Goal: Task Accomplishment & Management: Complete application form

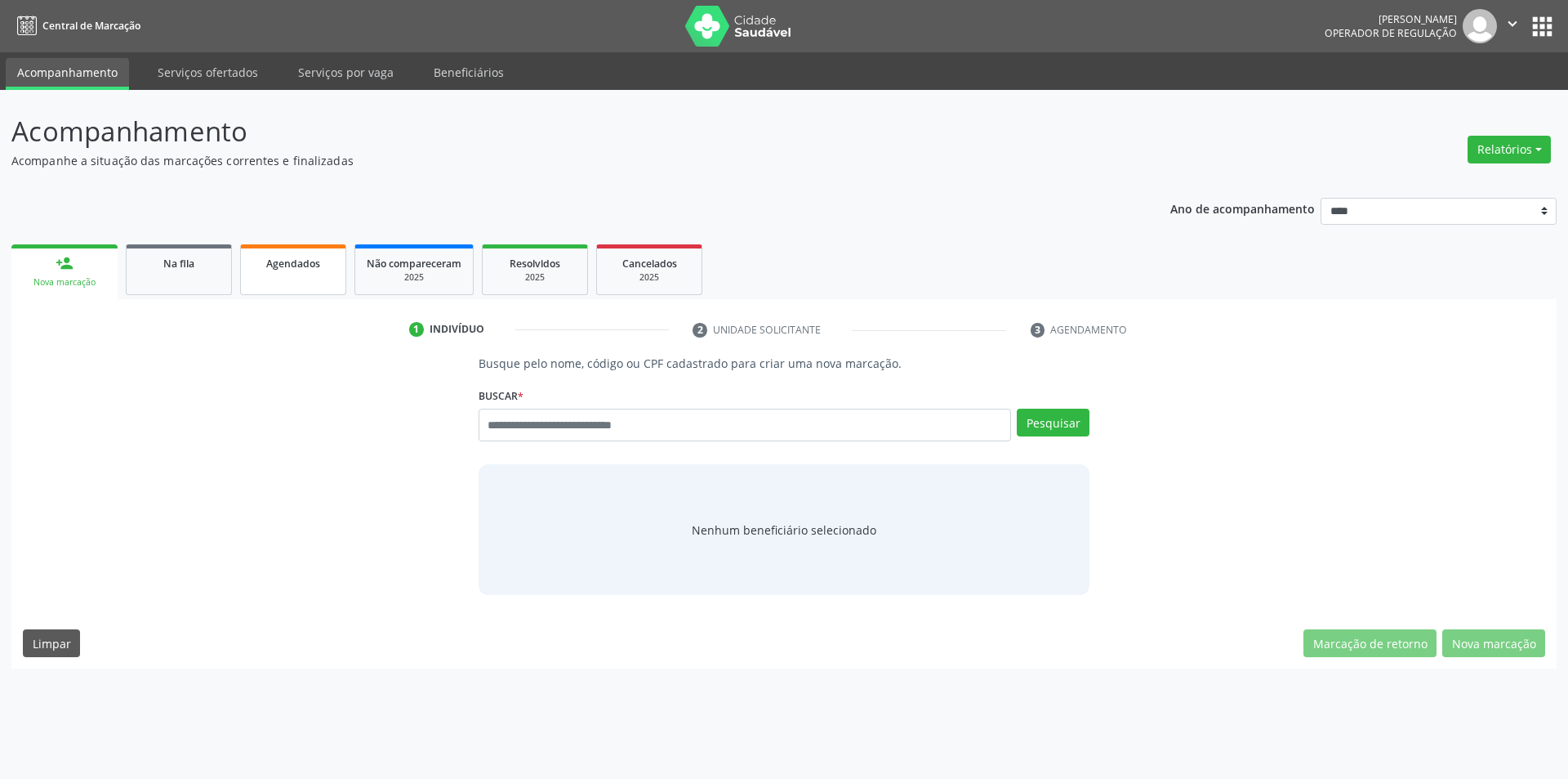
click at [278, 289] on link "Agendados" at bounding box center [293, 269] width 106 height 51
click at [660, 431] on input "text" at bounding box center [745, 424] width 533 height 33
click at [798, 425] on input "text" at bounding box center [745, 424] width 533 height 33
click at [655, 425] on input "text" at bounding box center [745, 424] width 533 height 33
type input "*"
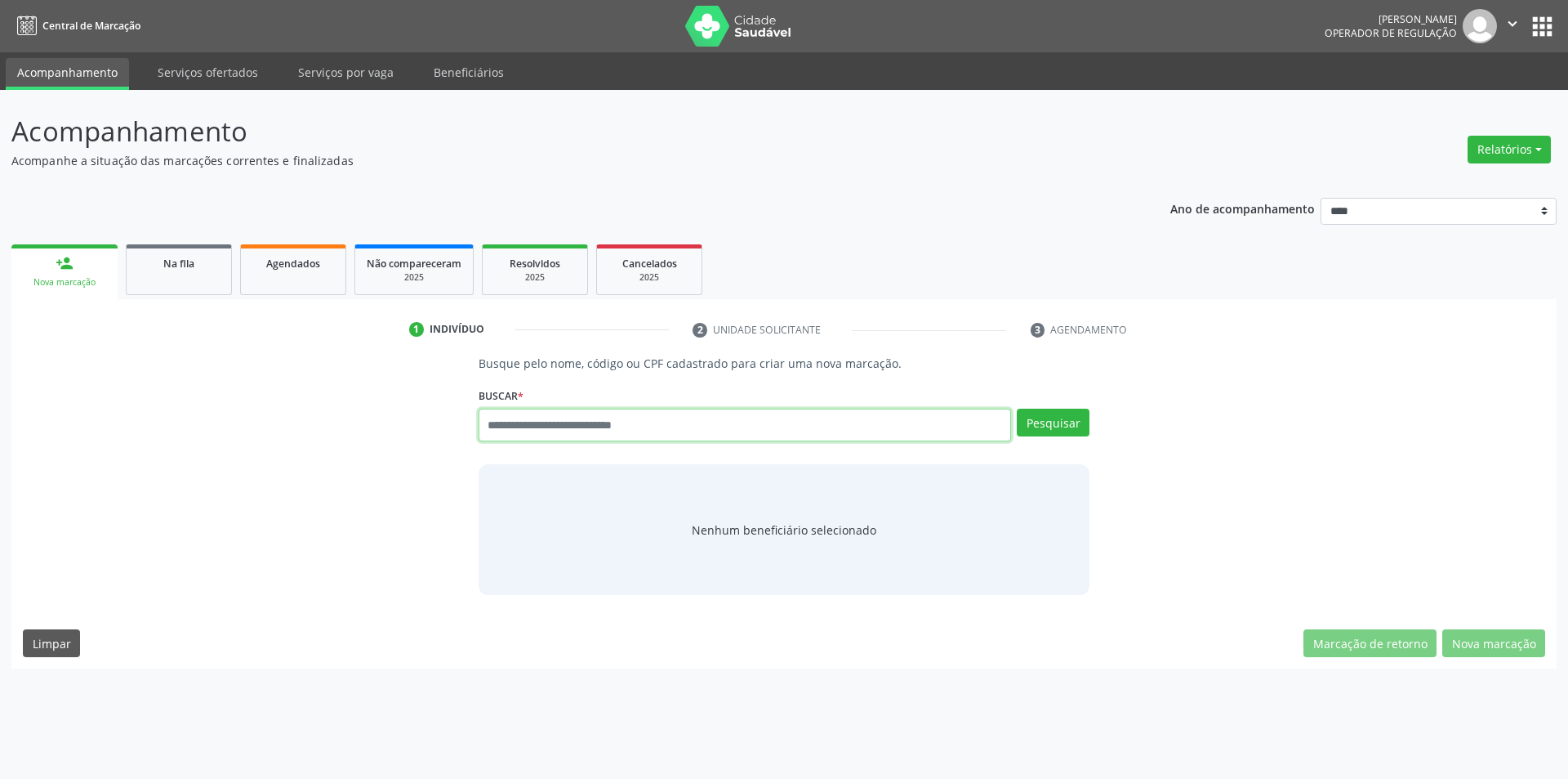
click at [700, 433] on input "text" at bounding box center [745, 424] width 533 height 33
click at [704, 419] on input "text" at bounding box center [745, 424] width 533 height 33
click at [608, 425] on input "text" at bounding box center [745, 424] width 533 height 33
type input "******"
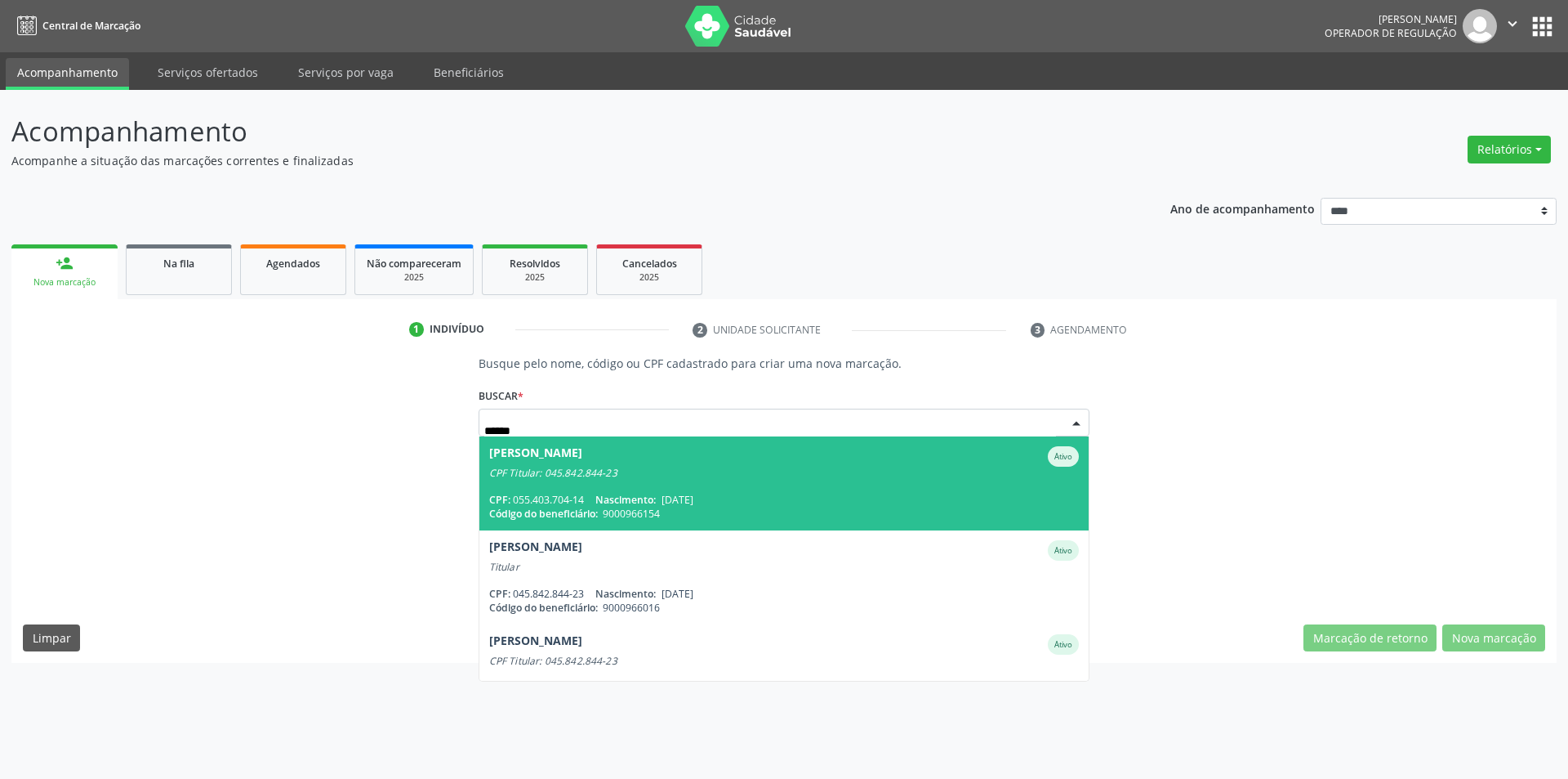
type input "*******"
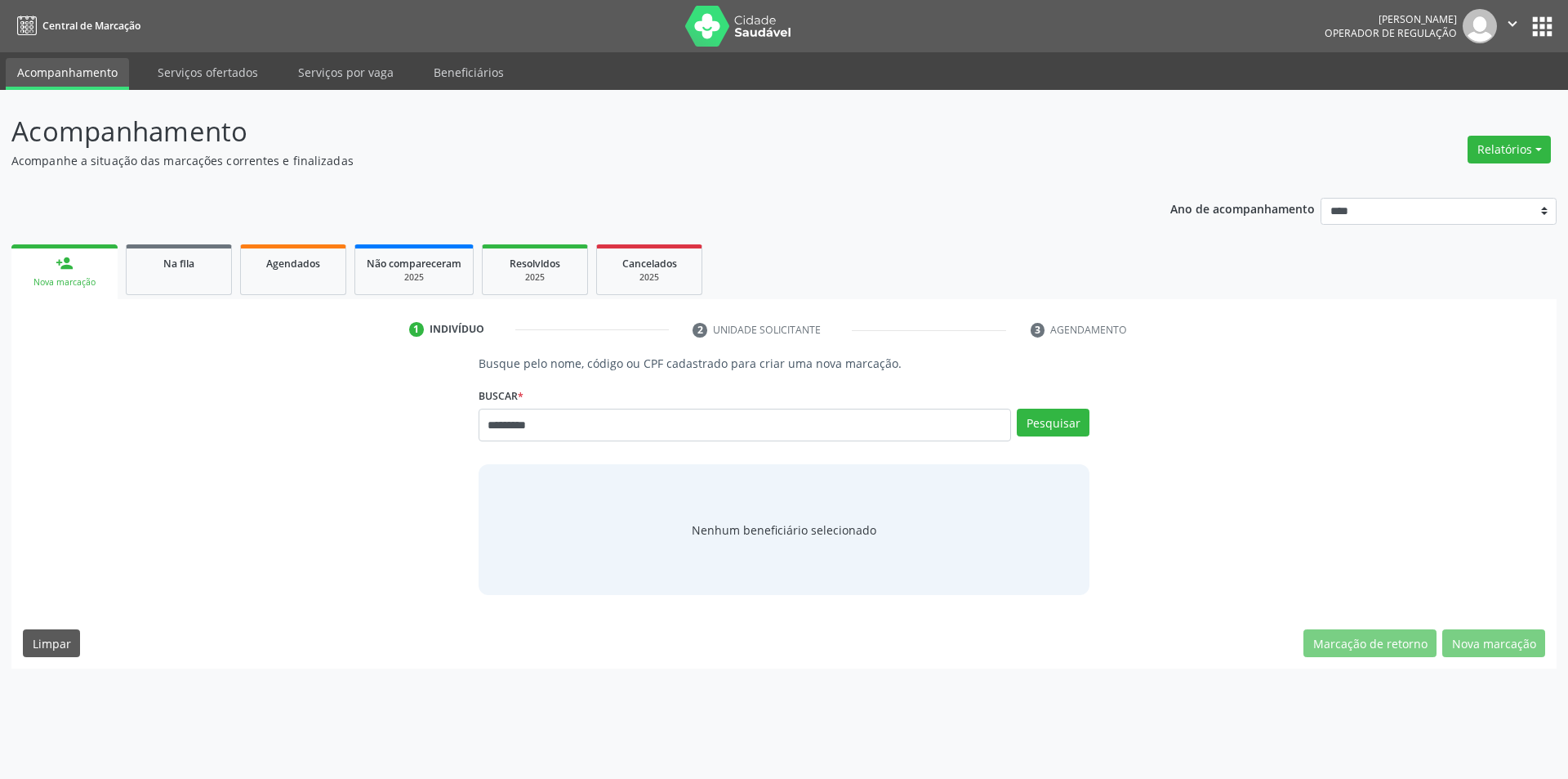
type input "*********"
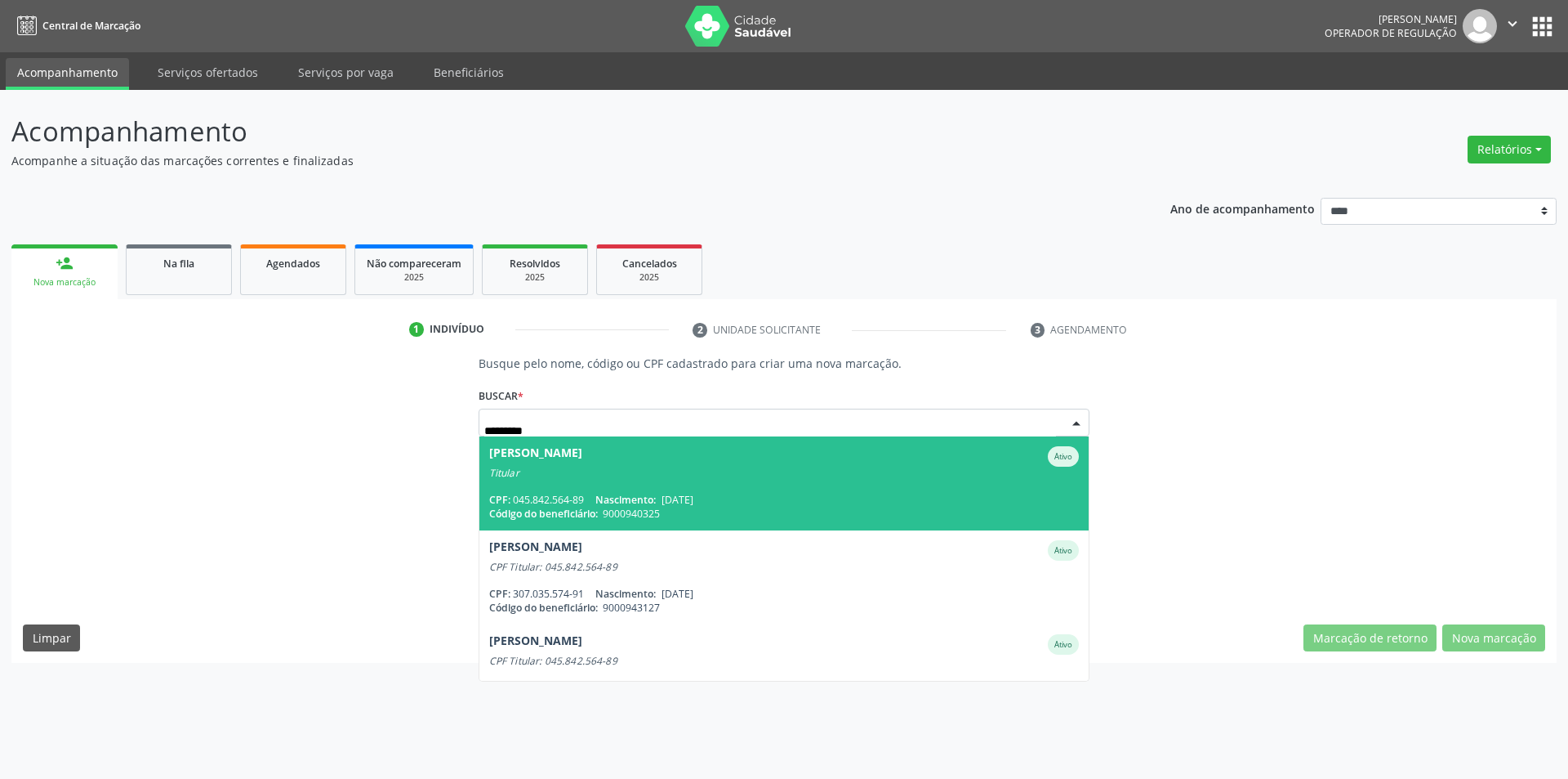
click at [702, 475] on div "Titular" at bounding box center [784, 473] width 590 height 13
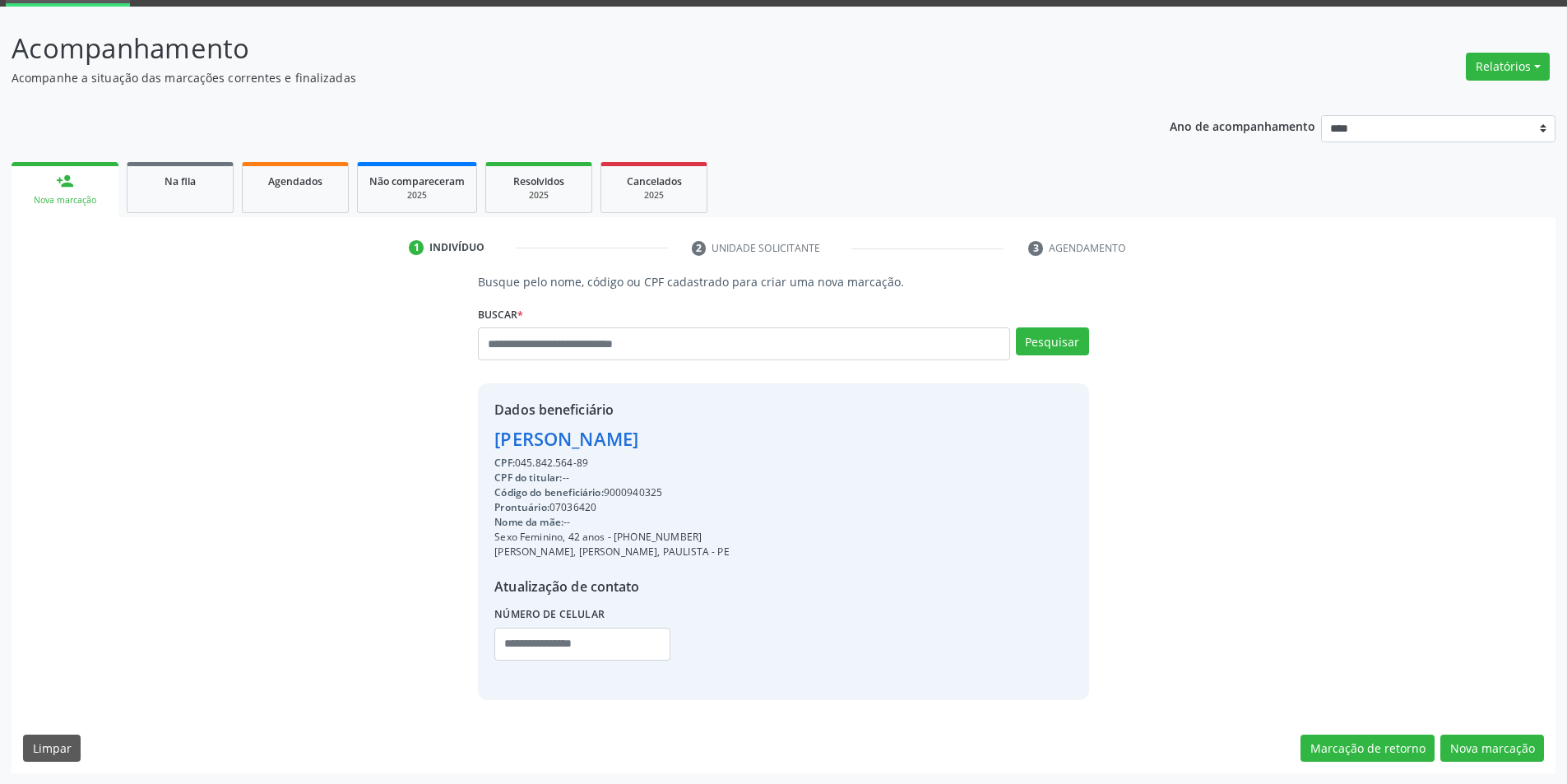
scroll to position [85, 0]
click at [1468, 737] on button "Nova marcação" at bounding box center [1491, 747] width 103 height 28
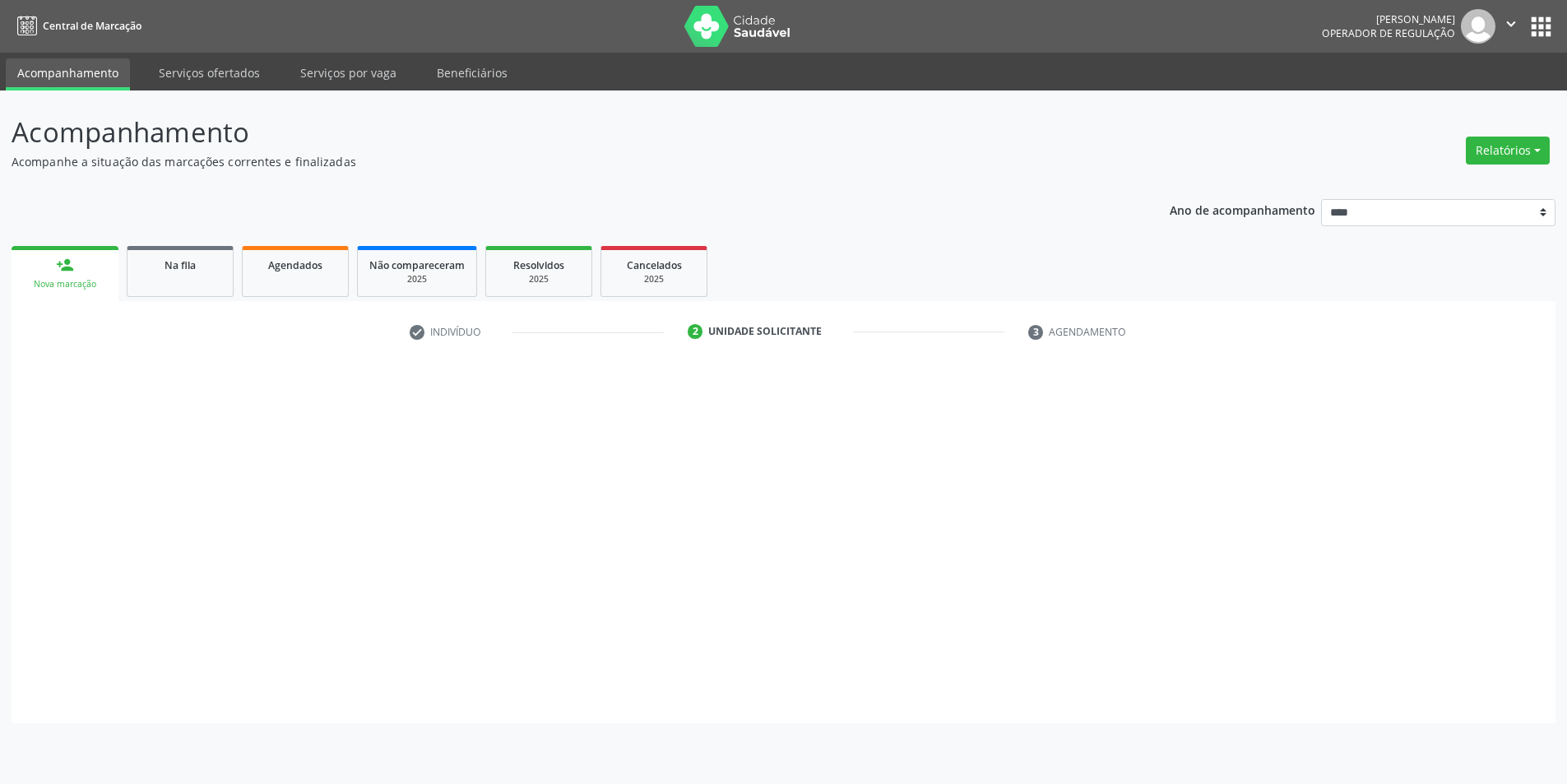
scroll to position [0, 0]
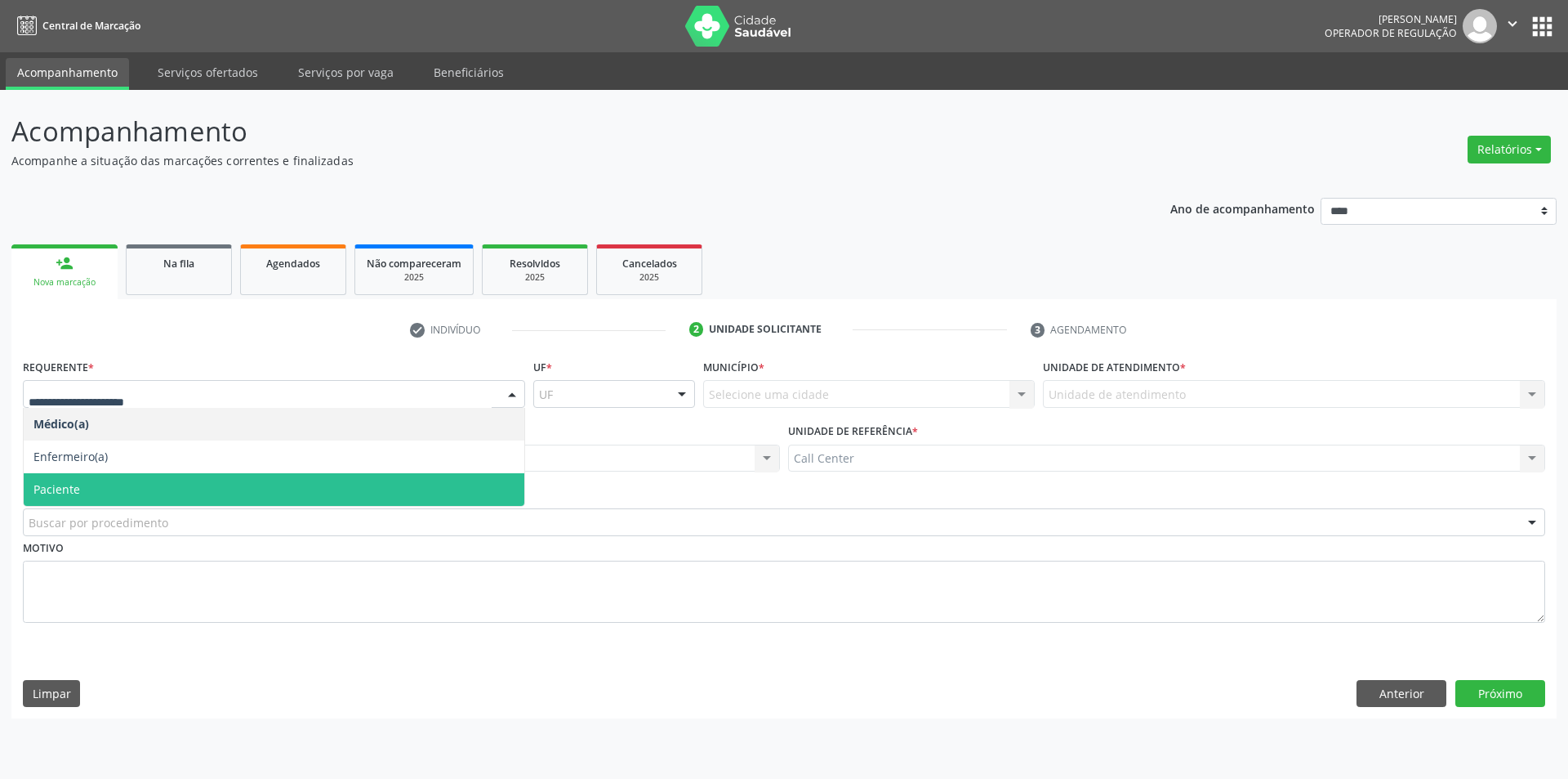
click at [129, 503] on span "Paciente" at bounding box center [274, 489] width 501 height 33
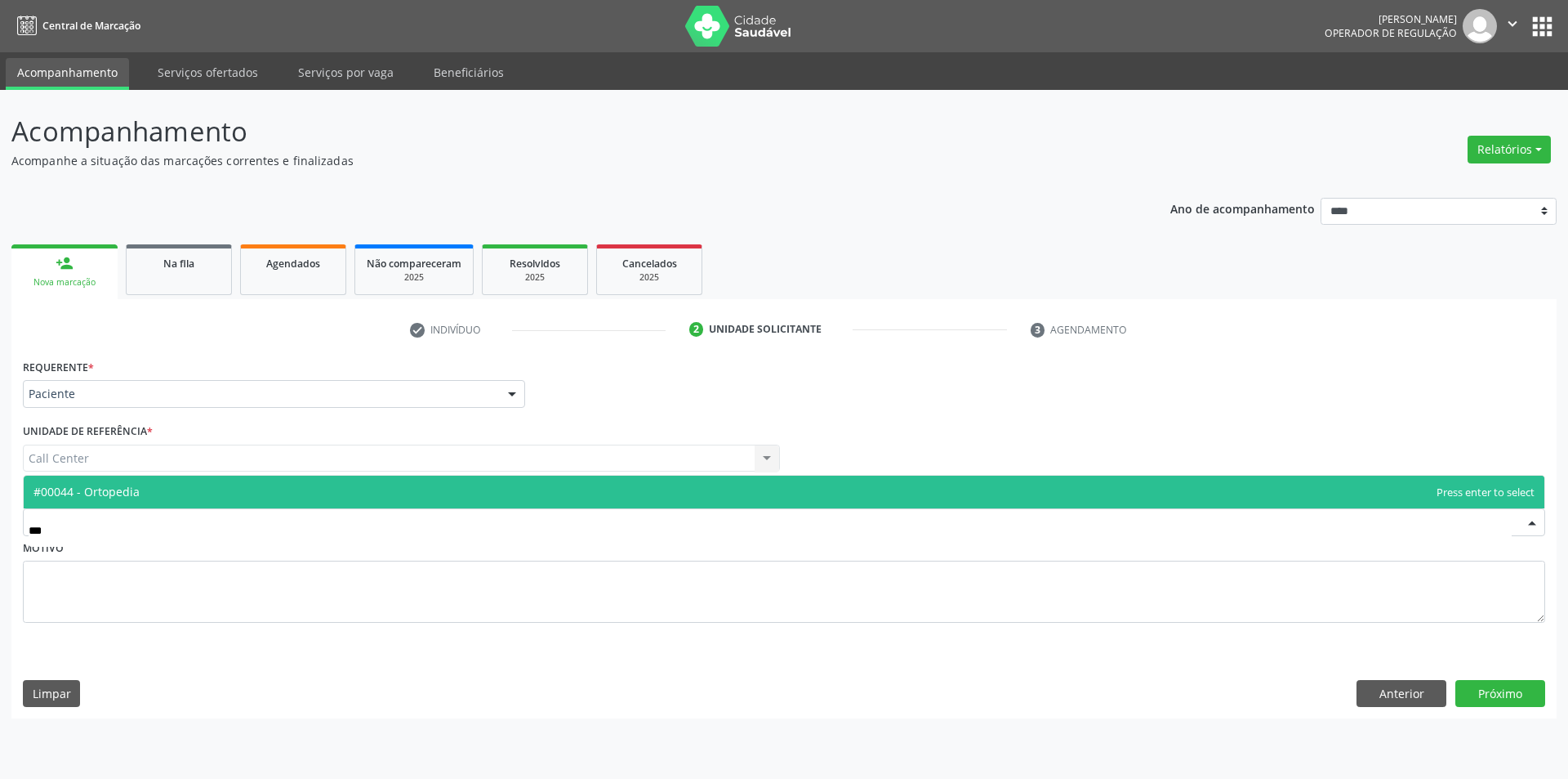
type input "****"
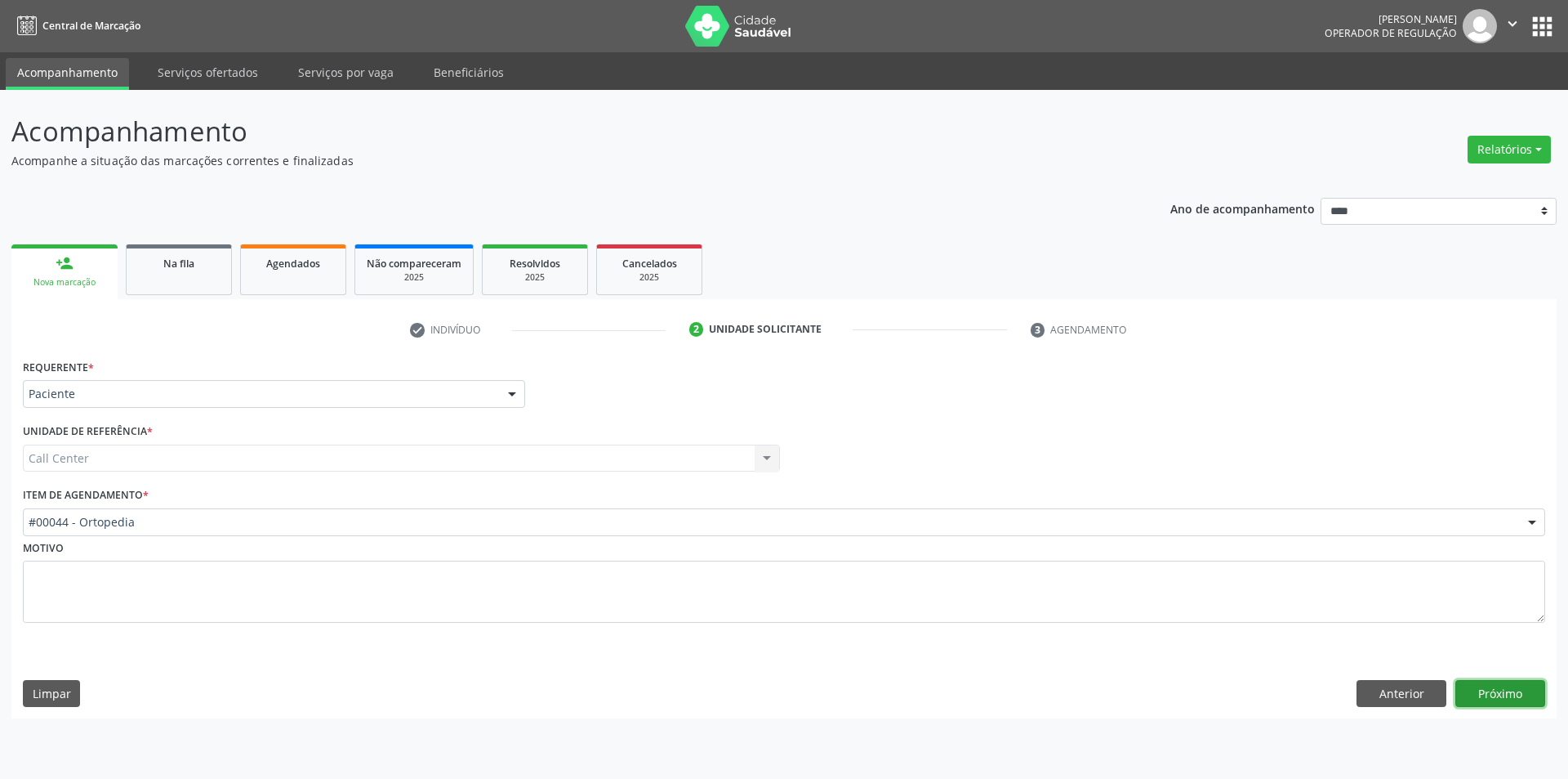
click at [1521, 683] on button "Próximo" at bounding box center [1500, 693] width 90 height 28
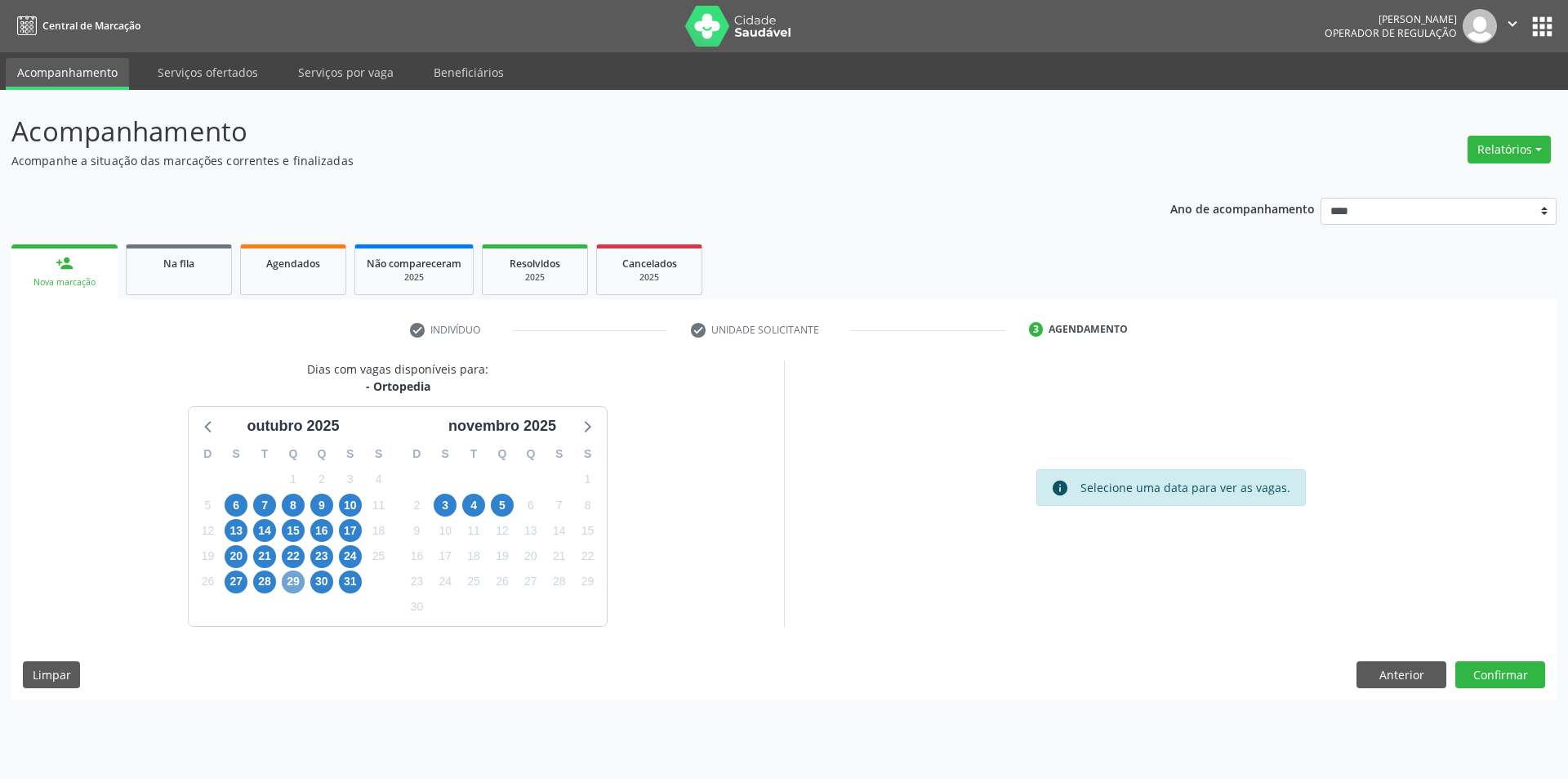
click at [286, 578] on span "29" at bounding box center [294, 582] width 23 height 23
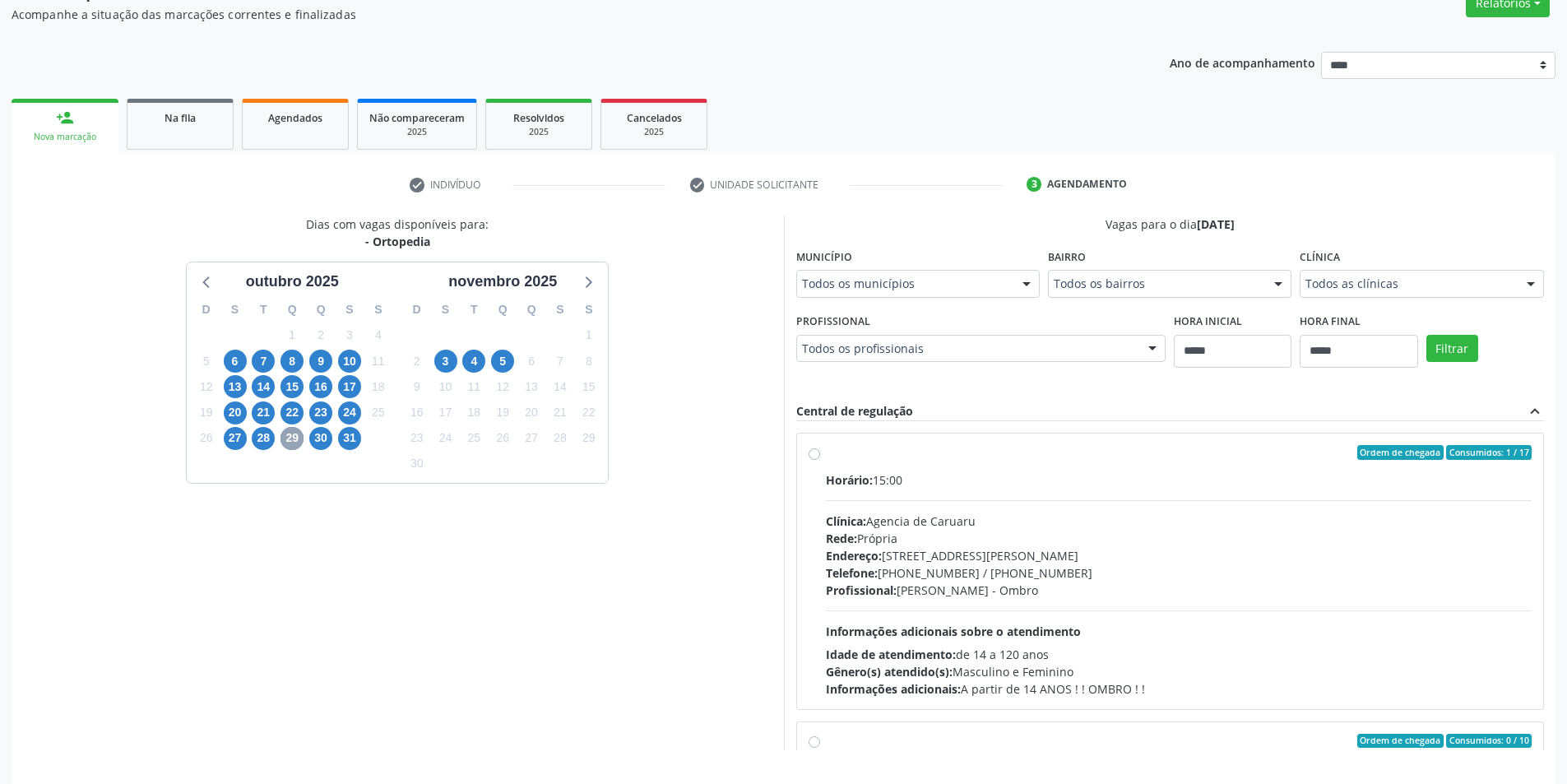
scroll to position [165, 0]
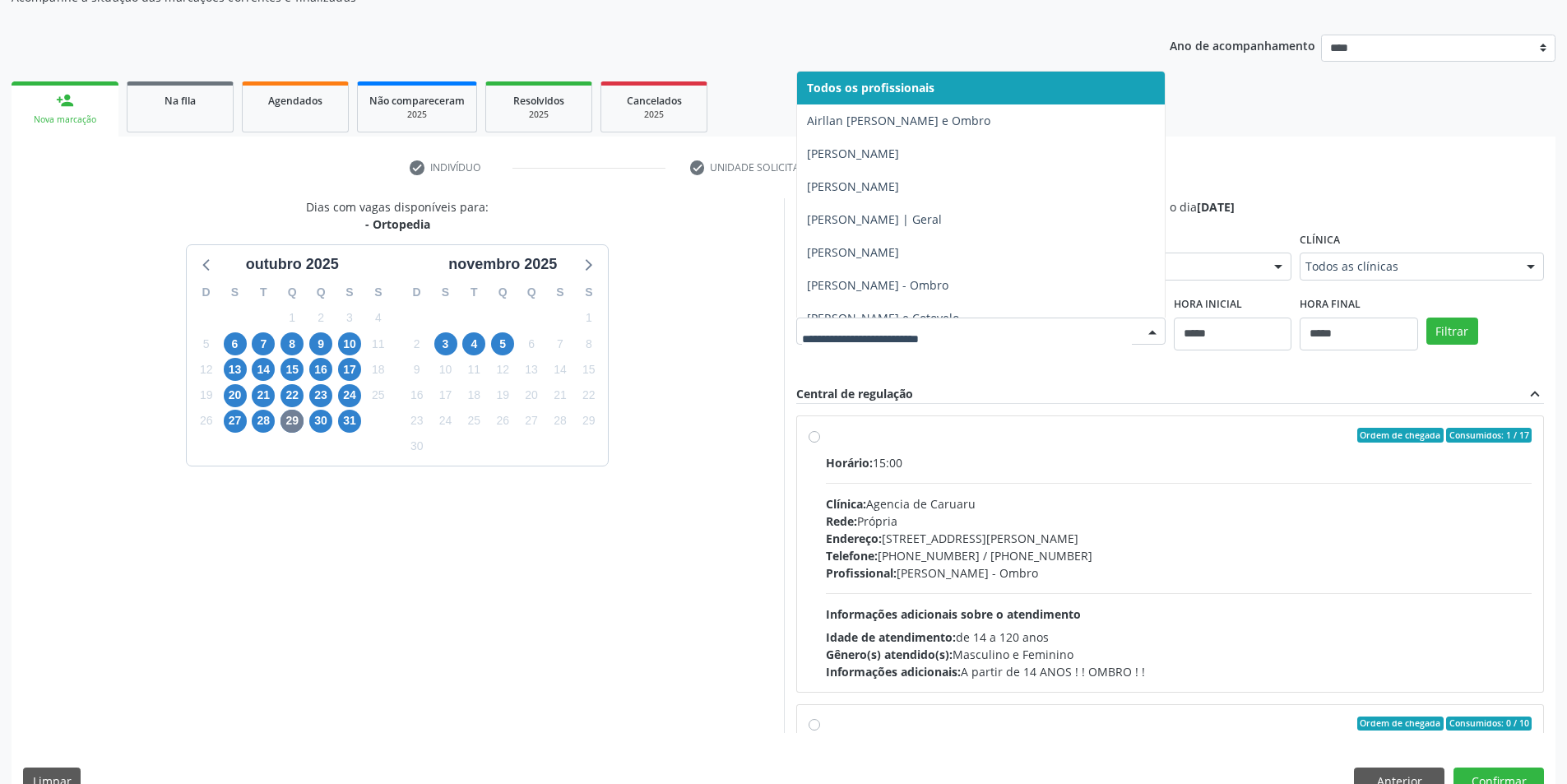
click at [796, 345] on div at bounding box center [981, 331] width 371 height 28
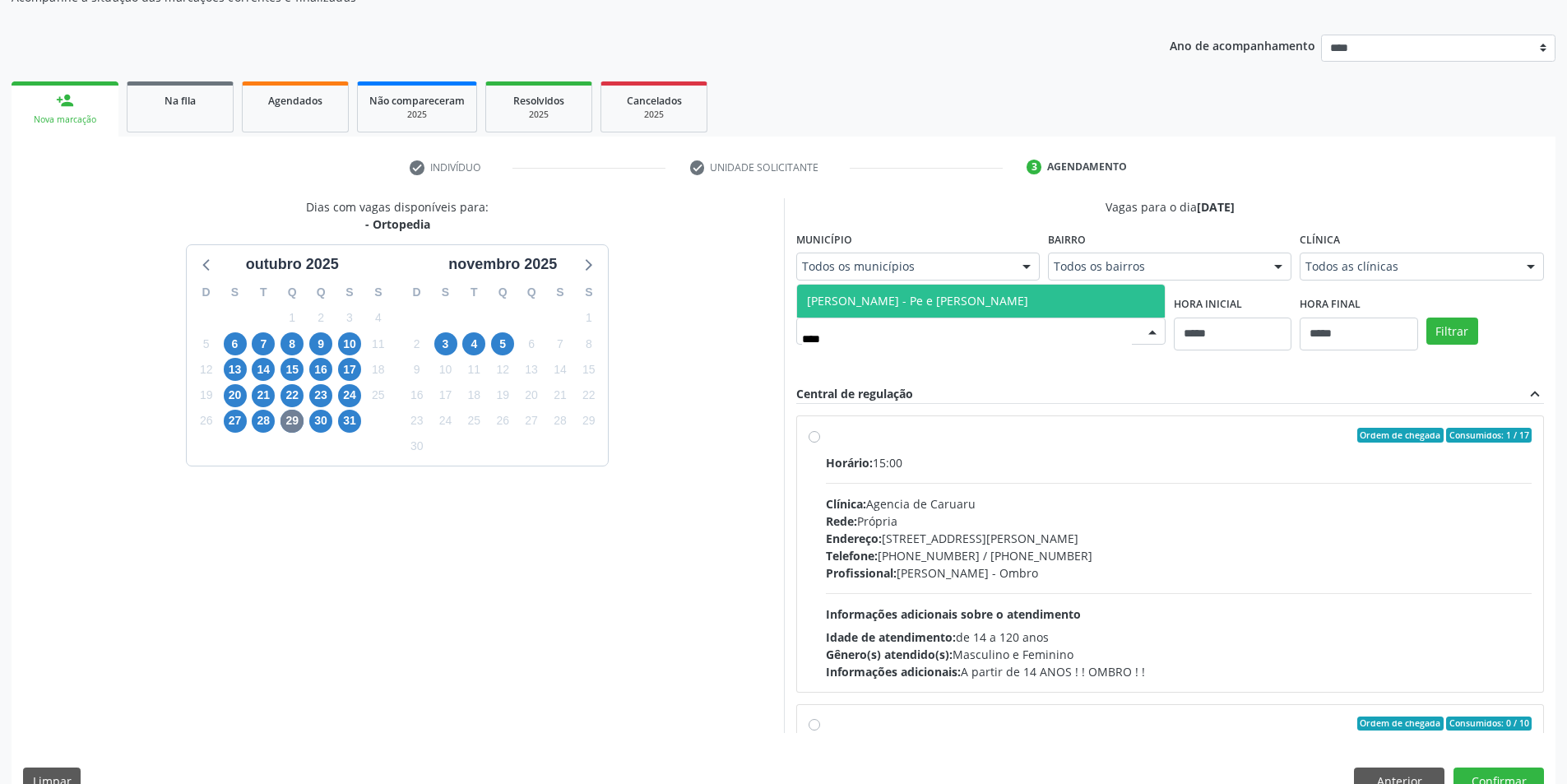
type input "*****"
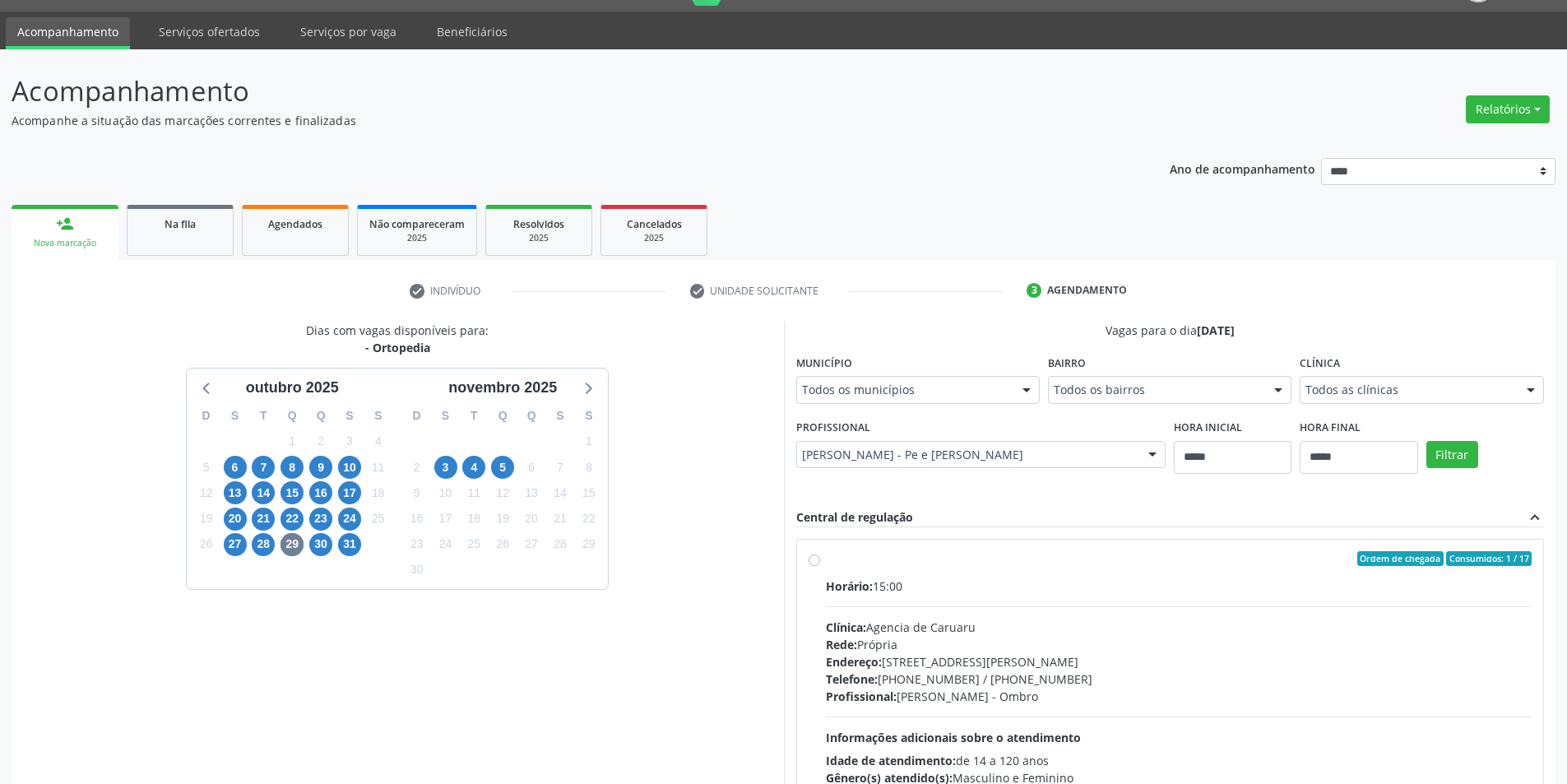
scroll to position [0, 0]
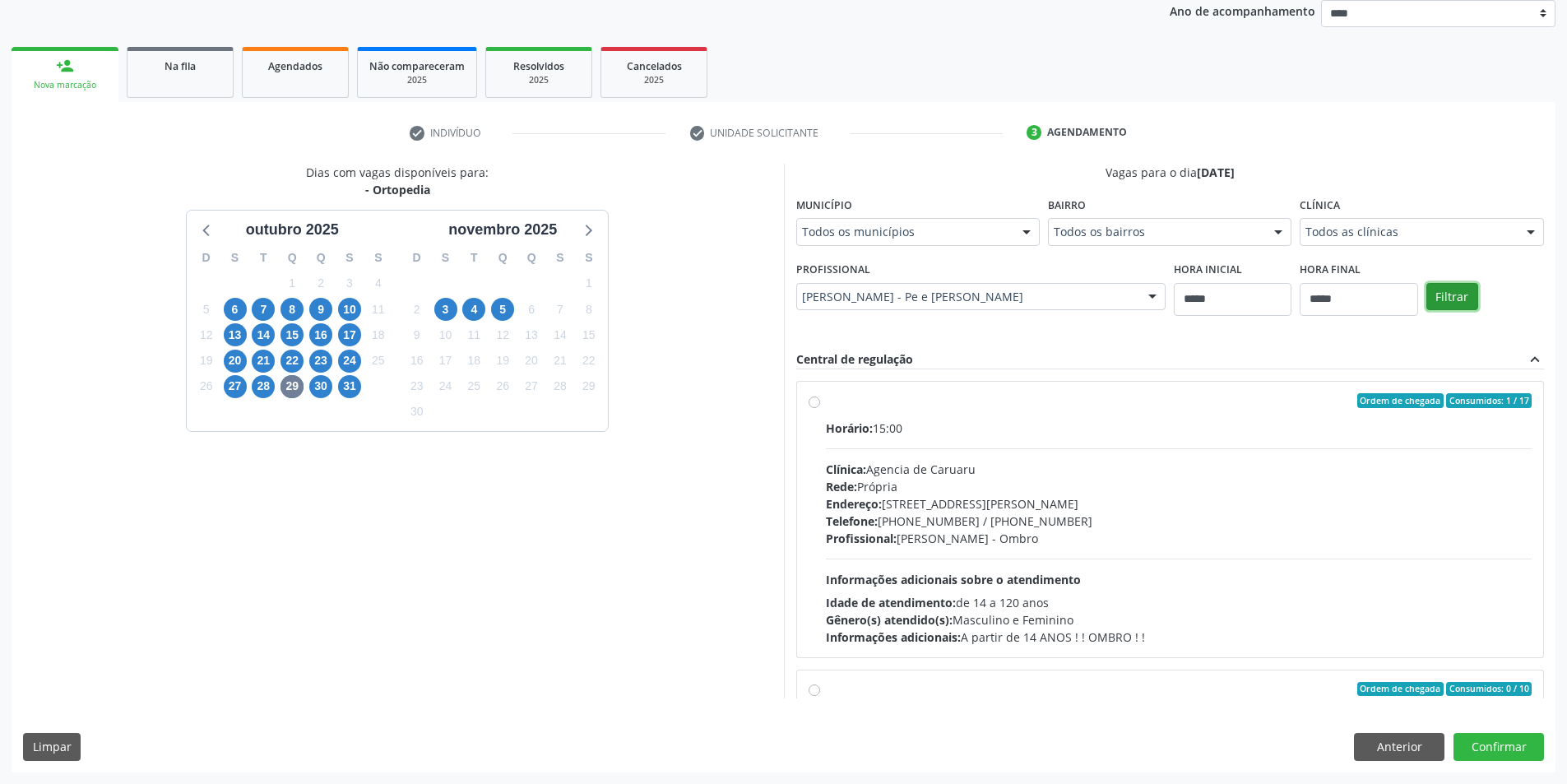
click at [1427, 311] on button "Filtrar" at bounding box center [1453, 297] width 52 height 28
click at [1139, 495] on div "Endereço: Rua do Espinheiro, nº 71, Espinheiro, Recife - PE" at bounding box center [1179, 503] width 707 height 17
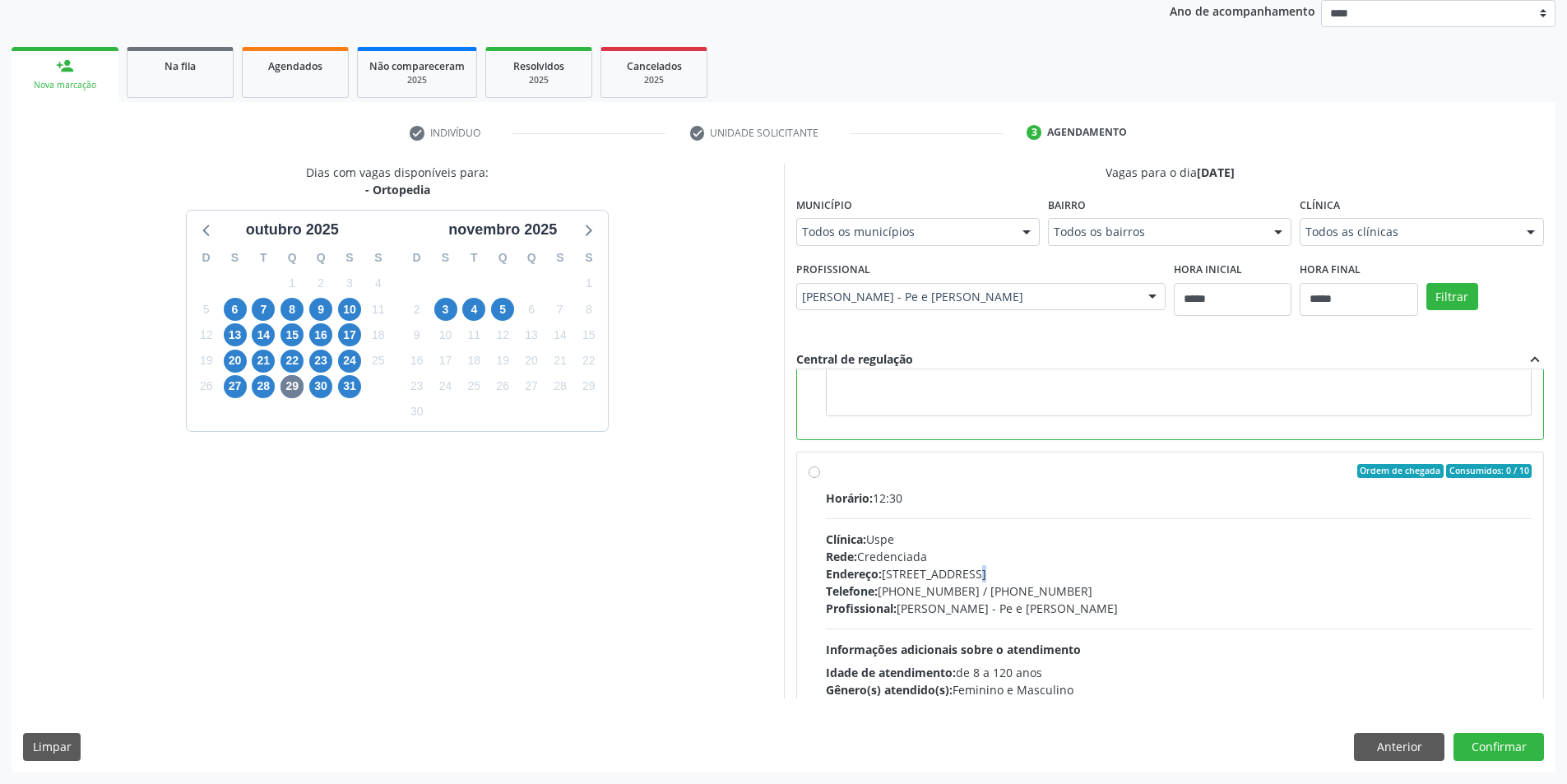
click at [970, 571] on div "Endereço: Rua do Espinheiro, nº 71, Espinheiro, Recife - PE" at bounding box center [1179, 573] width 707 height 17
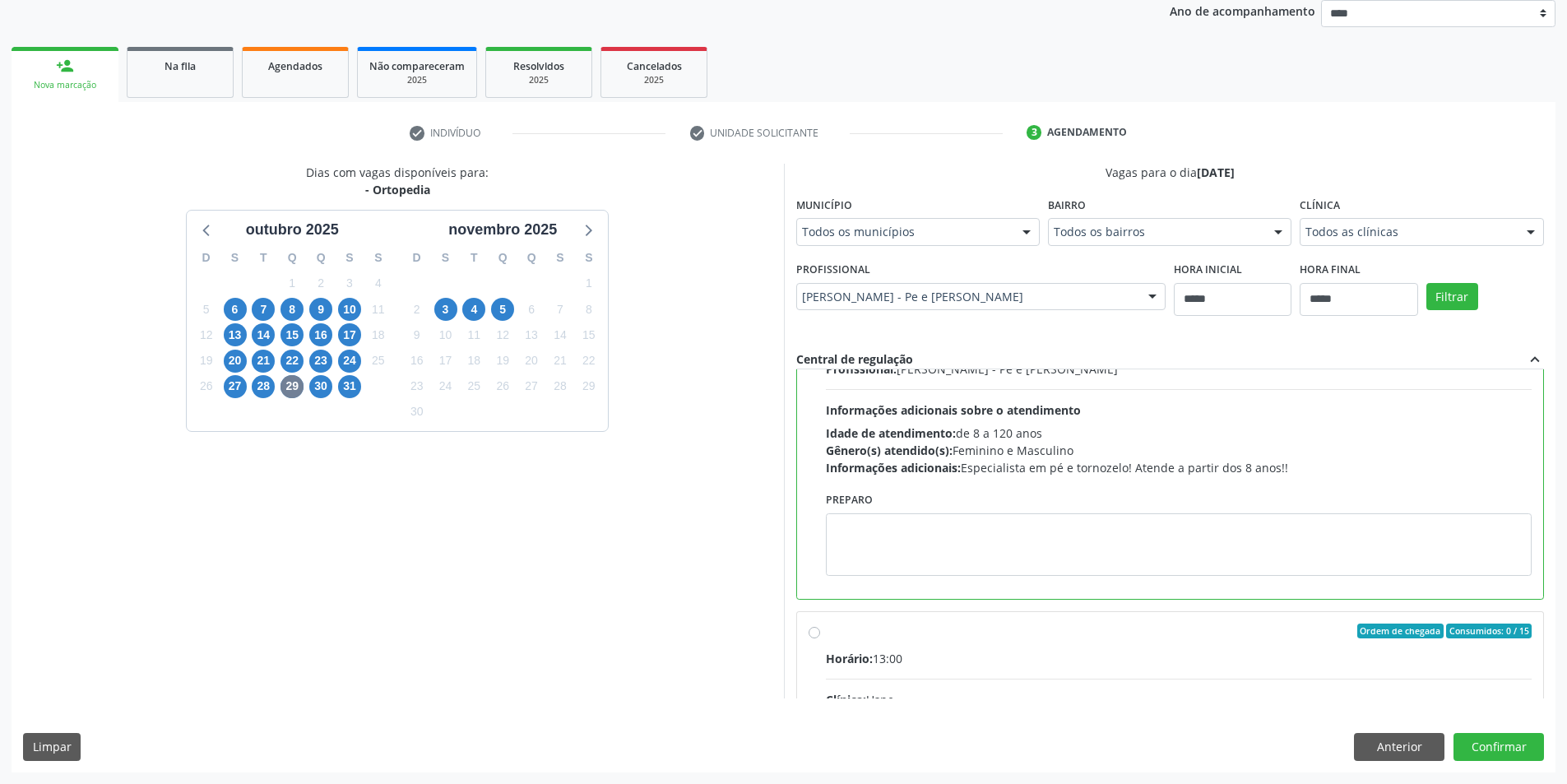
scroll to position [494, 0]
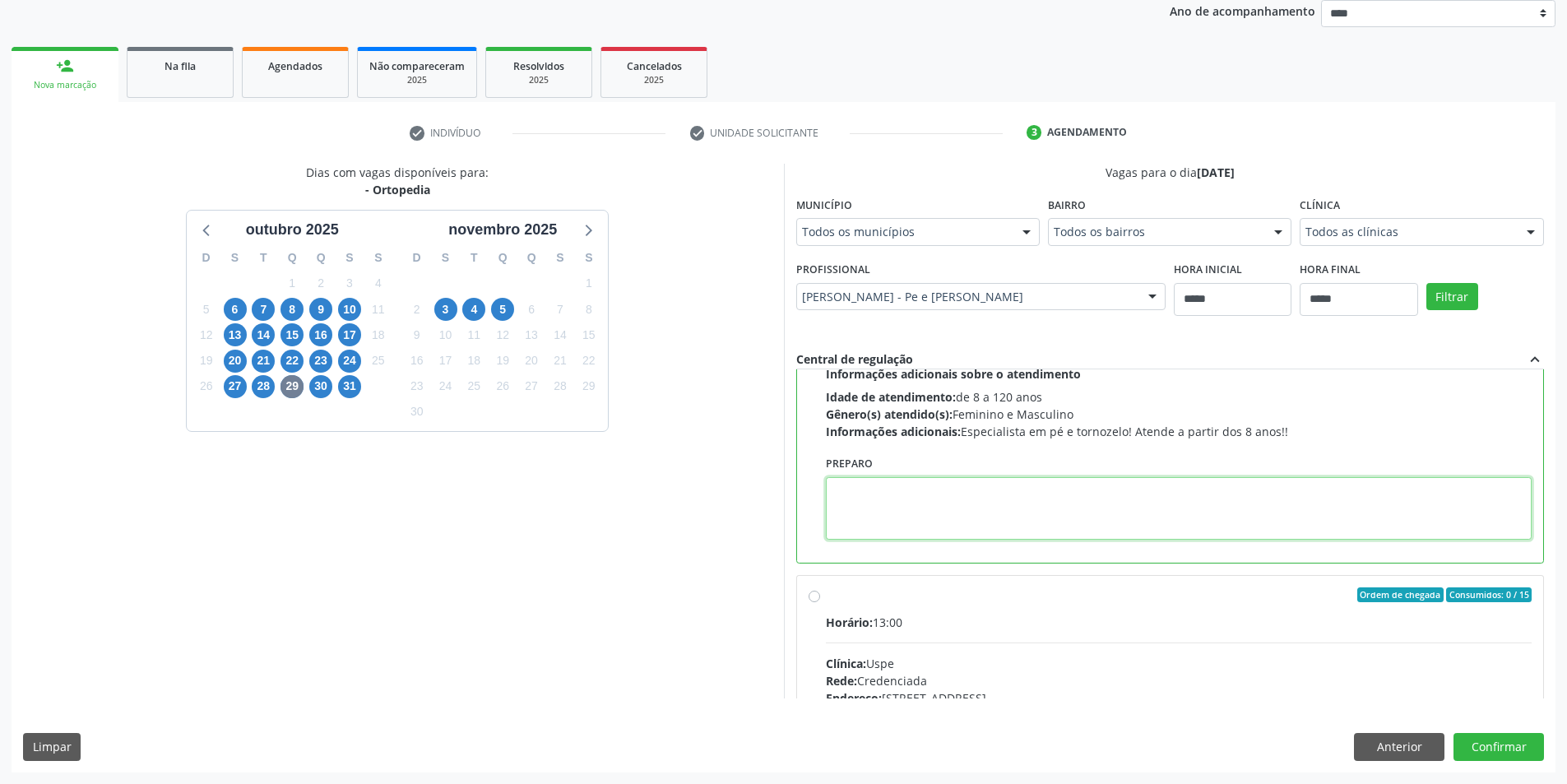
click at [920, 506] on textarea at bounding box center [1179, 508] width 707 height 63
paste textarea "**********"
type textarea "**********"
click at [1496, 751] on button "Confirmar" at bounding box center [1499, 746] width 91 height 28
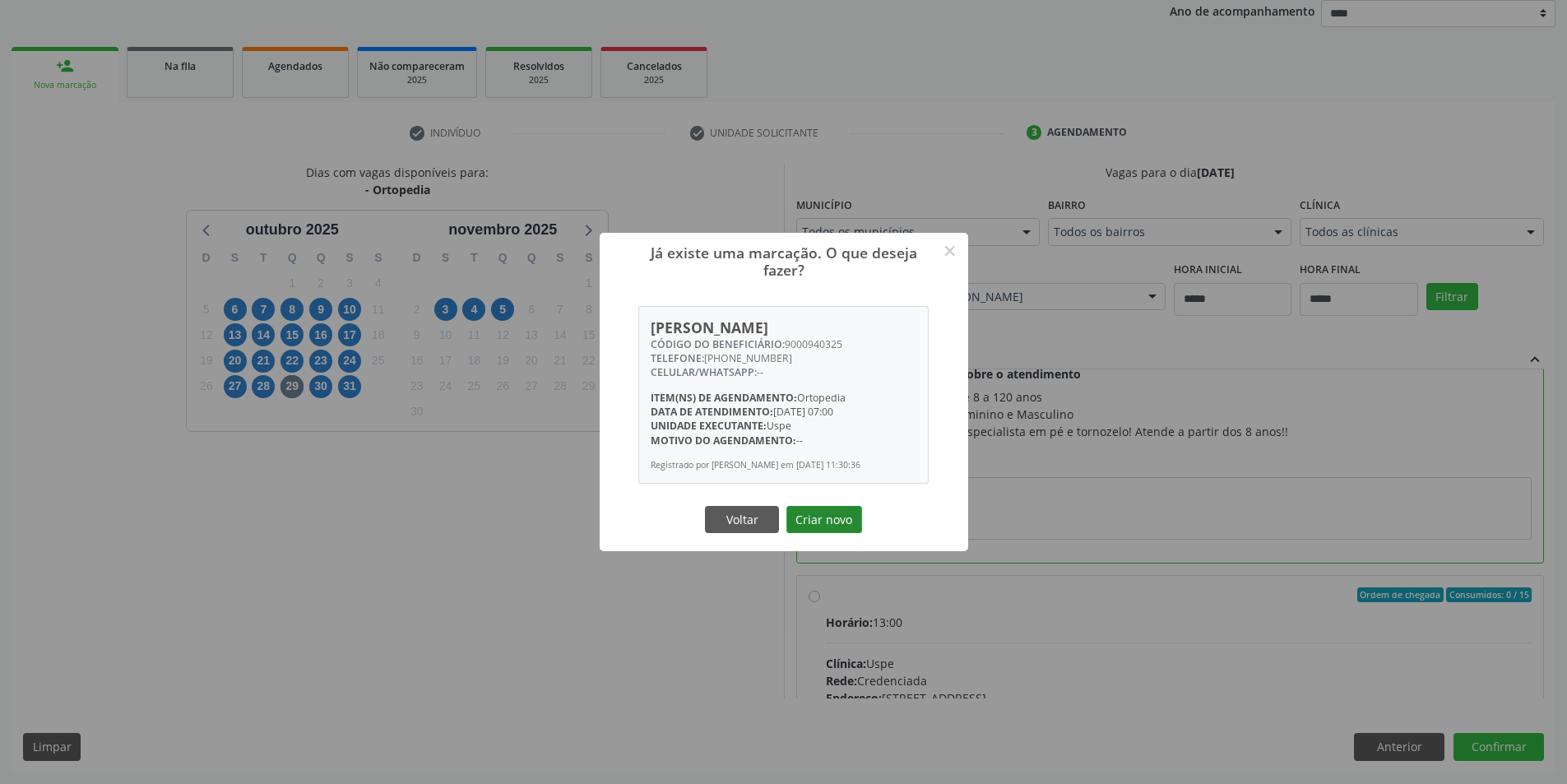
click at [833, 531] on button "Criar novo" at bounding box center [824, 519] width 76 height 28
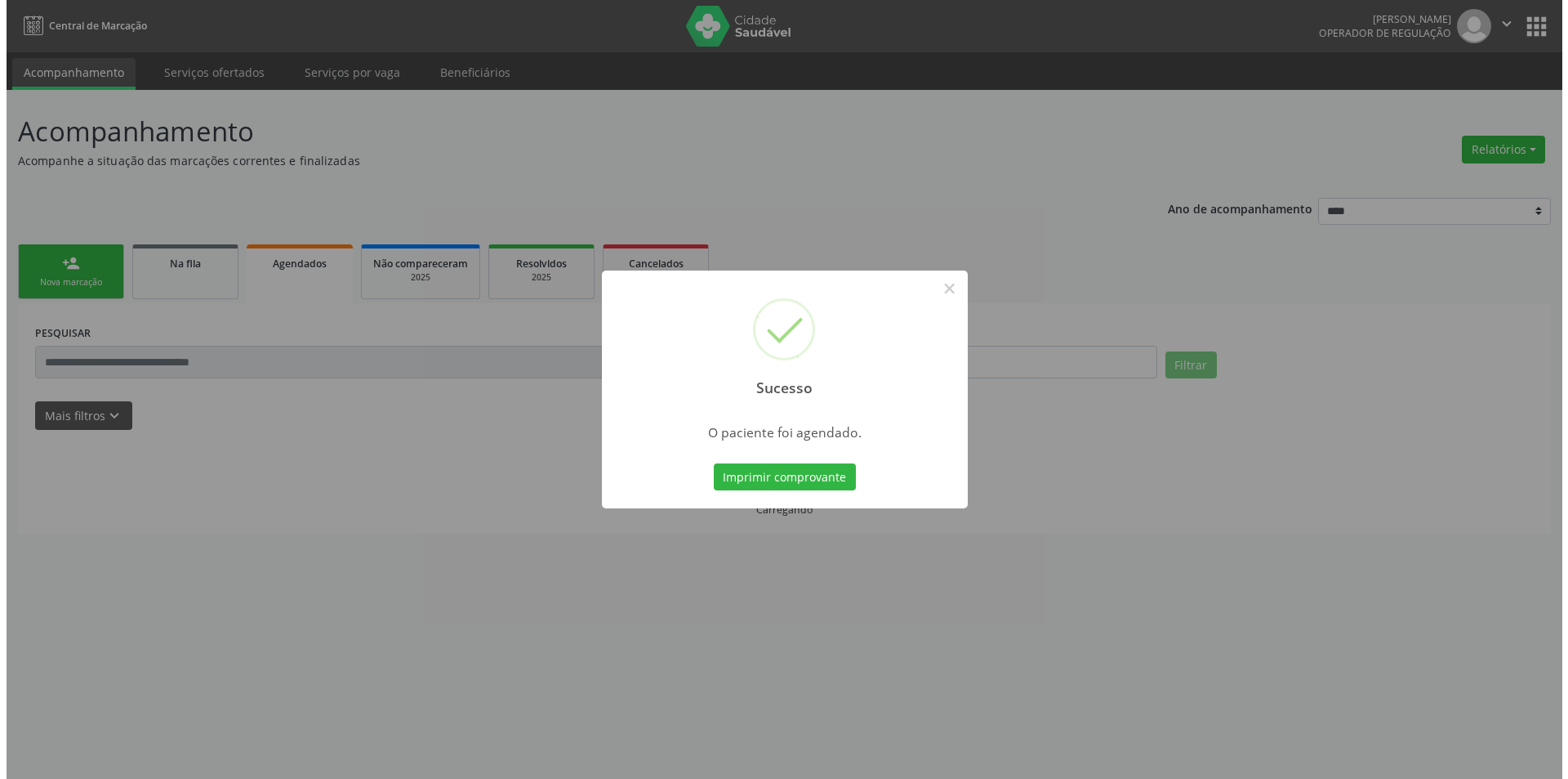
scroll to position [0, 0]
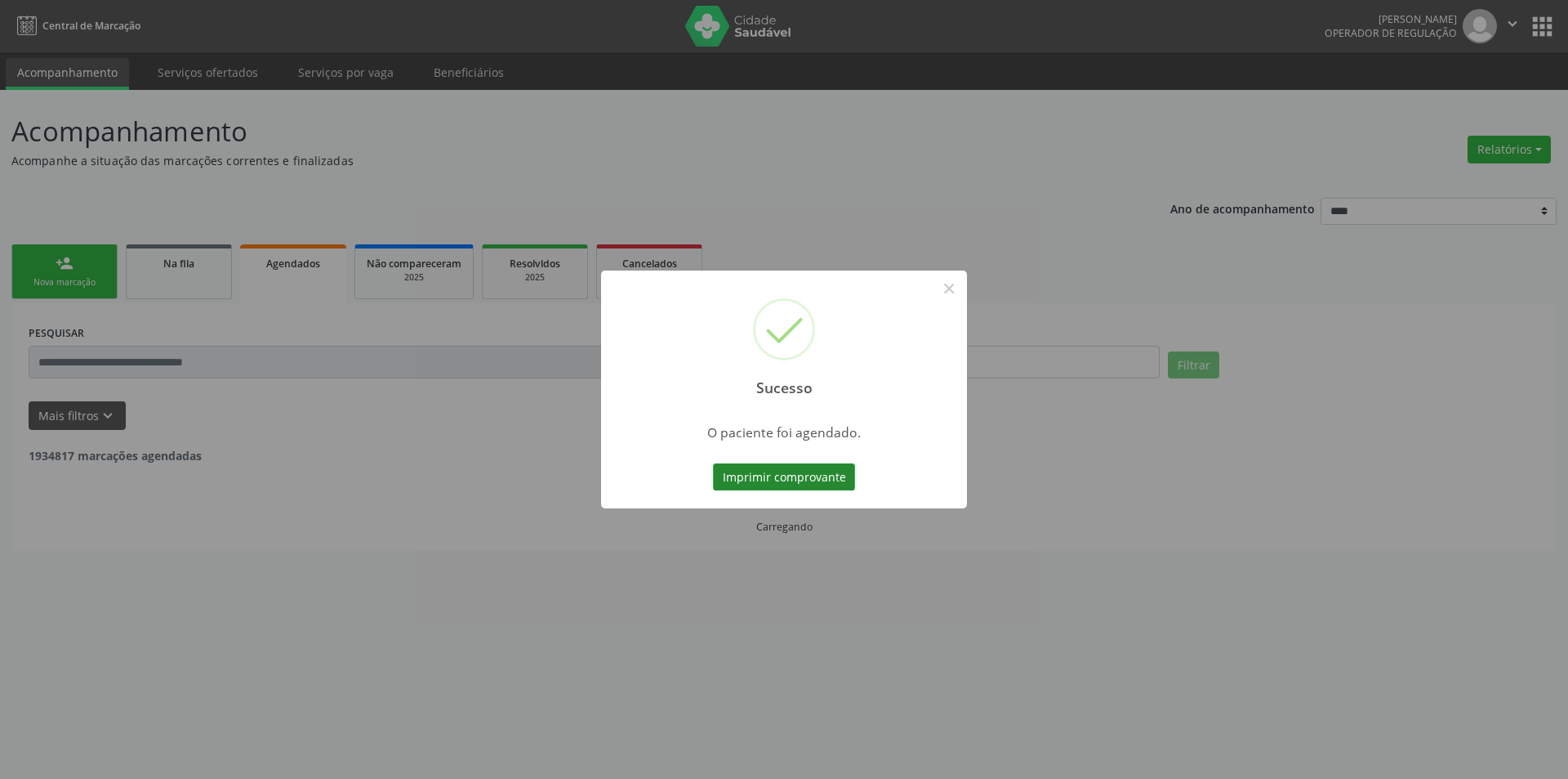
click at [831, 482] on button "Imprimir comprovante" at bounding box center [783, 477] width 142 height 28
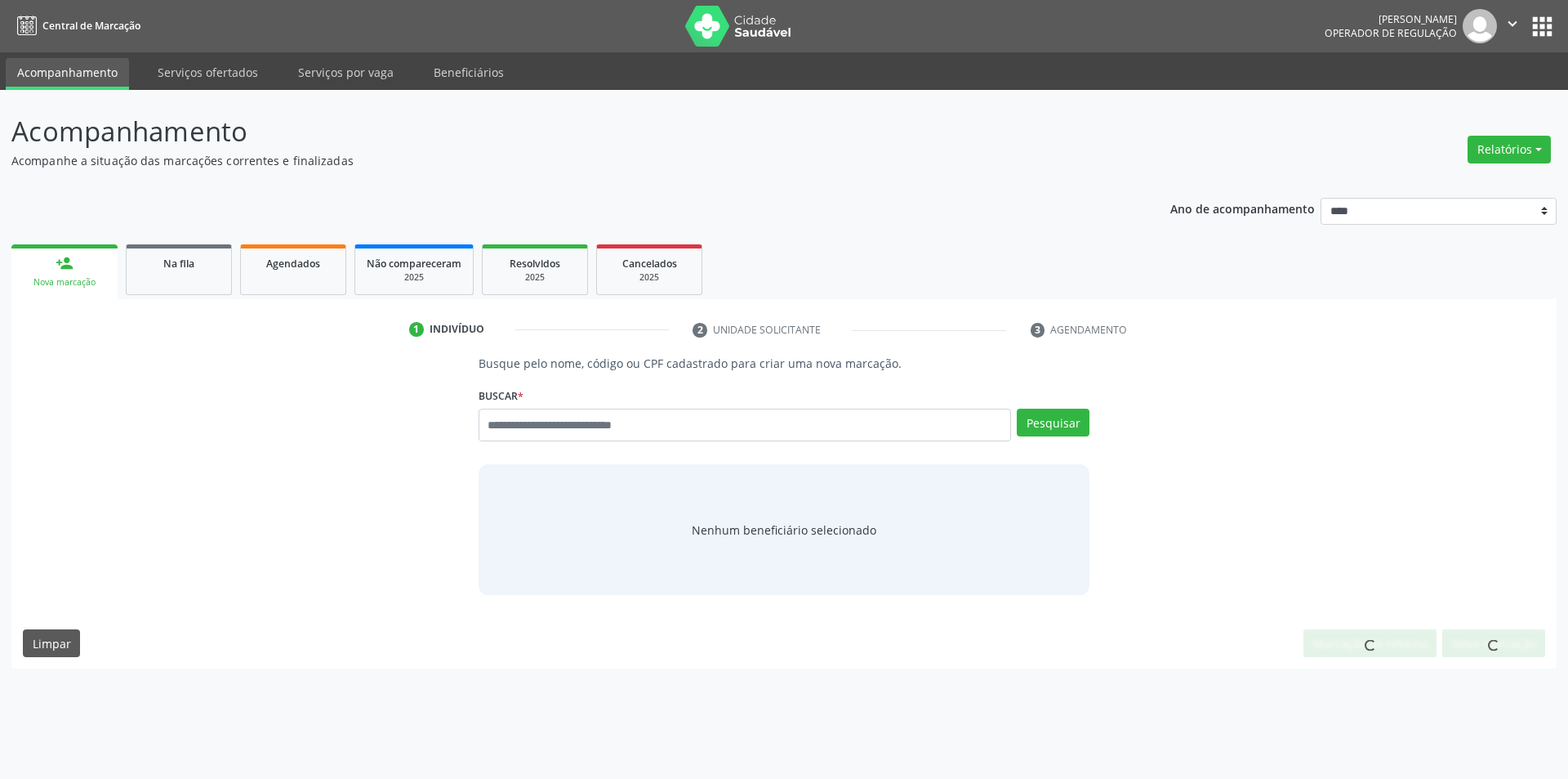
click at [690, 409] on input "text" at bounding box center [745, 424] width 533 height 33
type input "****"
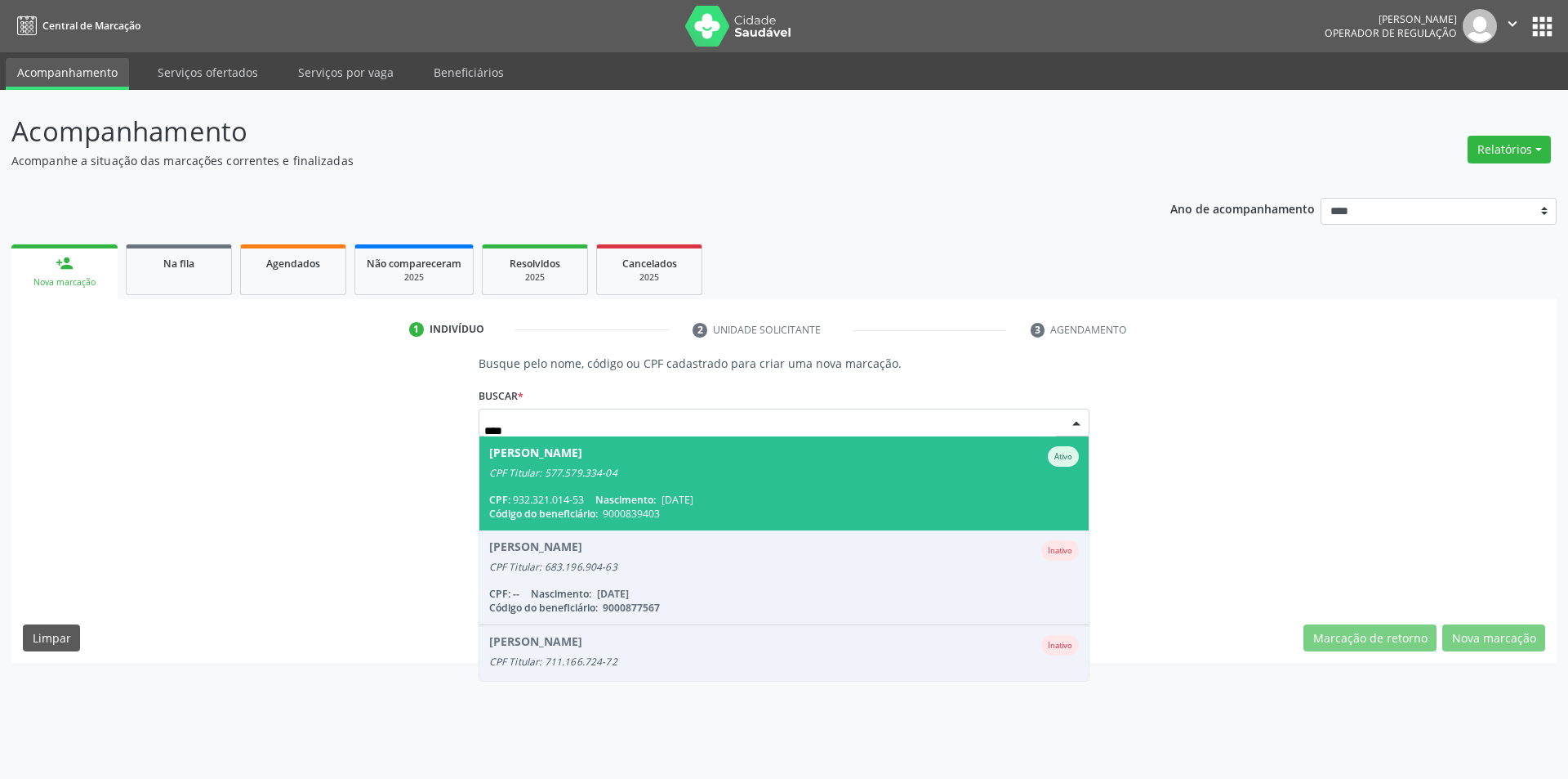
click at [669, 476] on div "CPF Titular: 577.579.334-04" at bounding box center [784, 473] width 590 height 13
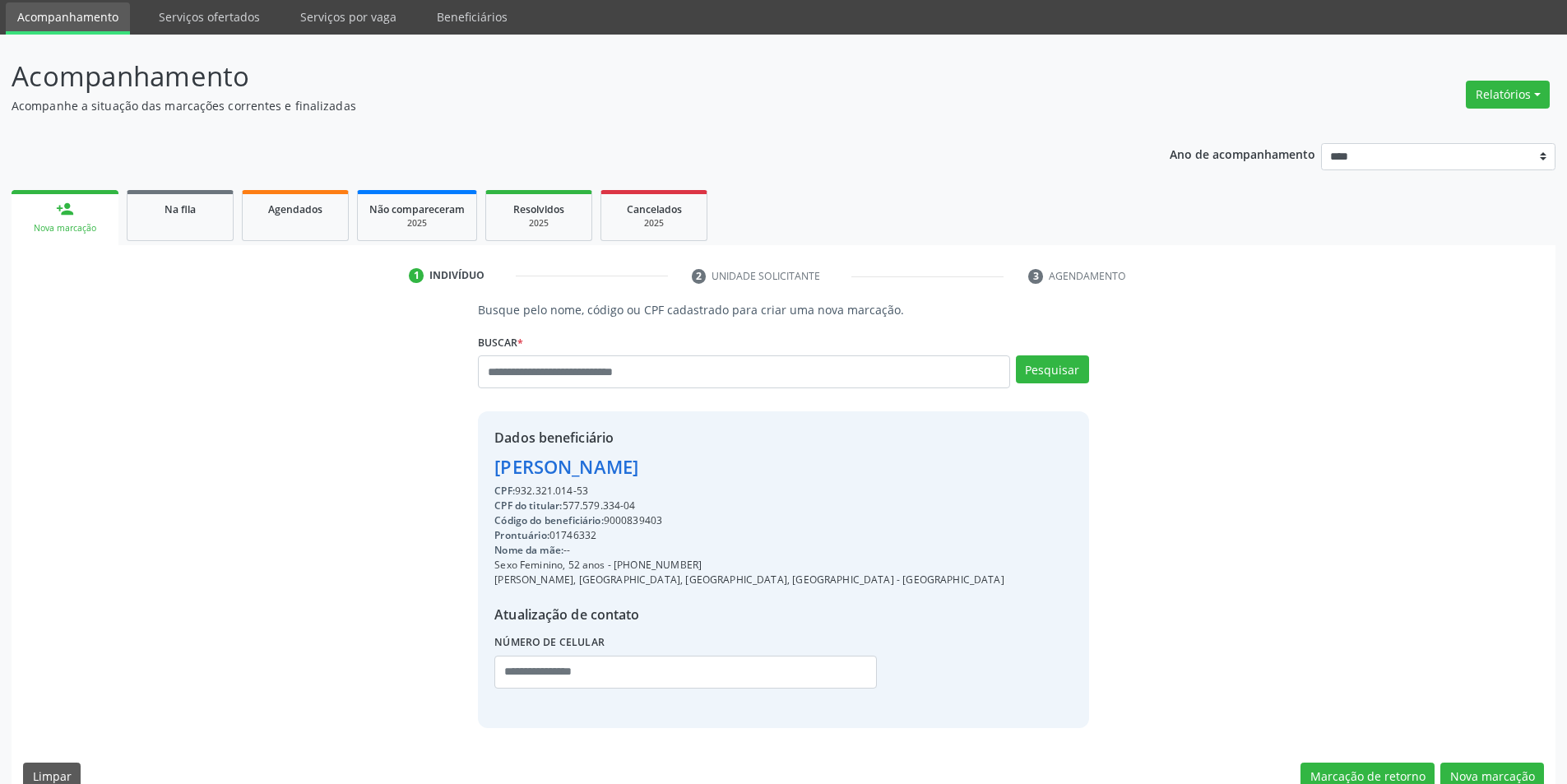
scroll to position [85, 0]
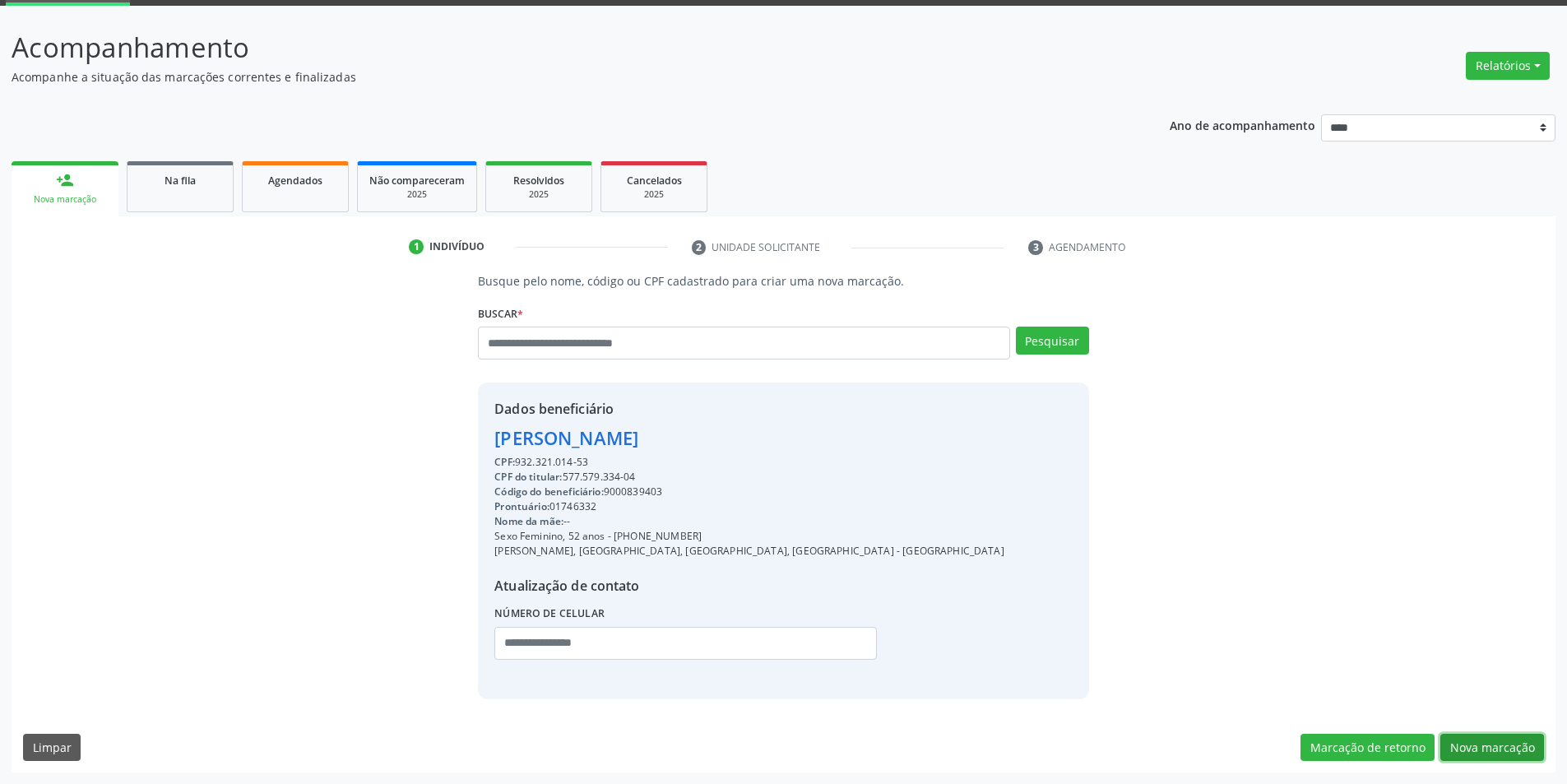
click at [1478, 748] on button "Nova marcação" at bounding box center [1491, 747] width 103 height 28
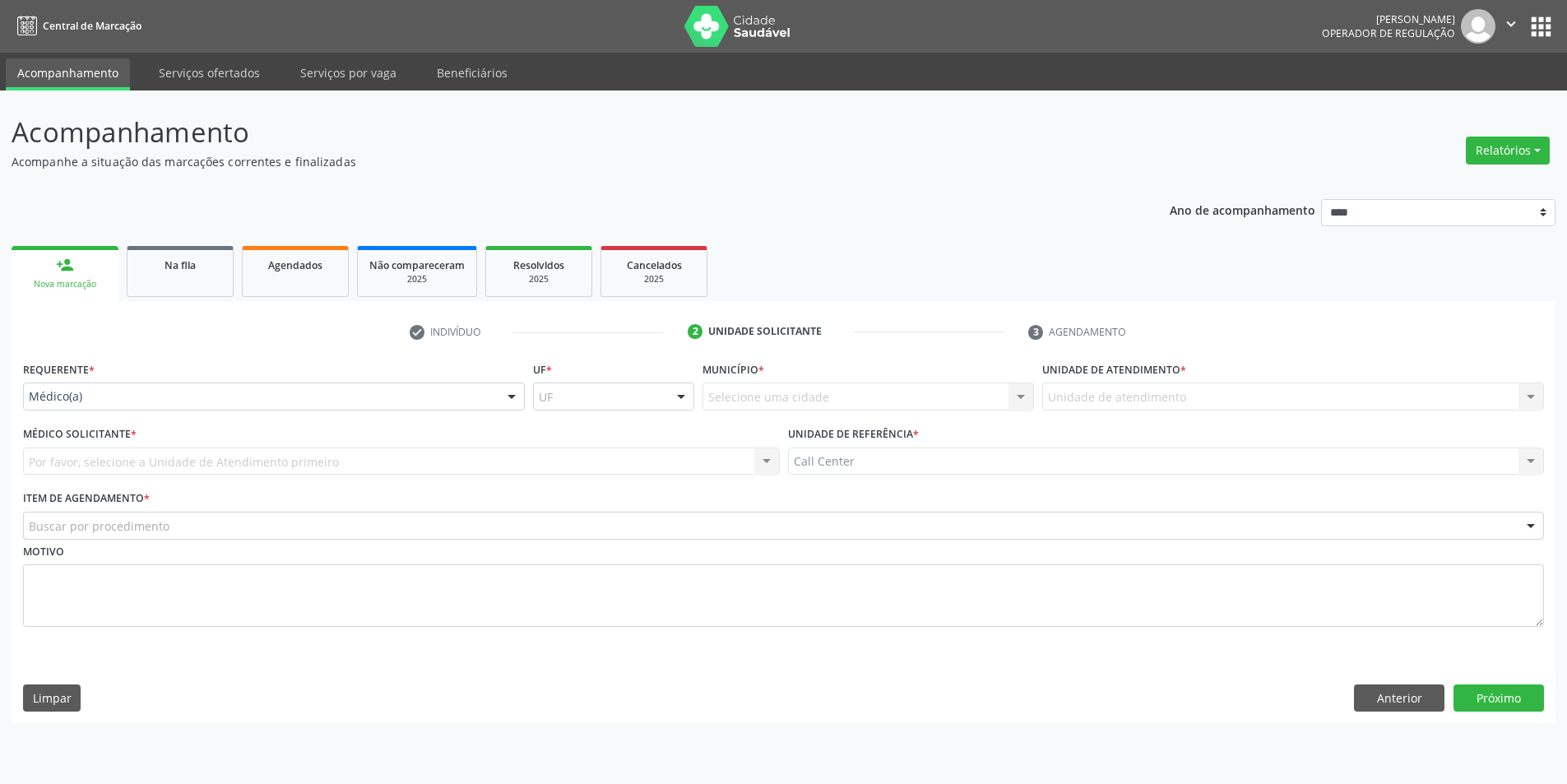
scroll to position [0, 0]
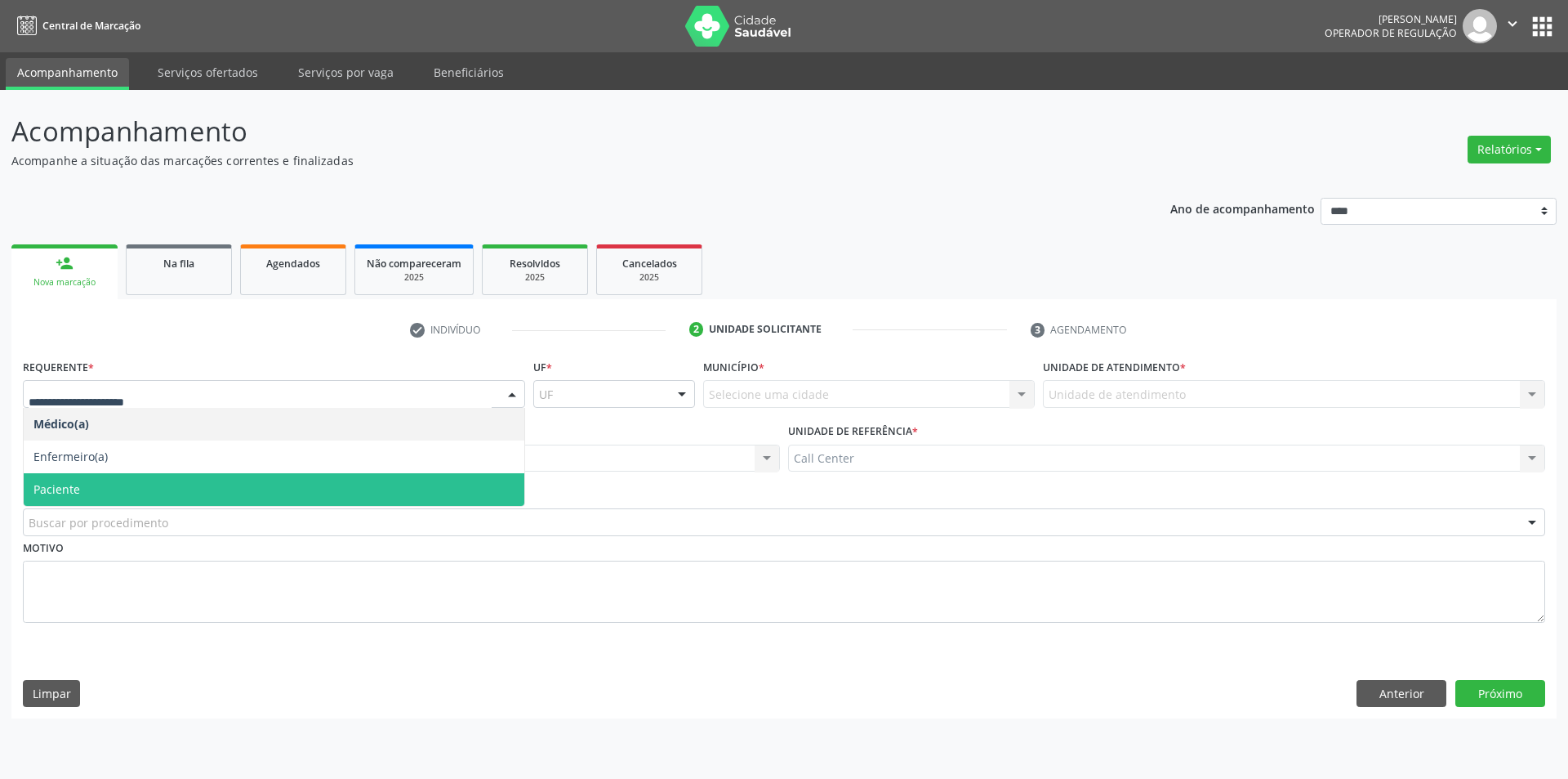
click at [149, 490] on span "Paciente" at bounding box center [274, 489] width 501 height 33
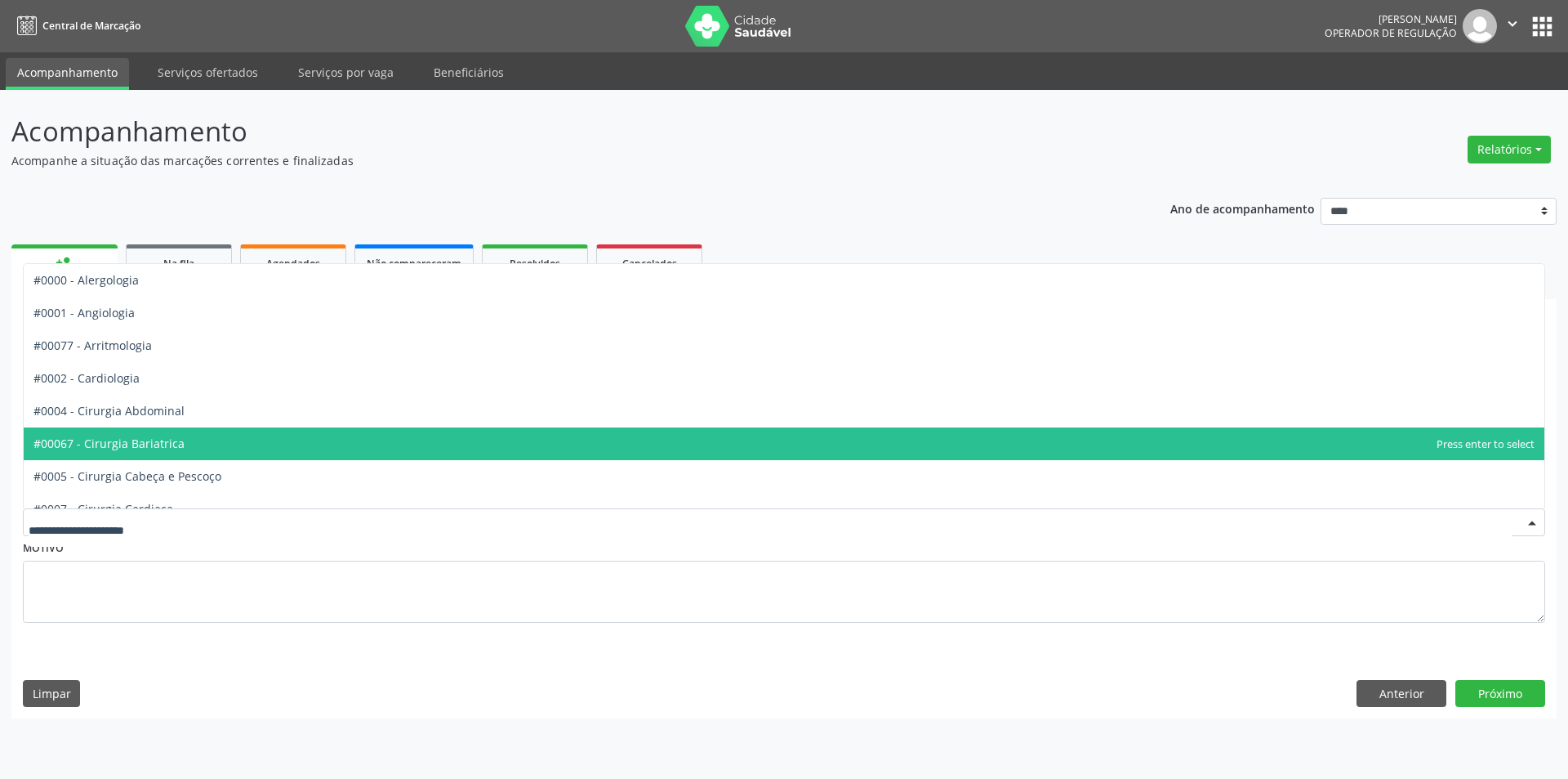
click at [164, 457] on span "#00067 - Cirurgia Bariatrica" at bounding box center [784, 443] width 1521 height 33
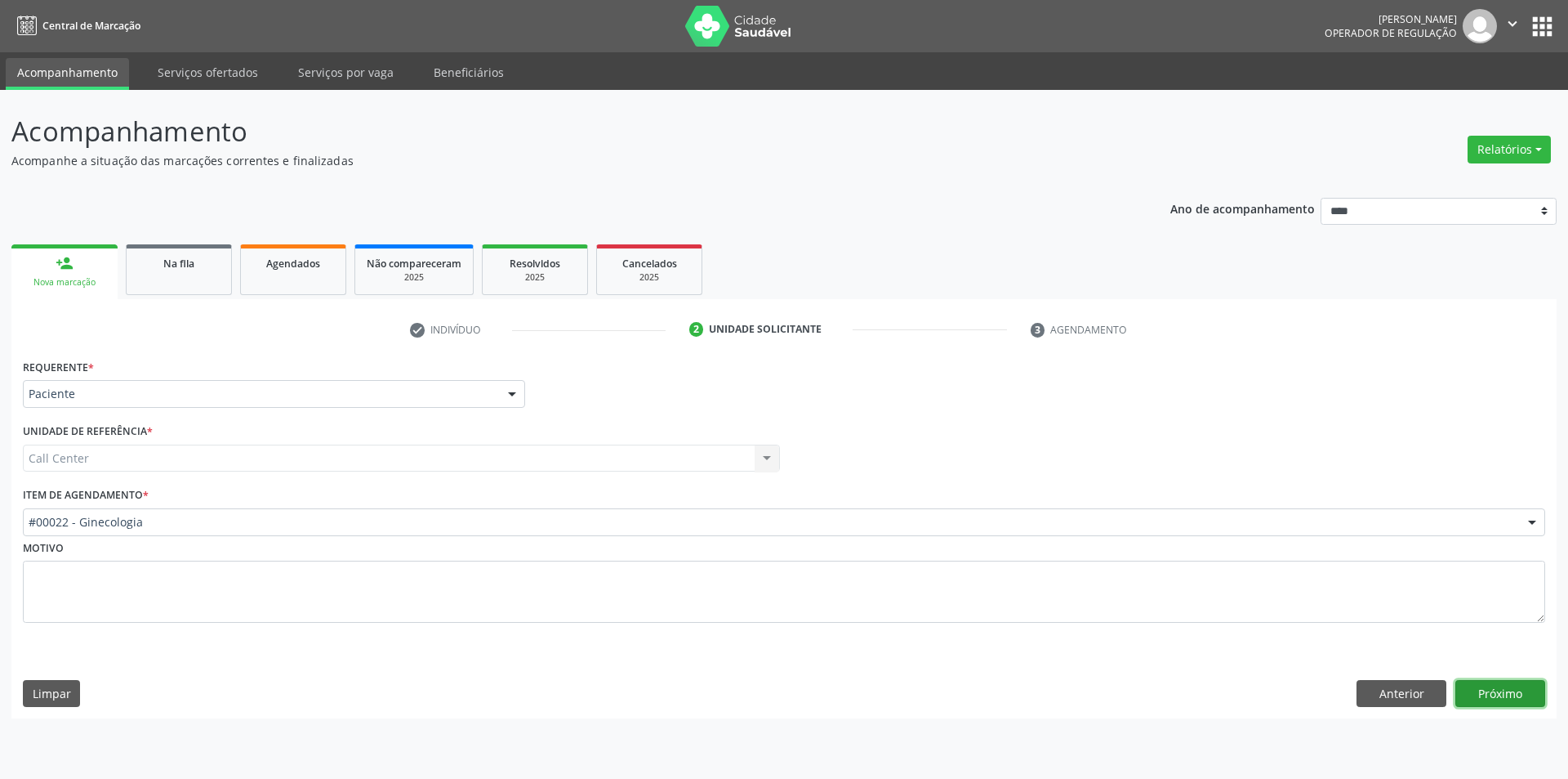
click at [1486, 700] on button "Próximo" at bounding box center [1500, 693] width 90 height 28
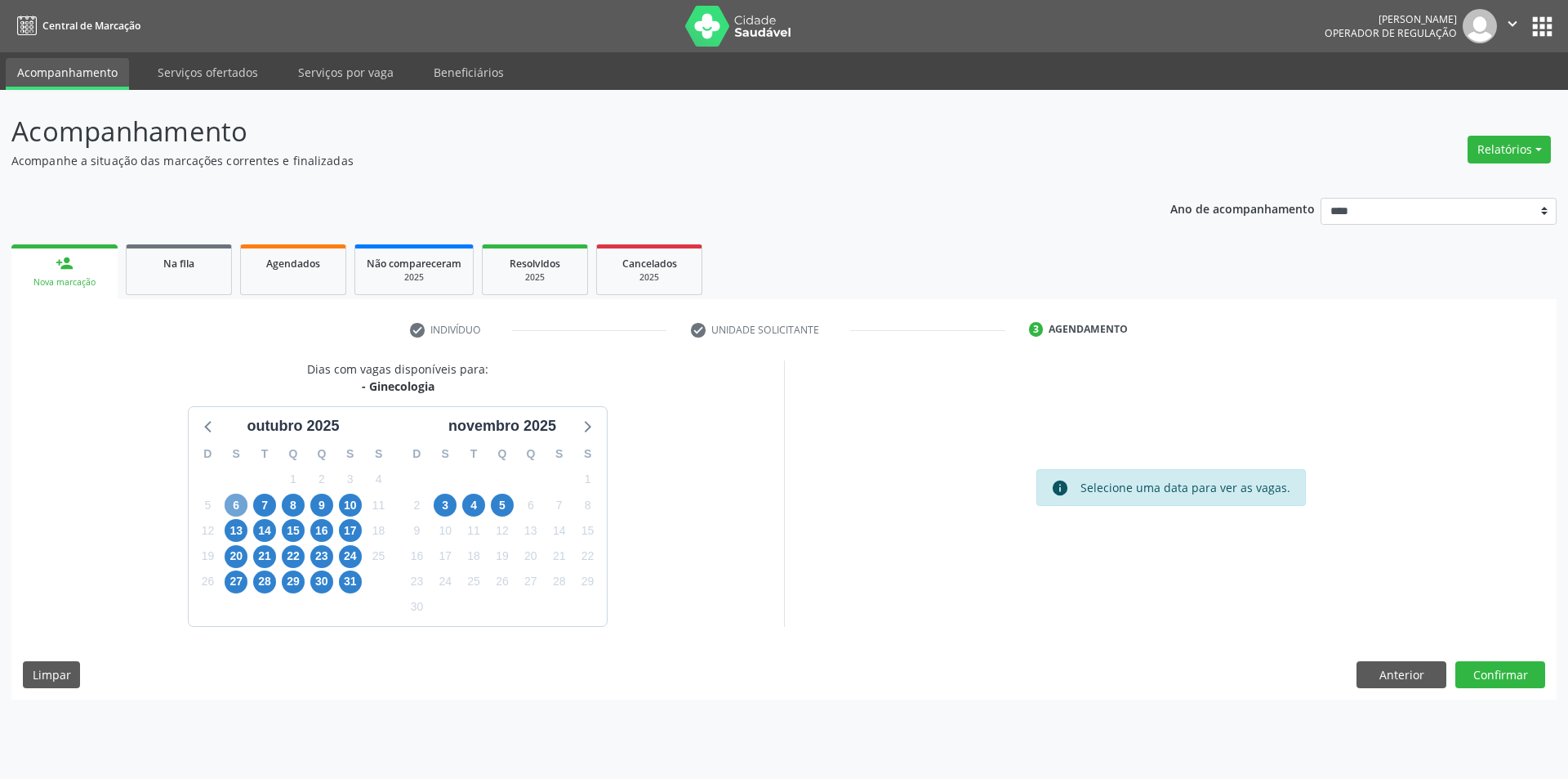
click at [238, 498] on span "6" at bounding box center [236, 505] width 23 height 23
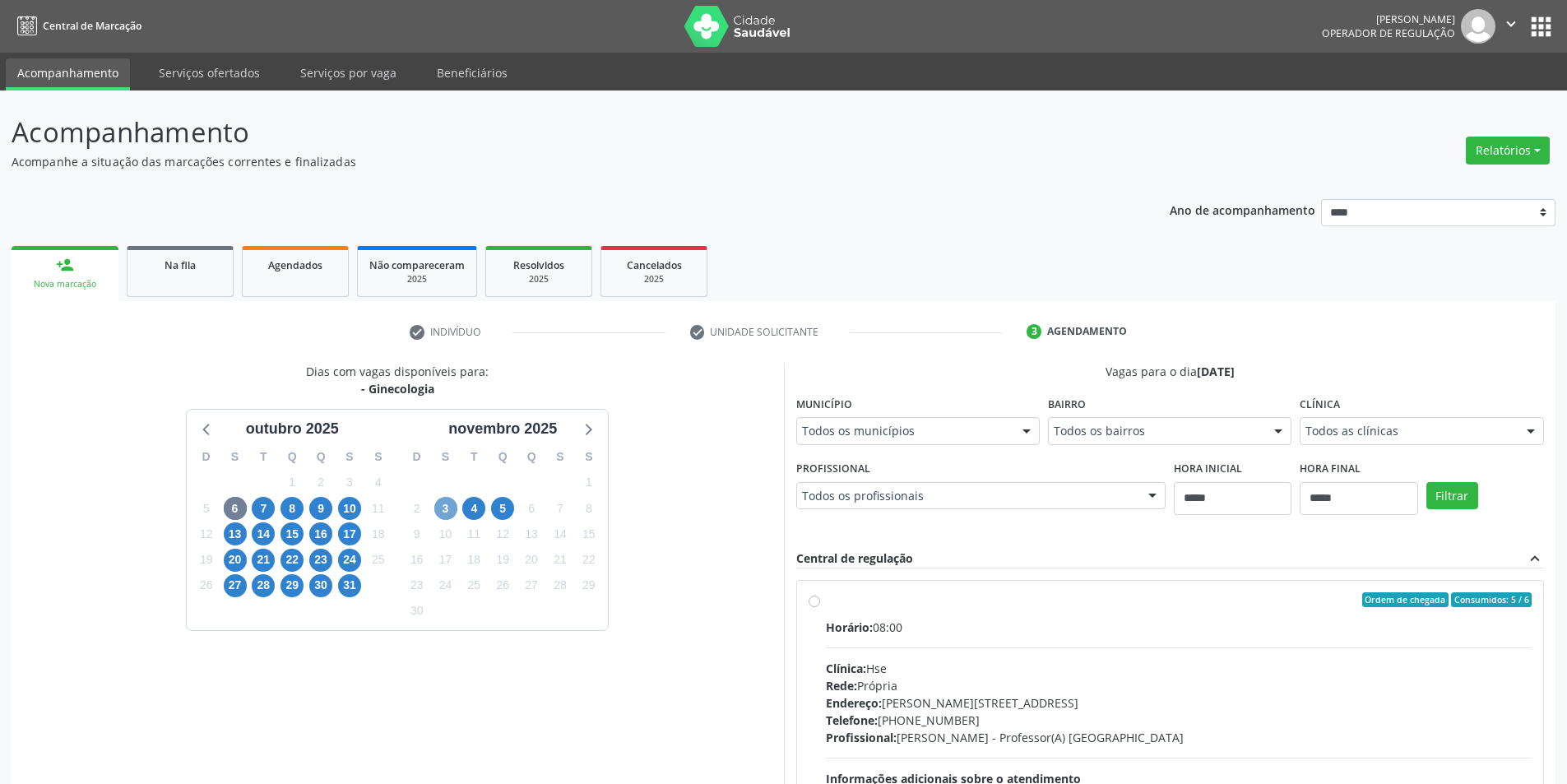
click at [445, 514] on span "3" at bounding box center [446, 508] width 23 height 23
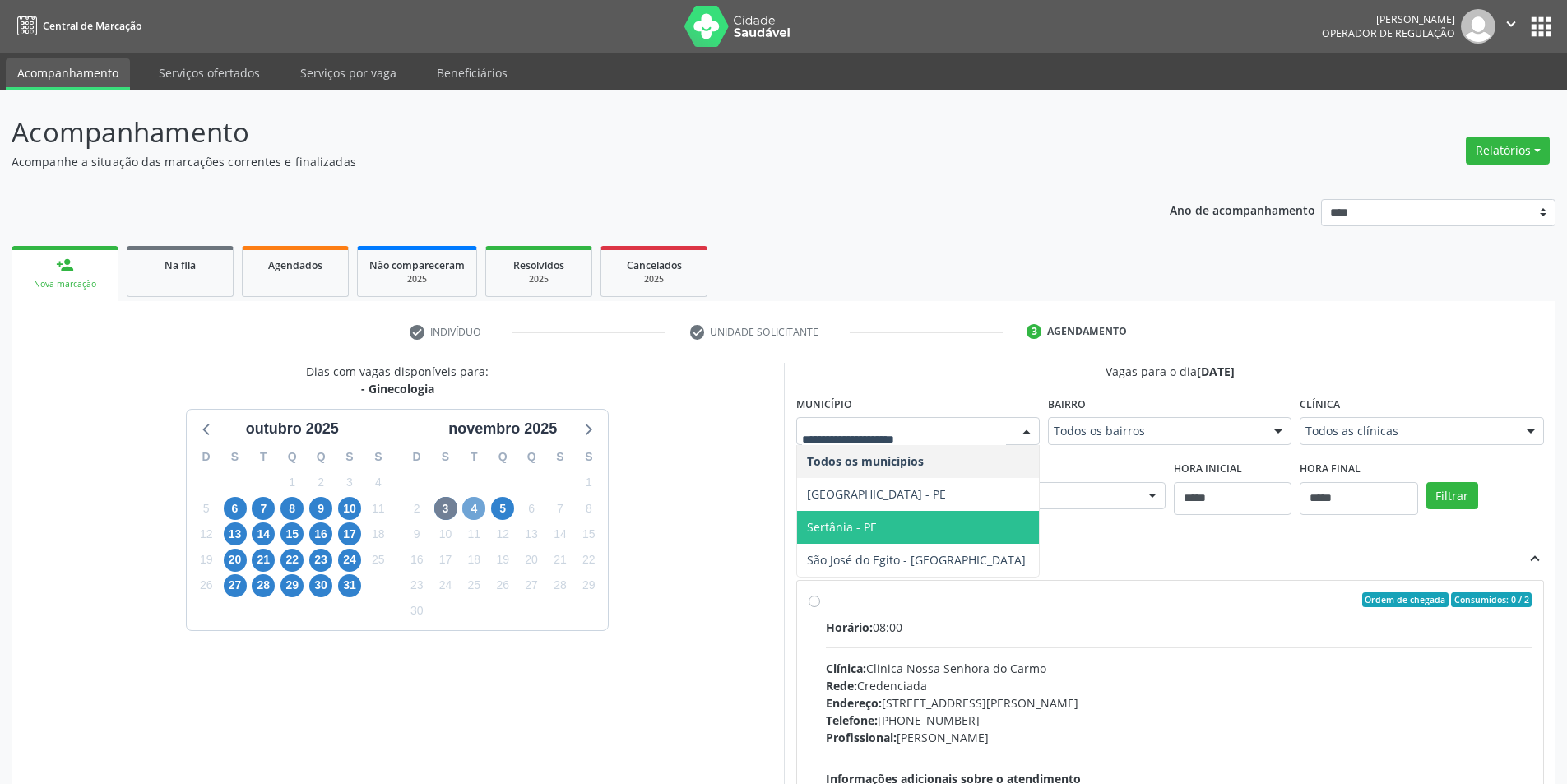
click at [466, 507] on span "4" at bounding box center [474, 508] width 23 height 23
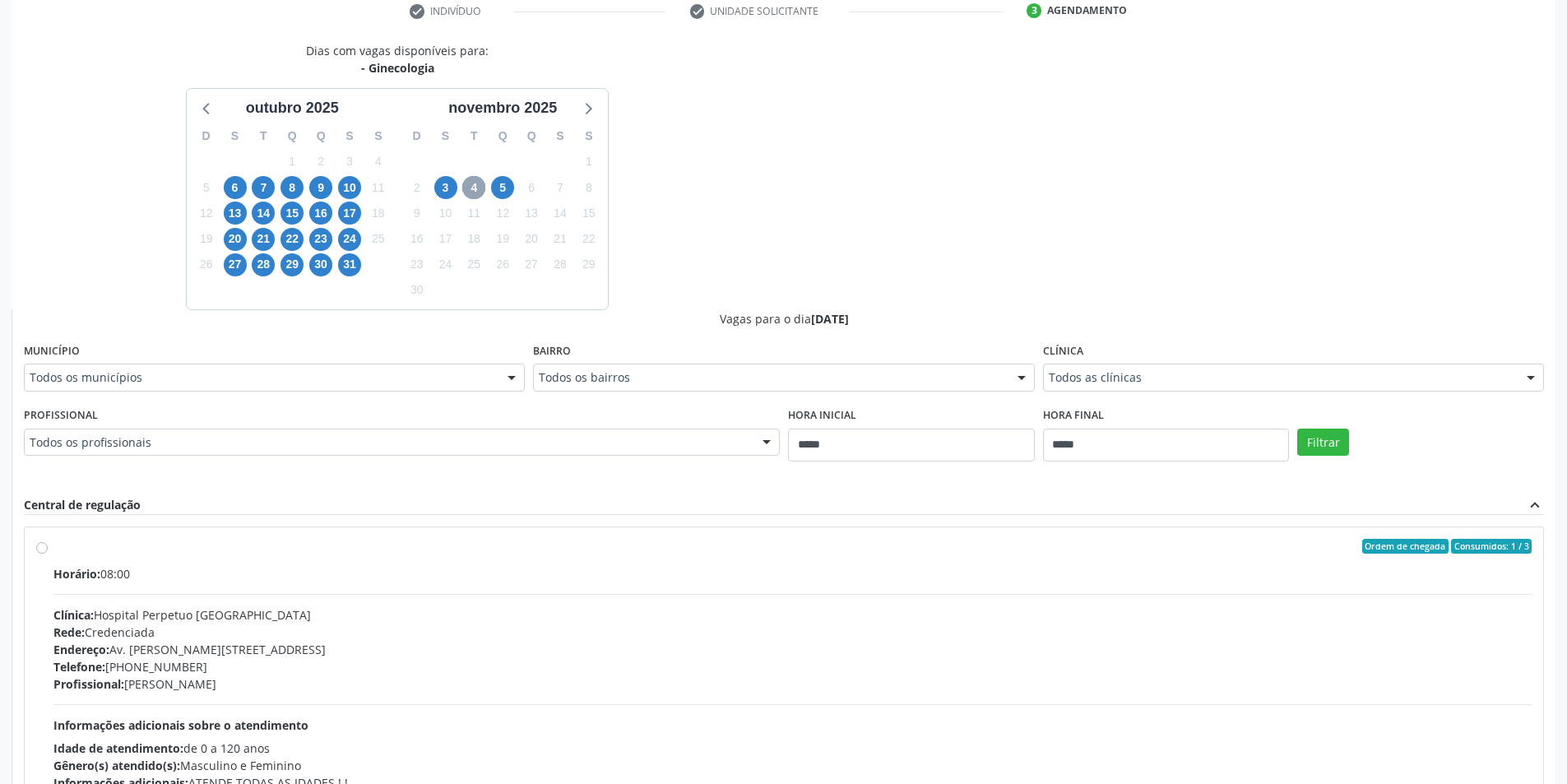
scroll to position [329, 0]
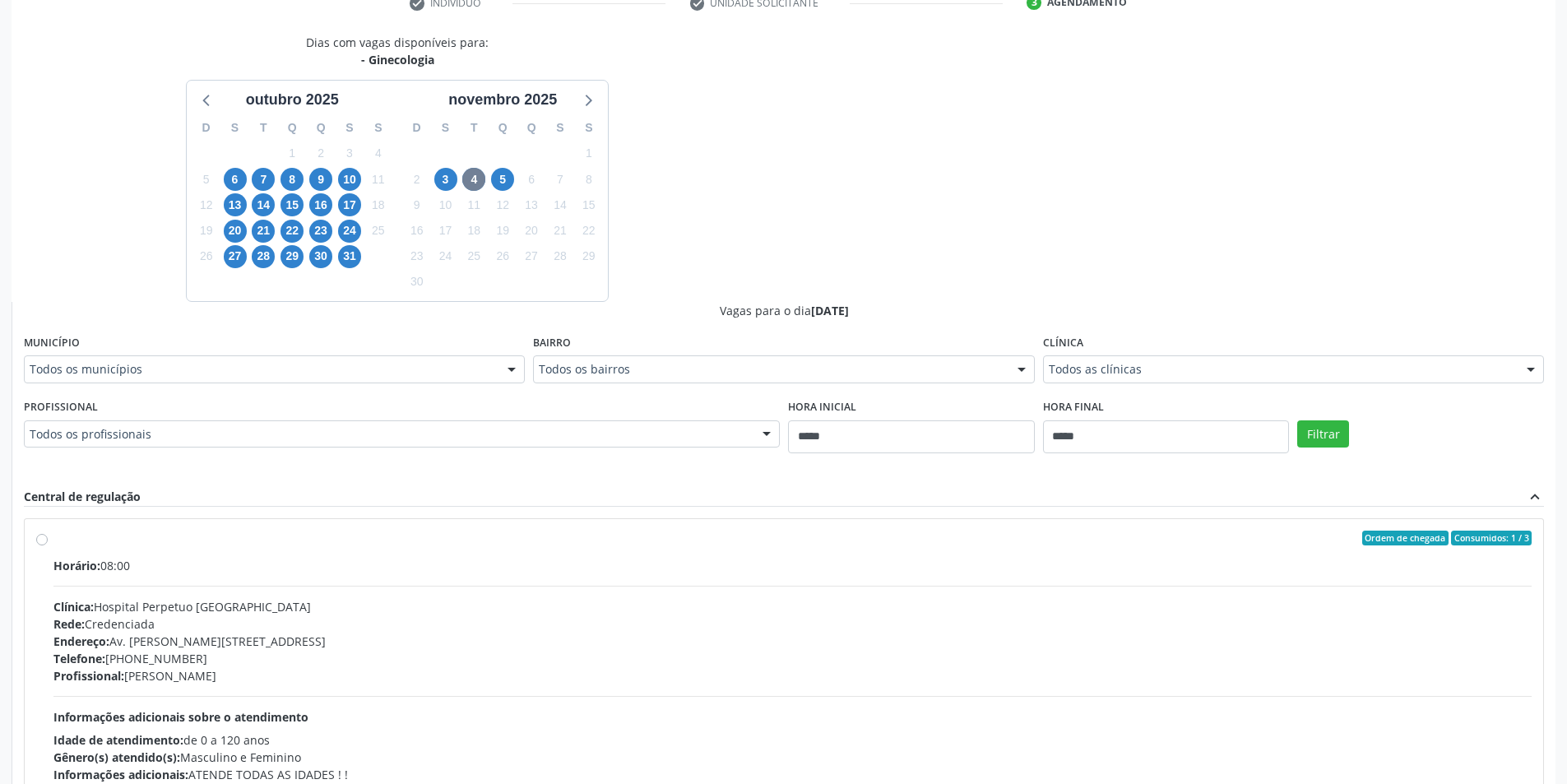
click at [503, 346] on div "Município Todos os municípios Todos os municípios Garanhuns - PE Recife - PE Se…" at bounding box center [274, 357] width 501 height 53
click at [490, 361] on div "Todos os municípios" at bounding box center [274, 369] width 501 height 28
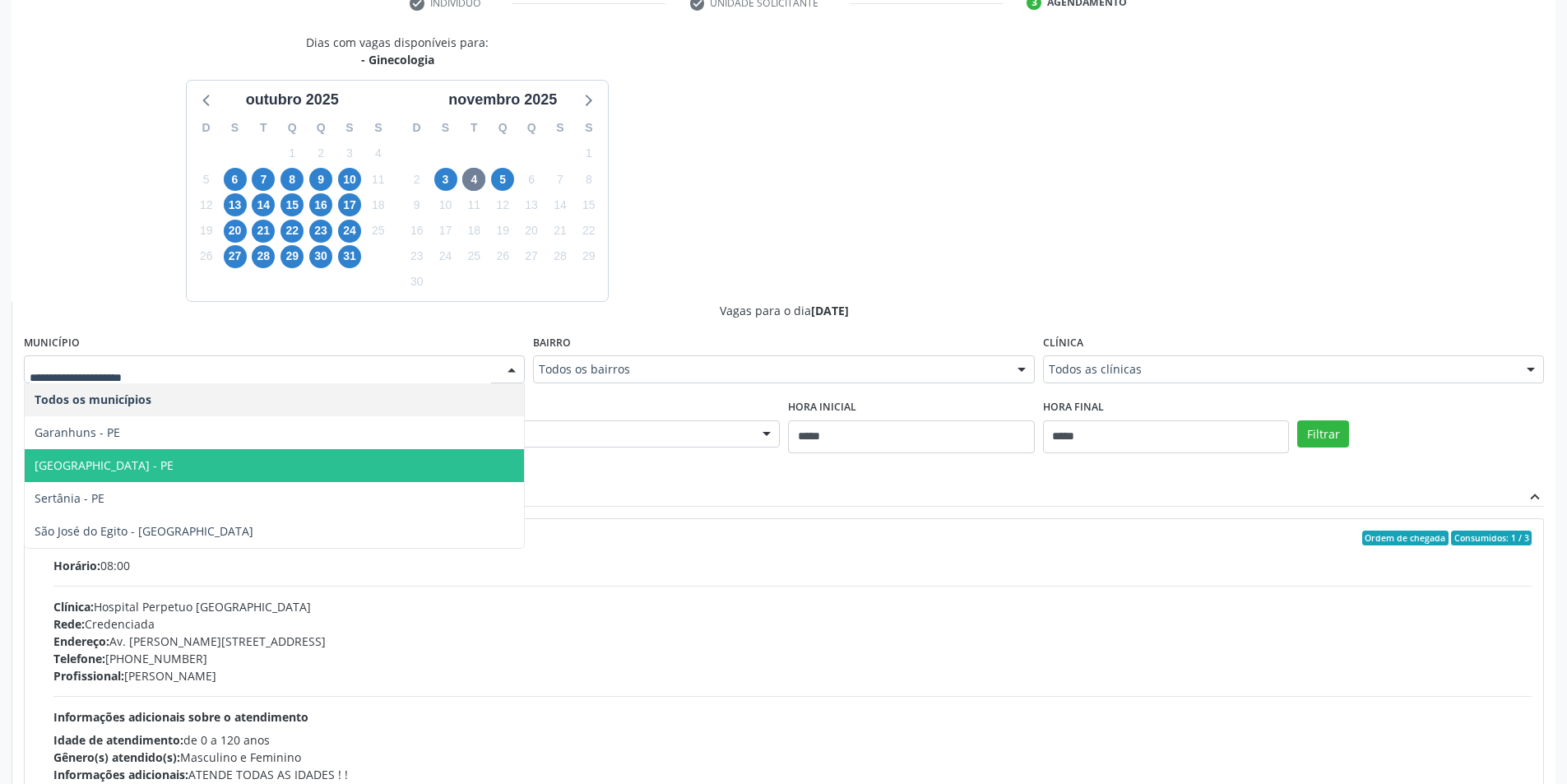
click at [385, 467] on span "Recife - PE" at bounding box center [273, 465] width 499 height 33
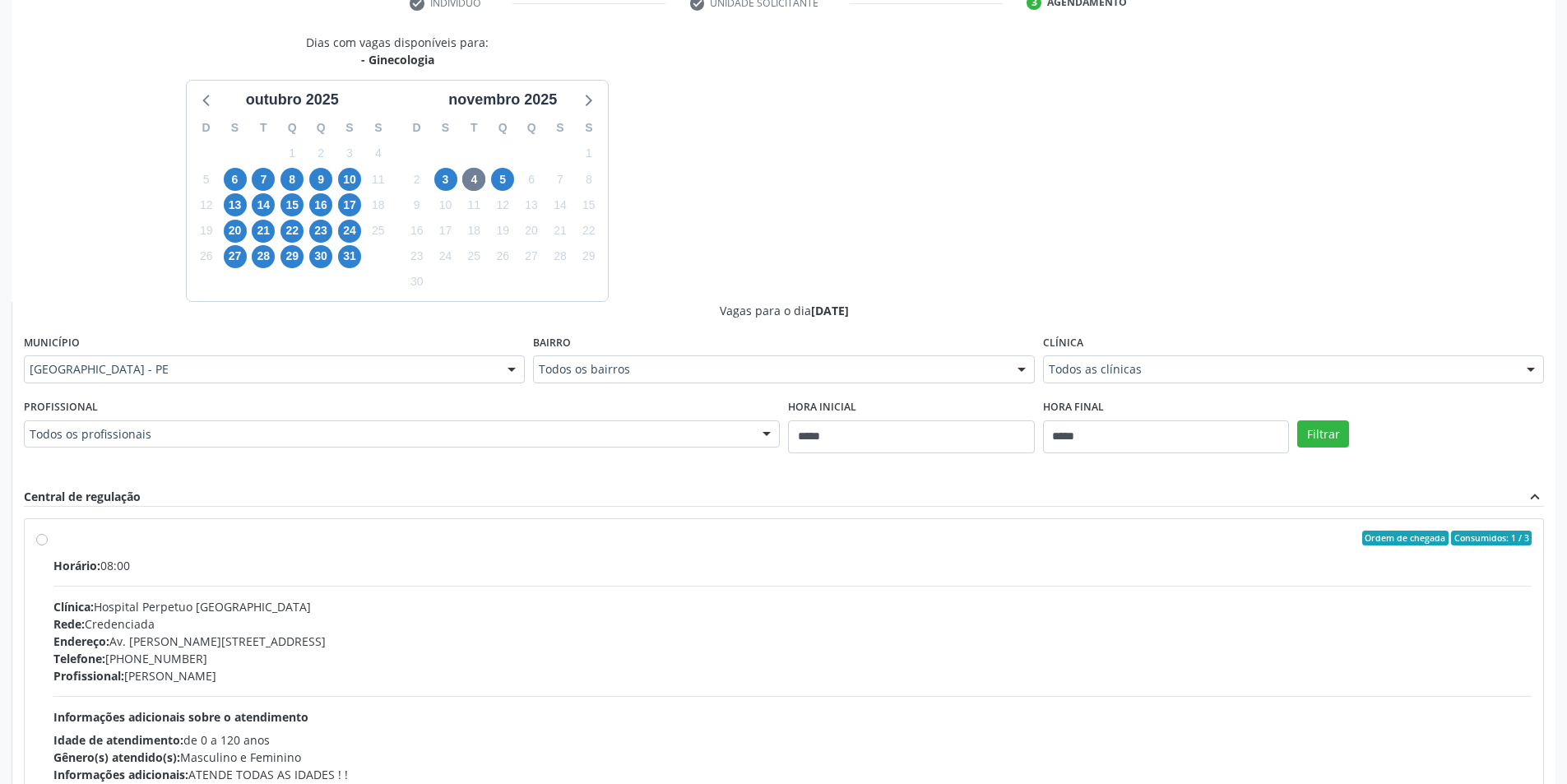
click at [1300, 418] on div "Filtrar" at bounding box center [1420, 432] width 255 height 76
click at [1303, 424] on button "Filtrar" at bounding box center [1323, 433] width 52 height 28
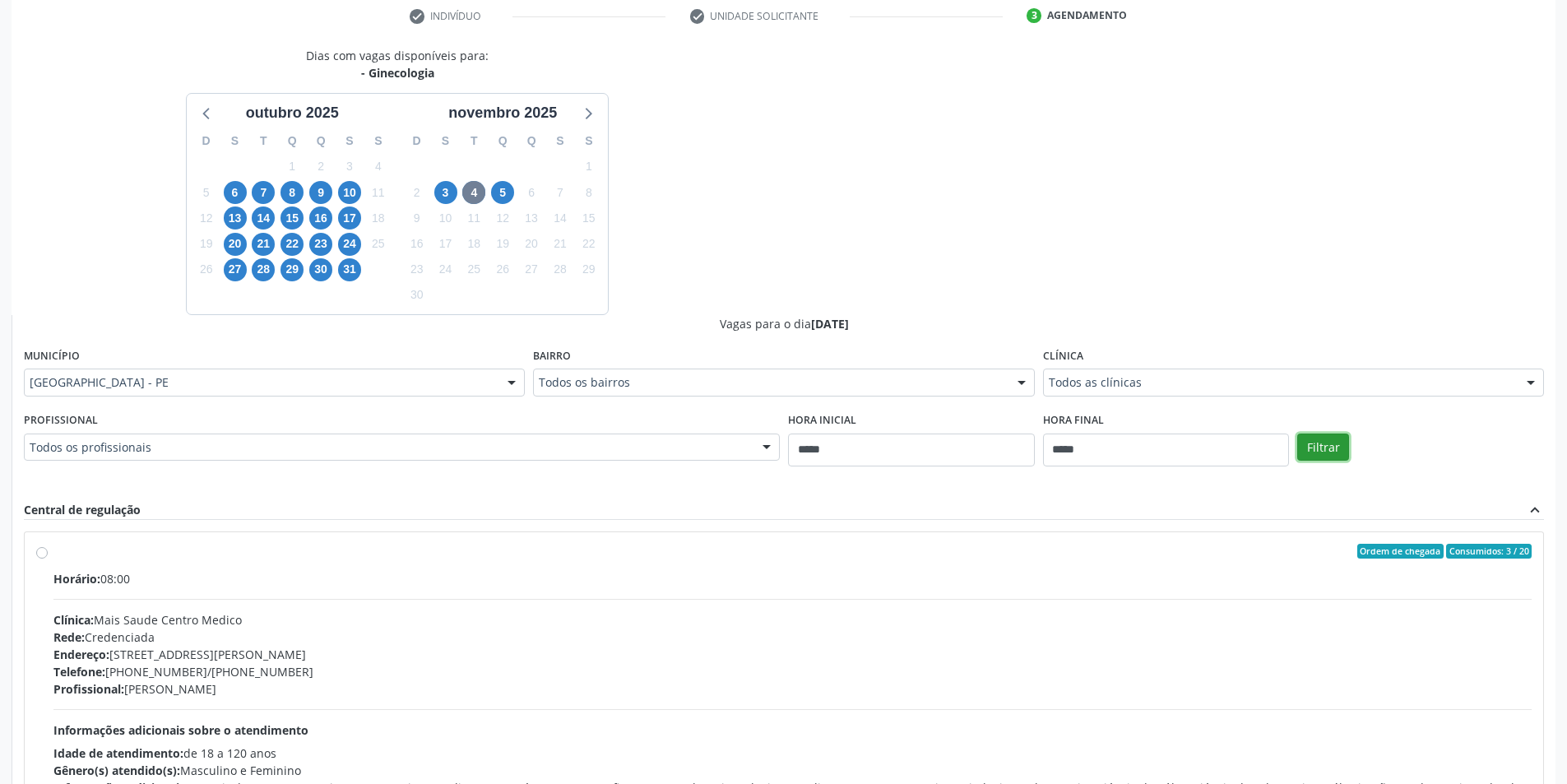
scroll to position [108, 0]
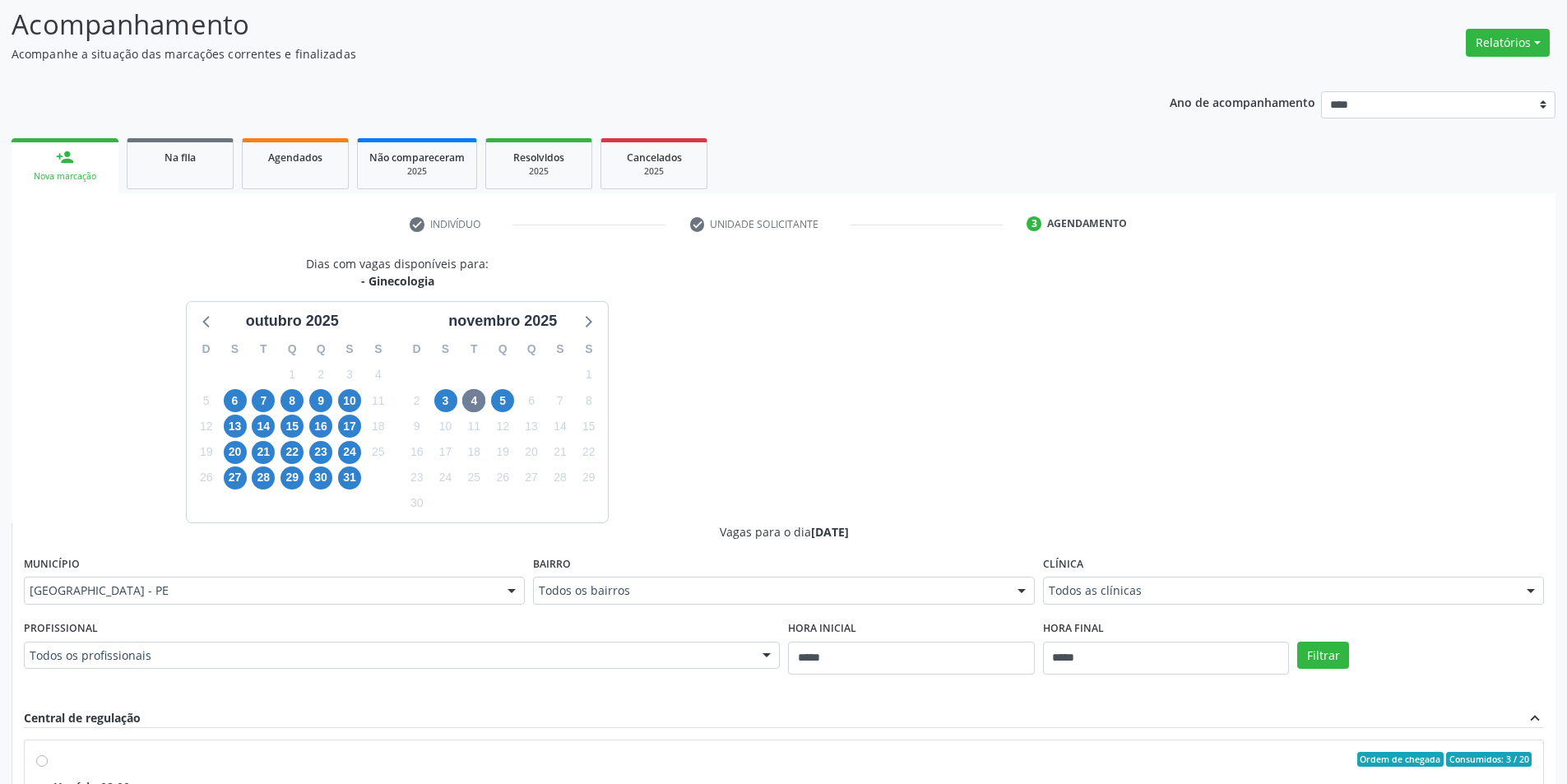
click at [513, 388] on div "5" at bounding box center [503, 401] width 23 height 25
click at [505, 403] on span "5" at bounding box center [503, 401] width 23 height 23
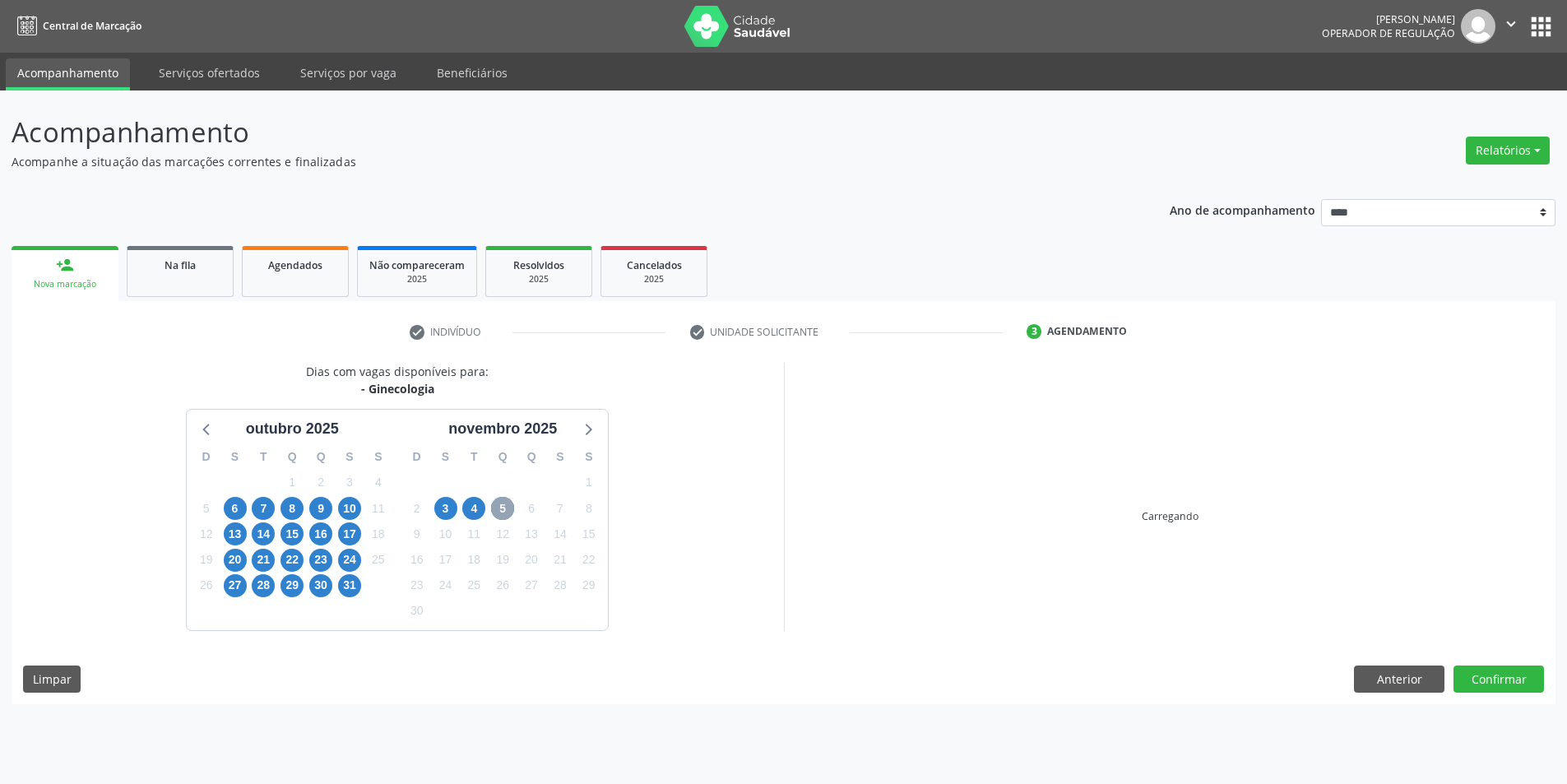
scroll to position [0, 0]
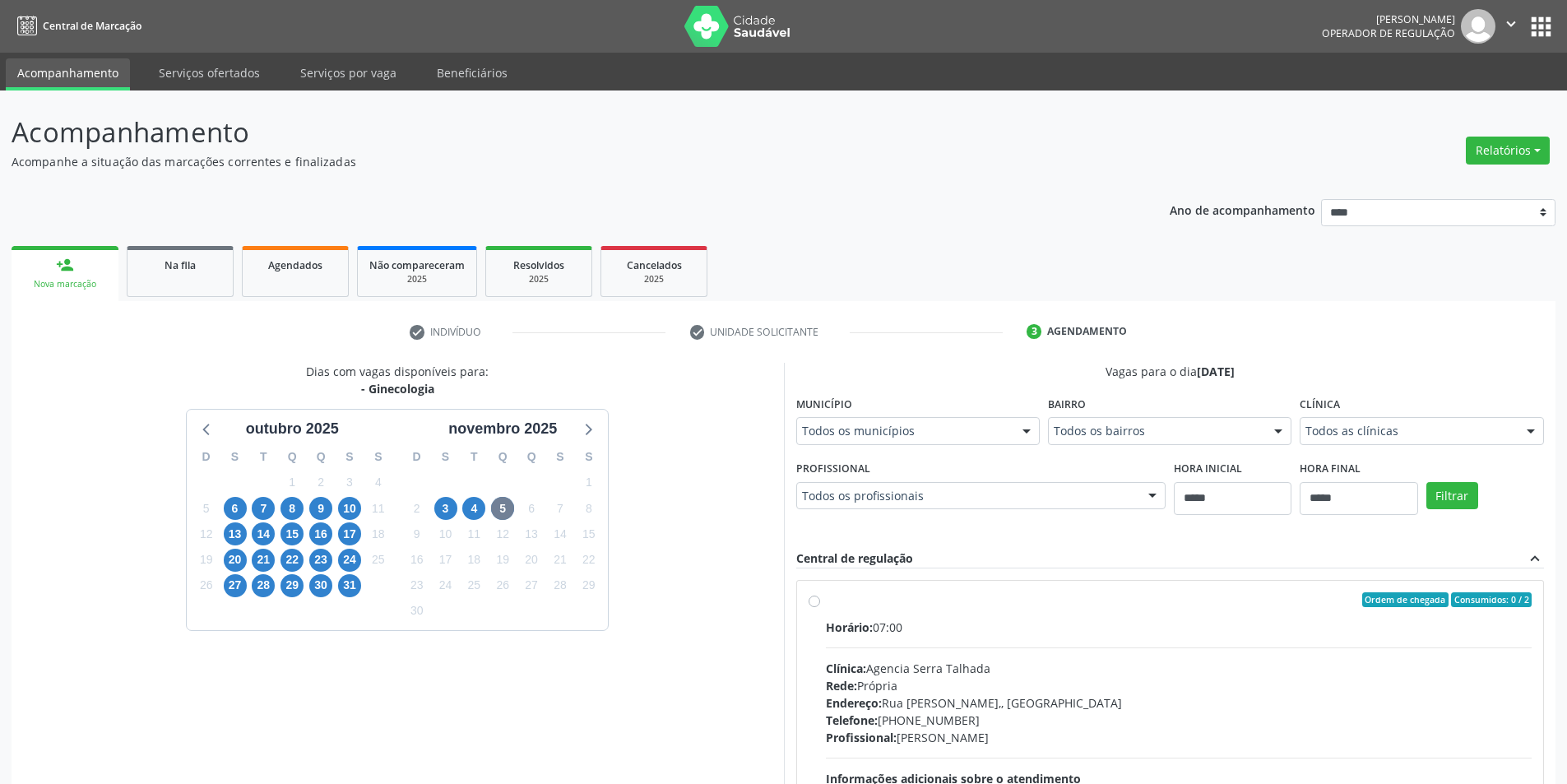
click at [1383, 420] on div "Todos as clínicas" at bounding box center [1421, 431] width 244 height 28
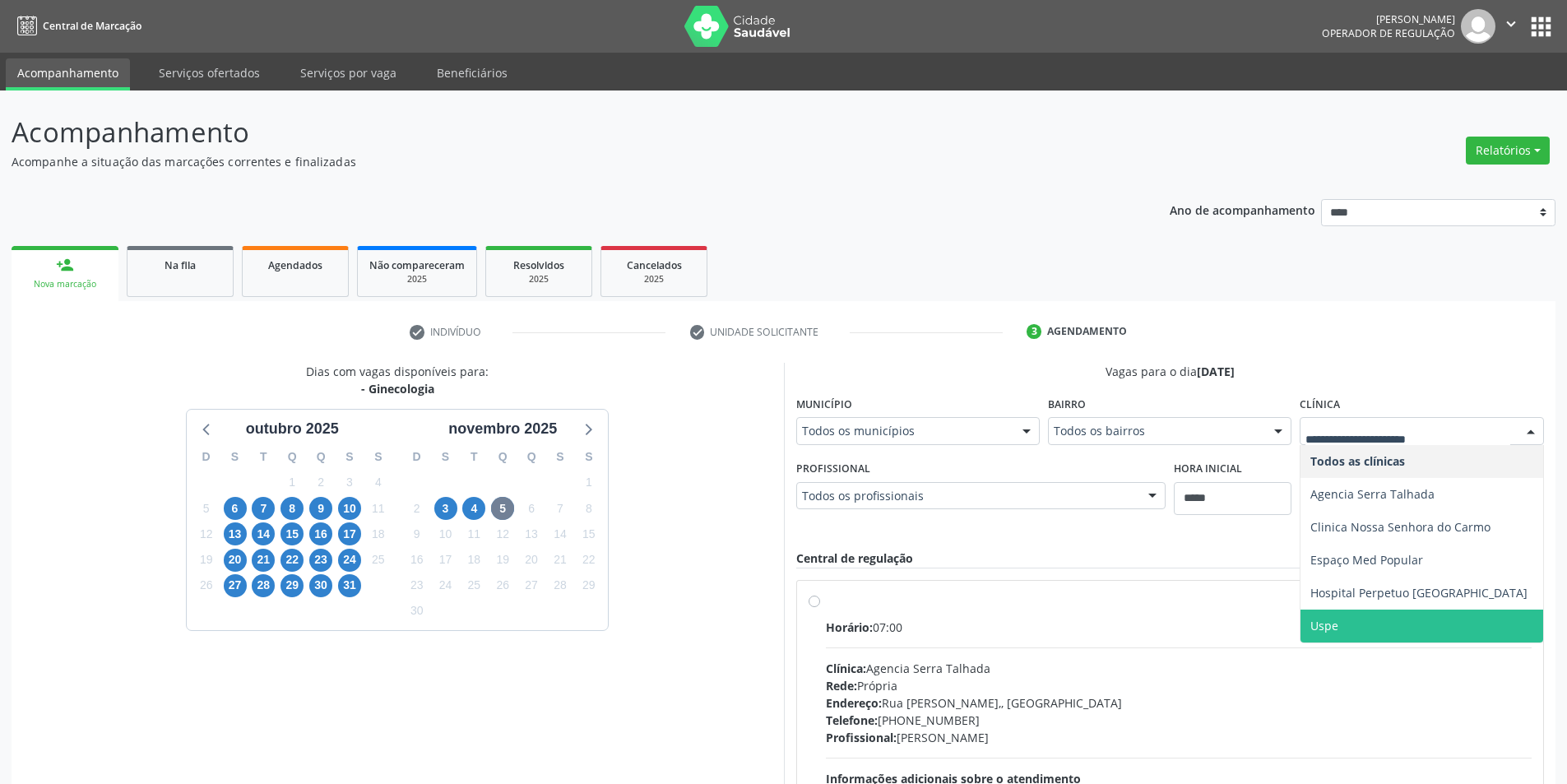
click at [1344, 622] on span "Uspe" at bounding box center [1421, 626] width 242 height 33
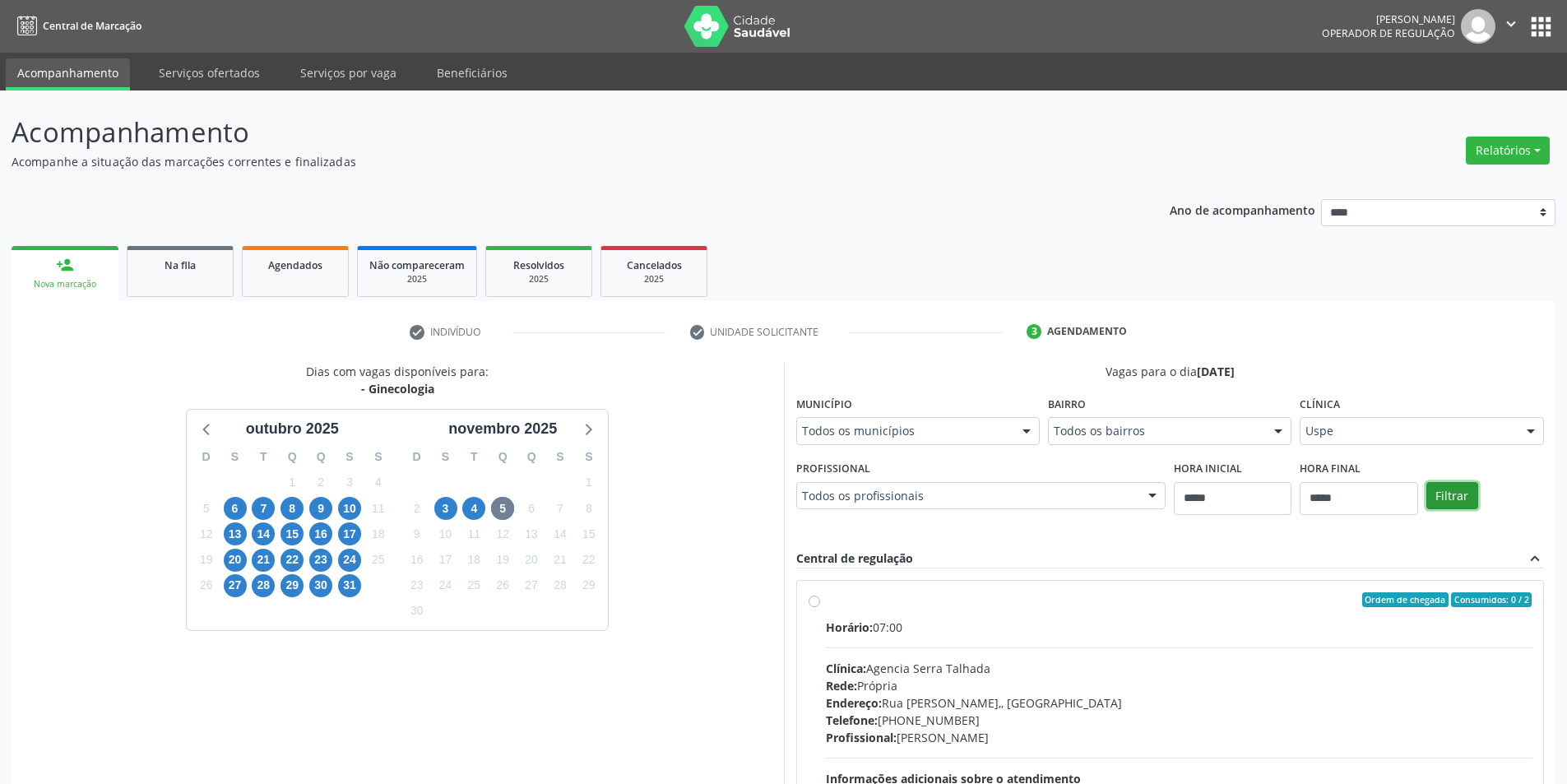
click at [1462, 492] on button "Filtrar" at bounding box center [1453, 495] width 52 height 28
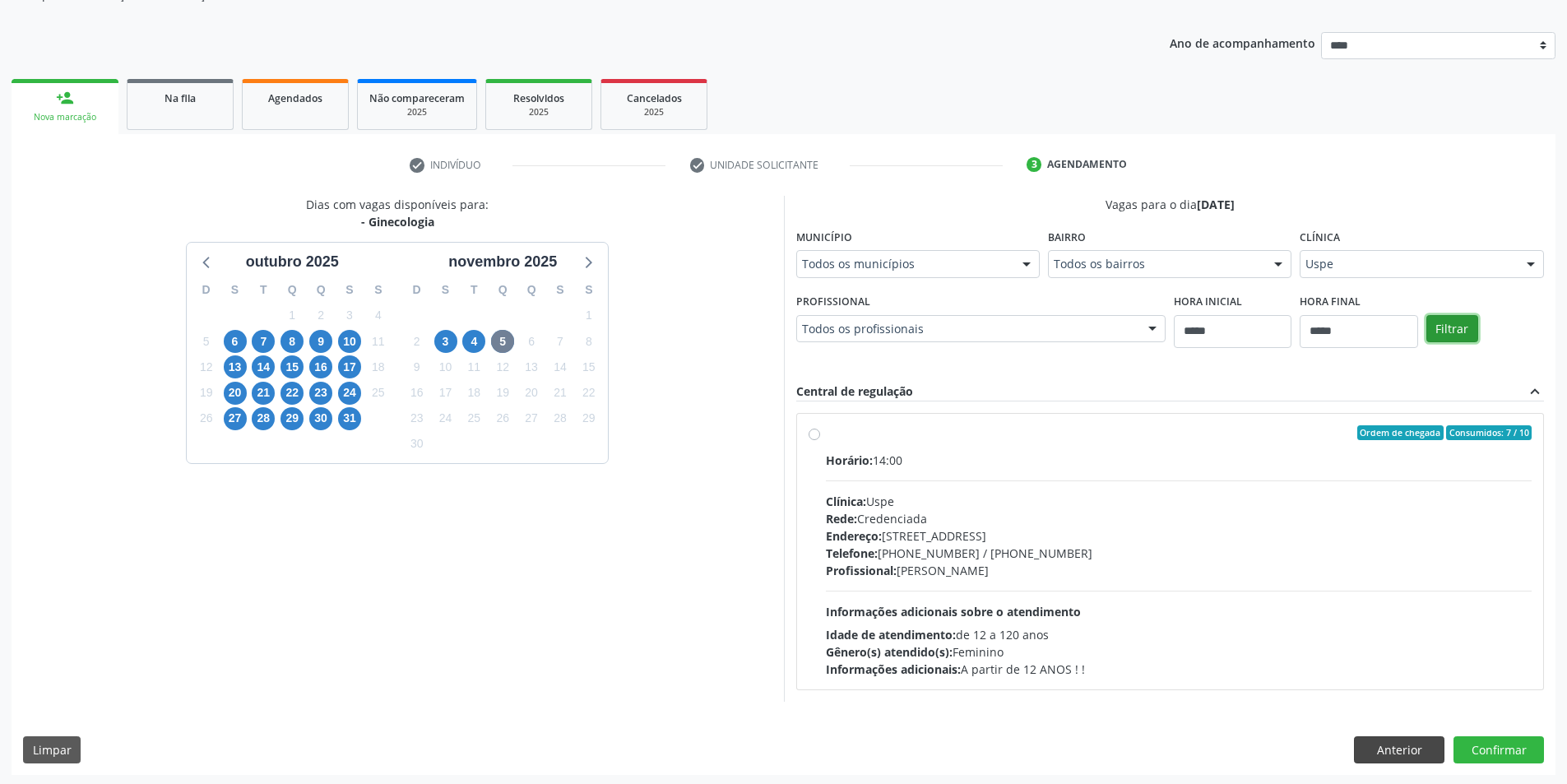
scroll to position [169, 0]
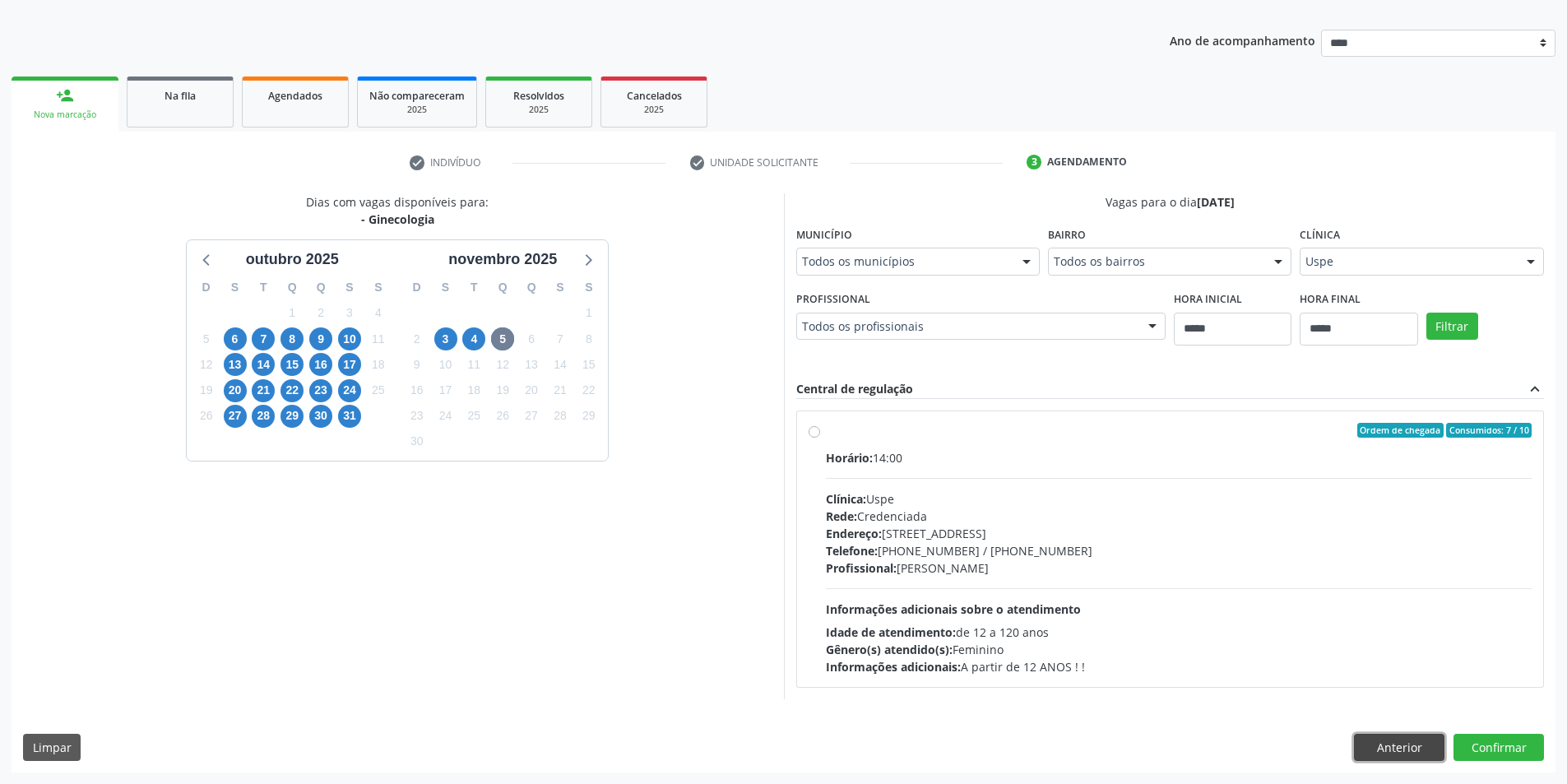
click at [1401, 744] on button "Anterior" at bounding box center [1399, 747] width 91 height 28
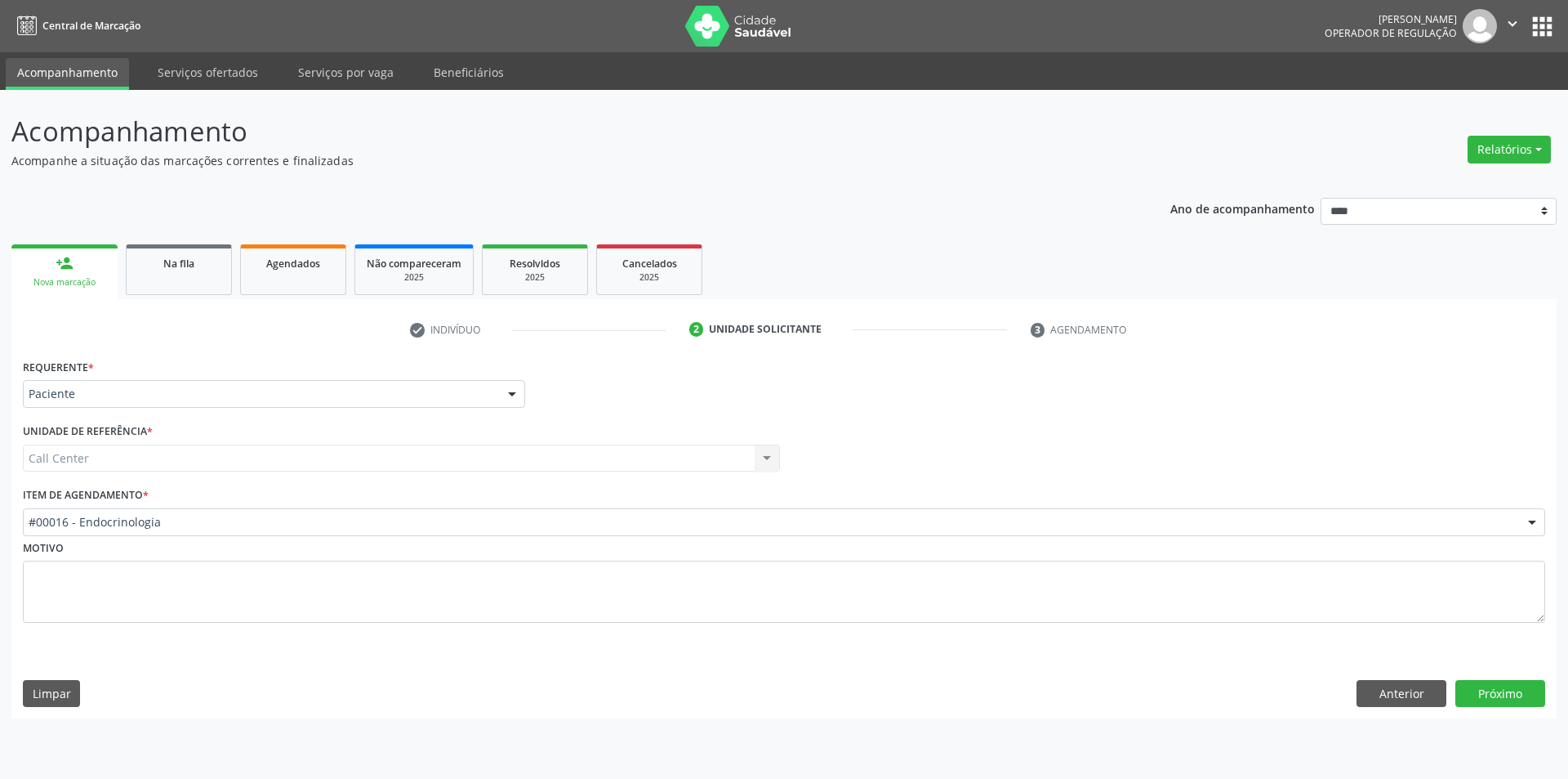
click at [1507, 675] on div "Requerente * Paciente Médico(a) Enfermeiro(a) Paciente Nenhum resultado encontr…" at bounding box center [784, 536] width 1545 height 364
click at [1506, 675] on div "Requerente * Paciente Médico(a) Enfermeiro(a) Paciente Nenhum resultado encontr…" at bounding box center [784, 536] width 1545 height 364
click at [1505, 683] on button "Próximo" at bounding box center [1500, 693] width 90 height 28
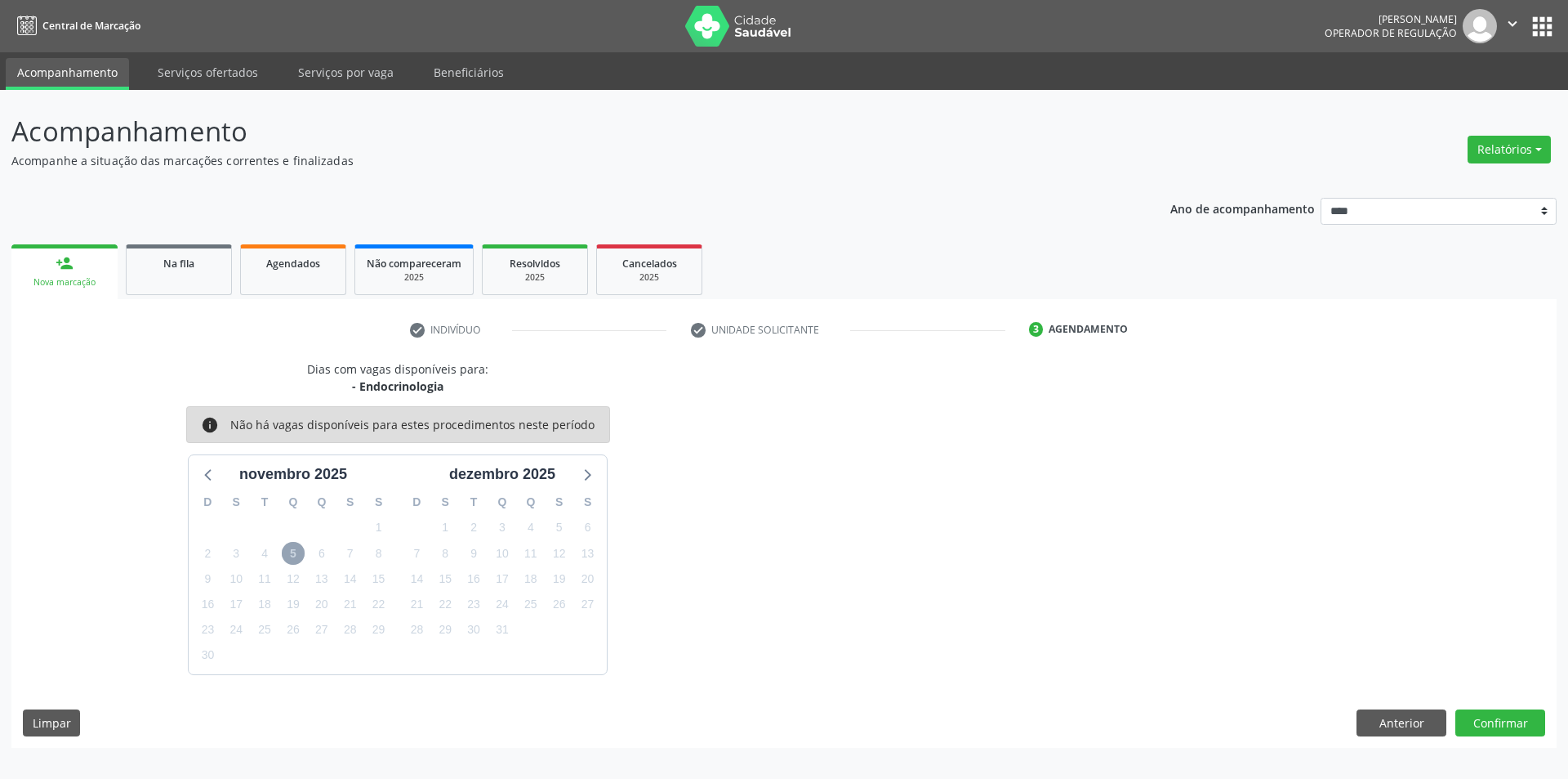
click at [291, 542] on span "5" at bounding box center [294, 553] width 23 height 23
click at [295, 554] on span "5" at bounding box center [294, 553] width 23 height 23
click at [1389, 716] on button "Anterior" at bounding box center [1401, 723] width 90 height 28
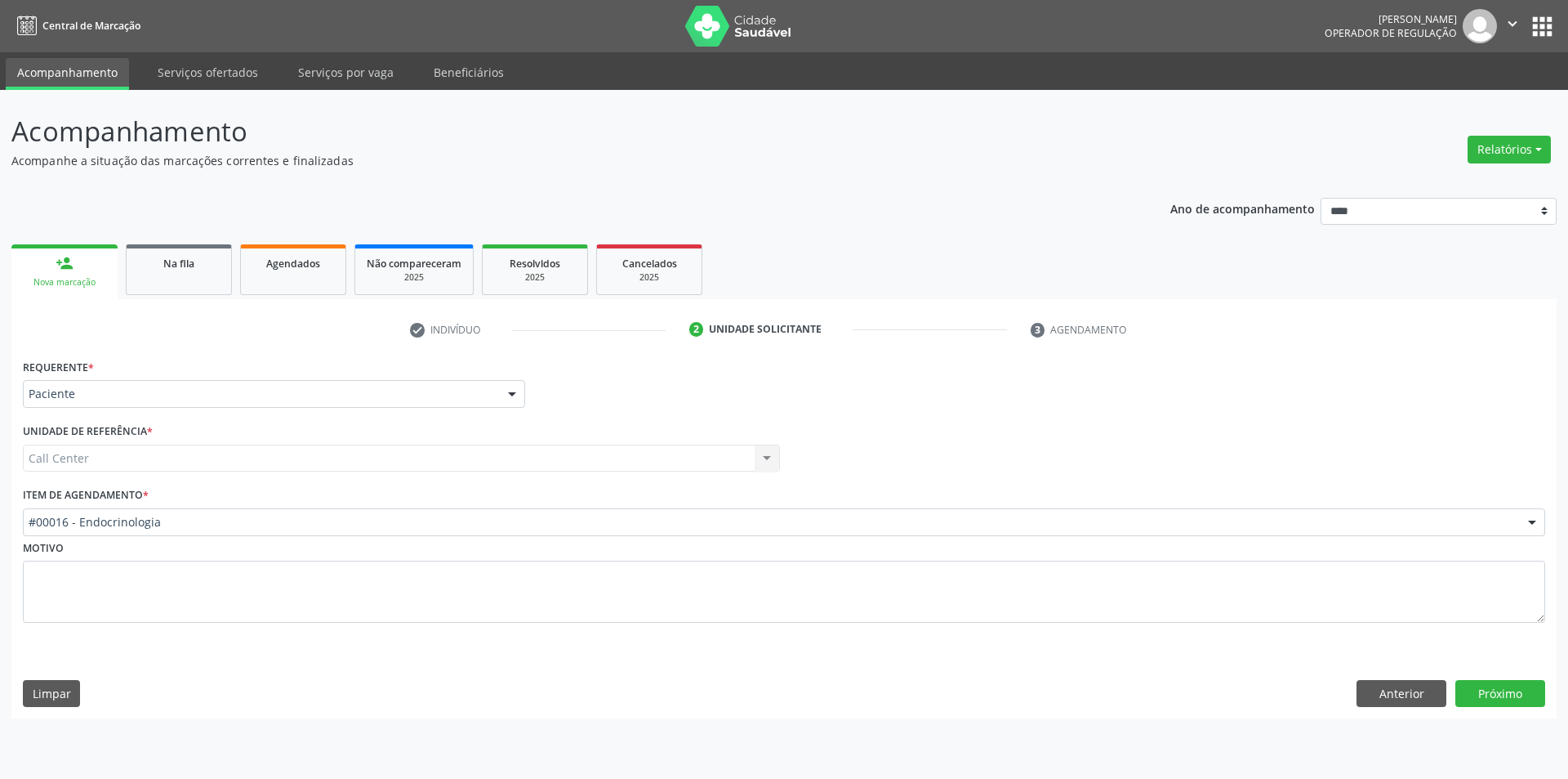
drag, startPoint x: 148, startPoint y: 501, endPoint x: 148, endPoint y: 519, distance: 18.0
click at [148, 505] on label "Item de agendamento *" at bounding box center [86, 495] width 126 height 25
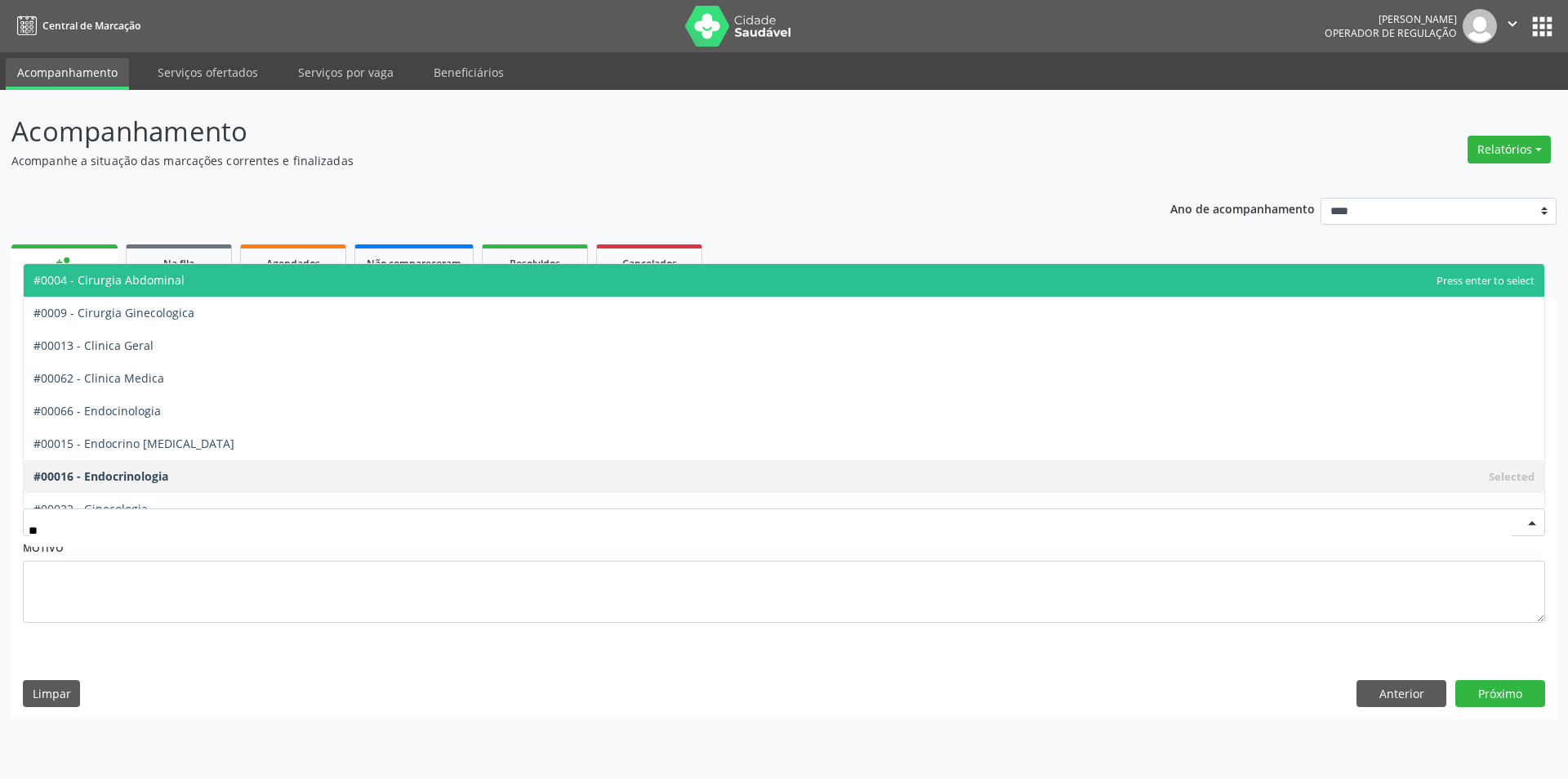
type input "*"
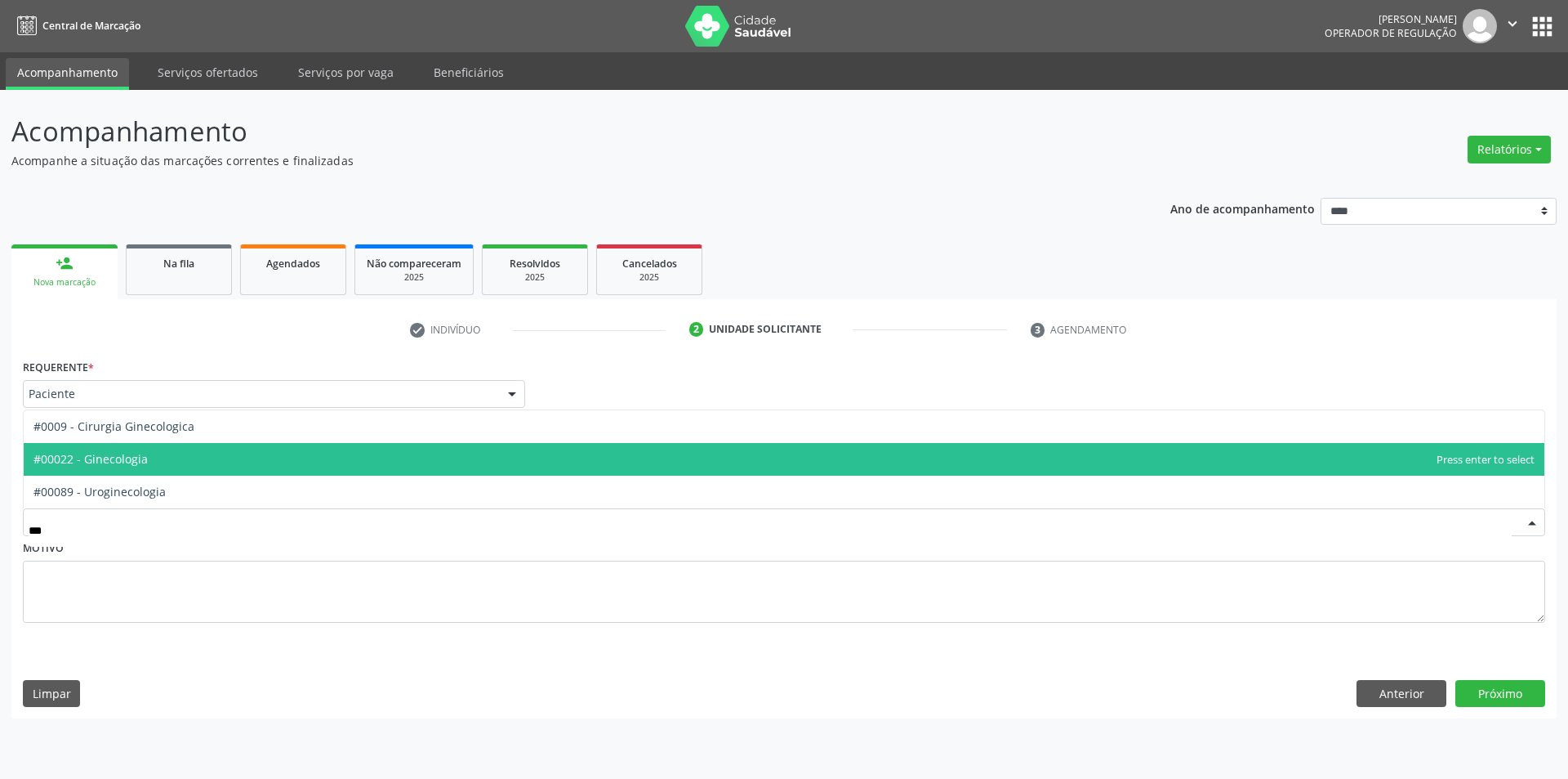
click at [163, 456] on span "#00022 - Ginecologia" at bounding box center [784, 459] width 1521 height 33
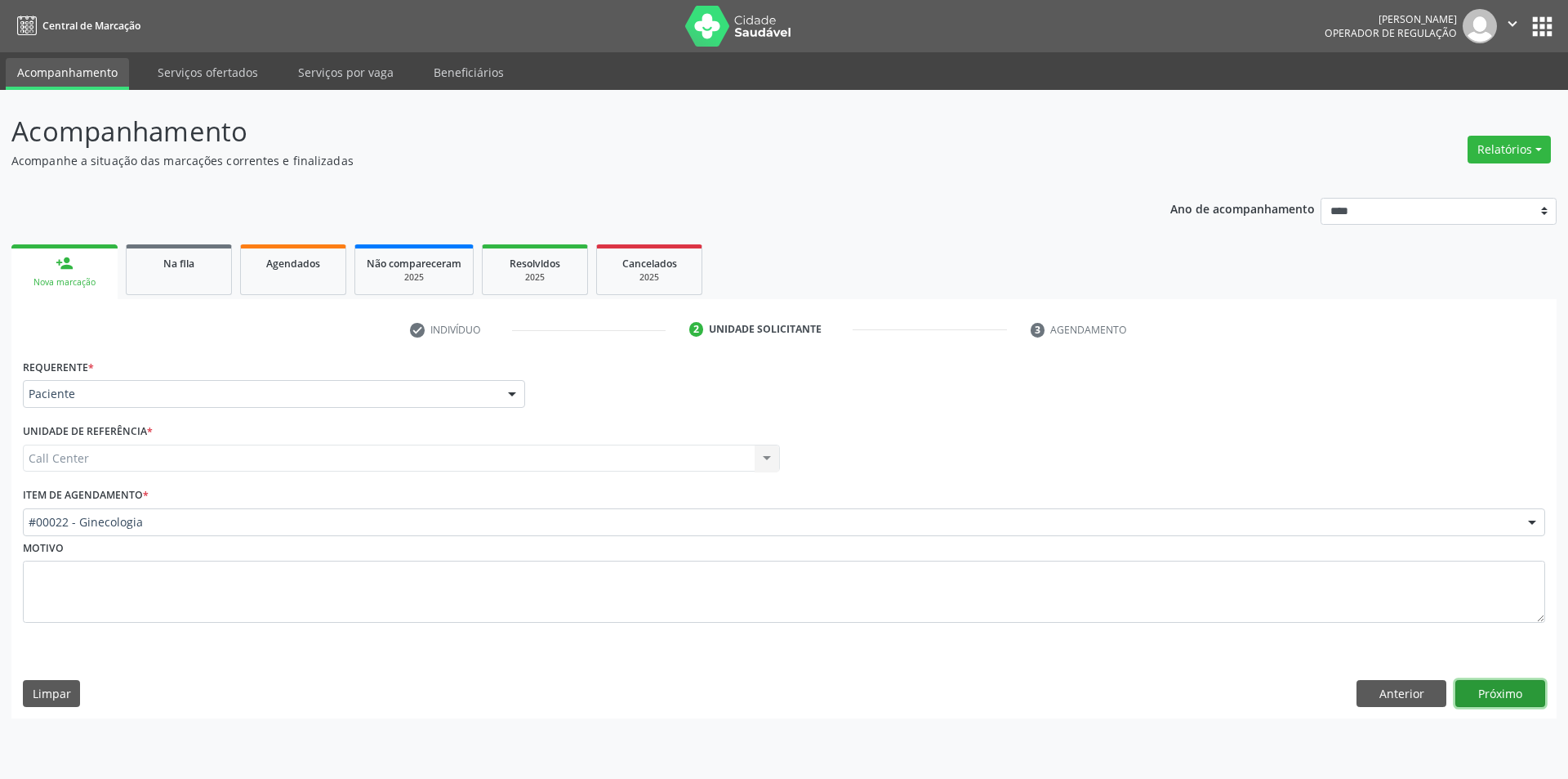
click at [1515, 693] on button "Próximo" at bounding box center [1500, 693] width 90 height 28
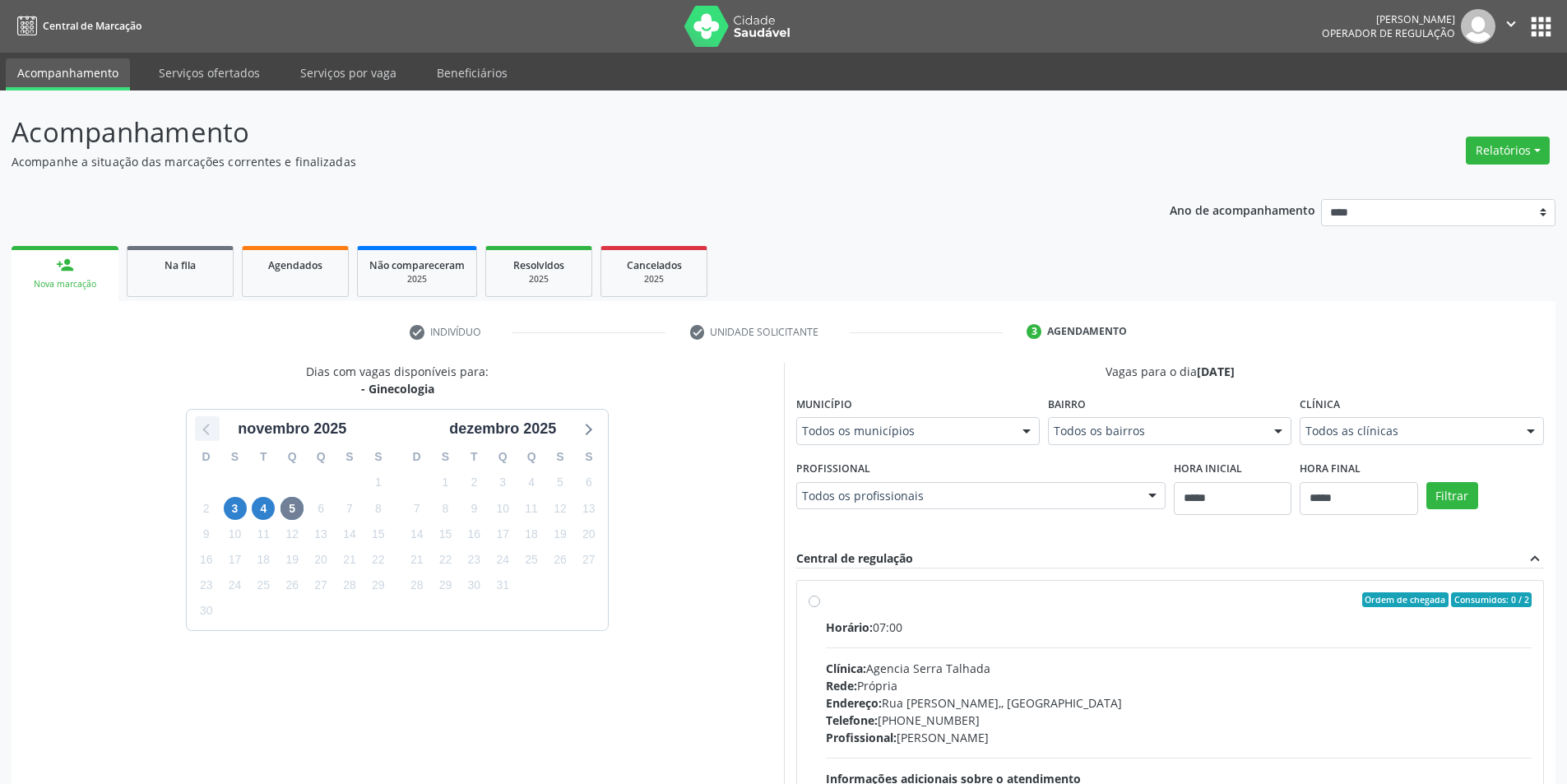
click at [213, 432] on icon at bounding box center [208, 429] width 22 height 22
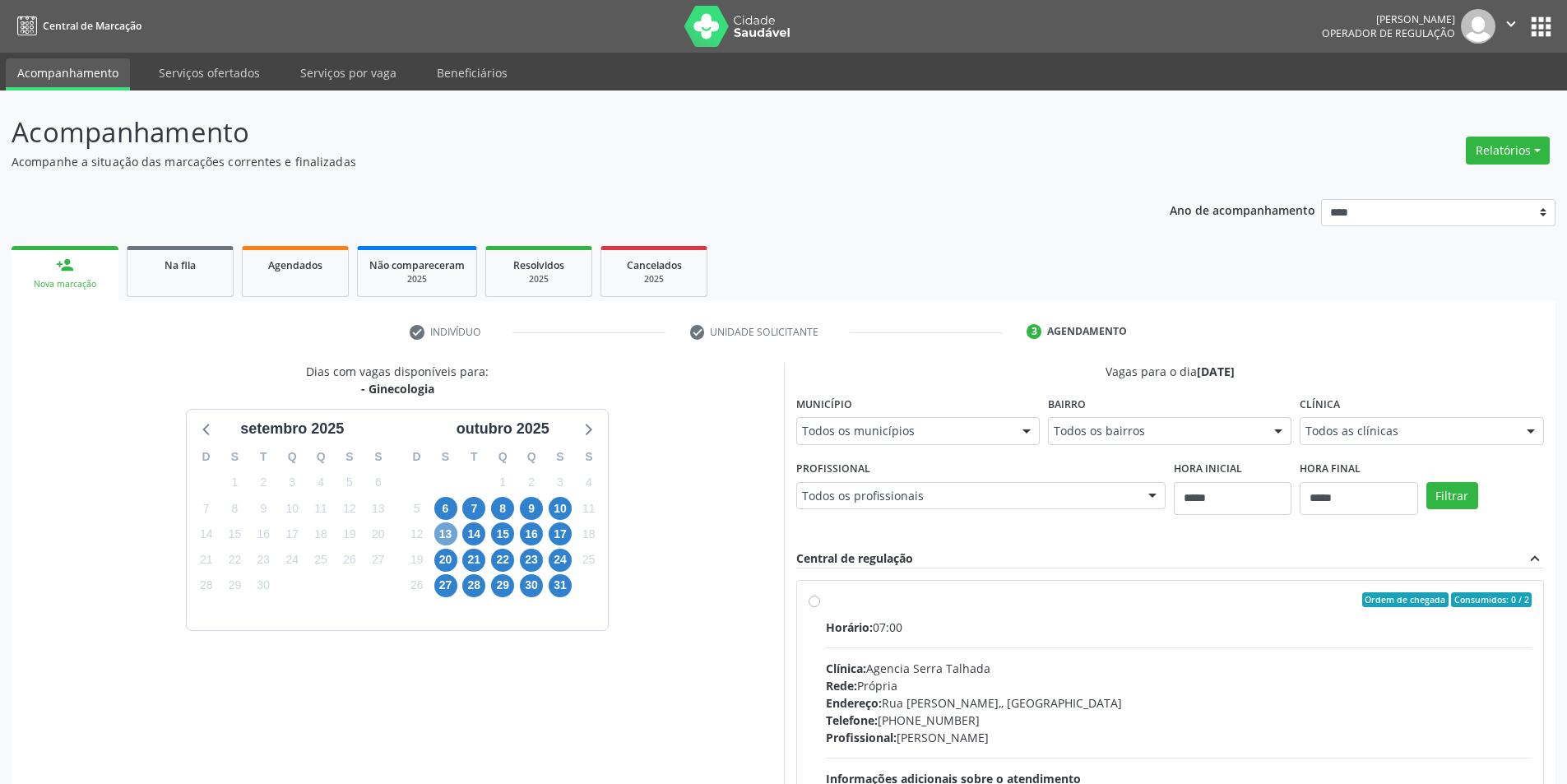
click at [453, 533] on span "13" at bounding box center [446, 534] width 23 height 23
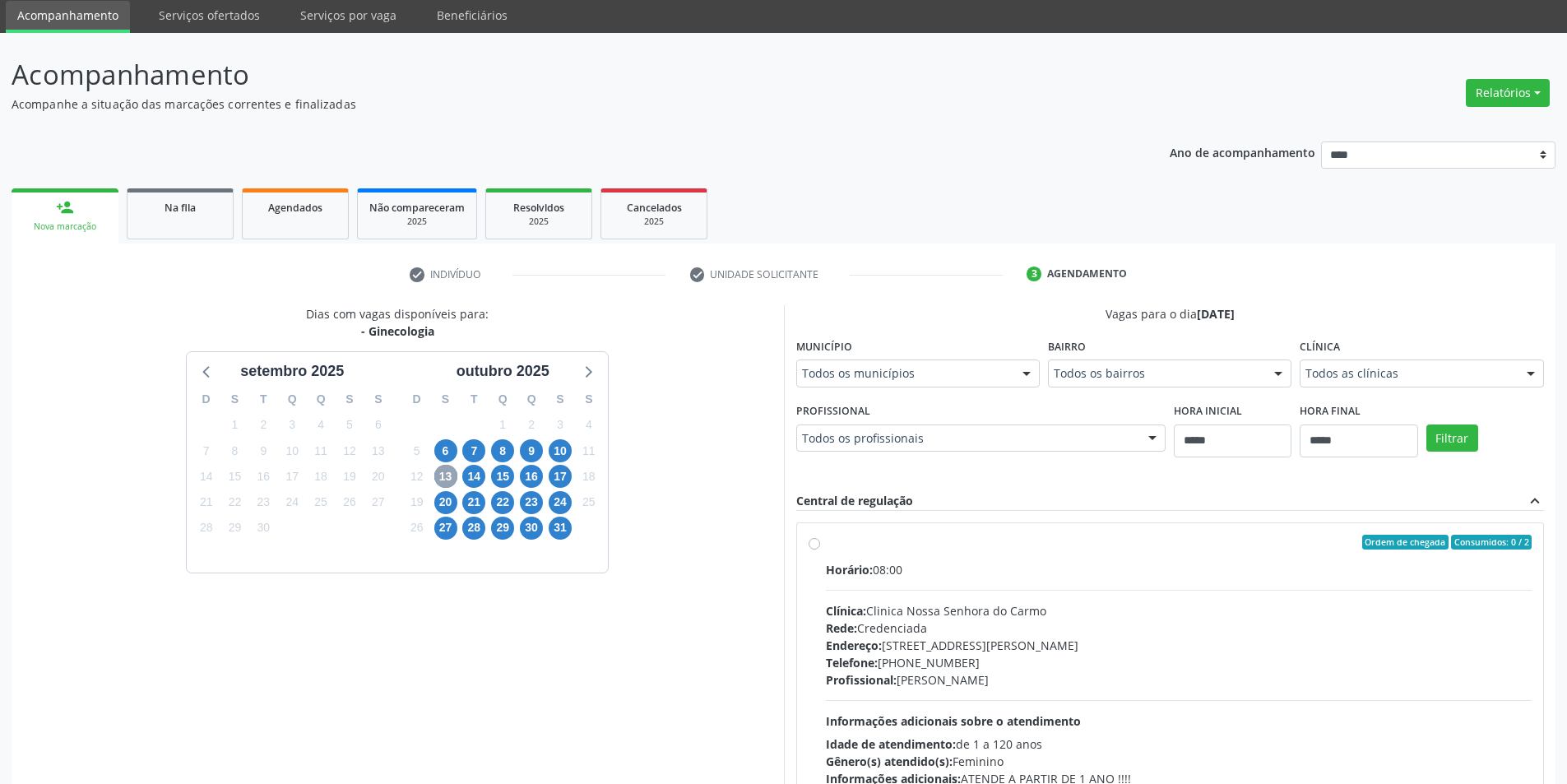
scroll to position [82, 0]
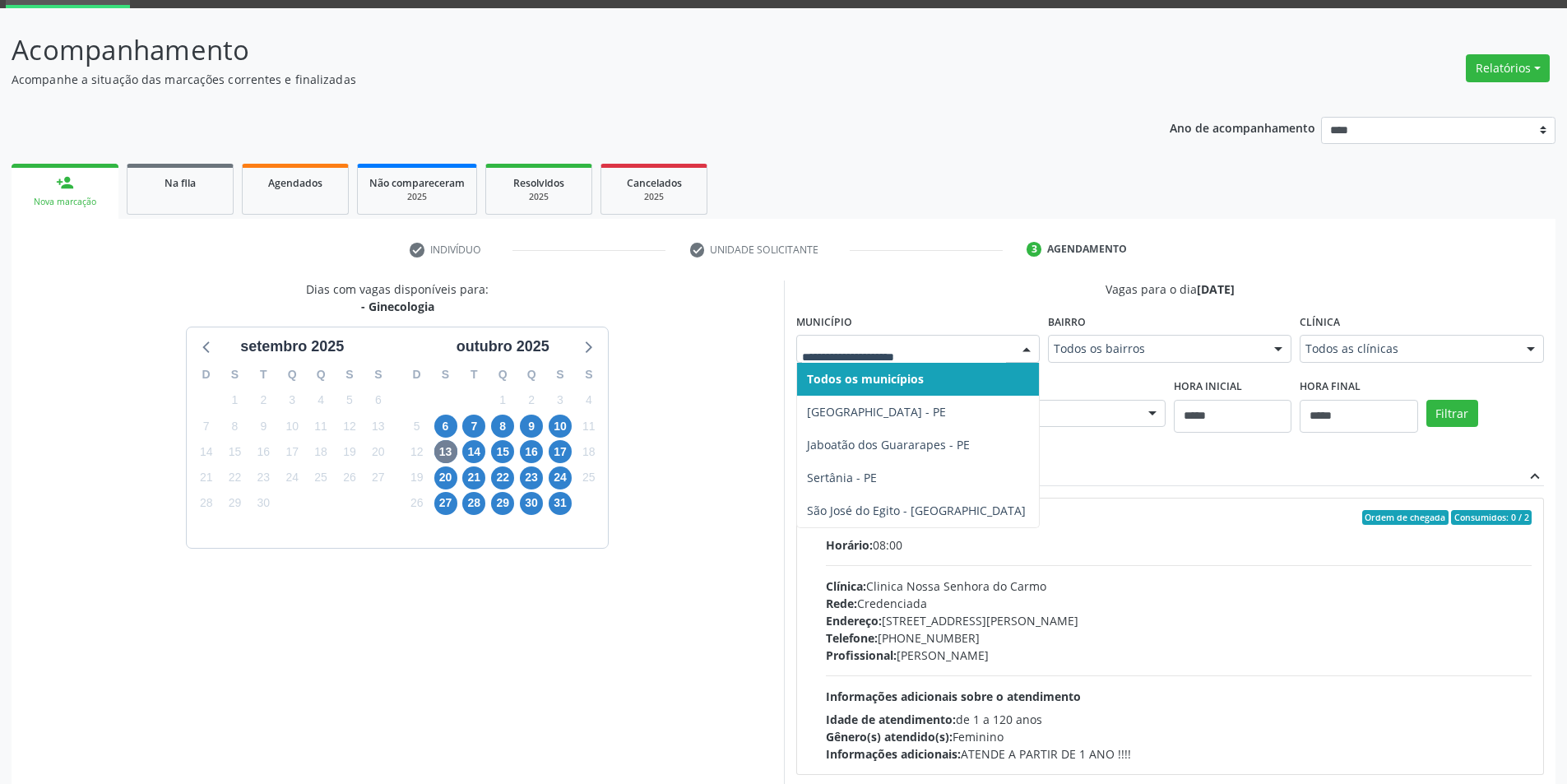
click at [975, 341] on input "text" at bounding box center [904, 357] width 204 height 33
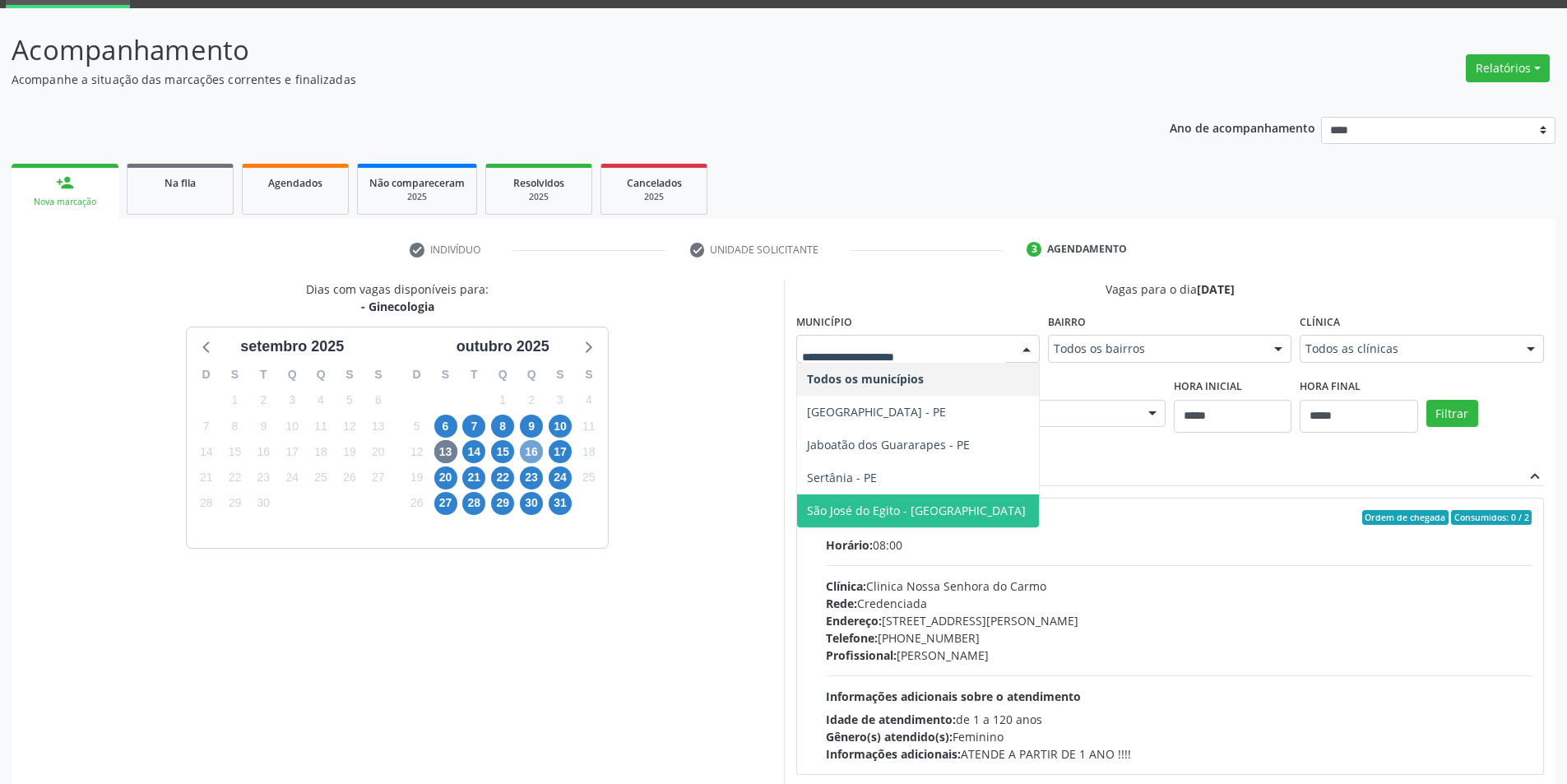
click at [531, 446] on span "16" at bounding box center [532, 451] width 23 height 23
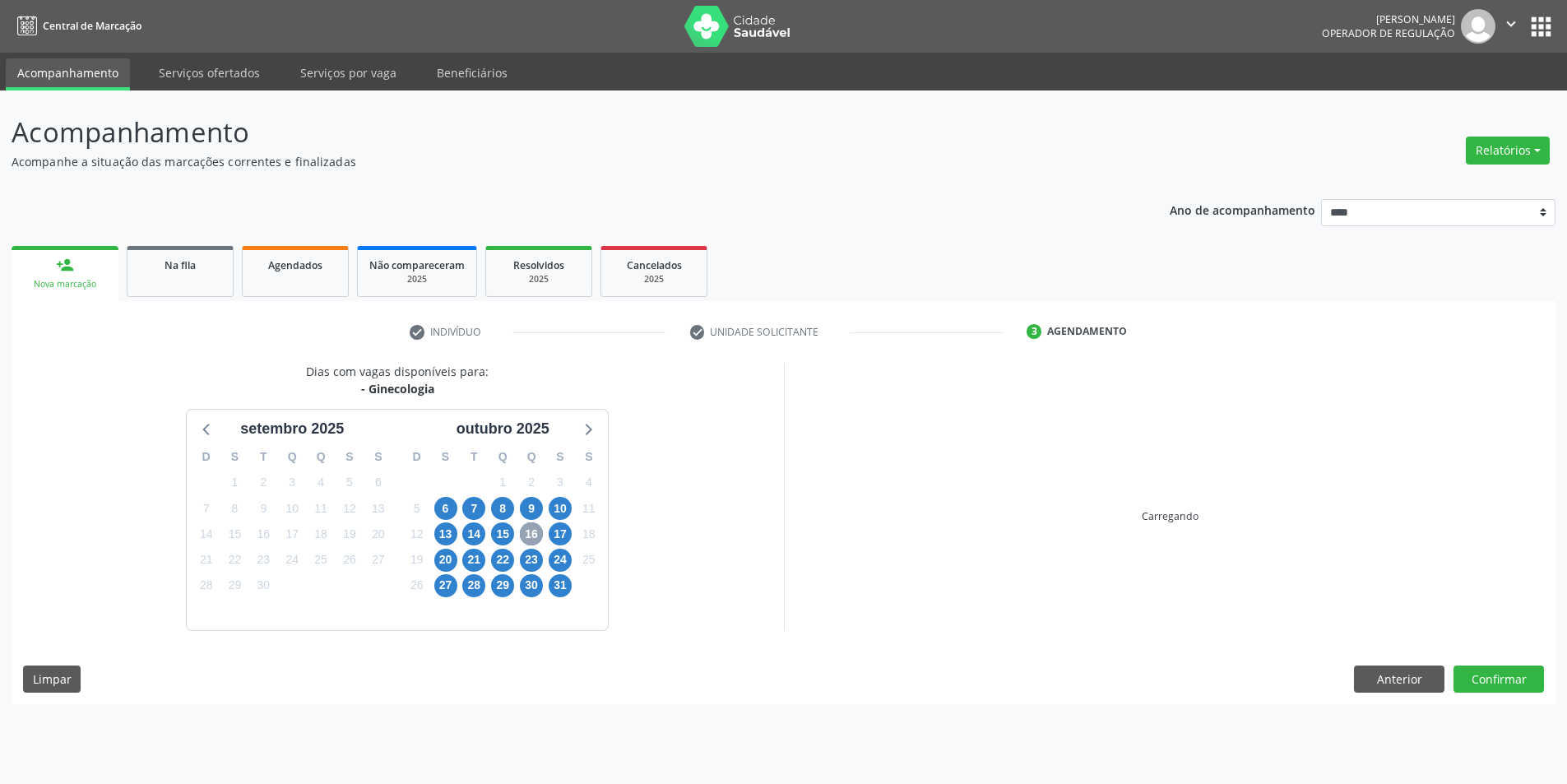
scroll to position [0, 0]
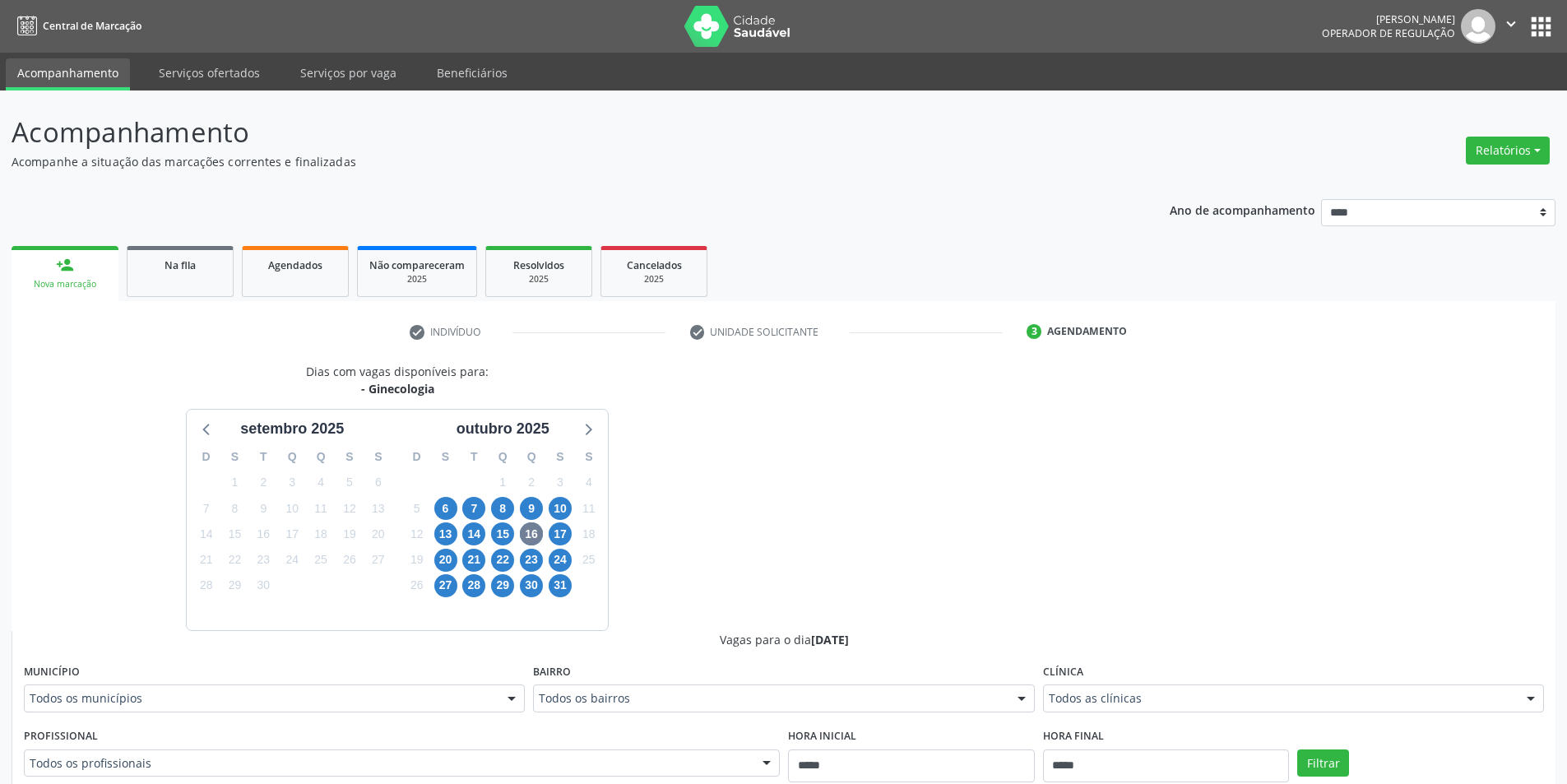
click at [470, 708] on div "Todos os municípios" at bounding box center [274, 698] width 501 height 28
click at [757, 515] on div "Dias com vagas disponíveis para: - Ginecologia setembro 2025 D S T Q Q S S 31 1…" at bounding box center [398, 495] width 773 height 267
click at [561, 537] on span "17" at bounding box center [560, 534] width 23 height 23
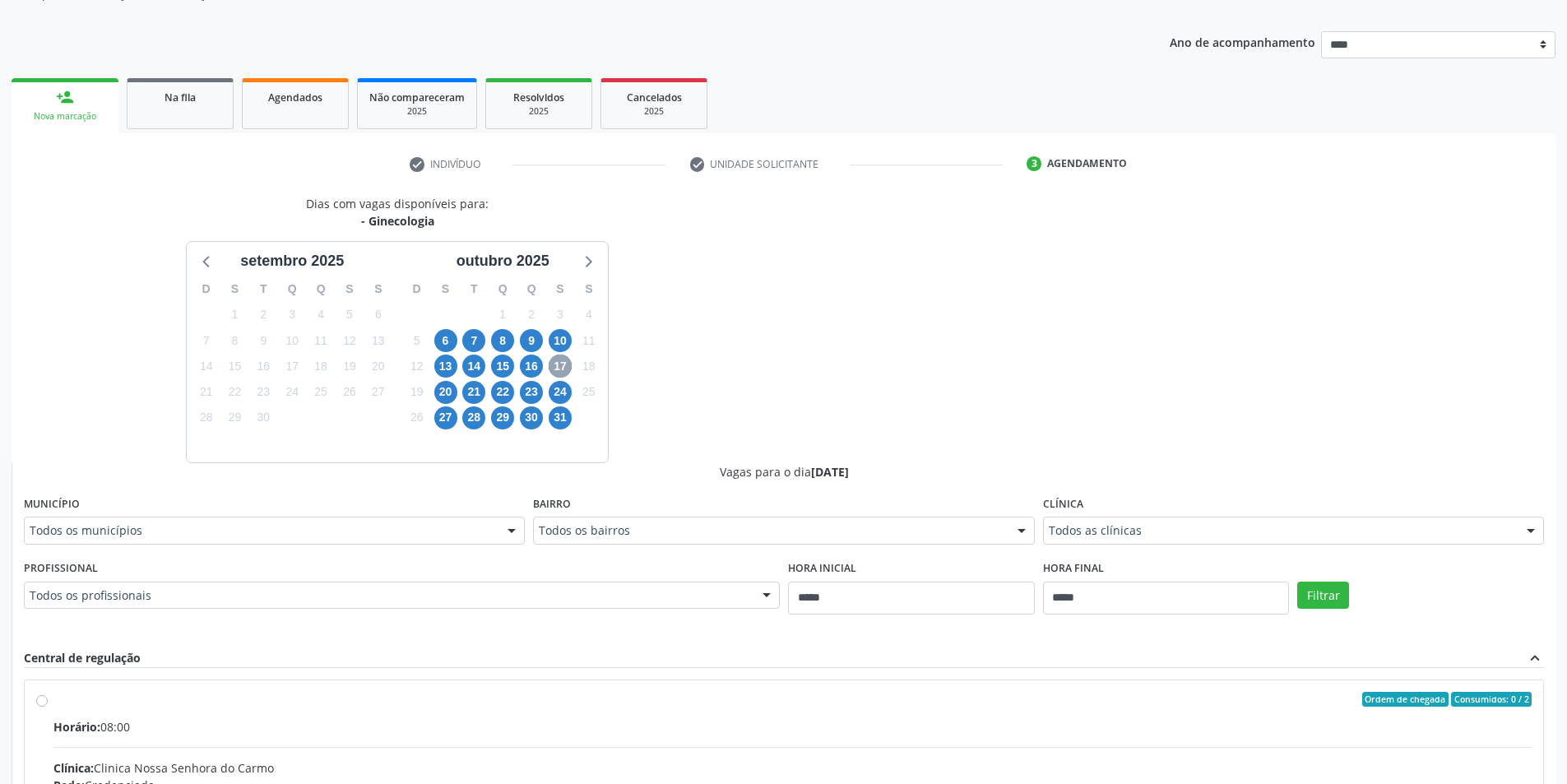
scroll to position [329, 0]
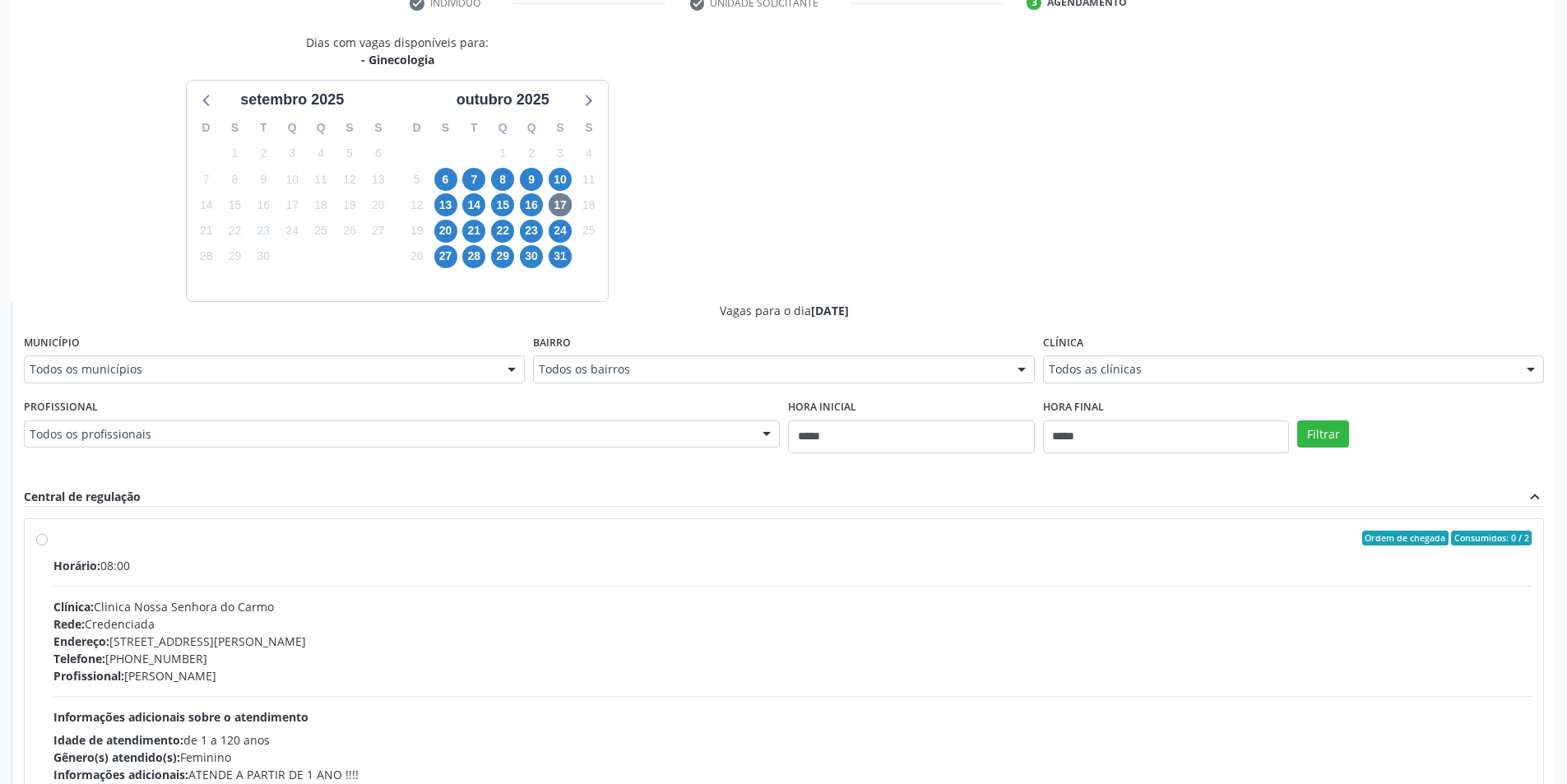
click at [496, 378] on div "Todos os municípios Todos os municípios Cabo de Santo Agostinho - PE Jaboatão d…" at bounding box center [274, 369] width 501 height 28
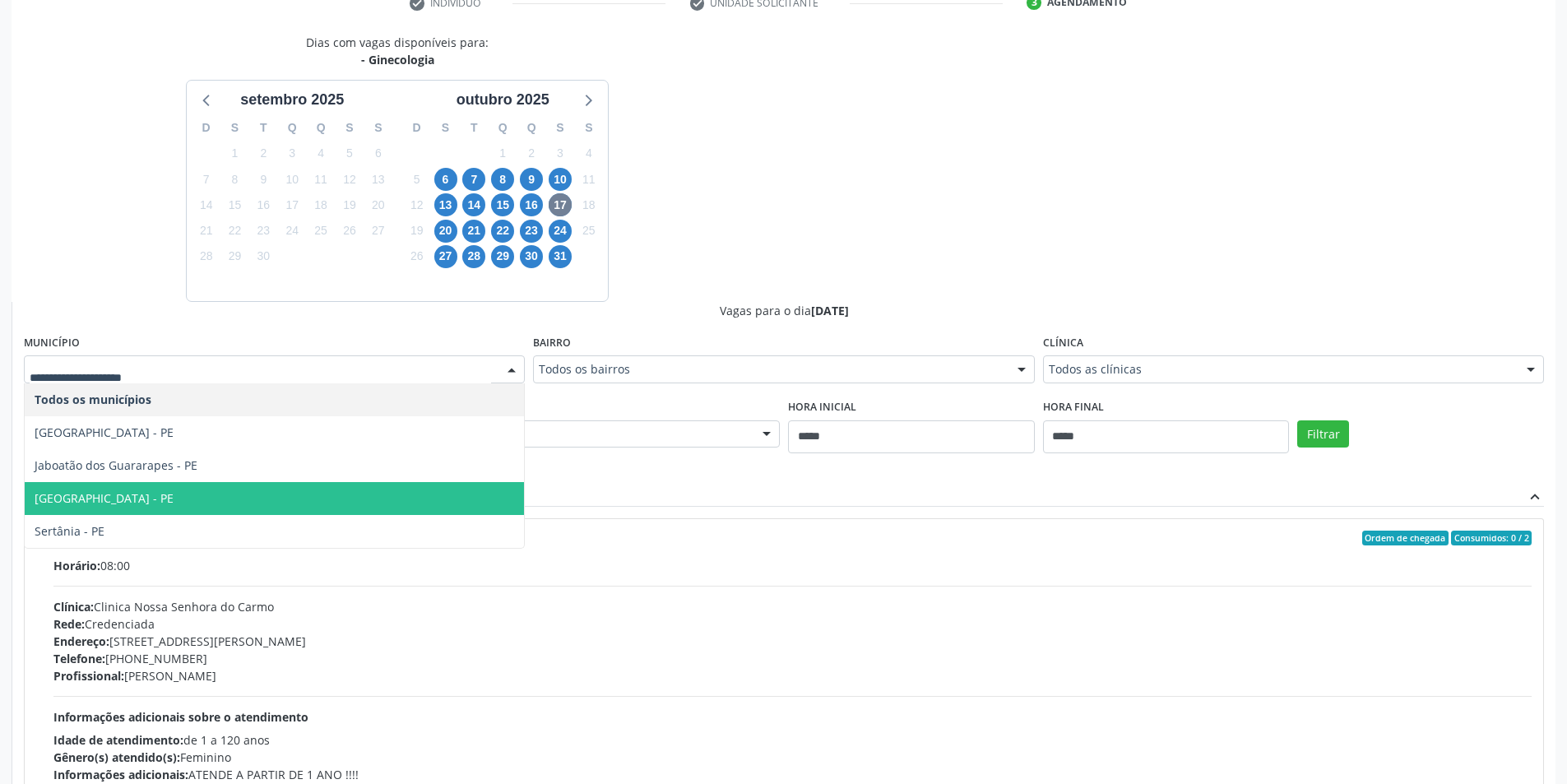
click at [197, 491] on span "[GEOGRAPHIC_DATA] - PE" at bounding box center [273, 498] width 499 height 33
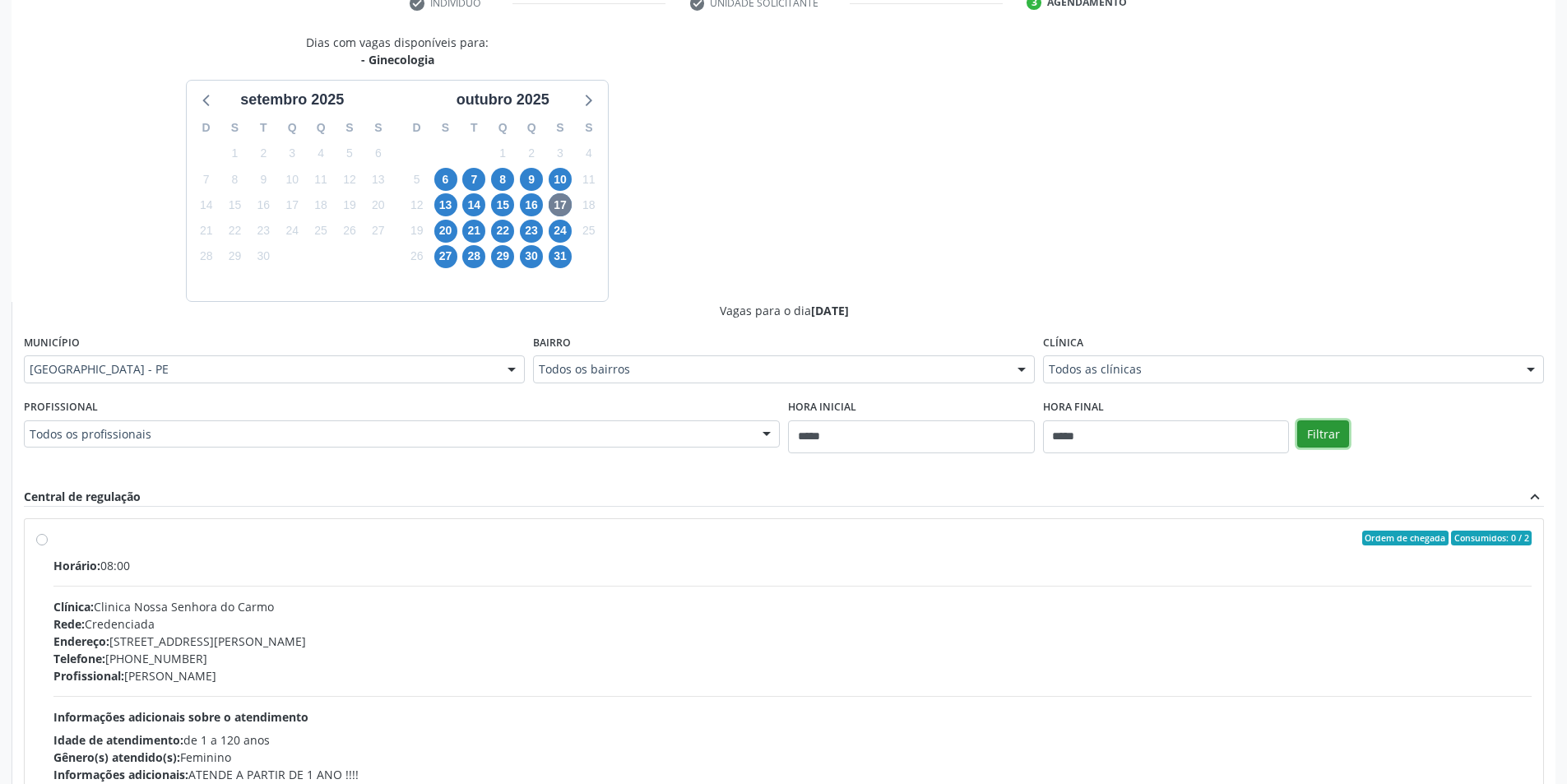
click at [1326, 439] on button "Filtrar" at bounding box center [1323, 433] width 52 height 28
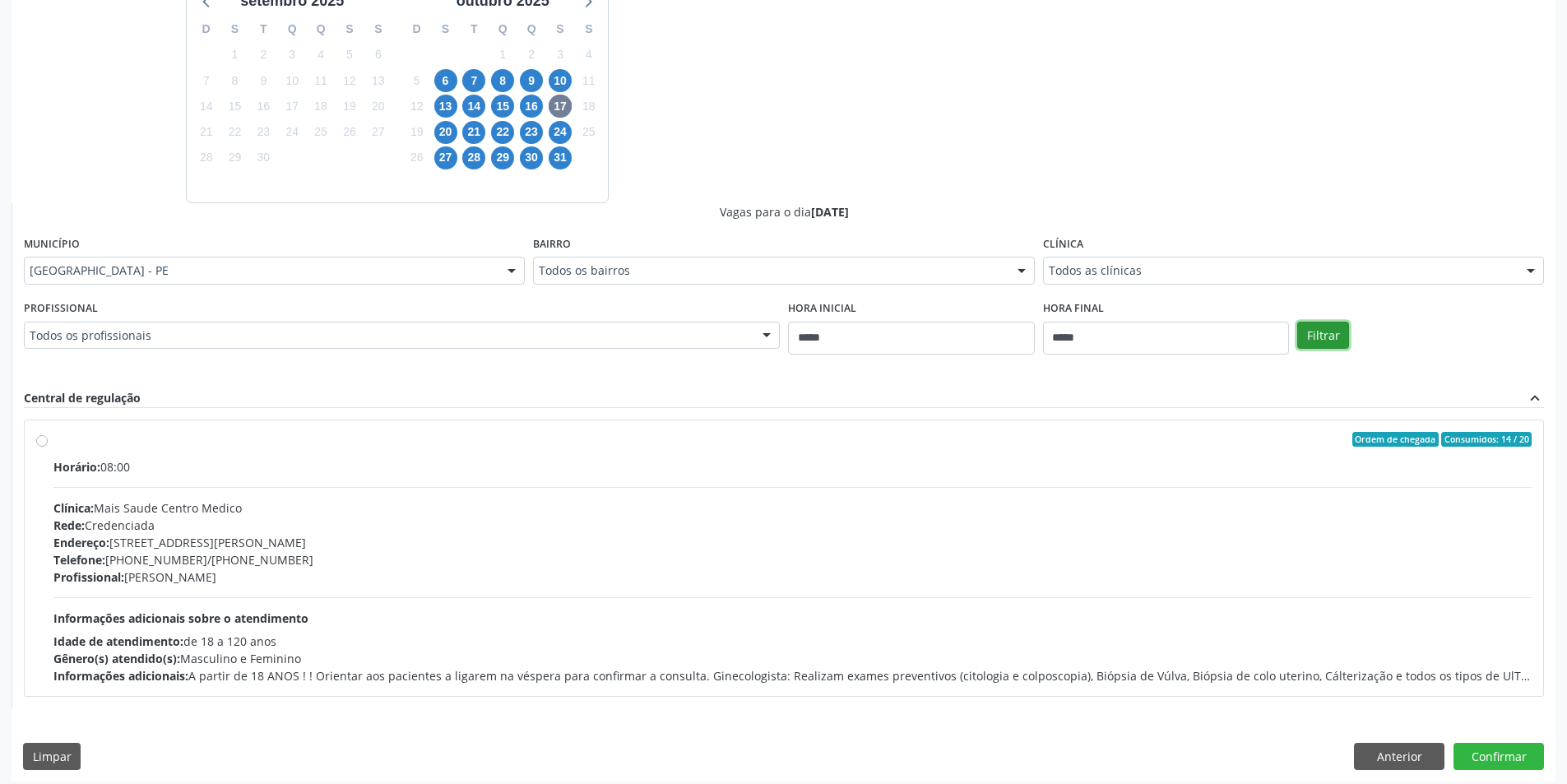
scroll to position [437, 0]
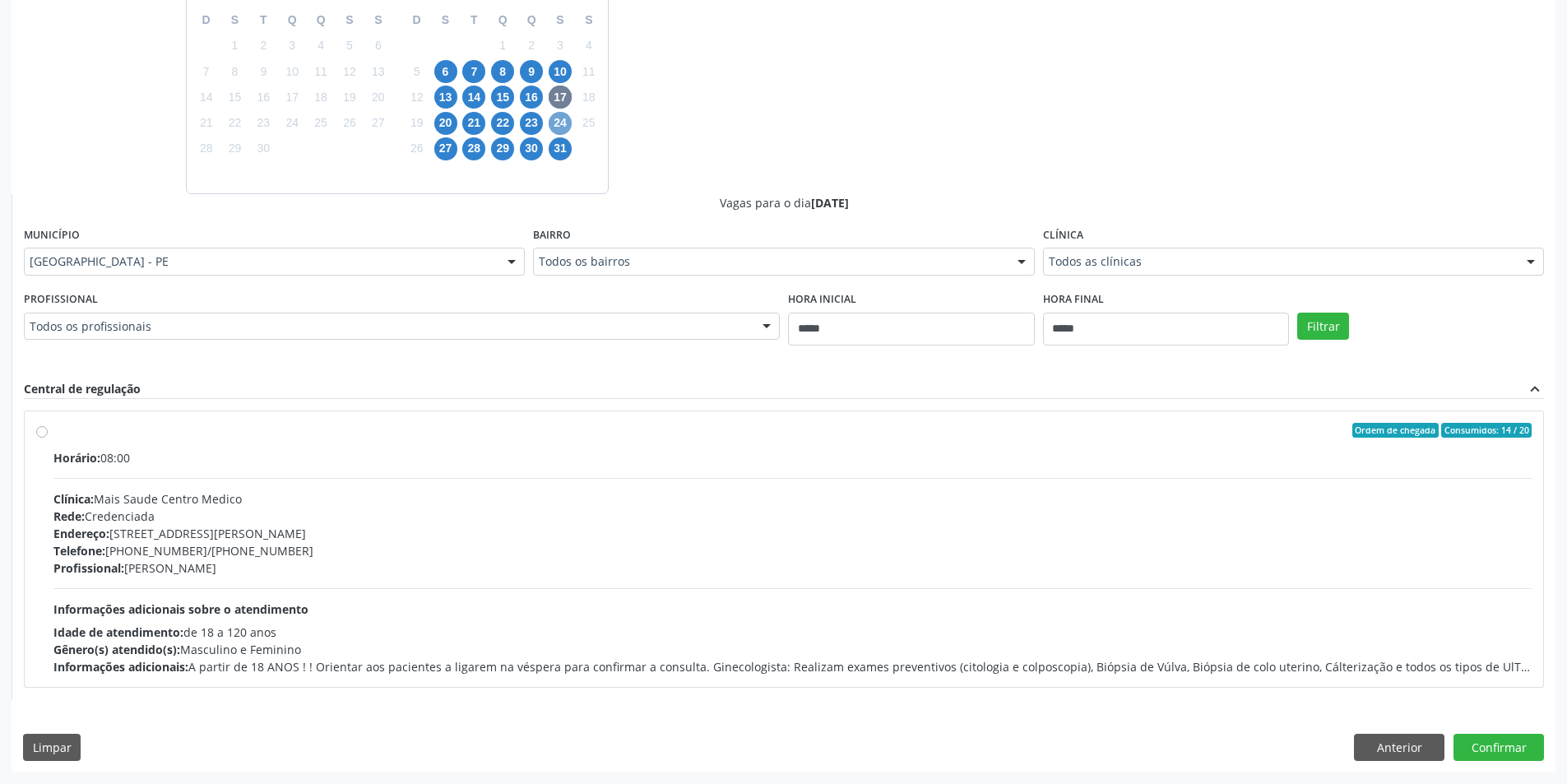
click at [553, 119] on span "24" at bounding box center [560, 123] width 23 height 23
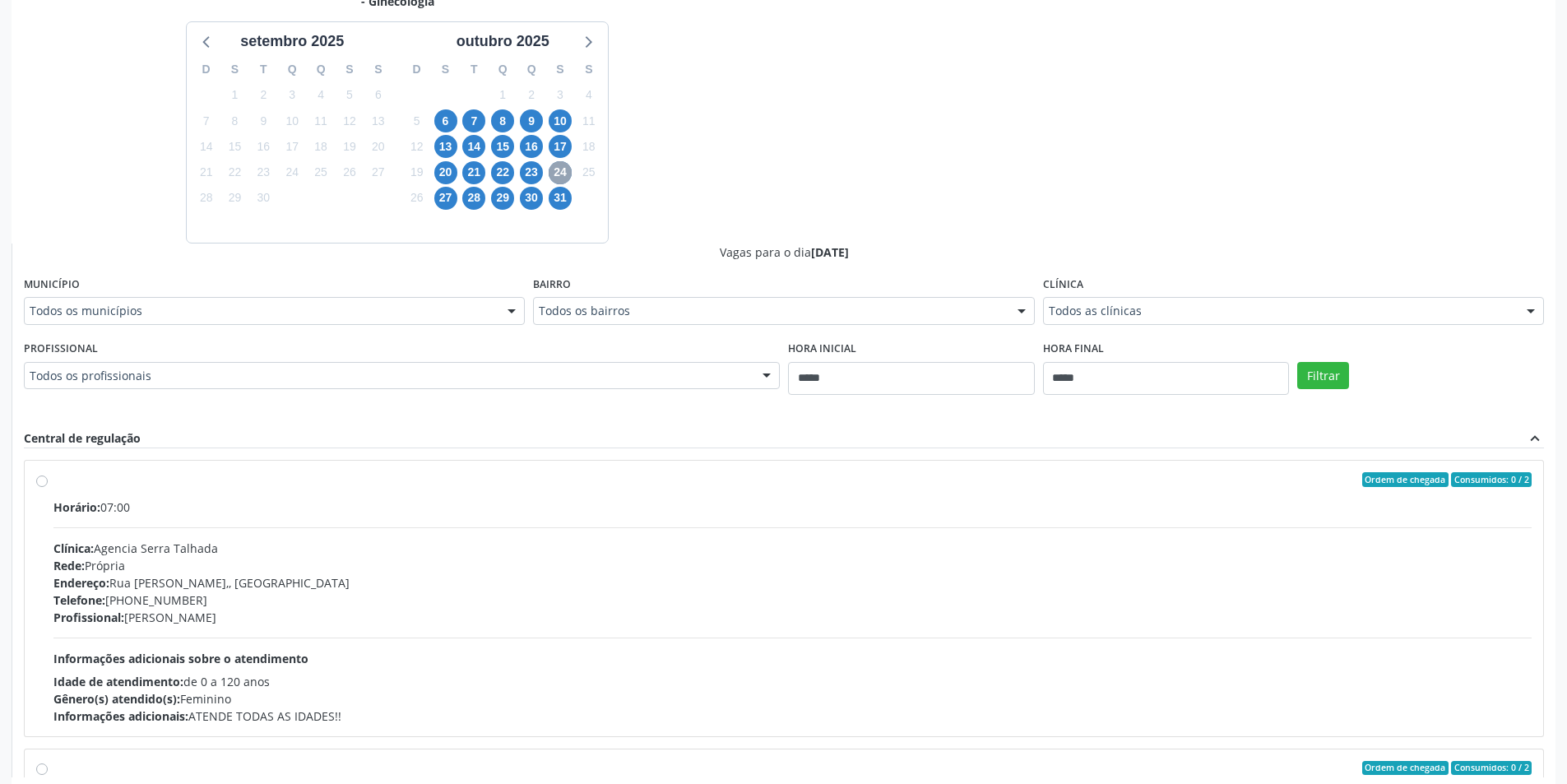
scroll to position [411, 0]
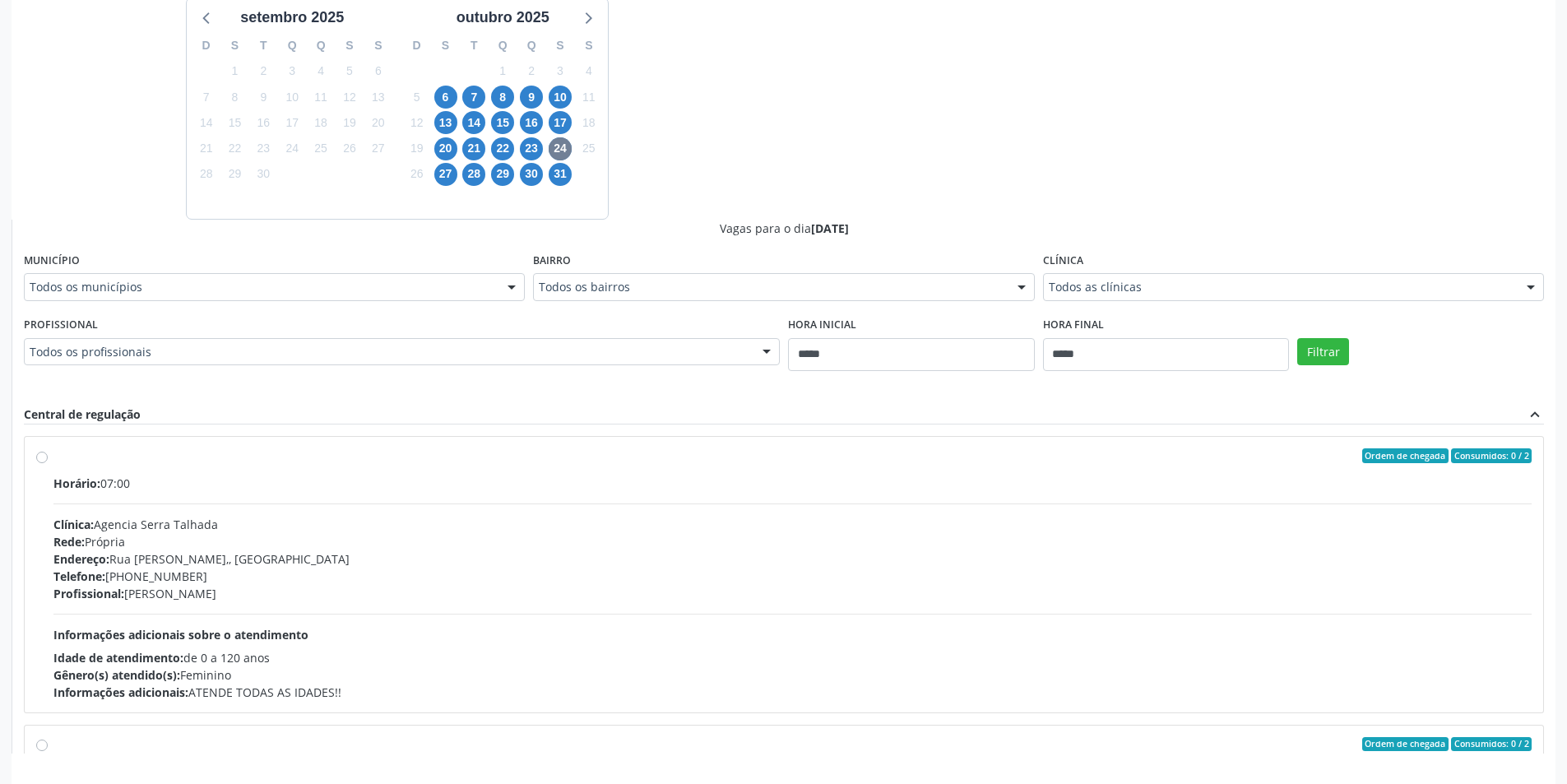
click at [1109, 263] on div "Clínica Todos as clínicas Todos as clínicas Agencia [GEOGRAPHIC_DATA] [GEOGRAPH…" at bounding box center [1294, 274] width 501 height 53
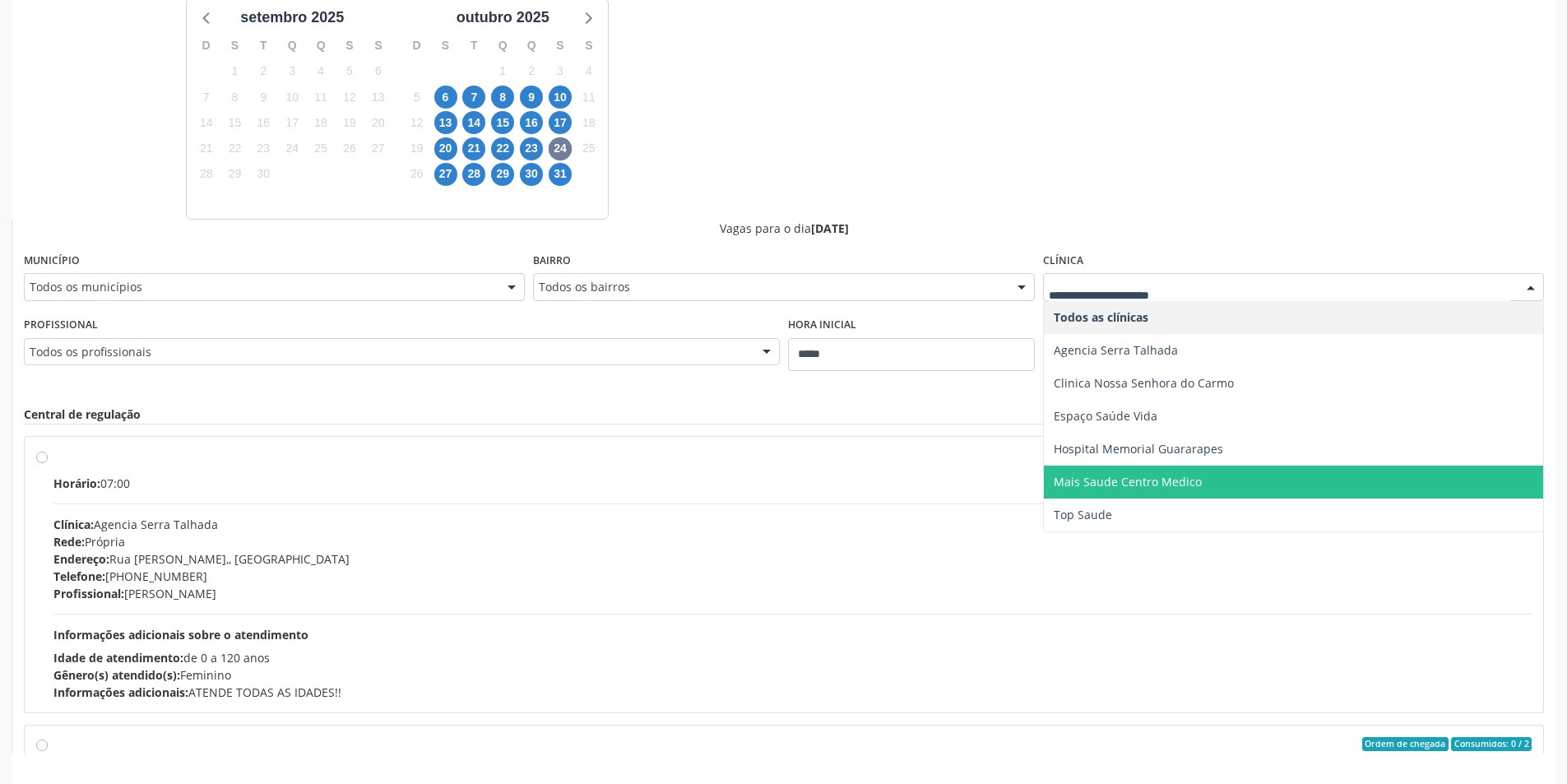
click at [1113, 494] on span "Mais Saude Centro Medico" at bounding box center [1293, 482] width 499 height 33
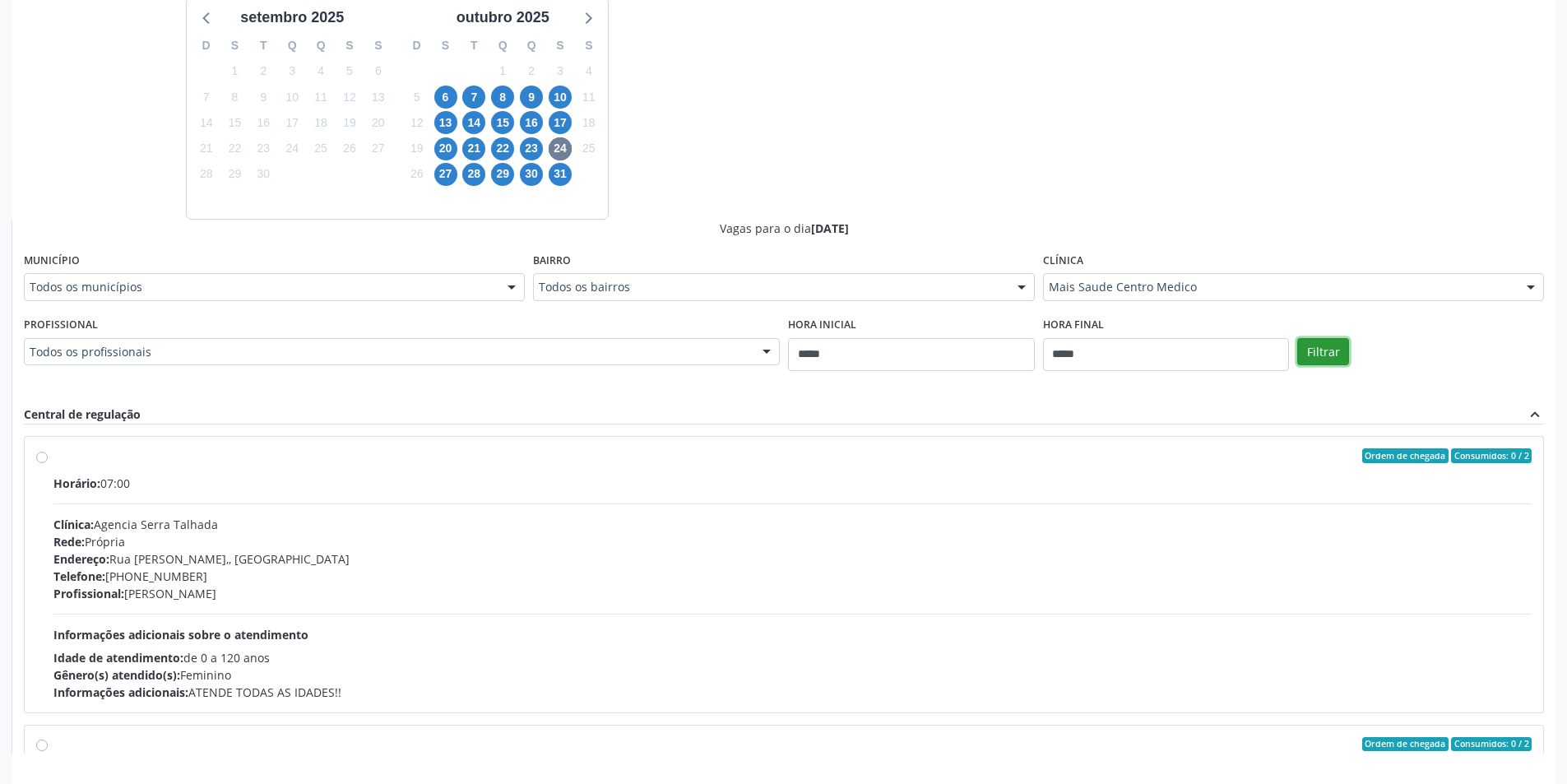
click at [1327, 339] on button "Filtrar" at bounding box center [1323, 352] width 52 height 28
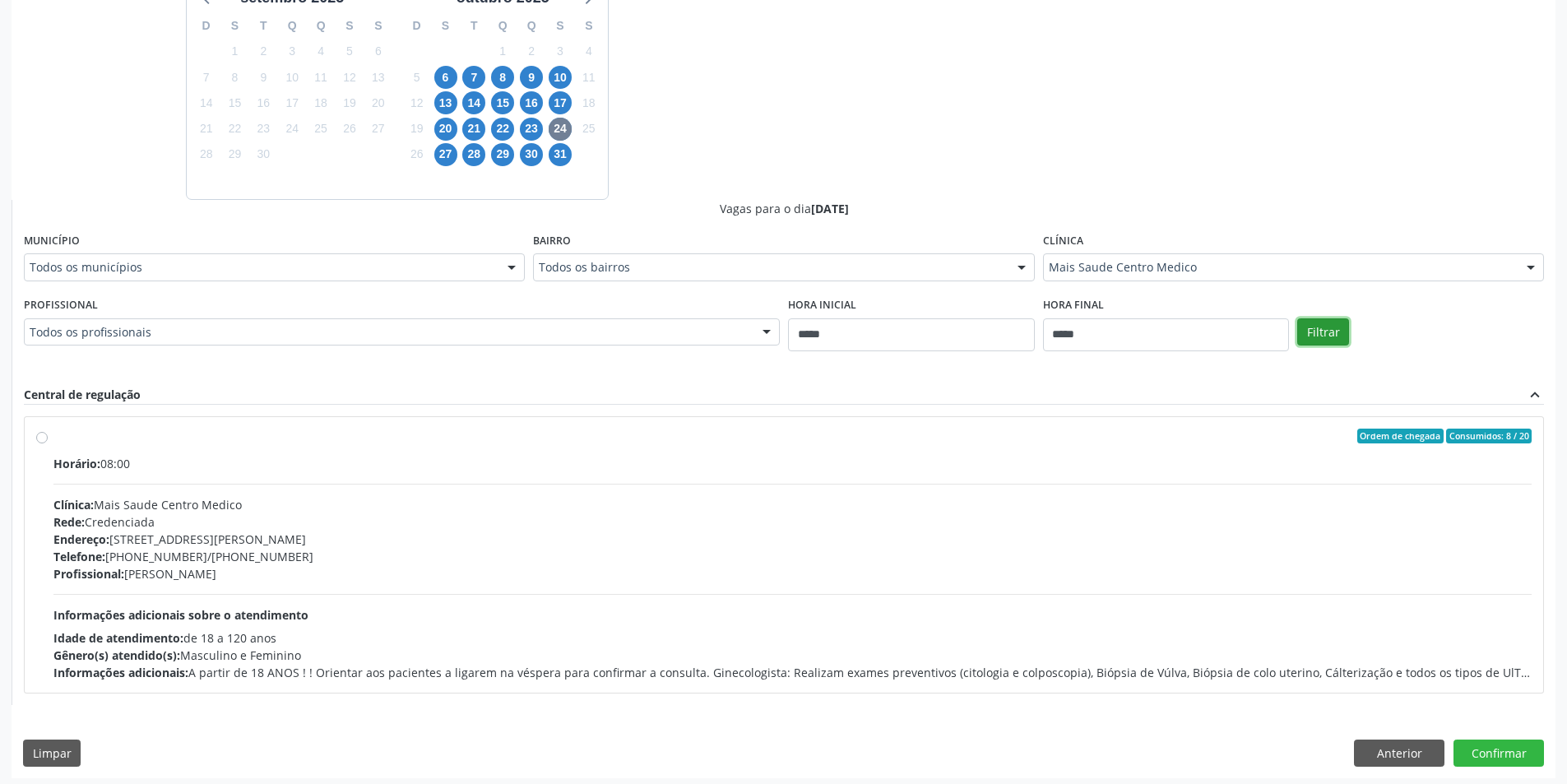
scroll to position [437, 0]
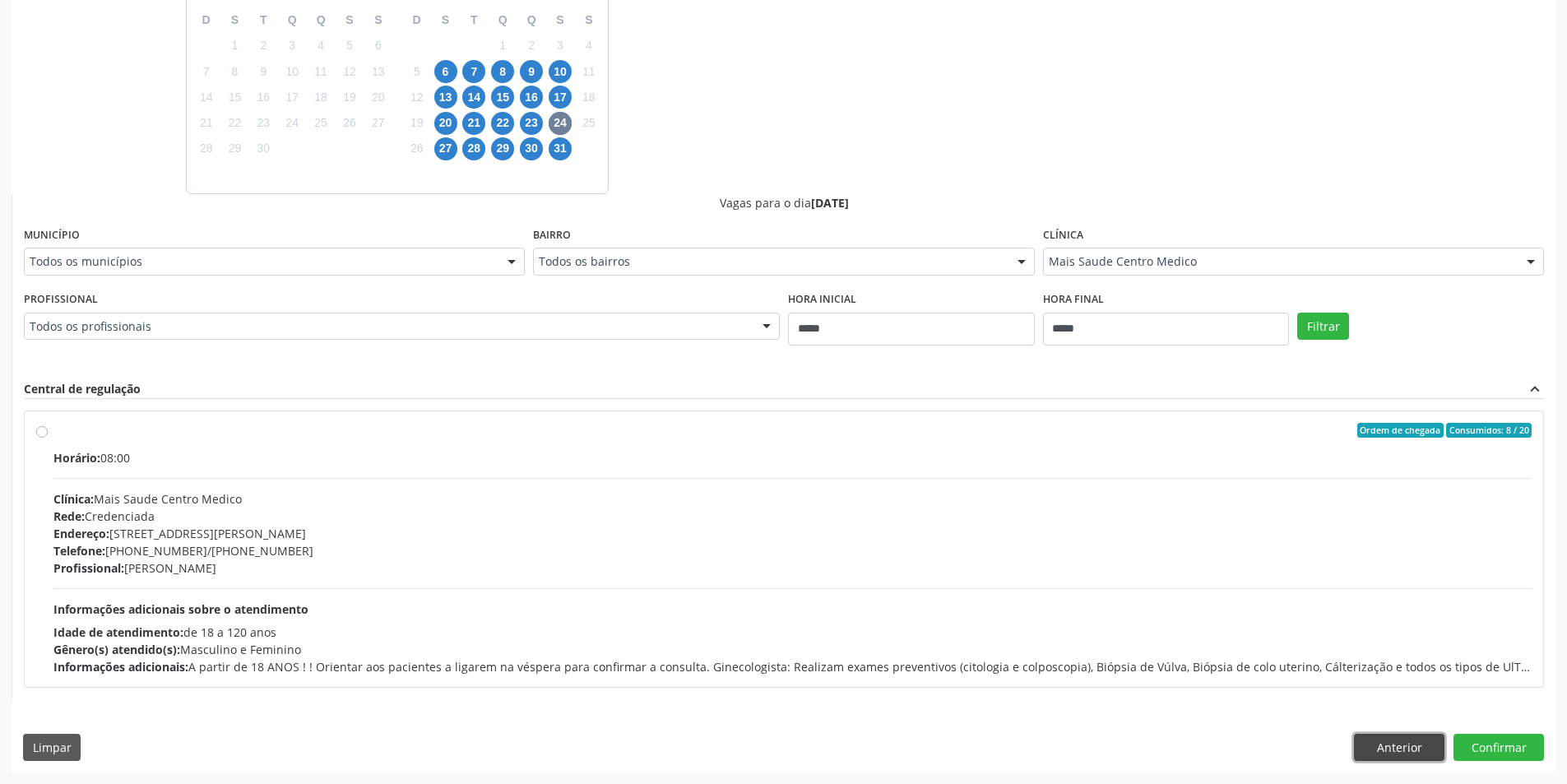
drag, startPoint x: 1405, startPoint y: 735, endPoint x: 1105, endPoint y: 762, distance: 301.2
click at [1405, 735] on button "Anterior" at bounding box center [1399, 747] width 91 height 28
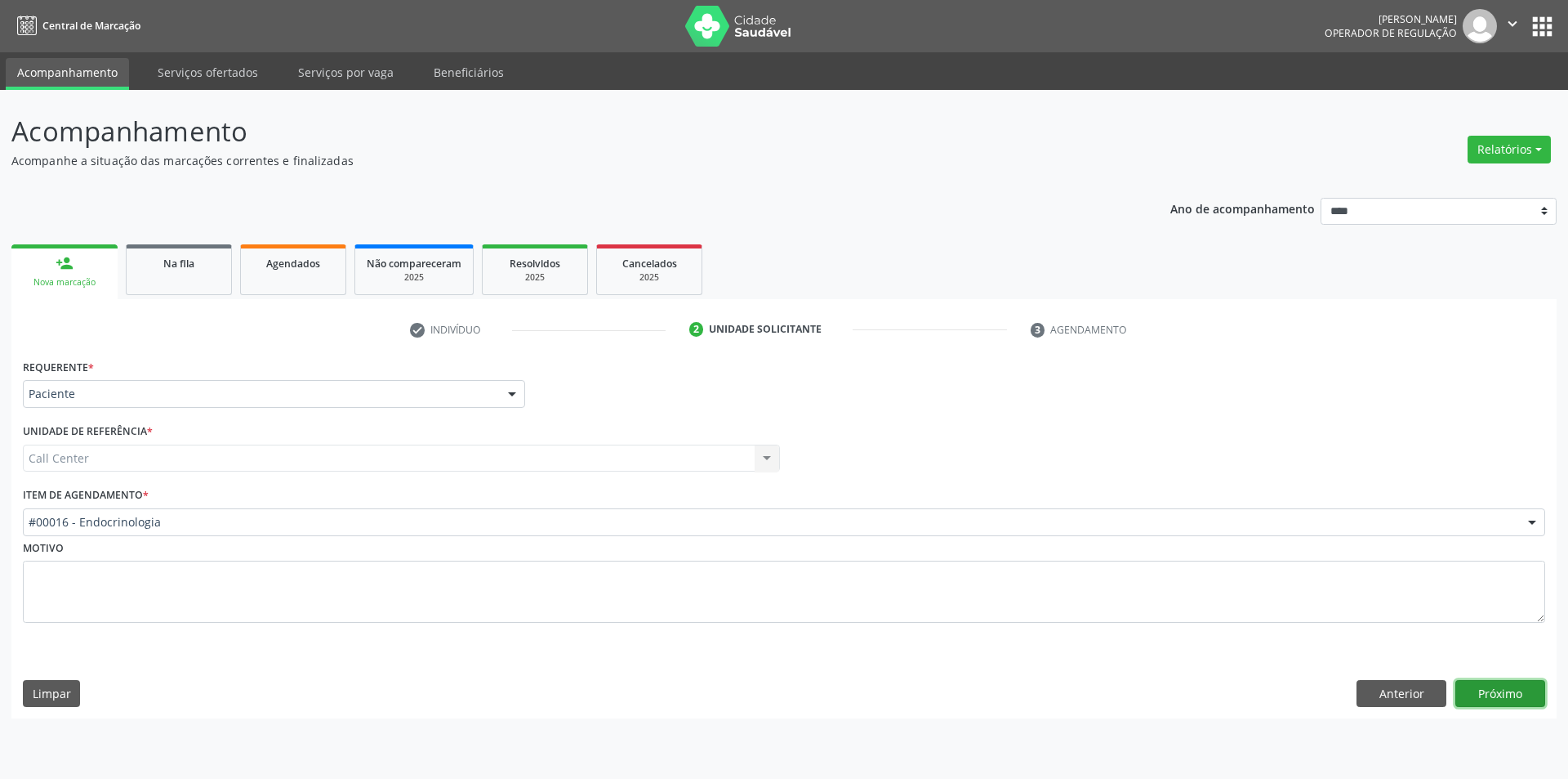
click at [1494, 695] on button "Próximo" at bounding box center [1500, 693] width 90 height 28
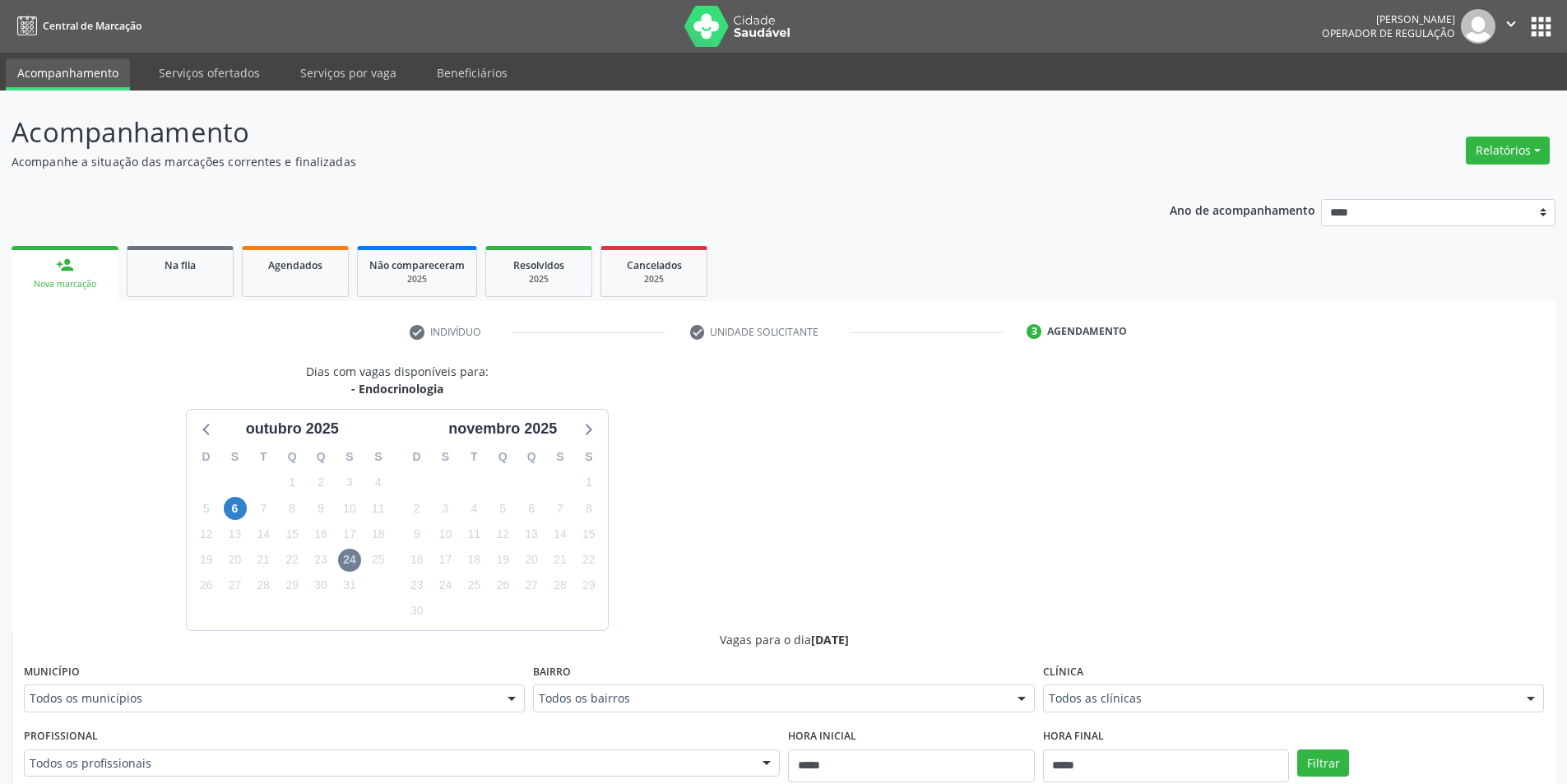
click at [224, 505] on div "6" at bounding box center [236, 508] width 23 height 25
click at [228, 505] on span "6" at bounding box center [236, 508] width 23 height 23
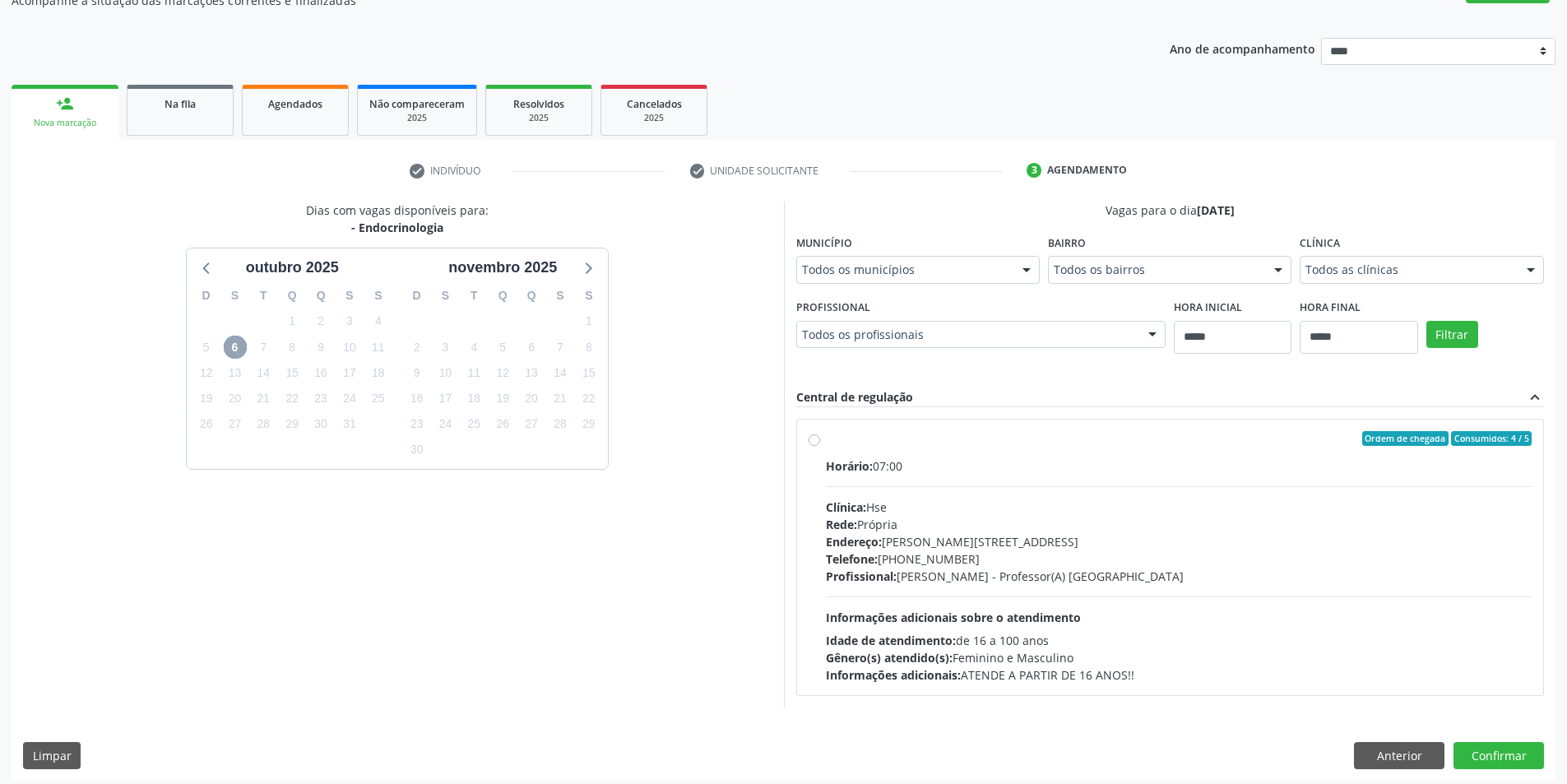
scroll to position [169, 0]
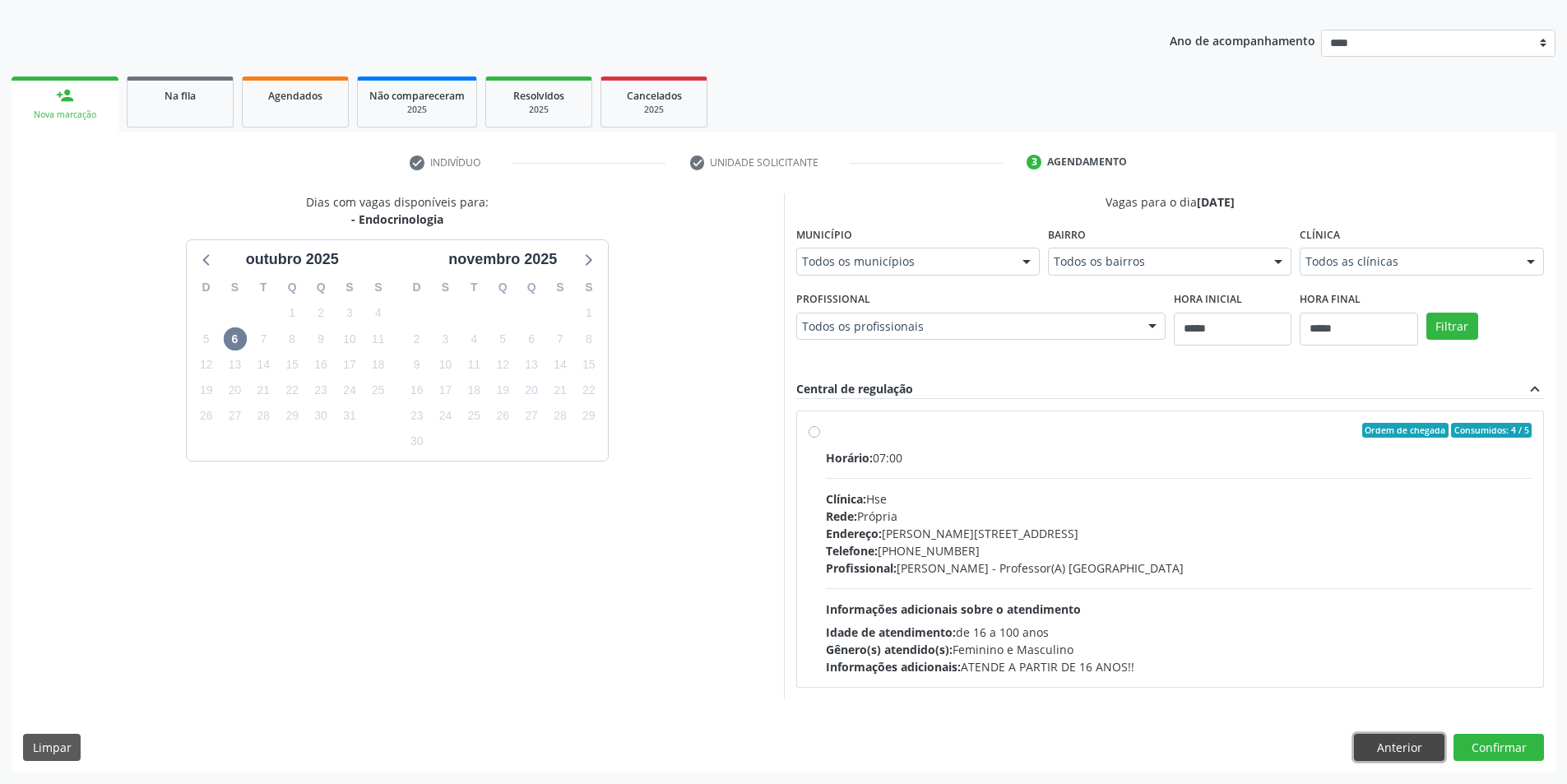
click at [1410, 735] on button "Anterior" at bounding box center [1399, 747] width 91 height 28
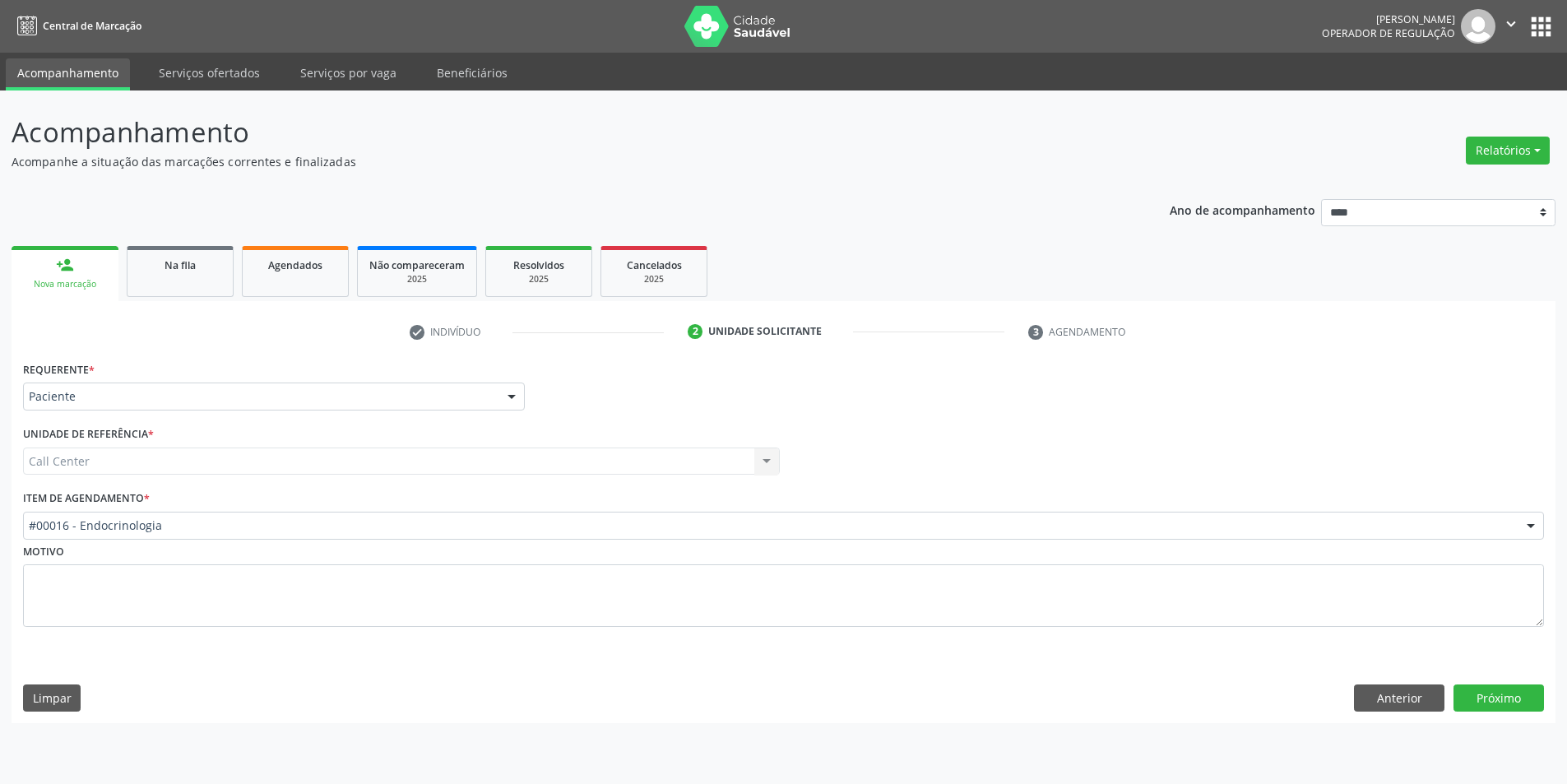
scroll to position [0, 0]
click at [258, 534] on div "#00016 - Endocrinologia" at bounding box center [790, 525] width 1534 height 28
click at [1504, 698] on button "Próximo" at bounding box center [1511, 698] width 91 height 28
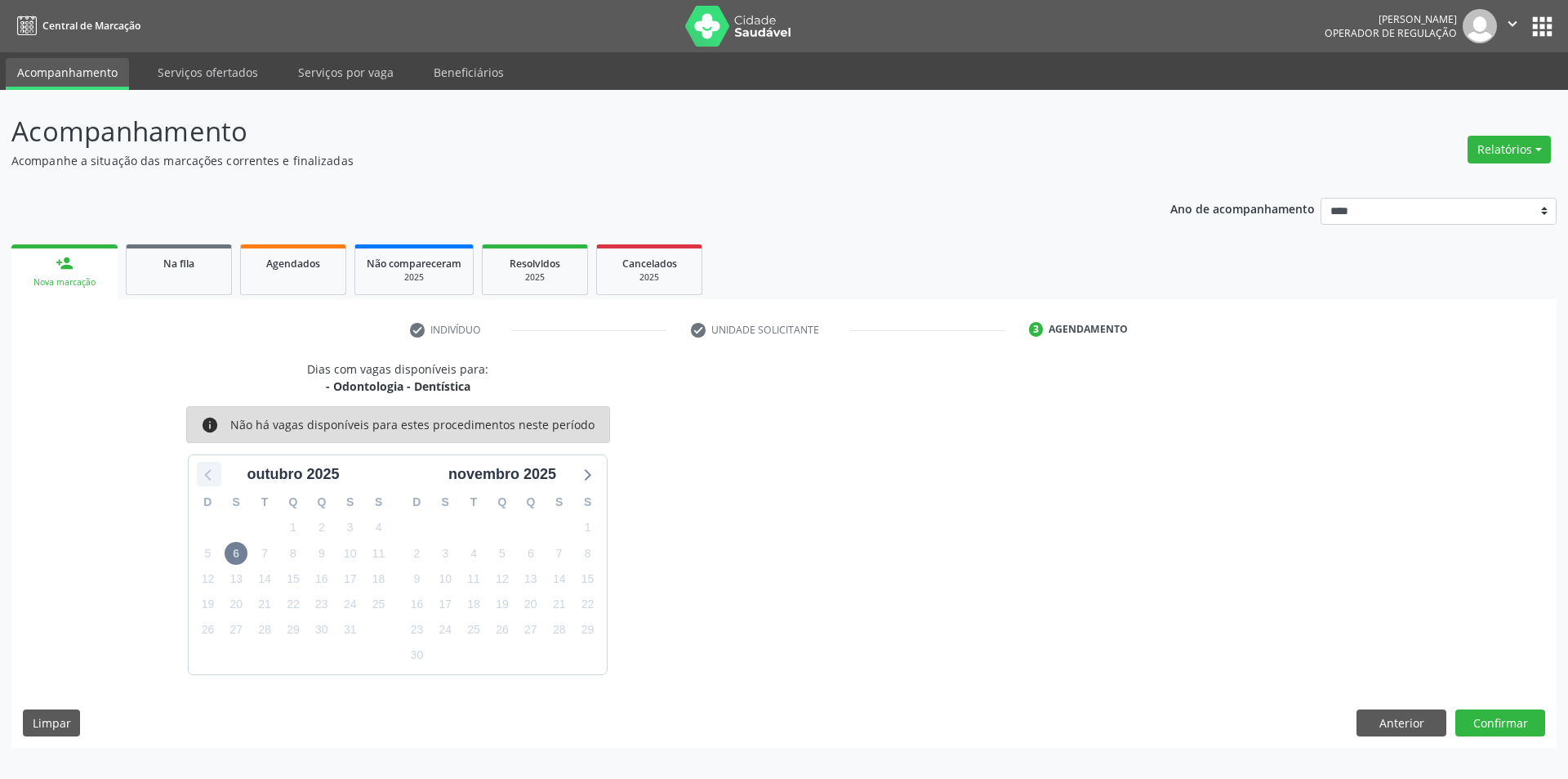
click at [211, 478] on icon at bounding box center [209, 474] width 21 height 21
click at [587, 484] on icon at bounding box center [587, 474] width 21 height 21
click at [1372, 718] on button "Anterior" at bounding box center [1401, 723] width 90 height 28
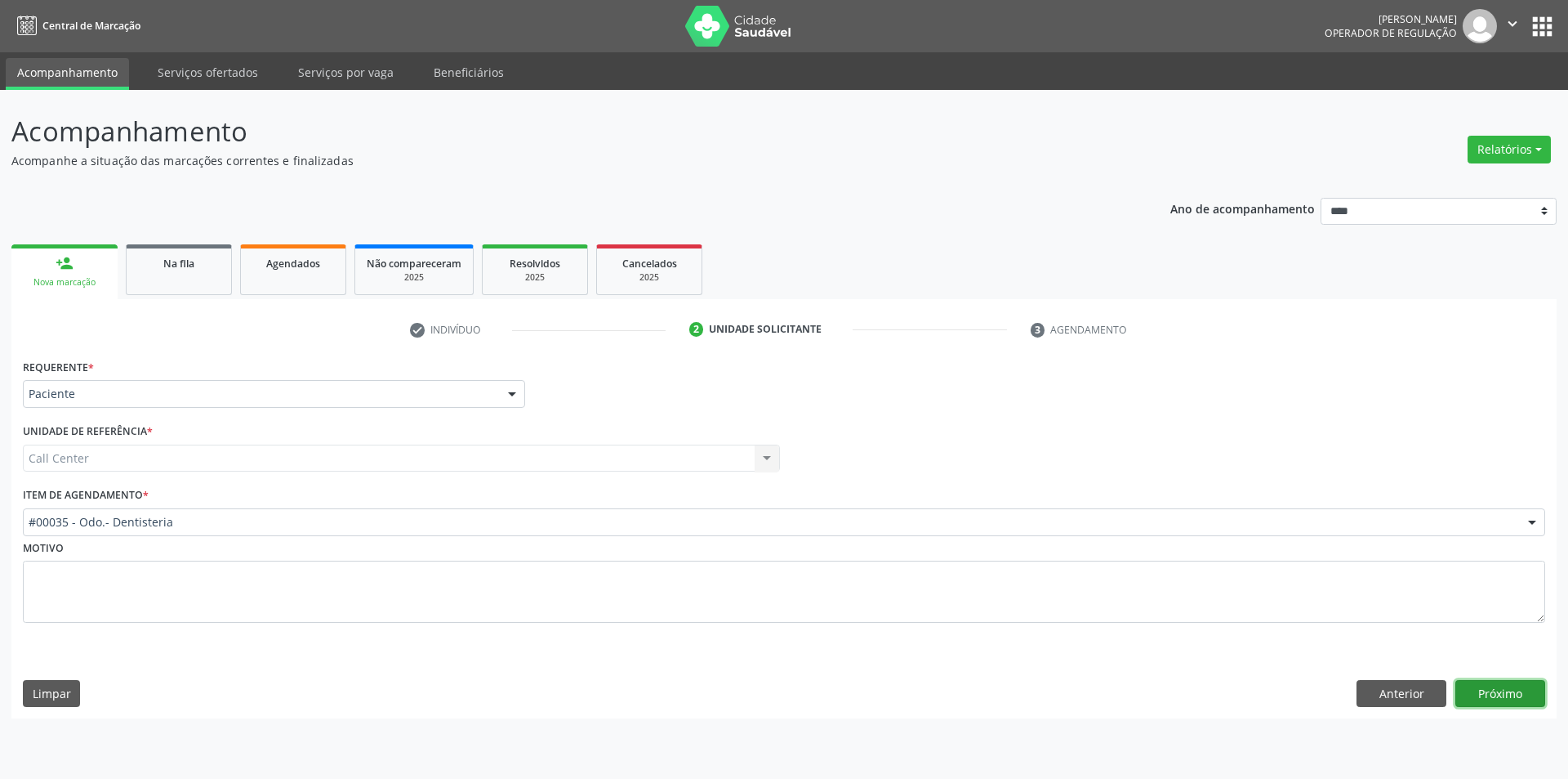
click at [1502, 691] on button "Próximo" at bounding box center [1500, 693] width 90 height 28
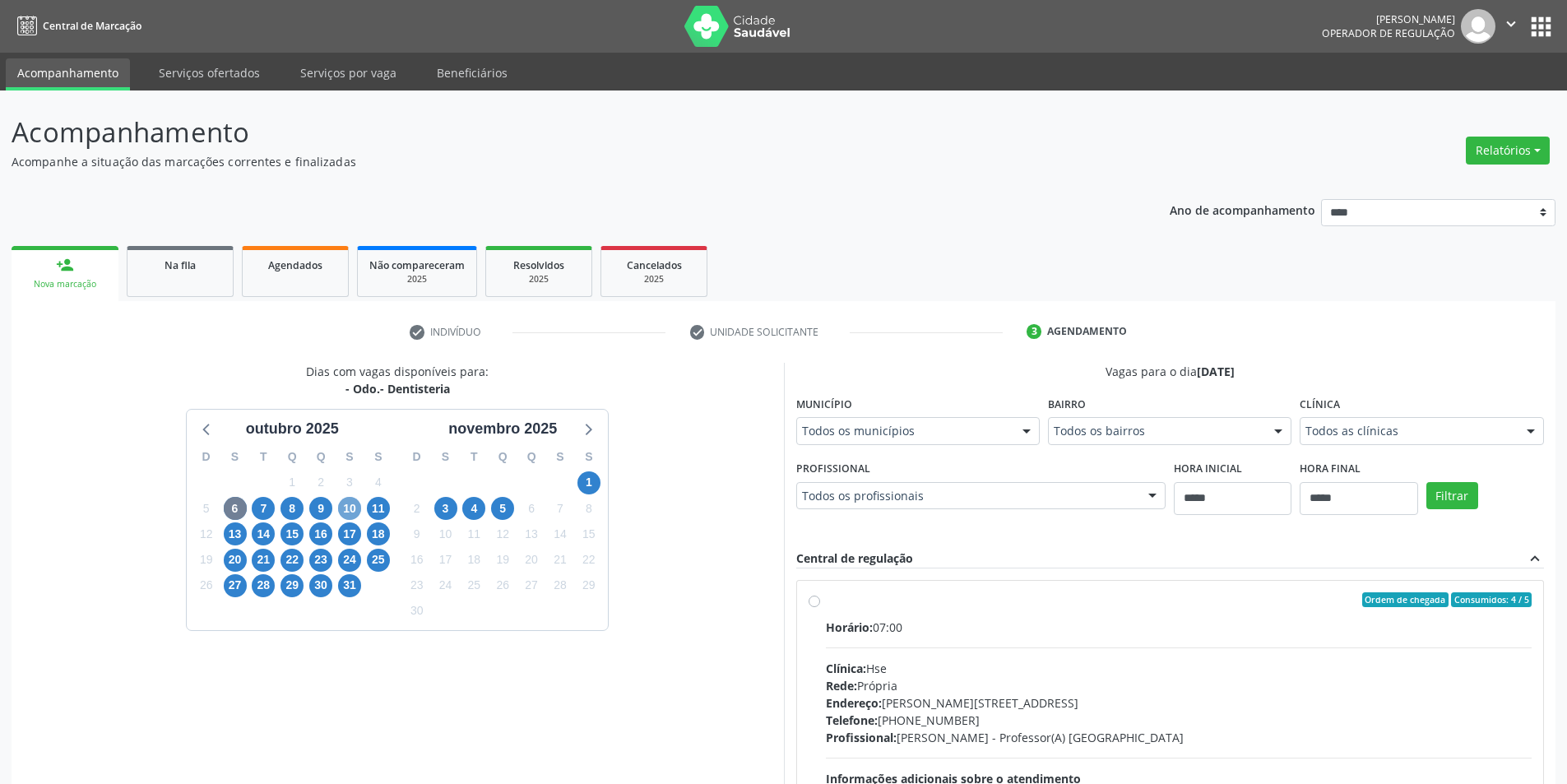
click at [350, 504] on span "10" at bounding box center [350, 508] width 23 height 23
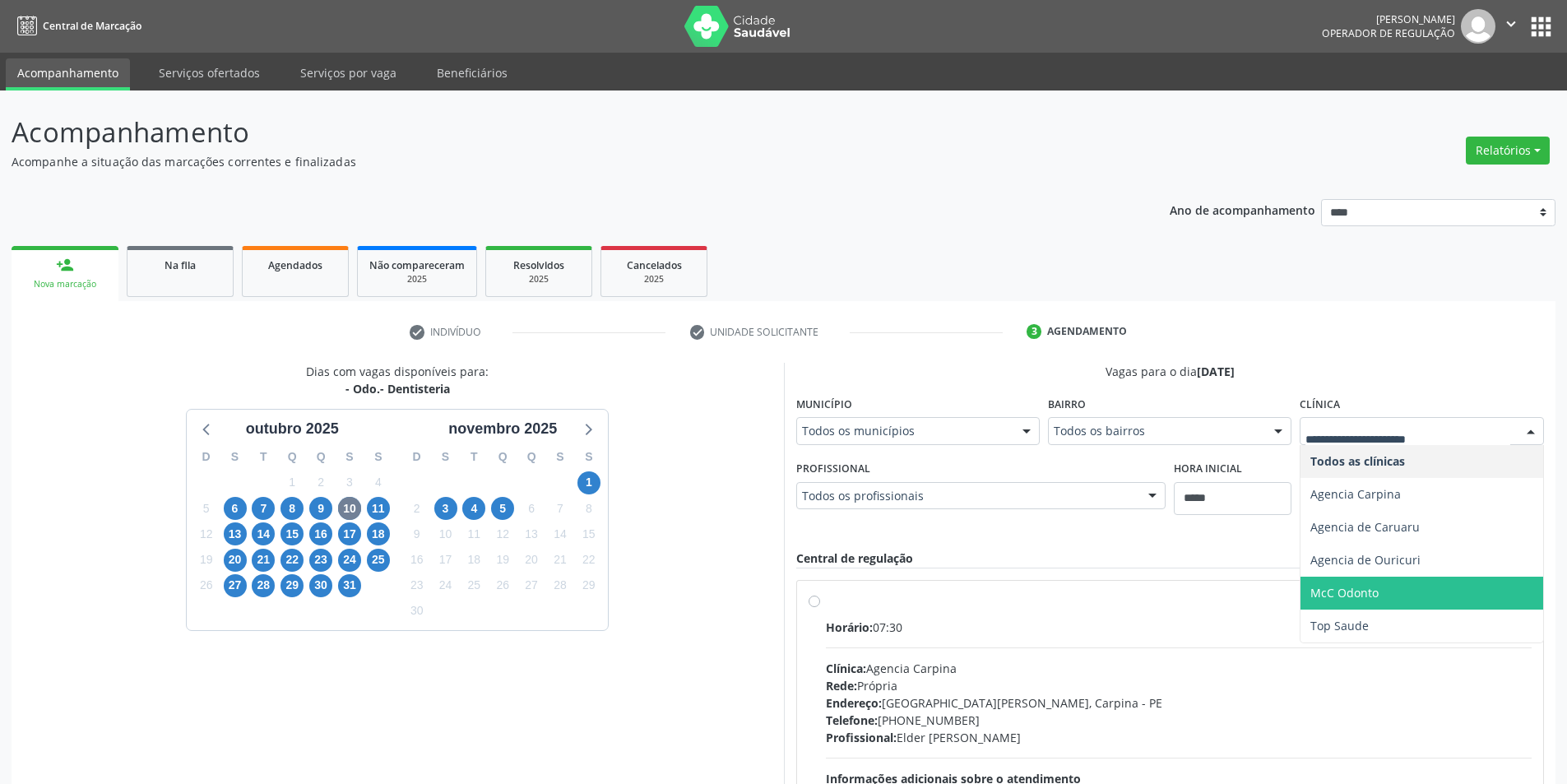
click at [1410, 592] on span "McC Odonto" at bounding box center [1421, 592] width 242 height 33
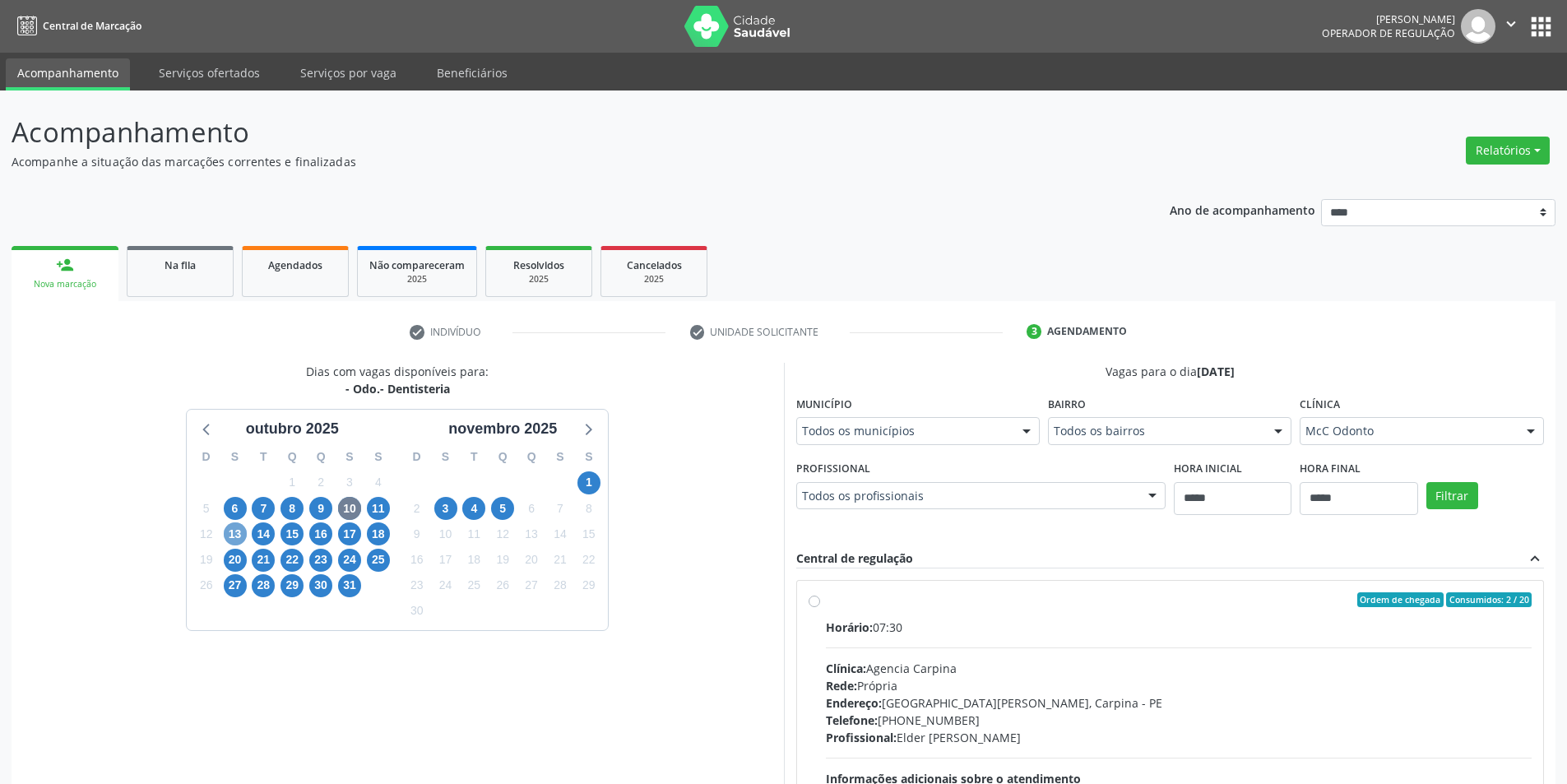
click at [243, 529] on span "13" at bounding box center [236, 534] width 23 height 23
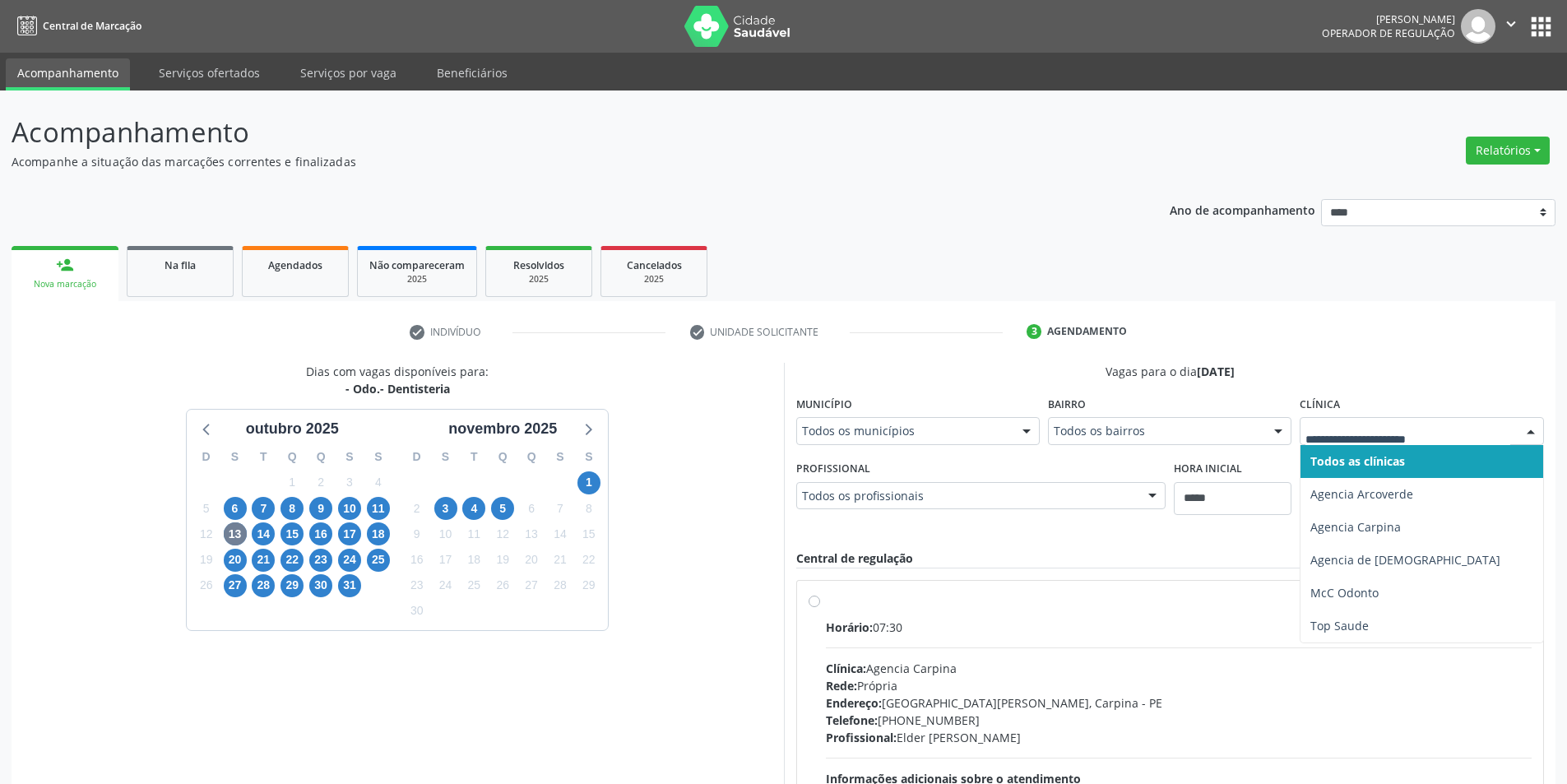
click at [1464, 317] on div "check Indivíduo check Unidade solicitante 3 Agendamento Busque pelo nome, códig…" at bounding box center [784, 636] width 1545 height 670
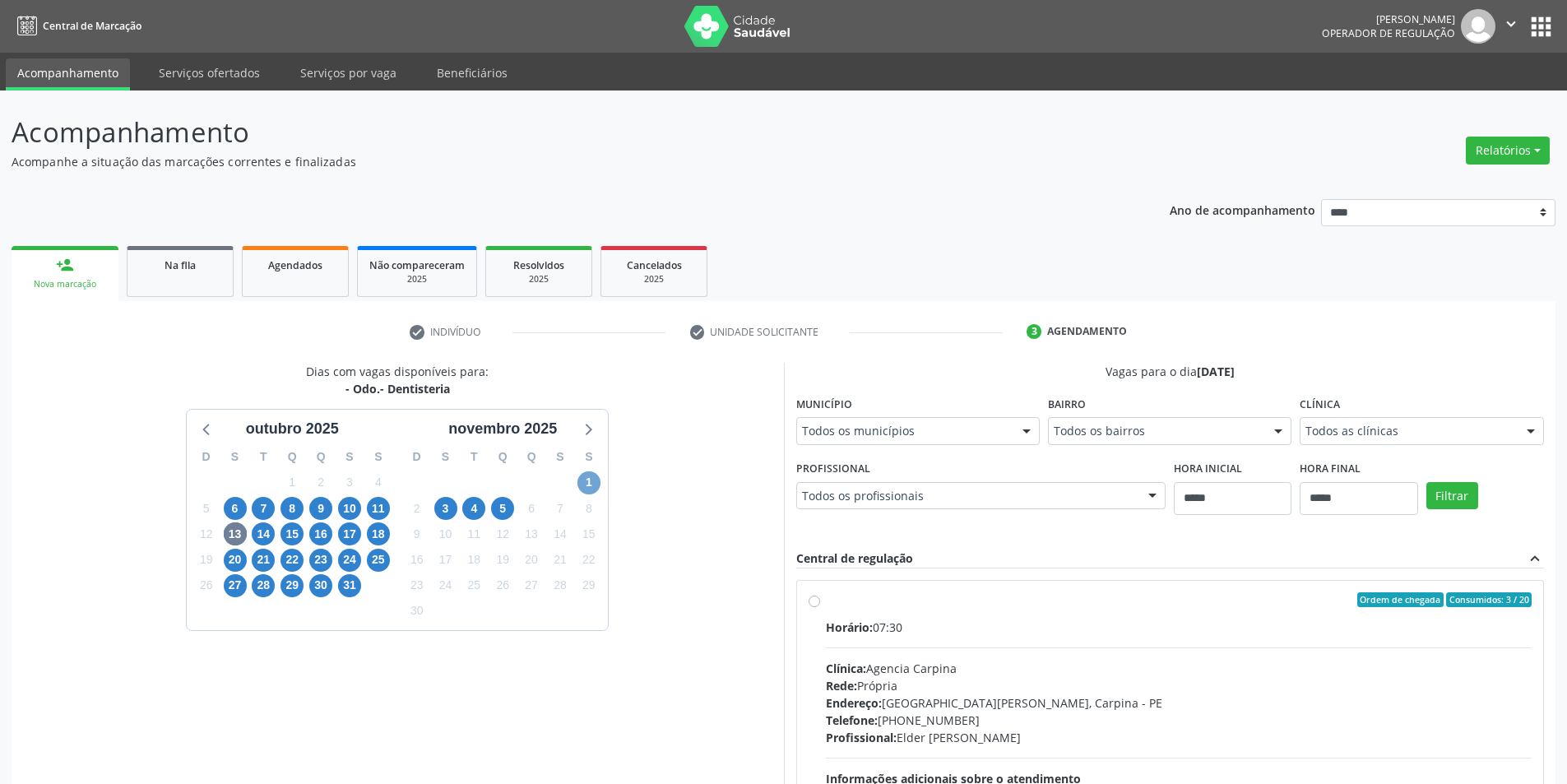
click at [582, 484] on span "1" at bounding box center [589, 483] width 23 height 23
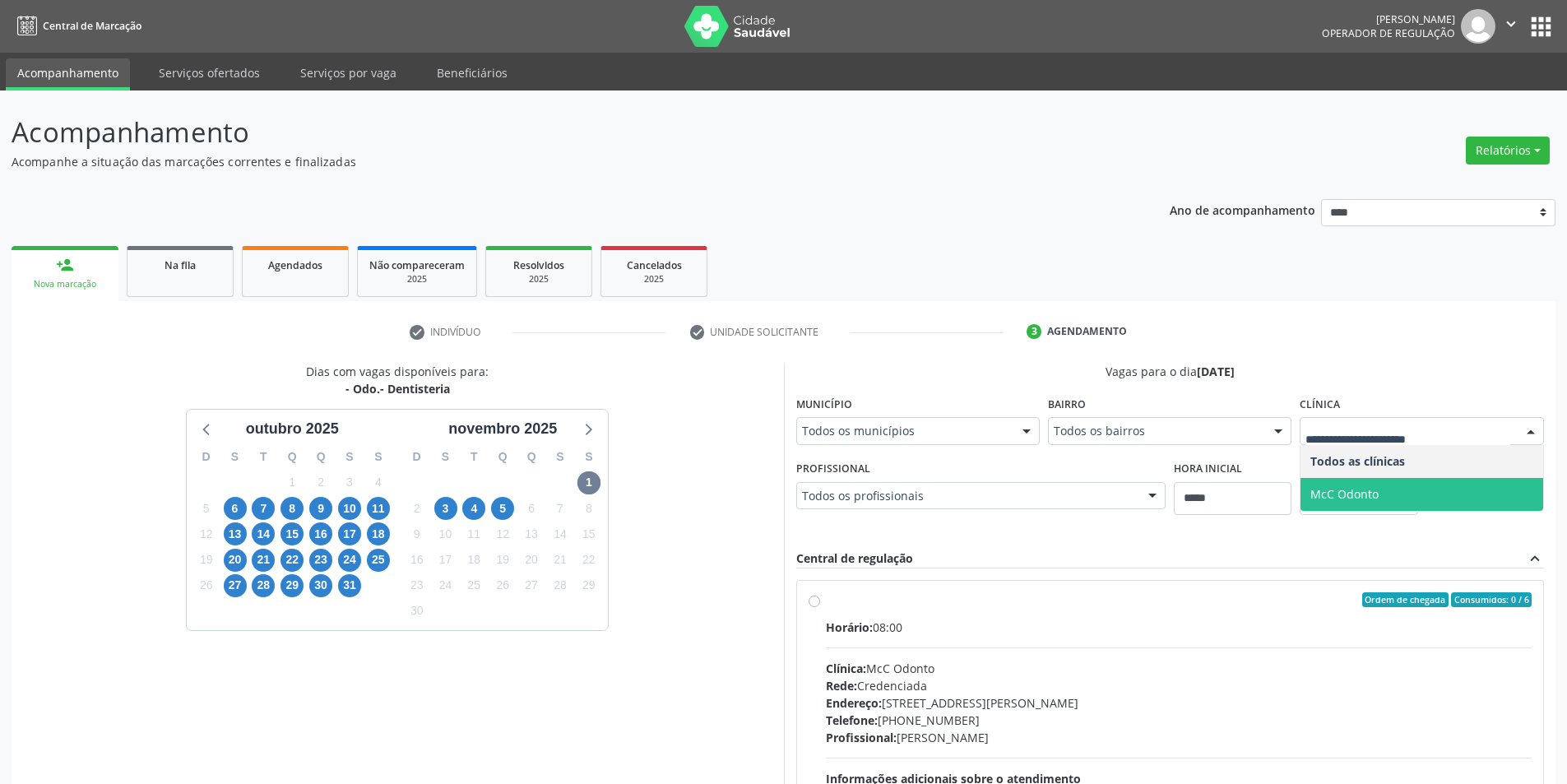
click at [1429, 494] on span "McC Odonto" at bounding box center [1421, 494] width 242 height 33
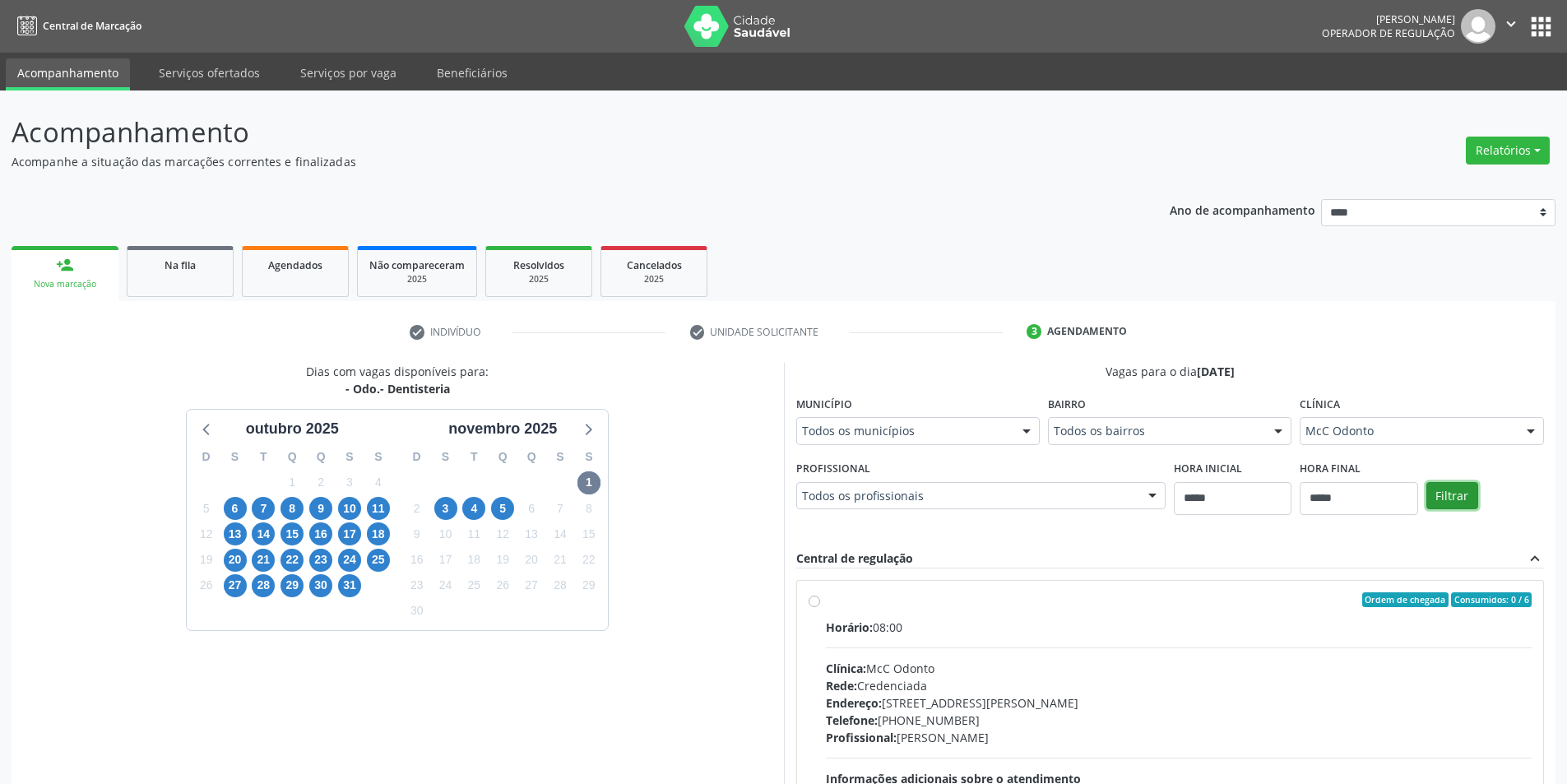
click at [1448, 491] on button "Filtrar" at bounding box center [1453, 495] width 52 height 28
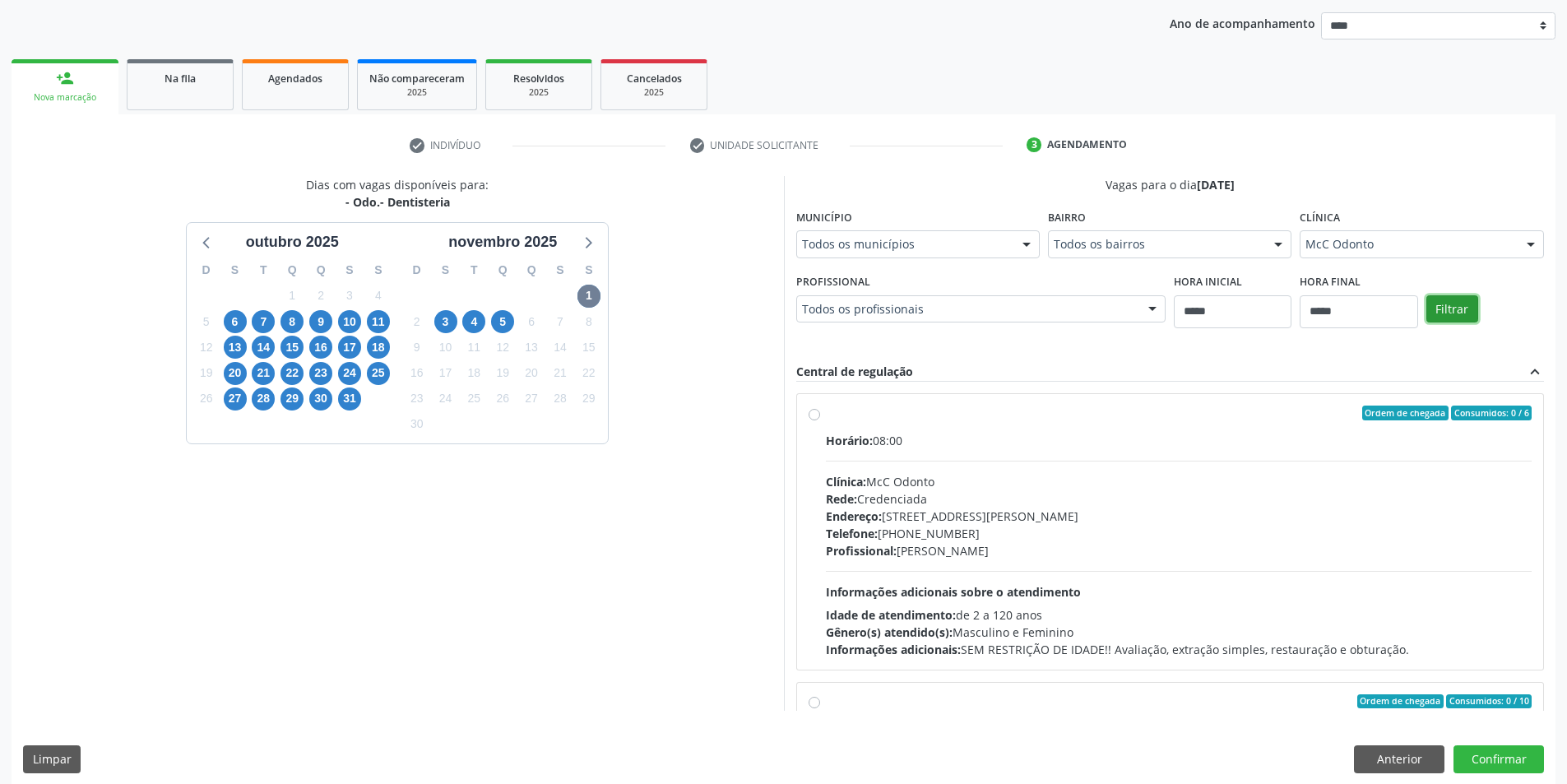
scroll to position [199, 0]
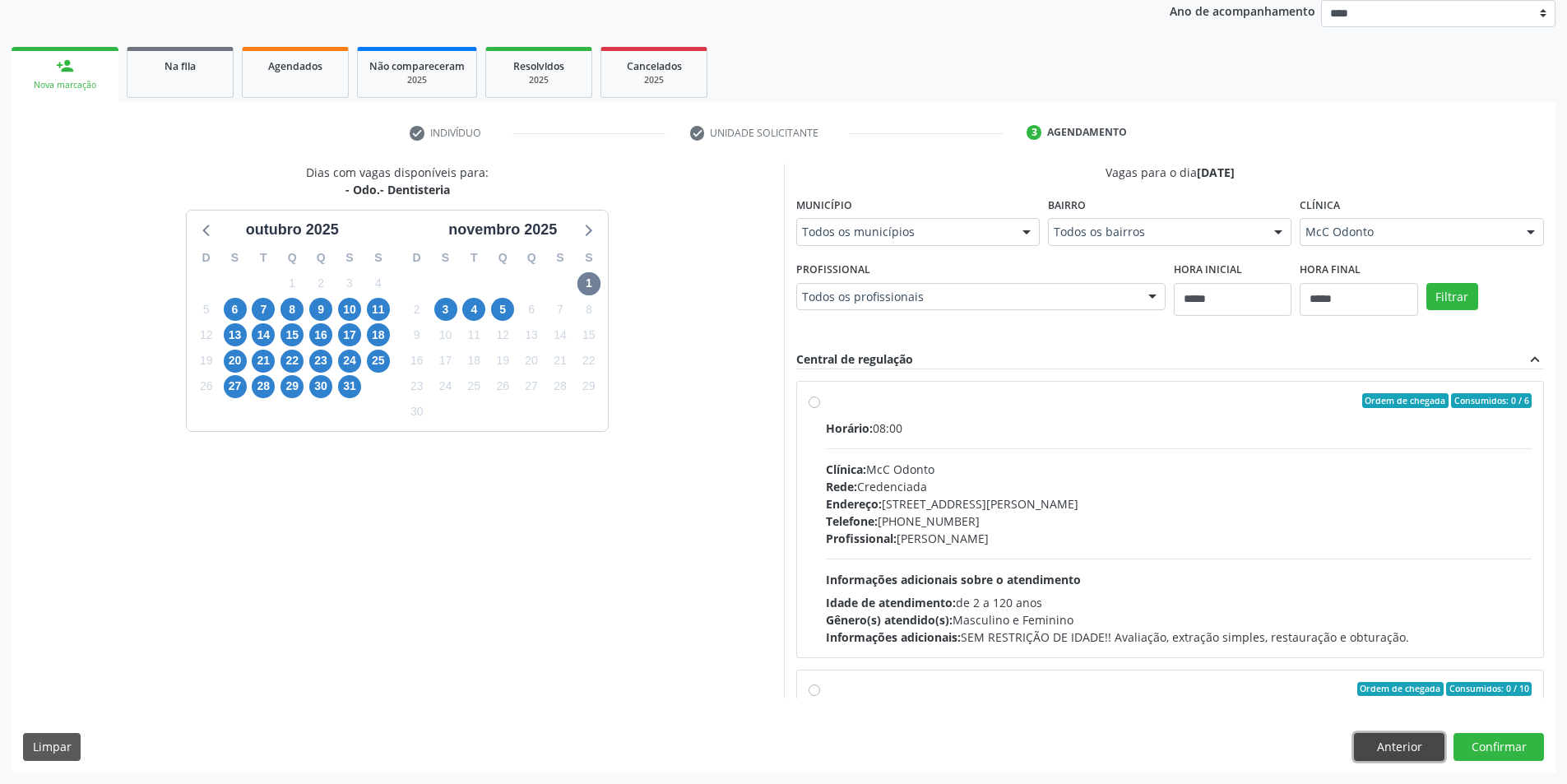
click at [1391, 744] on button "Anterior" at bounding box center [1399, 746] width 91 height 28
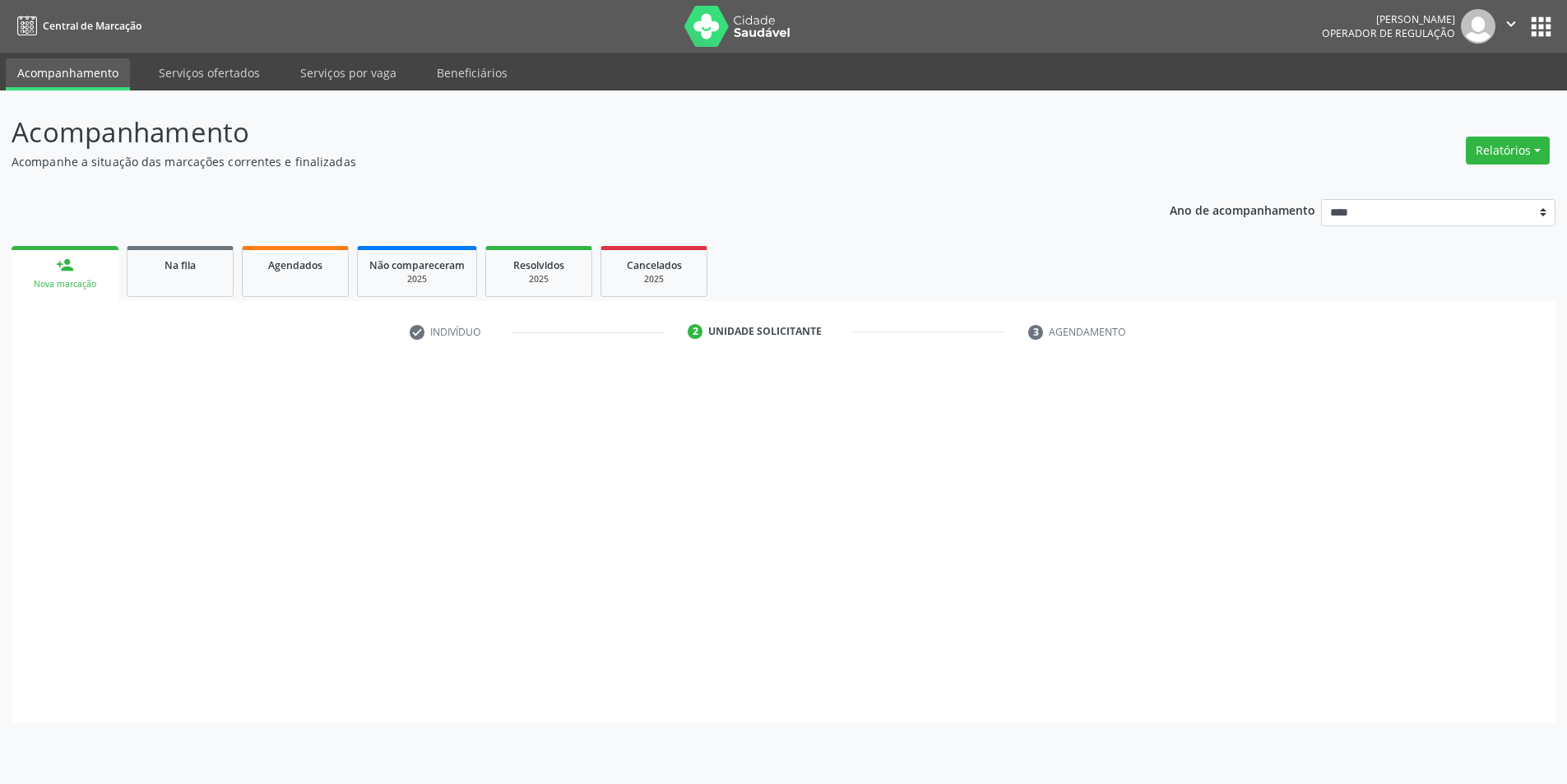
scroll to position [0, 0]
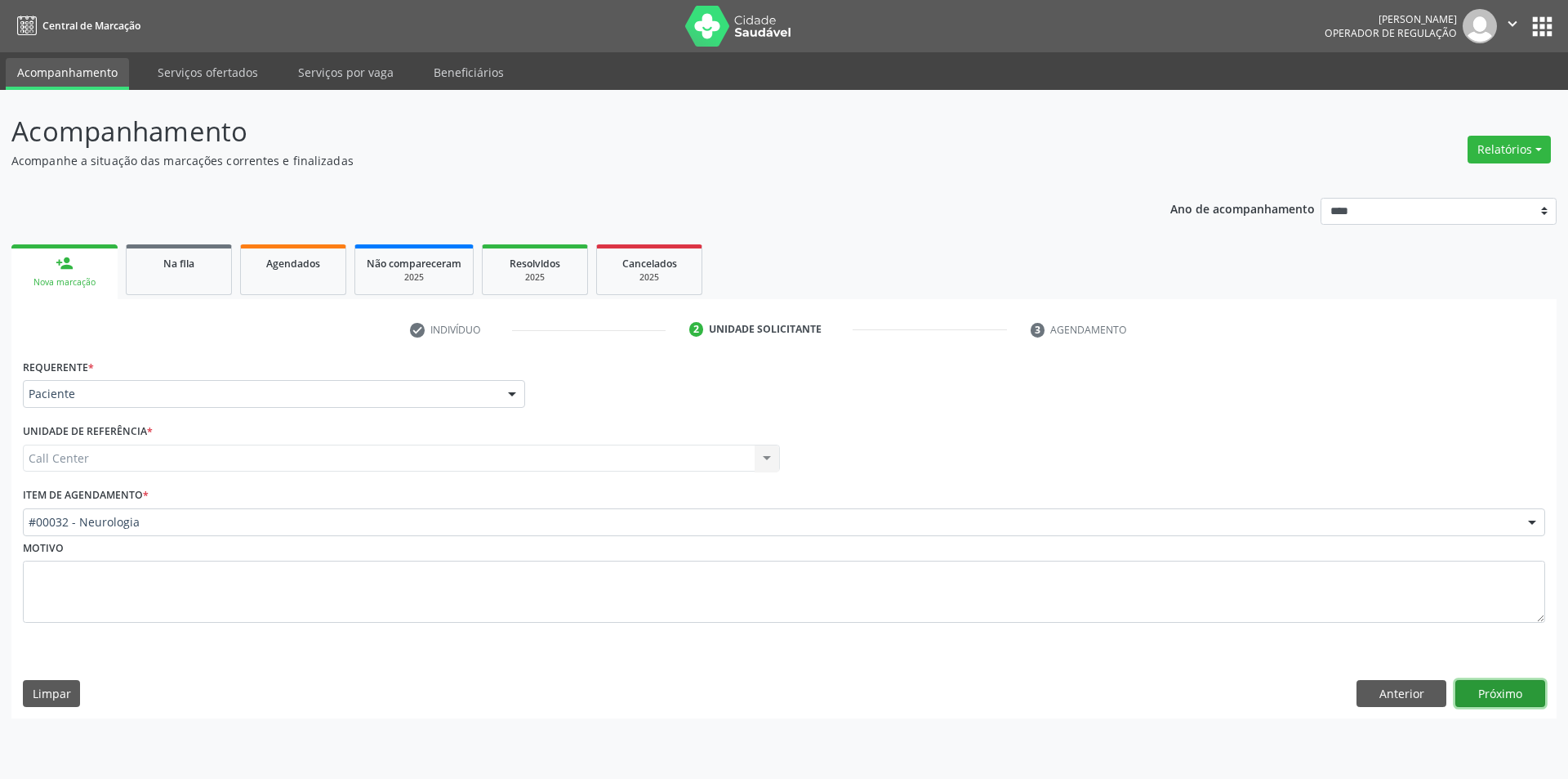
click at [1520, 683] on button "Próximo" at bounding box center [1500, 693] width 90 height 28
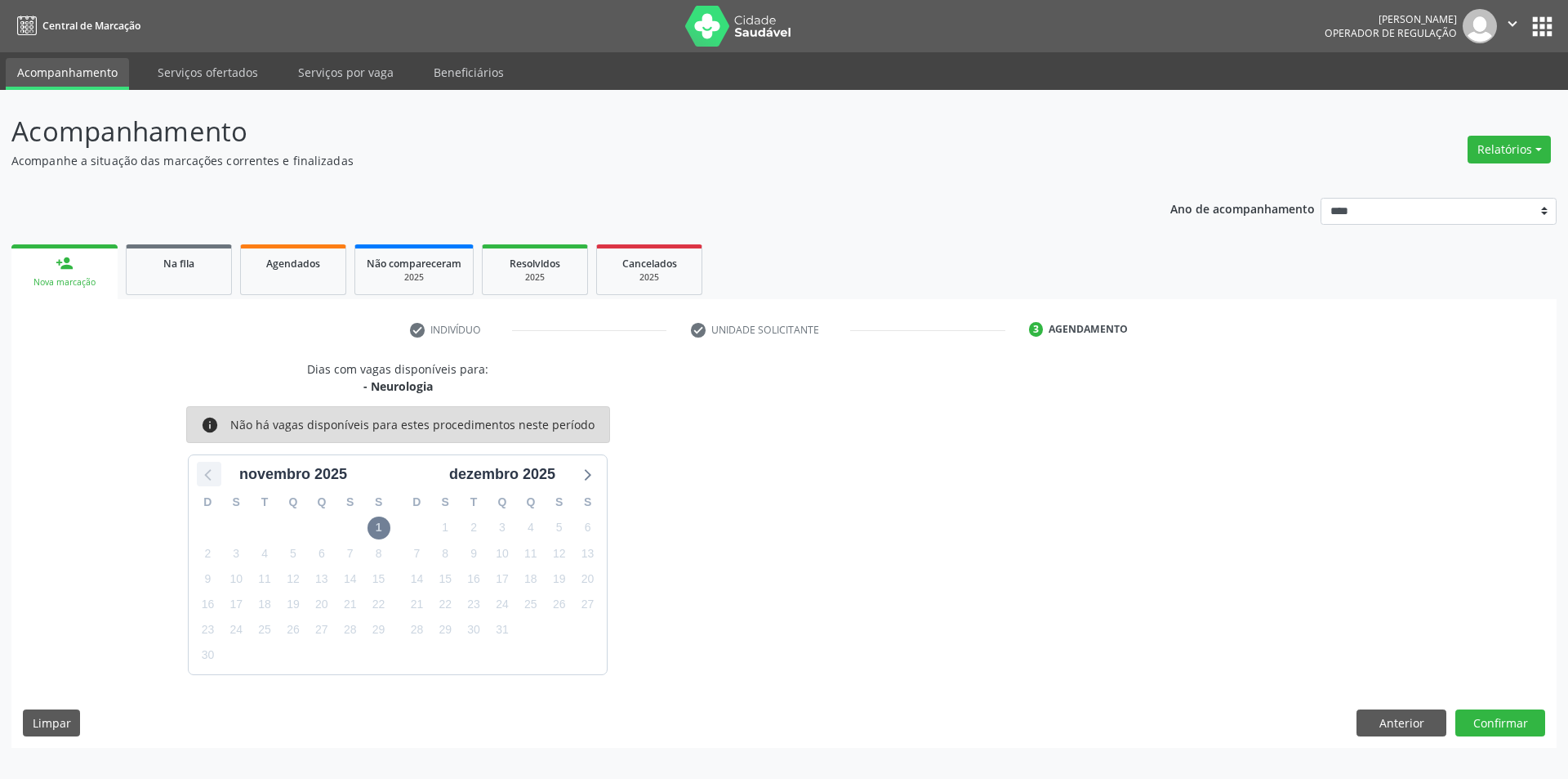
click at [208, 464] on icon at bounding box center [209, 474] width 21 height 21
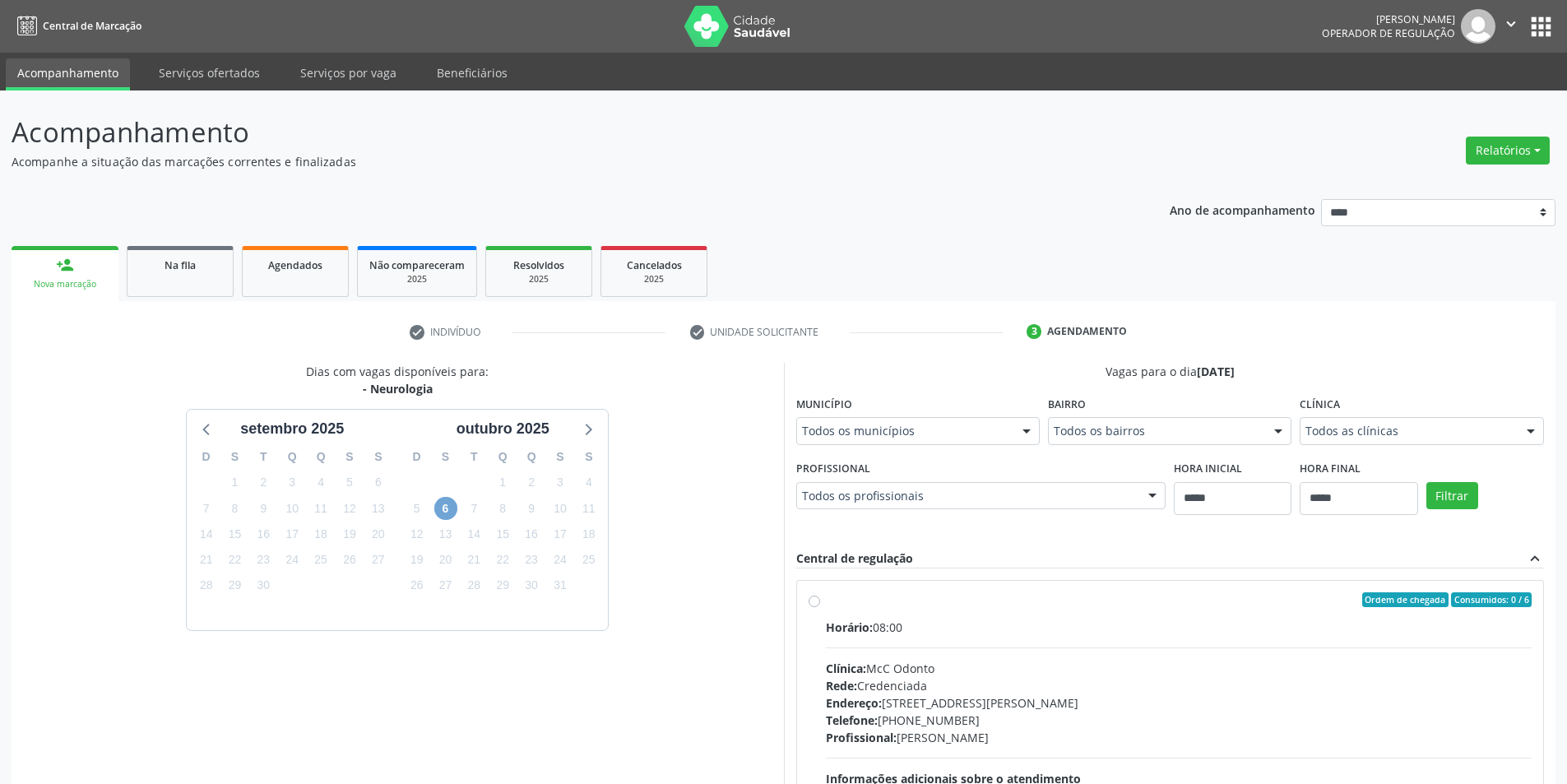
click at [447, 512] on span "6" at bounding box center [446, 508] width 23 height 23
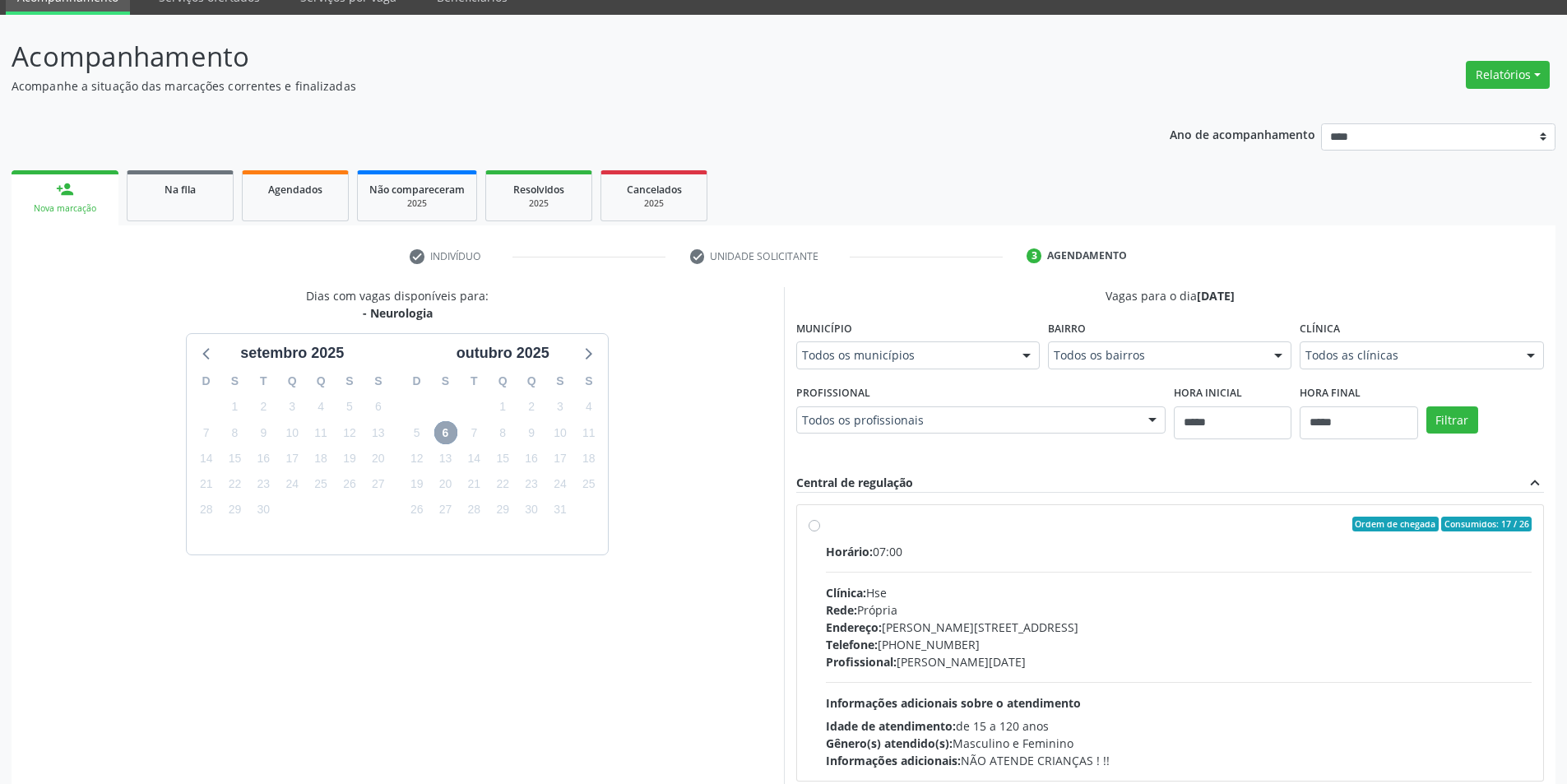
scroll to position [169, 0]
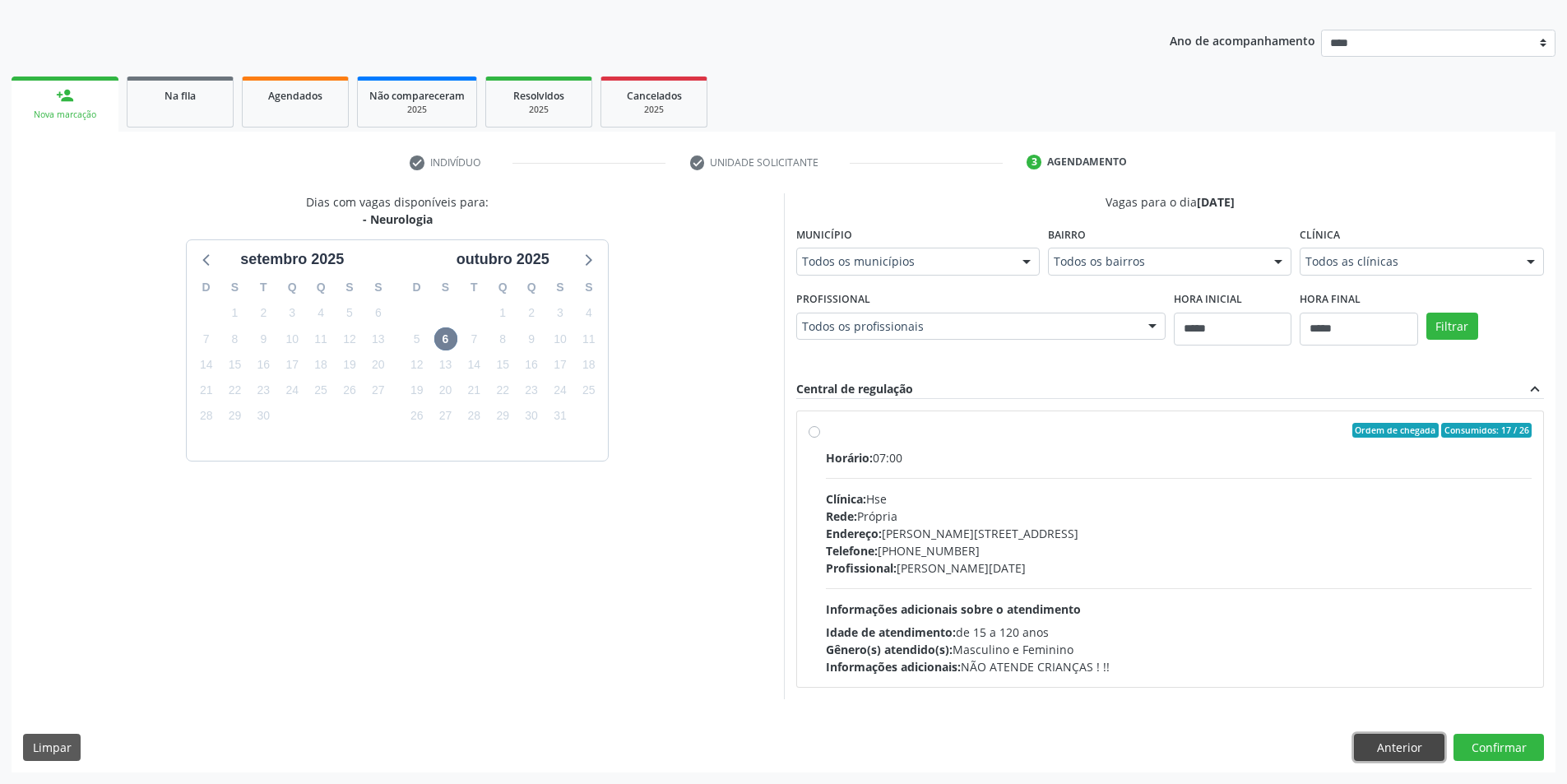
click at [1382, 753] on button "Anterior" at bounding box center [1399, 747] width 91 height 28
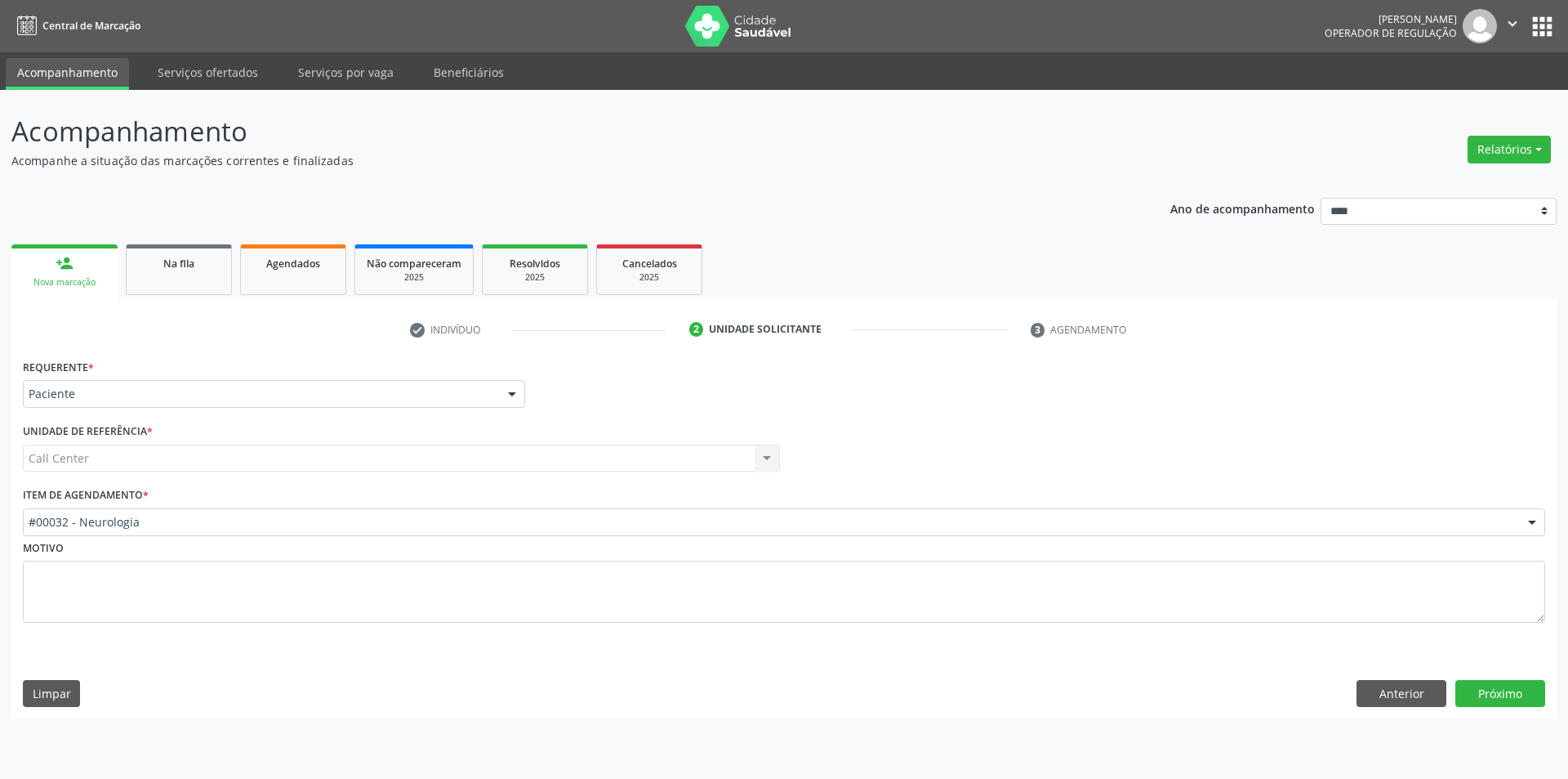
click at [421, 536] on div "Motivo" at bounding box center [784, 579] width 1522 height 87
click at [1535, 689] on button "Próximo" at bounding box center [1500, 693] width 90 height 28
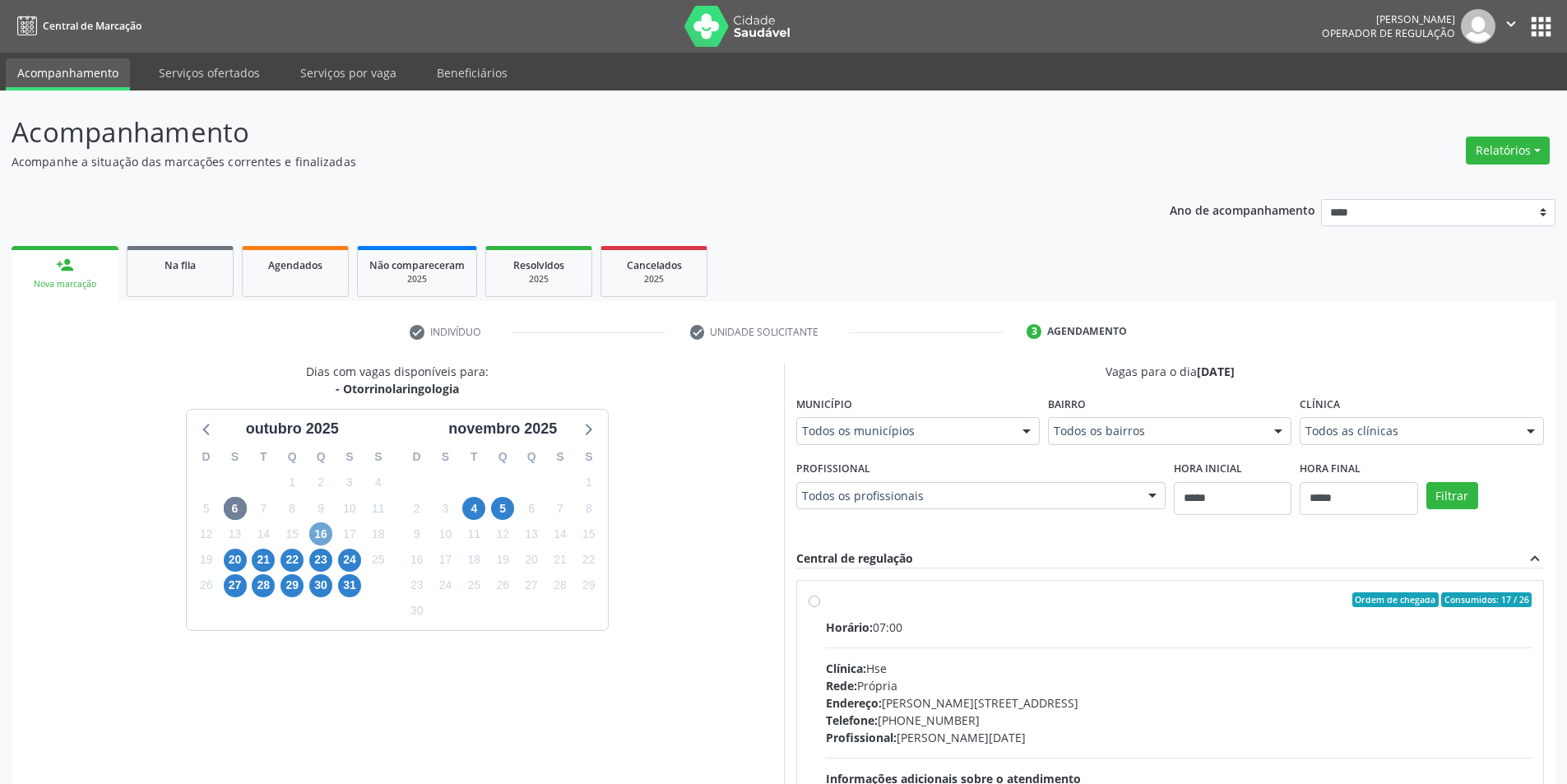
click at [314, 540] on span "16" at bounding box center [321, 534] width 23 height 23
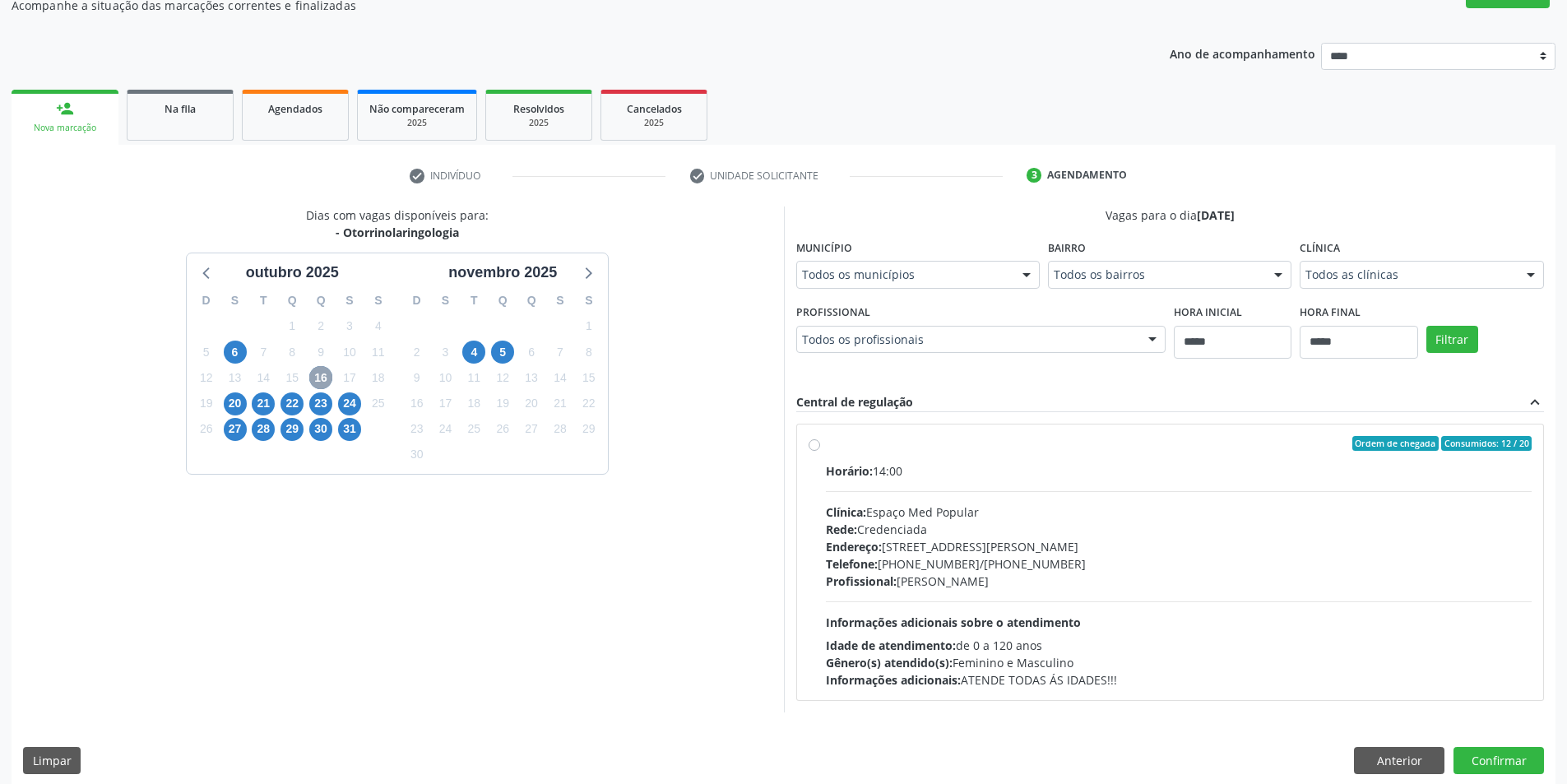
scroll to position [169, 0]
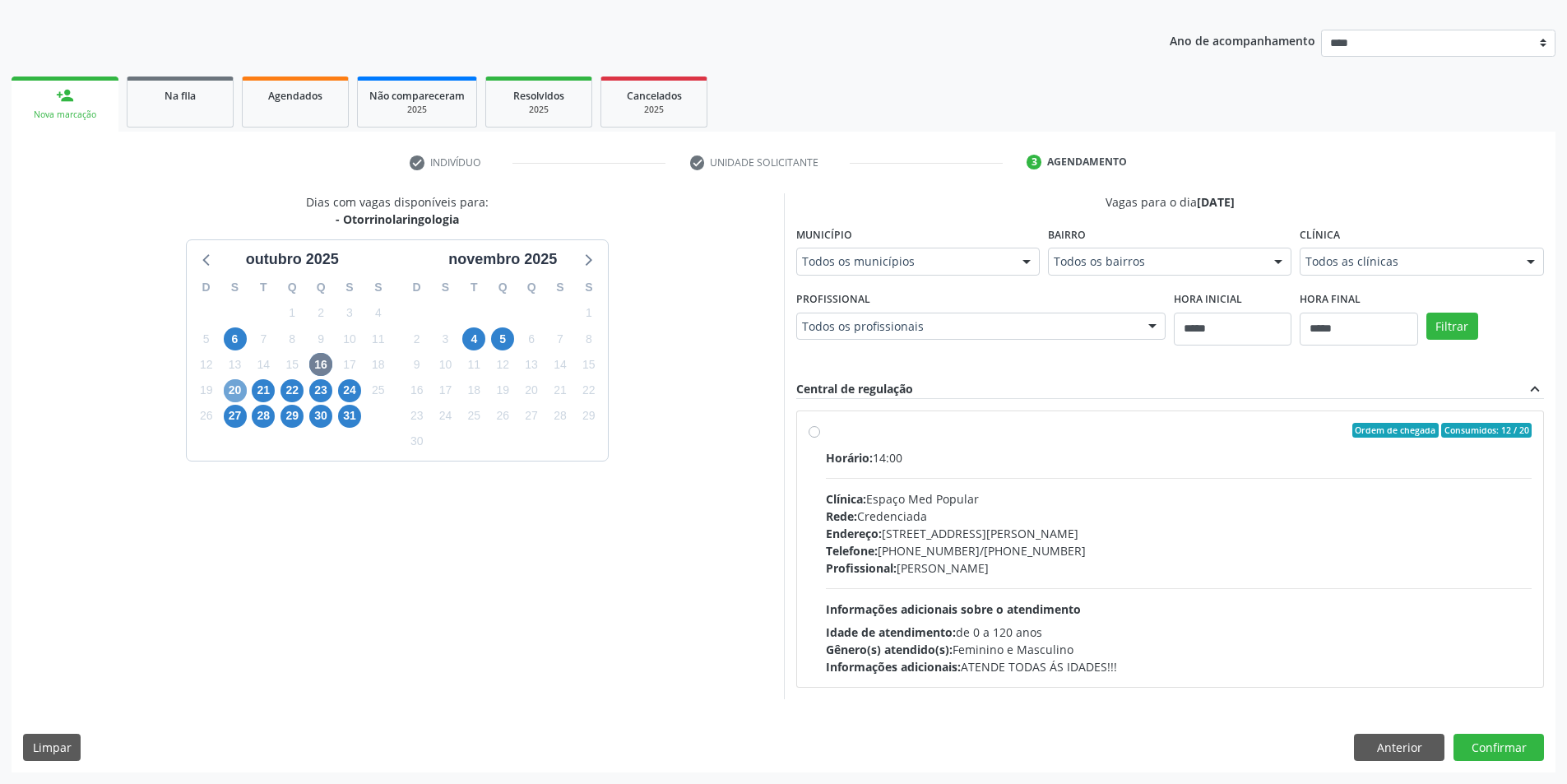
click at [230, 388] on span "20" at bounding box center [236, 391] width 23 height 23
click at [264, 388] on span "21" at bounding box center [264, 391] width 23 height 23
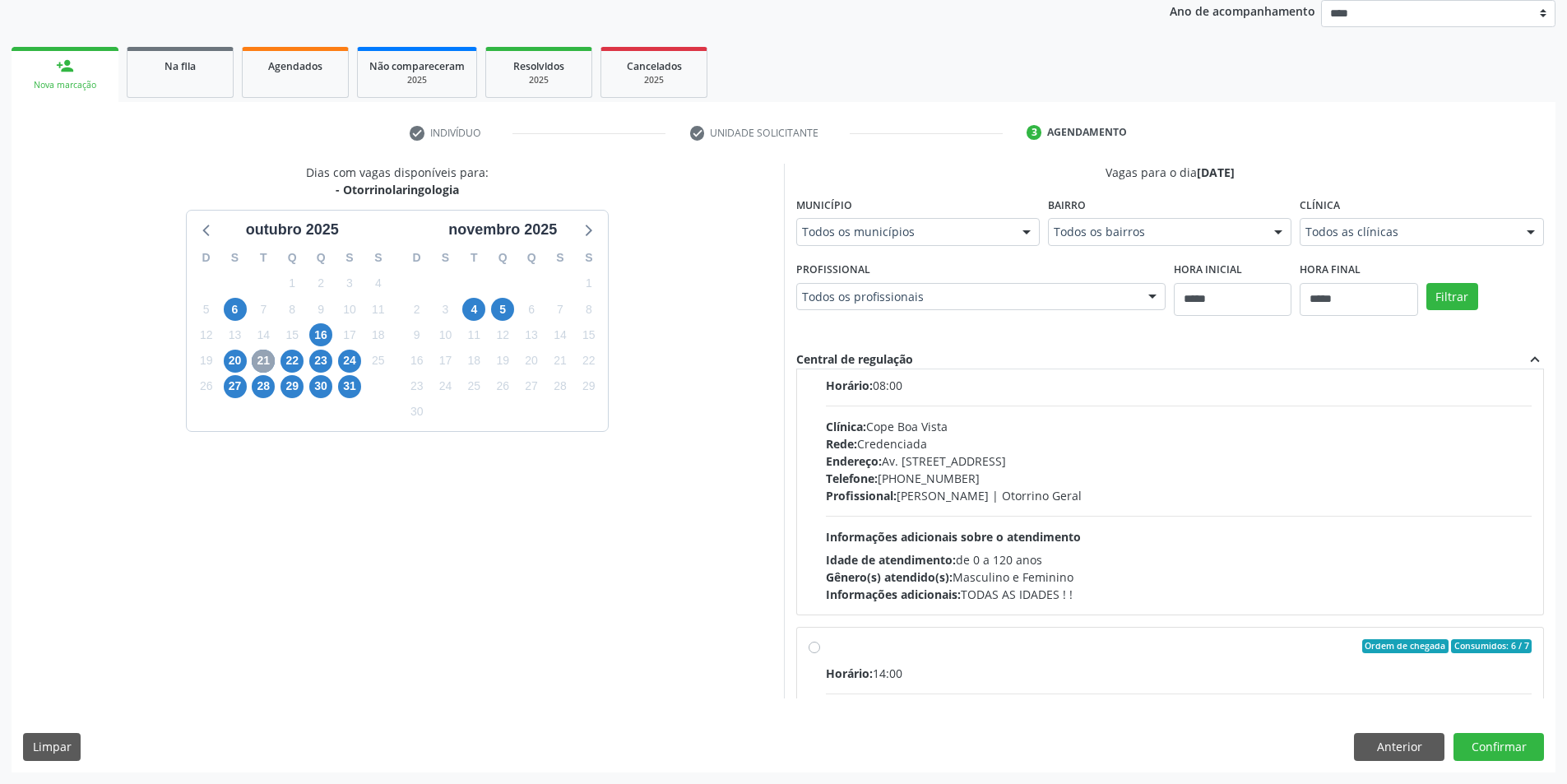
scroll to position [0, 0]
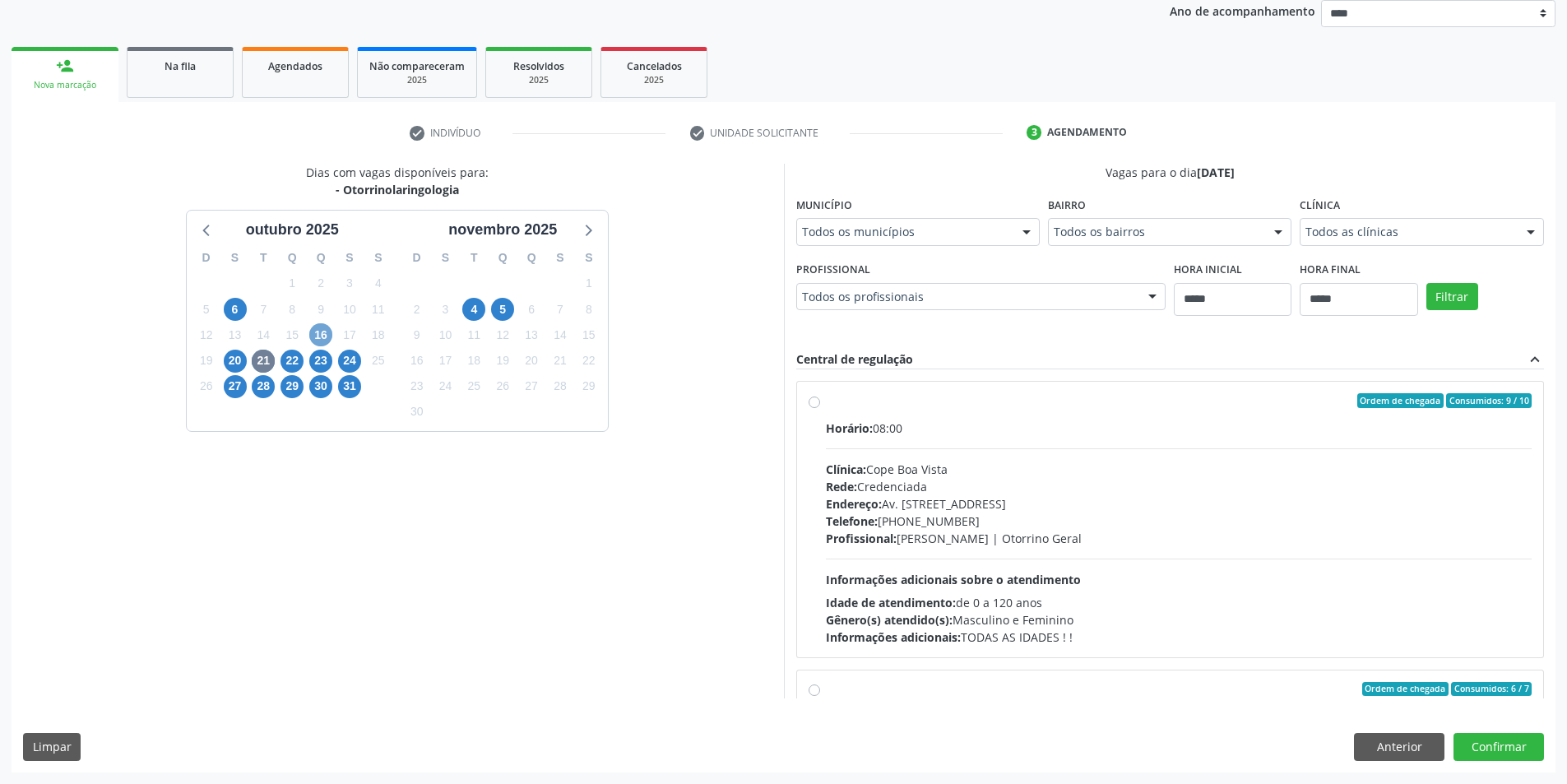
click at [322, 343] on span "16" at bounding box center [321, 334] width 23 height 23
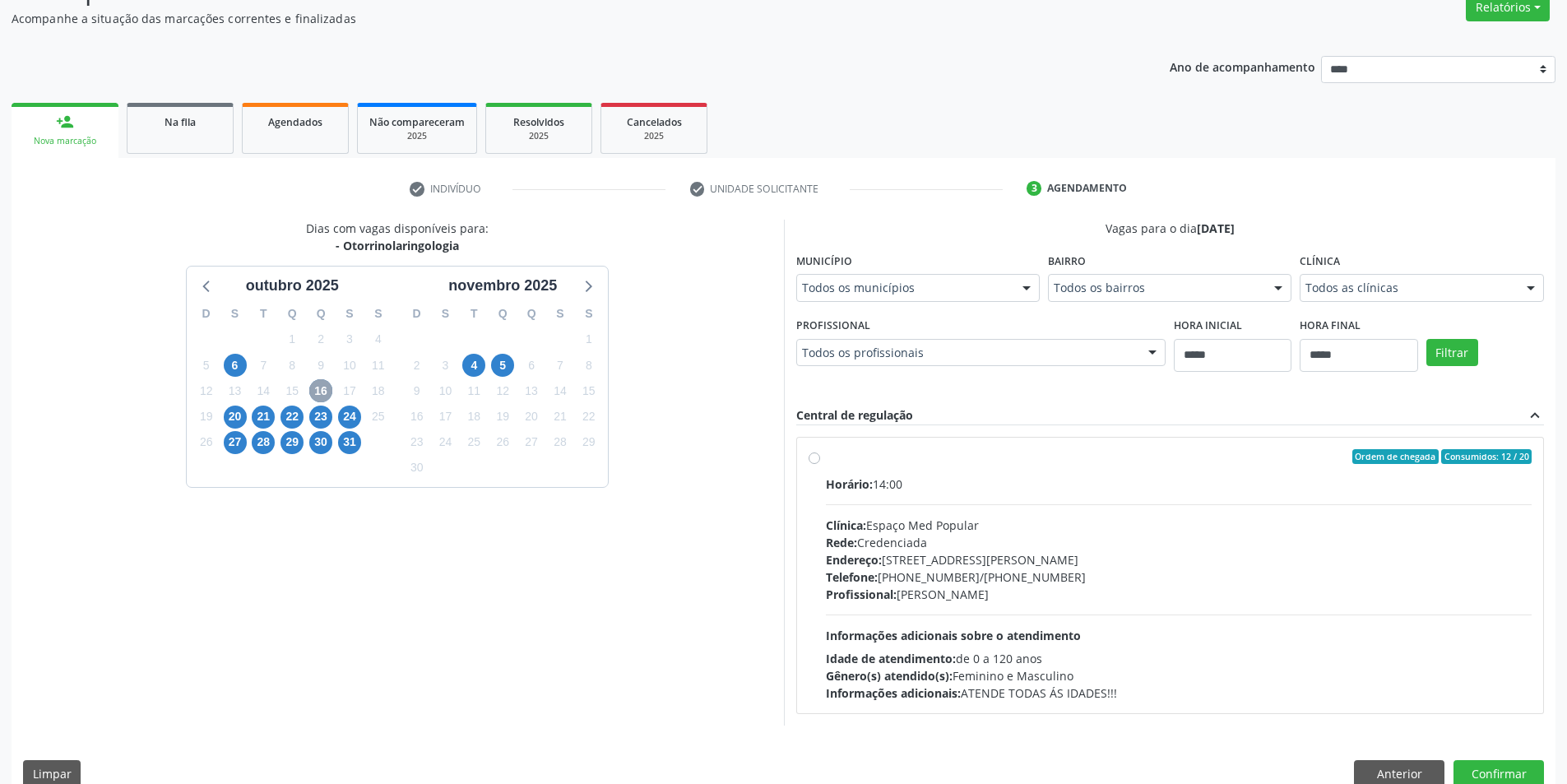
scroll to position [169, 0]
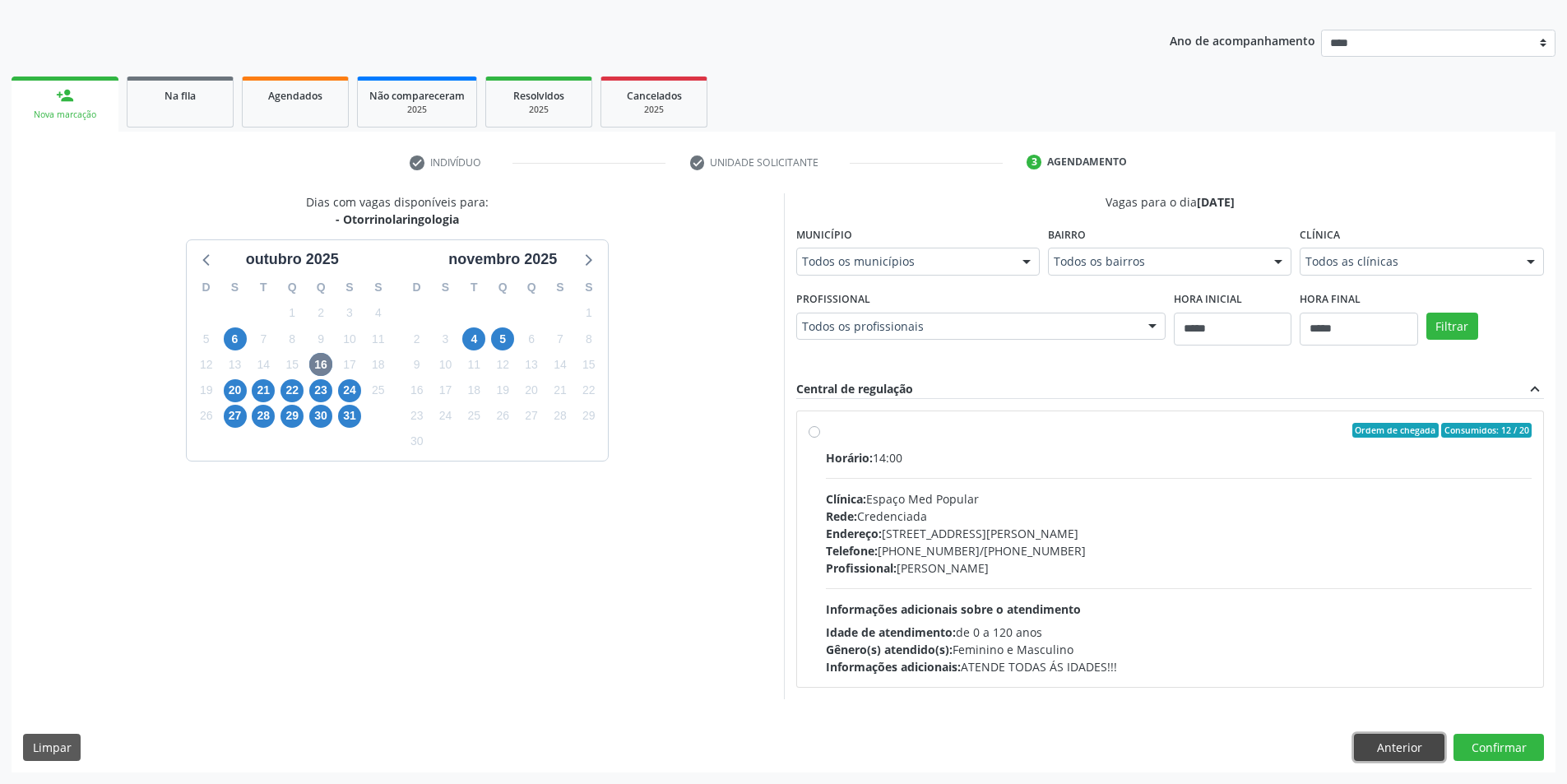
click at [1371, 739] on button "Anterior" at bounding box center [1399, 747] width 91 height 28
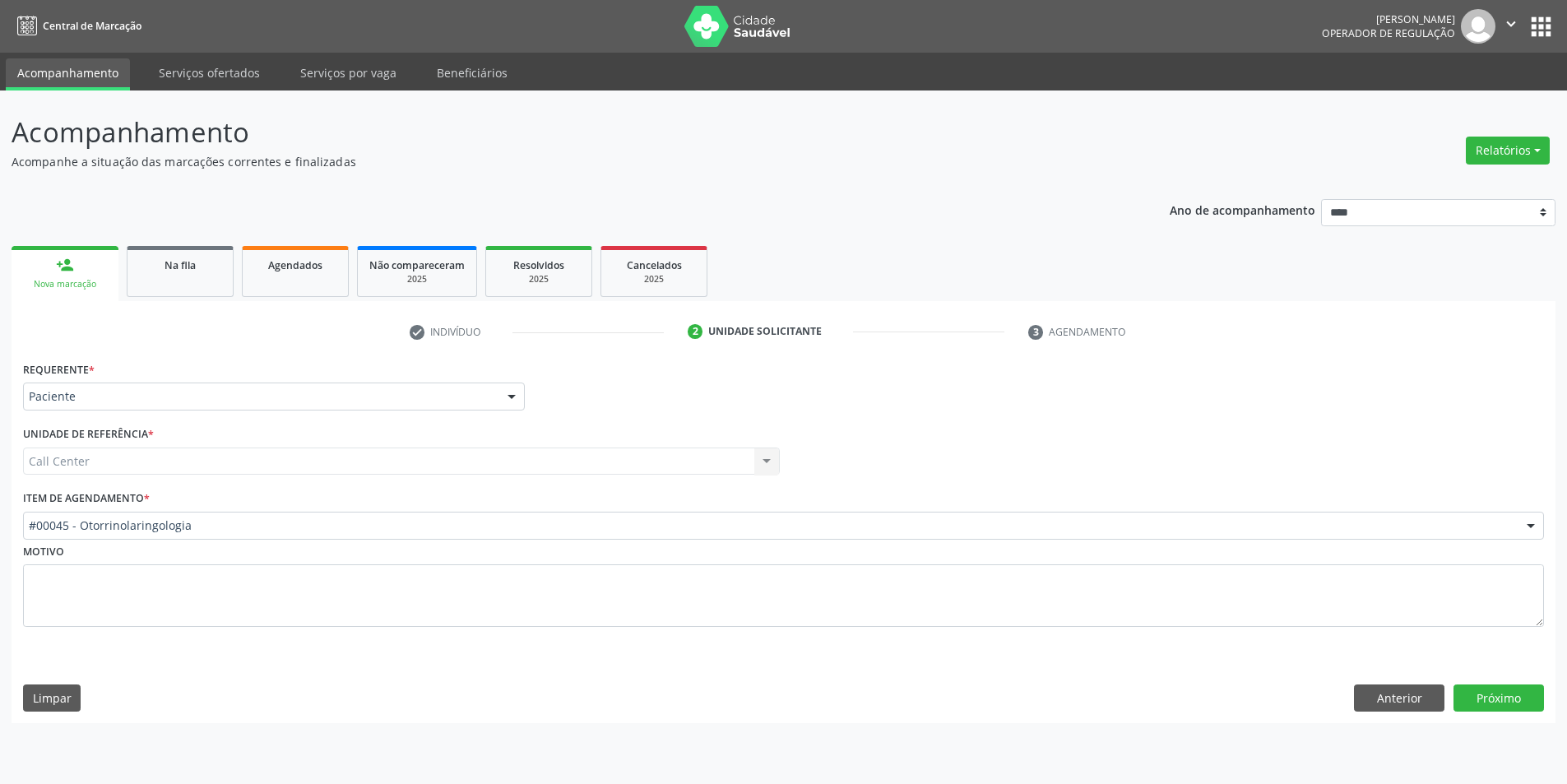
scroll to position [0, 0]
click at [109, 513] on div "#00045 - Otorrinolaringologia" at bounding box center [790, 525] width 1534 height 28
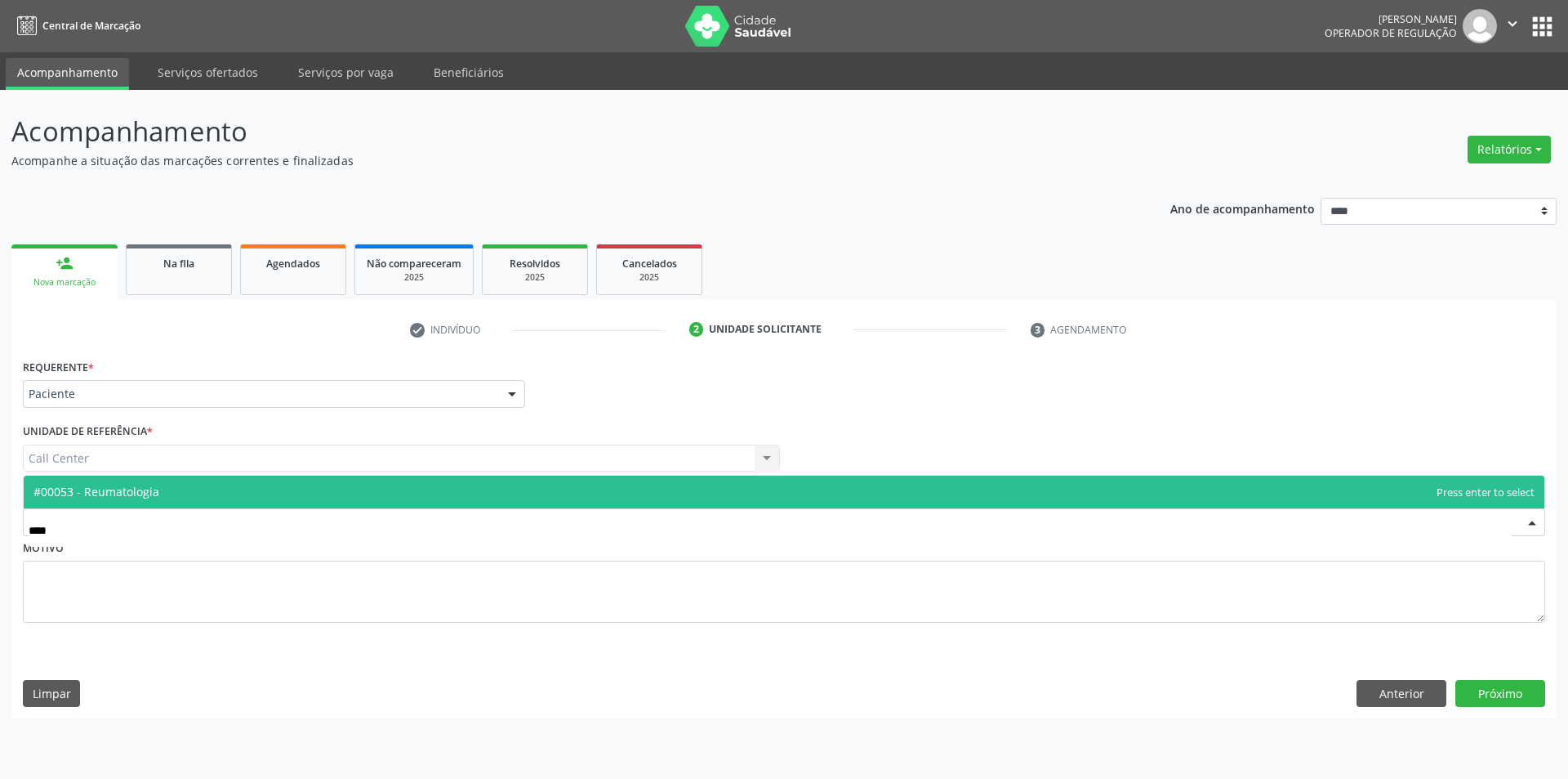
click at [138, 501] on span "#00053 - Reumatologia" at bounding box center [784, 491] width 1521 height 33
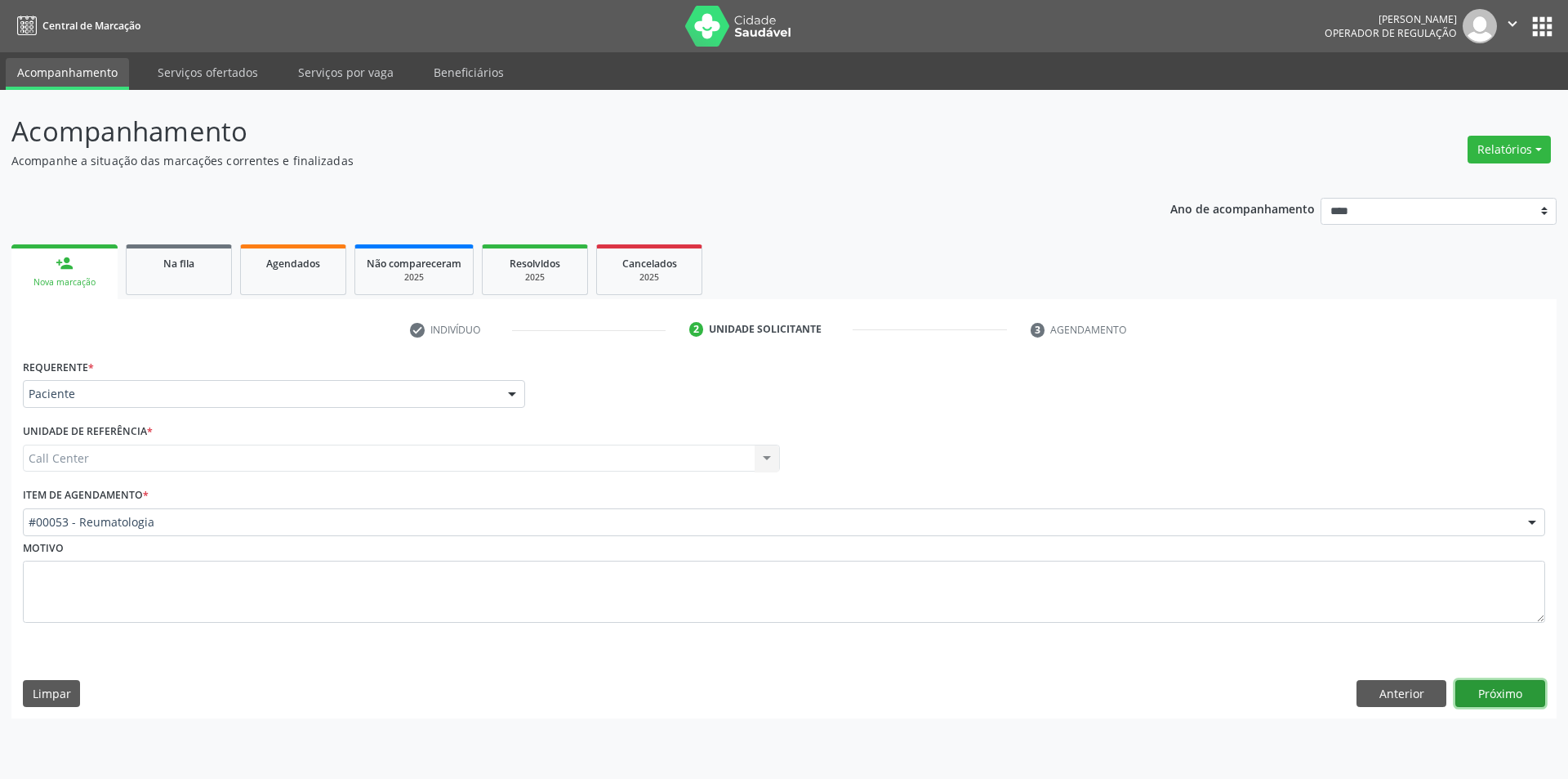
click at [1492, 691] on button "Próximo" at bounding box center [1500, 693] width 90 height 28
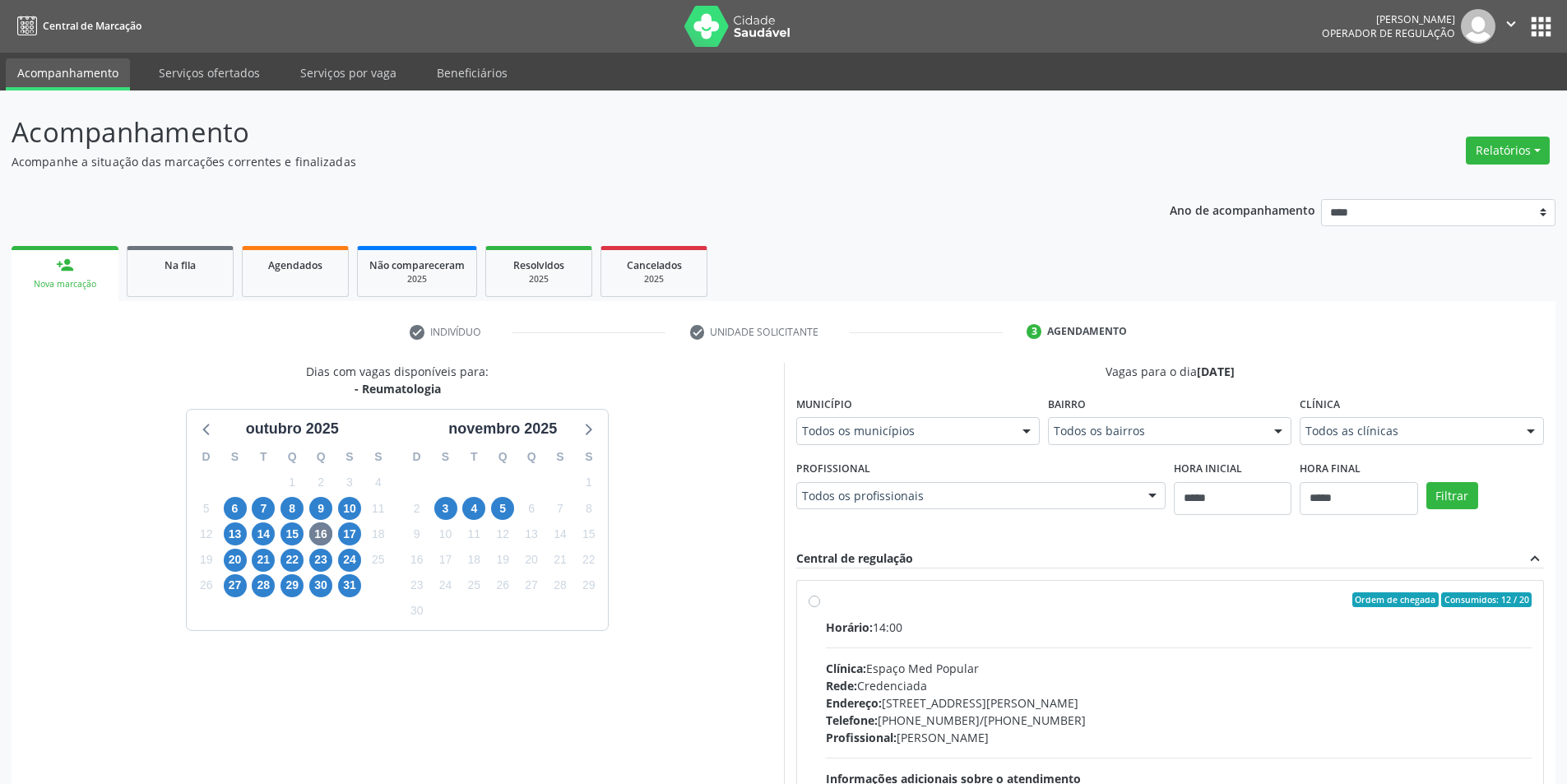
click at [486, 504] on div "4" at bounding box center [474, 508] width 23 height 25
click at [483, 510] on span "4" at bounding box center [474, 508] width 23 height 23
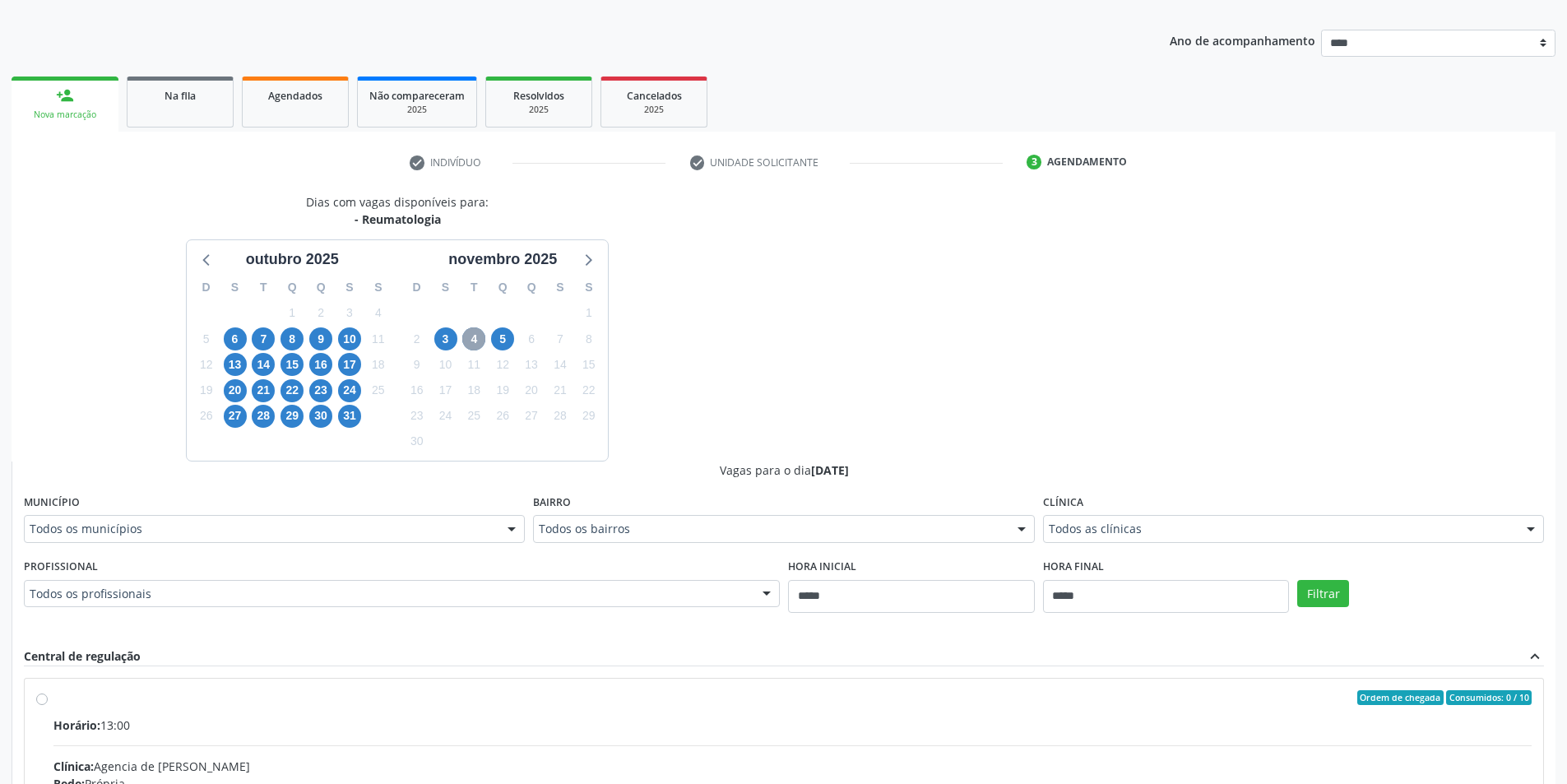
scroll to position [246, 0]
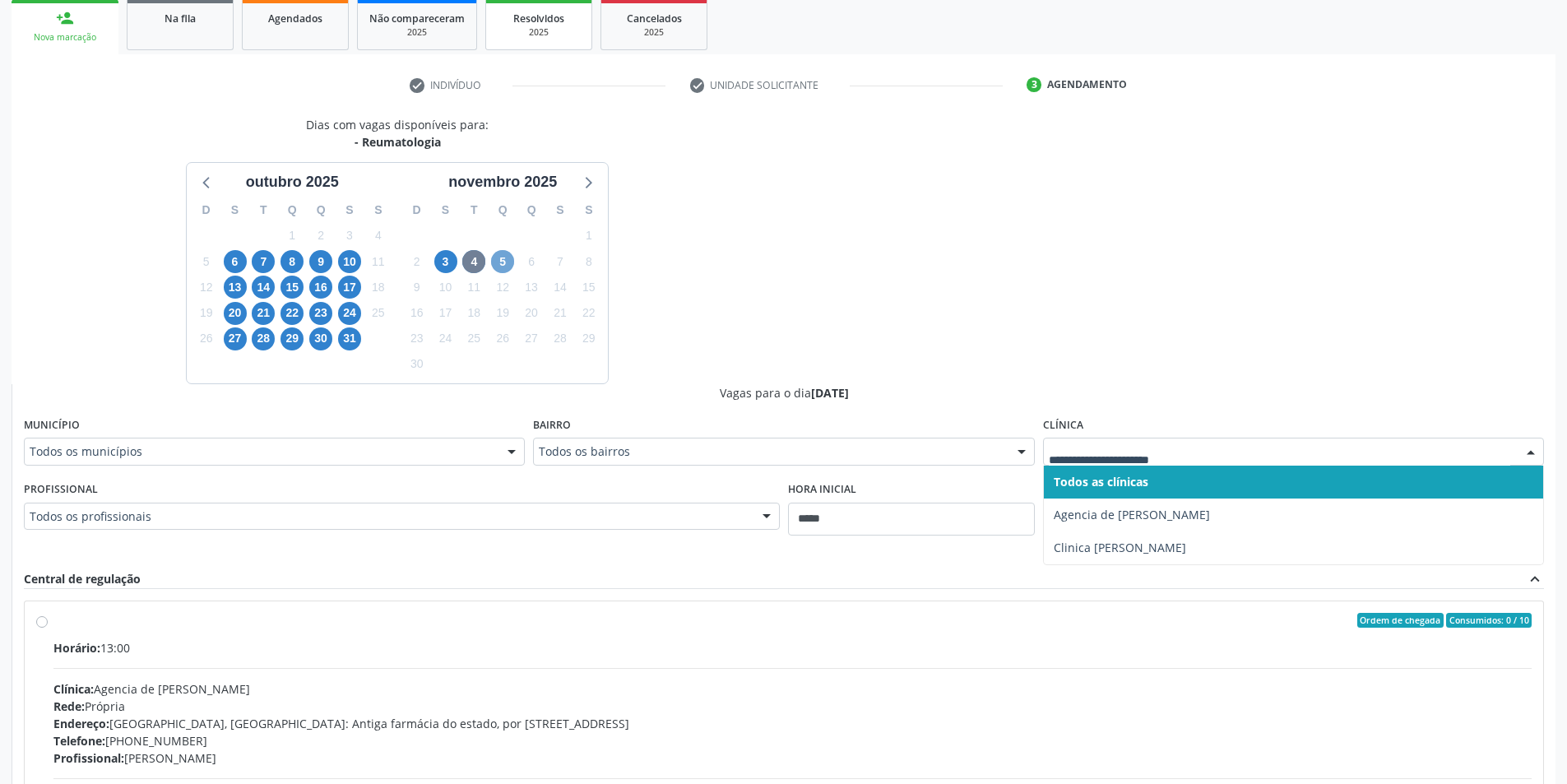
click at [497, 261] on span "5" at bounding box center [503, 262] width 23 height 23
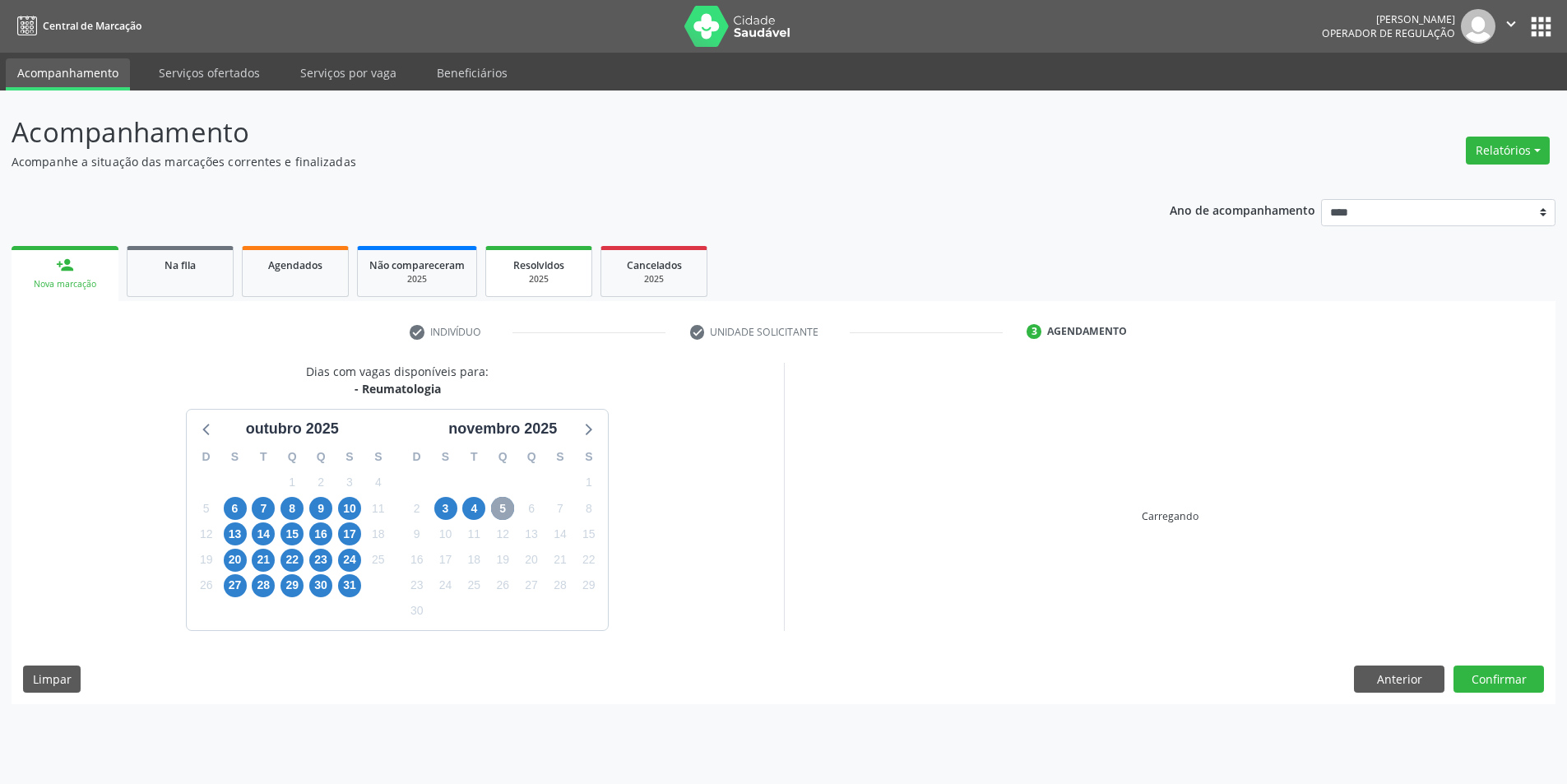
scroll to position [0, 0]
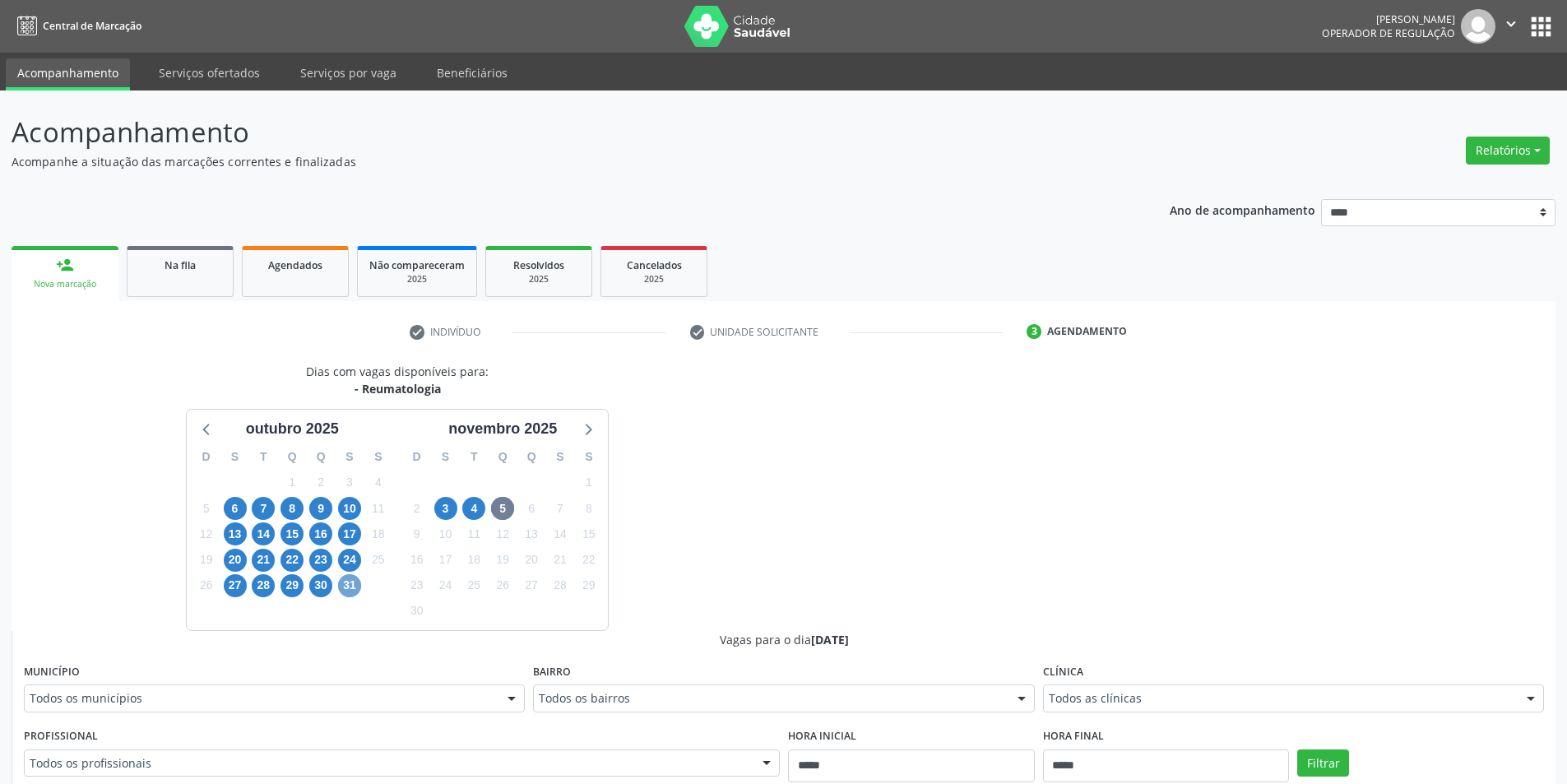
click at [349, 584] on span "31" at bounding box center [350, 585] width 23 height 23
click at [290, 505] on span "8" at bounding box center [292, 508] width 23 height 23
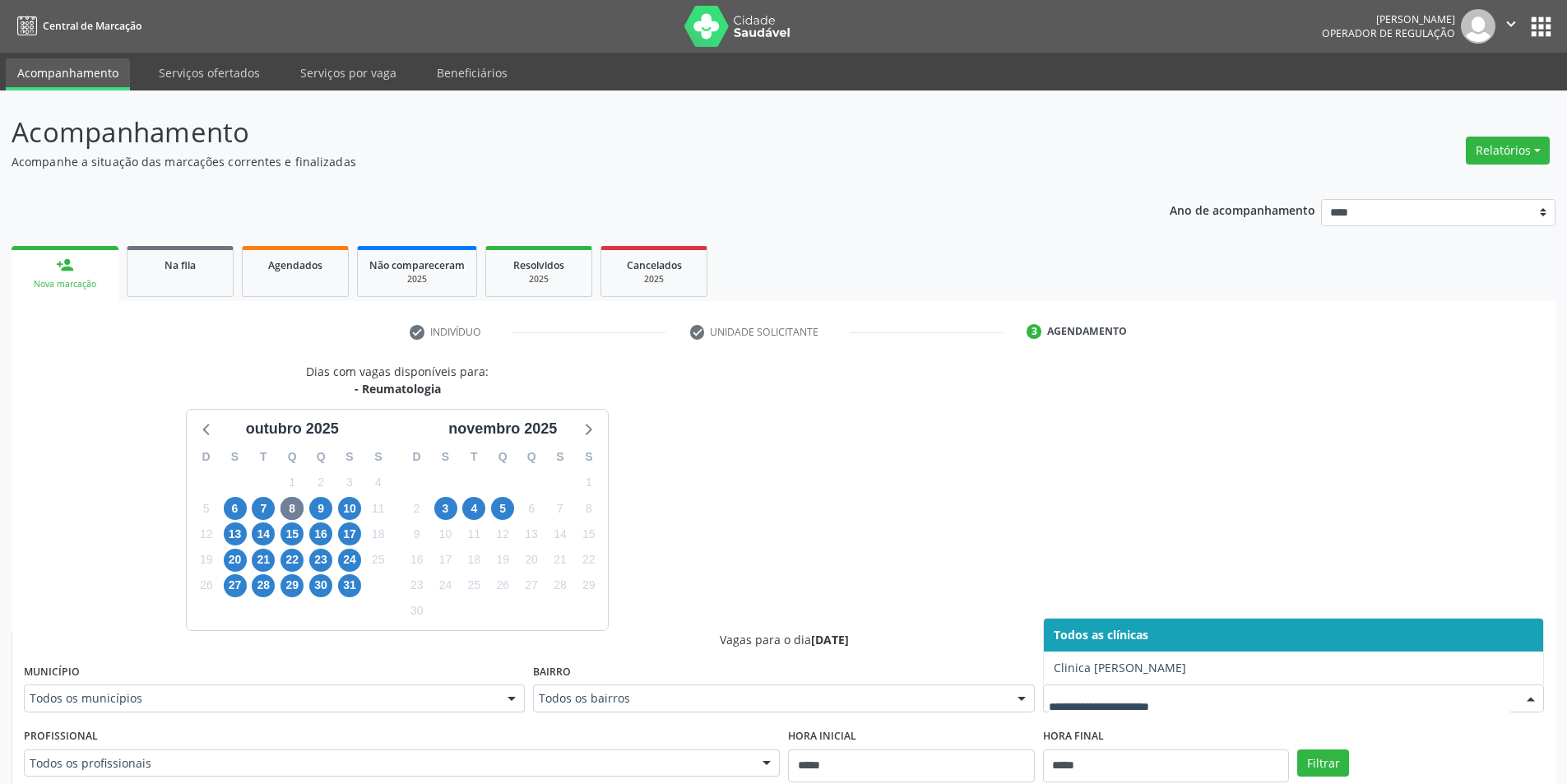
click at [1131, 370] on div "Dias com vagas disponíveis para: - Reumatologia outubro 2025 D S T Q Q S S 28 2…" at bounding box center [784, 748] width 1545 height 772
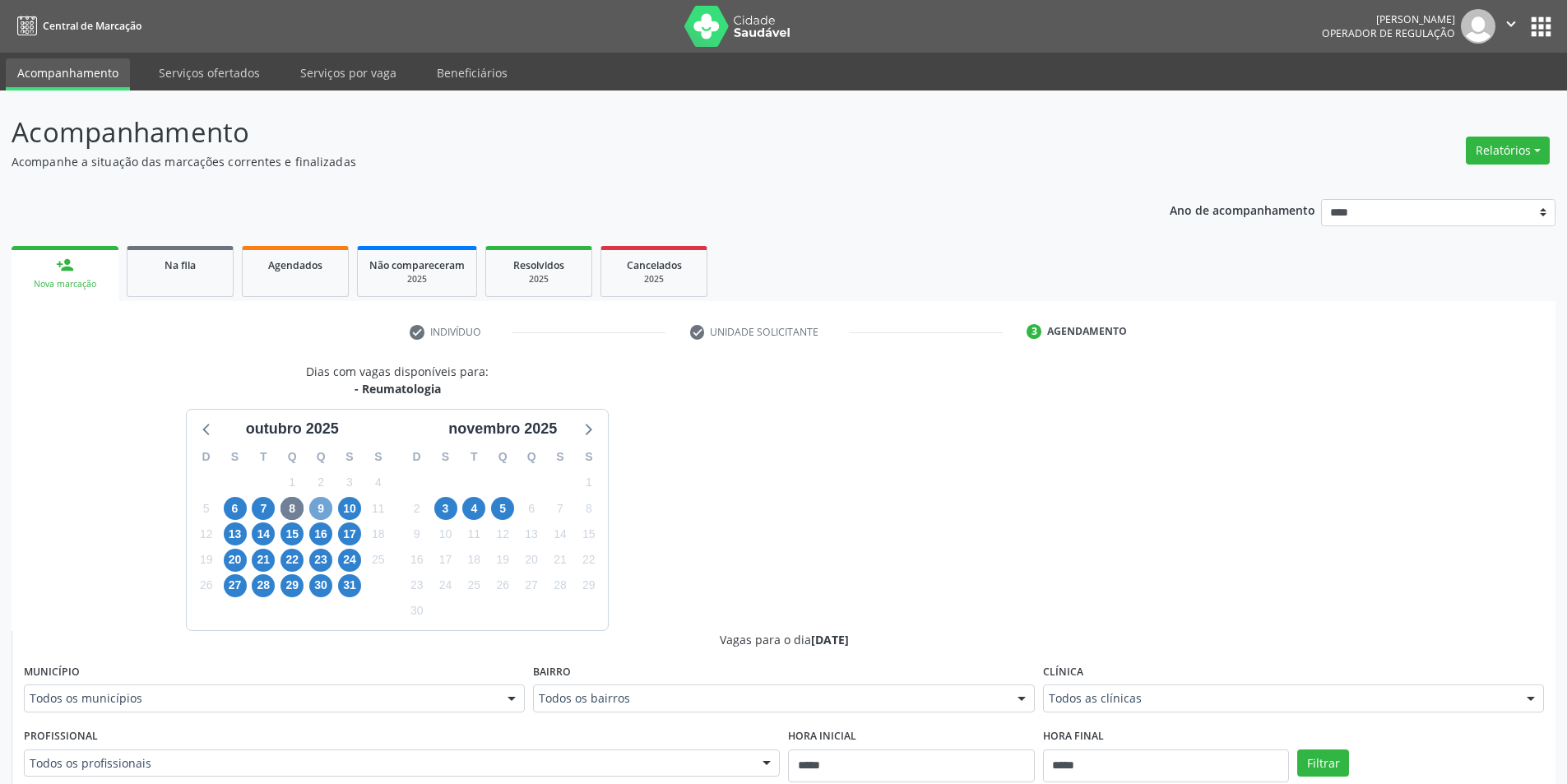
click at [321, 512] on span "9" at bounding box center [321, 508] width 23 height 23
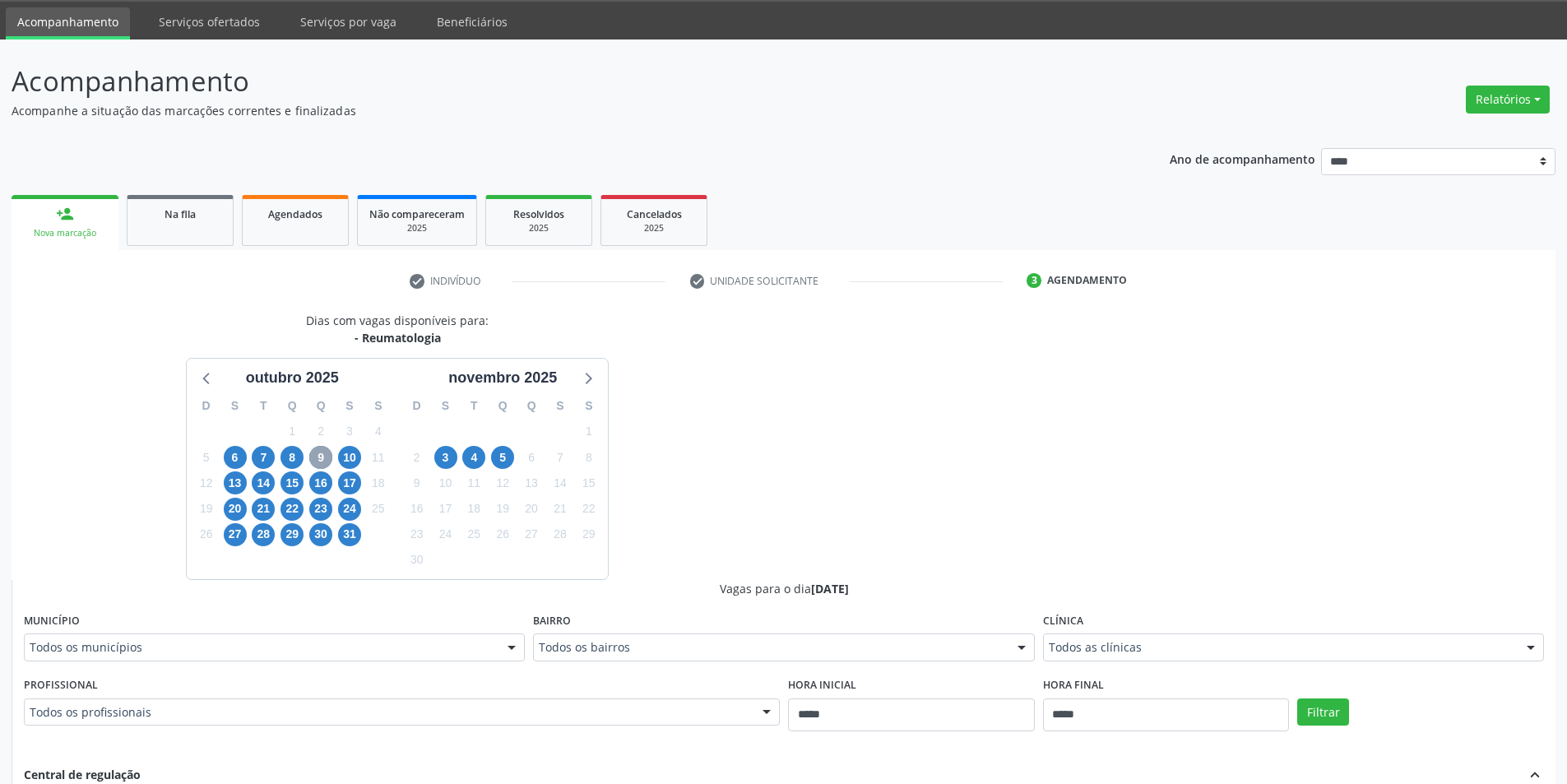
scroll to position [165, 0]
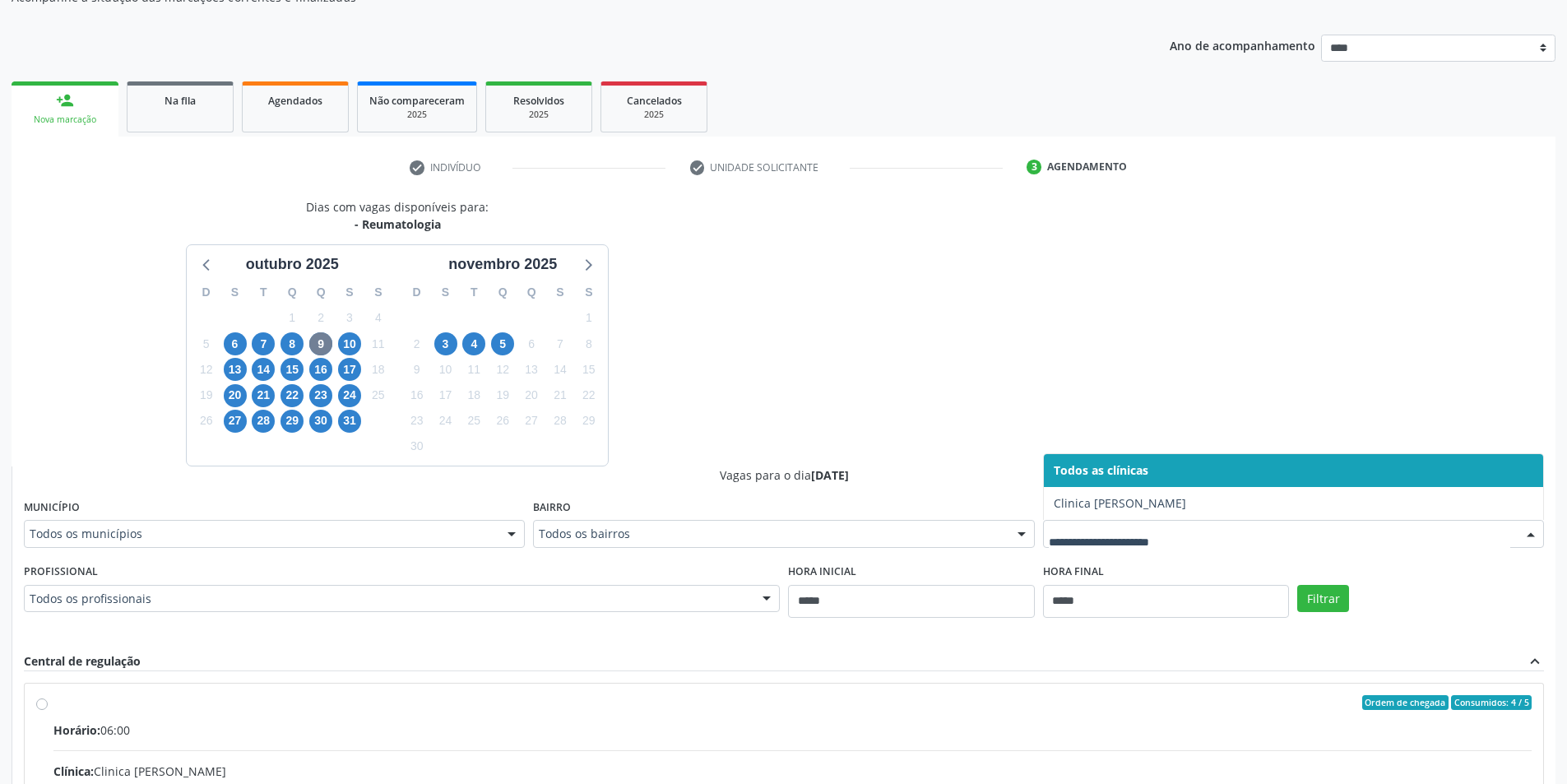
click at [1219, 361] on div "Dias com vagas disponíveis para: - Reumatologia outubro 2025 D S T Q Q S S 28 2…" at bounding box center [784, 584] width 1545 height 772
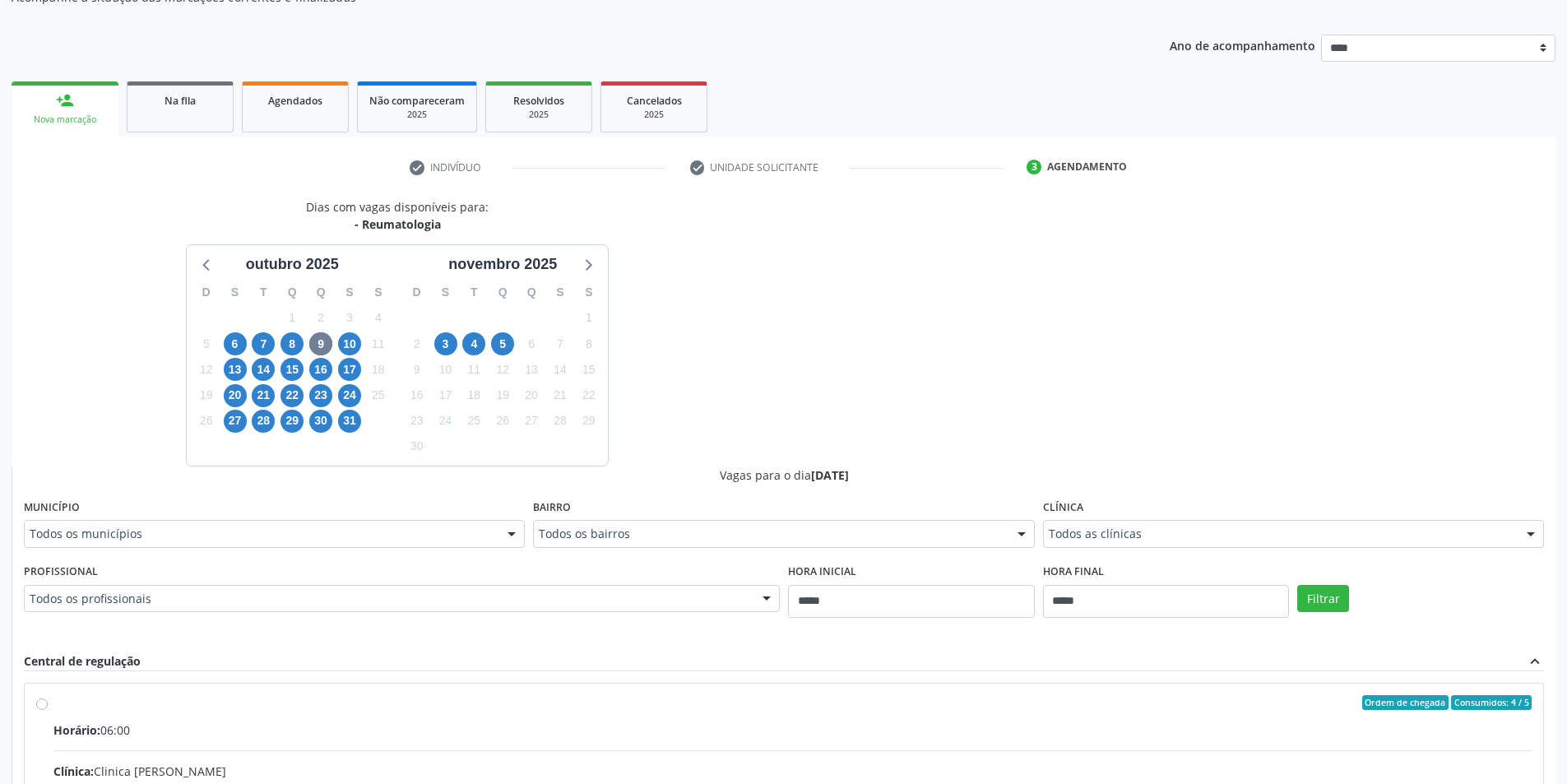
click at [403, 544] on div "Todos os municípios" at bounding box center [274, 533] width 501 height 28
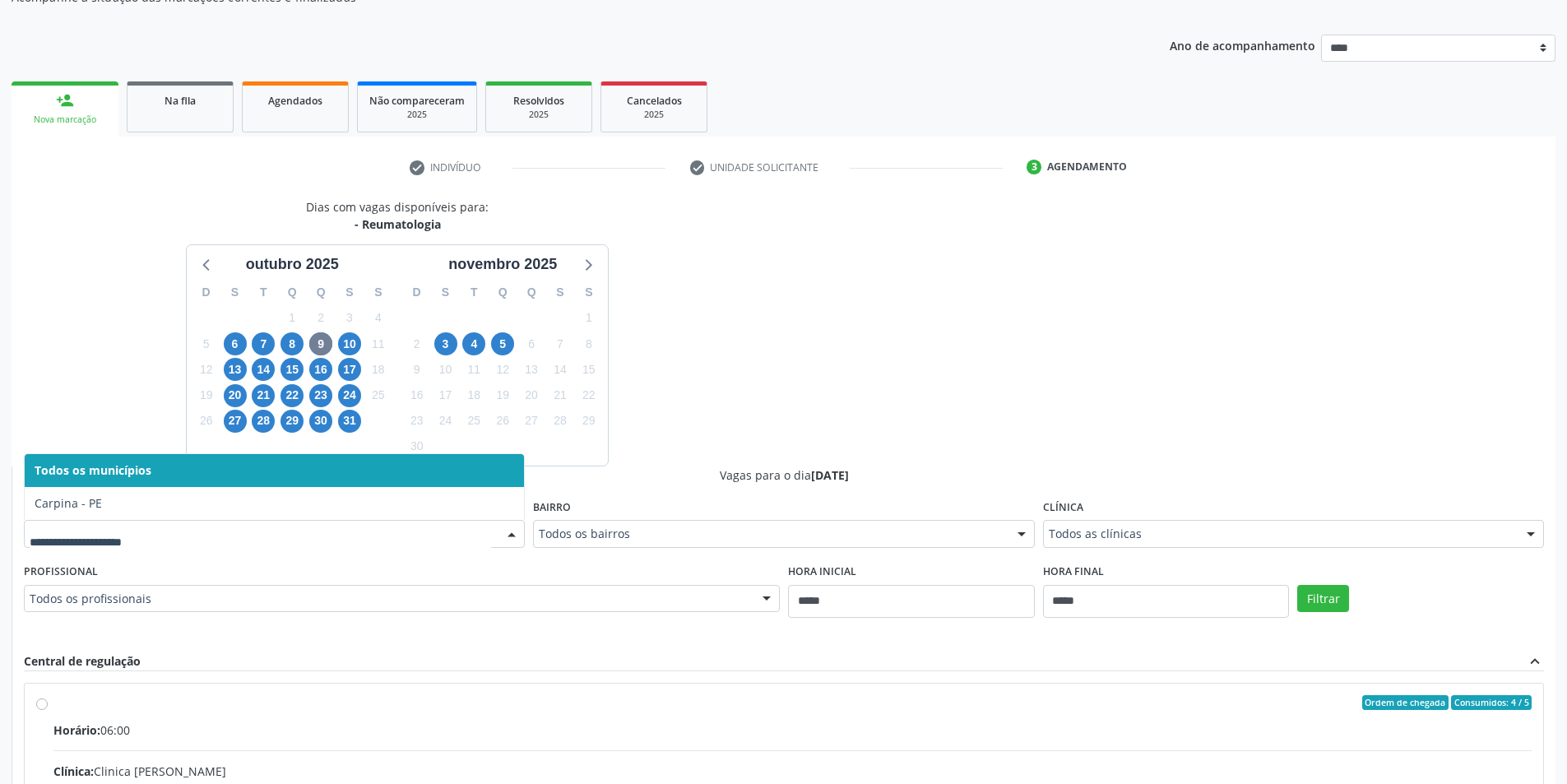
click at [661, 361] on div "Dias com vagas disponíveis para: - Reumatologia outubro 2025 D S T Q Q S S 28 2…" at bounding box center [398, 331] width 773 height 267
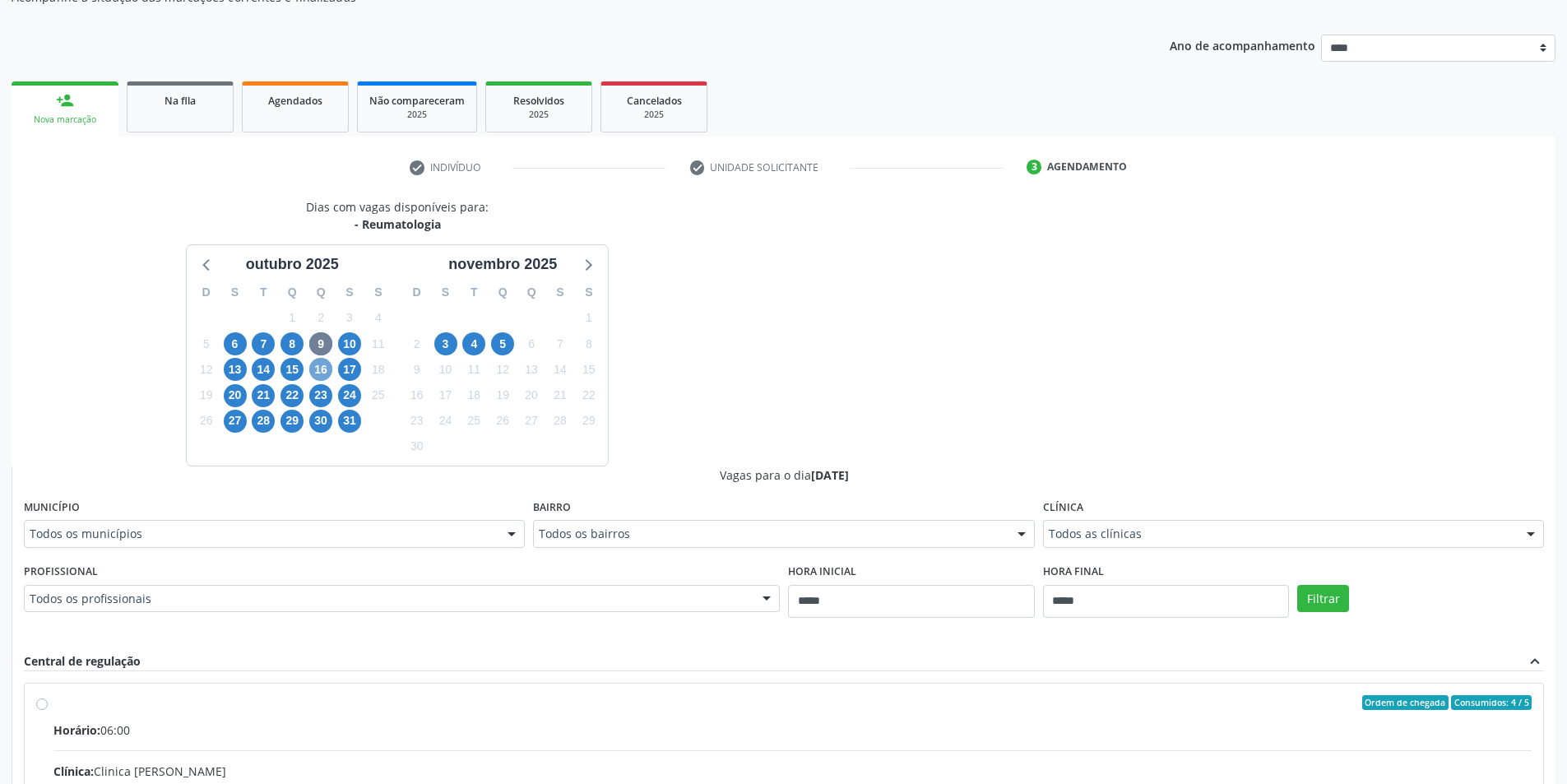
click at [312, 370] on span "16" at bounding box center [321, 370] width 23 height 23
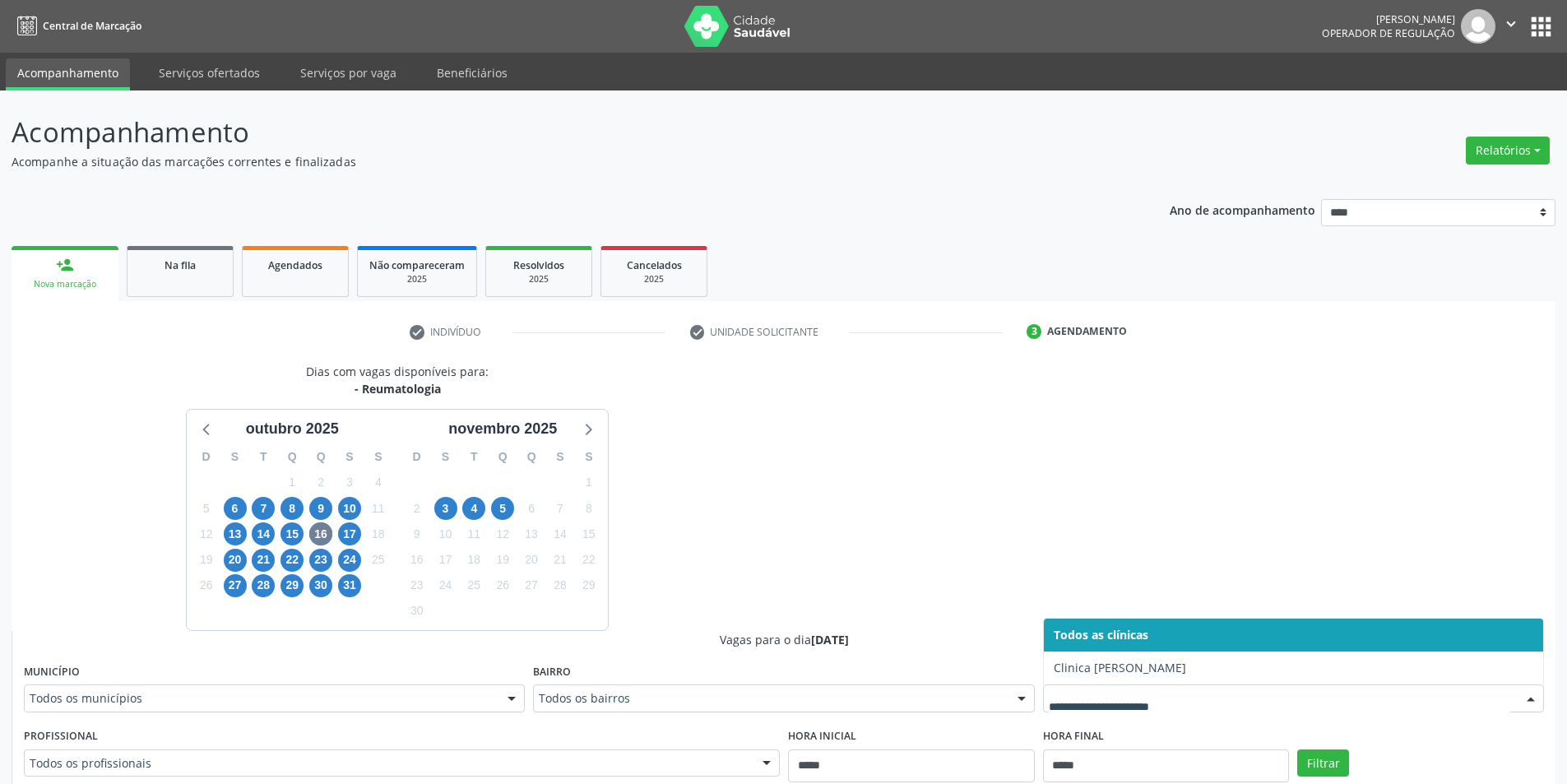
click at [1238, 520] on div "Dias com vagas disponíveis para: - Reumatologia outubro 2025 D S T Q Q S S 28 2…" at bounding box center [784, 748] width 1545 height 772
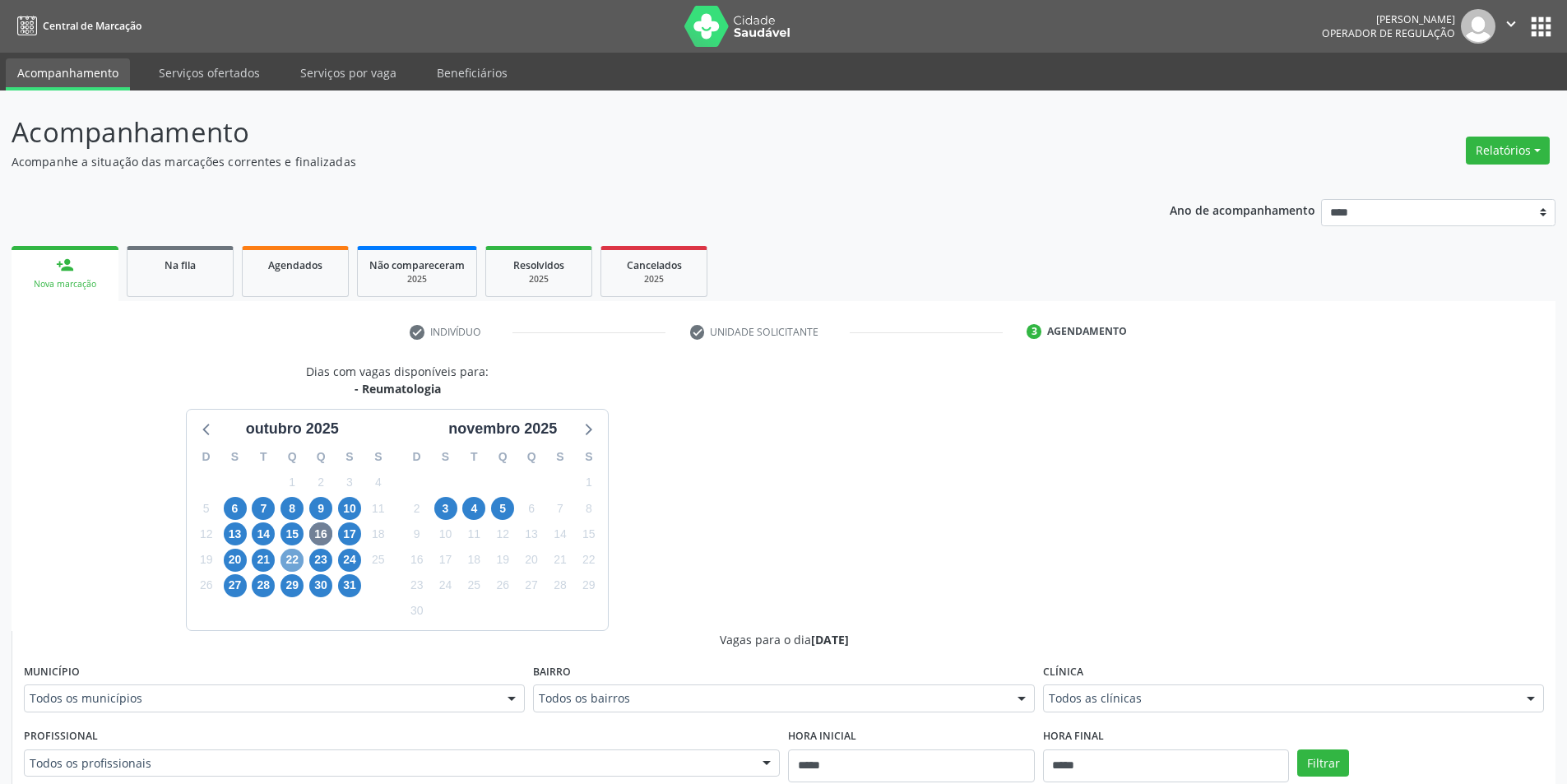
click at [300, 551] on span "22" at bounding box center [292, 560] width 23 height 23
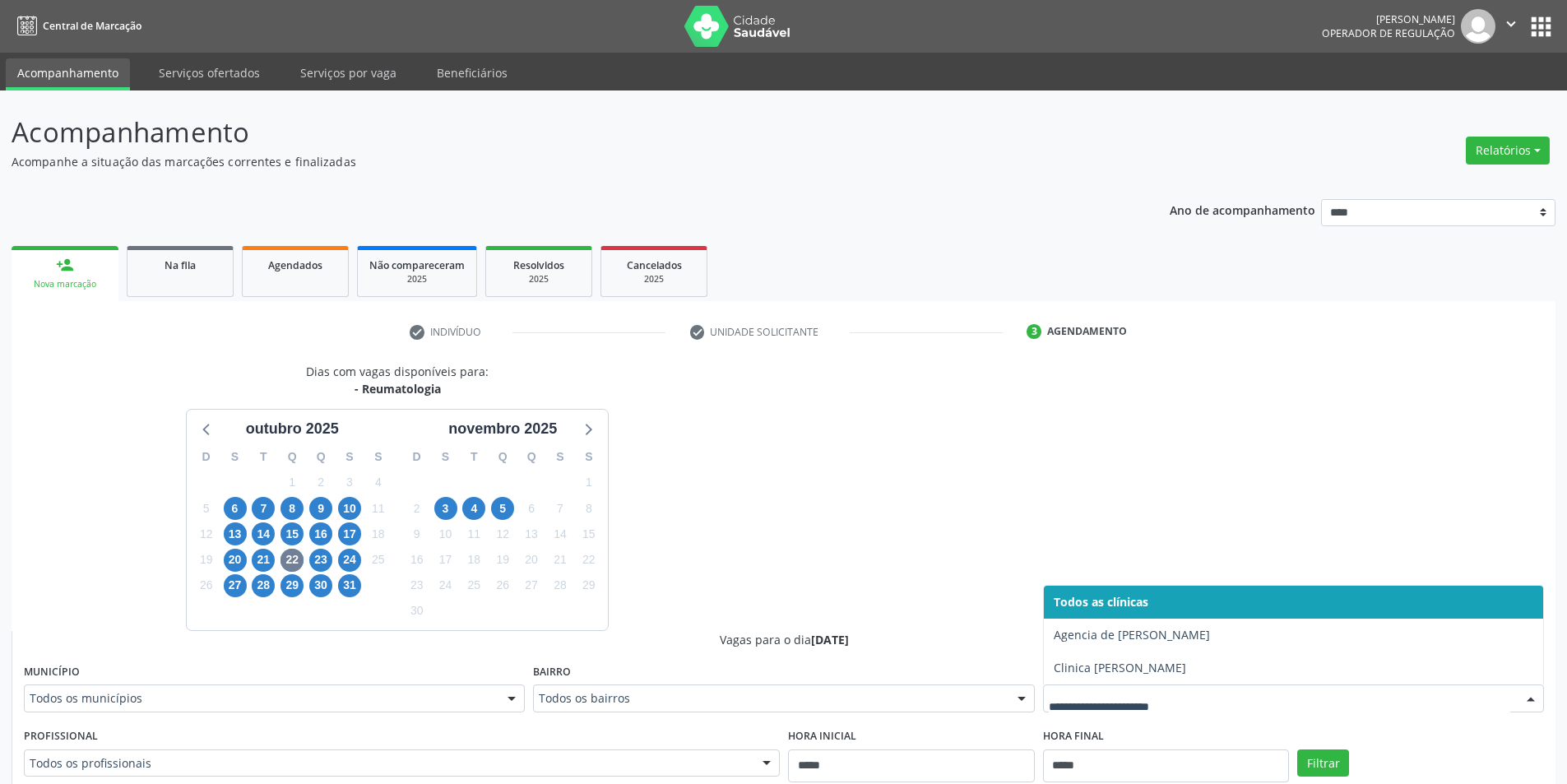
click at [1253, 529] on div "Dias com vagas disponíveis para: - Reumatologia outubro 2025 D S T Q Q S S 28 2…" at bounding box center [784, 763] width 1545 height 802
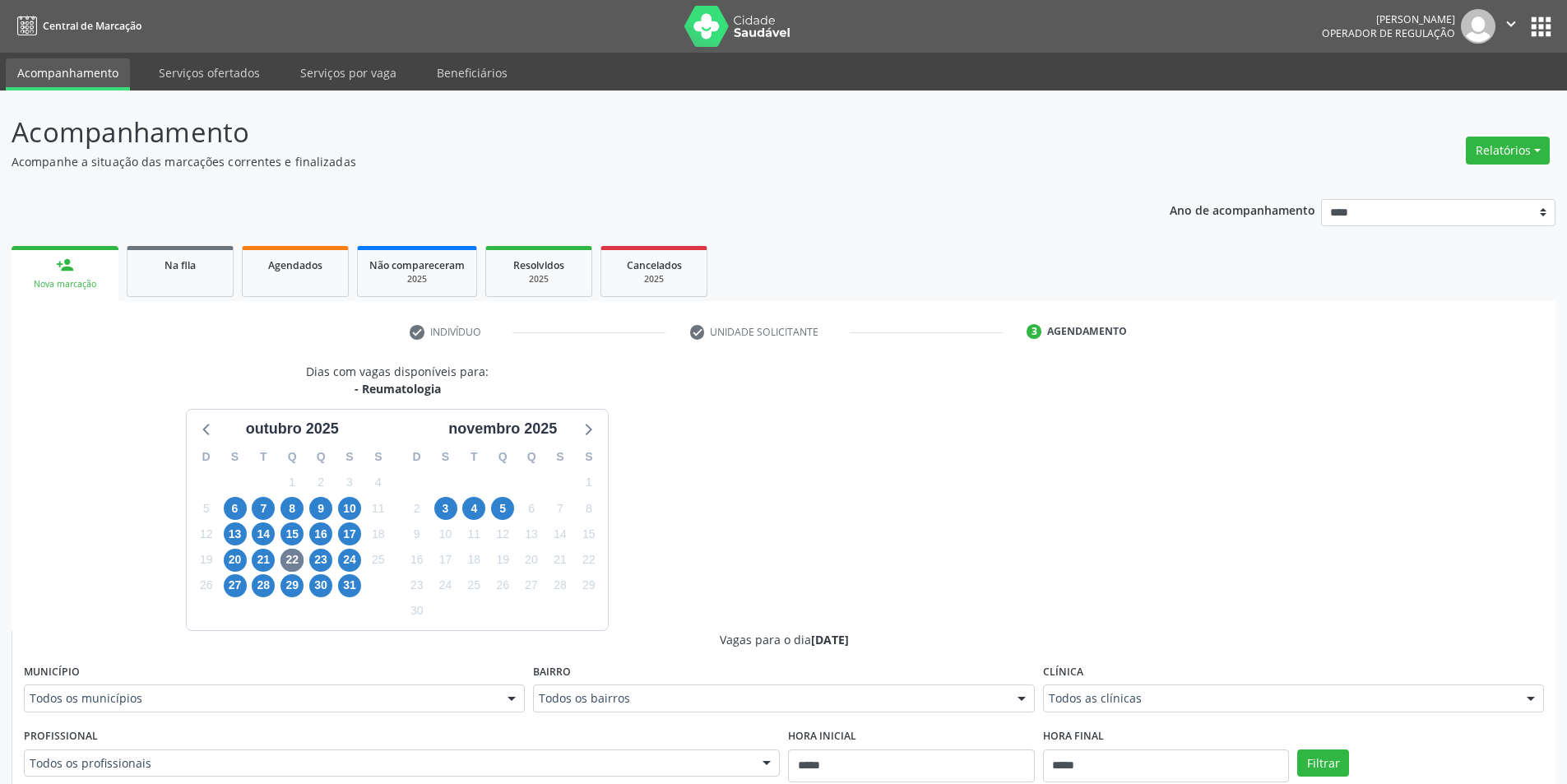
click at [1034, 468] on div "Dias com vagas disponíveis para: - Reumatologia outubro 2025 D S T Q Q S S 28 2…" at bounding box center [784, 763] width 1545 height 802
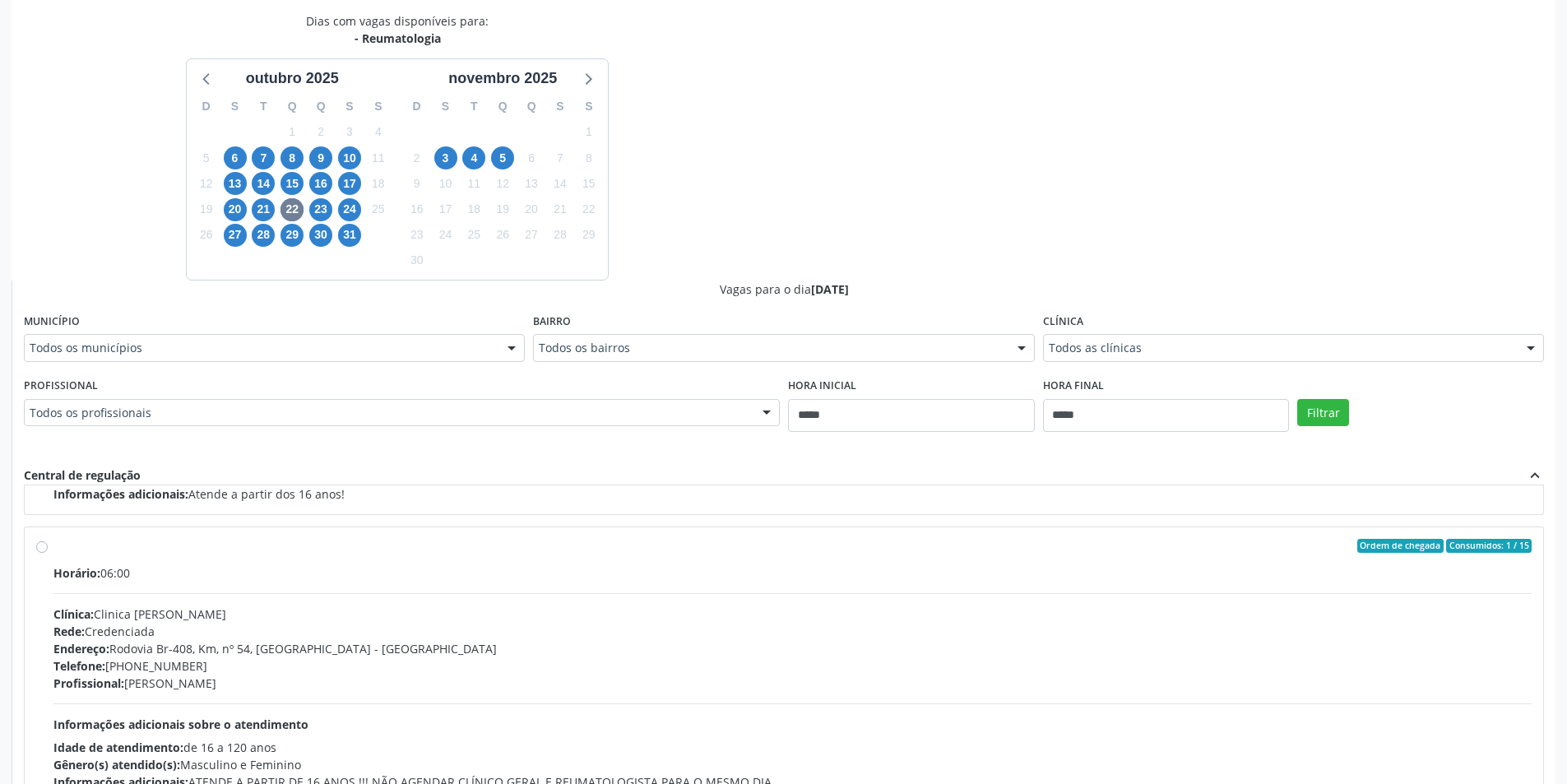
scroll to position [467, 0]
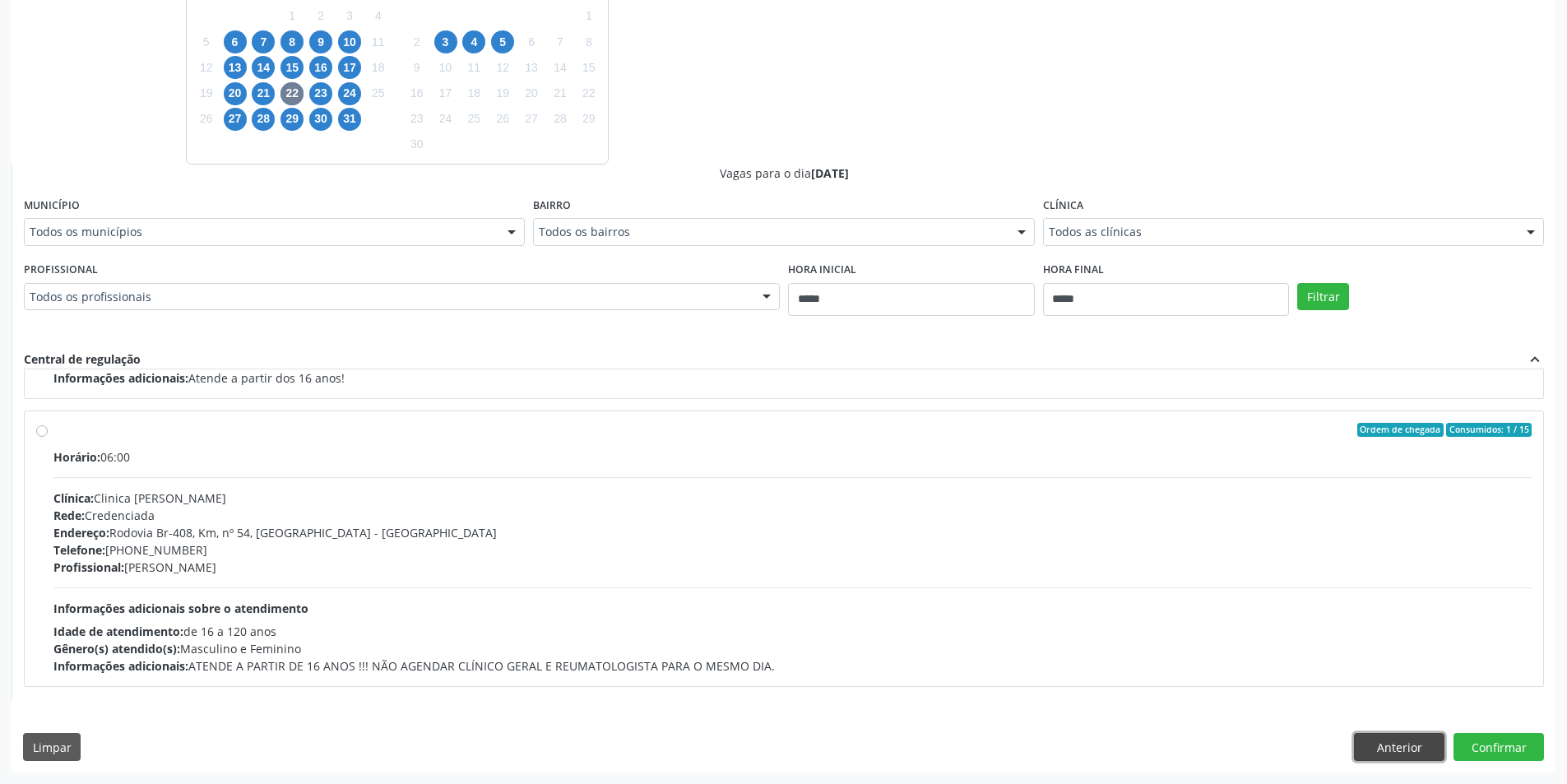
click at [1383, 749] on button "Anterior" at bounding box center [1399, 746] width 91 height 28
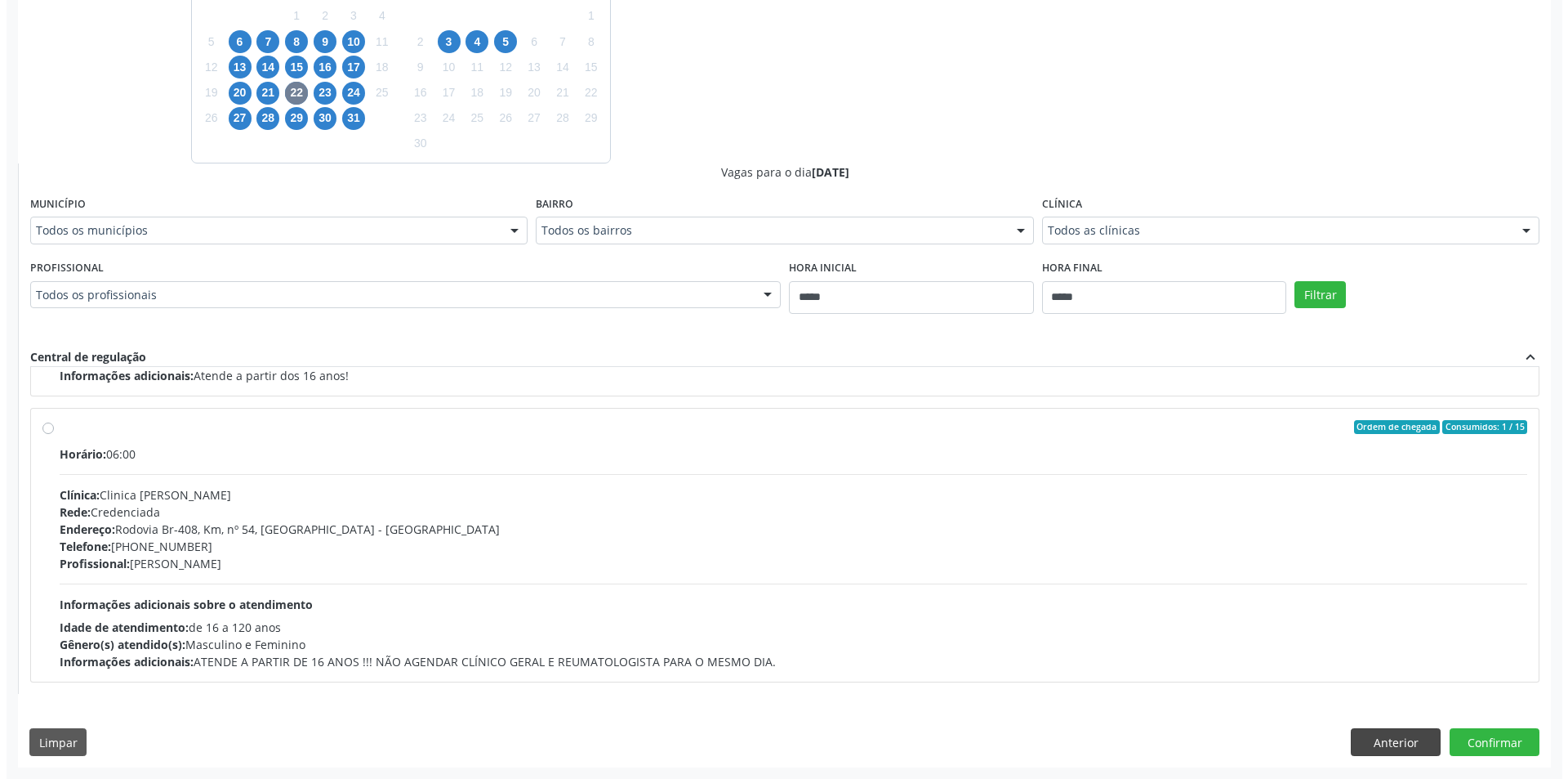
scroll to position [0, 0]
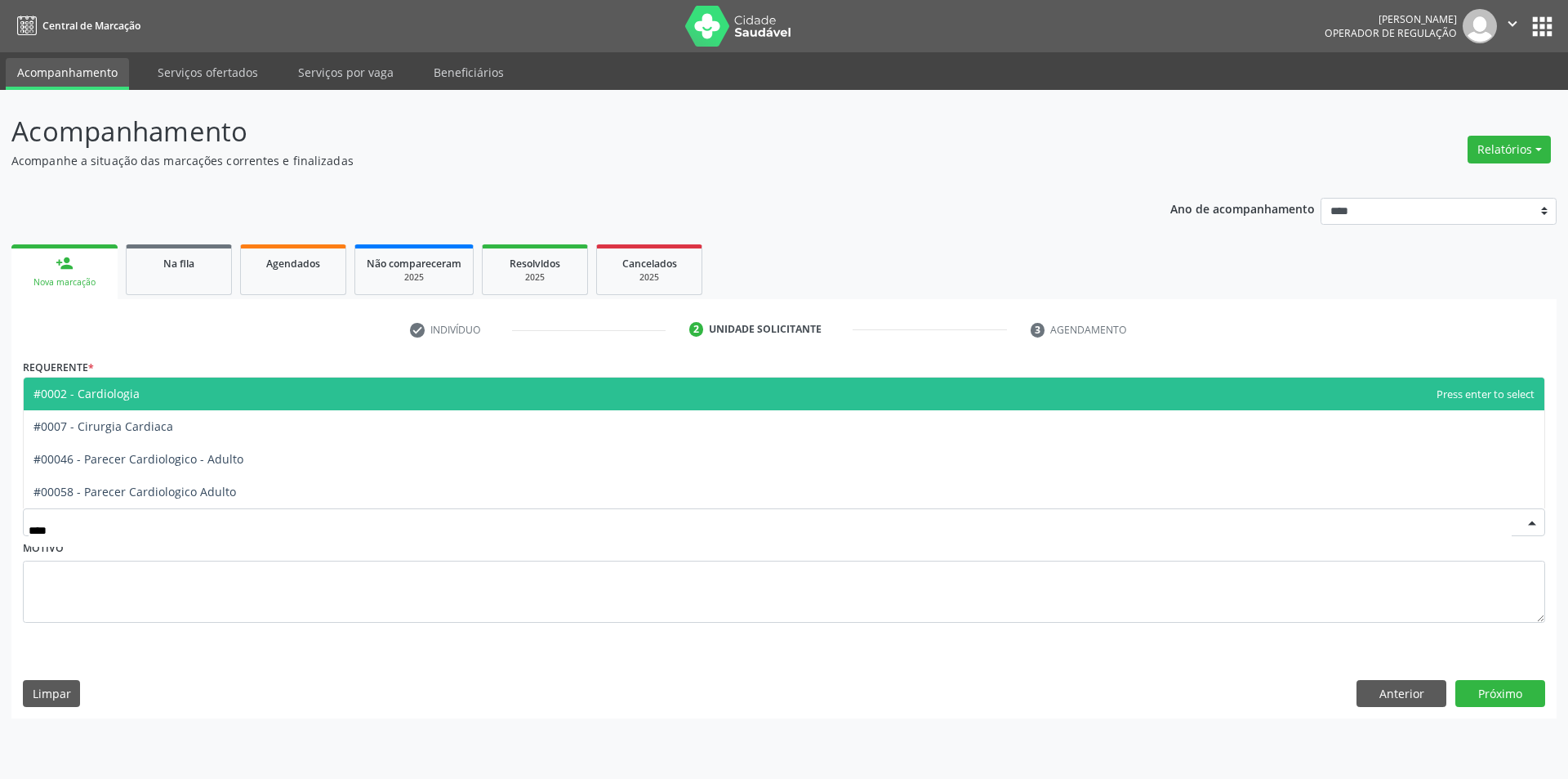
click at [246, 398] on span "#0002 - Cardiologia" at bounding box center [784, 393] width 1521 height 33
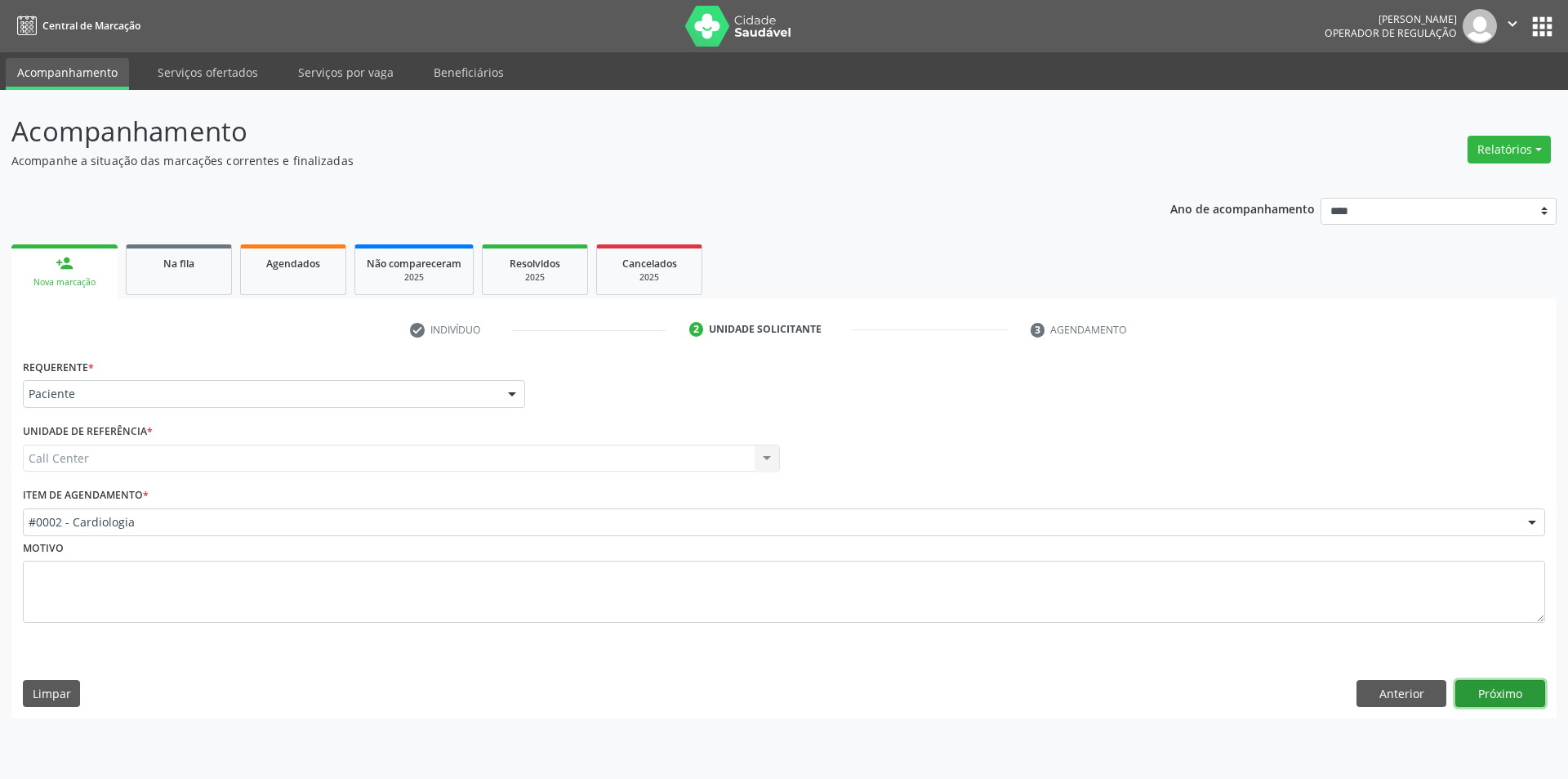
click at [1523, 696] on button "Próximo" at bounding box center [1500, 693] width 90 height 28
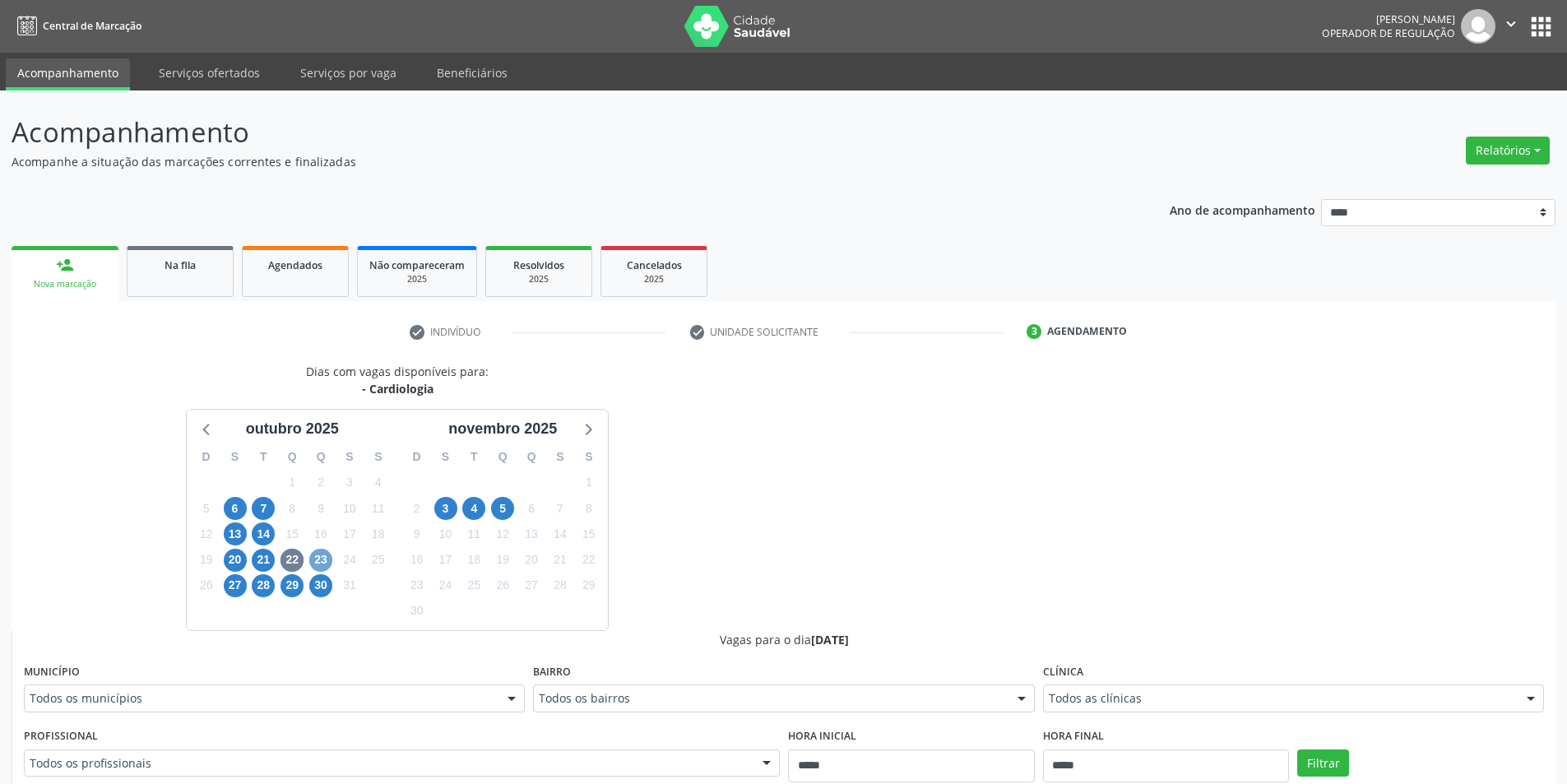
click at [319, 551] on span "23" at bounding box center [321, 560] width 23 height 23
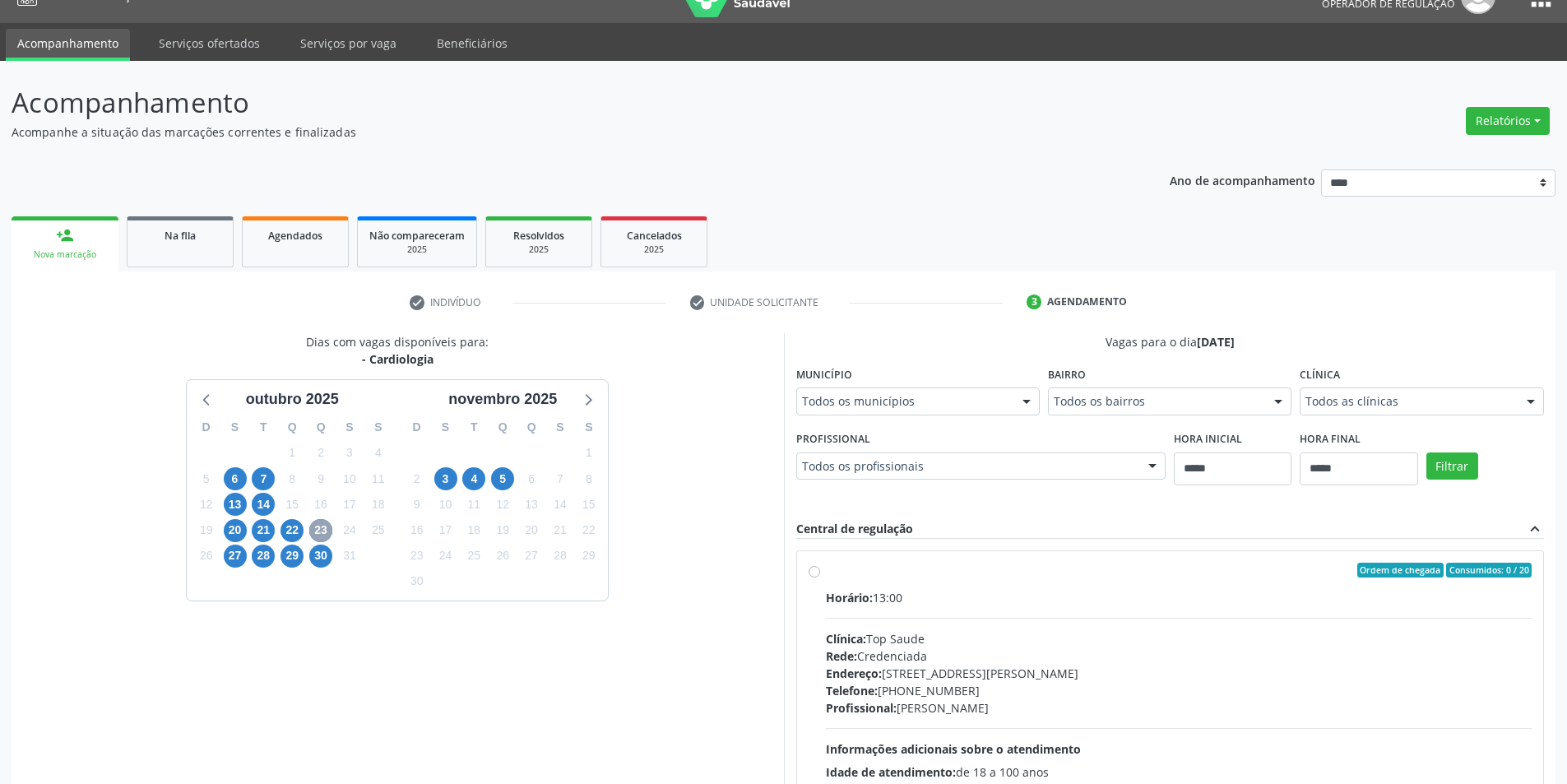
scroll to position [82, 0]
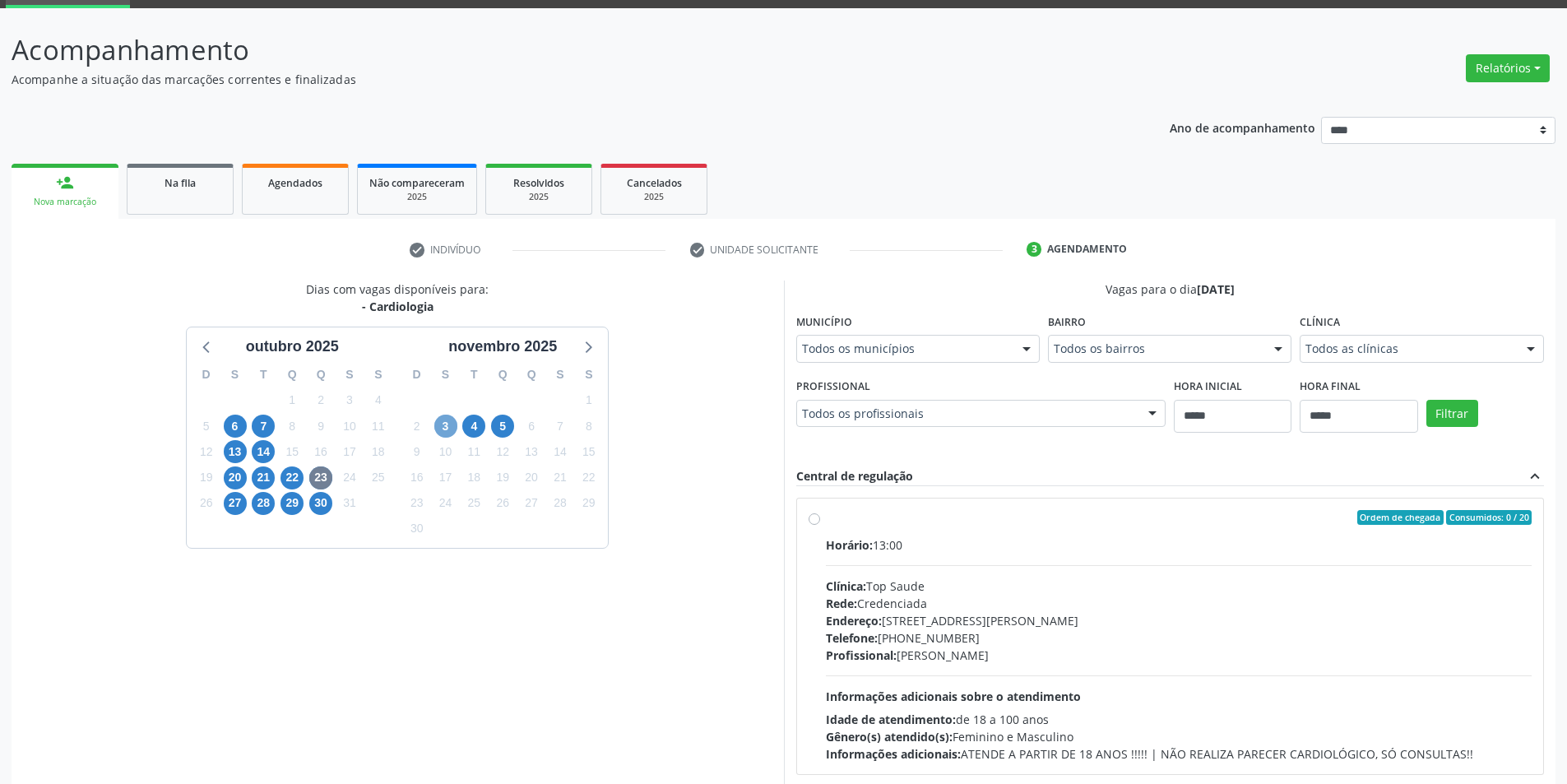
click at [451, 417] on span "3" at bounding box center [446, 426] width 23 height 23
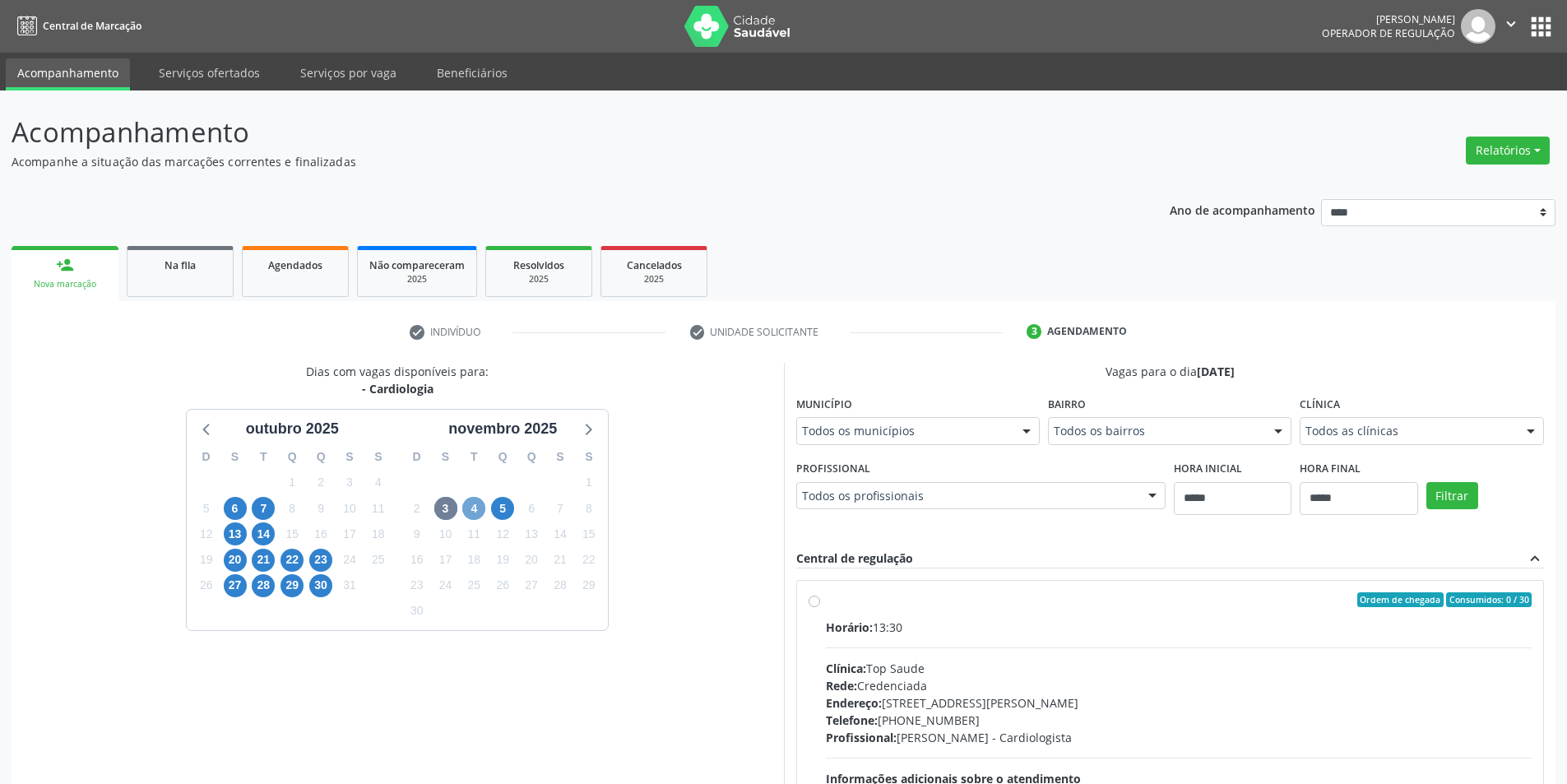
click at [467, 506] on span "4" at bounding box center [474, 508] width 23 height 23
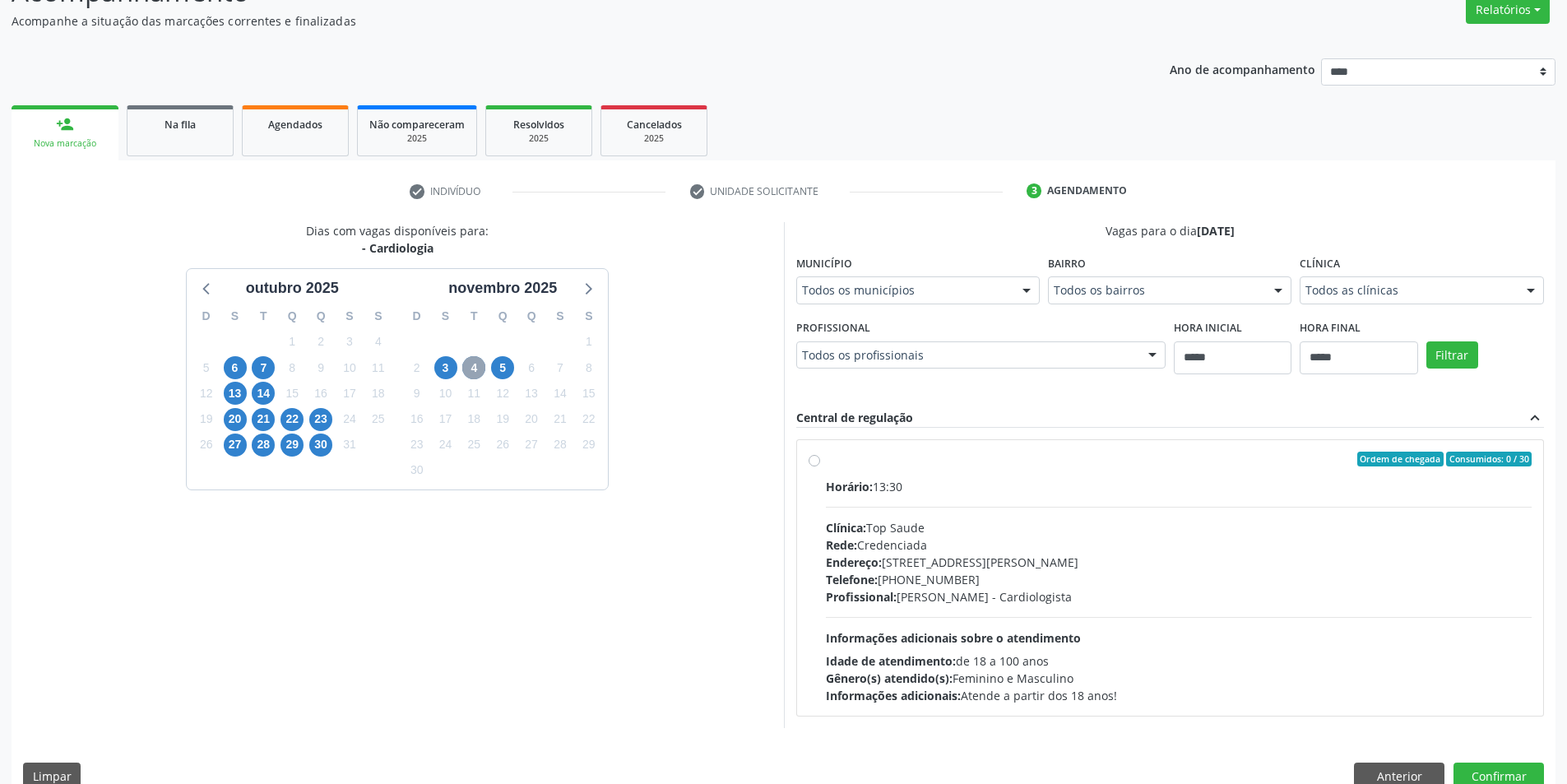
scroll to position [169, 0]
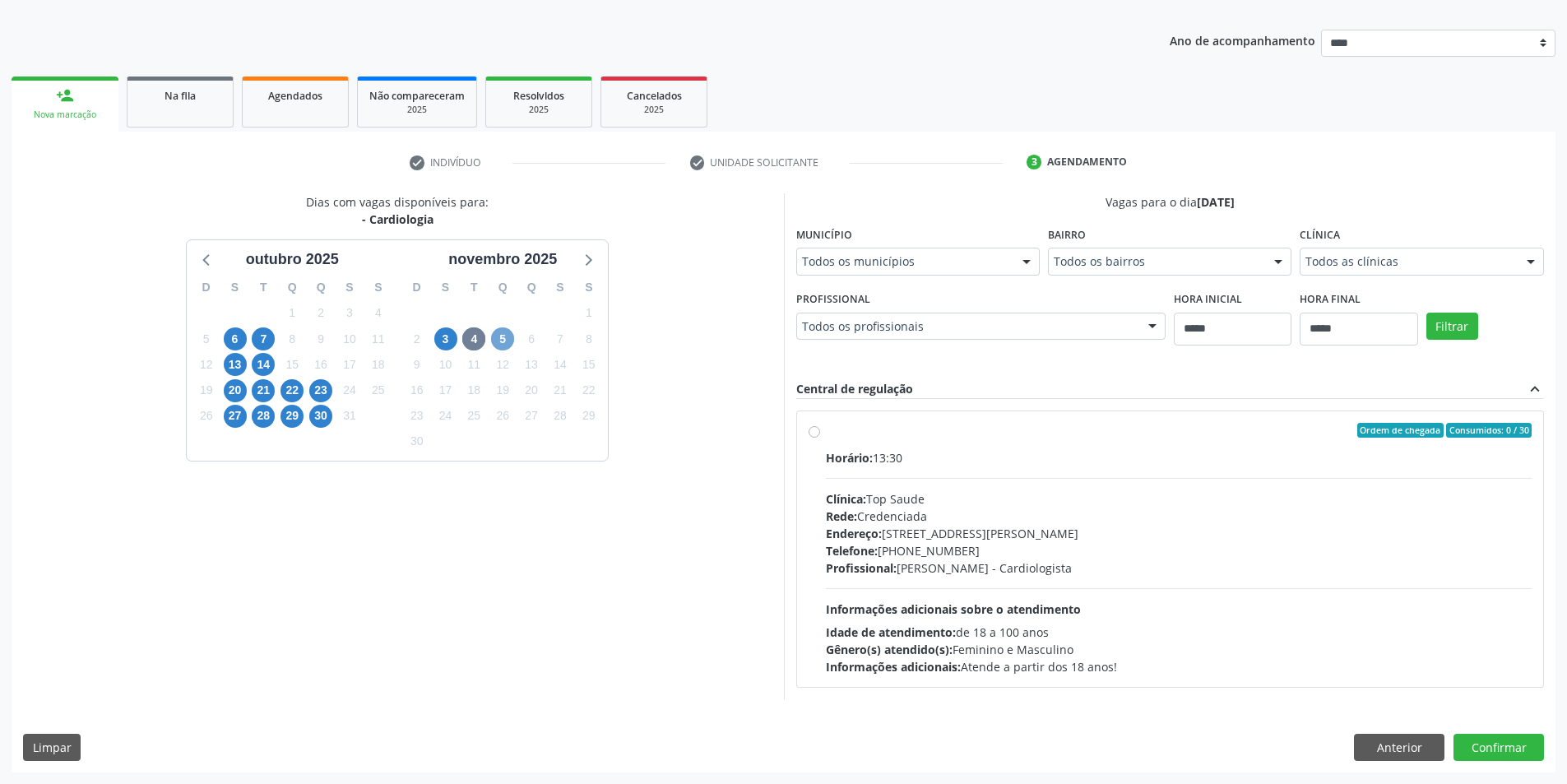
click at [507, 334] on span "5" at bounding box center [503, 339] width 23 height 23
click at [266, 342] on span "7" at bounding box center [264, 339] width 23 height 23
click at [228, 370] on span "13" at bounding box center [236, 364] width 23 height 23
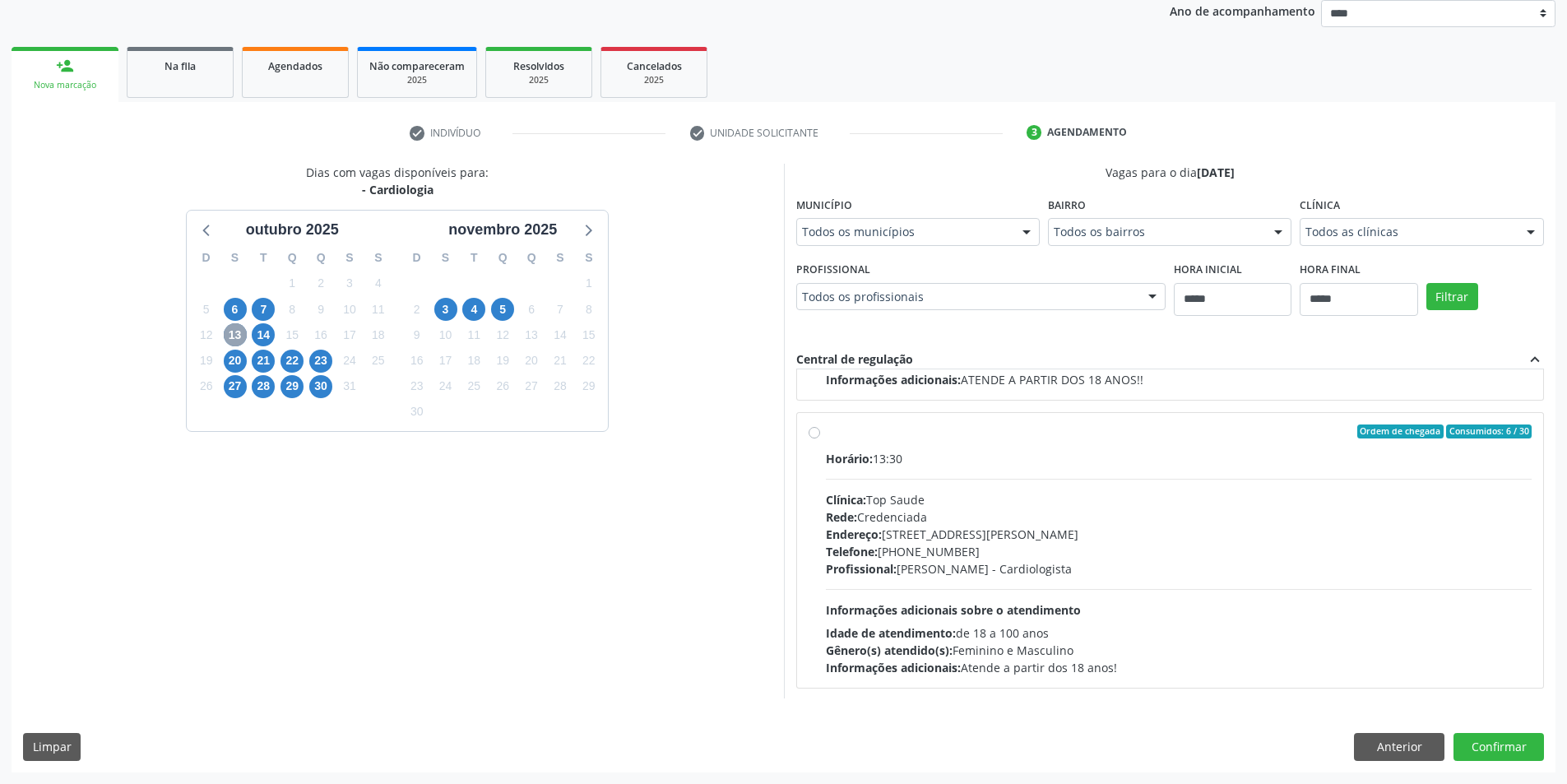
scroll to position [259, 0]
click at [261, 339] on span "14" at bounding box center [264, 334] width 23 height 23
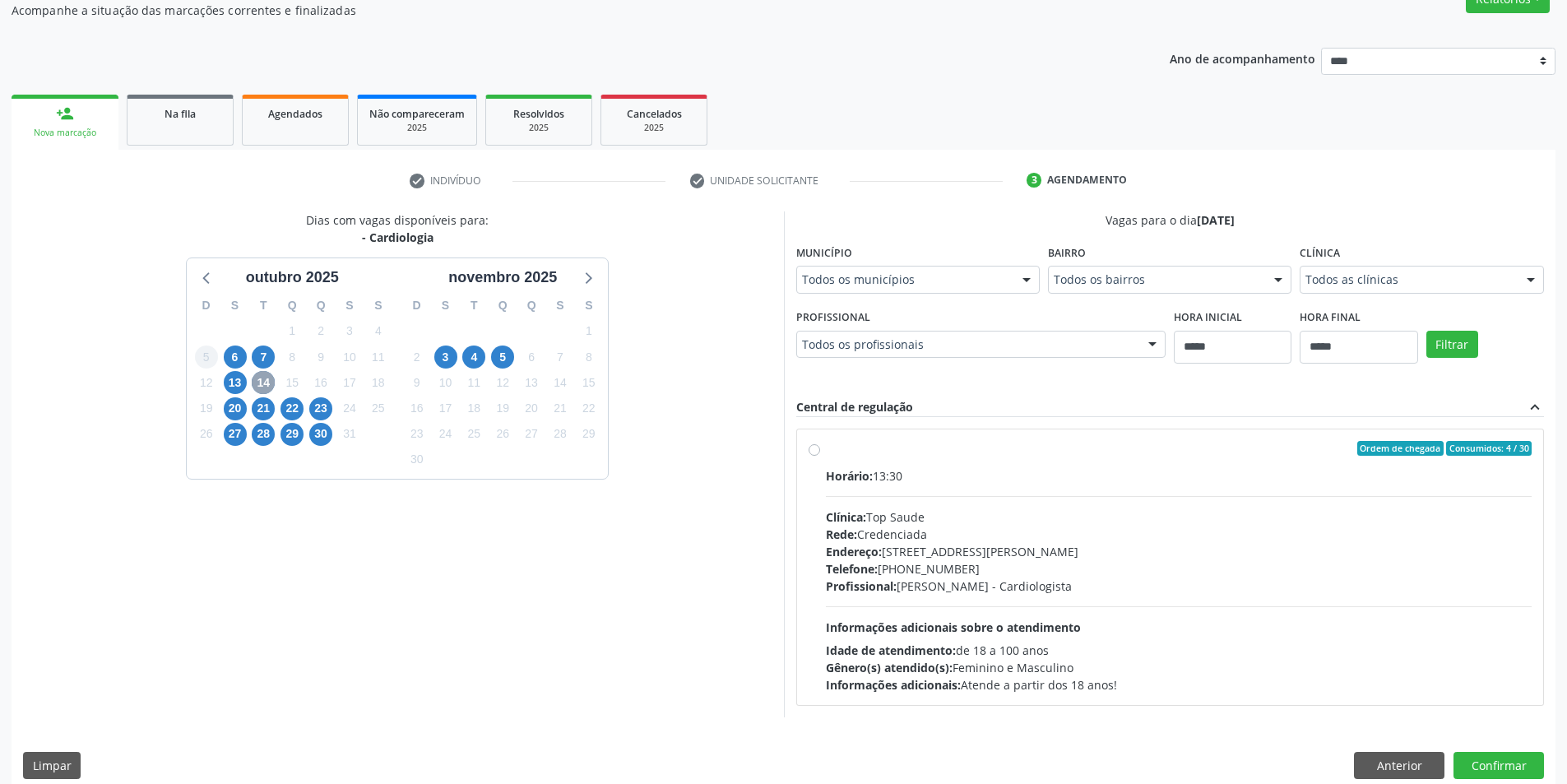
scroll to position [169, 0]
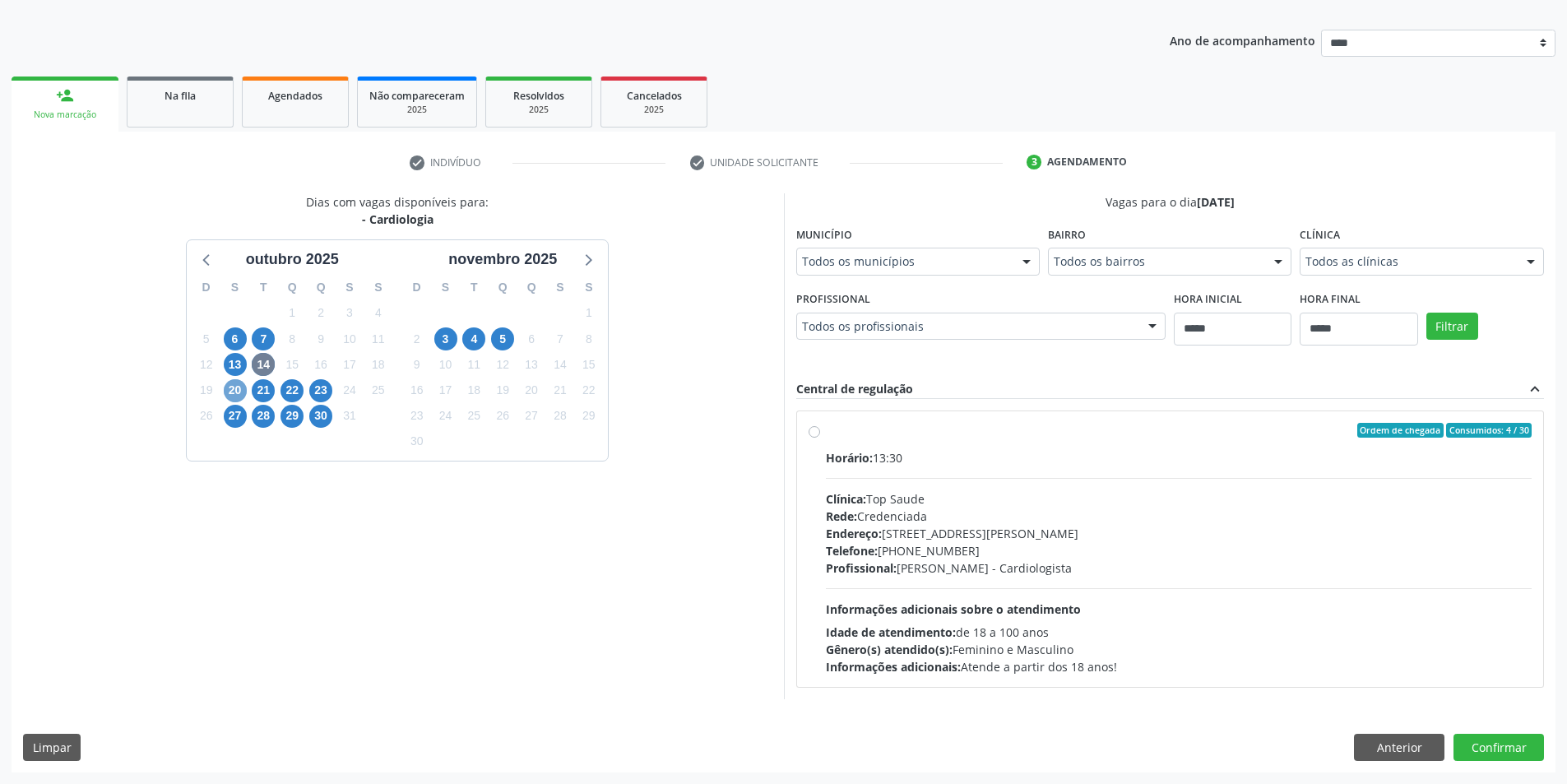
click at [235, 397] on span "20" at bounding box center [236, 391] width 23 height 23
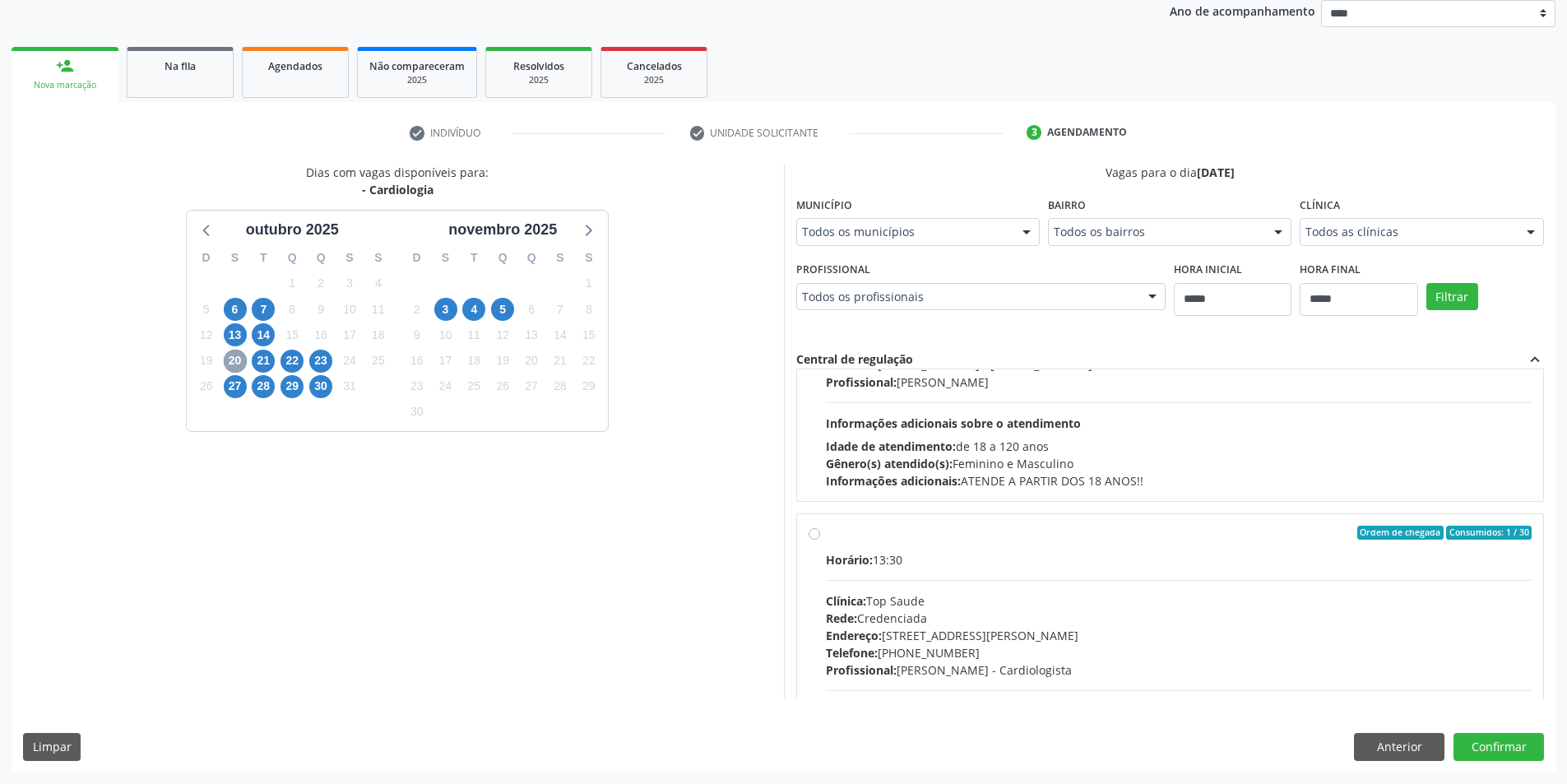
scroll to position [259, 0]
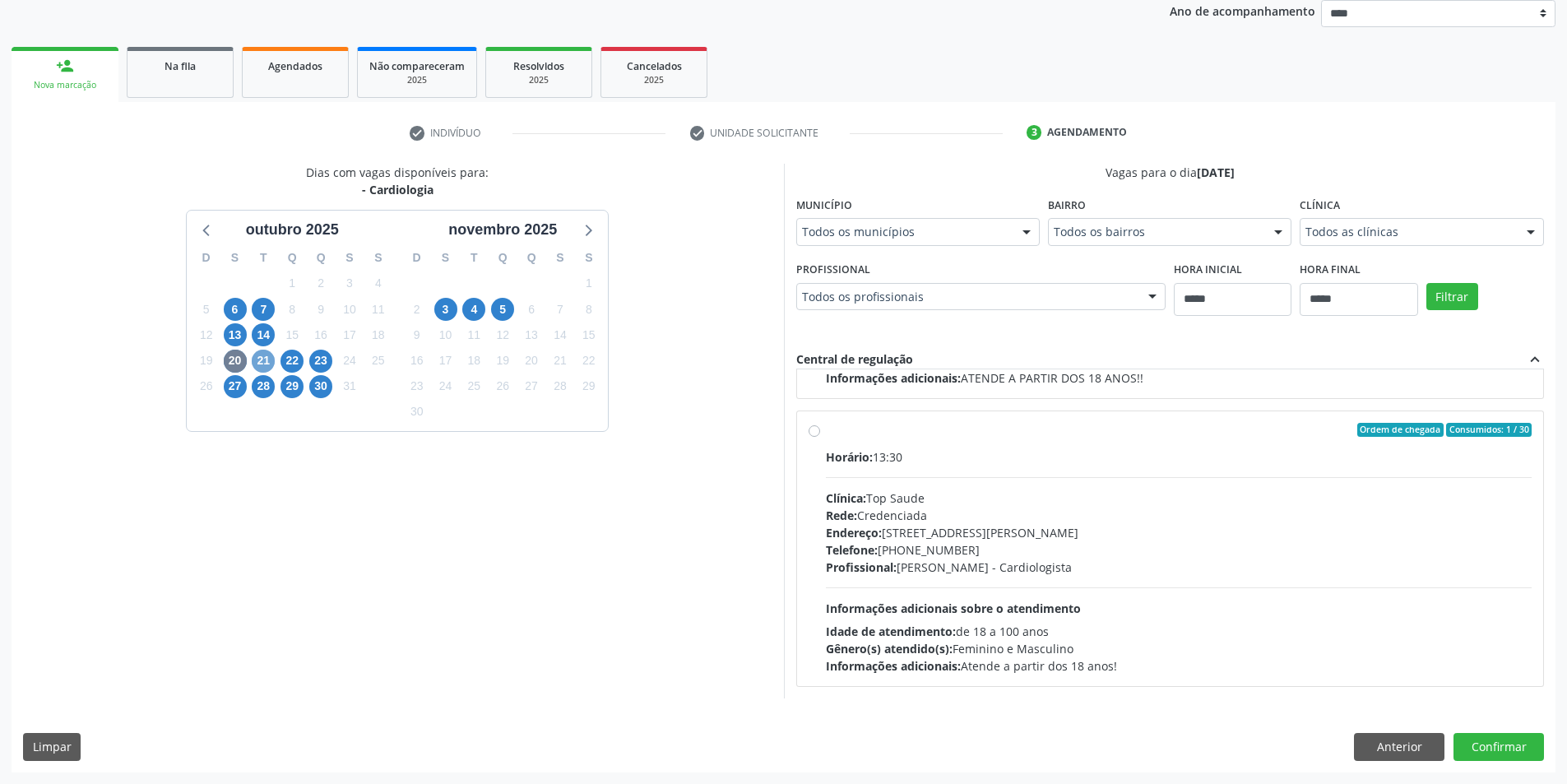
click at [265, 363] on span "21" at bounding box center [264, 361] width 23 height 23
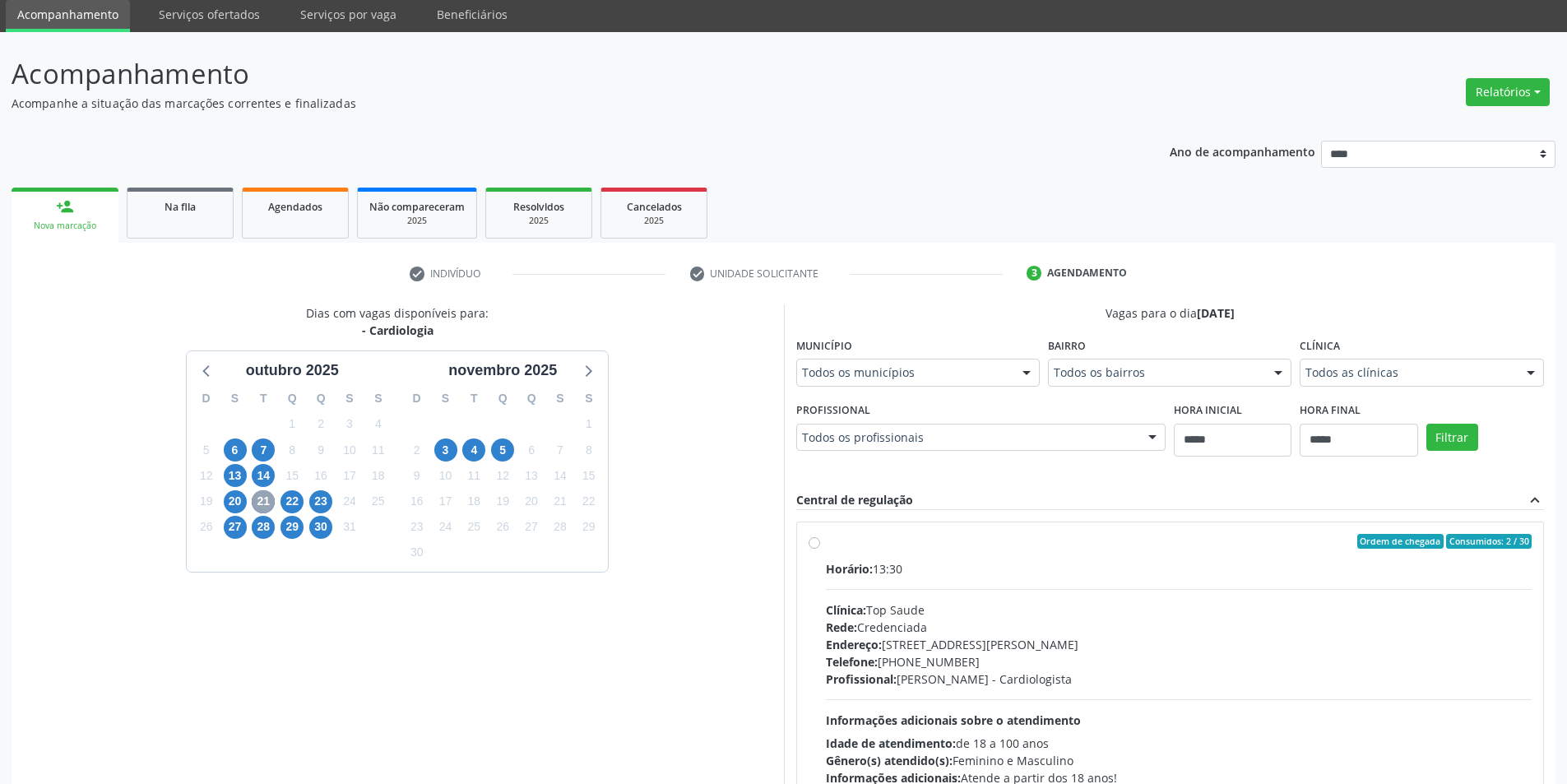
scroll to position [169, 0]
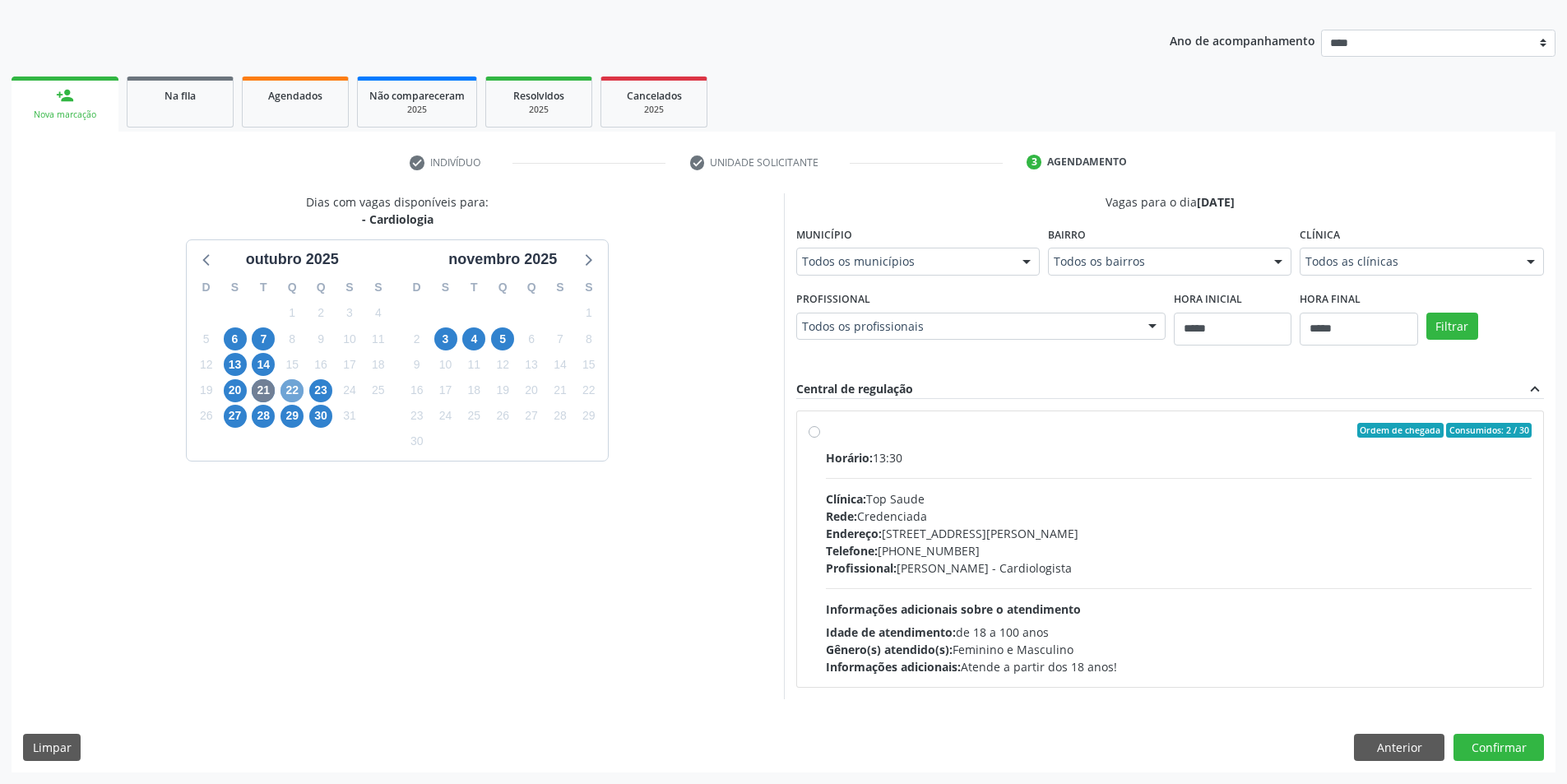
drag, startPoint x: 287, startPoint y: 390, endPoint x: 322, endPoint y: 390, distance: 35.0
click at [286, 390] on span "22" at bounding box center [292, 391] width 23 height 23
click at [315, 393] on span "23" at bounding box center [321, 391] width 23 height 23
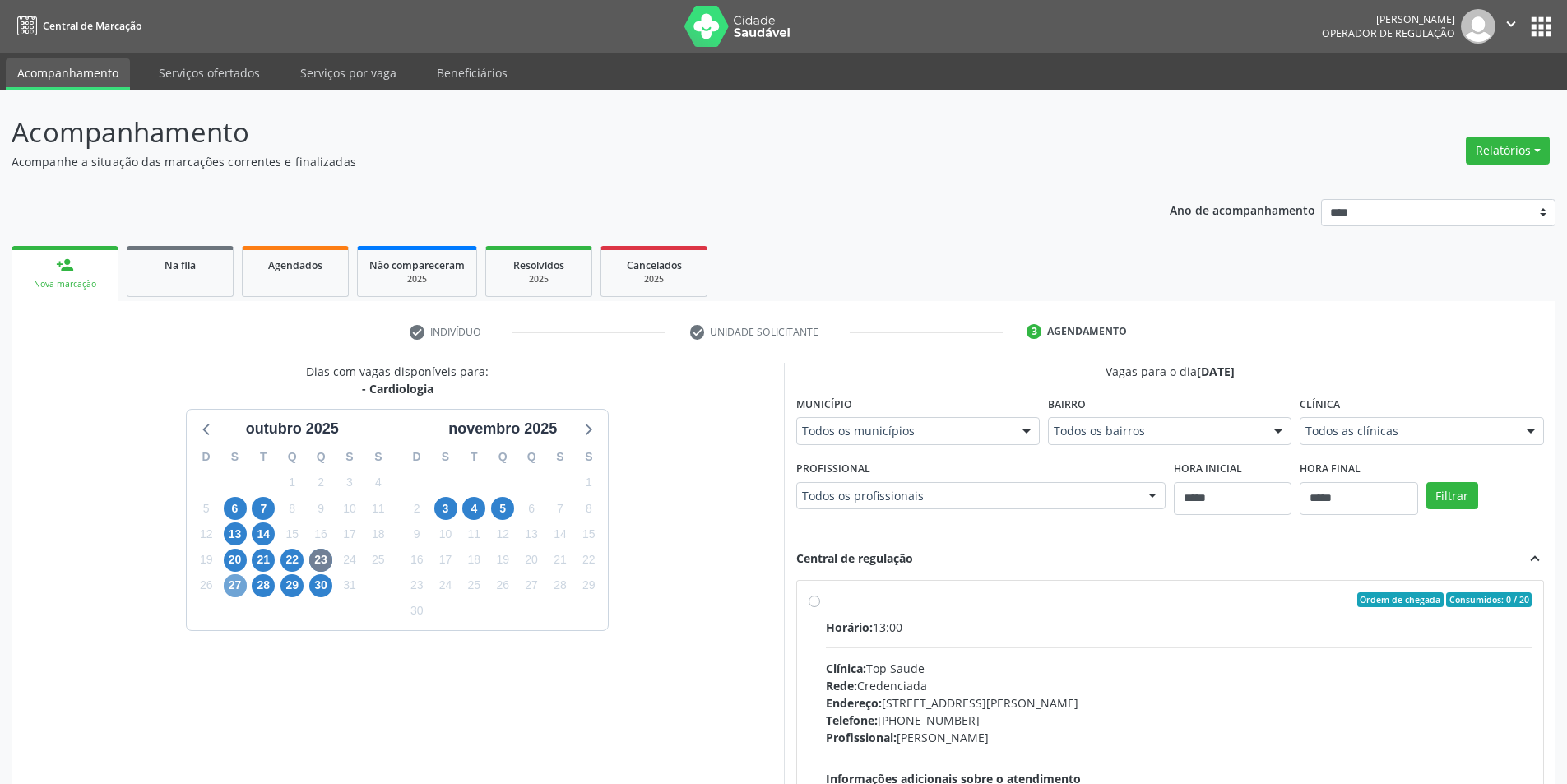
click at [230, 590] on span "27" at bounding box center [236, 585] width 23 height 23
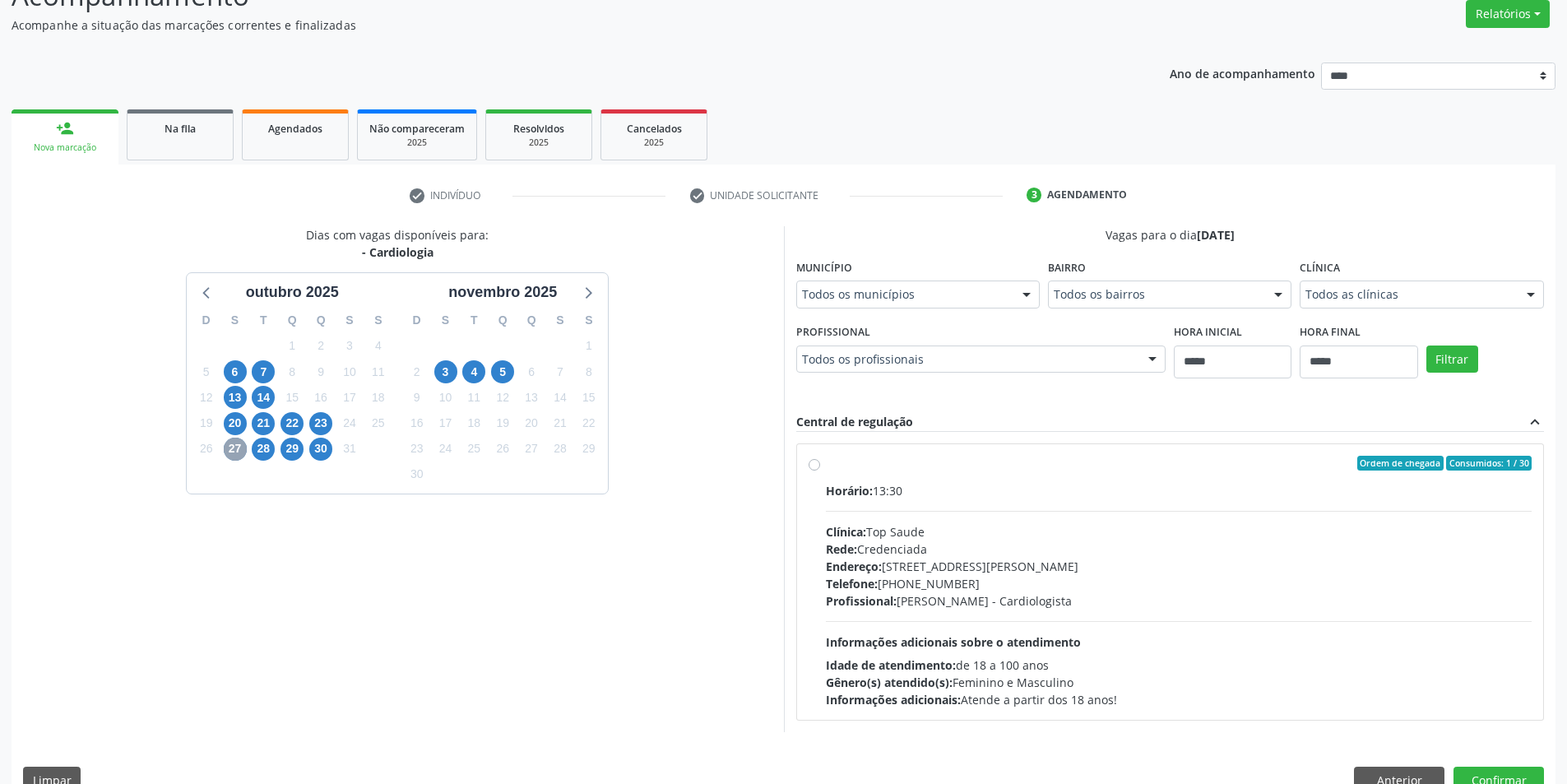
scroll to position [169, 0]
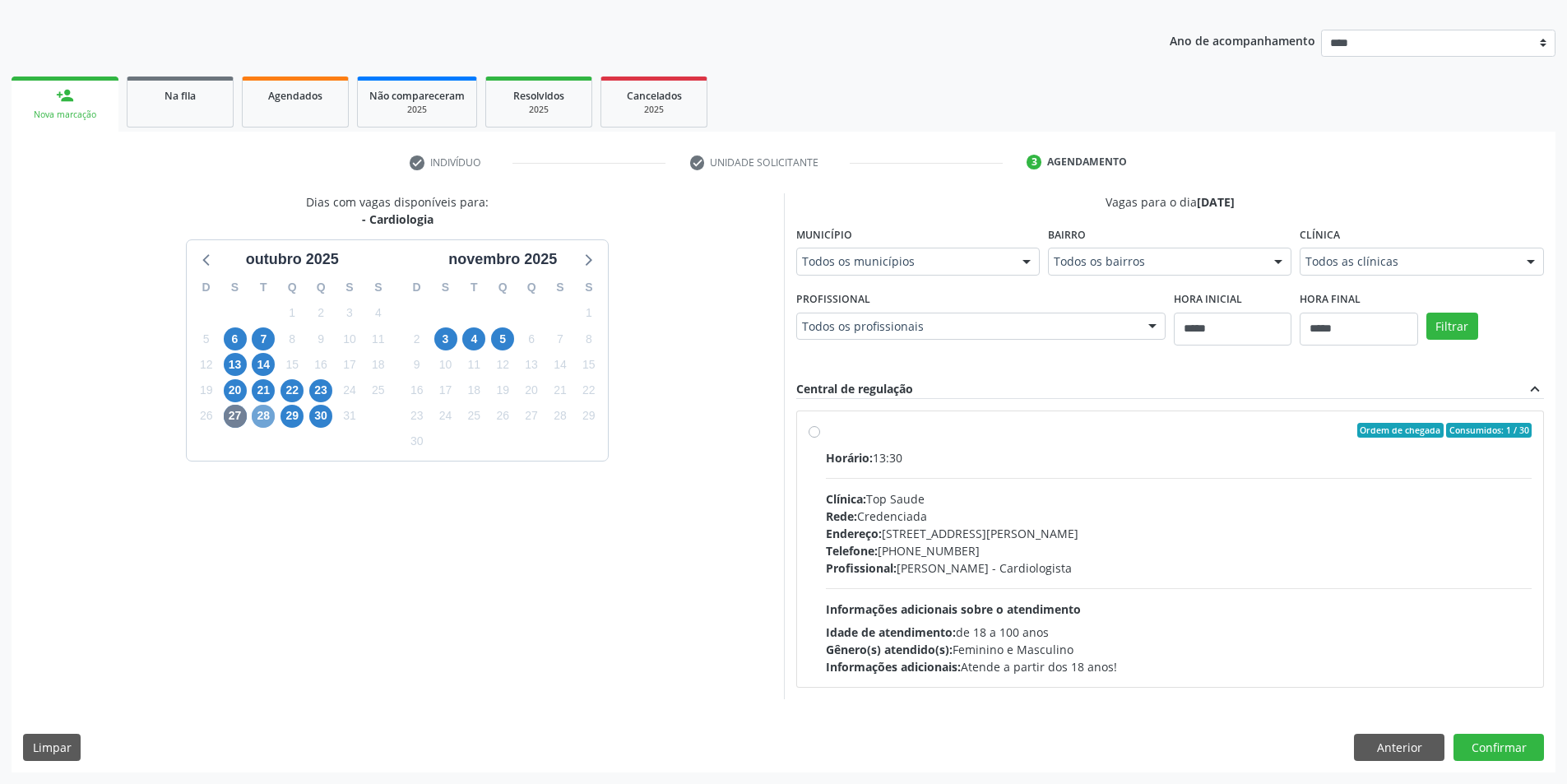
click at [258, 414] on span "28" at bounding box center [264, 416] width 23 height 23
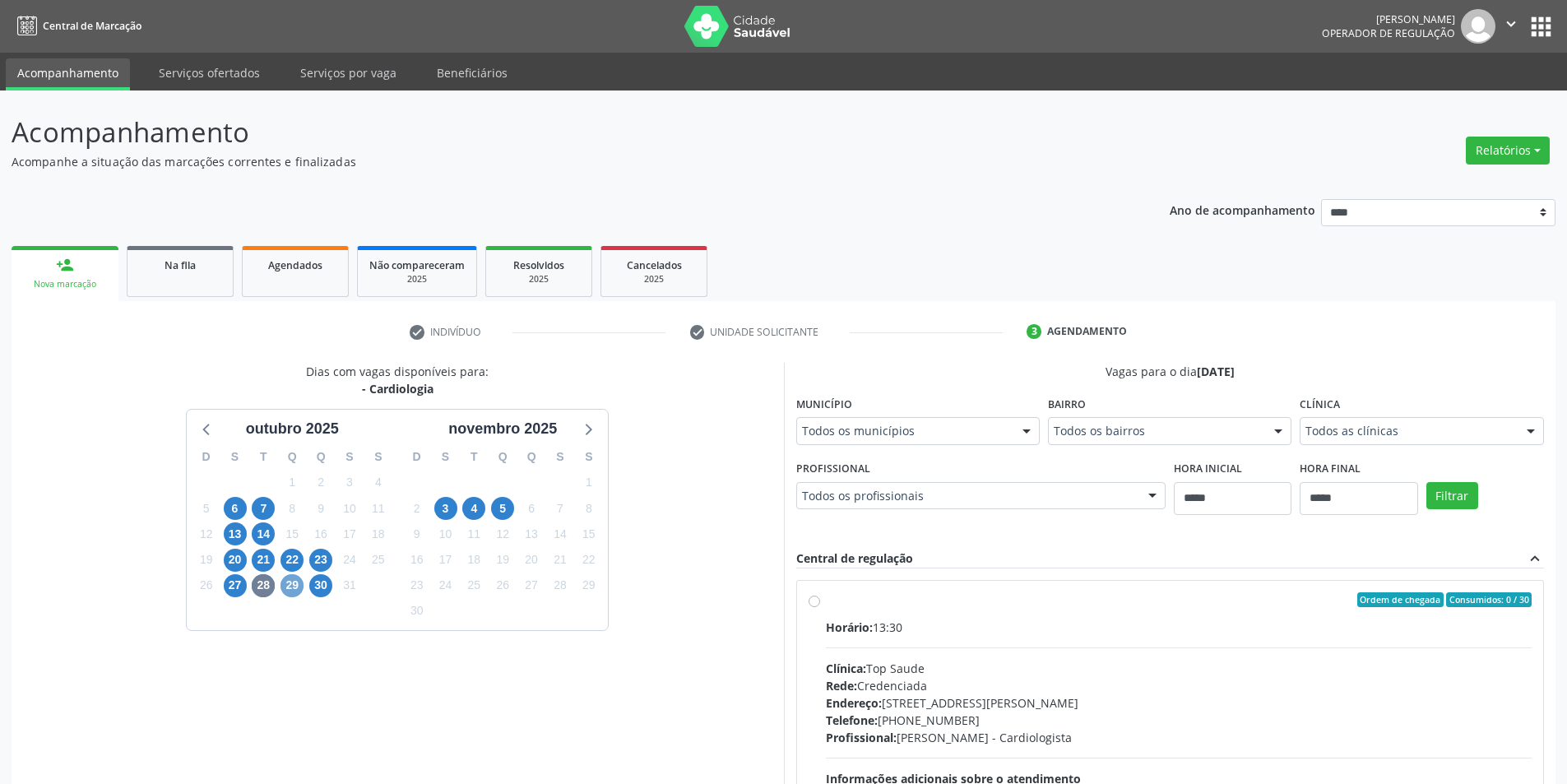
click at [293, 576] on span "29" at bounding box center [292, 585] width 23 height 23
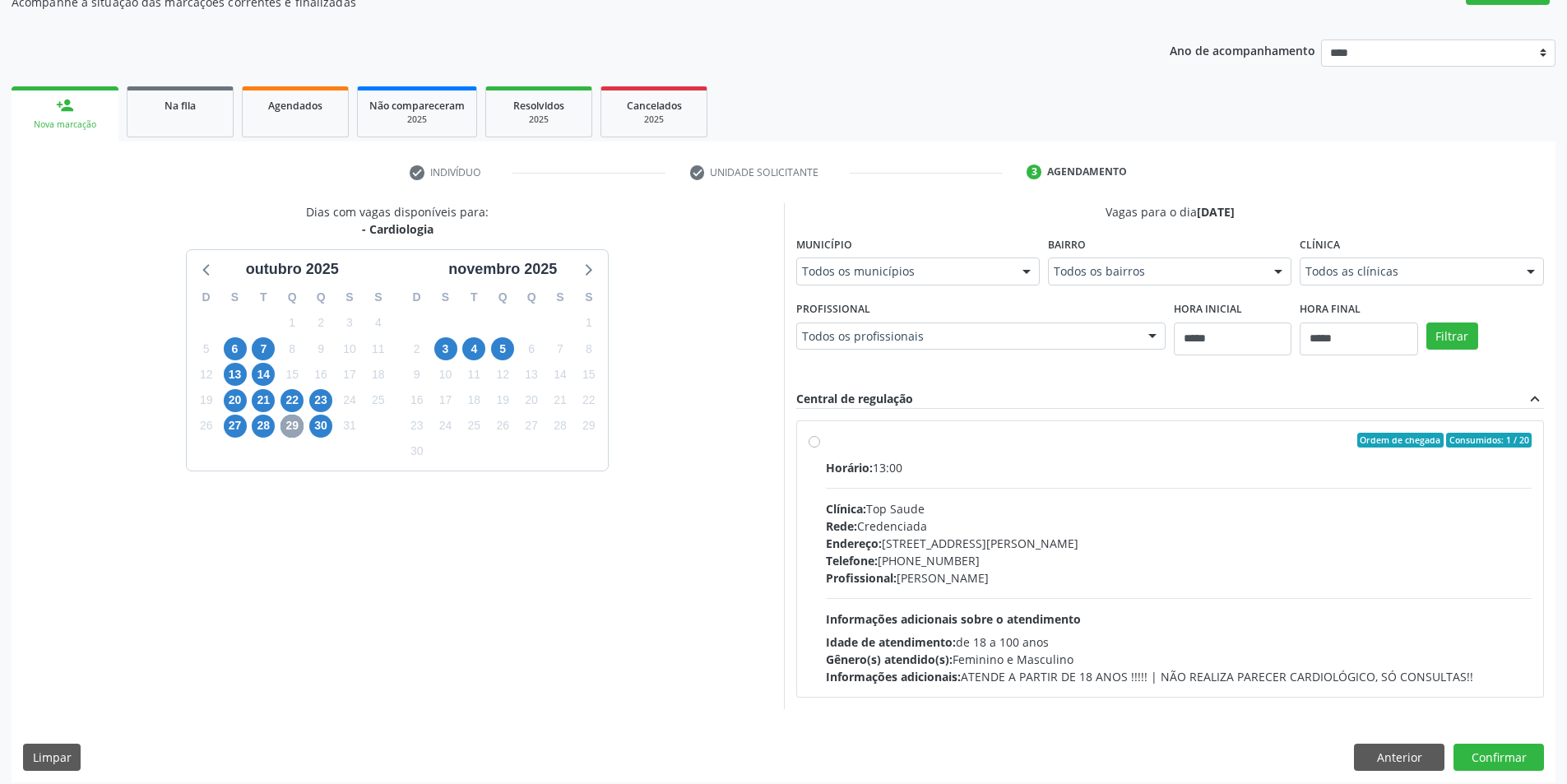
scroll to position [169, 0]
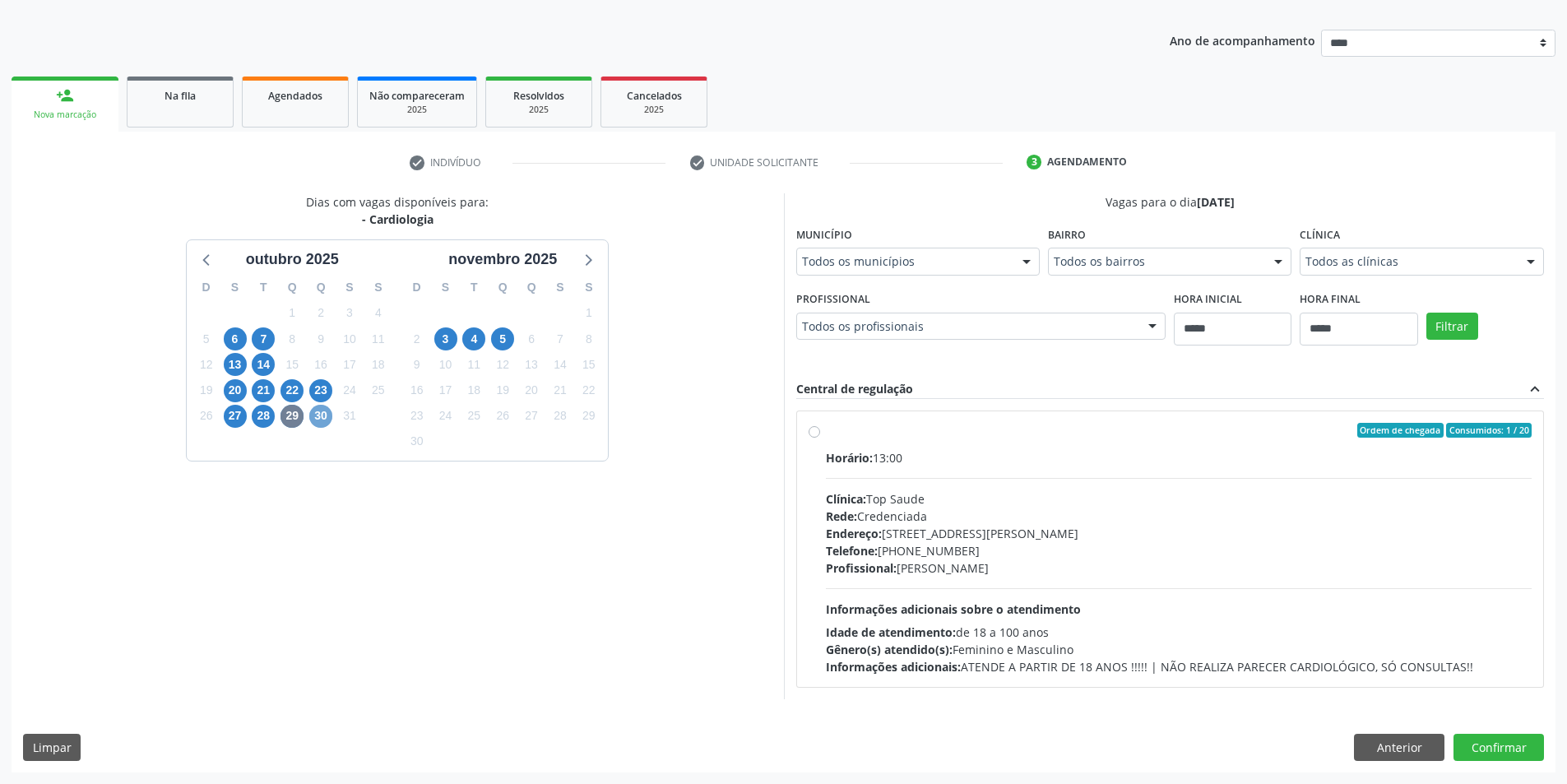
click at [317, 413] on span "30" at bounding box center [321, 416] width 23 height 23
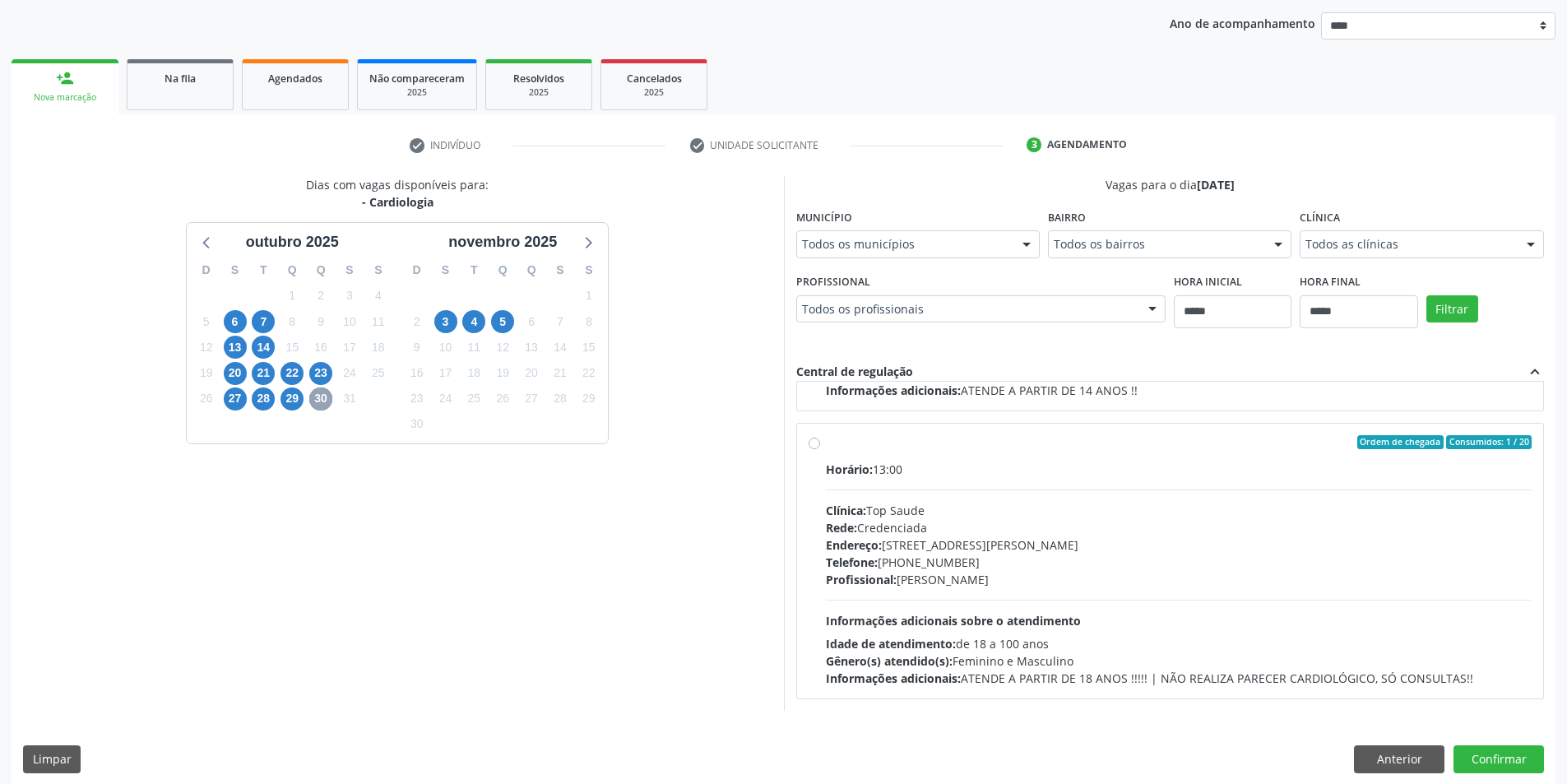
scroll to position [0, 0]
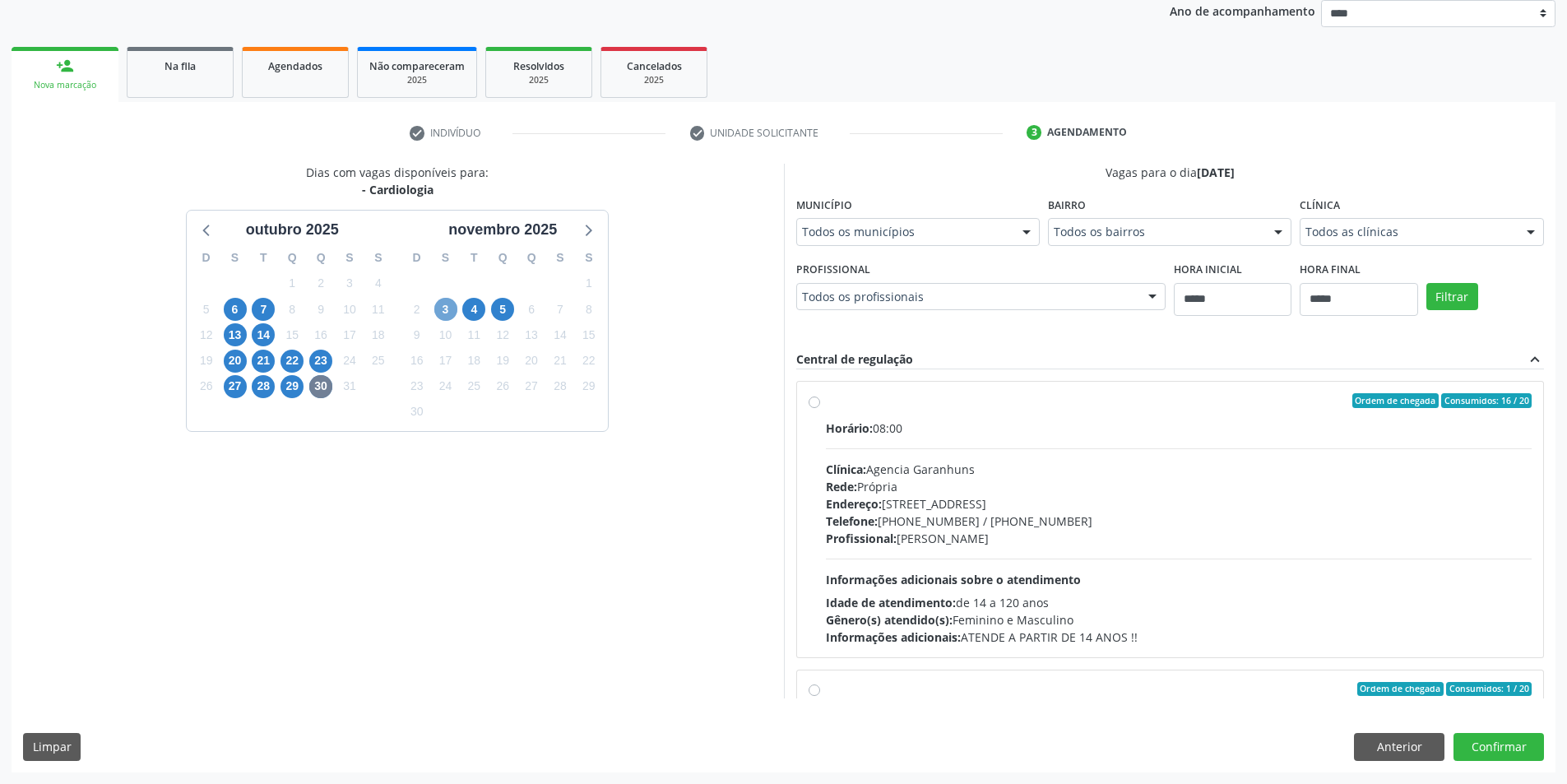
click at [453, 307] on span "3" at bounding box center [446, 309] width 23 height 23
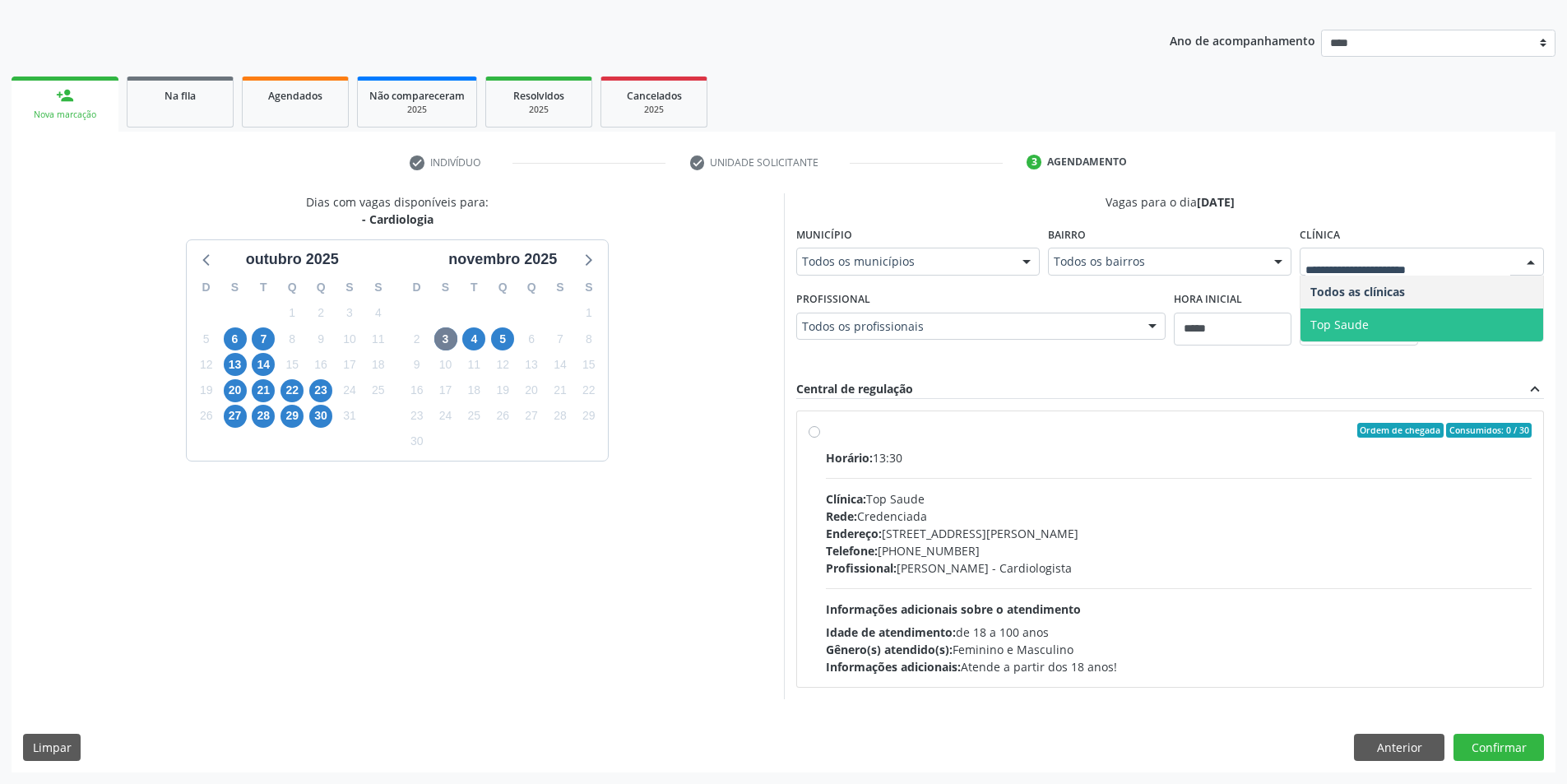
click at [721, 361] on div "Dias com vagas disponíveis para: - Cardiologia outubro 2025 D S T Q Q S S 28 29…" at bounding box center [398, 446] width 773 height 505
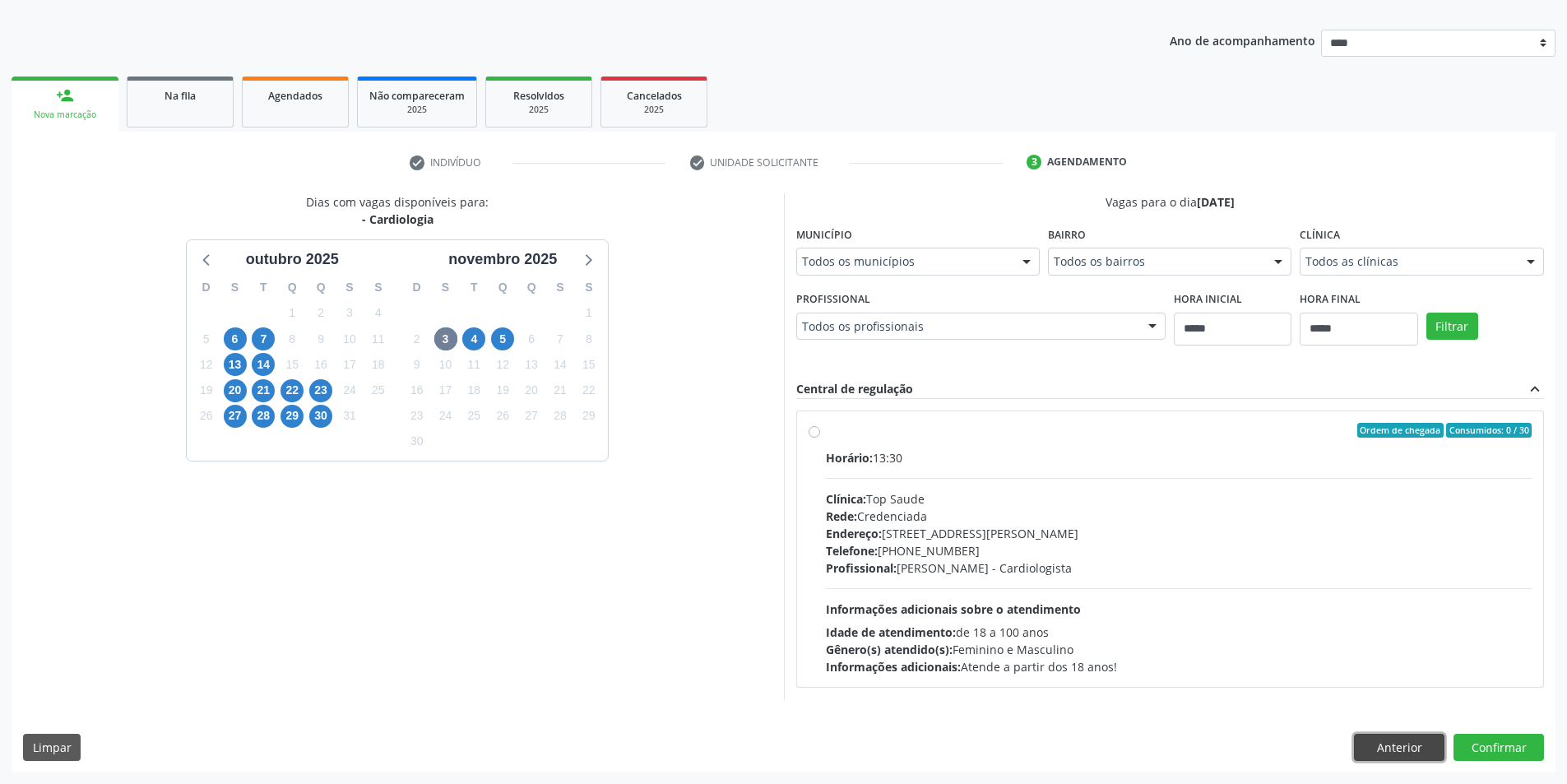
click at [1392, 750] on button "Anterior" at bounding box center [1399, 747] width 91 height 28
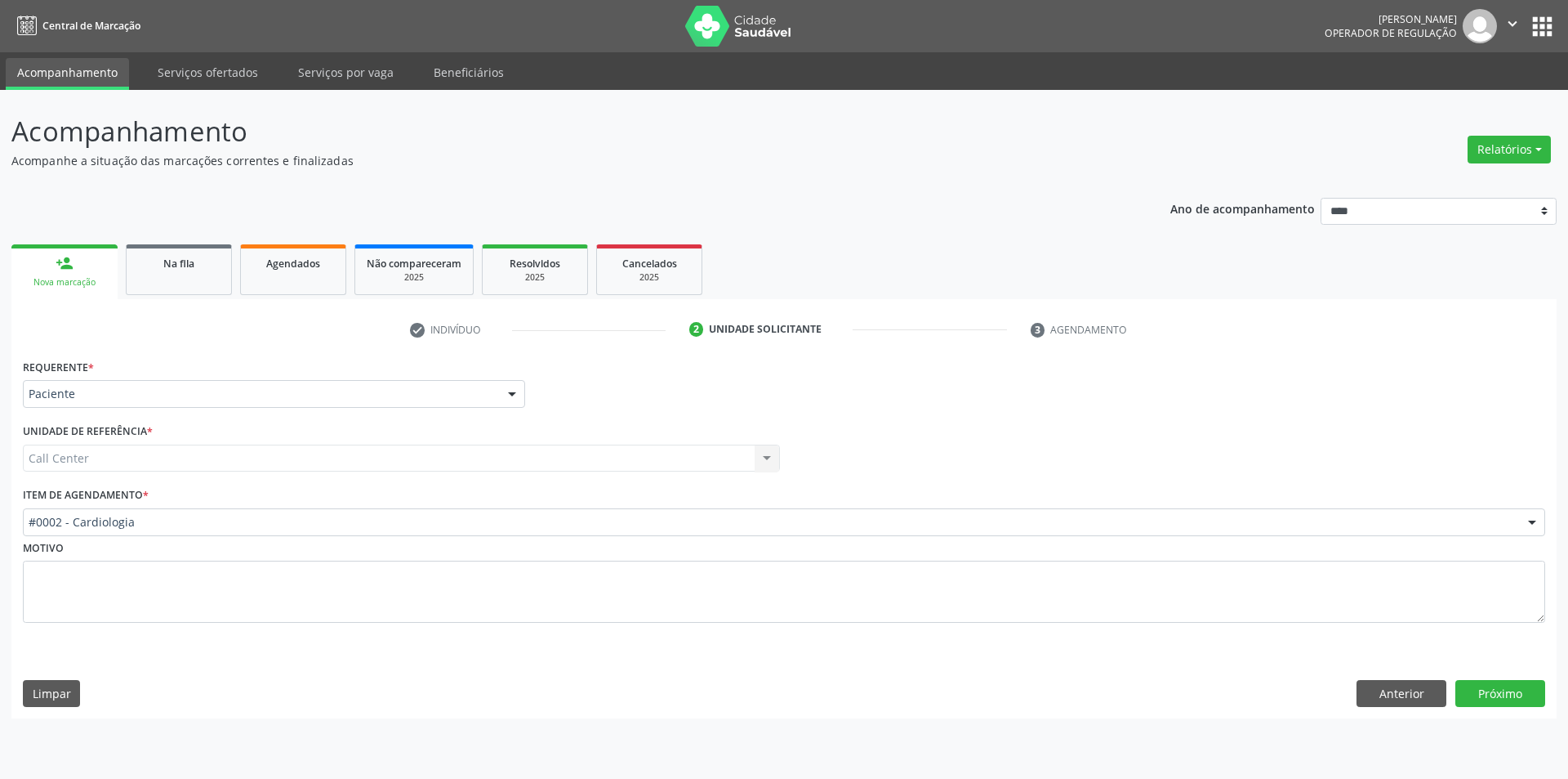
click at [117, 507] on label "Item de agendamento *" at bounding box center [86, 495] width 126 height 25
click at [1522, 691] on button "Próximo" at bounding box center [1500, 693] width 90 height 28
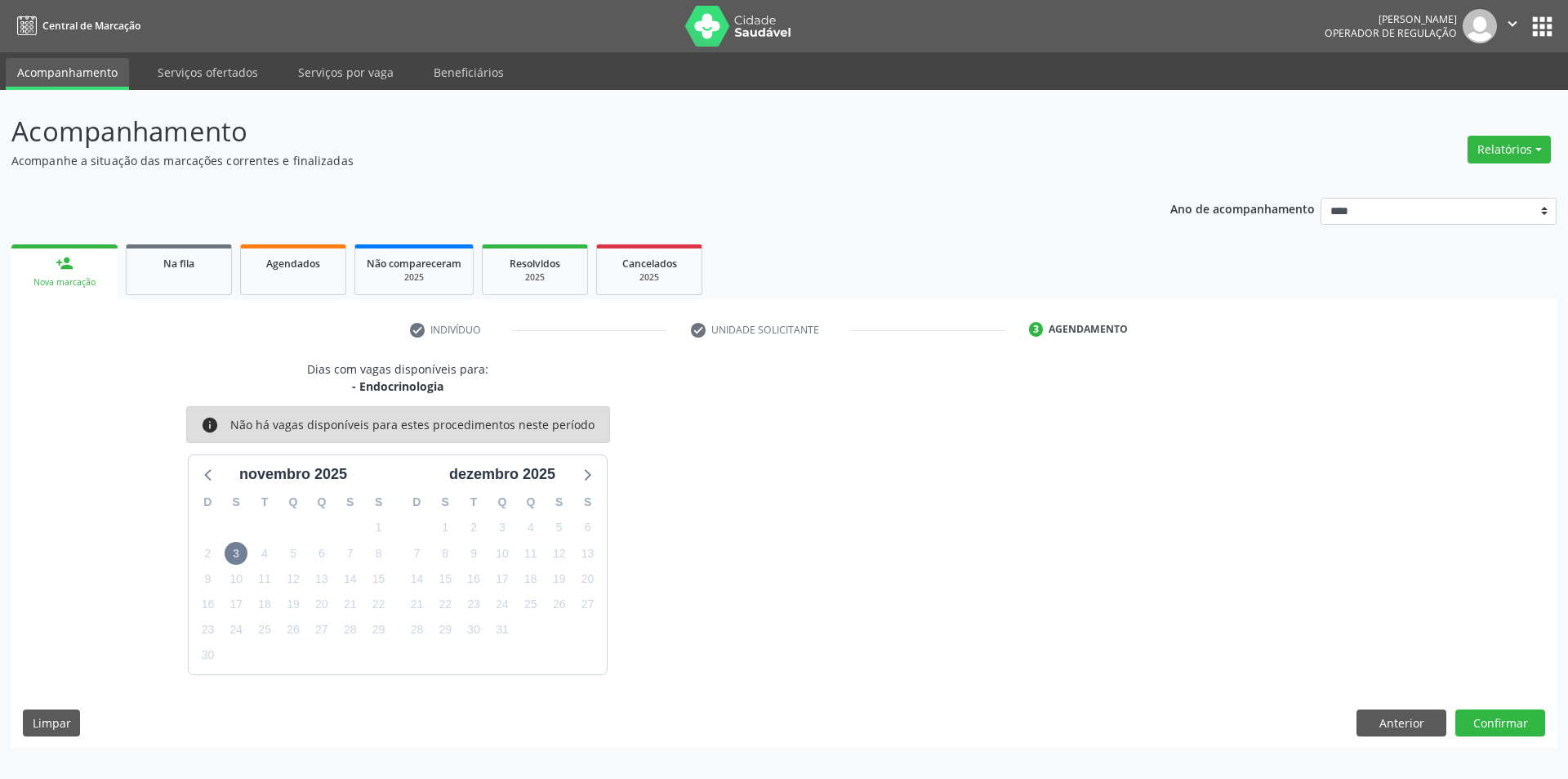
click at [224, 477] on div "novembro 2025" at bounding box center [293, 474] width 193 height 22
click at [207, 474] on icon at bounding box center [209, 474] width 21 height 21
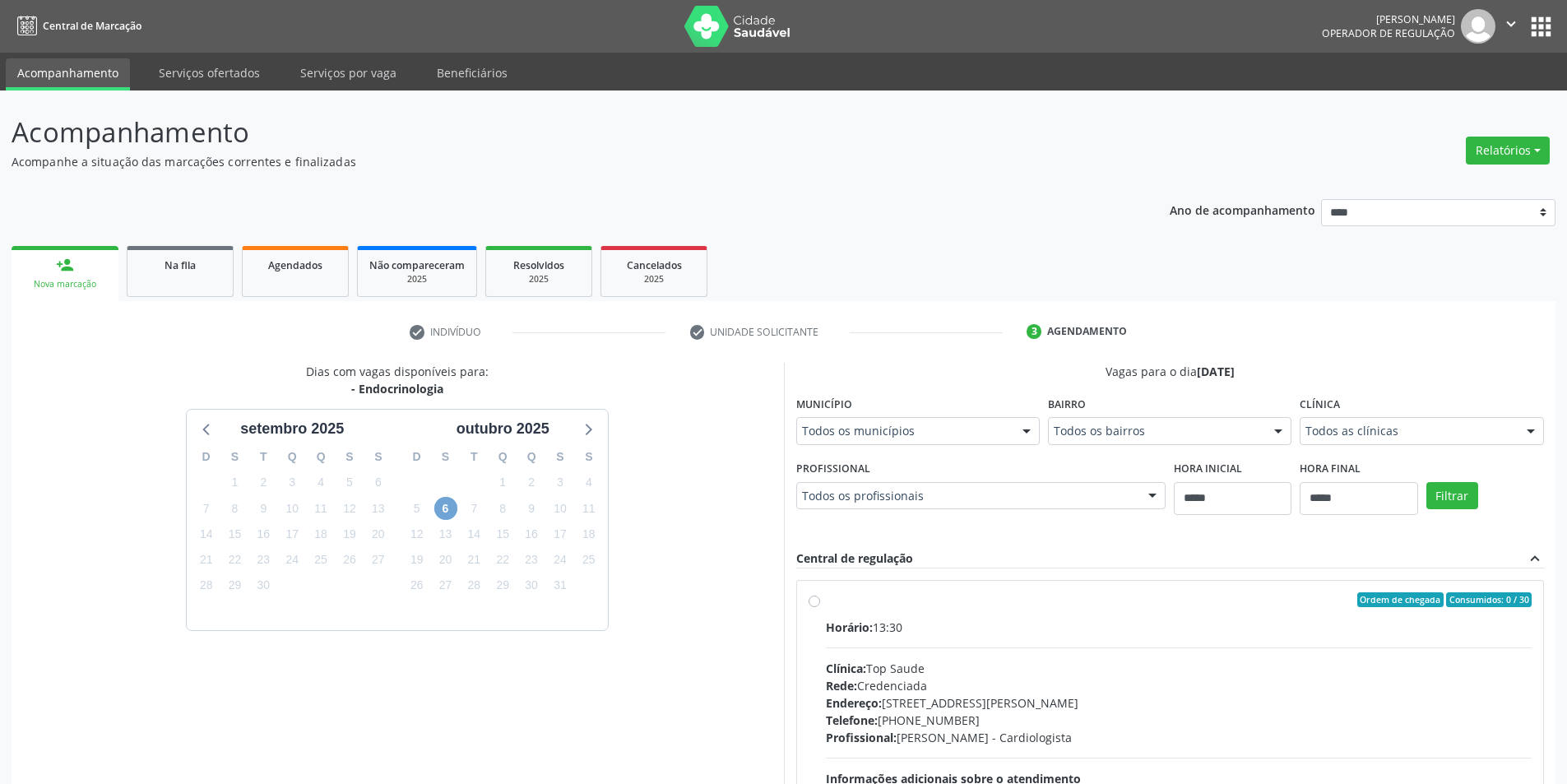
click at [447, 514] on span "6" at bounding box center [446, 508] width 23 height 23
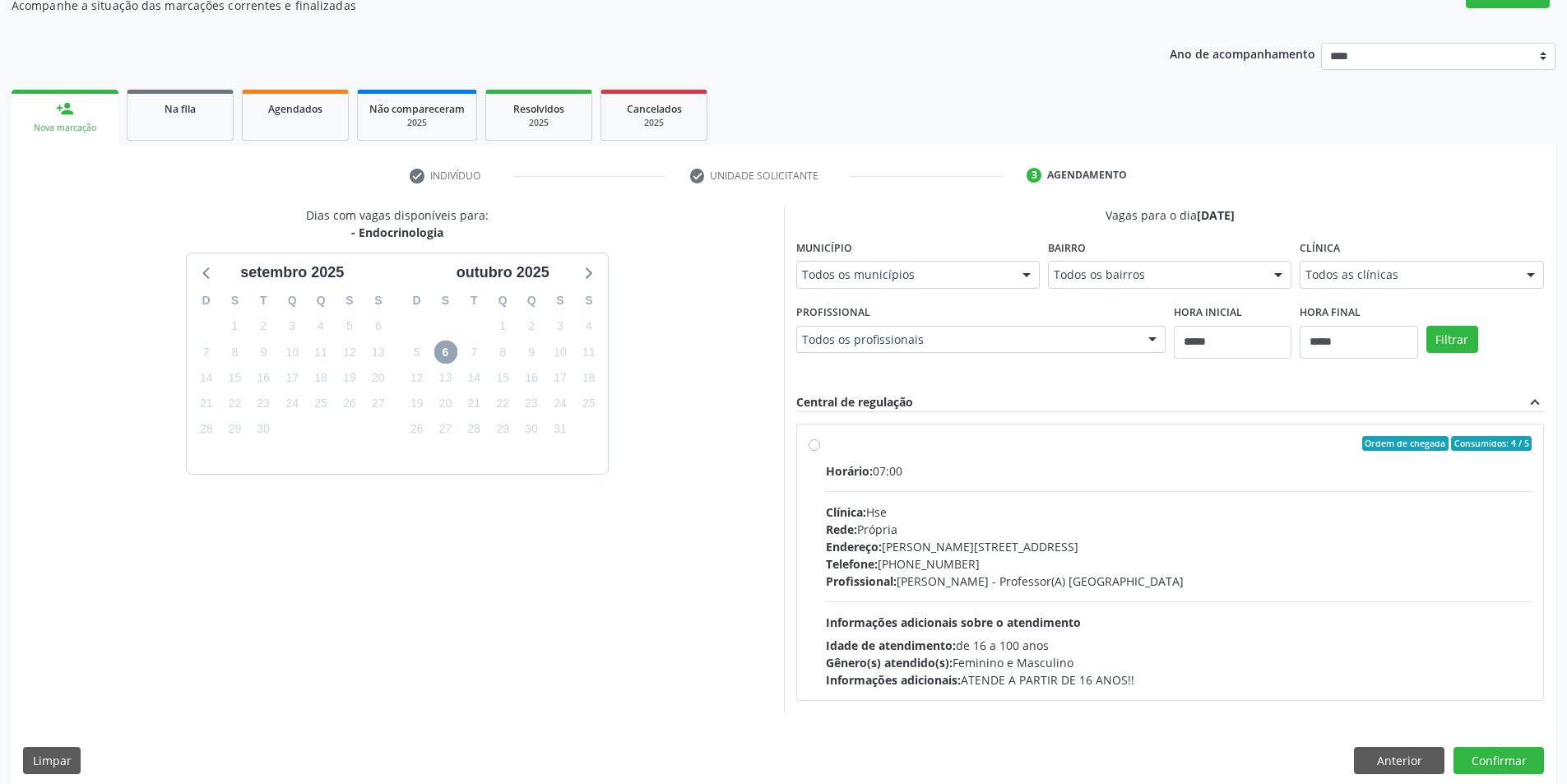
scroll to position [169, 0]
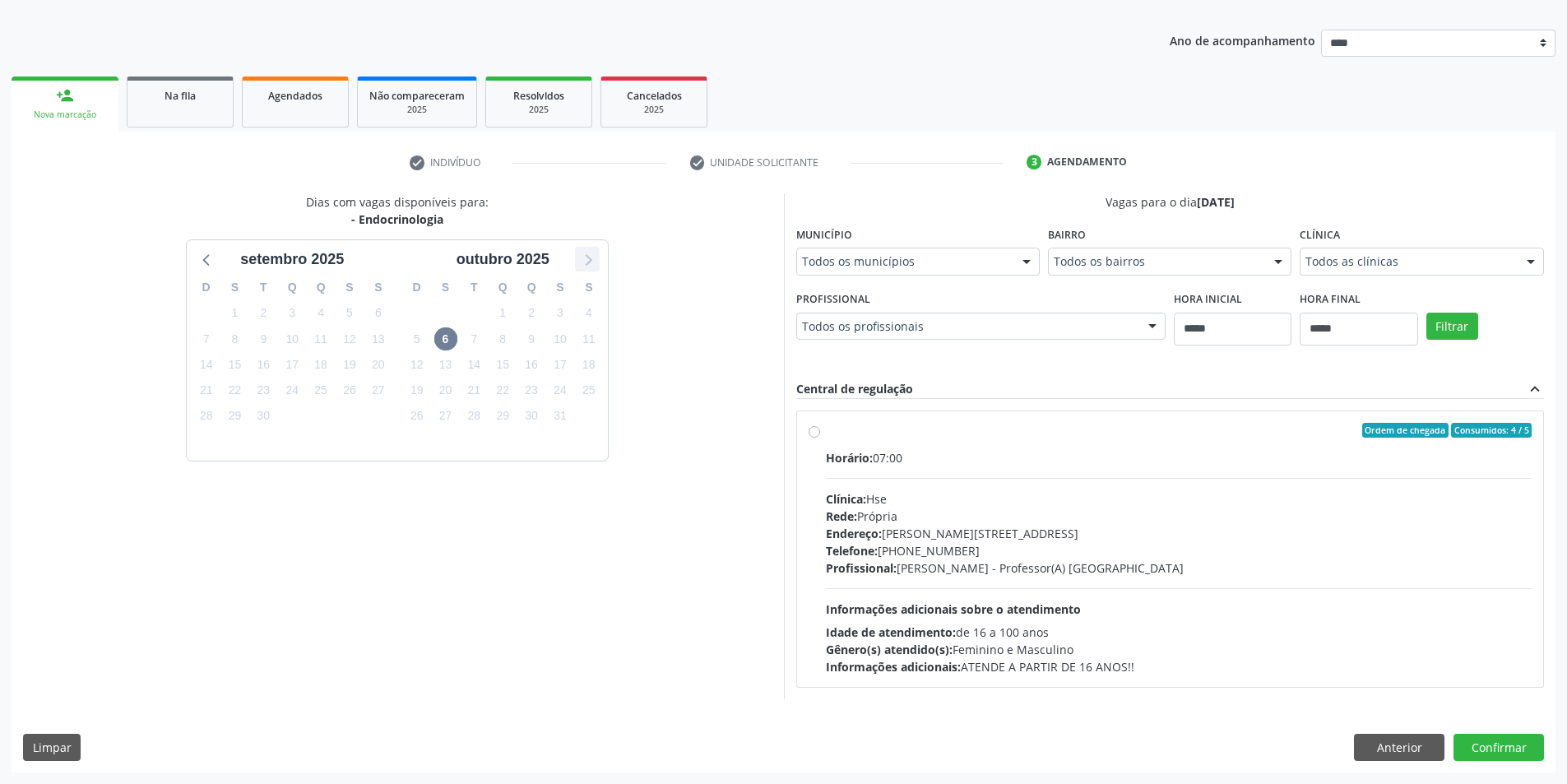
click at [588, 264] on icon at bounding box center [587, 259] width 22 height 22
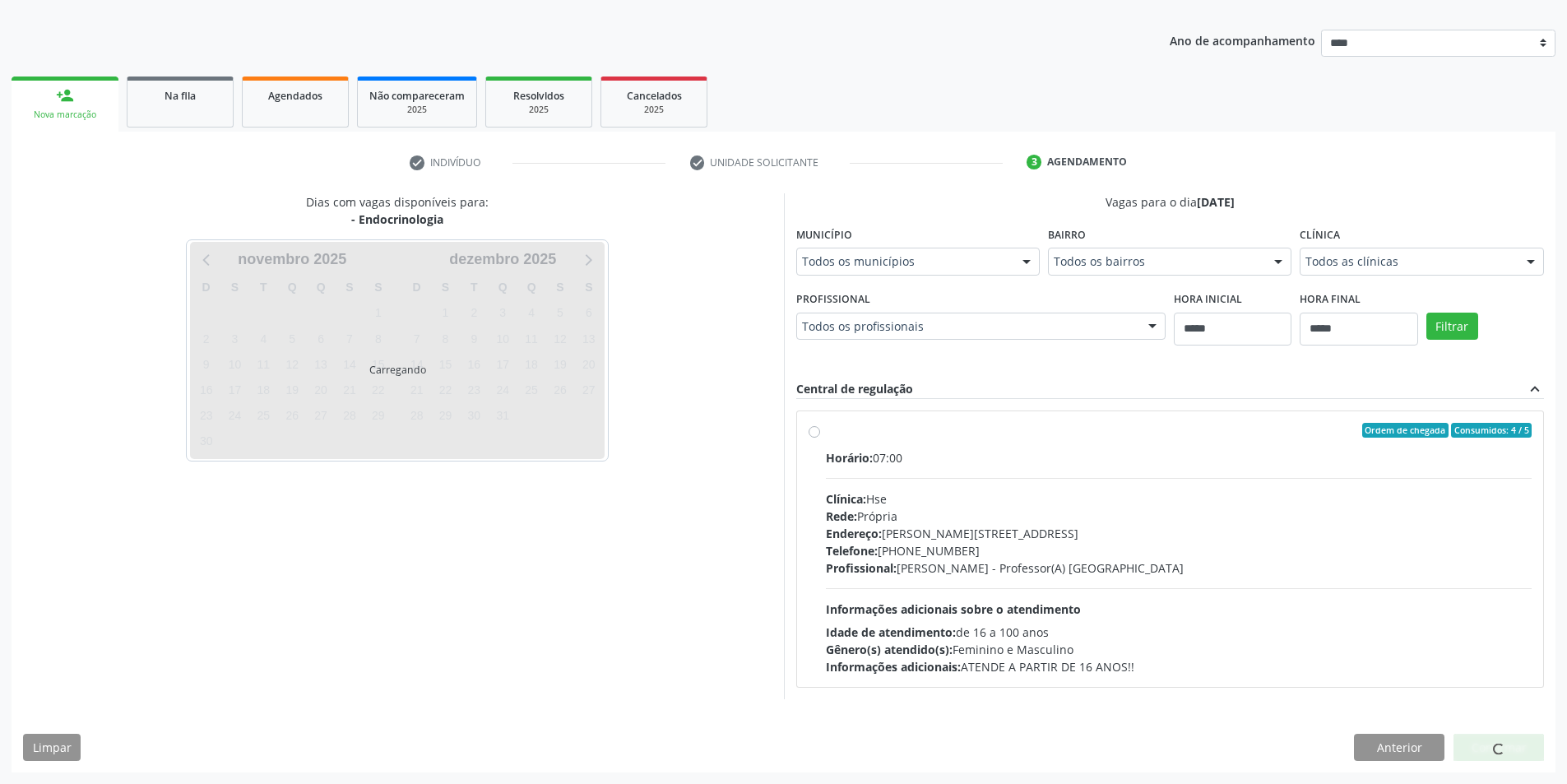
scroll to position [0, 0]
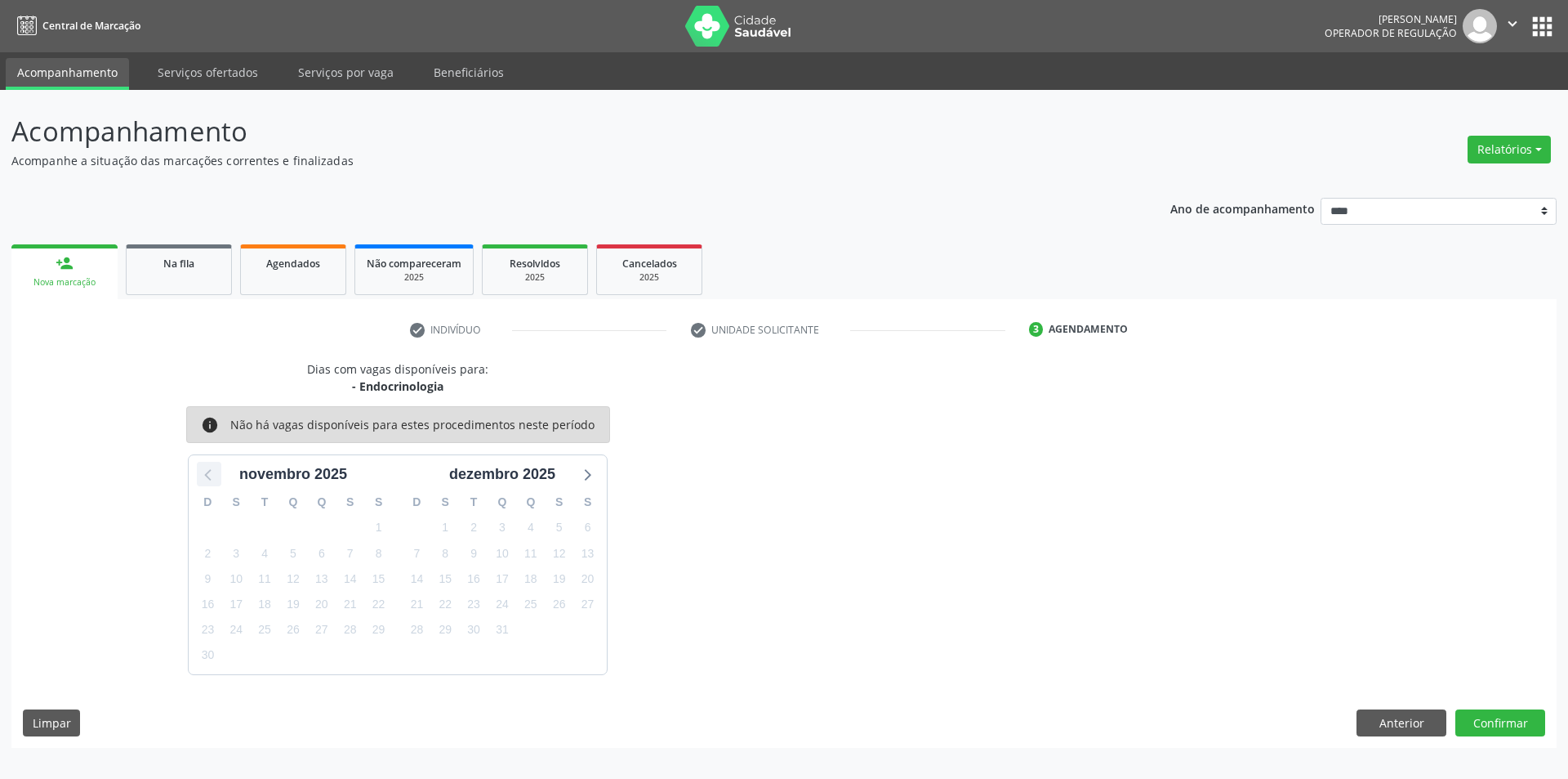
click at [210, 468] on icon at bounding box center [209, 474] width 21 height 21
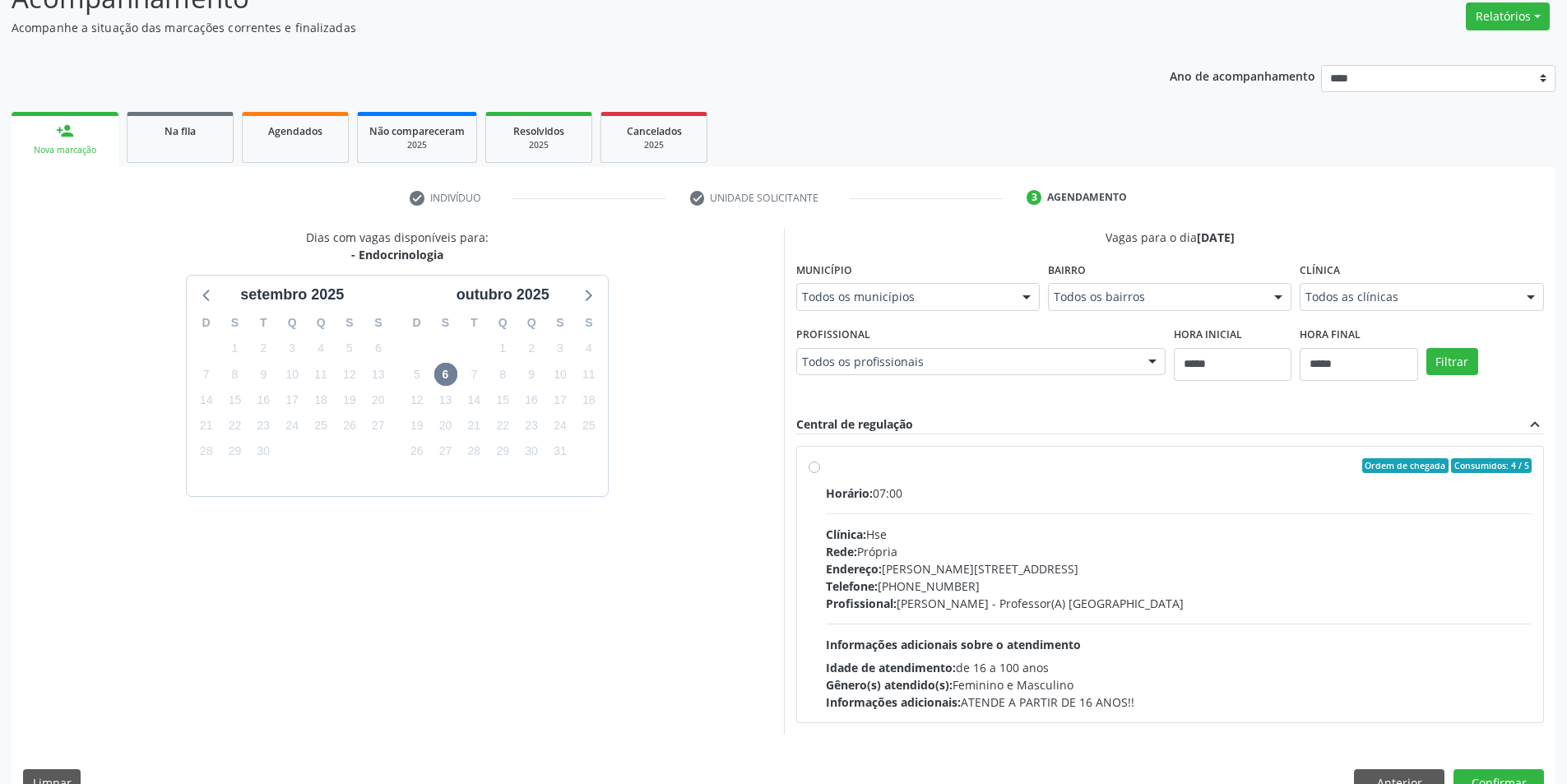
scroll to position [169, 0]
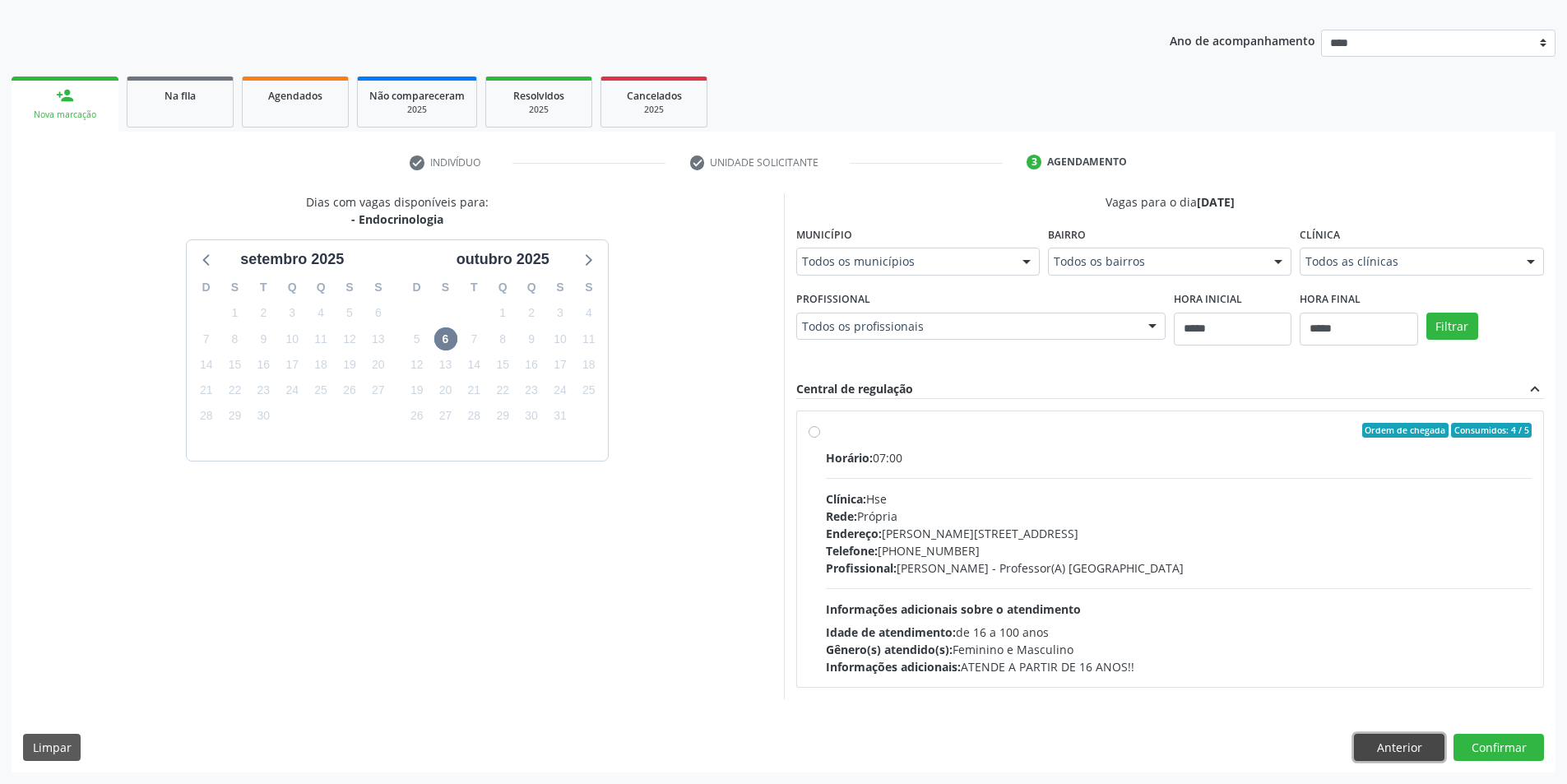
click at [1403, 745] on button "Anterior" at bounding box center [1399, 747] width 91 height 28
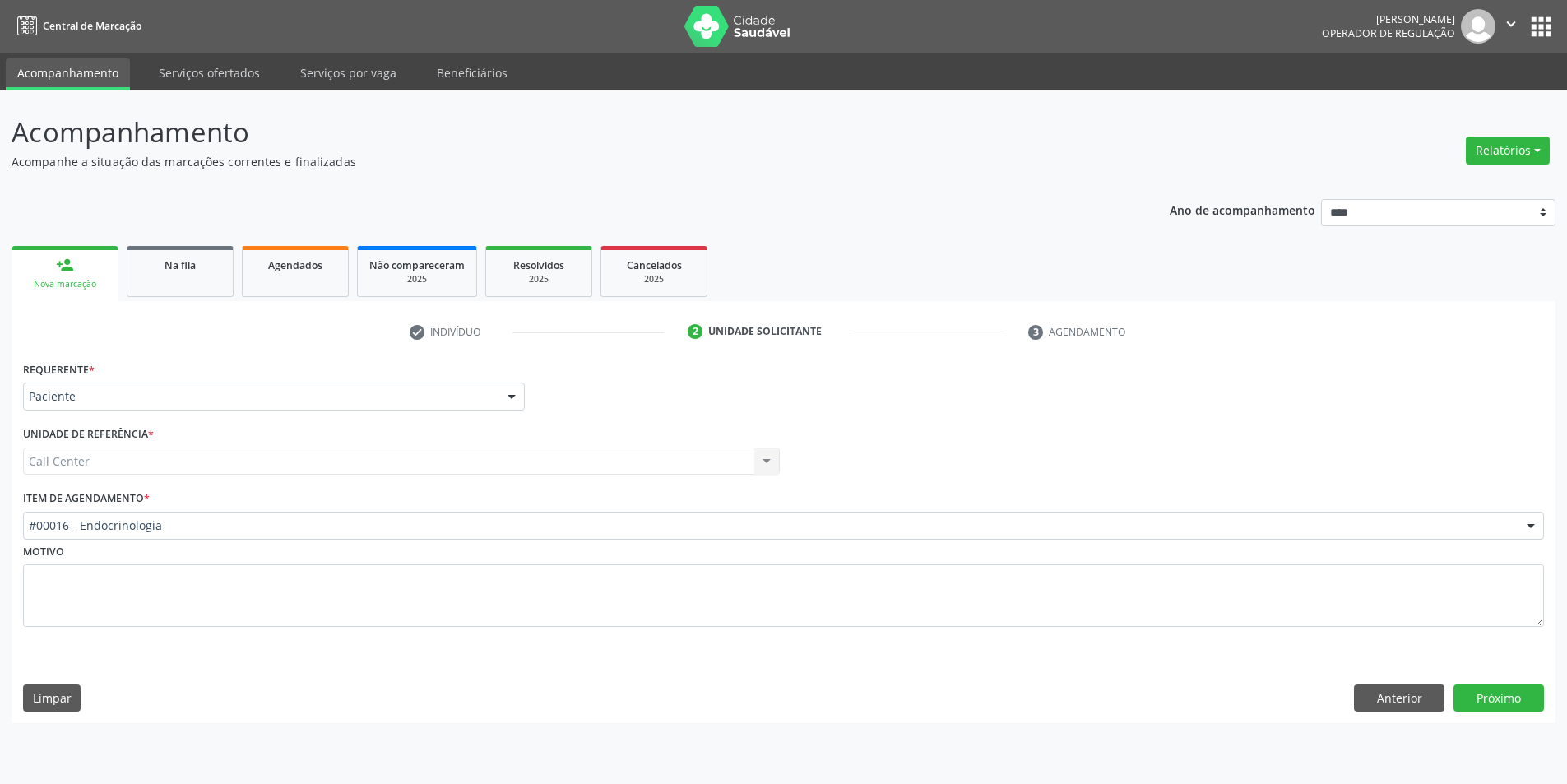
scroll to position [0, 0]
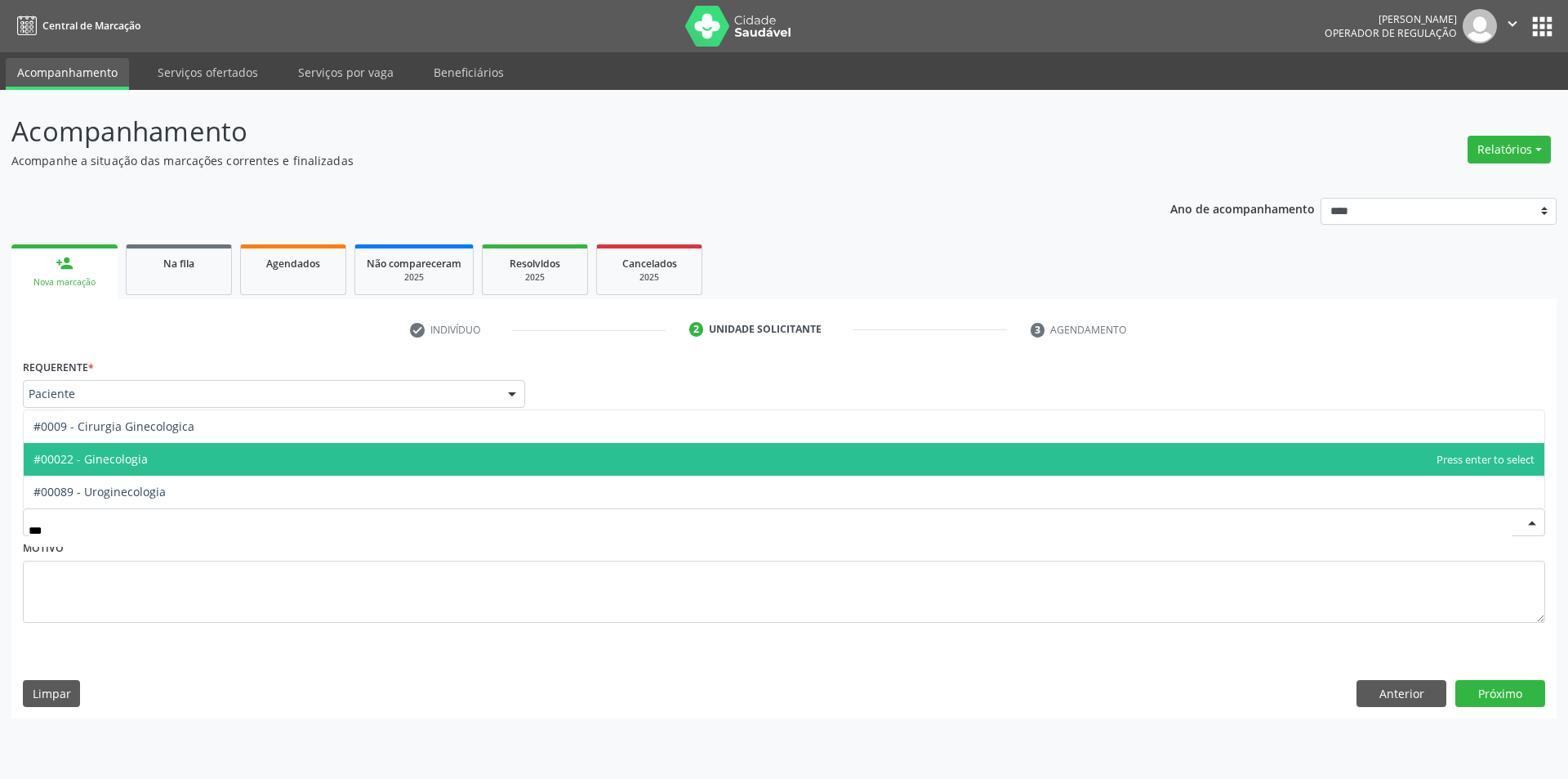
click at [193, 452] on span "#00022 - Ginecologia" at bounding box center [784, 459] width 1521 height 33
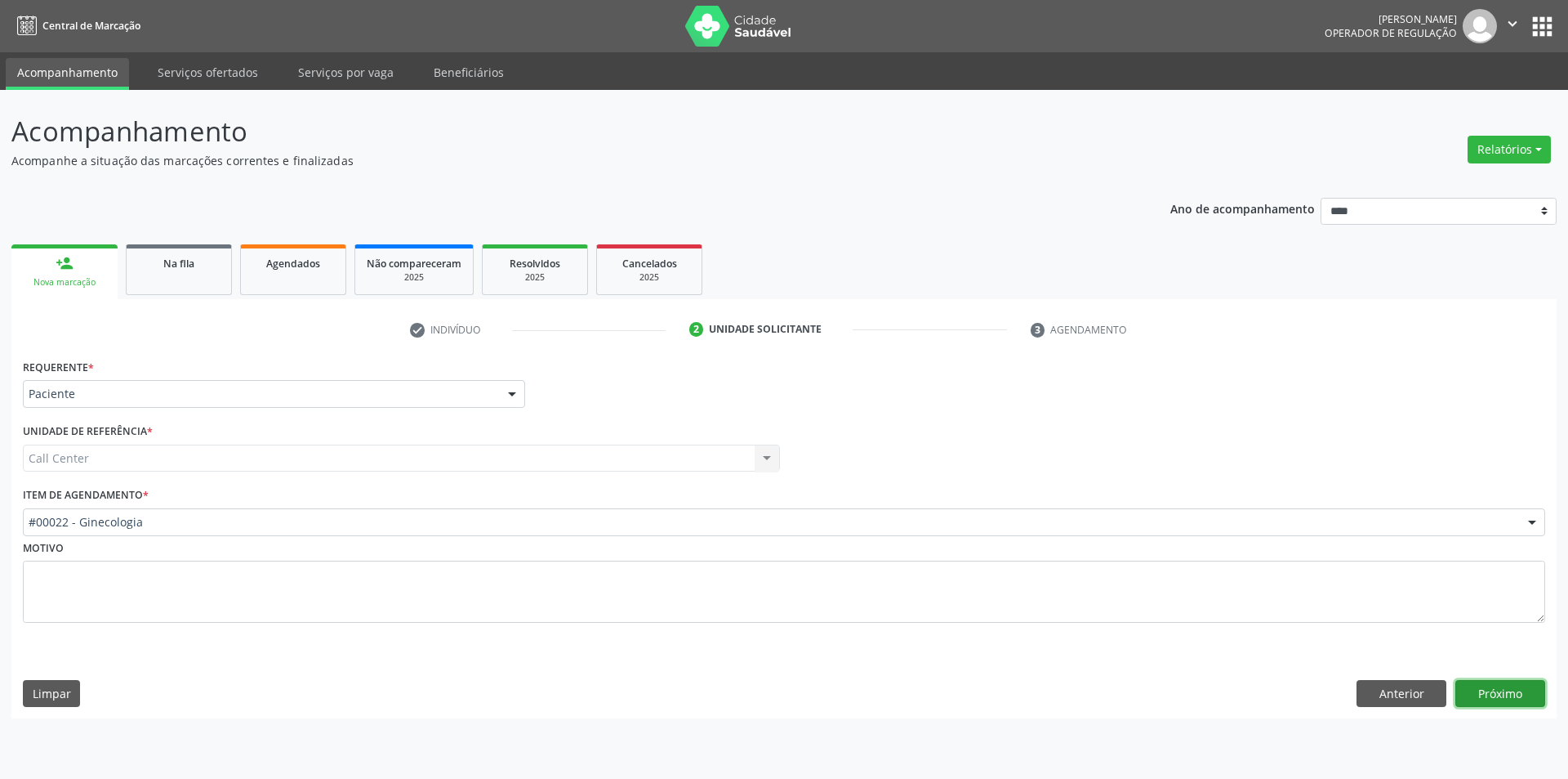
click at [1500, 691] on button "Próximo" at bounding box center [1500, 693] width 90 height 28
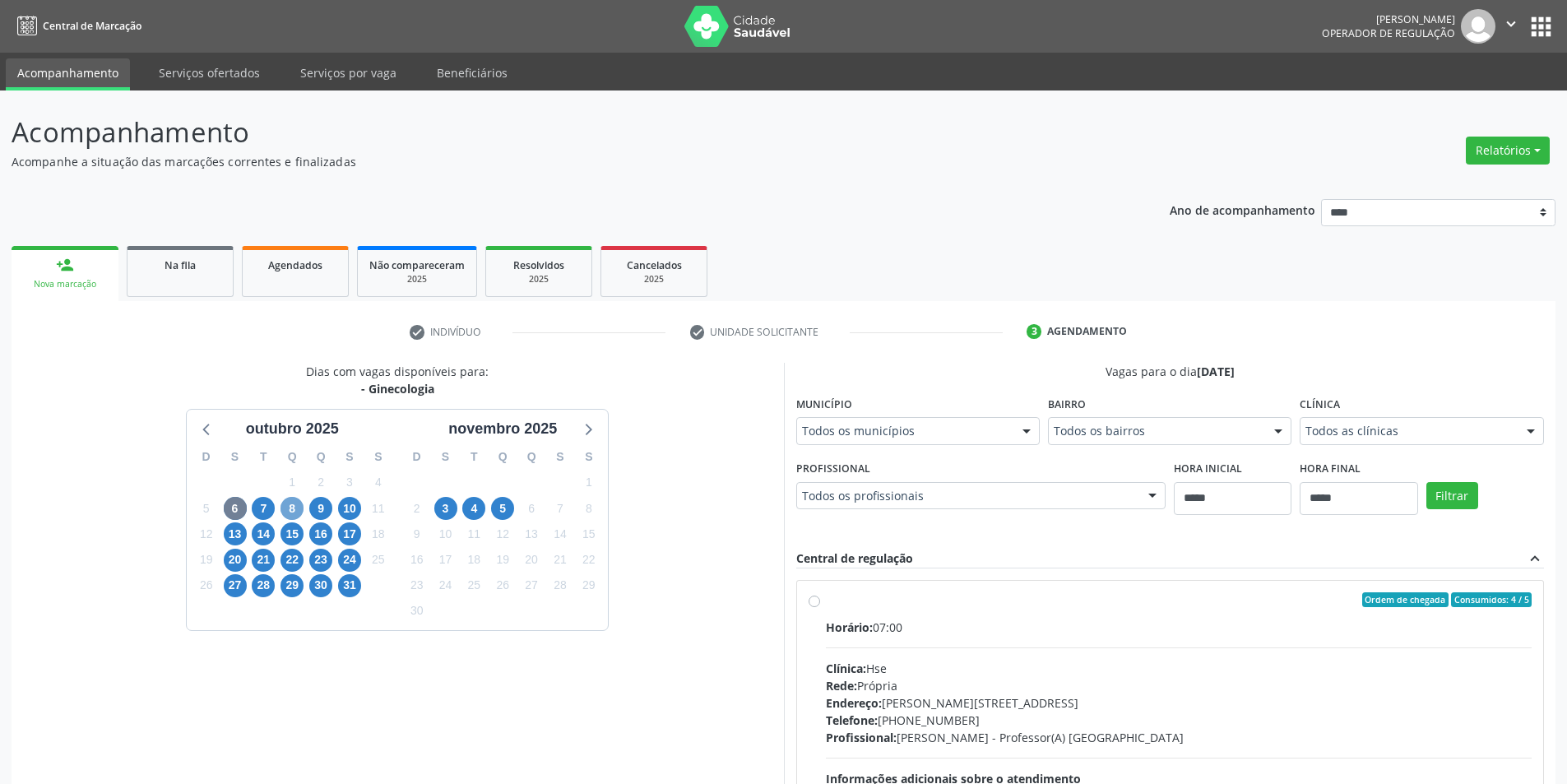
click at [300, 505] on span "8" at bounding box center [292, 508] width 23 height 23
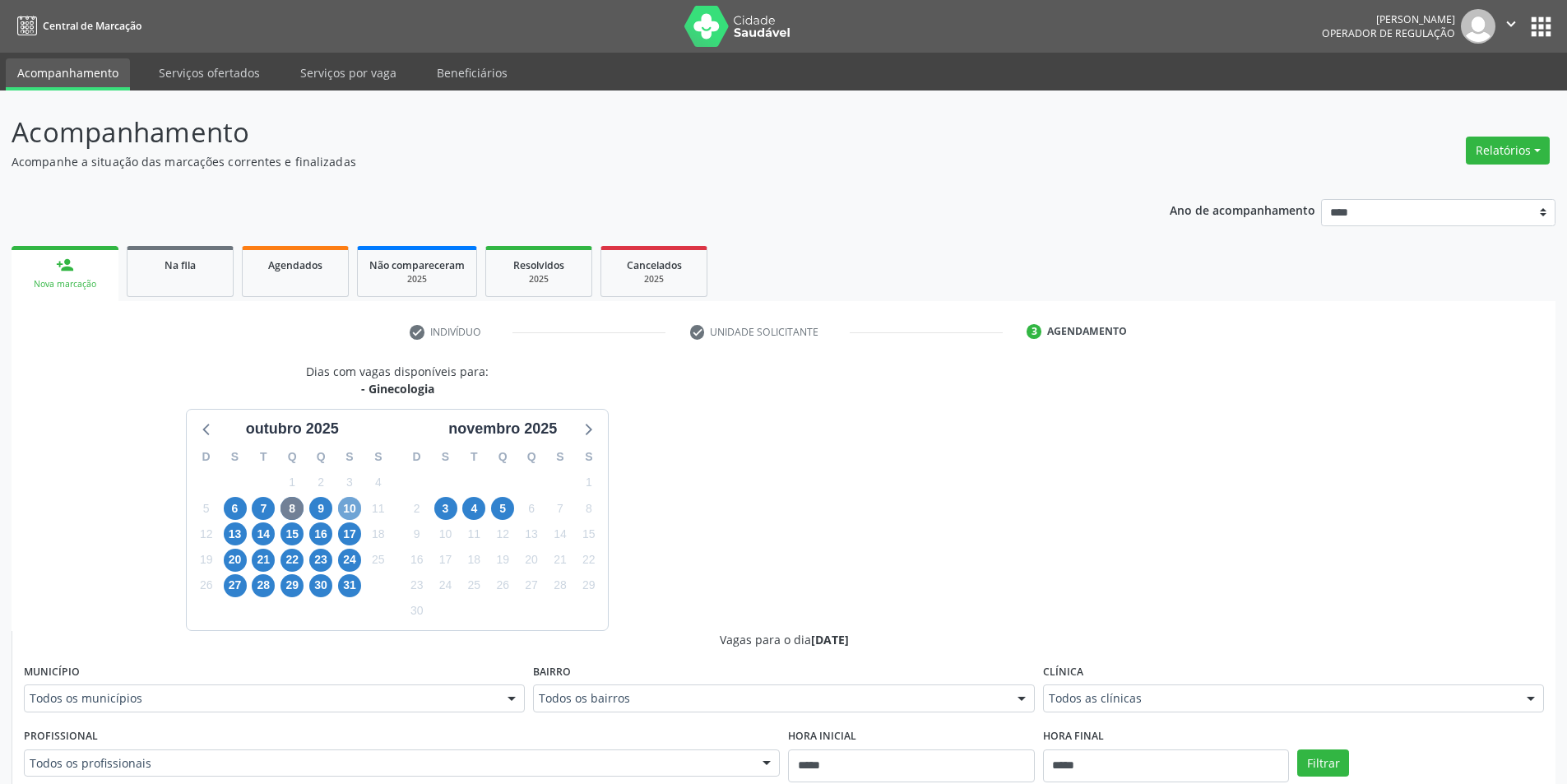
click at [340, 506] on span "10" at bounding box center [350, 508] width 23 height 23
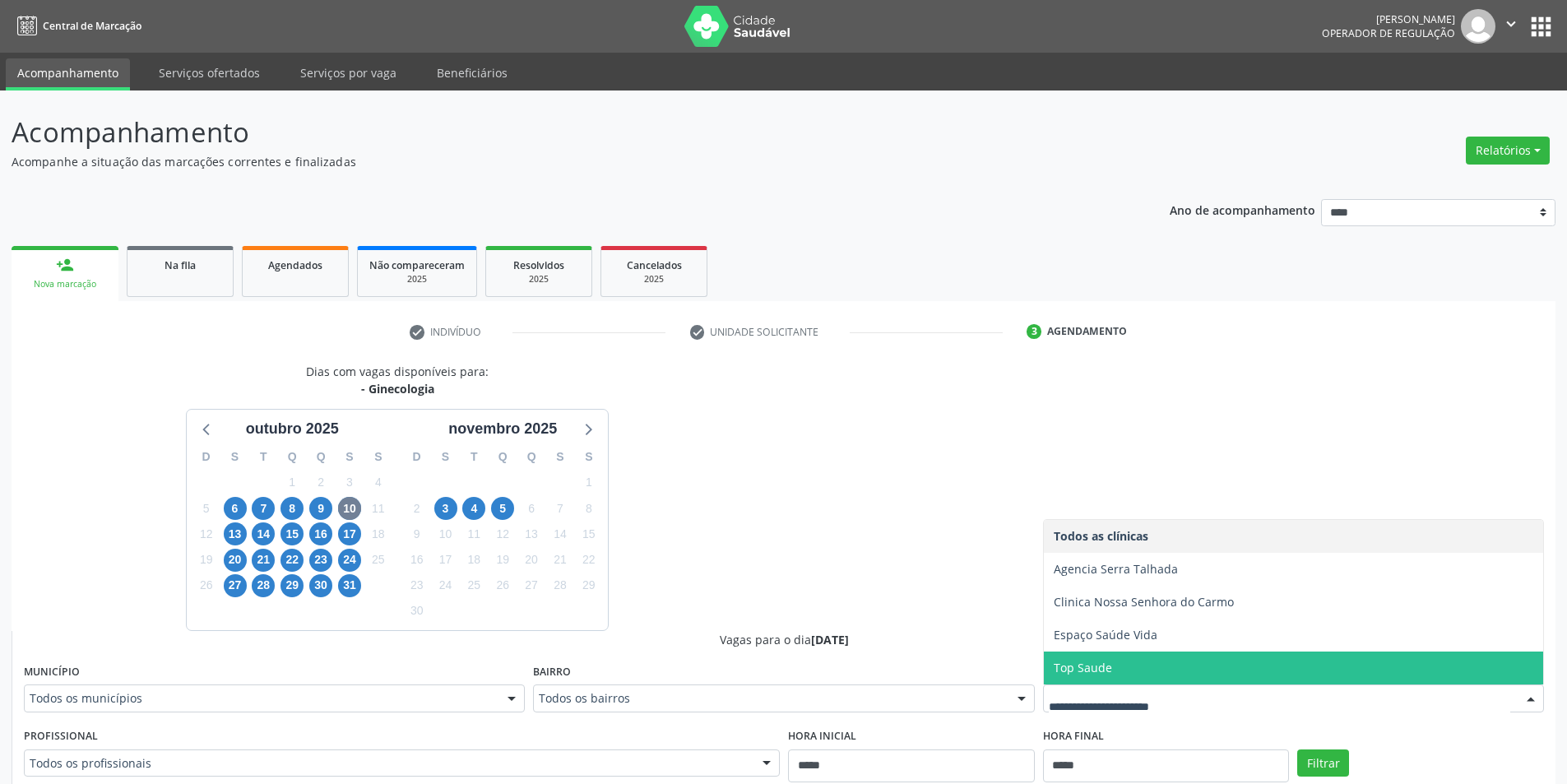
click at [1124, 655] on span "Top Saude" at bounding box center [1293, 667] width 499 height 33
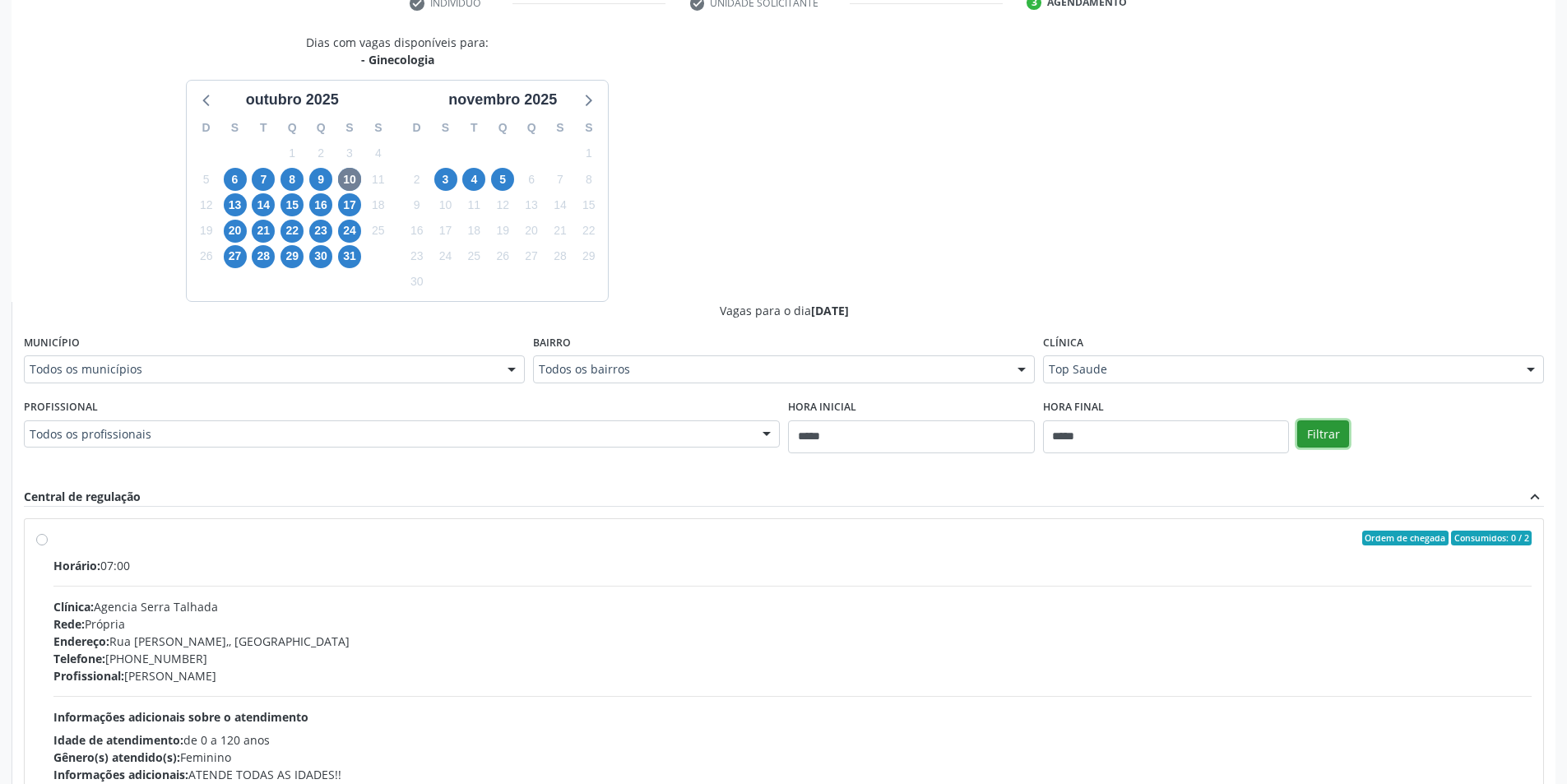
click at [1341, 443] on button "Filtrar" at bounding box center [1323, 433] width 52 height 28
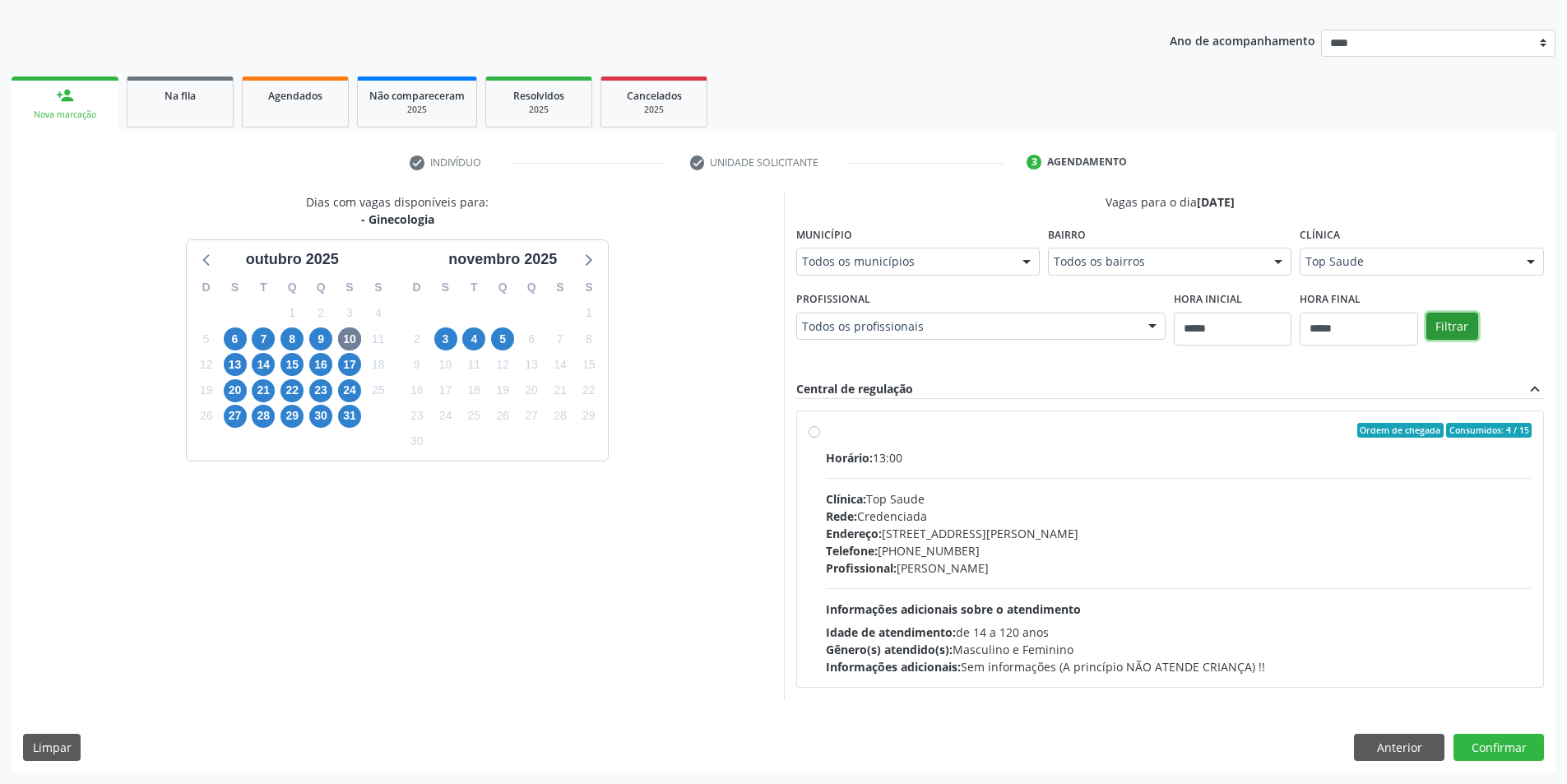
scroll to position [169, 0]
click at [229, 359] on span "13" at bounding box center [236, 364] width 23 height 23
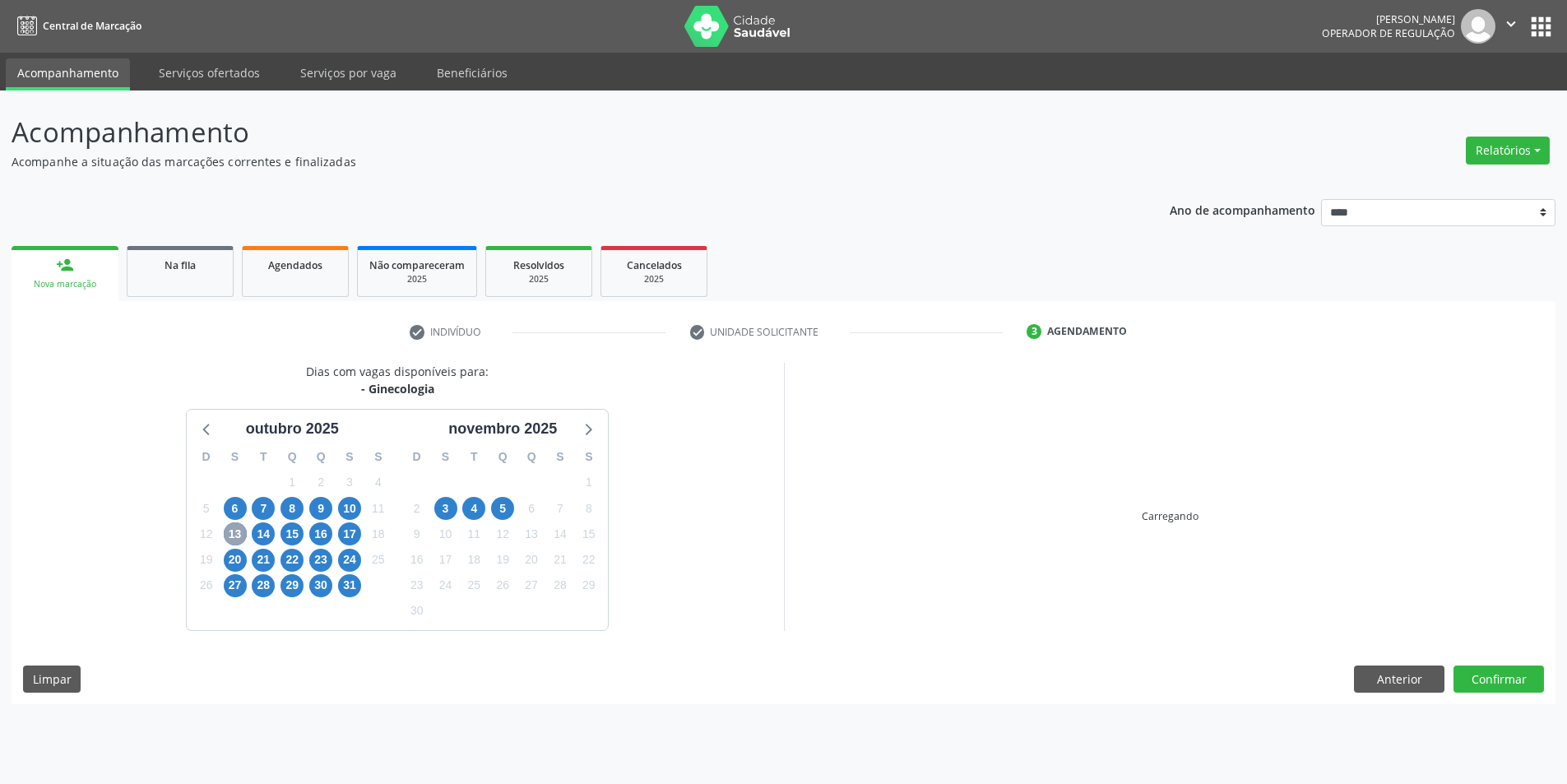
scroll to position [0, 0]
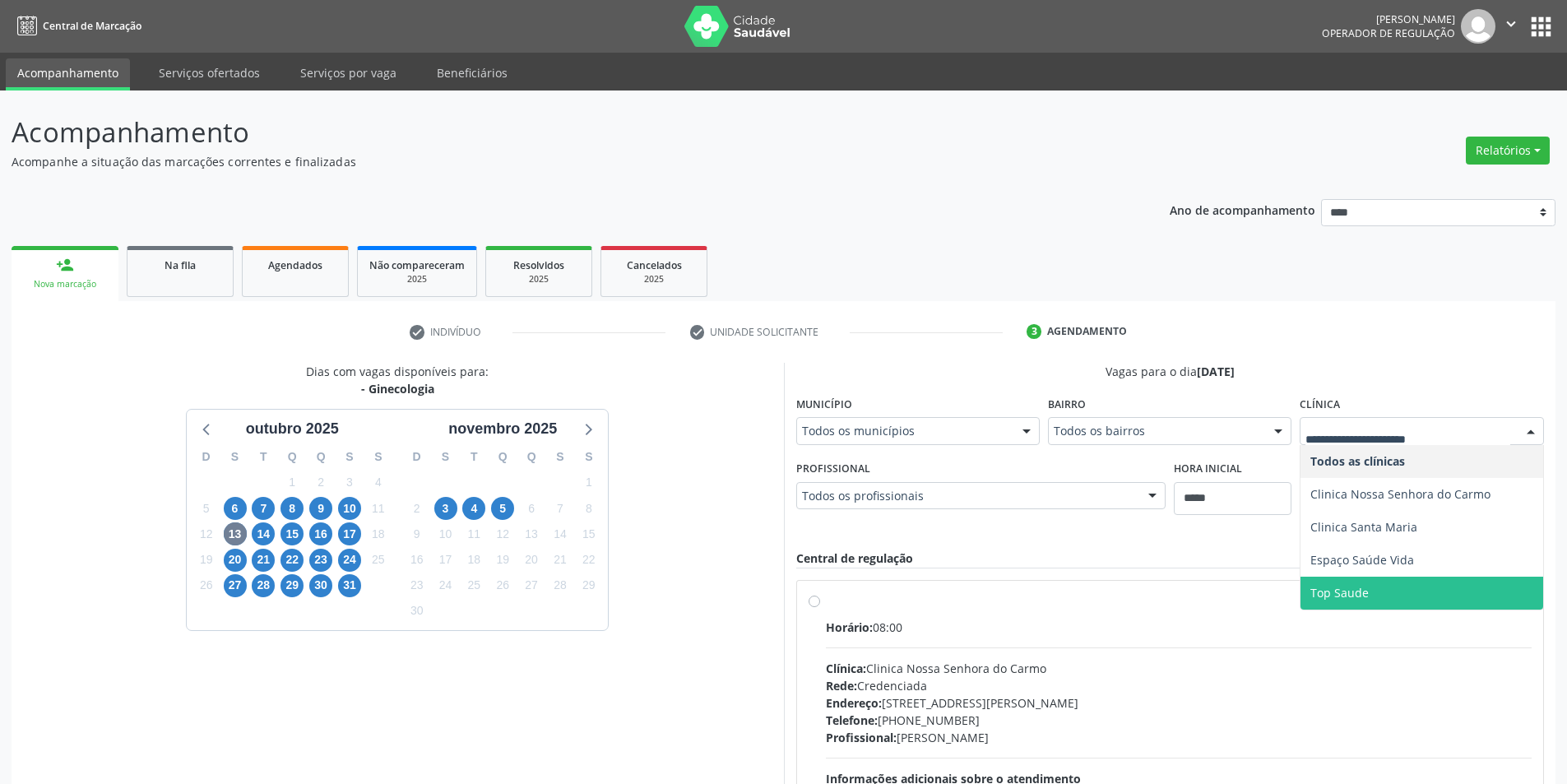
click at [1354, 585] on span "Top Saude" at bounding box center [1339, 592] width 58 height 15
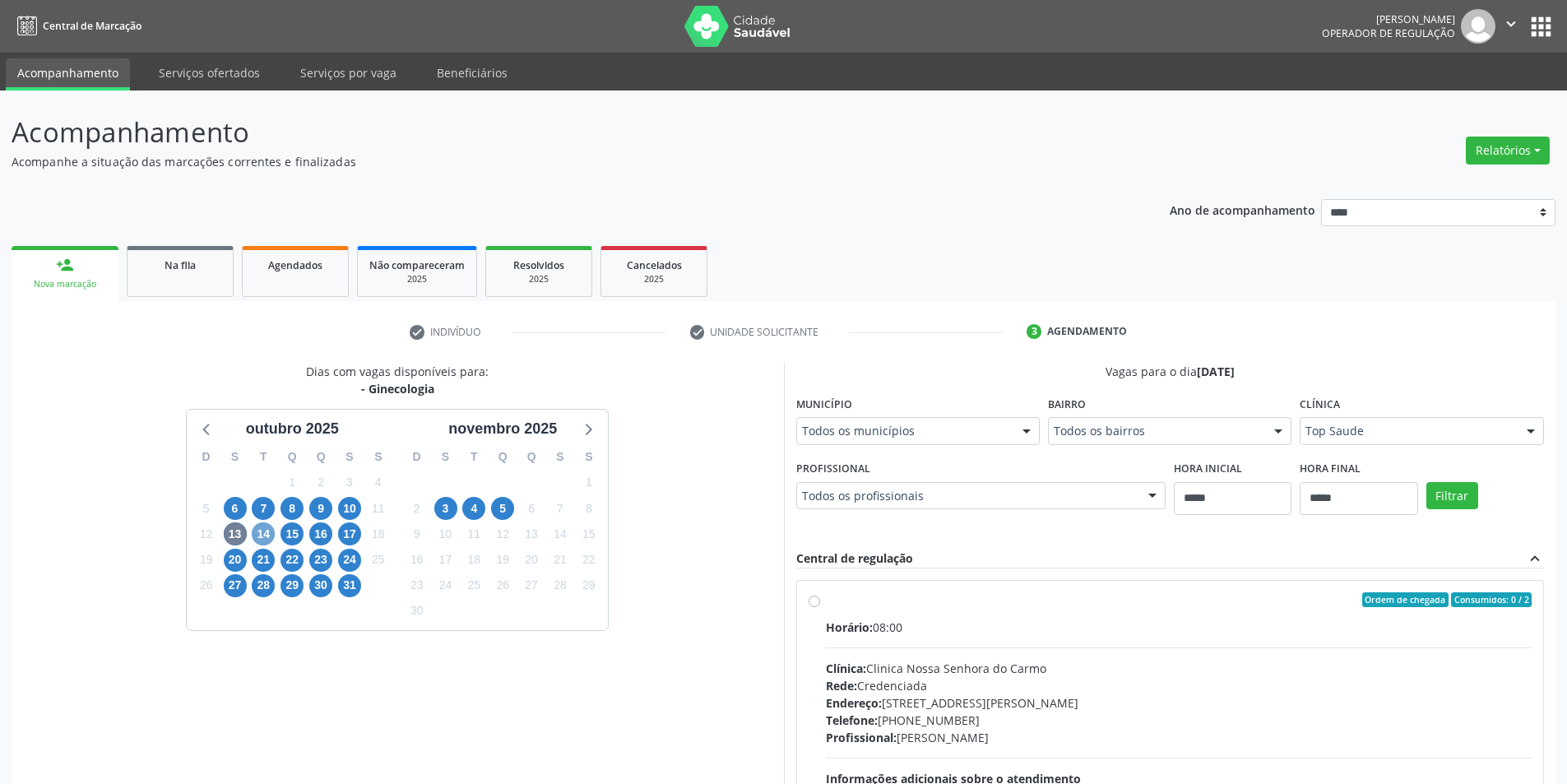
click at [255, 533] on span "14" at bounding box center [264, 534] width 23 height 23
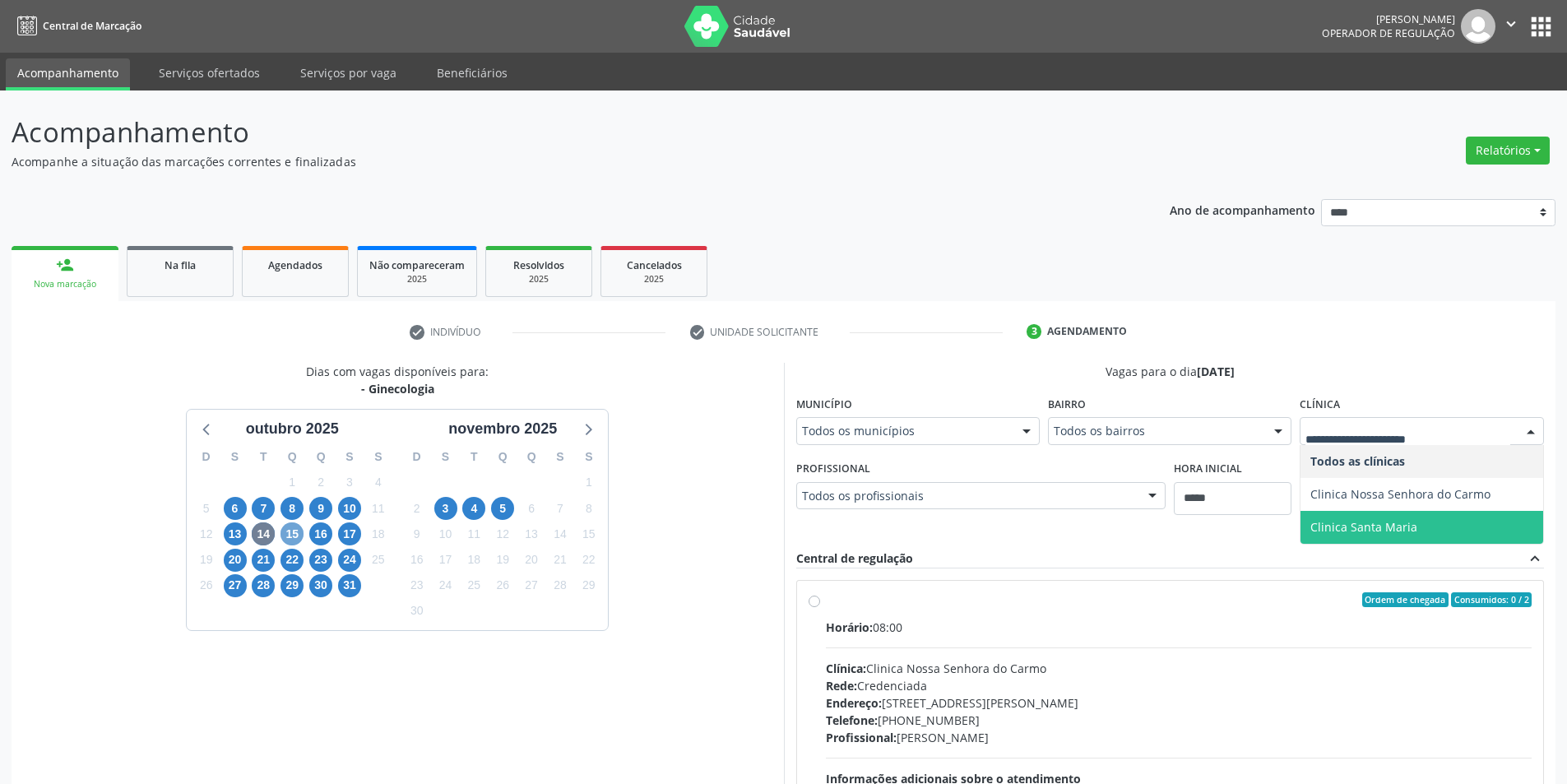
click at [286, 543] on span "15" at bounding box center [292, 534] width 23 height 23
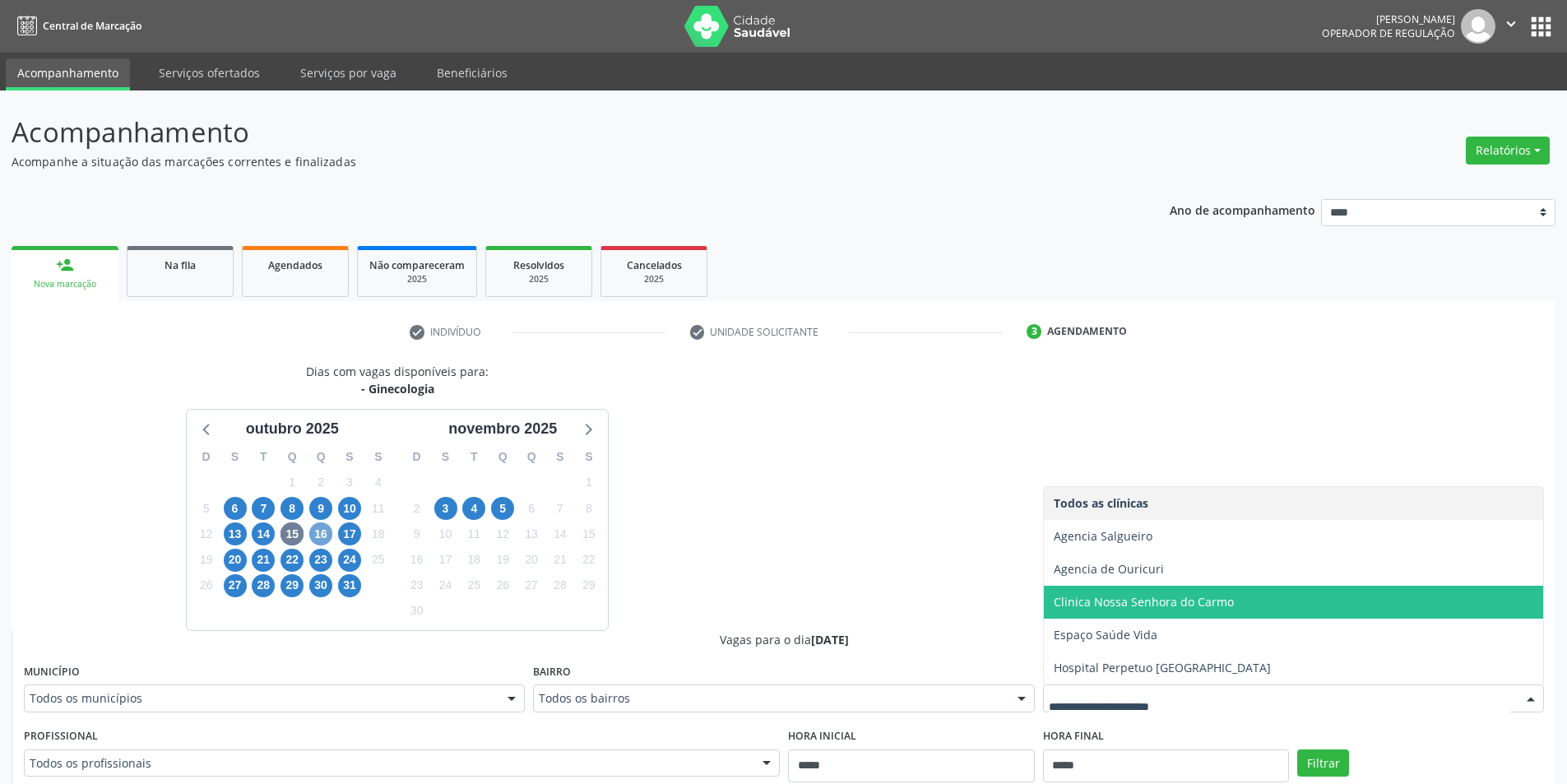
click at [313, 532] on span "16" at bounding box center [321, 534] width 23 height 23
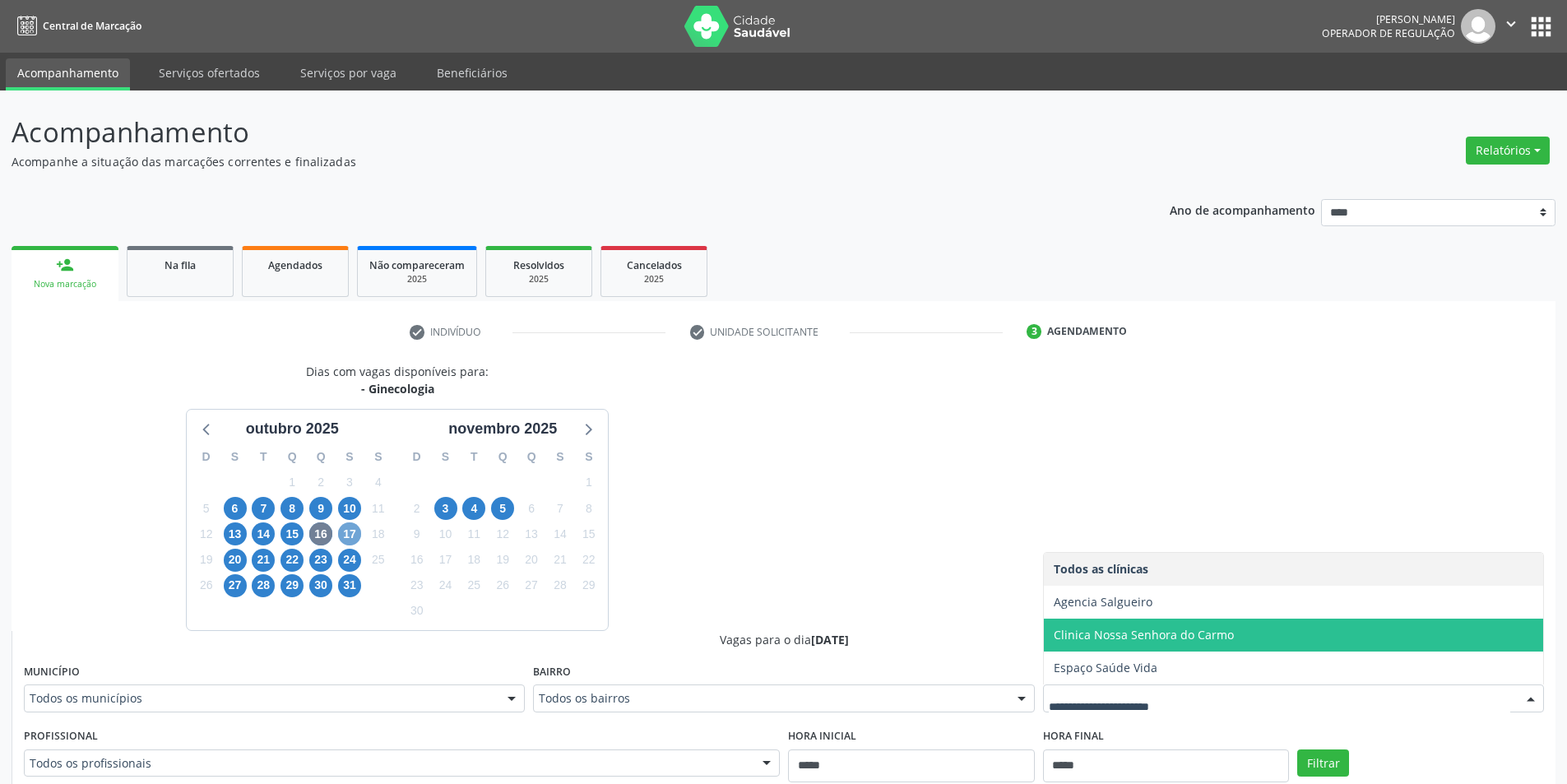
click at [356, 526] on span "17" at bounding box center [350, 534] width 23 height 23
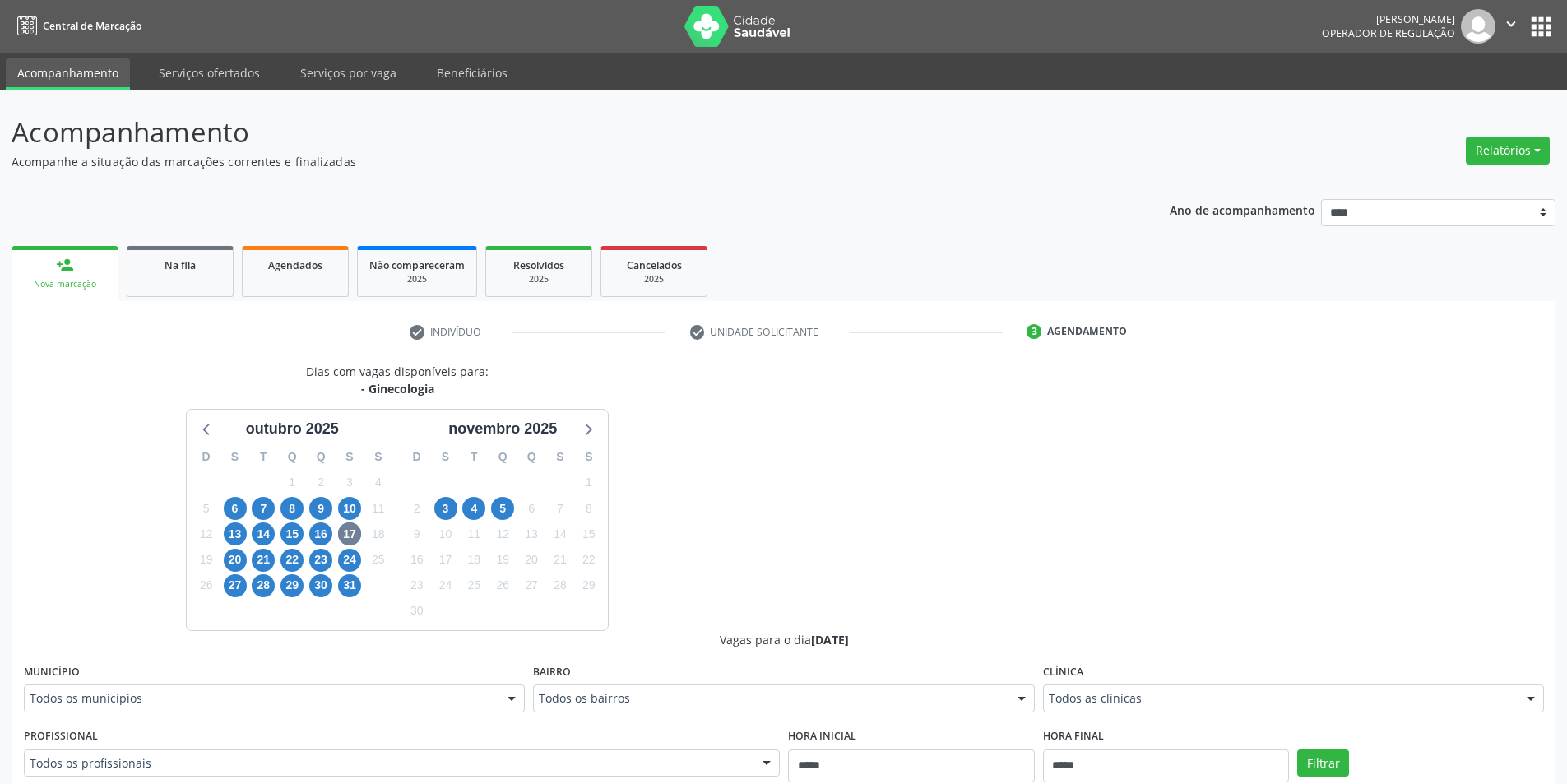
click at [1243, 687] on div "Todos as clínicas" at bounding box center [1294, 698] width 501 height 28
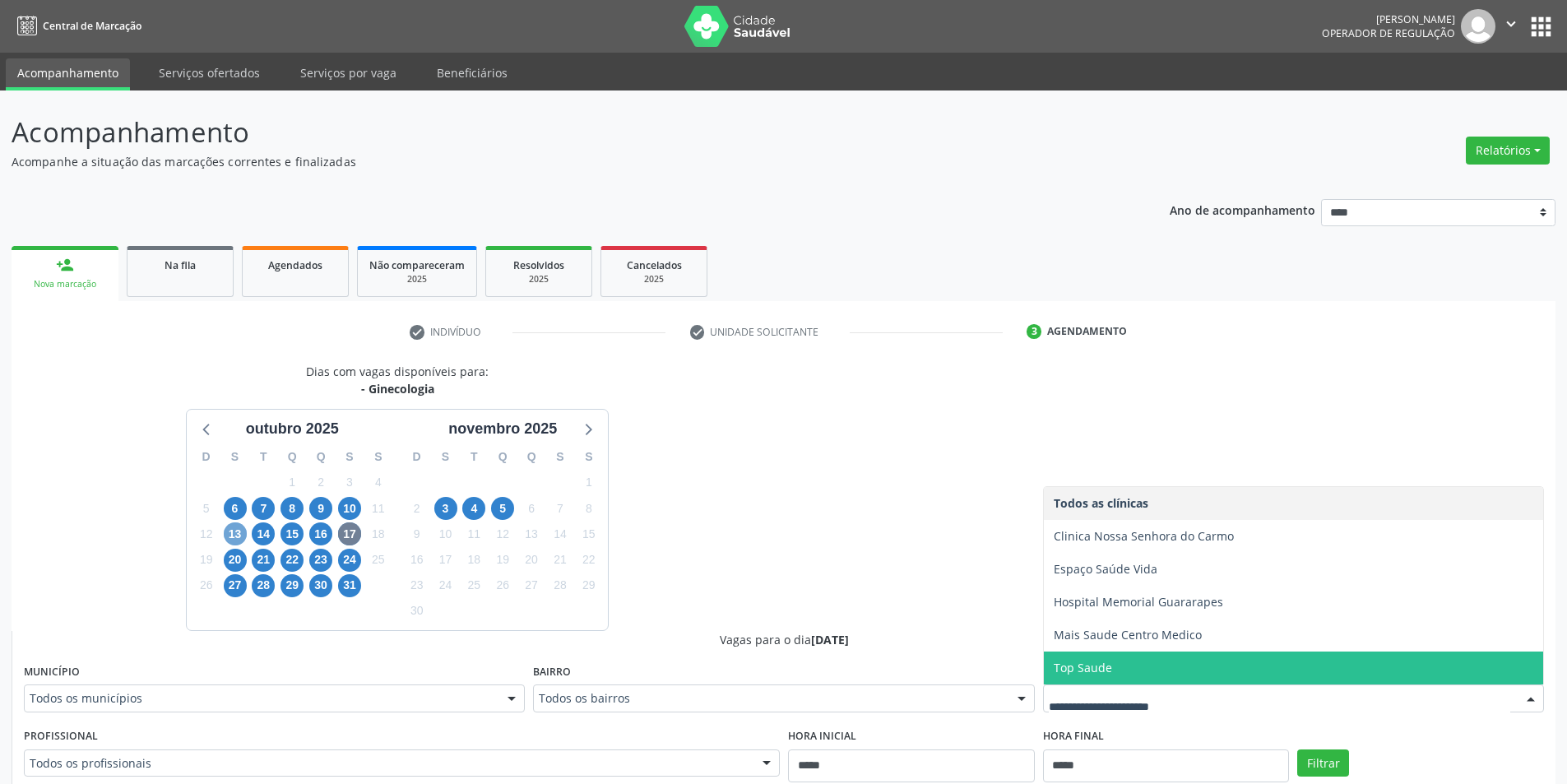
click at [228, 541] on span "13" at bounding box center [236, 534] width 23 height 23
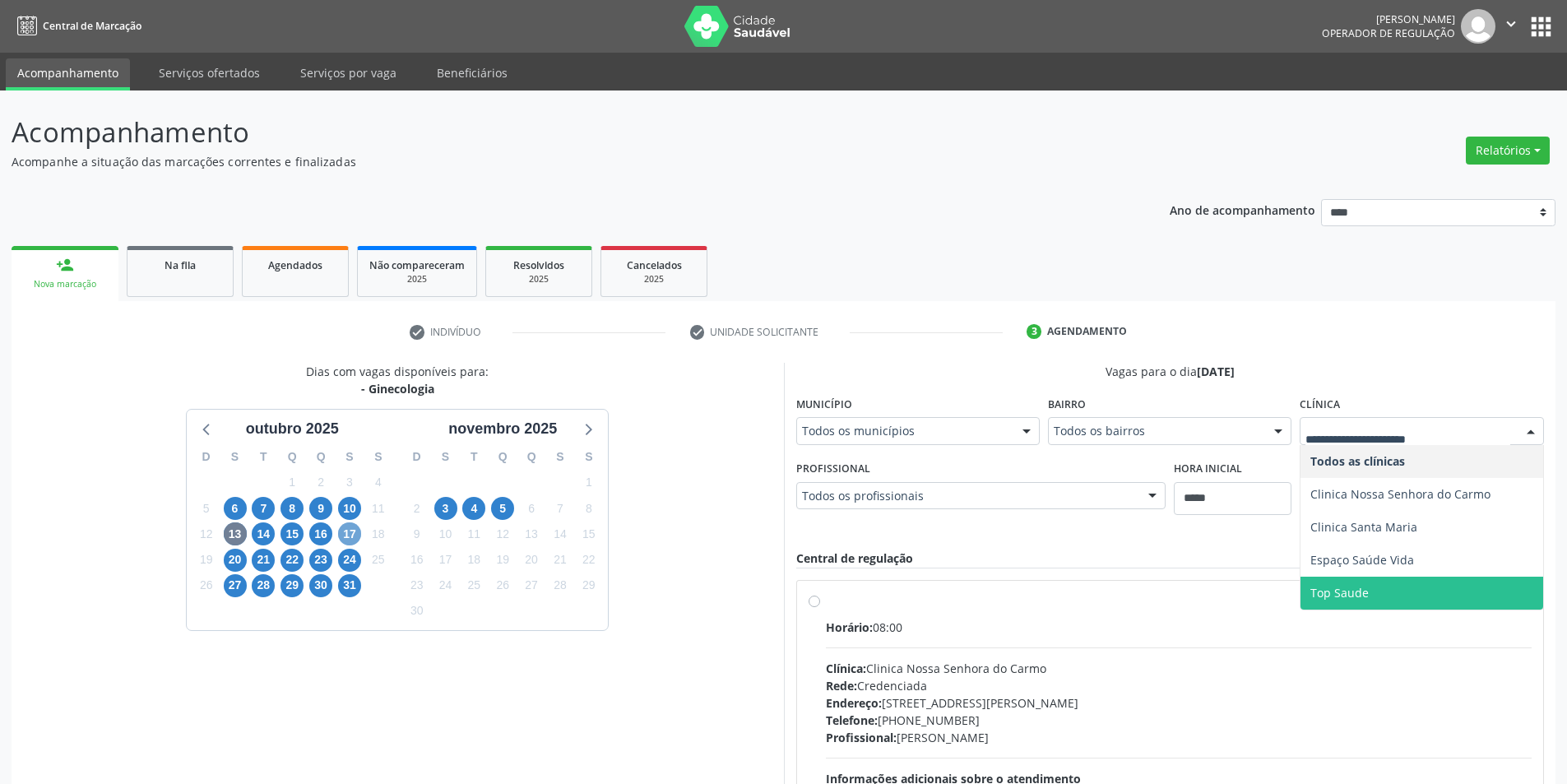
click at [351, 542] on span "17" at bounding box center [350, 534] width 23 height 23
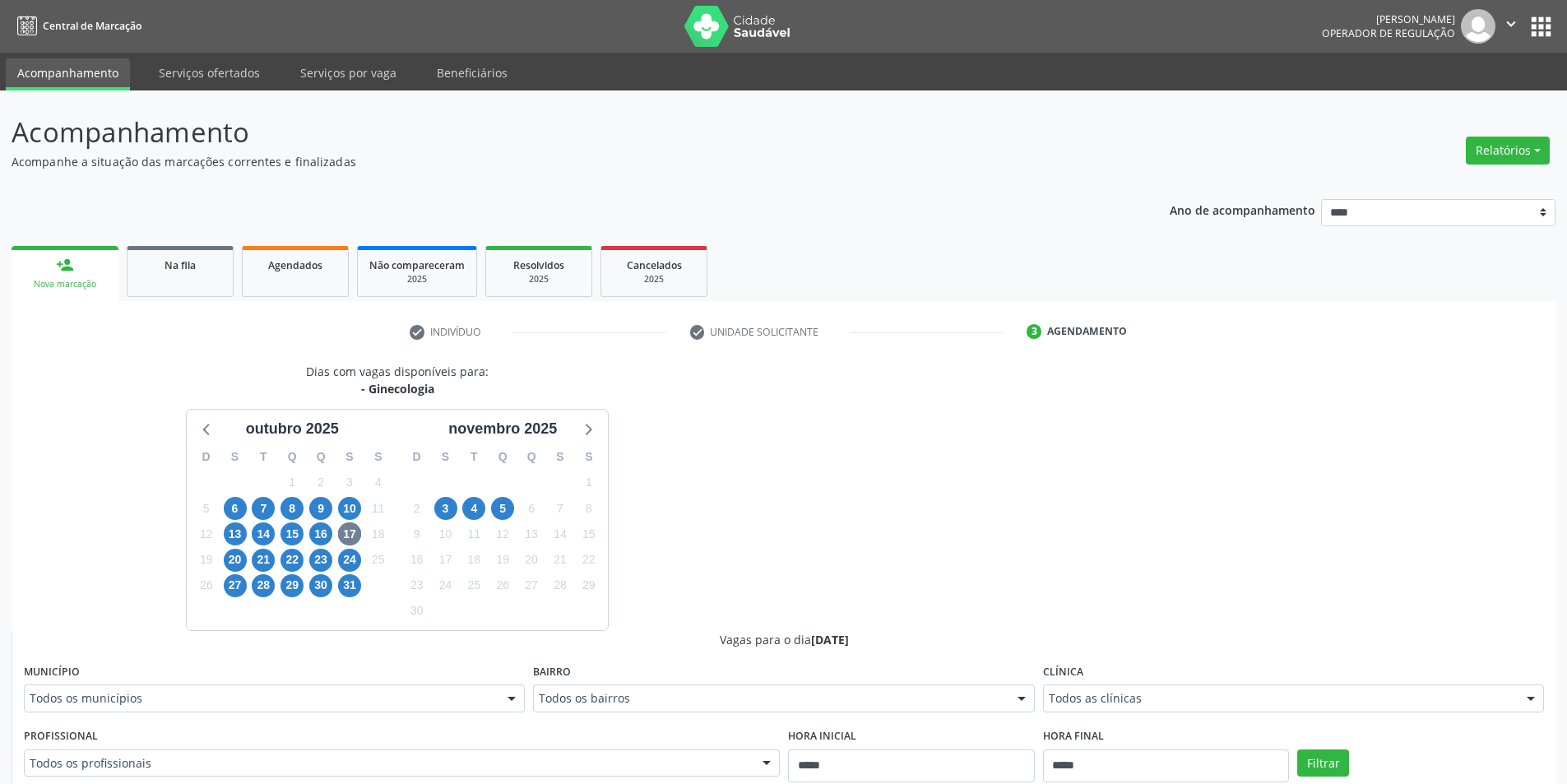
click at [1223, 673] on div "Clínica Todos as clínicas Todos as clínicas Clinica Nossa Senhora do Carmo Espa…" at bounding box center [1294, 685] width 501 height 53
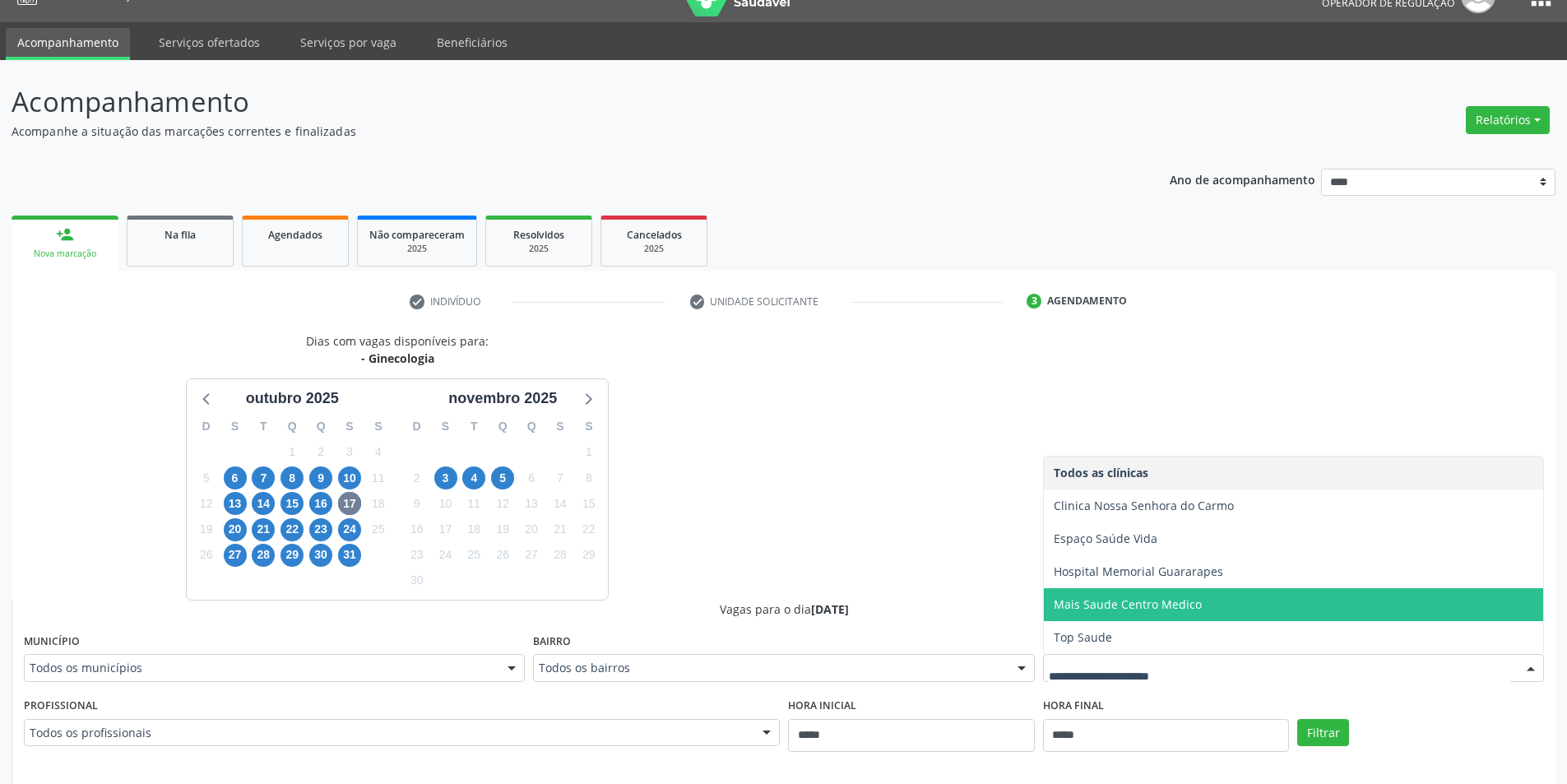
scroll to position [82, 0]
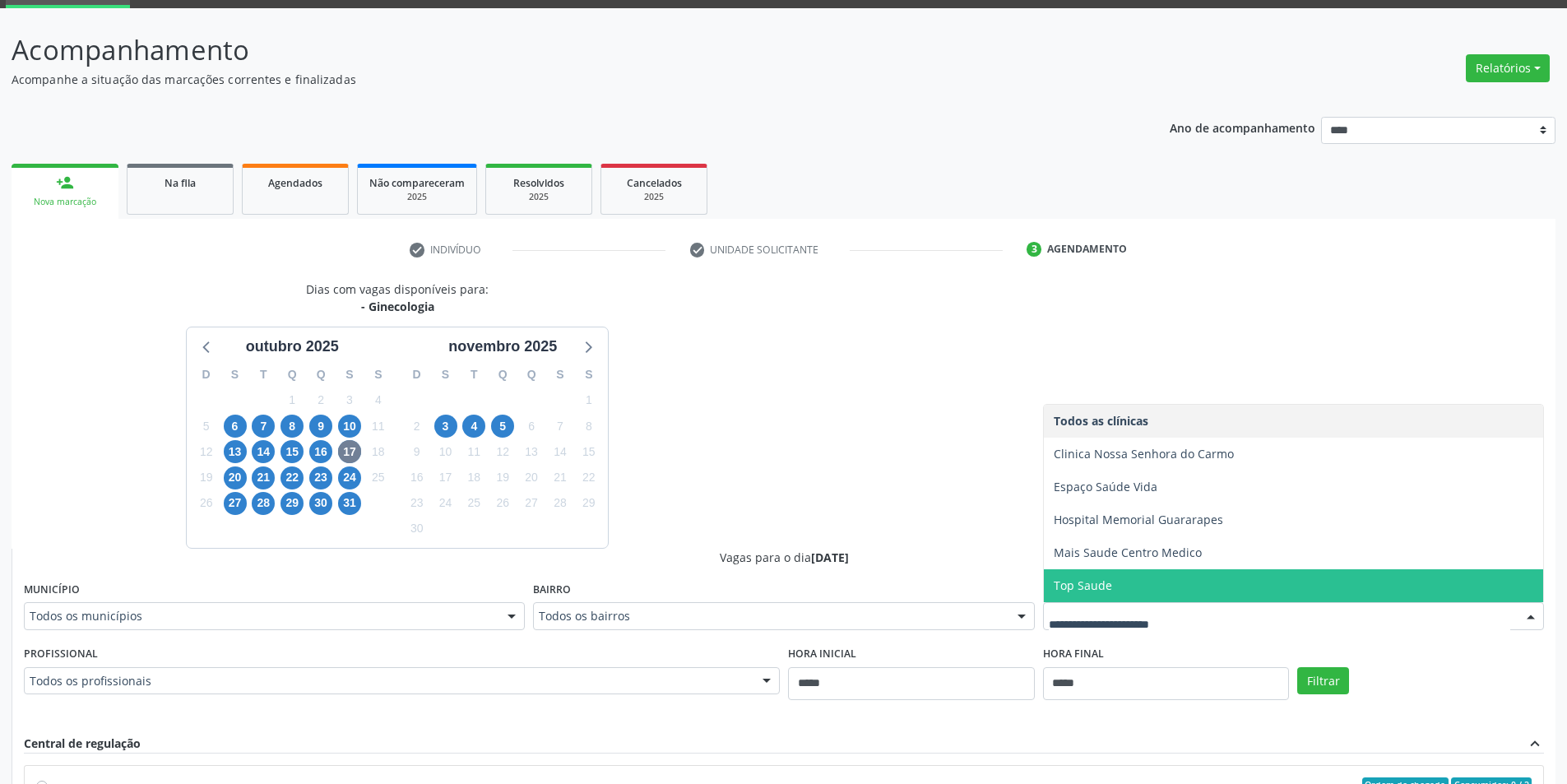
click at [1158, 592] on span "Top Saude" at bounding box center [1293, 585] width 499 height 33
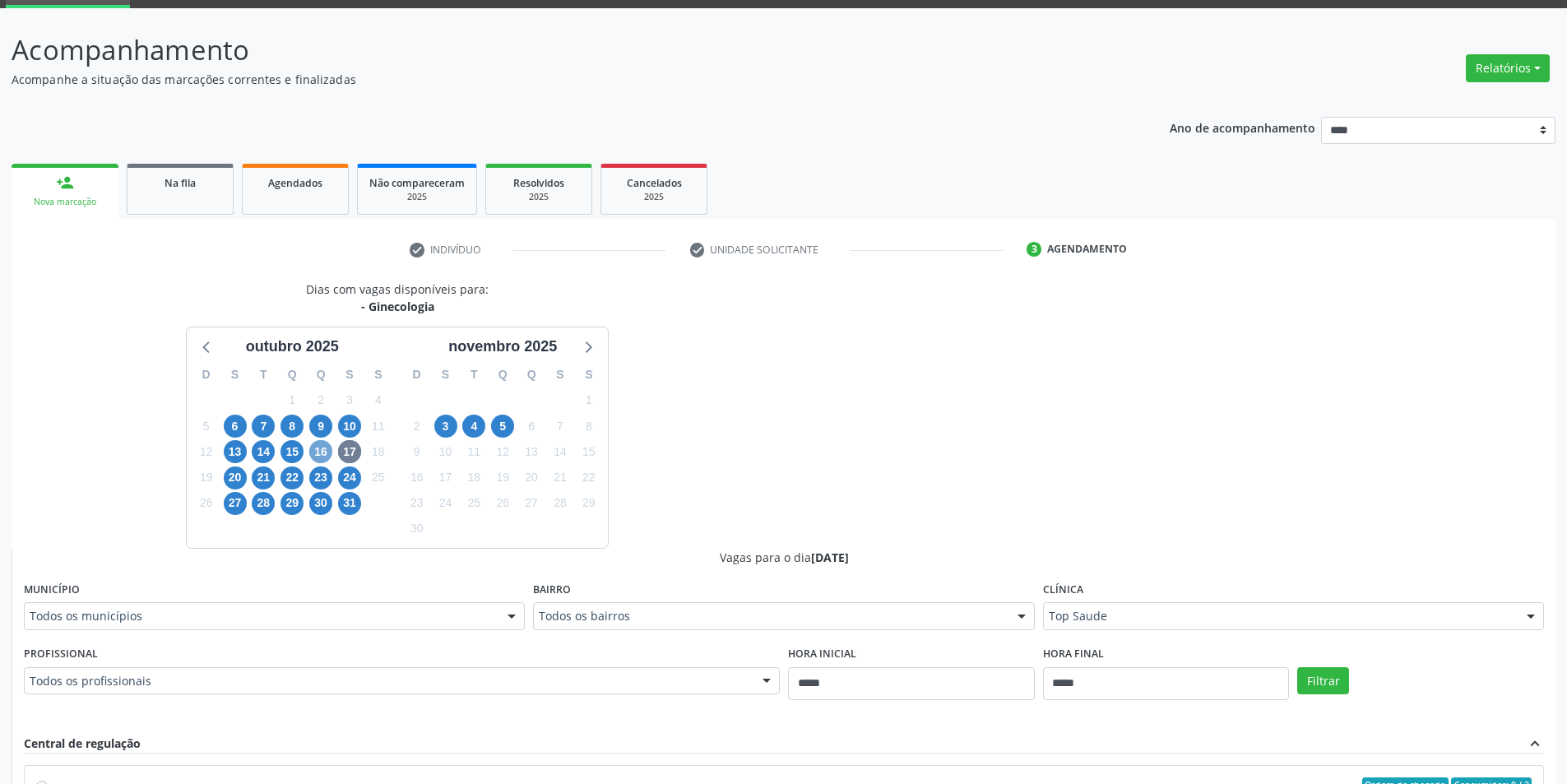
click at [321, 449] on span "16" at bounding box center [321, 451] width 23 height 23
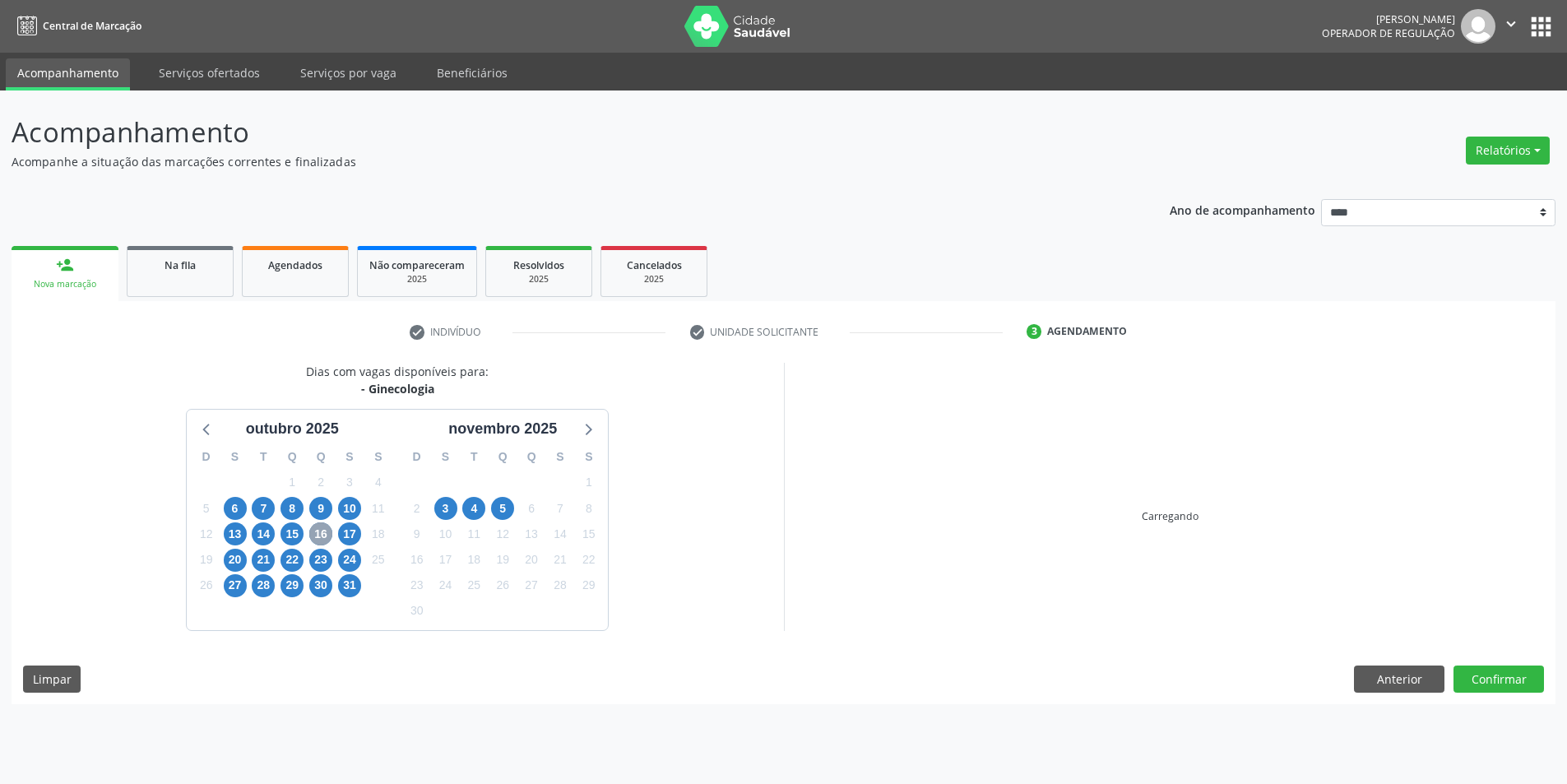
scroll to position [0, 0]
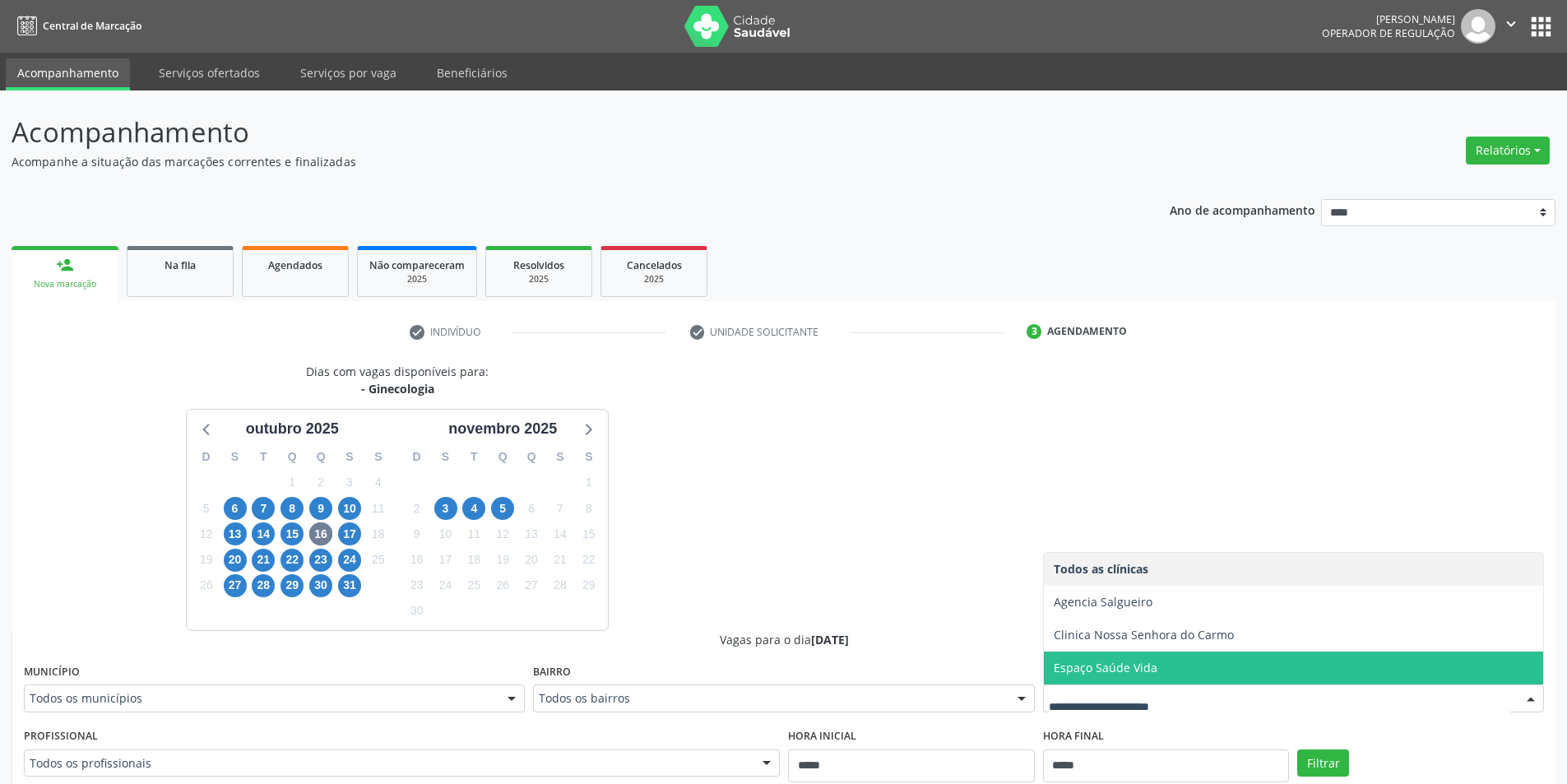
click at [275, 533] on div "14" at bounding box center [264, 534] width 29 height 25
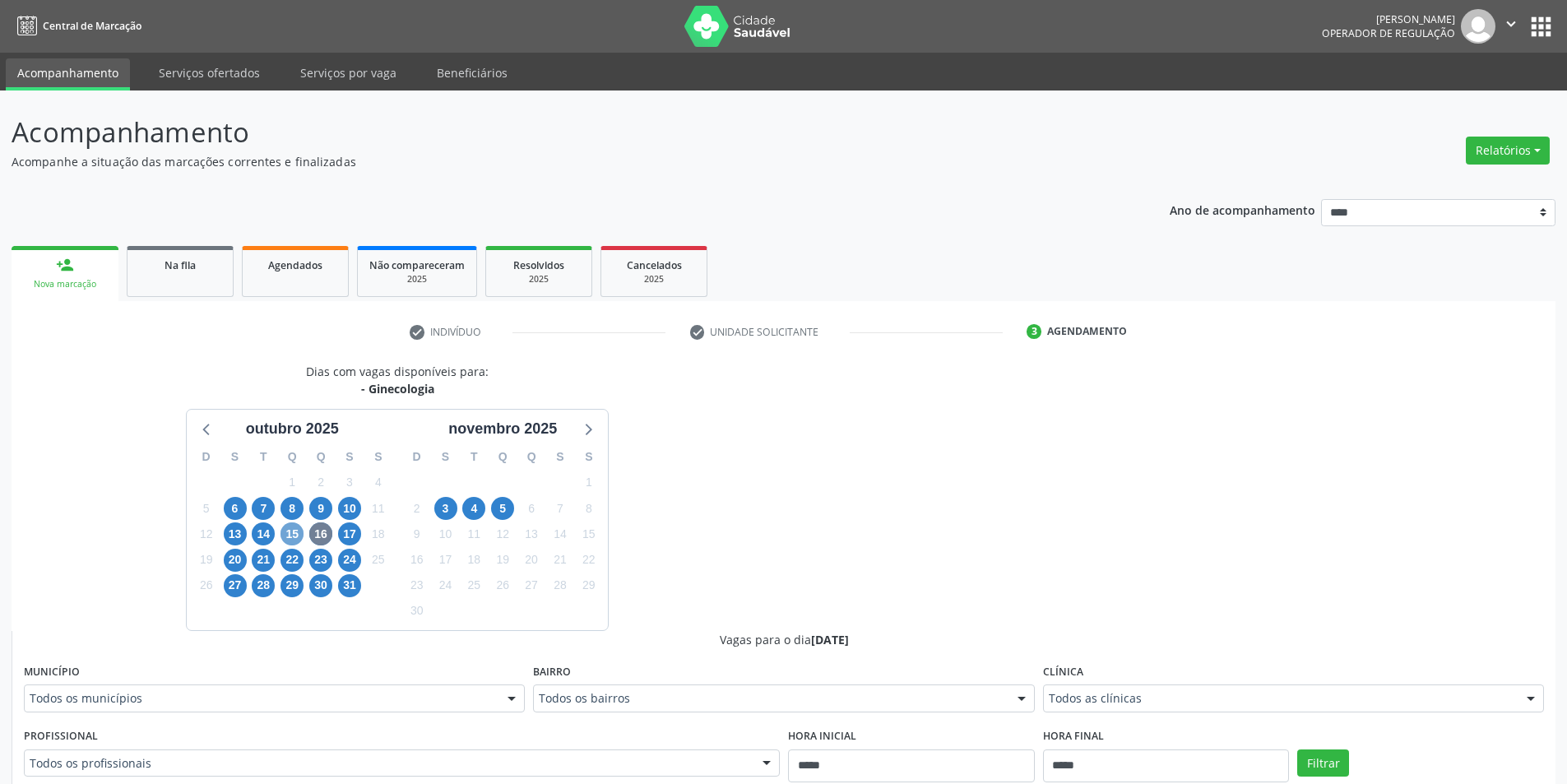
click at [290, 530] on span "15" at bounding box center [292, 534] width 23 height 23
click at [1183, 718] on fieldset "Clínica Todos as clínicas Todos as clínicas Agencia Salgueiro Agencia de Ouricu…" at bounding box center [1294, 690] width 501 height 64
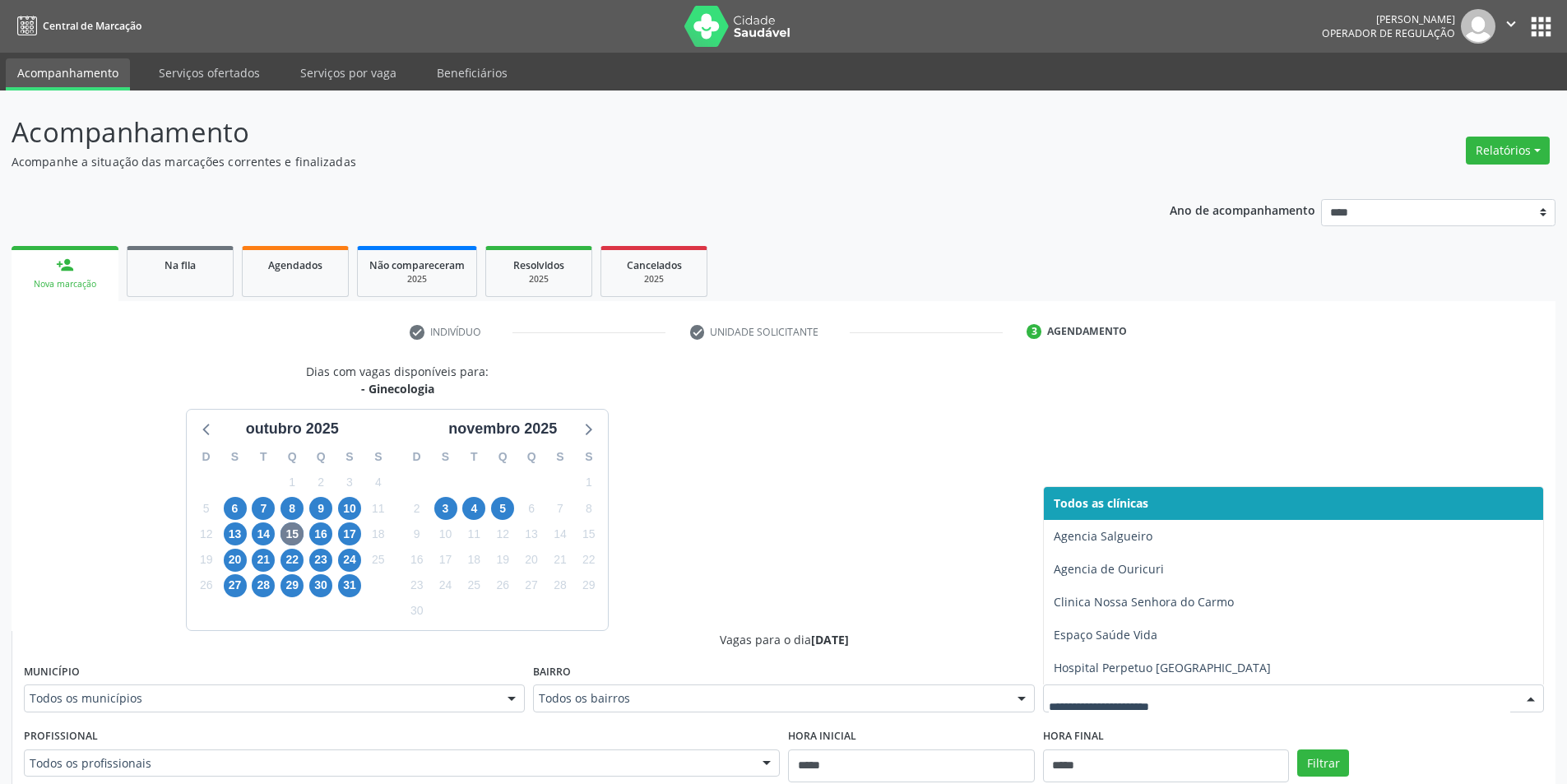
click at [810, 494] on div "Dias com vagas disponíveis para: - Ginecologia outubro 2025 D S T Q Q S S 28 29…" at bounding box center [784, 763] width 1545 height 802
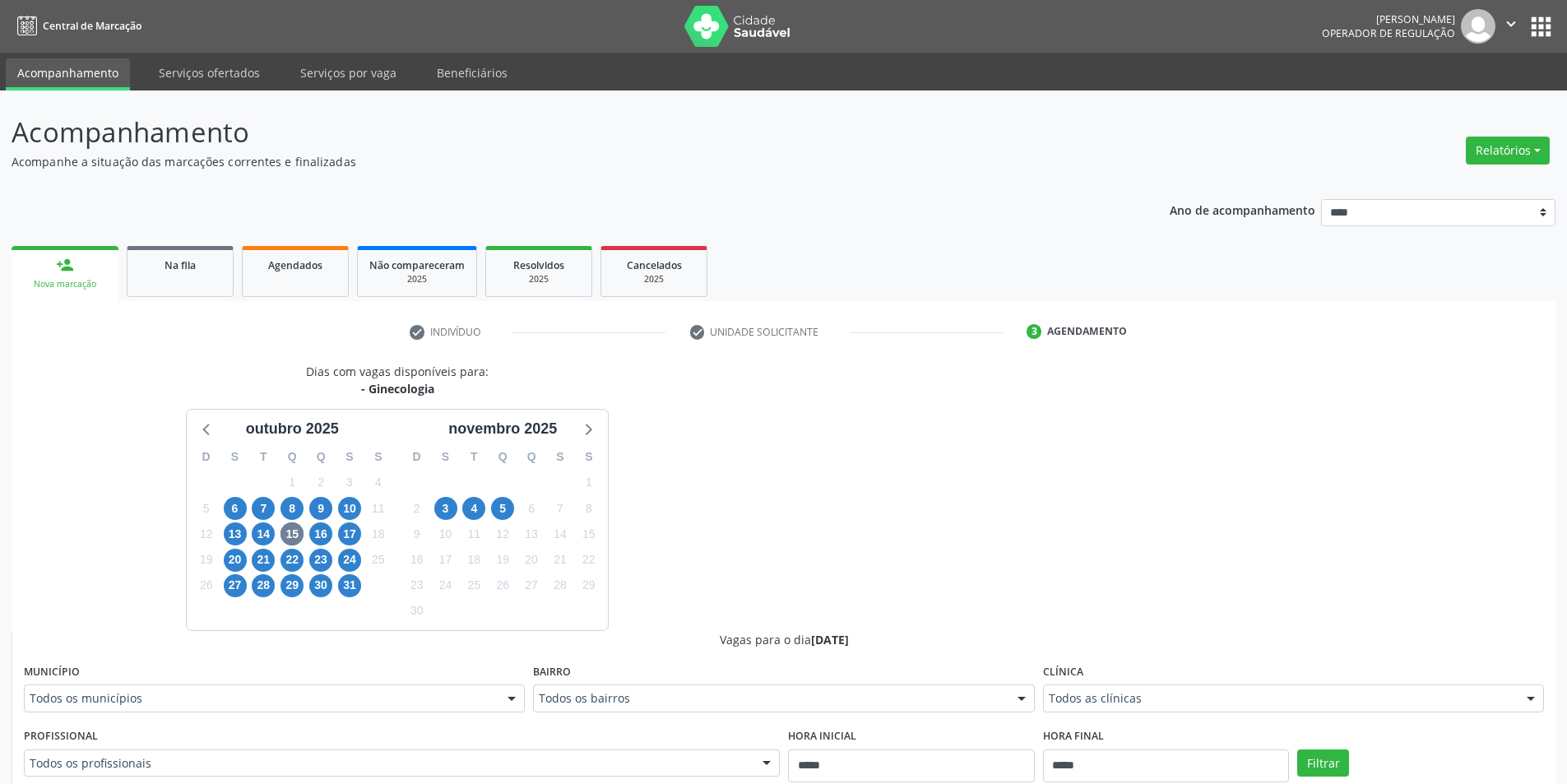
click at [261, 545] on div "14" at bounding box center [264, 534] width 23 height 25
click at [260, 531] on span "14" at bounding box center [264, 534] width 23 height 23
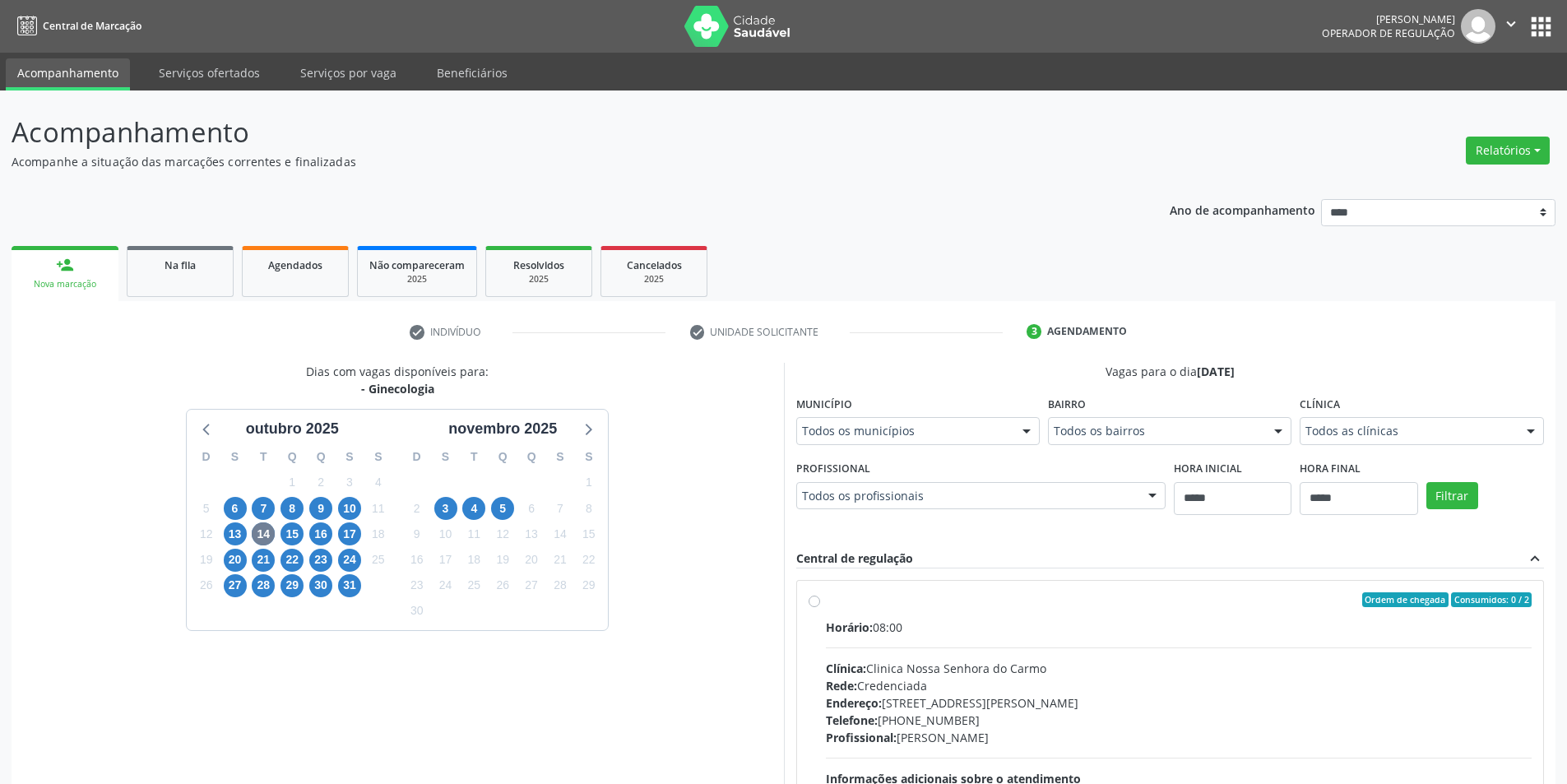
click at [307, 533] on div "16" at bounding box center [321, 534] width 29 height 25
click at [300, 534] on span "15" at bounding box center [292, 534] width 23 height 23
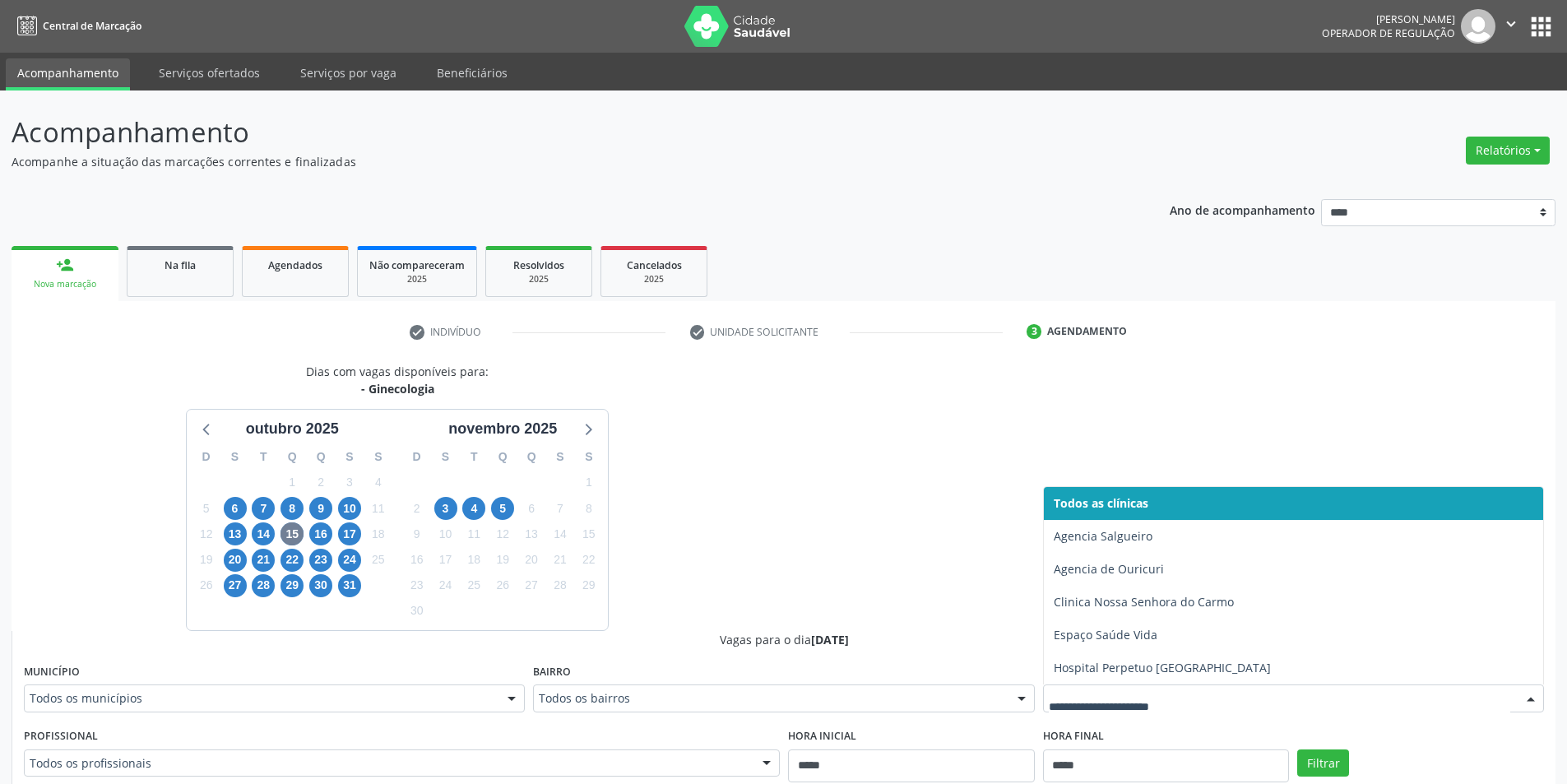
click at [1124, 687] on div at bounding box center [1294, 698] width 501 height 28
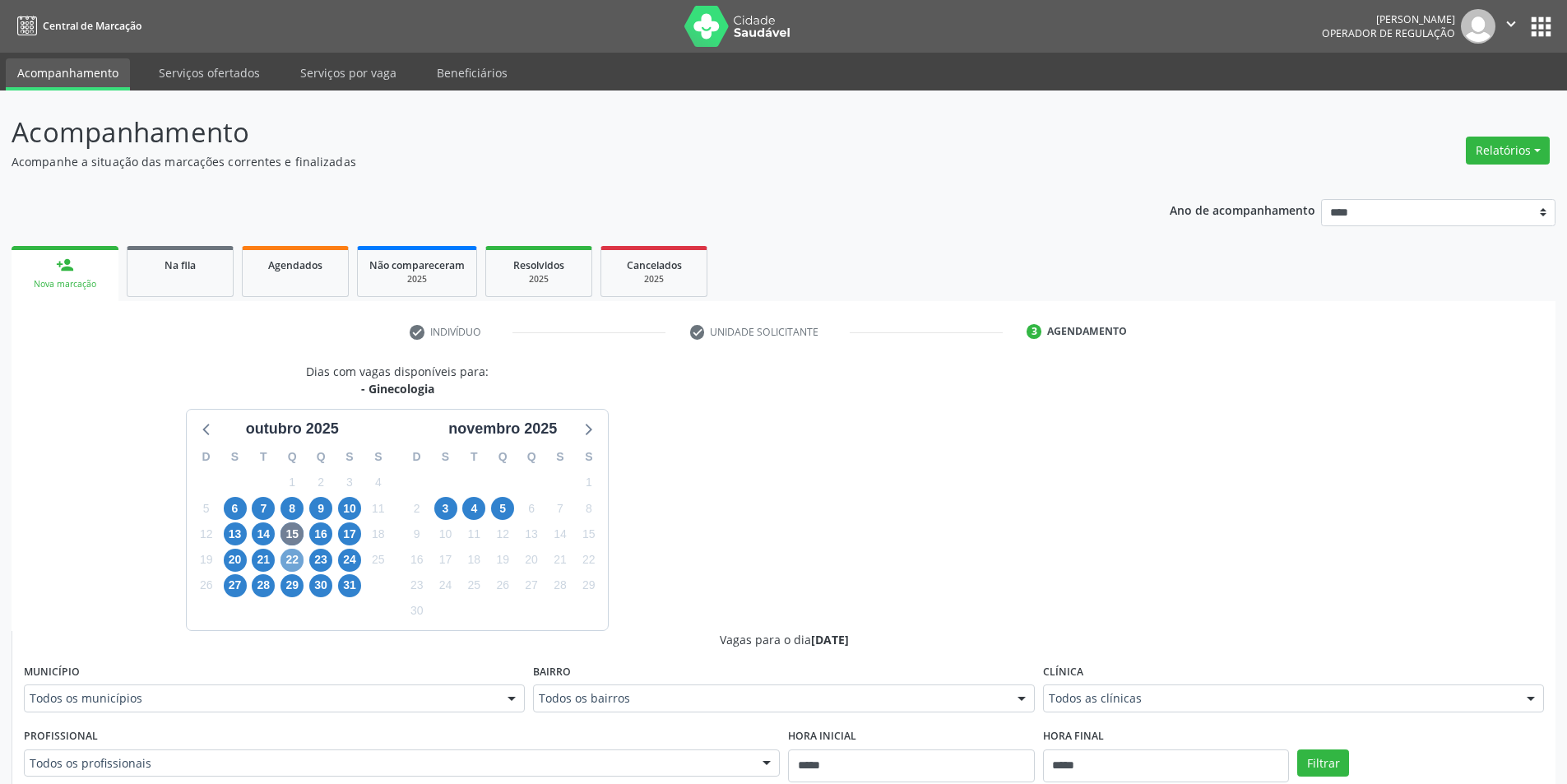
click at [293, 559] on span "22" at bounding box center [292, 560] width 23 height 23
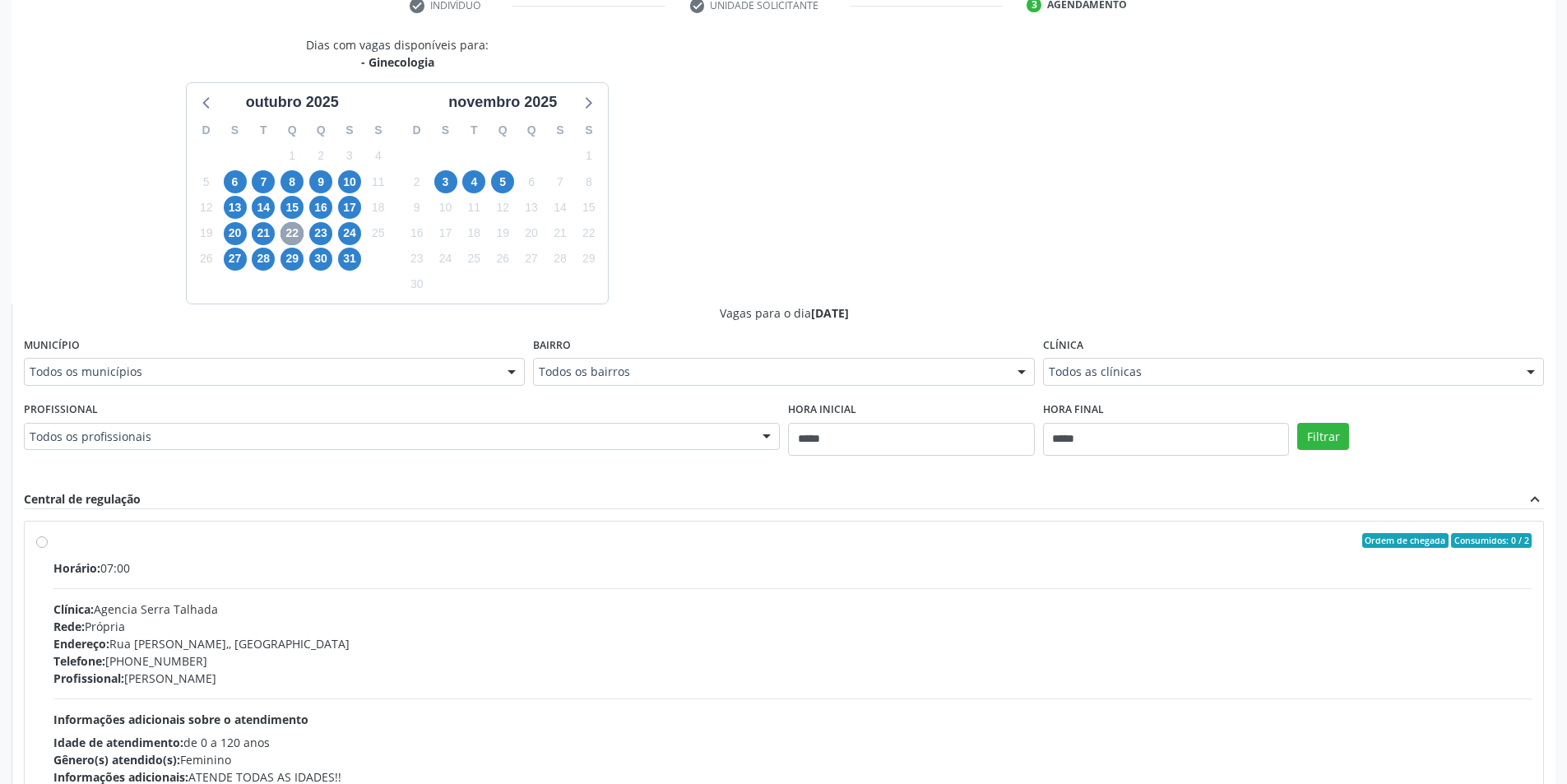
scroll to position [329, 0]
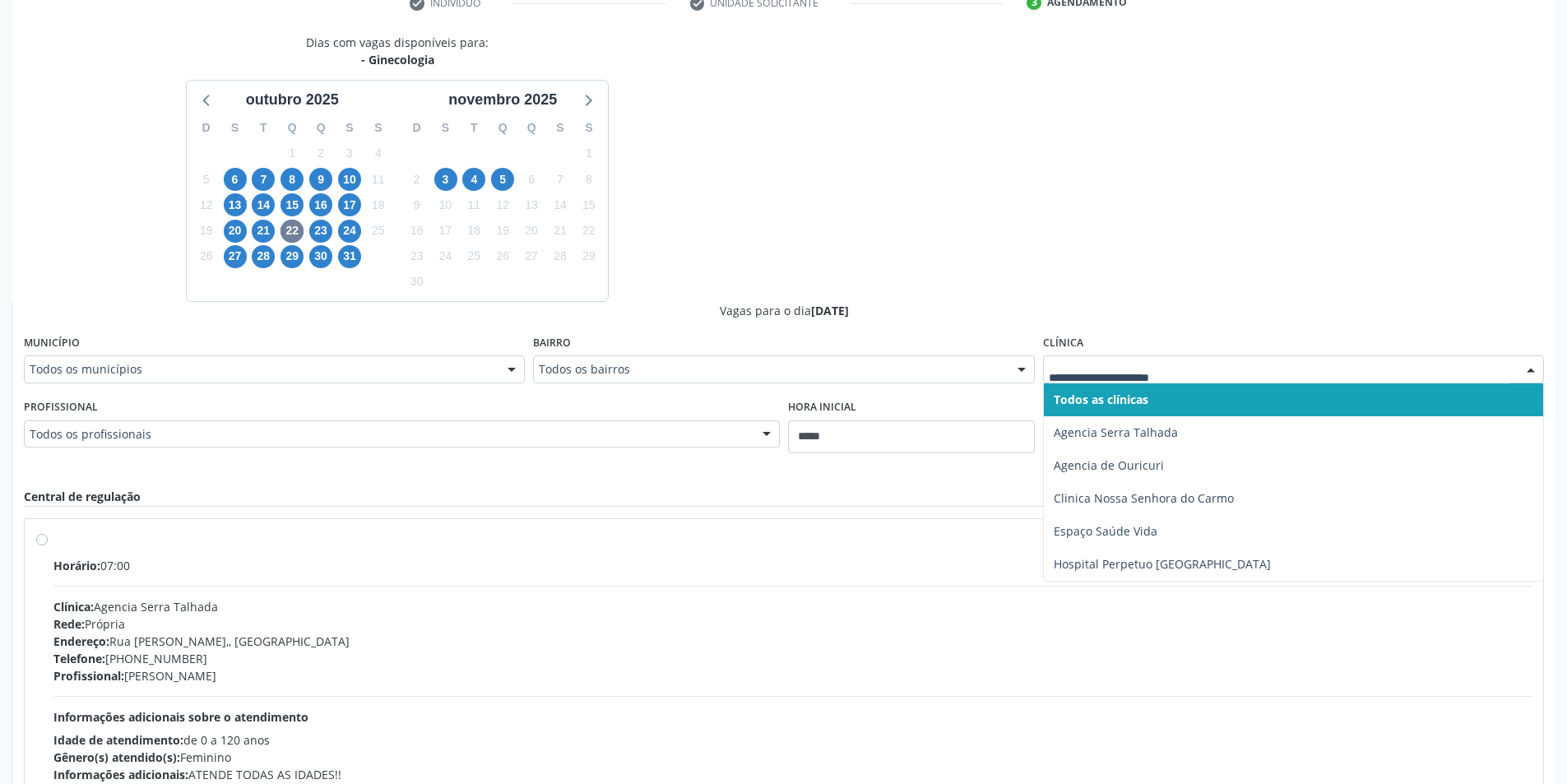
click at [1115, 379] on div at bounding box center [1294, 369] width 501 height 28
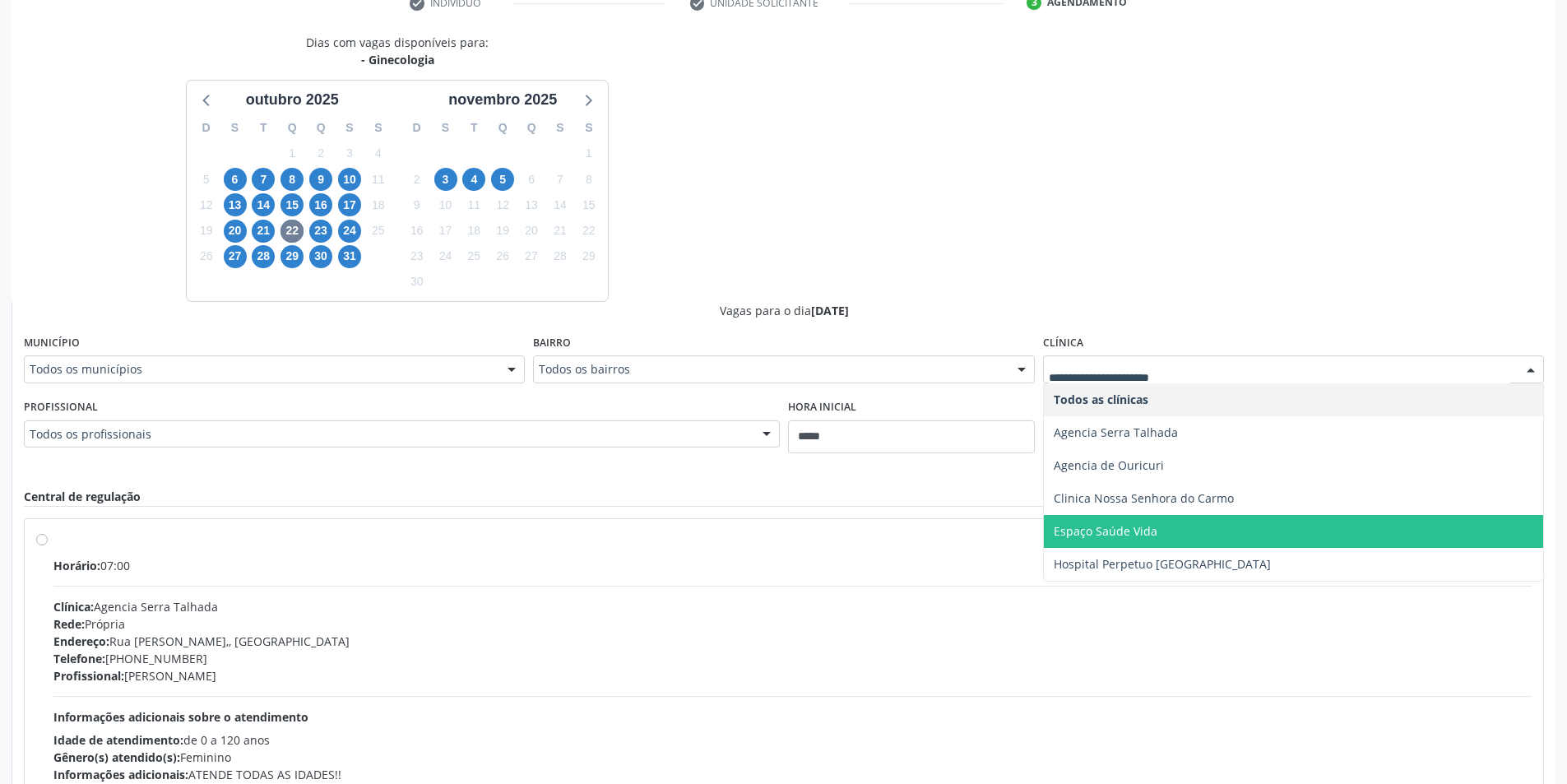
click at [1258, 530] on span "Espaço Saúde Vida" at bounding box center [1293, 530] width 499 height 33
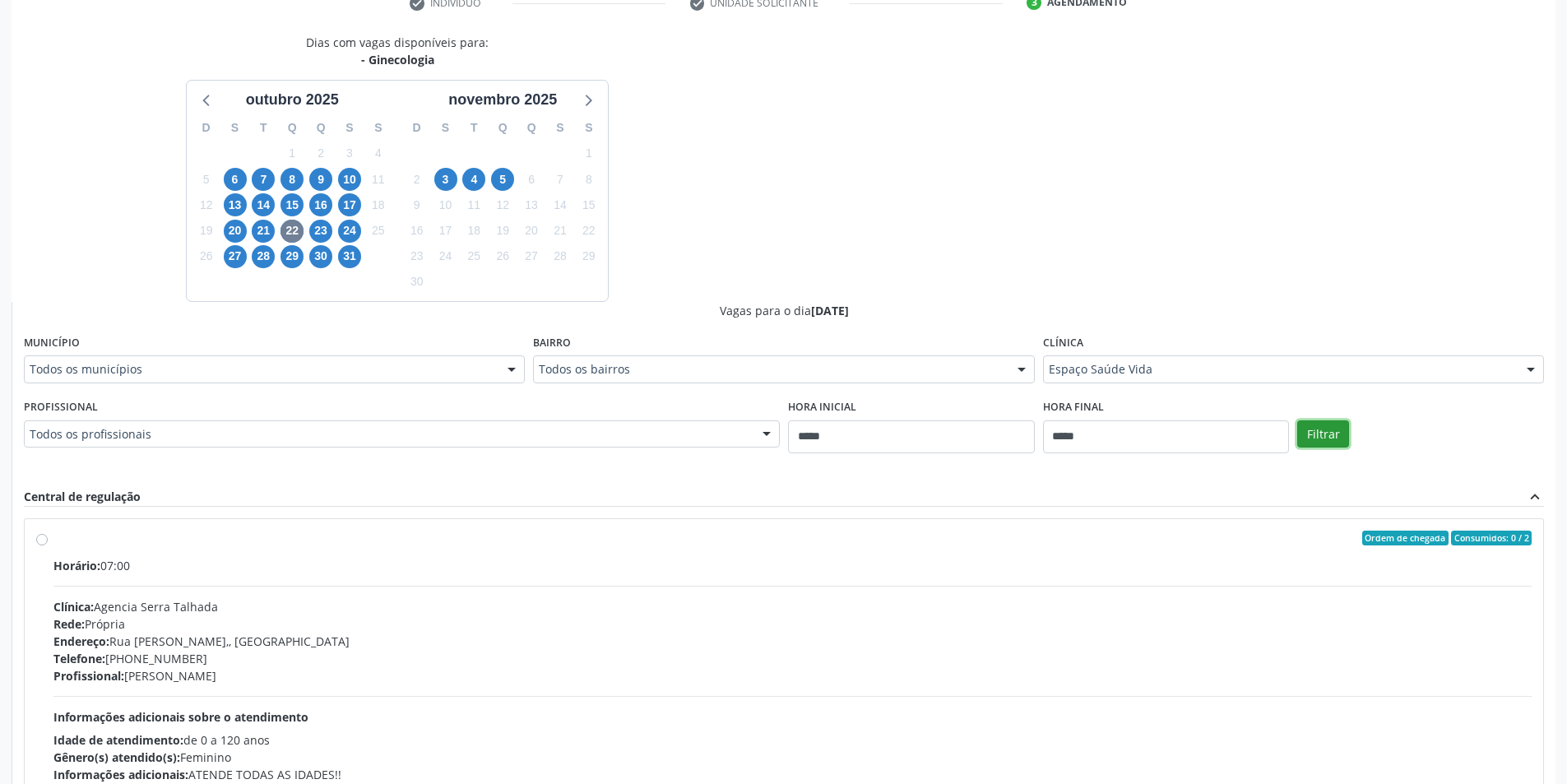
click at [1327, 444] on button "Filtrar" at bounding box center [1323, 433] width 52 height 28
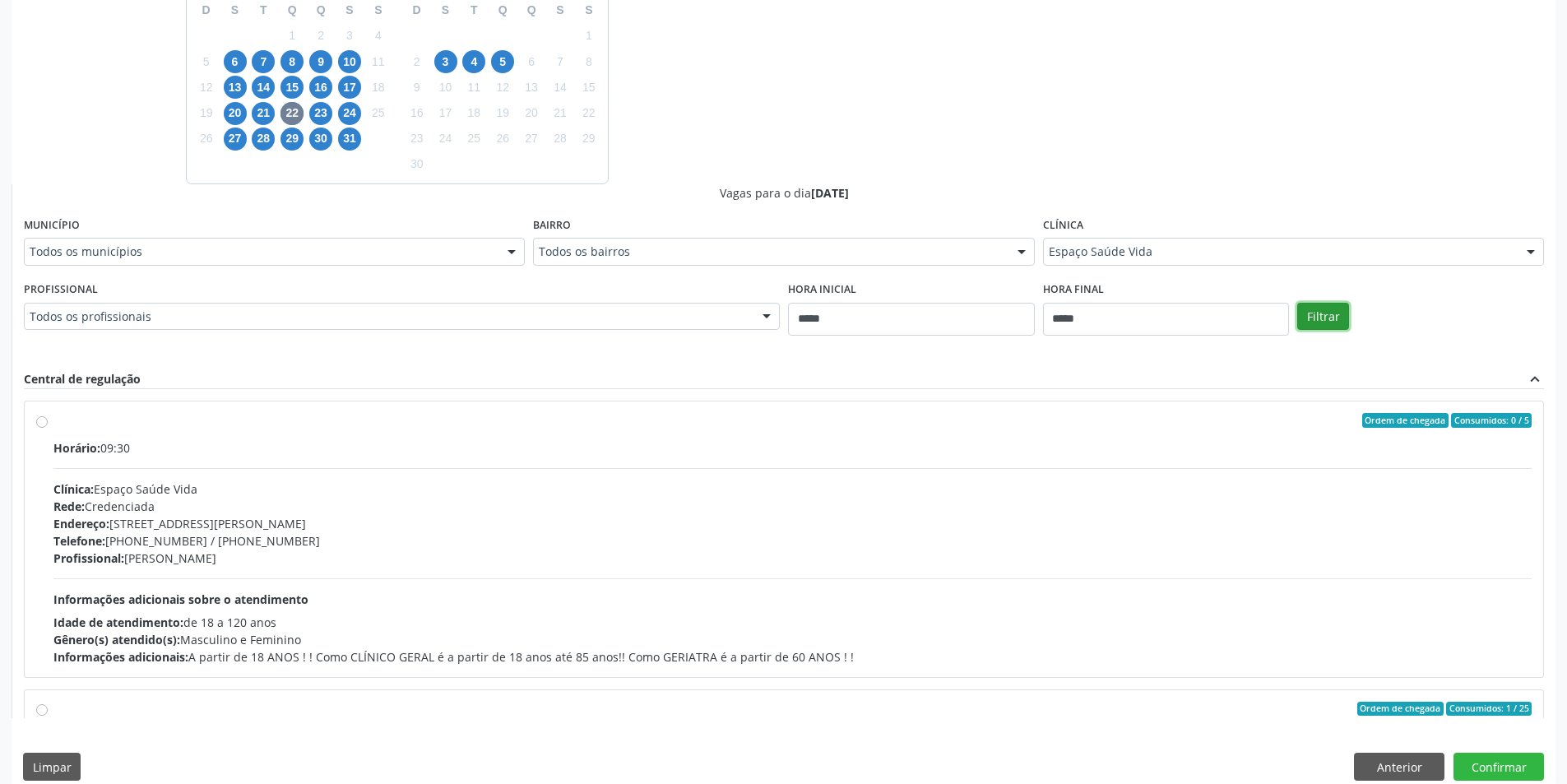
scroll to position [467, 0]
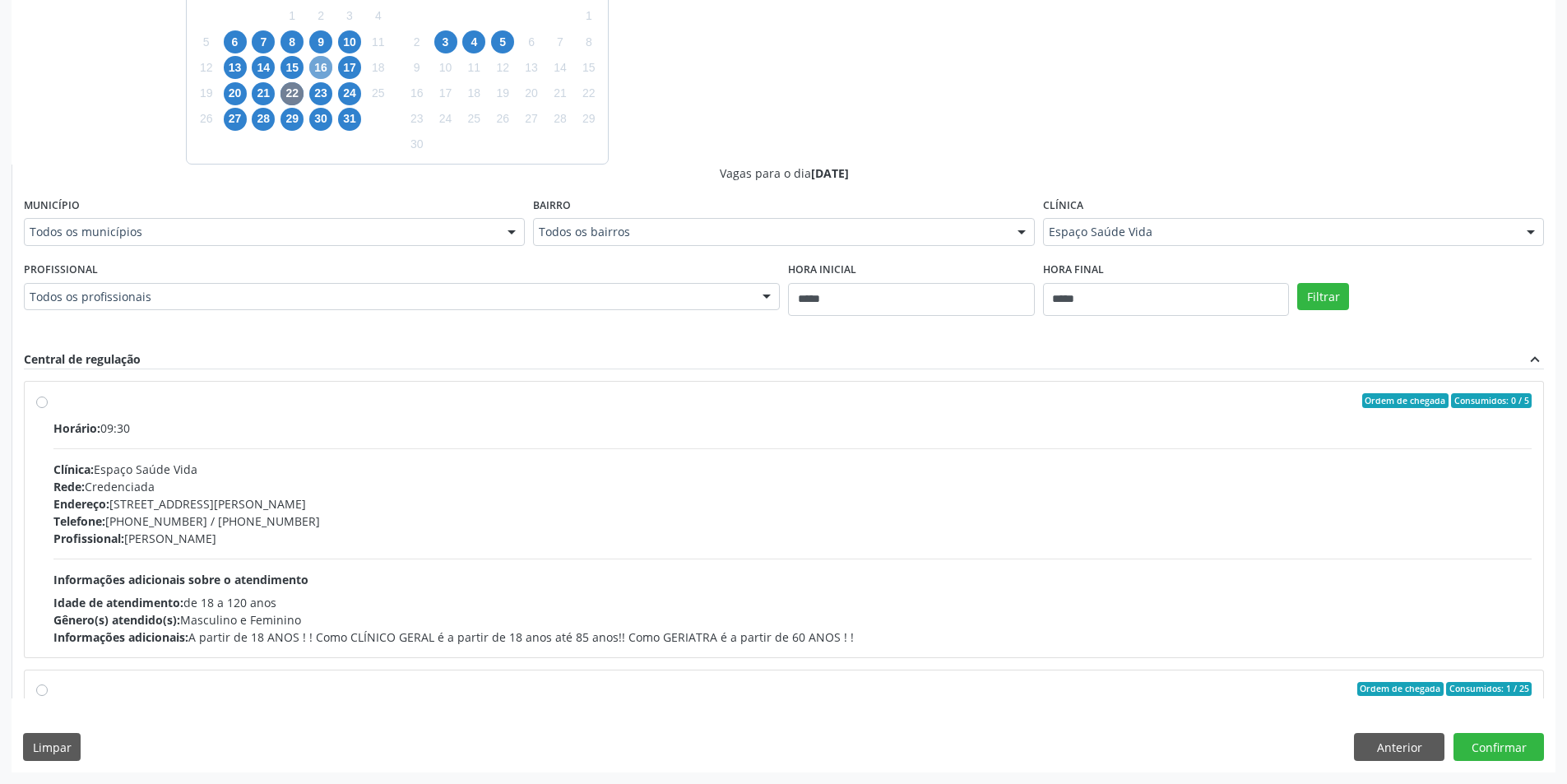
click at [322, 74] on span "16" at bounding box center [321, 67] width 23 height 23
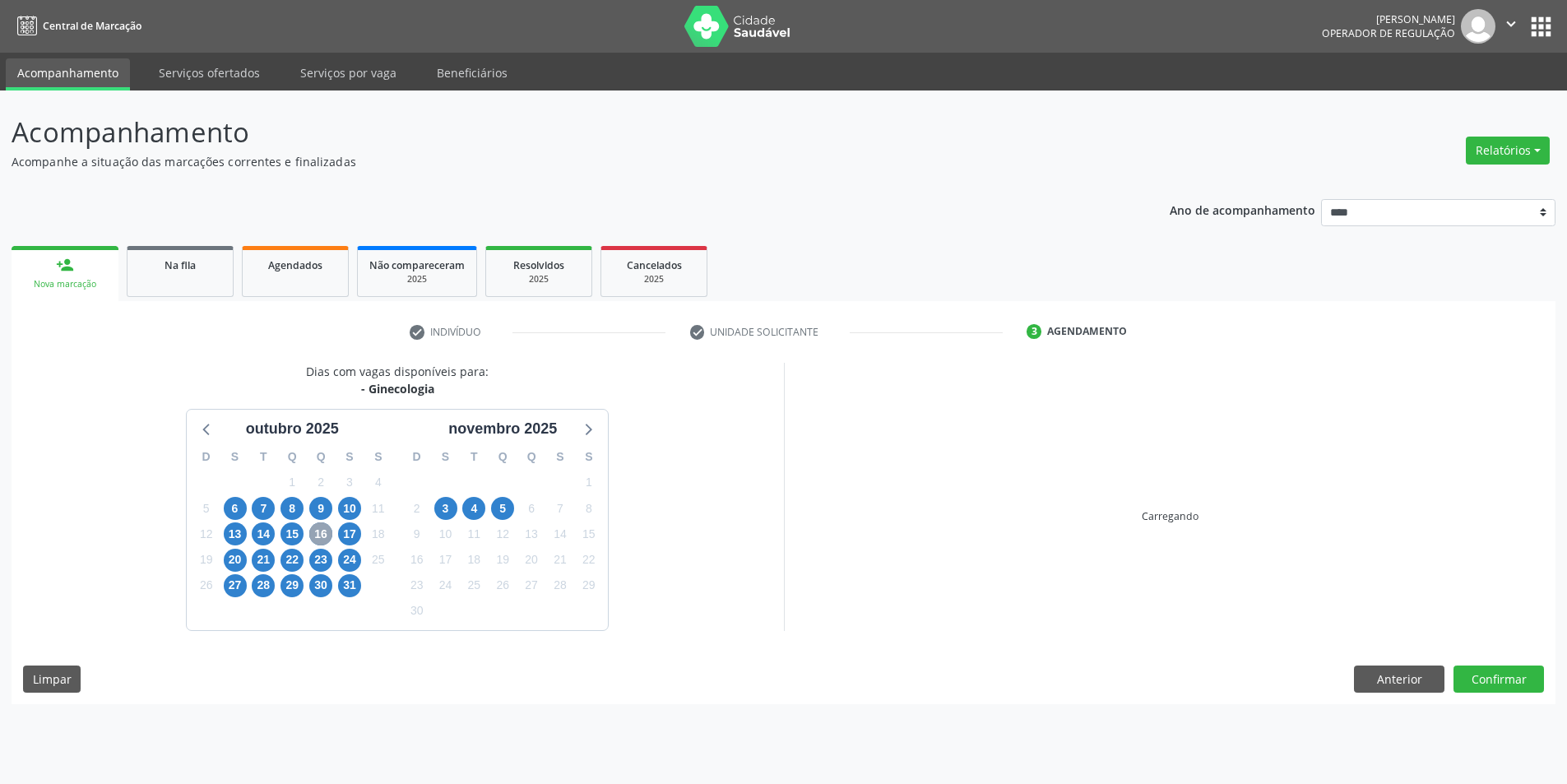
scroll to position [0, 0]
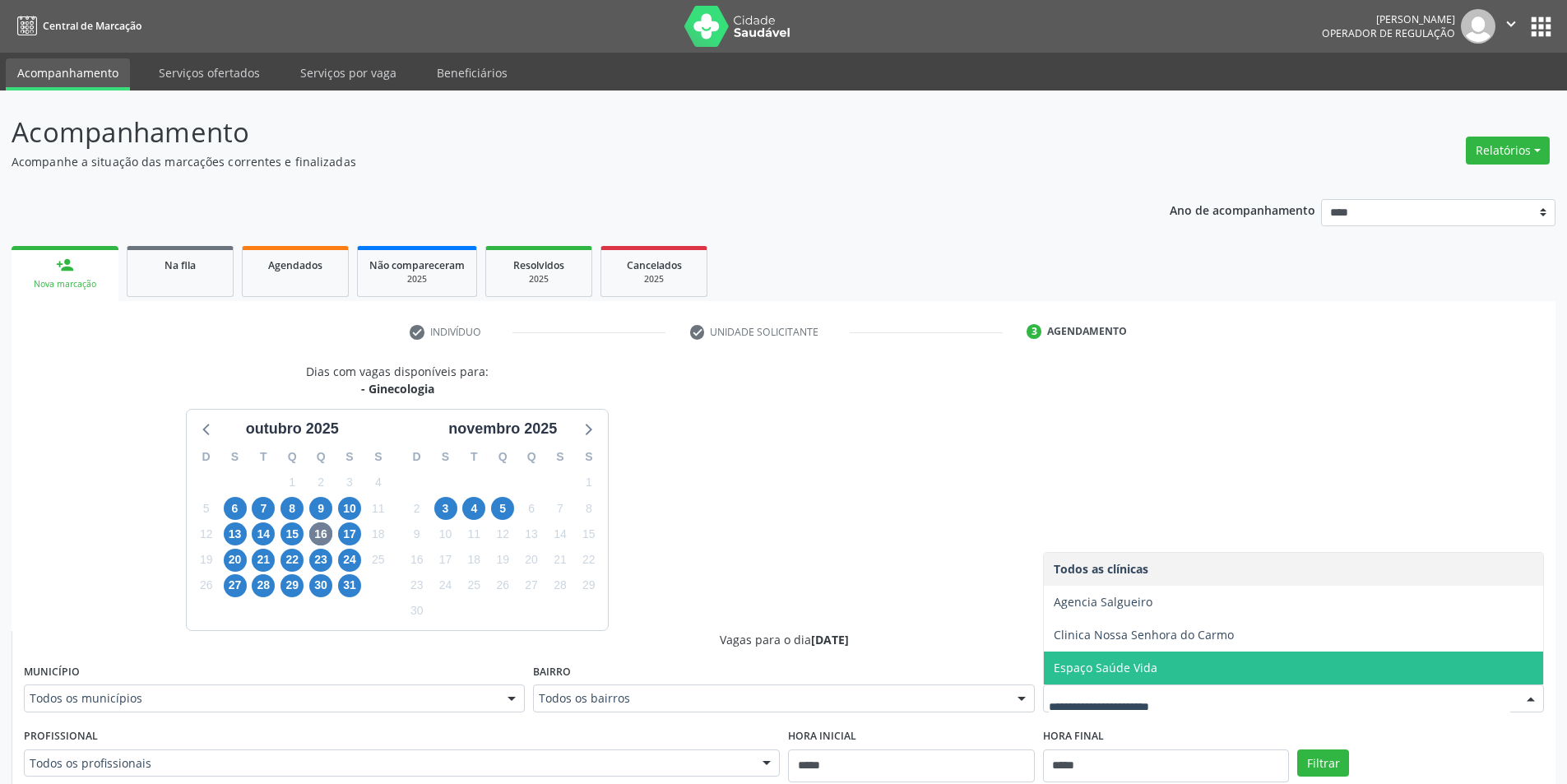
drag, startPoint x: 1105, startPoint y: 670, endPoint x: 1131, endPoint y: 676, distance: 26.7
click at [1103, 670] on span "Espaço Saúde Vida" at bounding box center [1105, 666] width 103 height 15
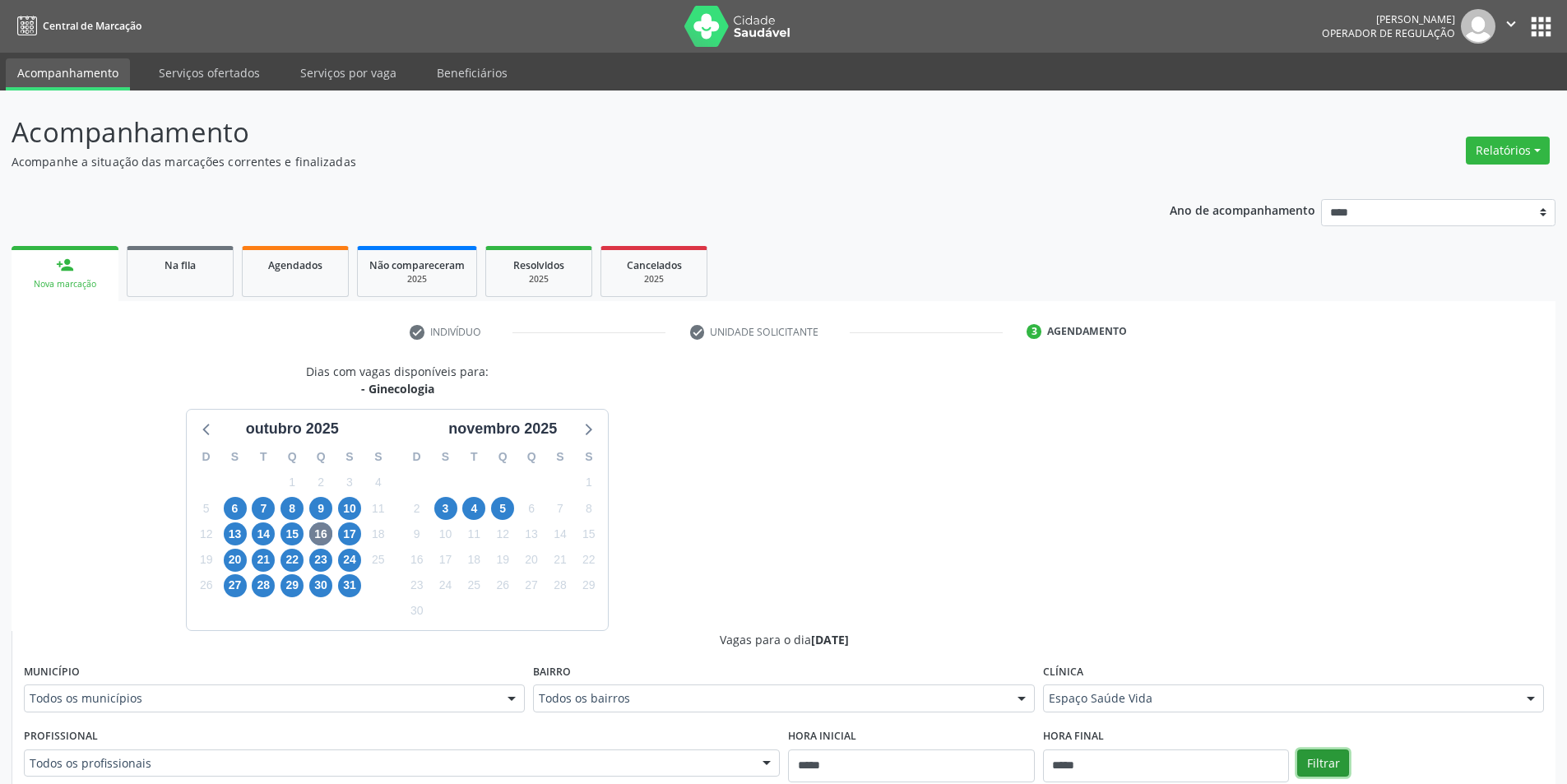
click at [1321, 760] on button "Filtrar" at bounding box center [1323, 762] width 52 height 28
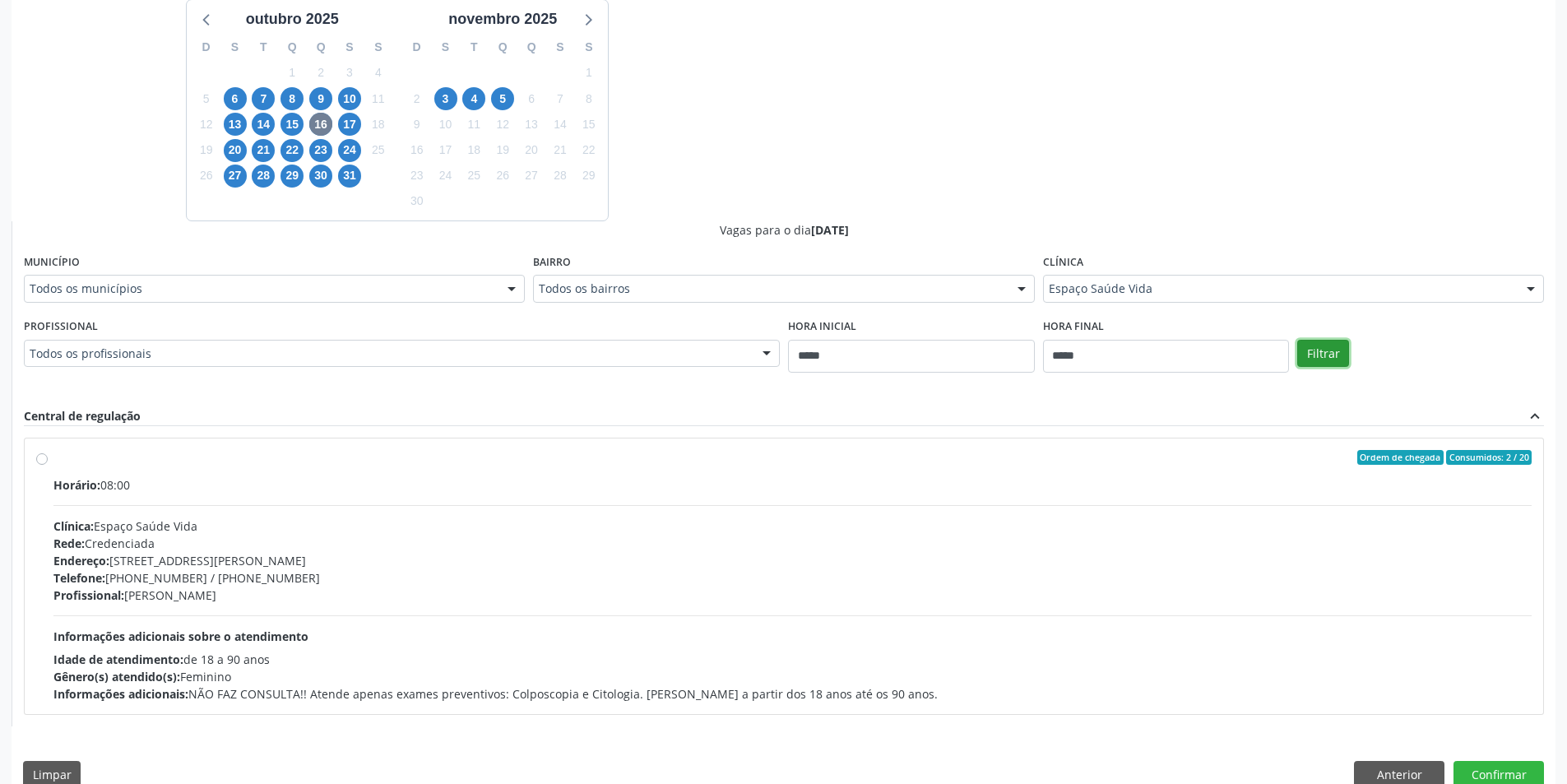
scroll to position [437, 0]
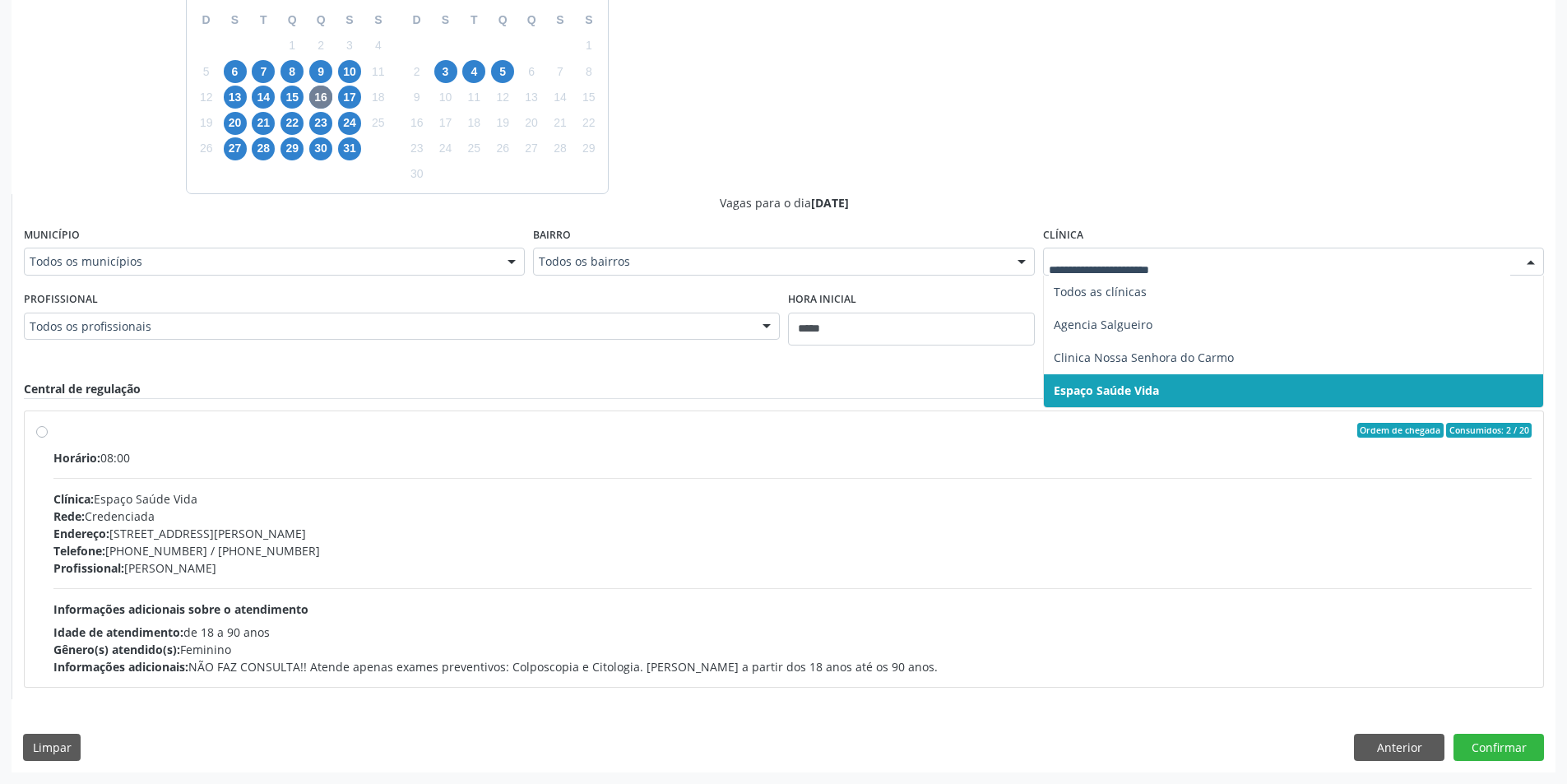
click at [1334, 249] on div at bounding box center [1294, 261] width 501 height 28
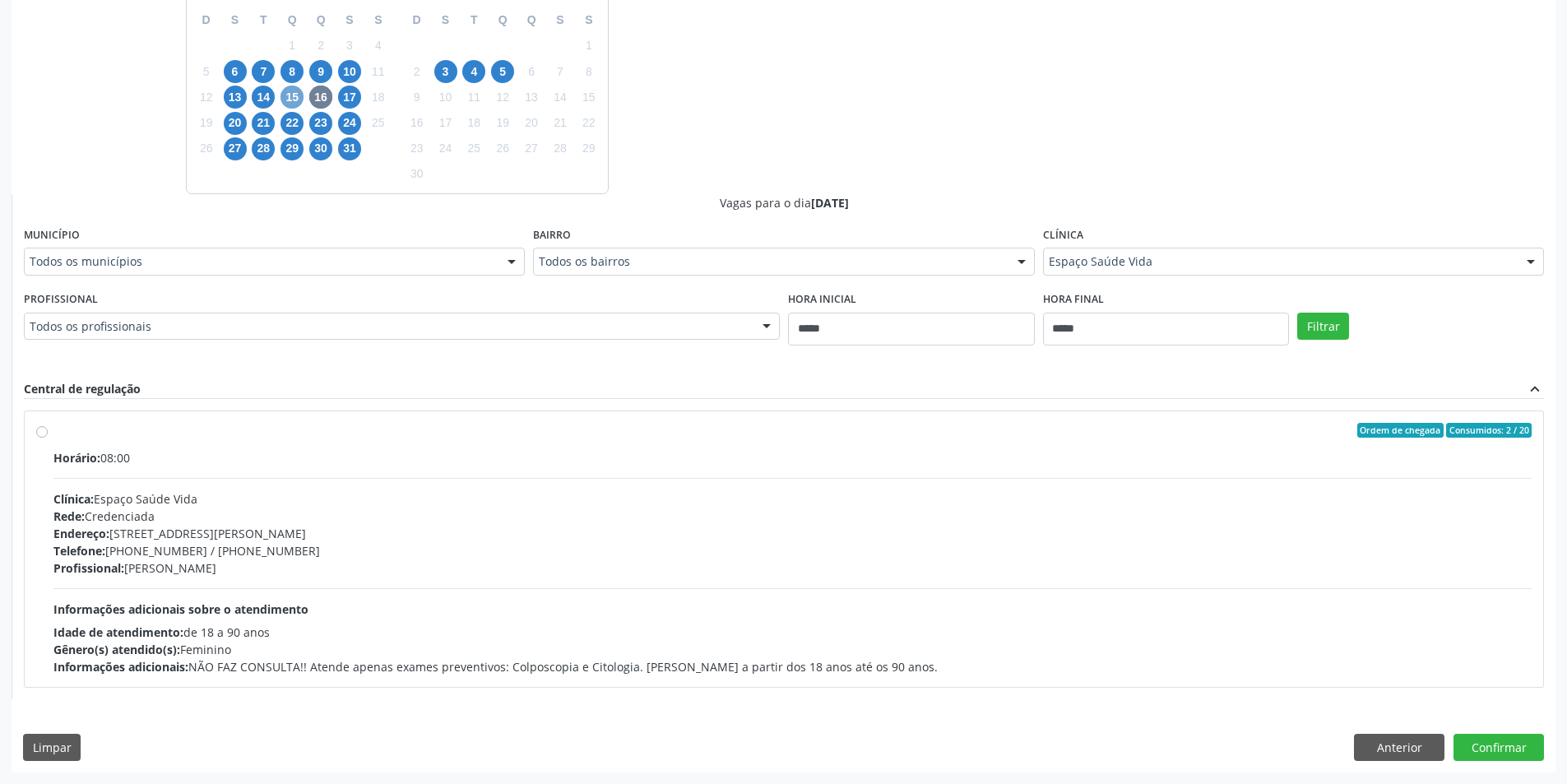
click at [288, 97] on span "15" at bounding box center [292, 97] width 23 height 23
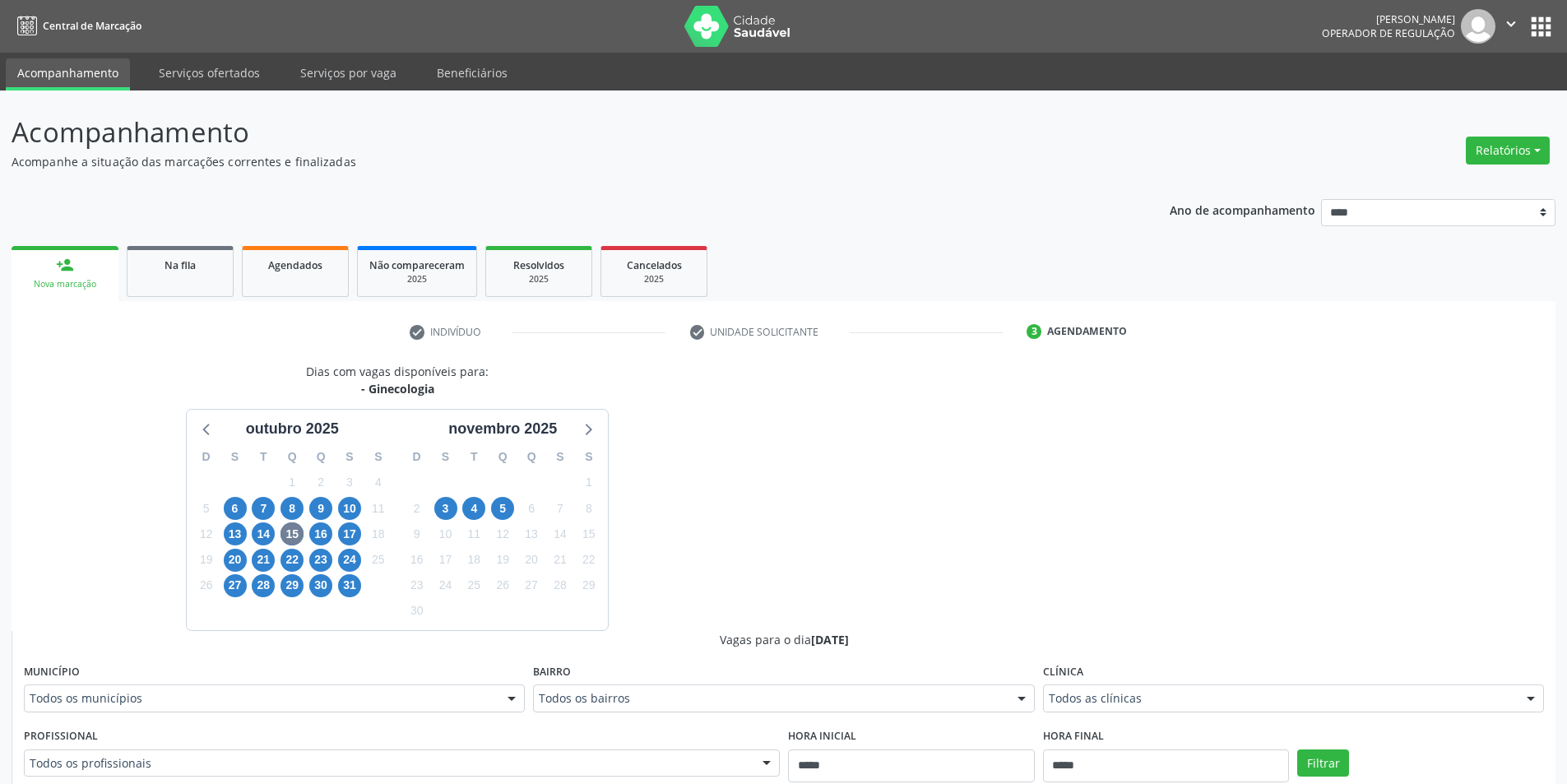
drag, startPoint x: 1184, startPoint y: 692, endPoint x: 1178, endPoint y: 674, distance: 19.0
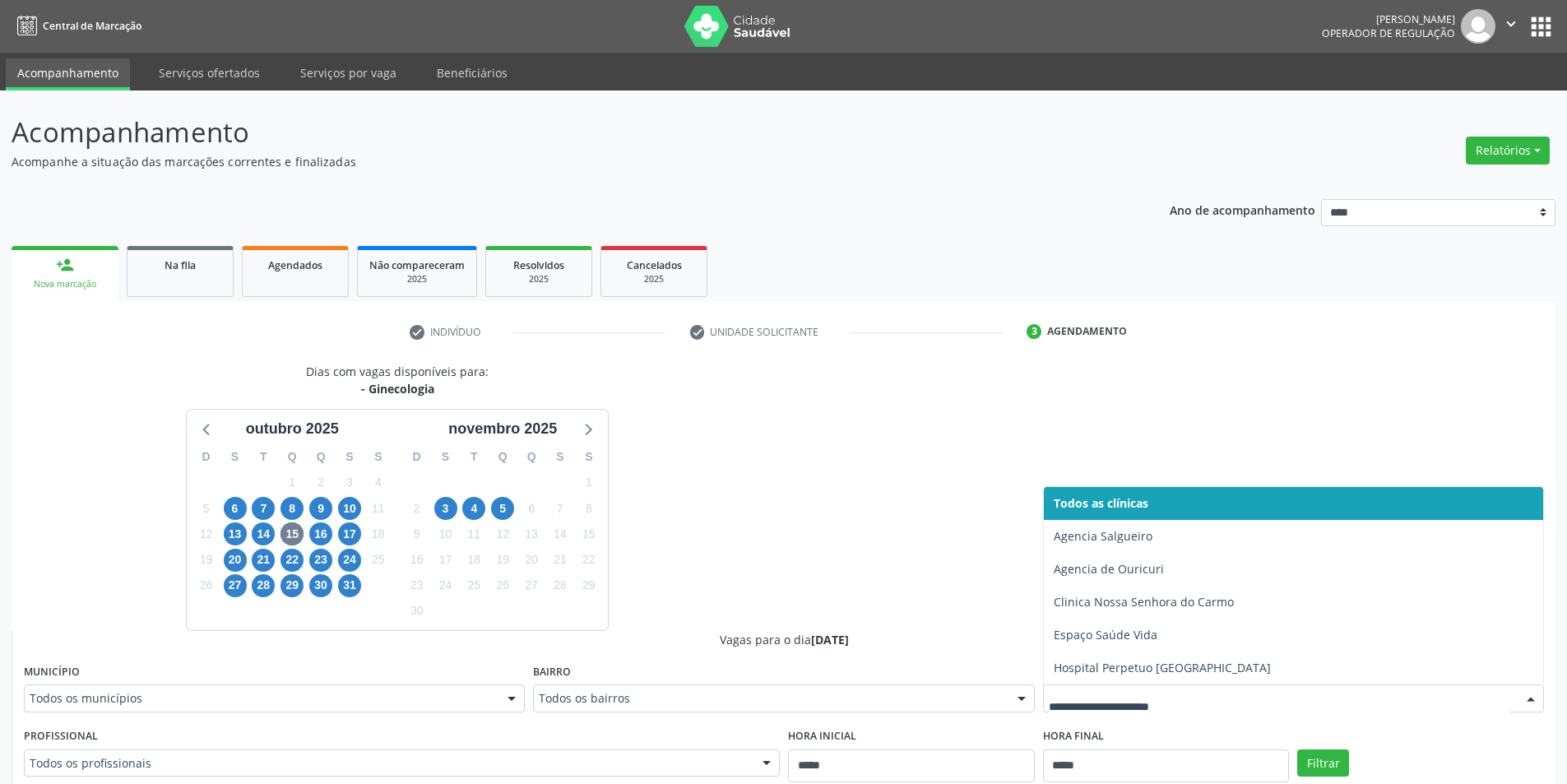
click at [1192, 423] on div "Dias com vagas disponíveis para: - Ginecologia outubro 2025 D S T Q Q S S 28 29…" at bounding box center [784, 763] width 1545 height 802
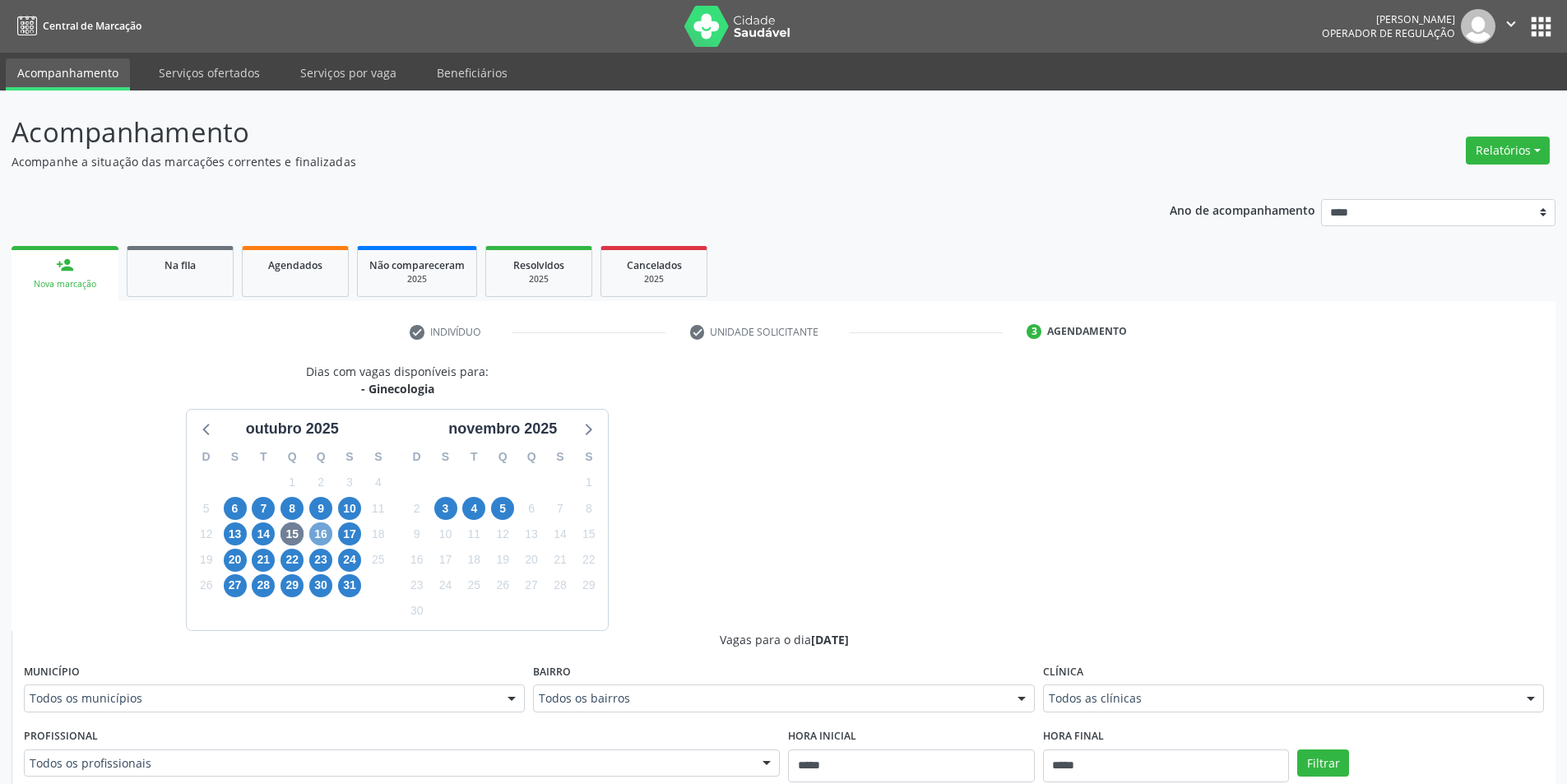
click at [315, 533] on span "16" at bounding box center [321, 534] width 23 height 23
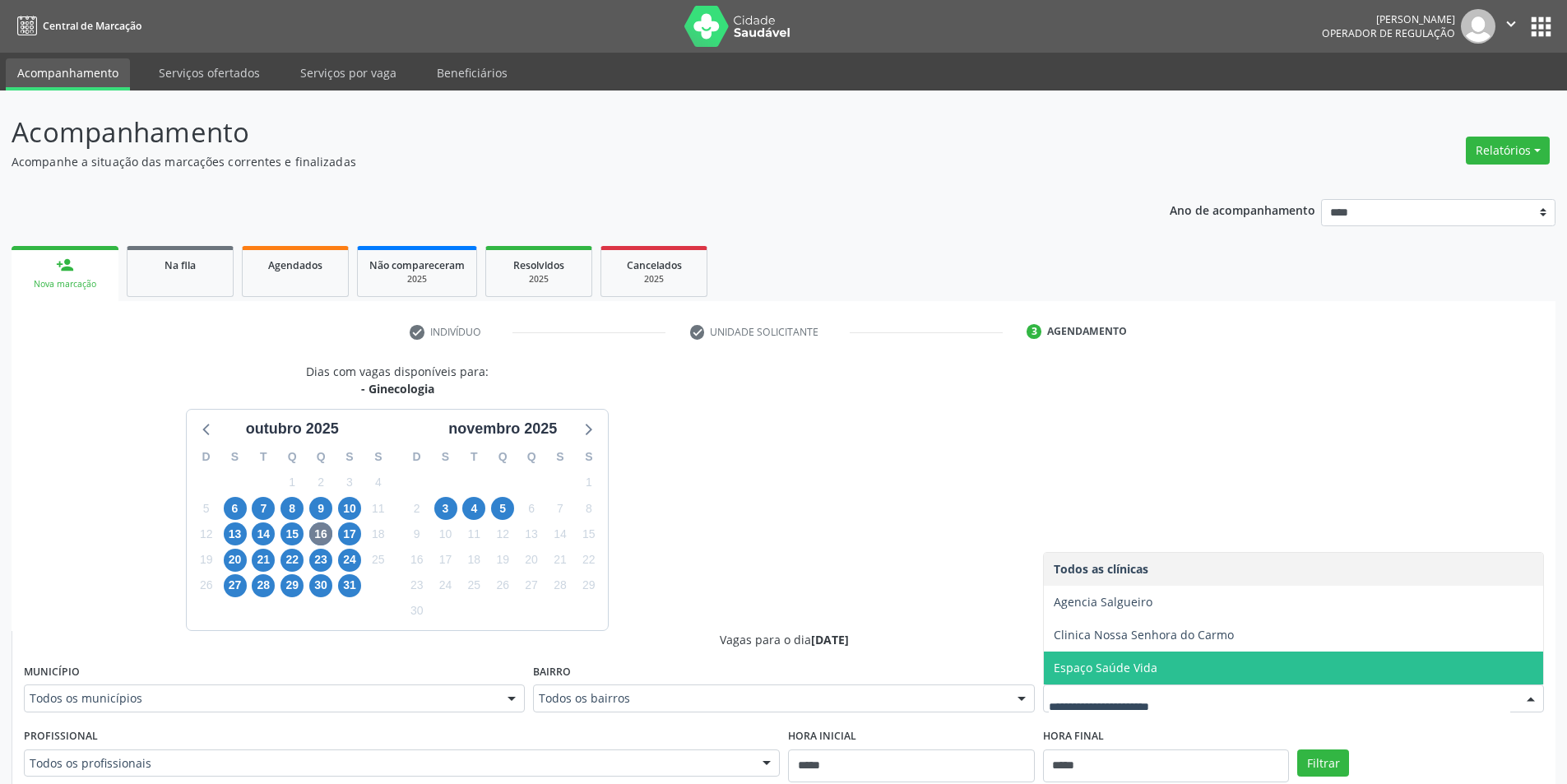
click at [1112, 685] on div at bounding box center [1294, 698] width 501 height 28
click at [1247, 681] on span "Espaço Saúde Vida" at bounding box center [1293, 667] width 499 height 33
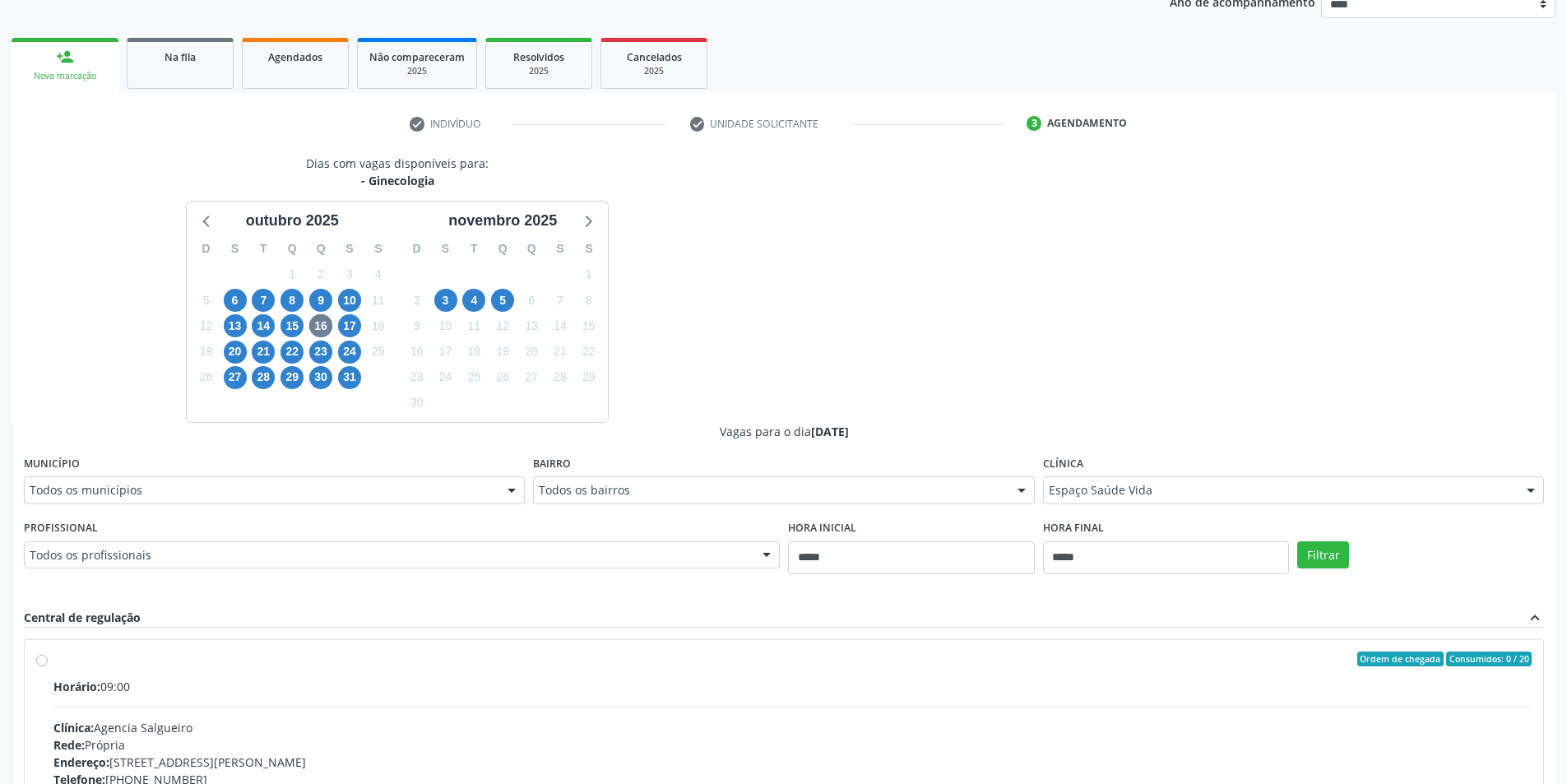
scroll to position [246, 0]
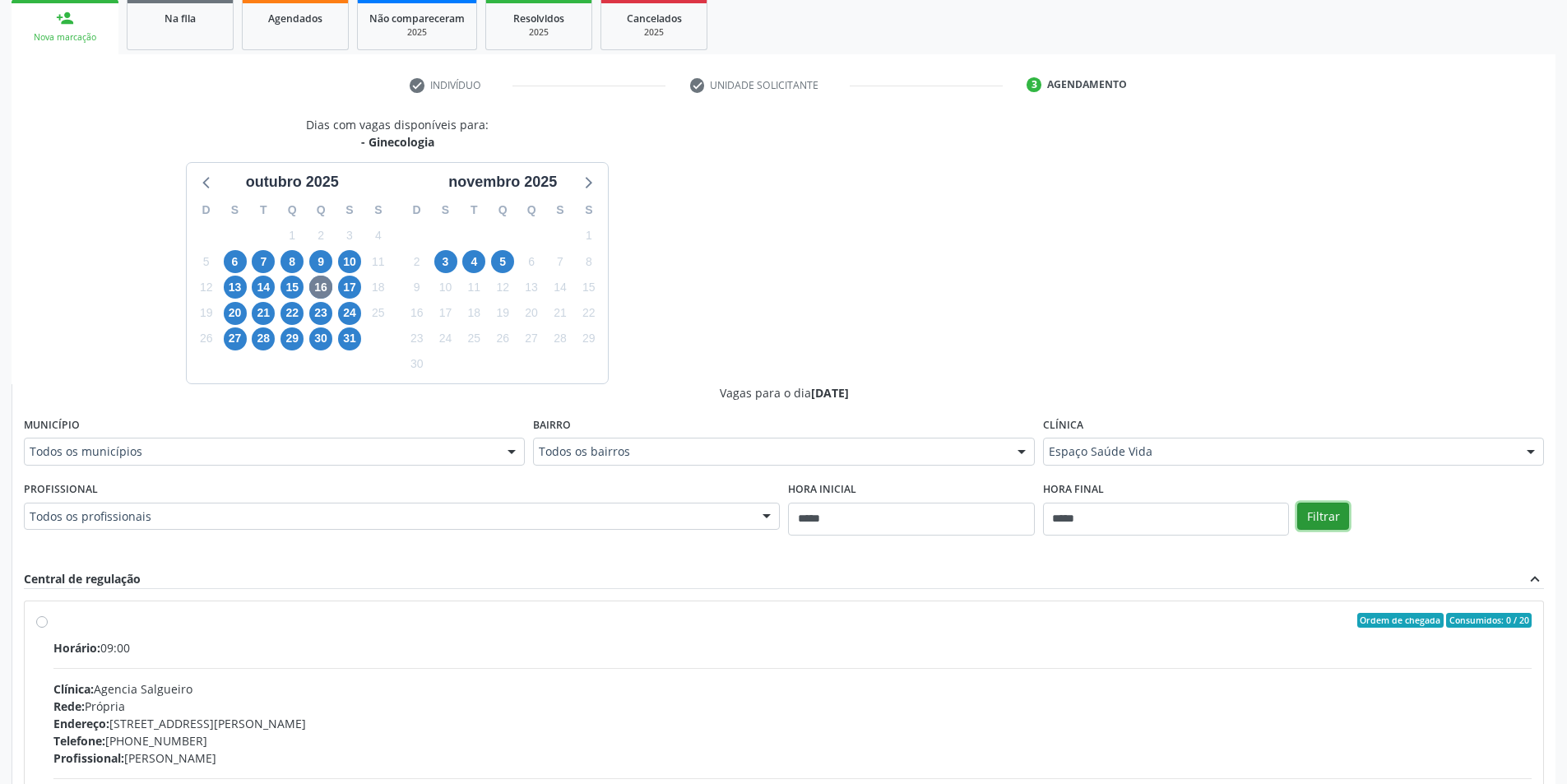
click at [1329, 510] on button "Filtrar" at bounding box center [1323, 516] width 52 height 28
click at [1332, 511] on button "Filtrar" at bounding box center [1323, 516] width 52 height 28
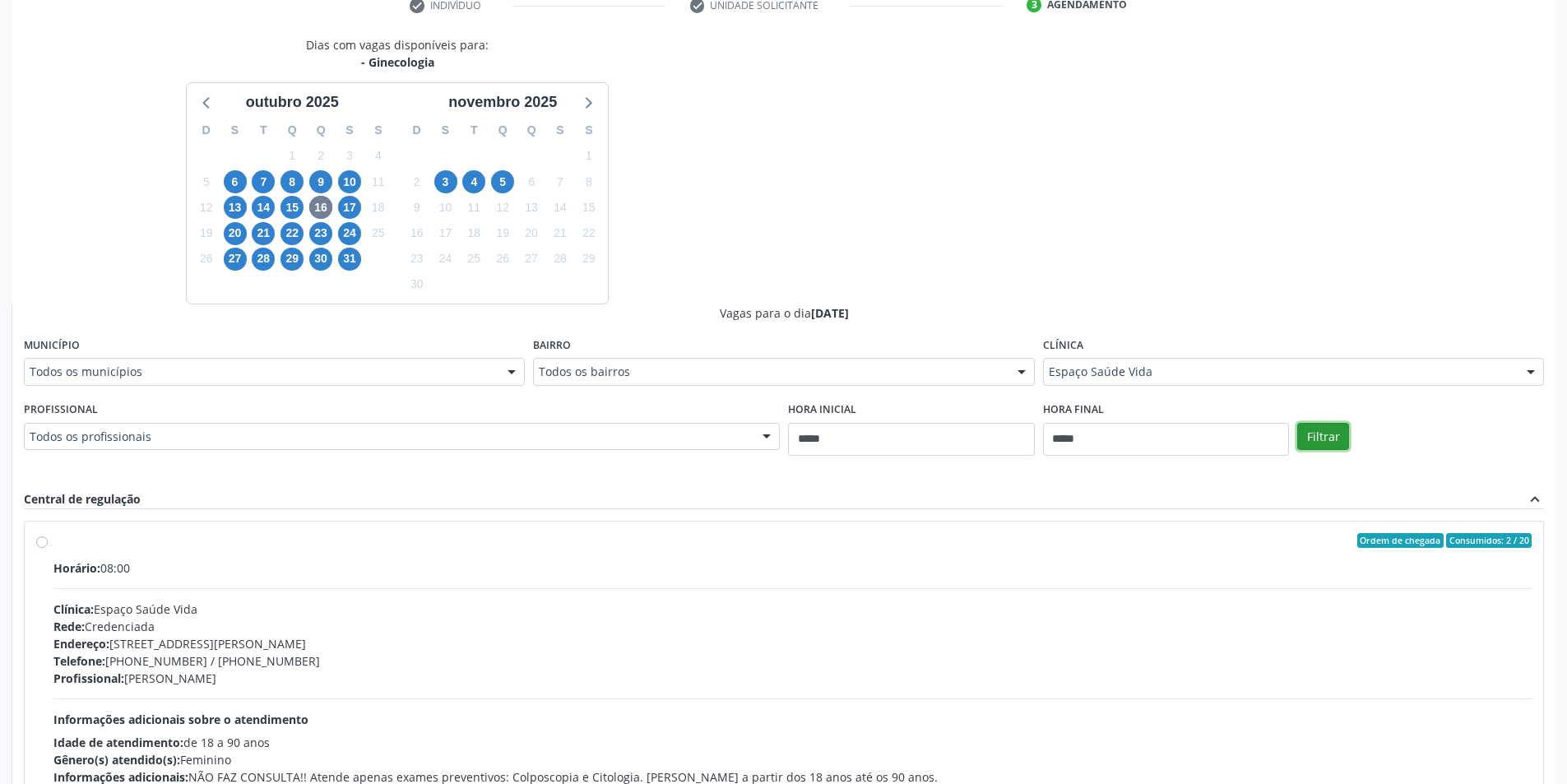
scroll to position [437, 0]
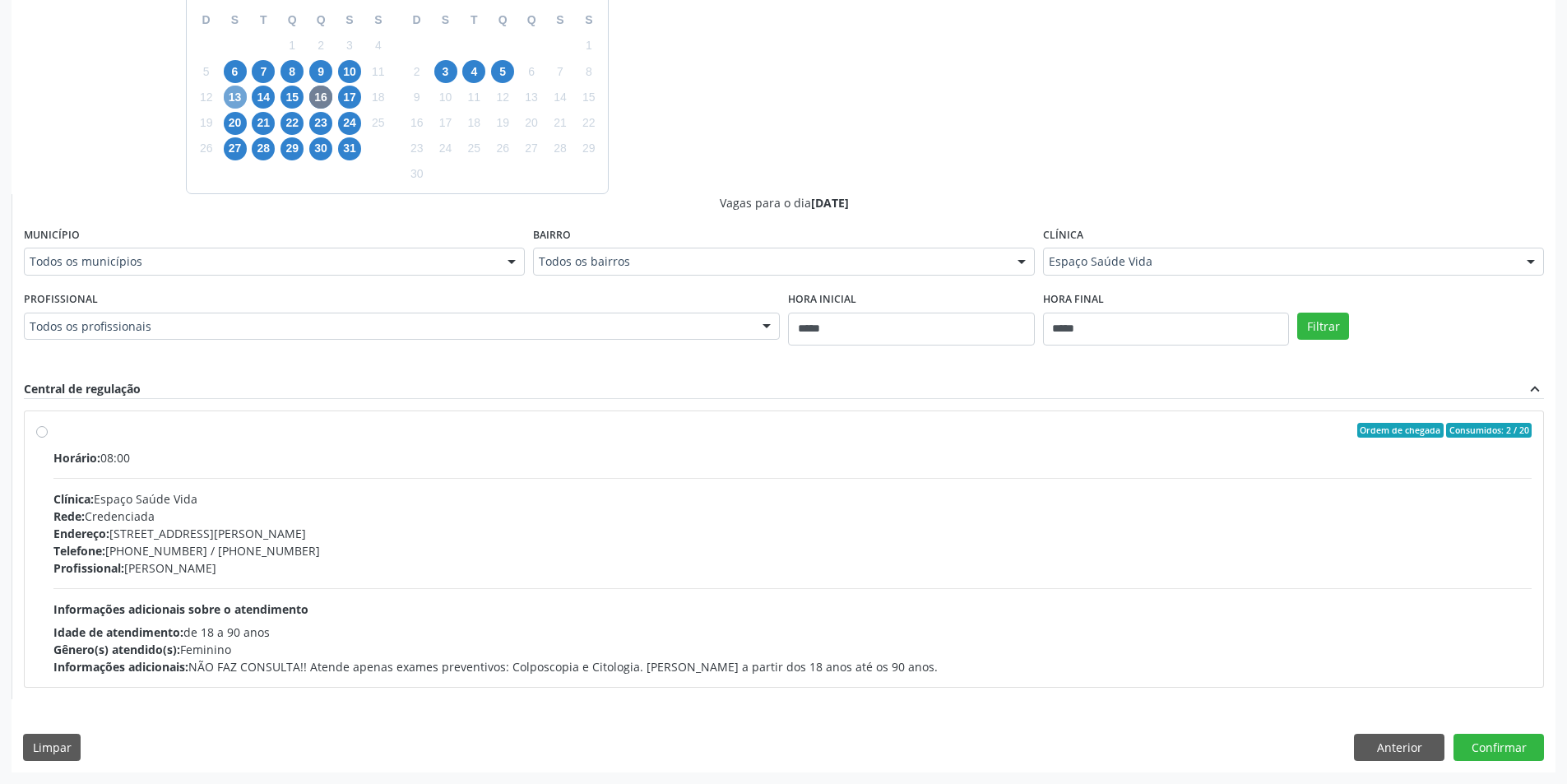
click at [241, 96] on span "13" at bounding box center [236, 97] width 23 height 23
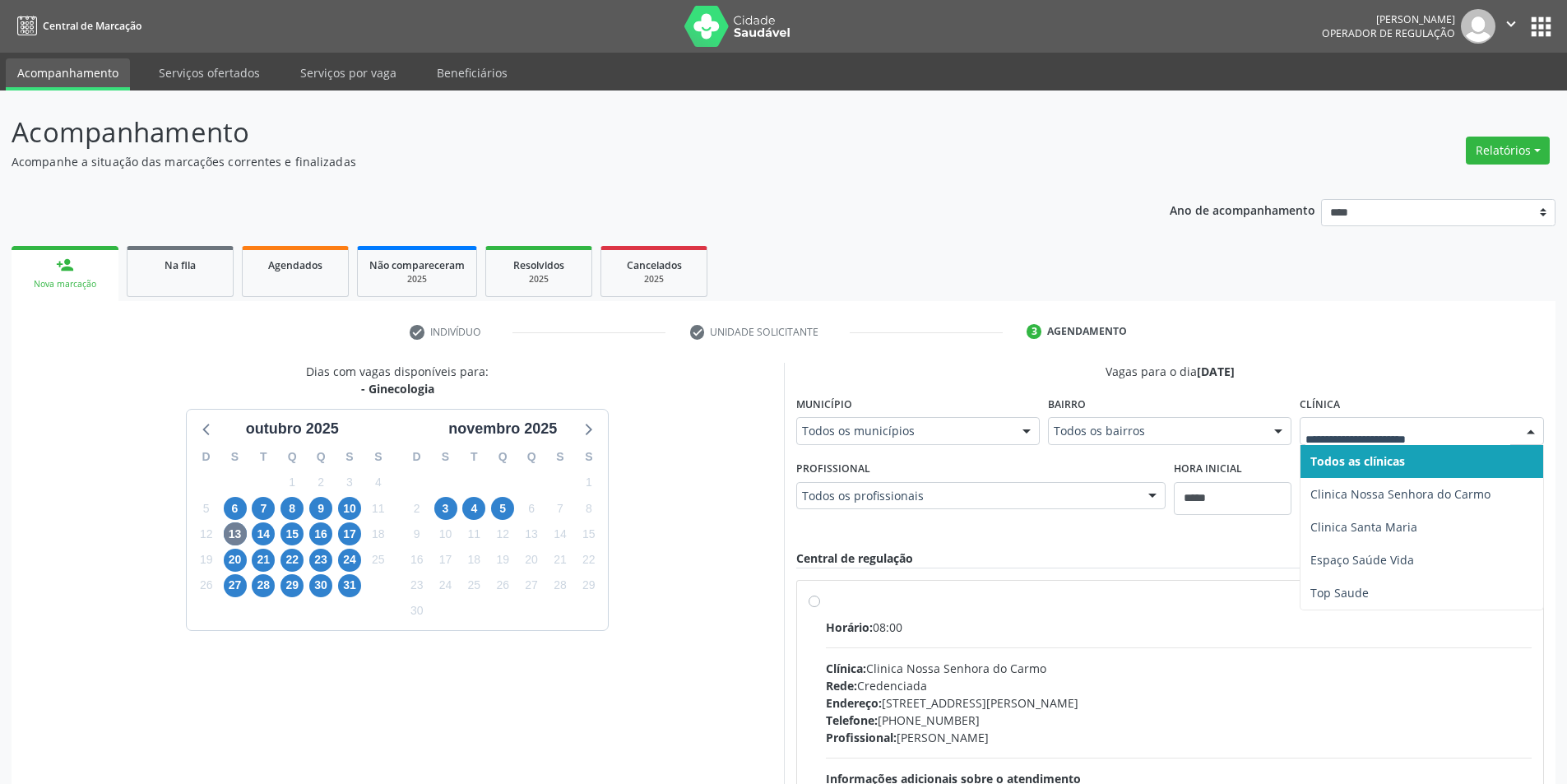
click at [1410, 293] on ul "person_add Nova marcação Na fila Agendados Não compareceram 2025 Resolvidos 202…" at bounding box center [784, 272] width 1545 height 59
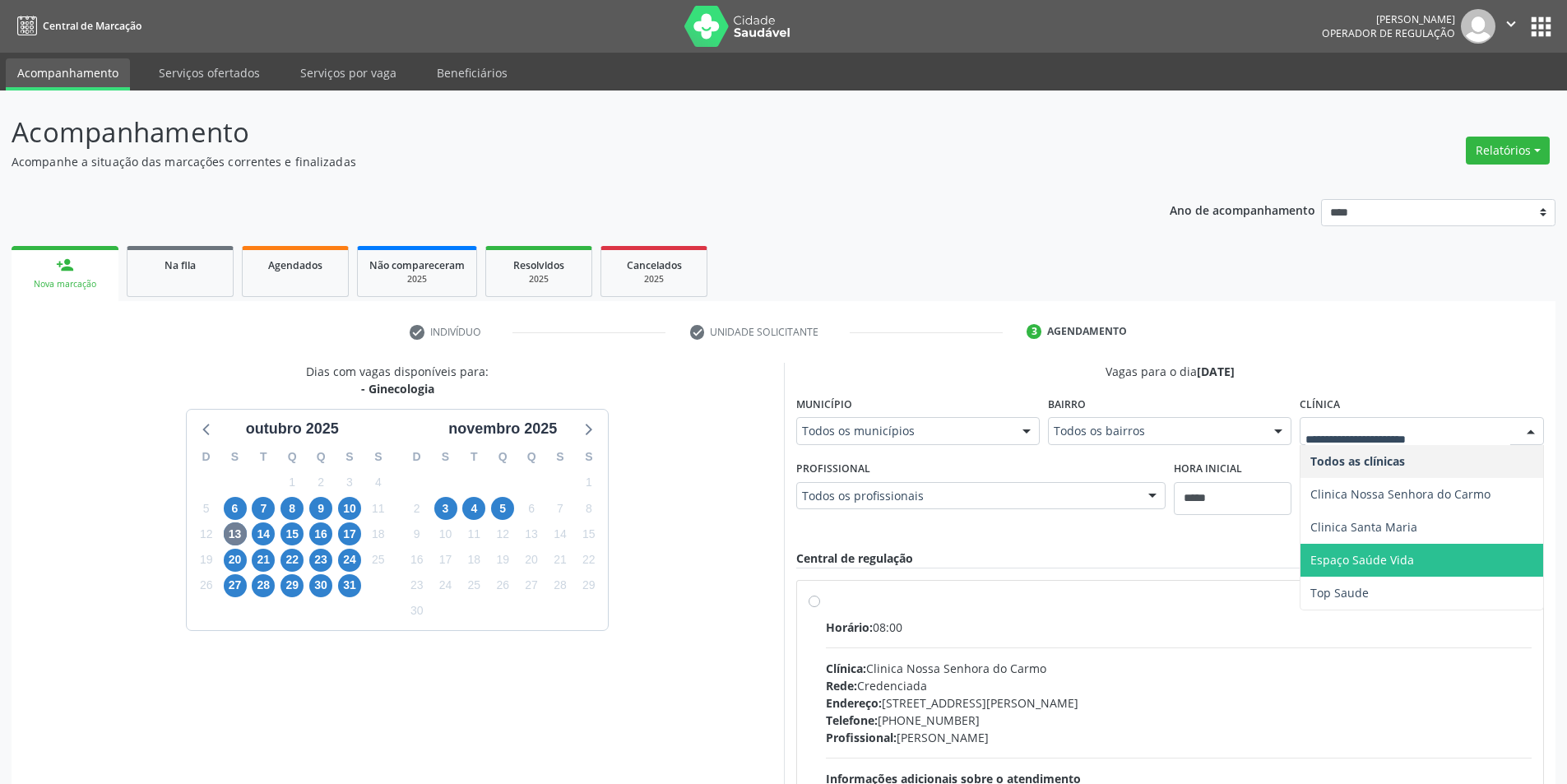
click at [1361, 553] on span "Espaço Saúde Vida" at bounding box center [1362, 559] width 103 height 15
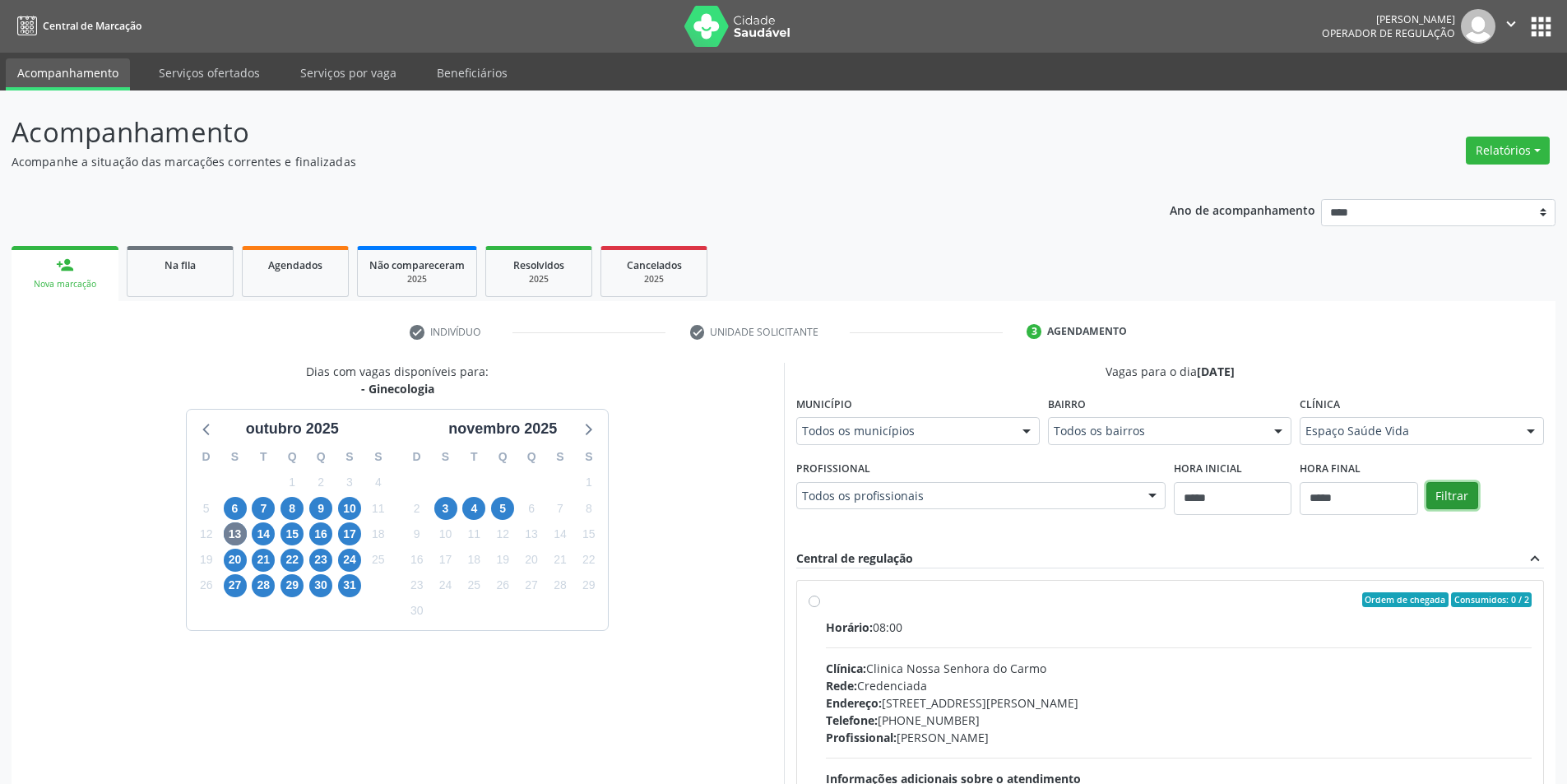
click at [1429, 486] on button "Filtrar" at bounding box center [1453, 495] width 52 height 28
click at [1487, 417] on div "Espaço Saúde Vida" at bounding box center [1421, 431] width 244 height 28
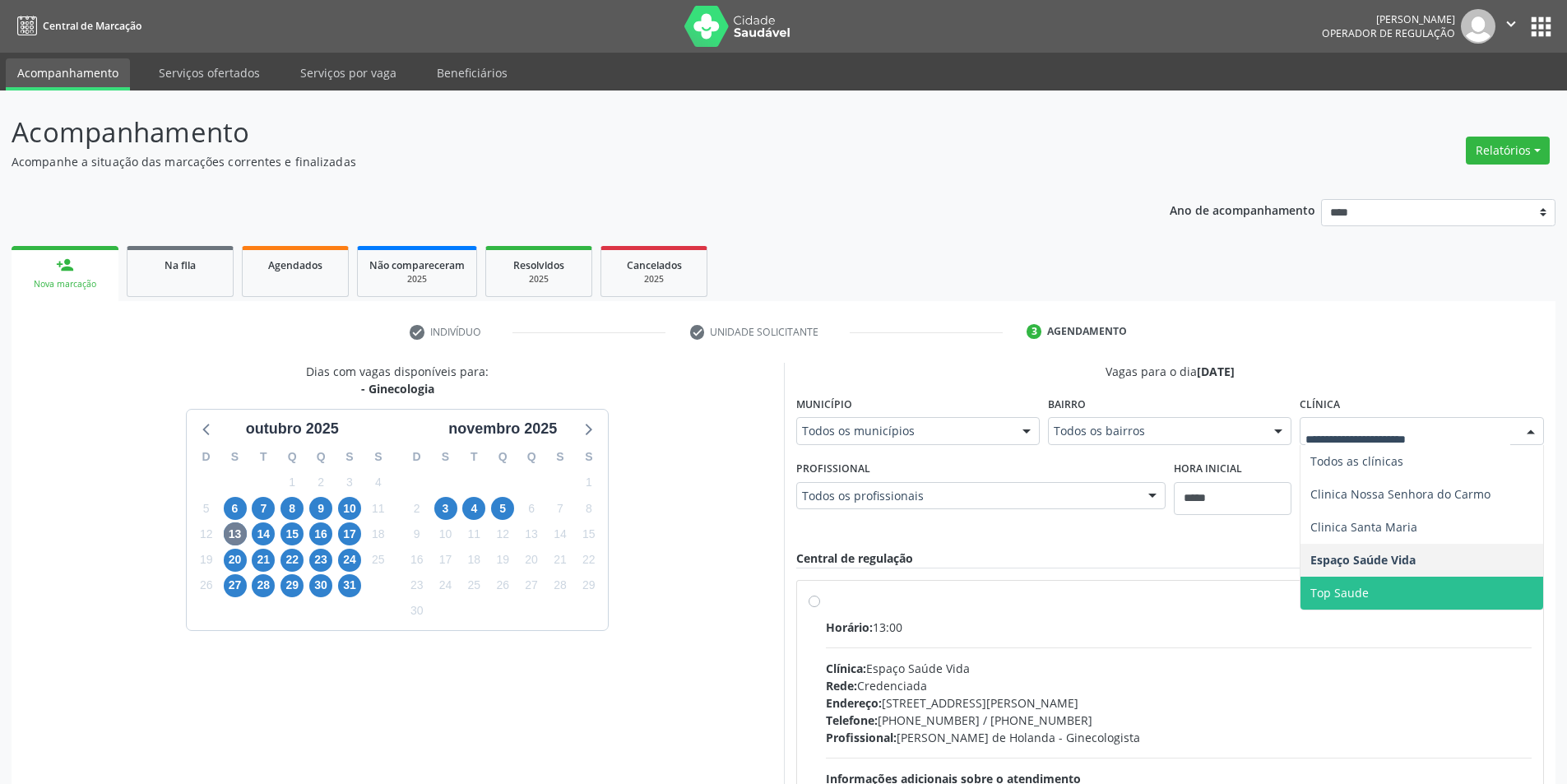
click at [1387, 581] on span "Top Saude" at bounding box center [1421, 592] width 242 height 33
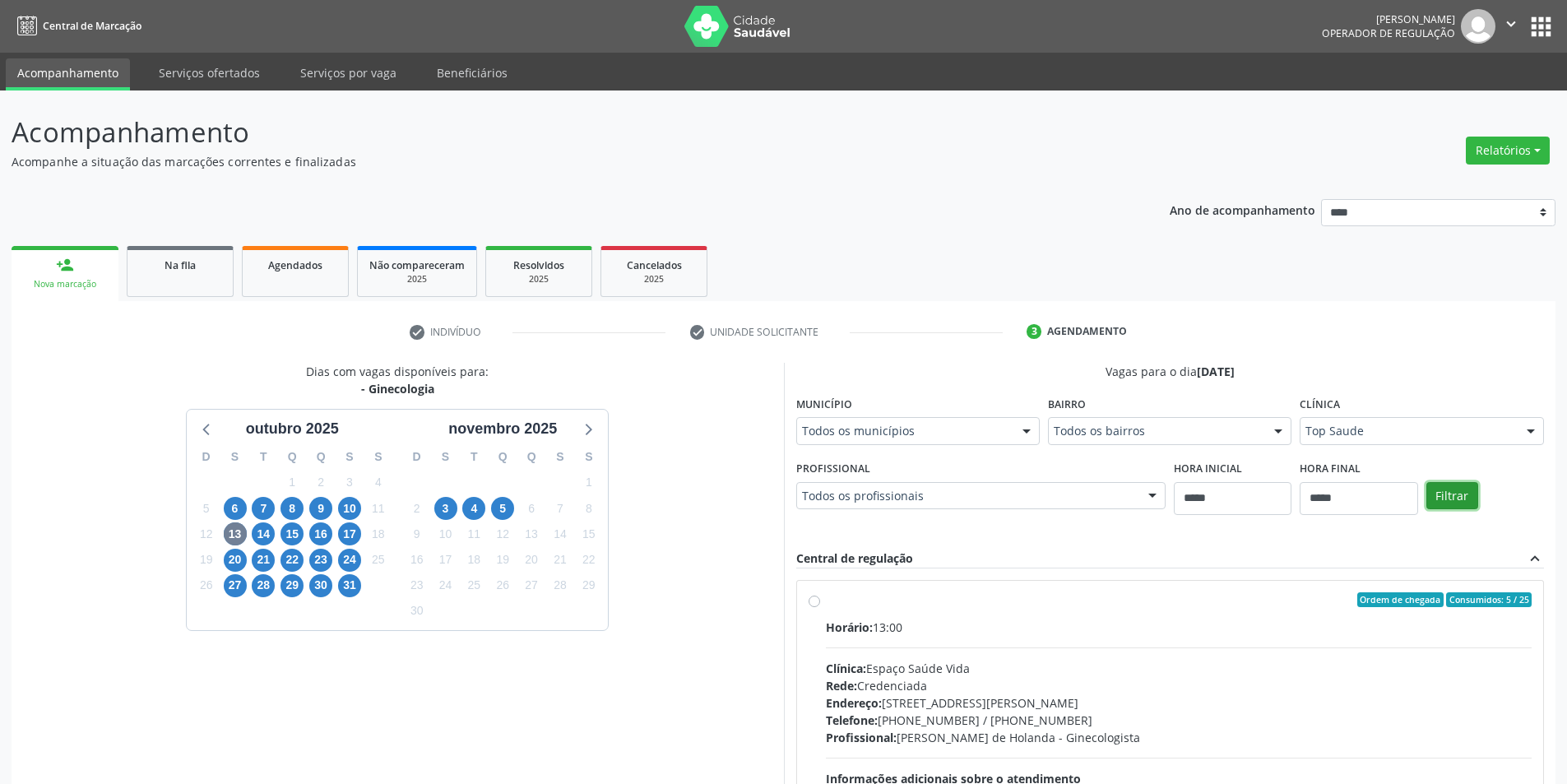
click at [1474, 490] on button "Filtrar" at bounding box center [1453, 495] width 52 height 28
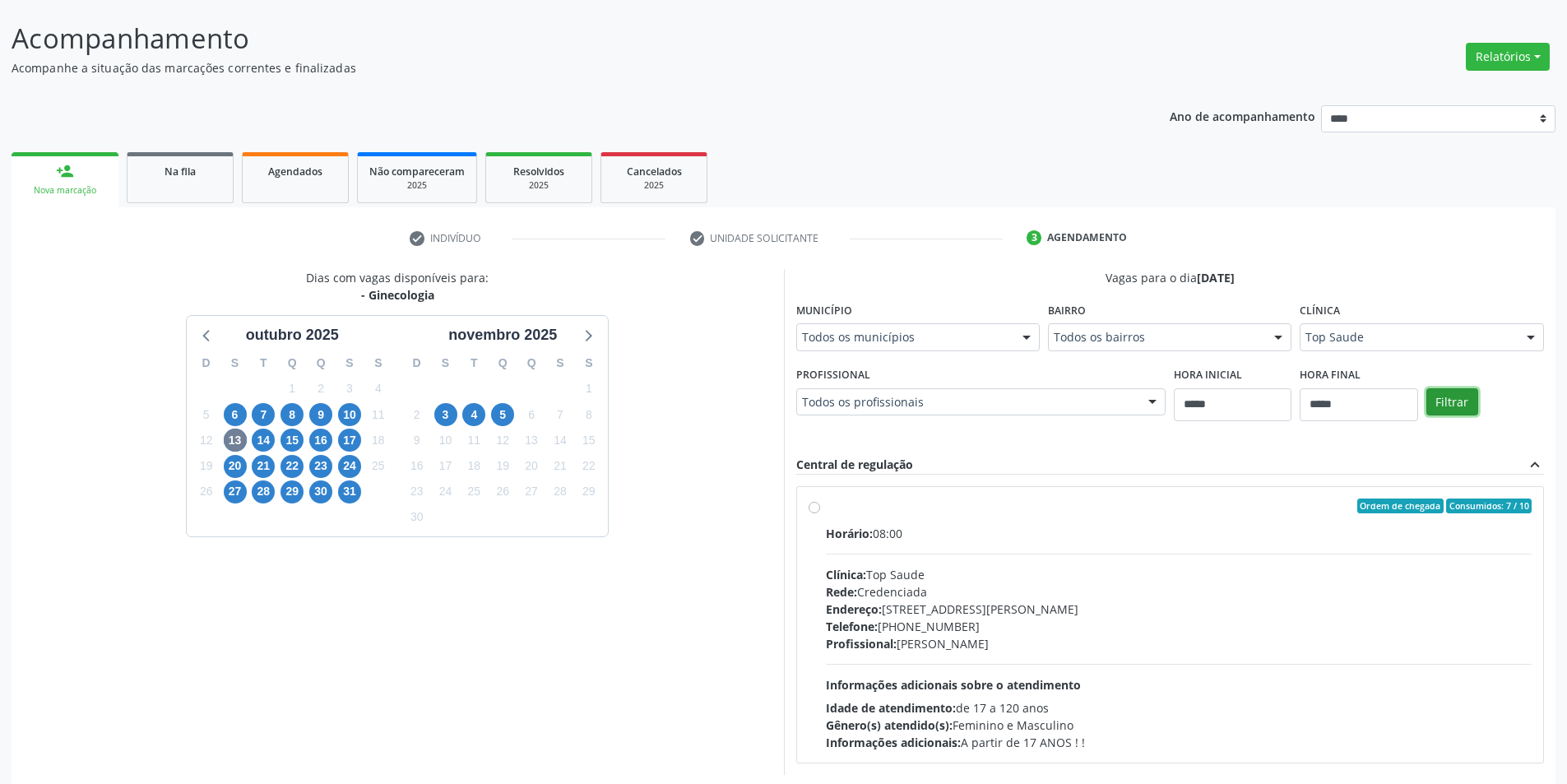
scroll to position [169, 0]
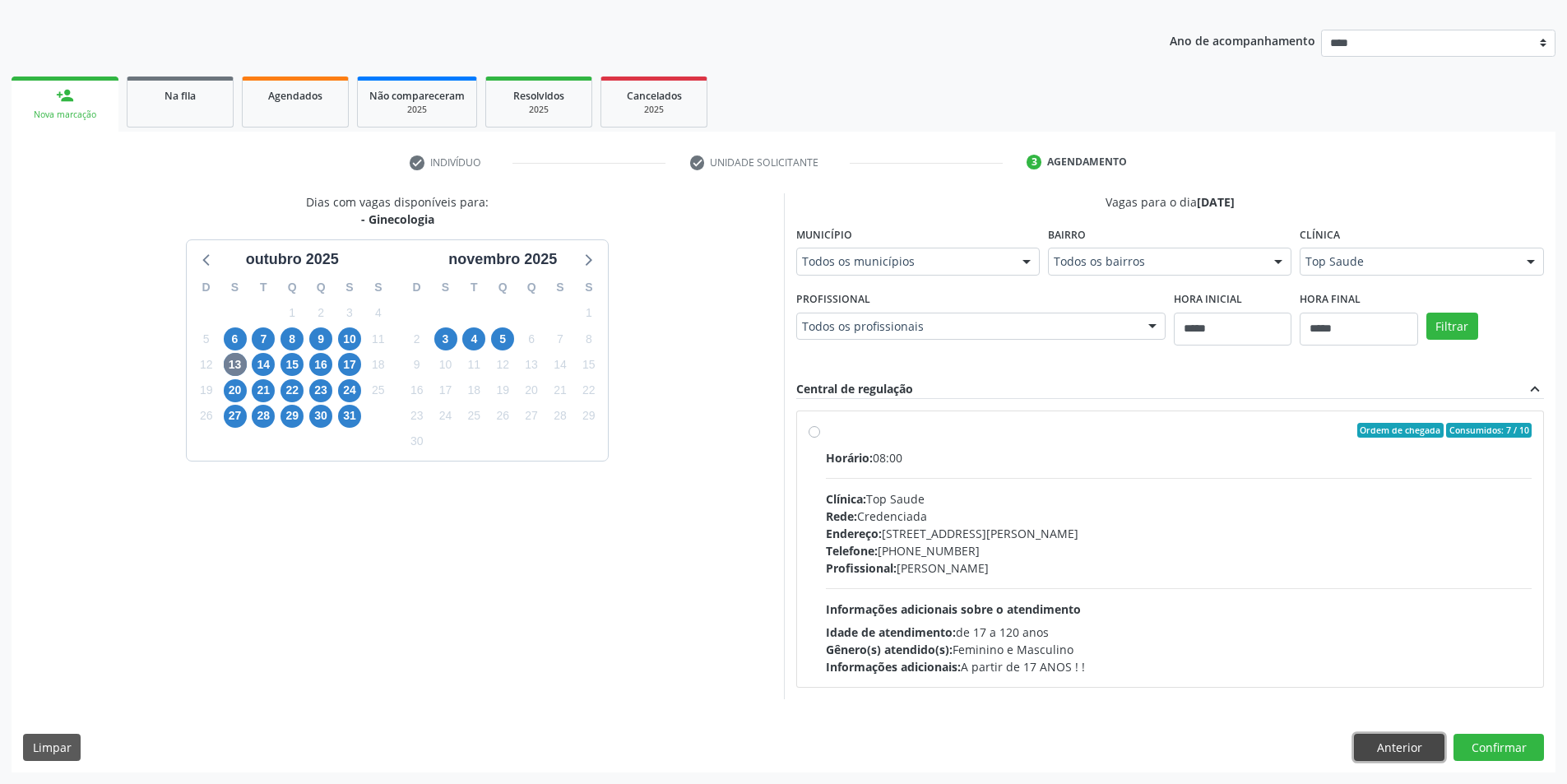
click at [1393, 744] on button "Anterior" at bounding box center [1399, 747] width 91 height 28
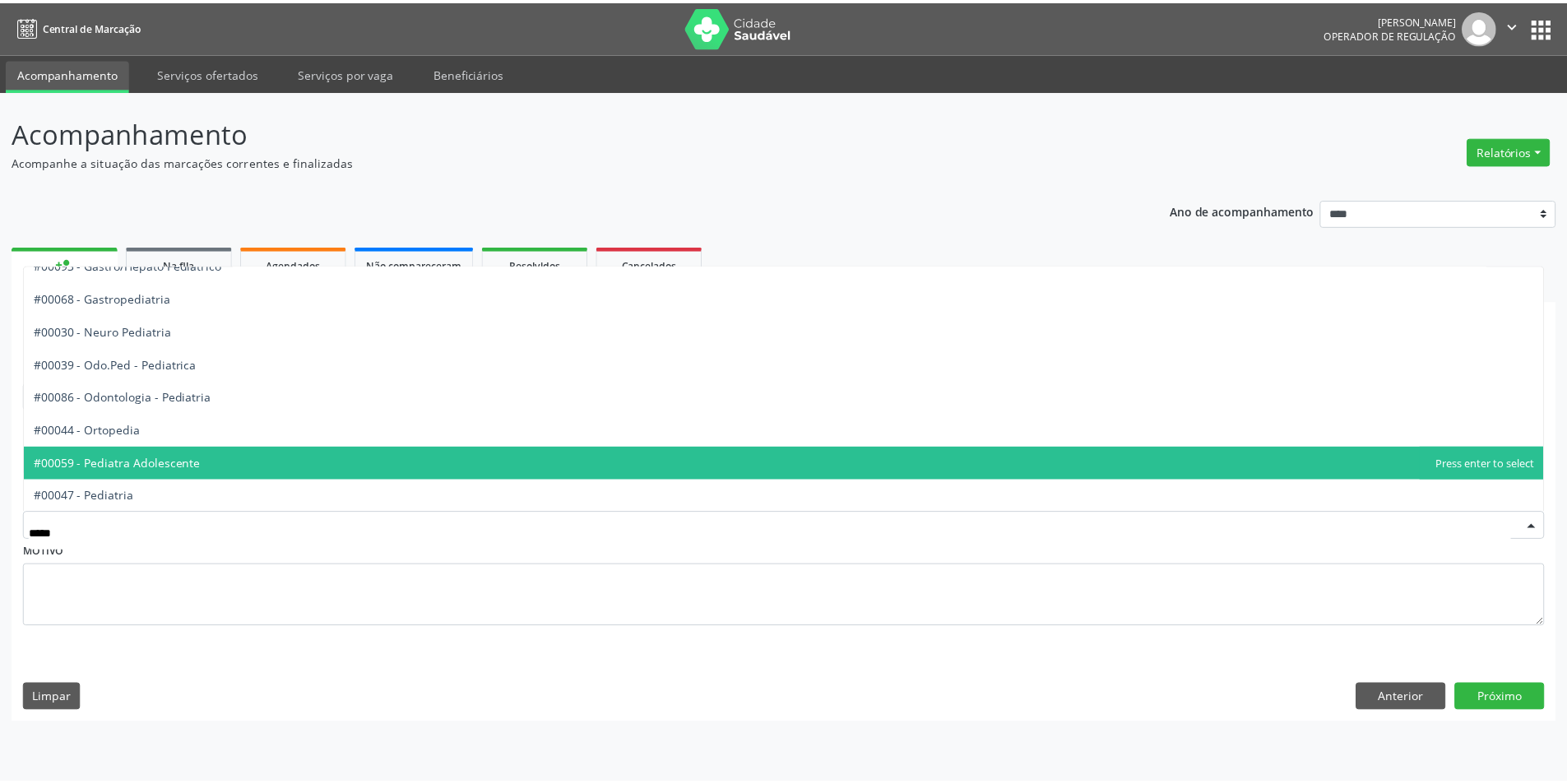
scroll to position [83, 0]
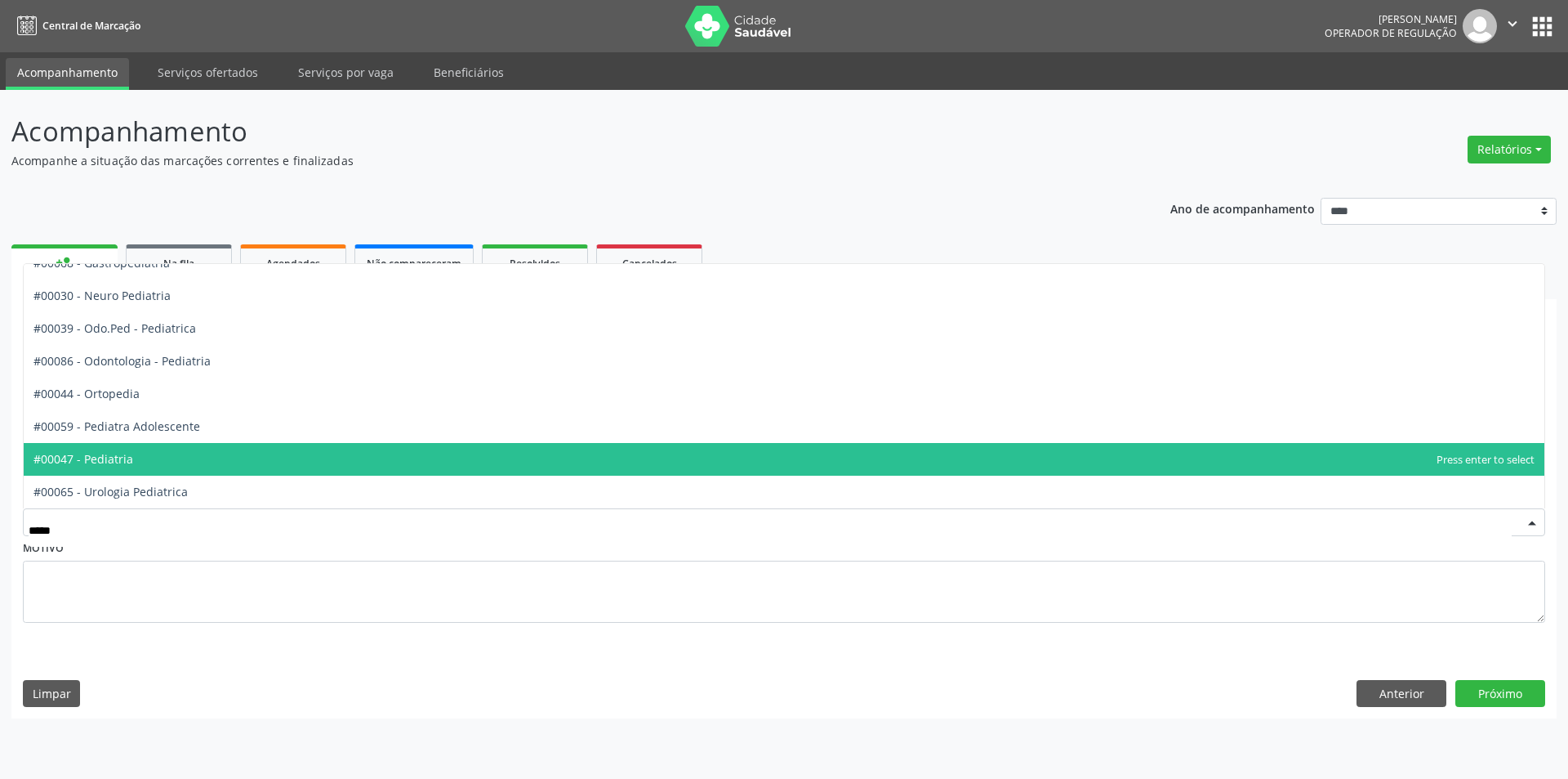
click at [188, 443] on span "#00047 - Pediatria" at bounding box center [784, 459] width 1521 height 33
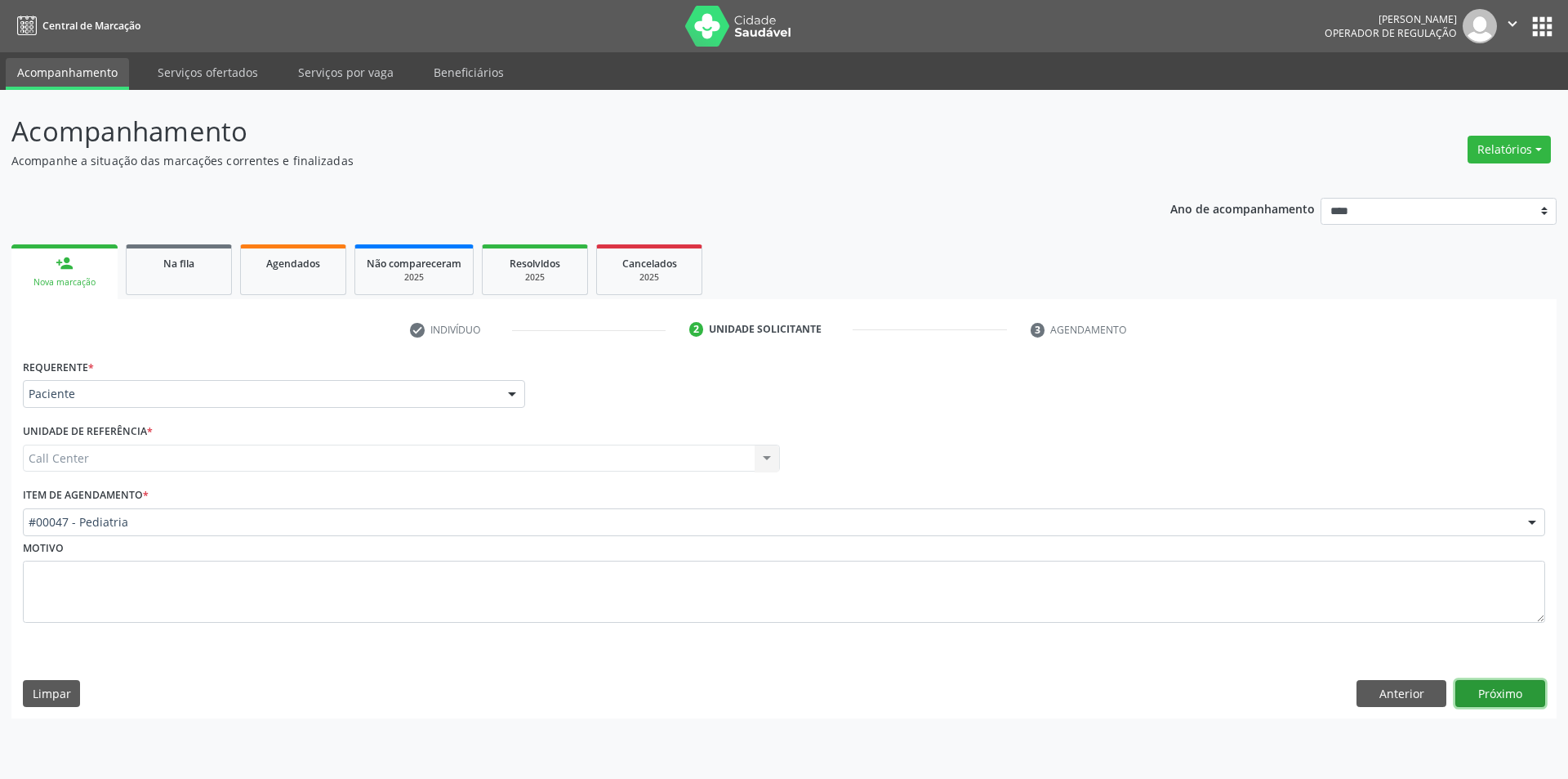
click at [1509, 688] on button "Próximo" at bounding box center [1500, 693] width 90 height 28
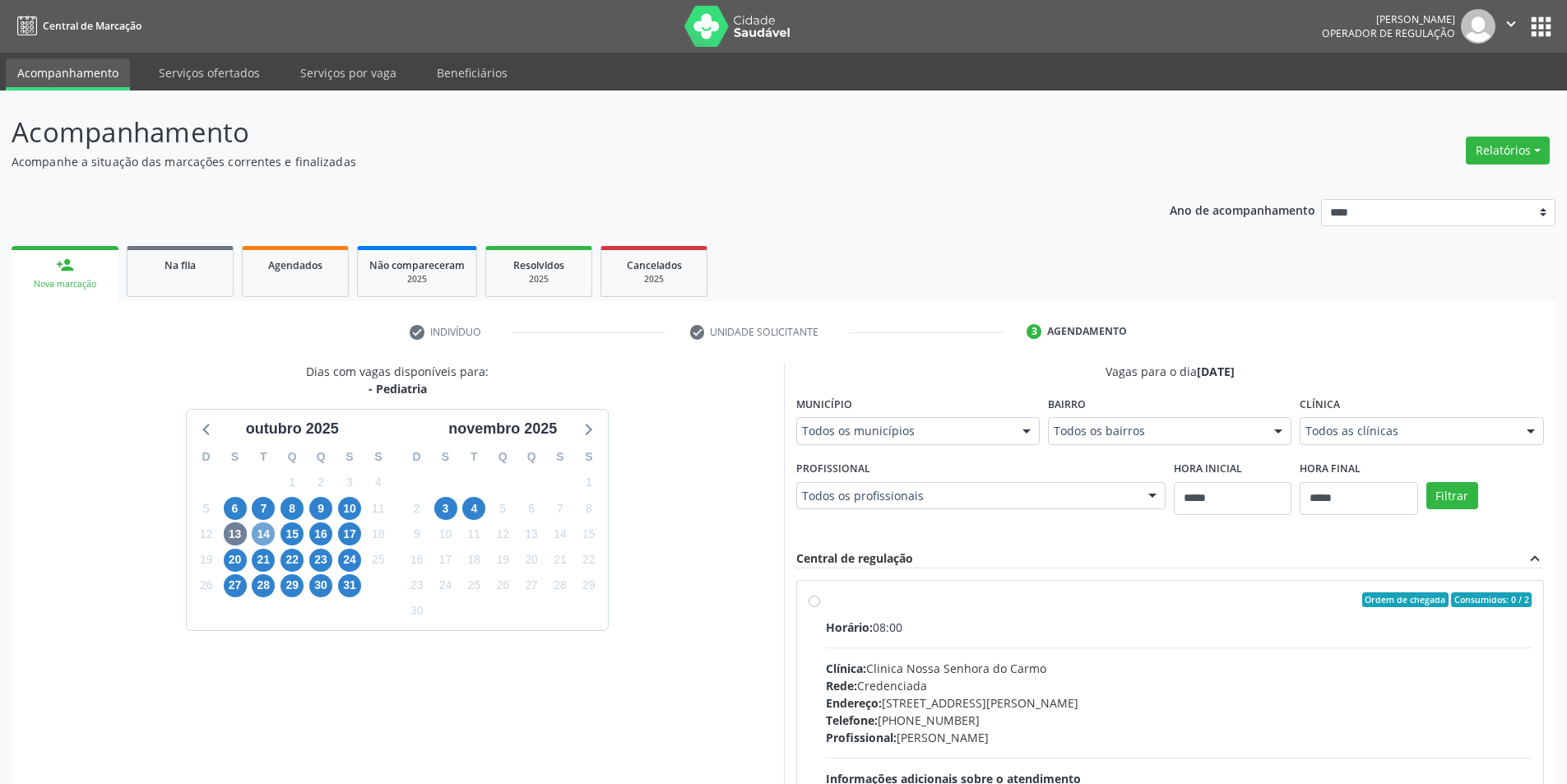
click at [256, 528] on span "14" at bounding box center [264, 534] width 23 height 23
click at [238, 539] on span "13" at bounding box center [236, 534] width 23 height 23
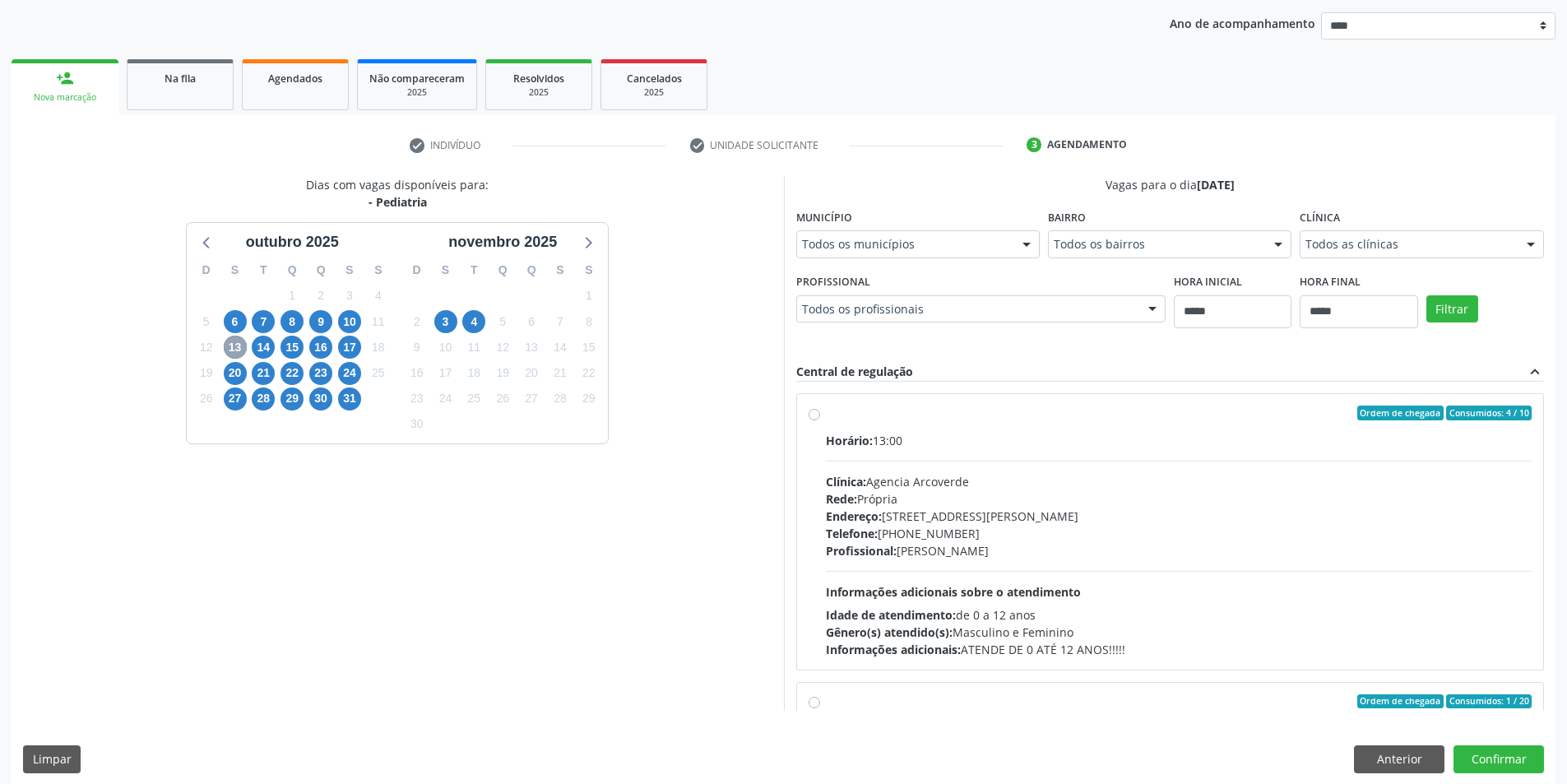
scroll to position [199, 0]
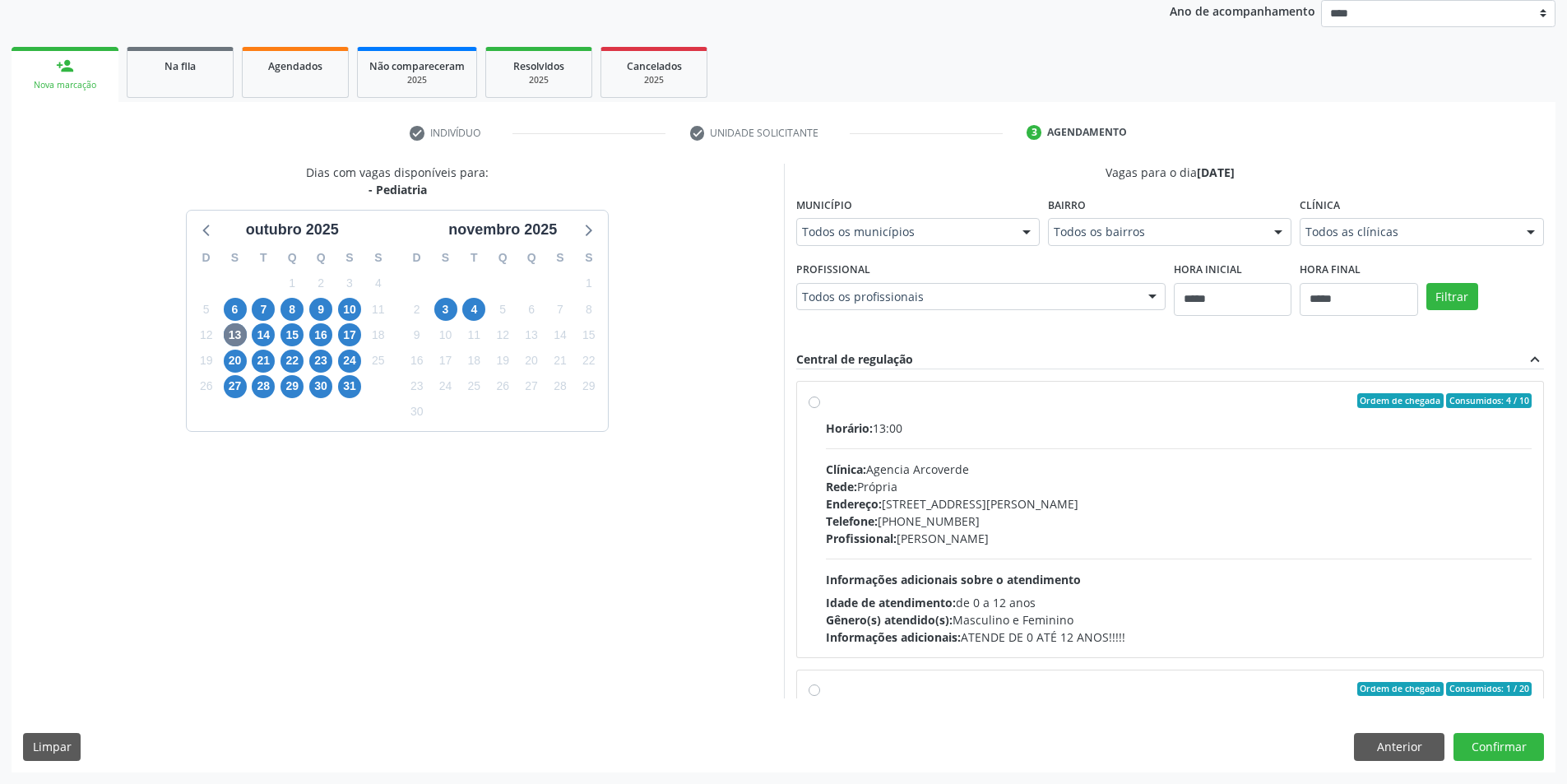
click at [992, 220] on div "Todos os municípios" at bounding box center [918, 231] width 244 height 28
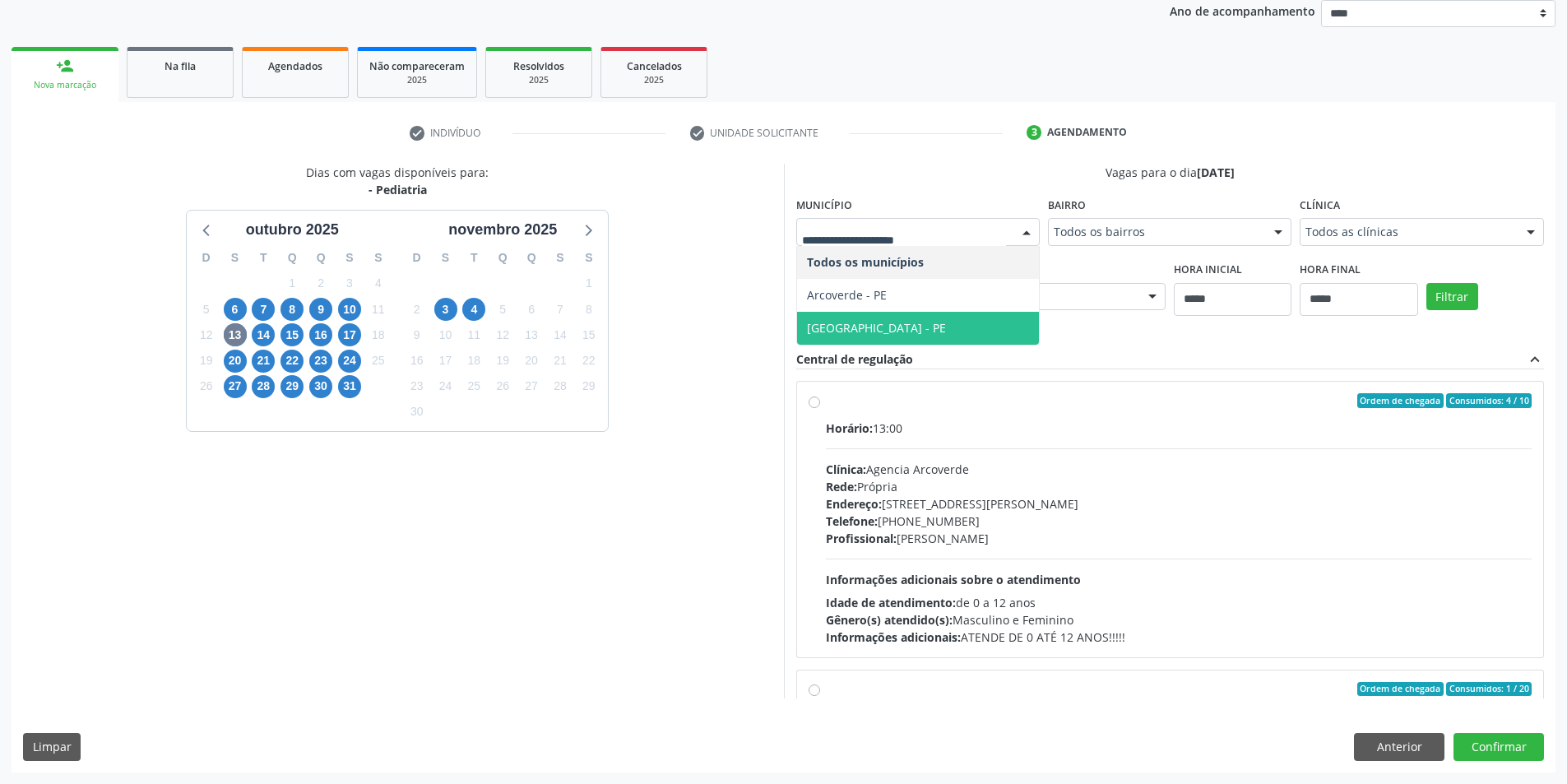
click at [860, 325] on span "[GEOGRAPHIC_DATA] - PE" at bounding box center [876, 327] width 139 height 15
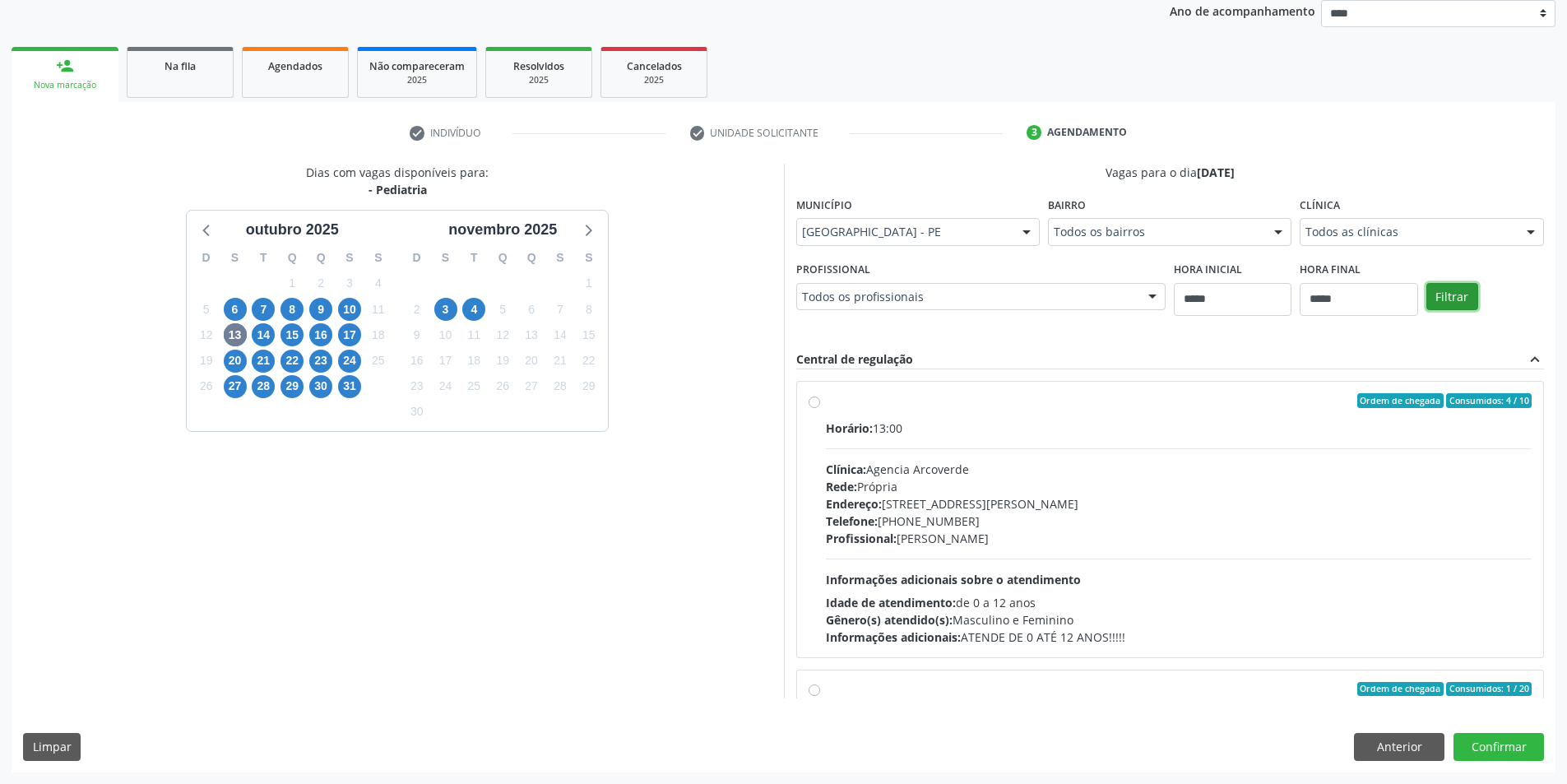
click at [1453, 295] on button "Filtrar" at bounding box center [1453, 297] width 52 height 28
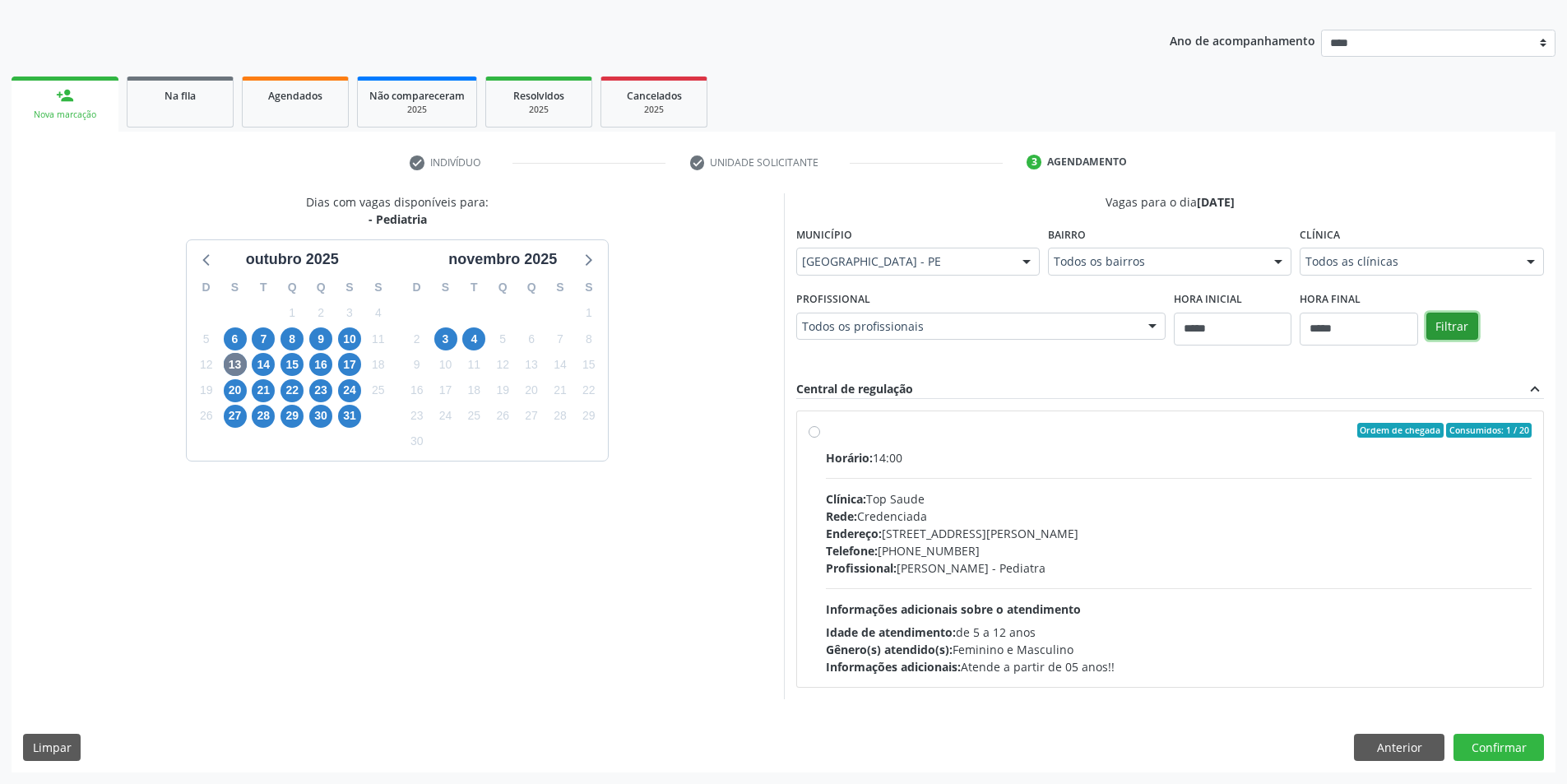
scroll to position [169, 0]
click at [1384, 750] on button "Anterior" at bounding box center [1399, 747] width 91 height 28
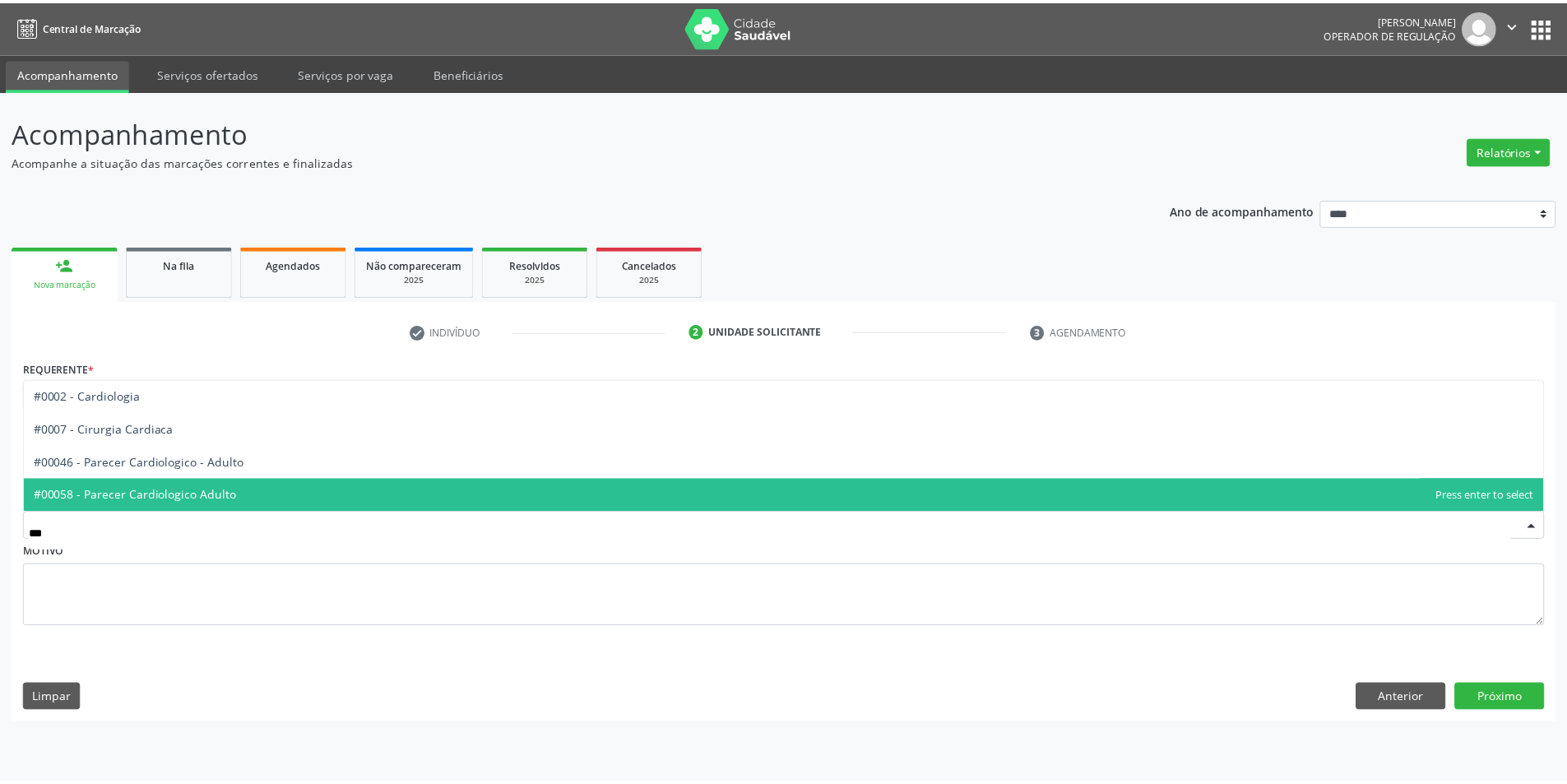
scroll to position [0, 0]
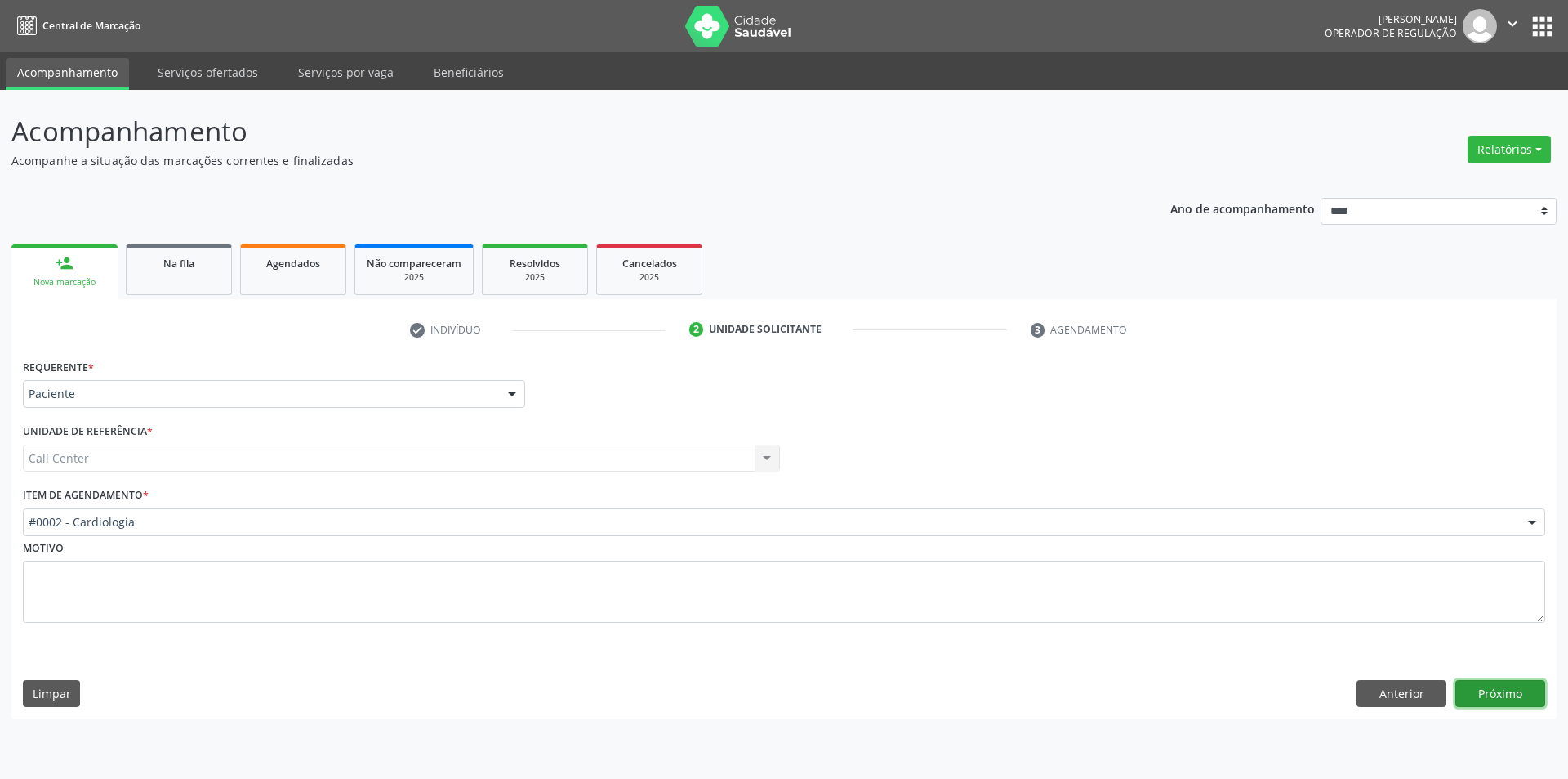
click at [1485, 680] on button "Próximo" at bounding box center [1500, 693] width 90 height 28
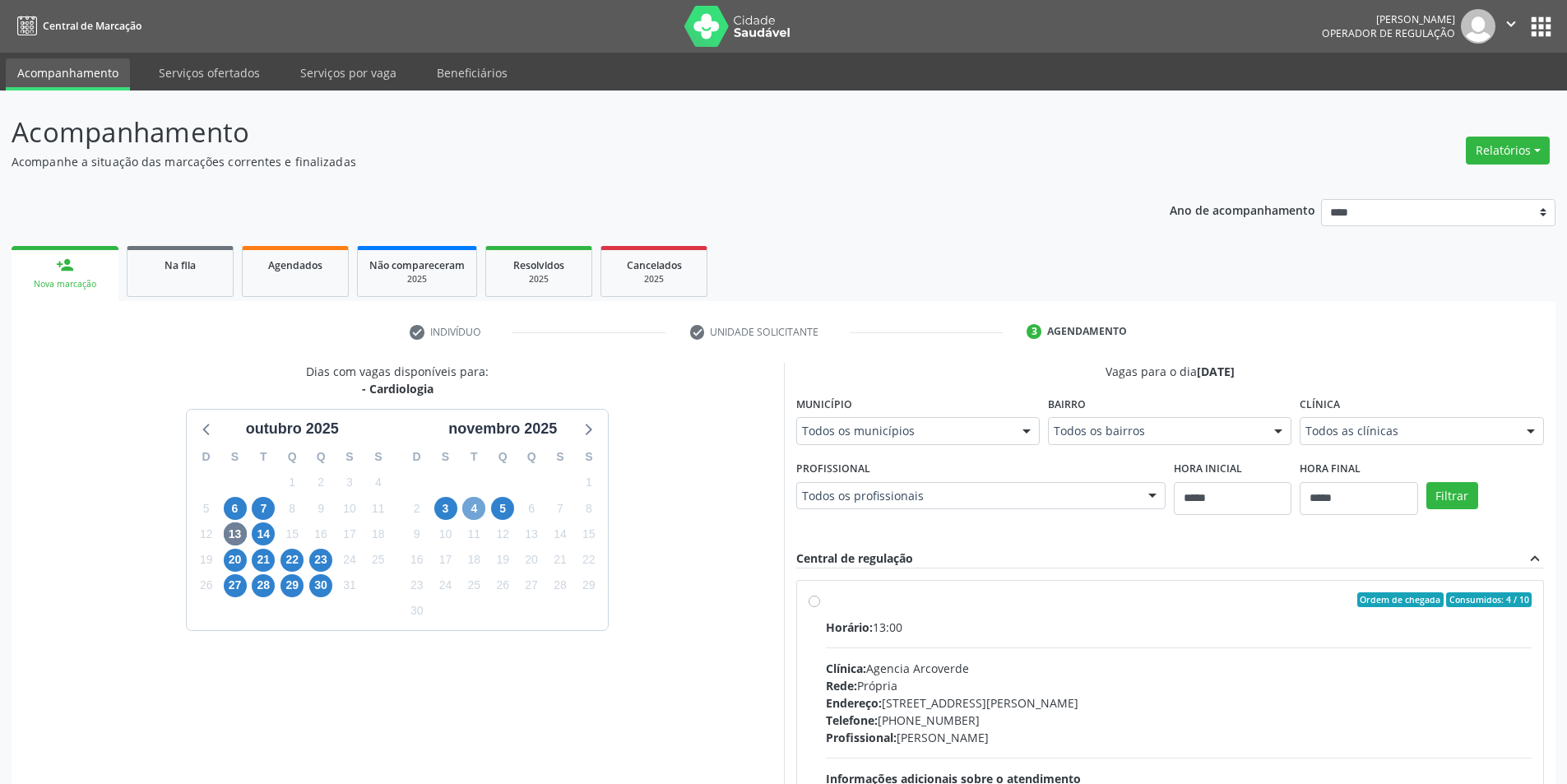
click at [476, 508] on span "4" at bounding box center [474, 508] width 23 height 23
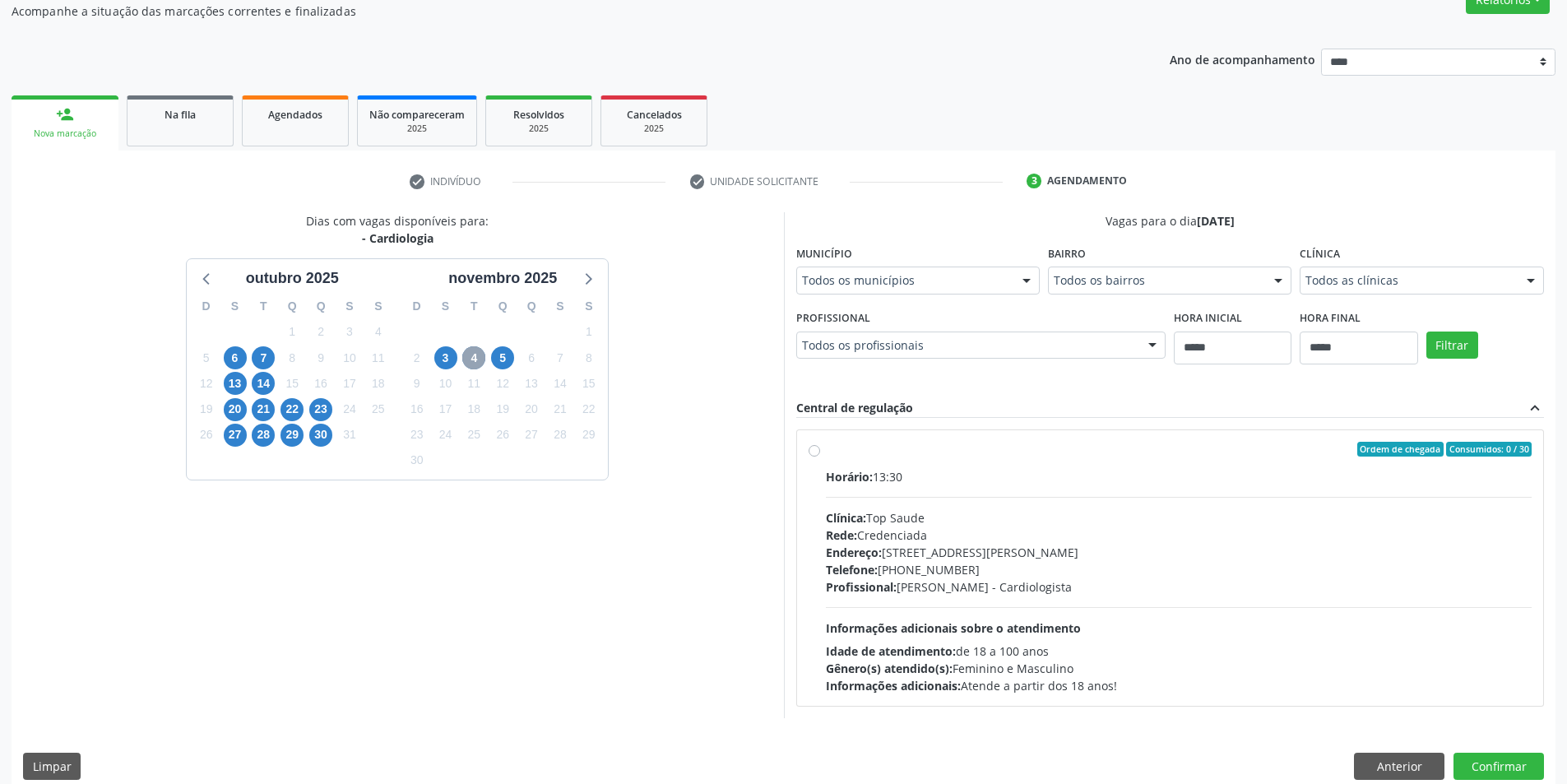
scroll to position [165, 0]
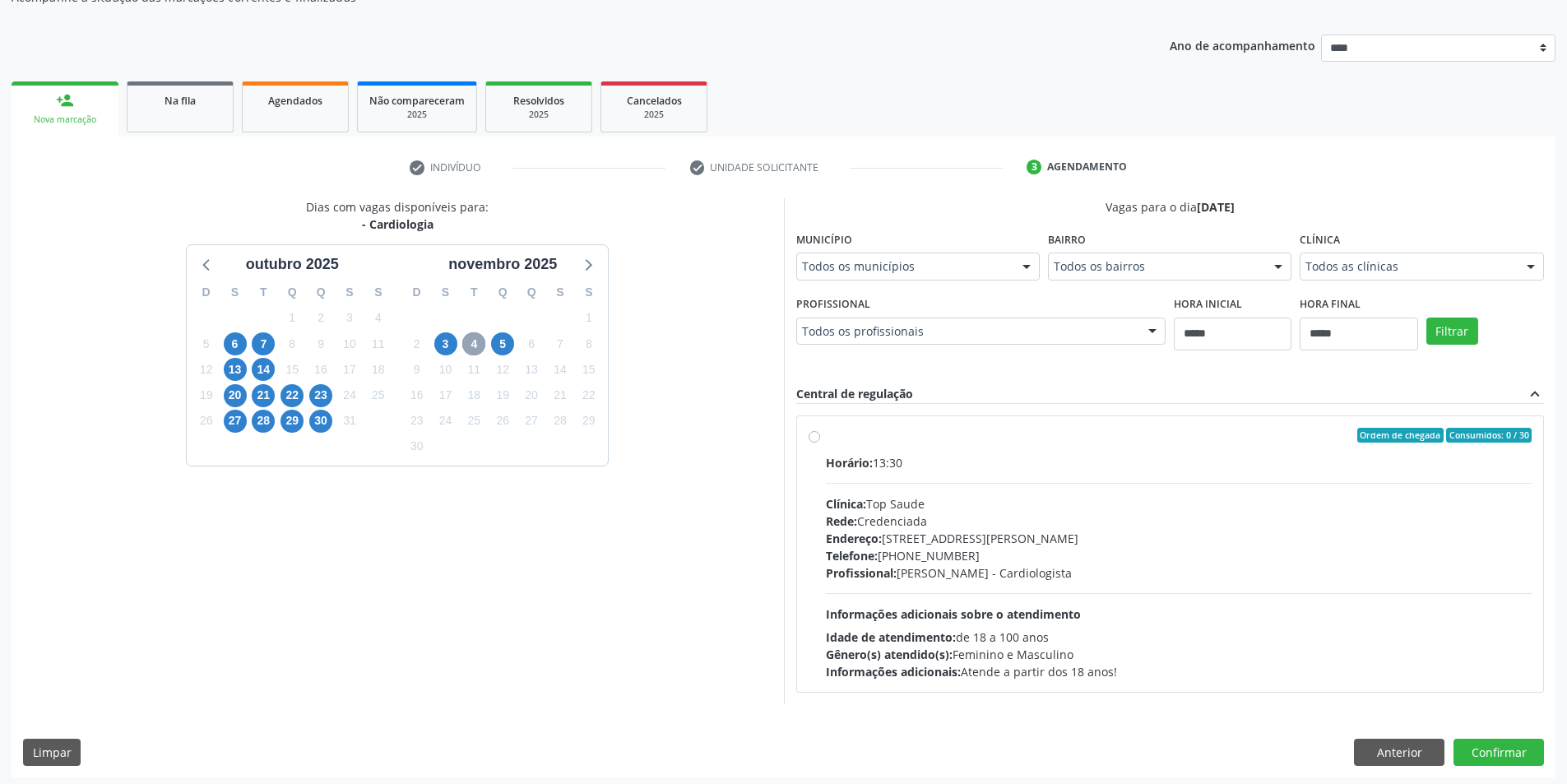
click at [480, 344] on span "4" at bounding box center [474, 343] width 23 height 23
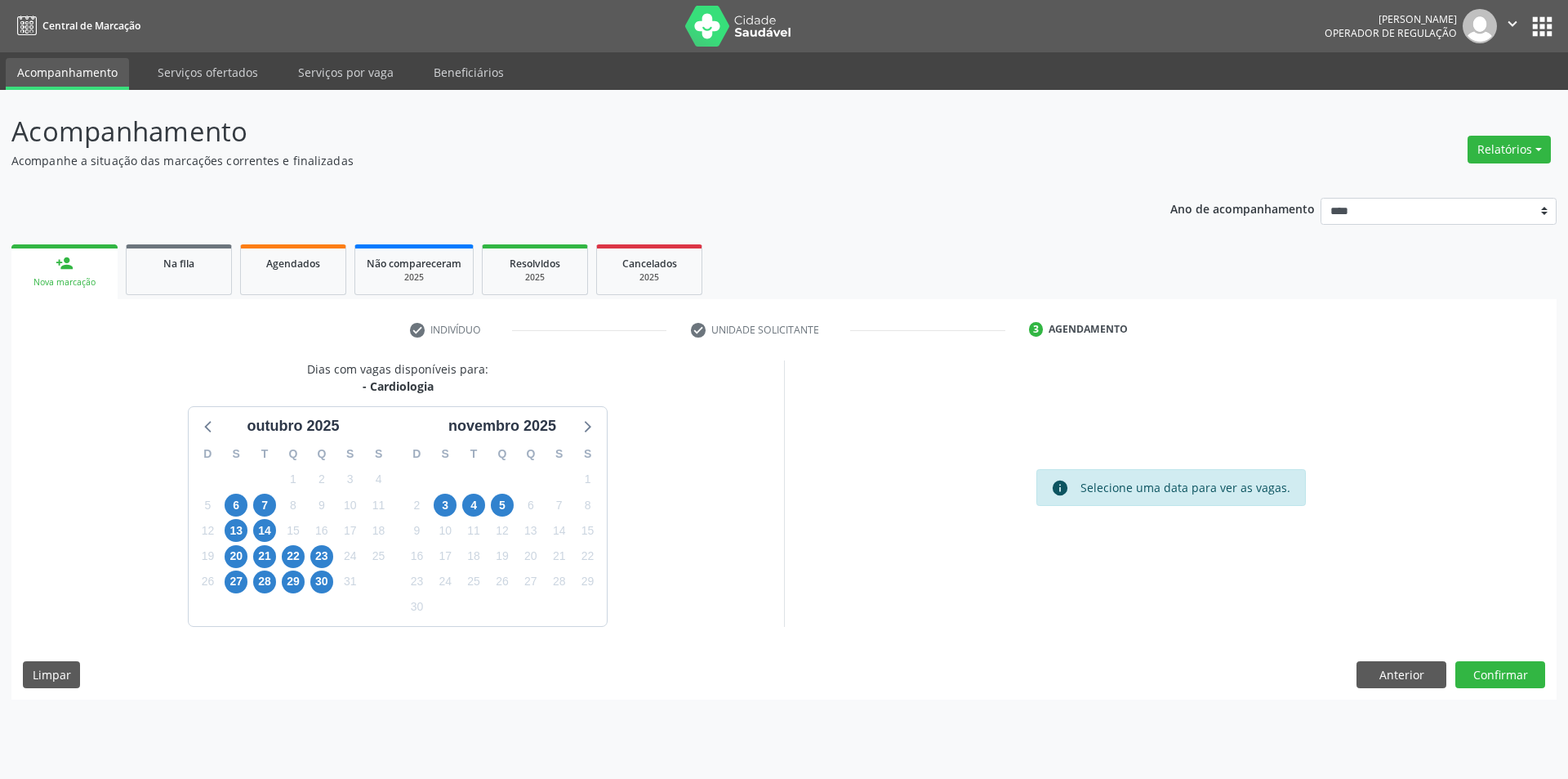
click at [502, 338] on li "check Indivíduo" at bounding box center [538, 330] width 281 height 28
click at [503, 503] on span "5" at bounding box center [503, 505] width 23 height 23
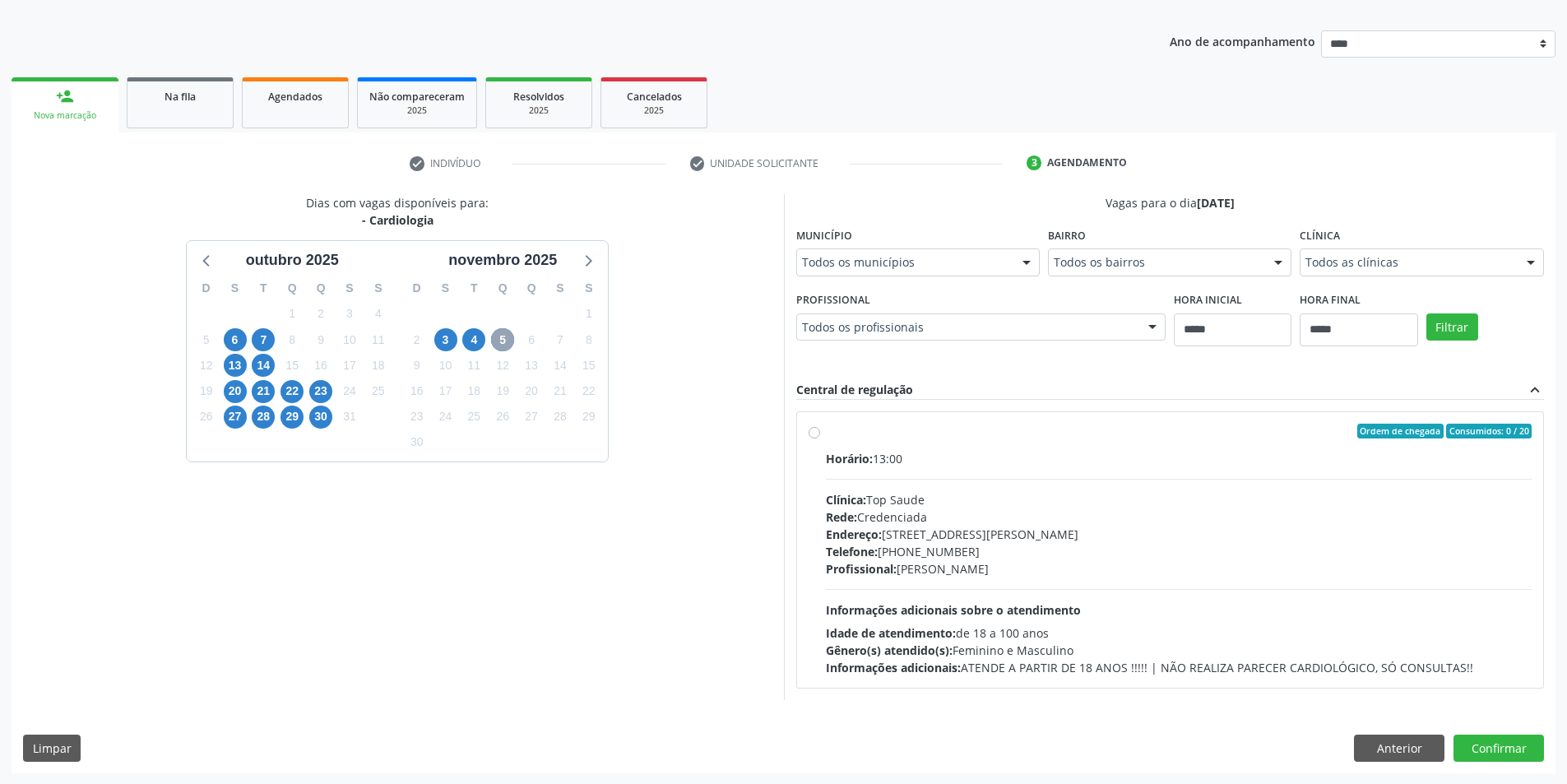
scroll to position [169, 0]
click at [1374, 740] on button "Anterior" at bounding box center [1399, 747] width 91 height 28
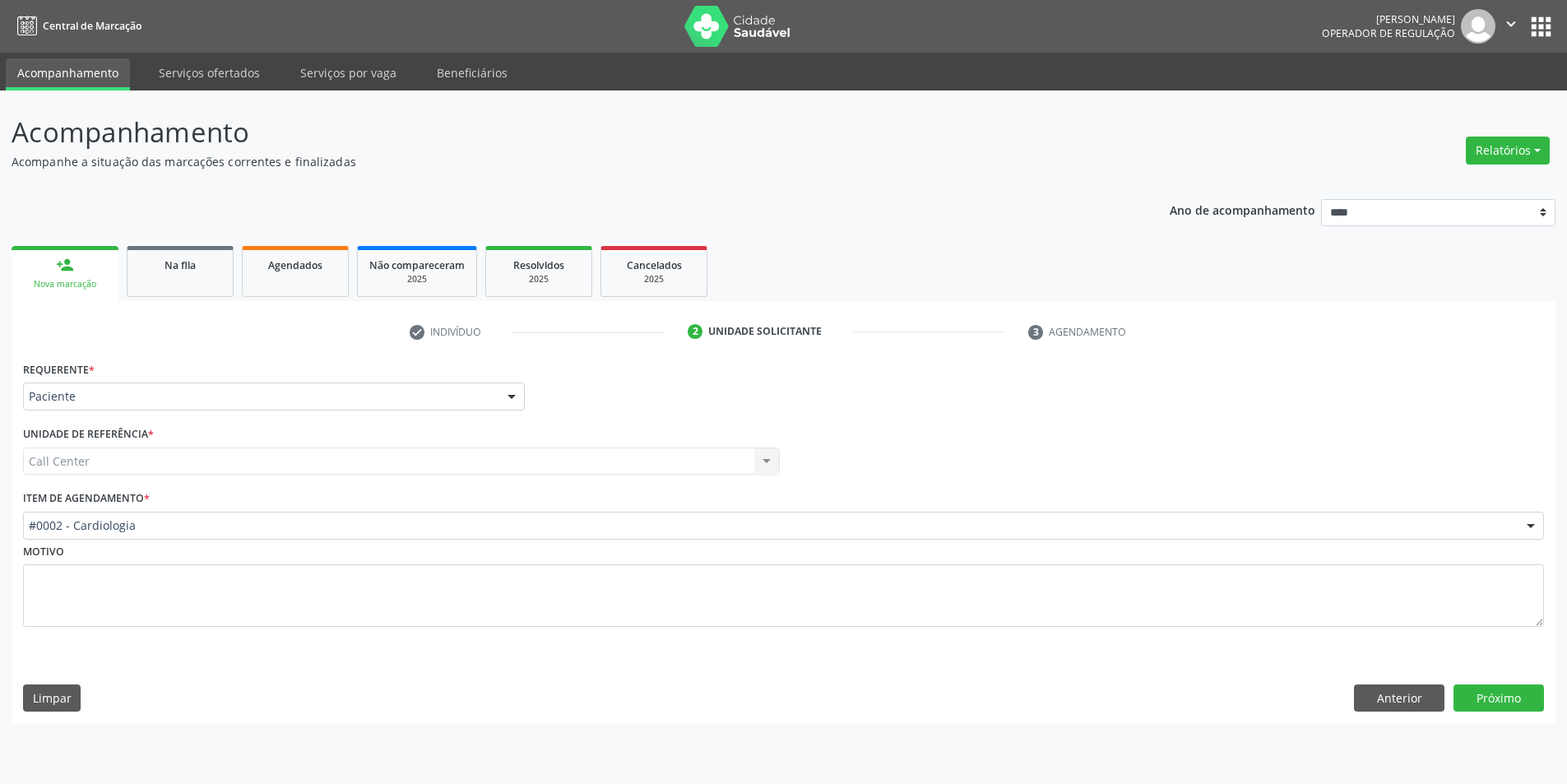
scroll to position [0, 0]
click at [129, 512] on div "#0002 - Cardiologia" at bounding box center [790, 525] width 1534 height 28
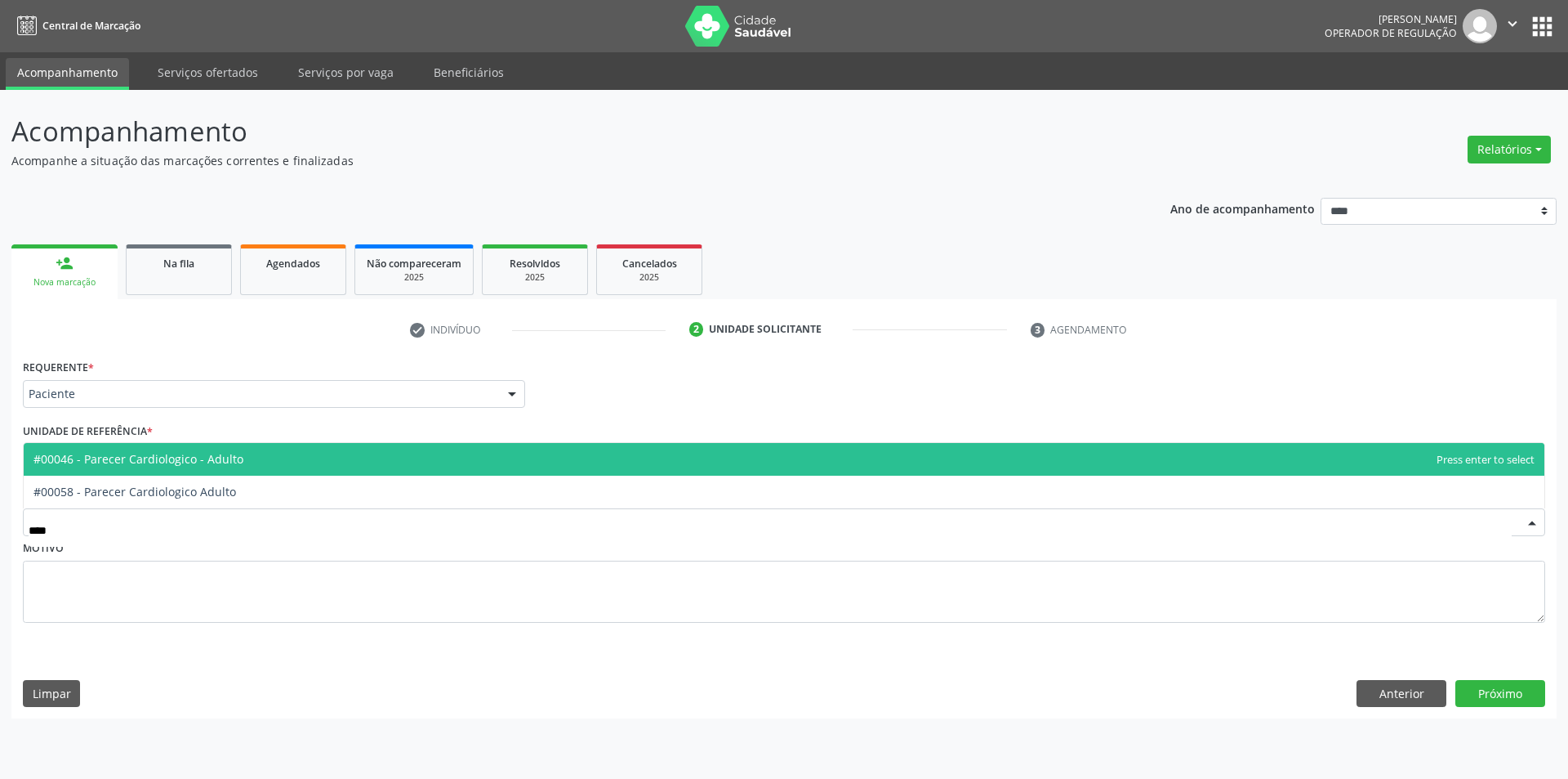
click at [214, 459] on span "#00046 - Parecer Cardiologico - Adulto" at bounding box center [138, 458] width 210 height 15
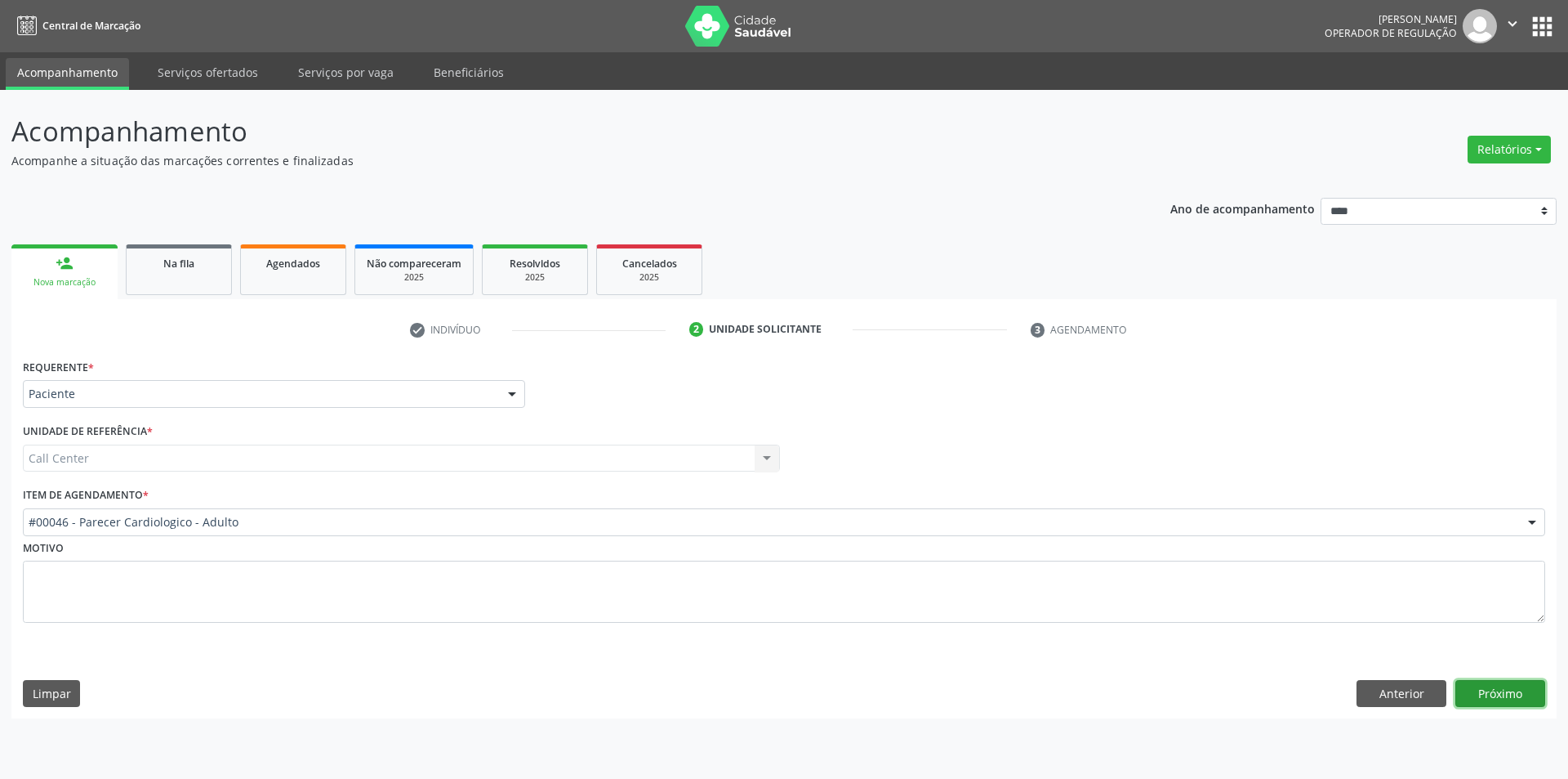
click at [1476, 683] on button "Próximo" at bounding box center [1500, 693] width 90 height 28
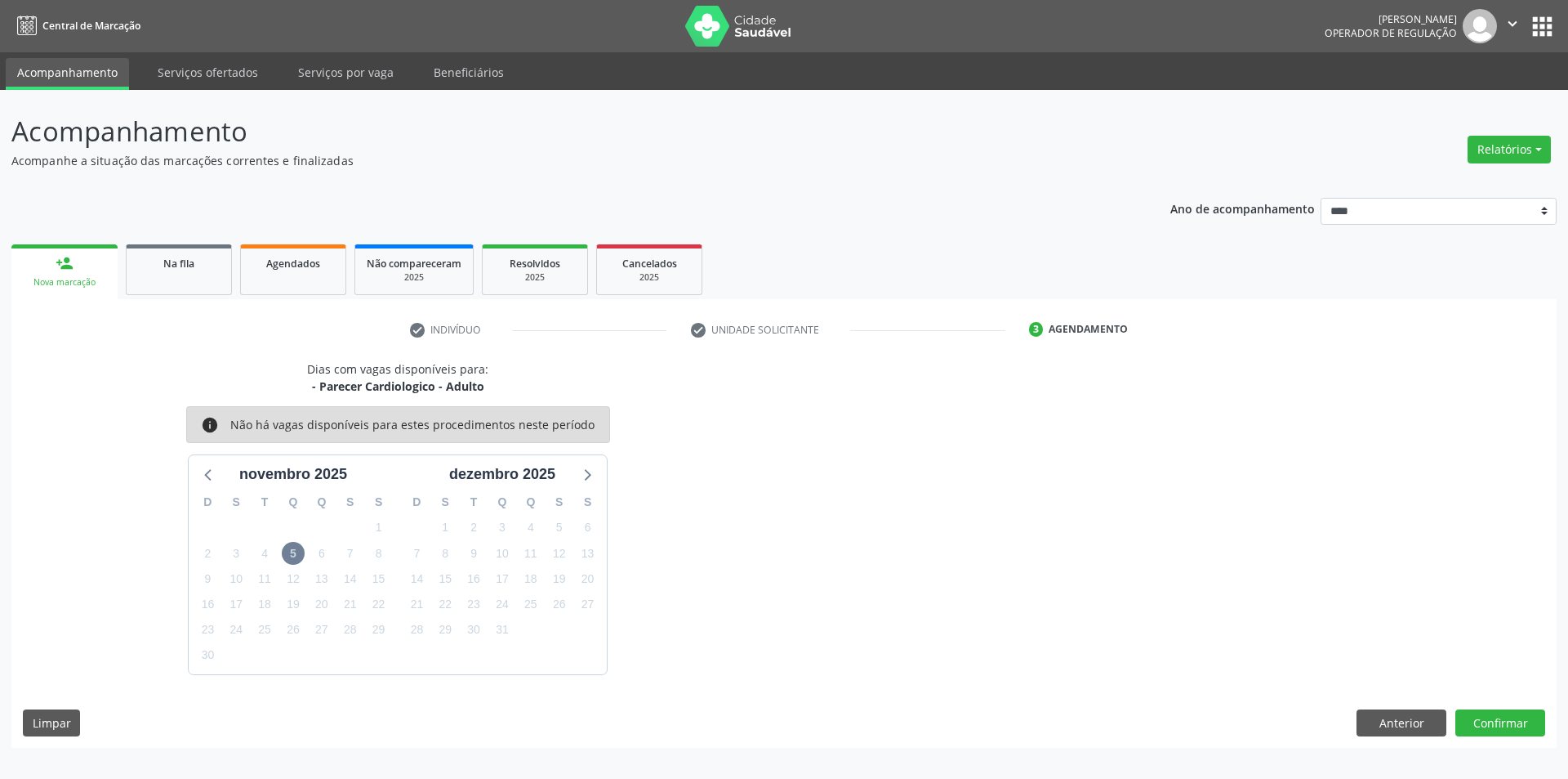
click at [221, 475] on div "novembro 2025" at bounding box center [293, 474] width 193 height 22
click at [197, 475] on div at bounding box center [208, 473] width 24 height 24
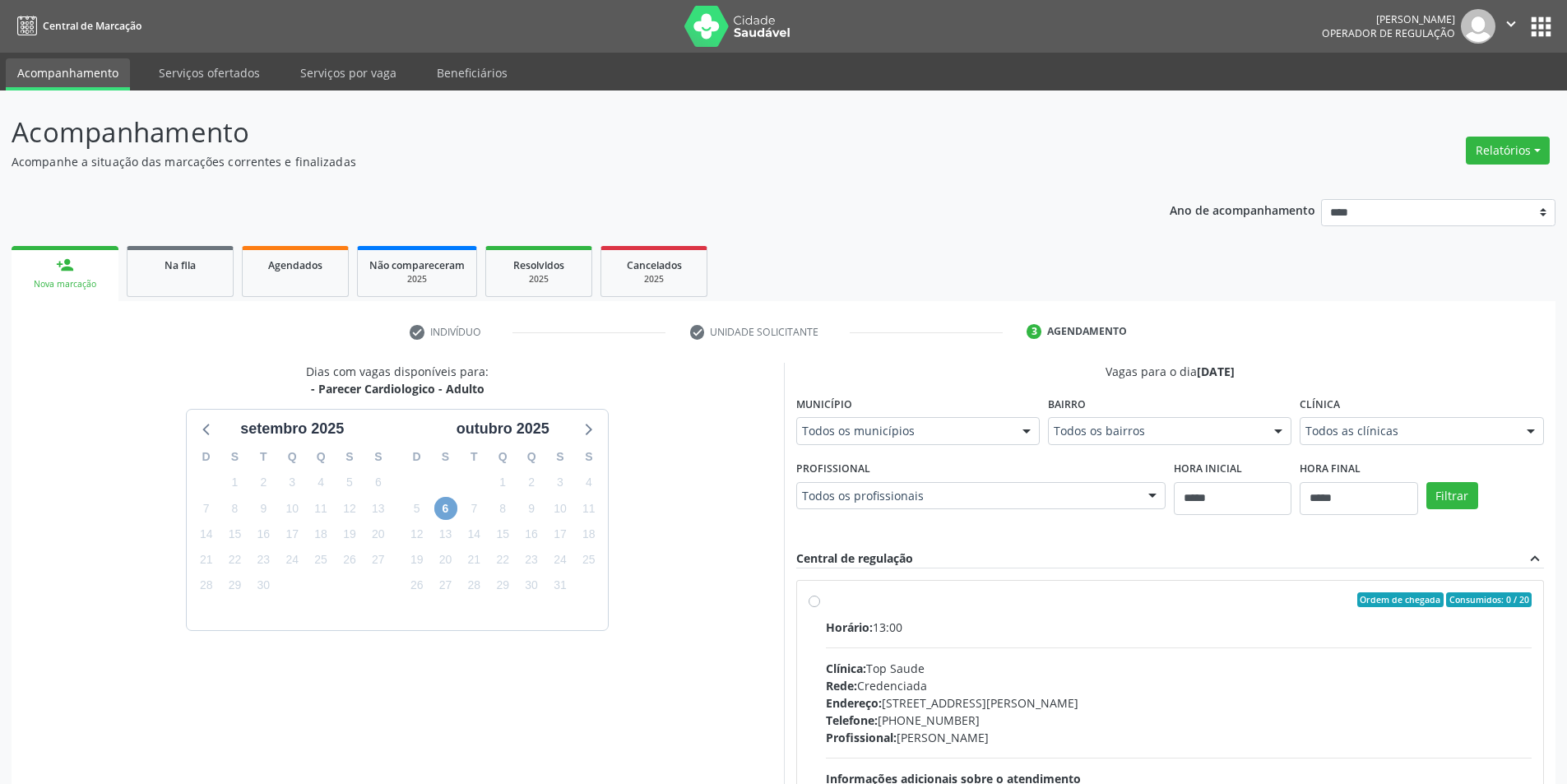
click at [448, 512] on span "6" at bounding box center [446, 508] width 23 height 23
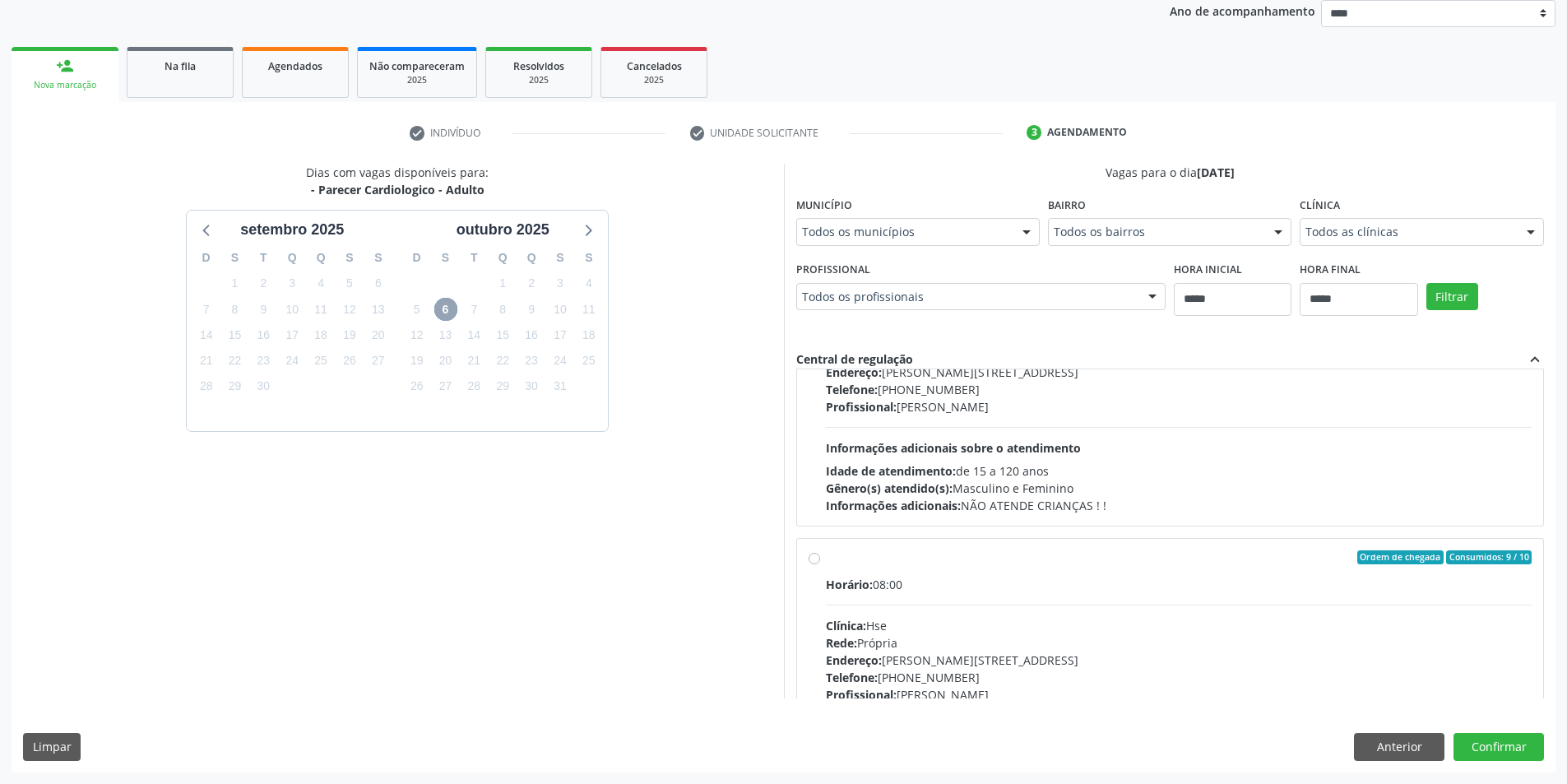
scroll to position [259, 0]
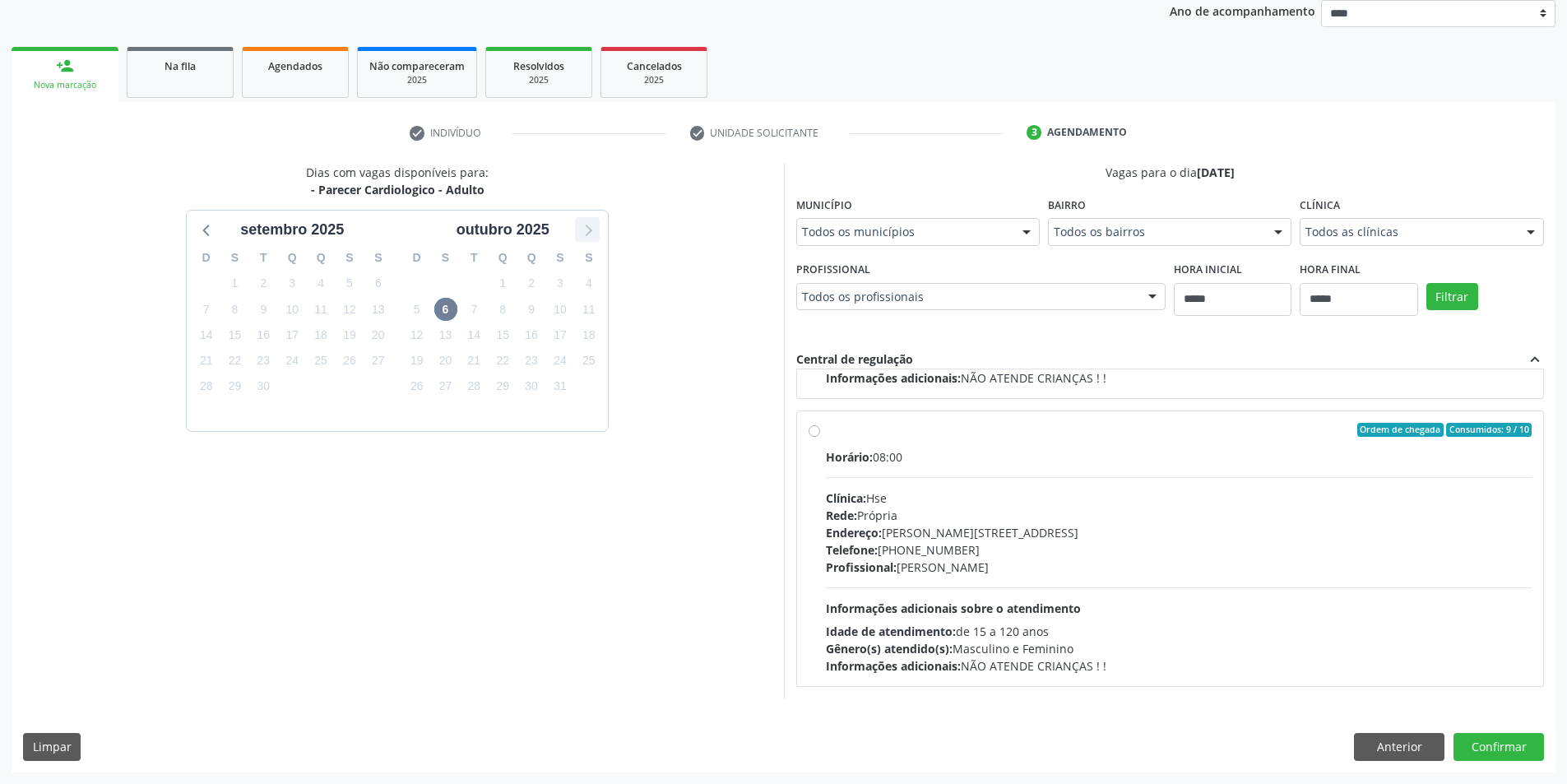
click at [583, 235] on icon at bounding box center [587, 229] width 22 height 22
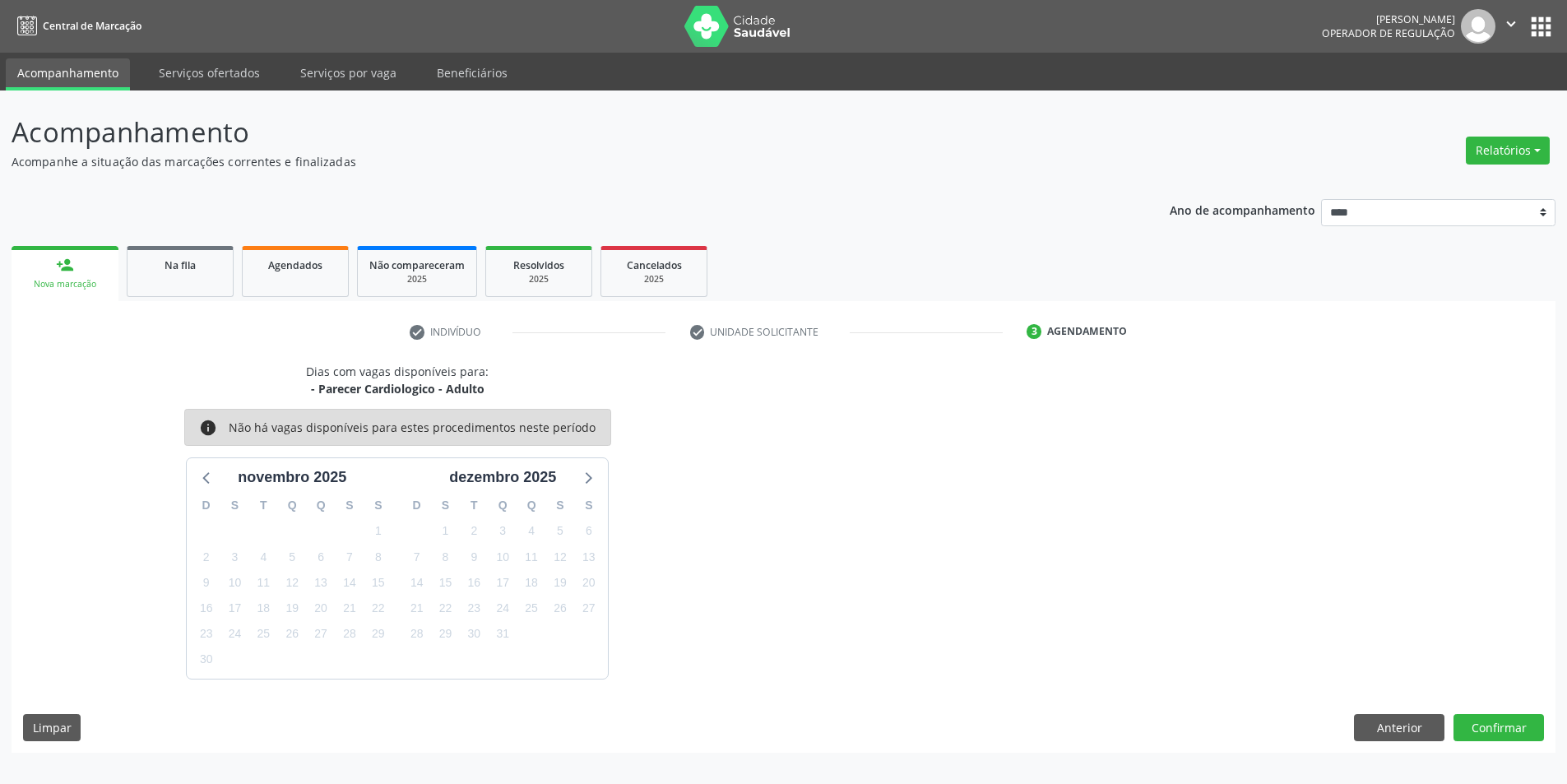
scroll to position [0, 0]
click at [1422, 722] on button "Anterior" at bounding box center [1411, 727] width 91 height 28
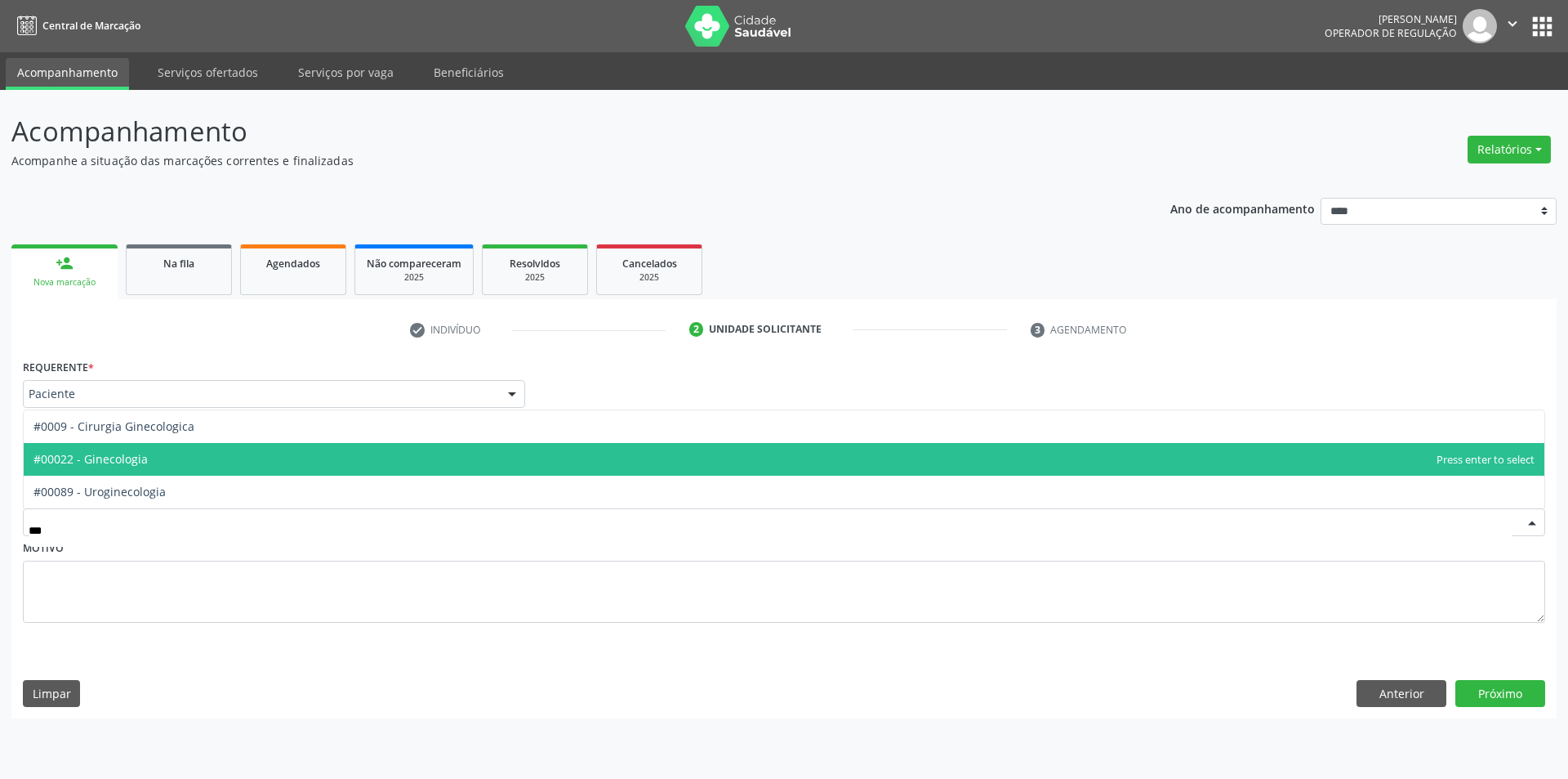
click at [285, 463] on span "#00022 - Ginecologia" at bounding box center [784, 459] width 1521 height 33
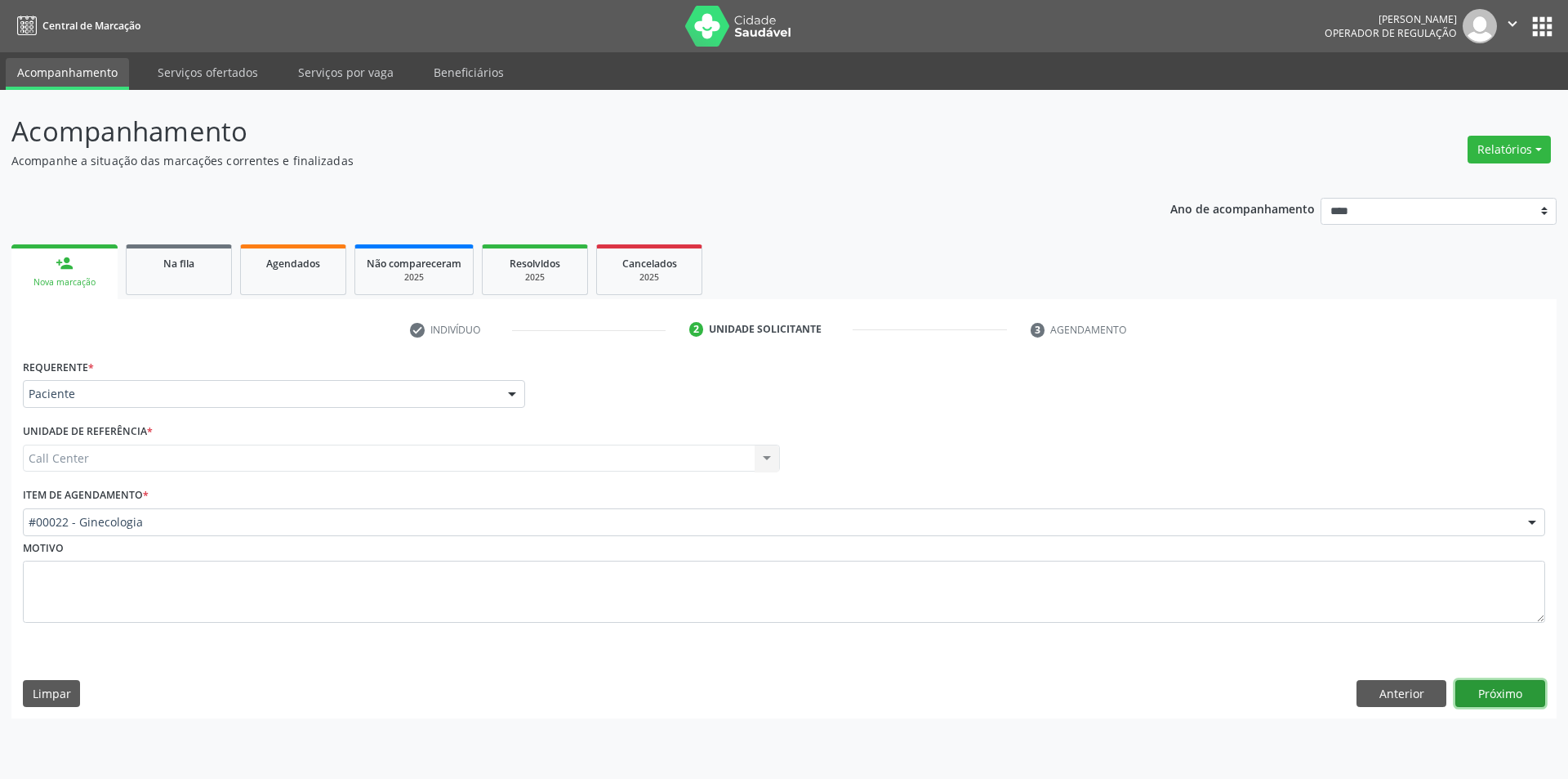
click at [1474, 695] on button "Próximo" at bounding box center [1500, 693] width 90 height 28
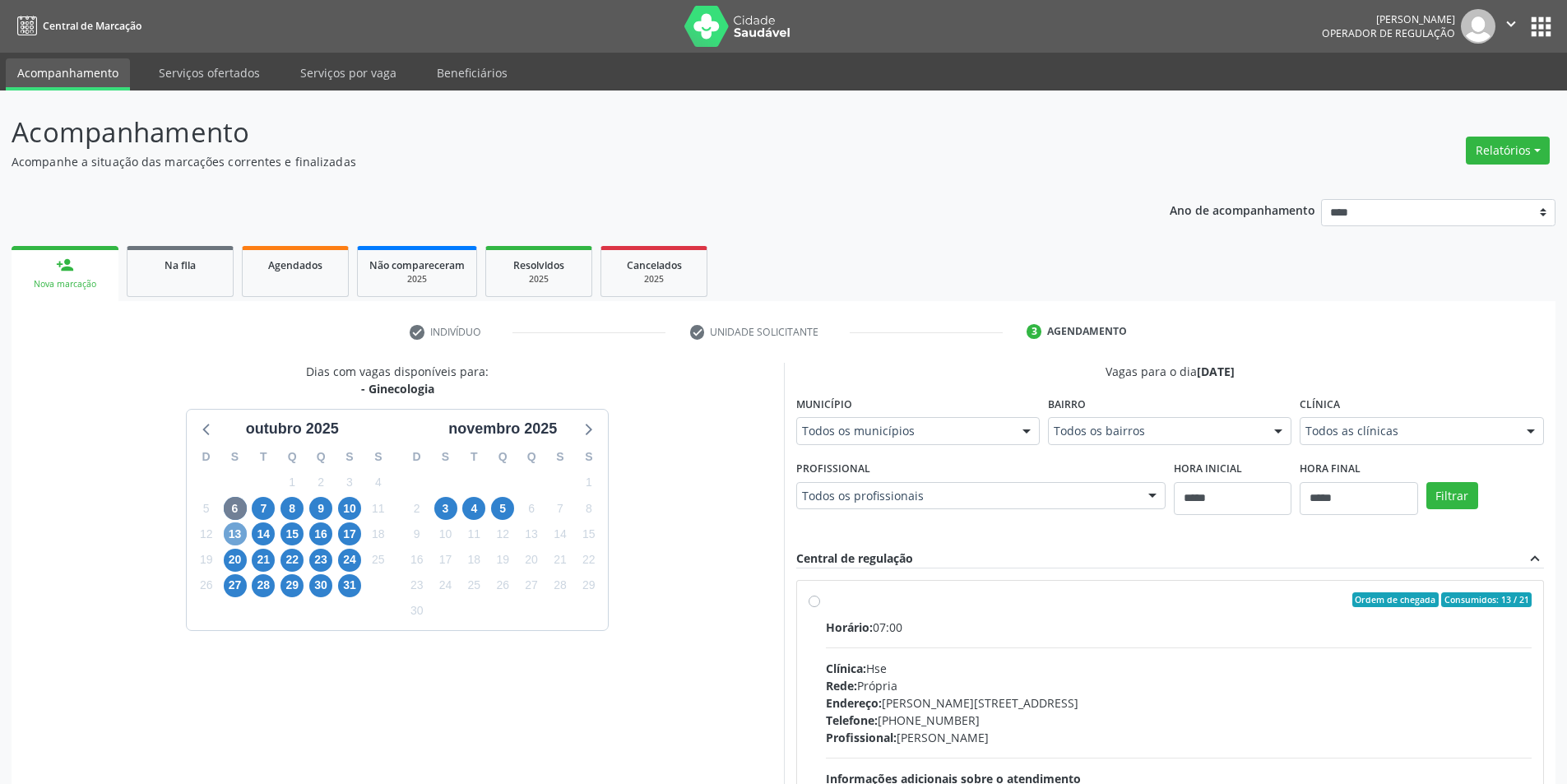
click at [239, 541] on span "13" at bounding box center [236, 534] width 23 height 23
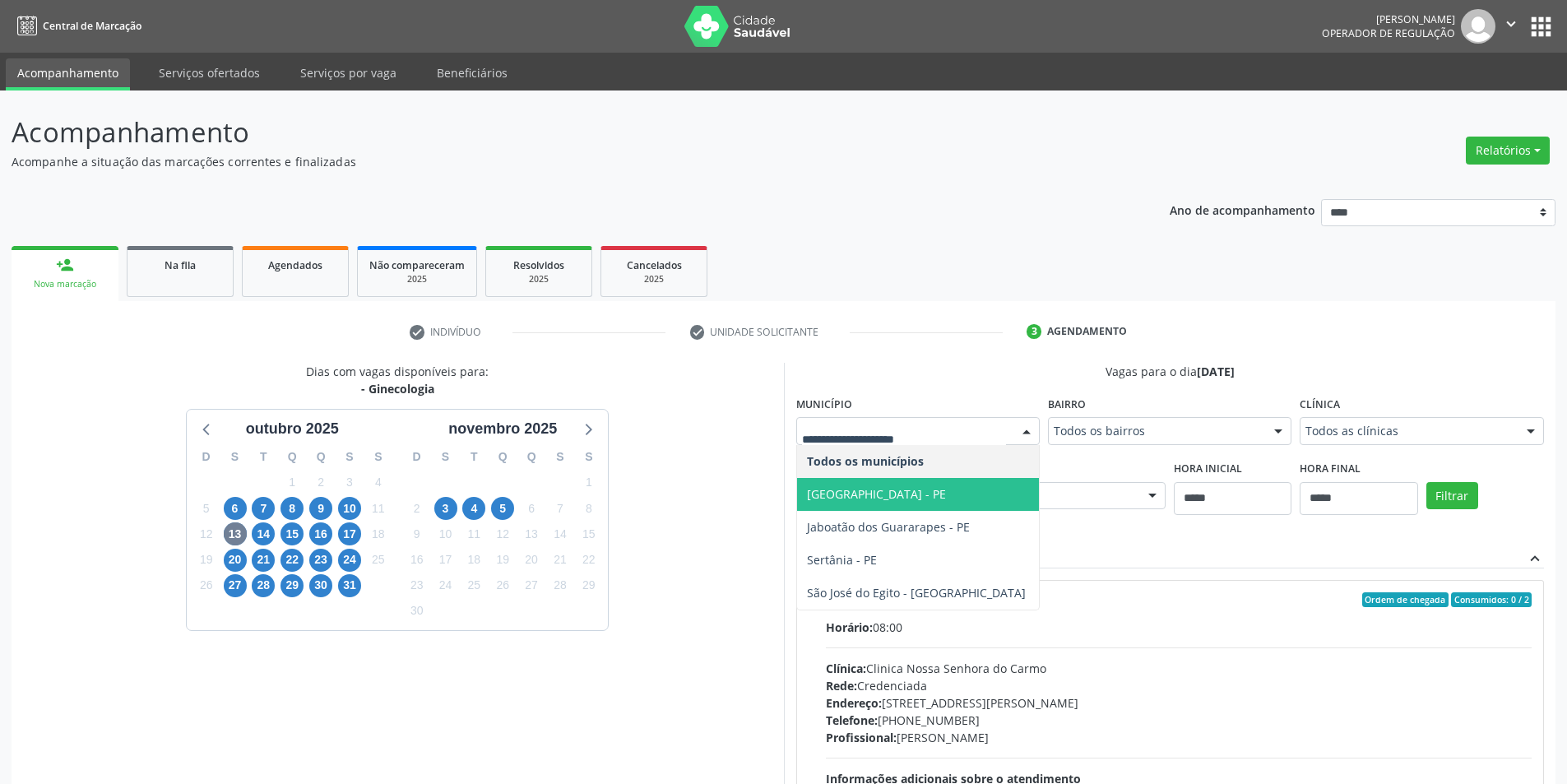
click at [884, 493] on span "[GEOGRAPHIC_DATA] - PE" at bounding box center [876, 493] width 139 height 15
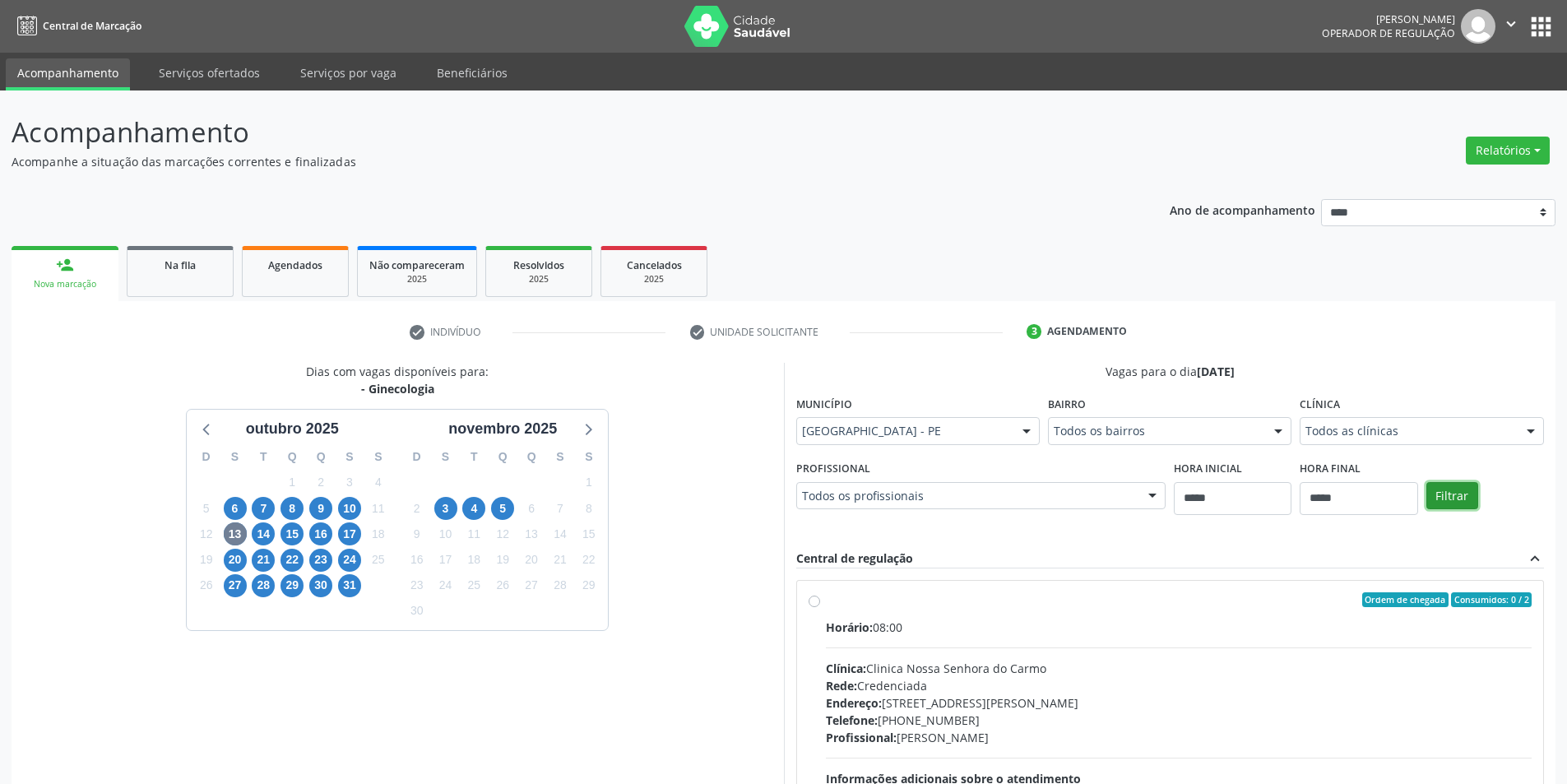
click at [1437, 497] on button "Filtrar" at bounding box center [1453, 495] width 52 height 28
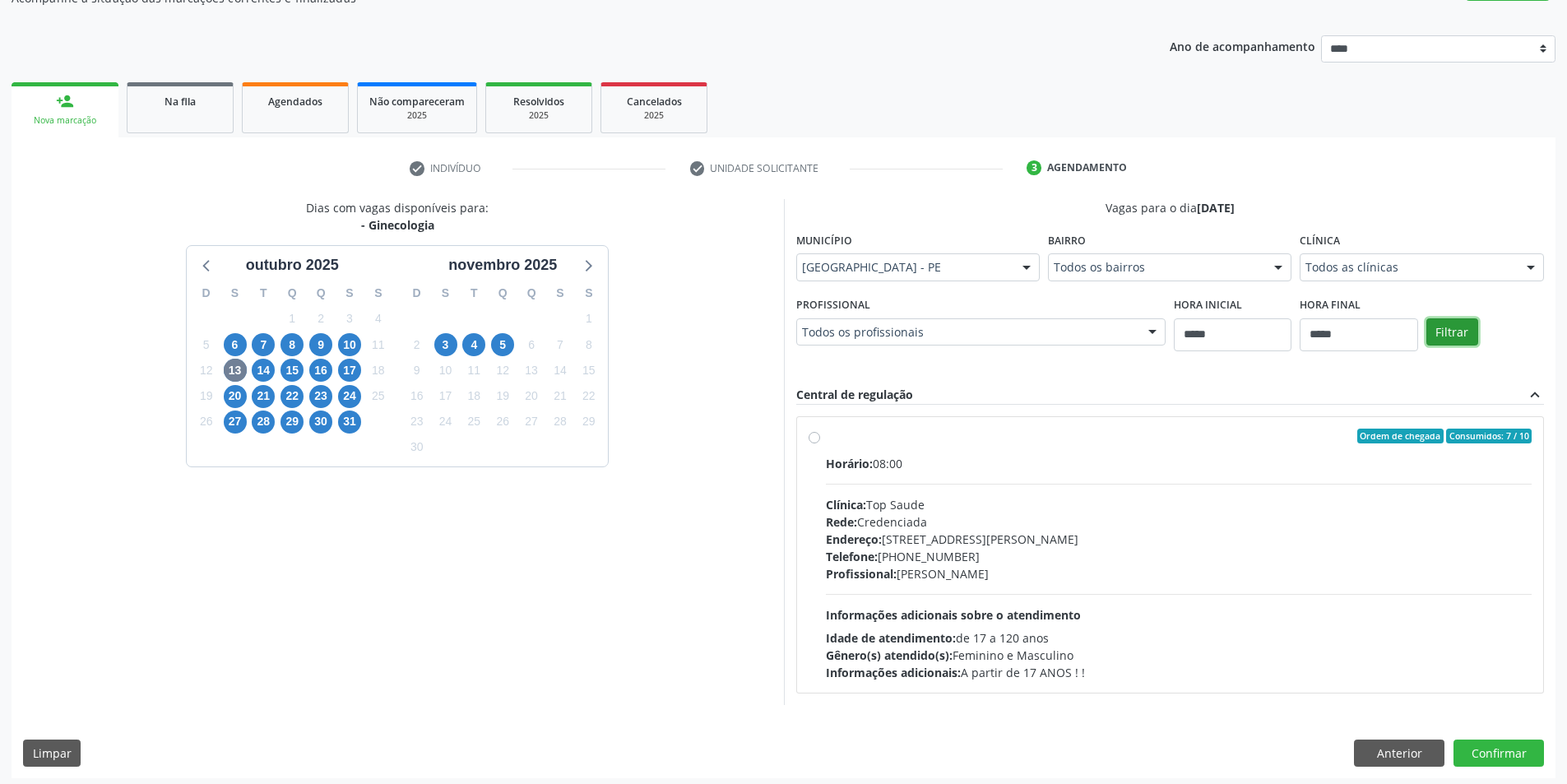
scroll to position [169, 0]
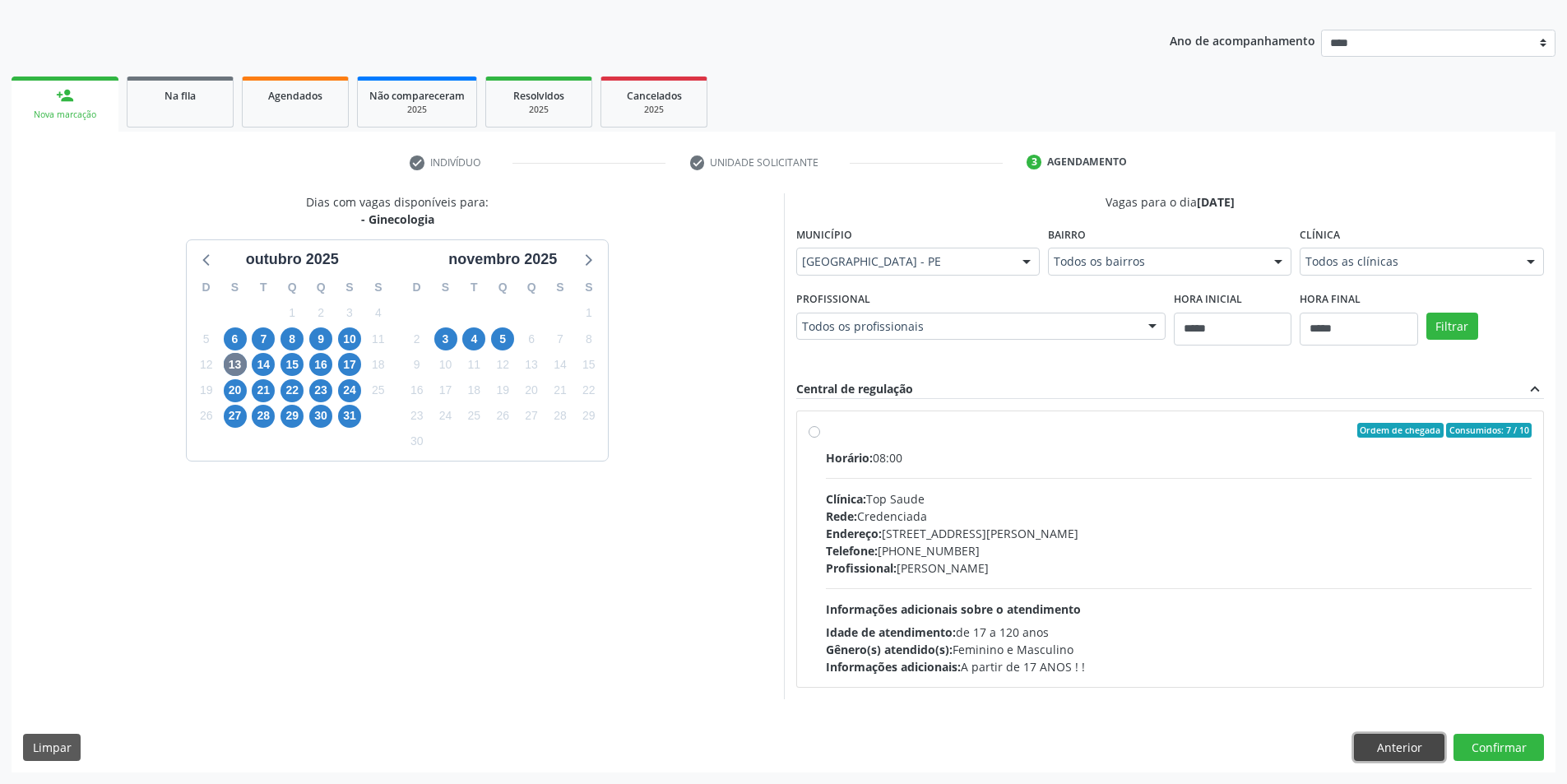
click at [1428, 755] on button "Anterior" at bounding box center [1399, 747] width 91 height 28
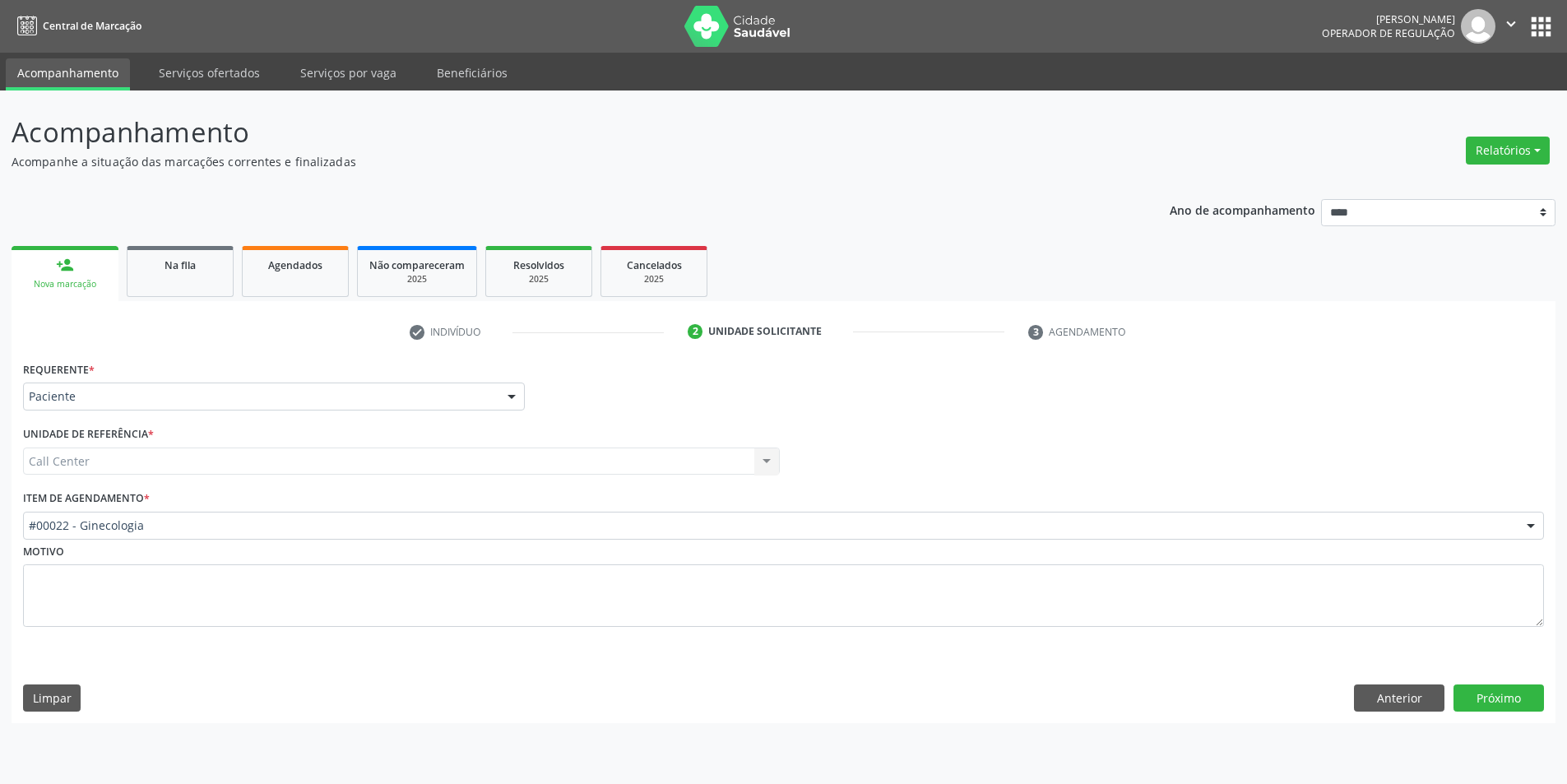
scroll to position [0, 0]
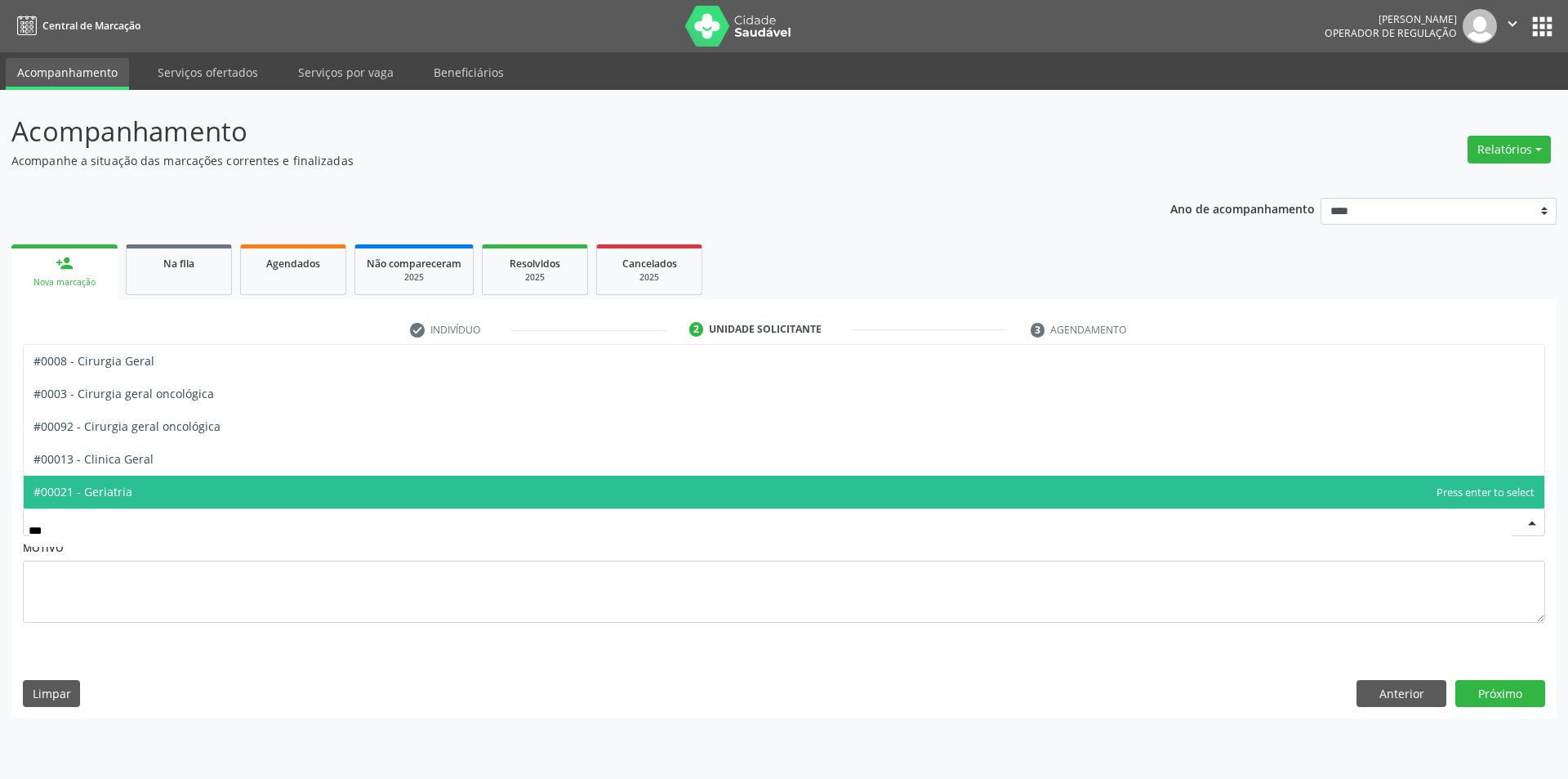
click at [224, 493] on span "#00021 - Geriatria" at bounding box center [784, 491] width 1521 height 33
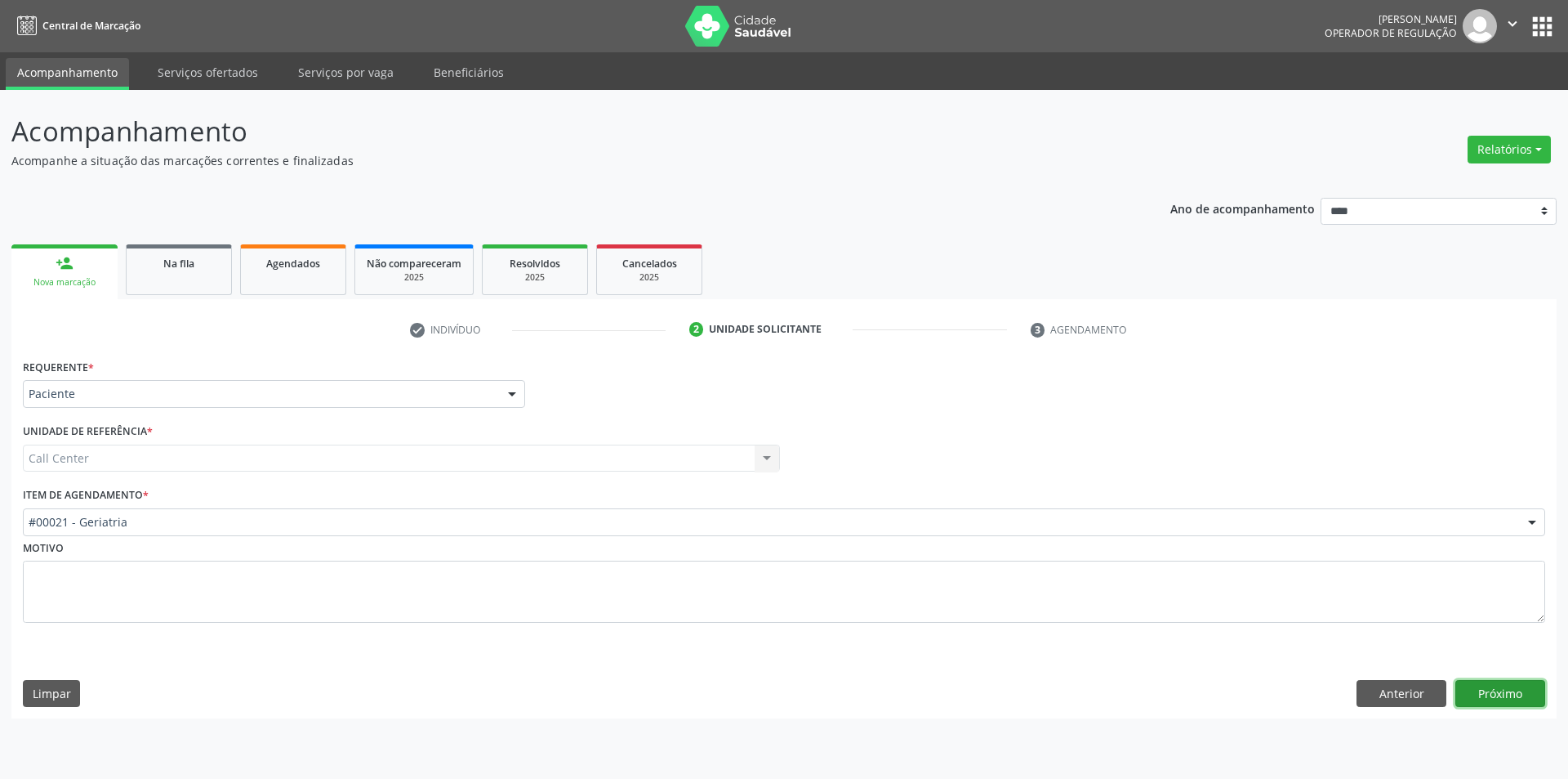
click at [1495, 702] on button "Próximo" at bounding box center [1500, 693] width 90 height 28
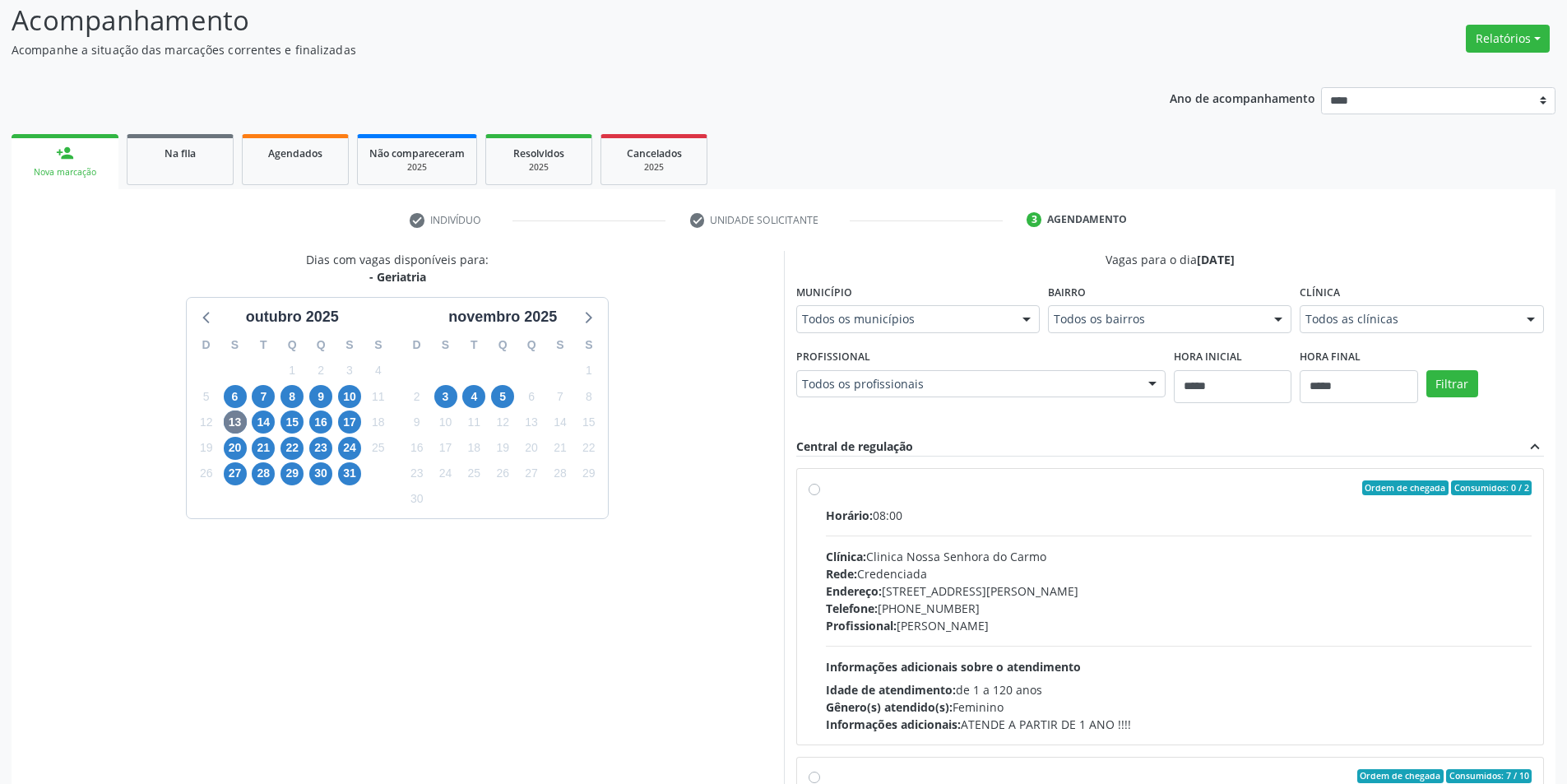
scroll to position [199, 0]
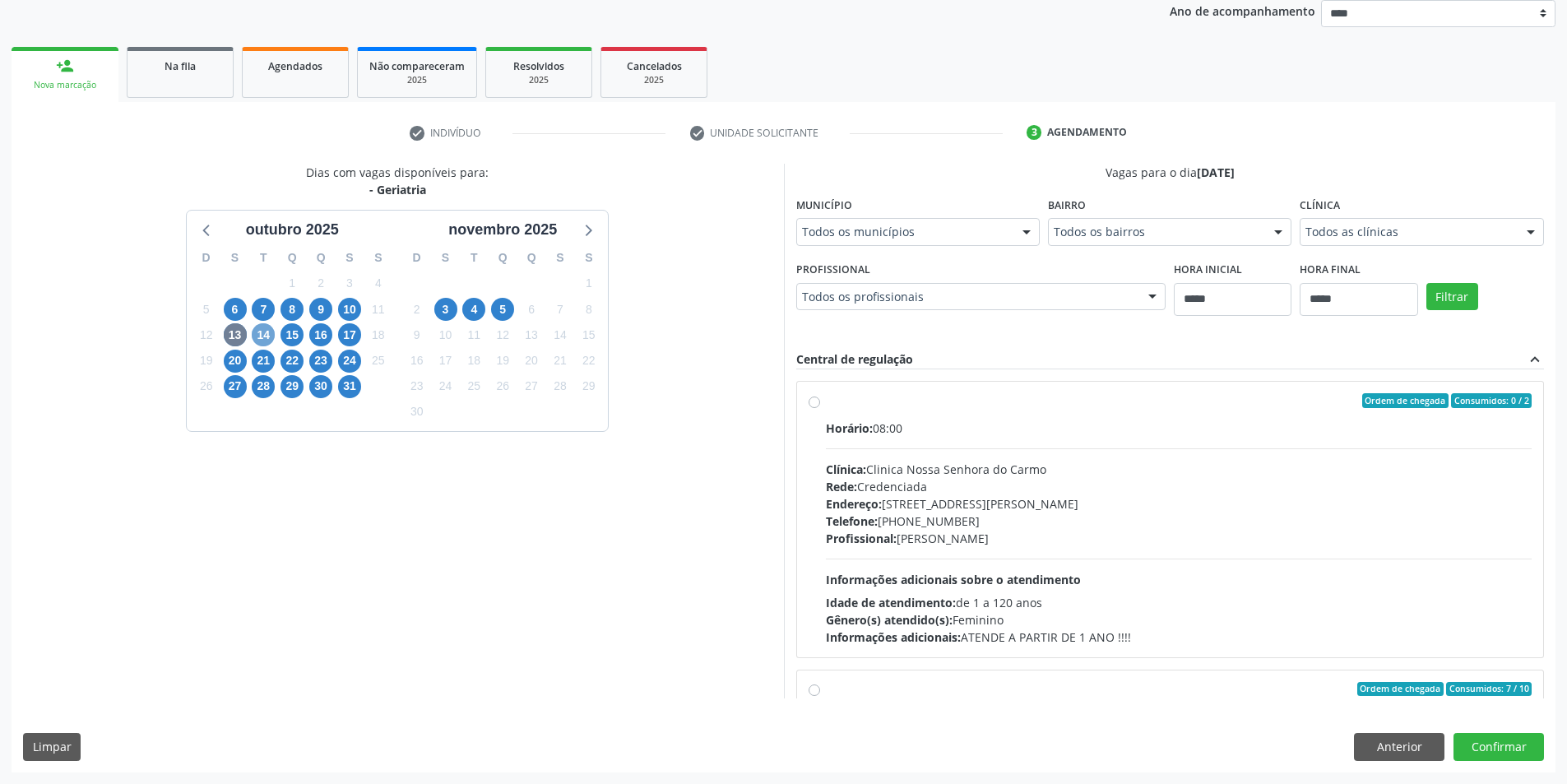
click at [259, 329] on span "14" at bounding box center [264, 334] width 23 height 23
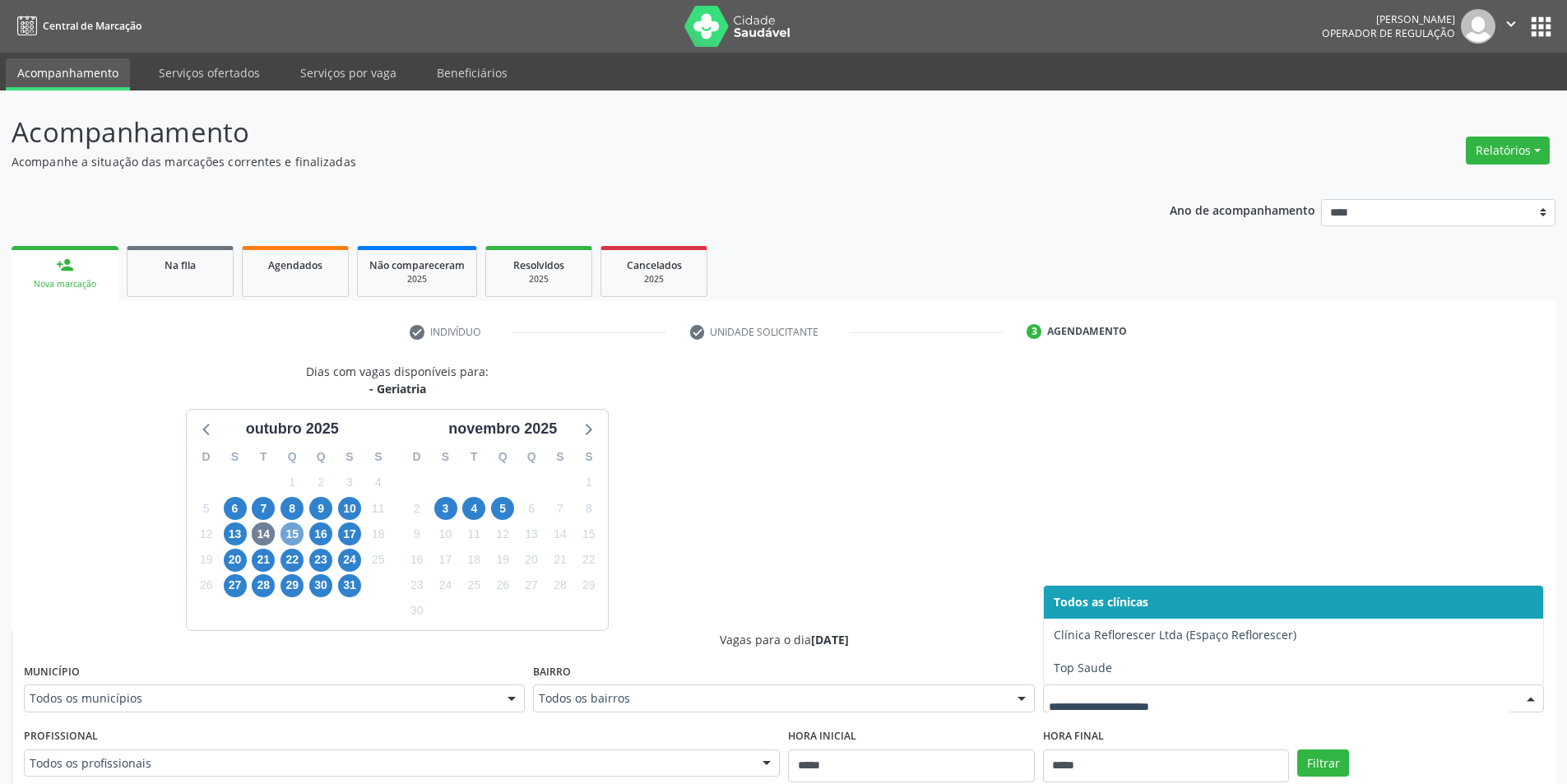
click at [293, 540] on span "15" at bounding box center [292, 534] width 23 height 23
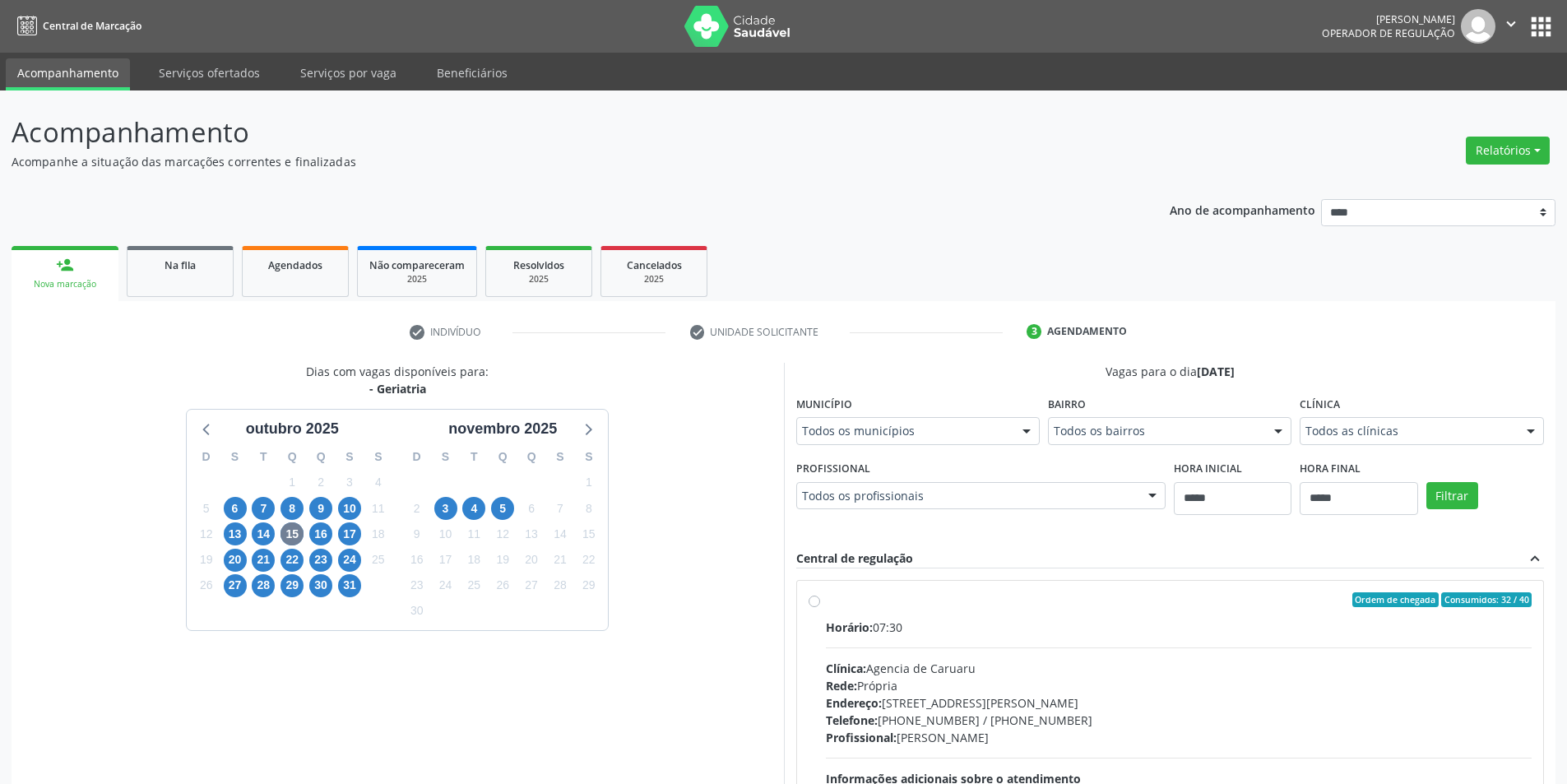
click at [1381, 404] on div "Clínica Todos as clínicas Todos as clínicas Agencia de Caruaru Top Saude Nenhum…" at bounding box center [1421, 417] width 244 height 53
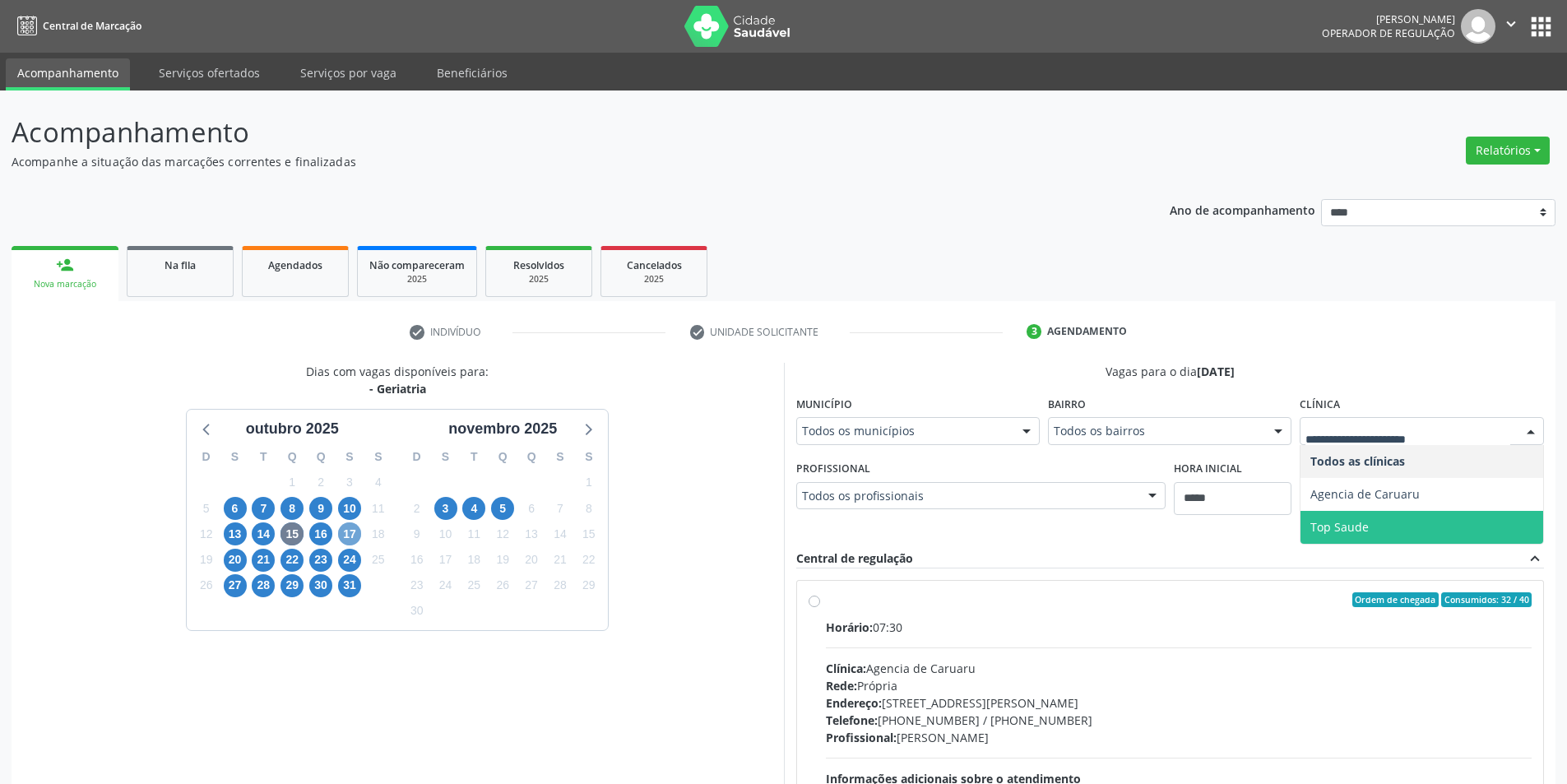
click at [344, 528] on span "17" at bounding box center [350, 534] width 23 height 23
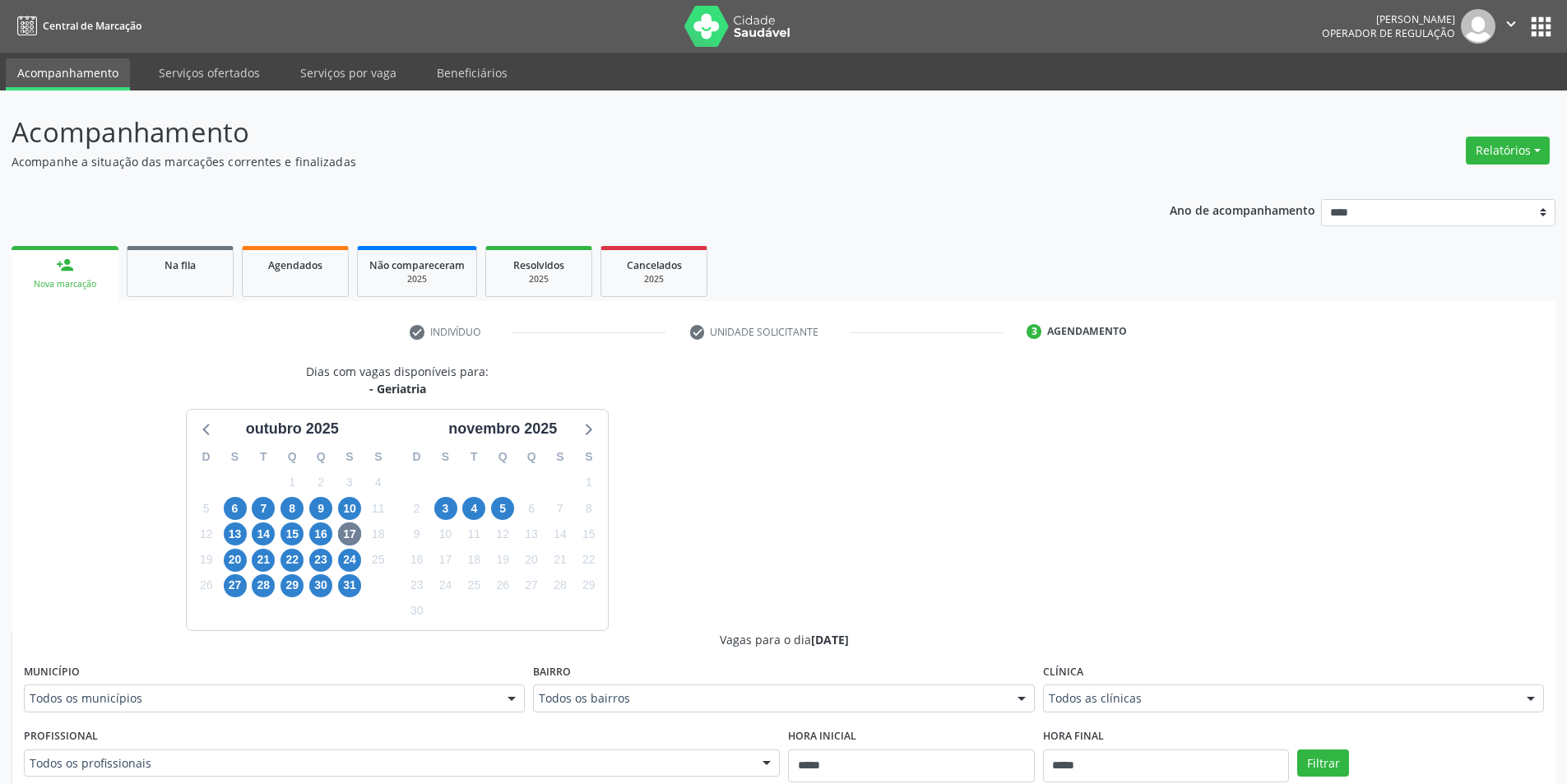
click at [1175, 682] on div "Clínica Todos as clínicas Todos as clínicas Clínica Reflorescer Ltda (Espaço Re…" at bounding box center [1294, 685] width 501 height 53
click at [1173, 686] on div "Todos as clínicas" at bounding box center [1294, 698] width 501 height 28
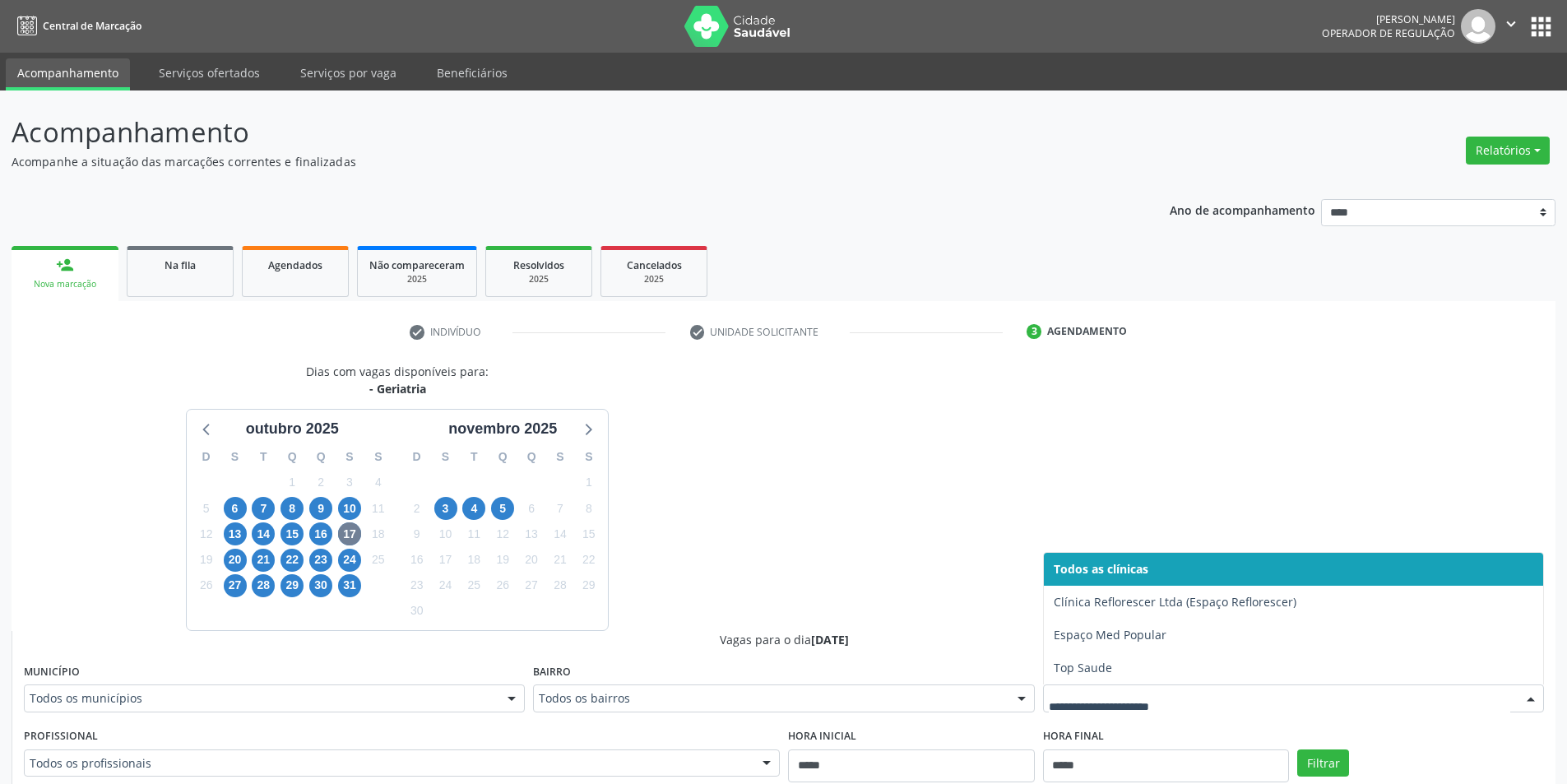
click at [1166, 697] on input "text" at bounding box center [1279, 706] width 461 height 33
click at [235, 562] on span "20" at bounding box center [236, 560] width 23 height 23
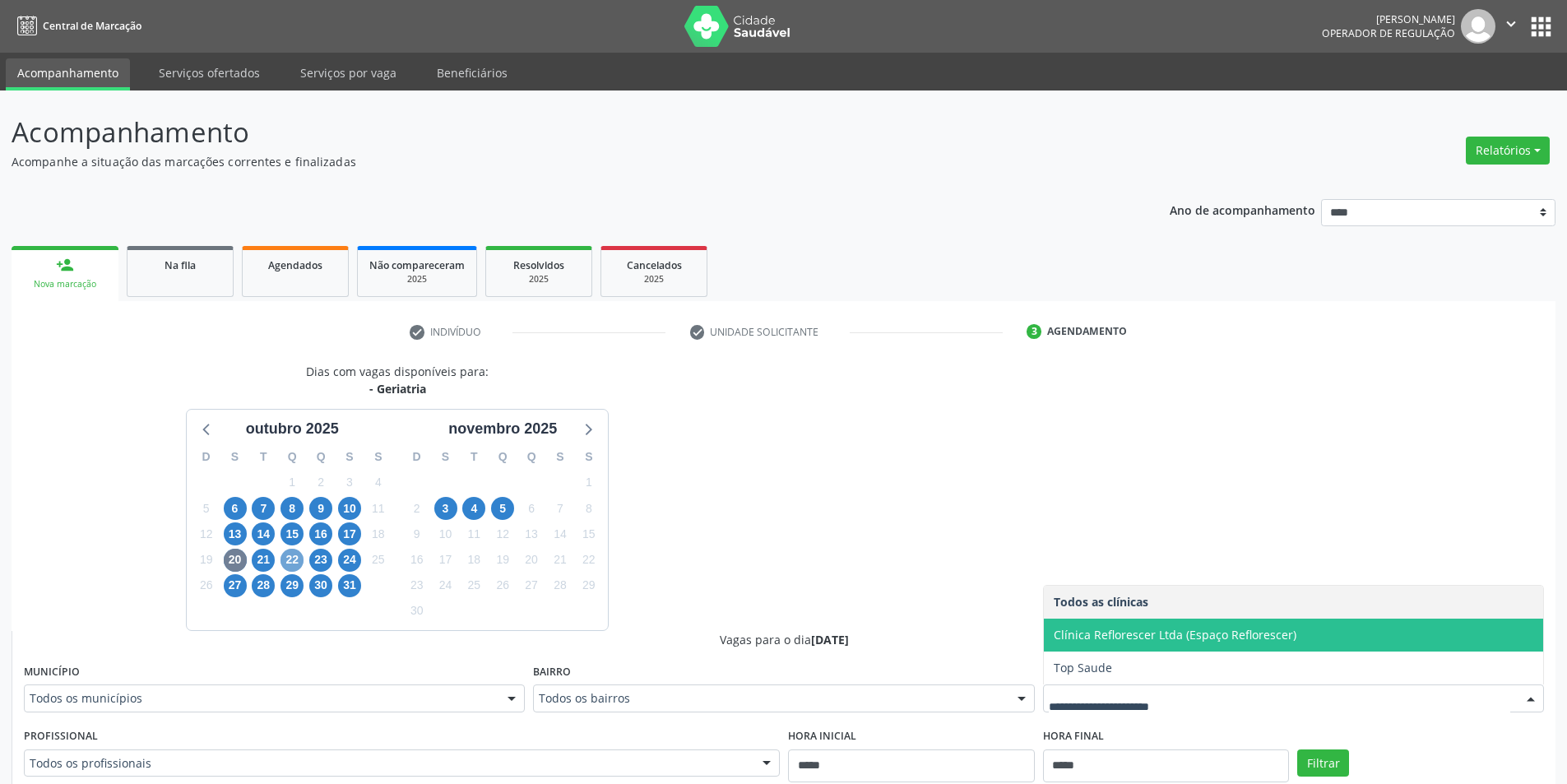
click at [288, 558] on span "22" at bounding box center [292, 560] width 23 height 23
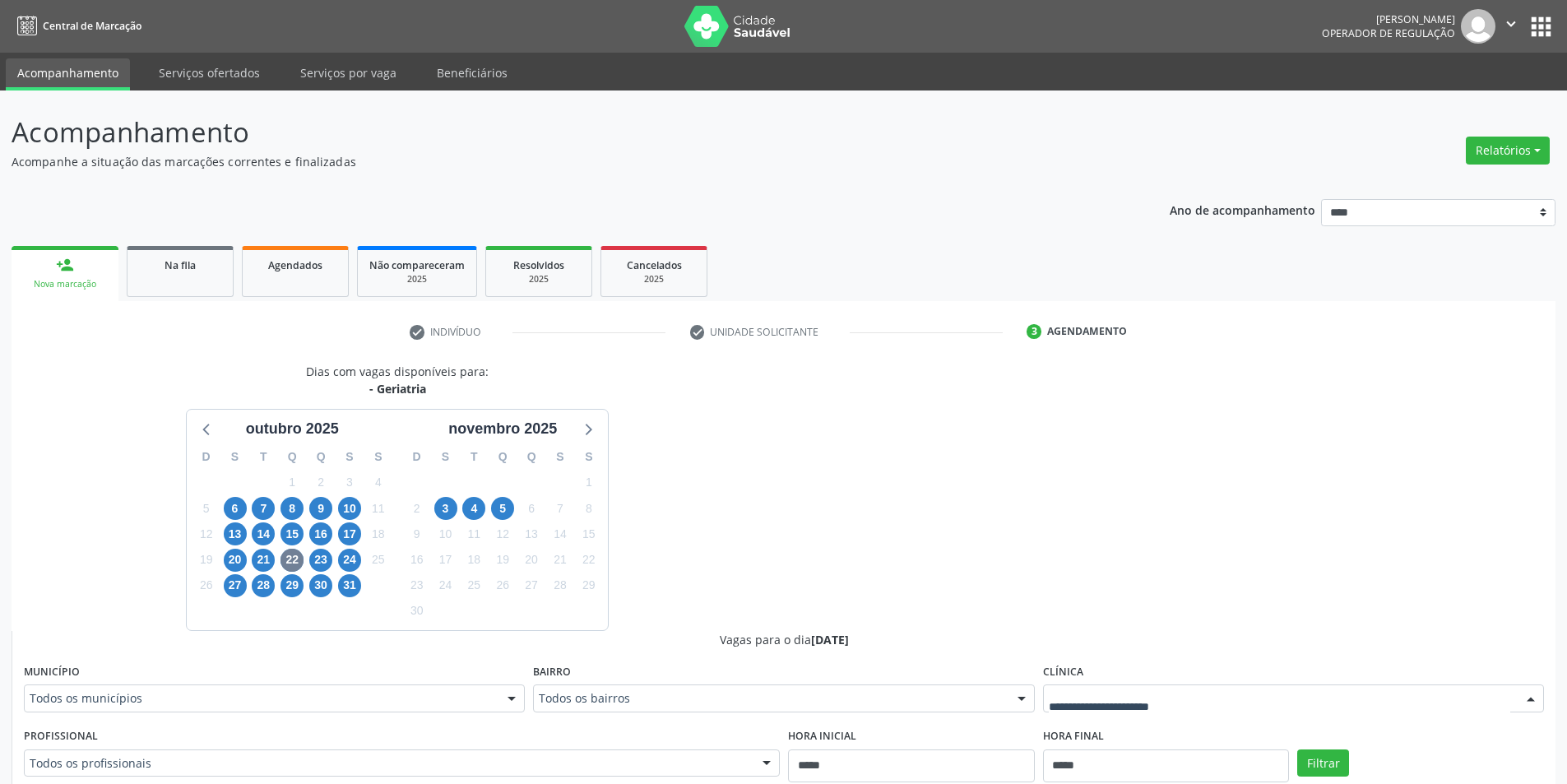
click at [1092, 687] on div at bounding box center [1294, 698] width 501 height 28
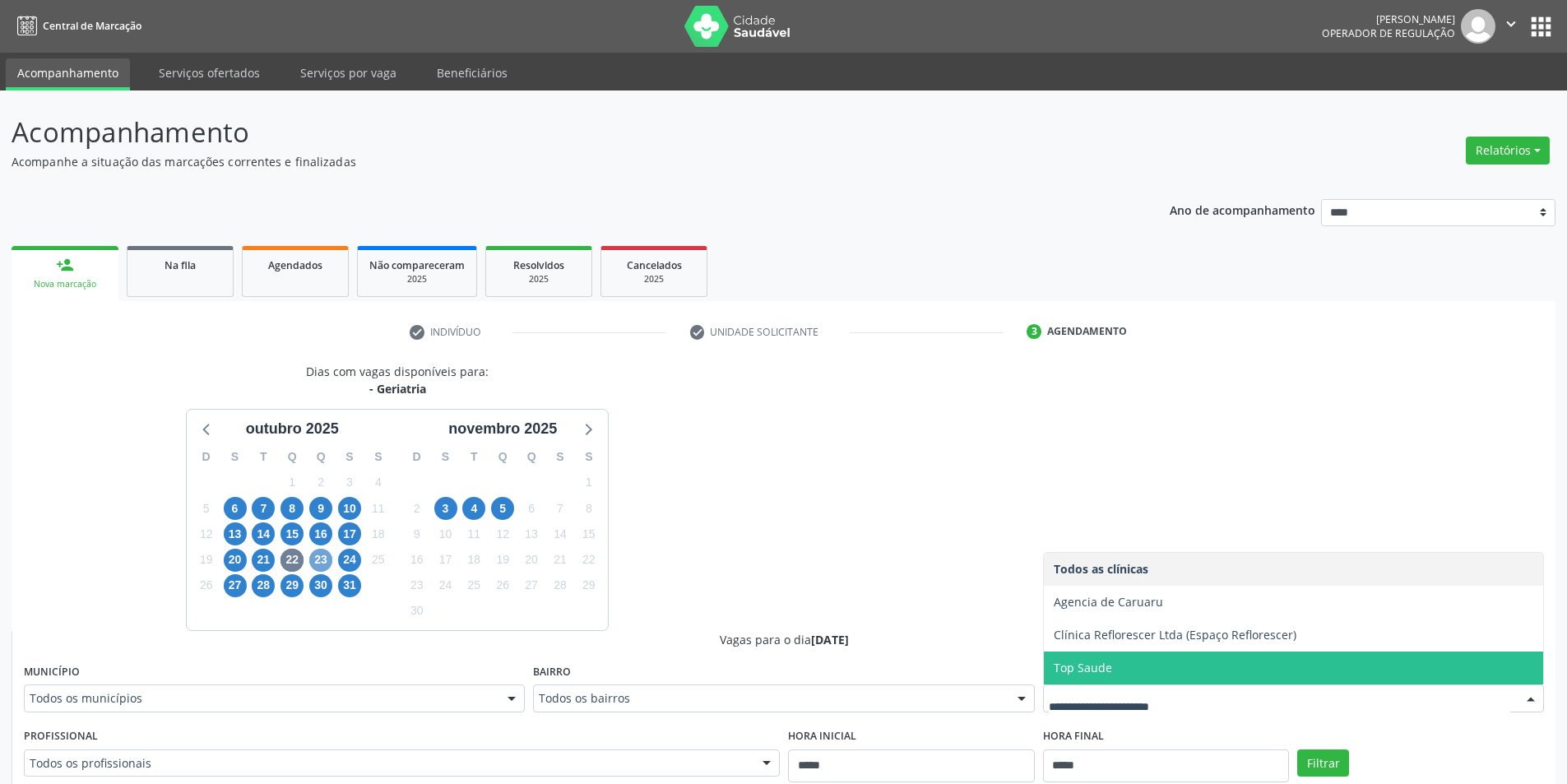
click at [319, 558] on span "23" at bounding box center [321, 560] width 23 height 23
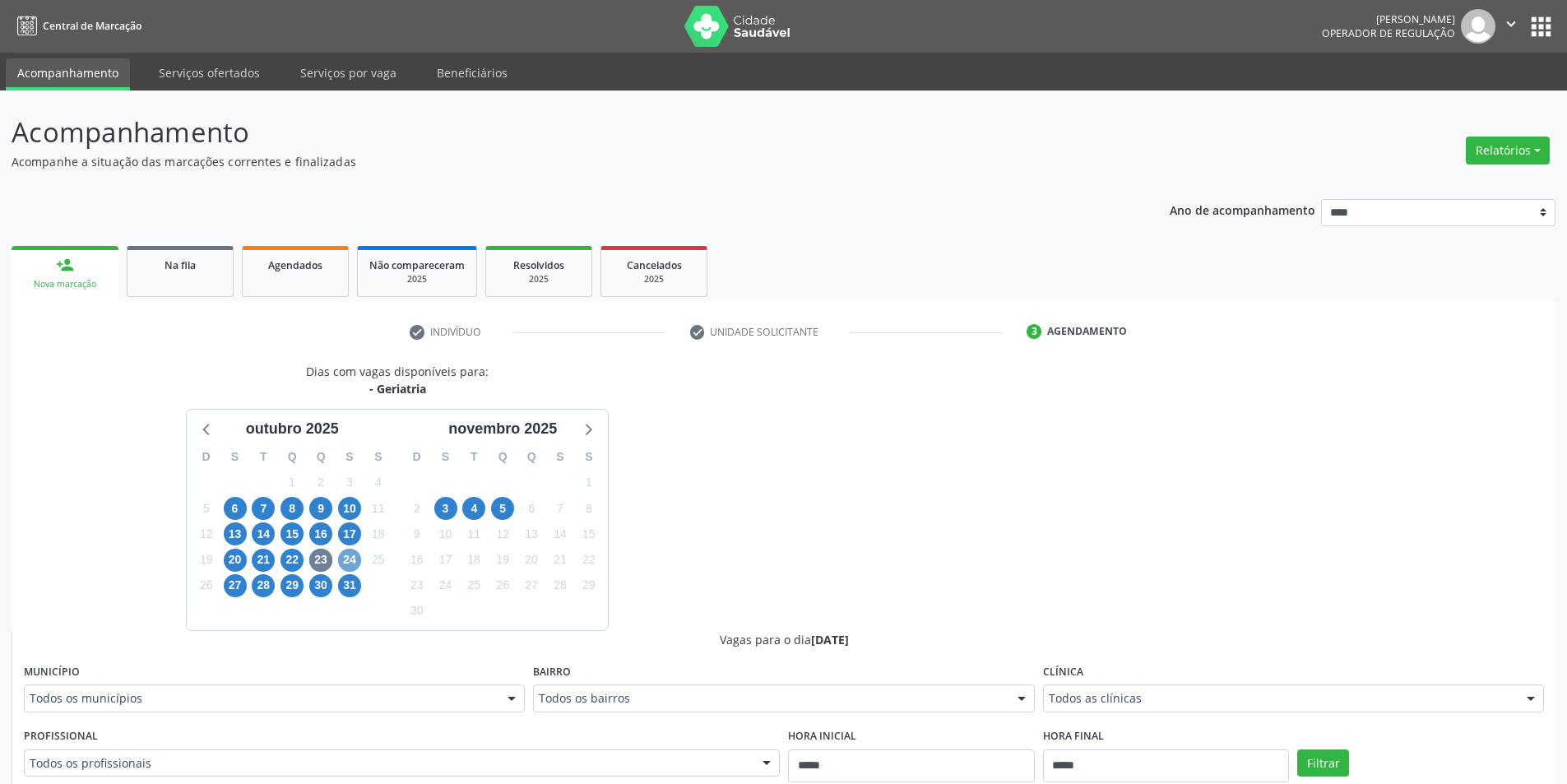
click at [355, 559] on span "24" at bounding box center [350, 560] width 23 height 23
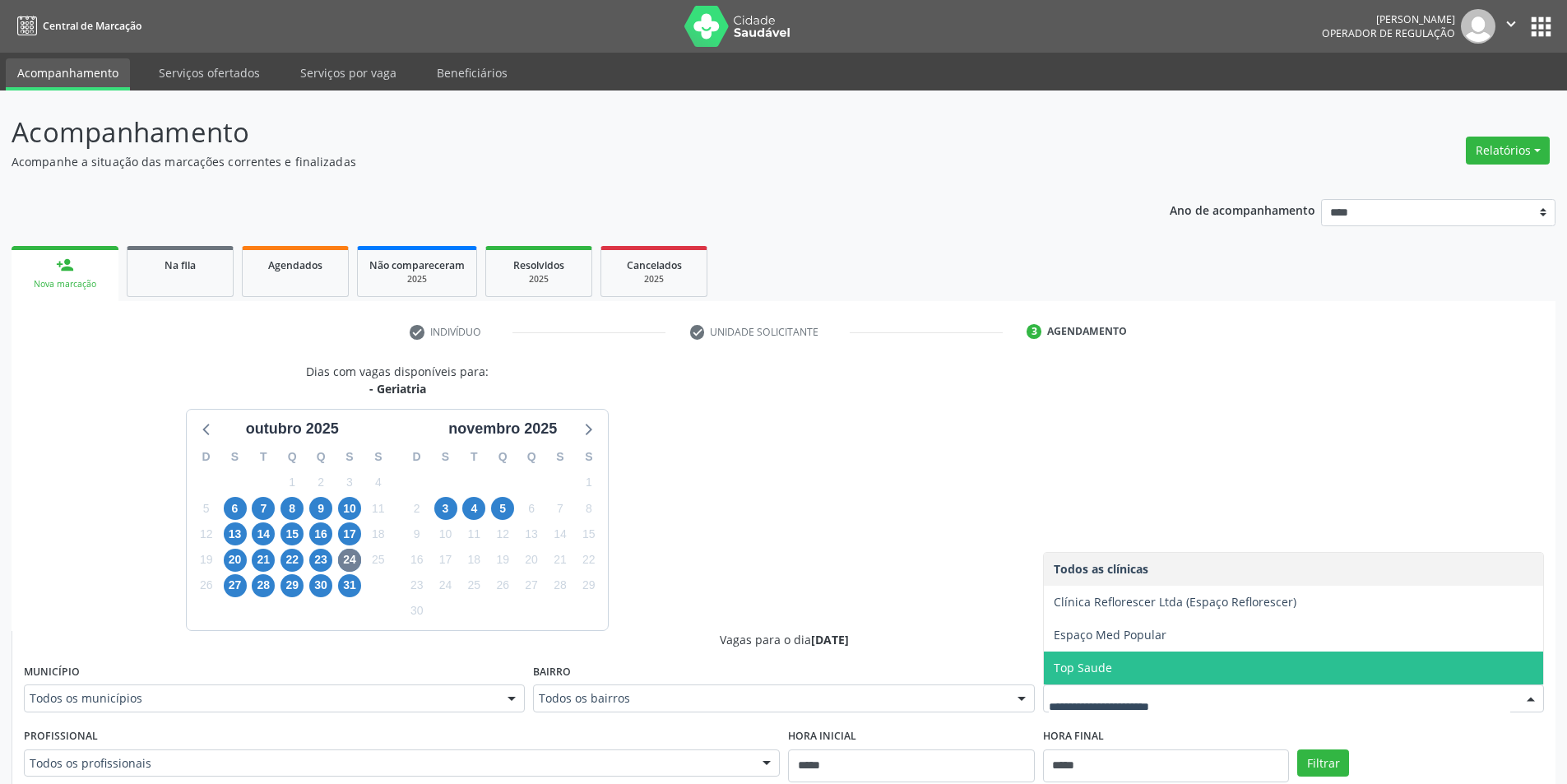
click at [225, 578] on div "27" at bounding box center [236, 584] width 23 height 25
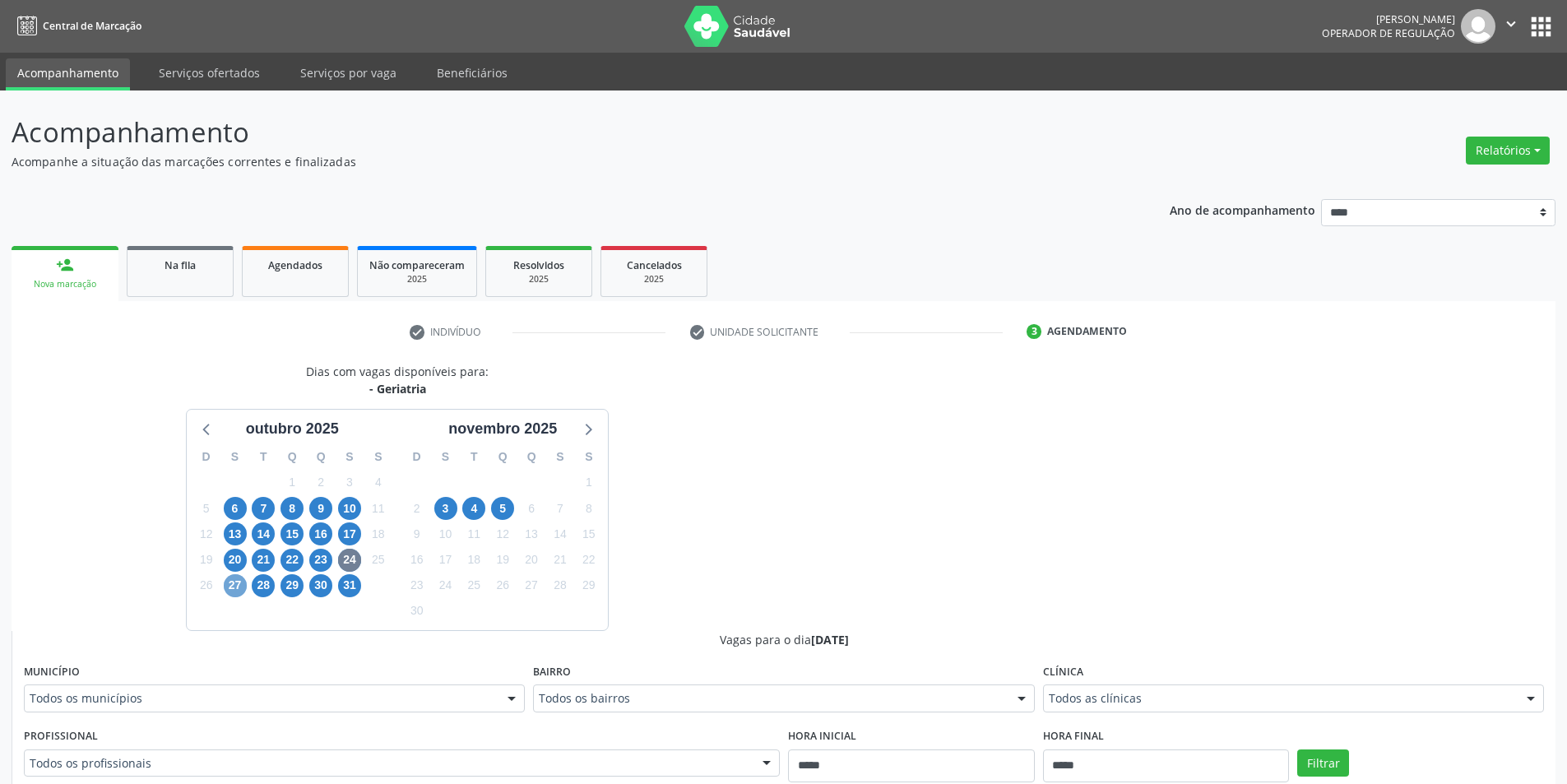
click at [232, 592] on span "27" at bounding box center [236, 585] width 23 height 23
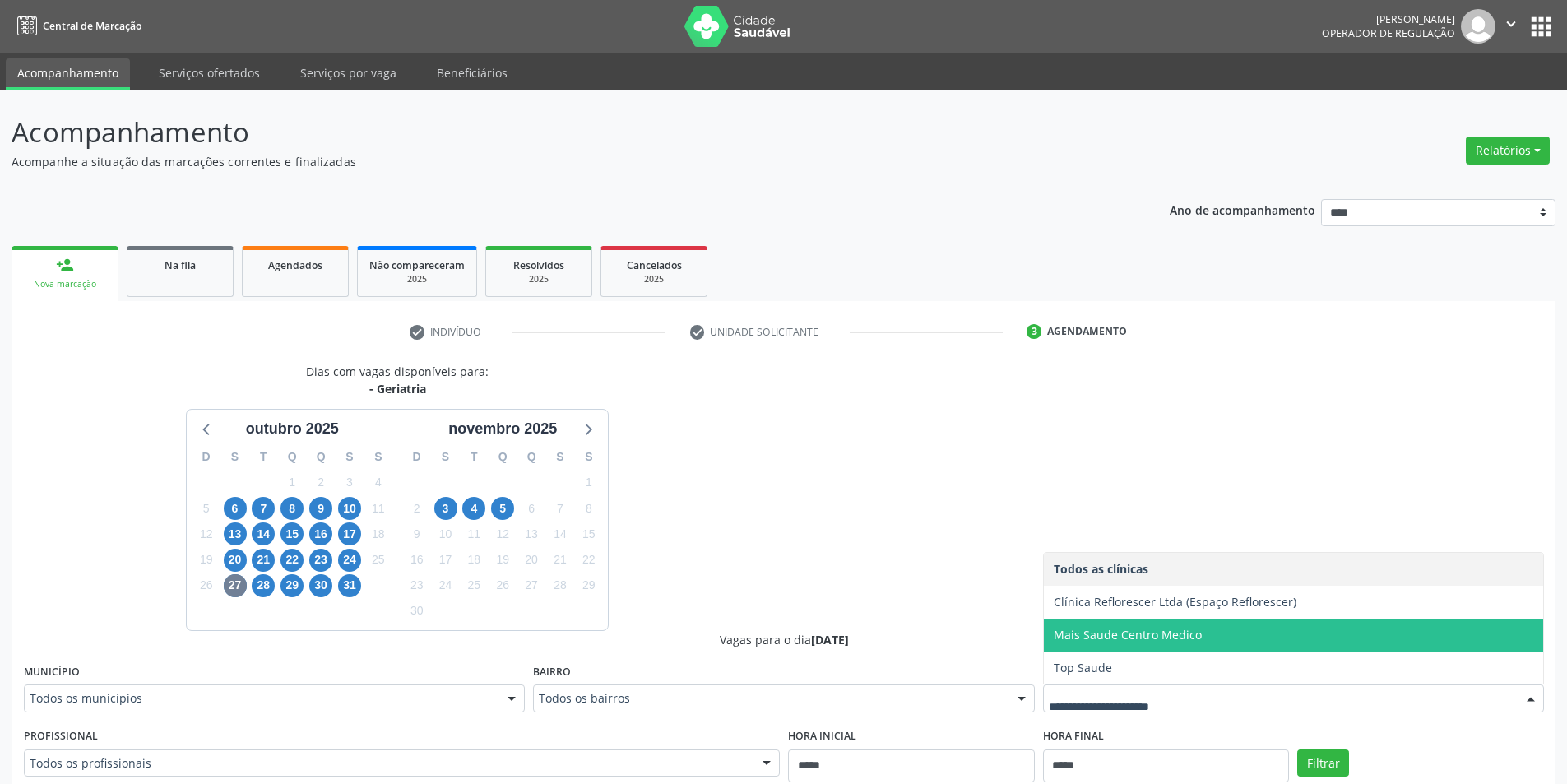
click at [1174, 634] on span "Mais Saude Centro Medico" at bounding box center [1127, 634] width 148 height 15
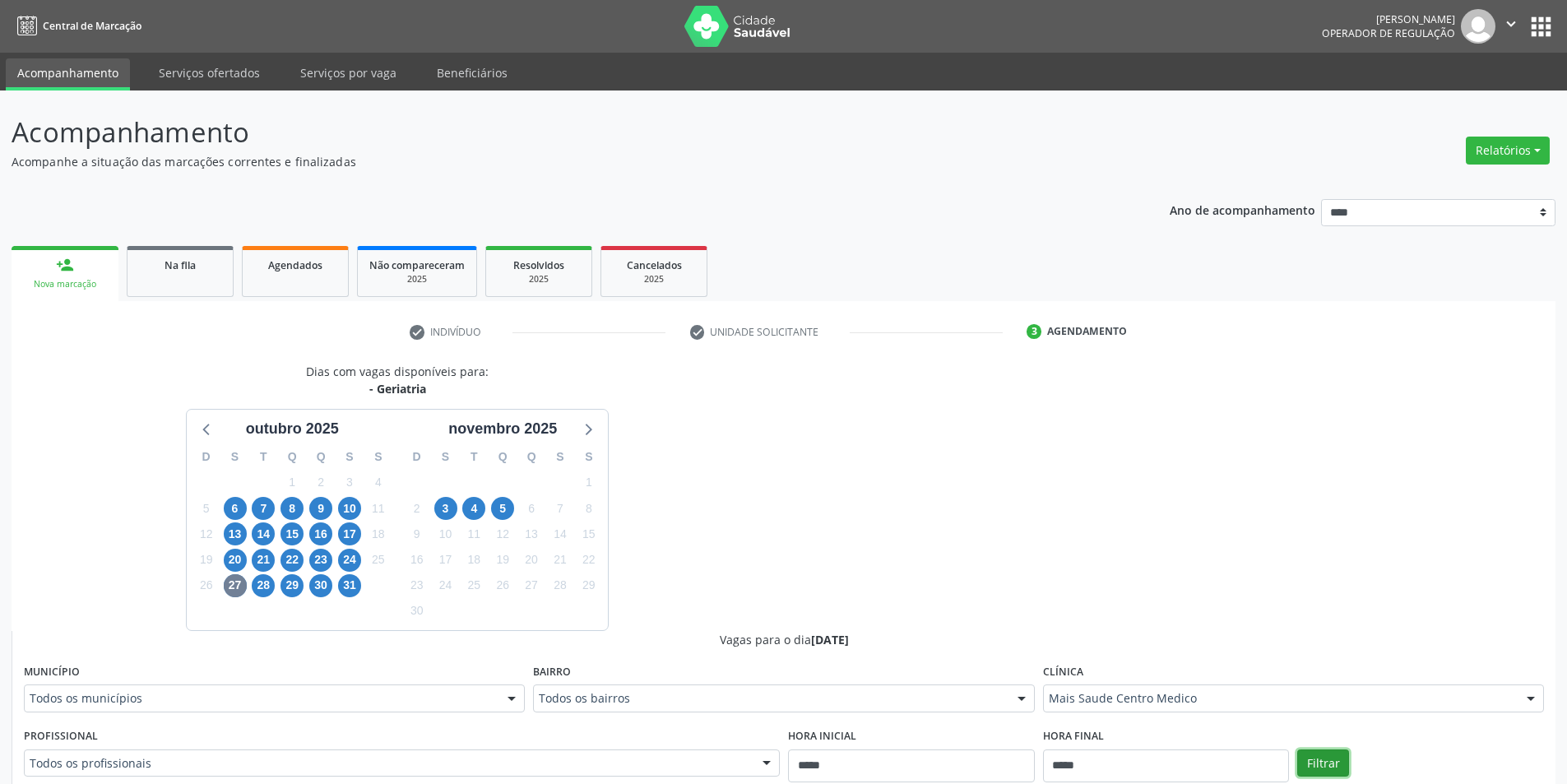
click at [1323, 756] on button "Filtrar" at bounding box center [1323, 762] width 52 height 28
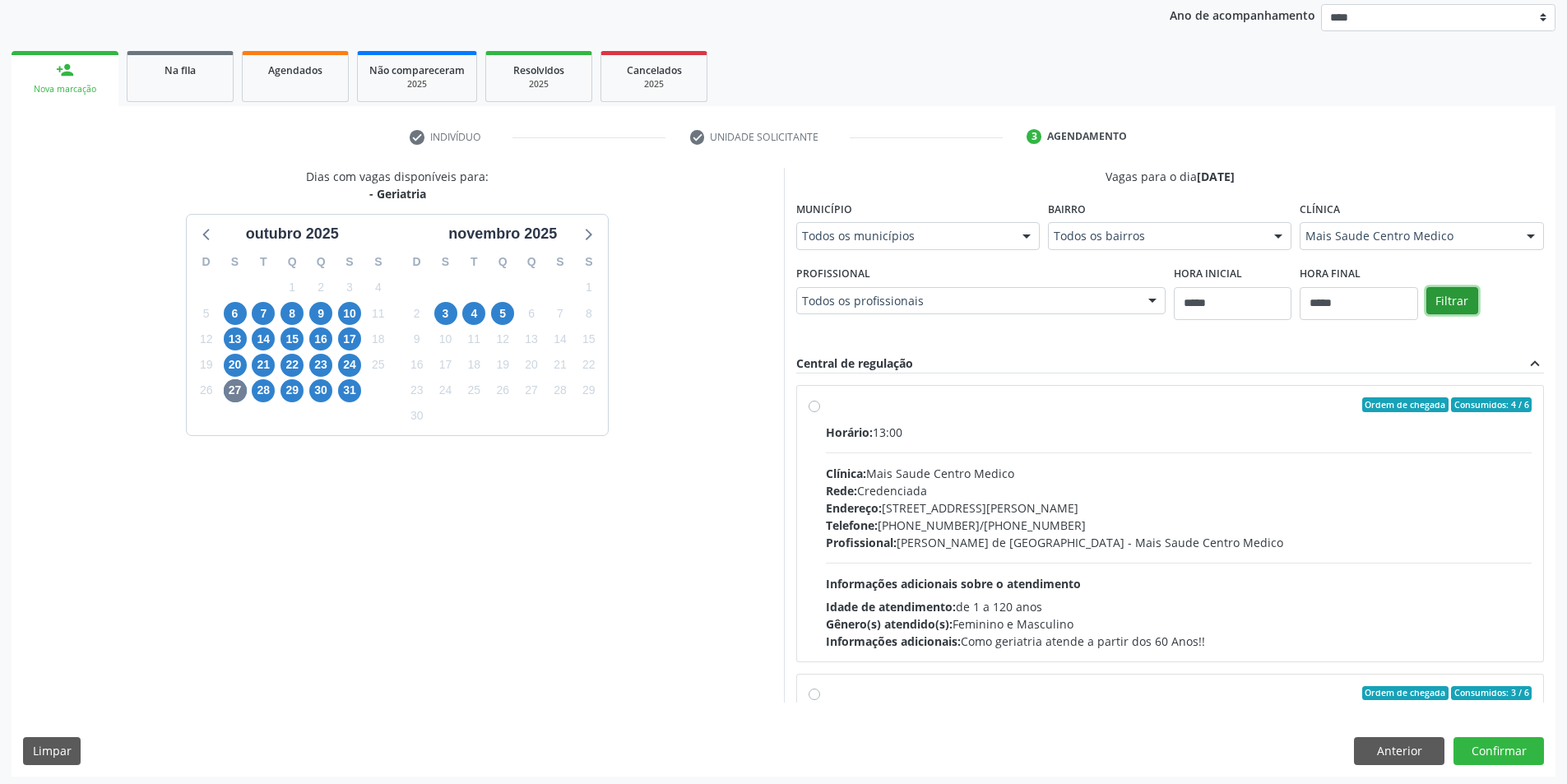
scroll to position [199, 0]
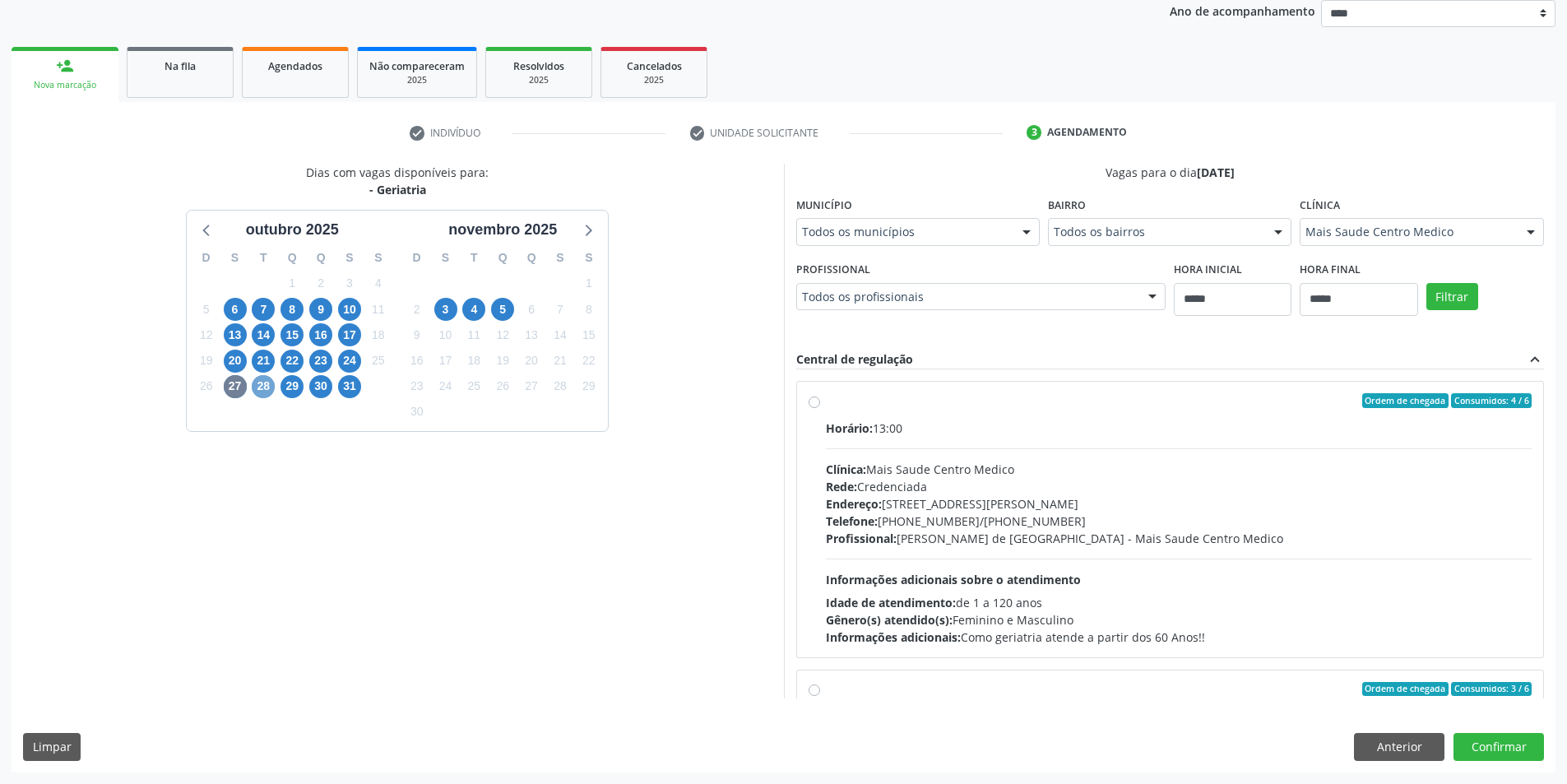
click at [255, 379] on span "28" at bounding box center [264, 387] width 23 height 23
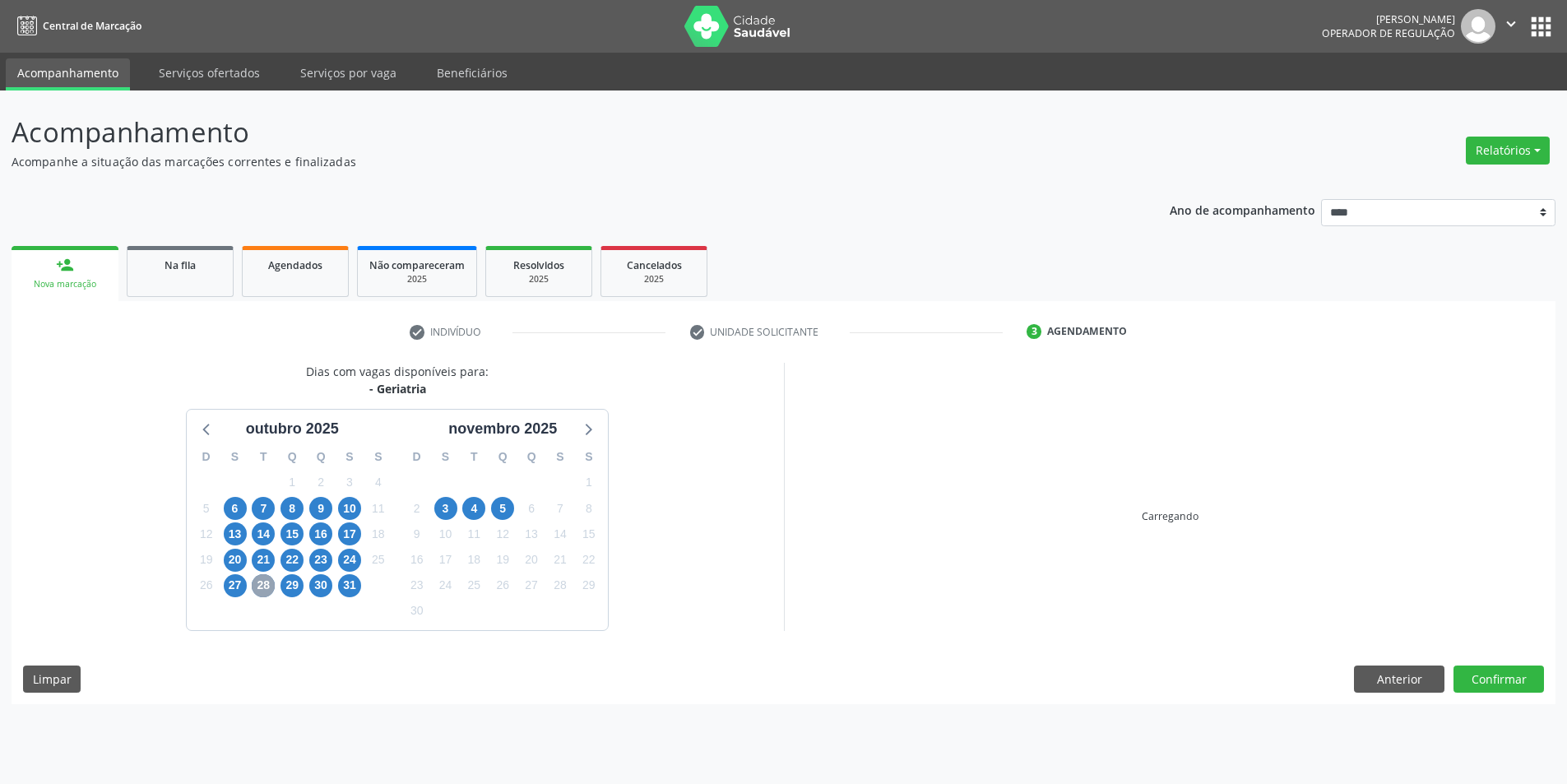
scroll to position [0, 0]
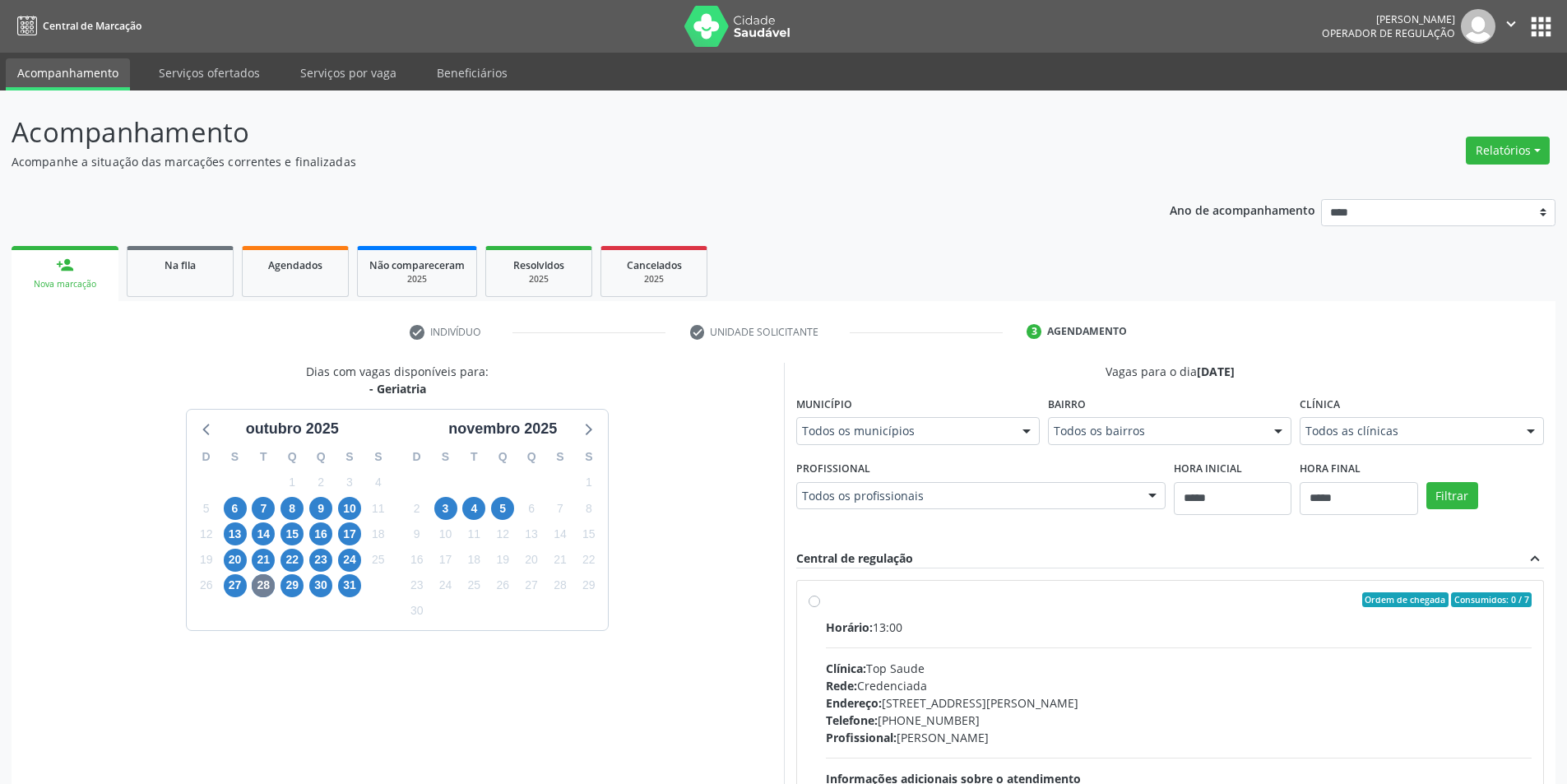
click at [1338, 450] on fieldset "Clínica Todos as clínicas Todos as clínicas Mais Saude Centro Medico Top Saude …" at bounding box center [1421, 423] width 244 height 64
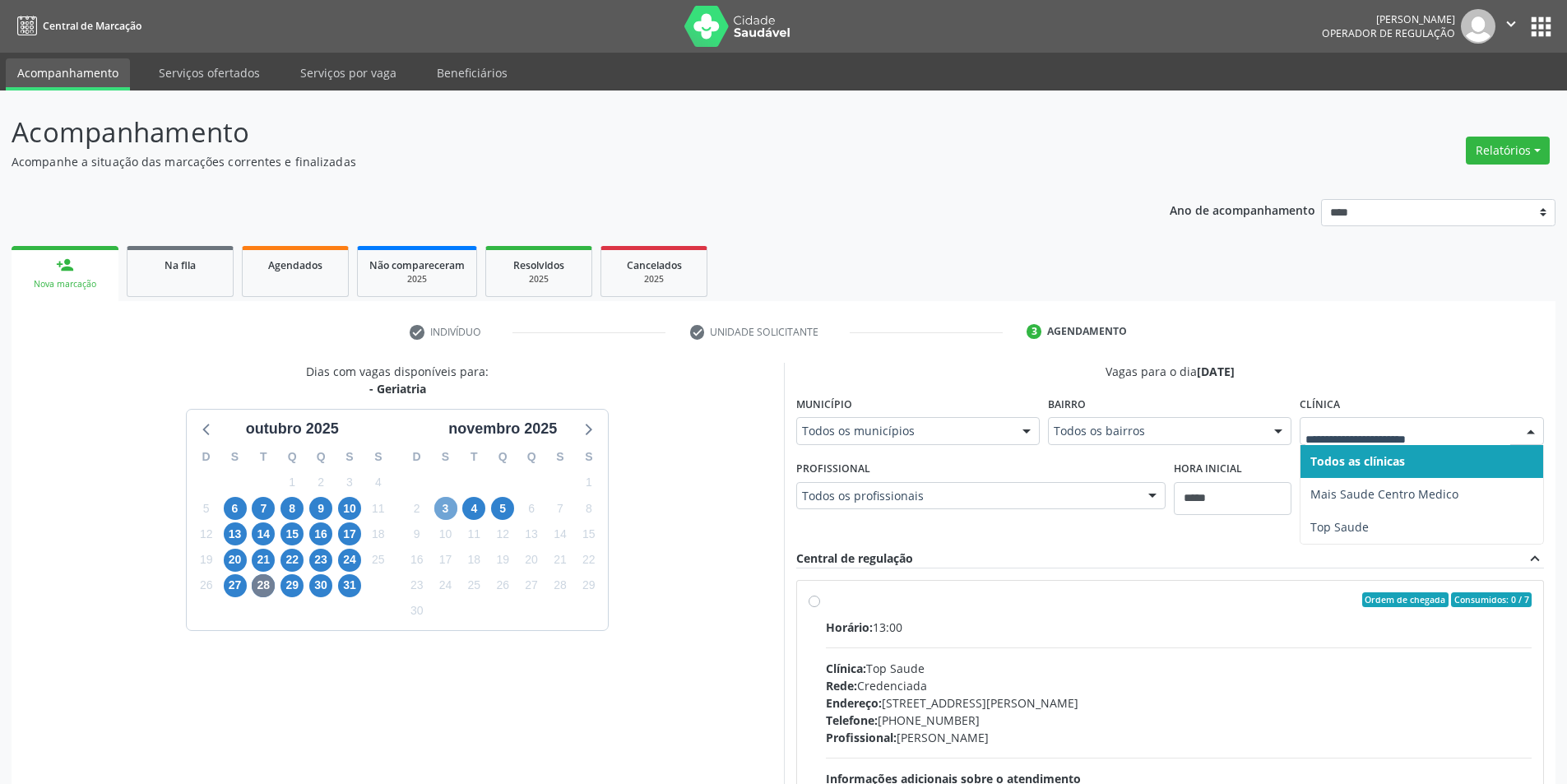
click at [456, 508] on span "3" at bounding box center [446, 508] width 23 height 23
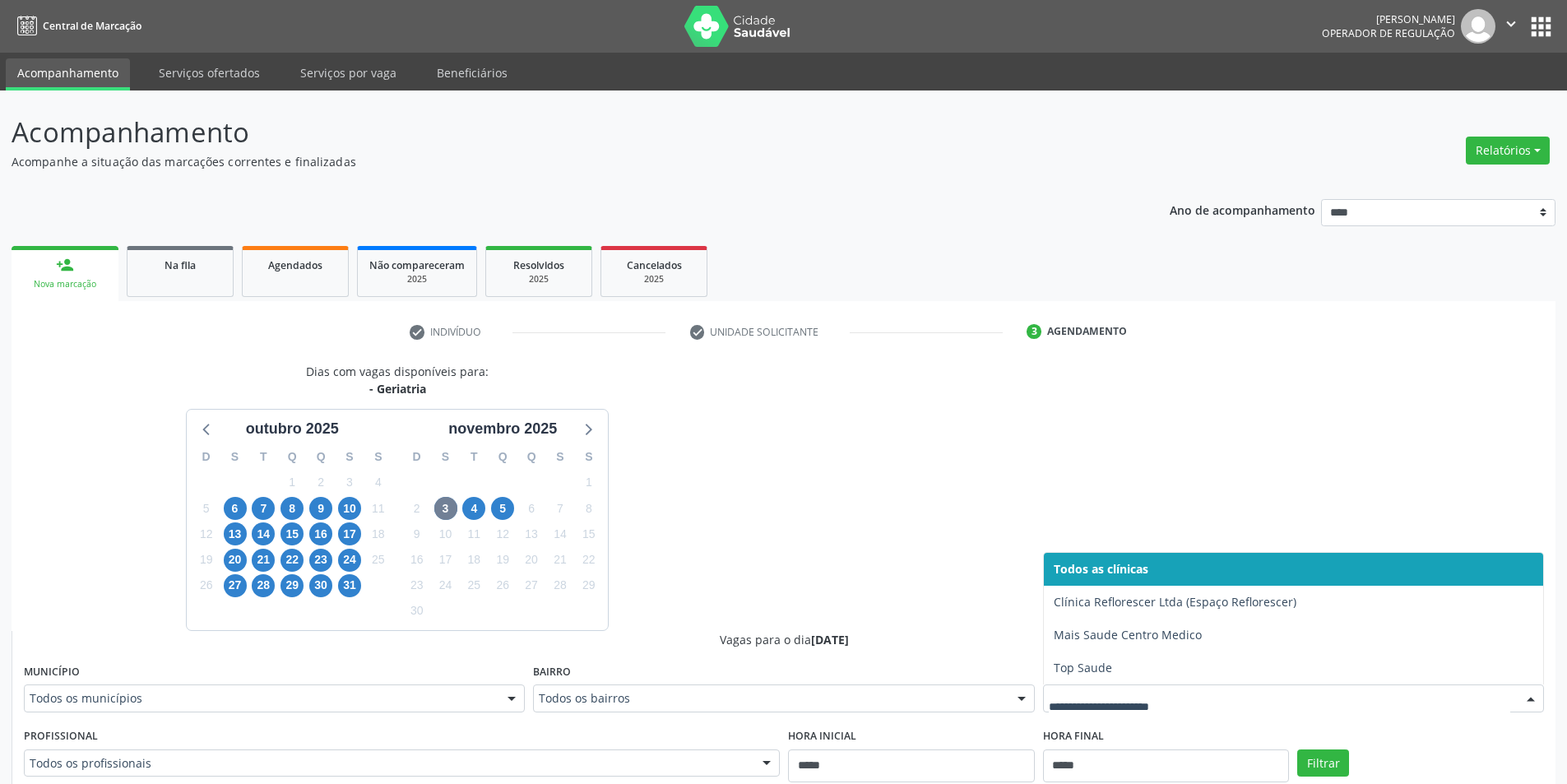
click at [1180, 685] on div at bounding box center [1294, 698] width 501 height 28
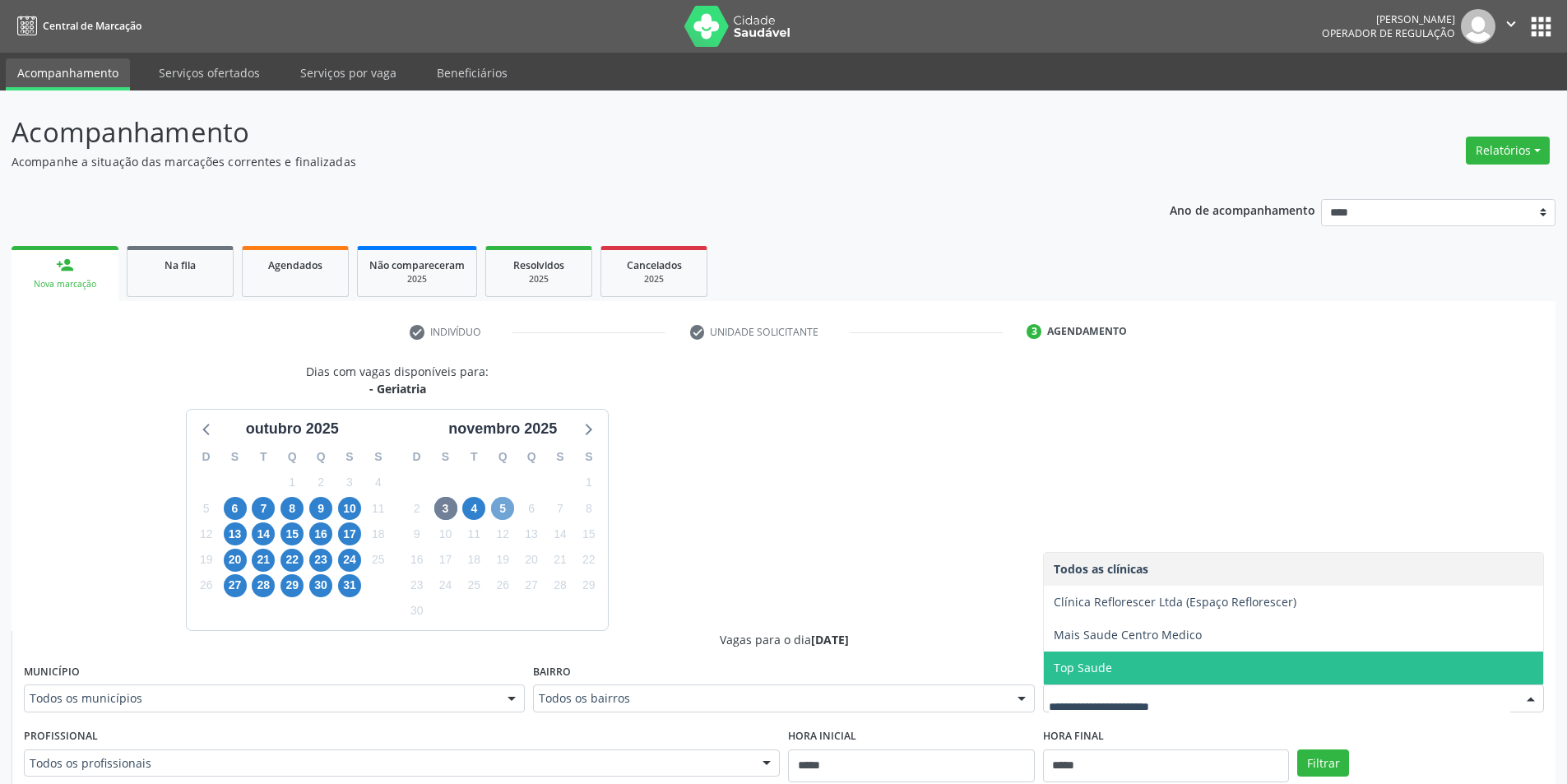
click at [504, 503] on span "5" at bounding box center [503, 508] width 23 height 23
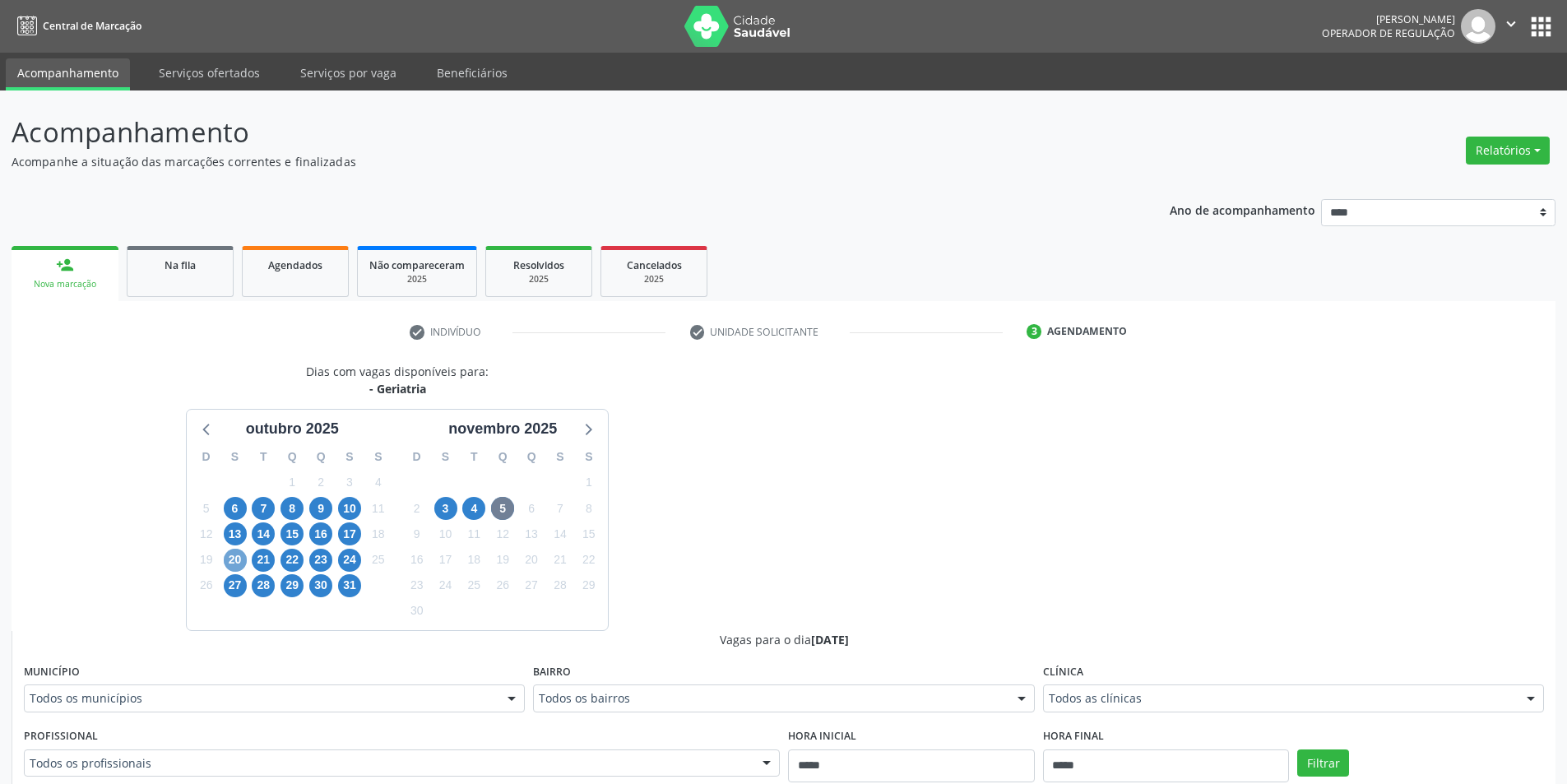
click at [237, 561] on span "20" at bounding box center [236, 560] width 23 height 23
click at [266, 560] on span "21" at bounding box center [264, 560] width 23 height 23
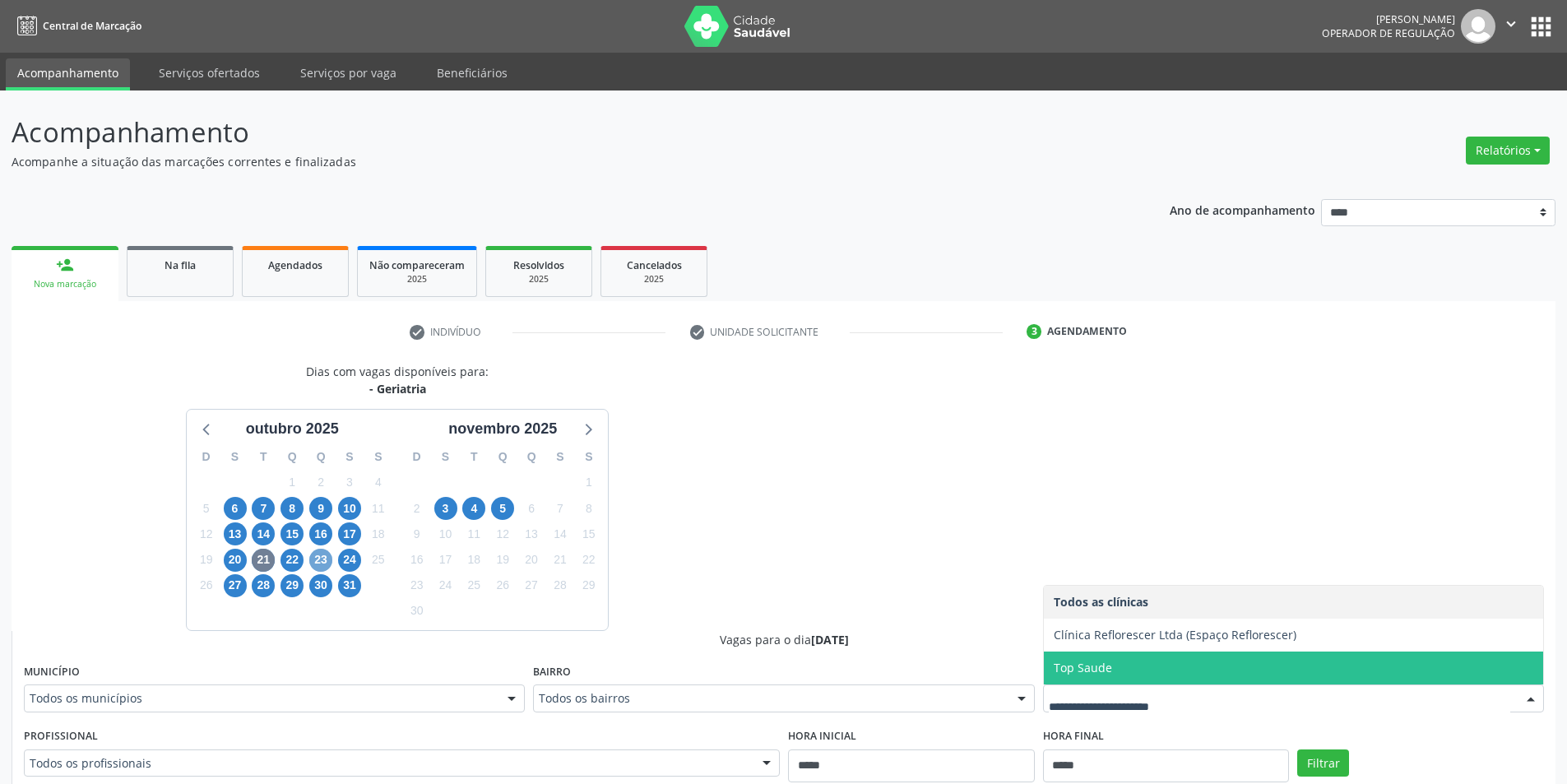
click at [320, 563] on span "23" at bounding box center [321, 560] width 23 height 23
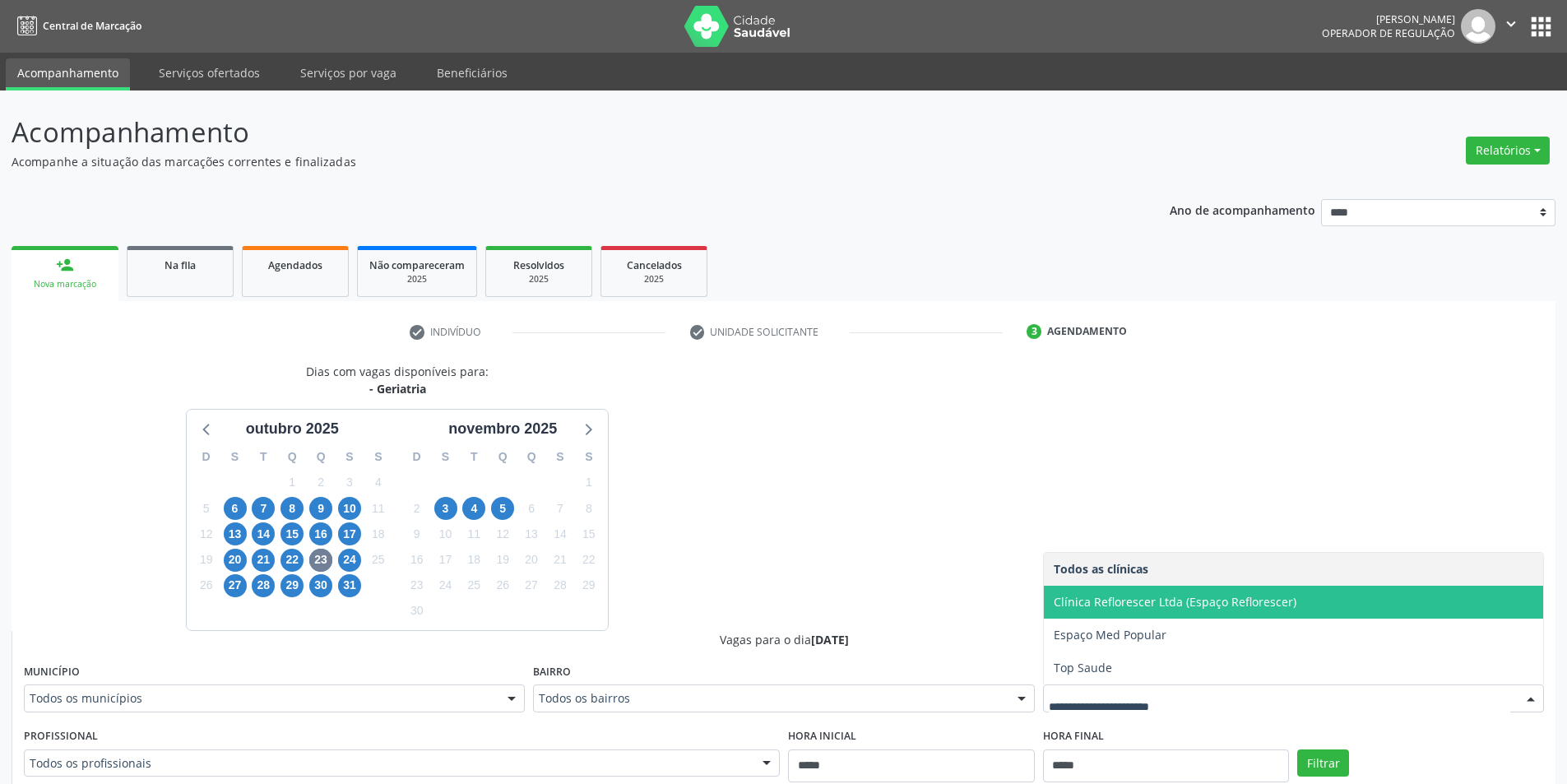
click at [364, 512] on div "11" at bounding box center [378, 508] width 29 height 25
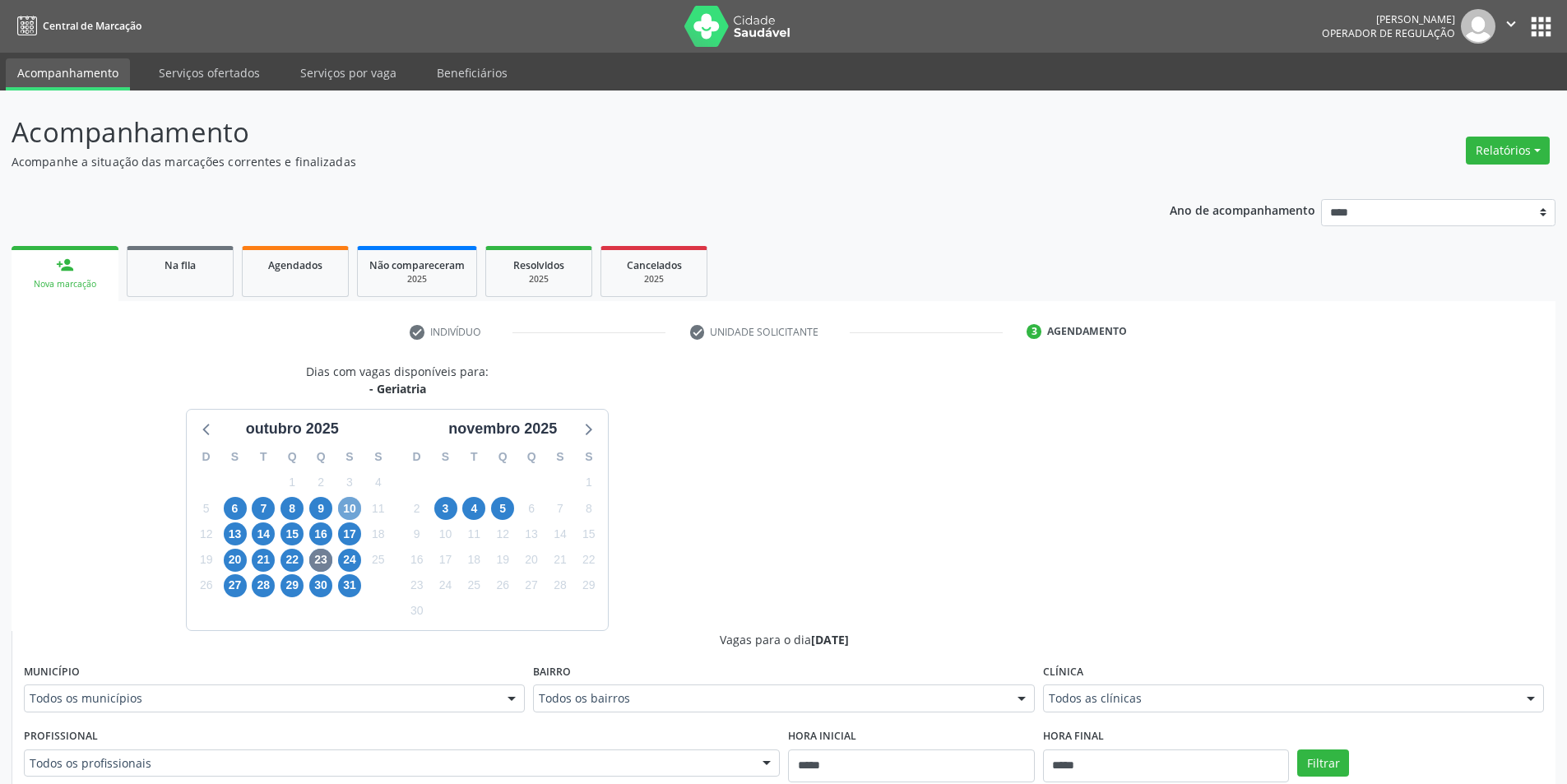
click at [346, 513] on span "10" at bounding box center [350, 508] width 23 height 23
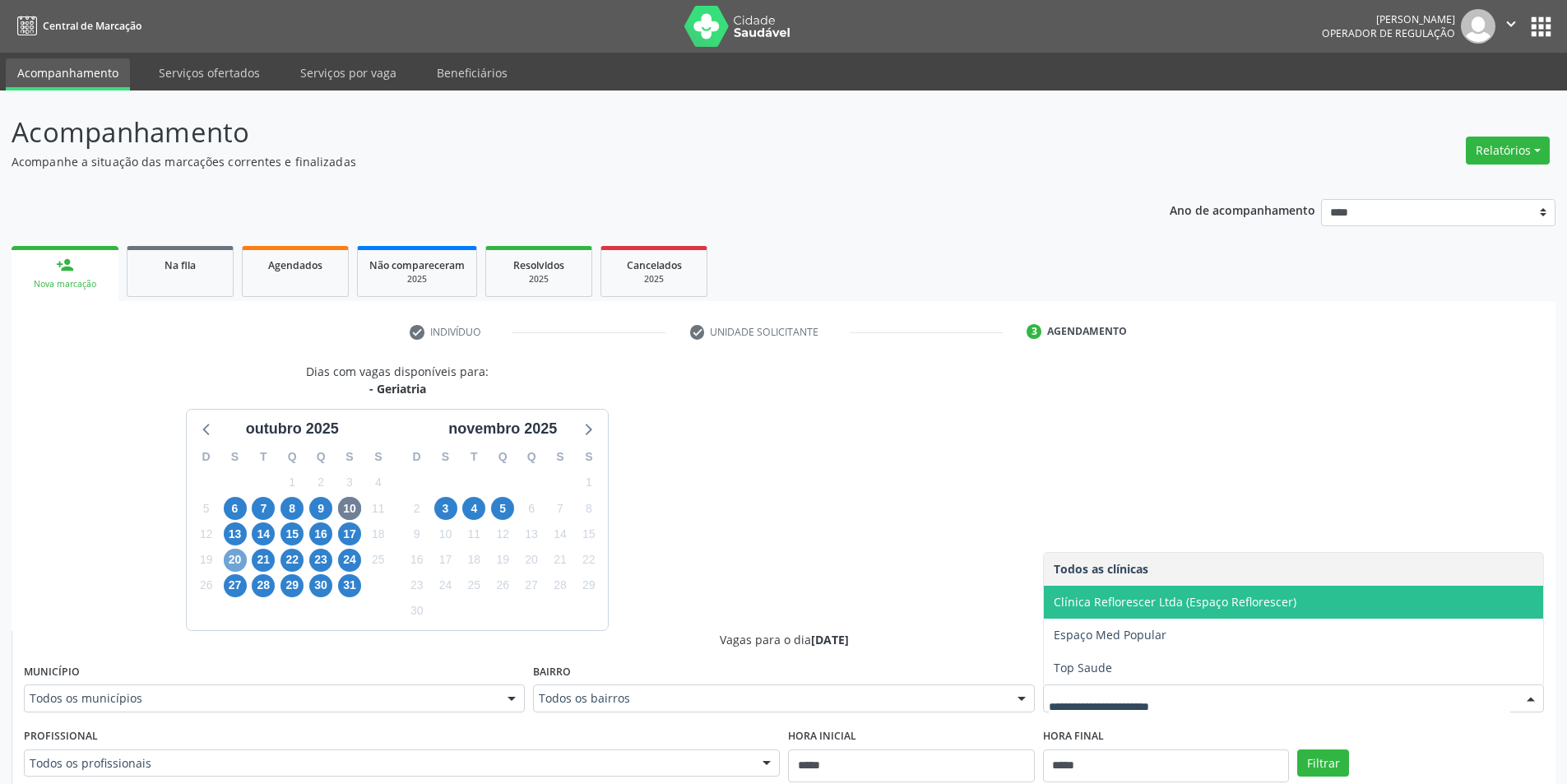
click at [238, 562] on span "20" at bounding box center [236, 560] width 23 height 23
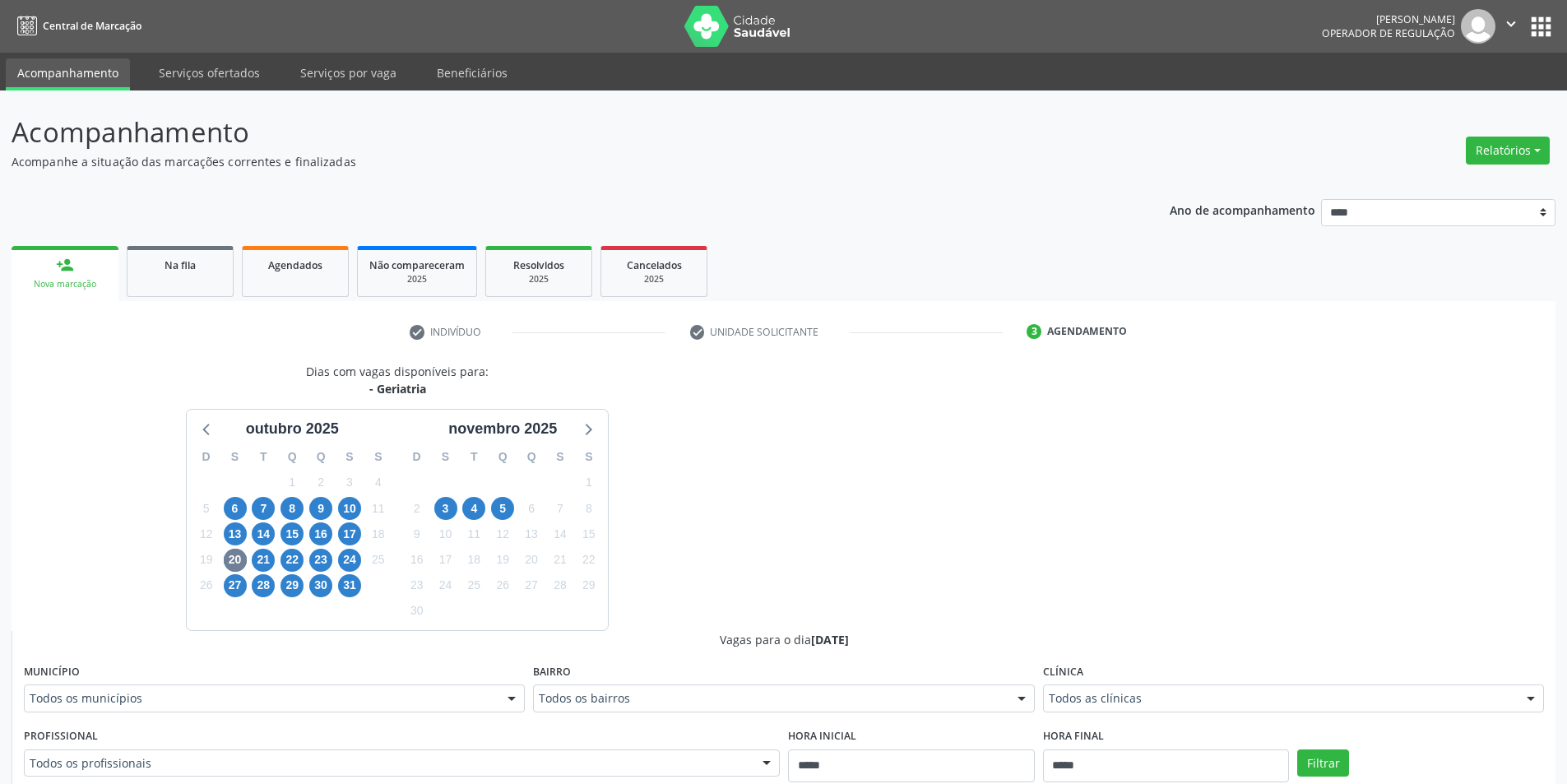
click at [1113, 689] on div "Todos as clínicas" at bounding box center [1294, 698] width 501 height 28
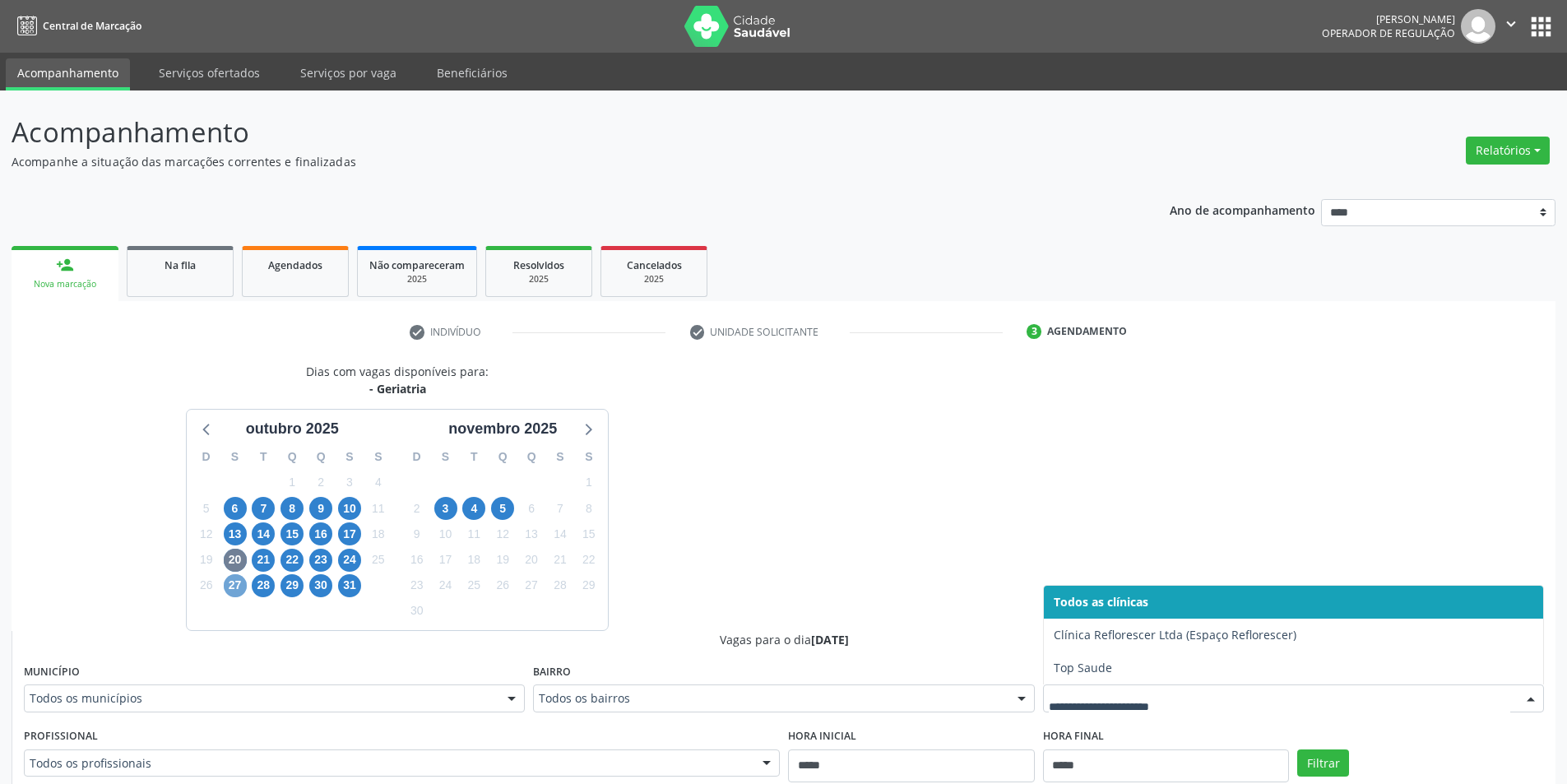
click at [244, 577] on span "27" at bounding box center [236, 585] width 23 height 23
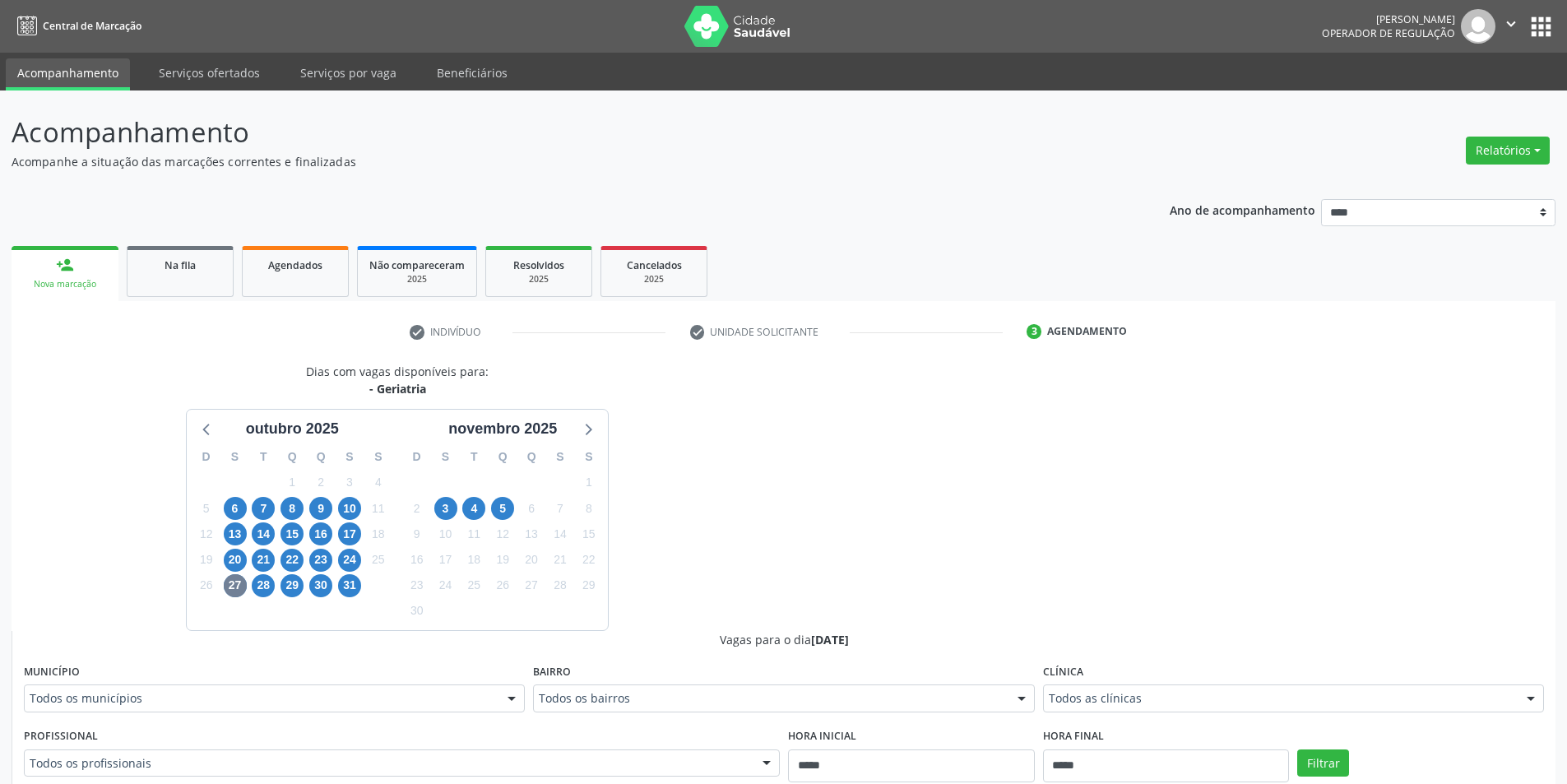
click at [1086, 687] on div "Todos as clínicas" at bounding box center [1294, 698] width 501 height 28
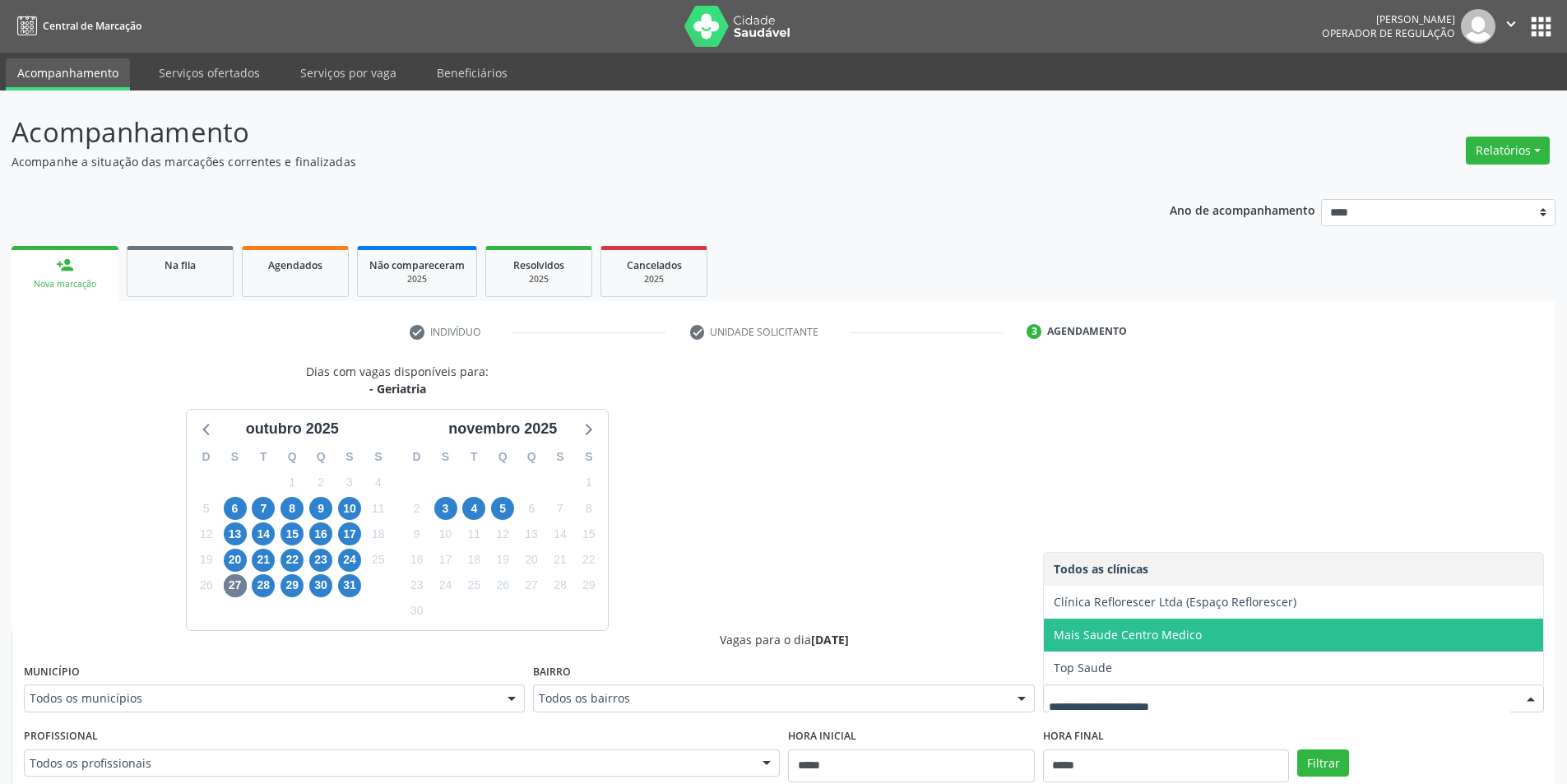
click at [1151, 624] on span "Mais Saude Centro Medico" at bounding box center [1293, 635] width 499 height 33
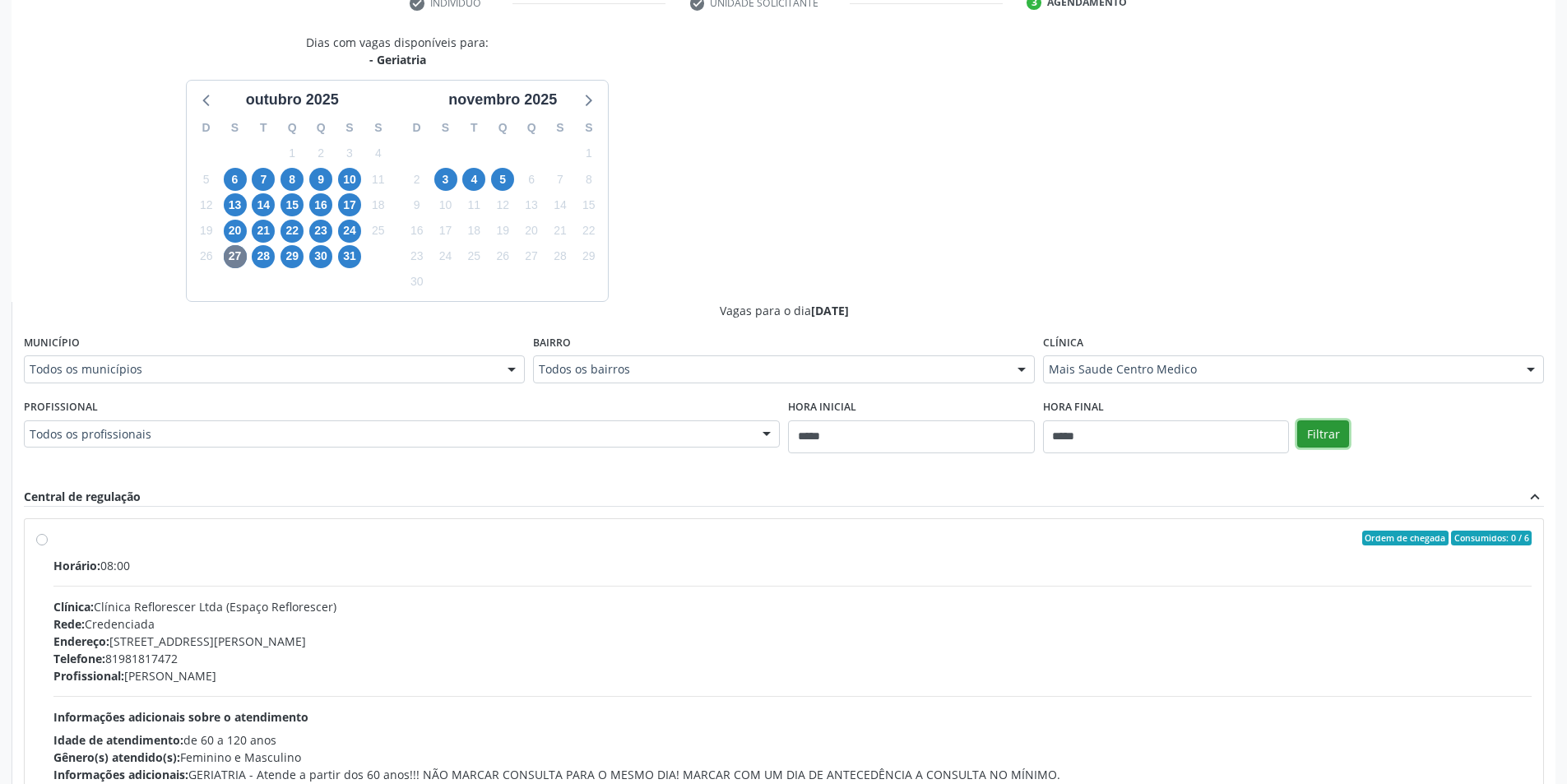
click at [1327, 421] on button "Filtrar" at bounding box center [1323, 433] width 52 height 28
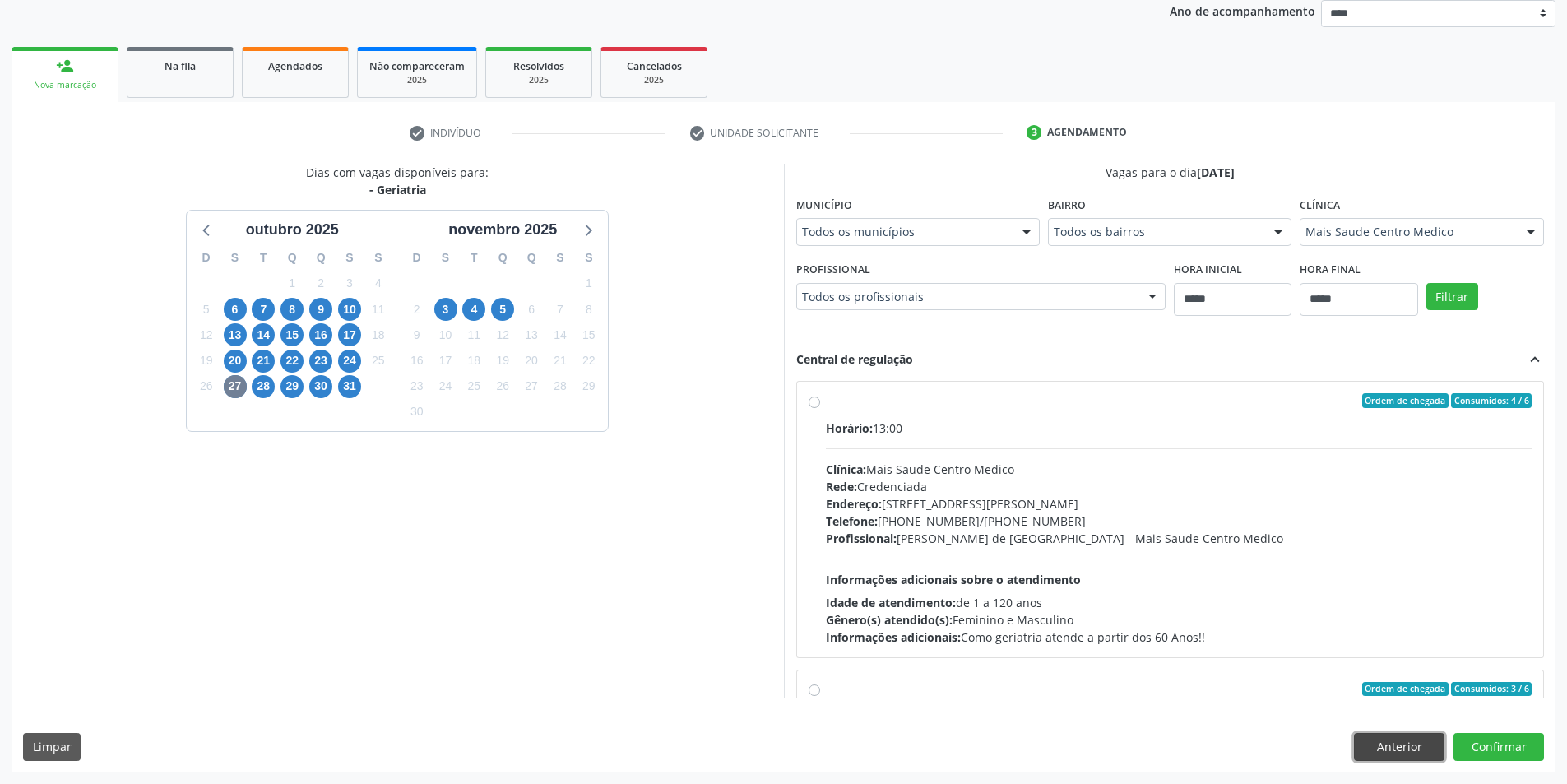
click at [1380, 740] on button "Anterior" at bounding box center [1399, 746] width 91 height 28
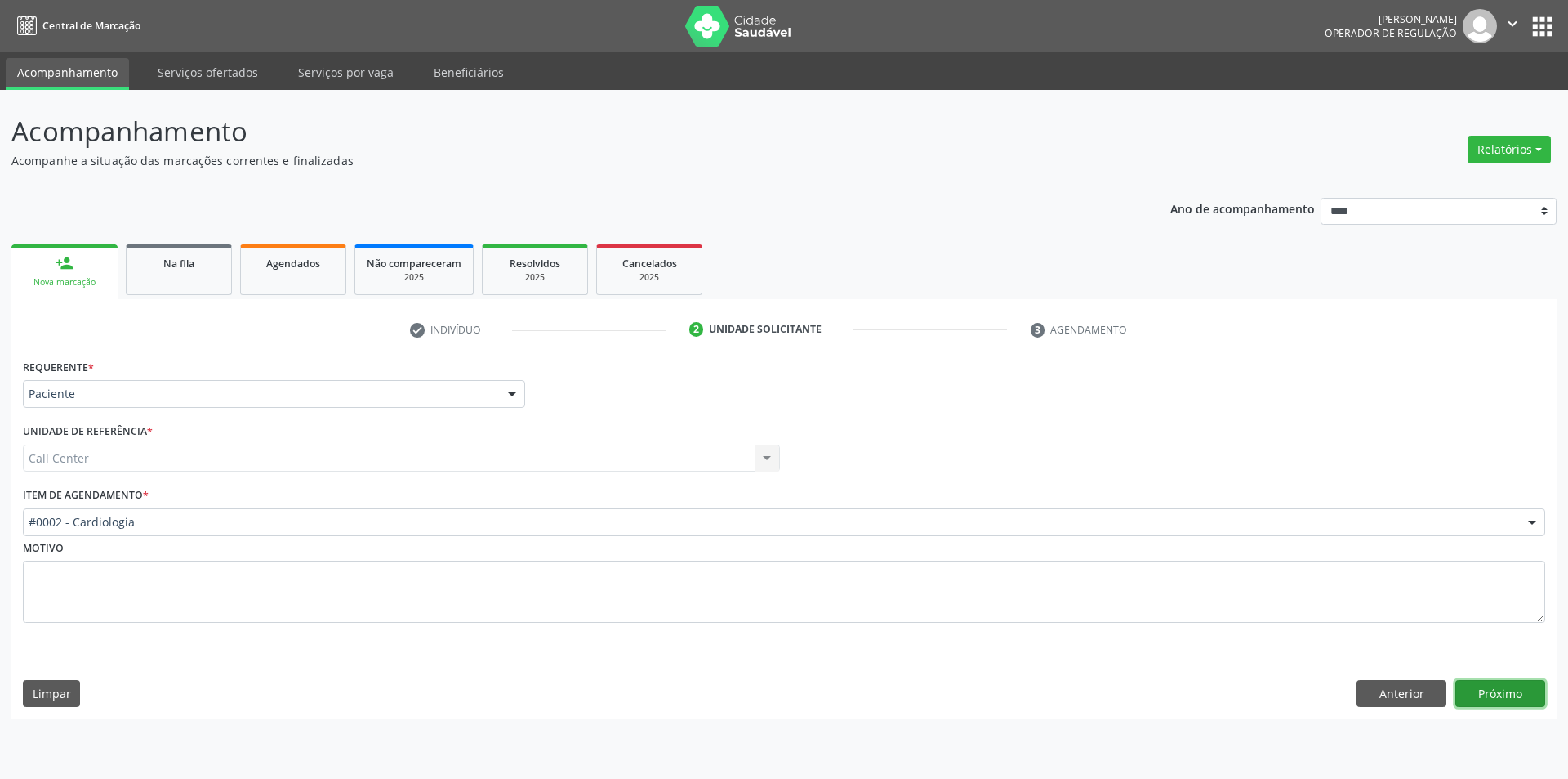
click at [1523, 699] on button "Próximo" at bounding box center [1500, 693] width 90 height 28
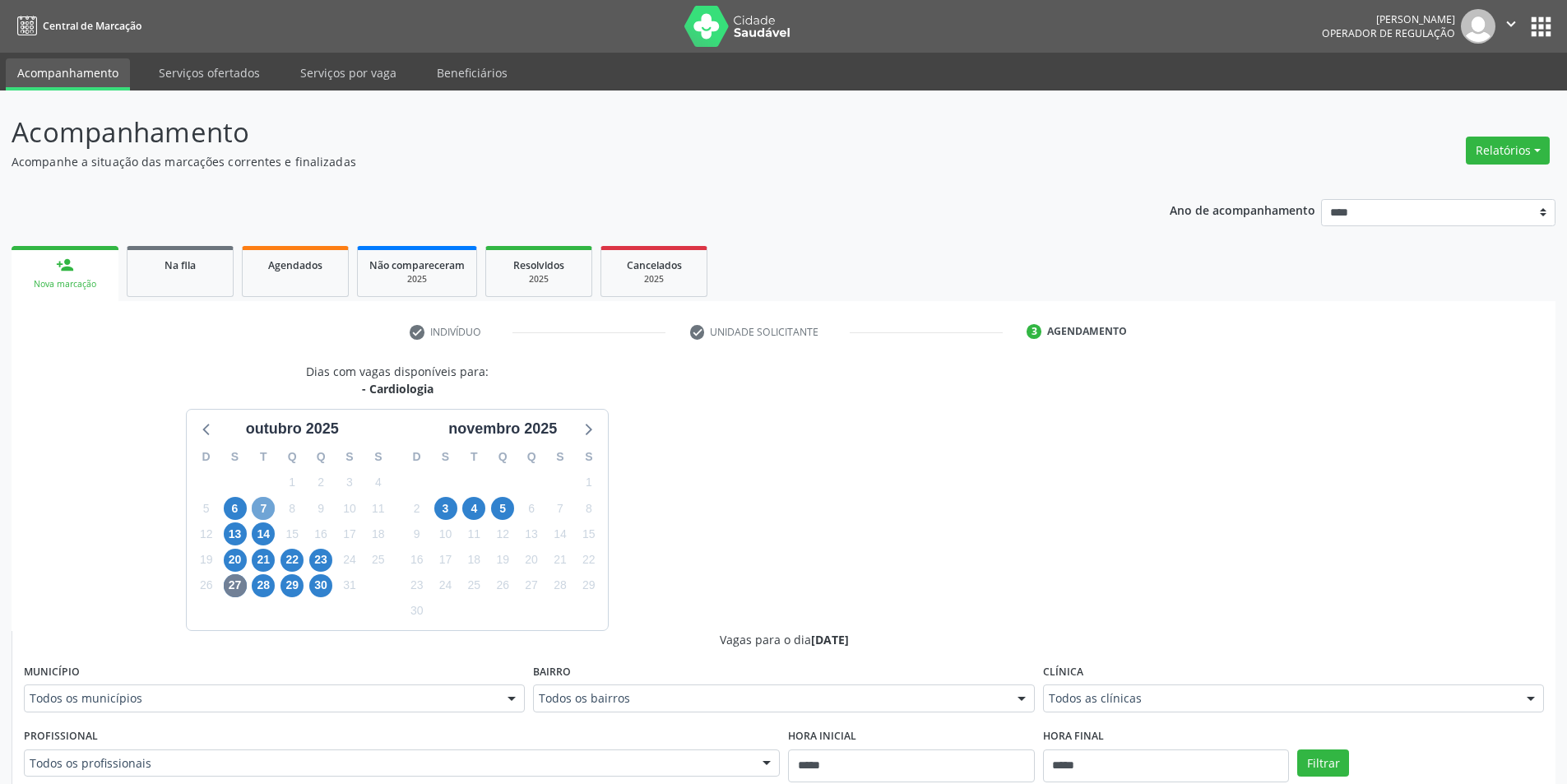
click at [256, 511] on span "7" at bounding box center [264, 508] width 23 height 23
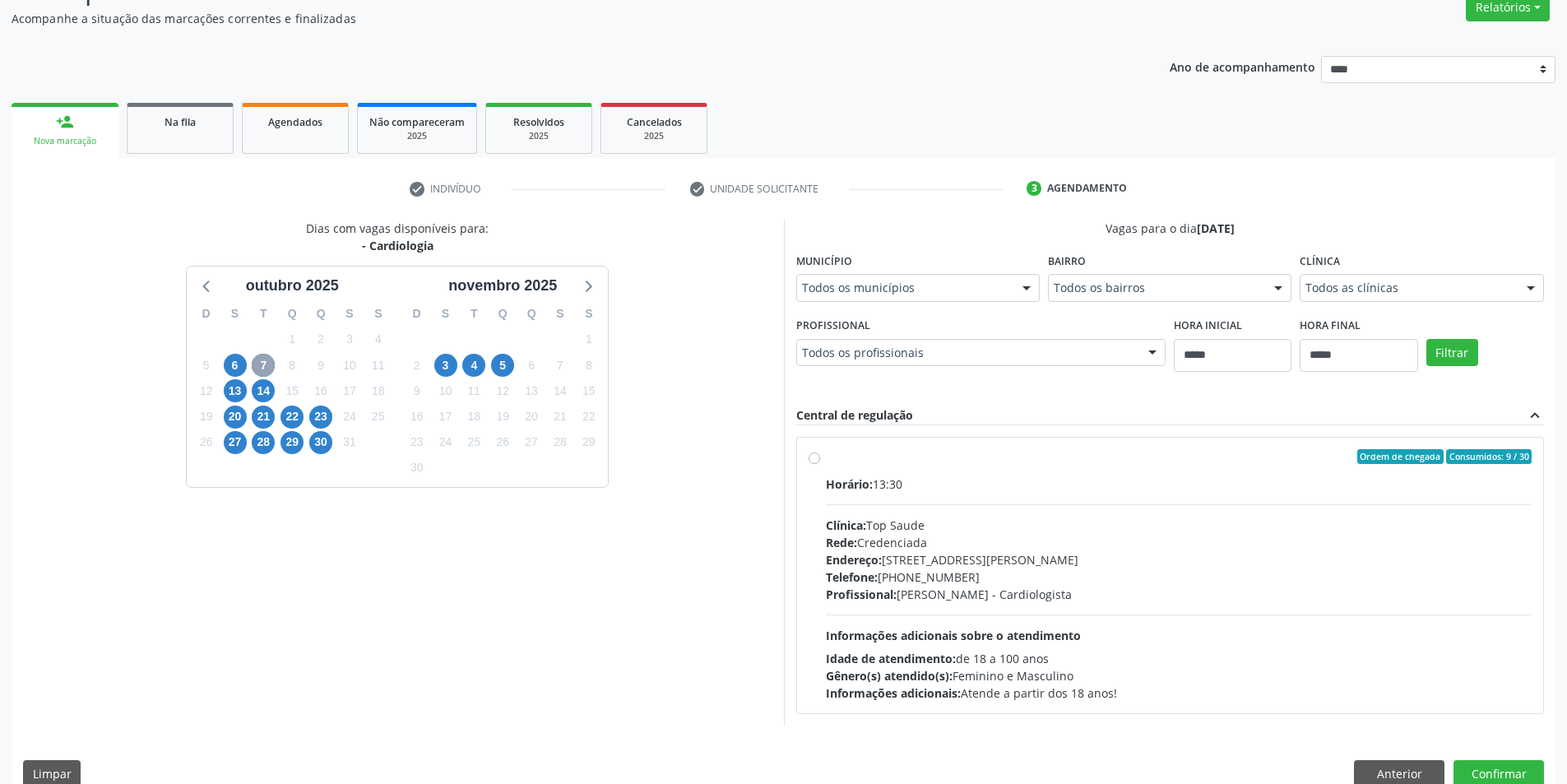
scroll to position [169, 0]
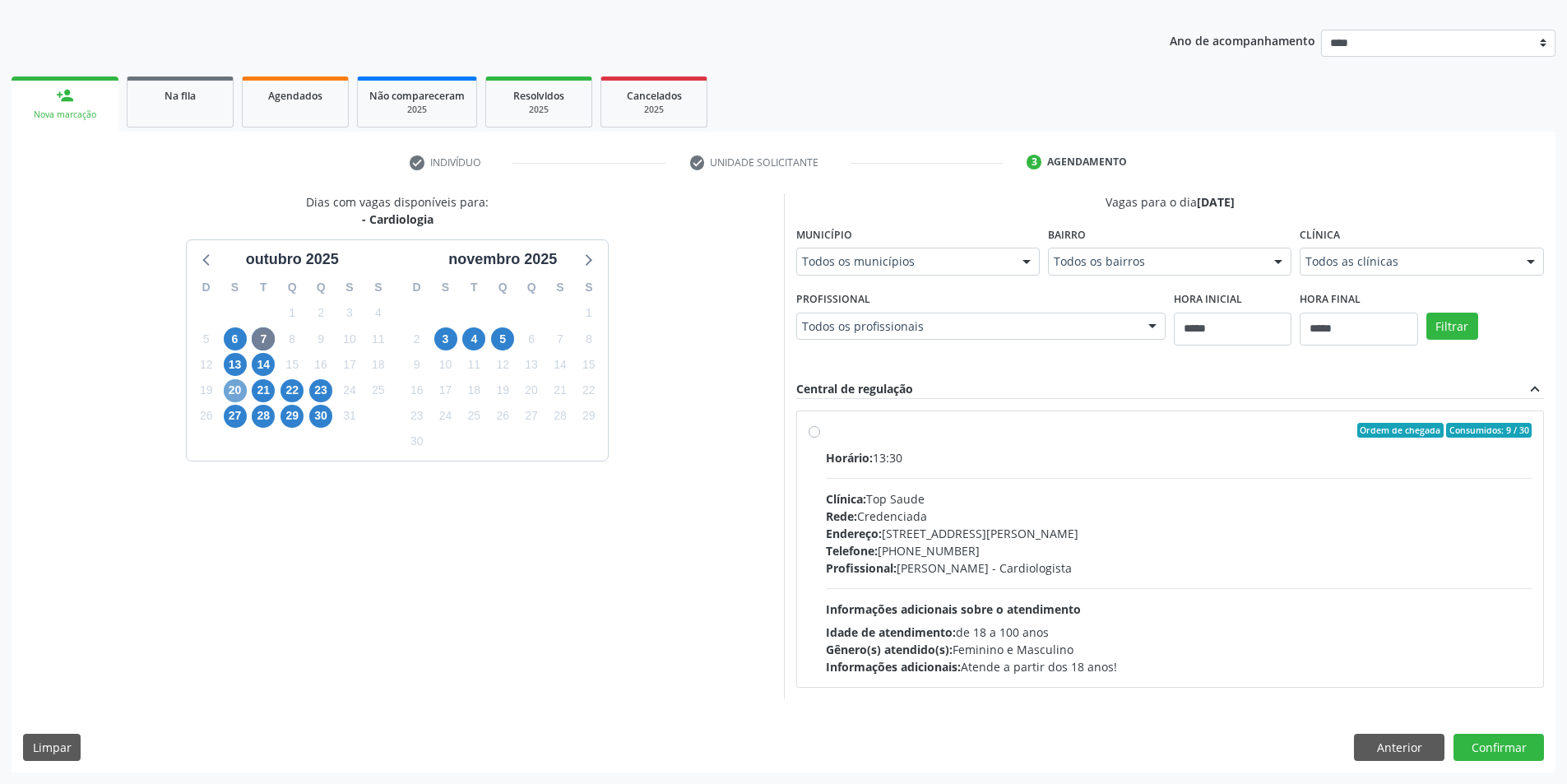
click at [237, 396] on span "20" at bounding box center [236, 391] width 23 height 23
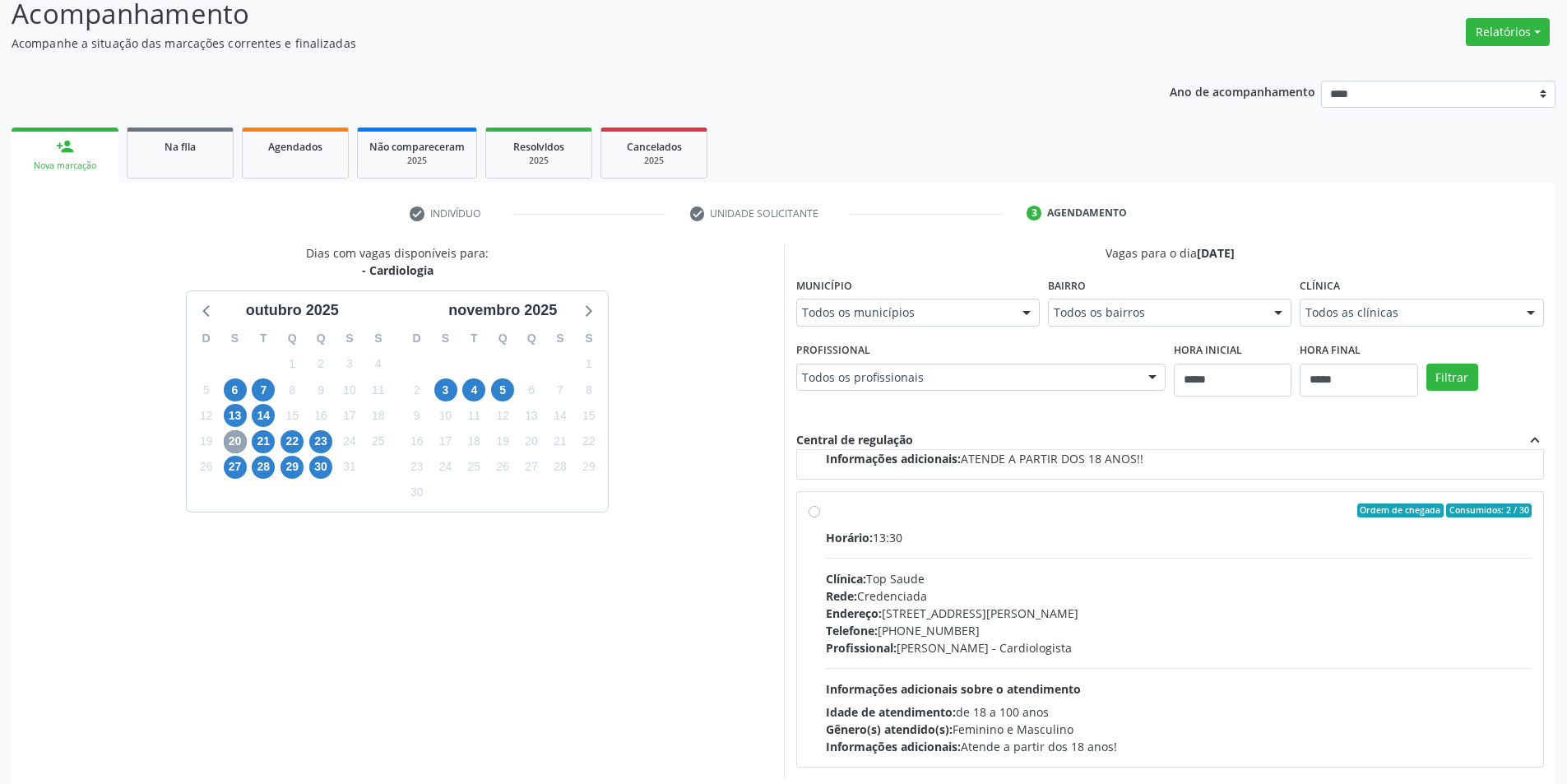
scroll to position [199, 0]
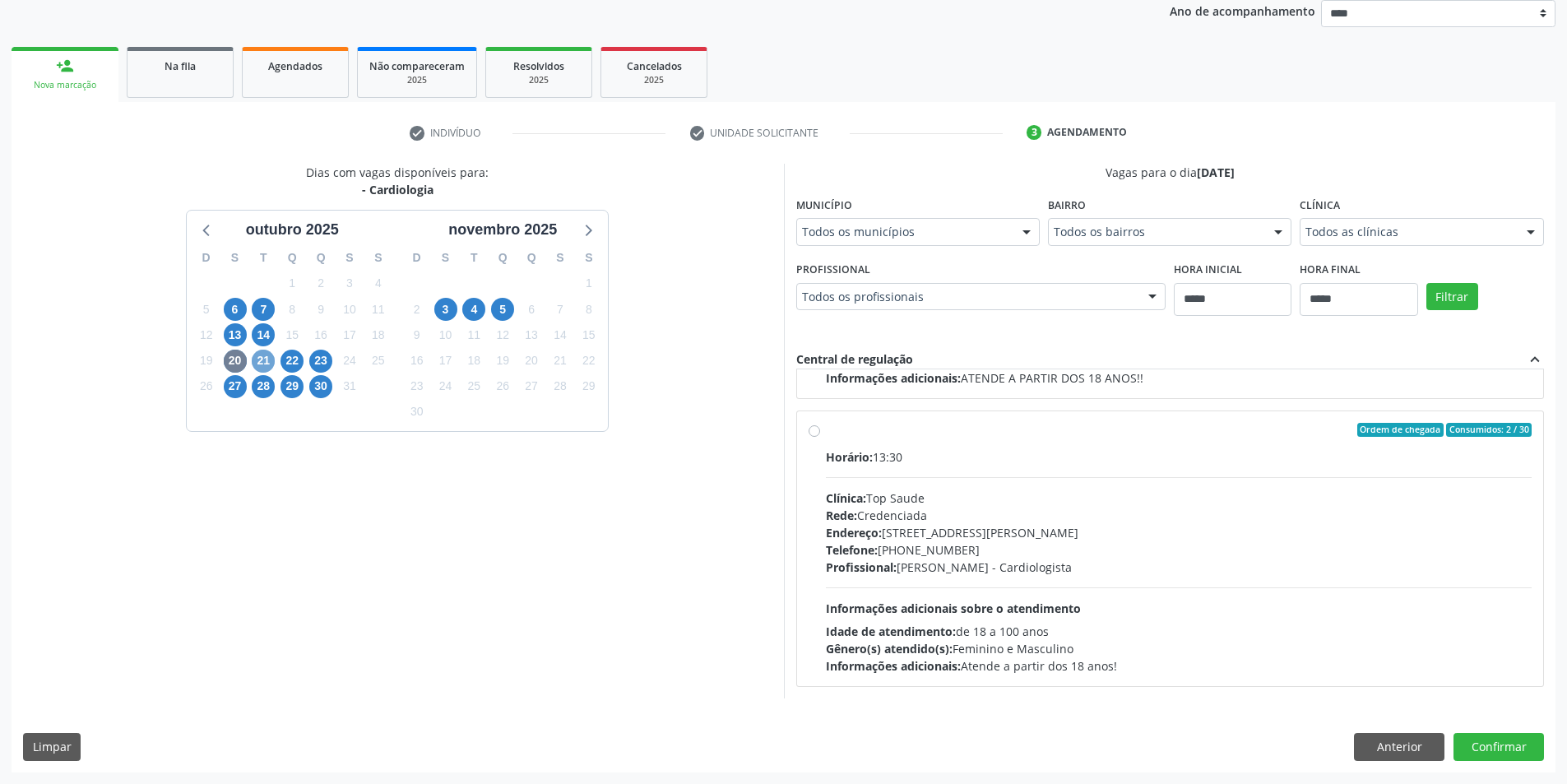
click at [264, 372] on div "21" at bounding box center [264, 361] width 23 height 25
click at [288, 358] on span "22" at bounding box center [292, 361] width 23 height 23
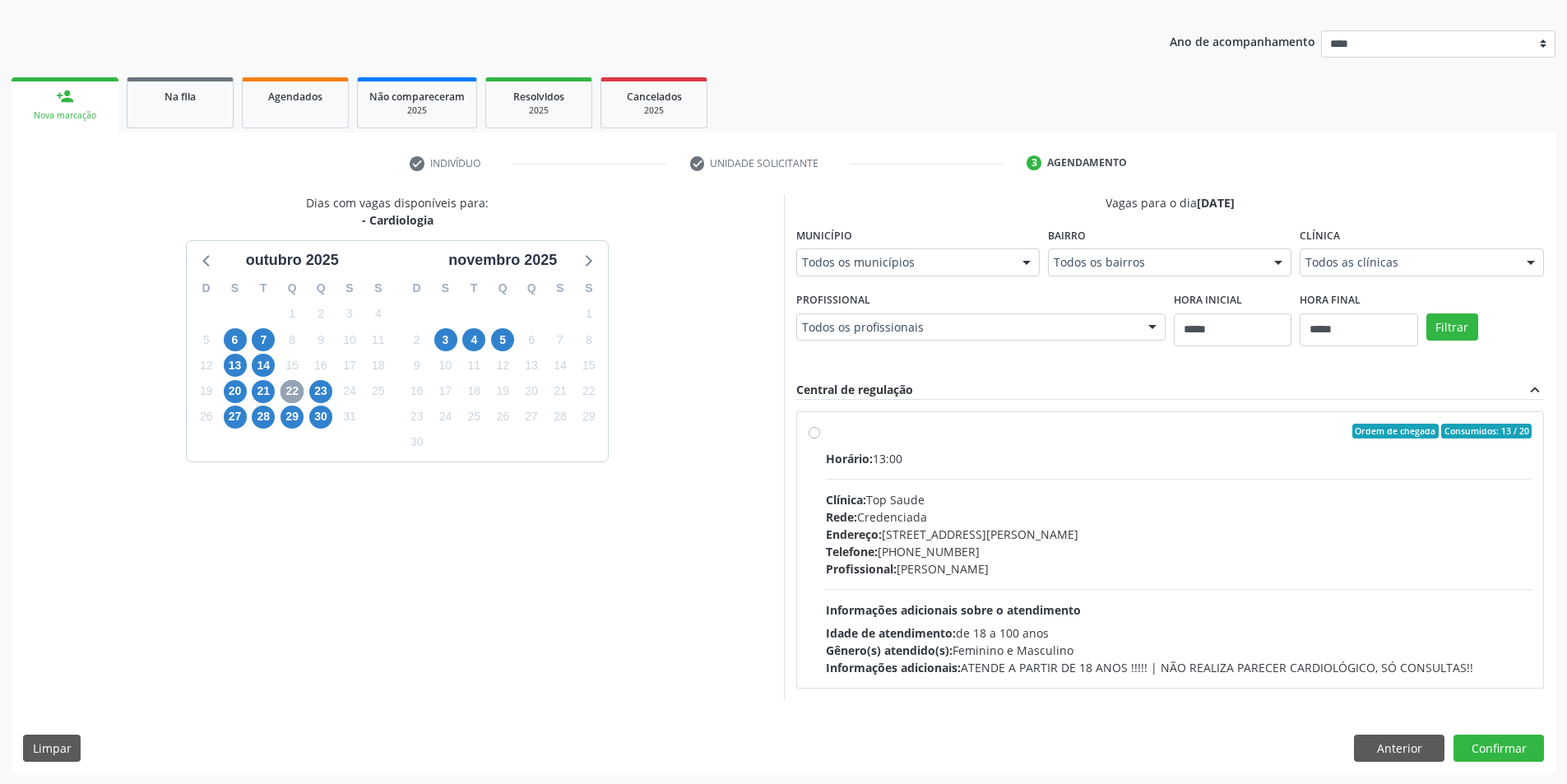
scroll to position [169, 0]
click at [318, 379] on div "23" at bounding box center [321, 390] width 23 height 25
click at [325, 393] on span "23" at bounding box center [321, 391] width 23 height 23
click at [506, 343] on span "5" at bounding box center [503, 339] width 23 height 23
click at [448, 348] on span "3" at bounding box center [446, 339] width 23 height 23
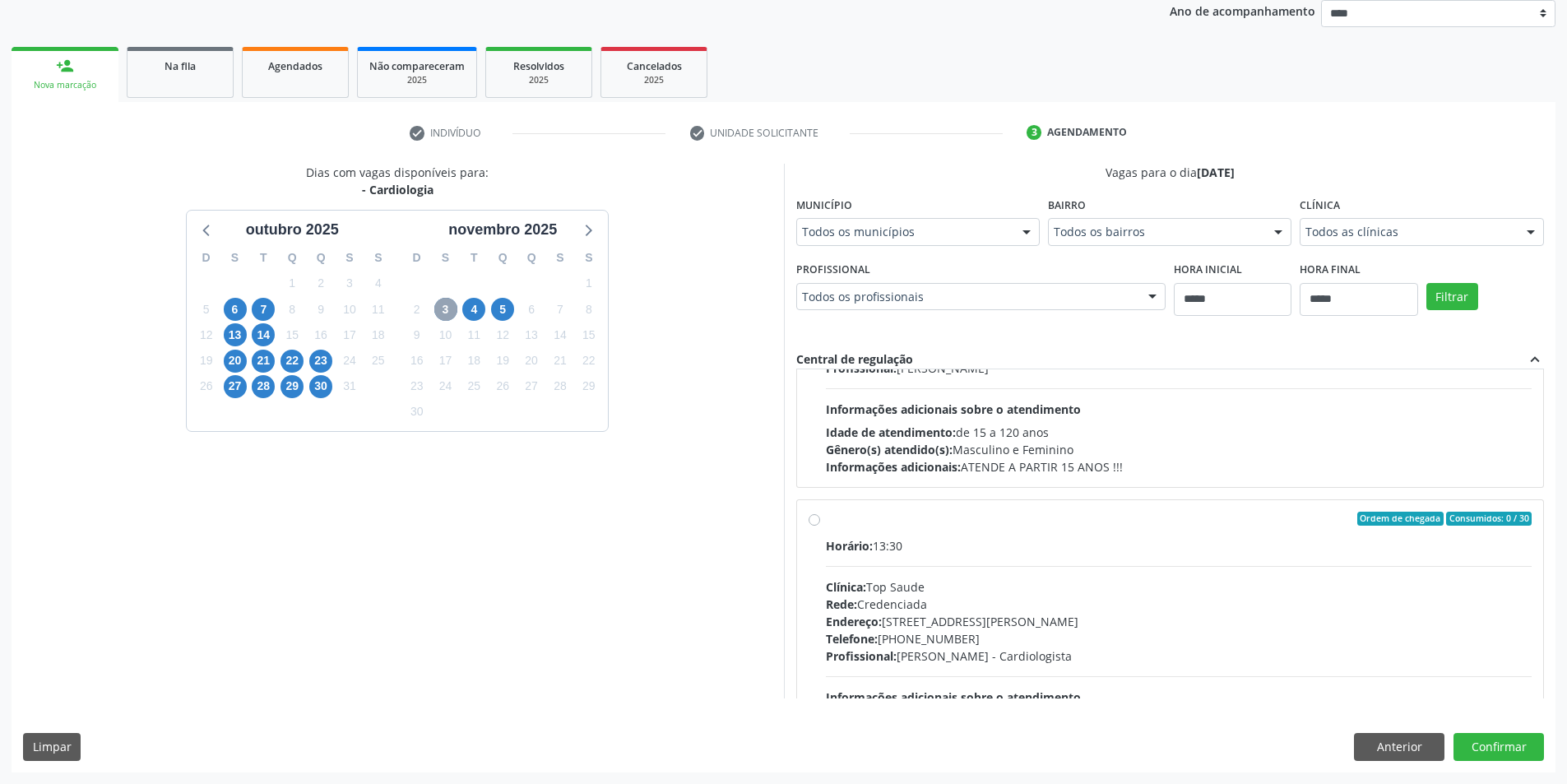
scroll to position [259, 0]
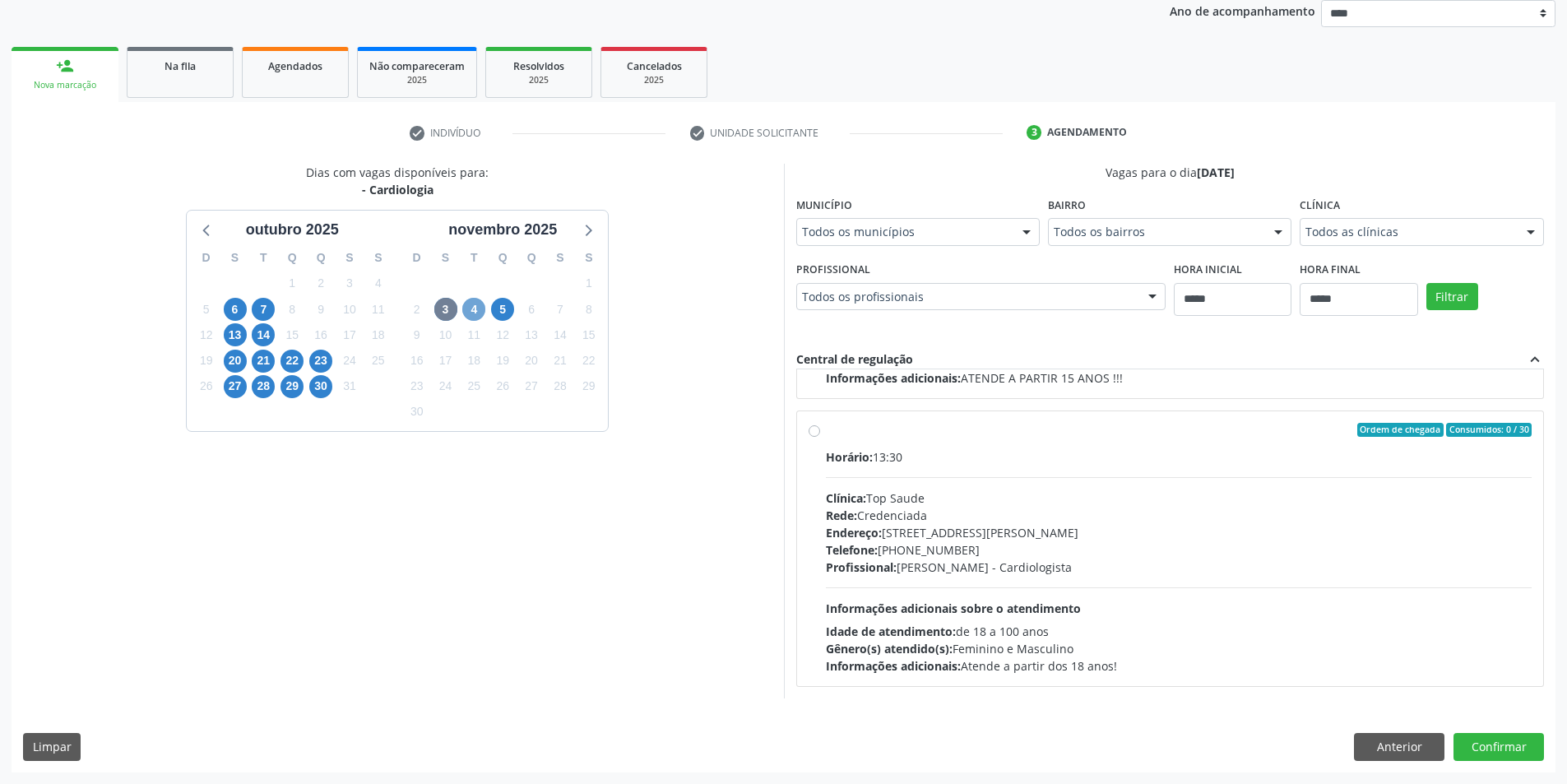
click at [479, 311] on span "4" at bounding box center [474, 309] width 23 height 23
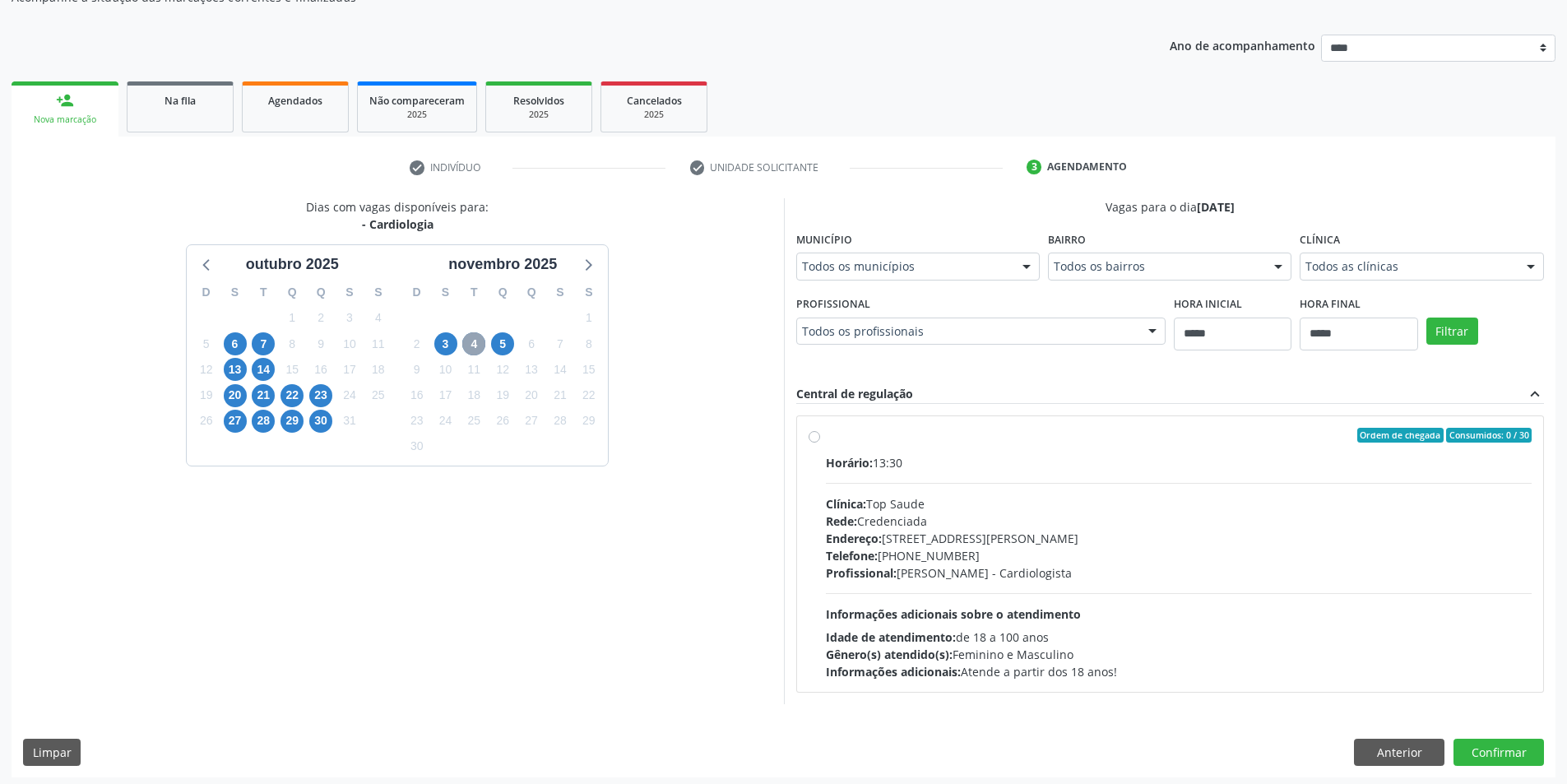
scroll to position [169, 0]
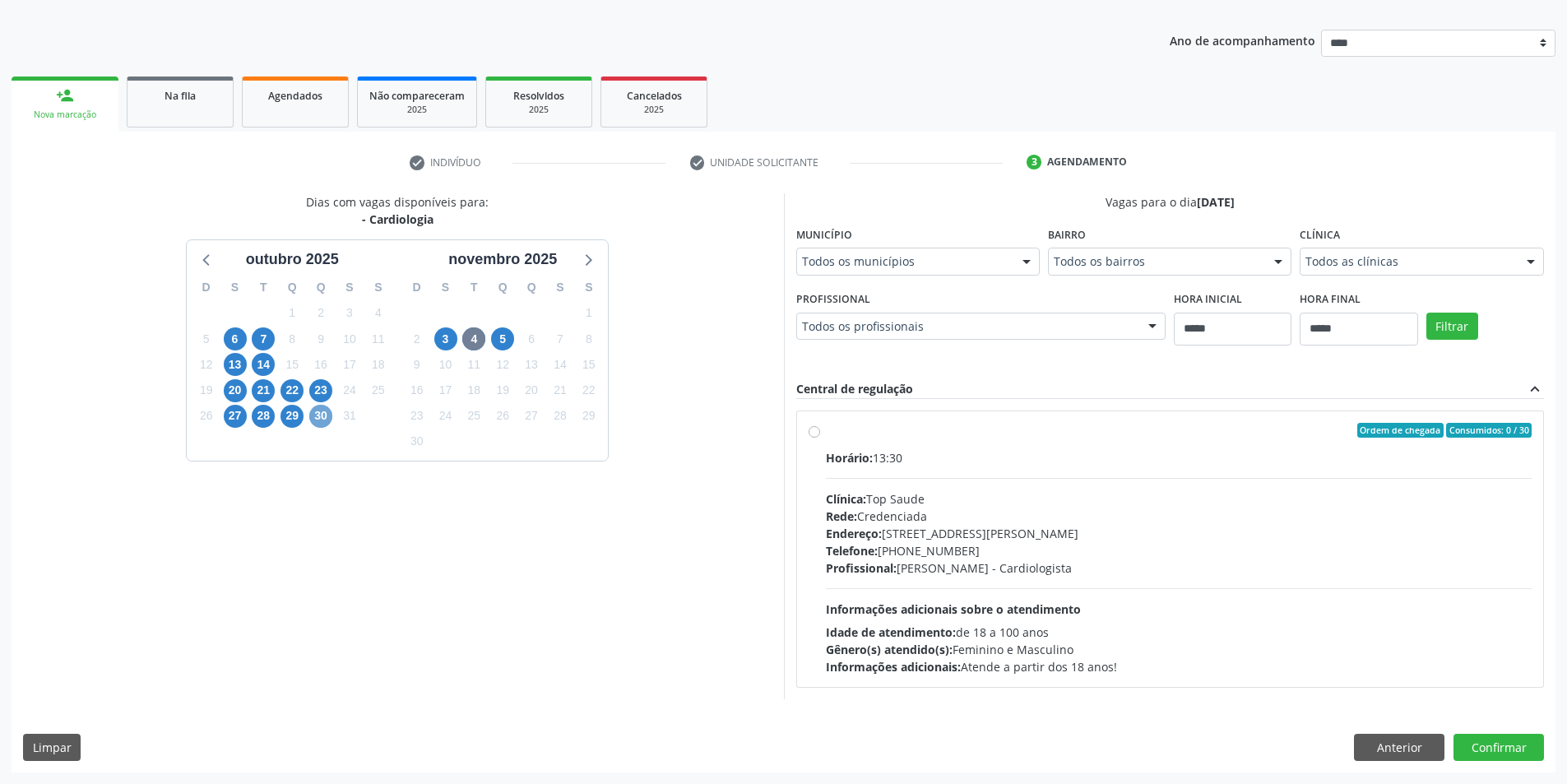
click at [314, 420] on span "30" at bounding box center [321, 416] width 23 height 23
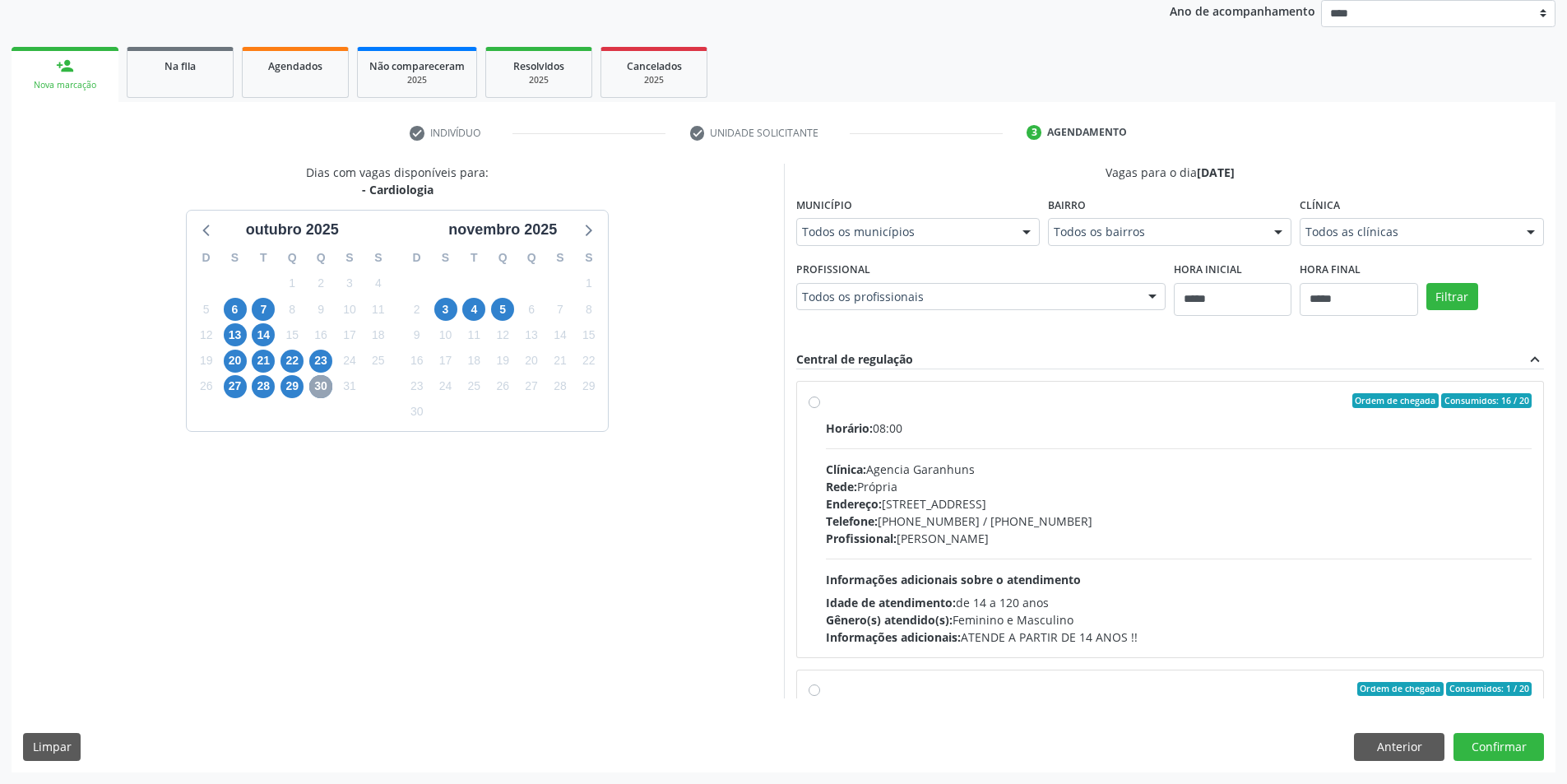
scroll to position [259, 0]
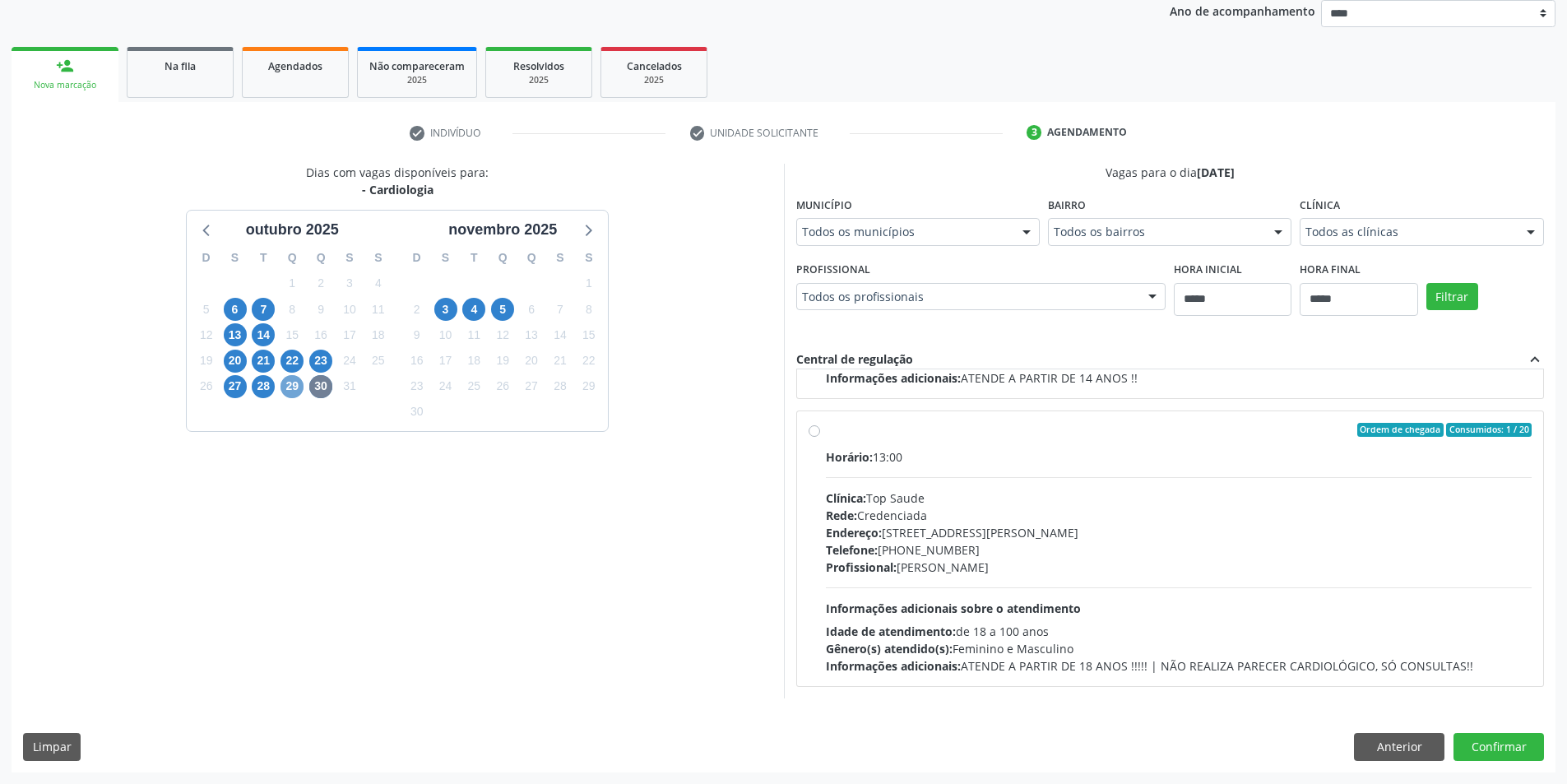
click at [289, 389] on span "29" at bounding box center [292, 387] width 23 height 23
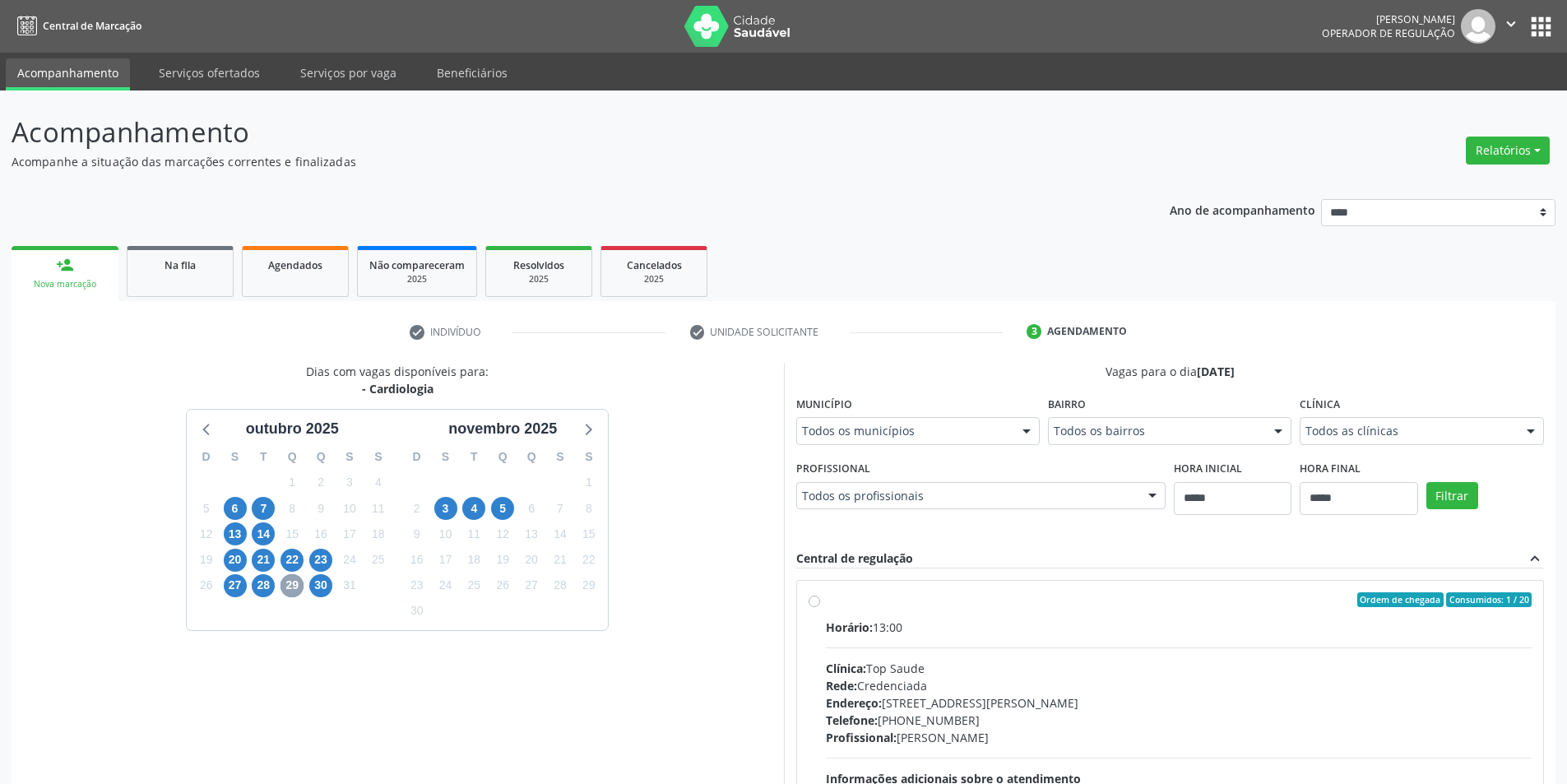
scroll to position [82, 0]
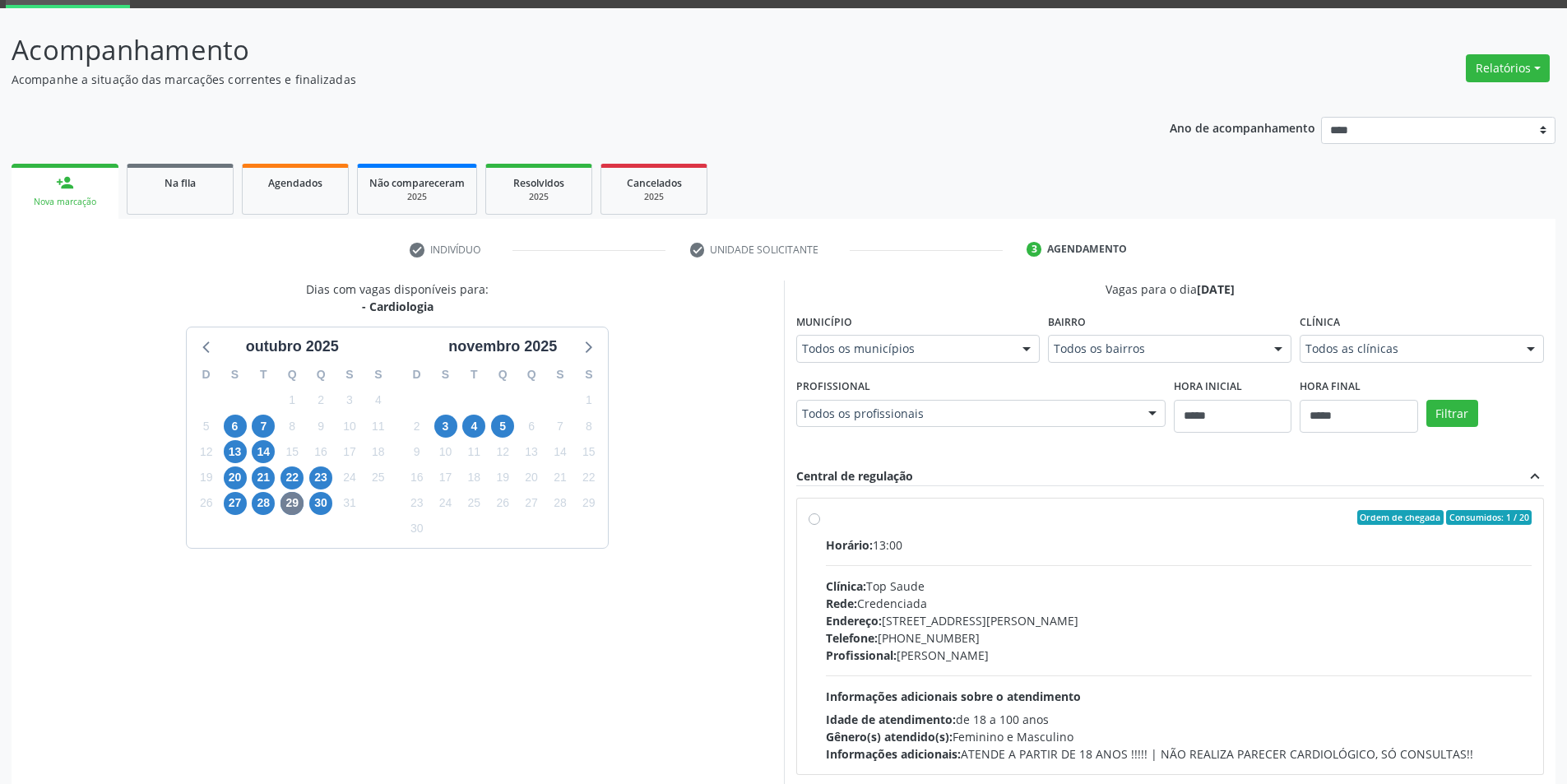
click at [245, 512] on div "27" at bounding box center [236, 503] width 23 height 25
click at [237, 501] on span "27" at bounding box center [236, 503] width 23 height 23
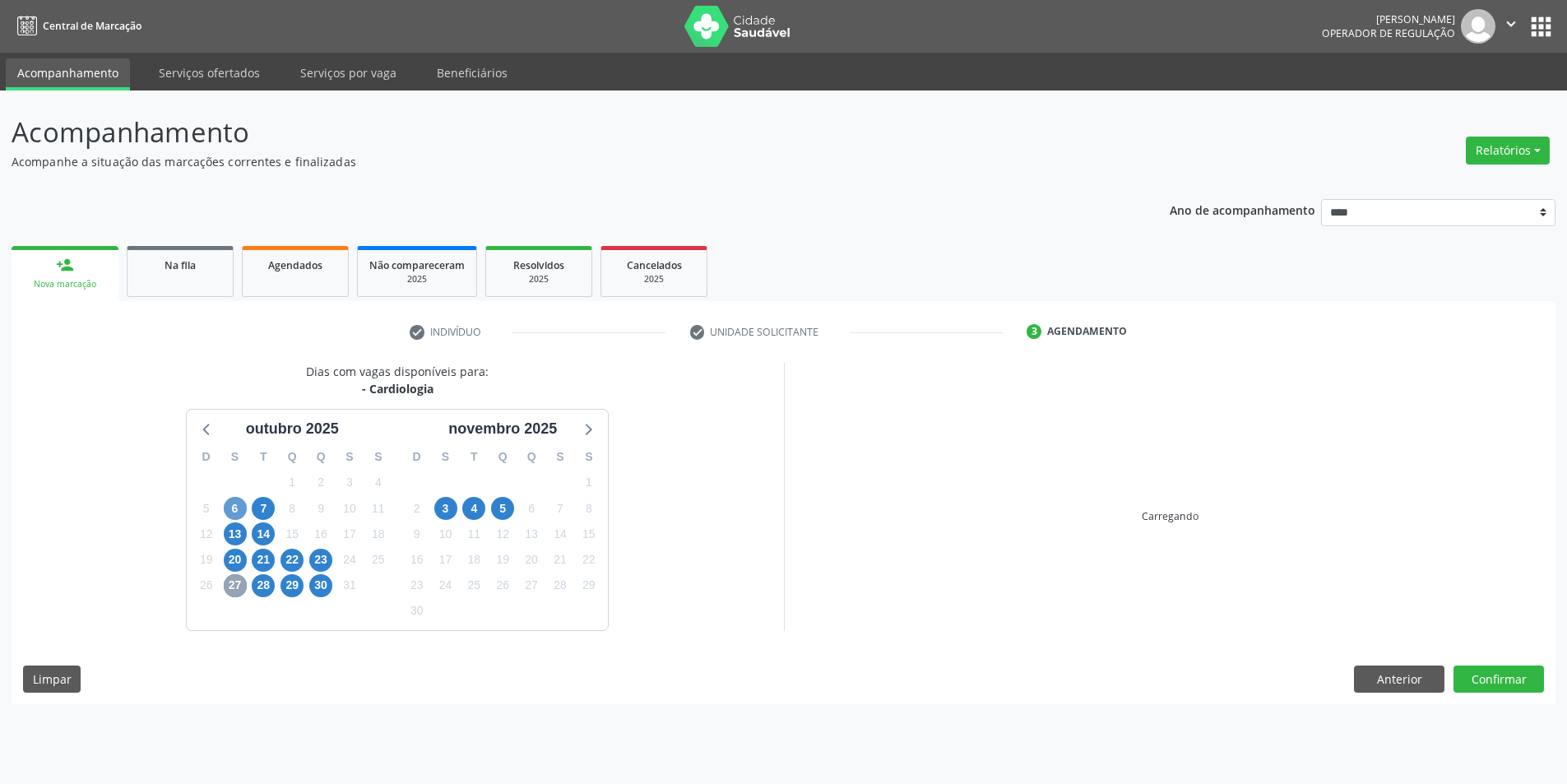
scroll to position [0, 0]
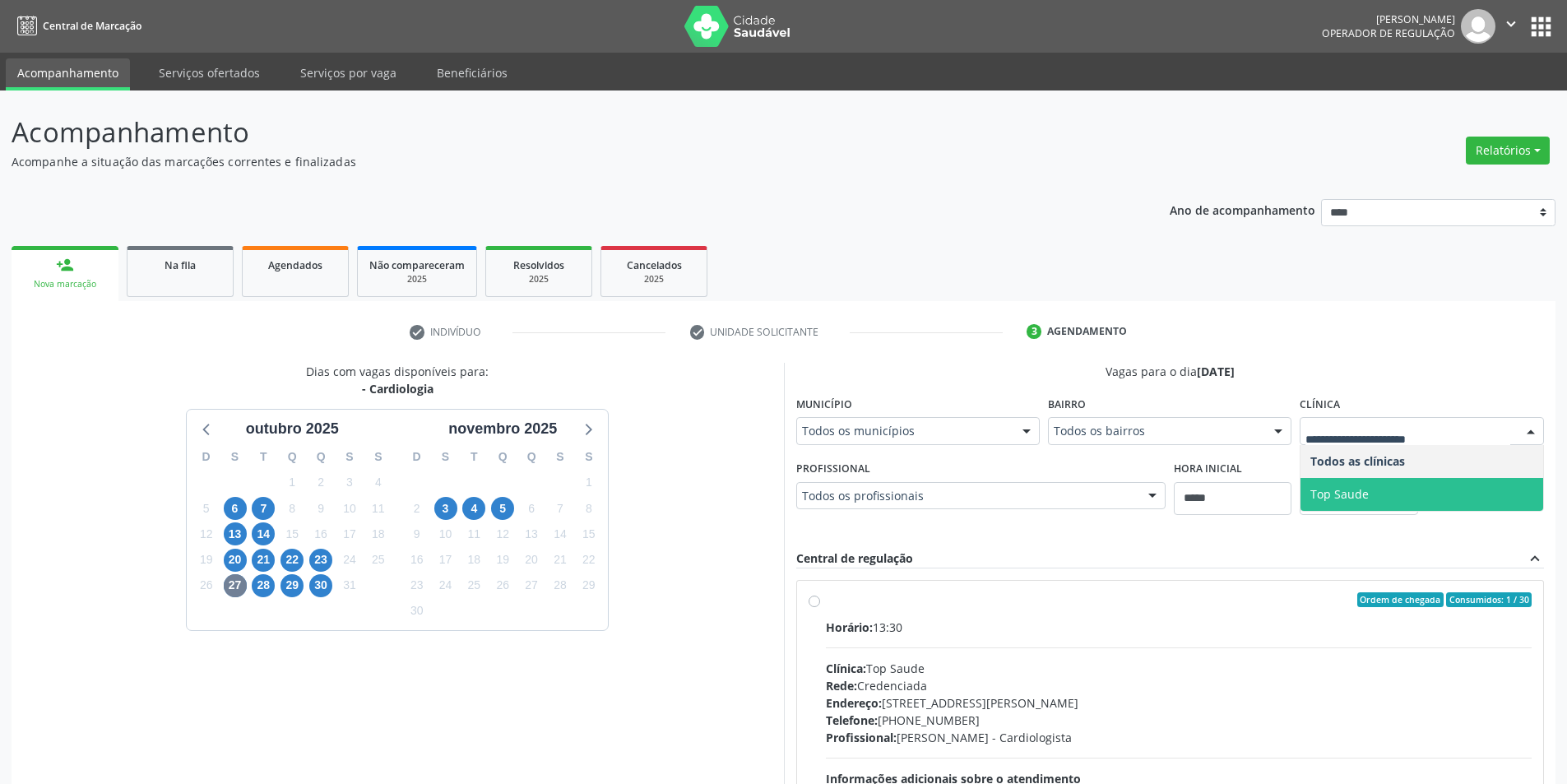
click at [1381, 495] on span "Top Saude" at bounding box center [1421, 494] width 242 height 33
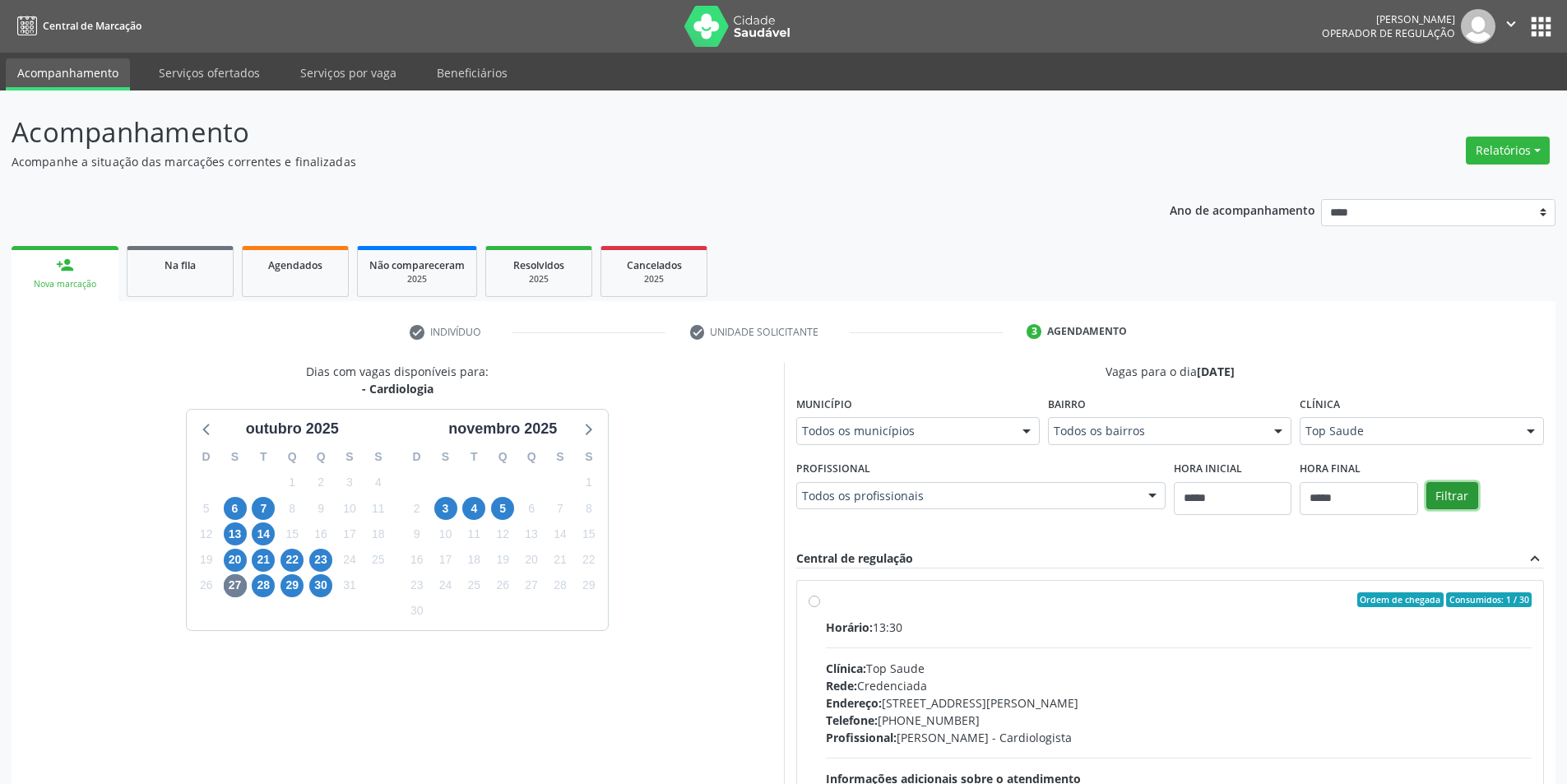
click at [1464, 491] on button "Filtrar" at bounding box center [1453, 495] width 52 height 28
click at [1401, 399] on div "Clínica Top Saude Todos as clínicas Top Saude Nenhum resultado encontrado para:…" at bounding box center [1421, 417] width 244 height 53
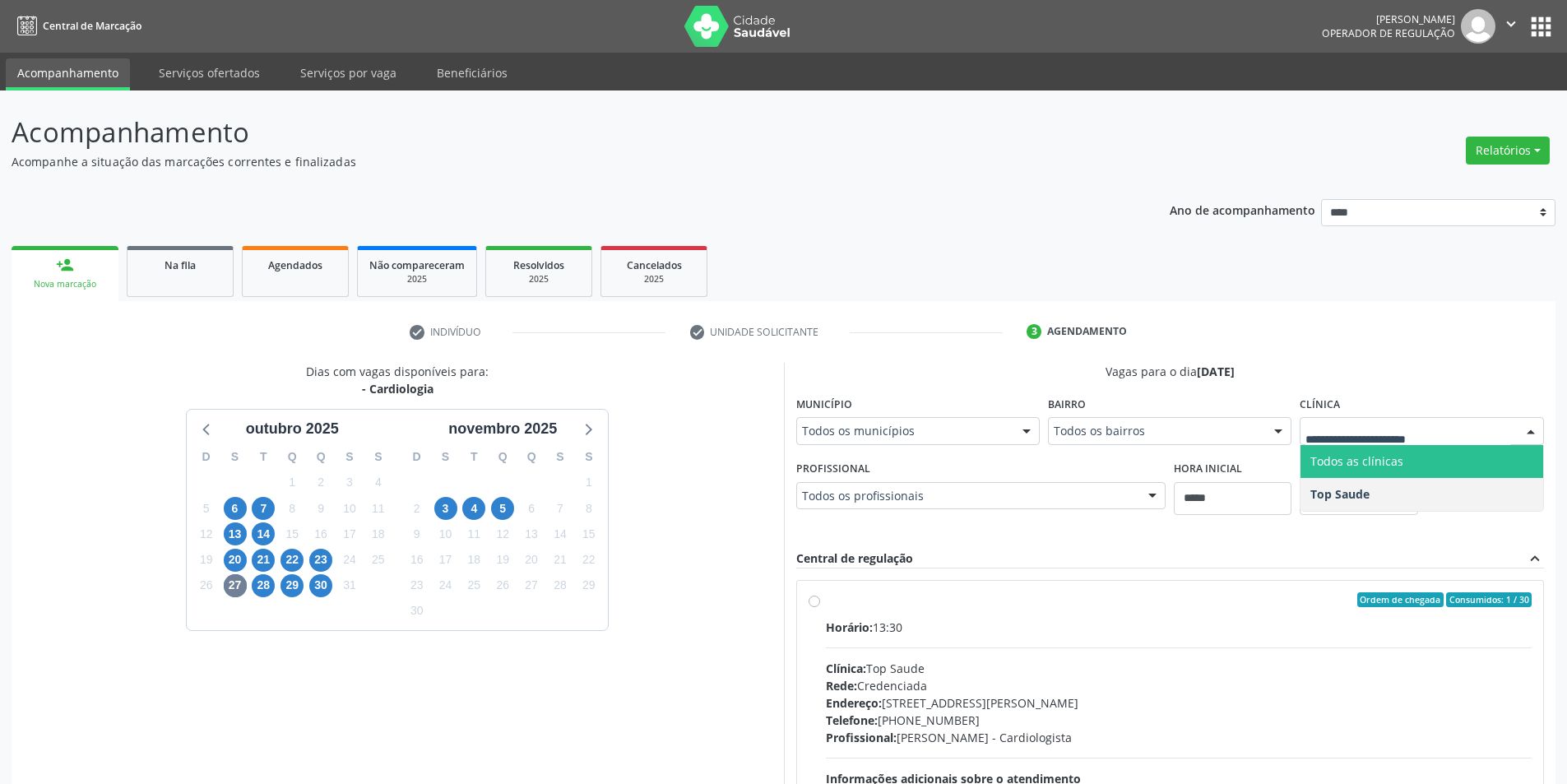
click at [1400, 470] on span "Todos as clínicas" at bounding box center [1421, 461] width 242 height 33
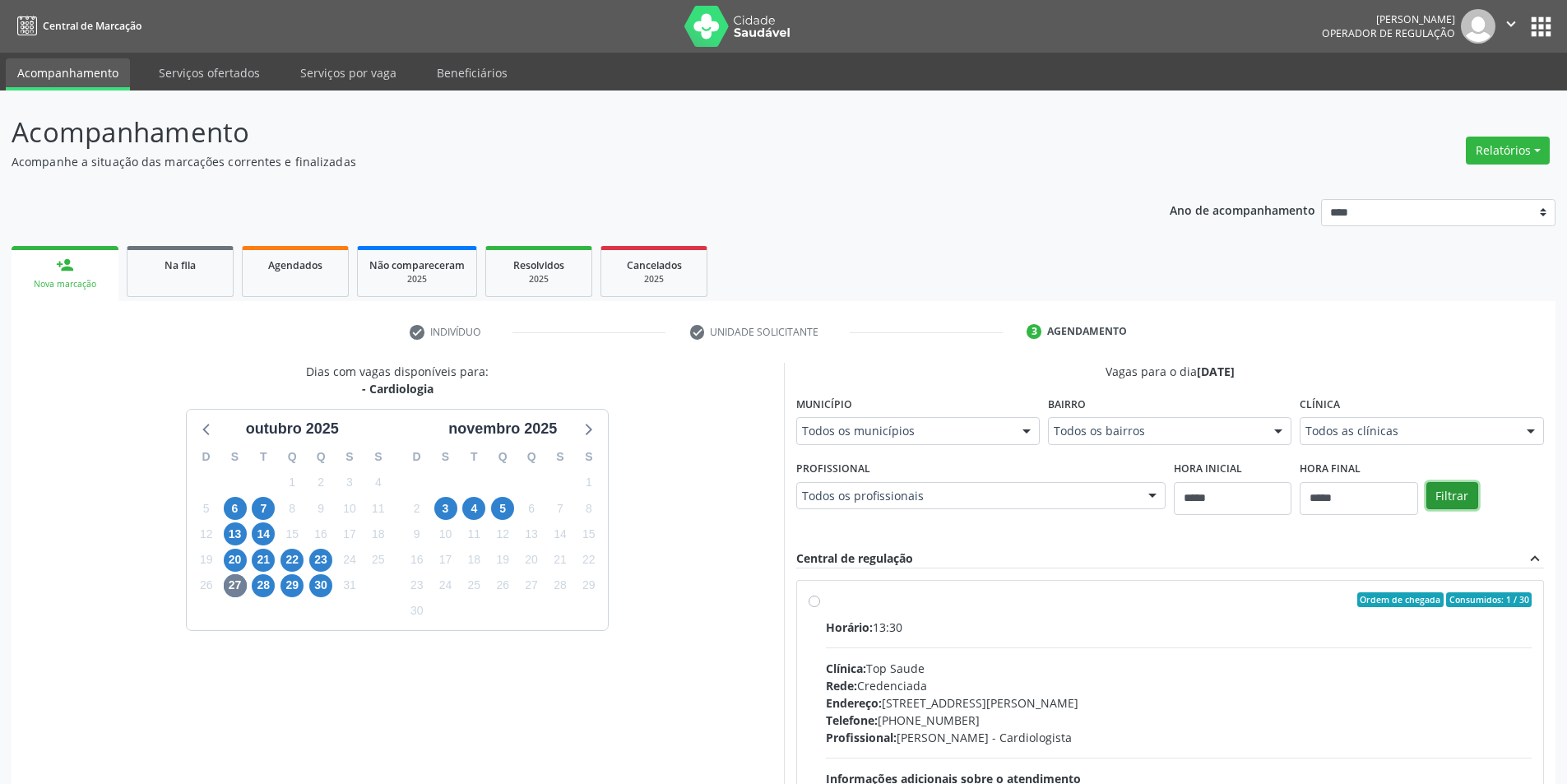
click at [1446, 489] on button "Filtrar" at bounding box center [1453, 495] width 52 height 28
click at [236, 512] on span "6" at bounding box center [236, 508] width 23 height 23
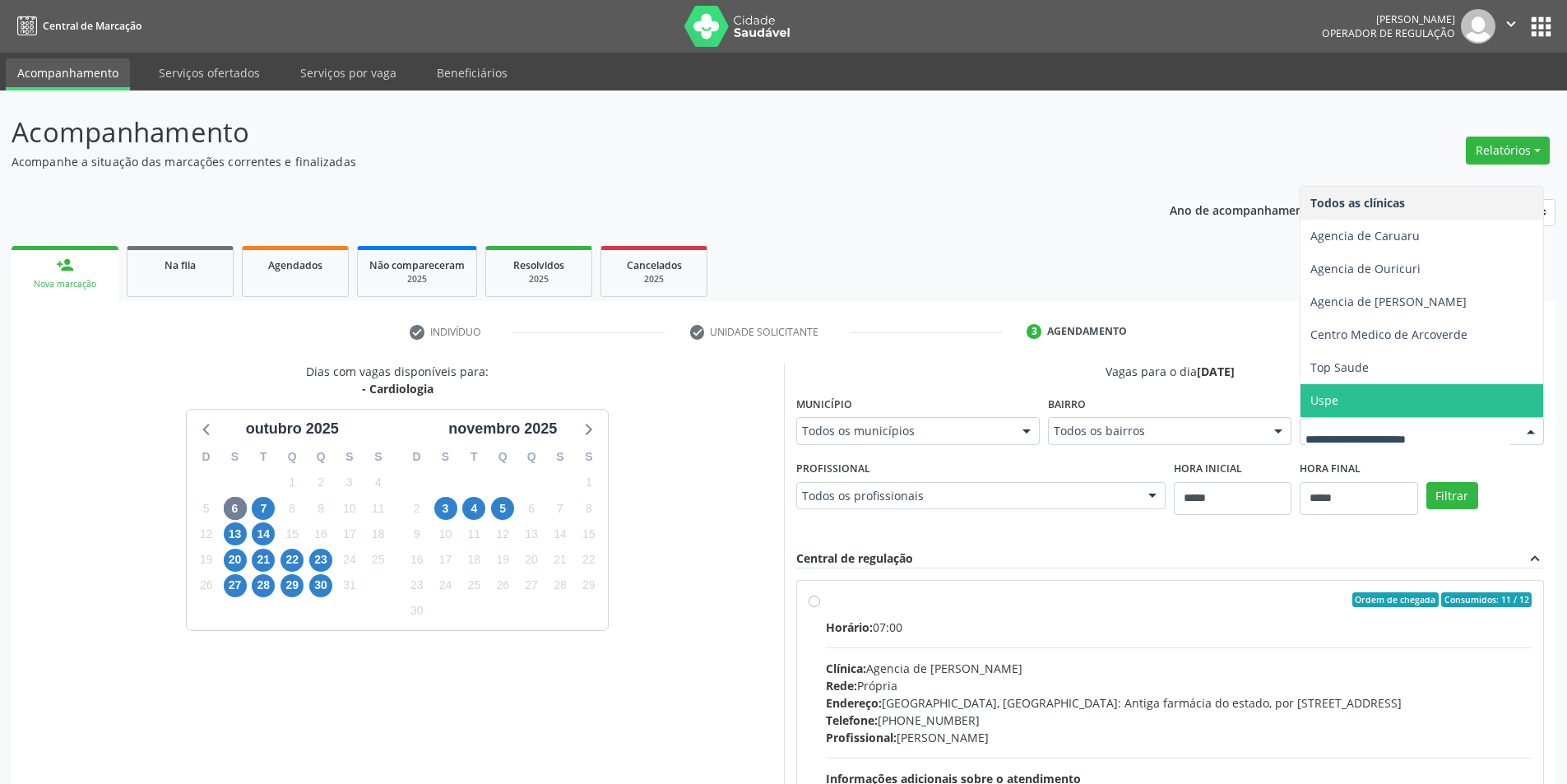
click at [1301, 417] on span "Uspe" at bounding box center [1421, 400] width 242 height 33
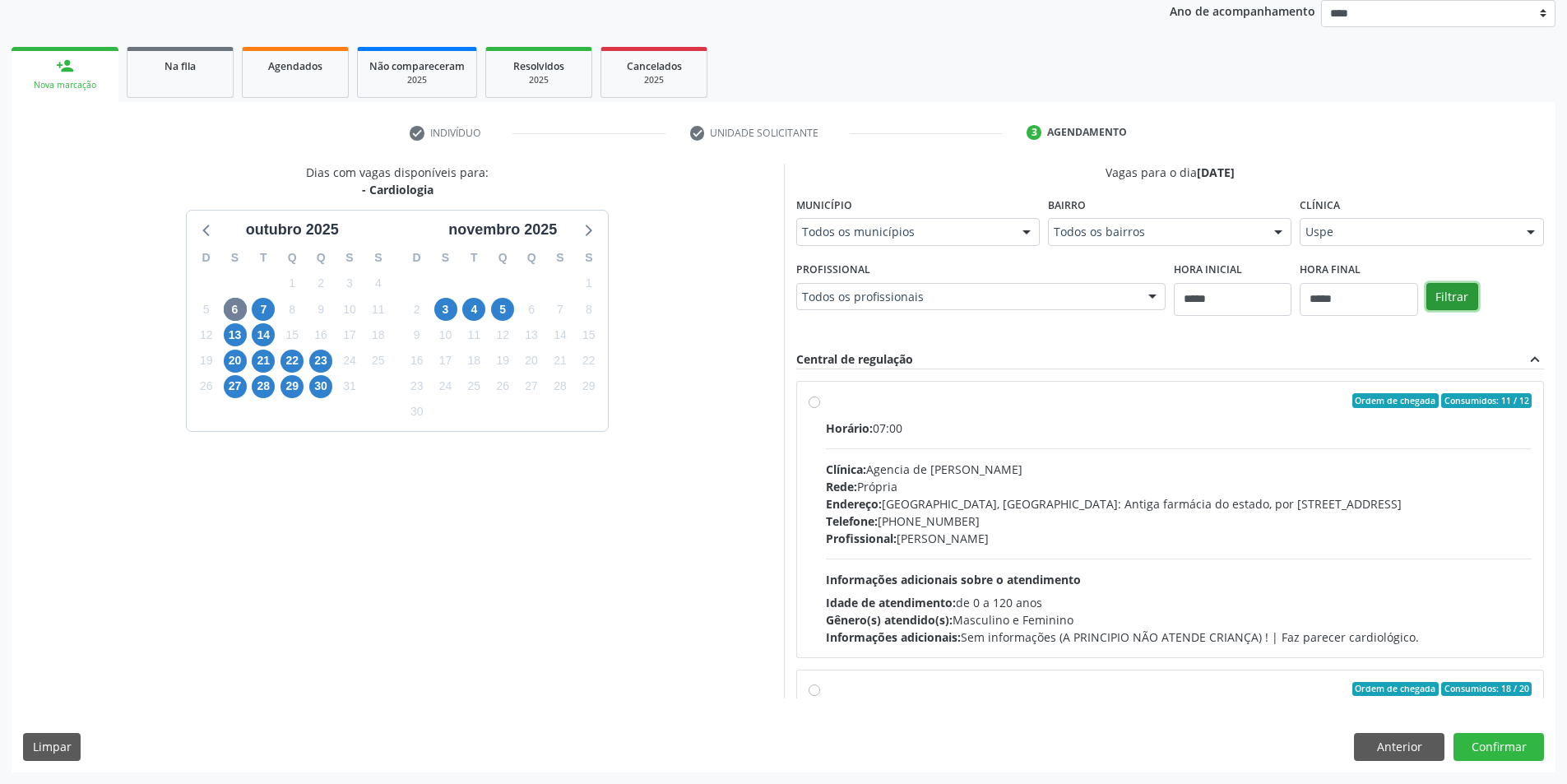
click at [1427, 311] on button "Filtrar" at bounding box center [1453, 297] width 52 height 28
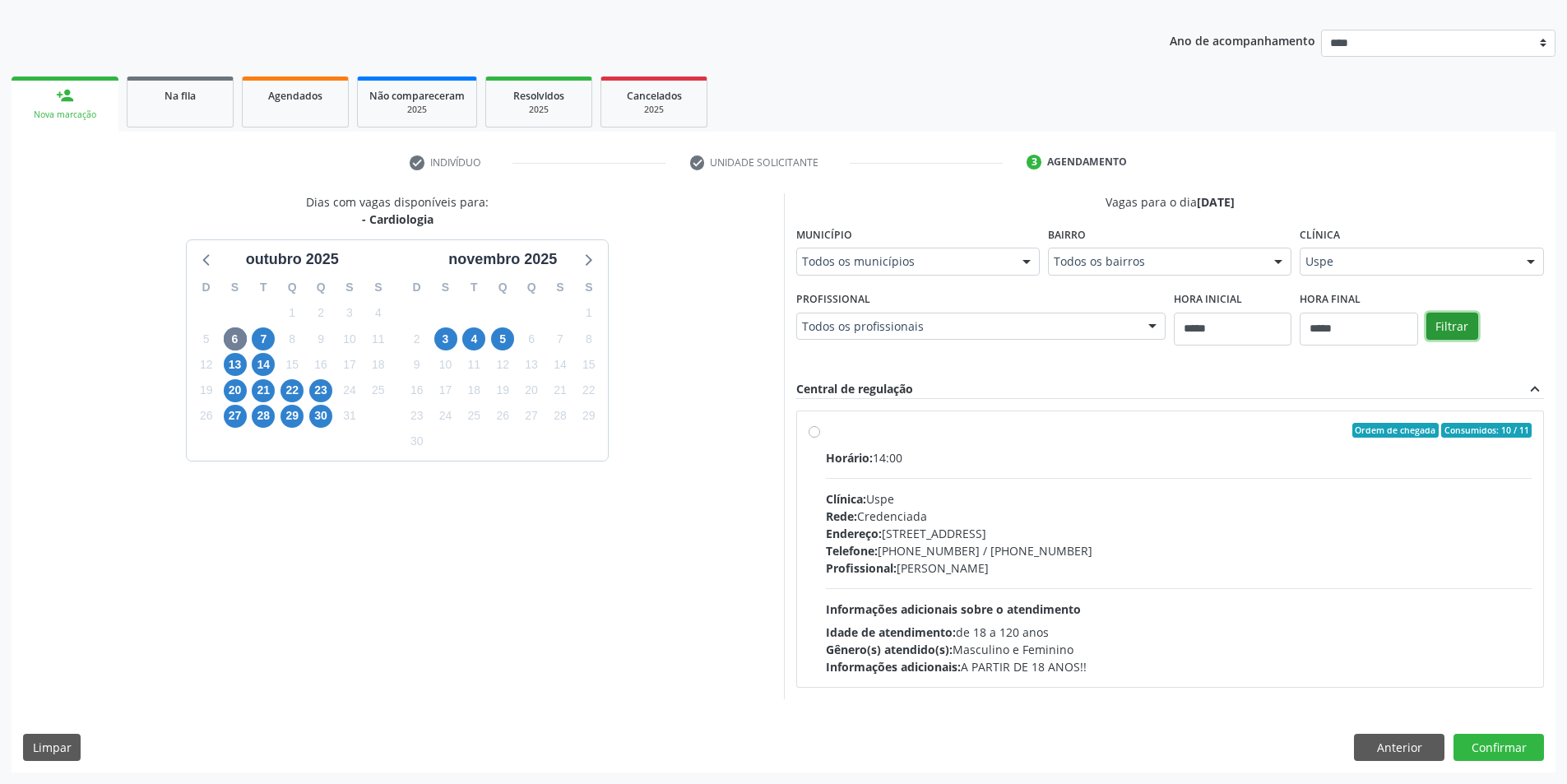
scroll to position [169, 0]
click at [1399, 747] on button "Anterior" at bounding box center [1399, 747] width 91 height 28
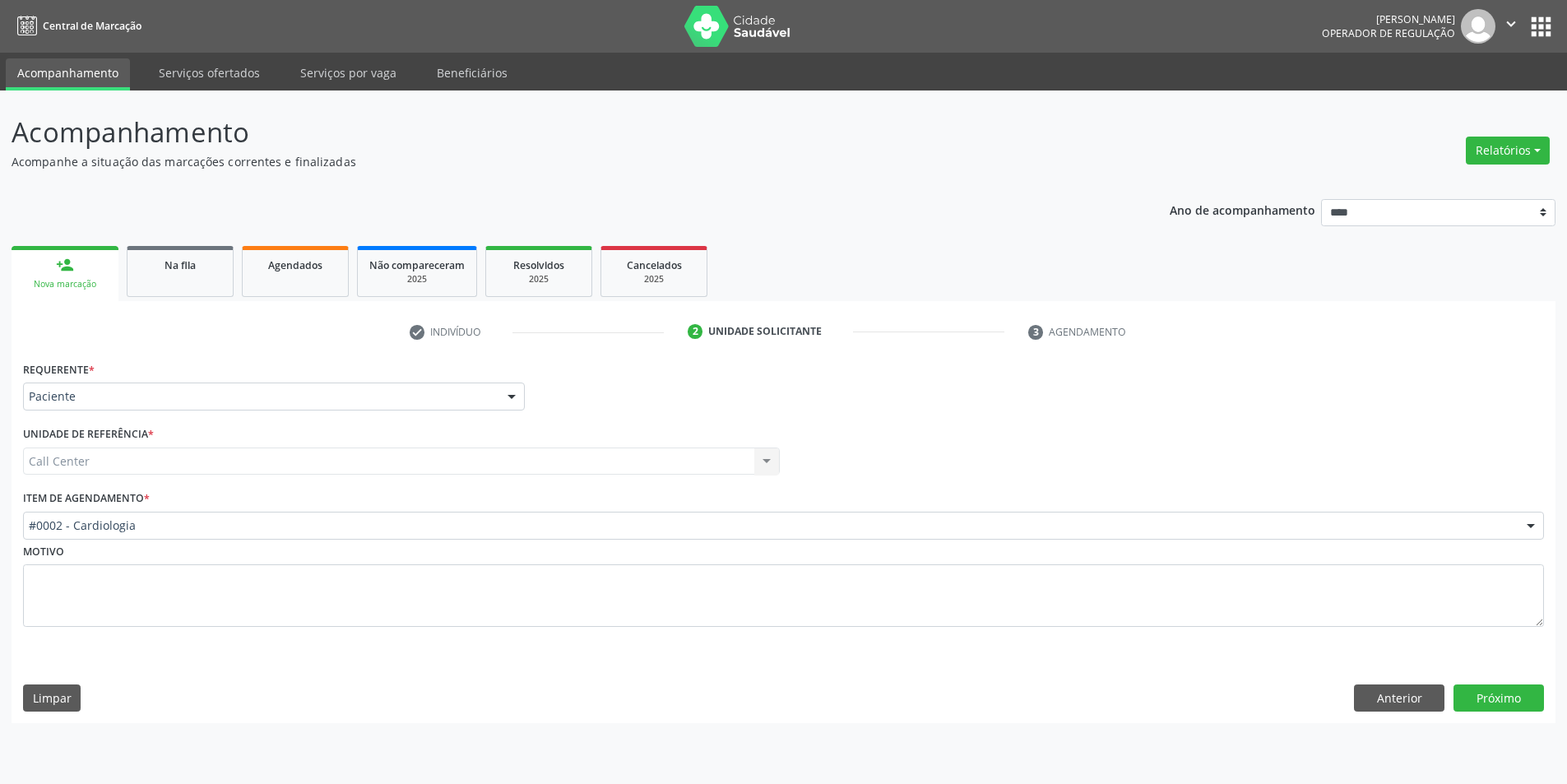
scroll to position [0, 0]
click at [1538, 692] on button "Próximo" at bounding box center [1511, 698] width 91 height 28
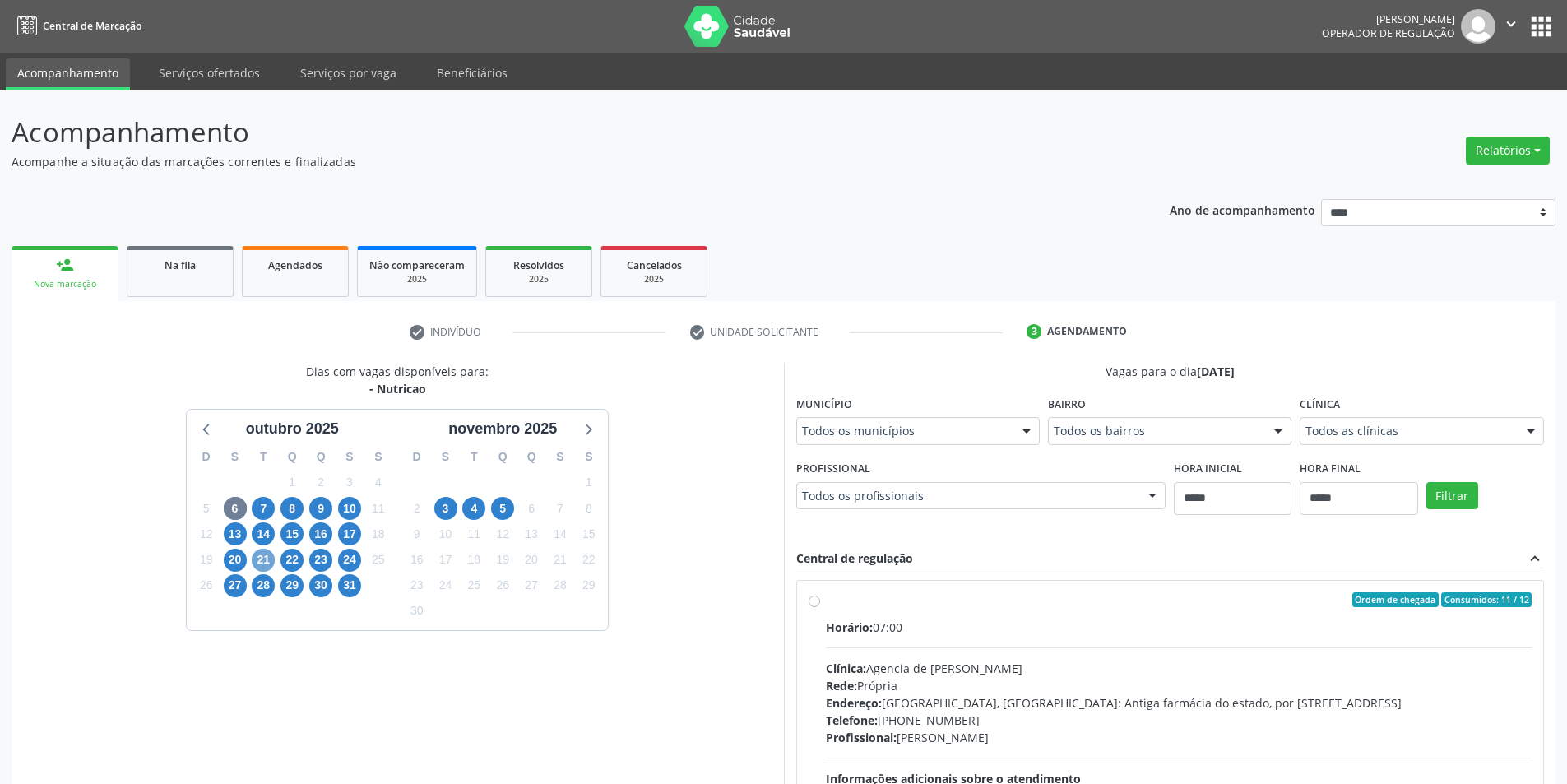
click at [264, 561] on span "21" at bounding box center [264, 560] width 23 height 23
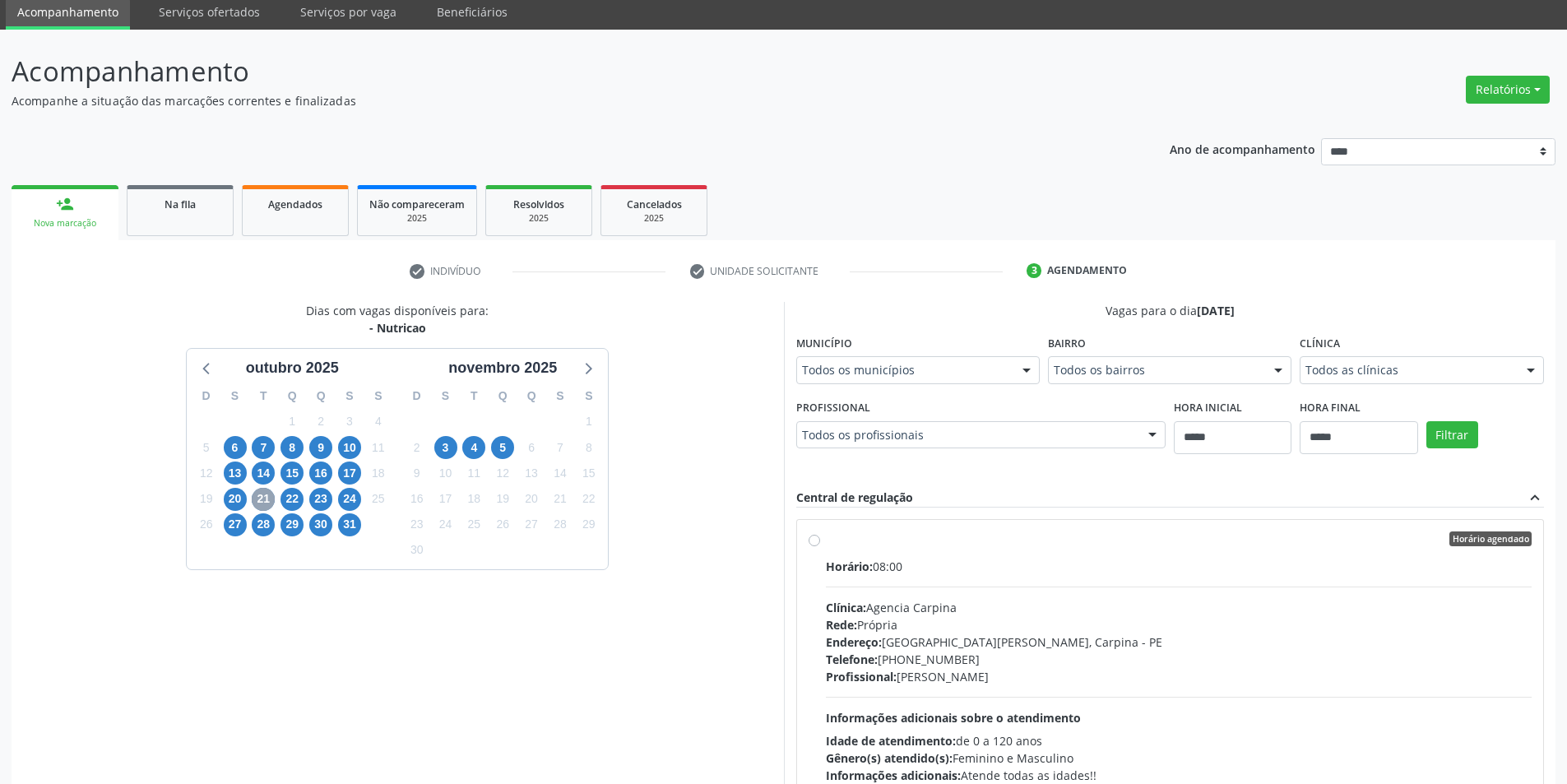
scroll to position [165, 0]
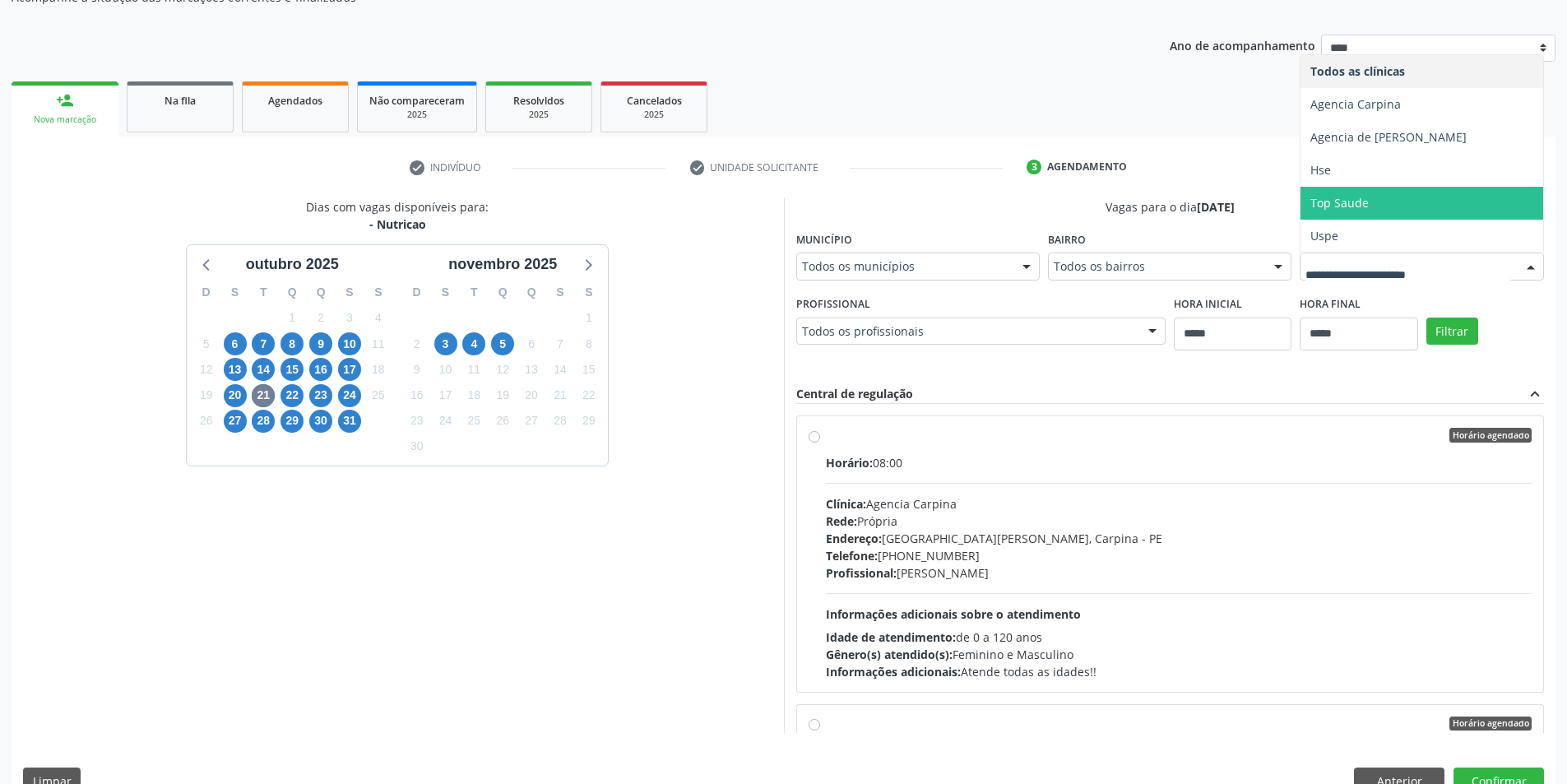
click at [1301, 219] on span "Top Saude" at bounding box center [1421, 203] width 242 height 33
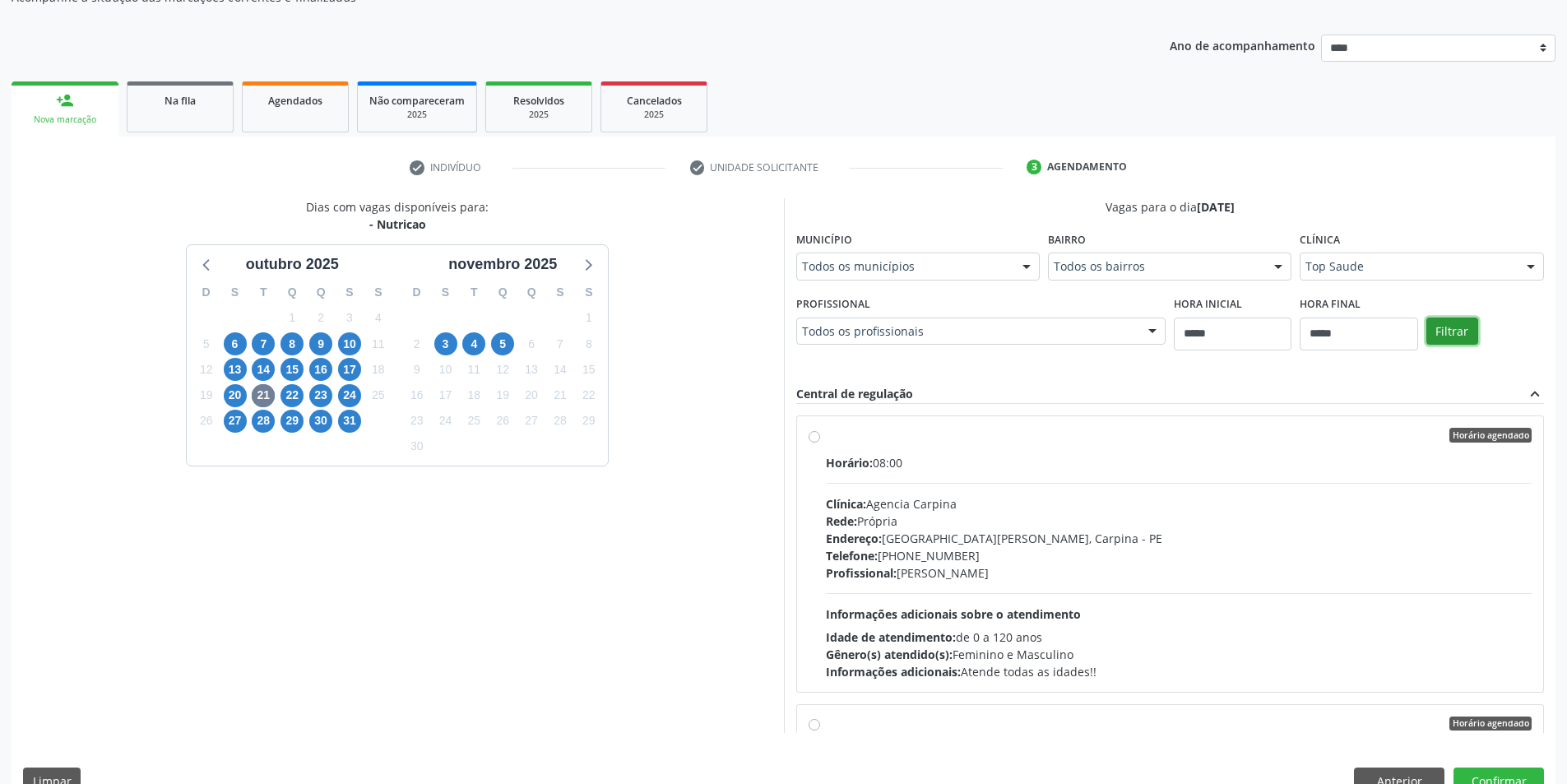
click at [1427, 345] on button "Filtrar" at bounding box center [1453, 331] width 52 height 28
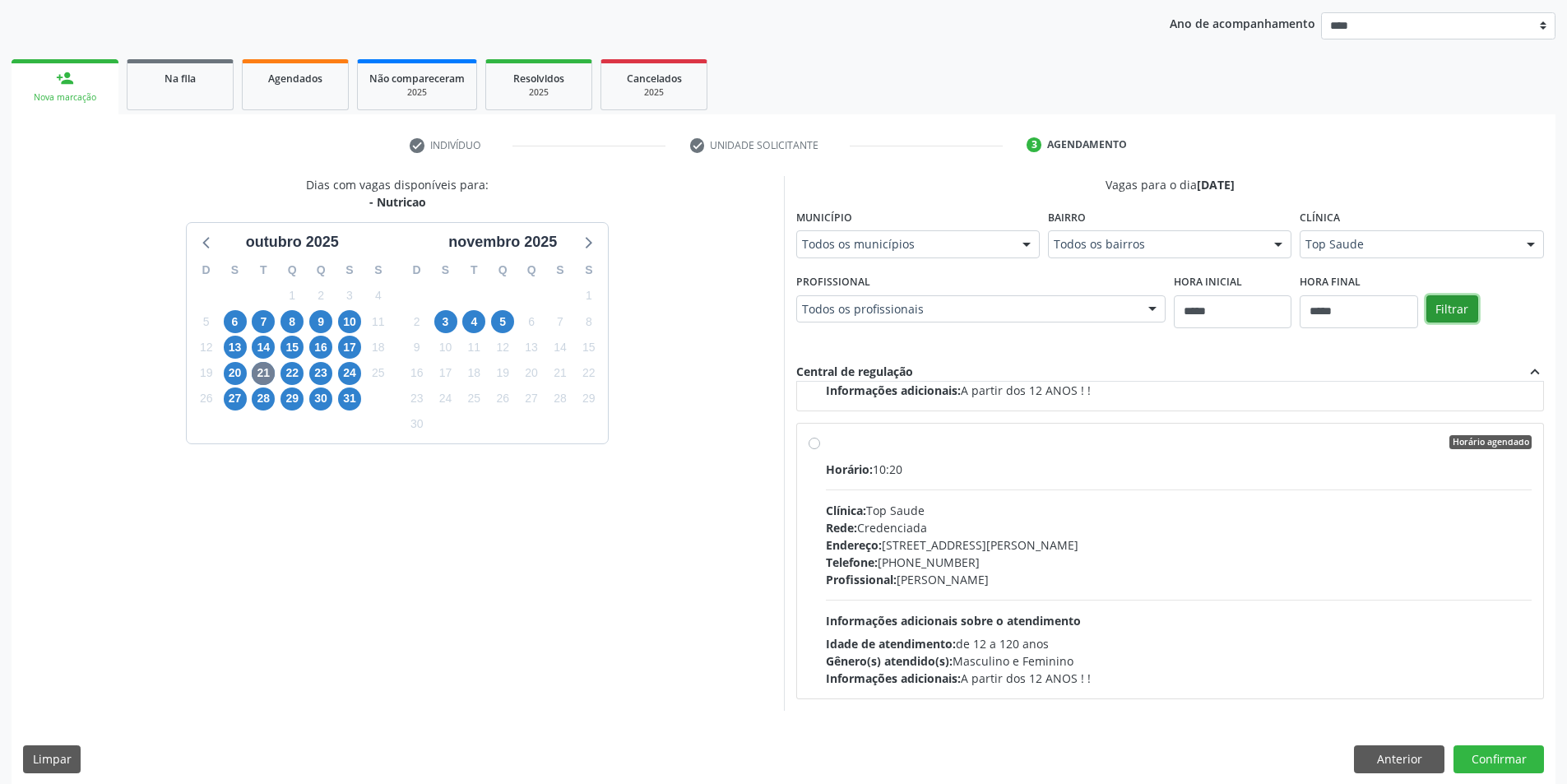
scroll to position [199, 0]
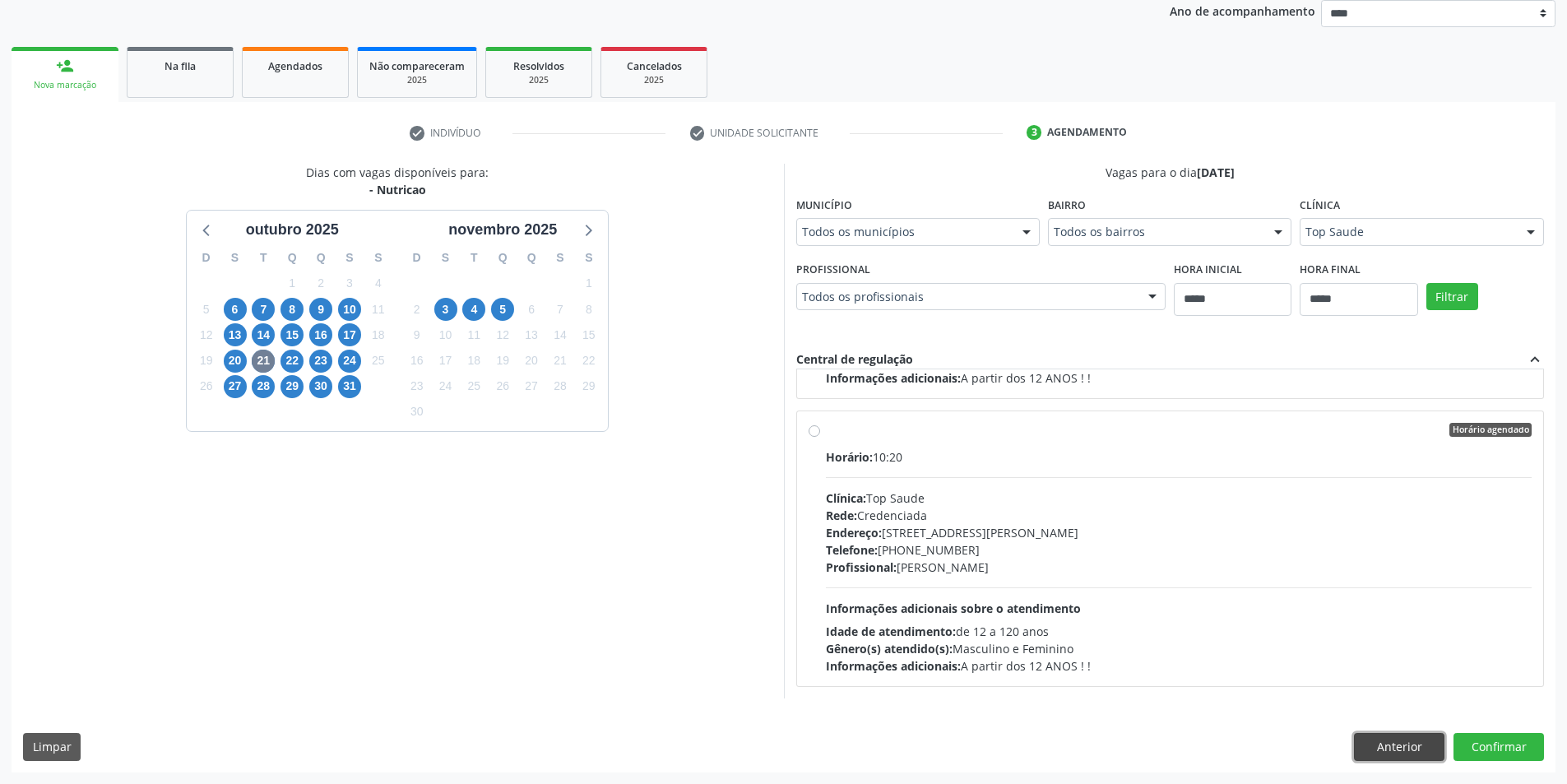
click at [1383, 738] on button "Anterior" at bounding box center [1399, 746] width 91 height 28
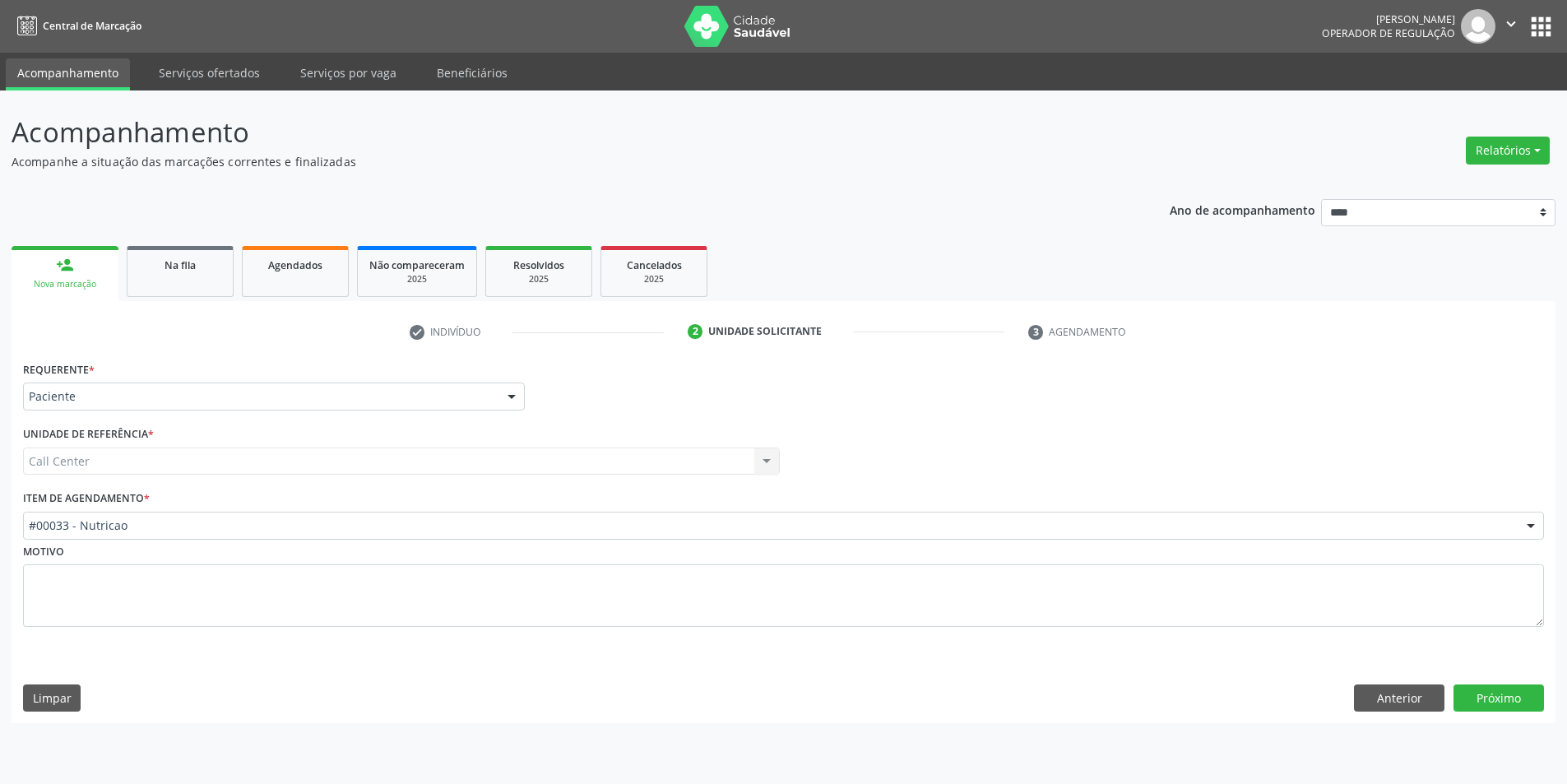
scroll to position [0, 0]
click at [1510, 693] on button "Próximo" at bounding box center [1511, 698] width 91 height 28
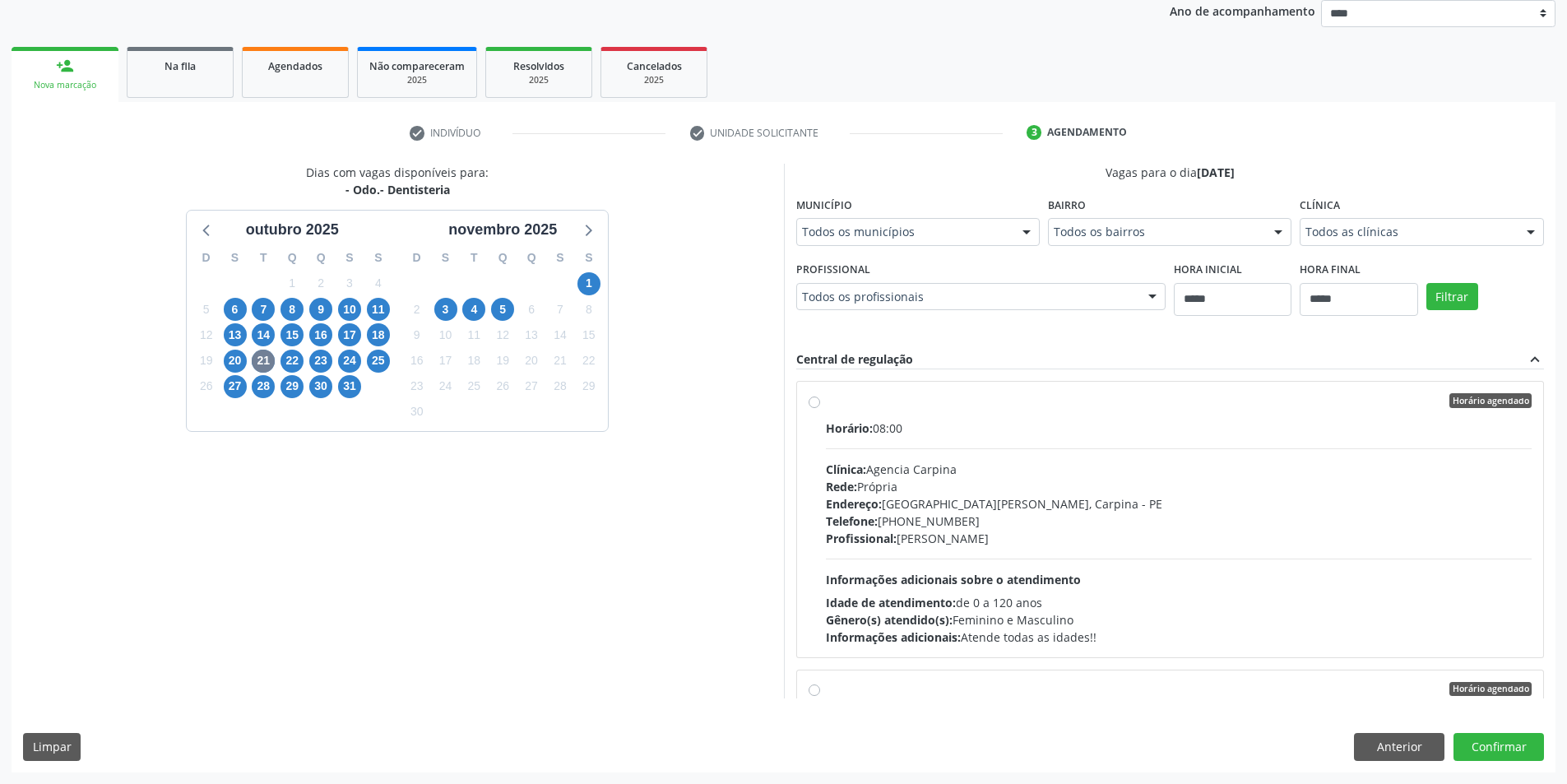
scroll to position [467, 0]
click at [1401, 746] on button "Anterior" at bounding box center [1399, 746] width 91 height 28
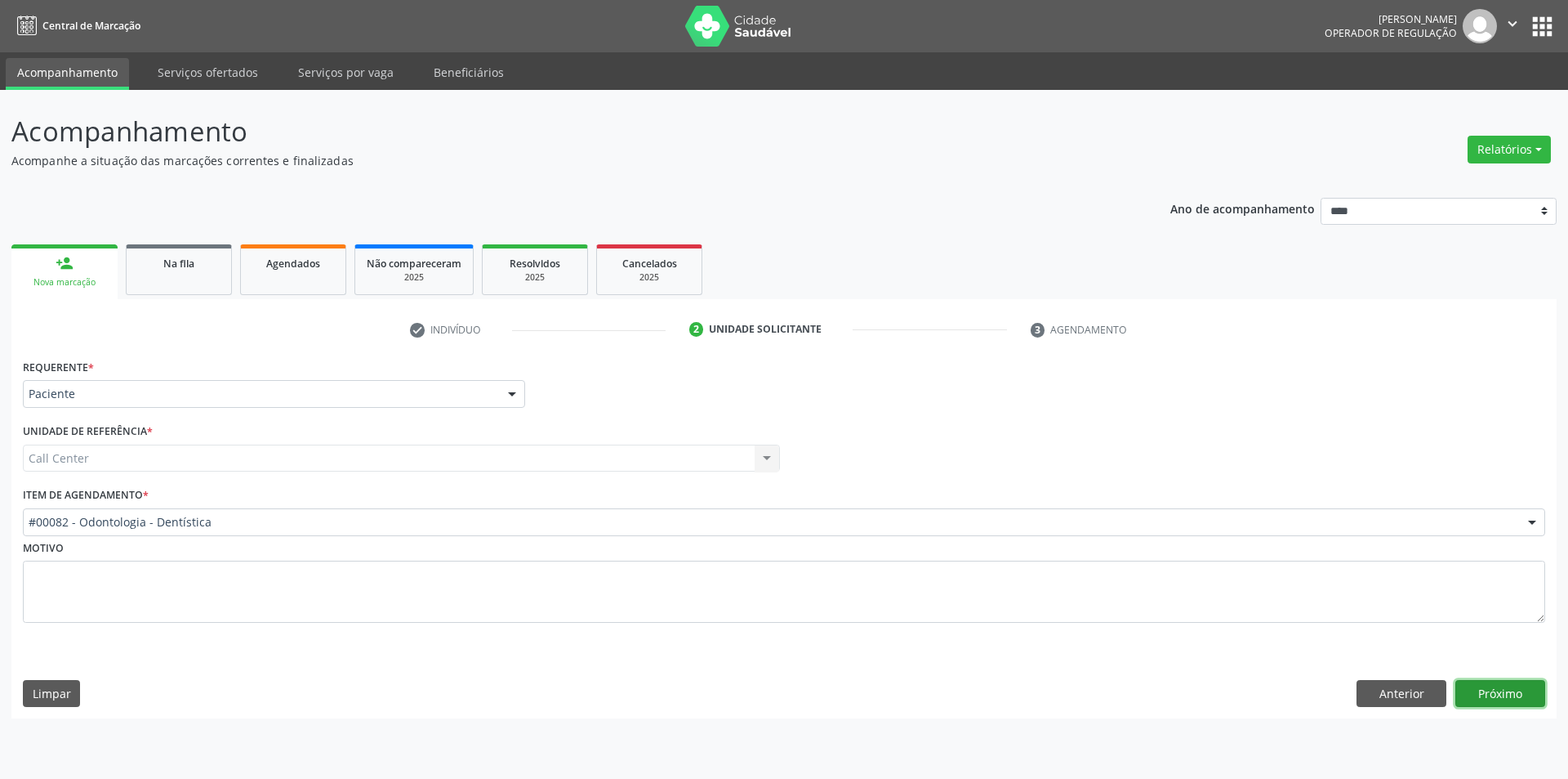
click at [1474, 690] on button "Próximo" at bounding box center [1500, 693] width 90 height 28
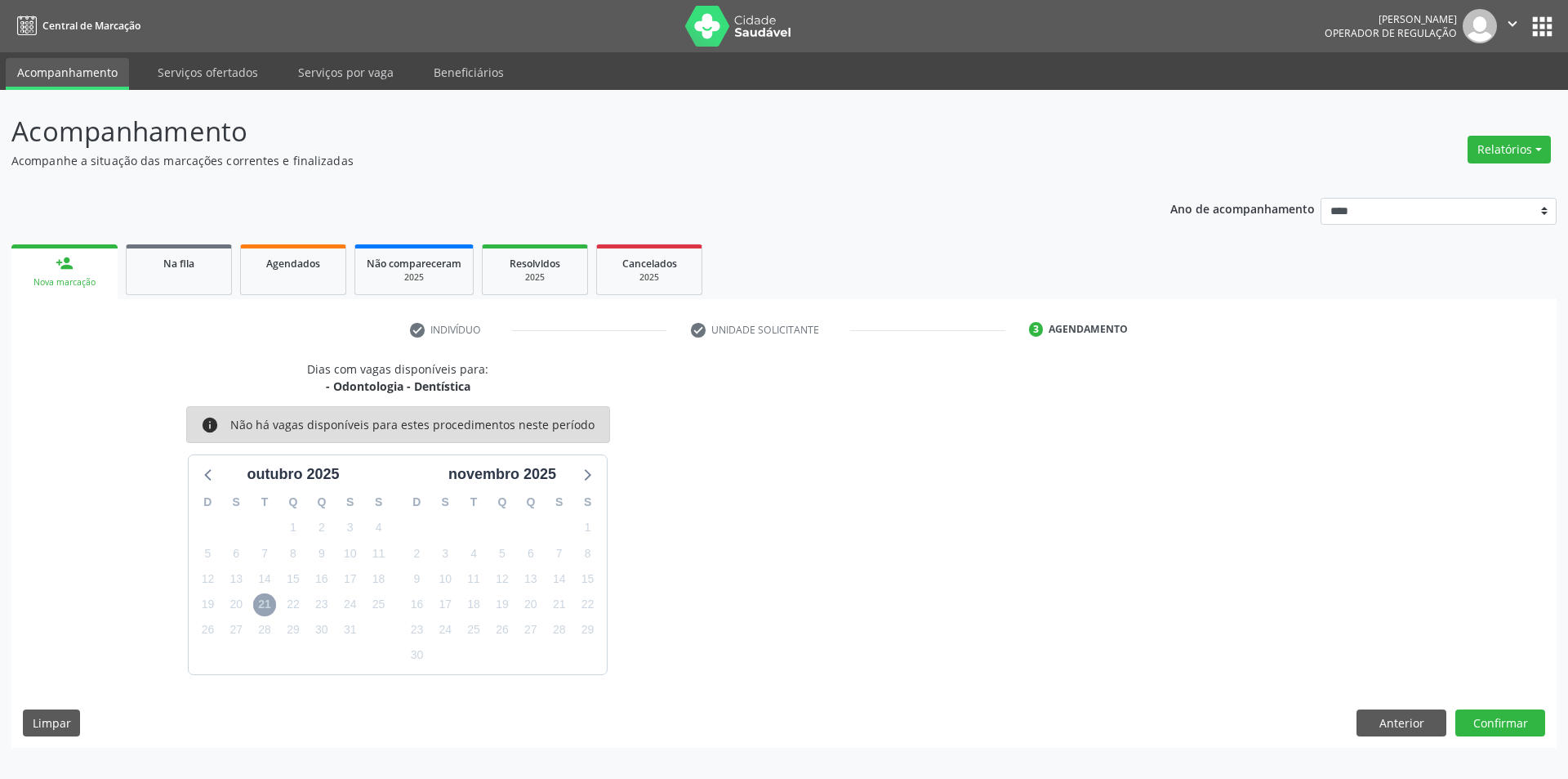
click at [256, 598] on span "21" at bounding box center [264, 605] width 23 height 23
drag, startPoint x: 259, startPoint y: 601, endPoint x: 227, endPoint y: 549, distance: 61.1
click at [261, 601] on span "21" at bounding box center [264, 605] width 23 height 23
click at [190, 467] on div "outubro 2025" at bounding box center [293, 470] width 209 height 30
click at [205, 473] on icon at bounding box center [209, 474] width 21 height 21
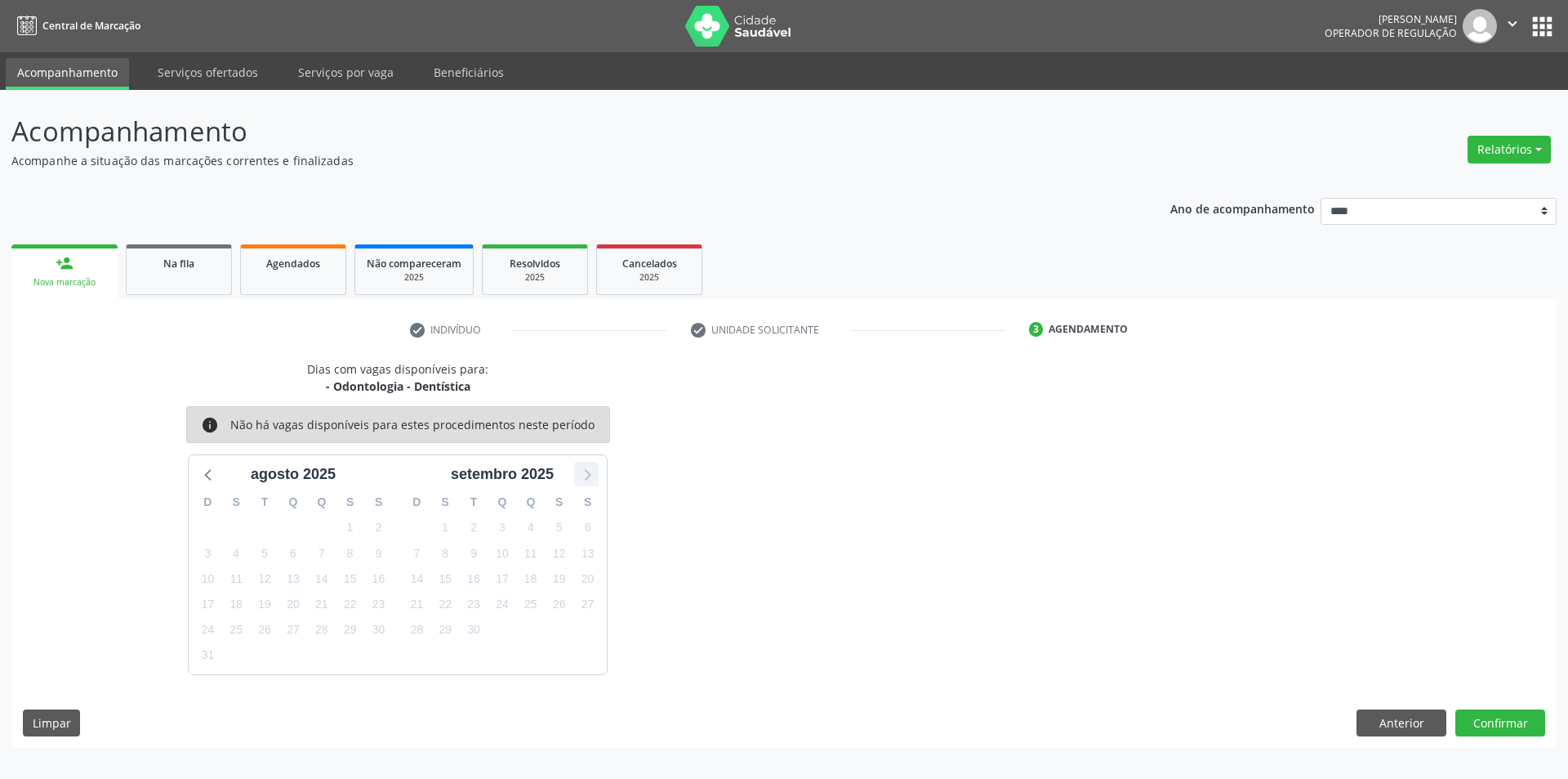
click at [584, 482] on icon at bounding box center [587, 474] width 21 height 21
click at [1417, 740] on div "Dias com vagas disponíveis para: - Odontologia - Dentística info Não há vagas d…" at bounding box center [784, 553] width 1545 height 387
click at [1415, 722] on button "Anterior" at bounding box center [1401, 723] width 90 height 28
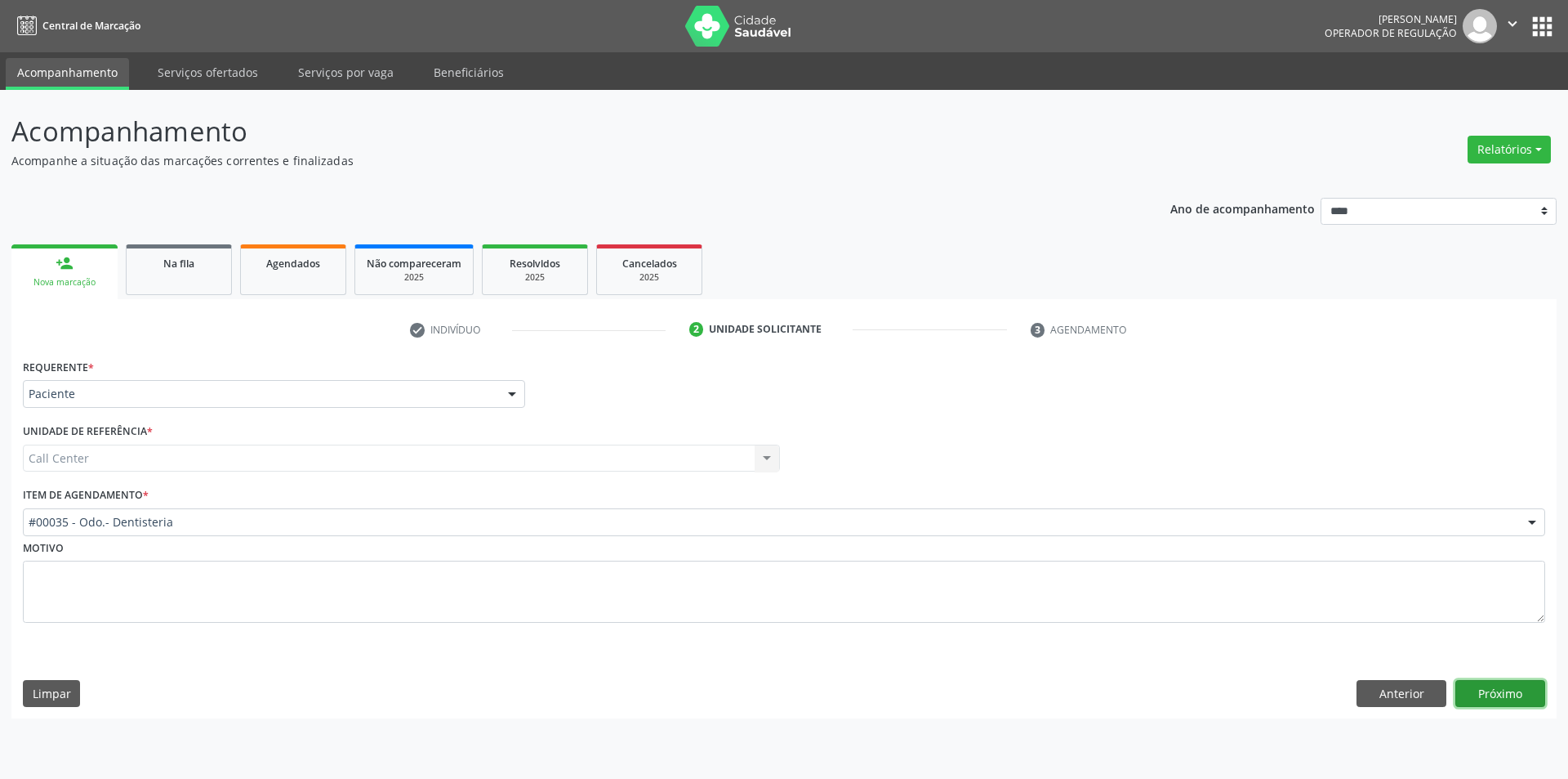
click at [1504, 695] on button "Próximo" at bounding box center [1500, 693] width 90 height 28
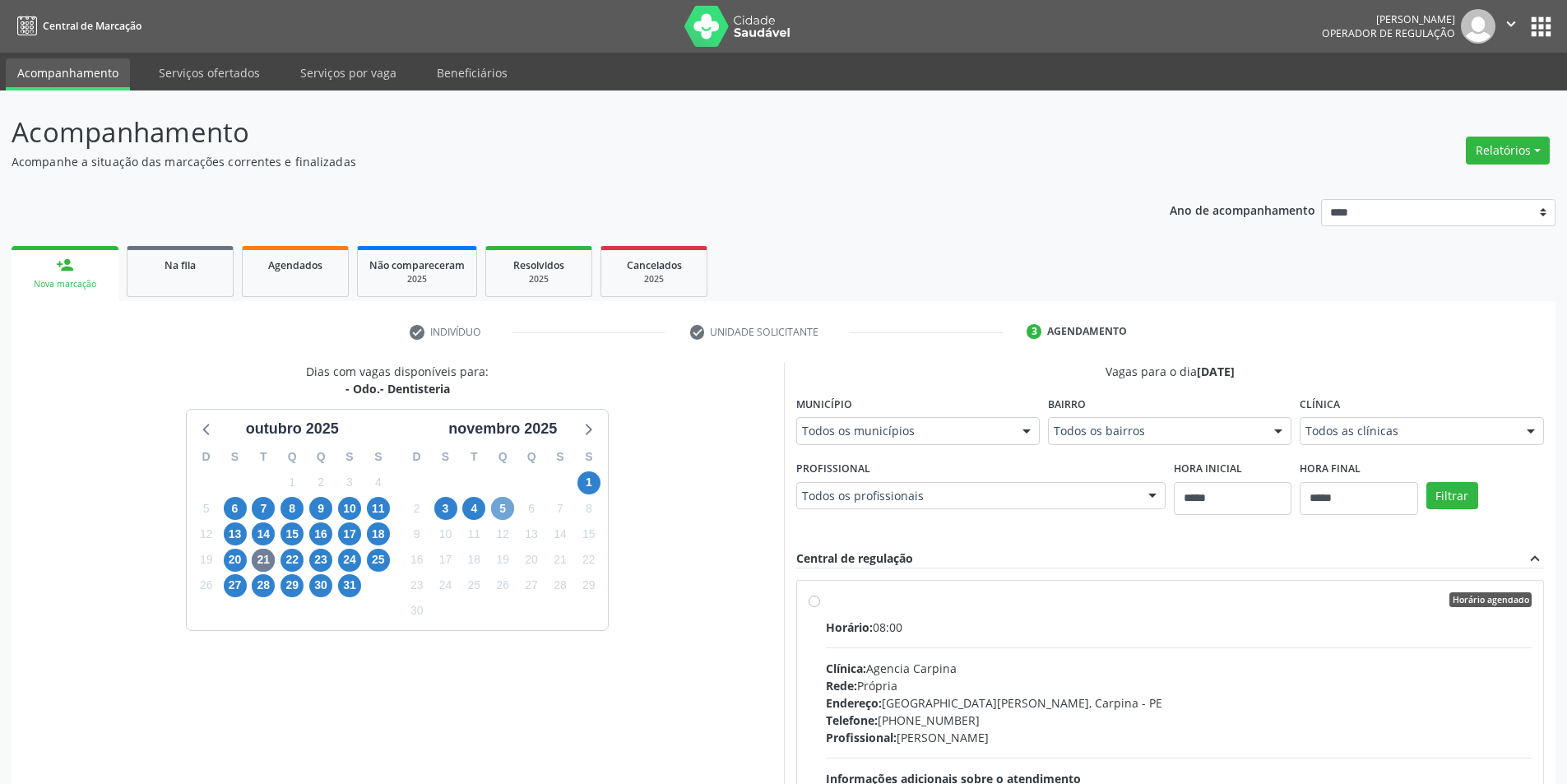
click at [492, 513] on span "5" at bounding box center [503, 508] width 23 height 23
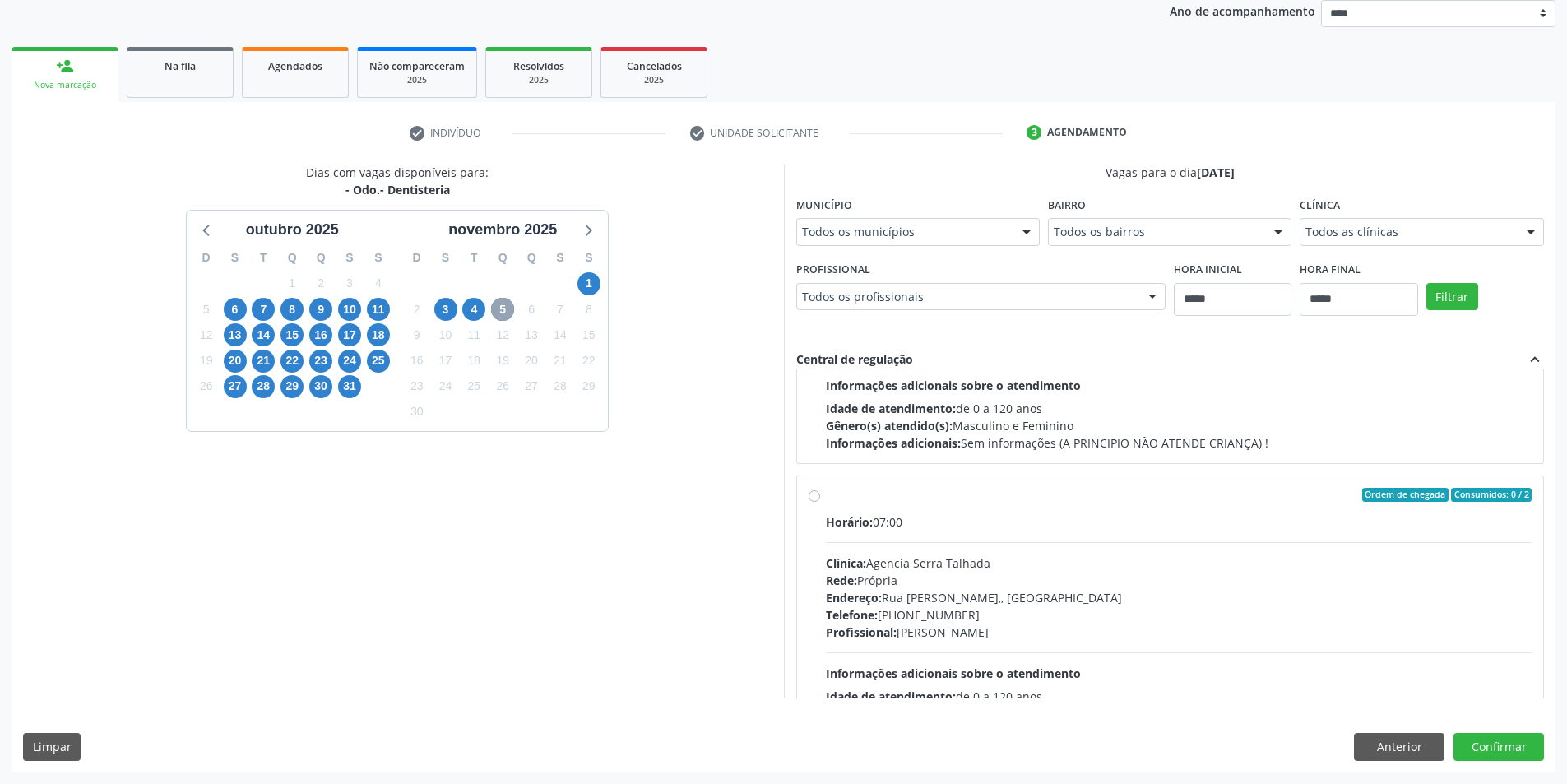
scroll to position [246, 0]
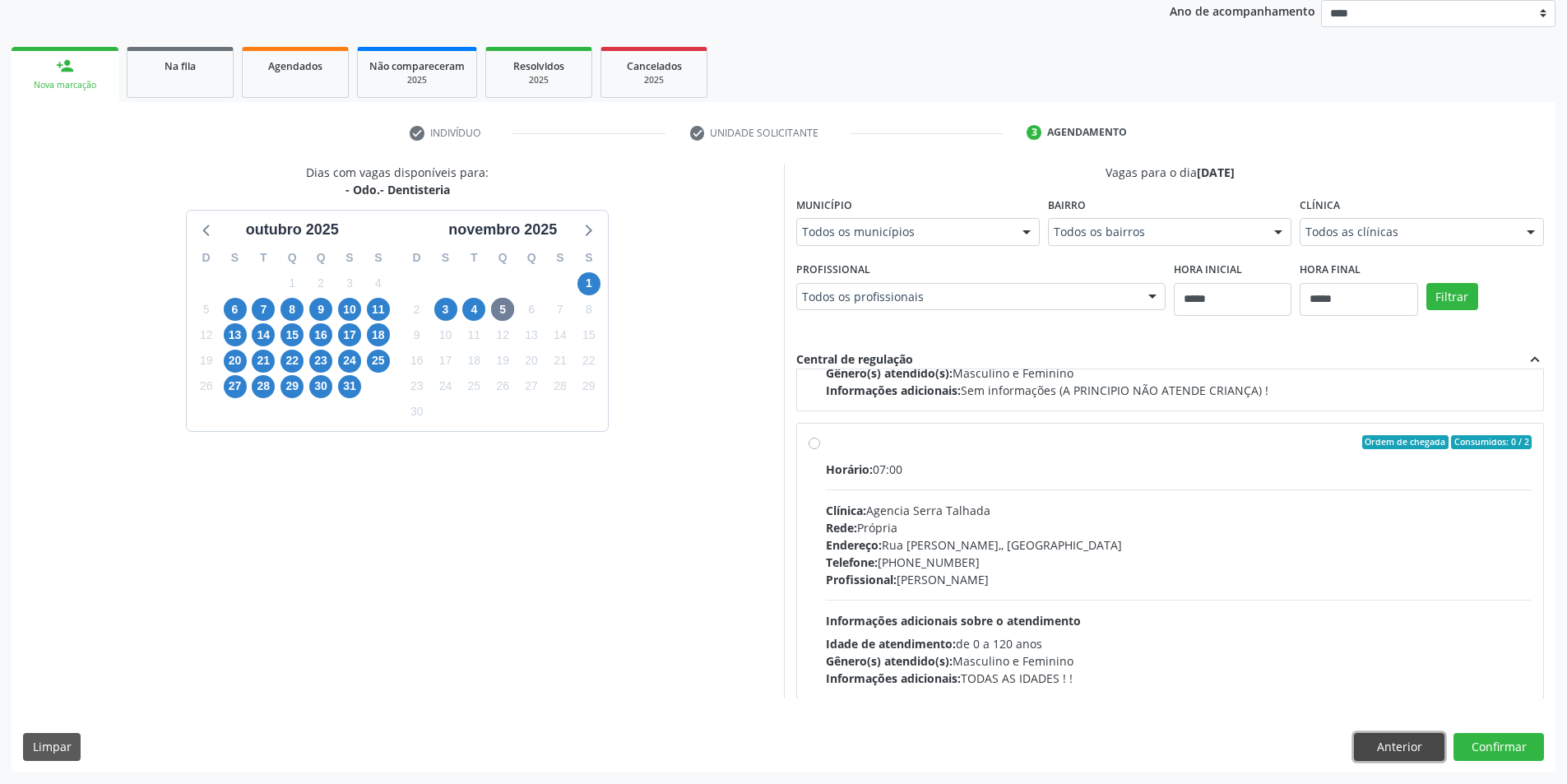
click at [1432, 743] on button "Anterior" at bounding box center [1399, 746] width 91 height 28
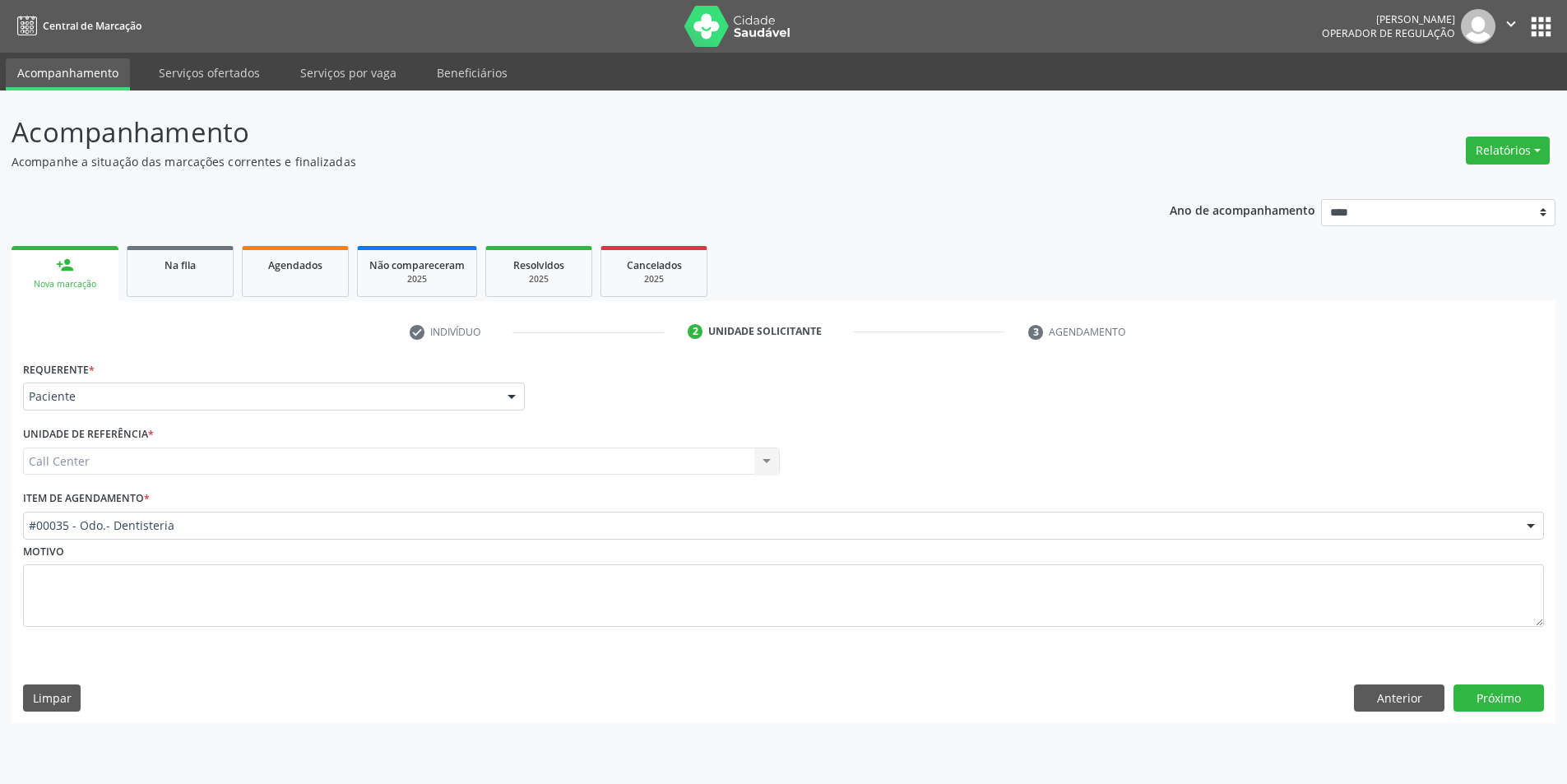
scroll to position [0, 0]
click at [1515, 704] on button "Próximo" at bounding box center [1511, 698] width 91 height 28
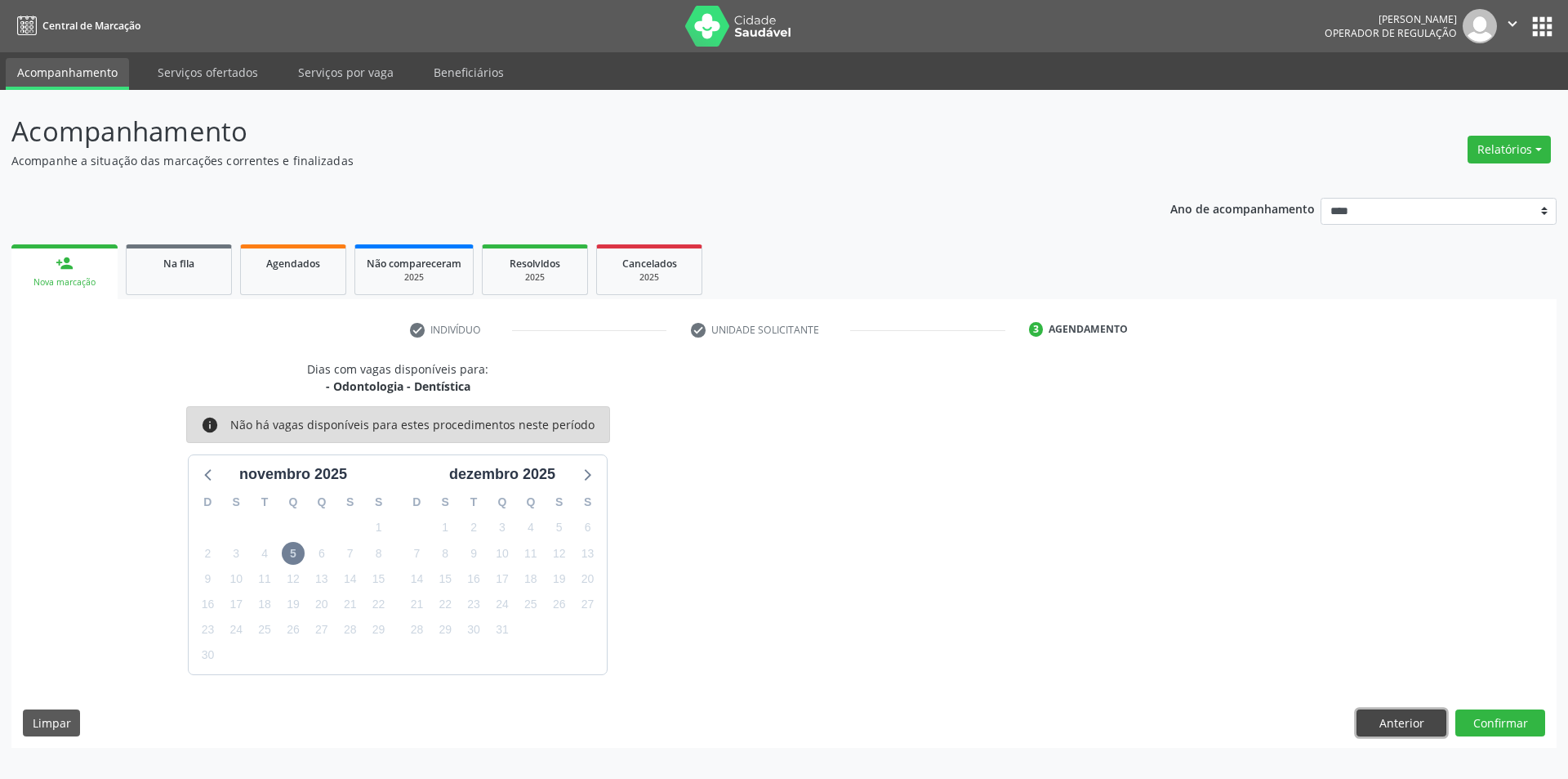
click at [1361, 716] on button "Anterior" at bounding box center [1401, 723] width 90 height 28
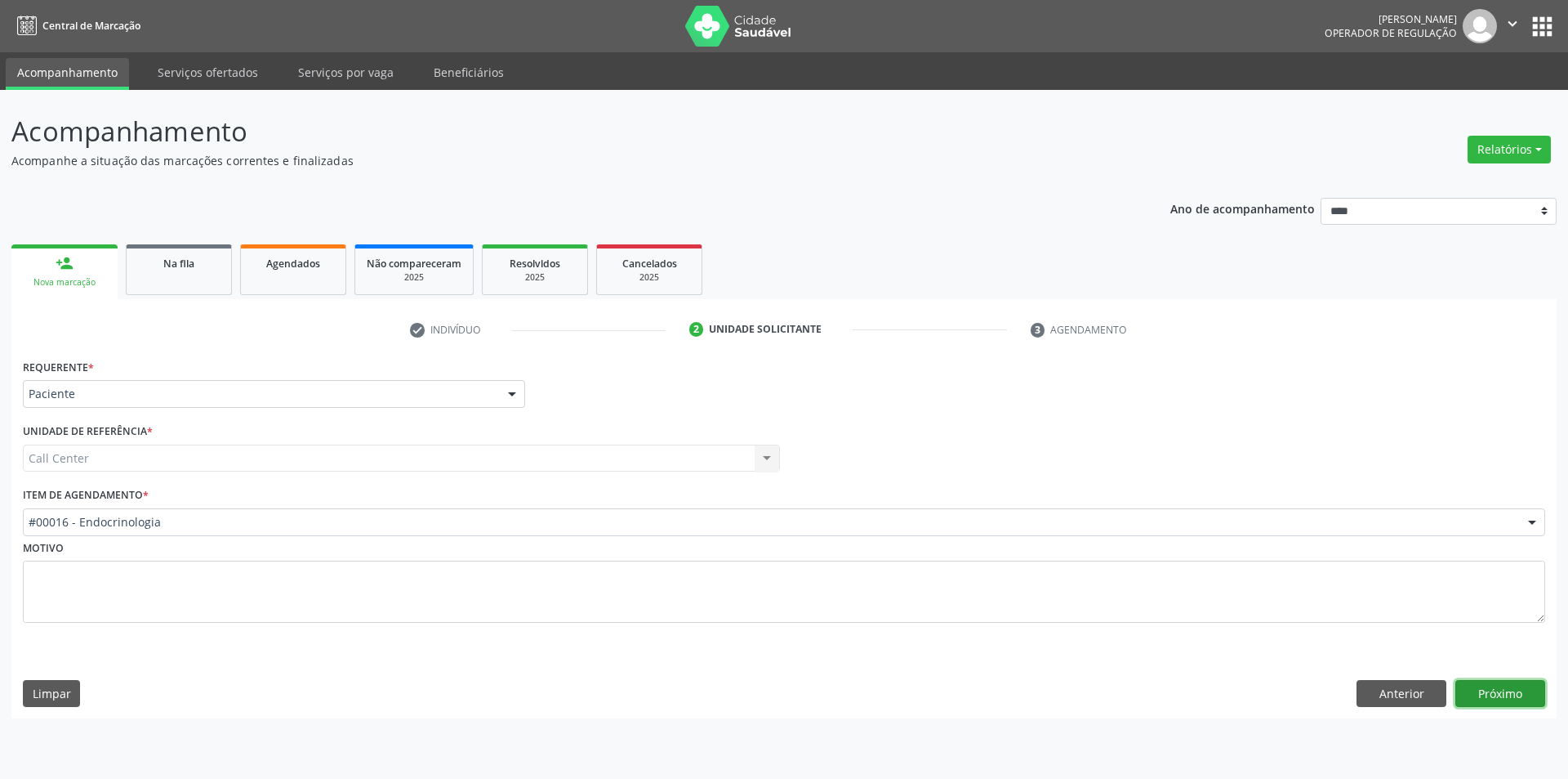
click at [1530, 684] on button "Próximo" at bounding box center [1500, 693] width 90 height 28
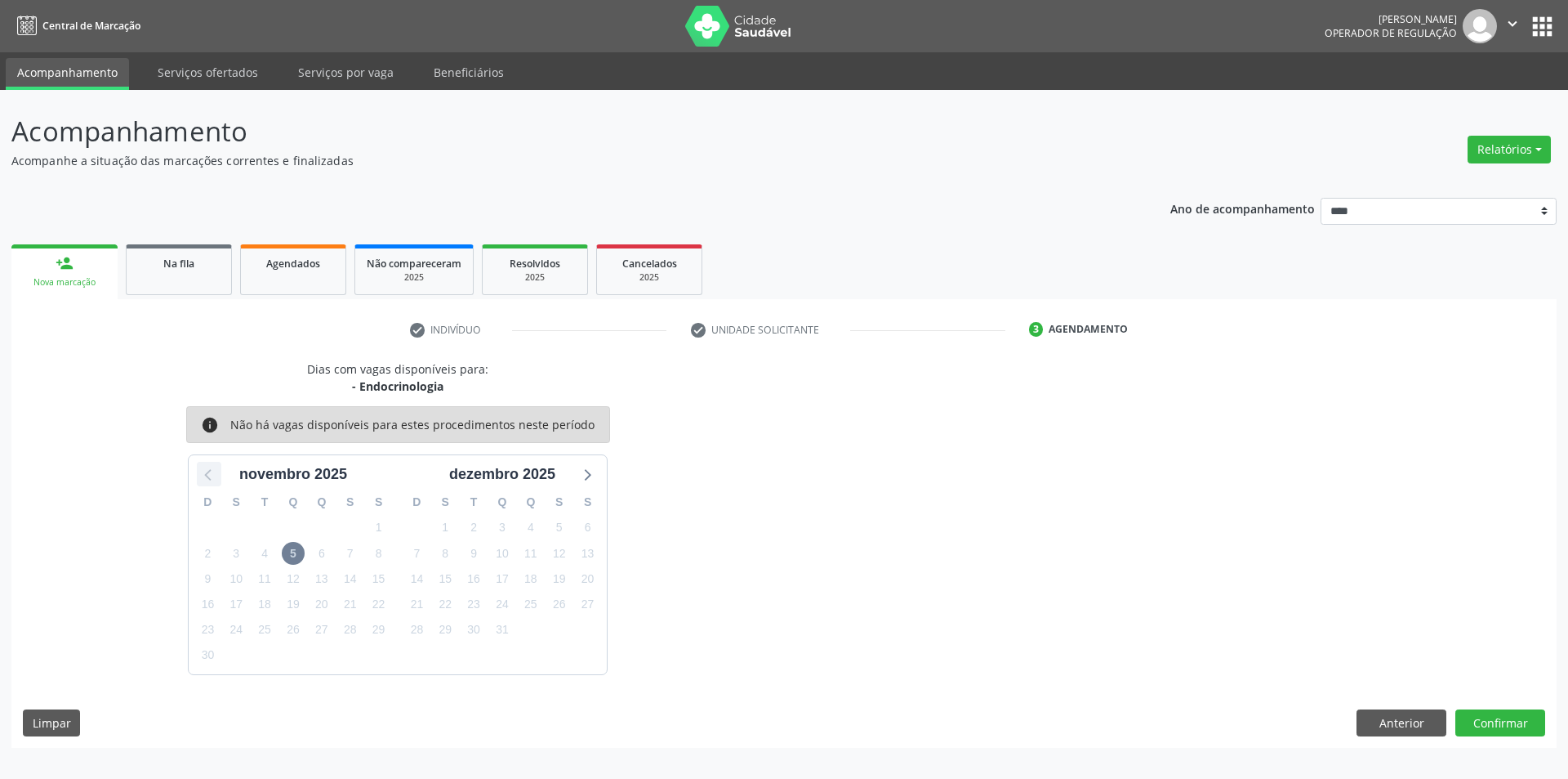
click at [212, 473] on icon at bounding box center [209, 474] width 21 height 21
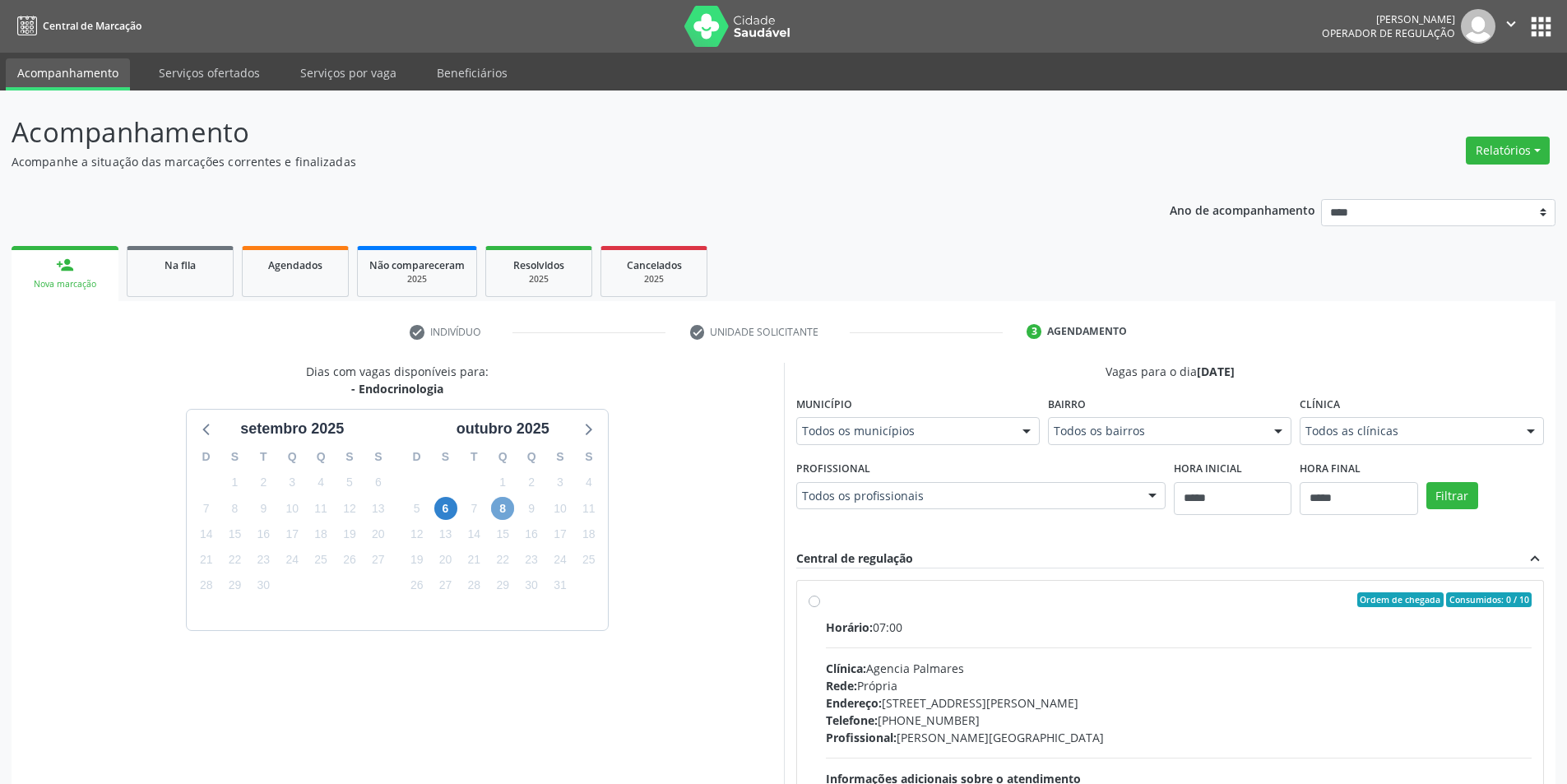
click at [497, 514] on span "8" at bounding box center [503, 508] width 23 height 23
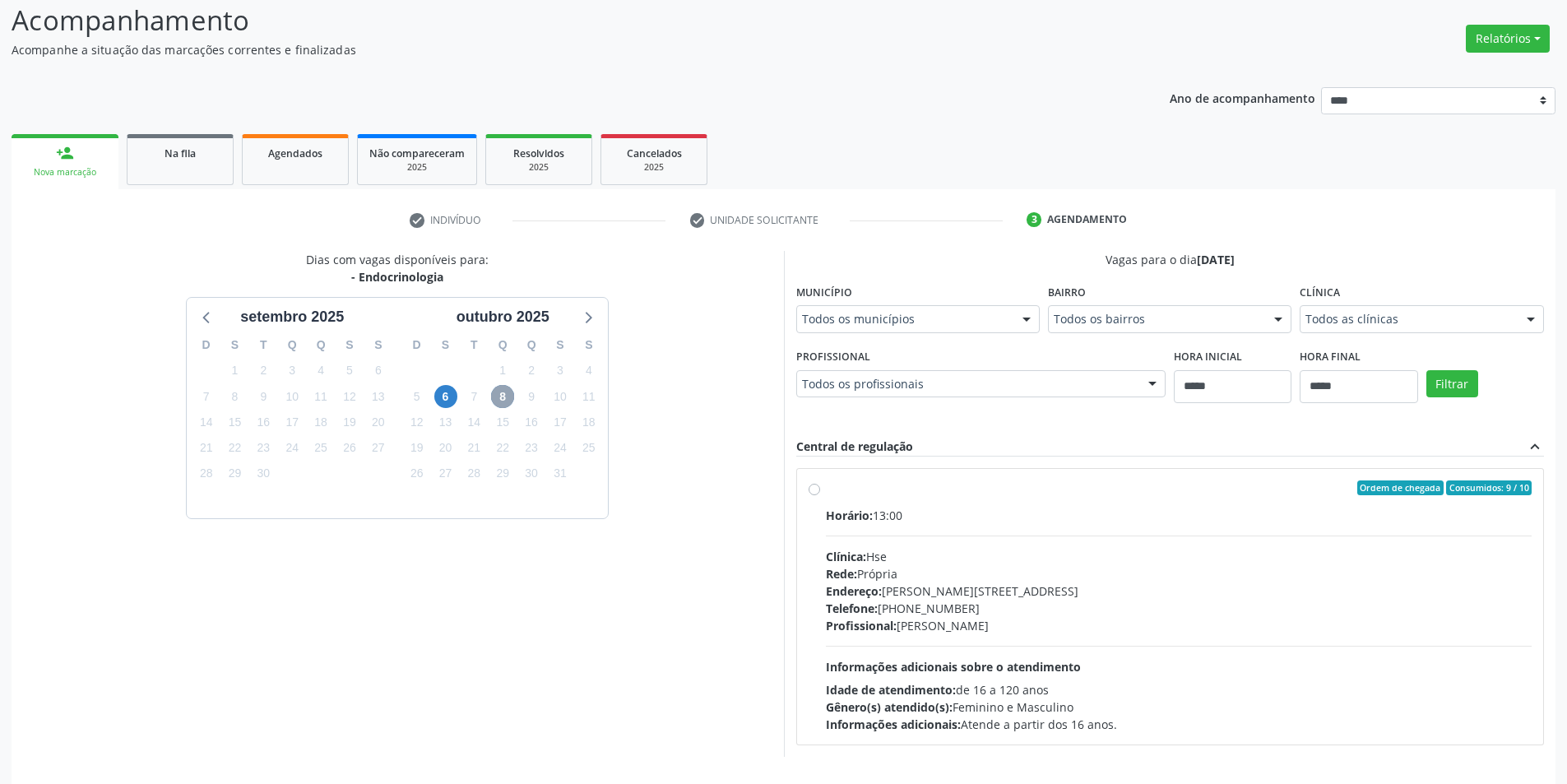
scroll to position [169, 0]
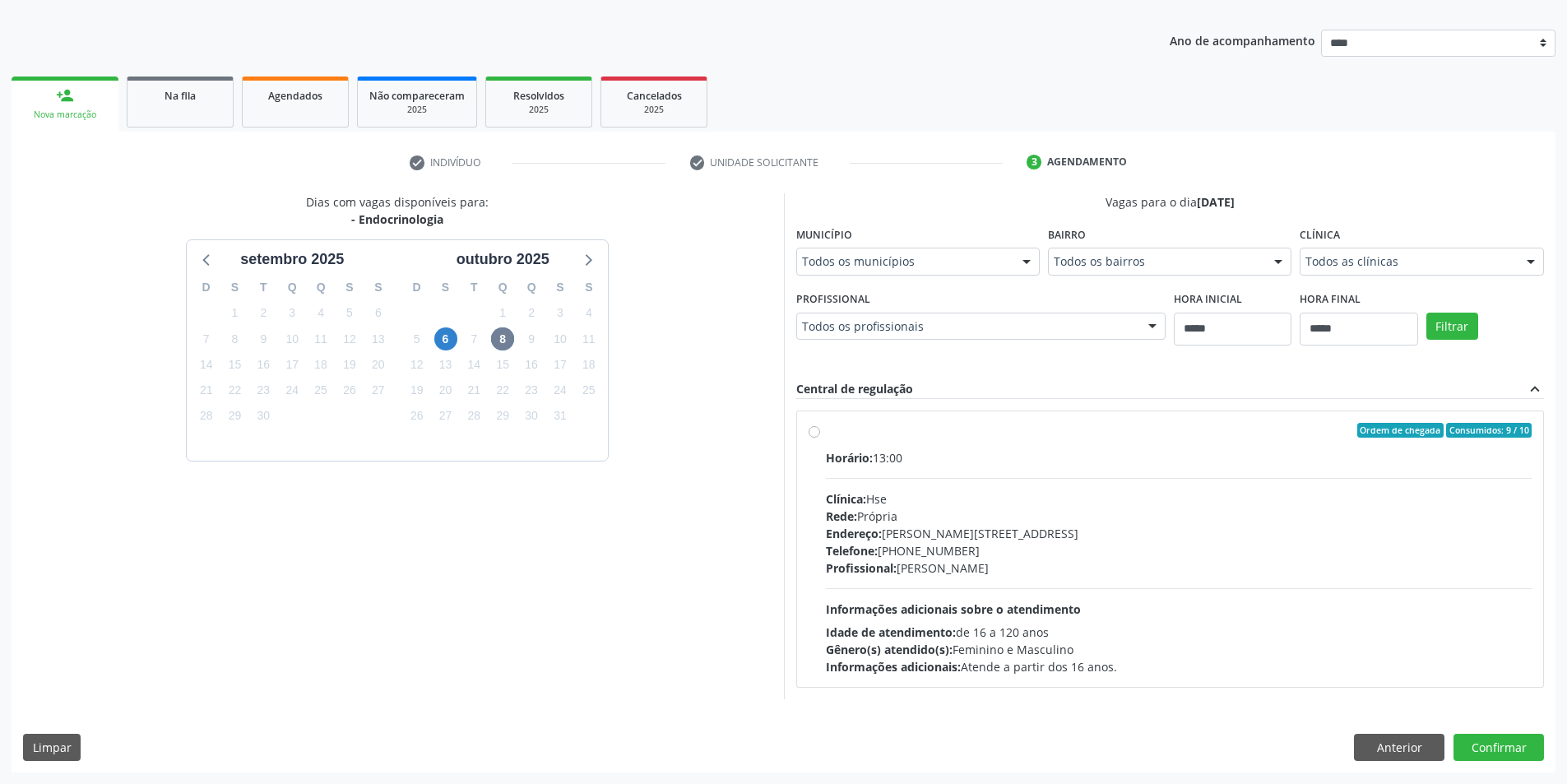
click at [601, 260] on div "outubro 2025" at bounding box center [503, 255] width 210 height 31
click at [593, 260] on icon at bounding box center [587, 259] width 22 height 22
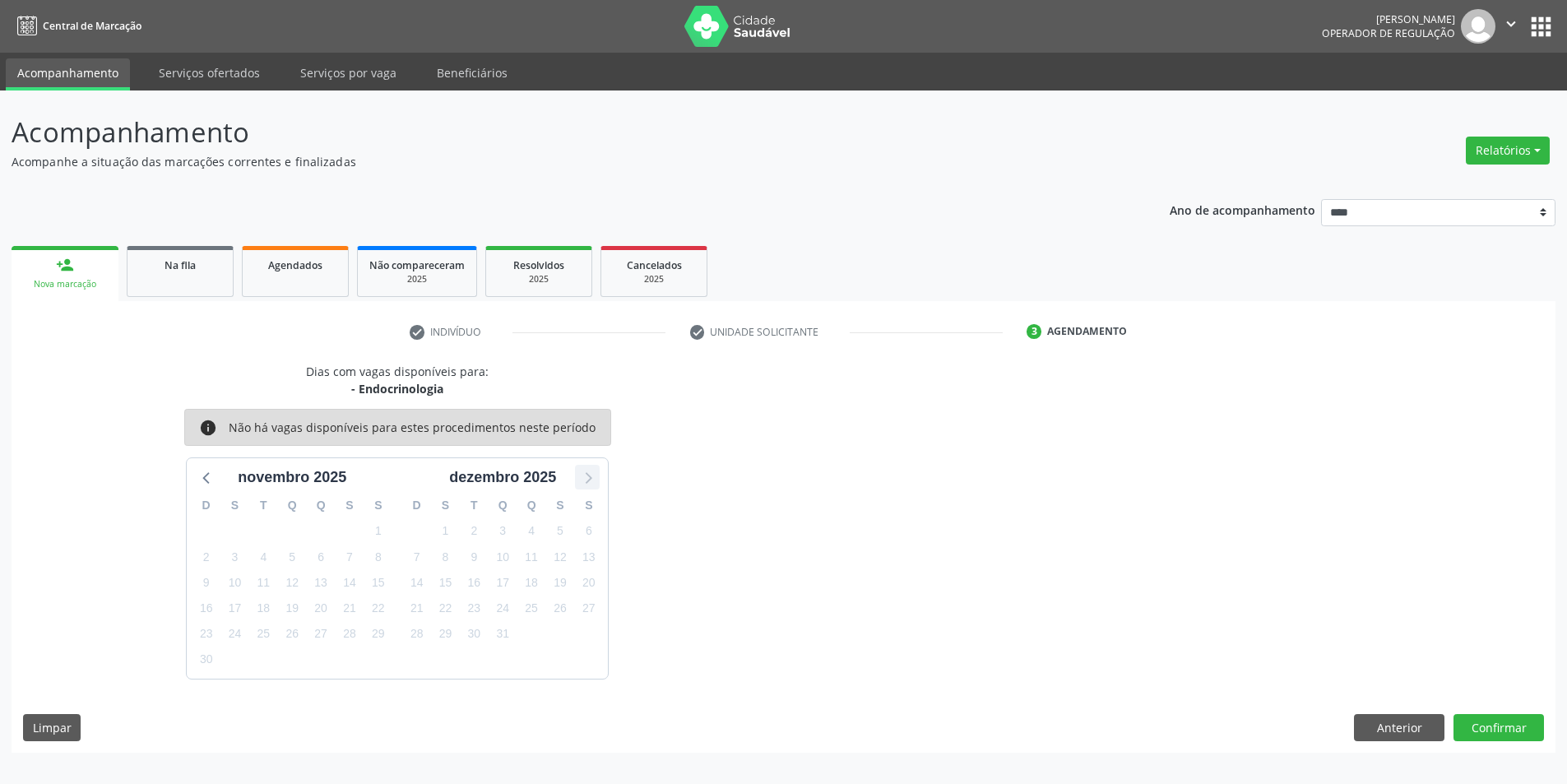
scroll to position [0, 0]
click at [209, 468] on icon at bounding box center [210, 477] width 22 height 22
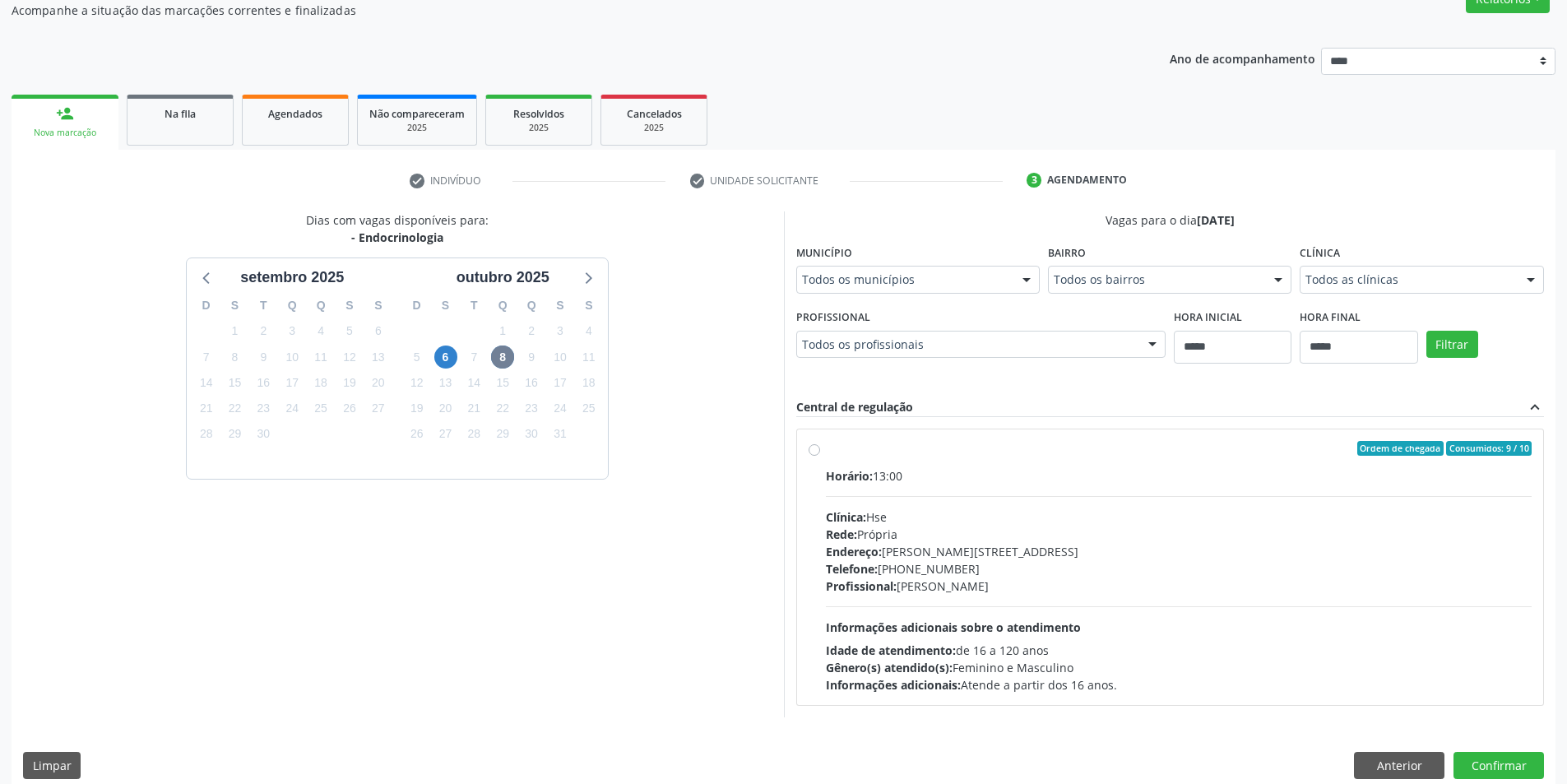
scroll to position [165, 0]
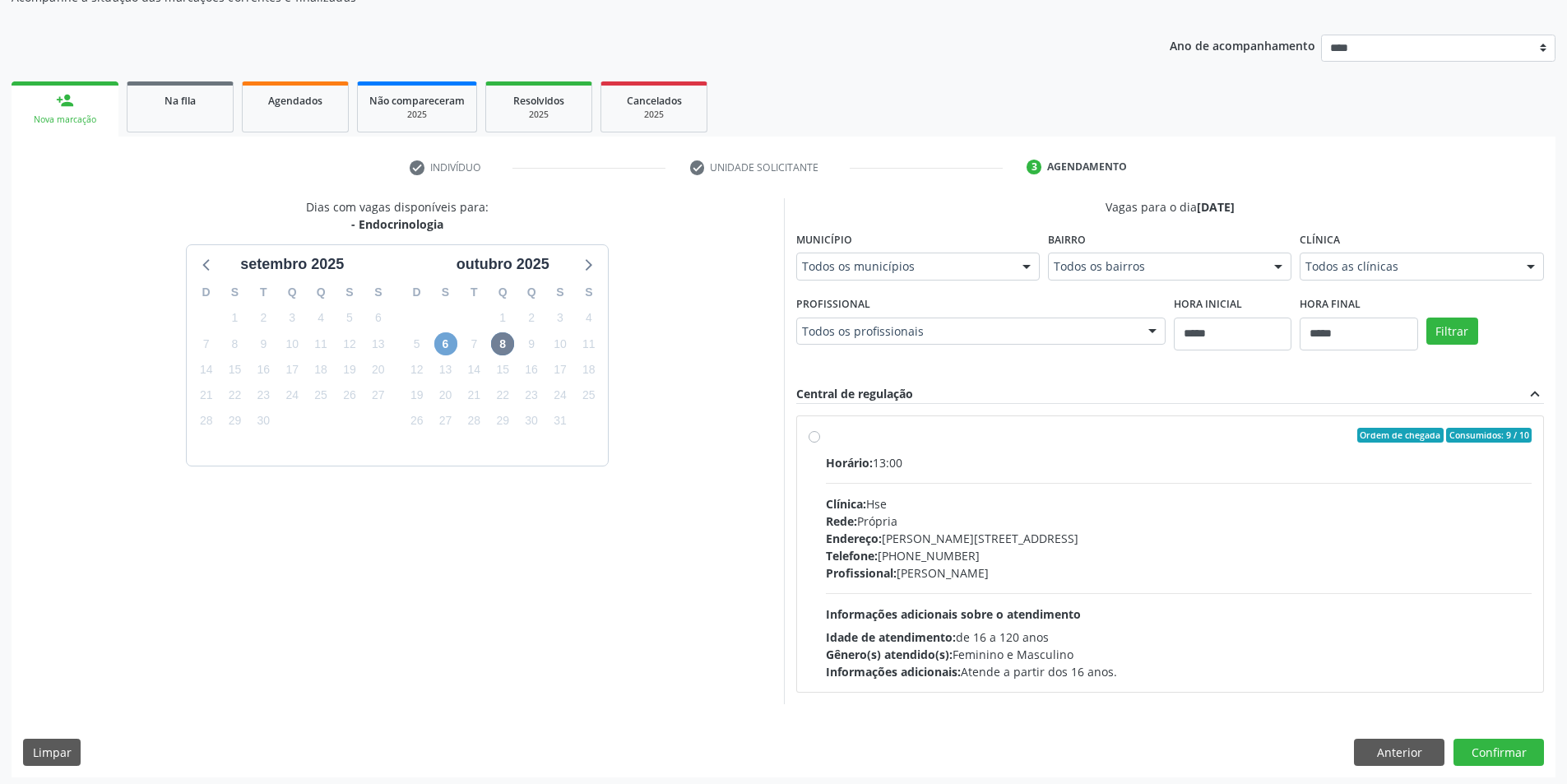
click at [441, 341] on span "6" at bounding box center [446, 343] width 23 height 23
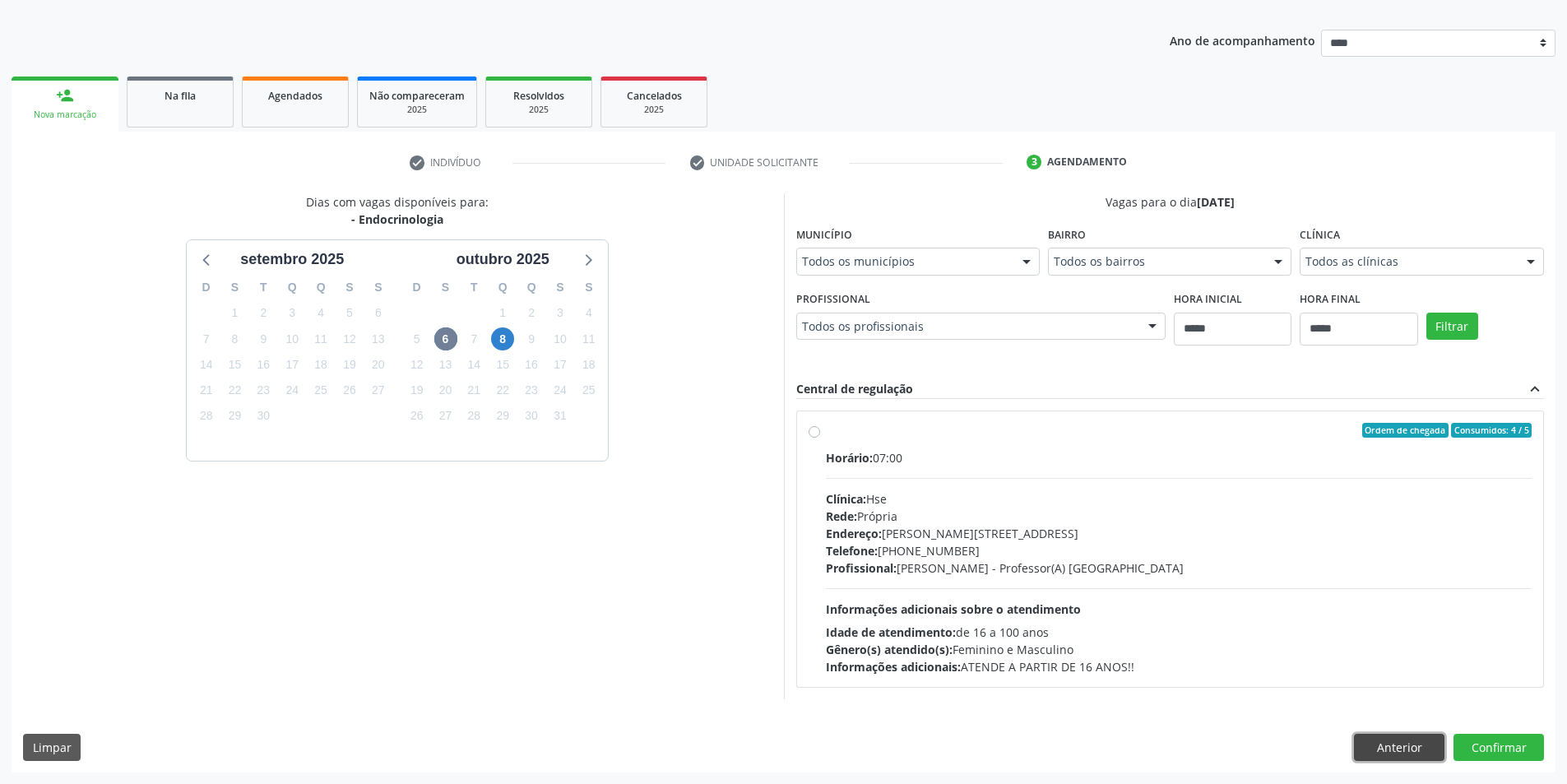
click at [1381, 737] on button "Anterior" at bounding box center [1399, 747] width 91 height 28
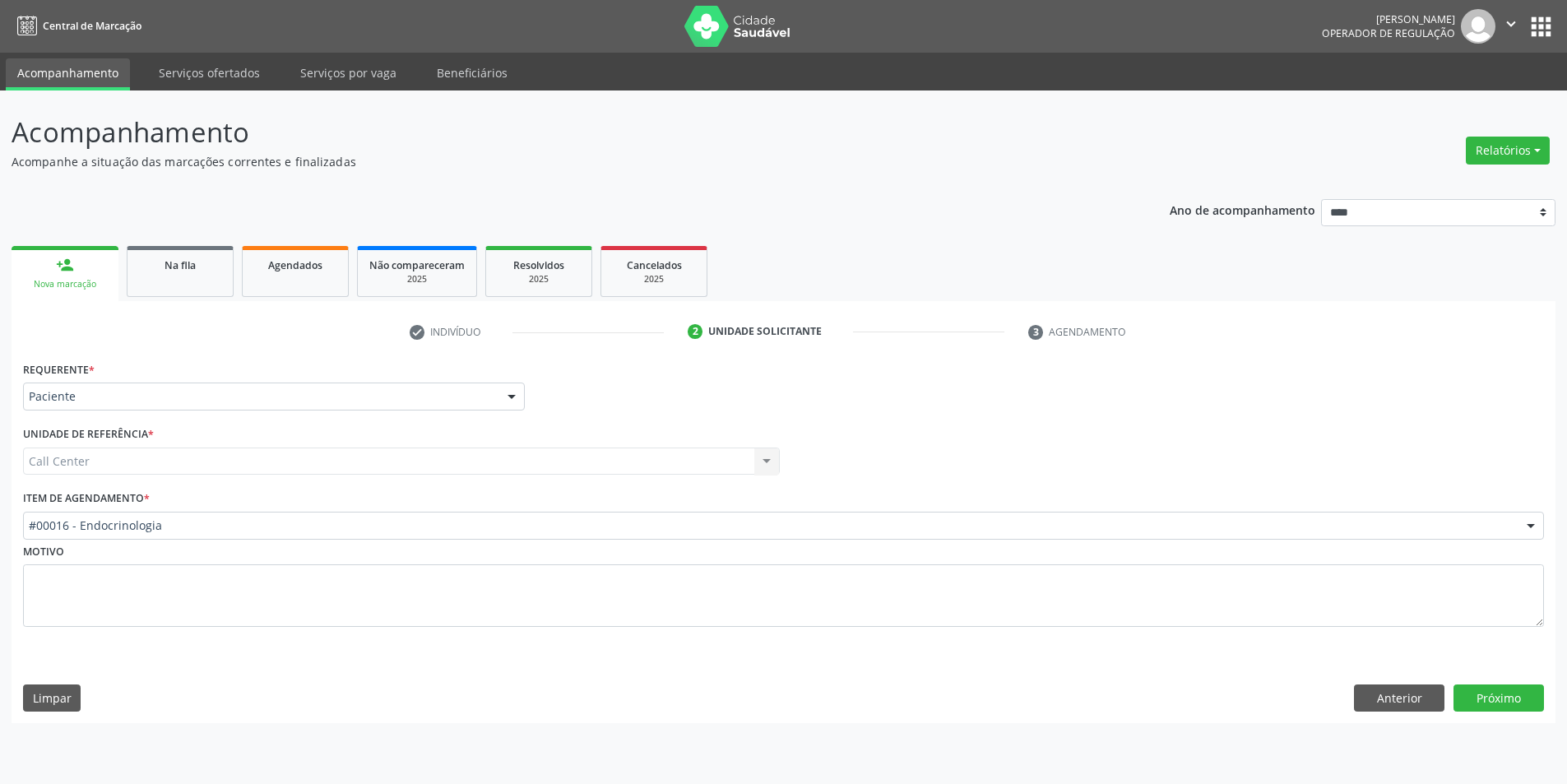
scroll to position [0, 0]
click at [1501, 685] on button "Próximo" at bounding box center [1511, 698] width 91 height 28
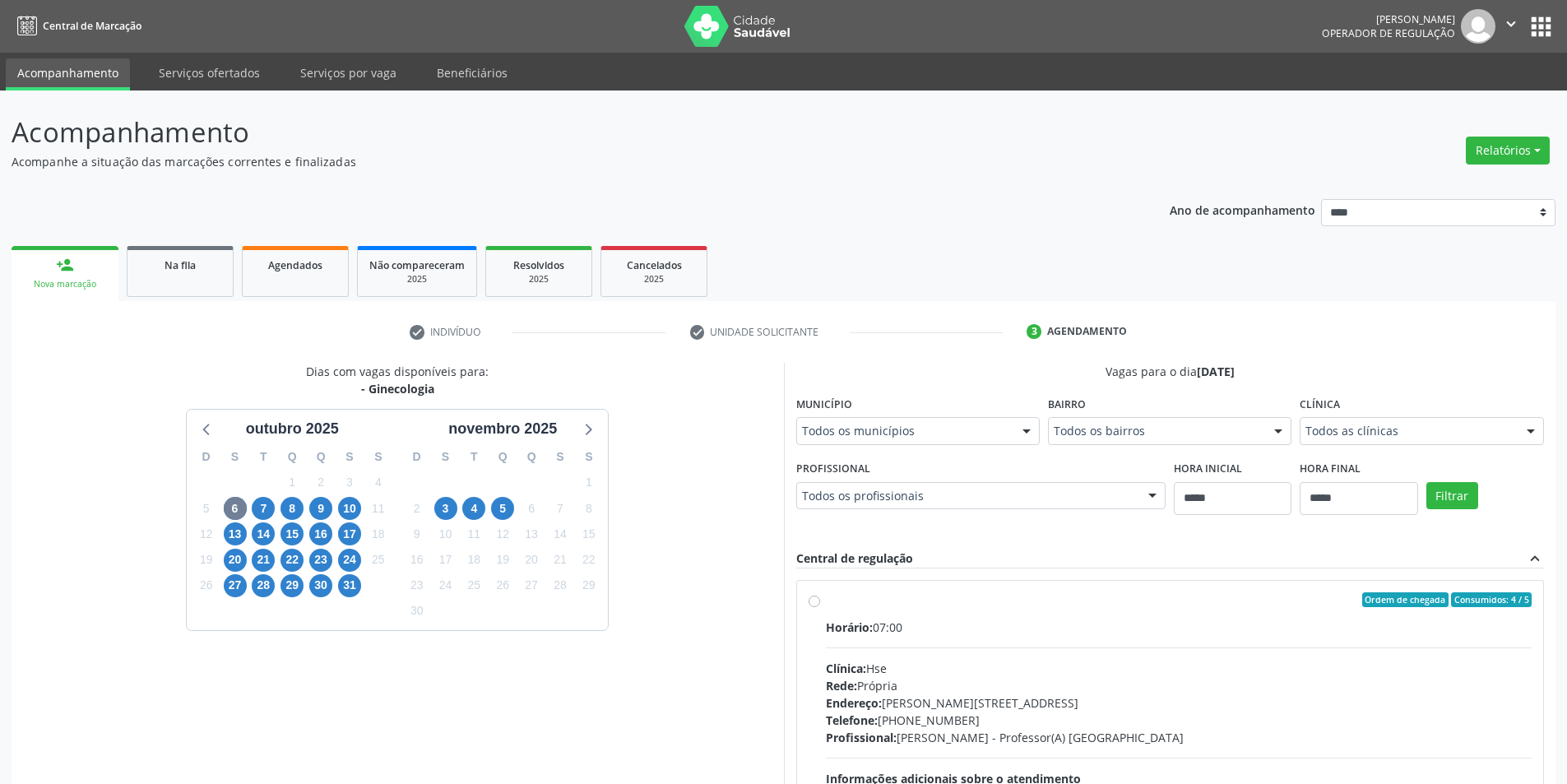
click at [339, 522] on div "17" at bounding box center [350, 534] width 23 height 25
click at [345, 531] on span "17" at bounding box center [350, 534] width 23 height 23
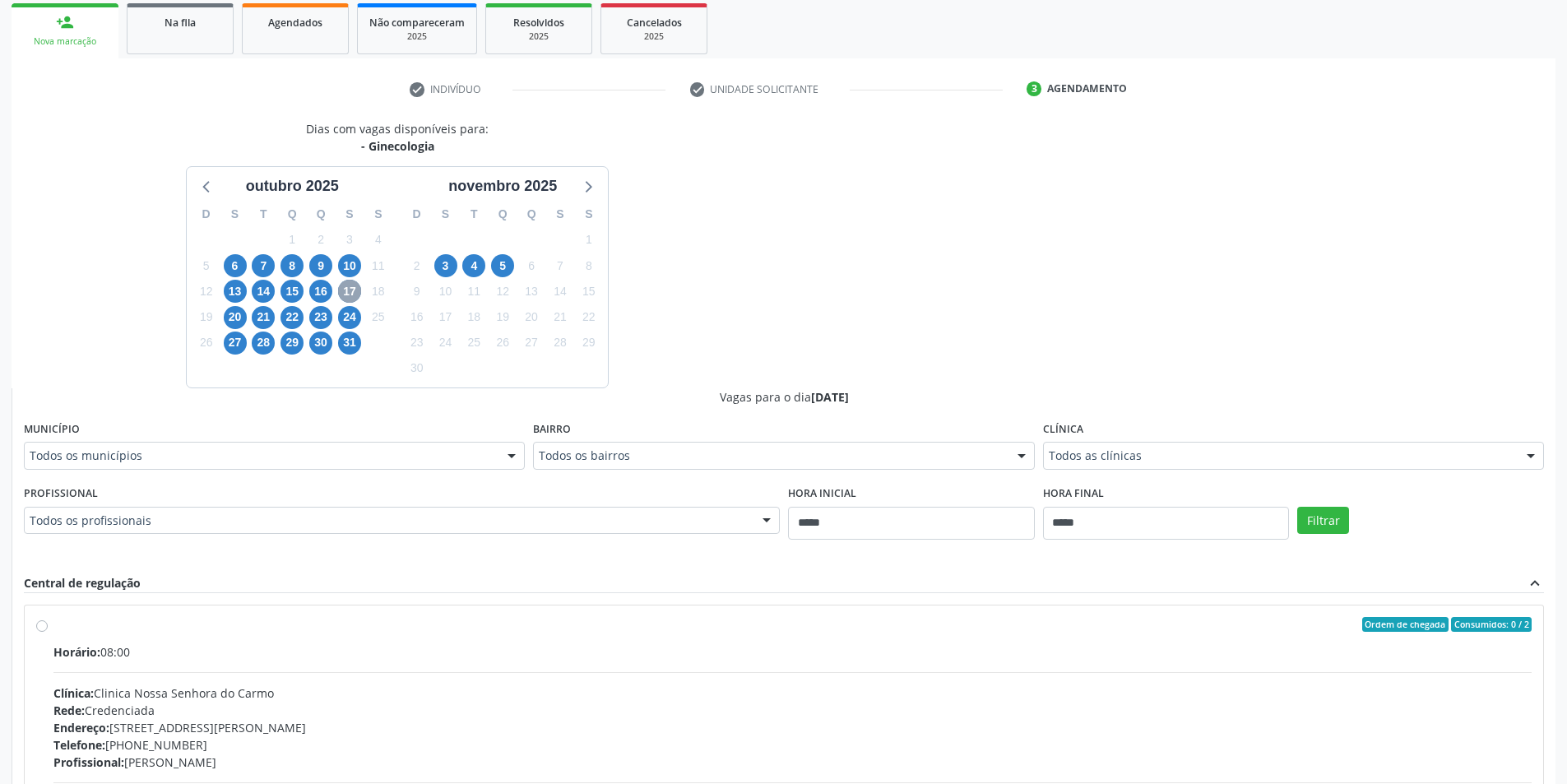
scroll to position [246, 0]
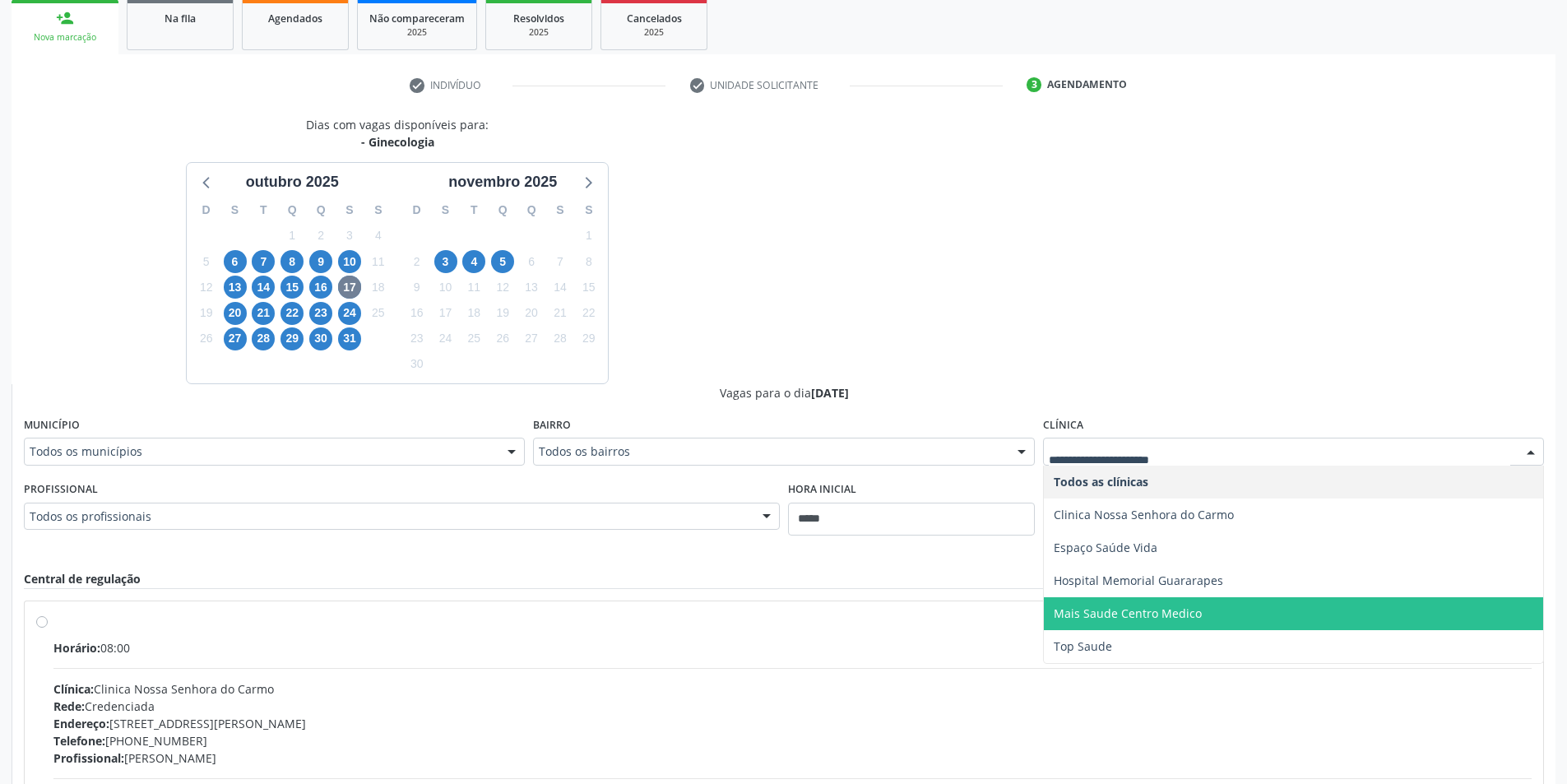
click at [1153, 606] on span "Mais Saude Centro Medico" at bounding box center [1127, 612] width 148 height 15
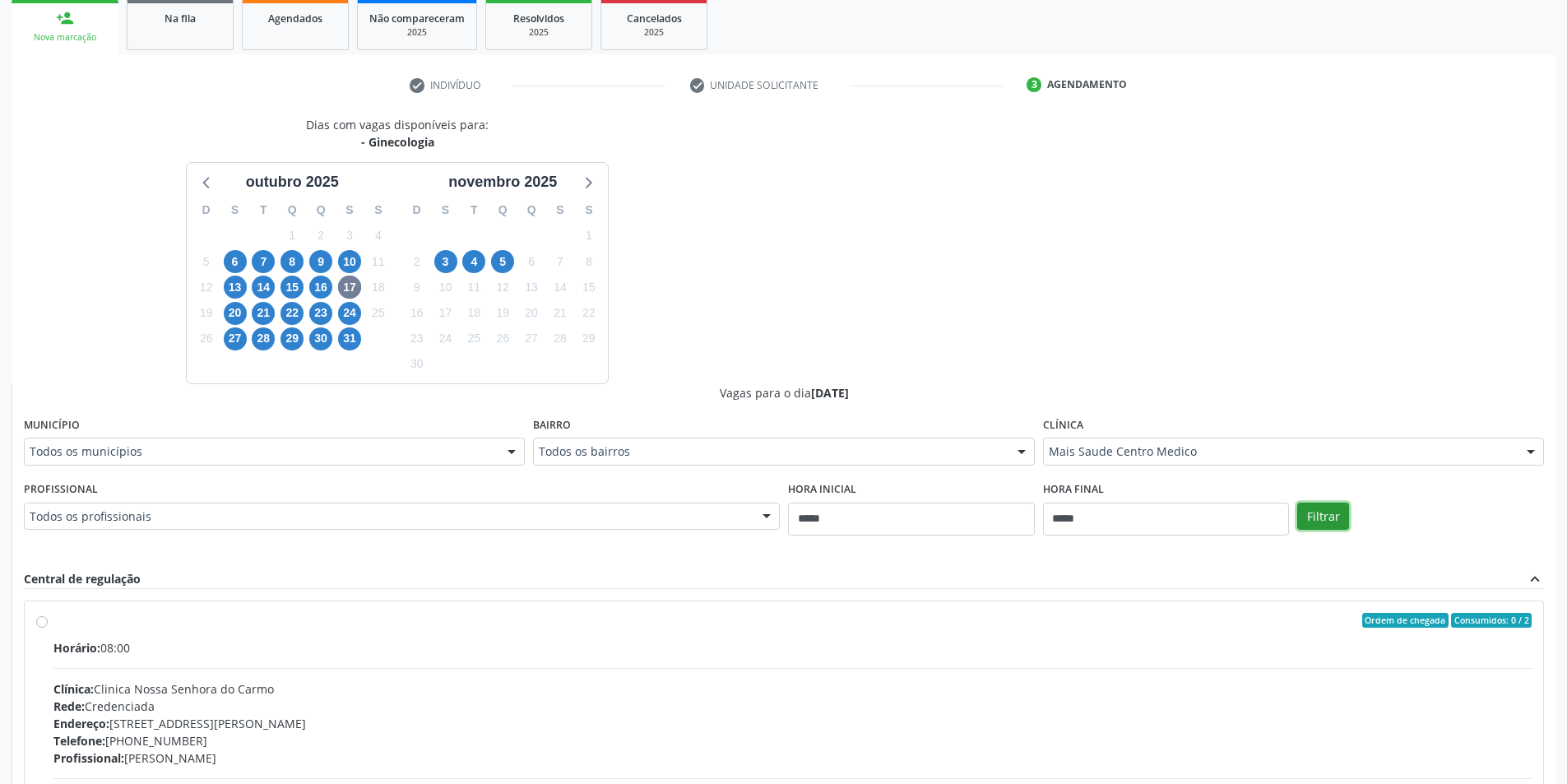
click at [1303, 521] on button "Filtrar" at bounding box center [1323, 516] width 52 height 28
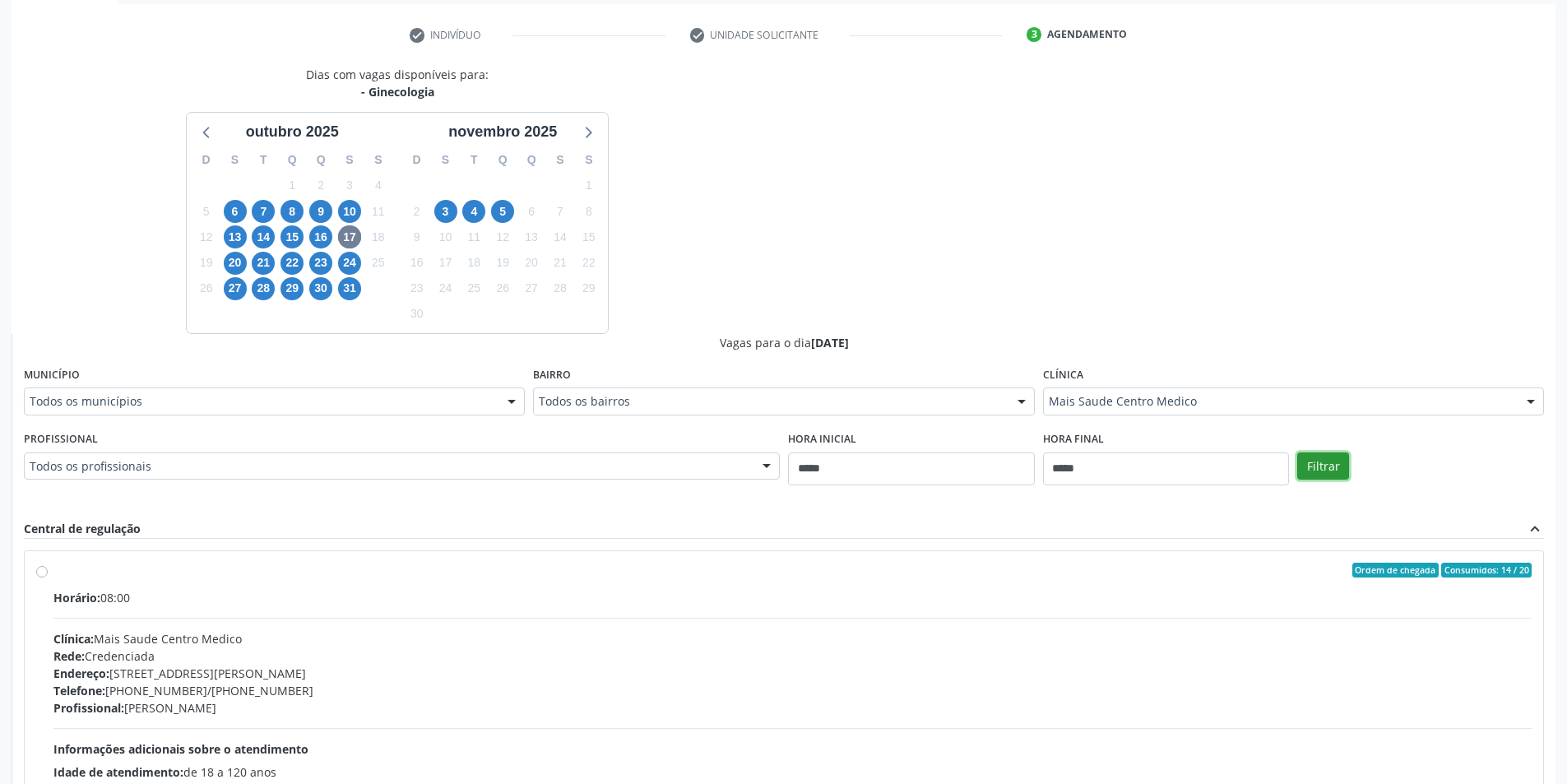
scroll to position [437, 0]
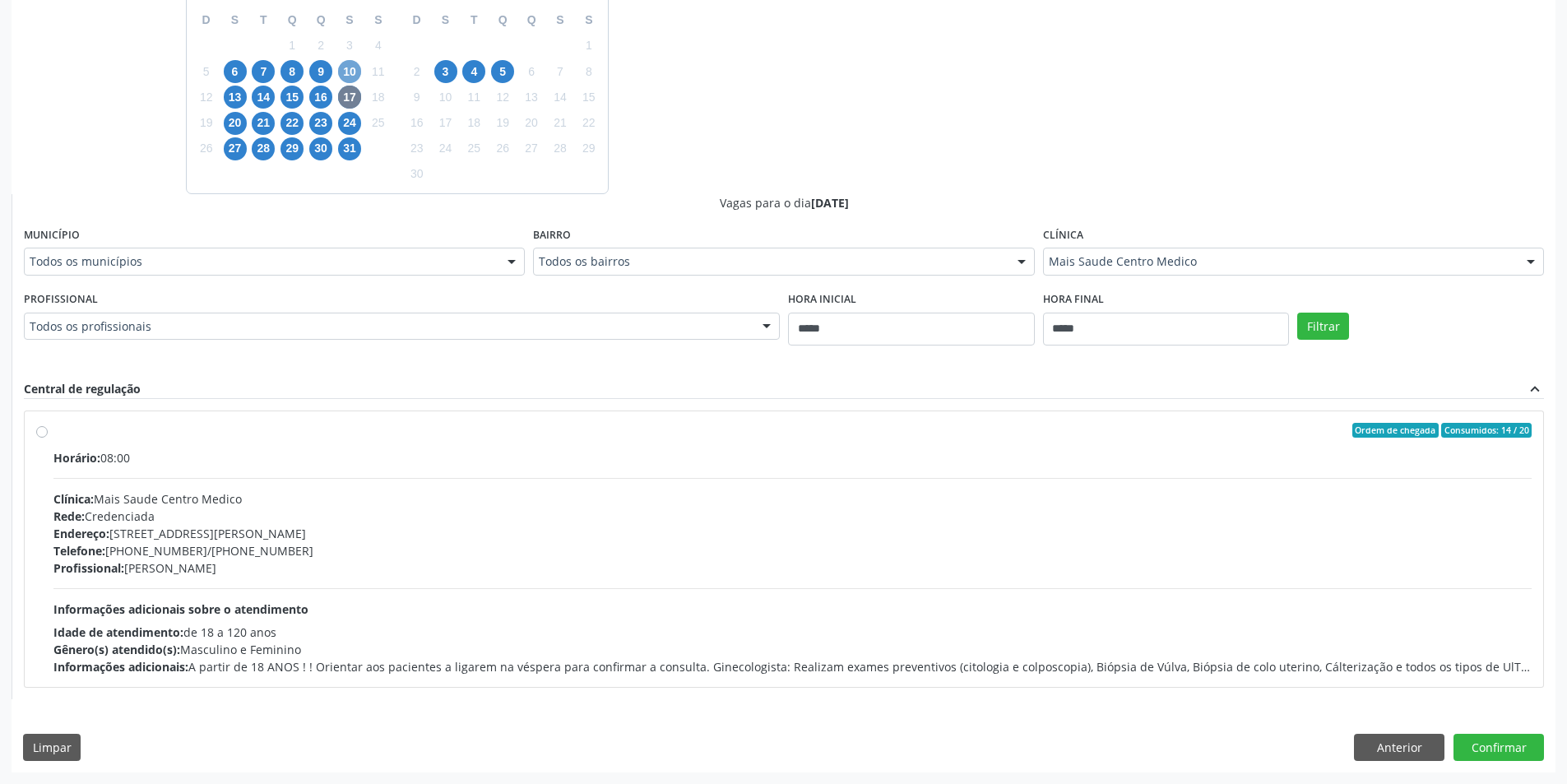
click at [358, 69] on span "10" at bounding box center [350, 72] width 23 height 23
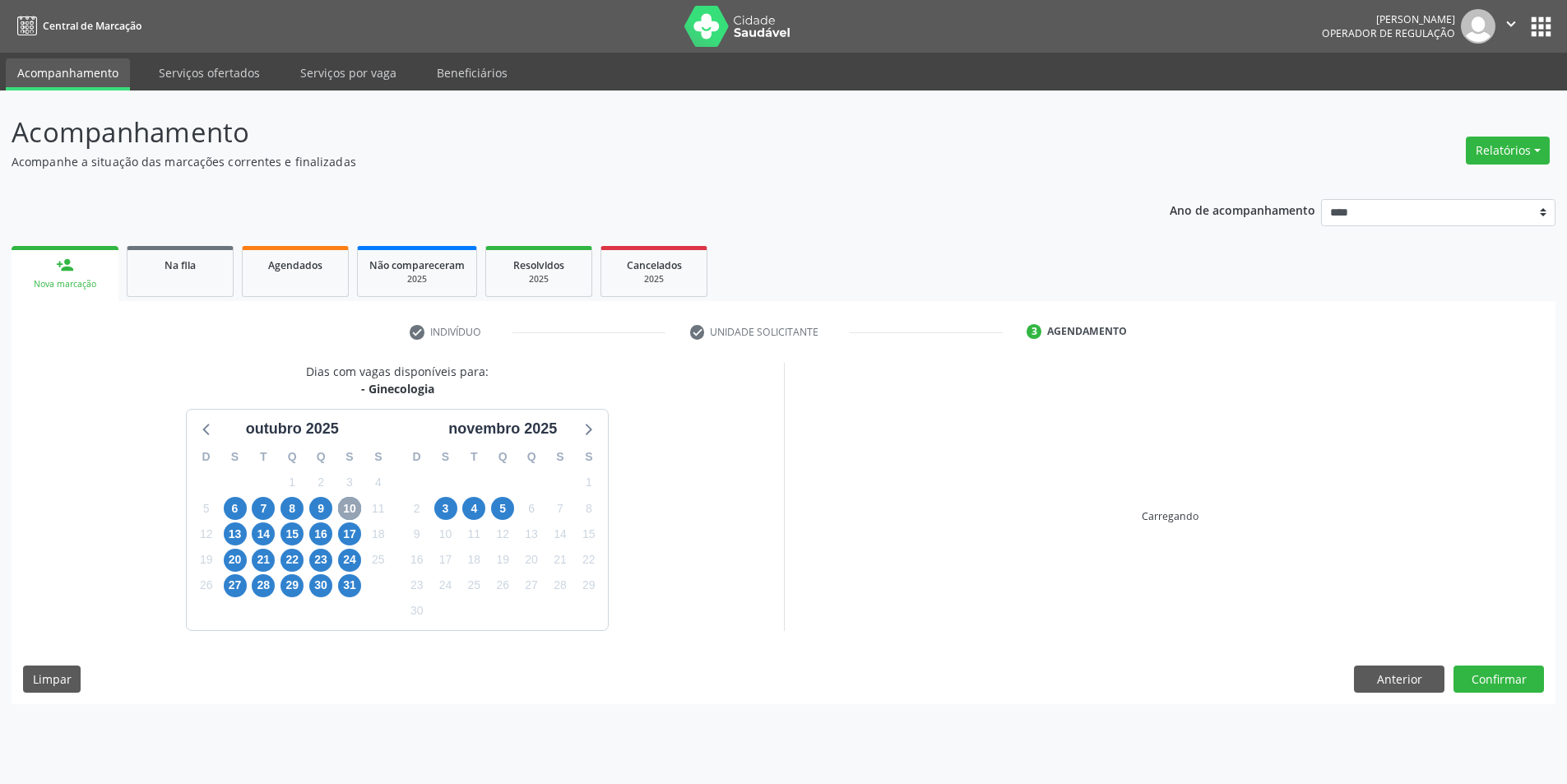
scroll to position [0, 0]
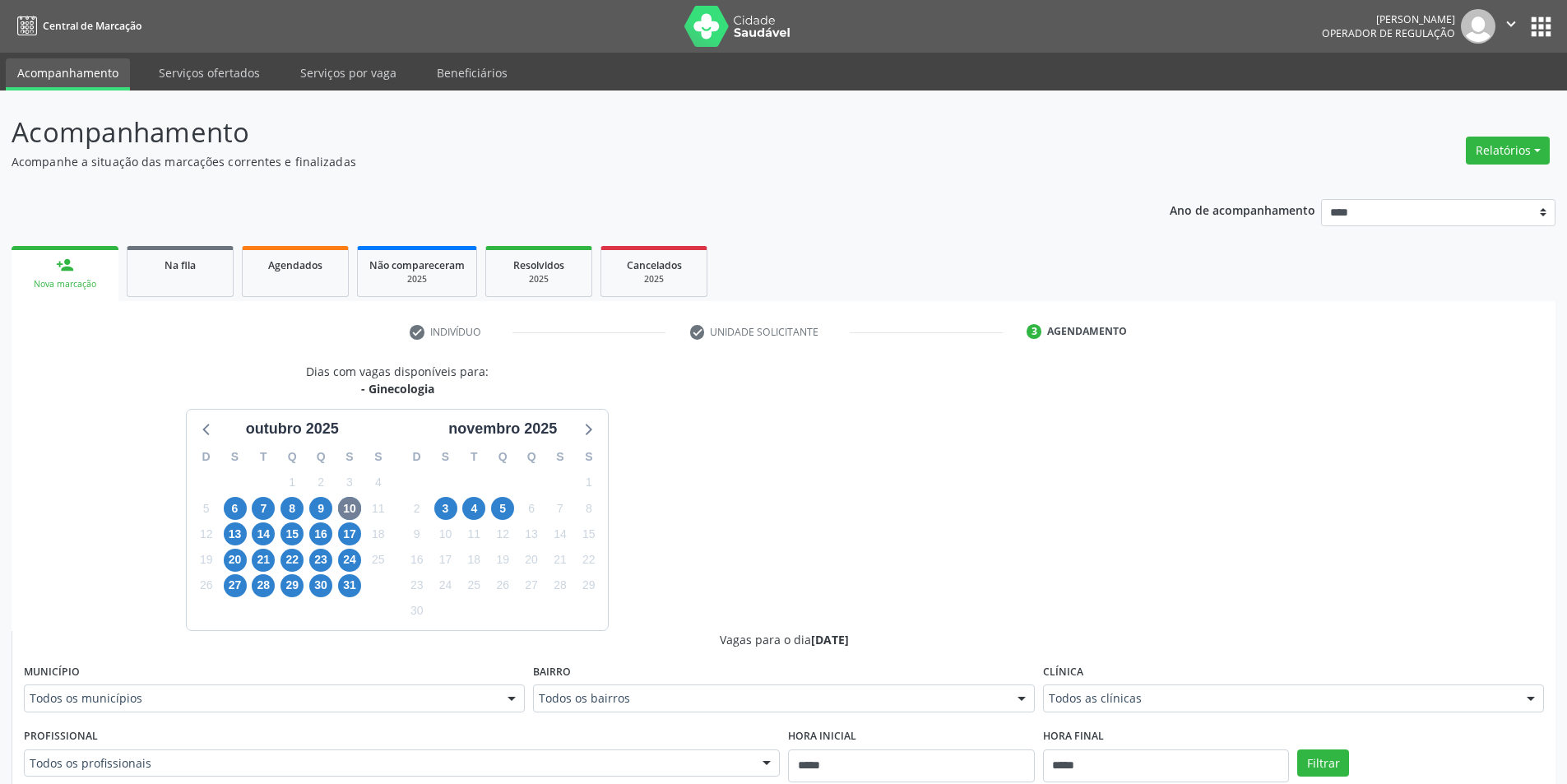
click at [823, 581] on div "Dias com vagas disponíveis para: - Ginecologia outubro 2025 D S T Q Q S S 28 29…" at bounding box center [784, 763] width 1545 height 802
click at [478, 503] on span "4" at bounding box center [474, 508] width 23 height 23
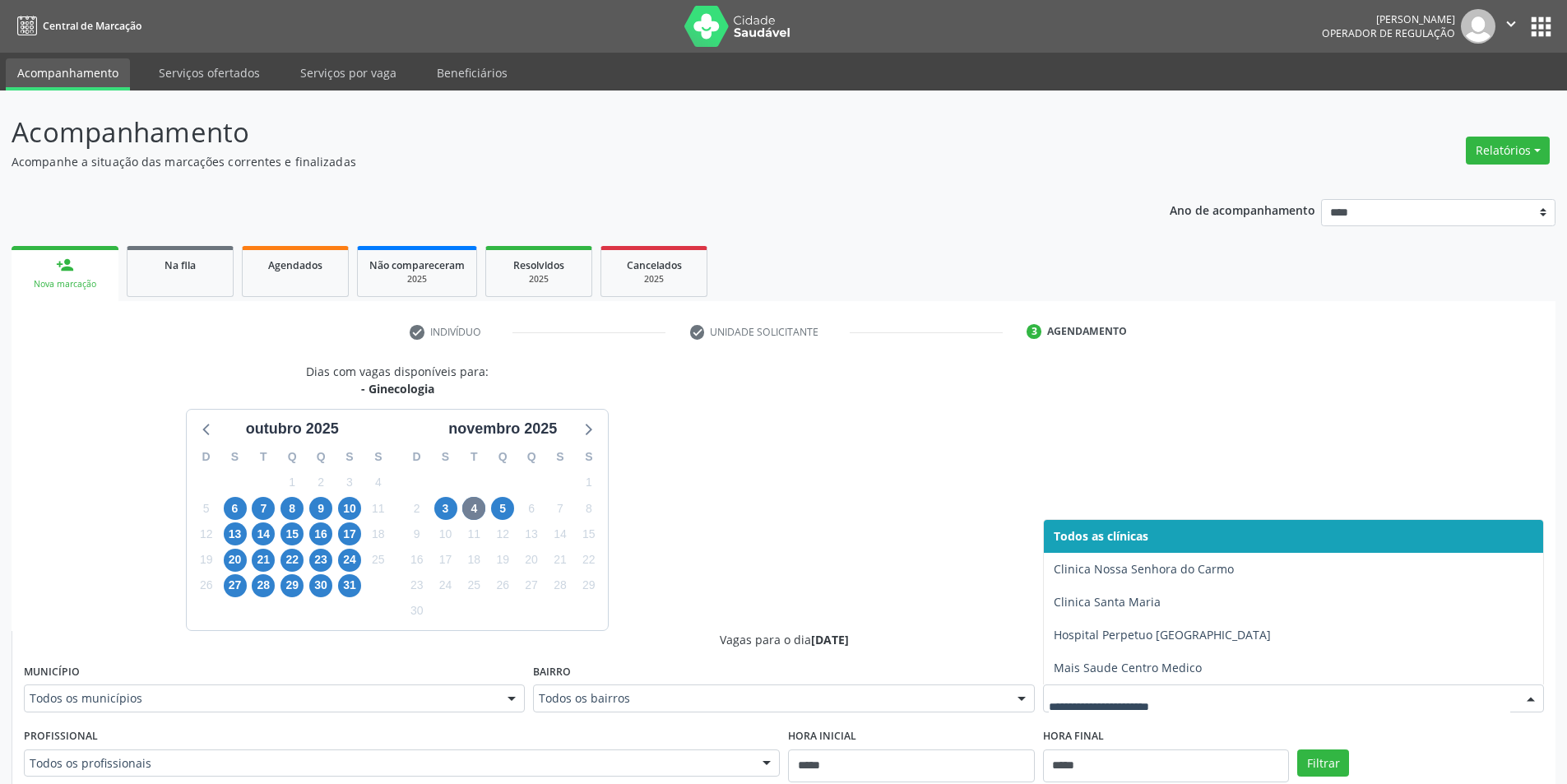
click at [1196, 688] on div at bounding box center [1294, 698] width 501 height 28
click at [827, 388] on div "Dias com vagas disponíveis para: - Ginecologia outubro 2025 D S T Q Q S S 28 29…" at bounding box center [784, 763] width 1545 height 802
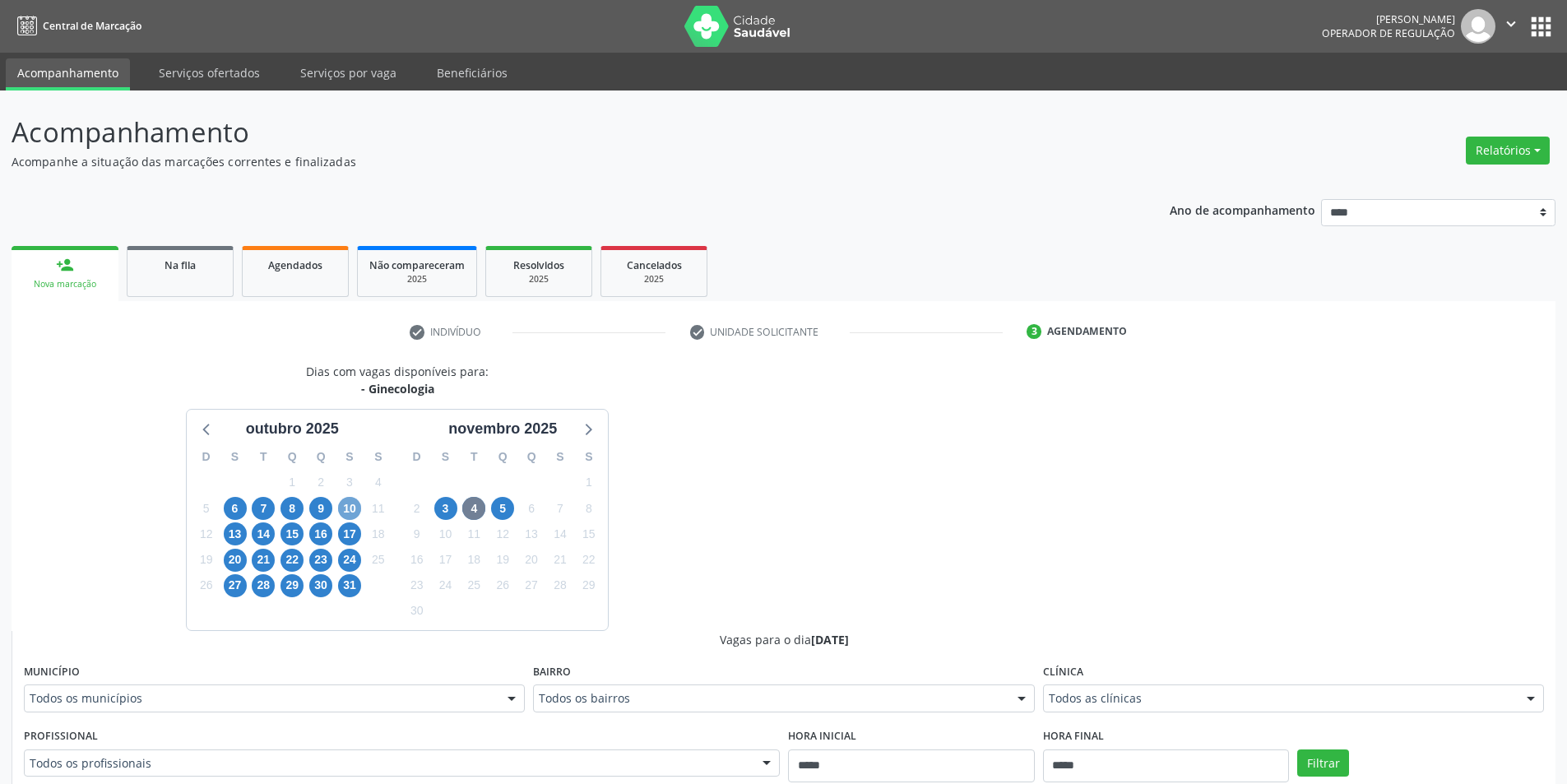
click at [355, 511] on span "10" at bounding box center [350, 508] width 23 height 23
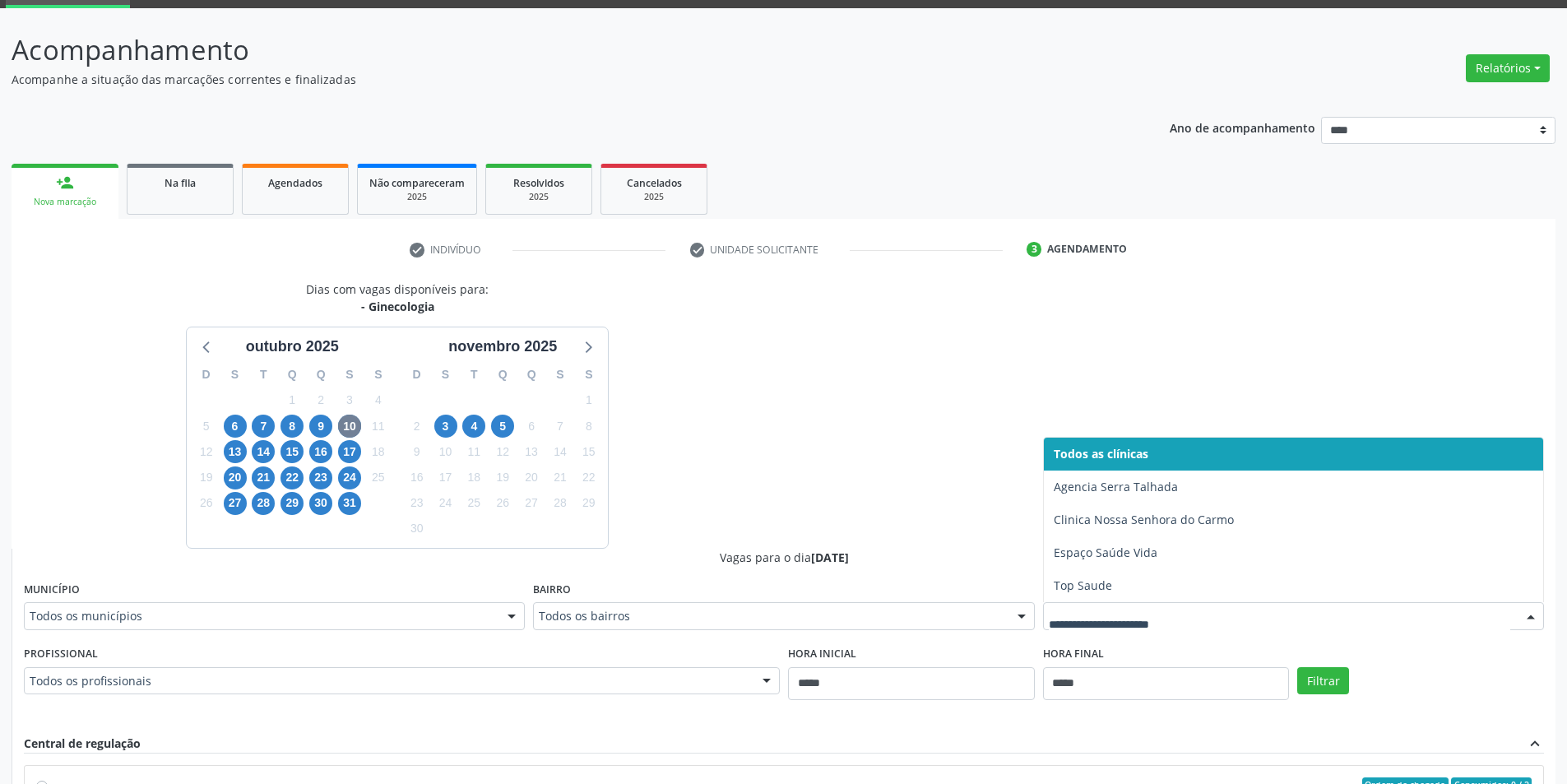
scroll to position [165, 0]
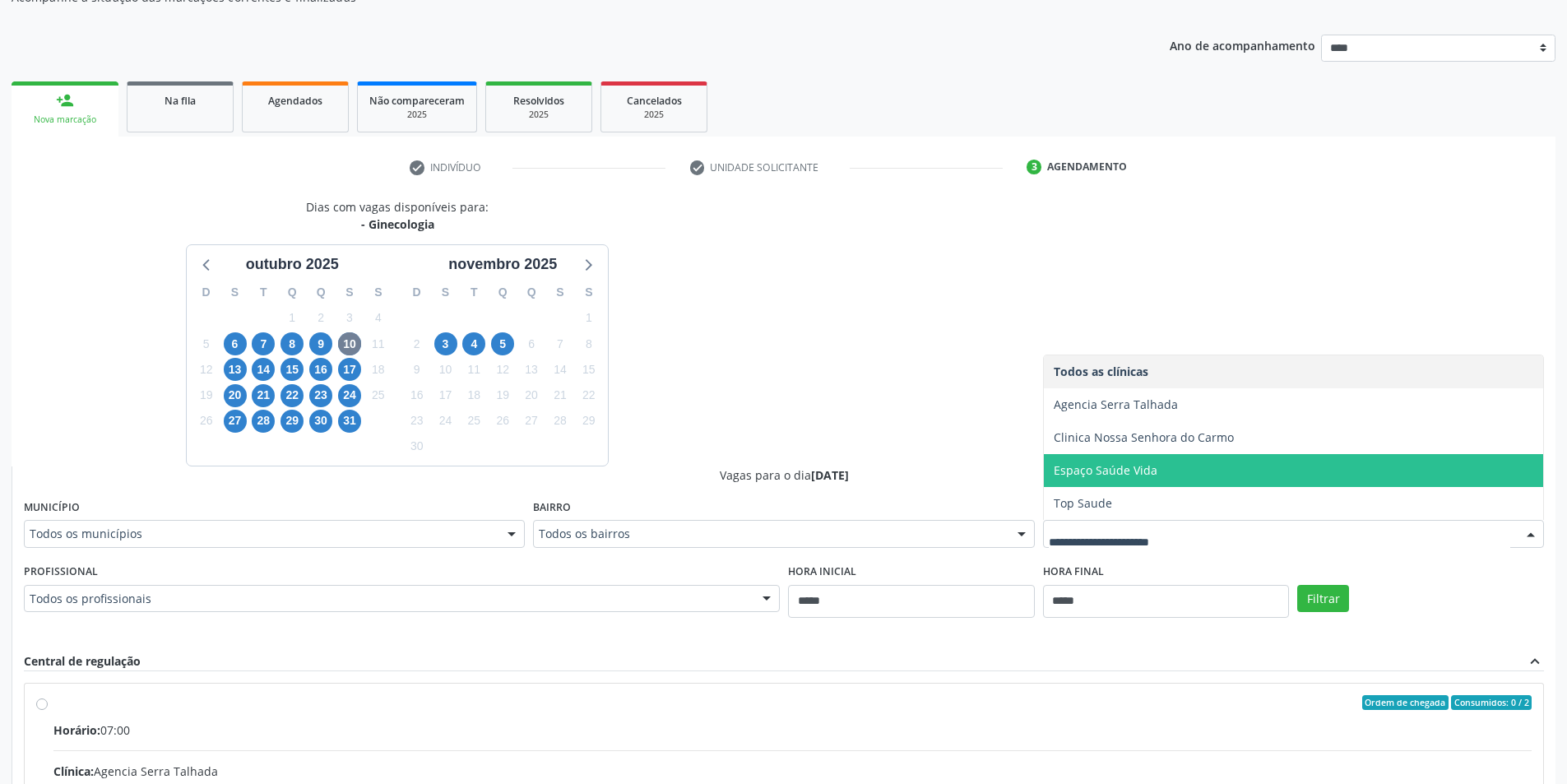
click at [958, 444] on div "Dias com vagas disponíveis para: - Ginecologia outubro 2025 D S T Q Q S S 28 29…" at bounding box center [784, 599] width 1545 height 802
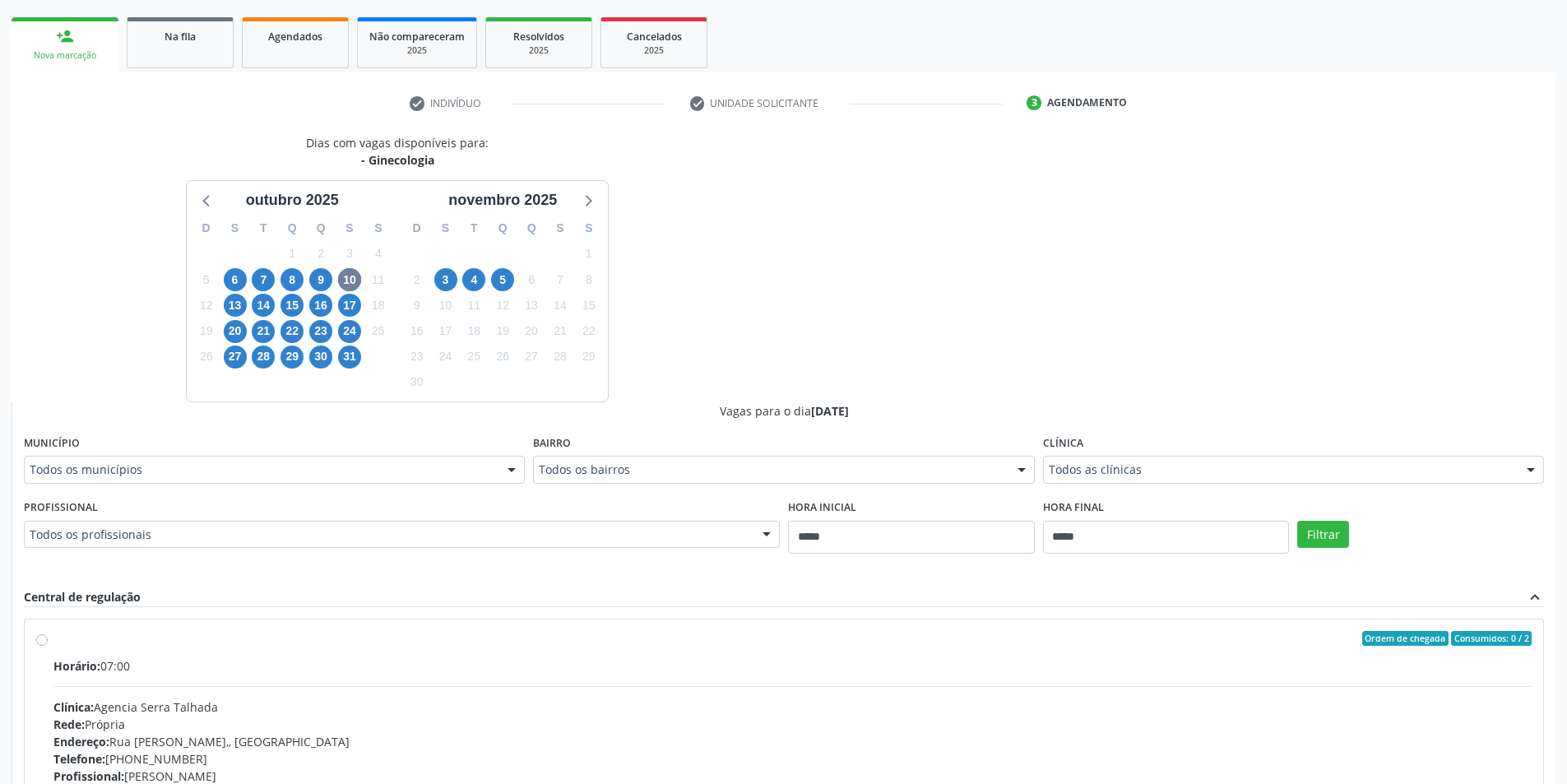
scroll to position [467, 0]
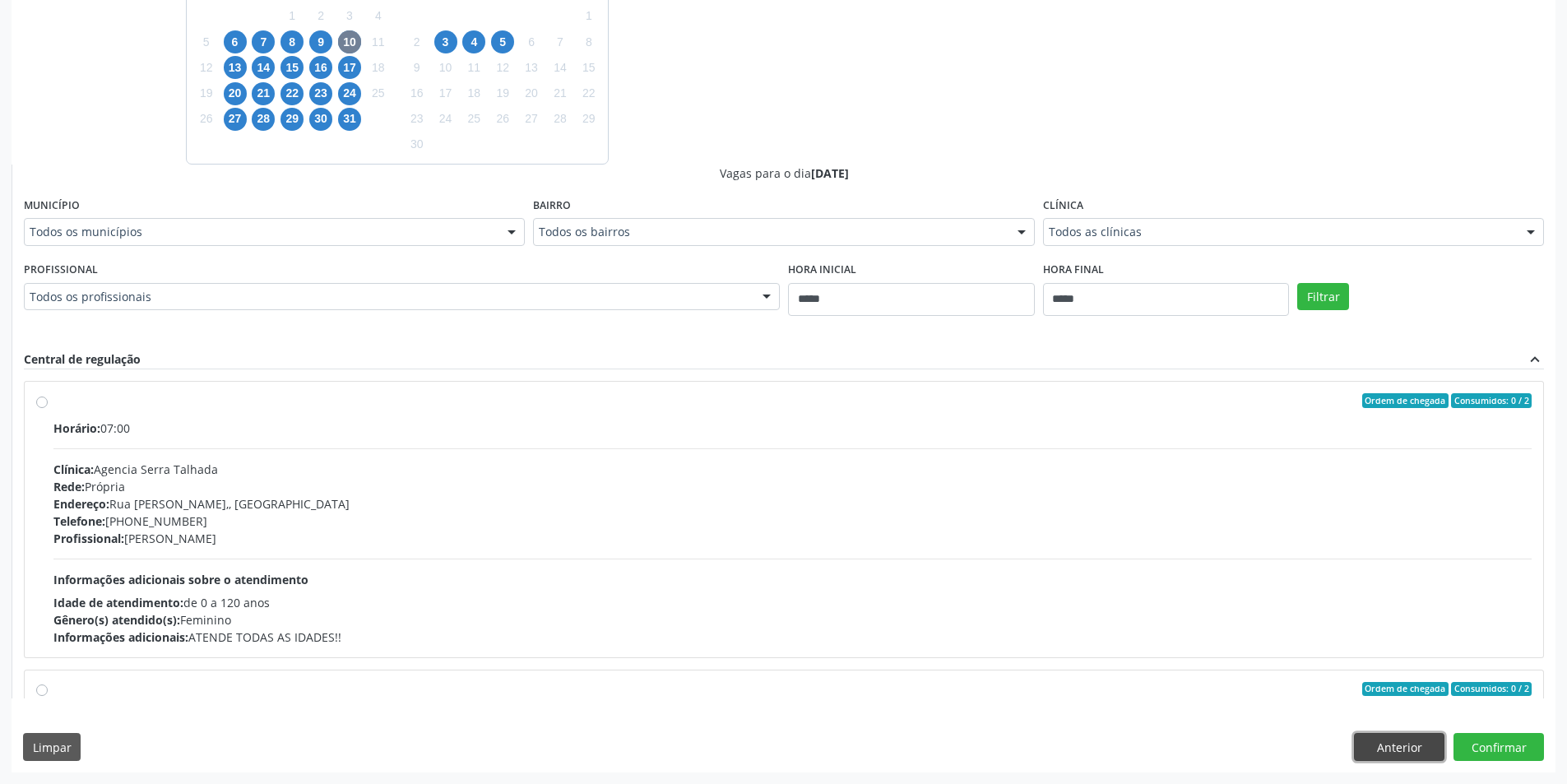
click at [1401, 743] on button "Anterior" at bounding box center [1399, 746] width 91 height 28
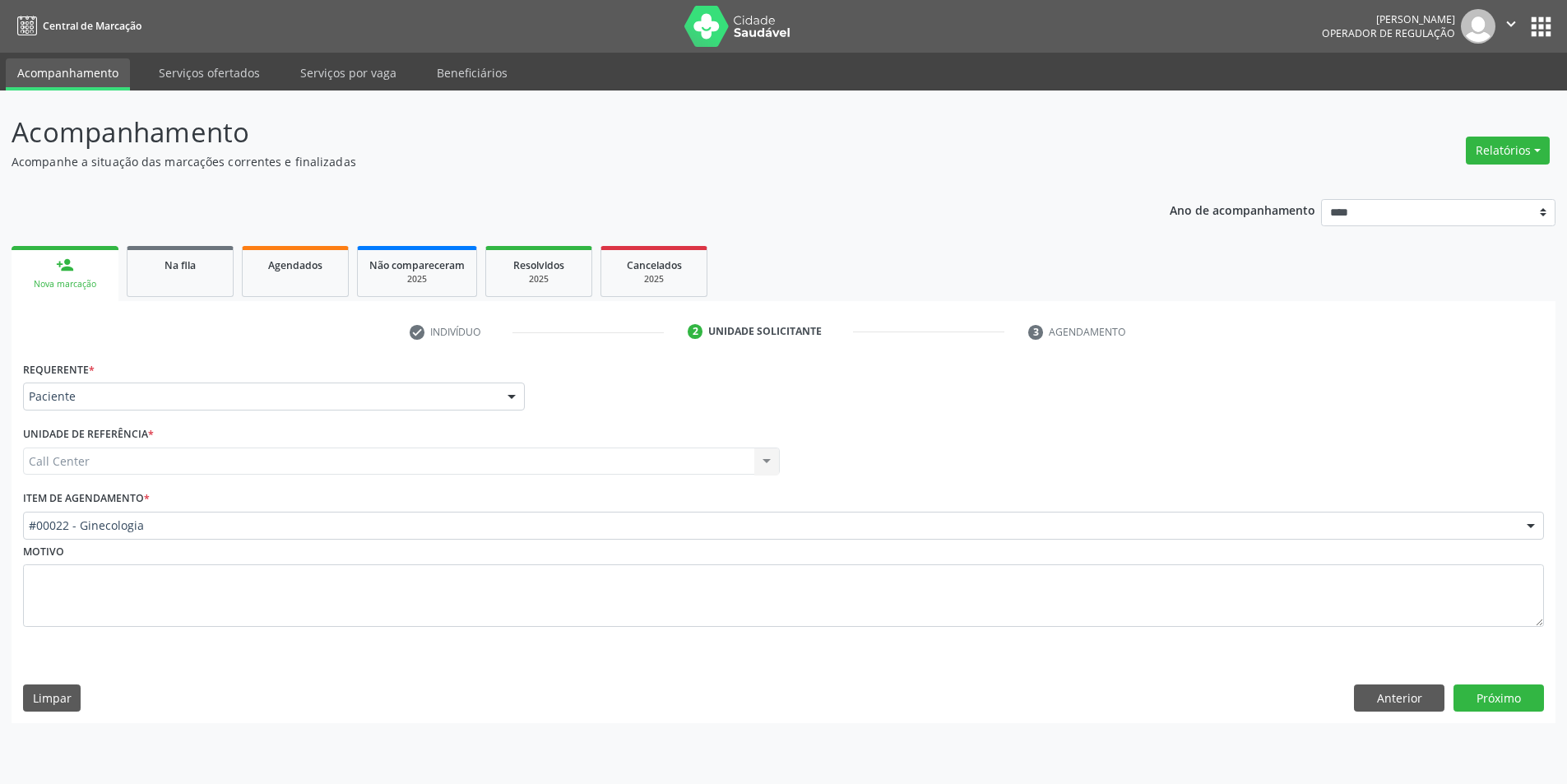
scroll to position [0, 0]
click at [134, 539] on div "Motivo" at bounding box center [790, 583] width 1534 height 87
click at [1507, 698] on button "Próximo" at bounding box center [1511, 698] width 91 height 28
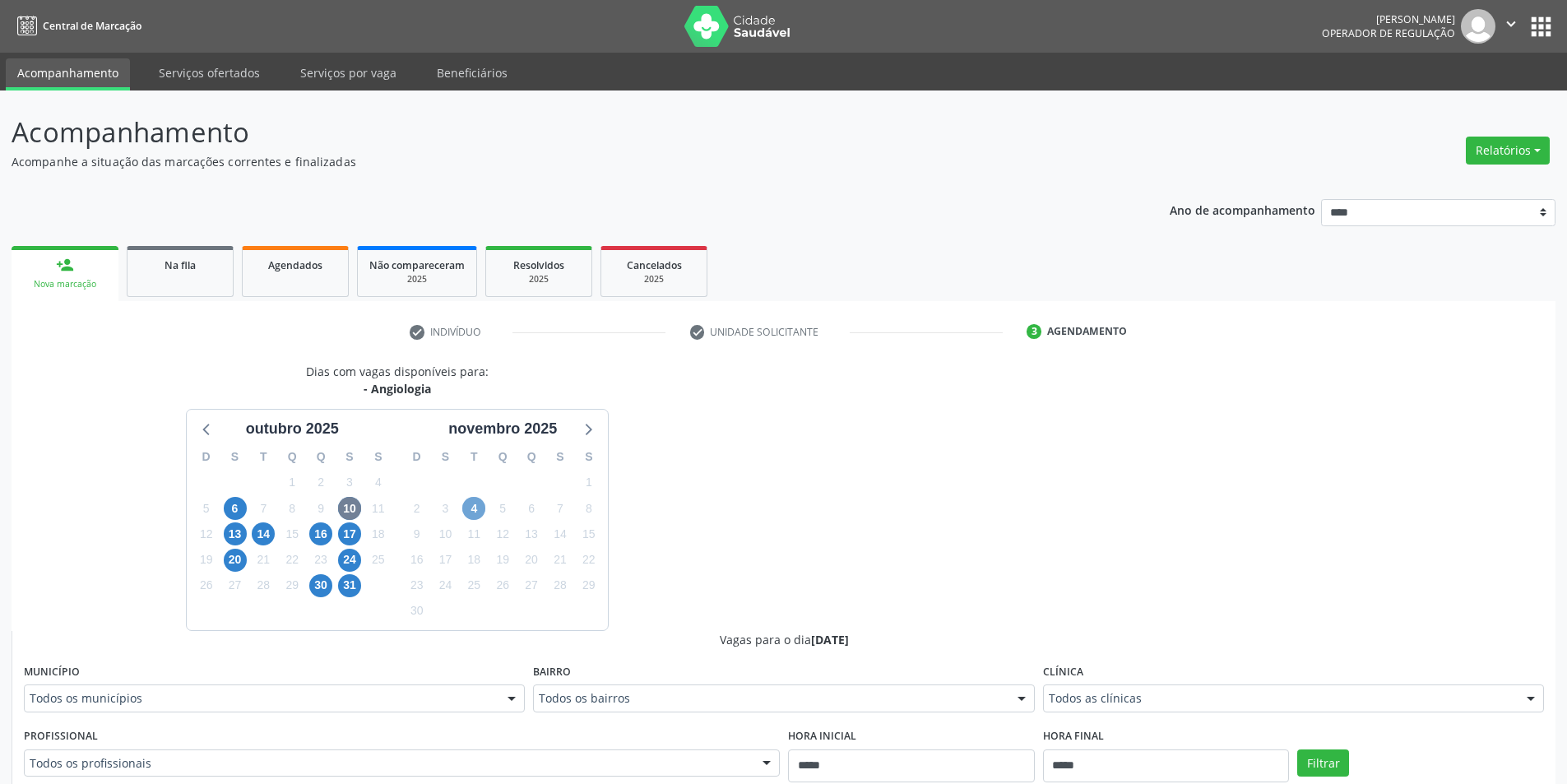
click at [472, 510] on span "4" at bounding box center [474, 508] width 23 height 23
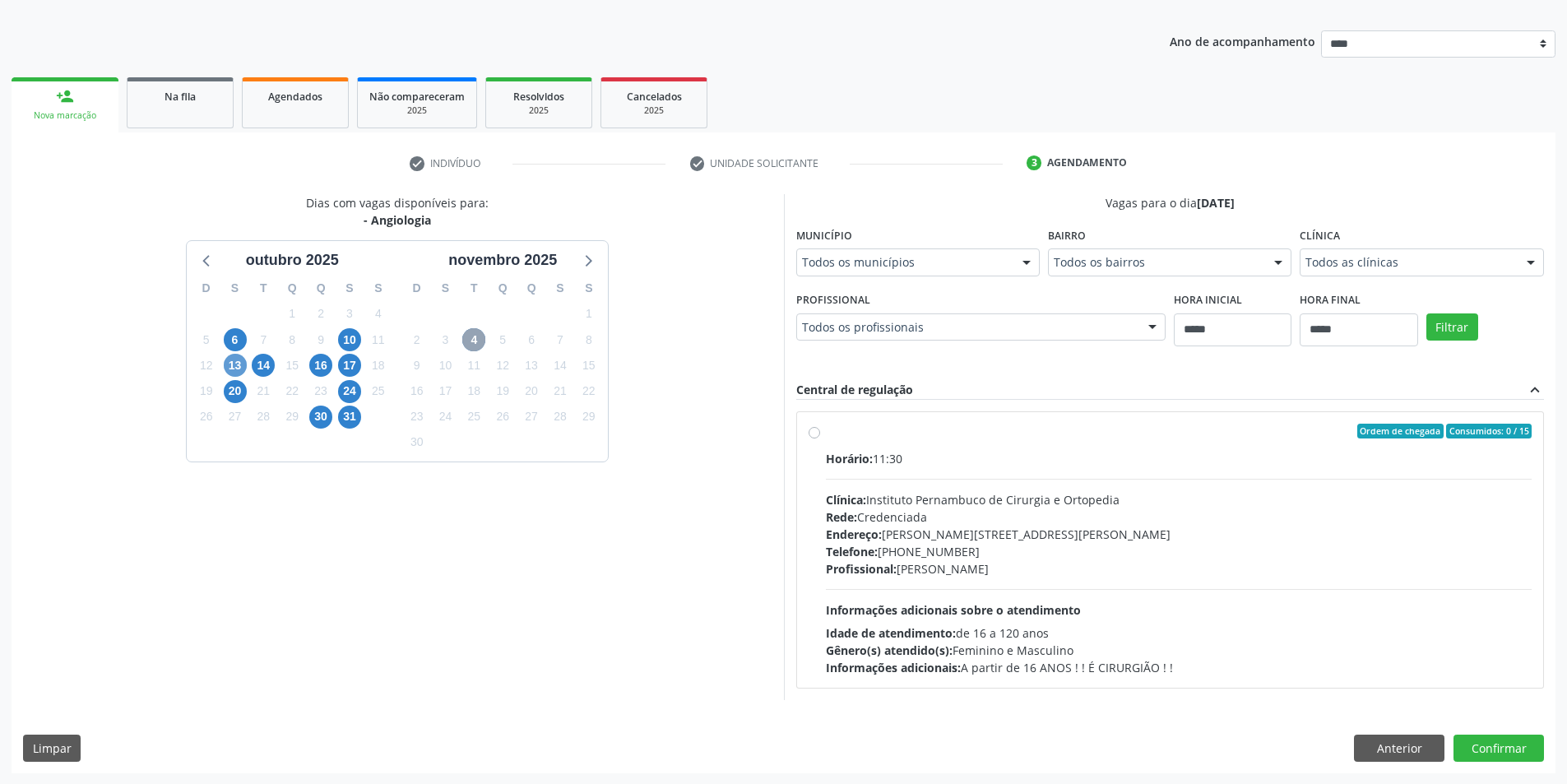
scroll to position [169, 0]
click at [339, 329] on div "10" at bounding box center [350, 339] width 23 height 25
click at [338, 330] on div "10" at bounding box center [350, 339] width 23 height 25
click at [345, 334] on span "10" at bounding box center [350, 339] width 23 height 23
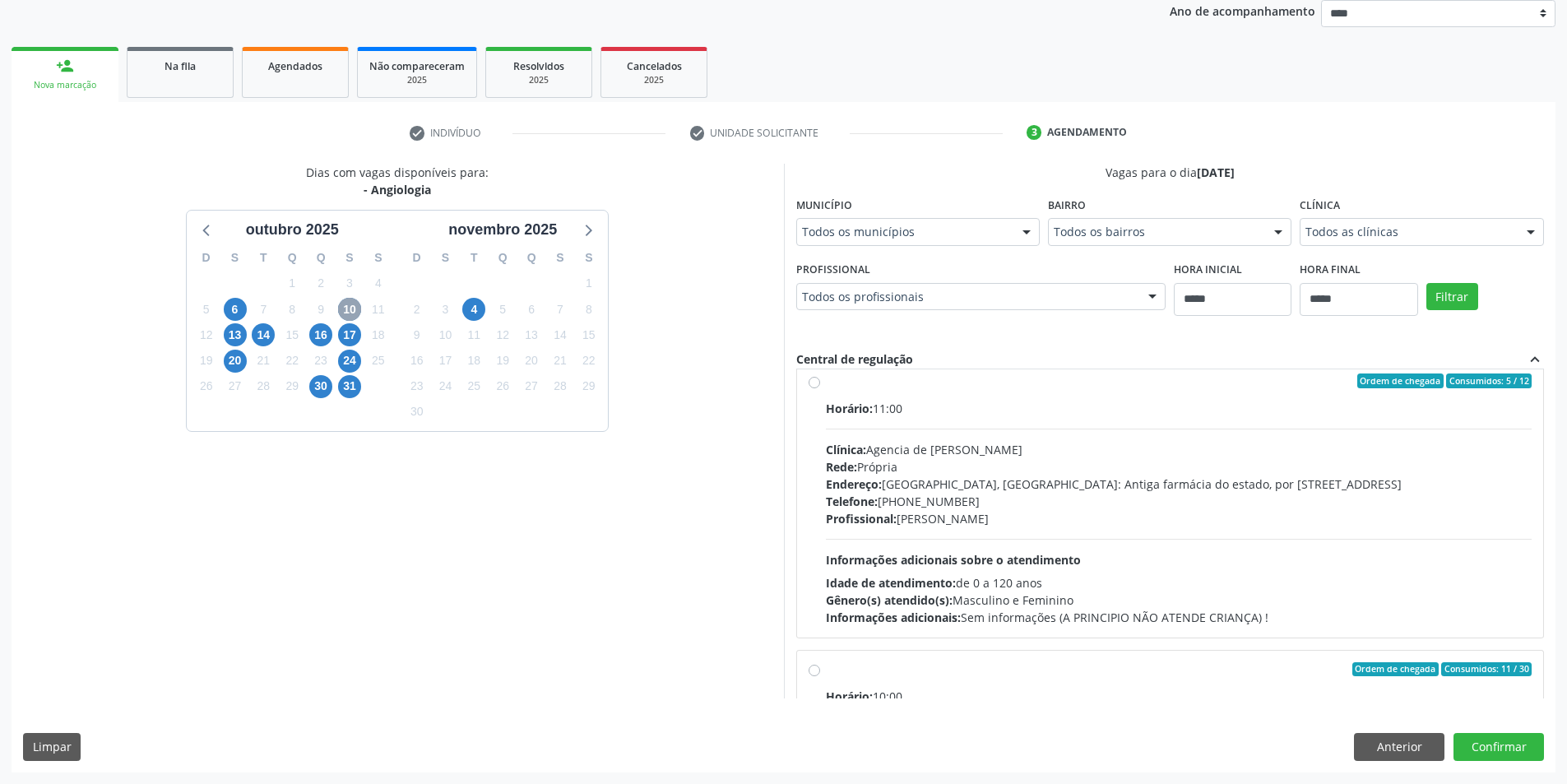
scroll to position [0, 0]
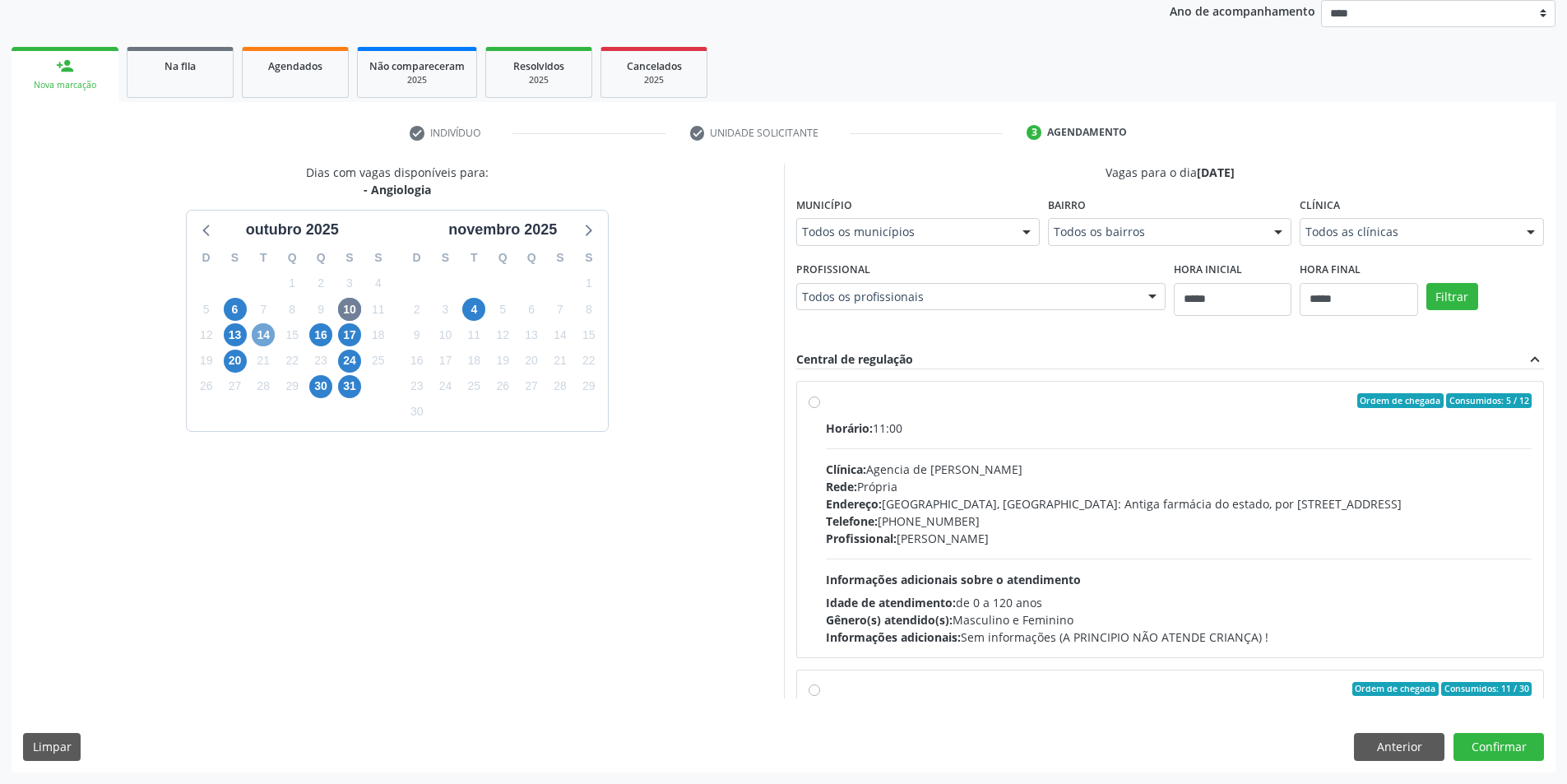
click at [255, 323] on span "14" at bounding box center [264, 334] width 23 height 23
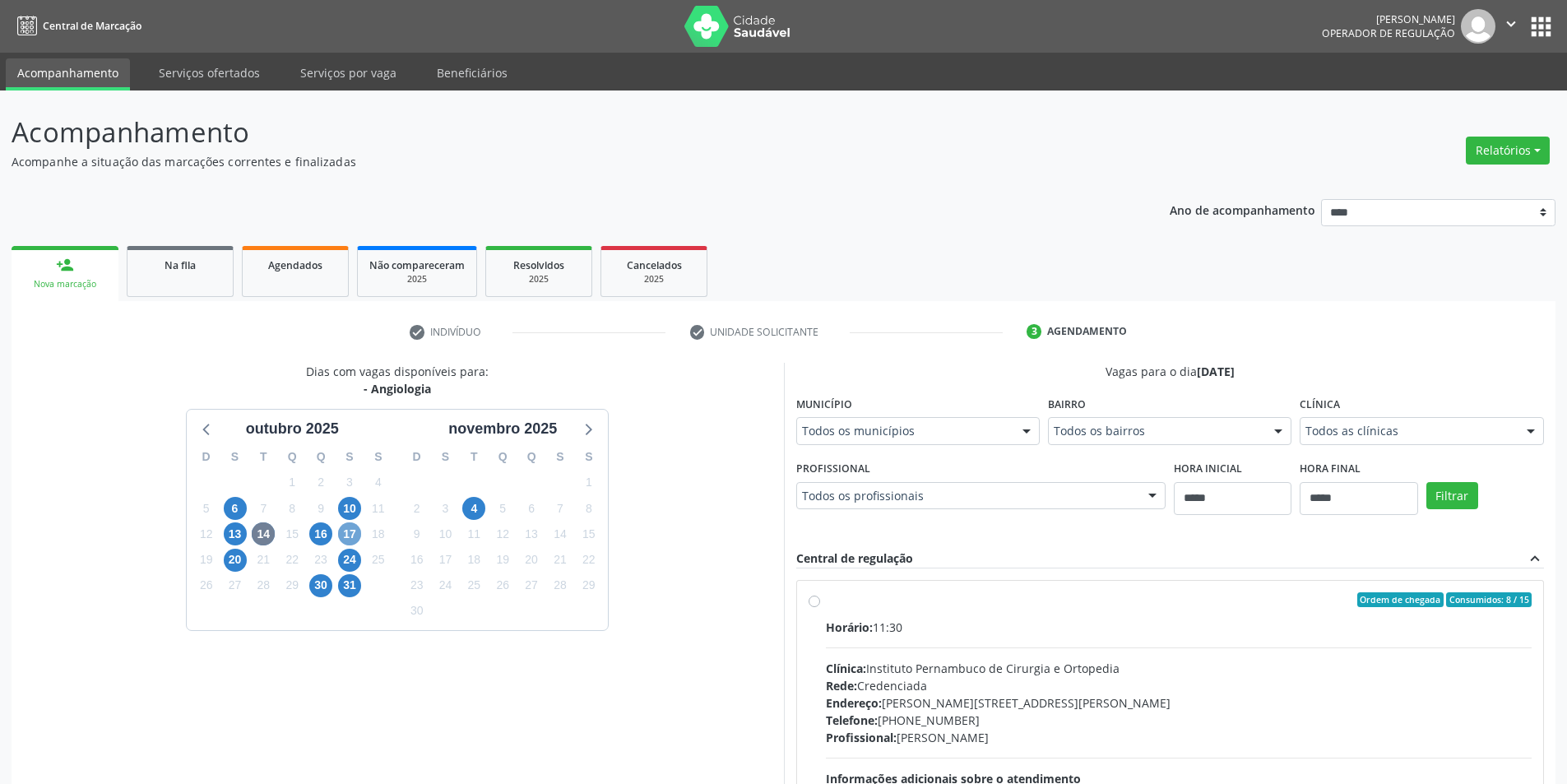
click at [345, 534] on span "17" at bounding box center [350, 534] width 23 height 23
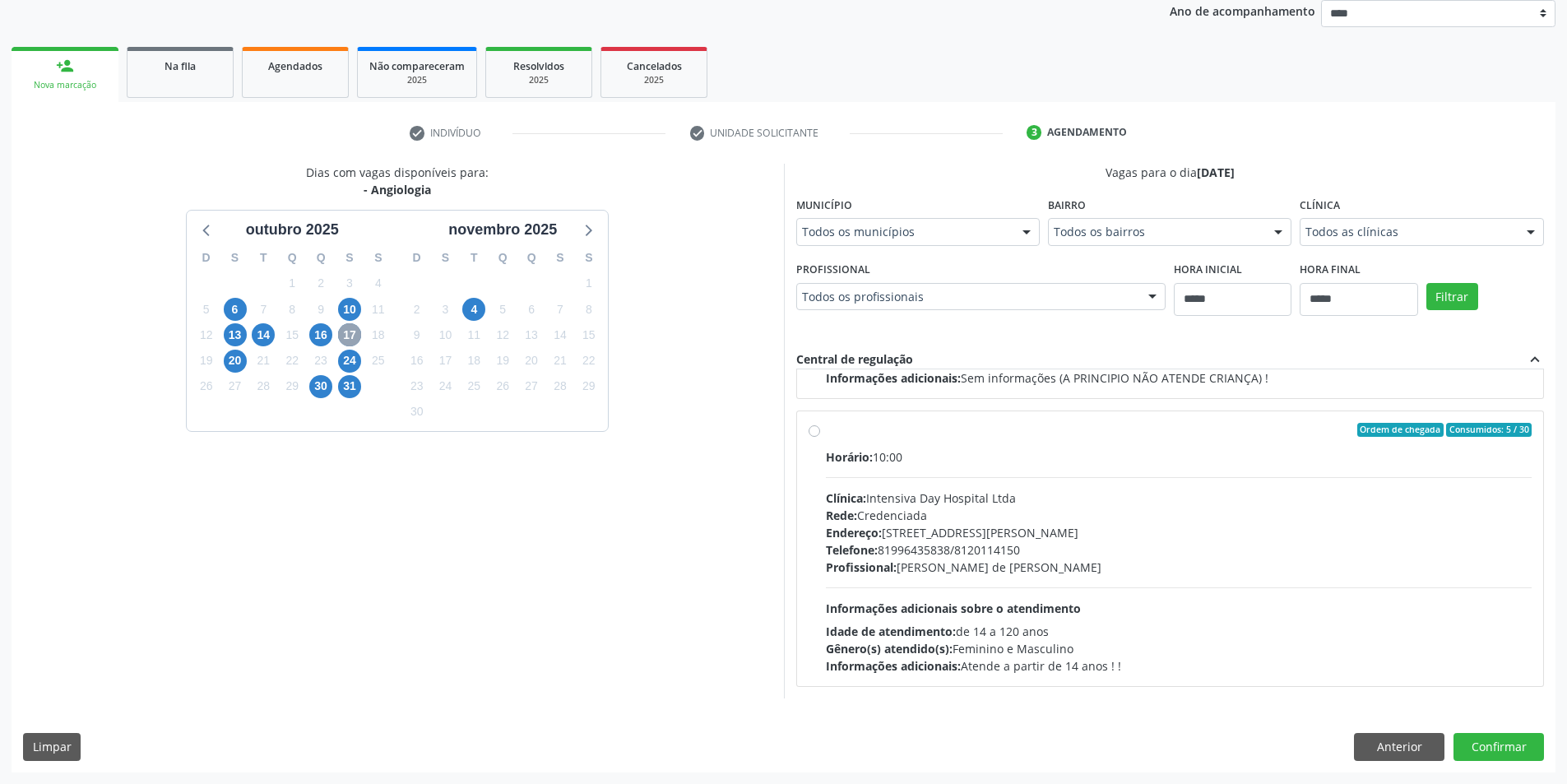
scroll to position [467, 0]
click at [342, 350] on span "24" at bounding box center [350, 361] width 23 height 23
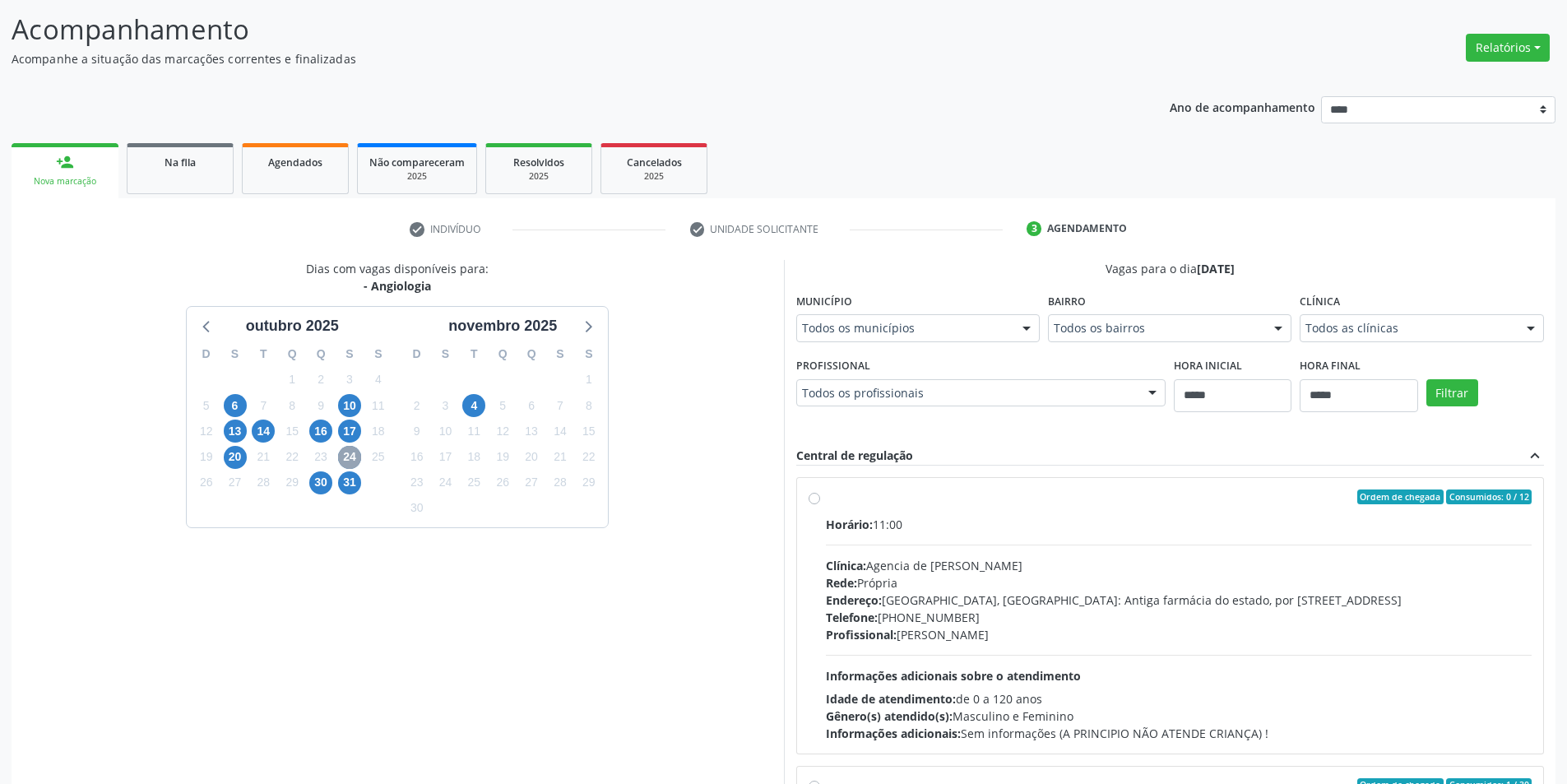
scroll to position [411, 0]
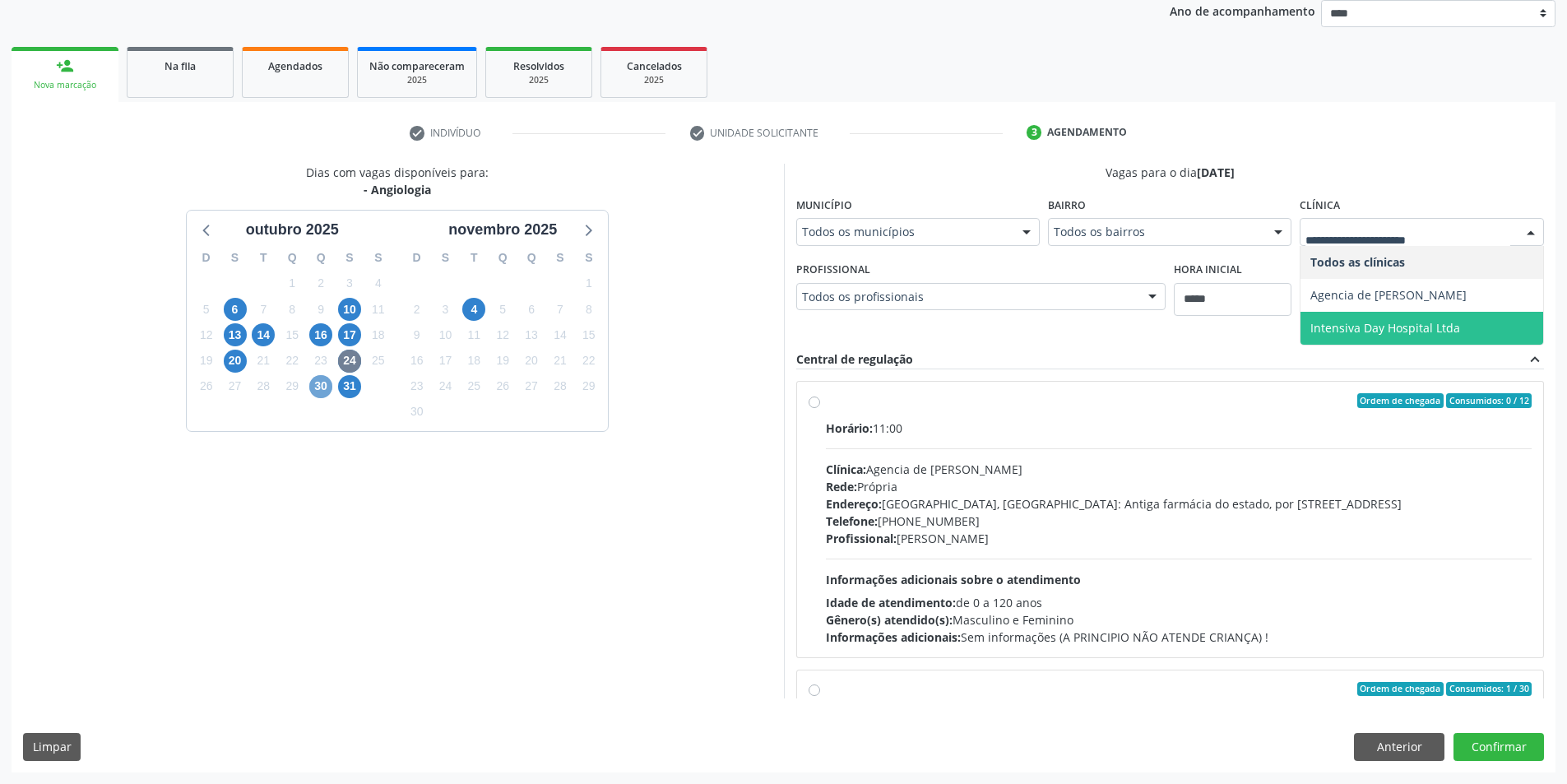
click at [326, 375] on span "30" at bounding box center [321, 387] width 23 height 23
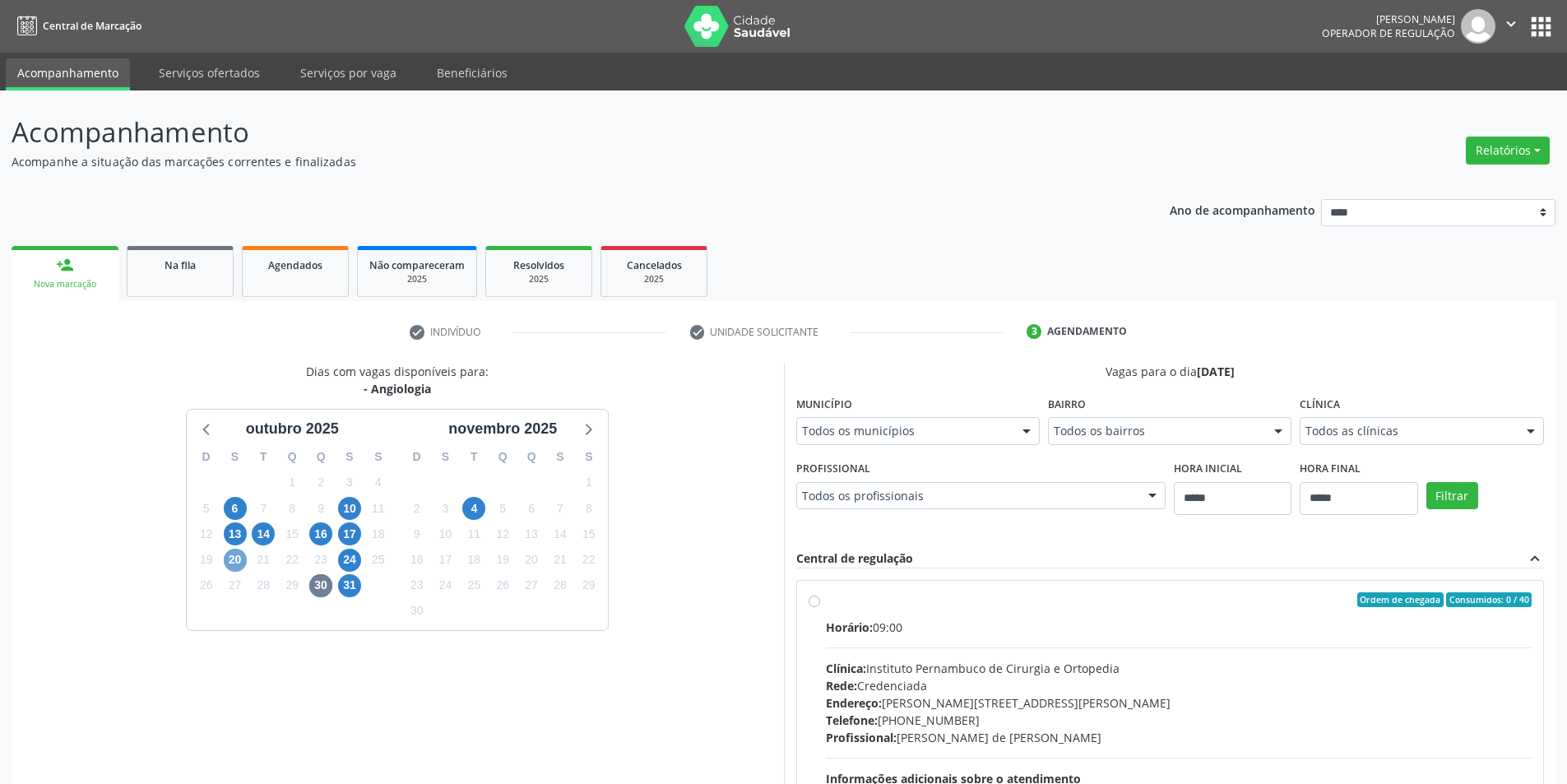
click at [231, 557] on span "20" at bounding box center [236, 560] width 23 height 23
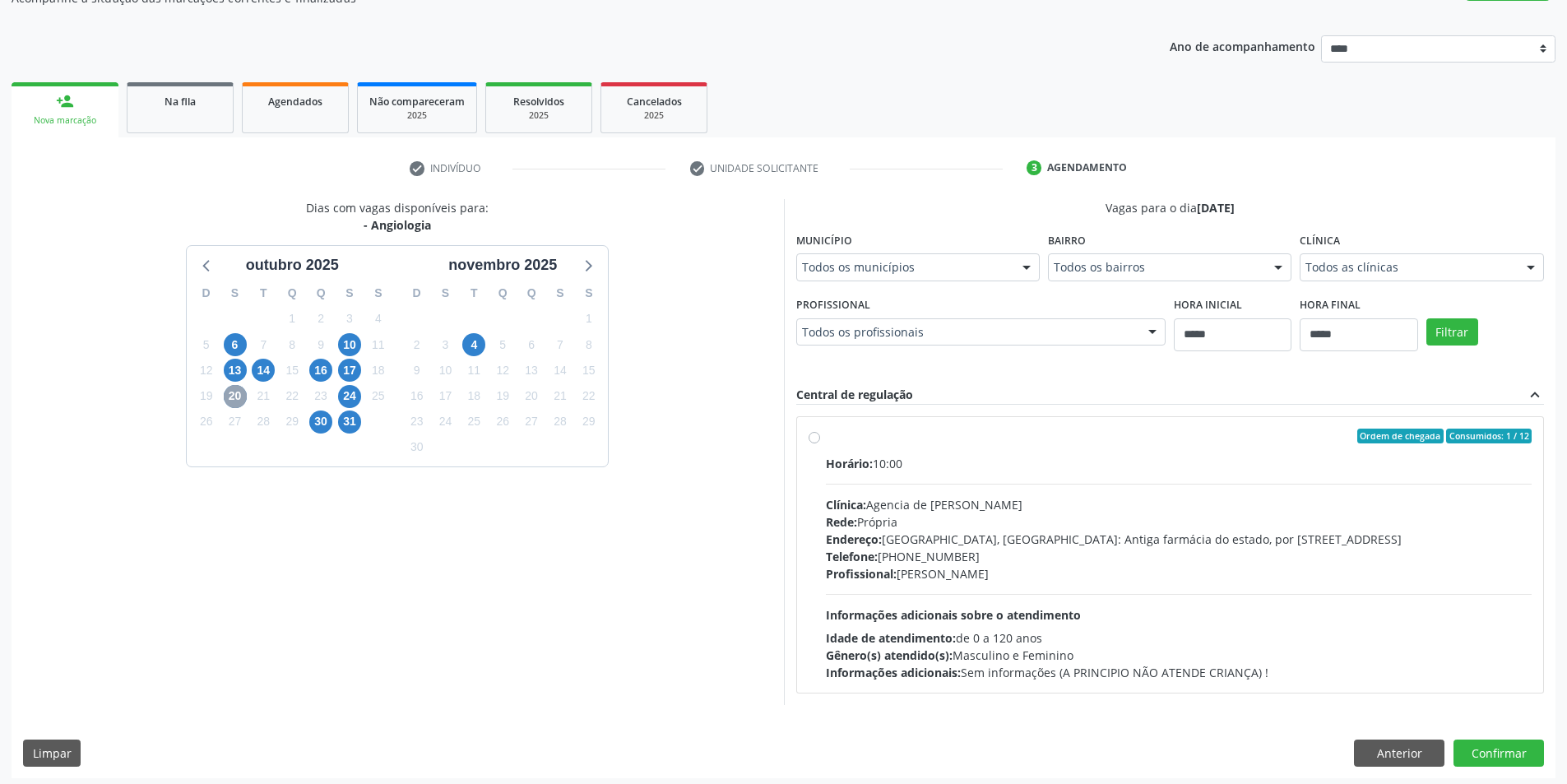
scroll to position [169, 0]
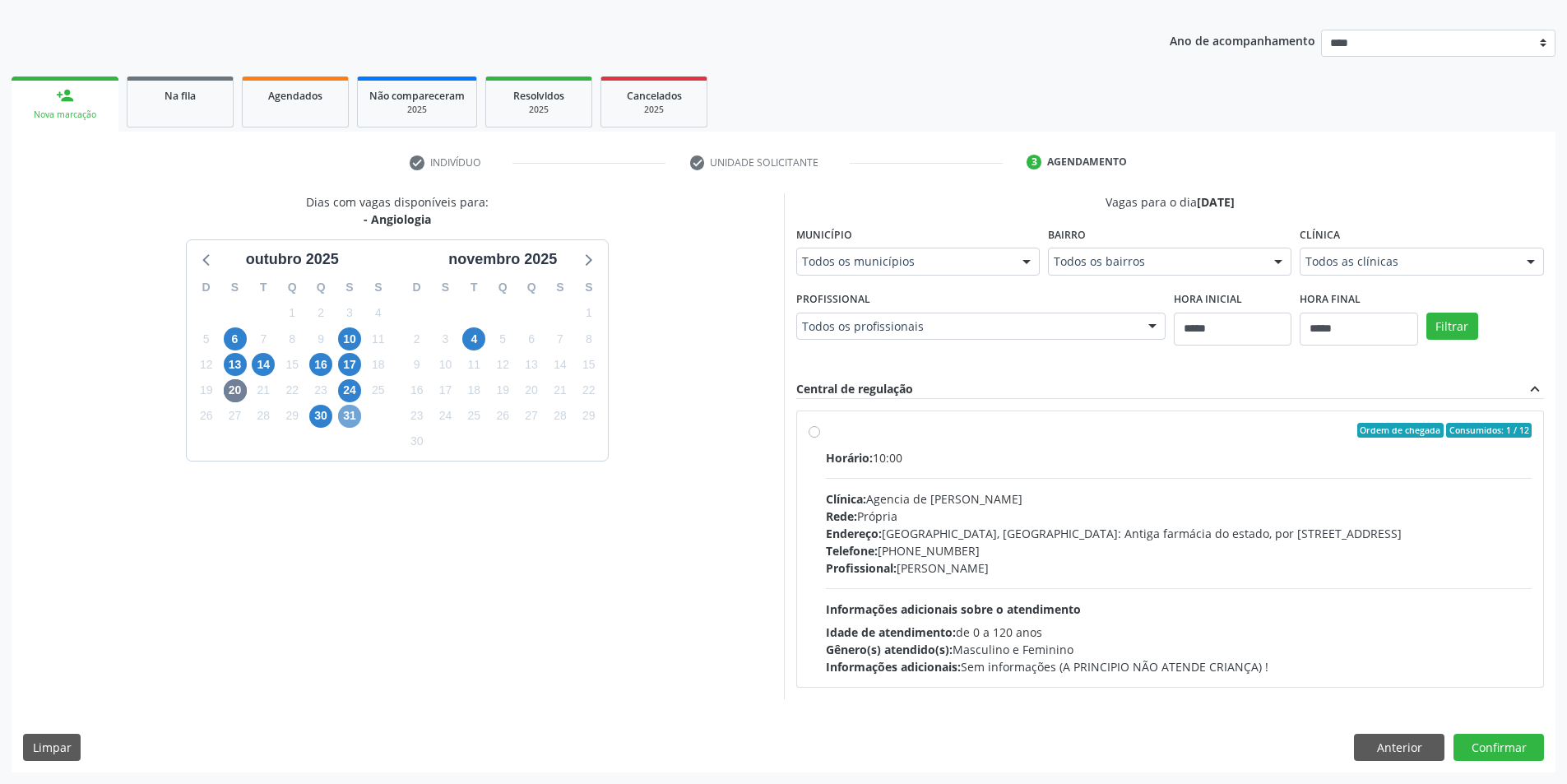
click at [341, 419] on span "31" at bounding box center [350, 416] width 23 height 23
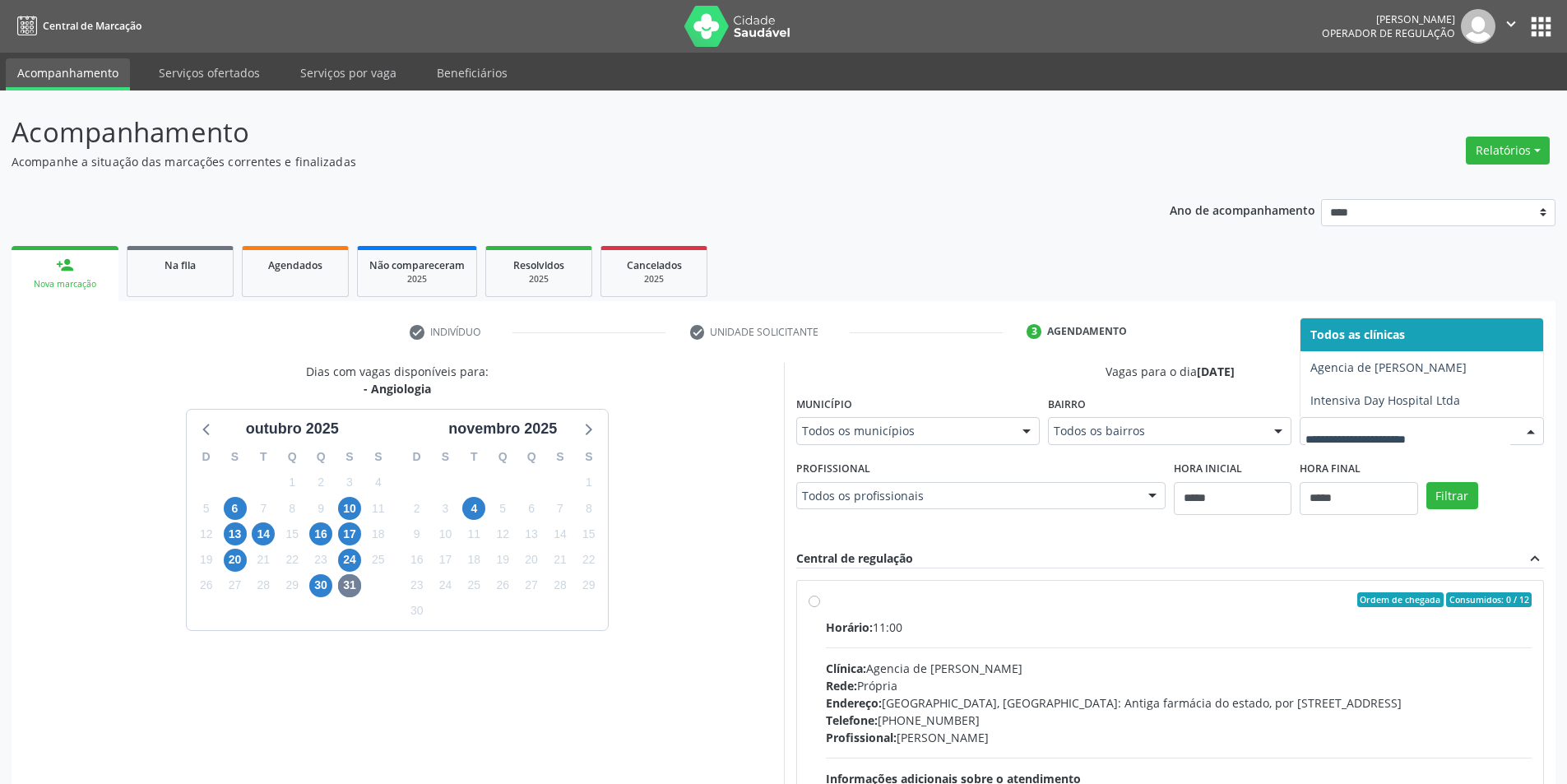
click at [224, 541] on div "13" at bounding box center [236, 534] width 23 height 25
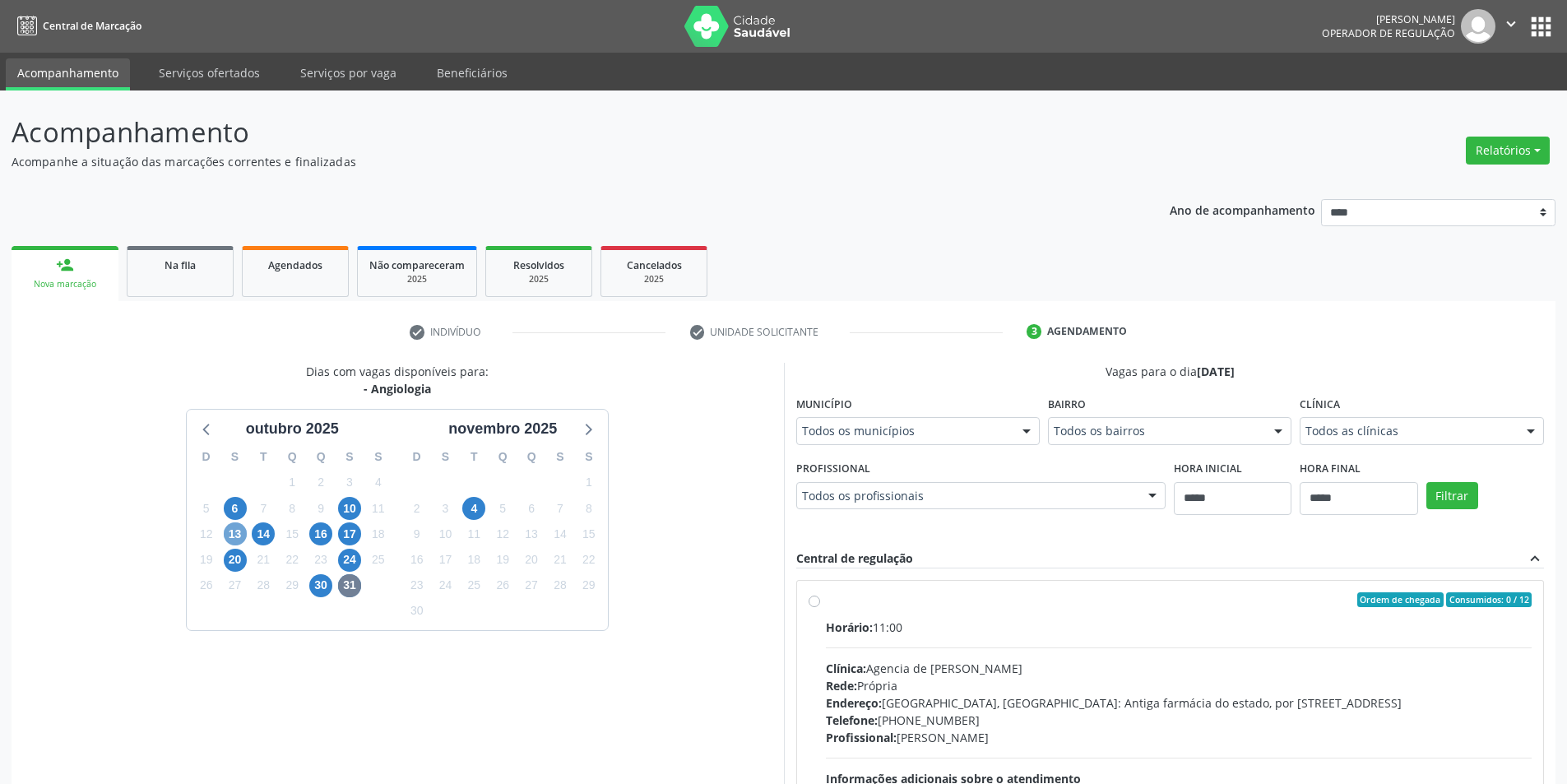
click at [234, 539] on span "13" at bounding box center [236, 534] width 23 height 23
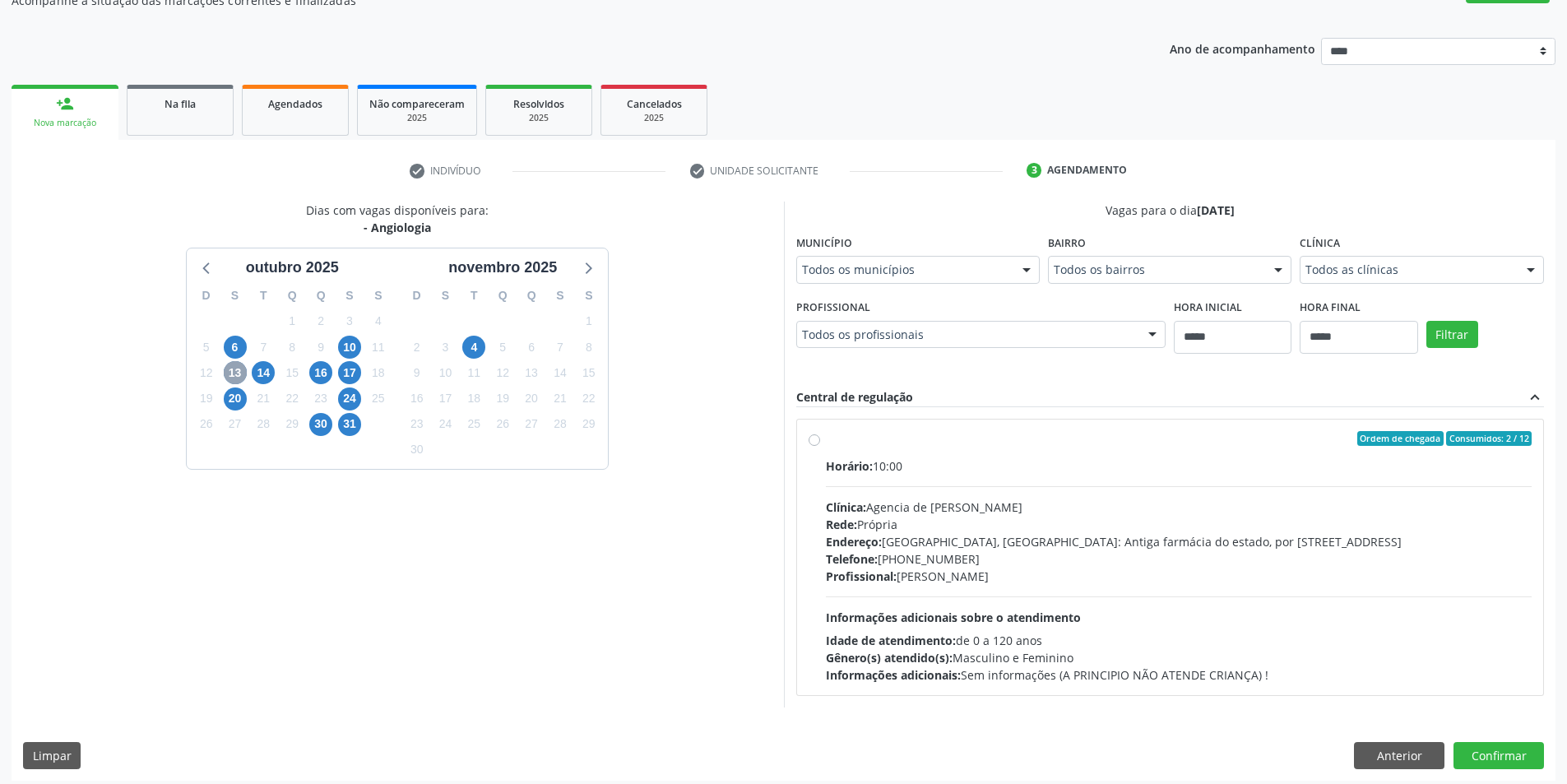
scroll to position [169, 0]
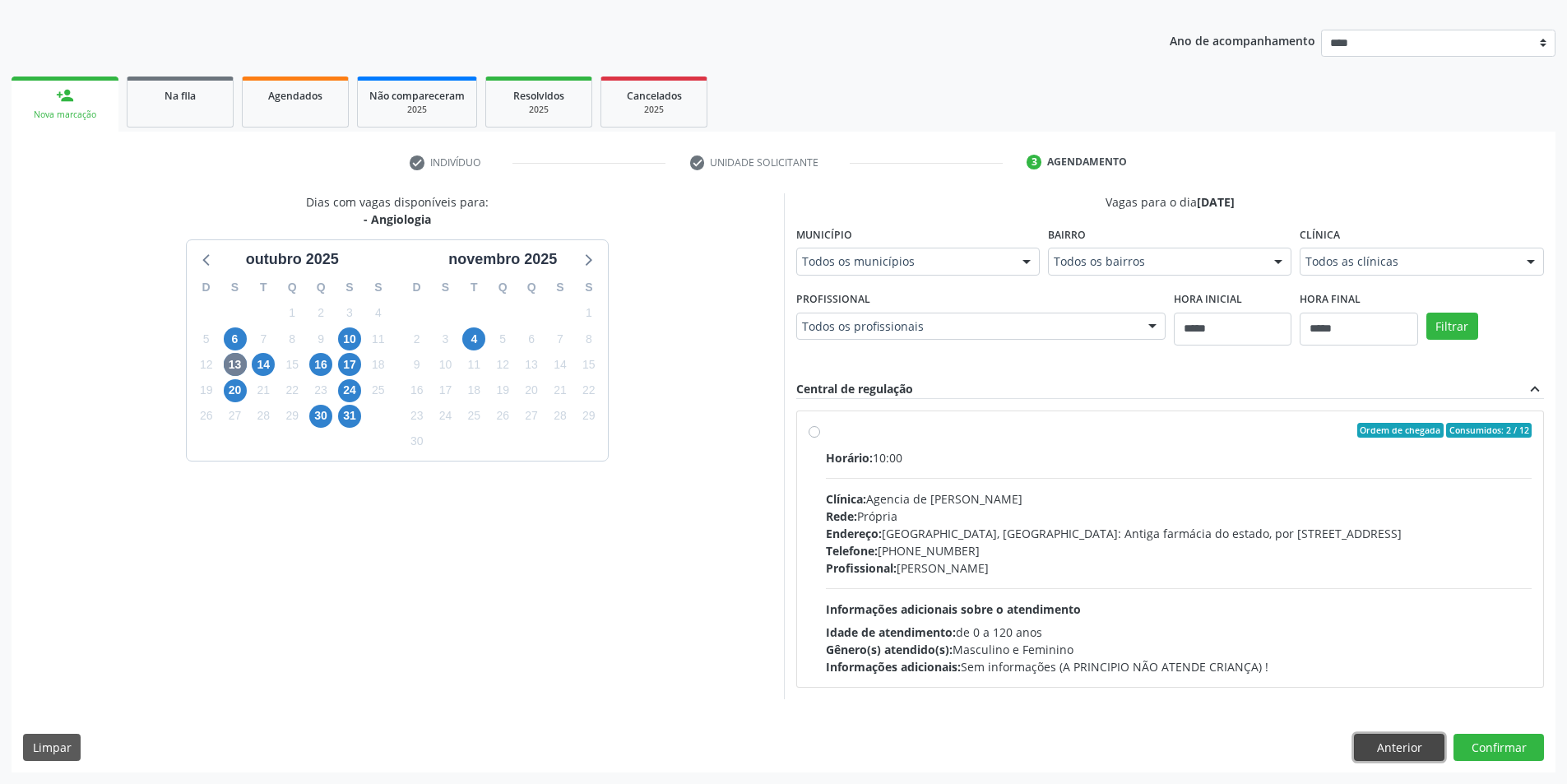
click at [1389, 749] on button "Anterior" at bounding box center [1399, 747] width 91 height 28
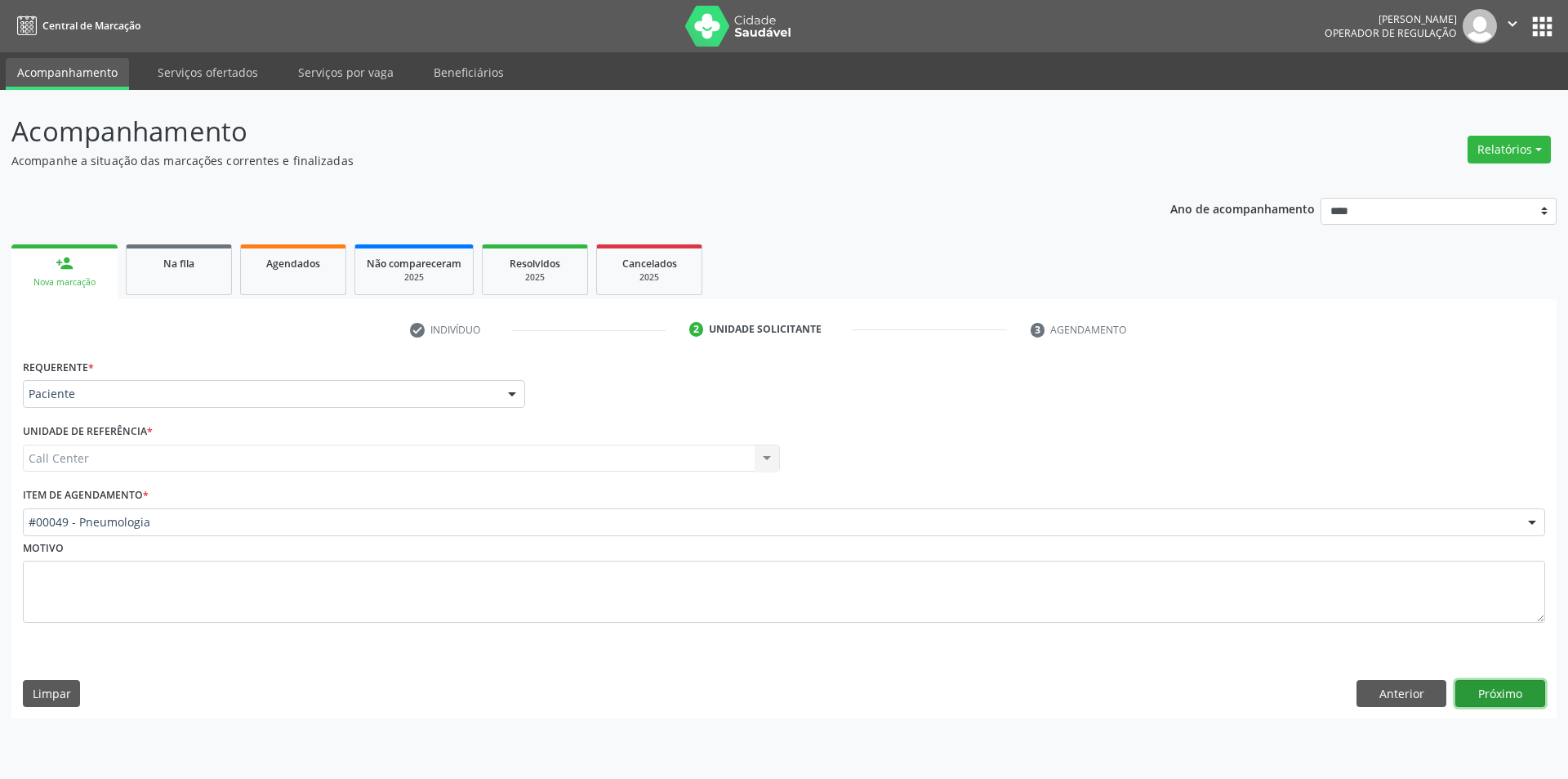
click at [1499, 691] on button "Próximo" at bounding box center [1500, 693] width 90 height 28
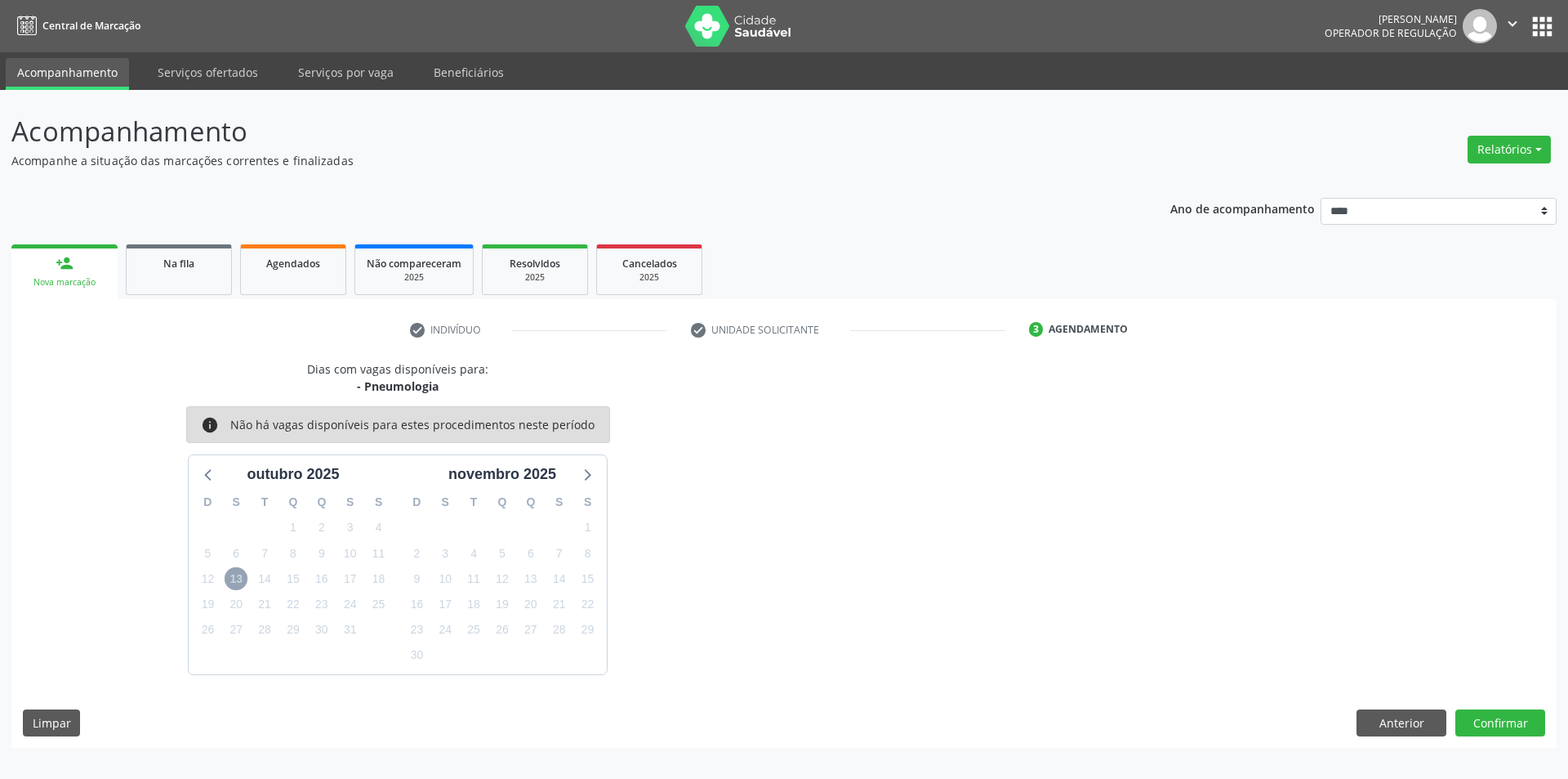
click at [240, 587] on span "13" at bounding box center [236, 579] width 23 height 23
click at [238, 575] on span "13" at bounding box center [236, 579] width 23 height 23
click at [216, 478] on icon at bounding box center [209, 474] width 21 height 21
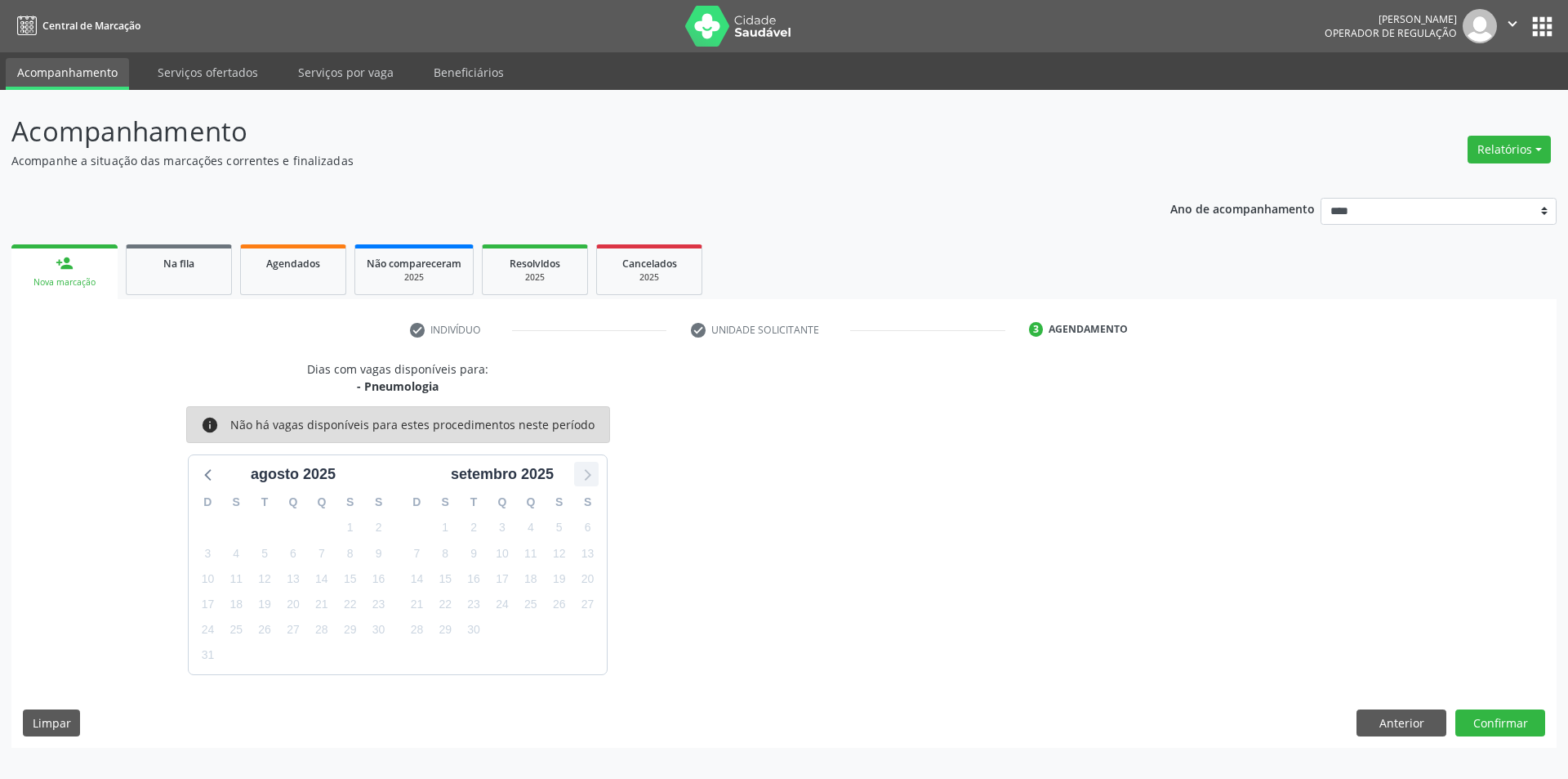
click at [579, 477] on icon at bounding box center [587, 474] width 21 height 21
click at [224, 578] on span "13" at bounding box center [236, 579] width 23 height 23
click at [234, 573] on span "13" at bounding box center [236, 579] width 23 height 23
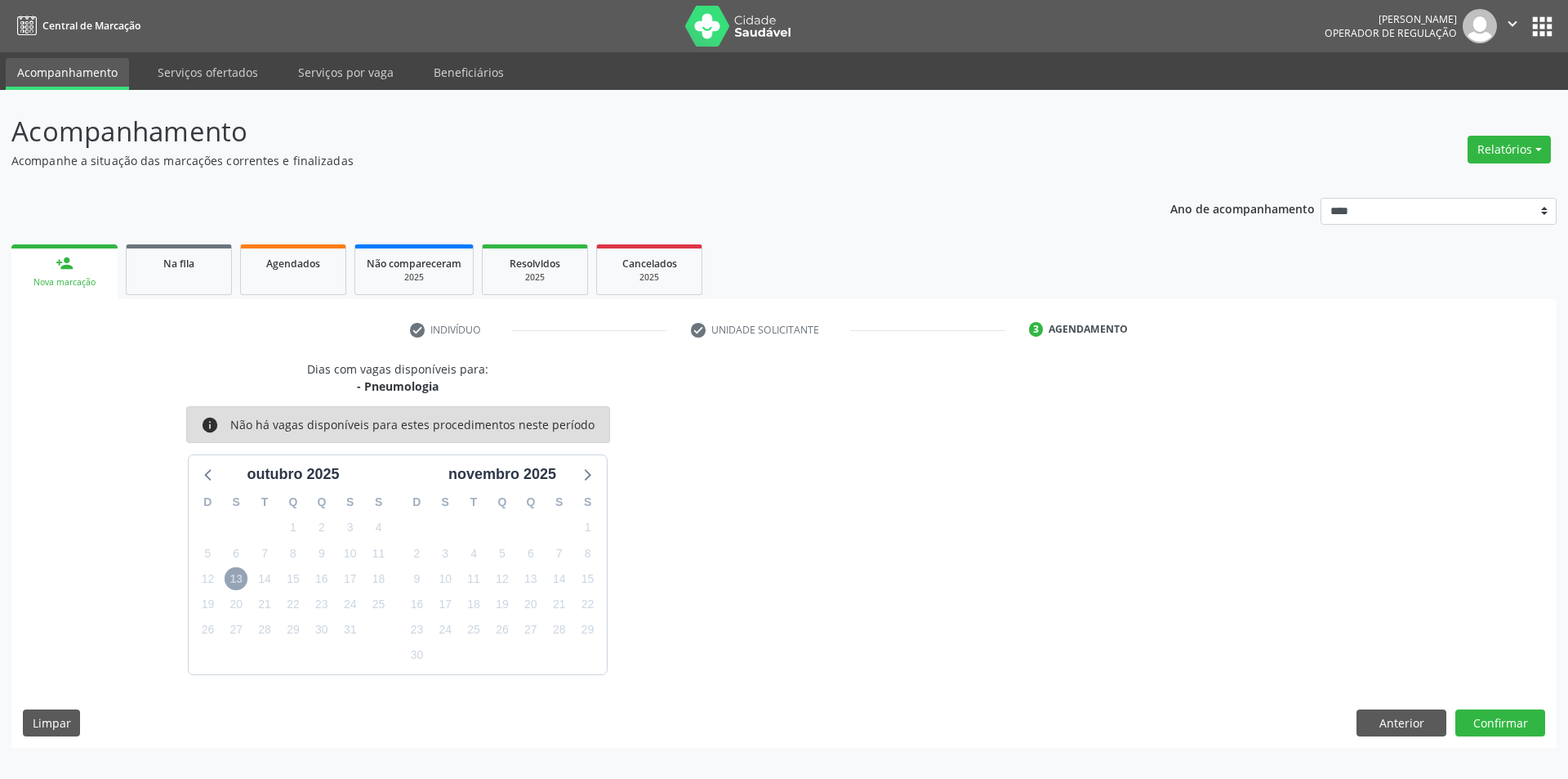
click at [234, 573] on span "13" at bounding box center [236, 579] width 23 height 23
click at [1377, 722] on button "Anterior" at bounding box center [1401, 723] width 90 height 28
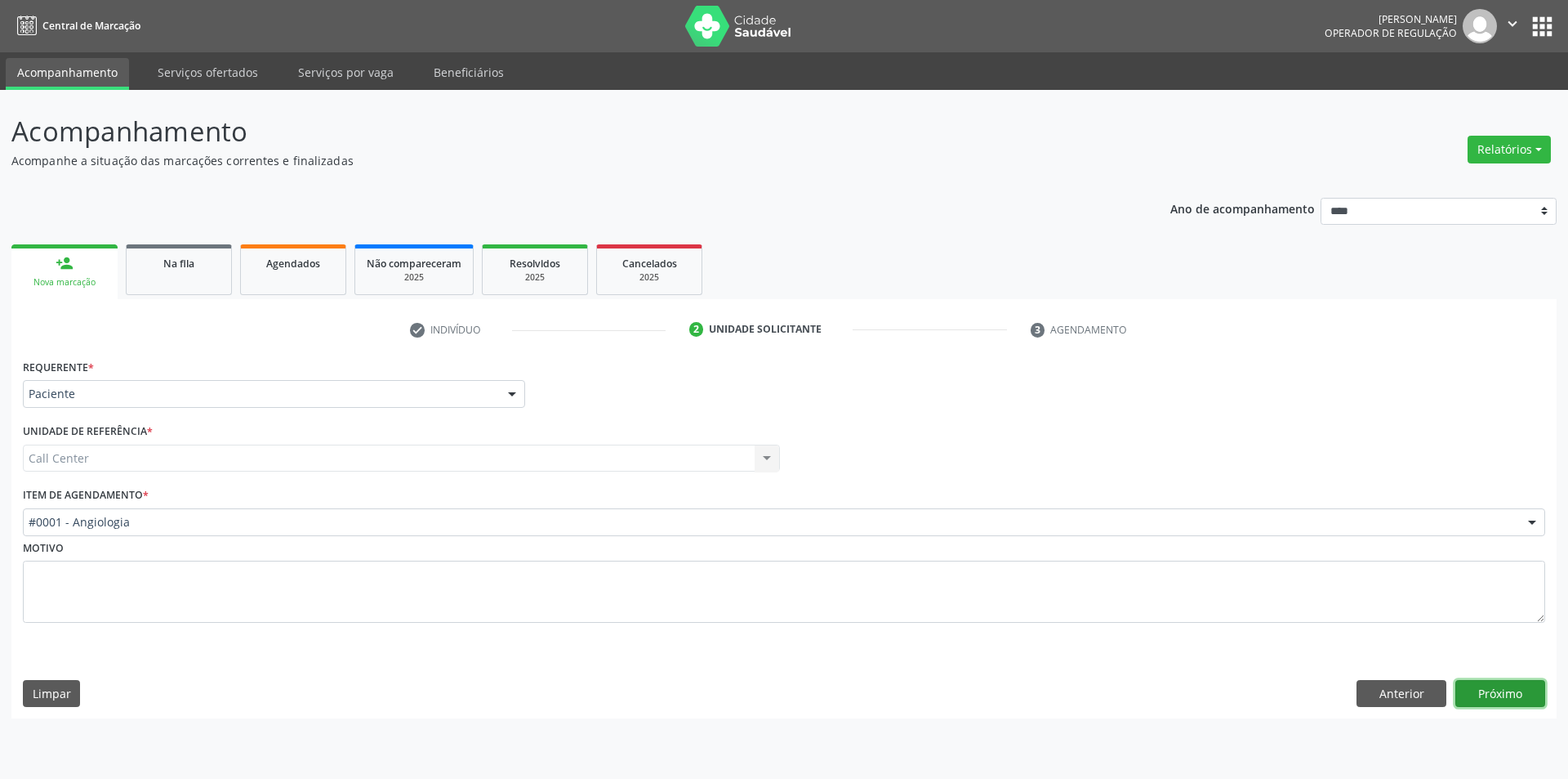
click at [1489, 682] on button "Próximo" at bounding box center [1500, 693] width 90 height 28
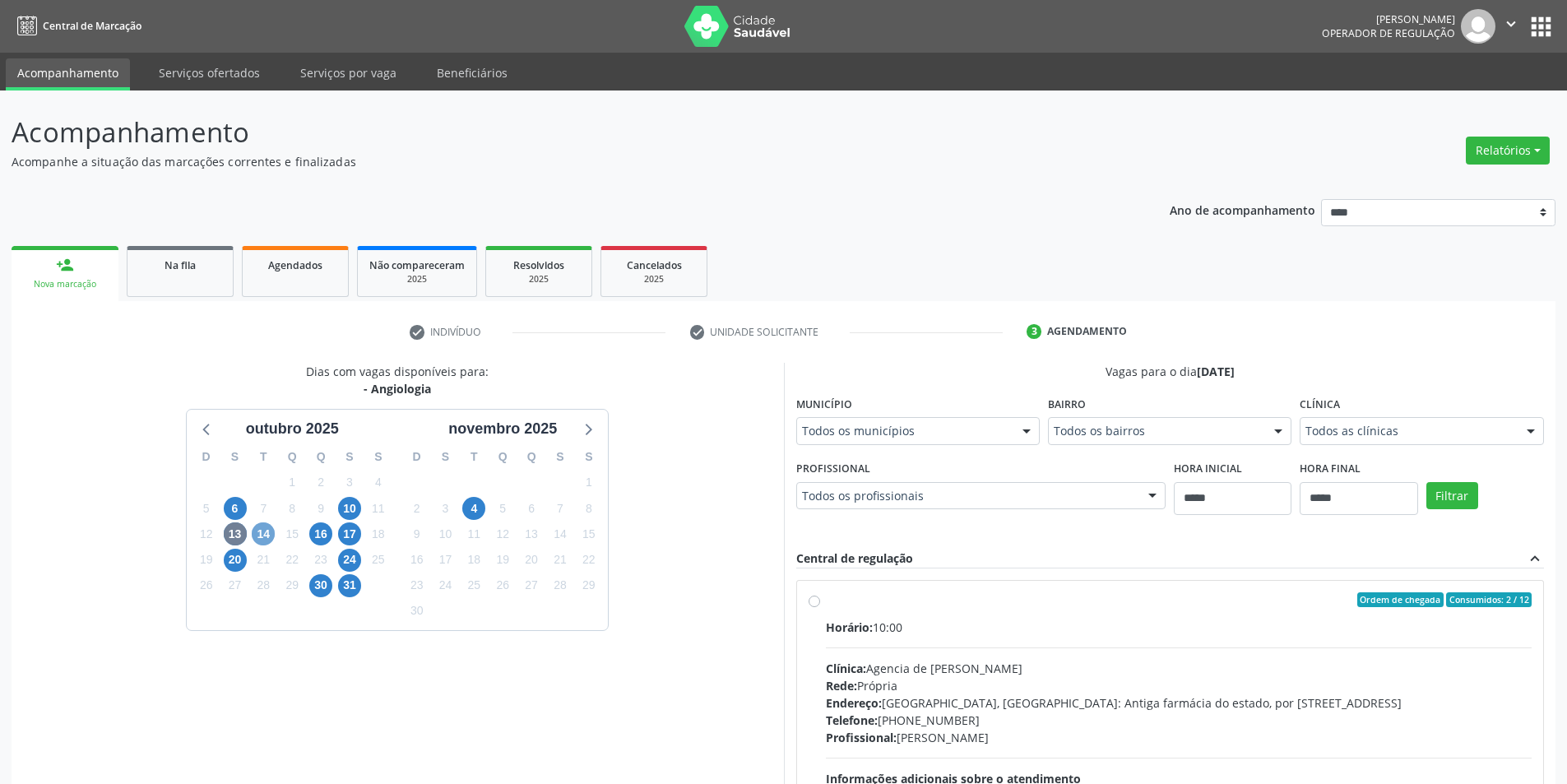
click at [266, 535] on span "14" at bounding box center [264, 534] width 23 height 23
click at [473, 511] on span "4" at bounding box center [474, 508] width 23 height 23
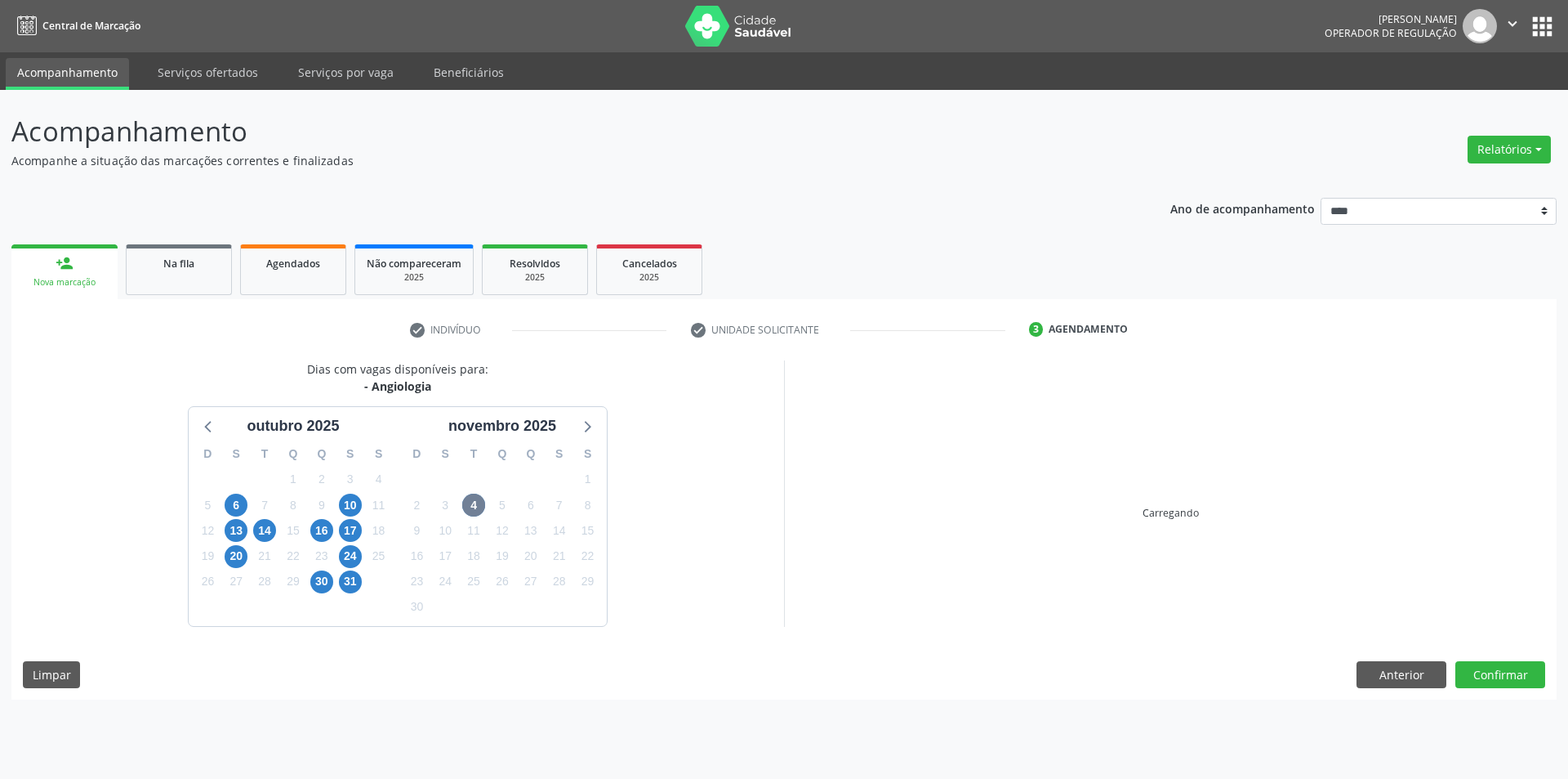
click at [317, 361] on div "Dias com vagas disponíveis para: - Angiologia" at bounding box center [397, 377] width 181 height 34
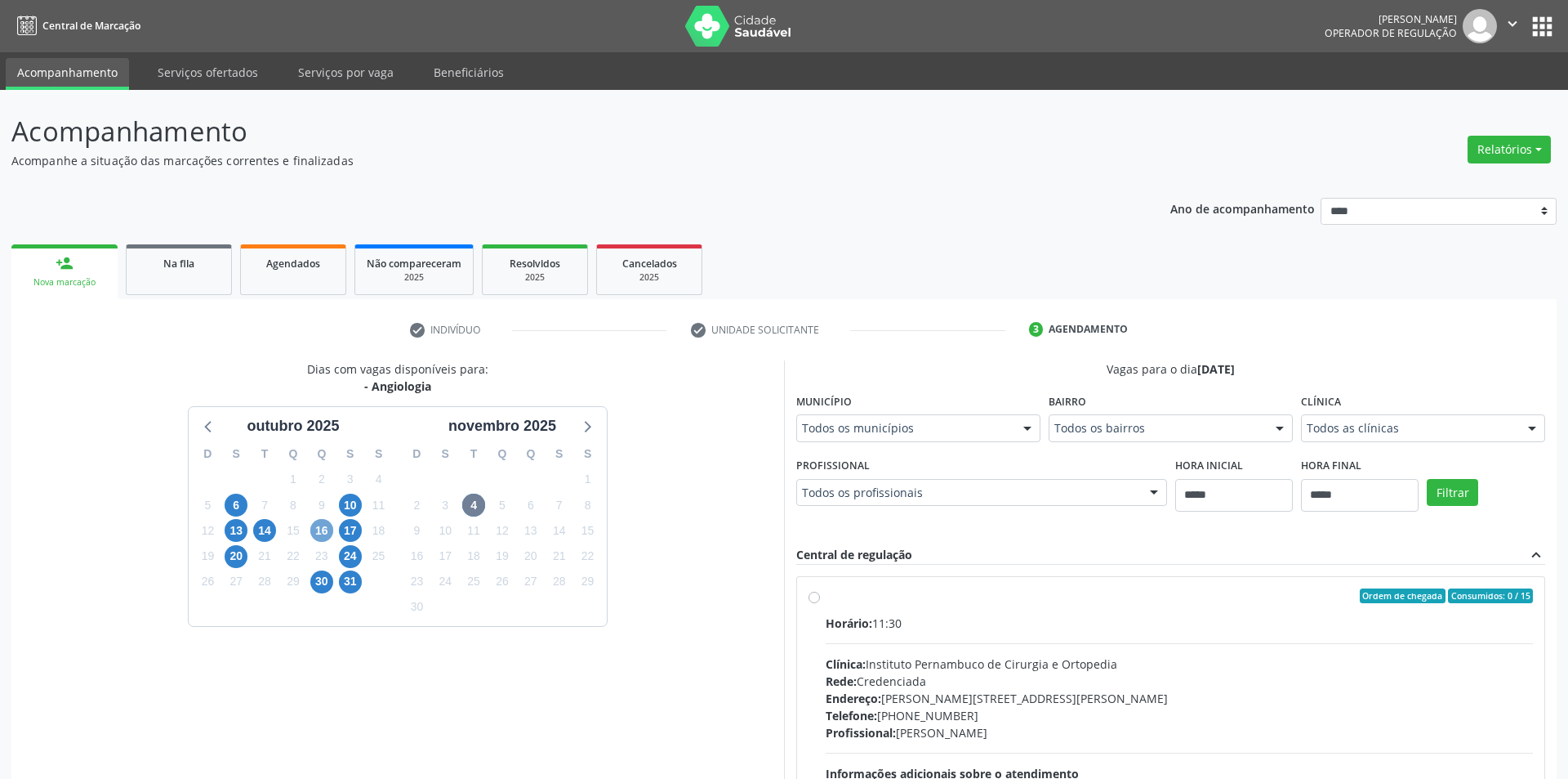
click at [311, 519] on span "16" at bounding box center [322, 531] width 23 height 23
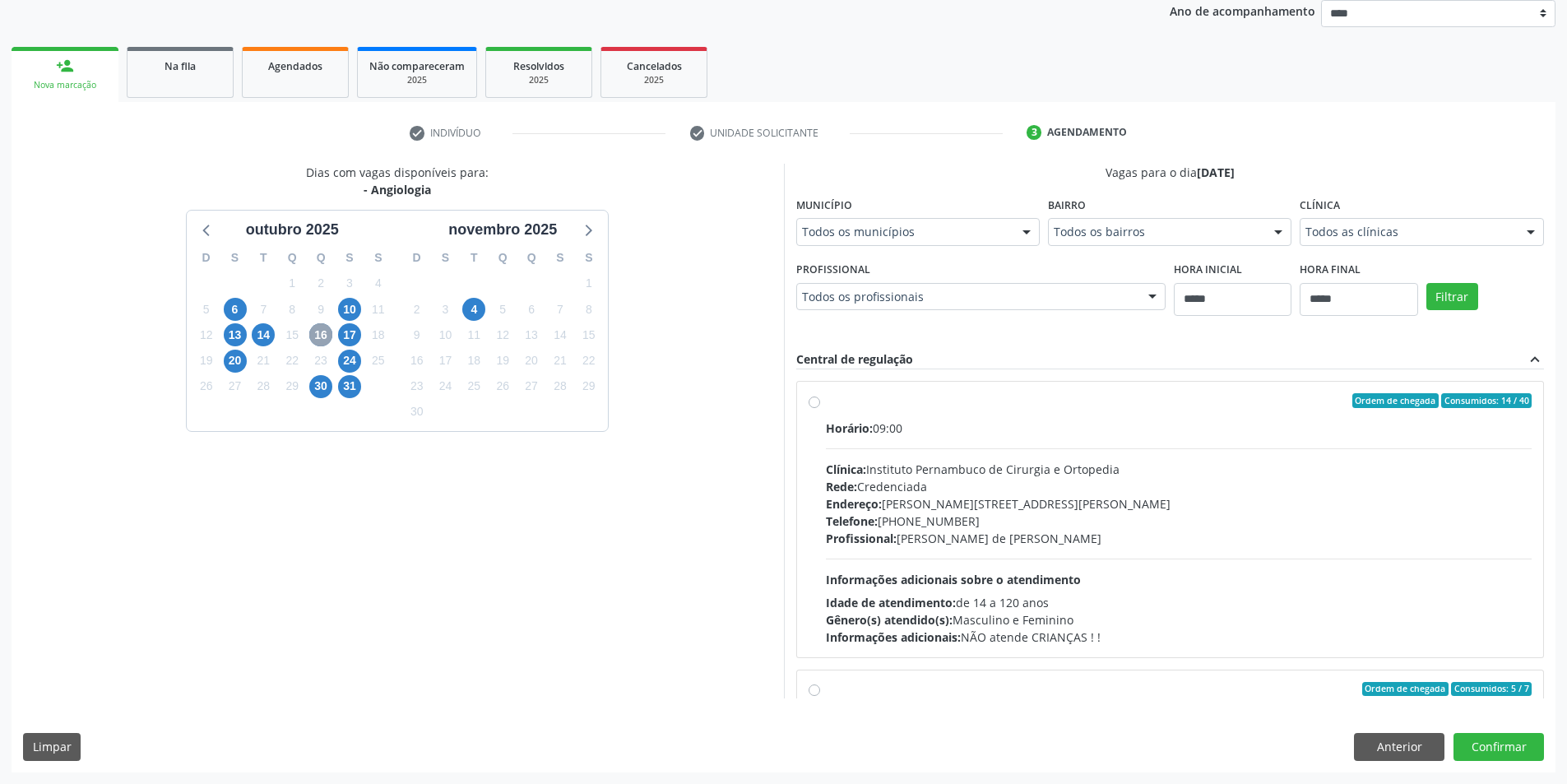
scroll to position [259, 0]
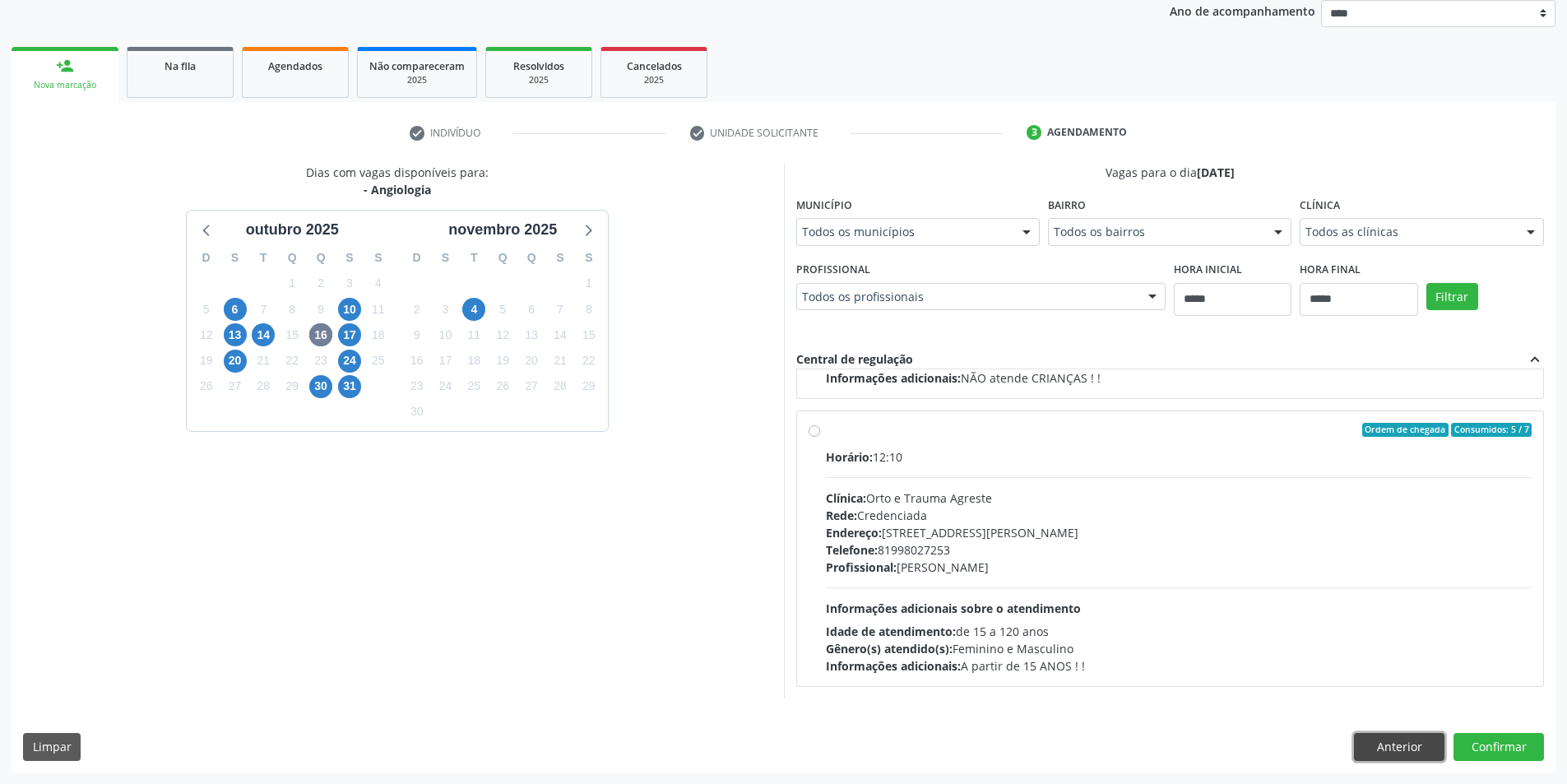
click at [1396, 735] on button "Anterior" at bounding box center [1399, 746] width 91 height 28
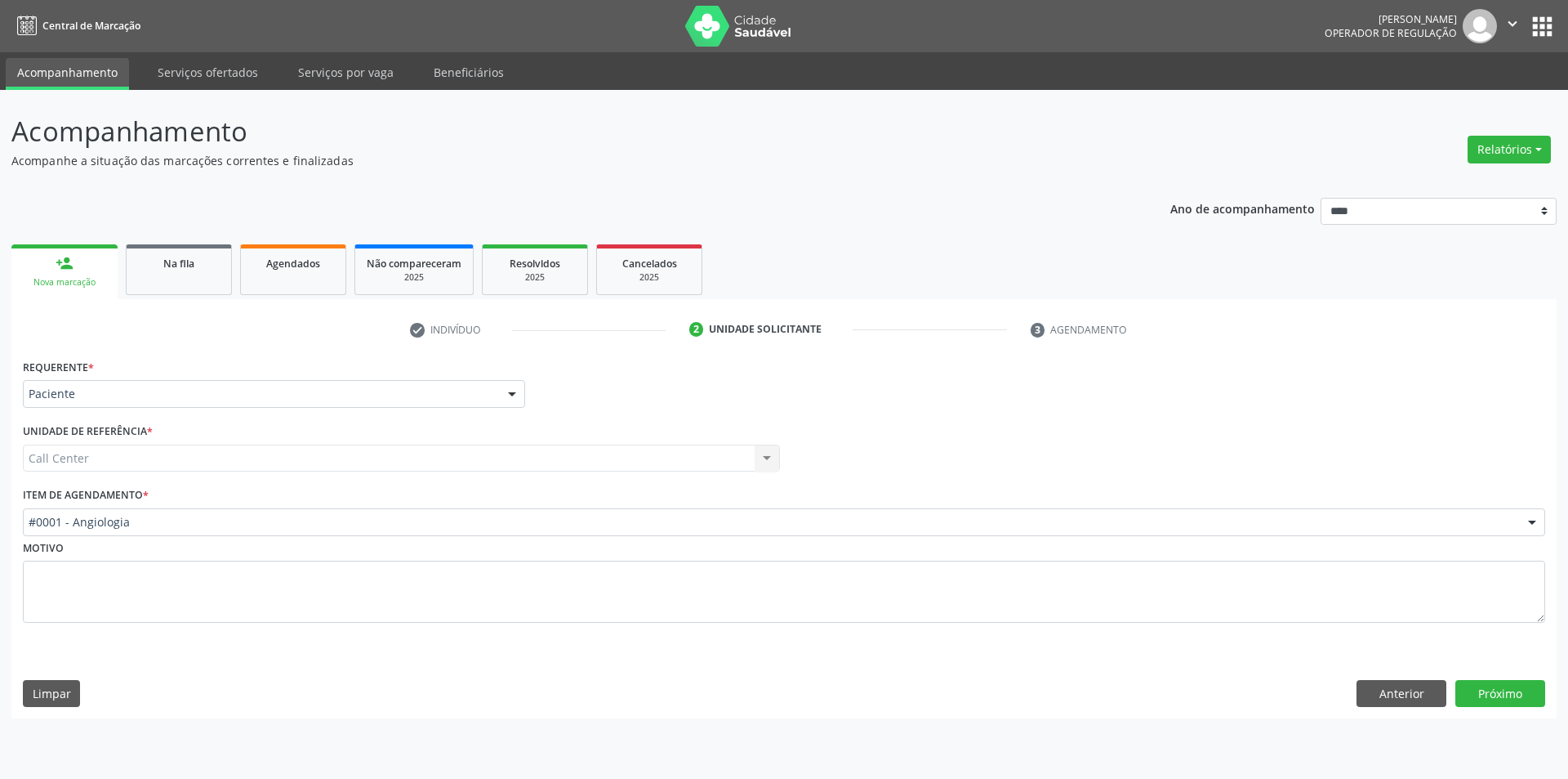
click at [331, 533] on div "#0001 - Angiologia" at bounding box center [784, 522] width 1522 height 28
click at [1521, 691] on button "Próximo" at bounding box center [1500, 693] width 90 height 28
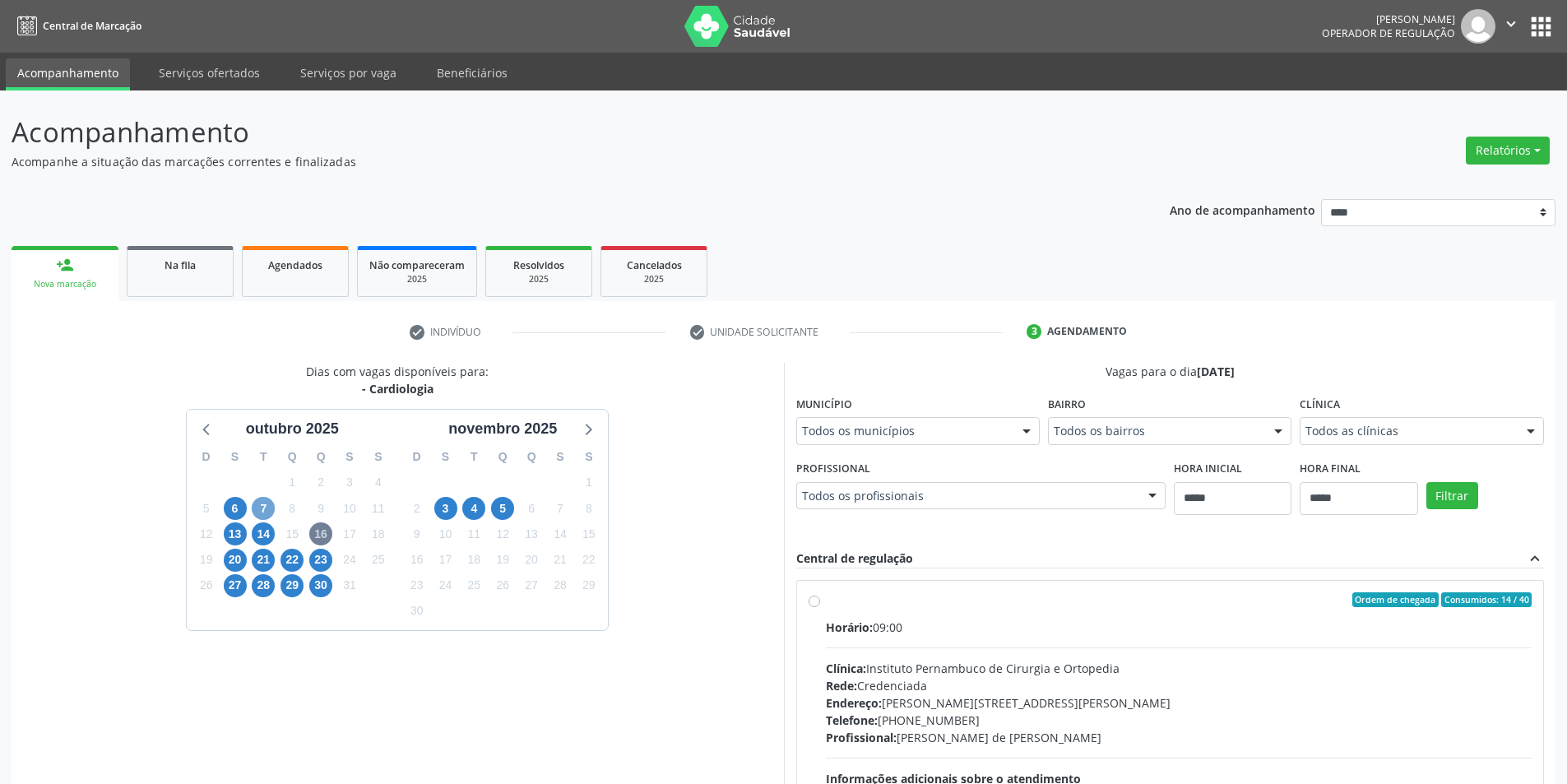
click at [266, 506] on span "7" at bounding box center [264, 508] width 23 height 23
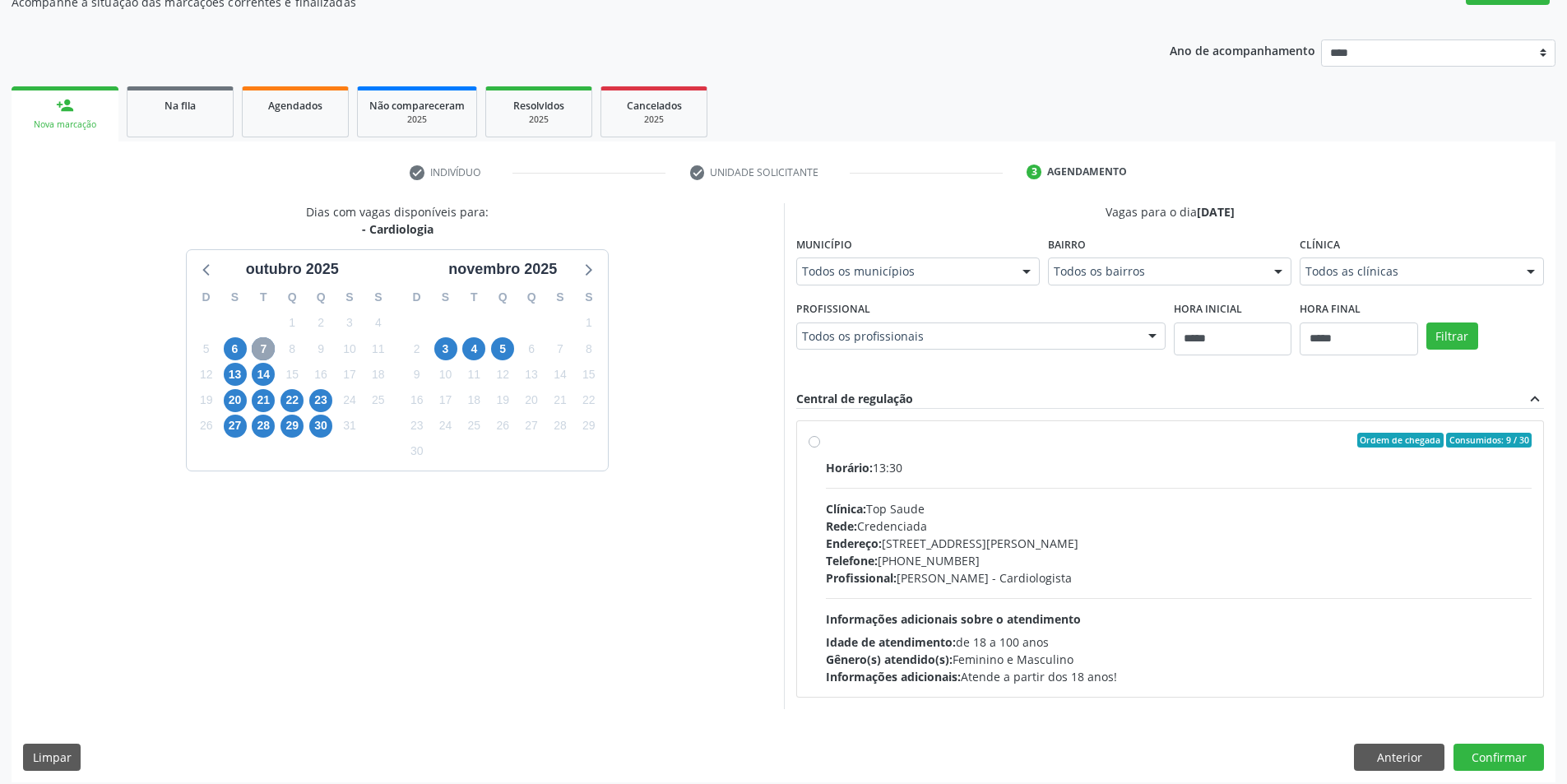
scroll to position [169, 0]
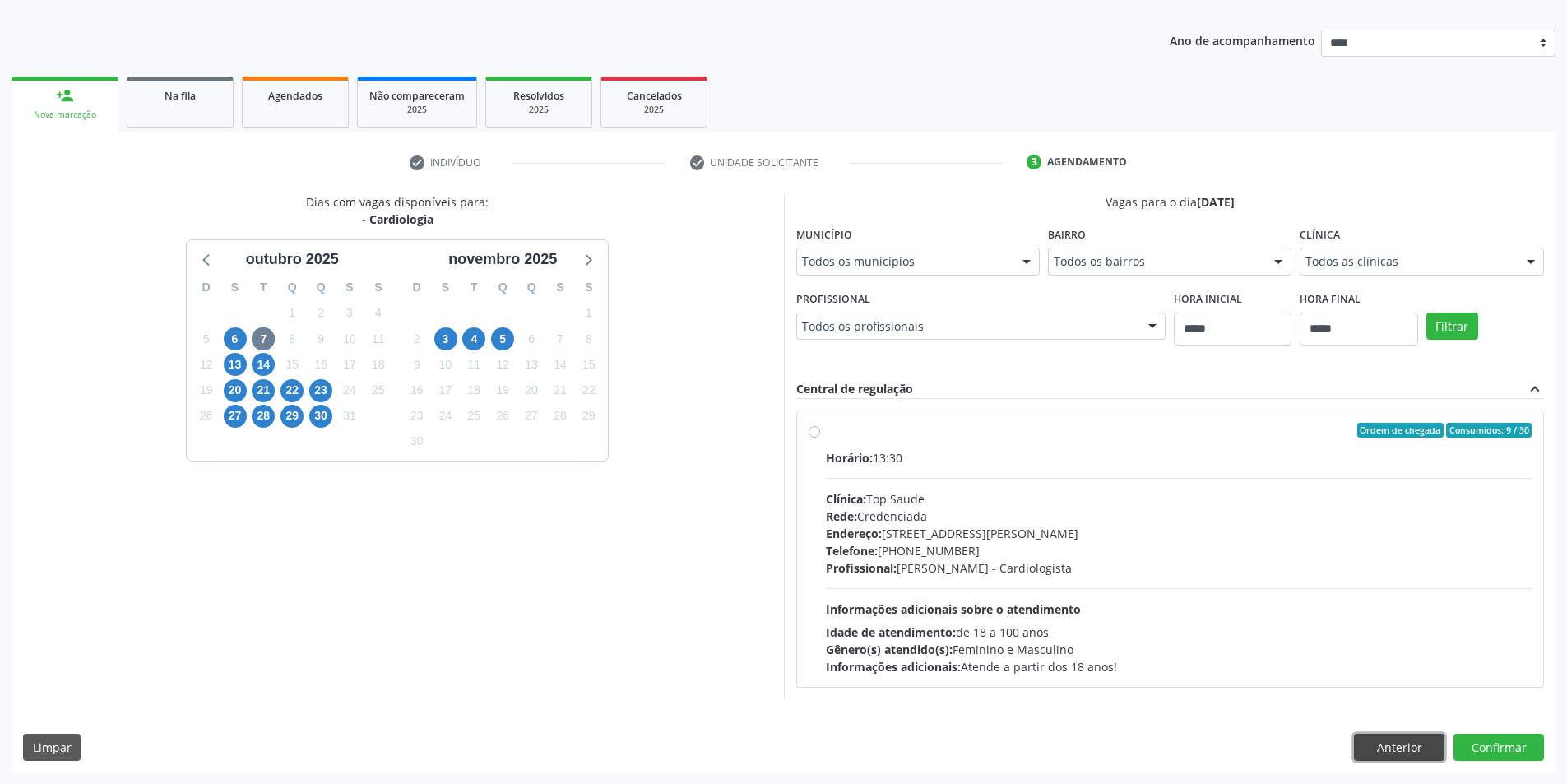
click at [1378, 739] on button "Anterior" at bounding box center [1399, 747] width 91 height 28
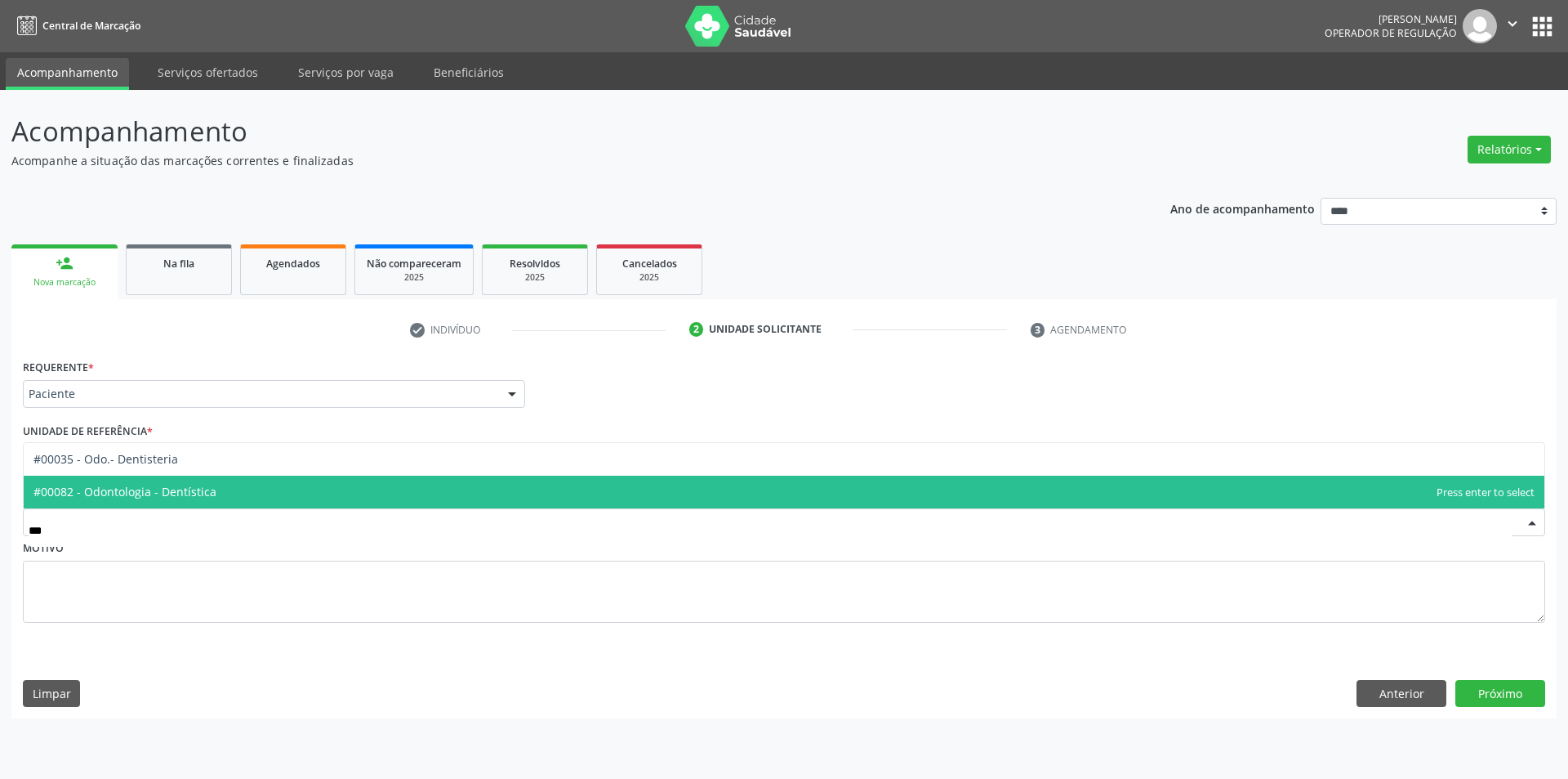
click at [296, 482] on span "#00082 - Odontologia - Dentística" at bounding box center [784, 491] width 1521 height 33
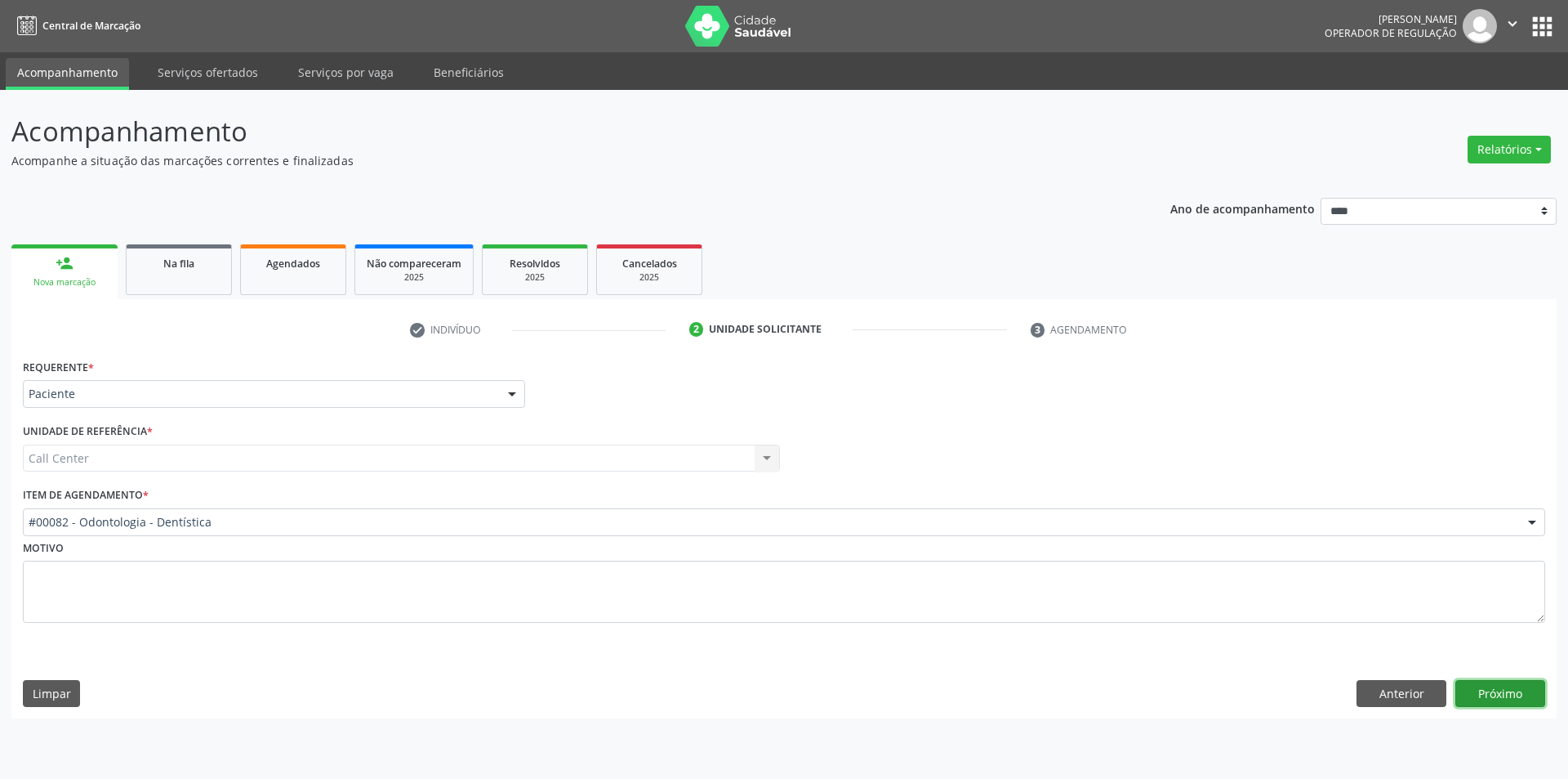
click at [1493, 700] on button "Próximo" at bounding box center [1500, 693] width 90 height 28
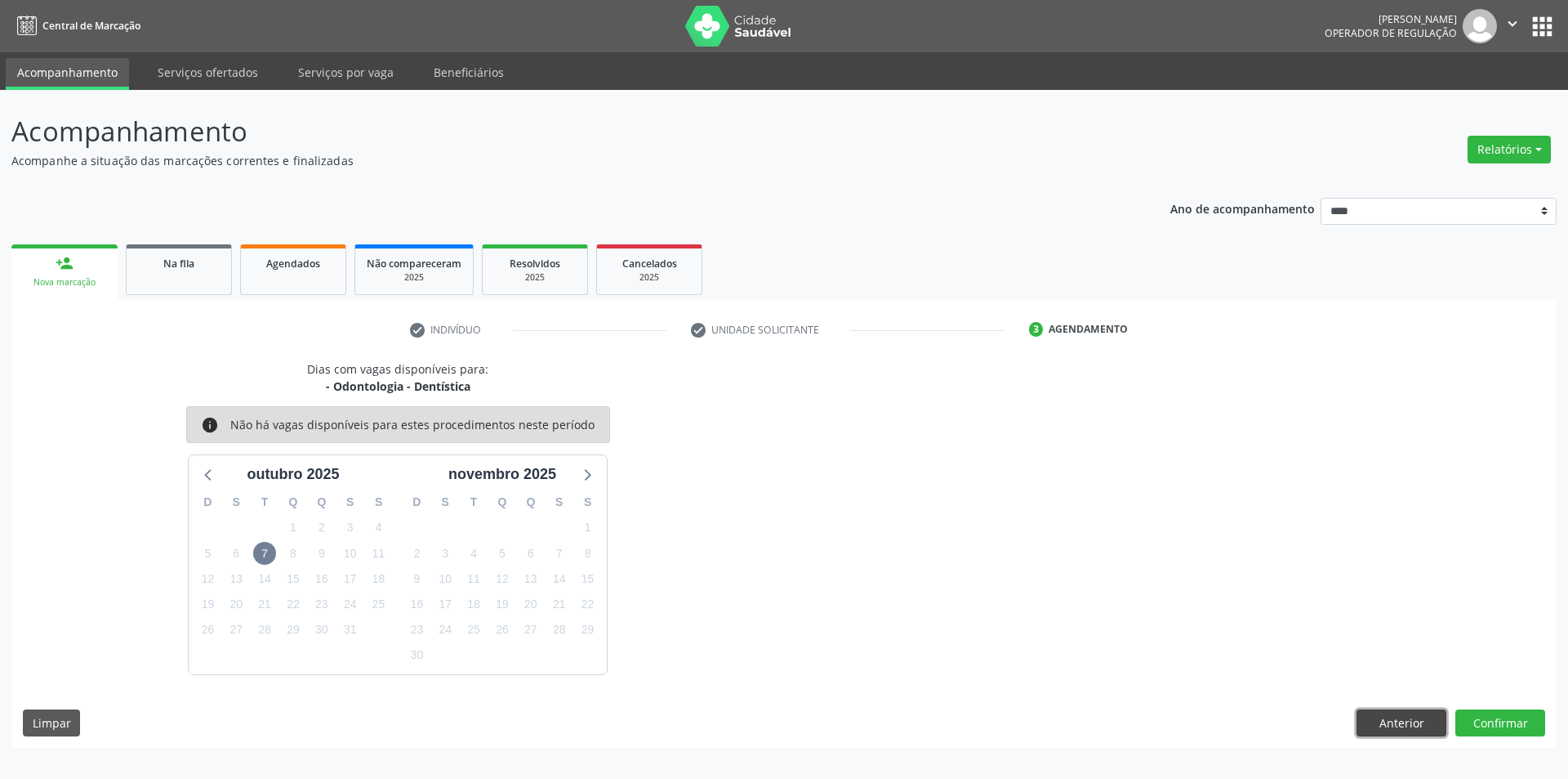
click at [1398, 724] on button "Anterior" at bounding box center [1401, 723] width 90 height 28
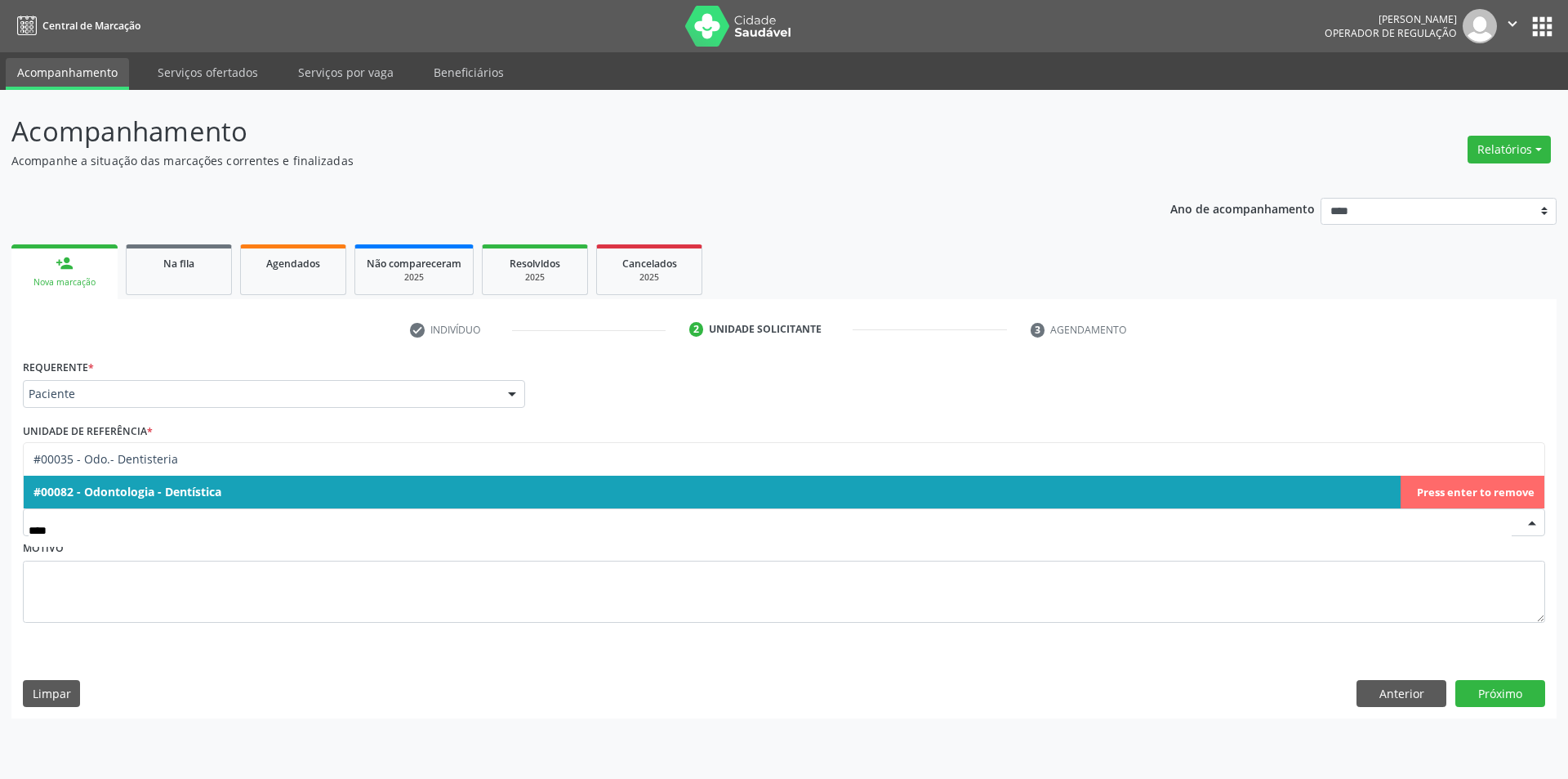
type input "****"
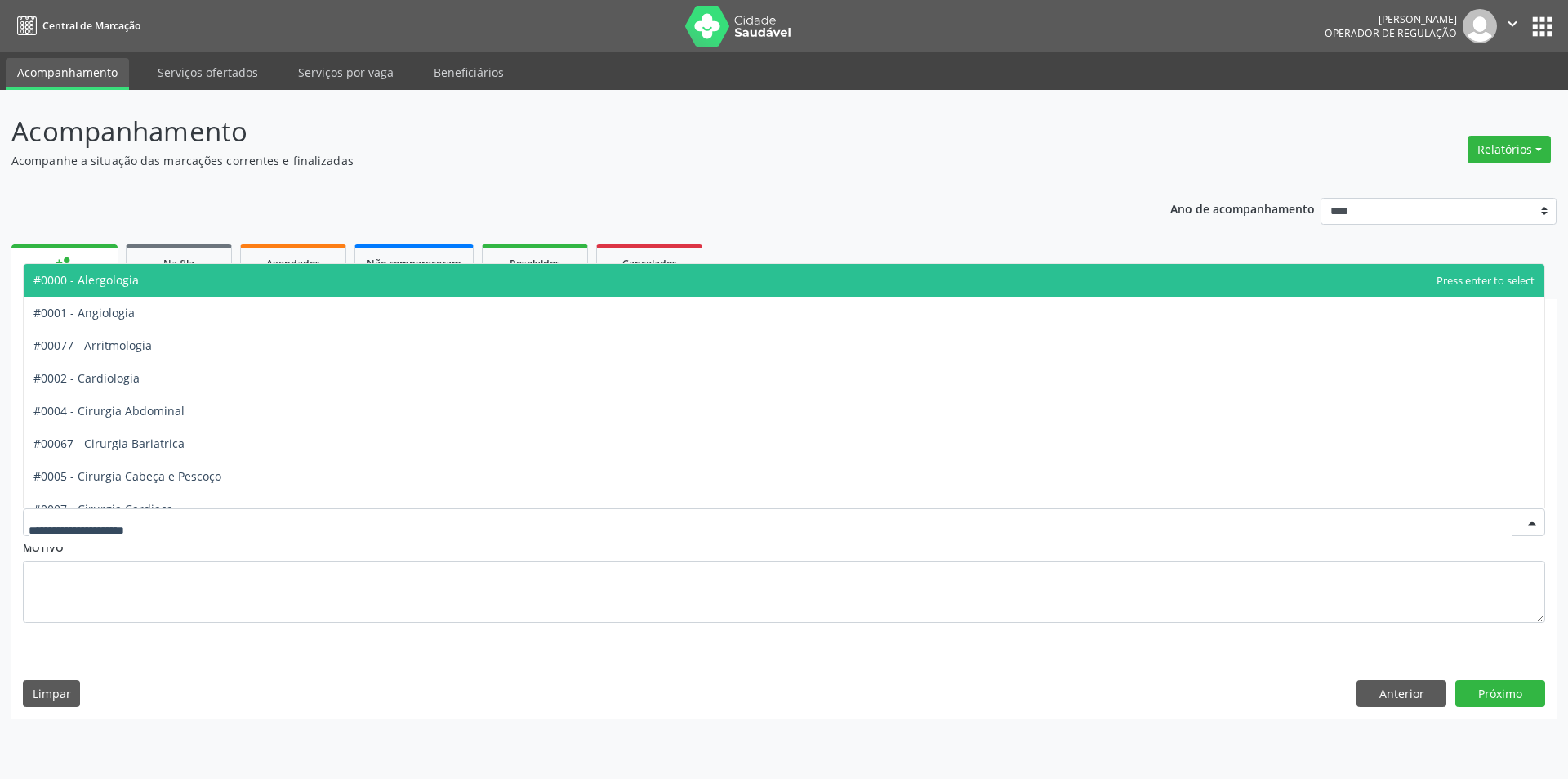
click at [1177, 520] on div at bounding box center [784, 522] width 1522 height 28
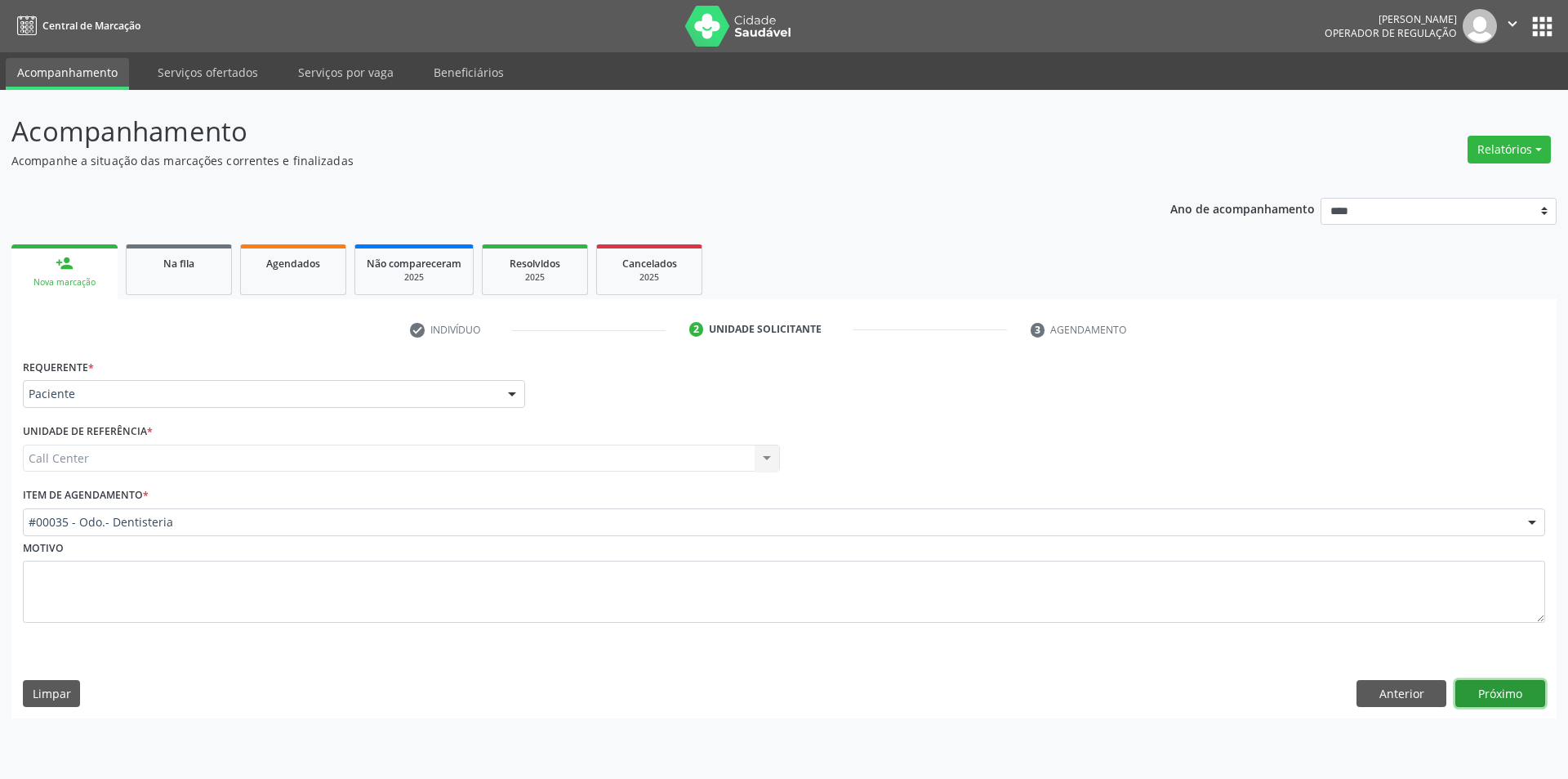
click at [1514, 691] on button "Próximo" at bounding box center [1500, 693] width 90 height 28
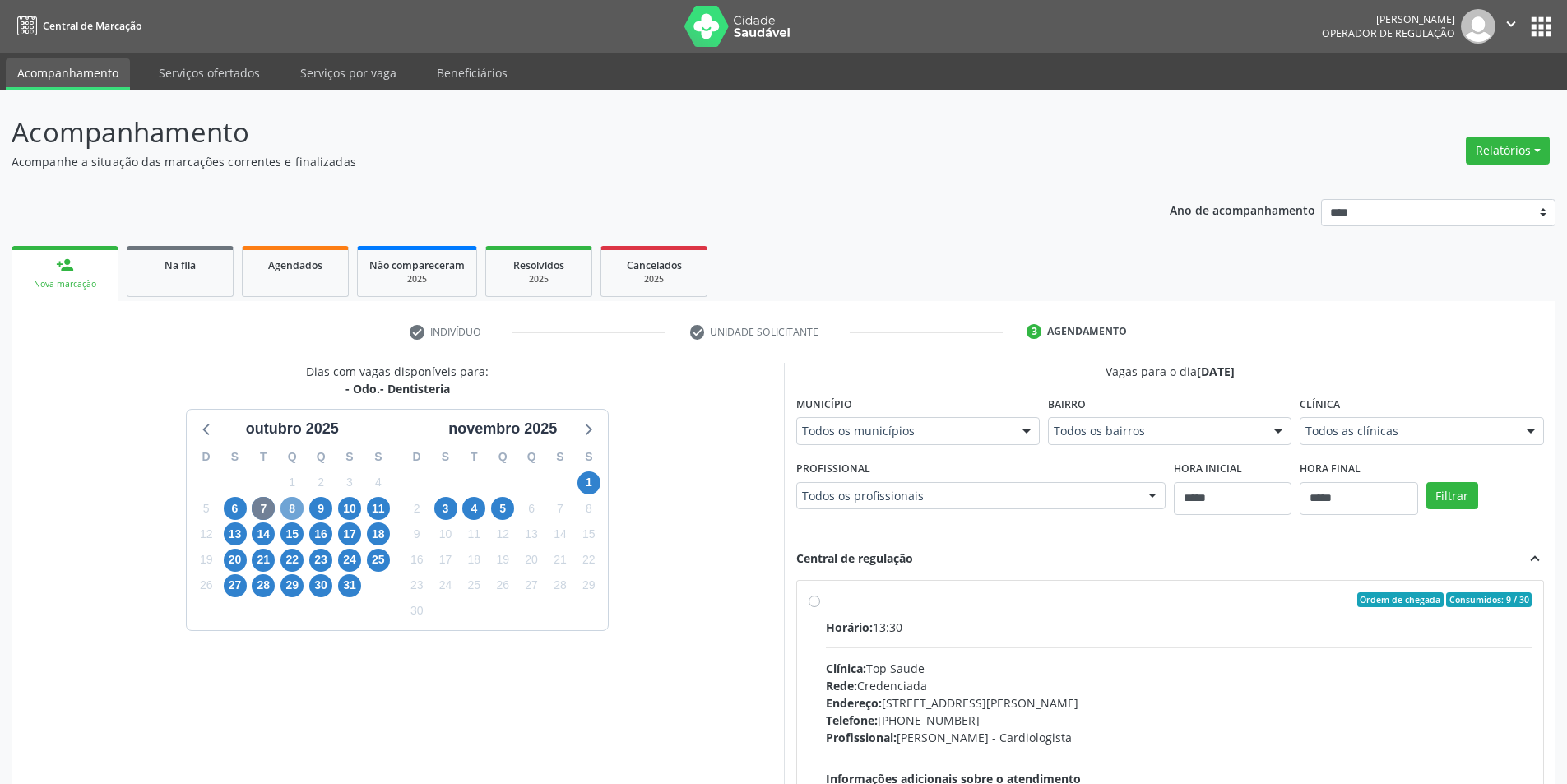
click at [290, 508] on span "8" at bounding box center [292, 508] width 23 height 23
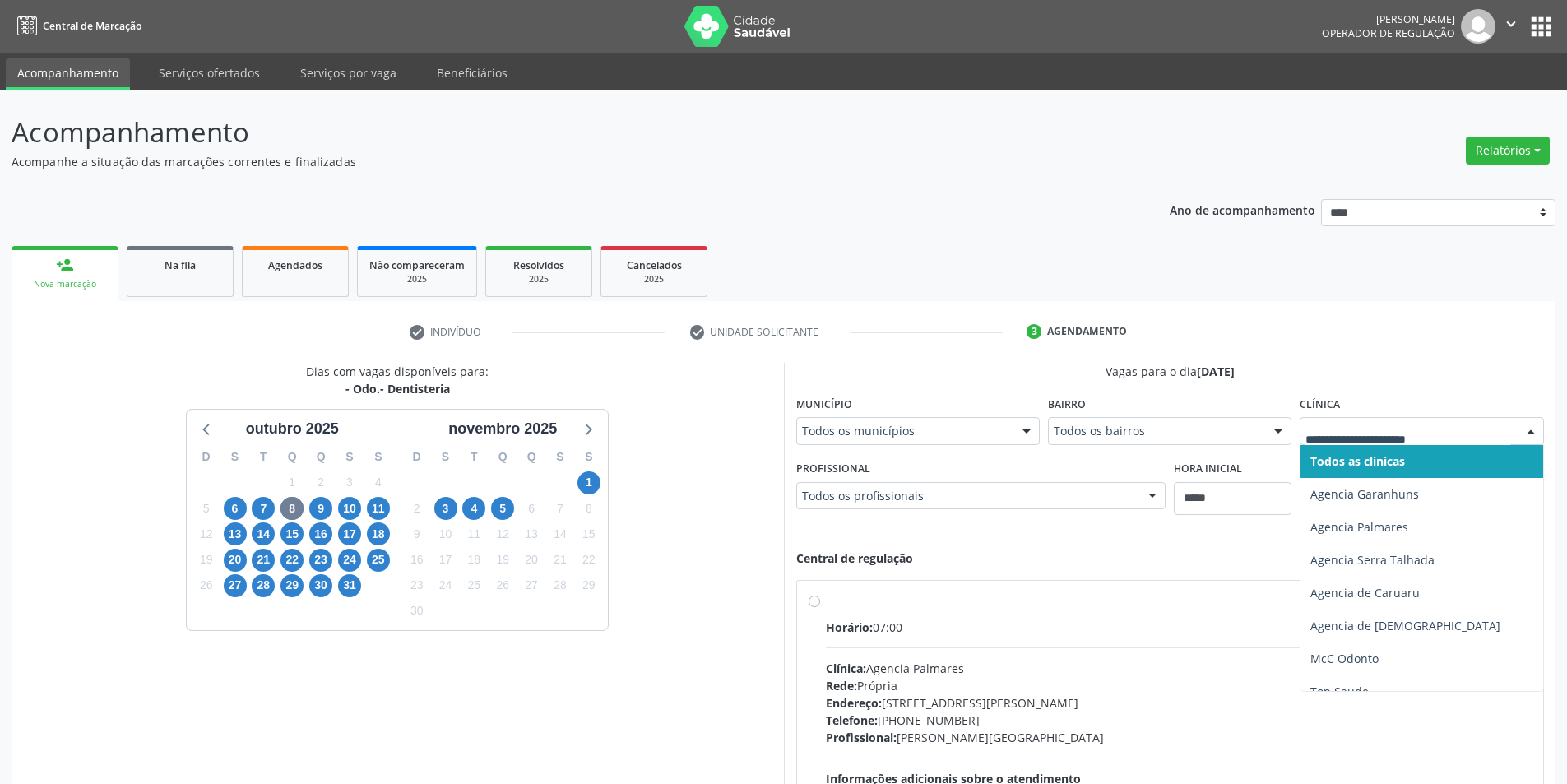
click at [1431, 420] on div at bounding box center [1421, 431] width 244 height 28
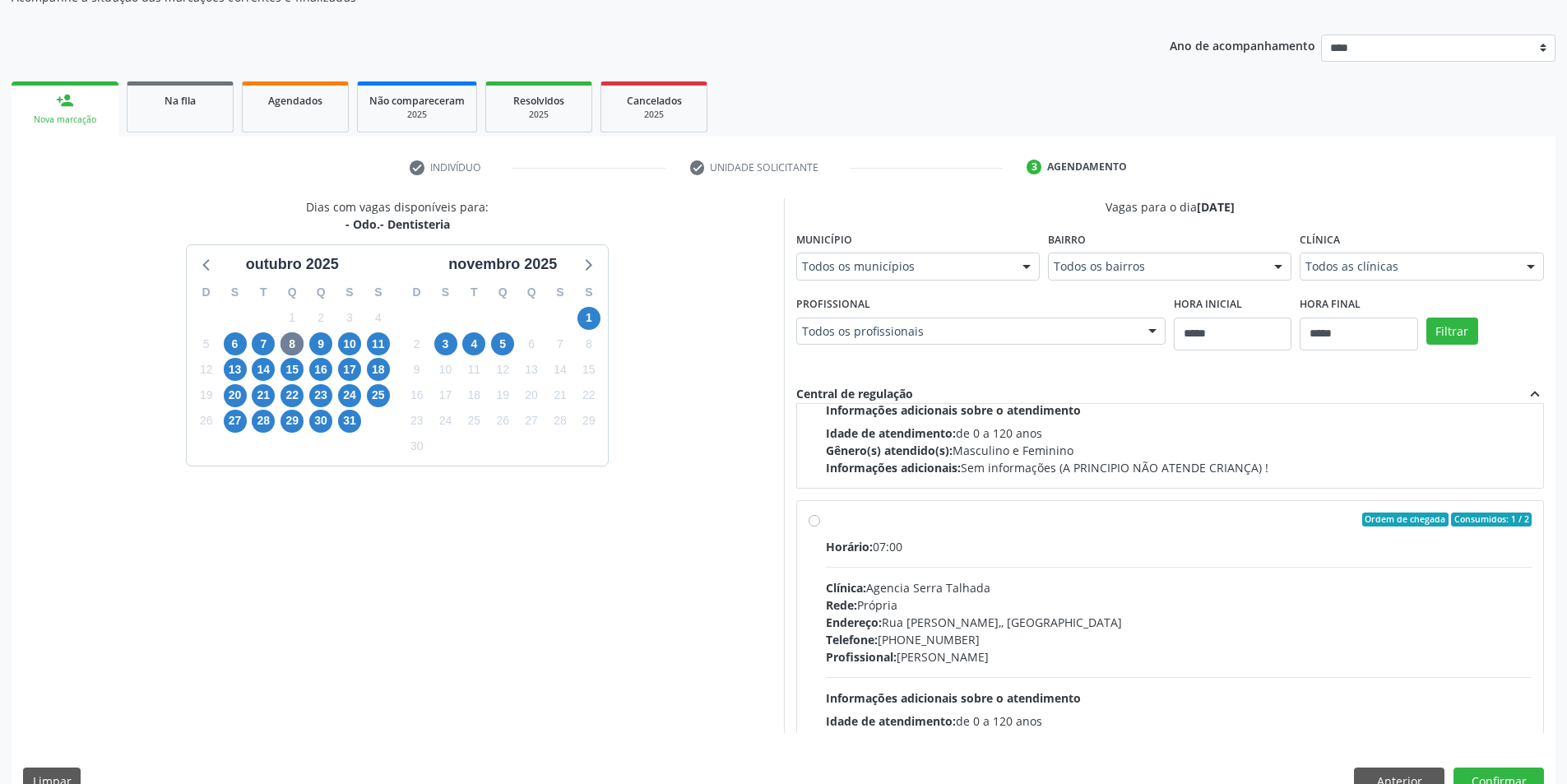
scroll to position [246, 0]
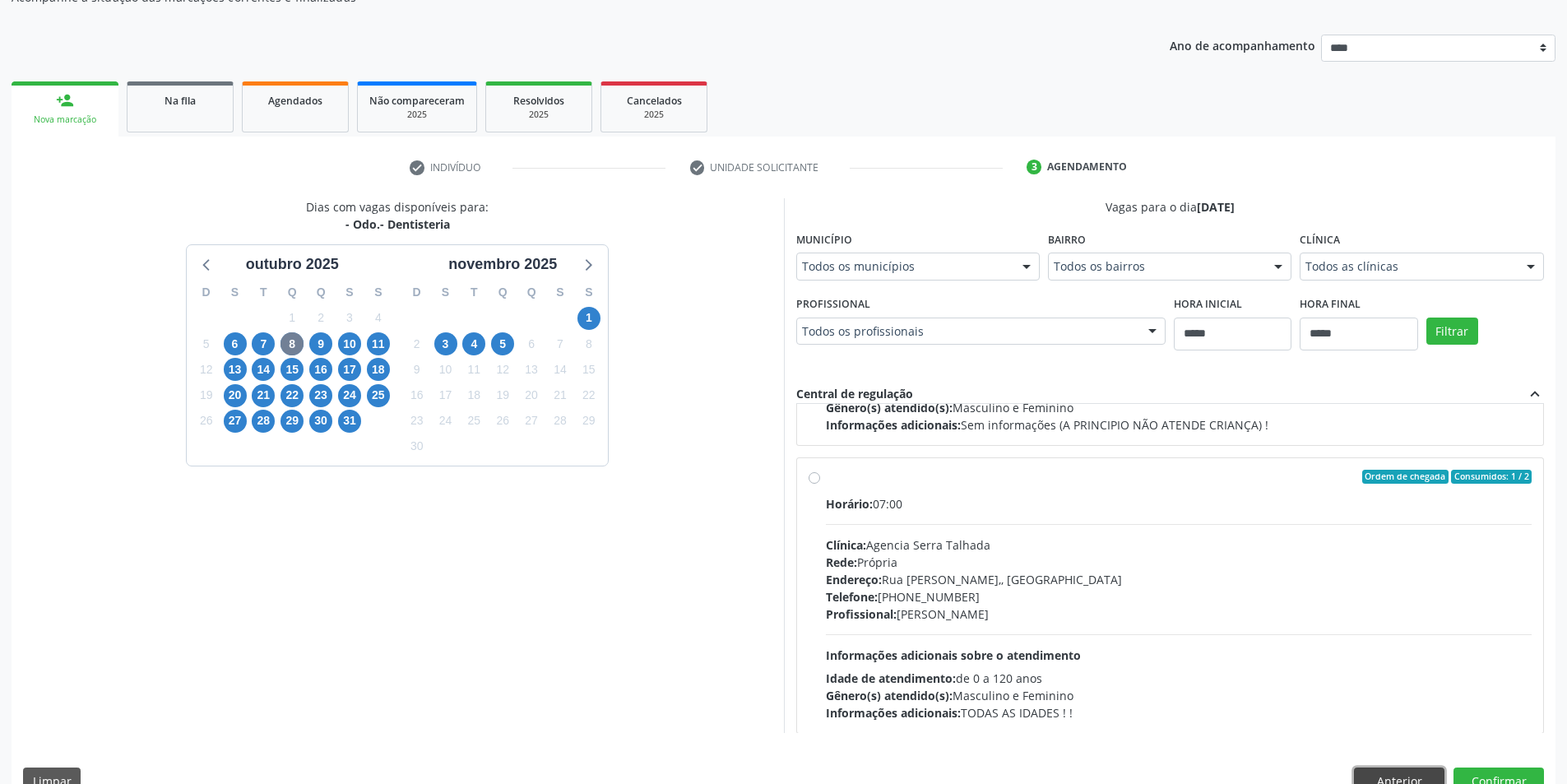
click at [1393, 781] on button "Anterior" at bounding box center [1399, 780] width 91 height 28
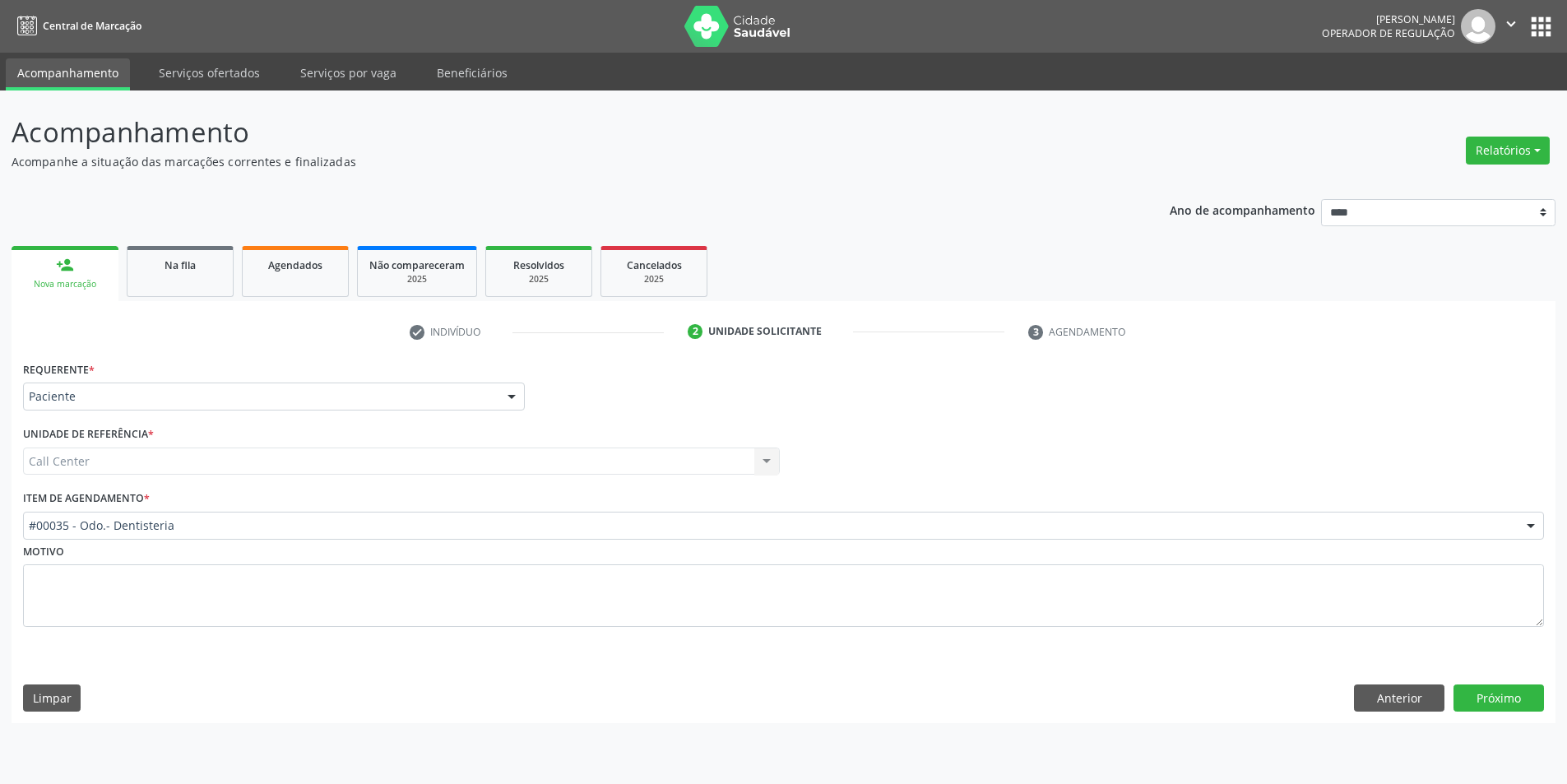
scroll to position [0, 0]
click at [1512, 699] on button "Próximo" at bounding box center [1511, 698] width 91 height 28
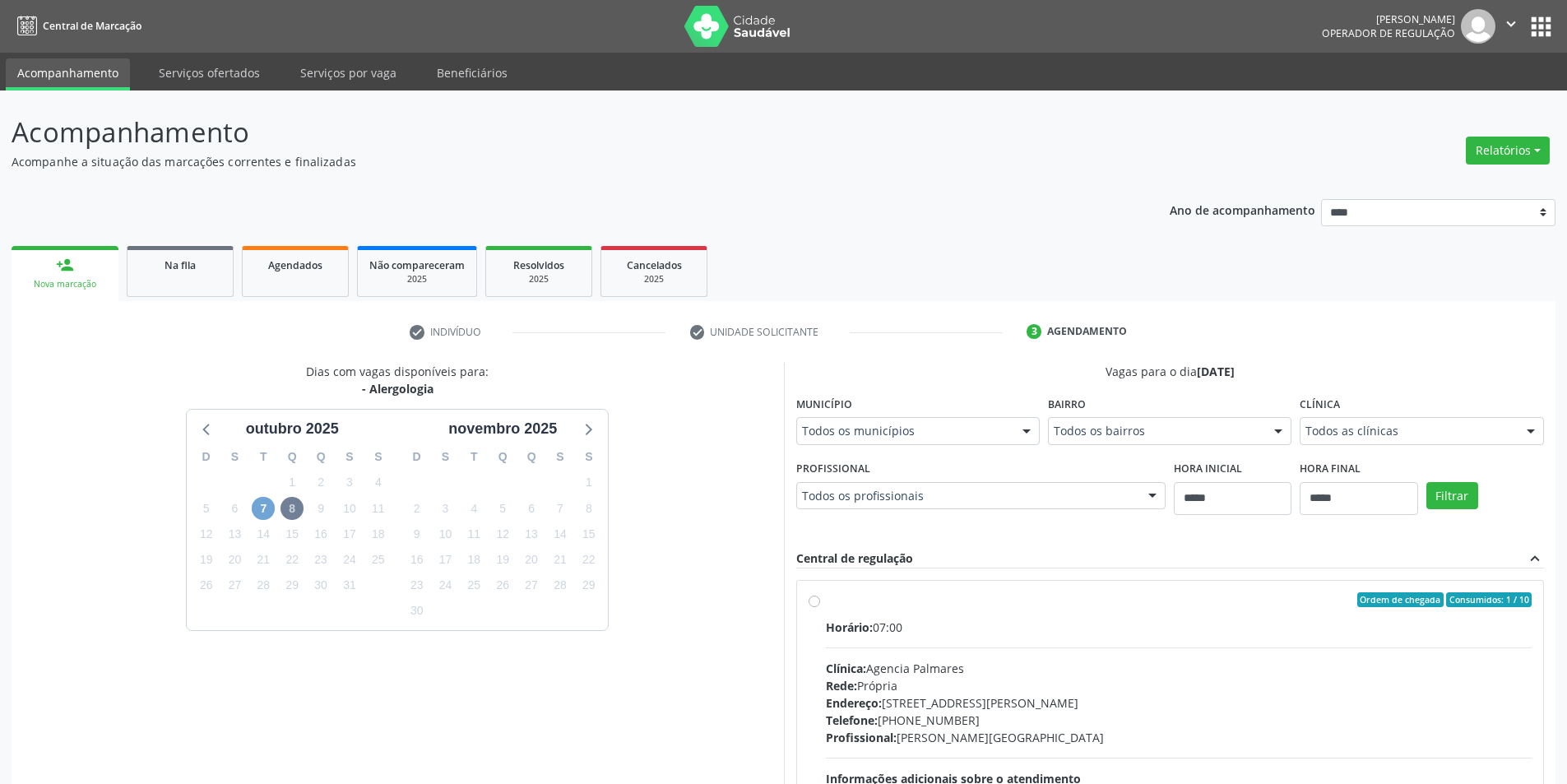
click at [257, 507] on span "7" at bounding box center [264, 508] width 23 height 23
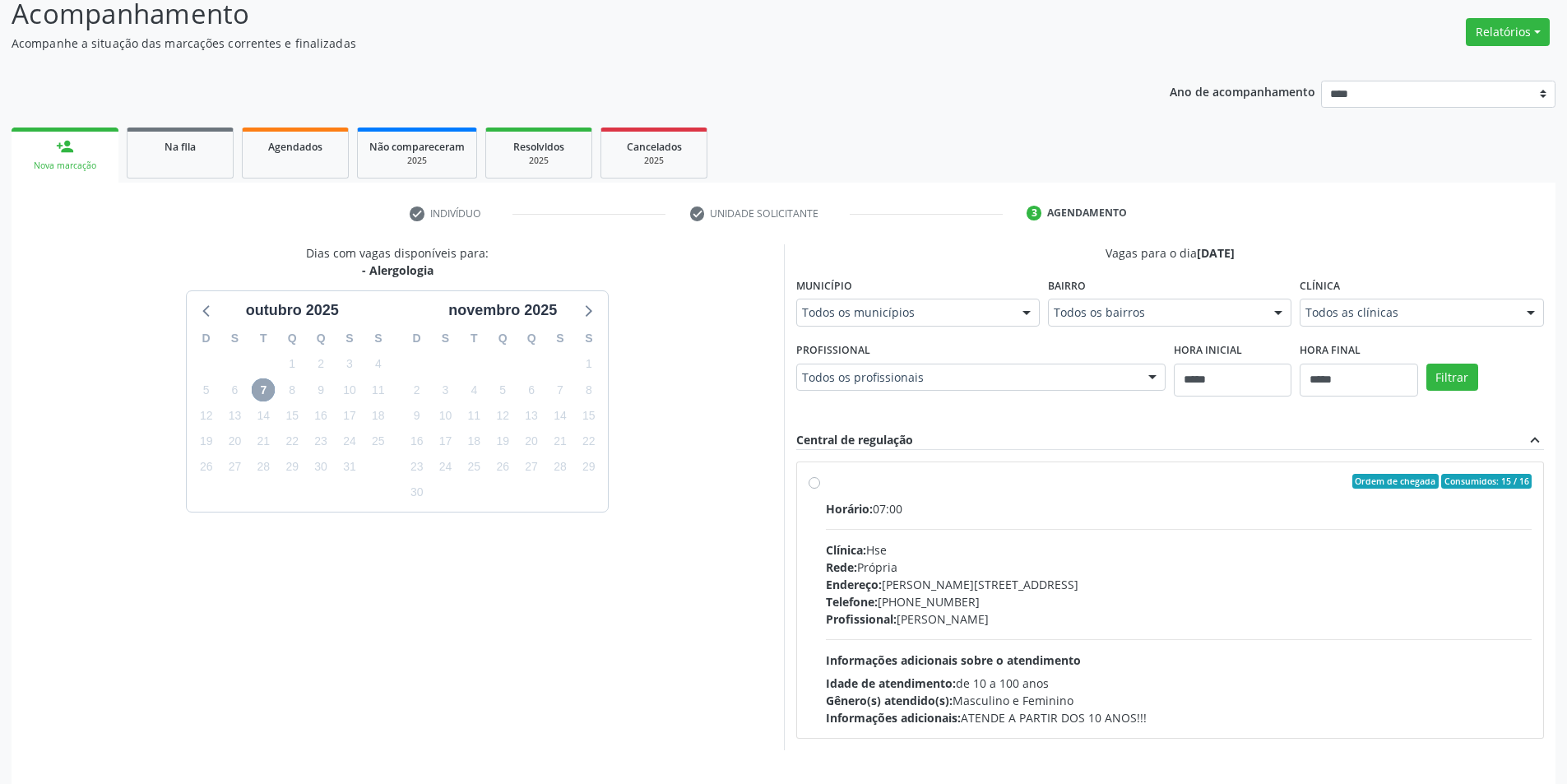
scroll to position [169, 0]
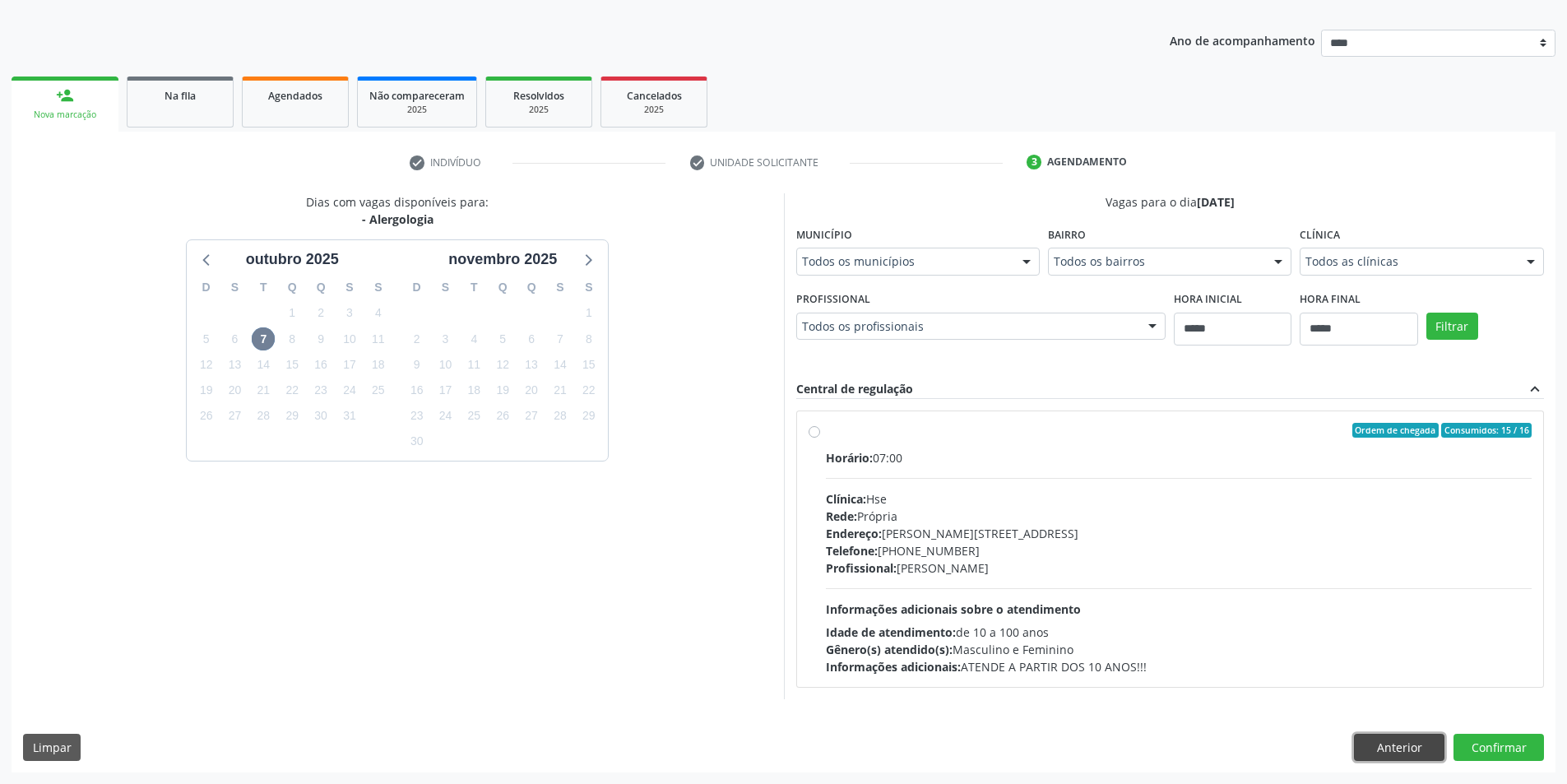
click at [1410, 735] on button "Anterior" at bounding box center [1399, 747] width 91 height 28
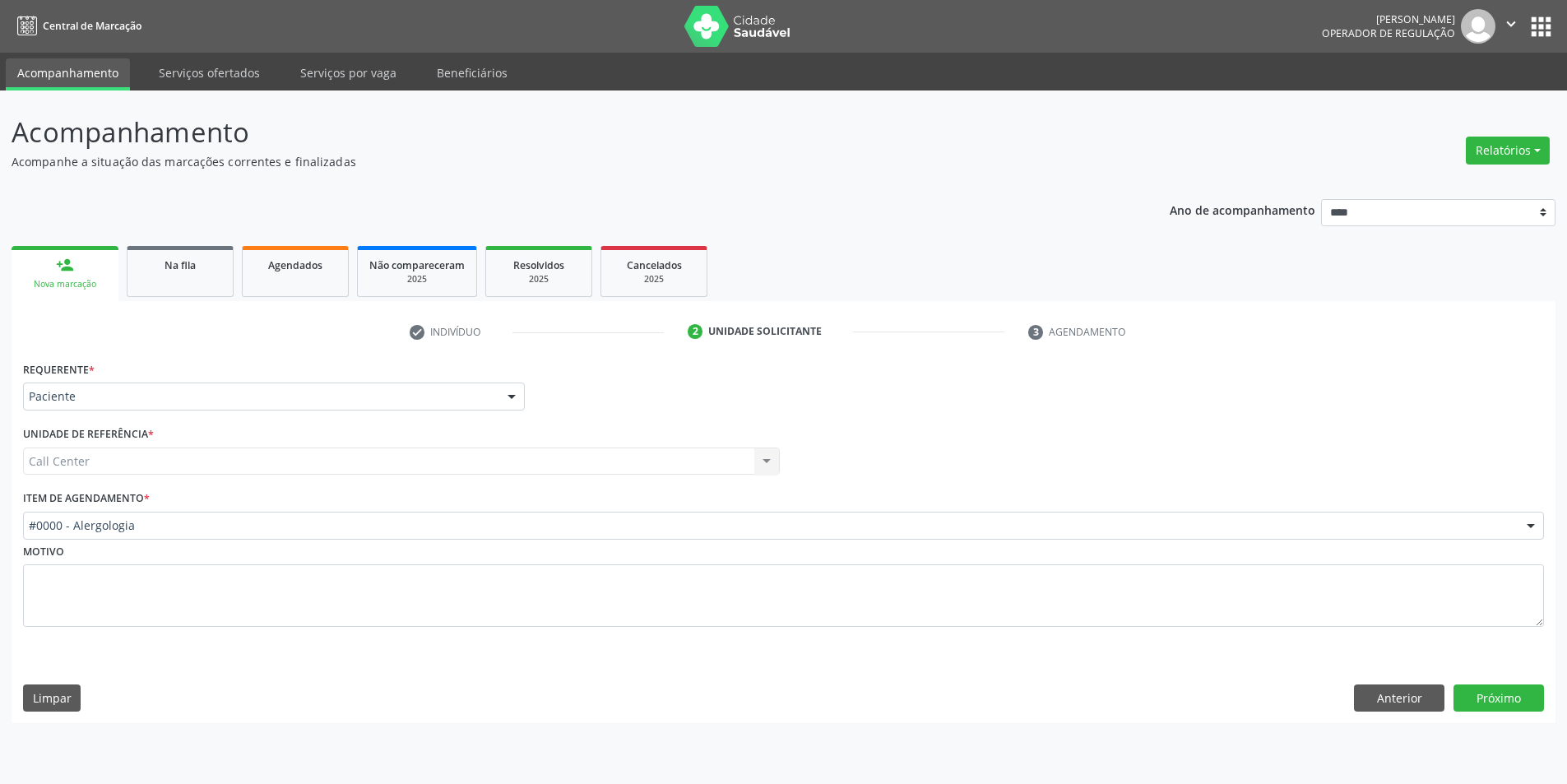
scroll to position [0, 0]
click at [1520, 687] on button "Próximo" at bounding box center [1511, 698] width 91 height 28
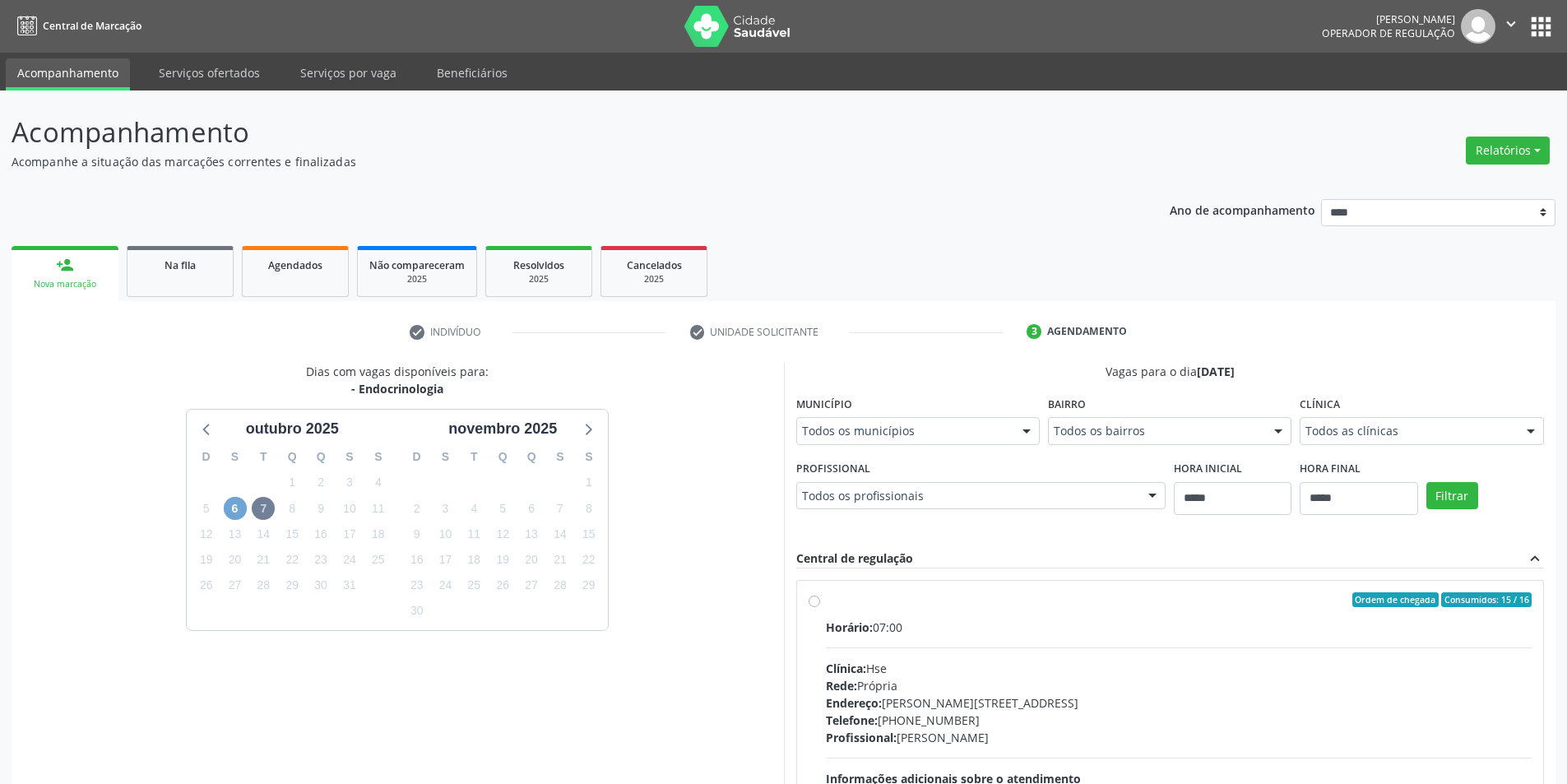
click at [241, 515] on span "6" at bounding box center [236, 508] width 23 height 23
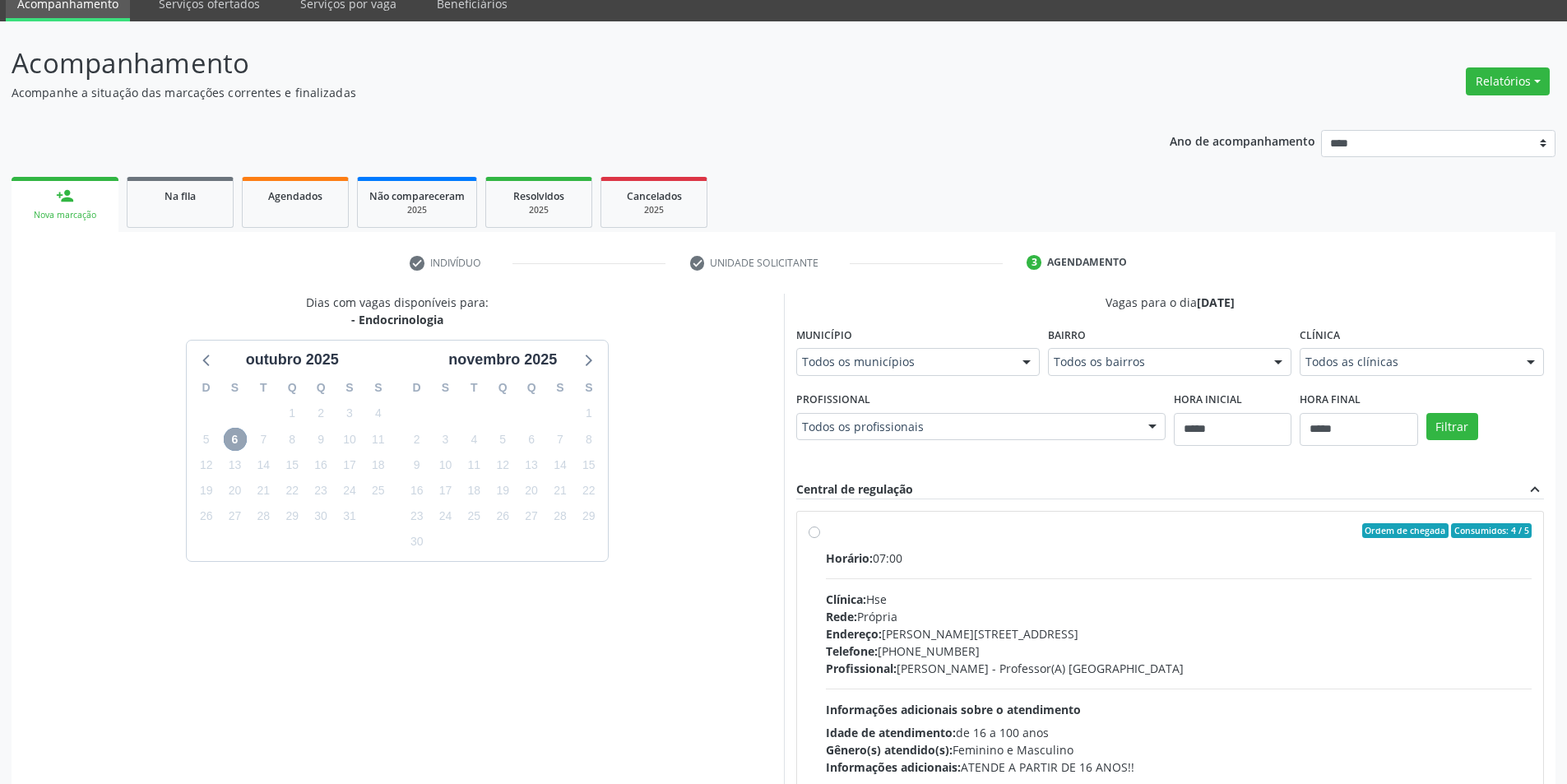
scroll to position [169, 0]
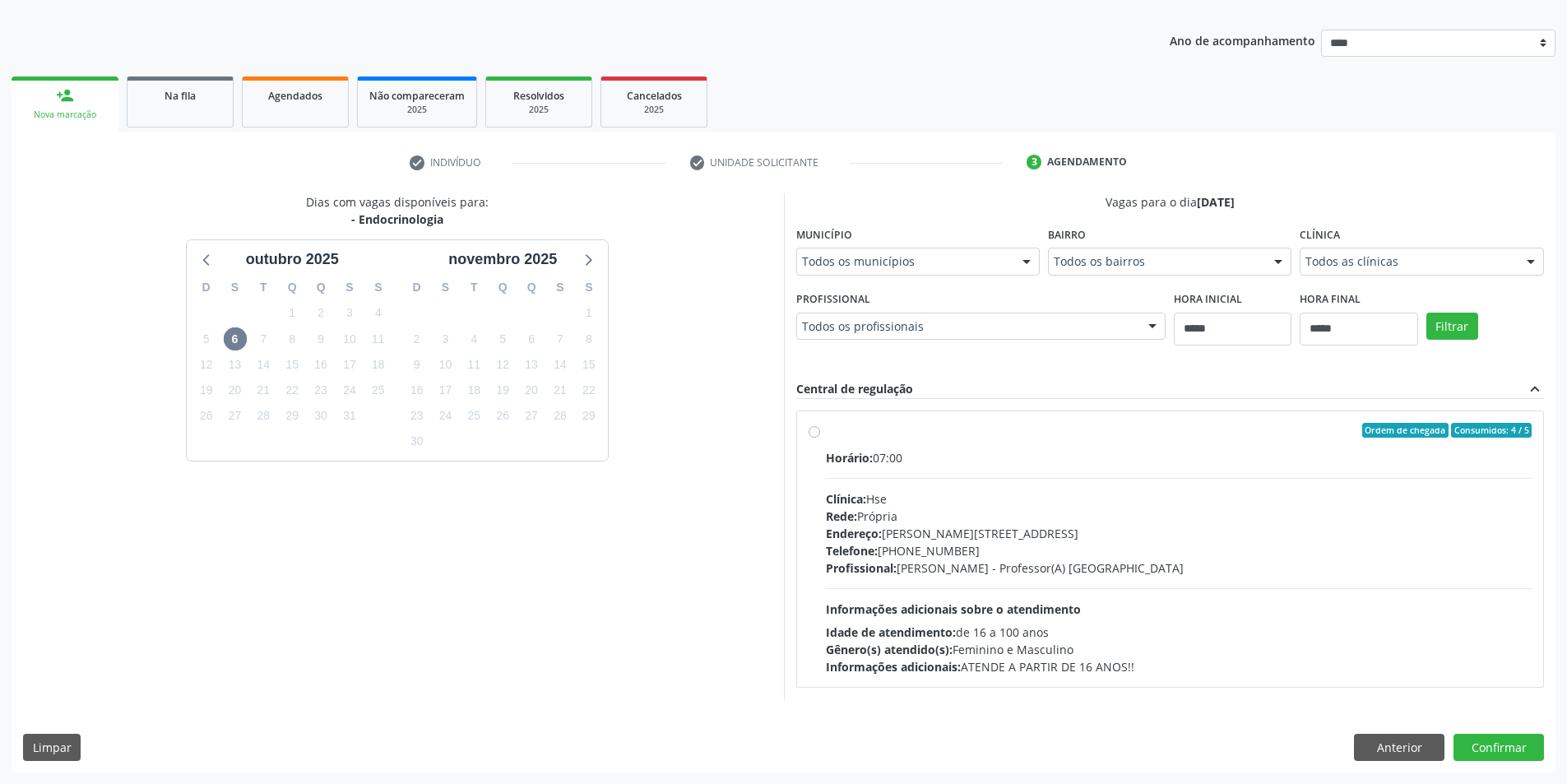
click at [749, 306] on div "Dias com vagas disponíveis para: - Endocrinologia outubro 2025 D S T Q Q S S 28…" at bounding box center [398, 446] width 773 height 505
click at [1404, 751] on button "Anterior" at bounding box center [1399, 747] width 91 height 28
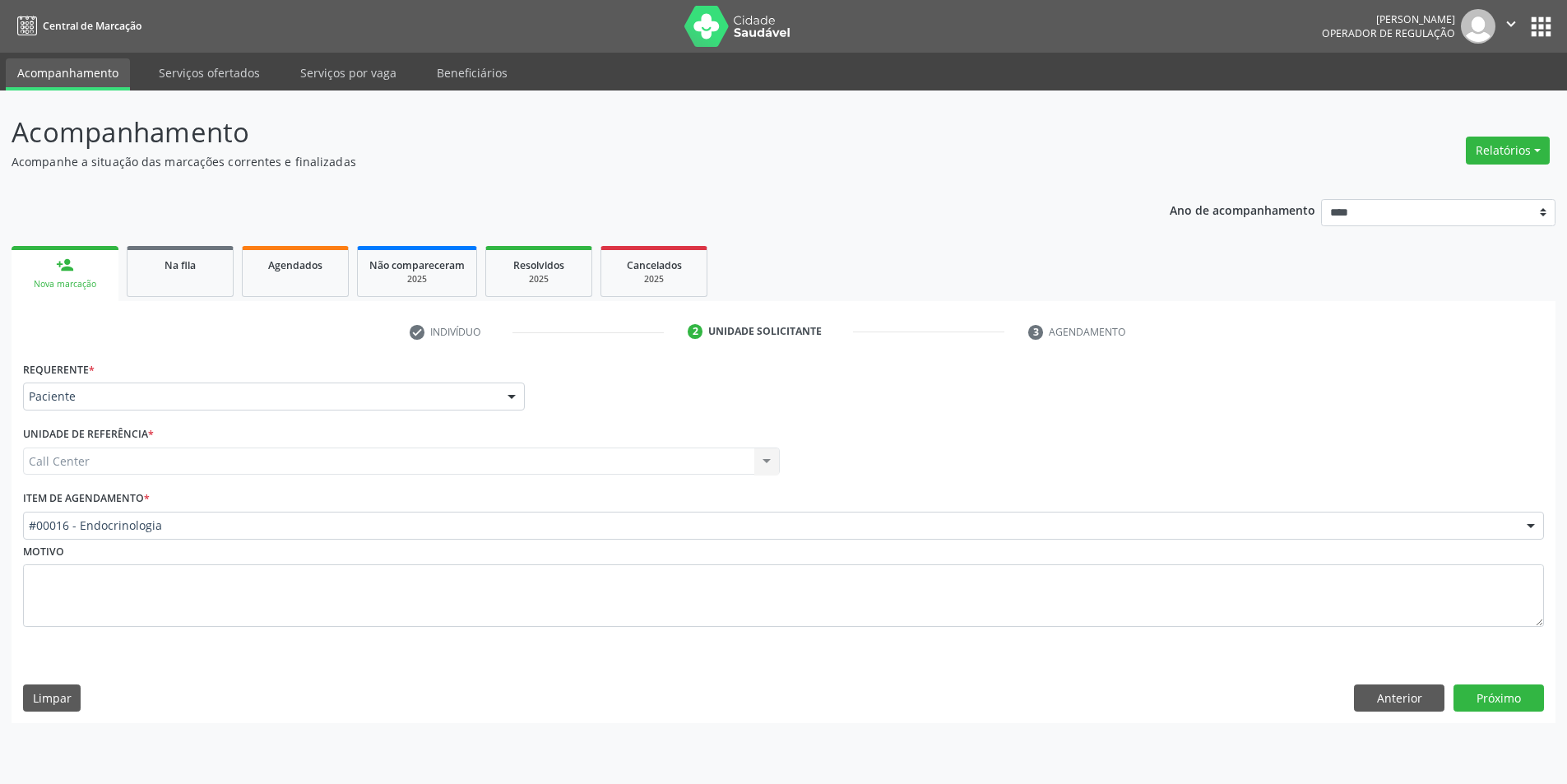
scroll to position [0, 0]
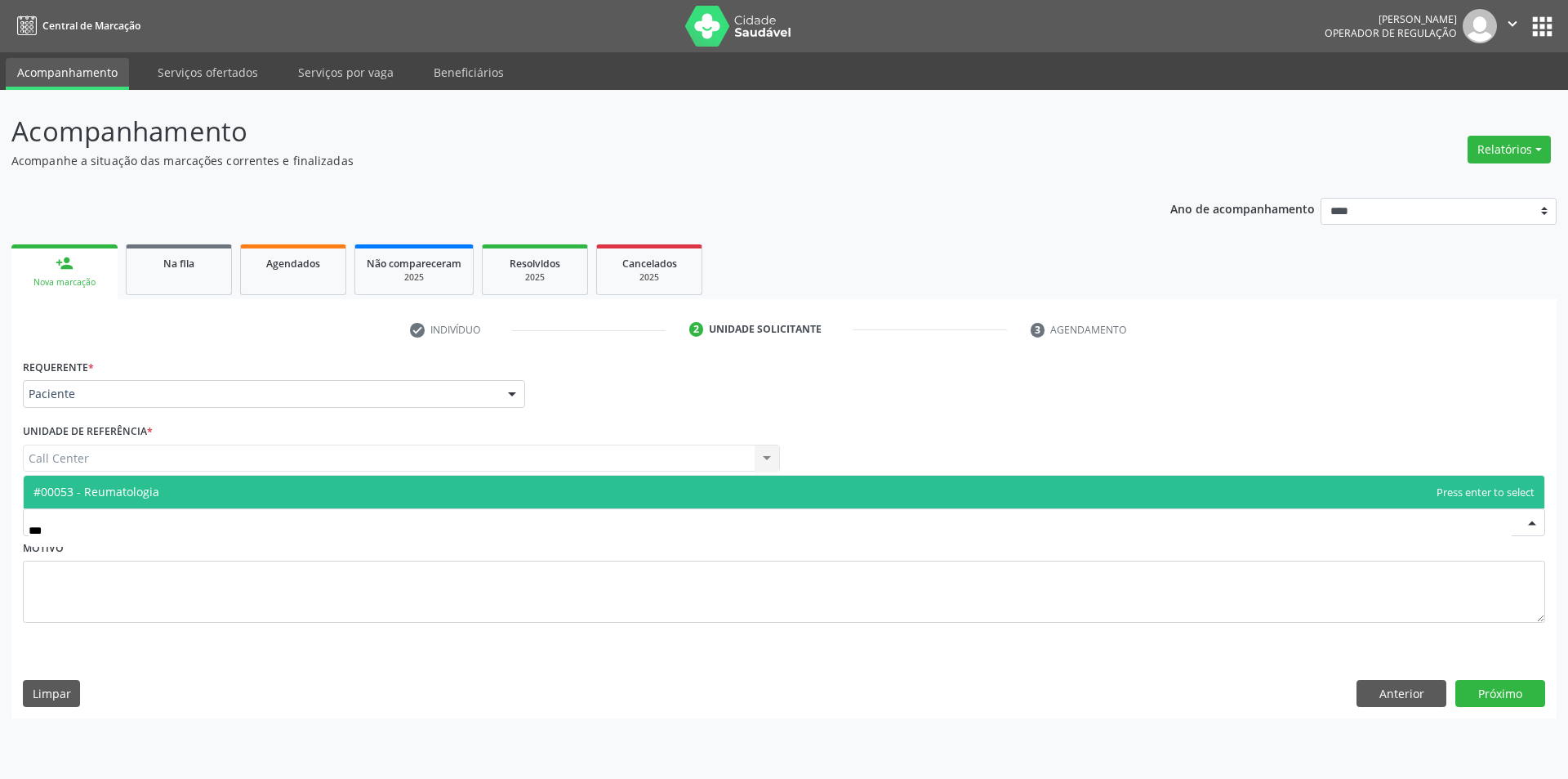
type input "****"
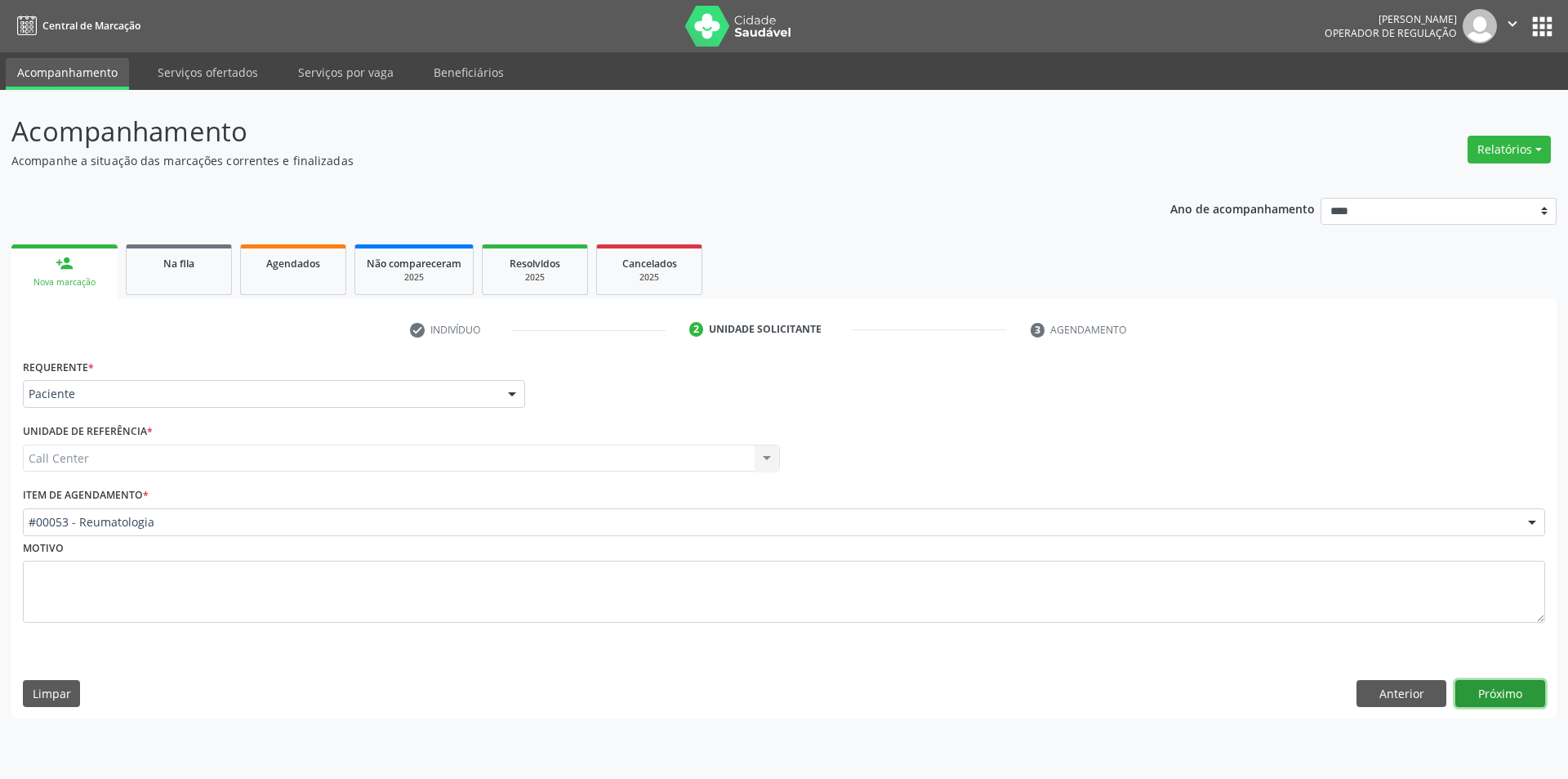
drag, startPoint x: 1498, startPoint y: 698, endPoint x: 1565, endPoint y: 775, distance: 102.1
click at [1497, 698] on button "Próximo" at bounding box center [1500, 693] width 90 height 28
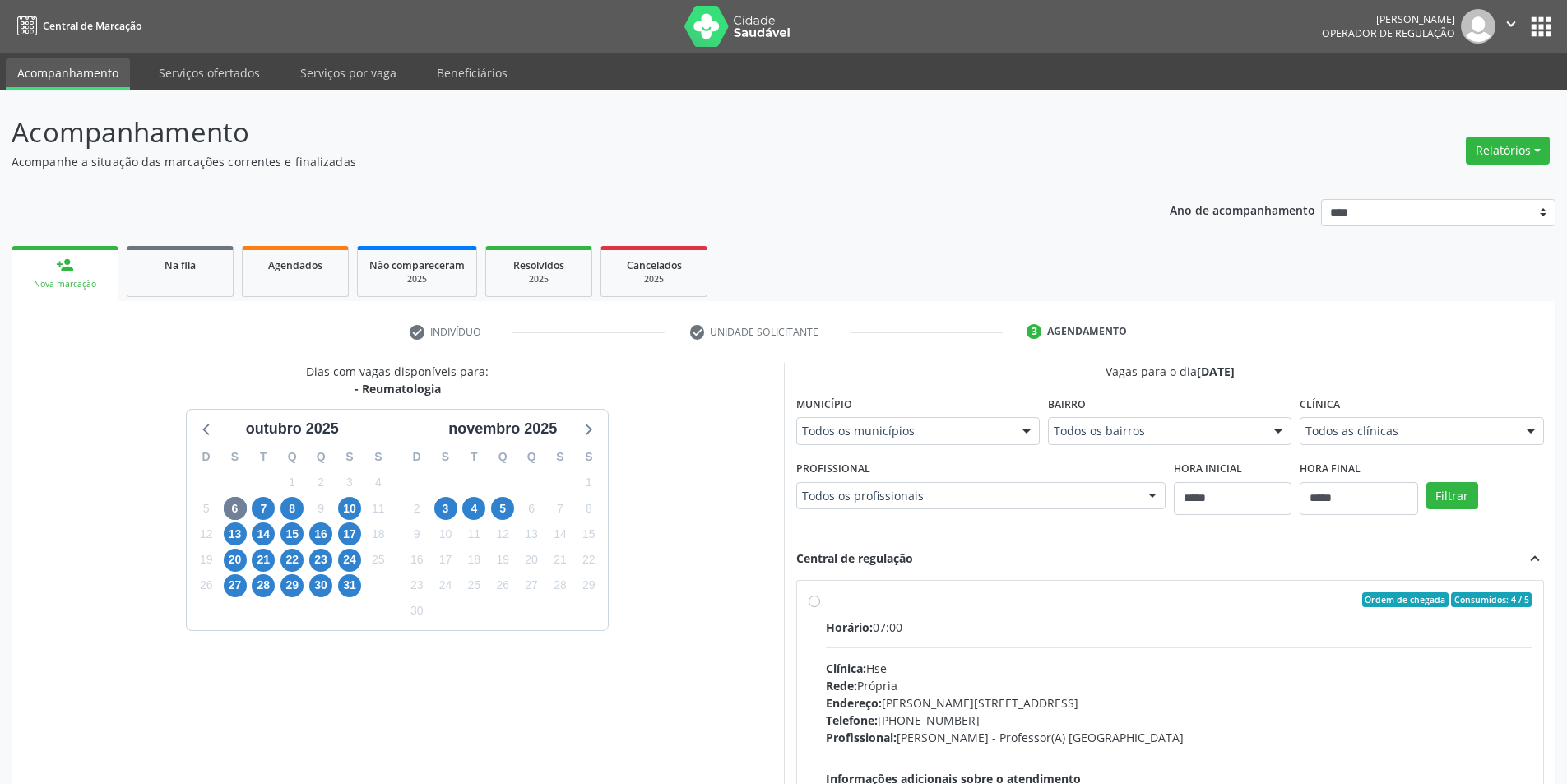
click at [276, 507] on div "7" at bounding box center [264, 508] width 29 height 25
click at [265, 508] on span "7" at bounding box center [264, 508] width 23 height 23
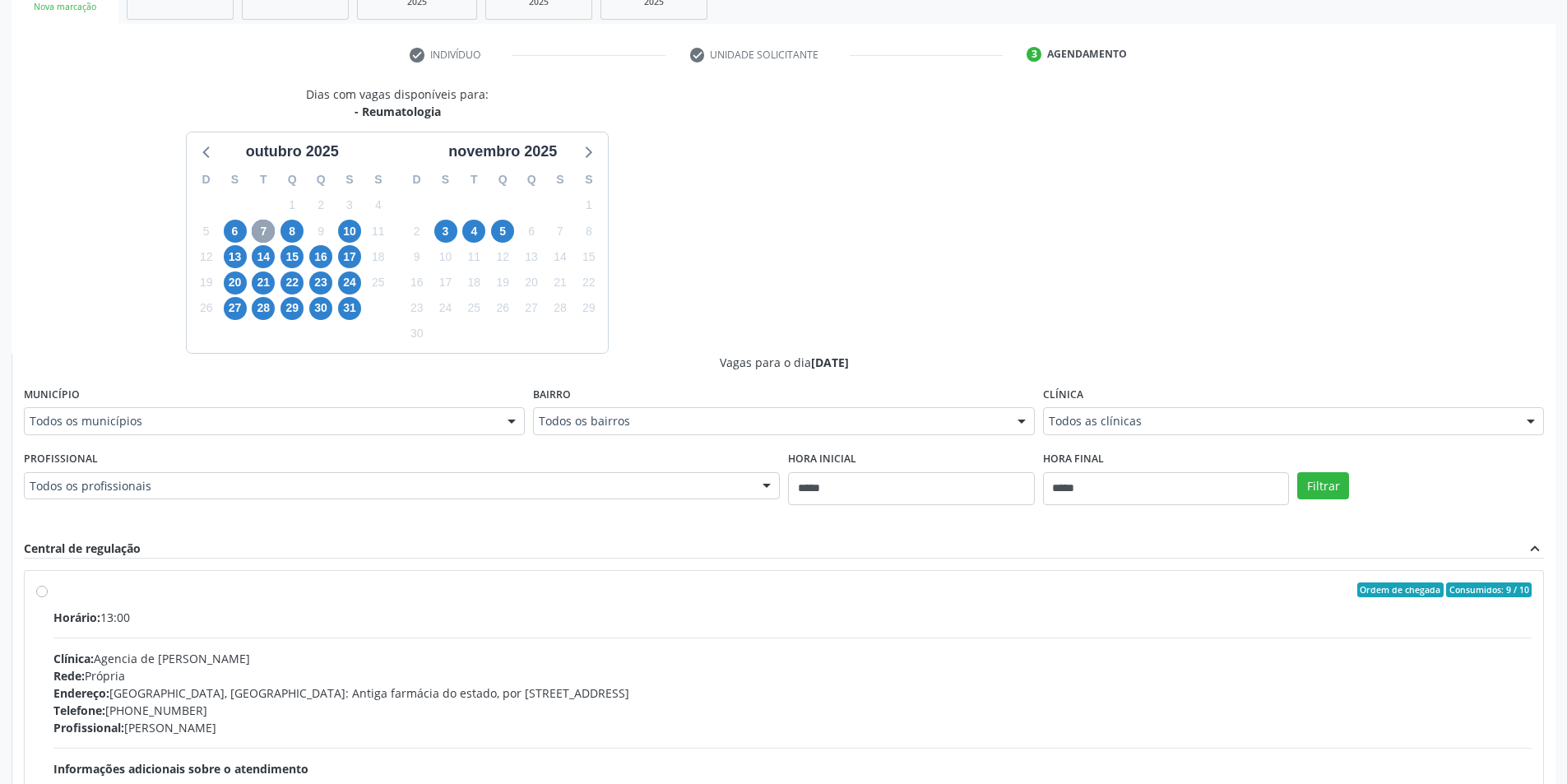
scroll to position [329, 0]
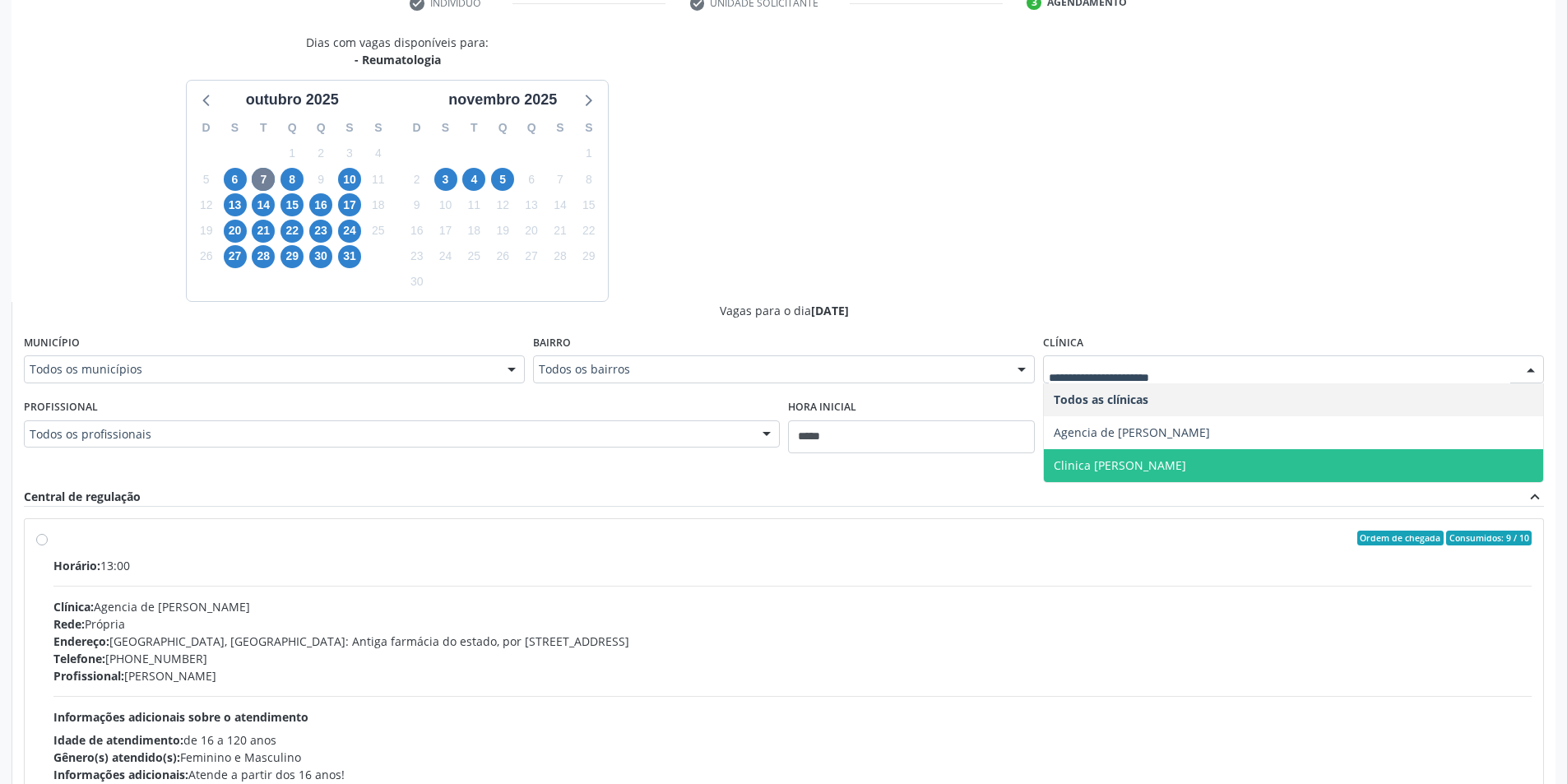
drag, startPoint x: 1124, startPoint y: 460, endPoint x: 1214, endPoint y: 416, distance: 100.2
click at [1124, 461] on span "Clinica [PERSON_NAME]" at bounding box center [1119, 464] width 132 height 15
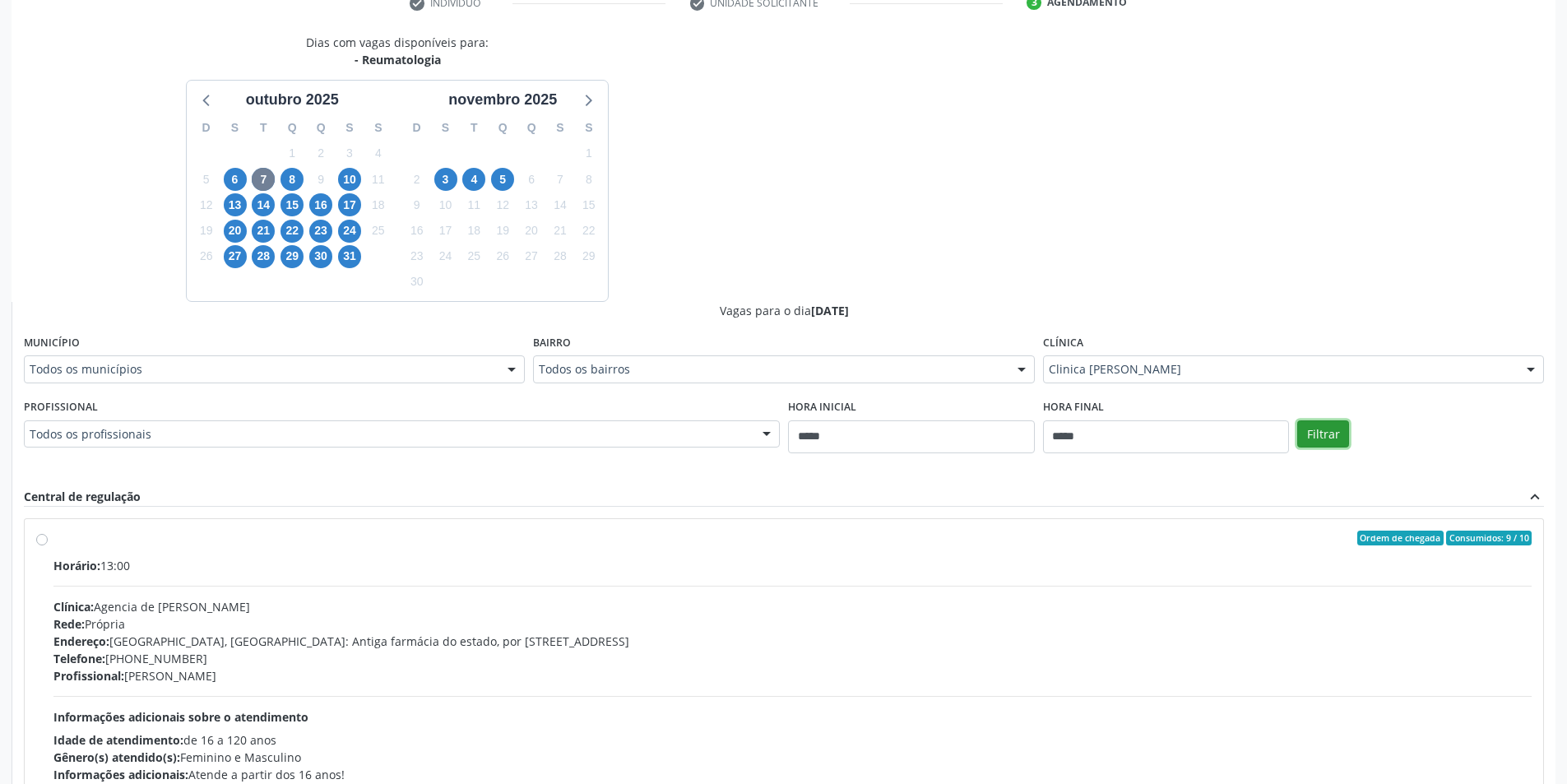
click at [1320, 425] on button "Filtrar" at bounding box center [1323, 433] width 52 height 28
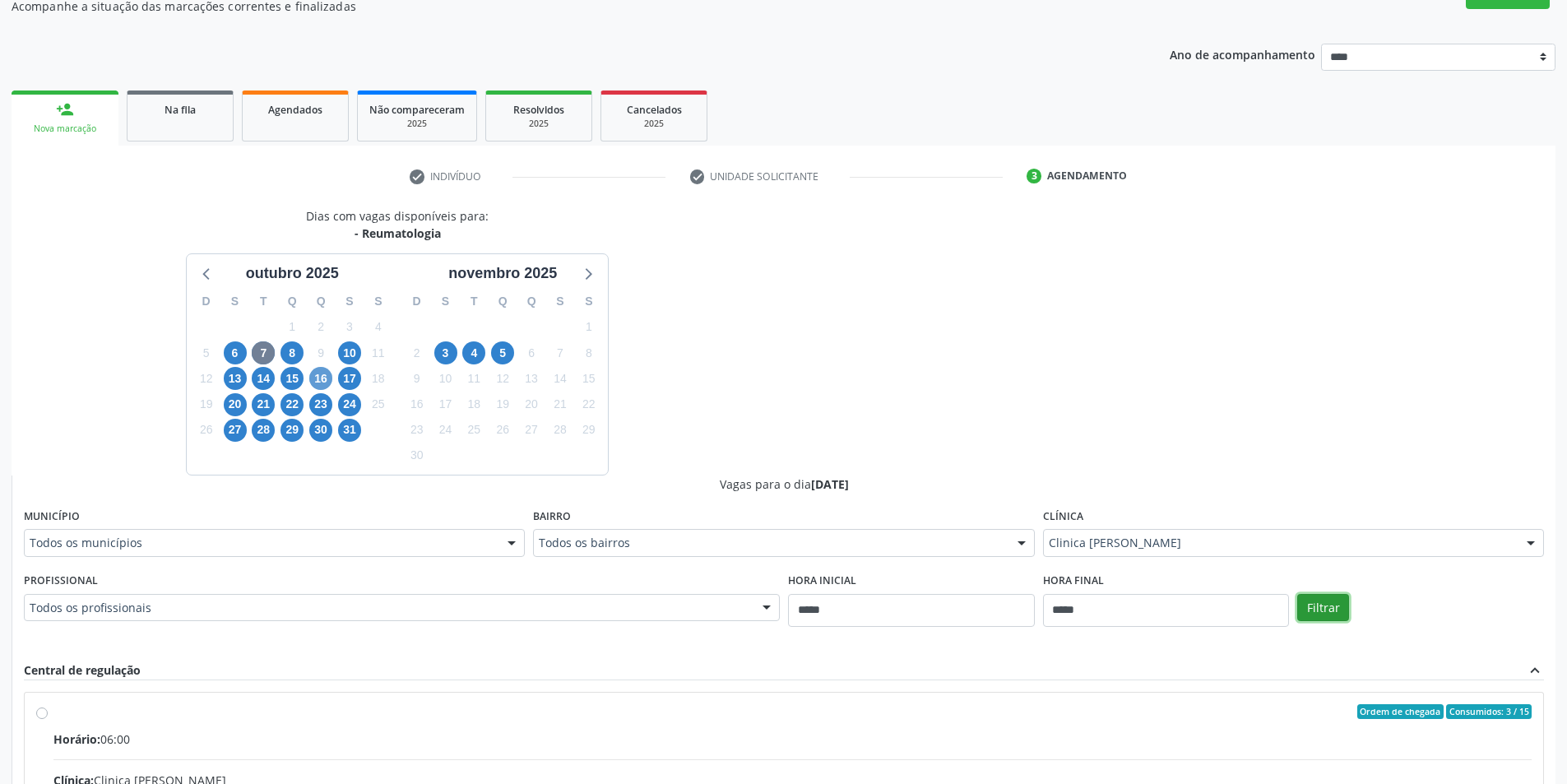
scroll to position [108, 0]
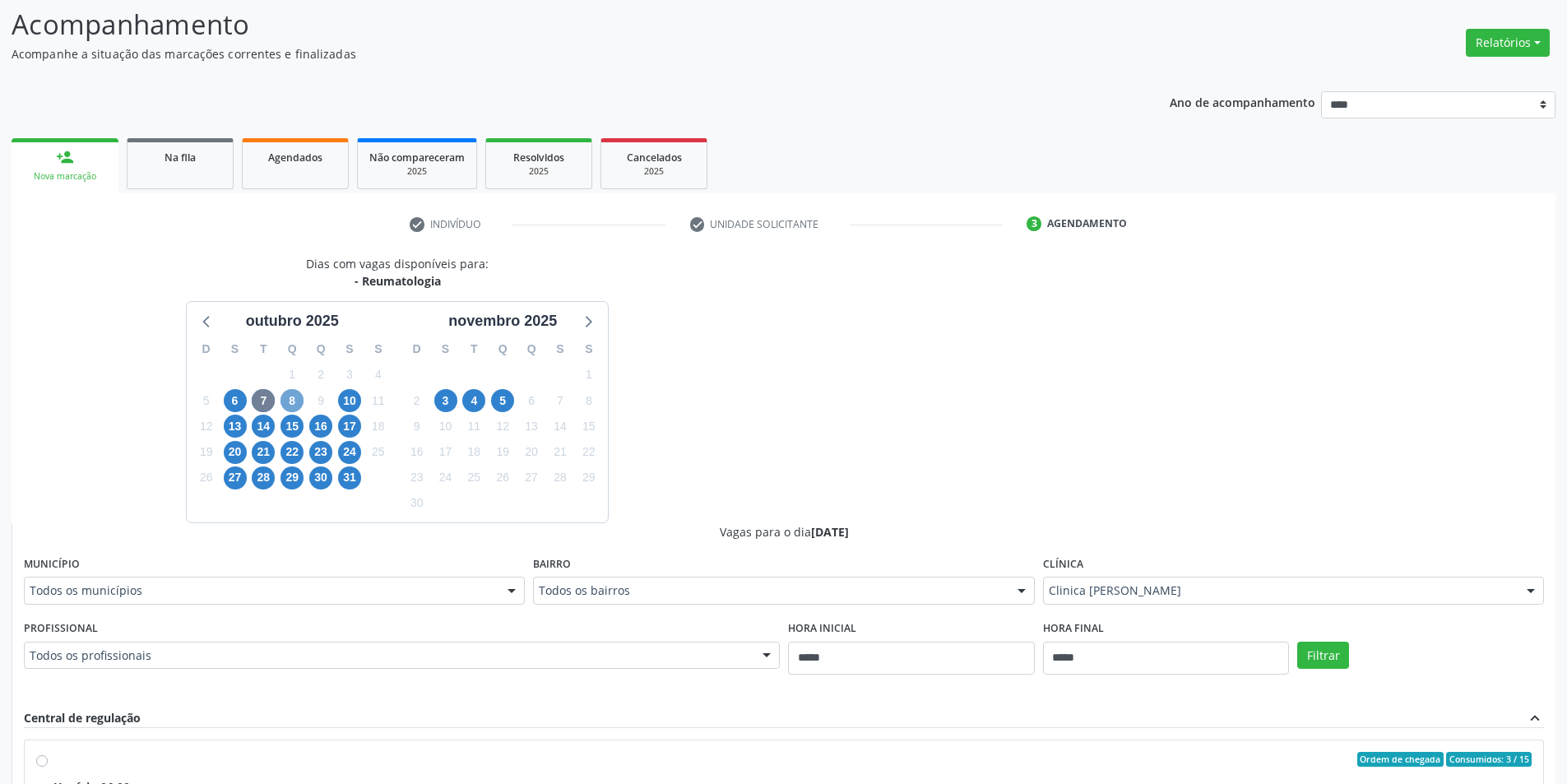
click at [290, 400] on span "8" at bounding box center [292, 401] width 23 height 23
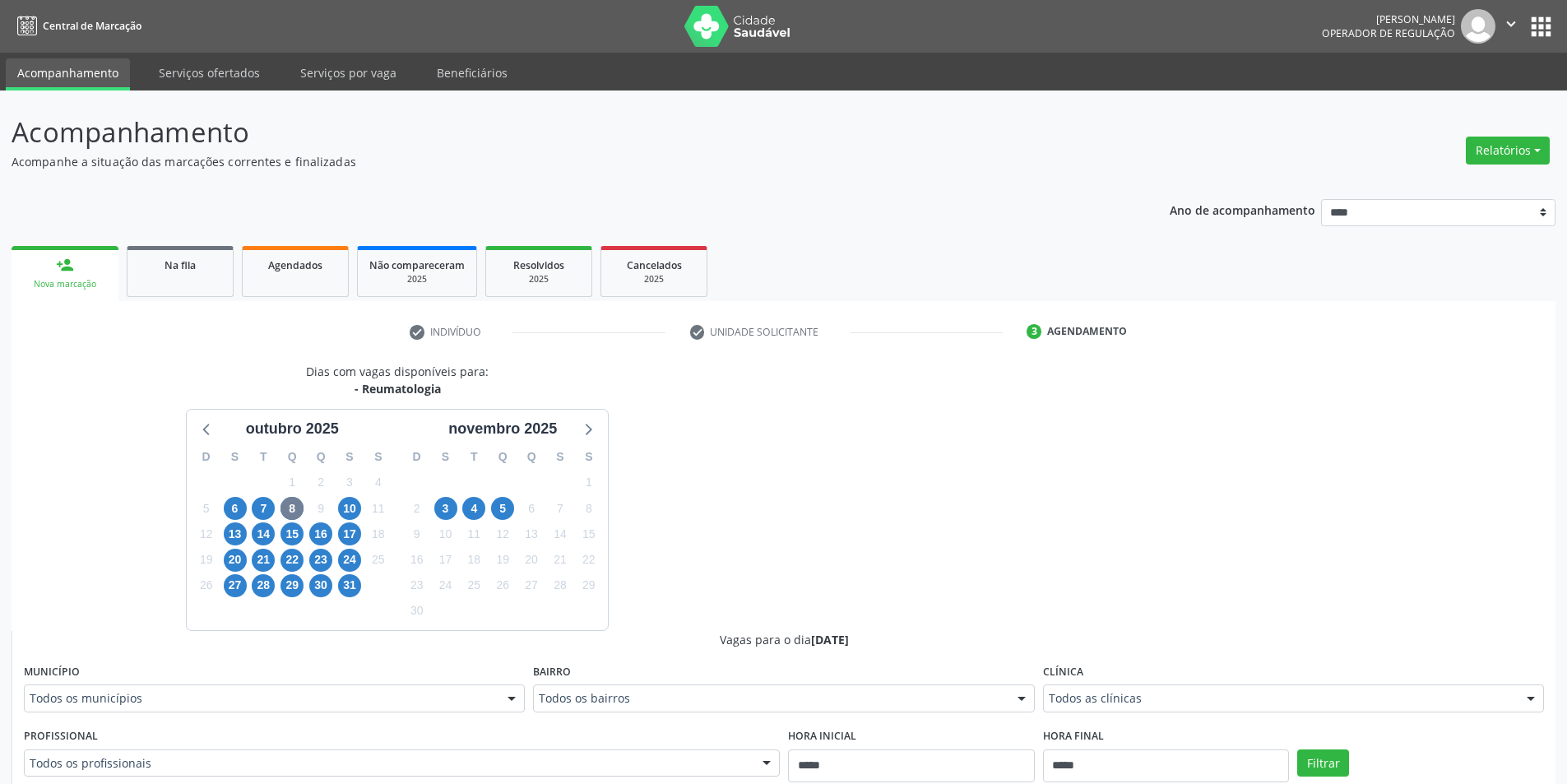
click at [1109, 689] on div "Todos as clínicas" at bounding box center [1294, 698] width 501 height 28
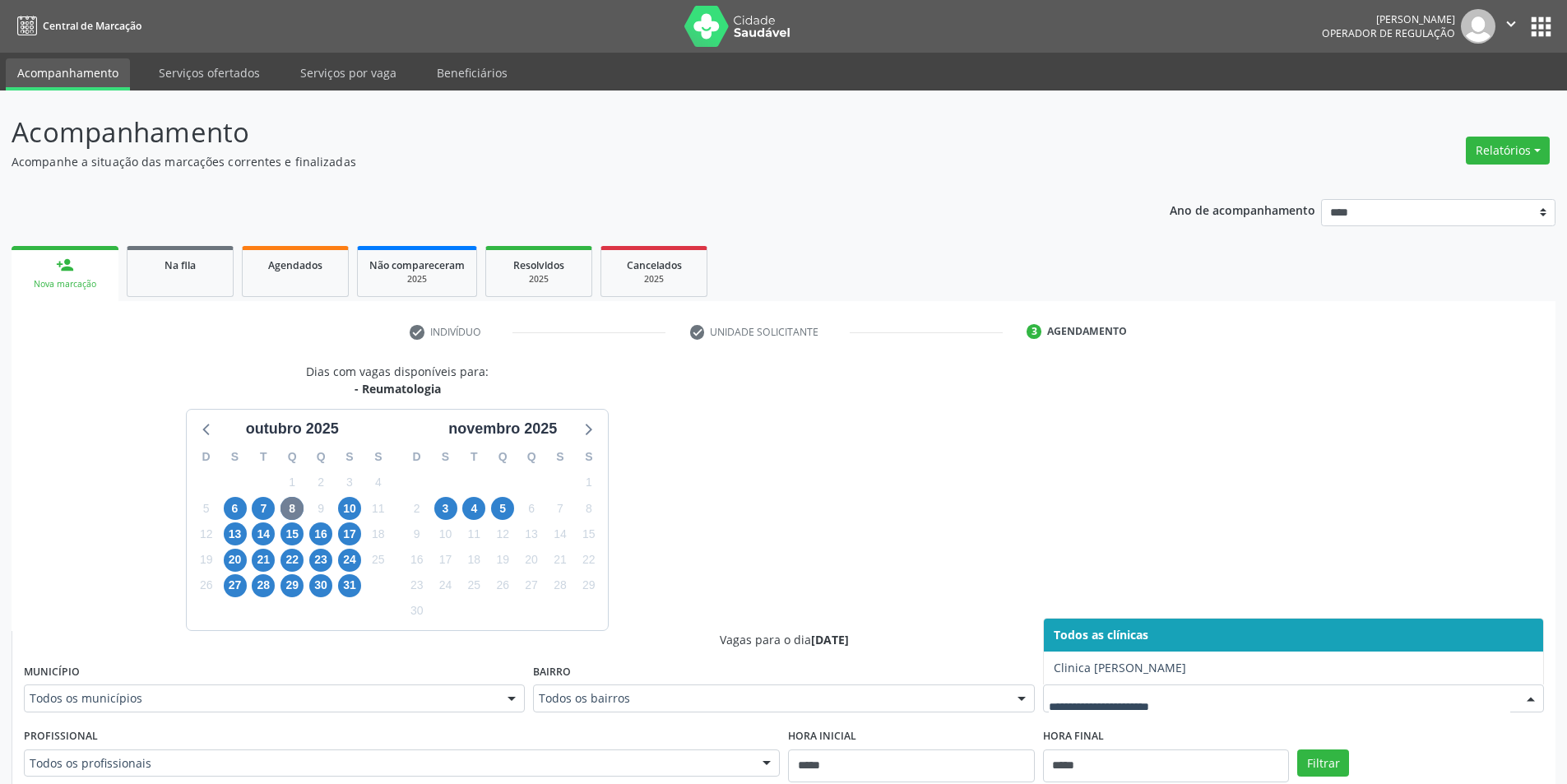
click at [1149, 524] on div "Dias com vagas disponíveis para: - Reumatologia outubro 2025 D S T Q Q S S 28 2…" at bounding box center [784, 748] width 1545 height 772
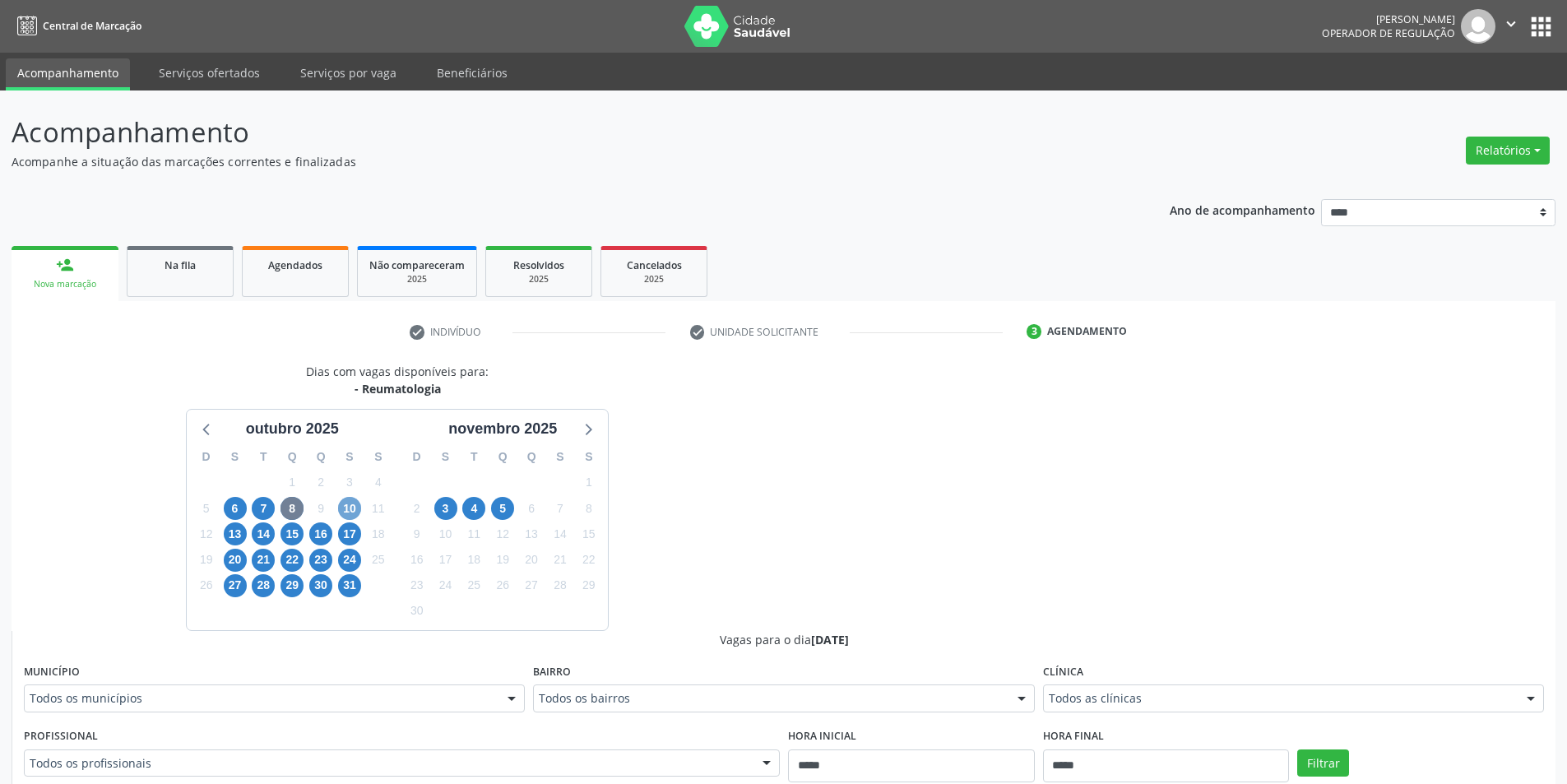
click at [354, 508] on span "10" at bounding box center [350, 508] width 23 height 23
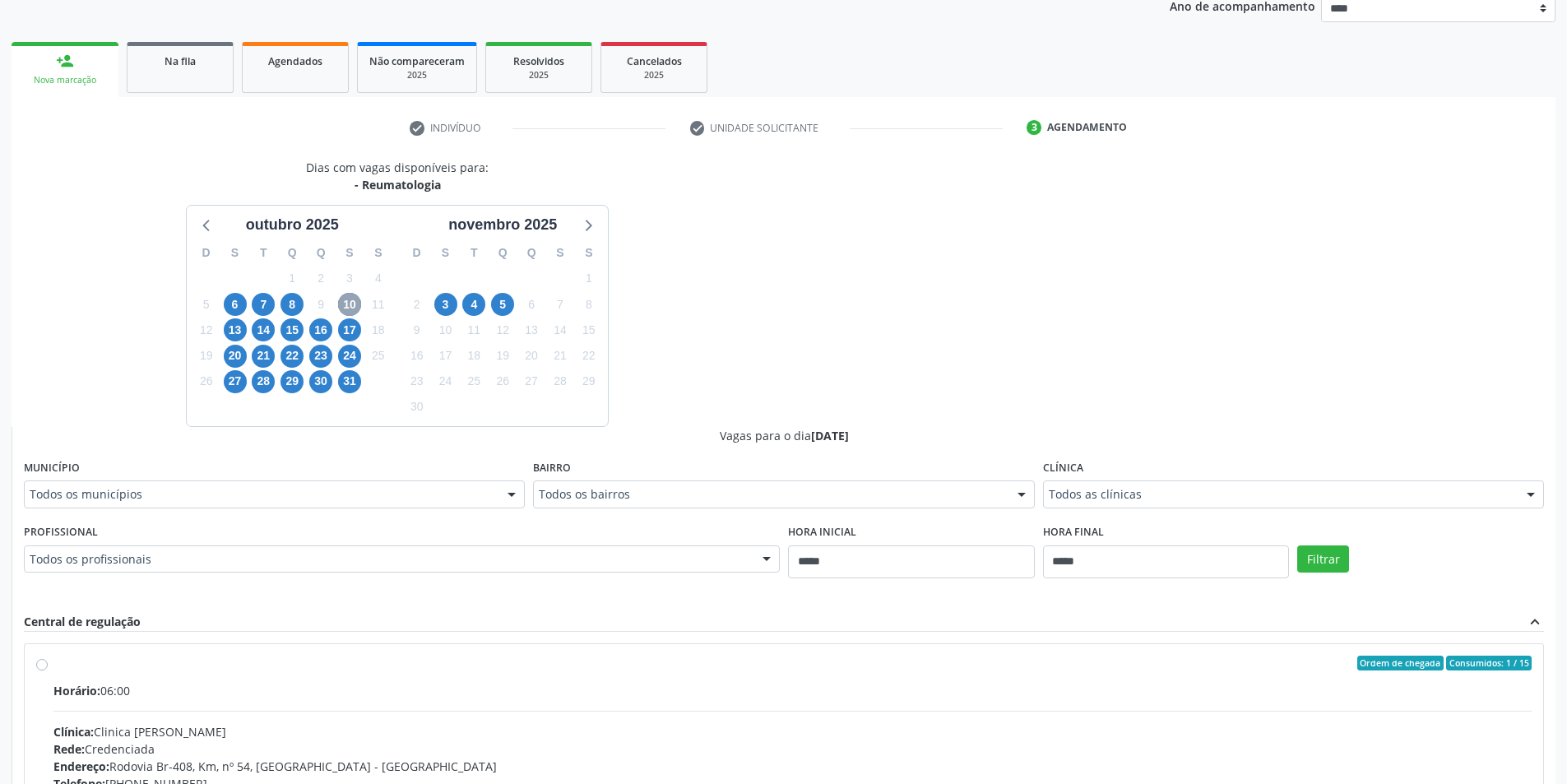
scroll to position [246, 0]
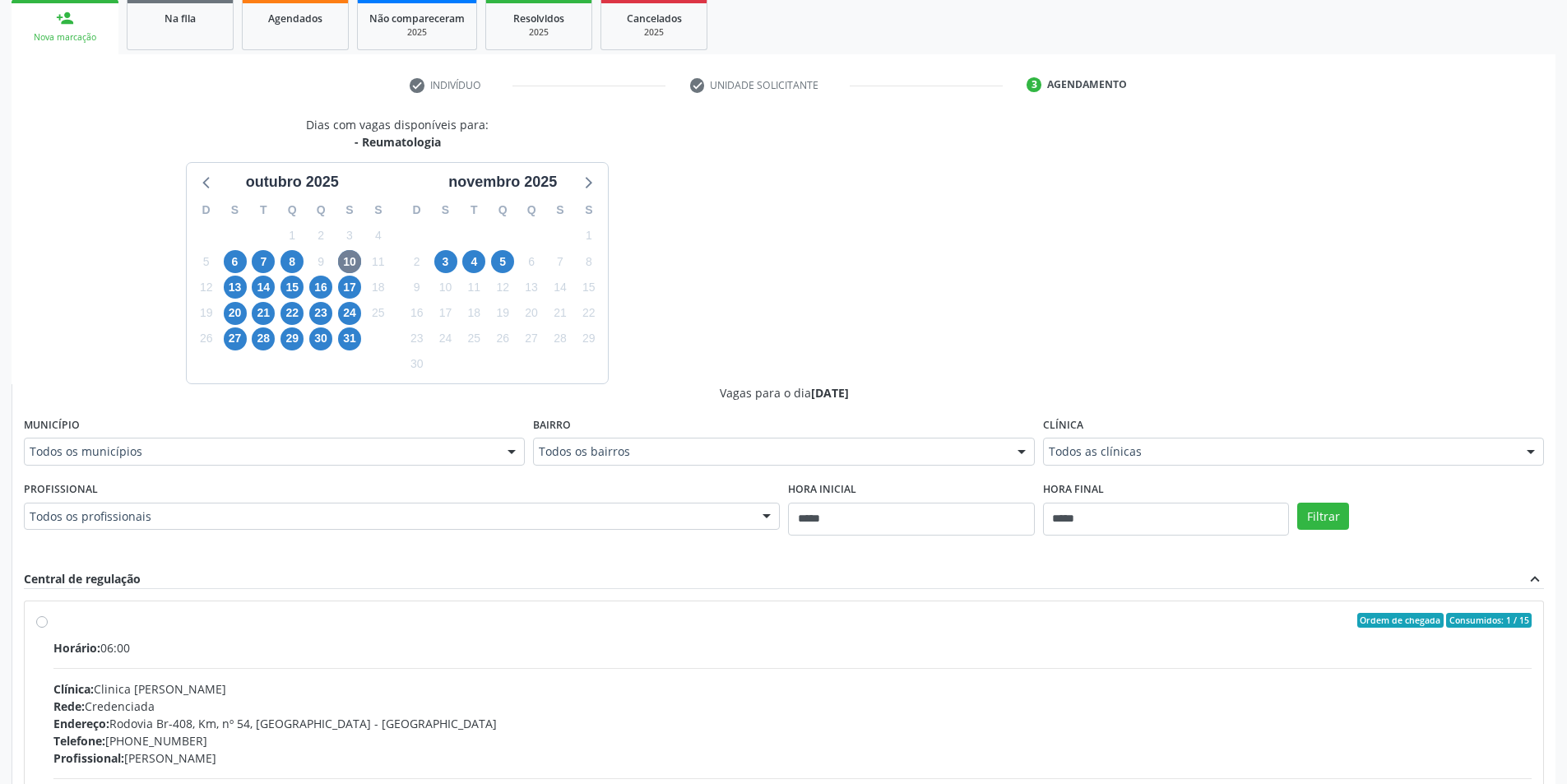
click at [1222, 442] on div "Todos as clínicas" at bounding box center [1294, 451] width 501 height 28
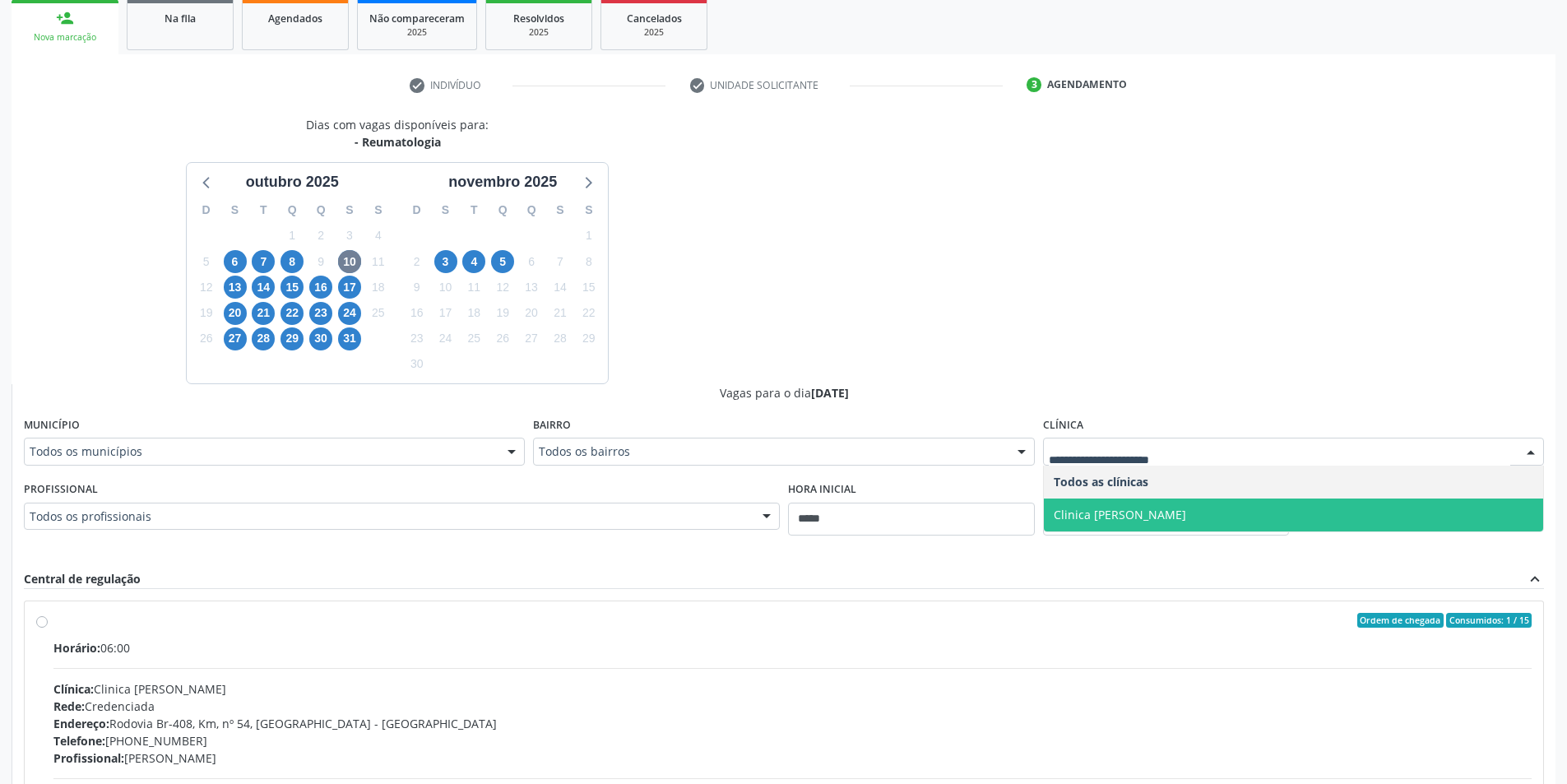
click at [1178, 525] on span "Clinica [PERSON_NAME]" at bounding box center [1293, 514] width 499 height 33
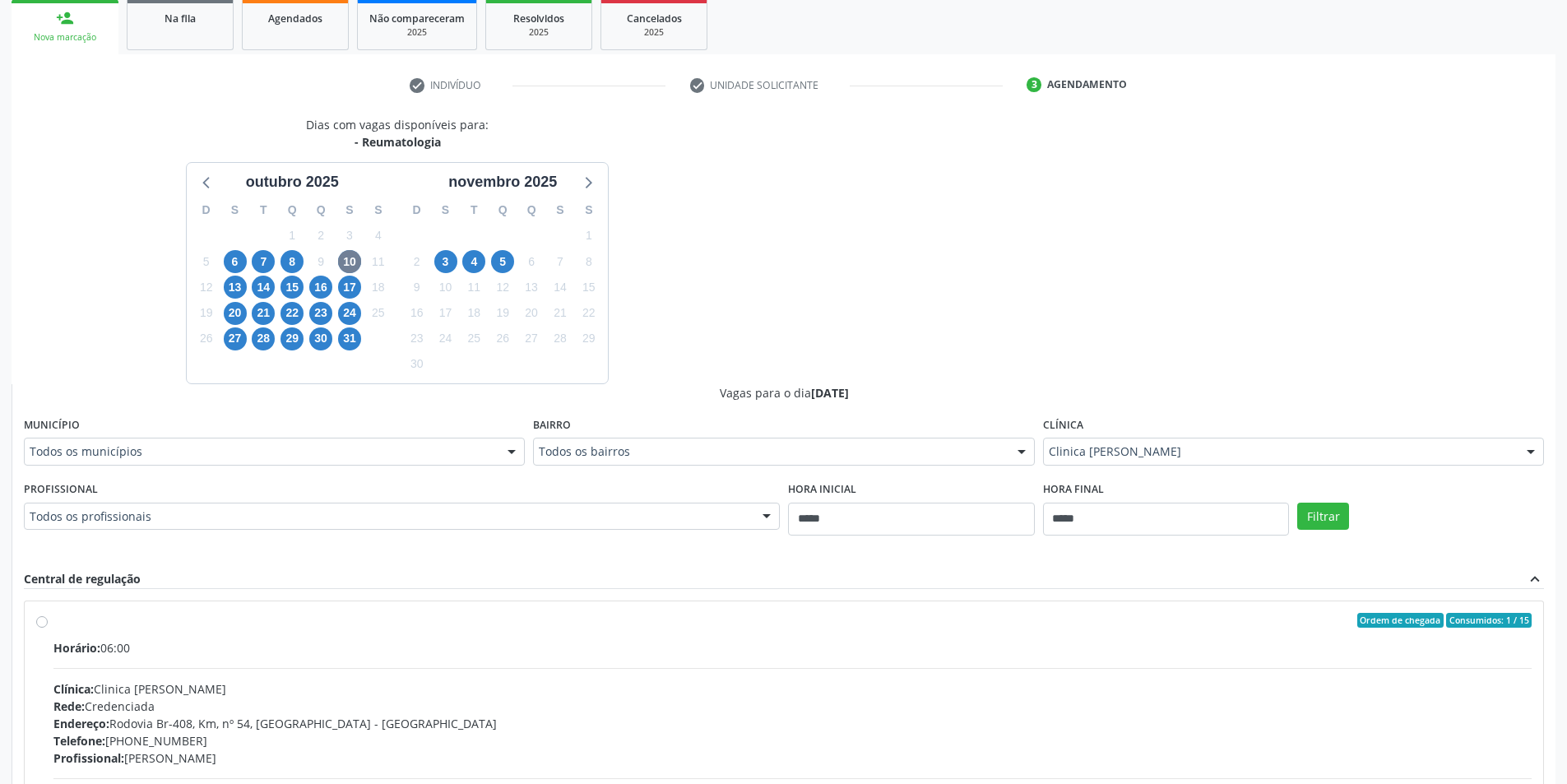
click at [1272, 359] on div "Dias com vagas disponíveis para: - Reumatologia outubro 2025 D S T Q Q S S 28 2…" at bounding box center [784, 502] width 1545 height 772
click at [292, 259] on span "8" at bounding box center [292, 262] width 23 height 23
click at [298, 25] on span "Agendados" at bounding box center [295, 19] width 54 height 14
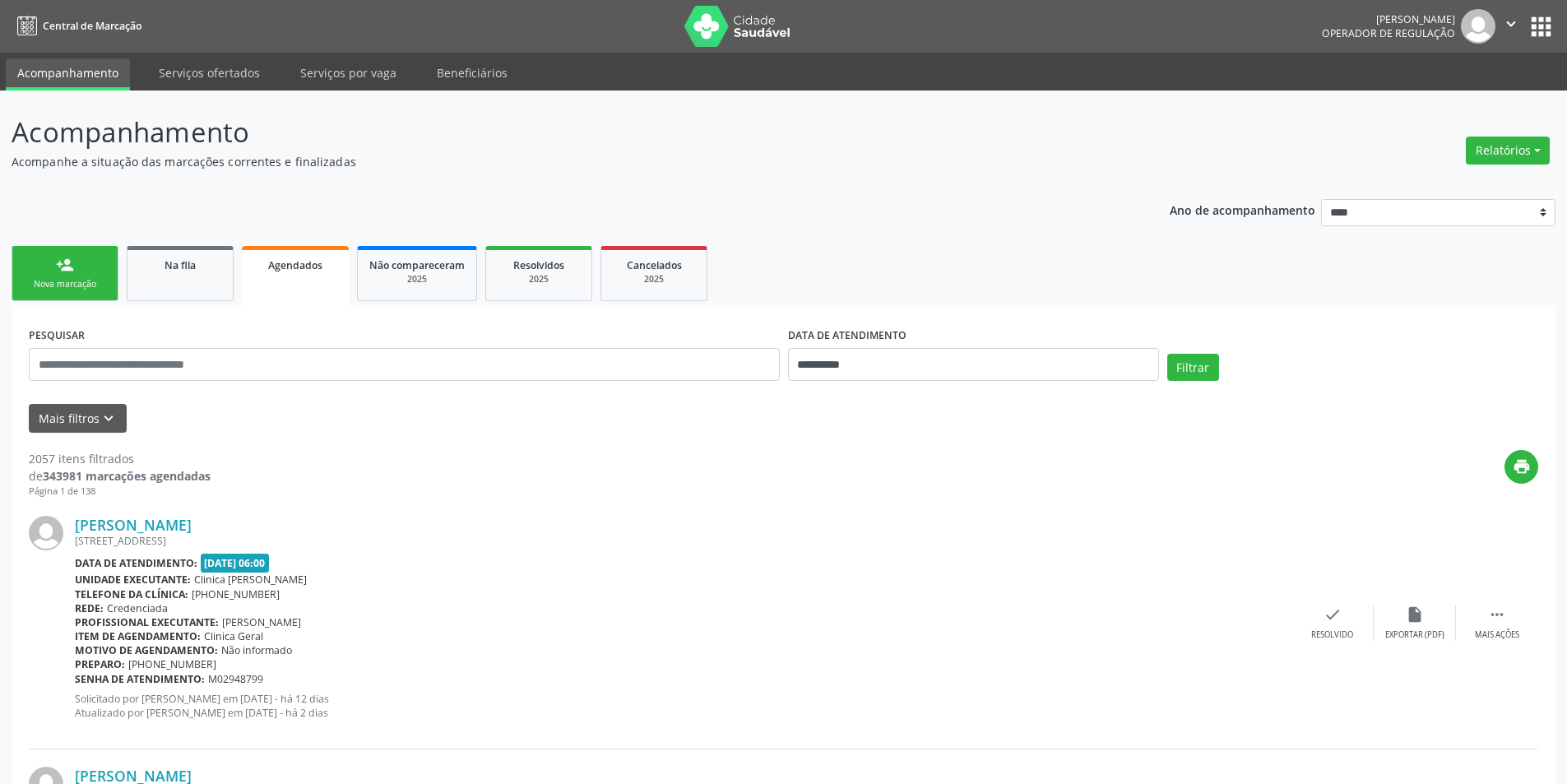
click at [101, 271] on link "person_add Nova marcação" at bounding box center [65, 272] width 107 height 55
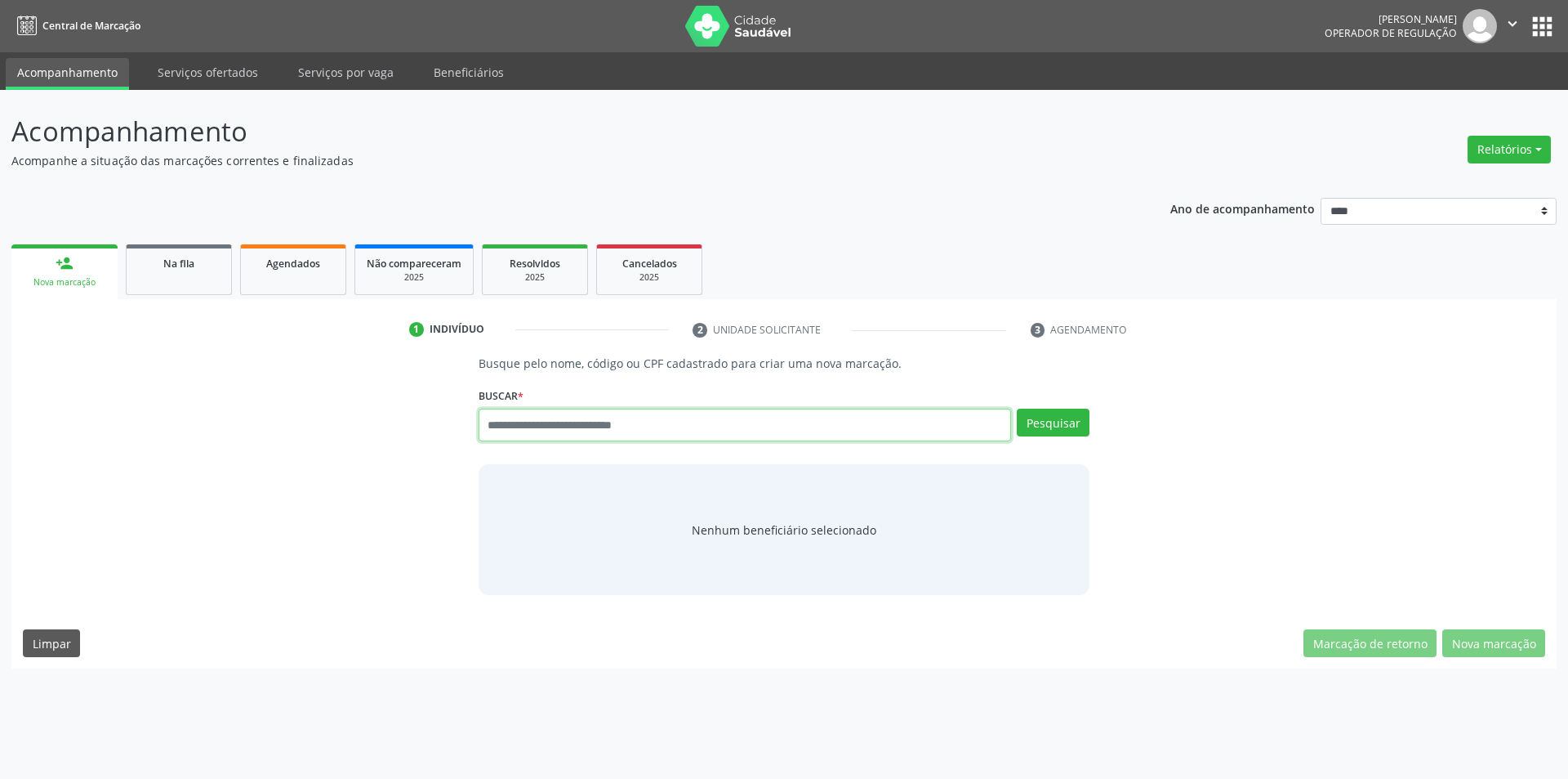
click at [672, 416] on input "text" at bounding box center [745, 424] width 533 height 33
type input "*"
type input "****"
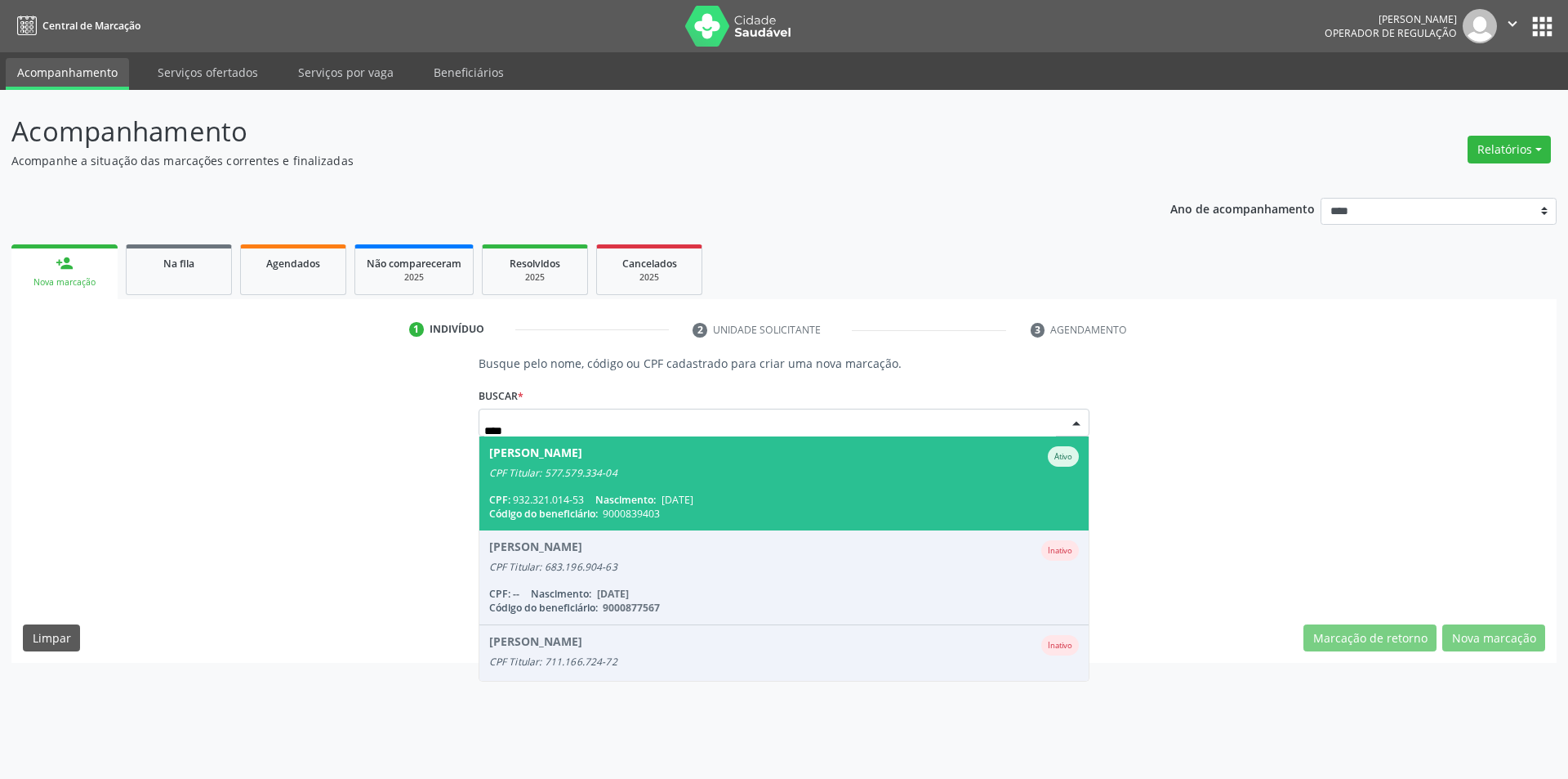
click at [679, 477] on div "CPF Titular: 577.579.334-04" at bounding box center [784, 473] width 590 height 13
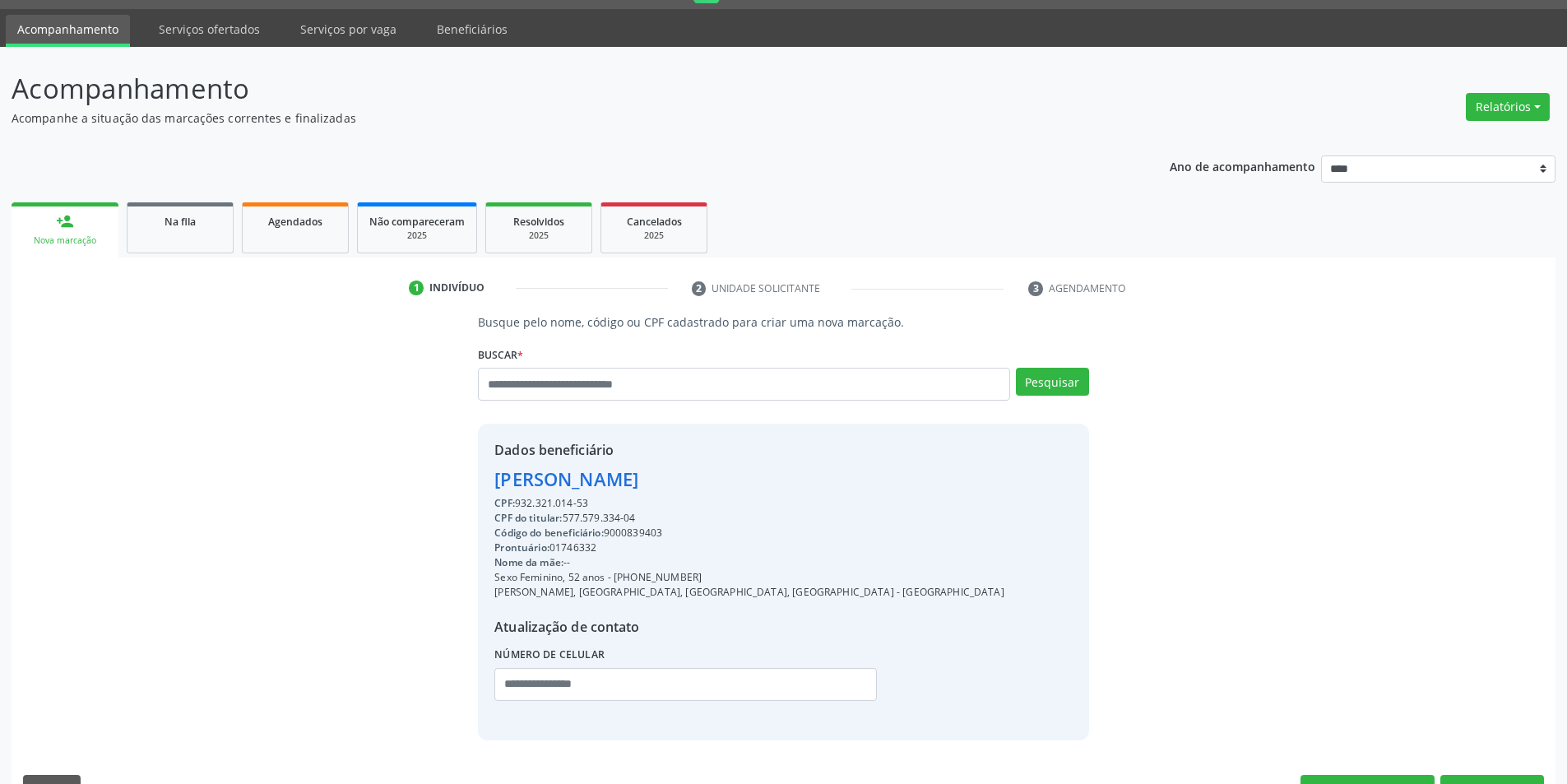
scroll to position [85, 0]
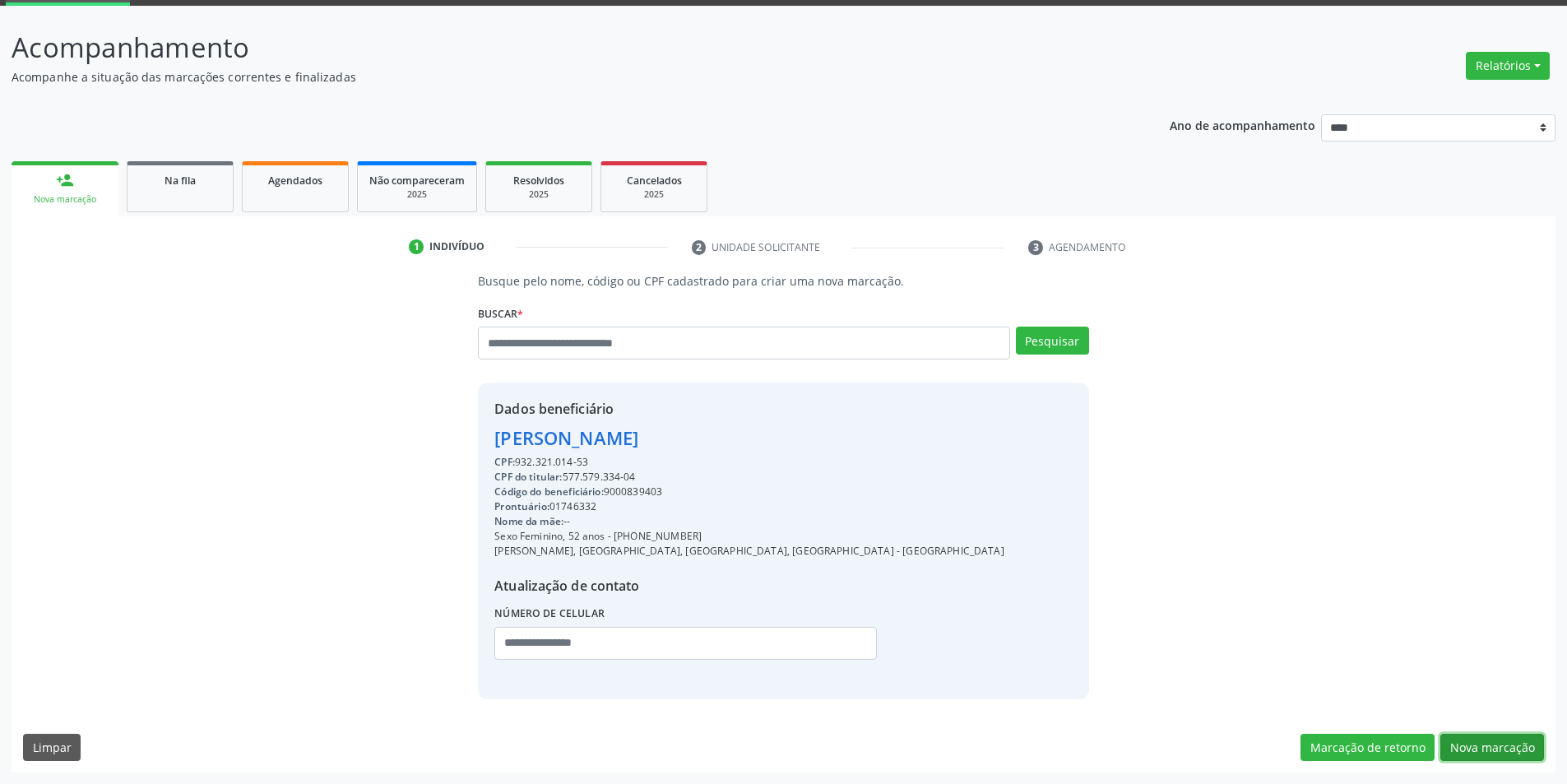
click at [1475, 735] on button "Nova marcação" at bounding box center [1491, 747] width 103 height 28
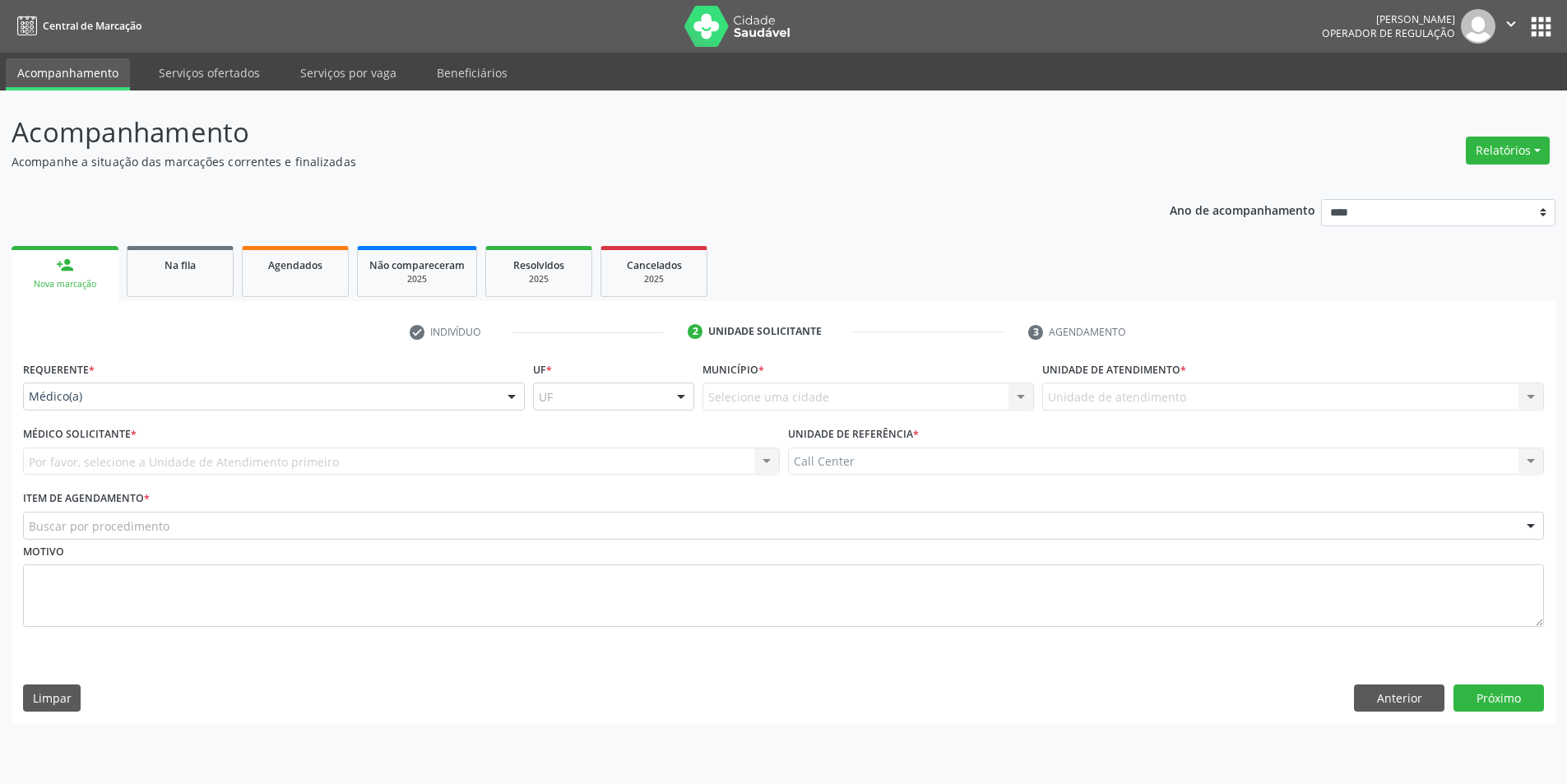
scroll to position [0, 0]
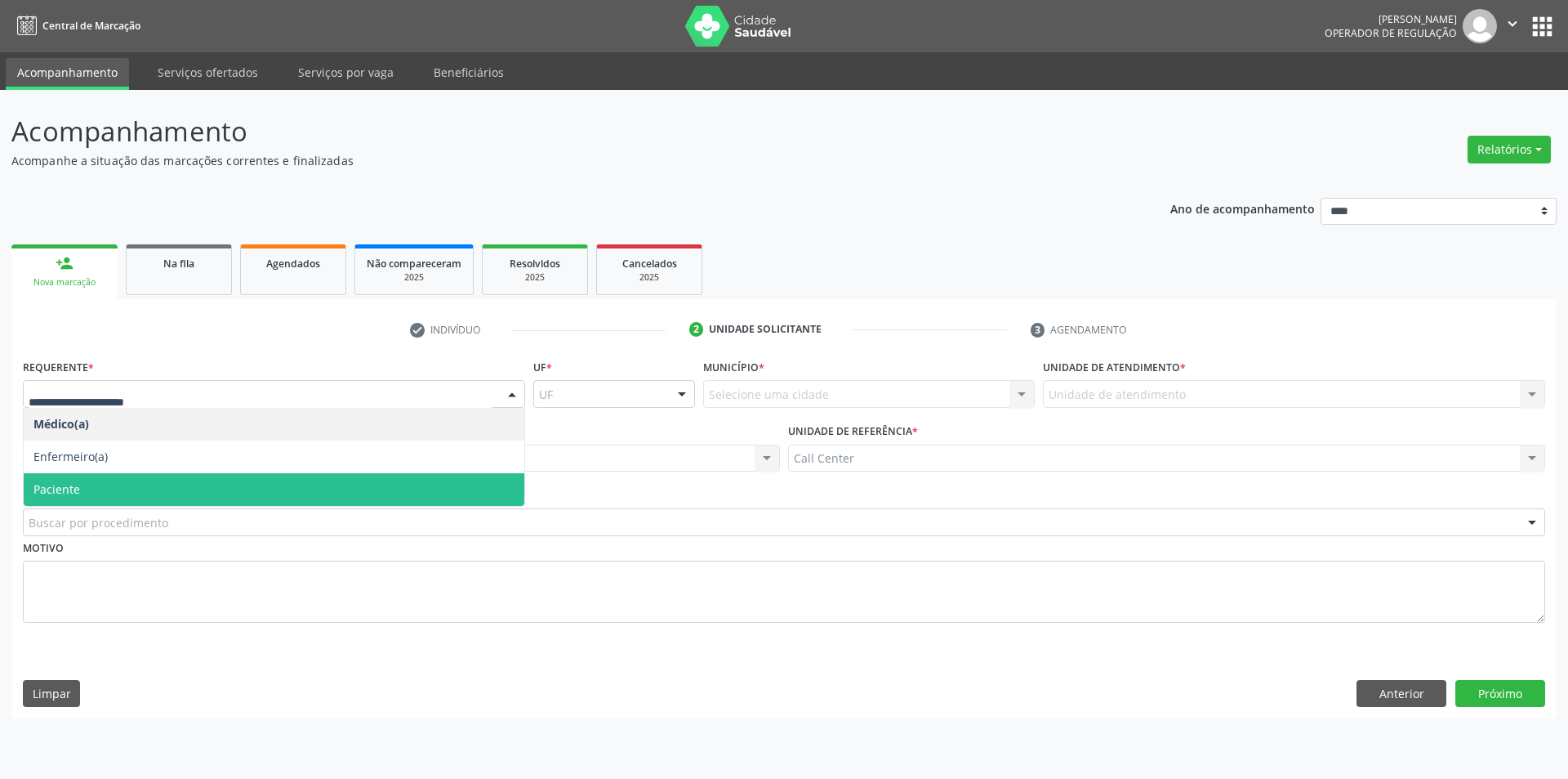
click at [79, 501] on span "Paciente" at bounding box center [274, 489] width 501 height 33
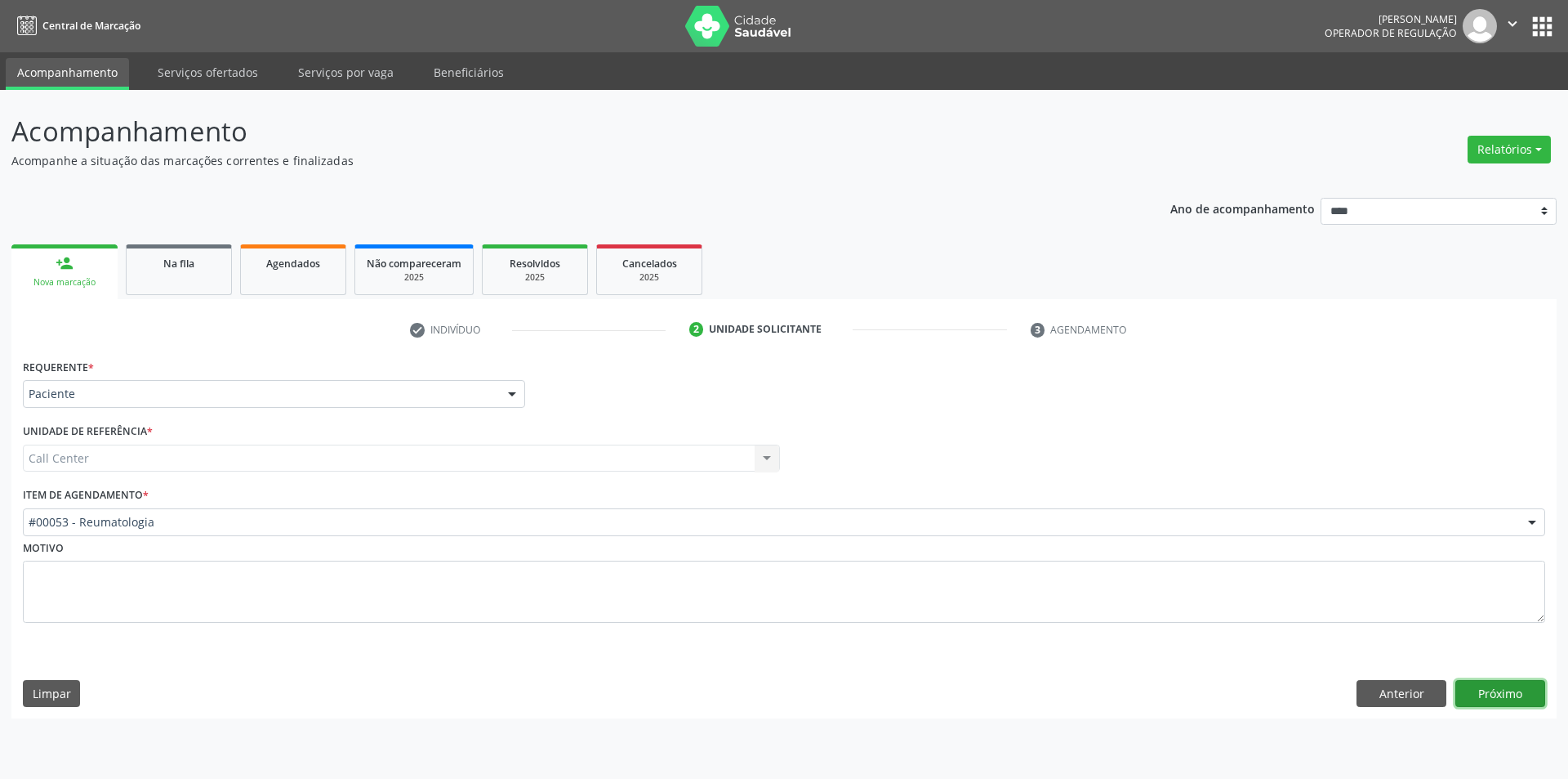
click at [1516, 692] on button "Próximo" at bounding box center [1500, 693] width 90 height 28
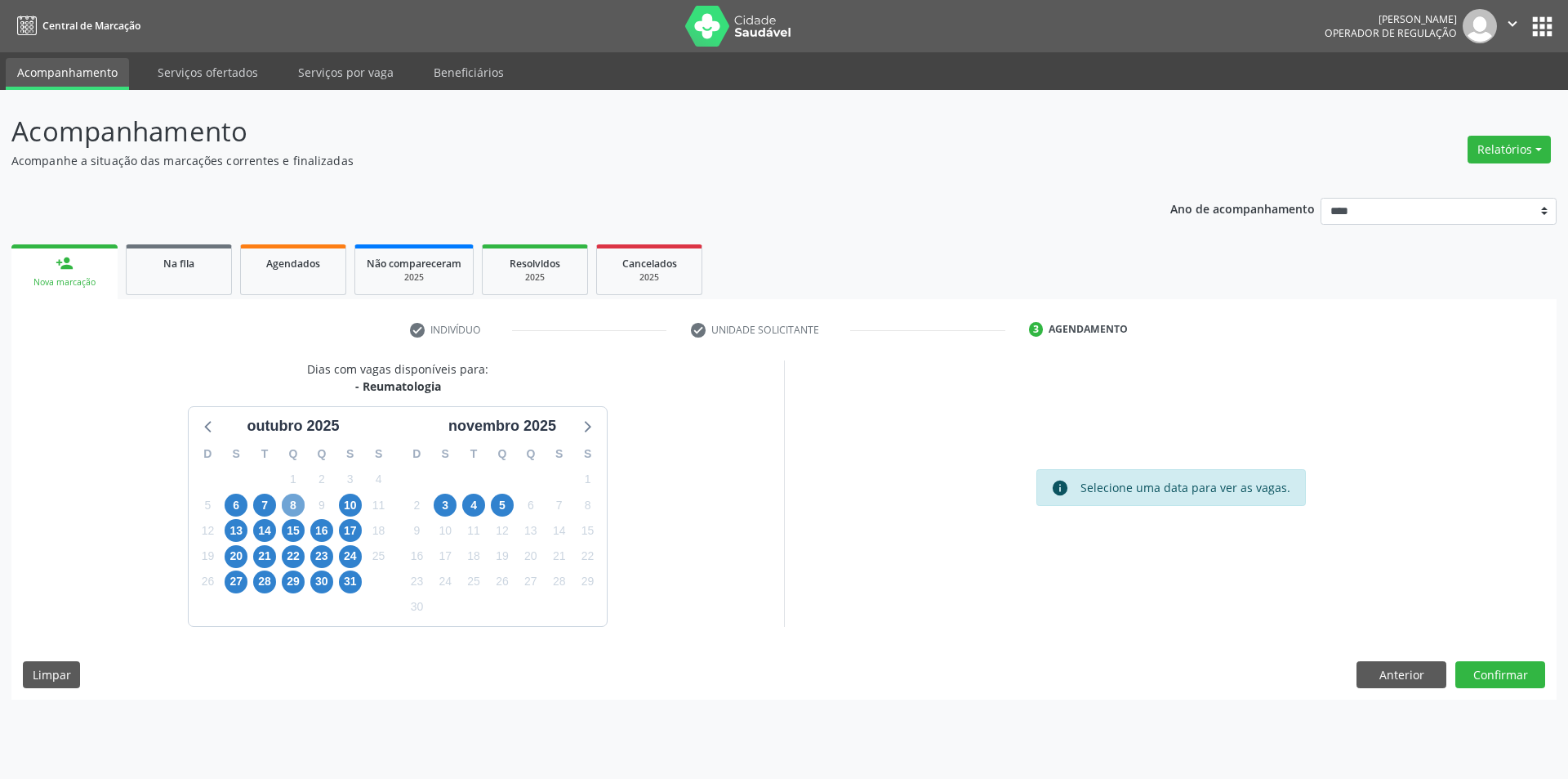
click at [300, 507] on span "8" at bounding box center [294, 505] width 23 height 23
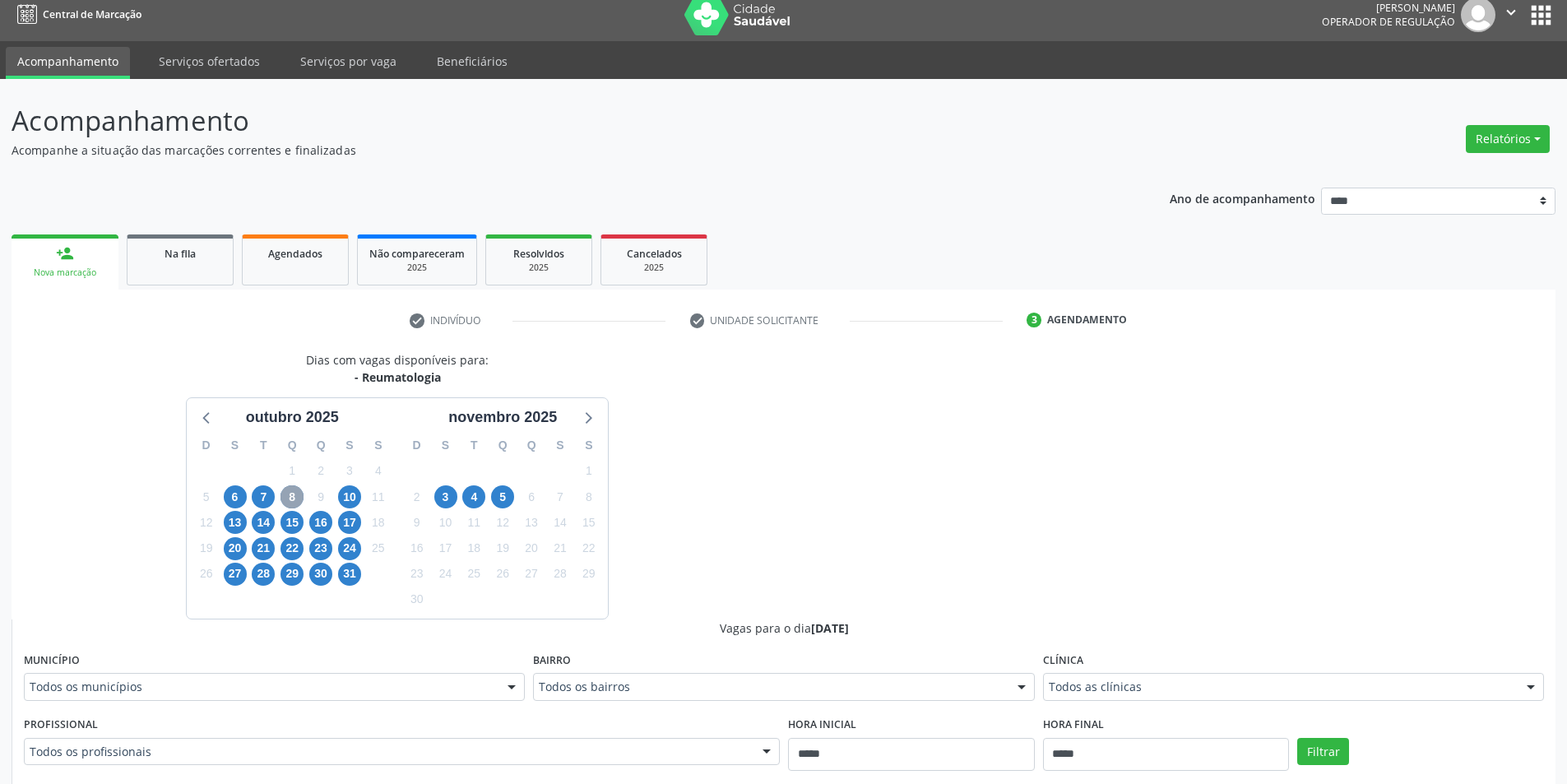
scroll to position [246, 0]
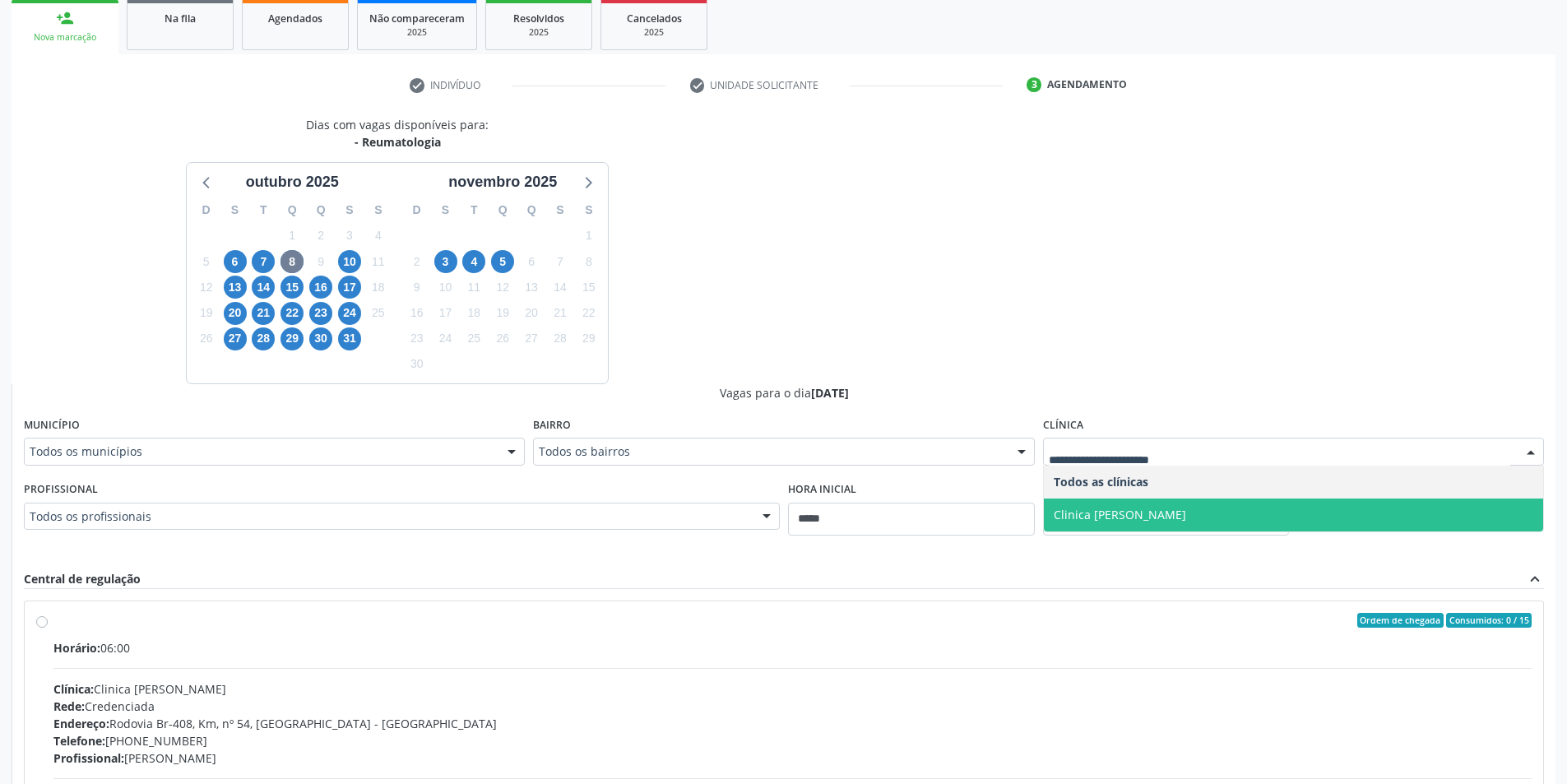
click at [1146, 504] on span "Clinica [PERSON_NAME]" at bounding box center [1293, 514] width 499 height 33
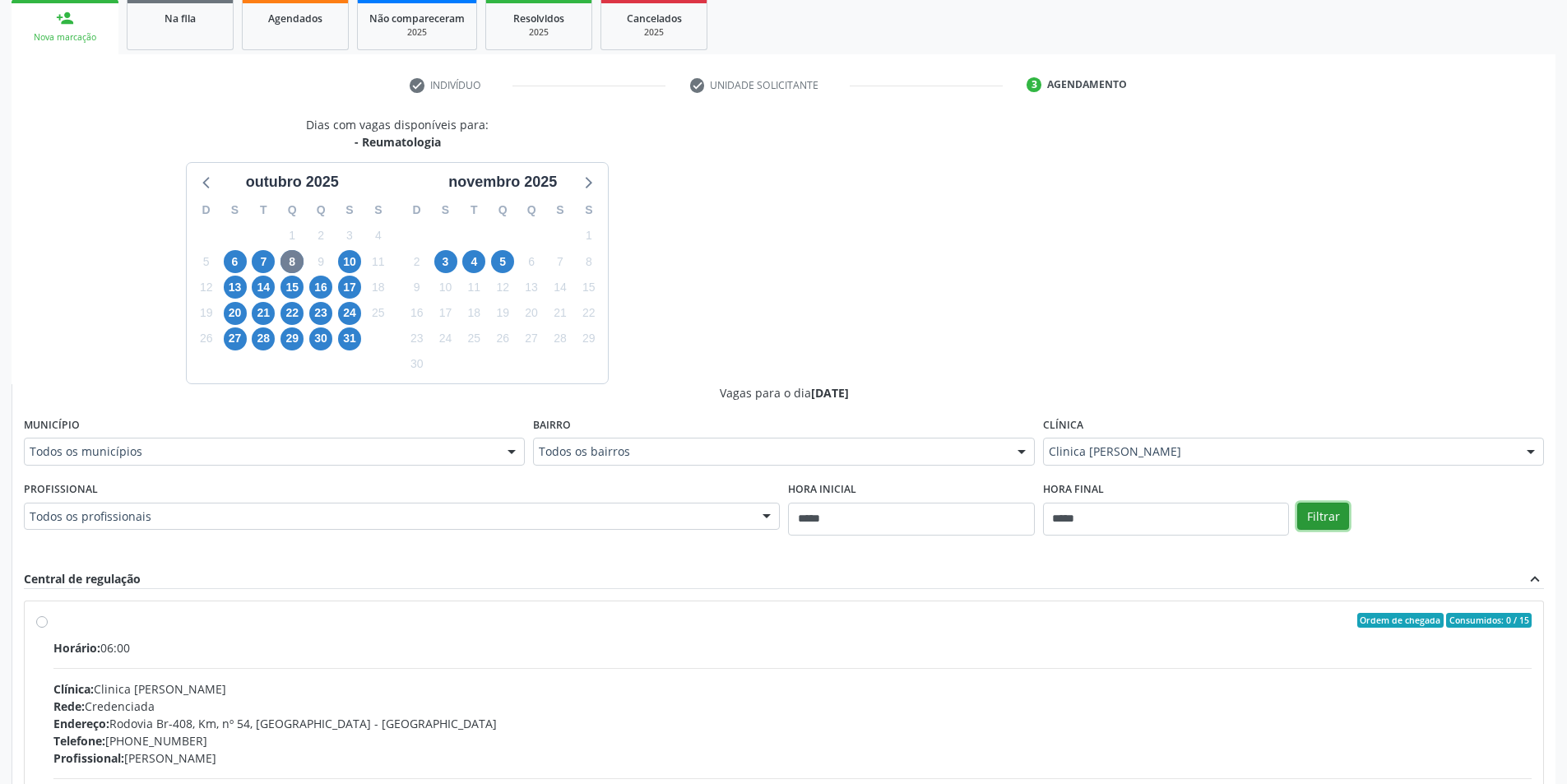
click at [1326, 512] on button "Filtrar" at bounding box center [1323, 516] width 52 height 28
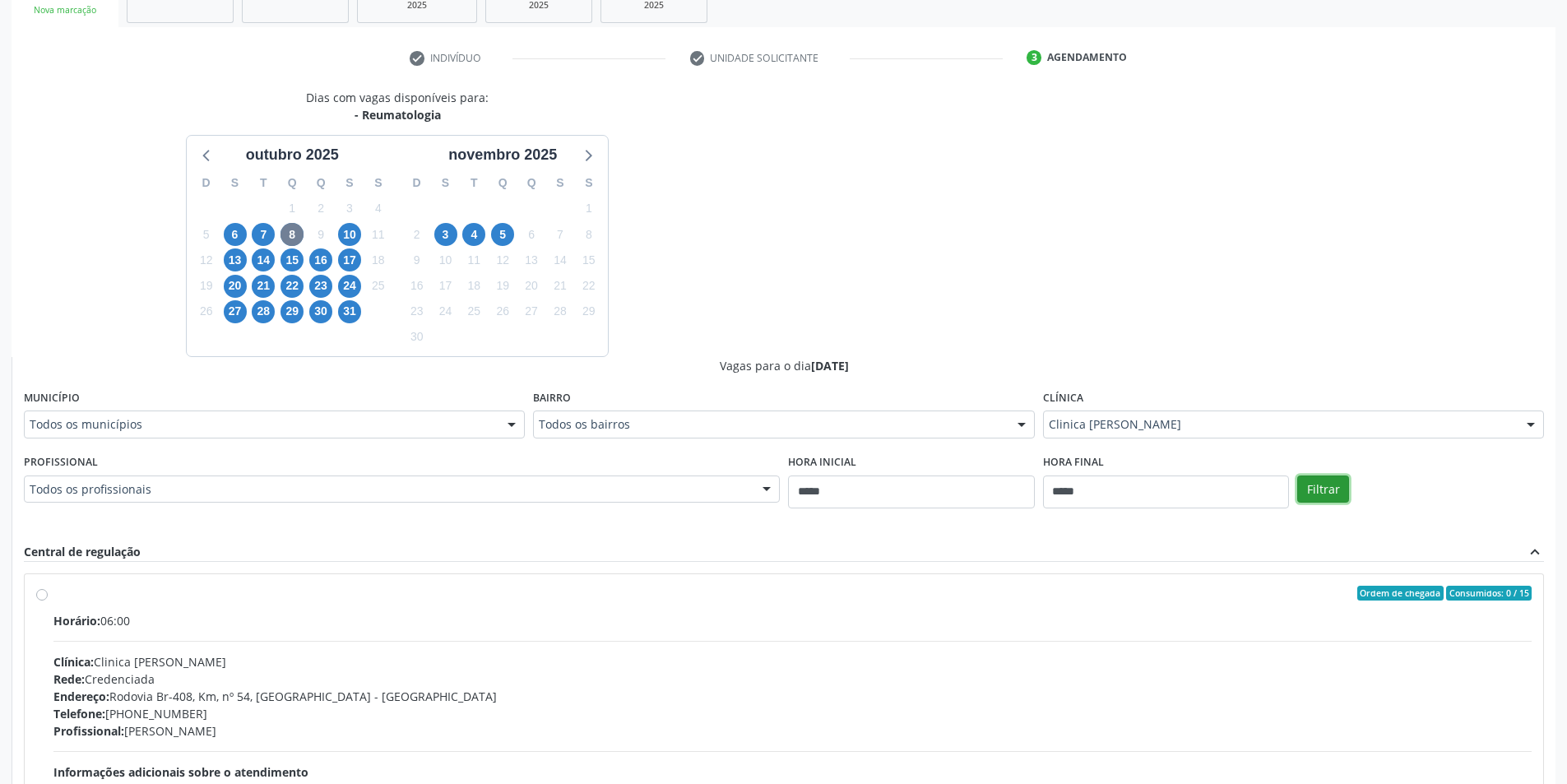
scroll to position [272, 0]
click at [346, 230] on span "10" at bounding box center [350, 236] width 23 height 23
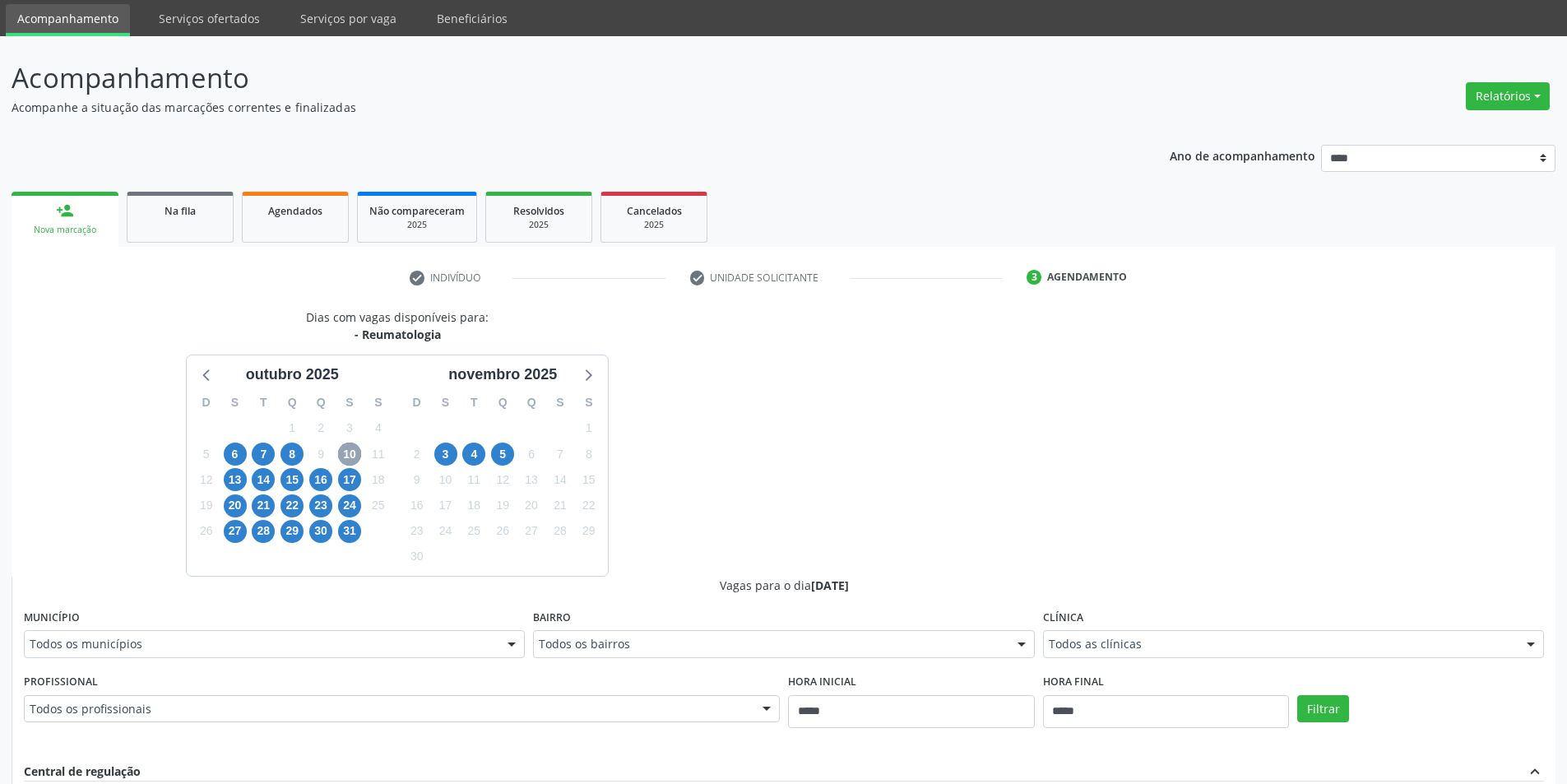
scroll to position [82, 0]
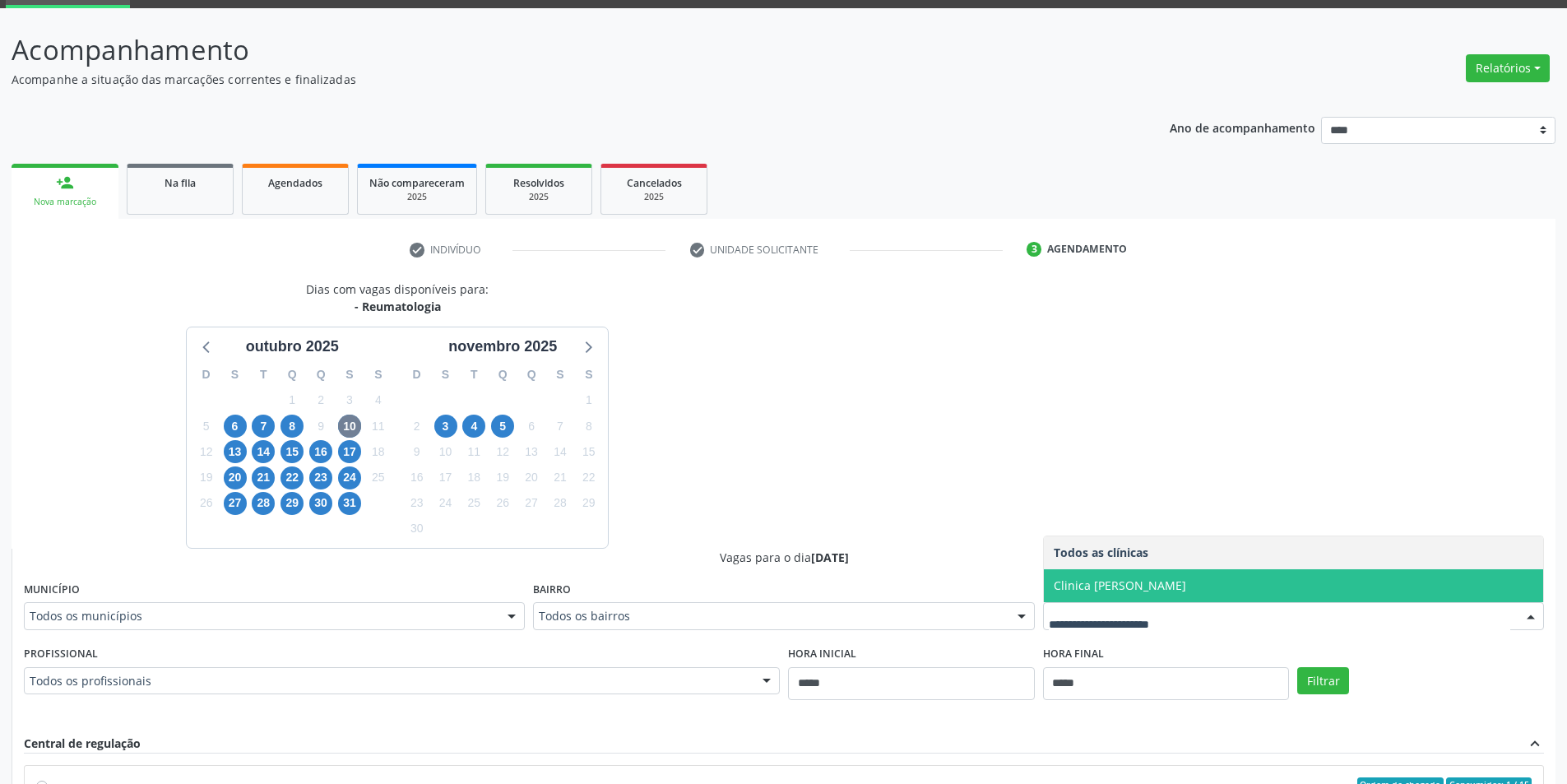
click at [1134, 575] on span "Clinica [PERSON_NAME]" at bounding box center [1293, 585] width 499 height 33
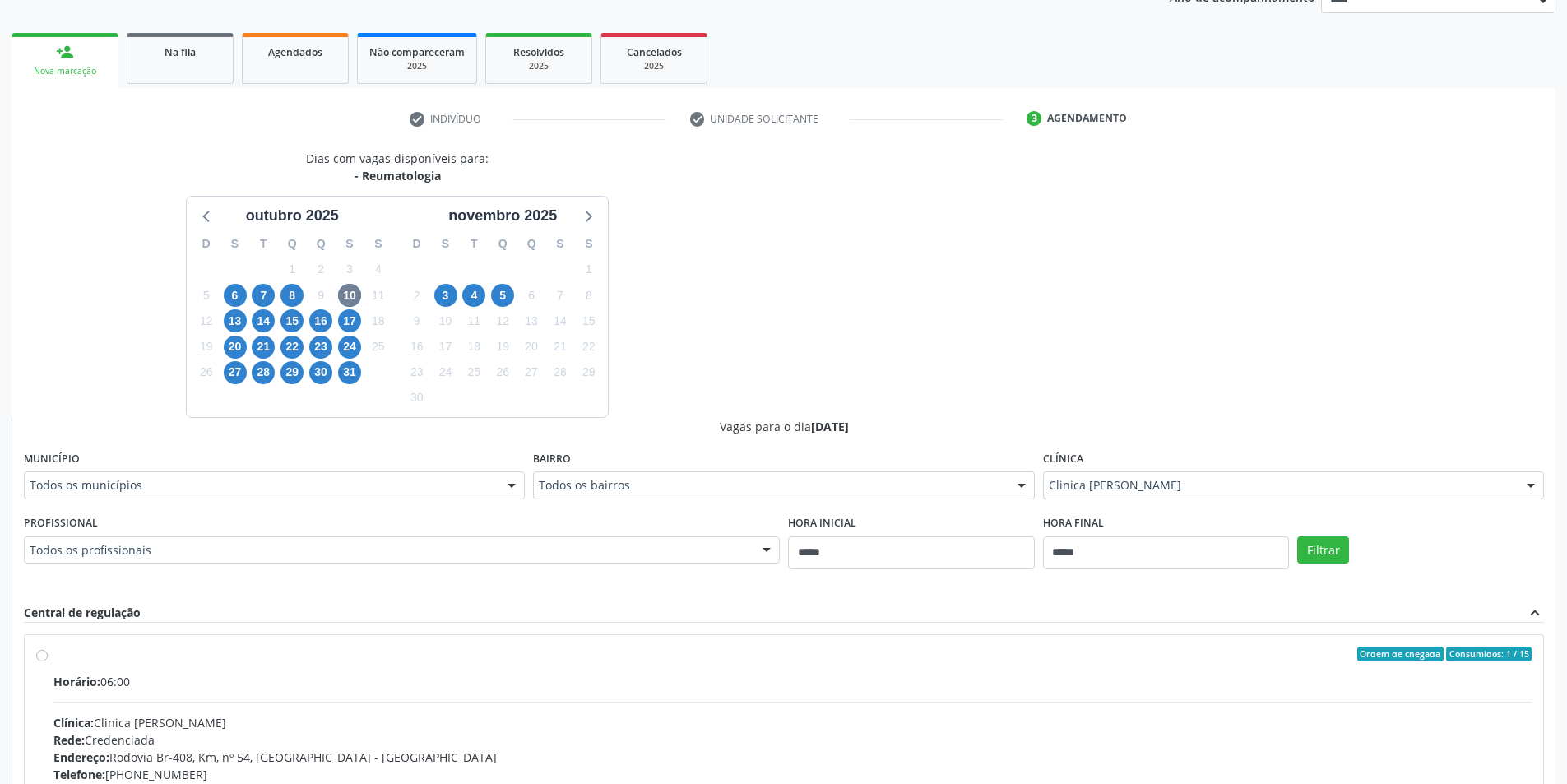
scroll to position [411, 0]
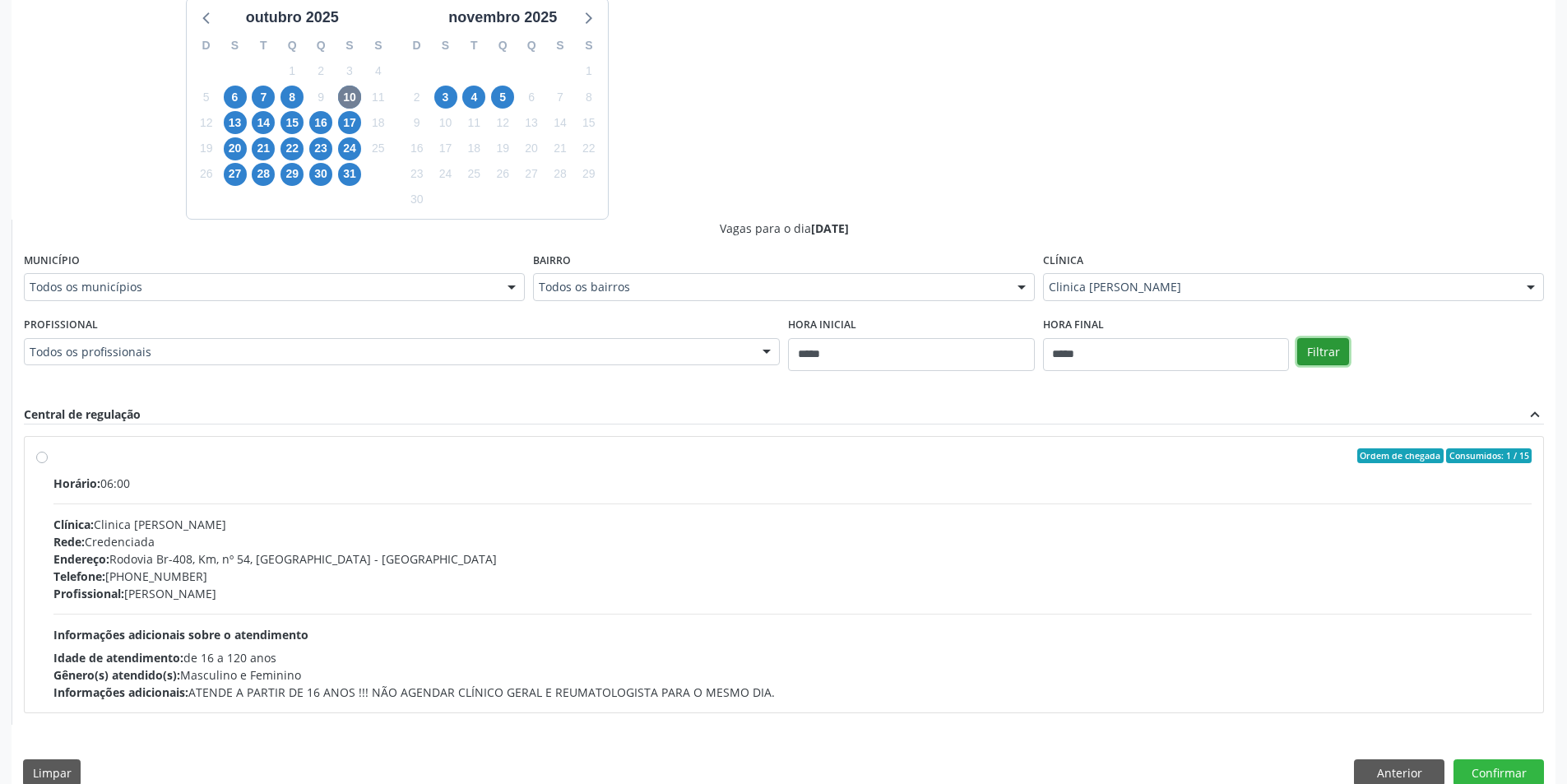
click at [1342, 357] on button "Filtrar" at bounding box center [1323, 352] width 52 height 28
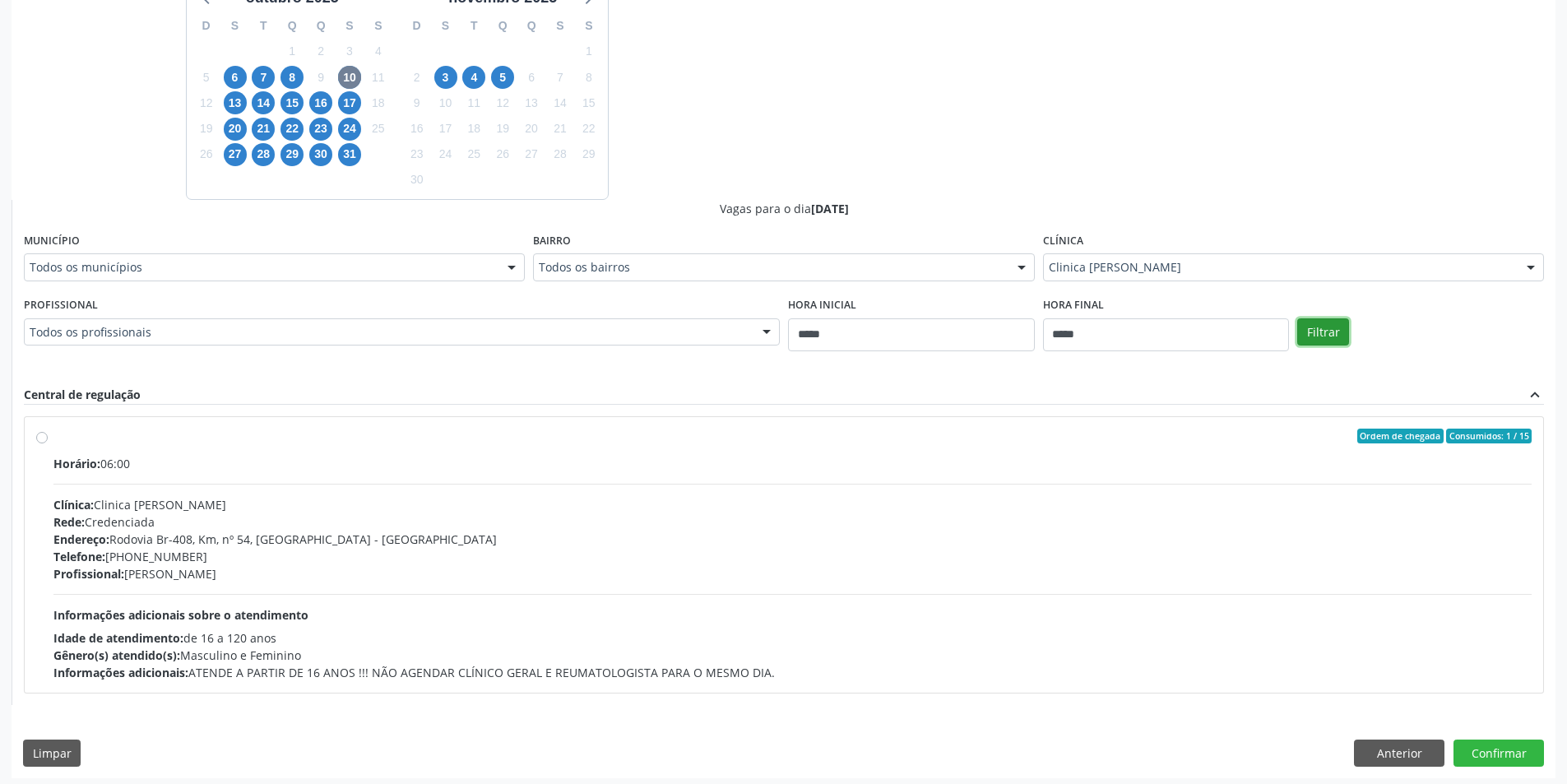
scroll to position [437, 0]
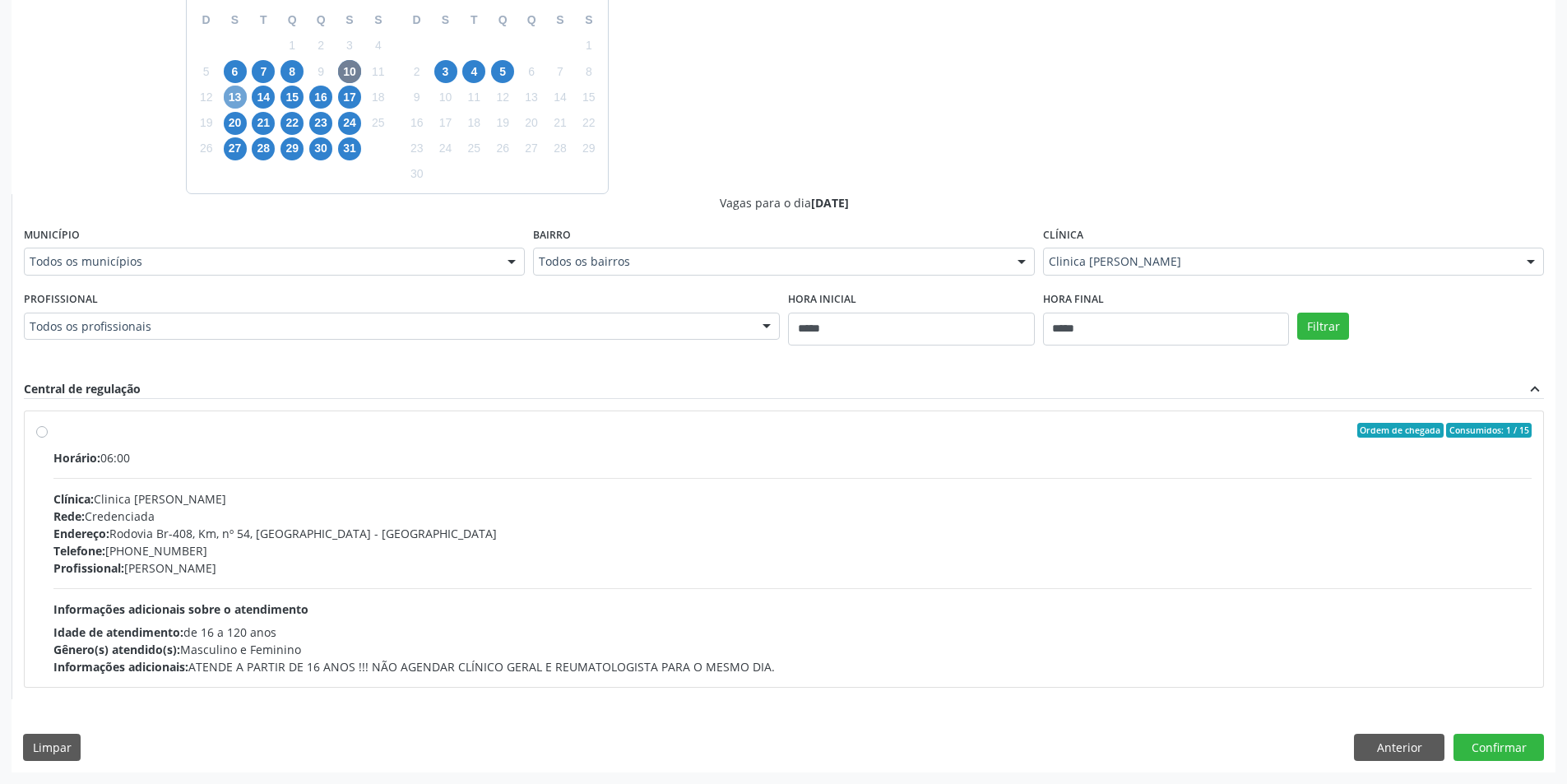
click at [238, 100] on span "13" at bounding box center [236, 97] width 23 height 23
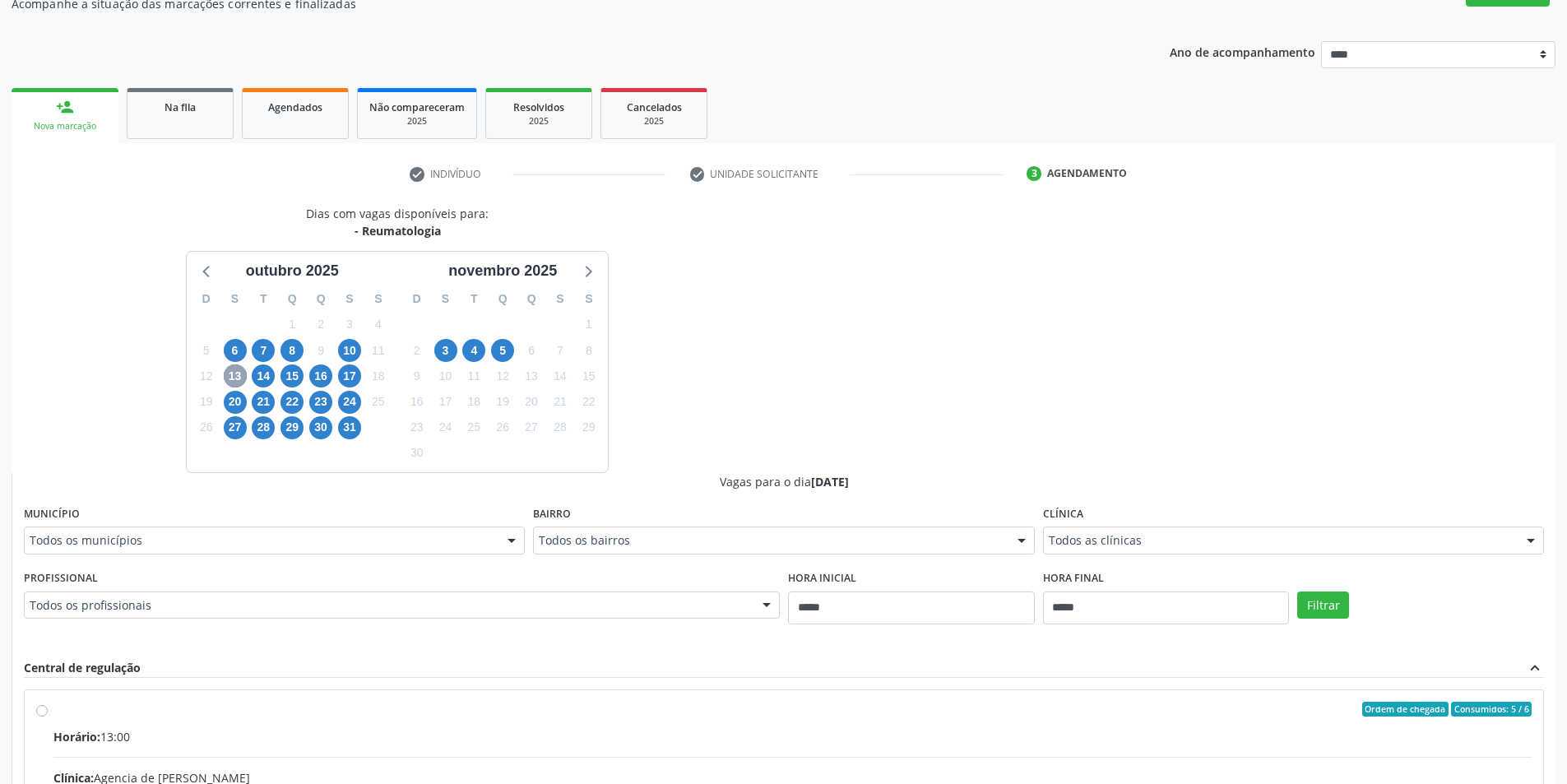
scroll to position [165, 0]
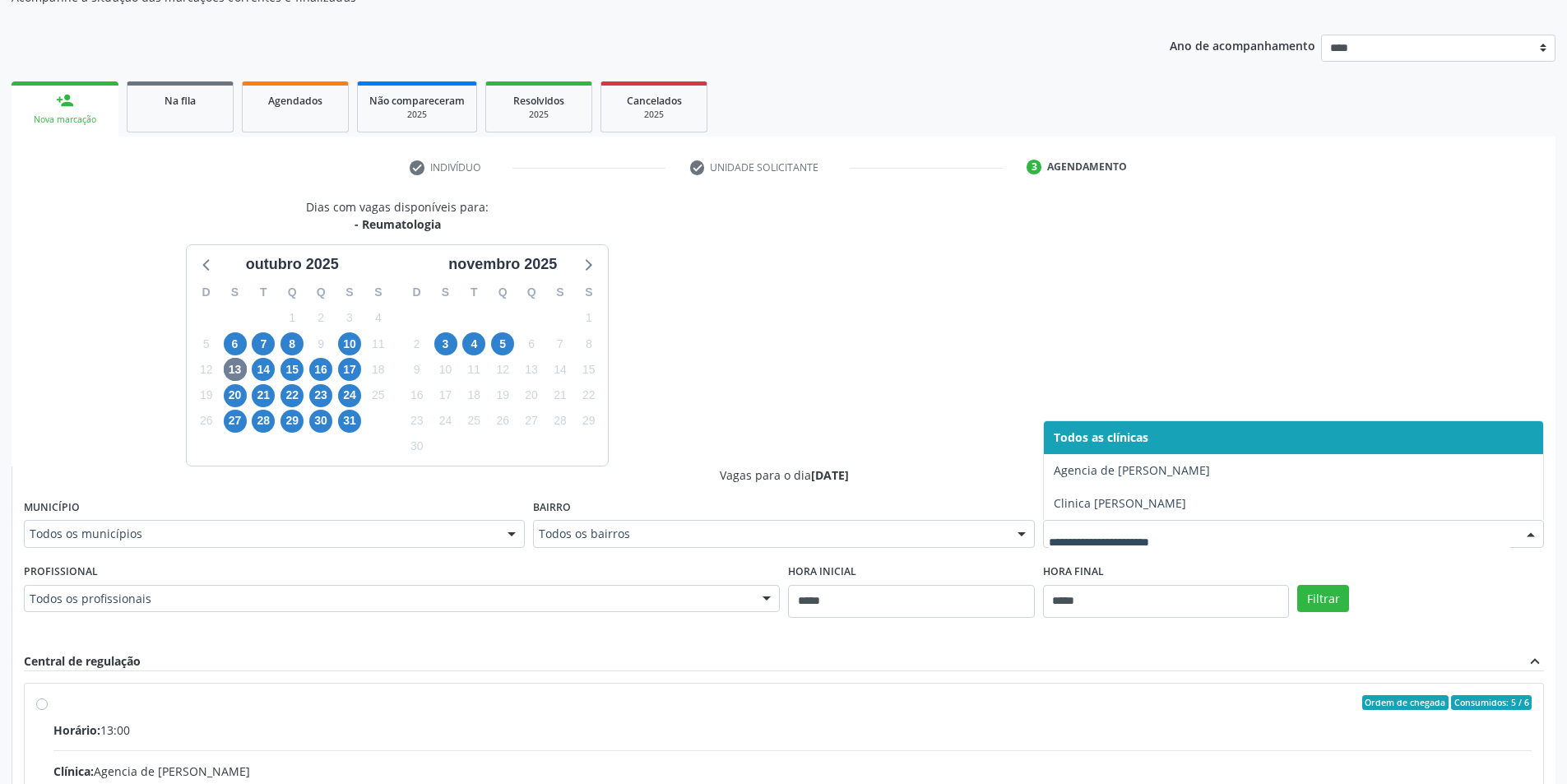
click at [1071, 544] on div at bounding box center [1294, 533] width 501 height 28
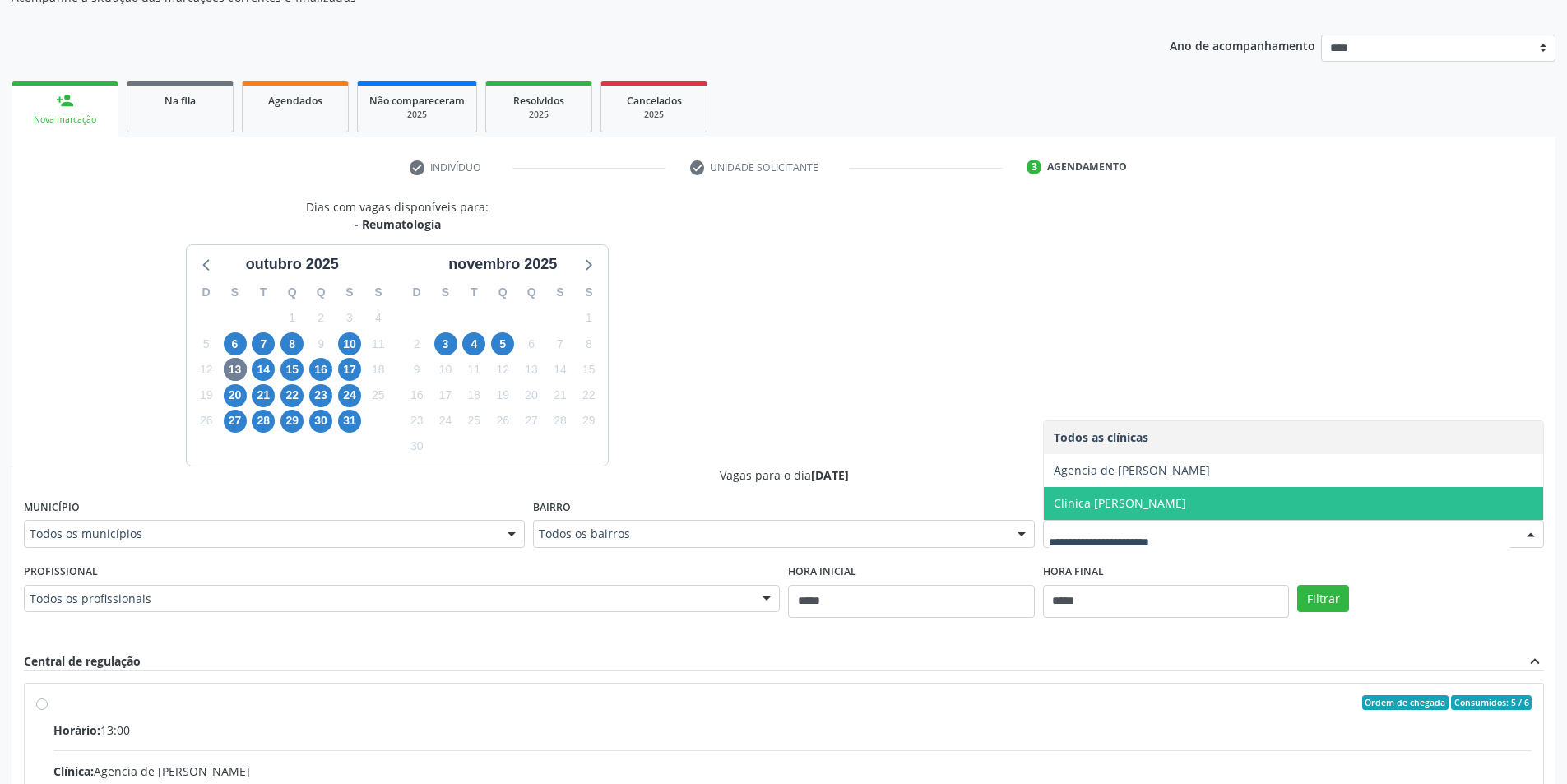
click at [1136, 512] on span "Clinica [PERSON_NAME]" at bounding box center [1293, 503] width 499 height 33
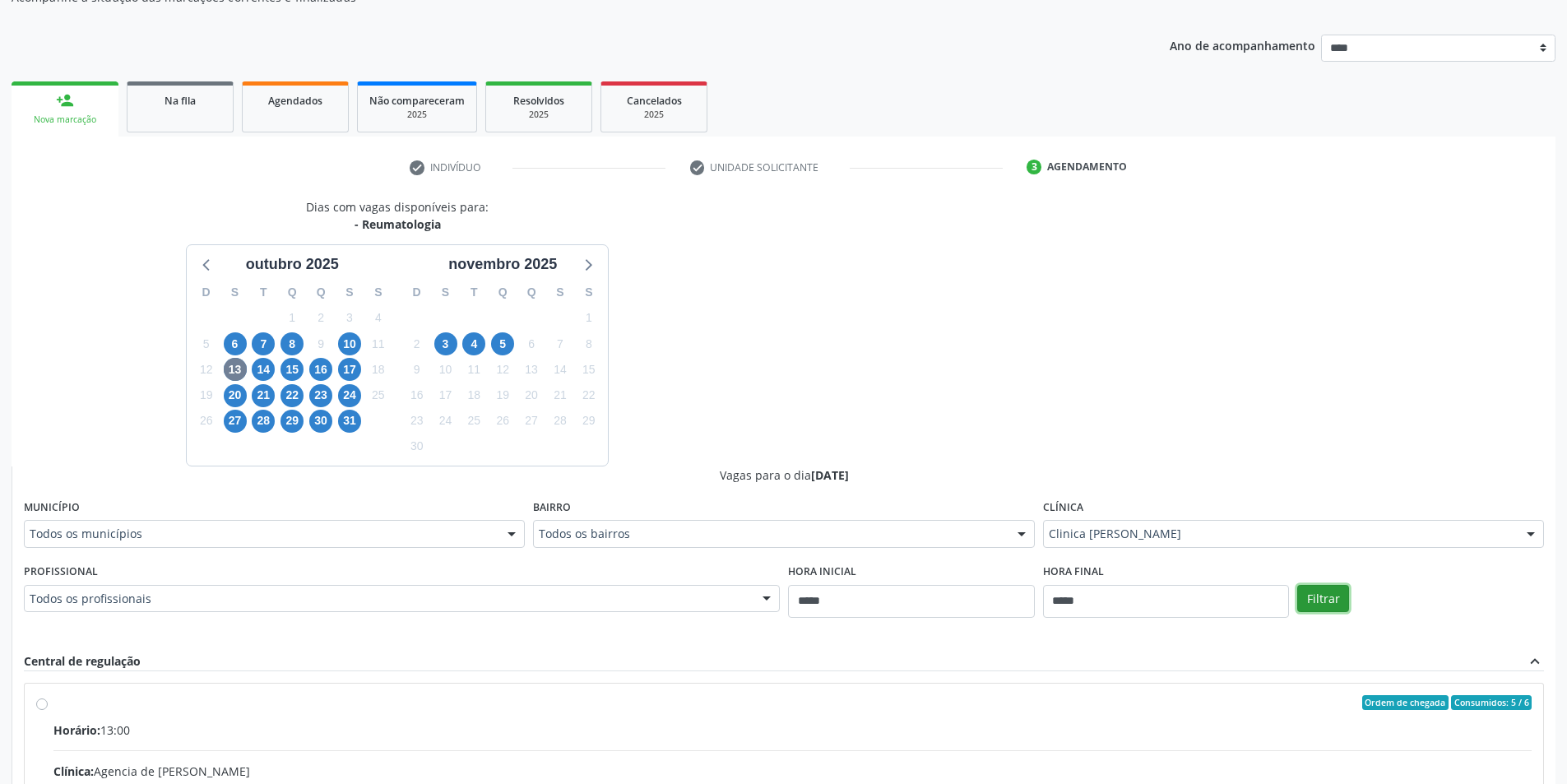
click at [1313, 596] on button "Filtrar" at bounding box center [1323, 598] width 52 height 28
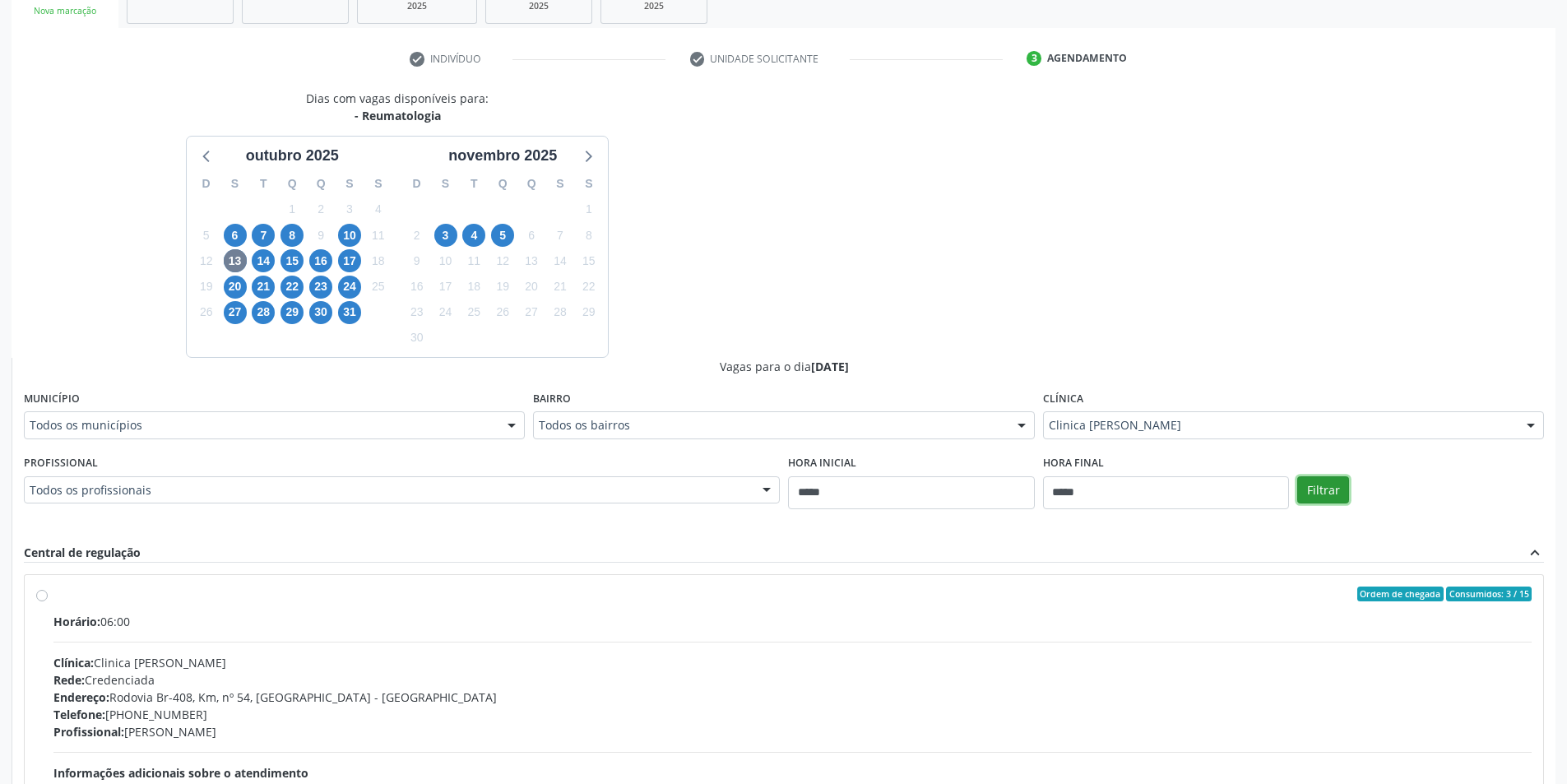
scroll to position [272, 0]
click at [349, 234] on span "10" at bounding box center [350, 236] width 23 height 23
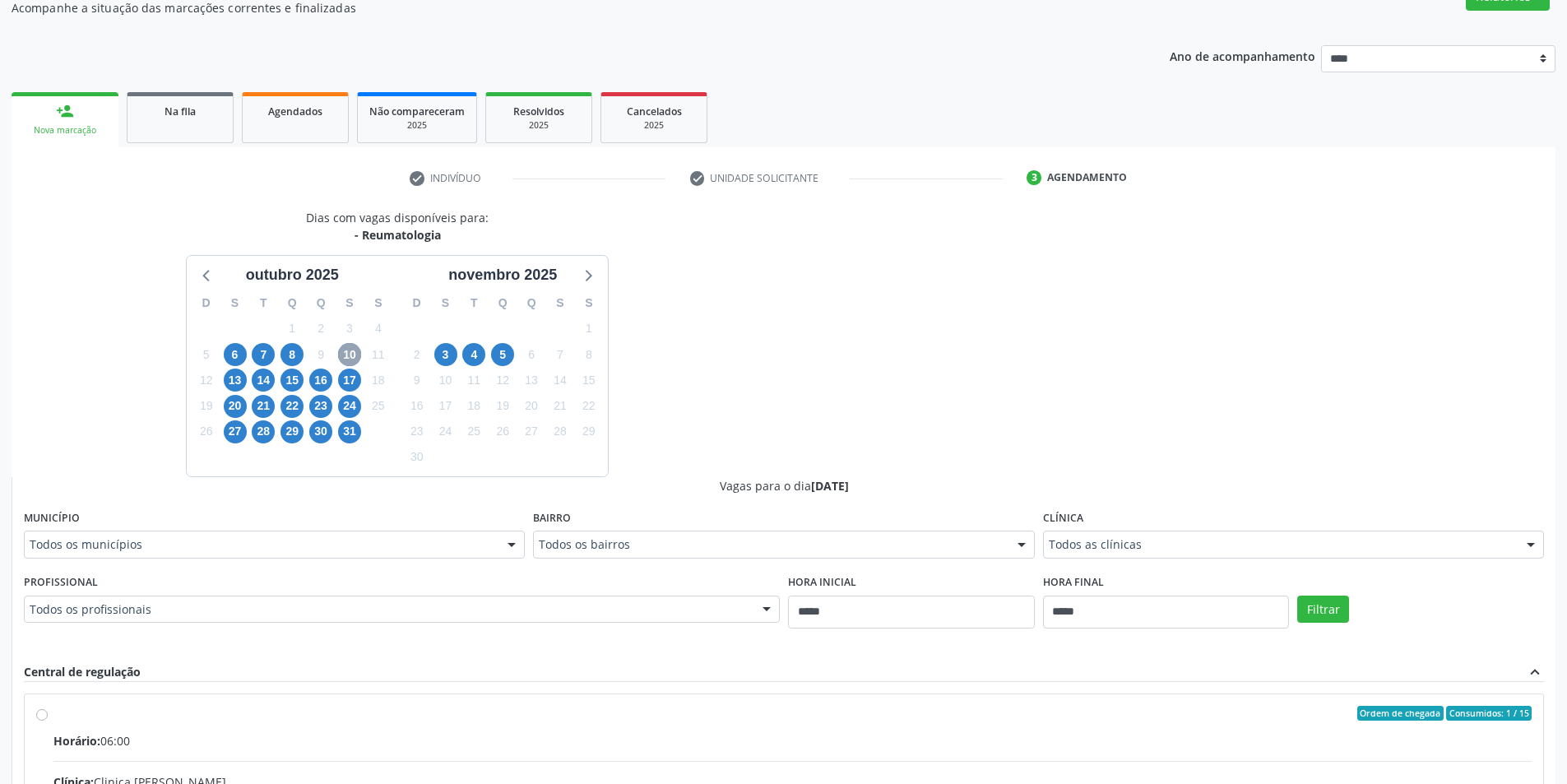
scroll to position [165, 0]
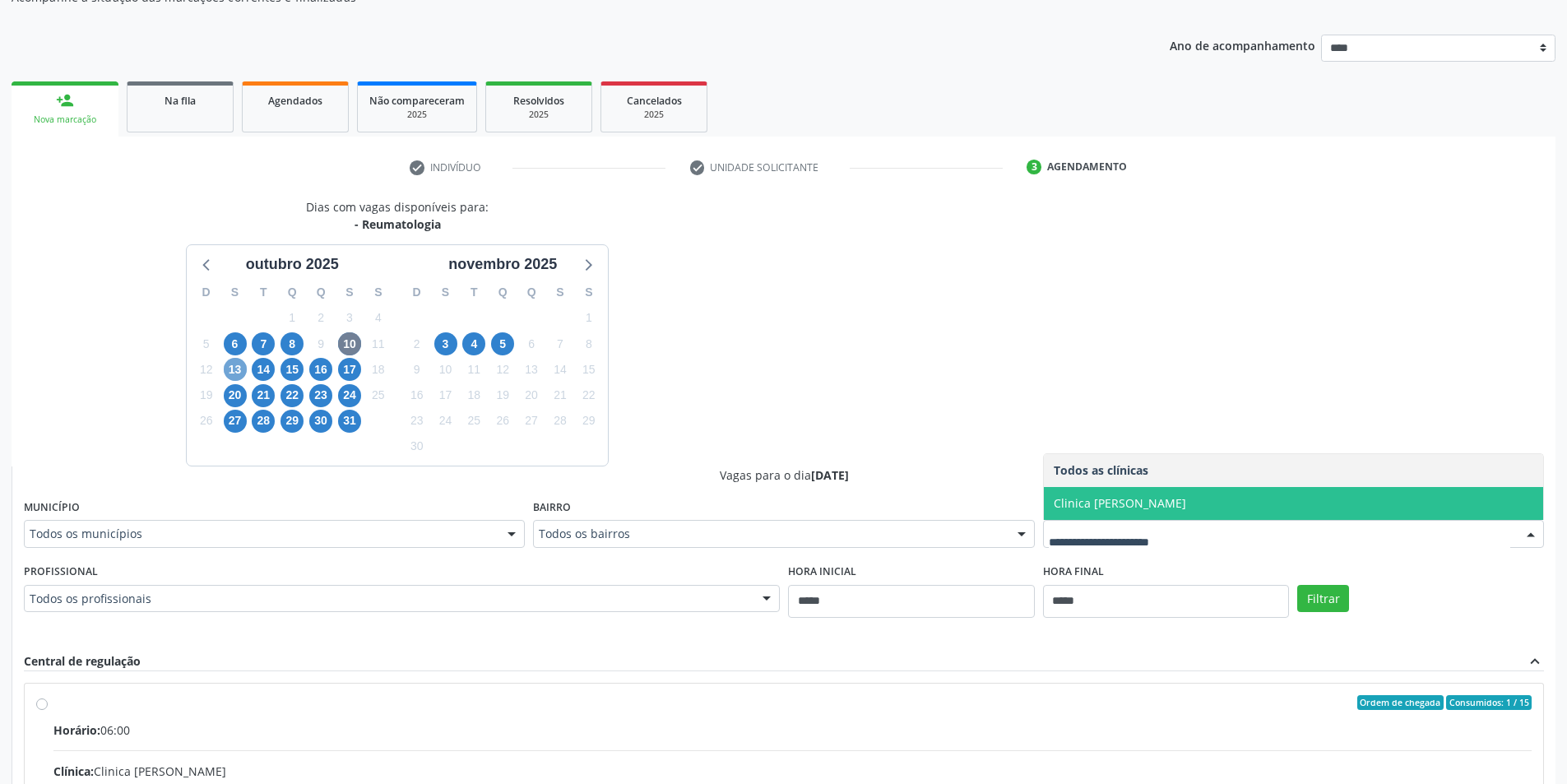
click at [235, 370] on span "13" at bounding box center [236, 370] width 23 height 23
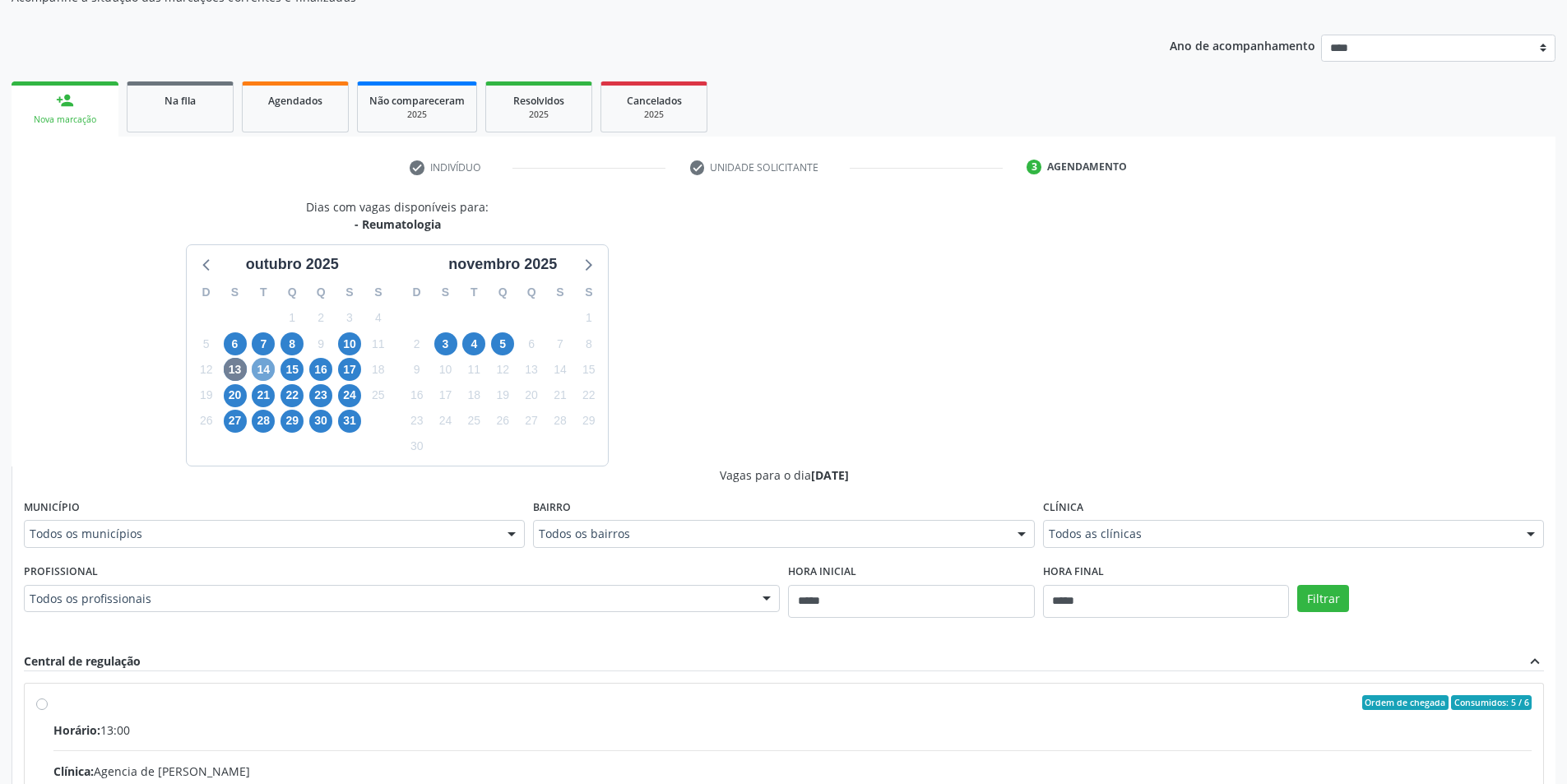
click at [255, 370] on span "14" at bounding box center [264, 370] width 23 height 23
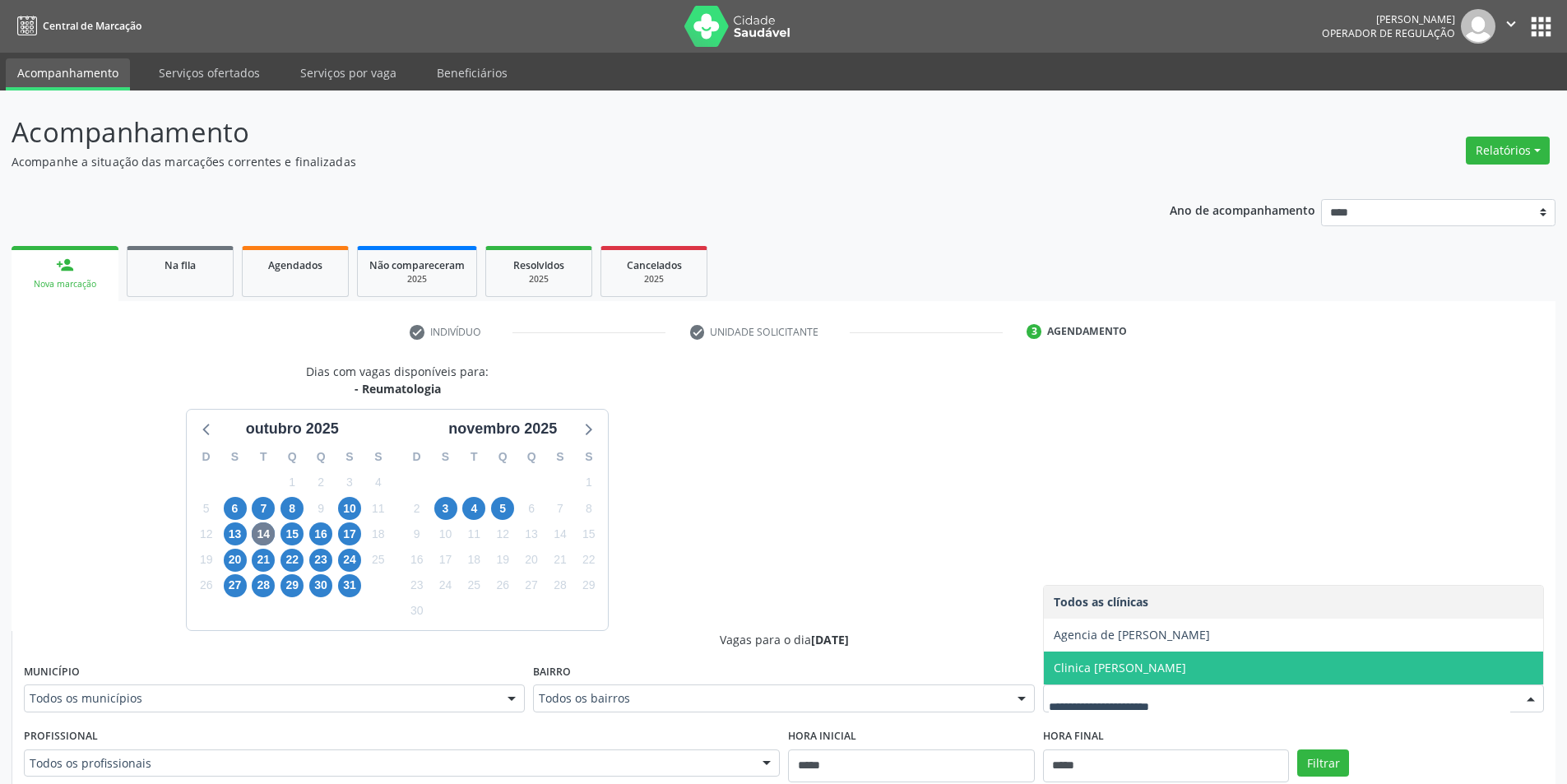
click at [1133, 669] on span "Clinica [PERSON_NAME]" at bounding box center [1119, 666] width 132 height 15
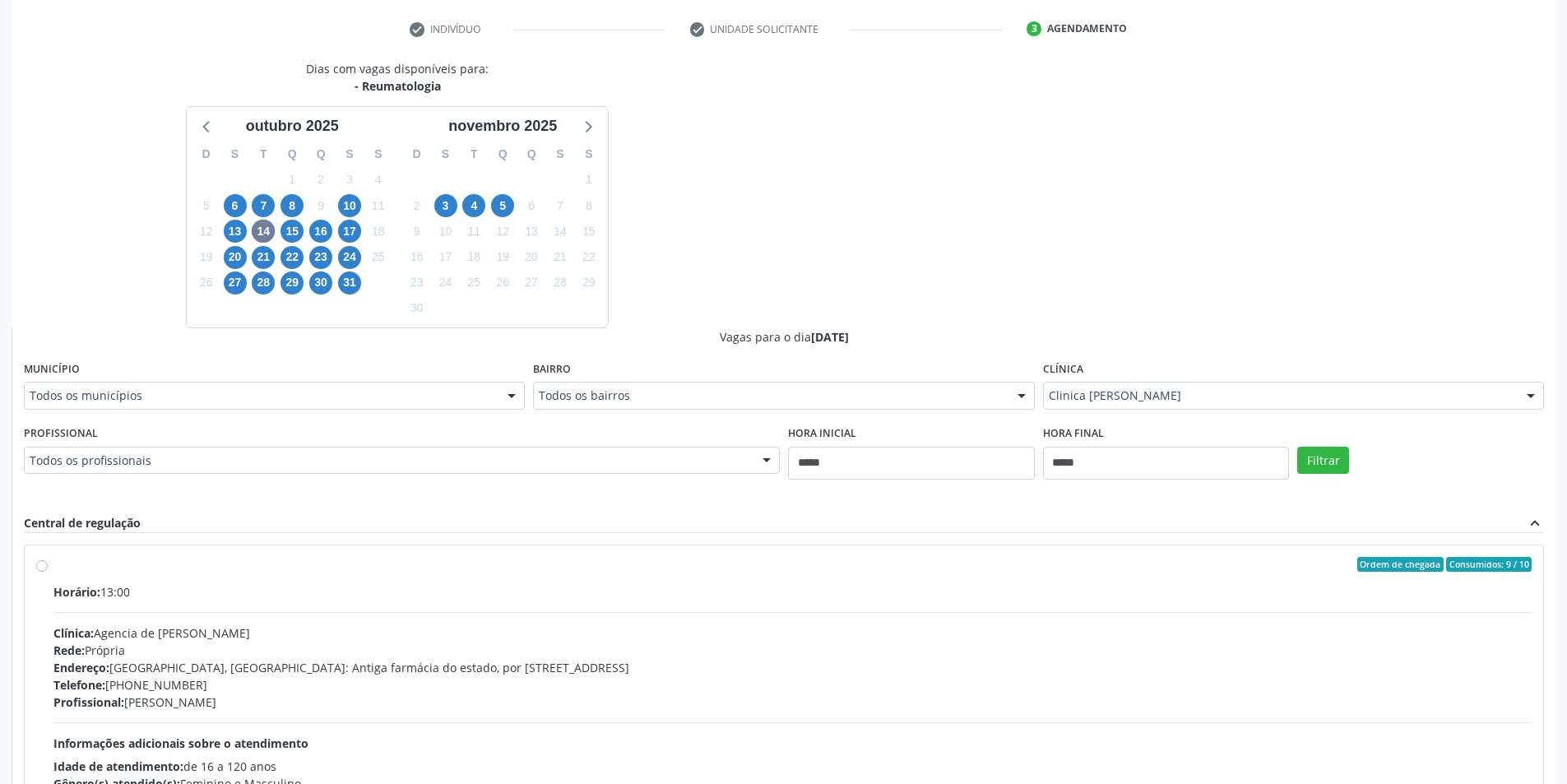
scroll to position [329, 0]
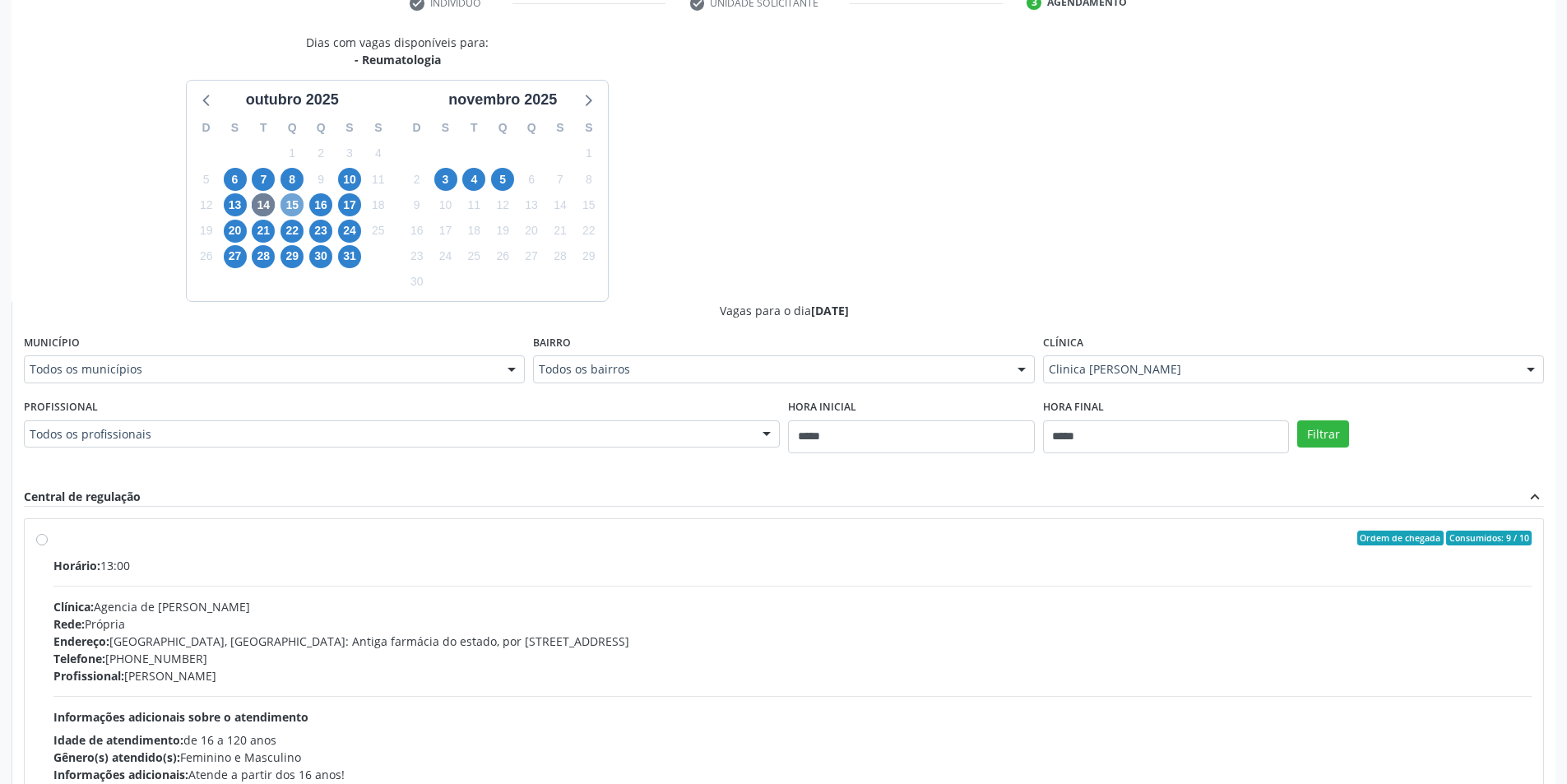
click at [285, 204] on span "15" at bounding box center [292, 205] width 23 height 23
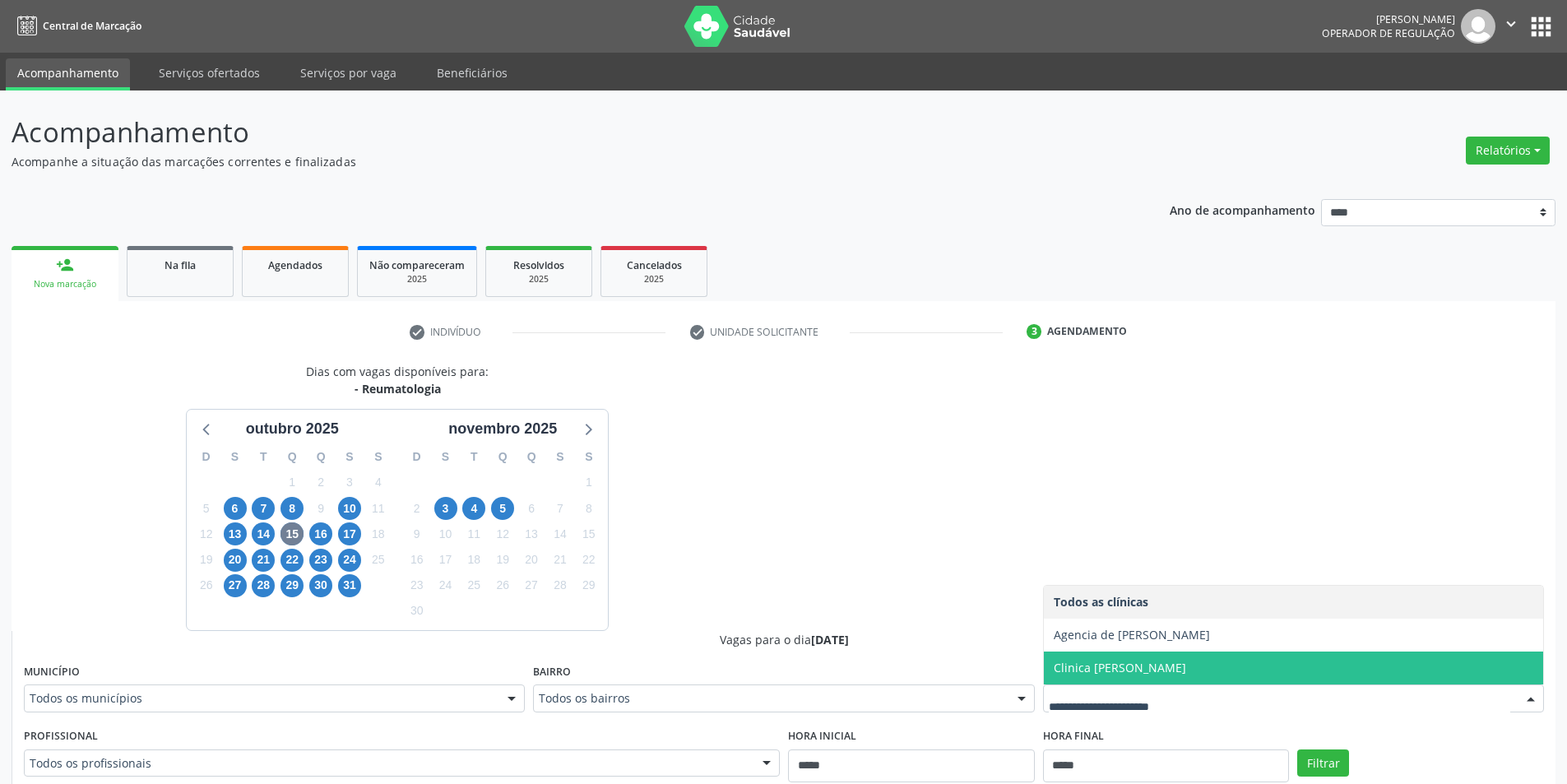
click at [1119, 662] on span "Clinica [PERSON_NAME]" at bounding box center [1119, 666] width 132 height 15
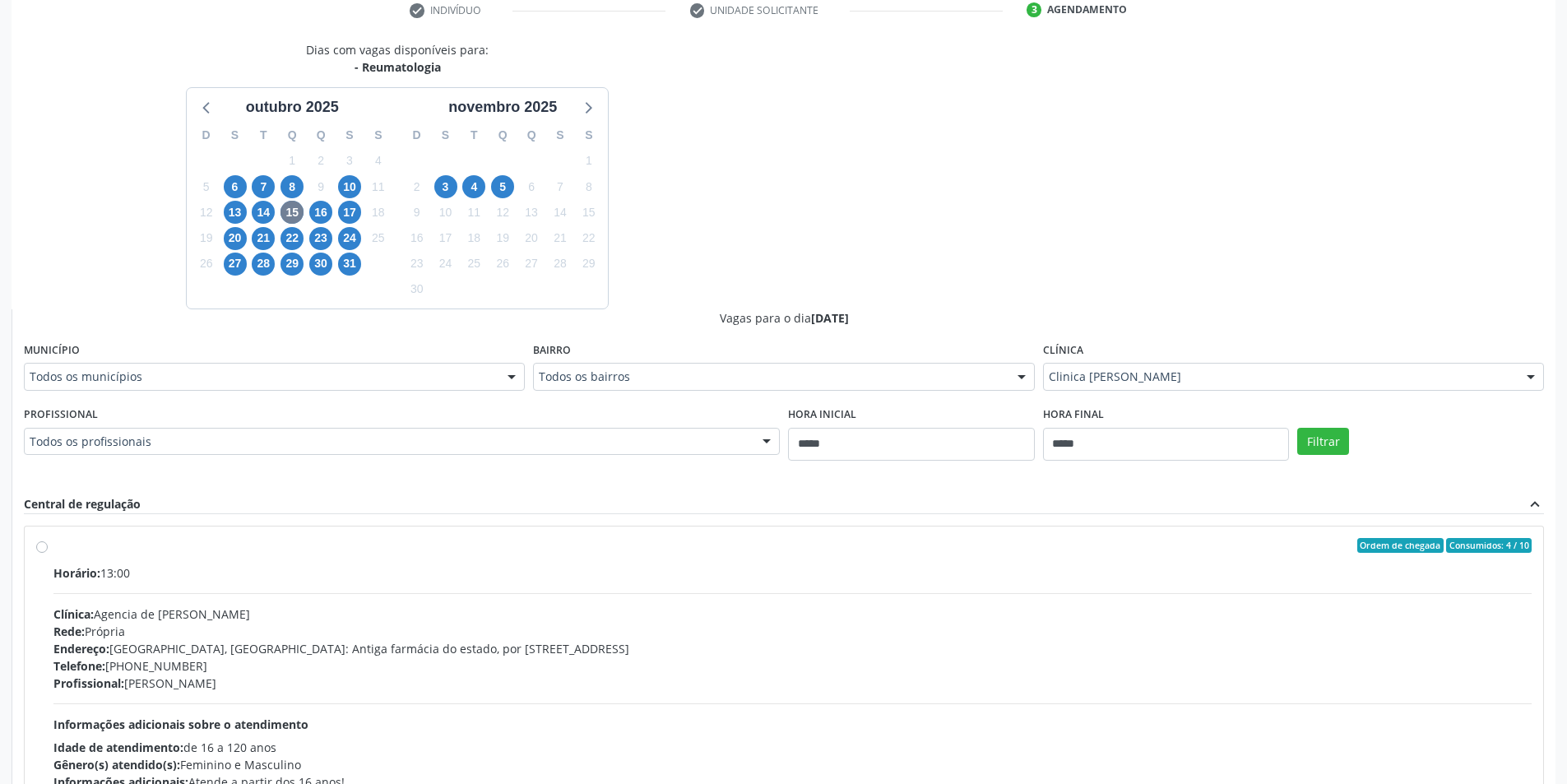
scroll to position [411, 0]
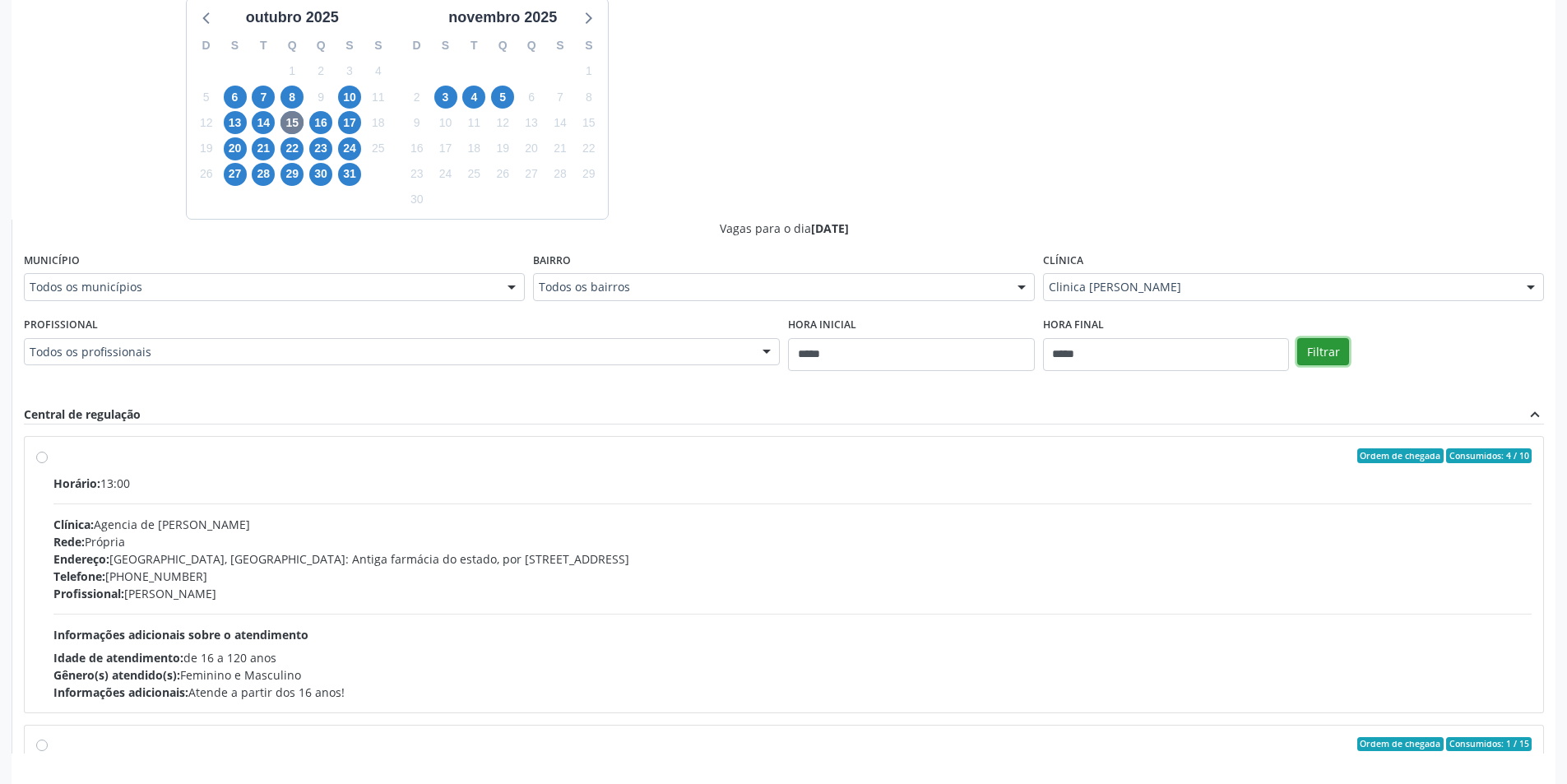
click at [1317, 360] on button "Filtrar" at bounding box center [1323, 352] width 52 height 28
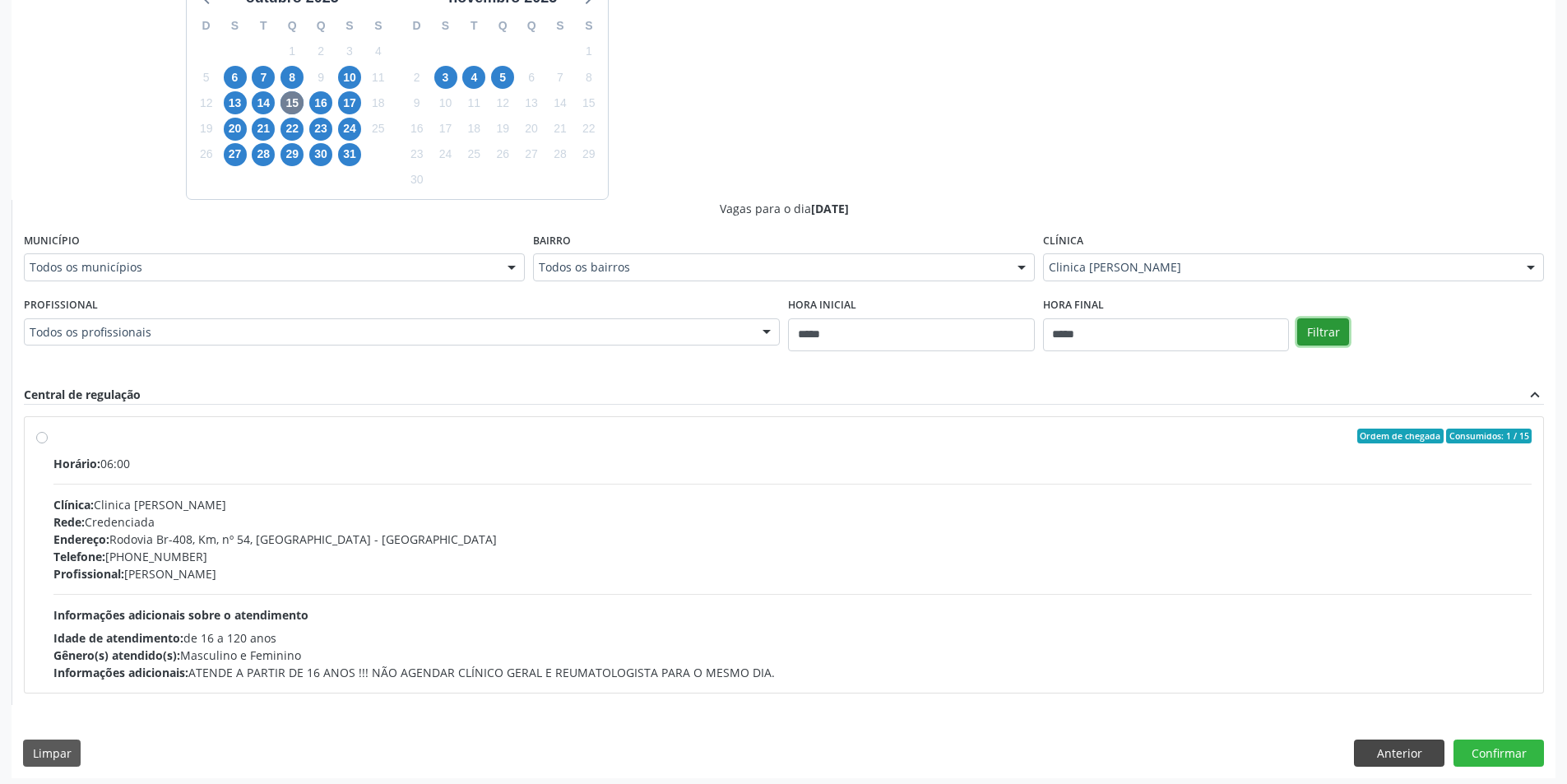
scroll to position [437, 0]
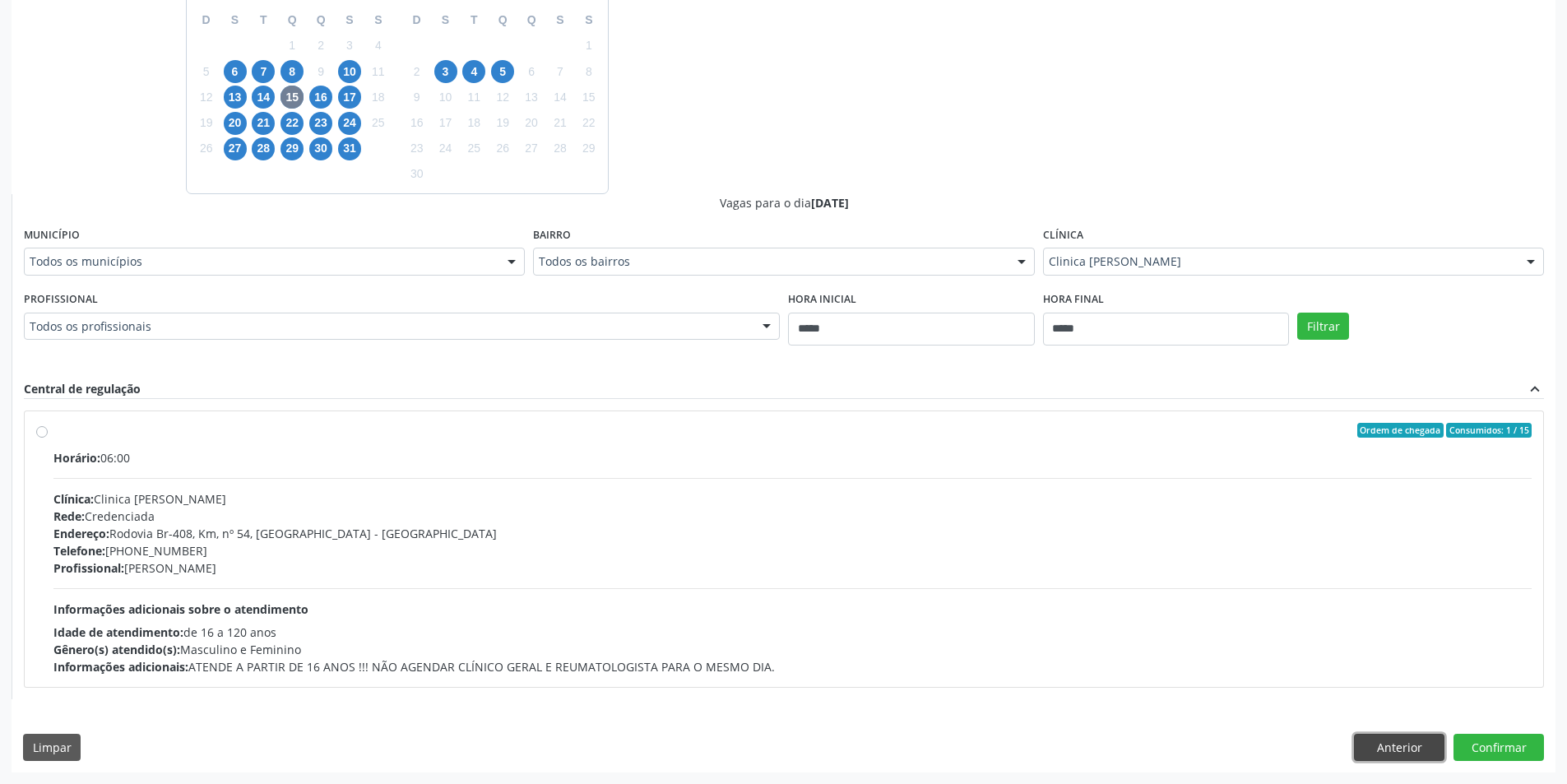
click at [1419, 746] on button "Anterior" at bounding box center [1399, 747] width 91 height 28
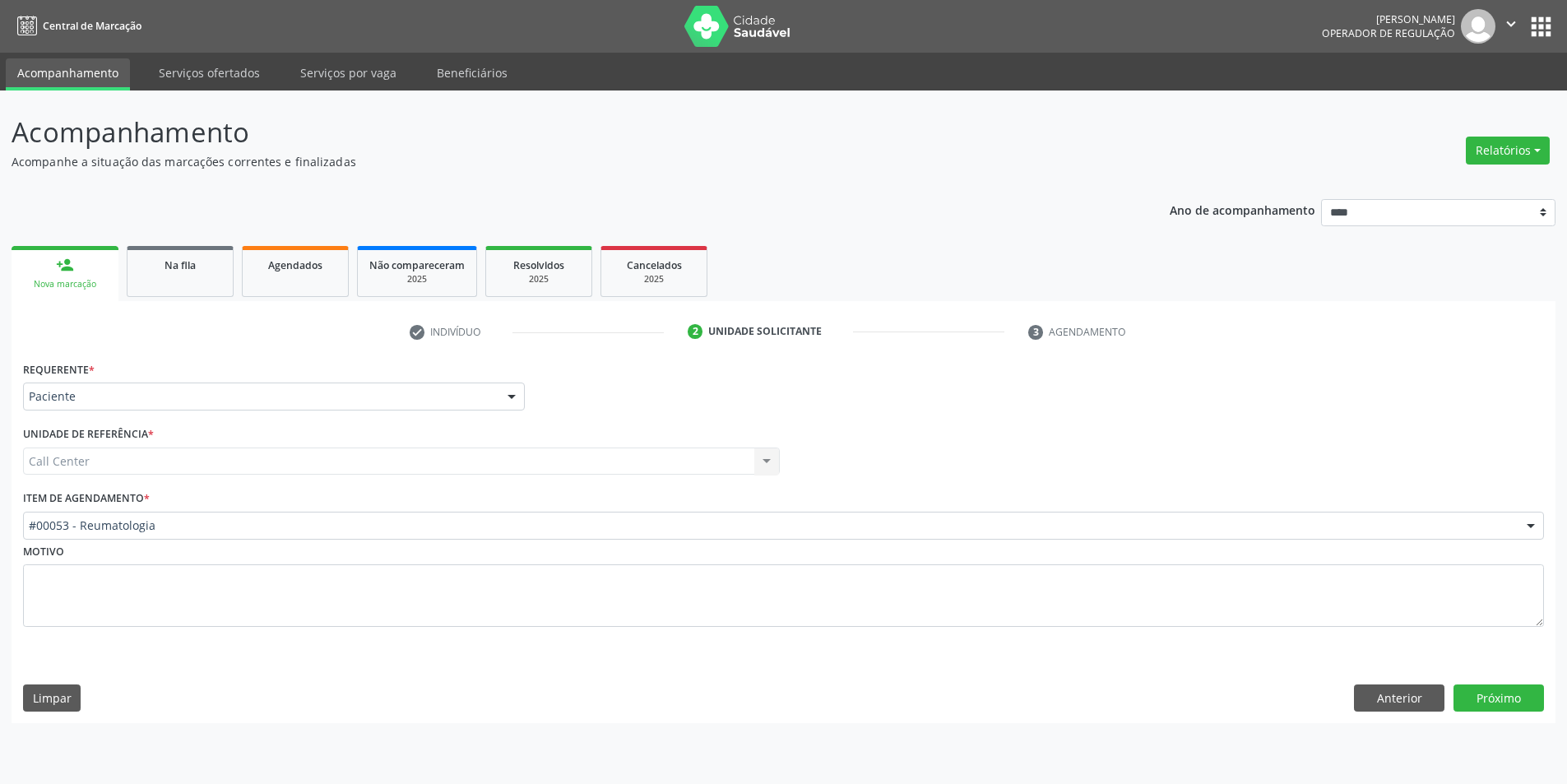
scroll to position [0, 0]
click at [1525, 696] on button "Próximo" at bounding box center [1511, 698] width 91 height 28
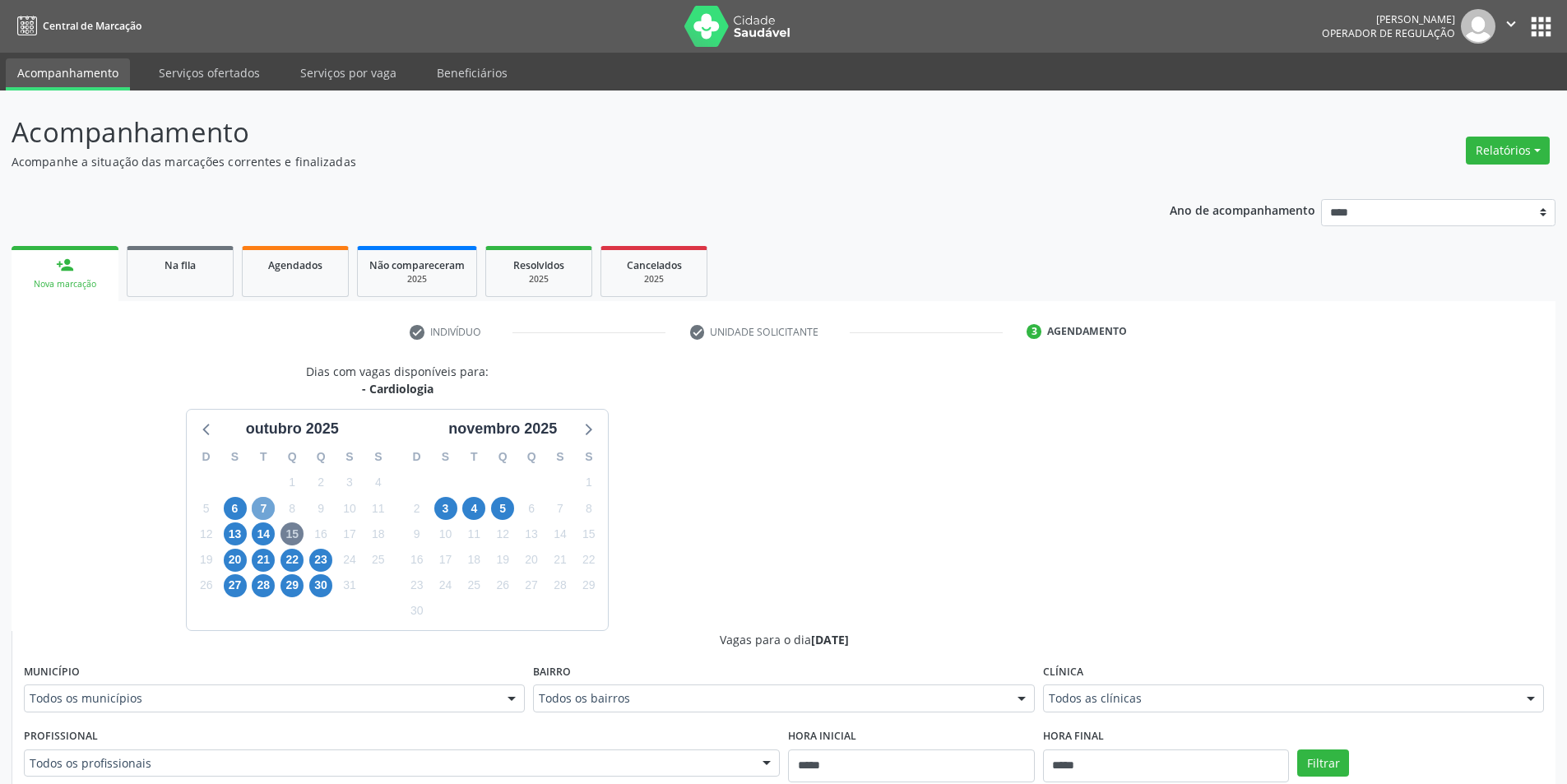
click at [263, 500] on span "7" at bounding box center [264, 508] width 23 height 23
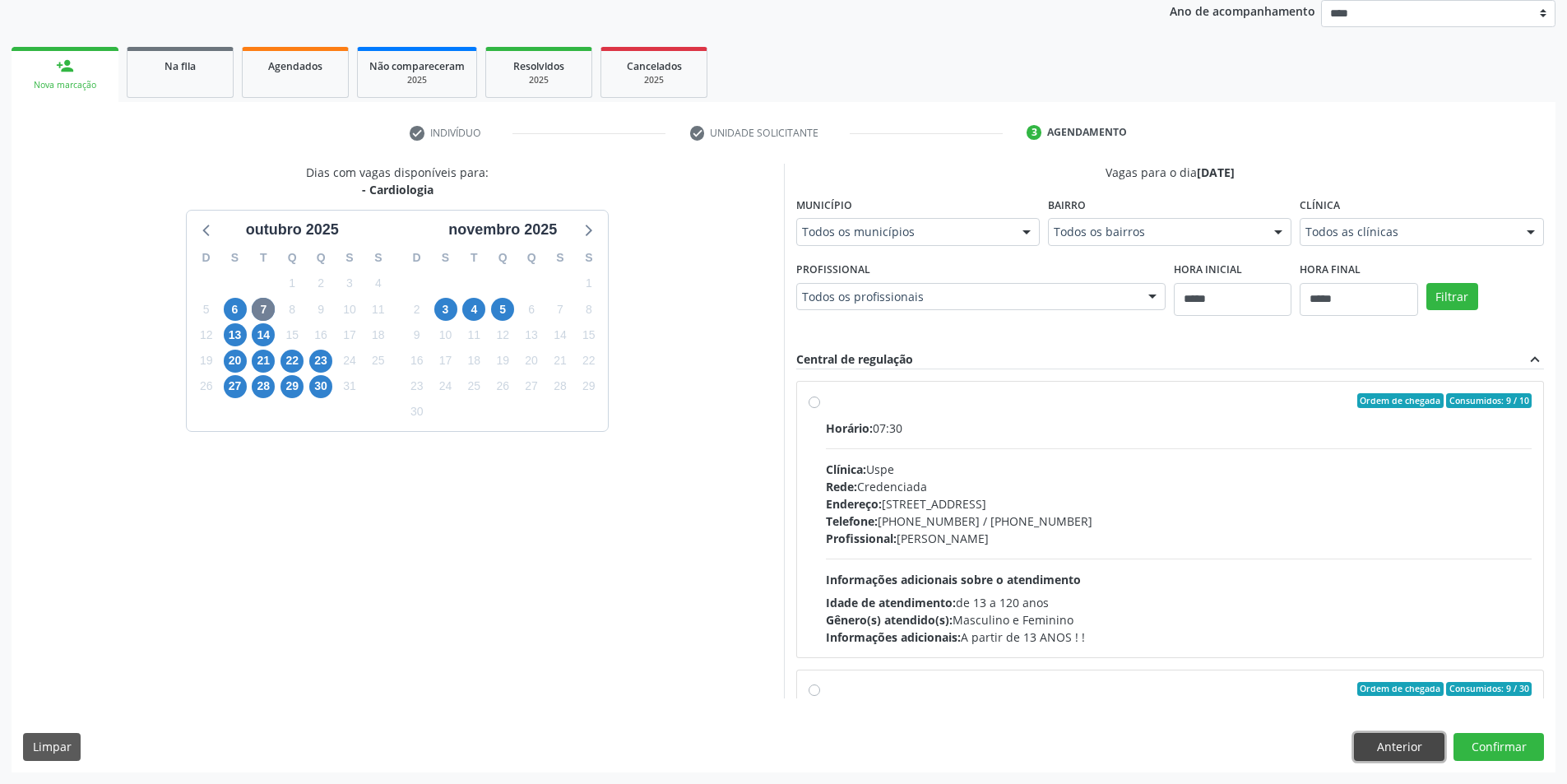
click at [1416, 745] on button "Anterior" at bounding box center [1399, 746] width 91 height 28
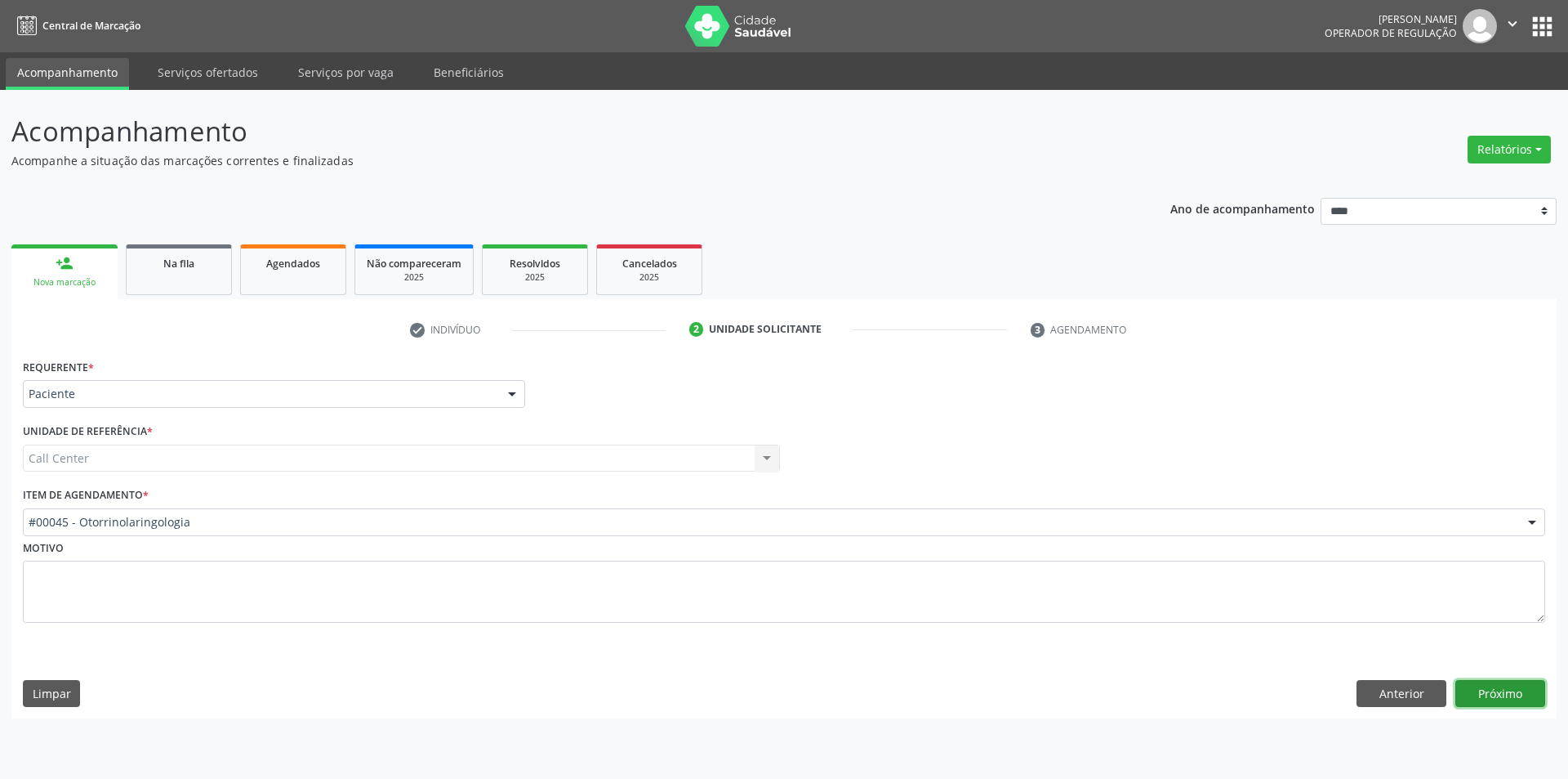
click at [1528, 694] on button "Próximo" at bounding box center [1500, 693] width 90 height 28
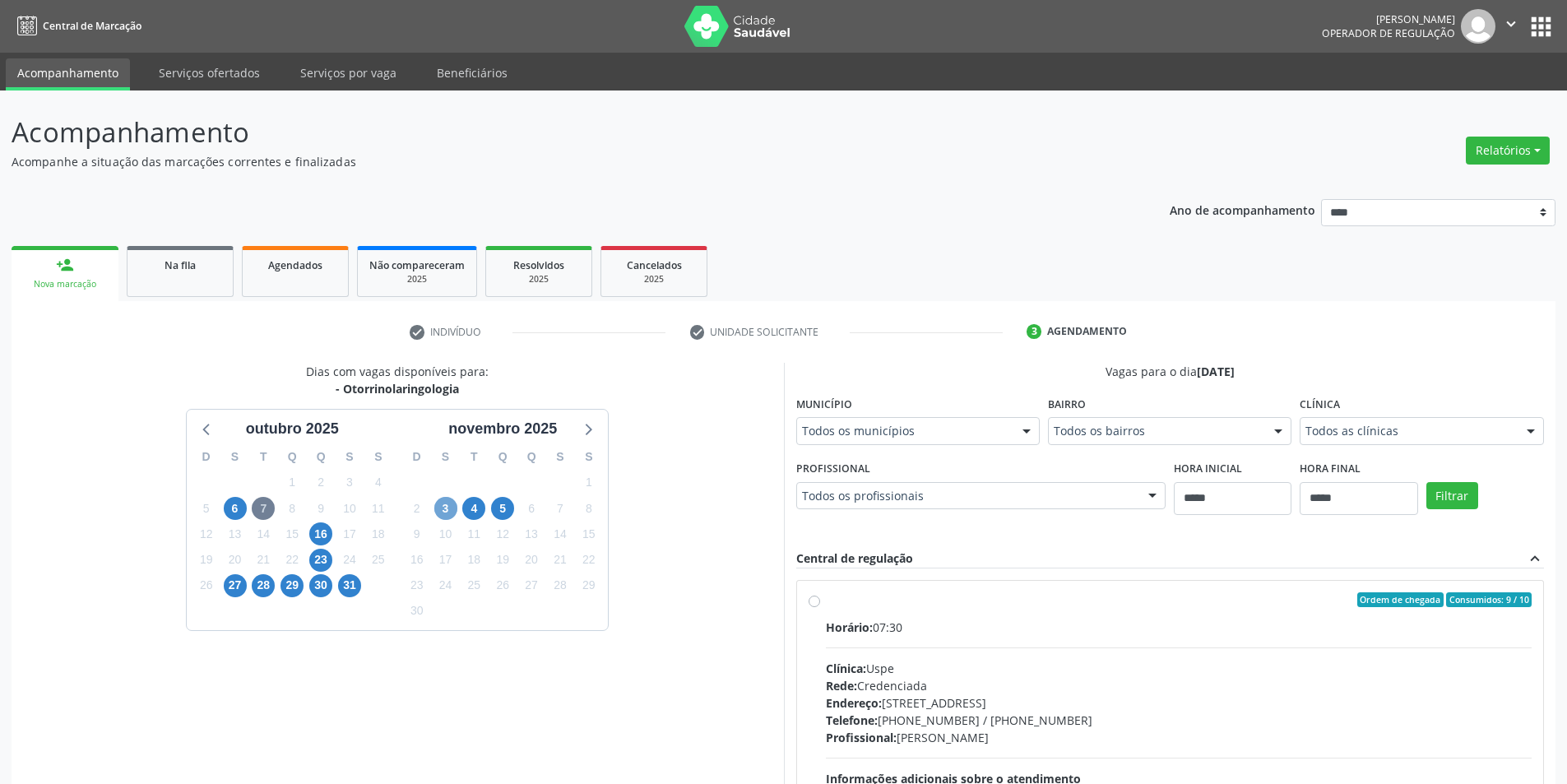
click at [451, 512] on span "3" at bounding box center [446, 508] width 23 height 23
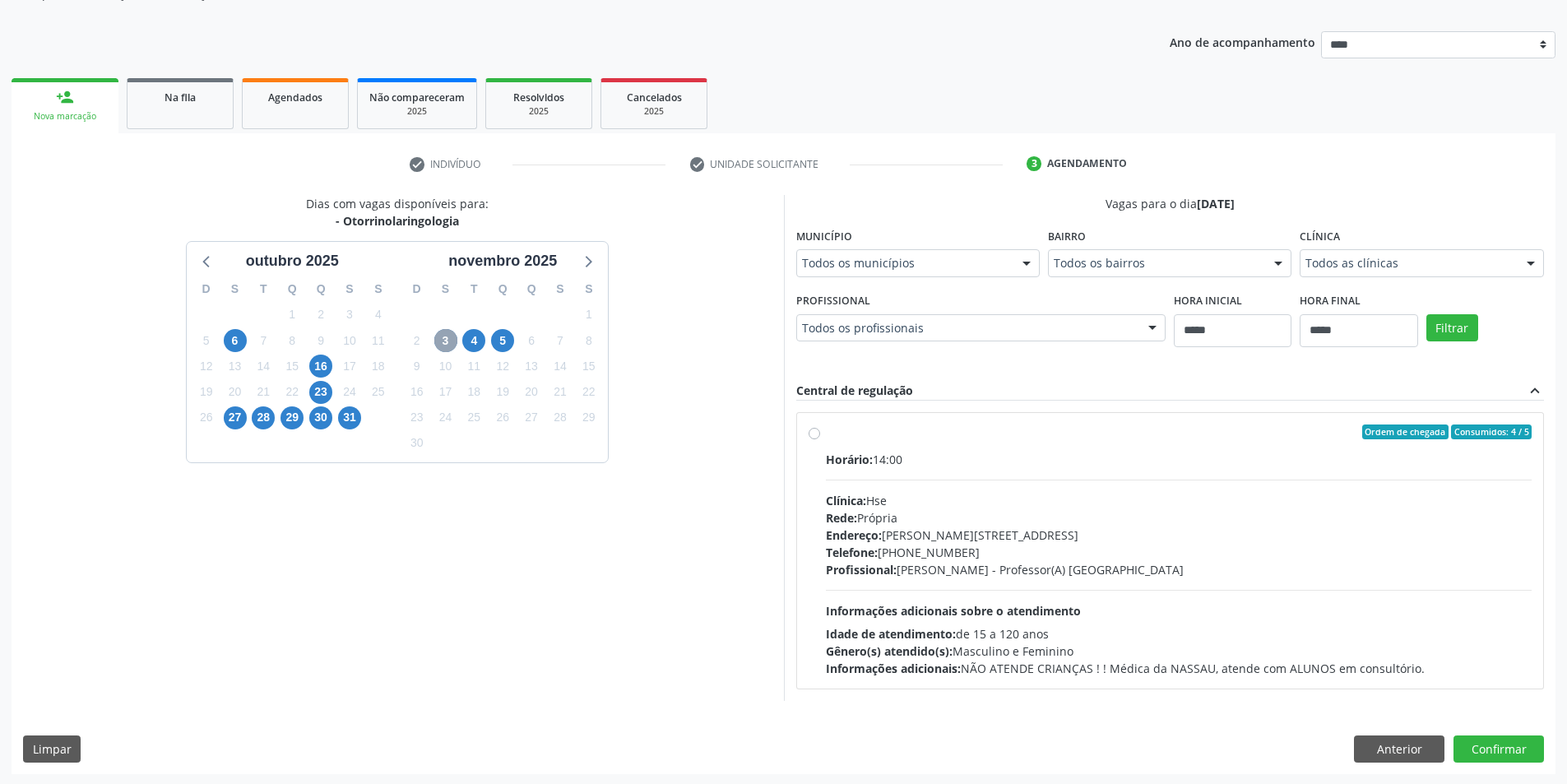
scroll to position [169, 0]
click at [1384, 741] on button "Anterior" at bounding box center [1399, 747] width 91 height 28
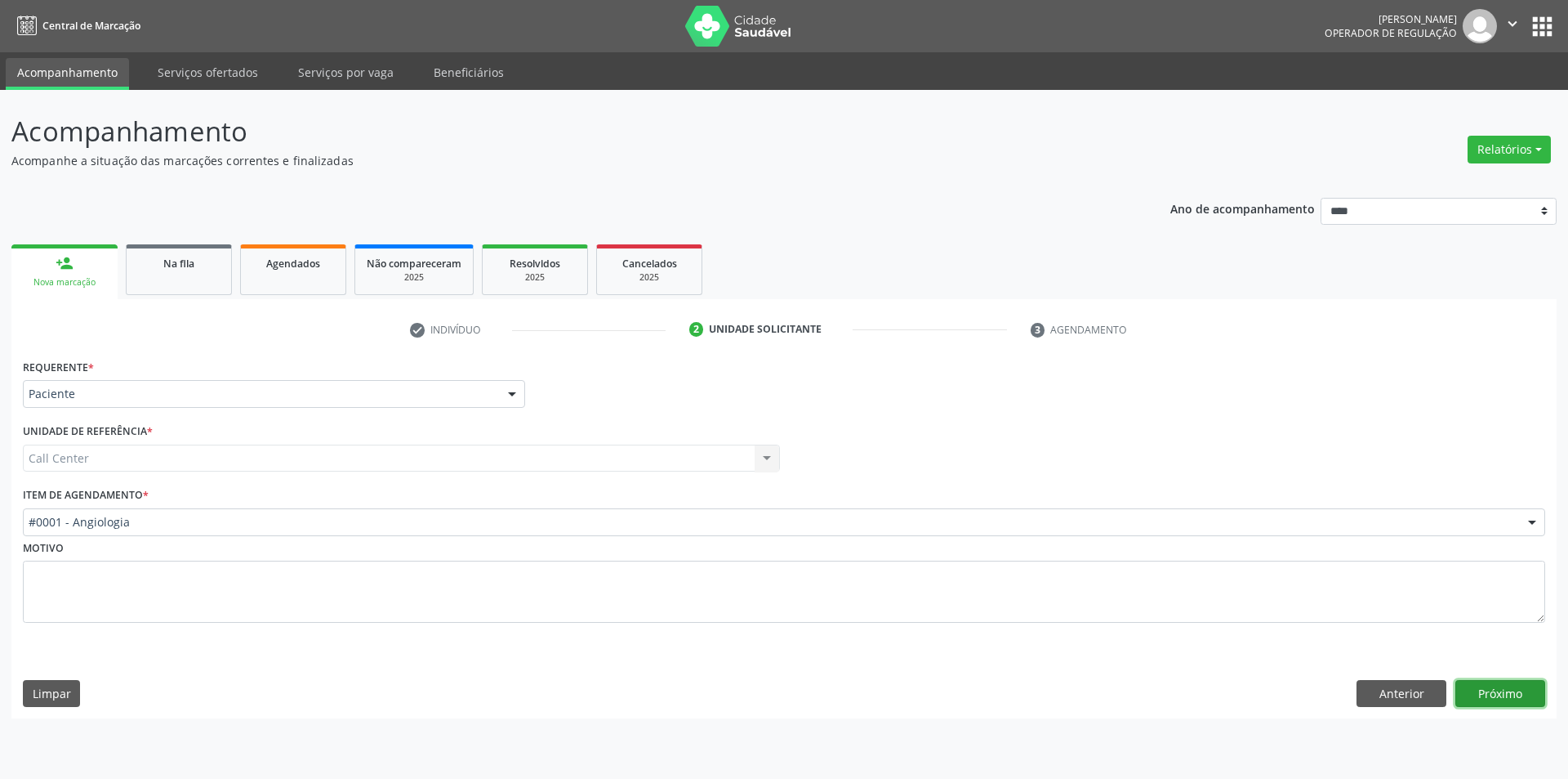
click at [1509, 703] on button "Próximo" at bounding box center [1500, 693] width 90 height 28
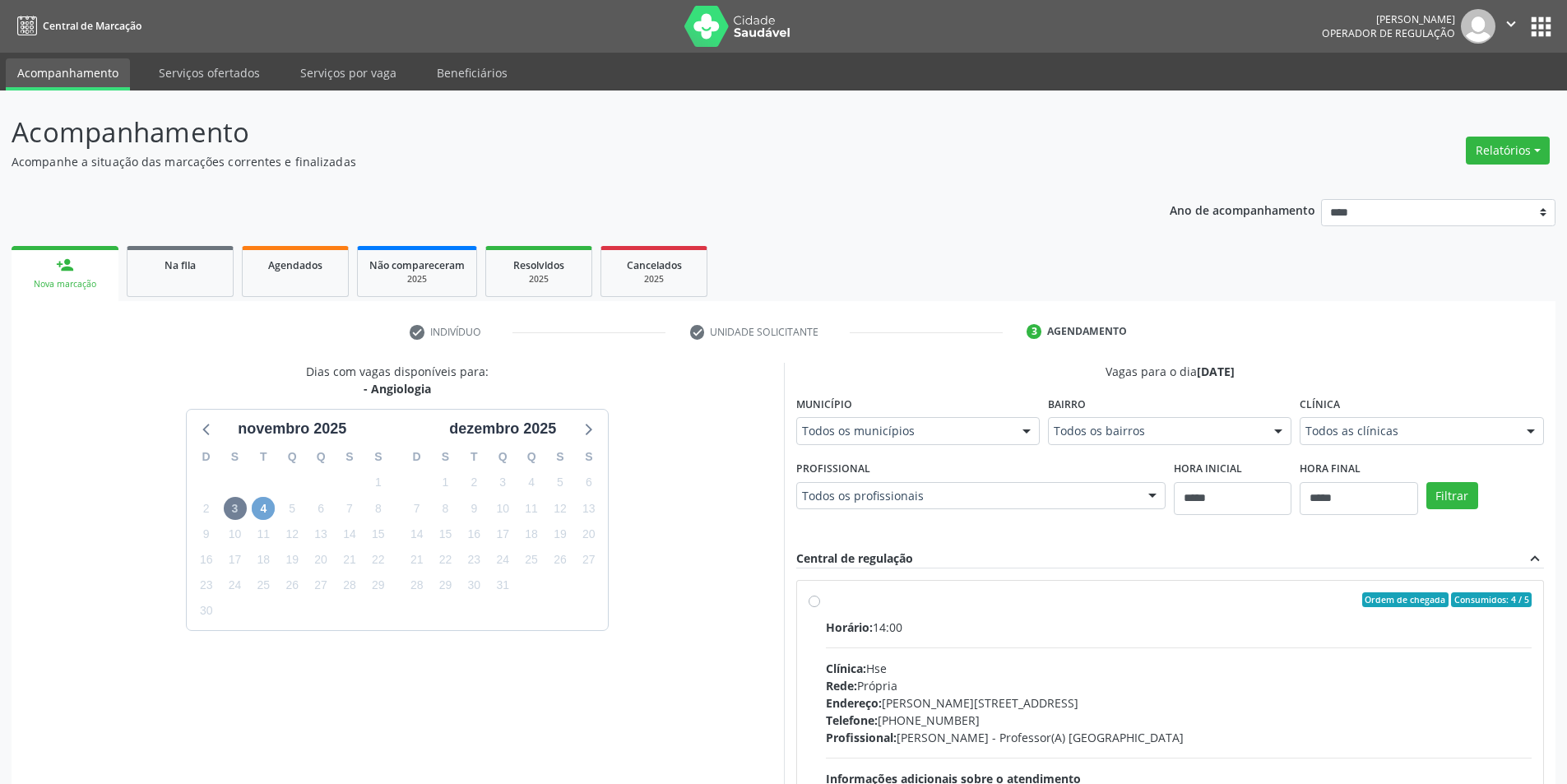
click at [264, 510] on span "4" at bounding box center [264, 508] width 23 height 23
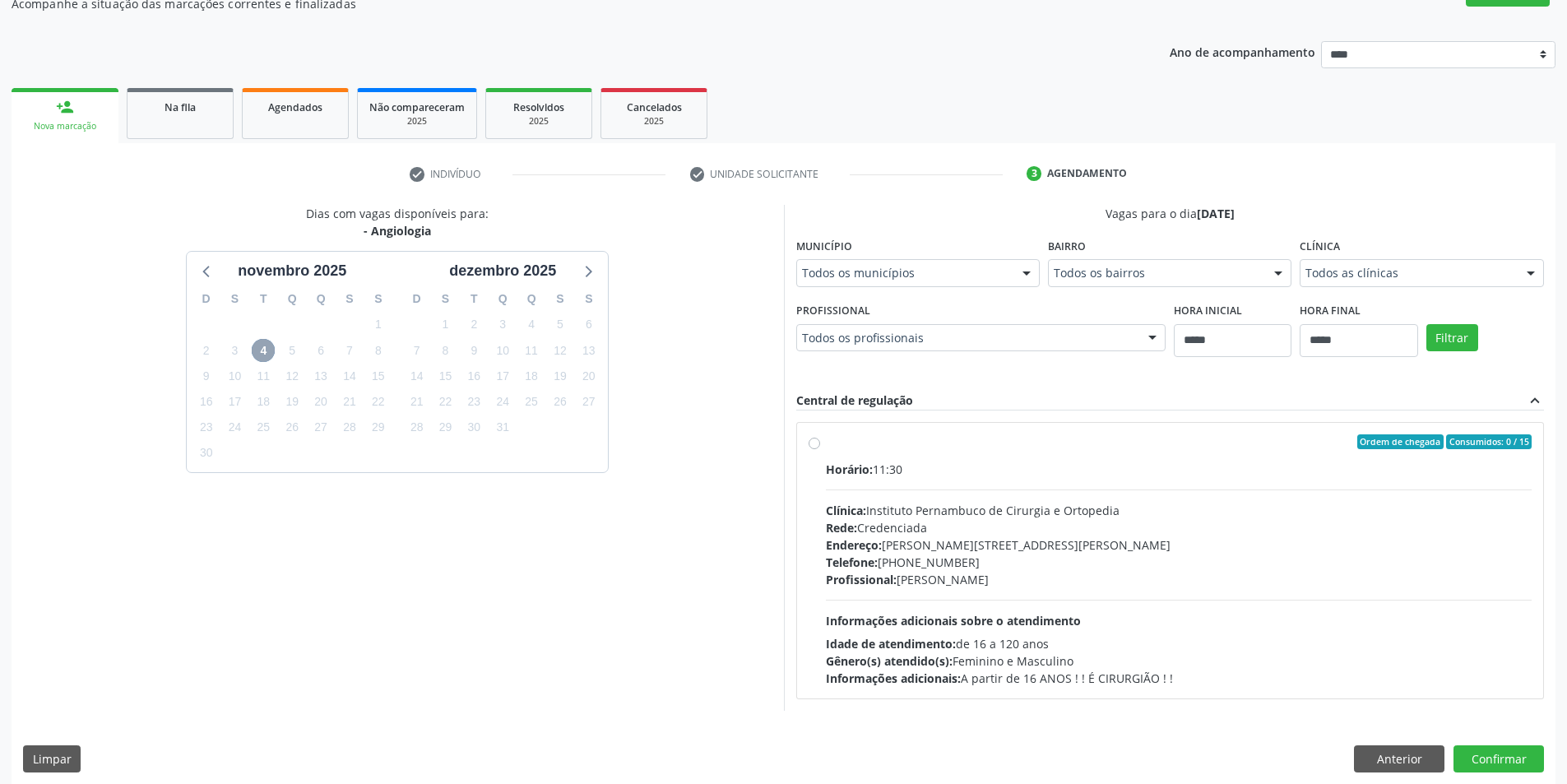
scroll to position [169, 0]
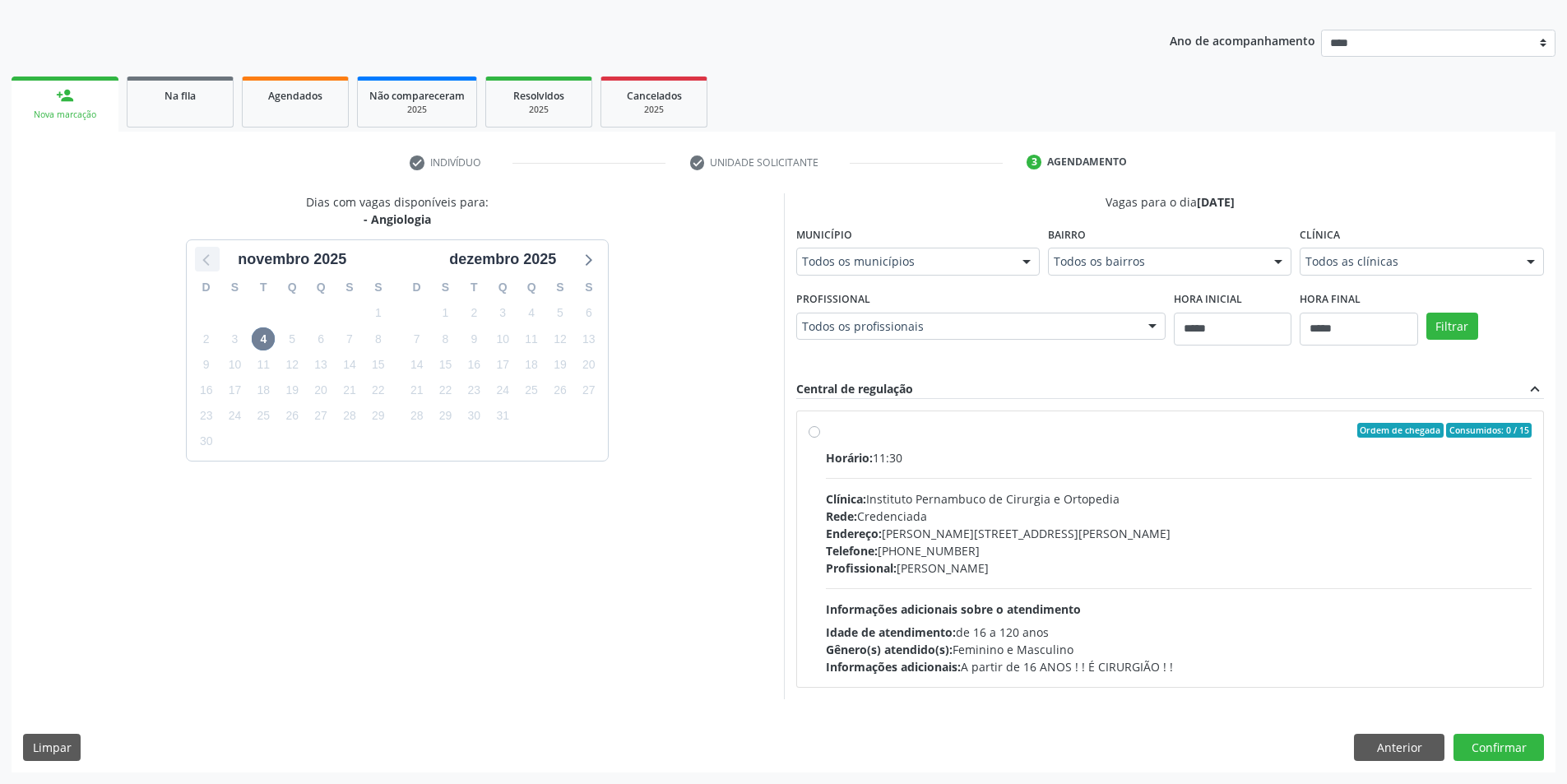
click at [214, 247] on div at bounding box center [207, 258] width 24 height 24
click at [464, 367] on span "14" at bounding box center [474, 364] width 23 height 23
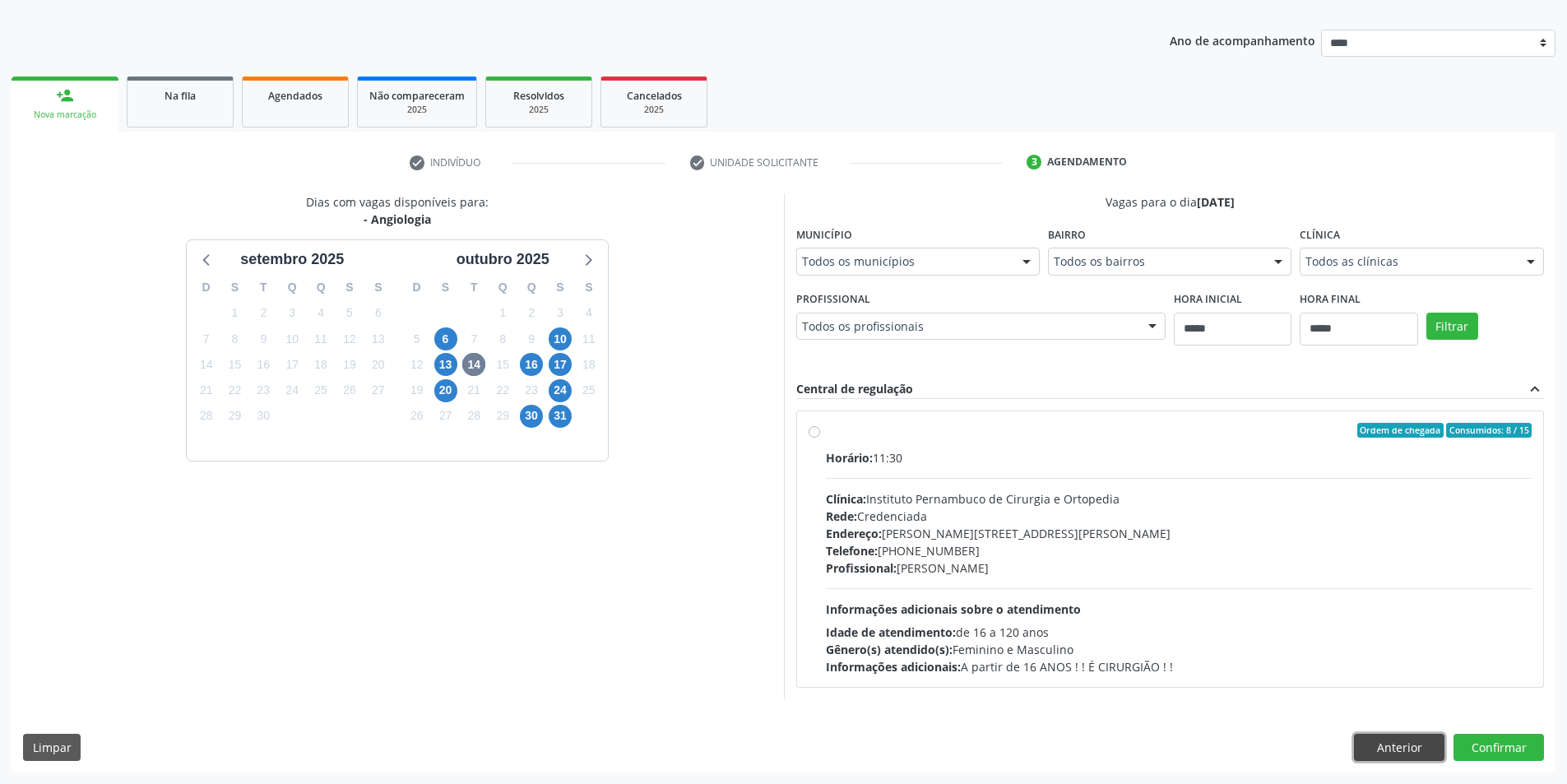
click at [1375, 740] on button "Anterior" at bounding box center [1399, 747] width 91 height 28
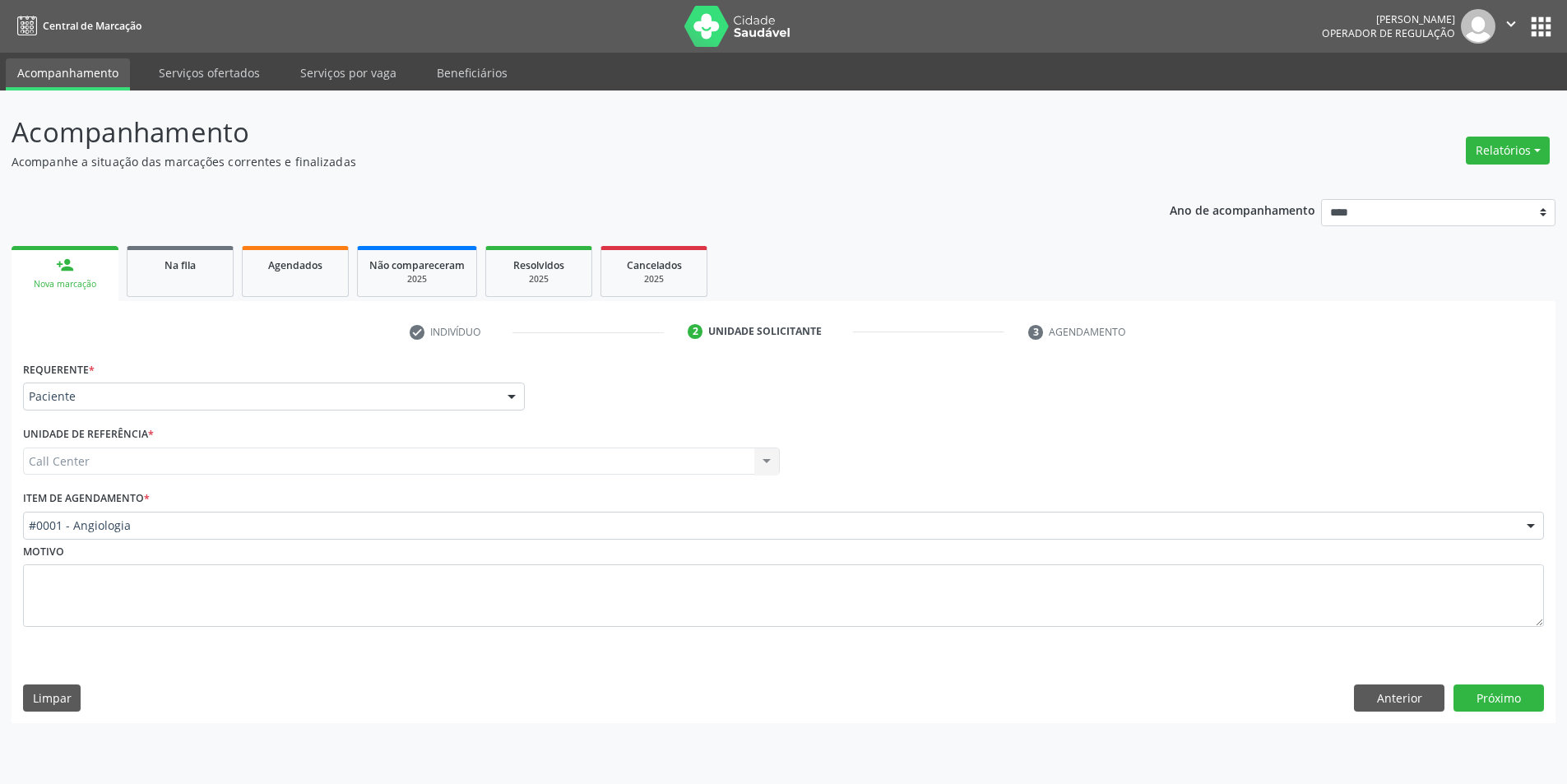
scroll to position [0, 0]
click at [1501, 698] on button "Próximo" at bounding box center [1511, 698] width 91 height 28
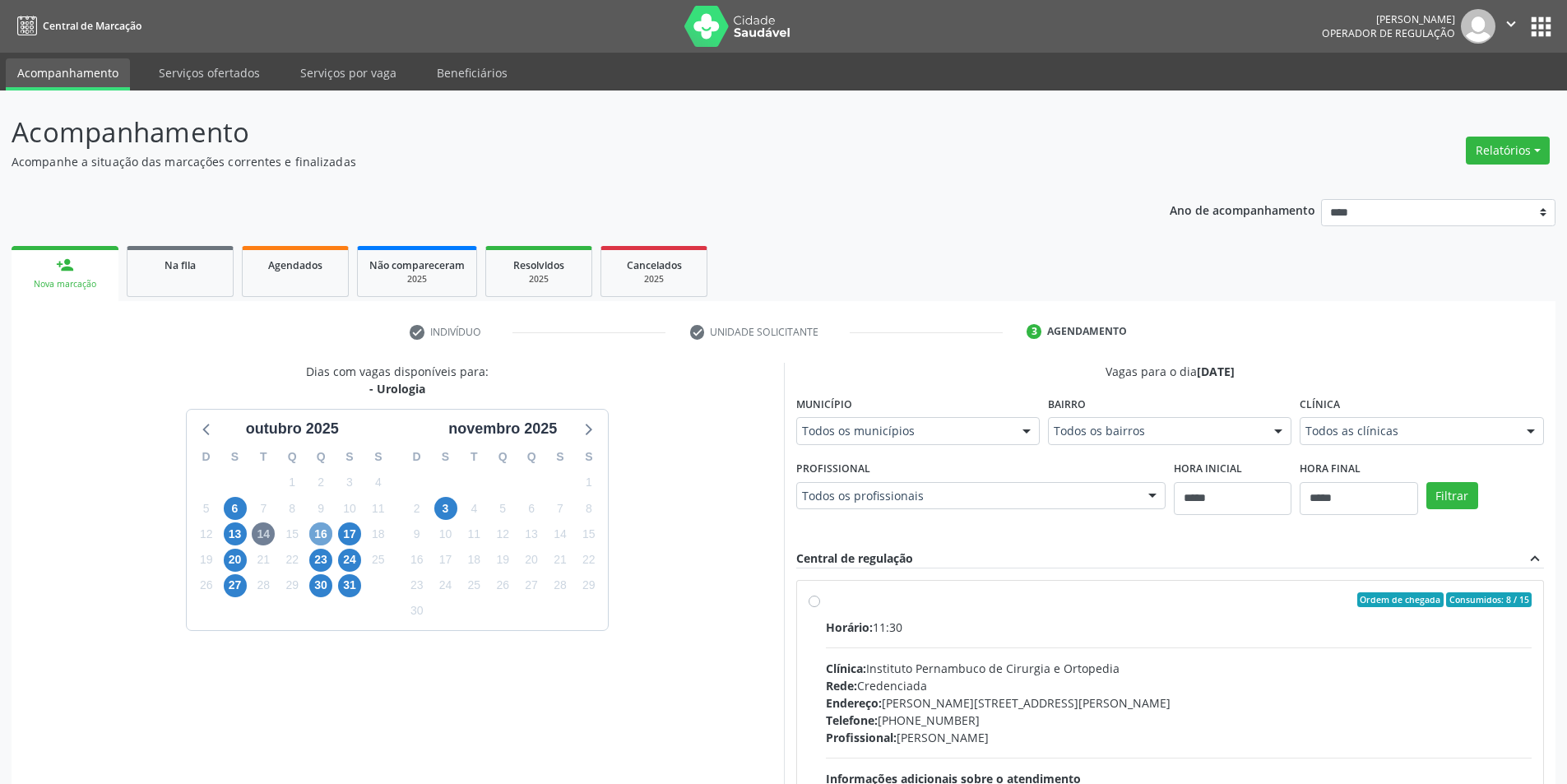
click at [326, 533] on span "16" at bounding box center [321, 534] width 23 height 23
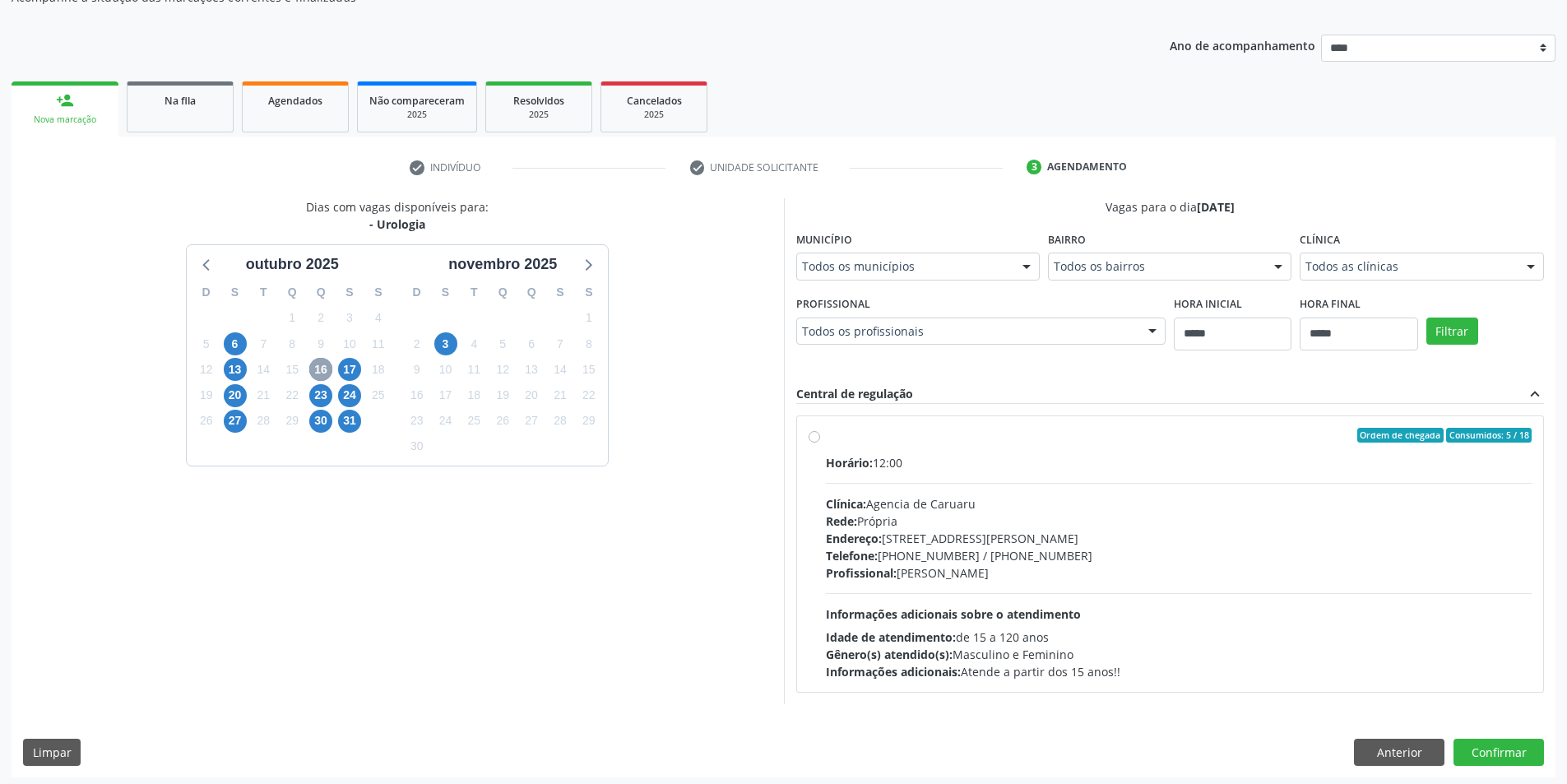
scroll to position [169, 0]
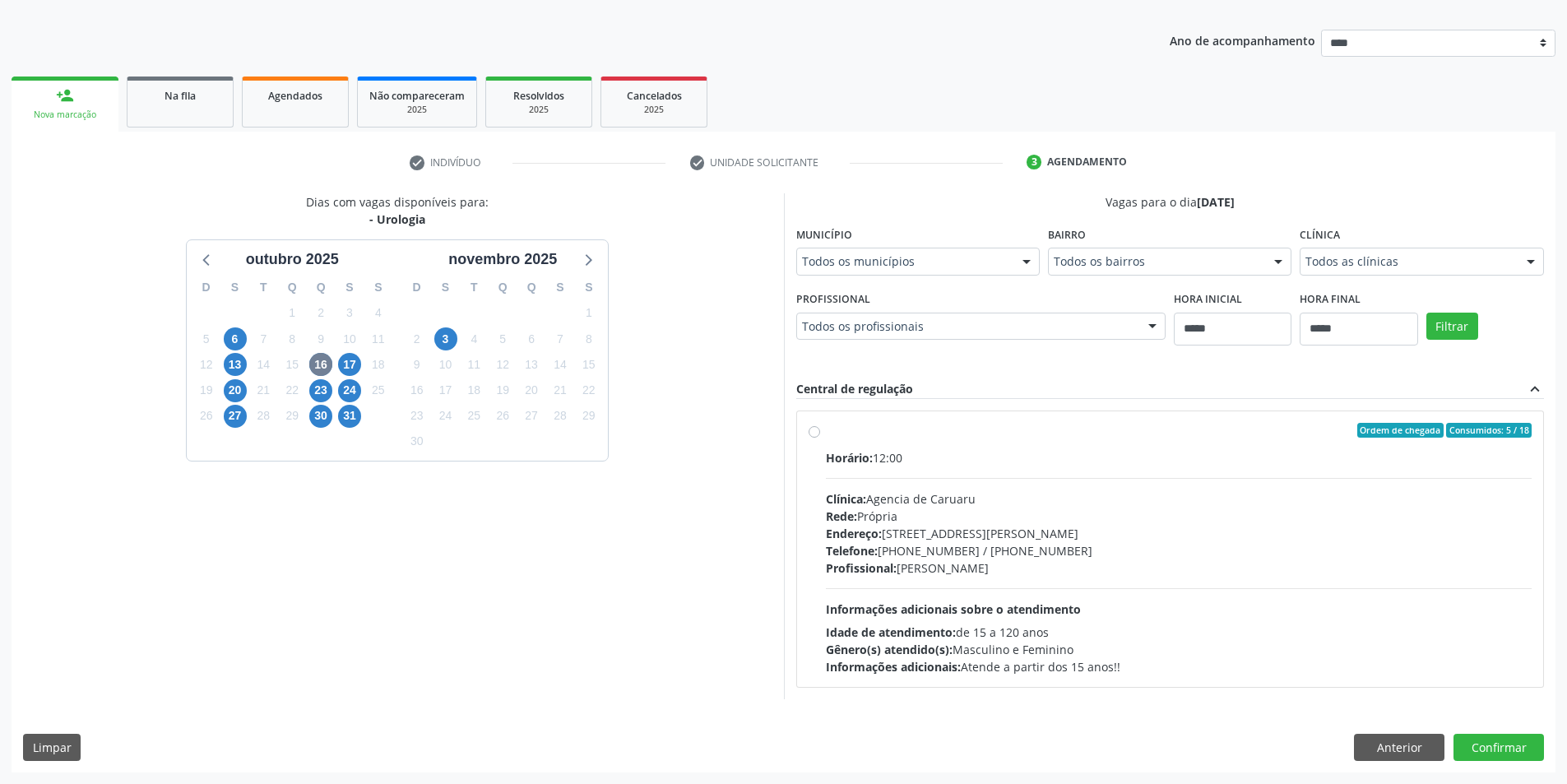
click at [225, 353] on div "13" at bounding box center [236, 364] width 23 height 25
click at [235, 364] on span "13" at bounding box center [236, 364] width 23 height 23
click at [345, 394] on span "24" at bounding box center [350, 391] width 23 height 23
click at [354, 419] on span "31" at bounding box center [350, 416] width 23 height 23
click at [441, 343] on span "3" at bounding box center [446, 339] width 23 height 23
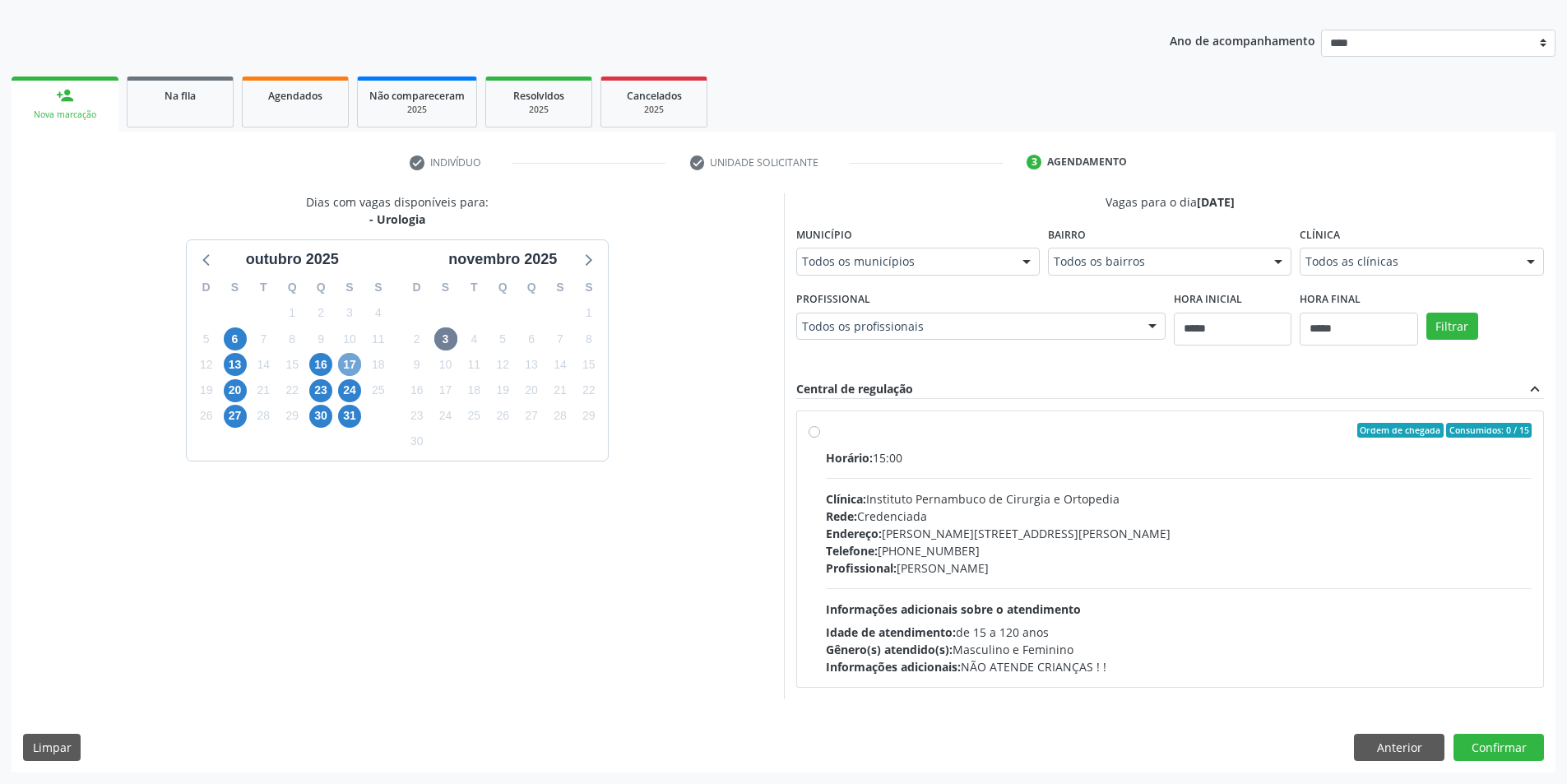
click at [351, 362] on span "17" at bounding box center [350, 364] width 23 height 23
click at [232, 383] on span "20" at bounding box center [236, 391] width 23 height 23
click at [1399, 744] on button "Anterior" at bounding box center [1399, 747] width 91 height 28
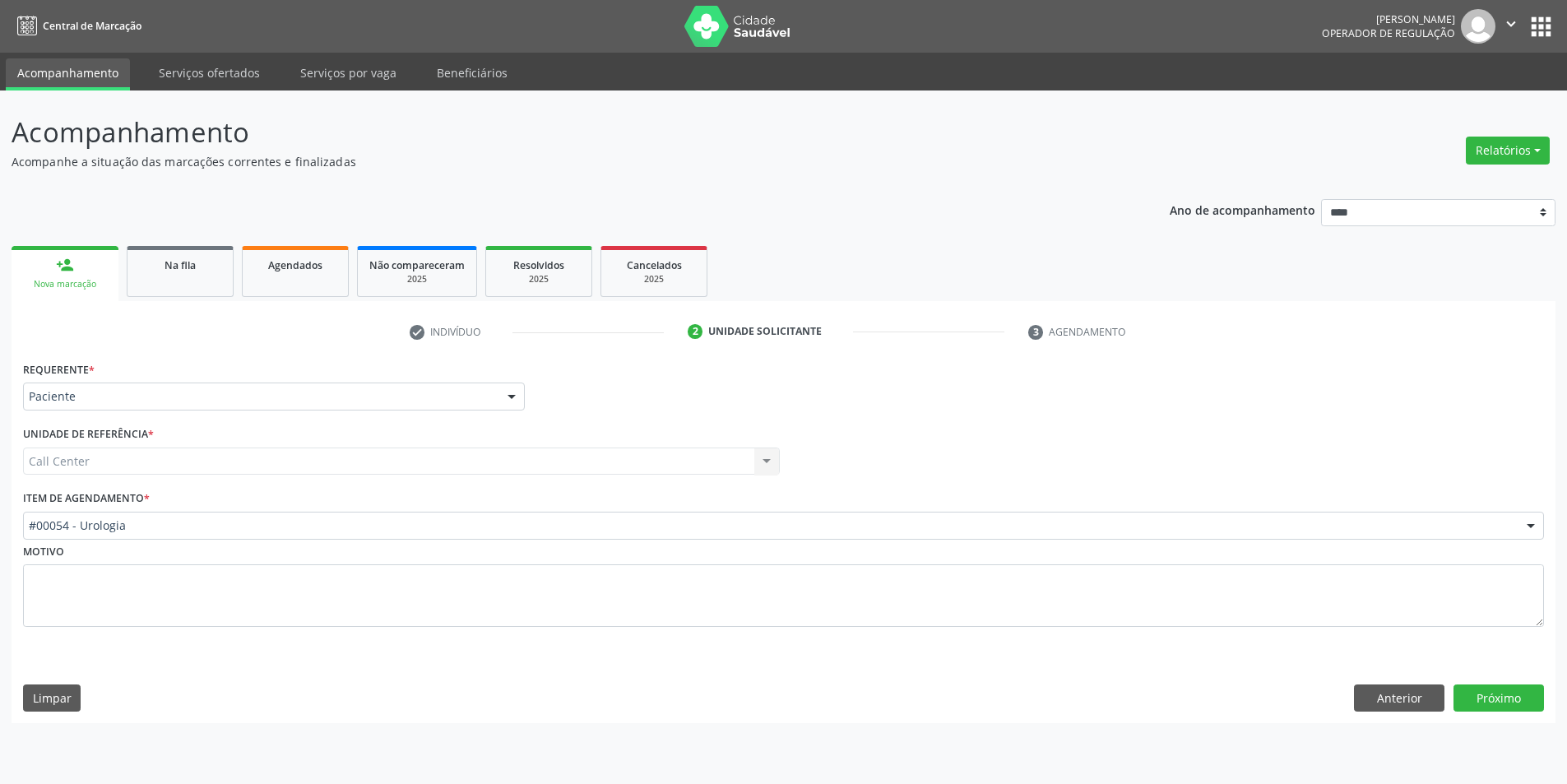
scroll to position [0, 0]
click at [1506, 699] on button "Próximo" at bounding box center [1511, 698] width 91 height 28
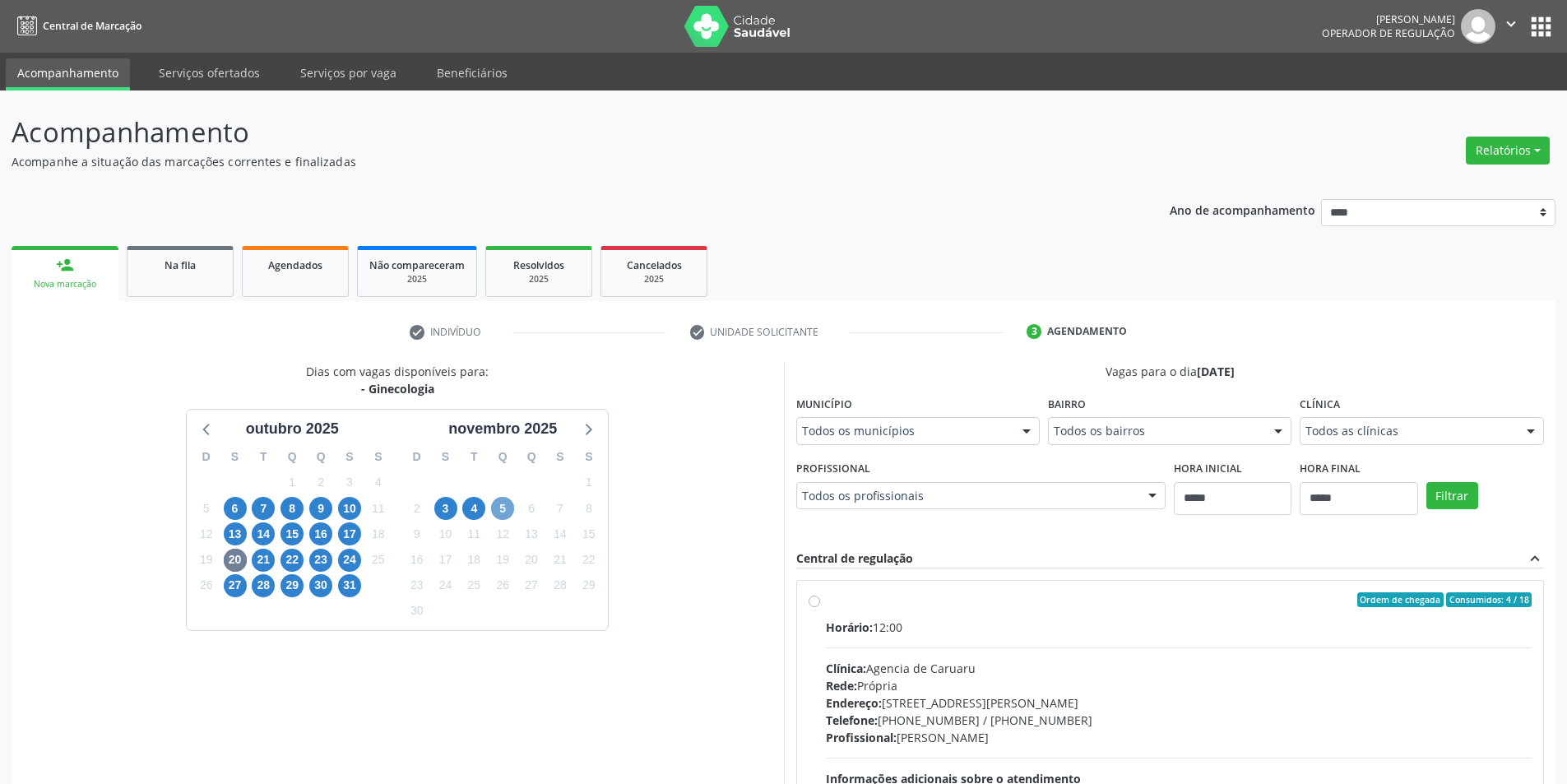
click at [510, 506] on span "5" at bounding box center [503, 508] width 23 height 23
click at [289, 544] on span "15" at bounding box center [292, 534] width 23 height 23
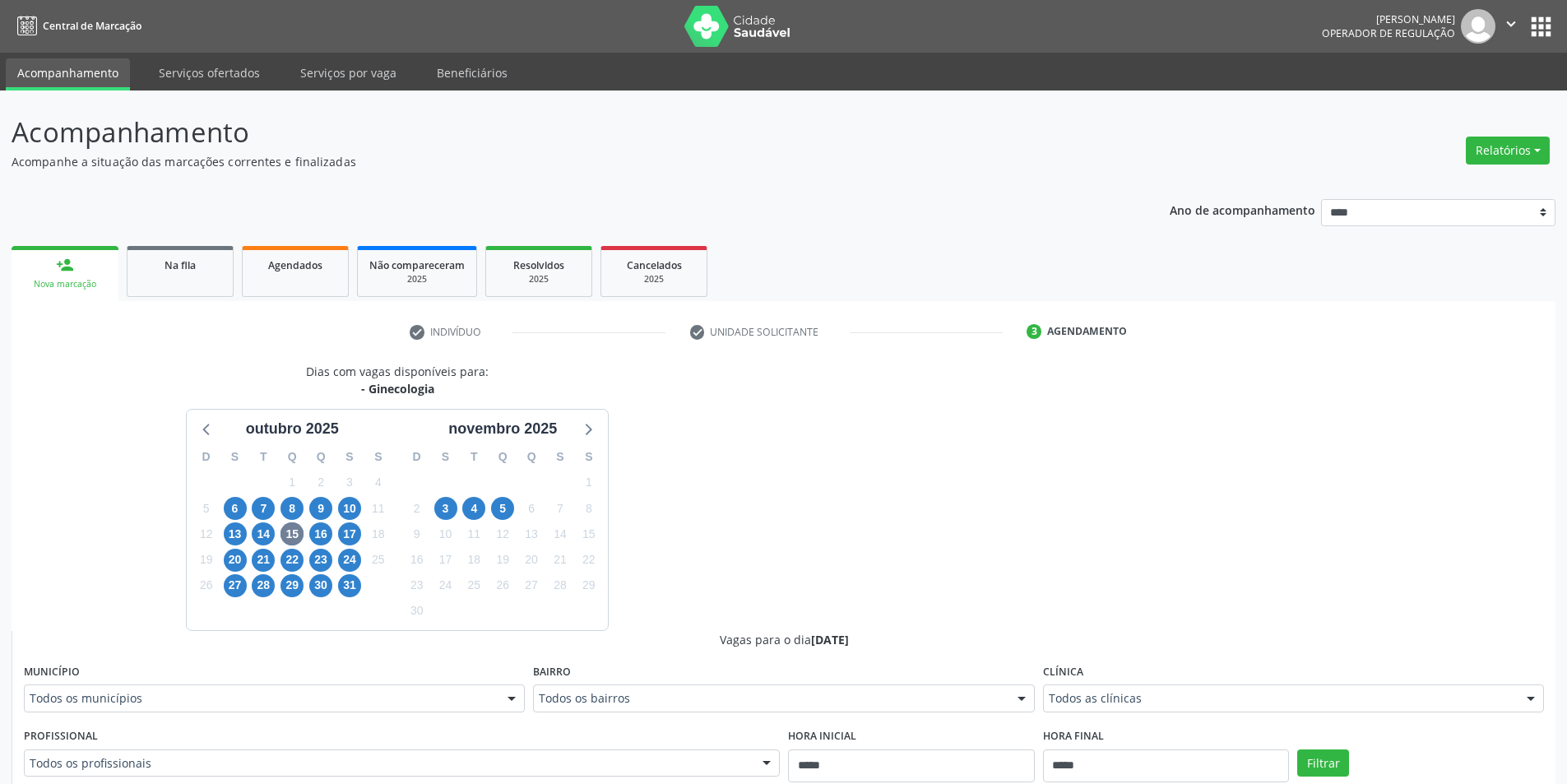
click at [1130, 713] on fieldset "Clínica Todos as clínicas Todos as clínicas Agencia Salgueiro Agencia de Ouricu…" at bounding box center [1294, 690] width 501 height 64
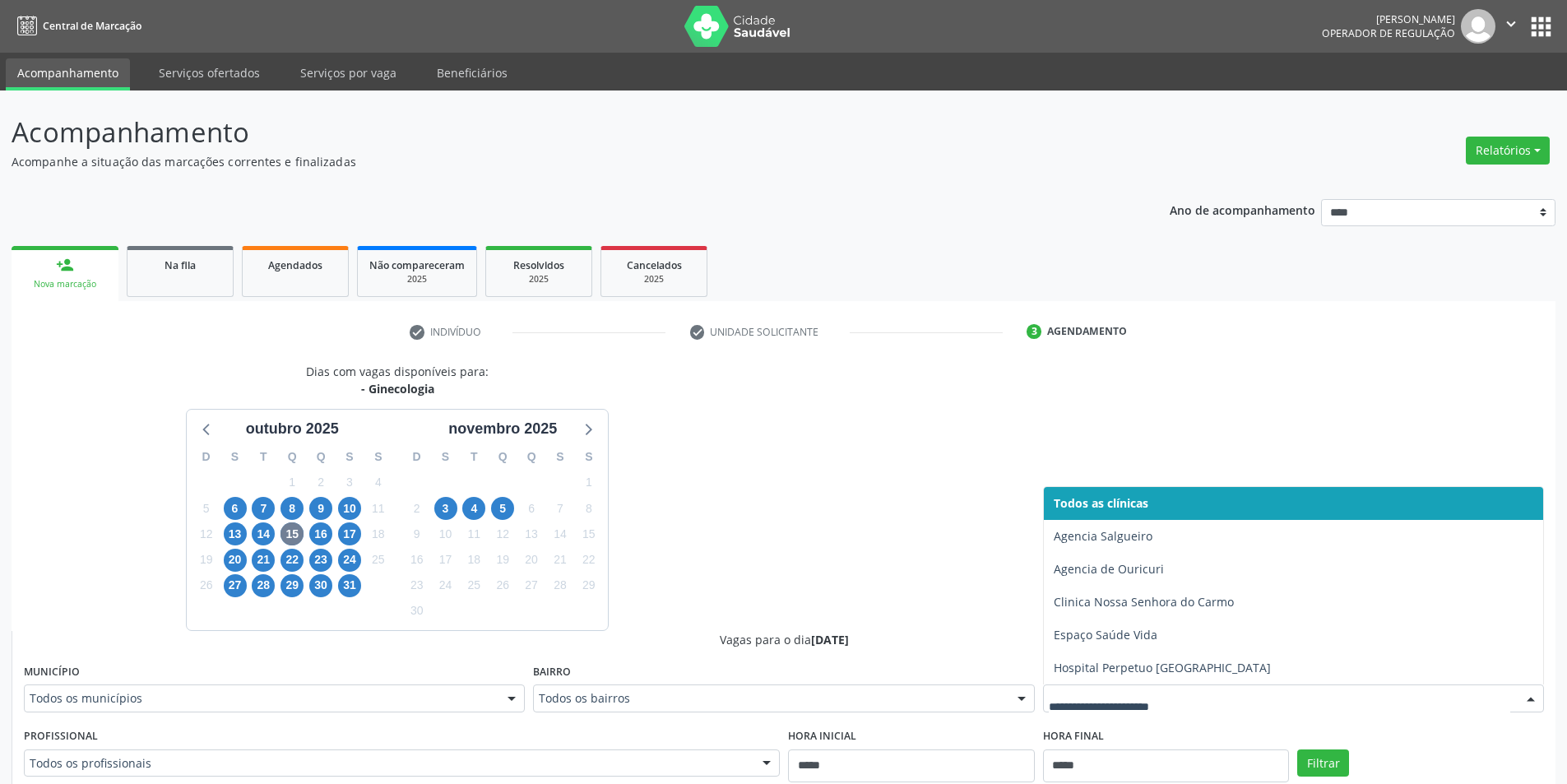
click at [1151, 686] on div at bounding box center [1294, 698] width 501 height 28
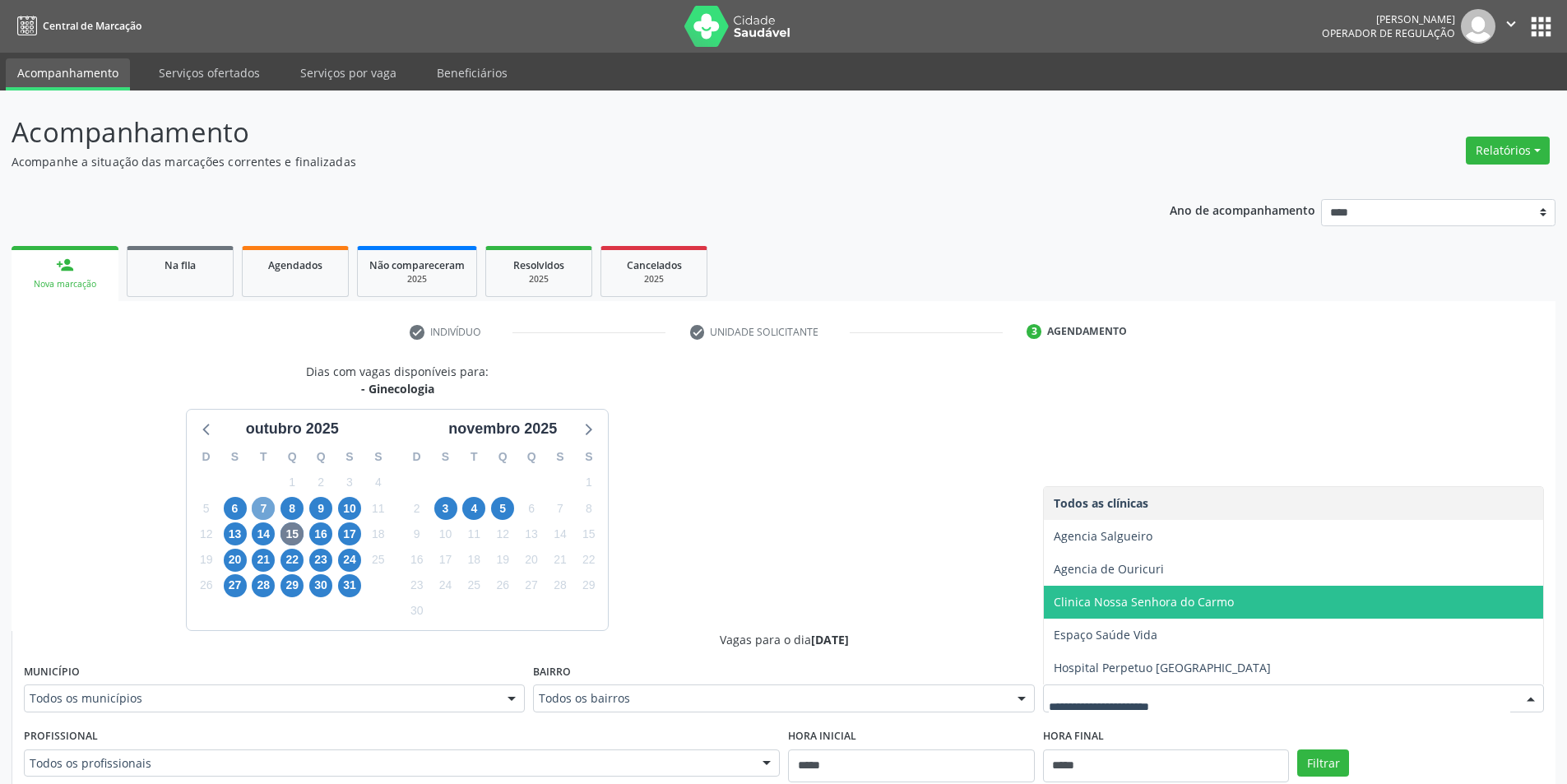
click at [268, 506] on span "7" at bounding box center [264, 508] width 23 height 23
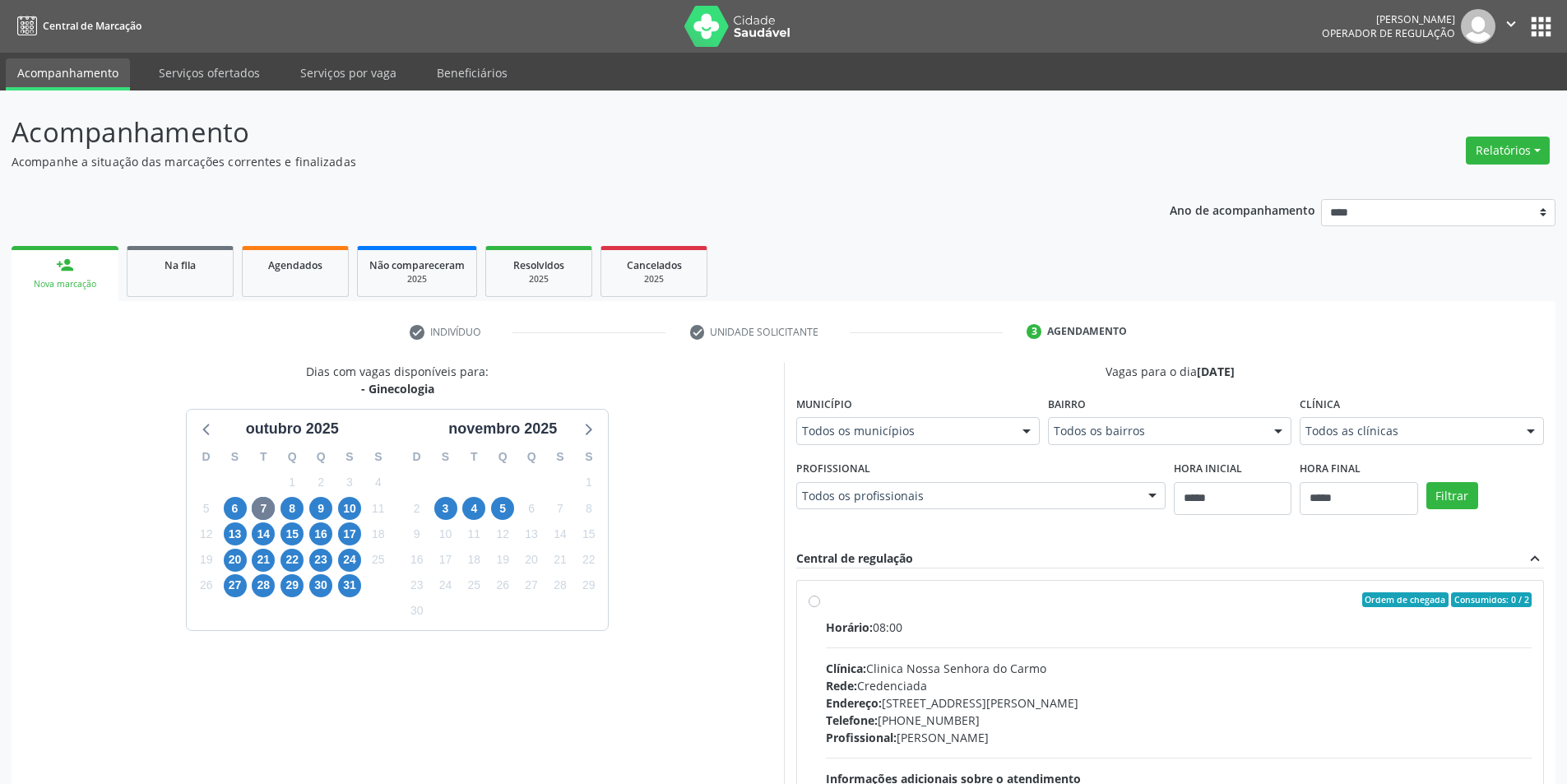
click at [1341, 414] on div "Clínica Todos as clínicas Todos as clínicas Clinica Nossa Senhora do Carmo Clin…" at bounding box center [1421, 417] width 244 height 53
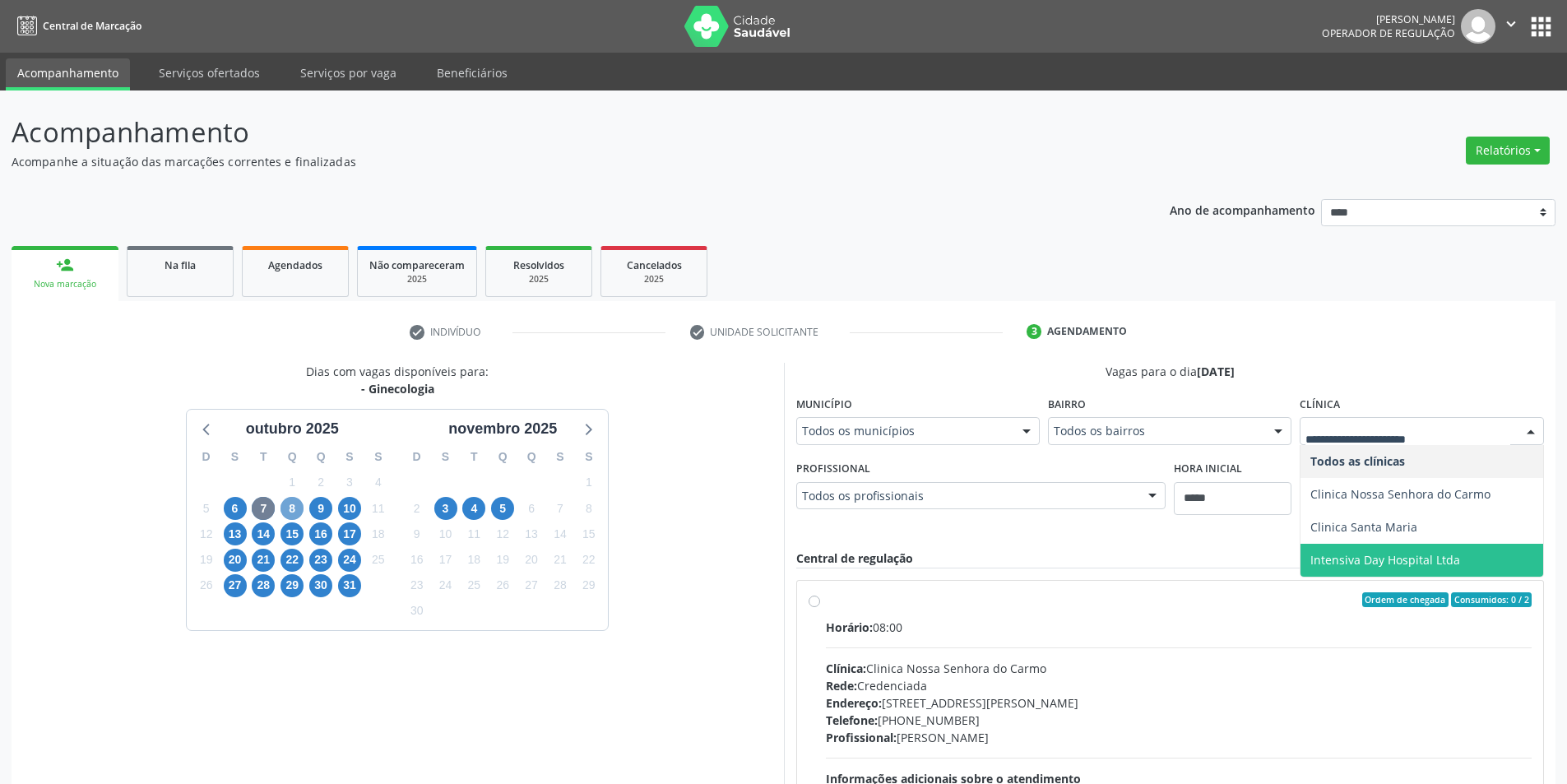
click at [298, 510] on span "8" at bounding box center [292, 508] width 23 height 23
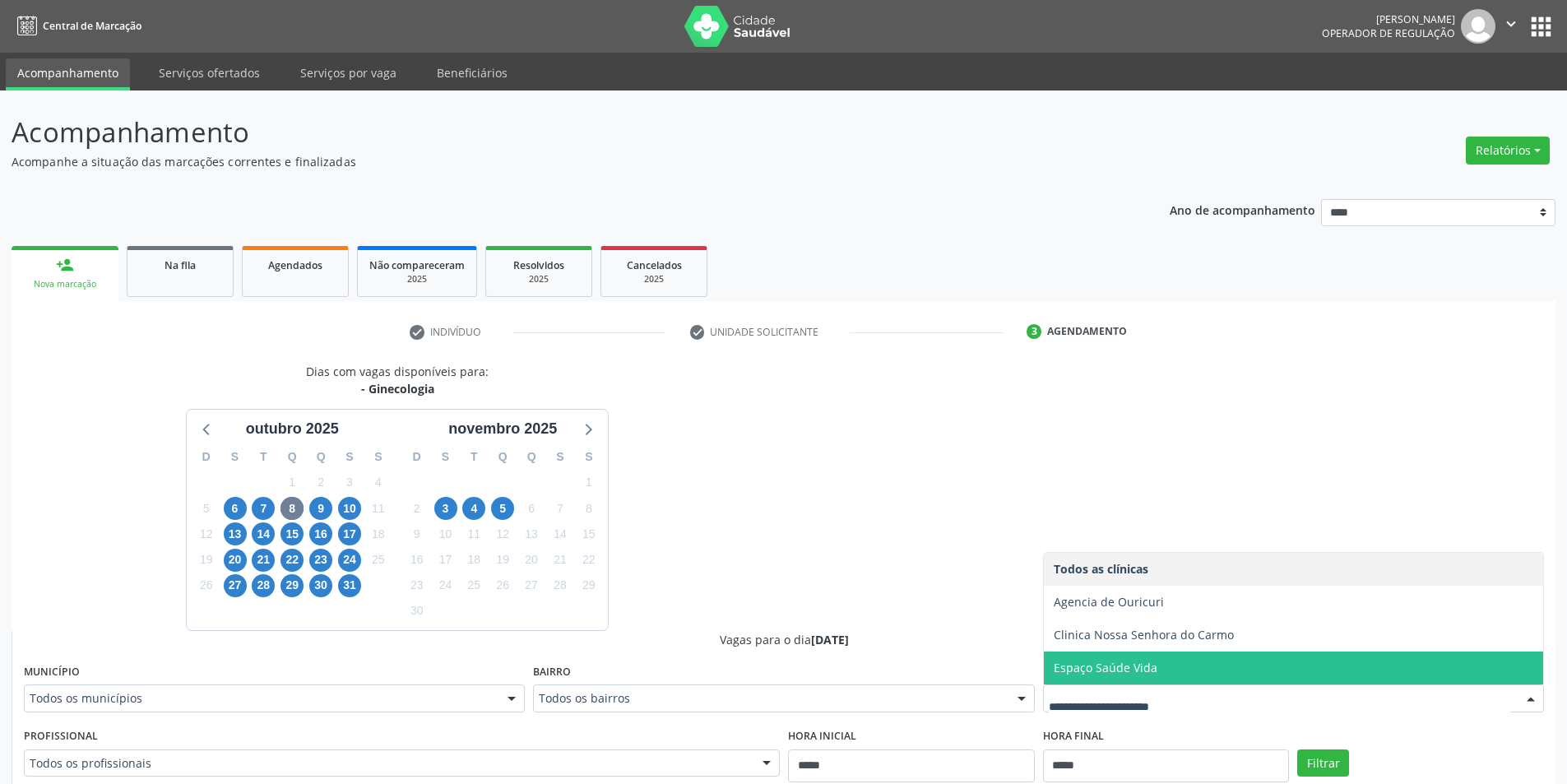
click at [1135, 676] on span "Espaço Saúde Vida" at bounding box center [1293, 667] width 499 height 33
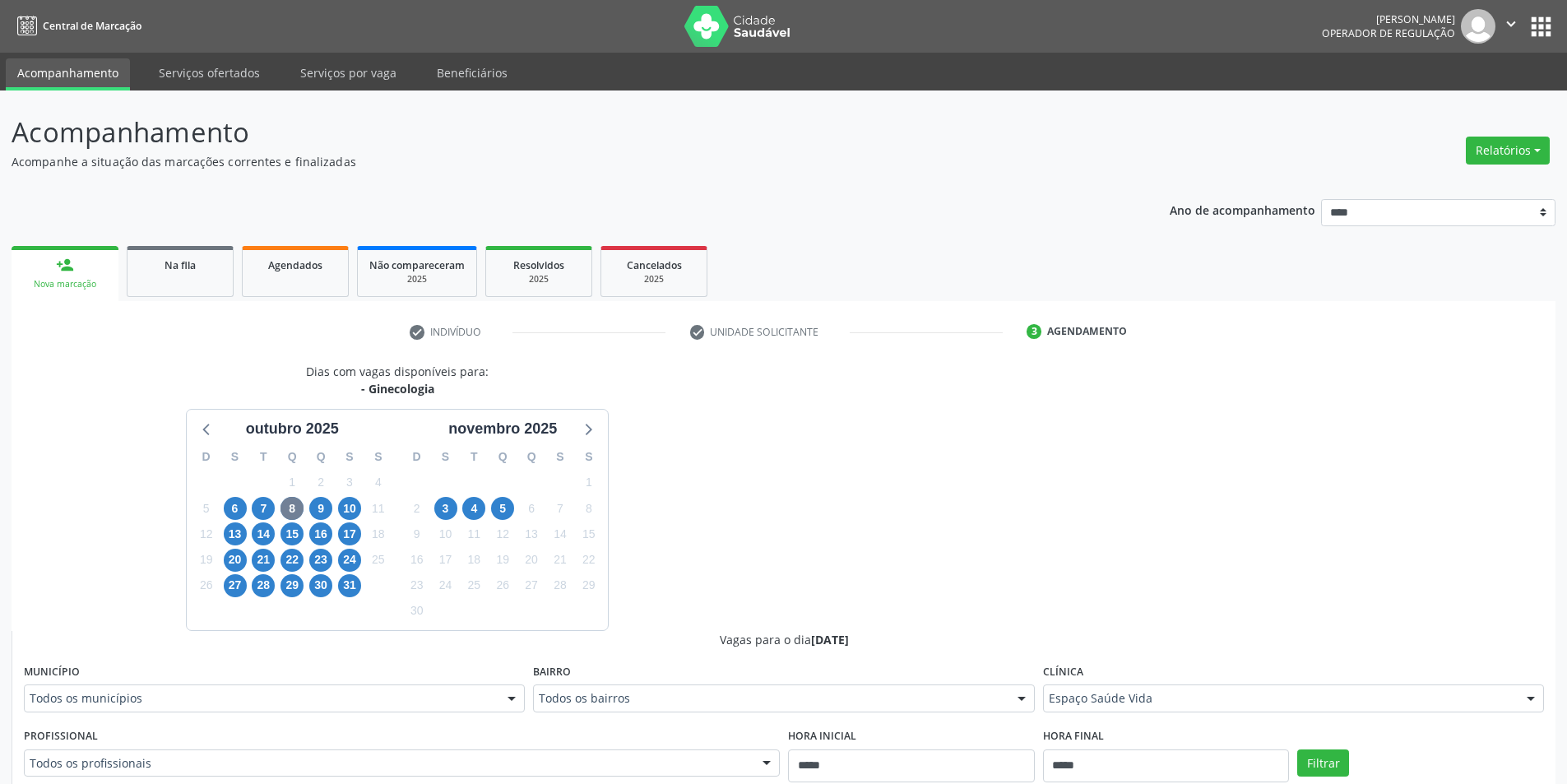
click at [362, 505] on div "10" at bounding box center [350, 508] width 29 height 25
click at [353, 508] on span "10" at bounding box center [350, 508] width 23 height 23
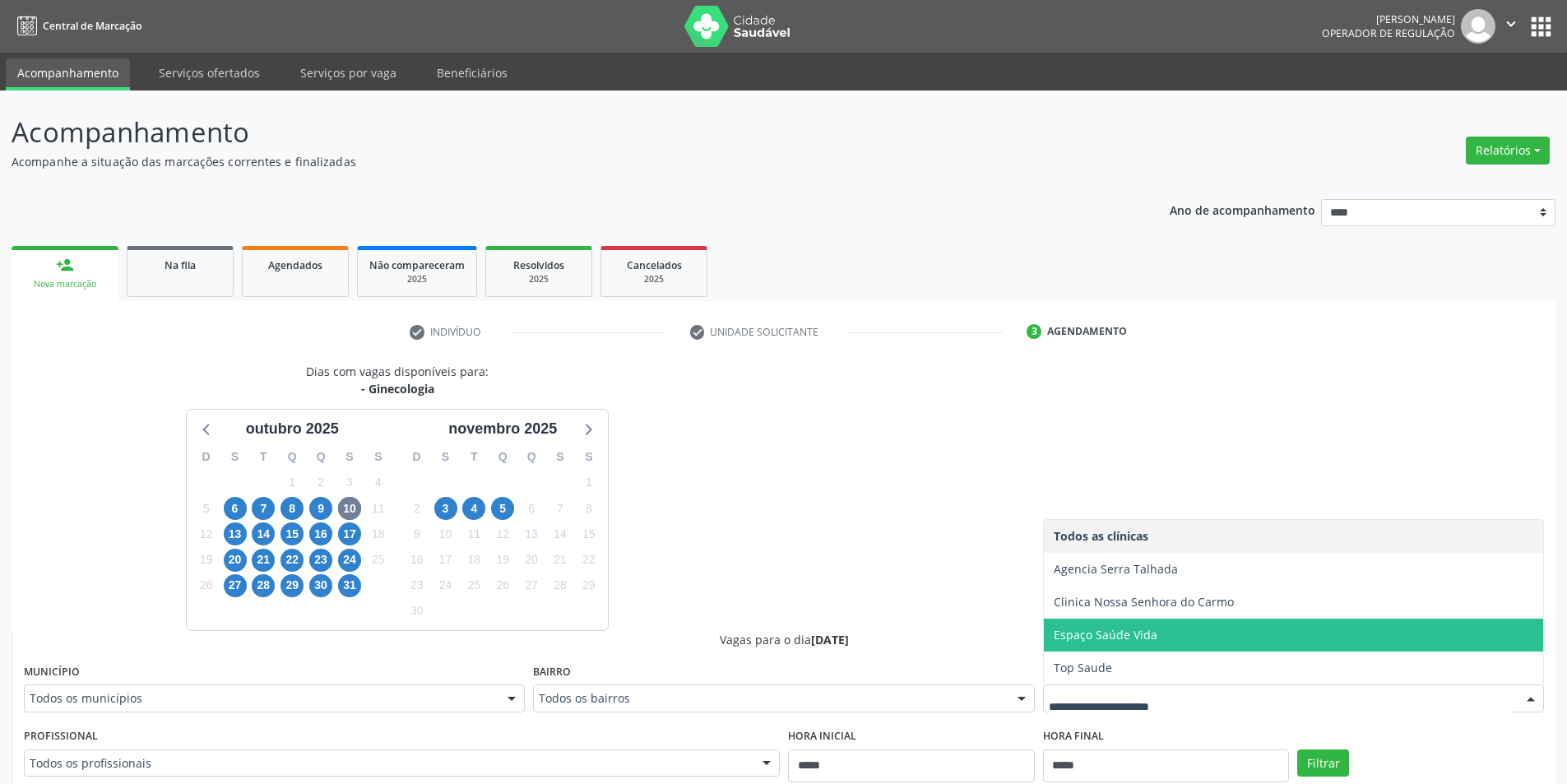
click at [1159, 630] on span "Espaço Saúde Vida" at bounding box center [1293, 635] width 499 height 33
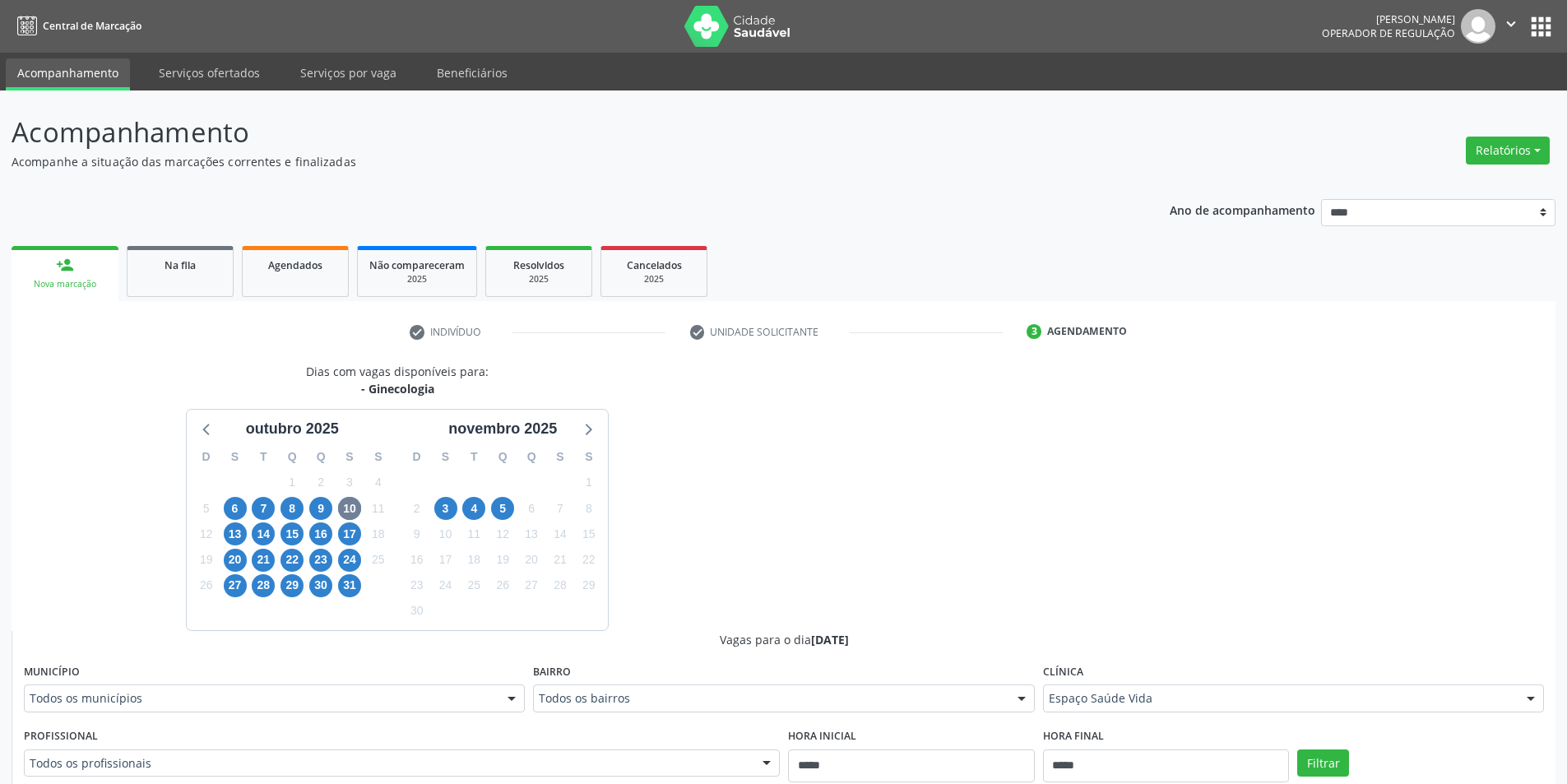
click at [1323, 746] on div "Filtrar" at bounding box center [1420, 762] width 255 height 76
drag, startPoint x: 1319, startPoint y: 757, endPoint x: 1318, endPoint y: 738, distance: 19.0
click at [1318, 757] on button "Filtrar" at bounding box center [1323, 762] width 52 height 28
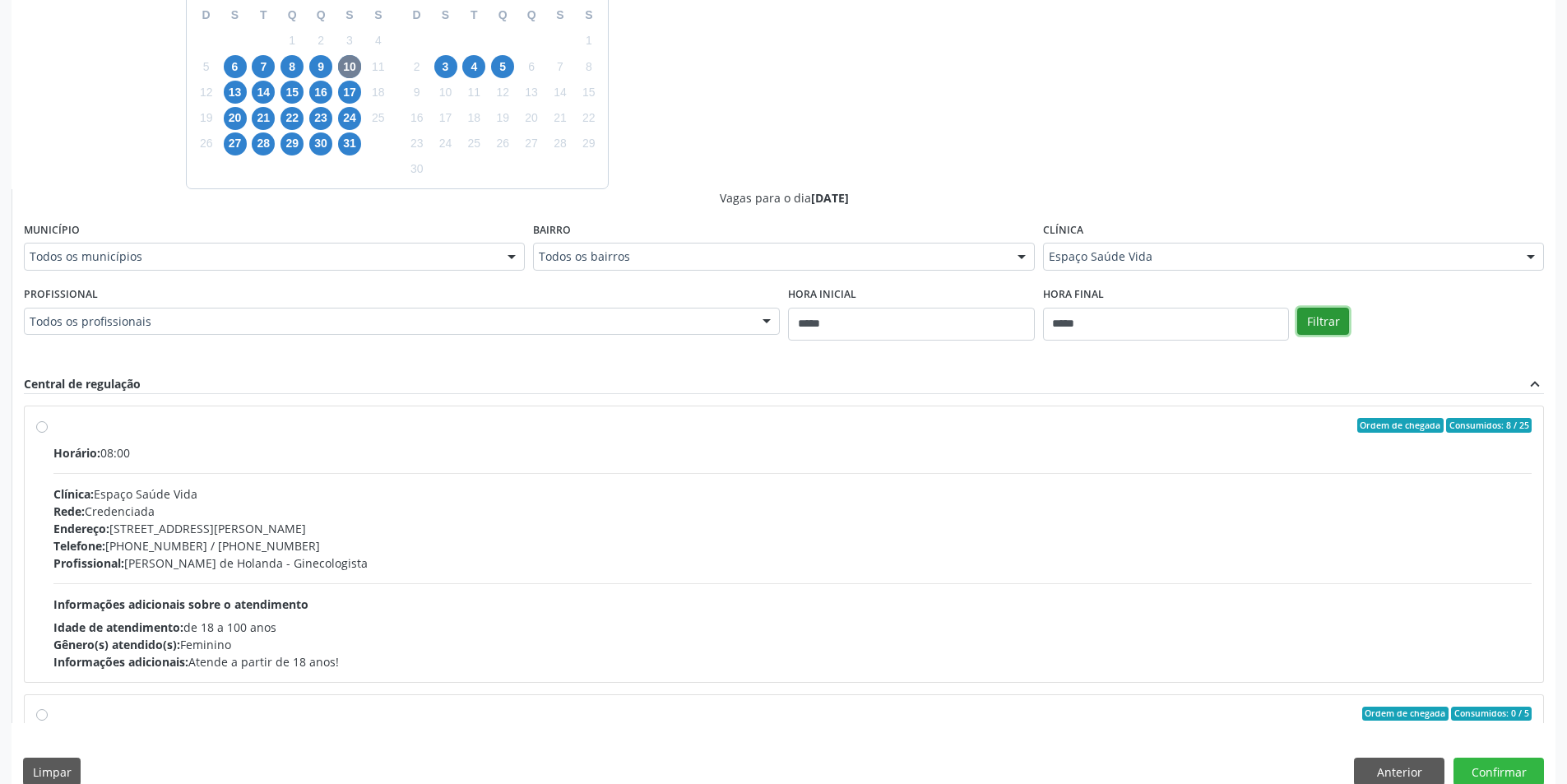
scroll to position [467, 0]
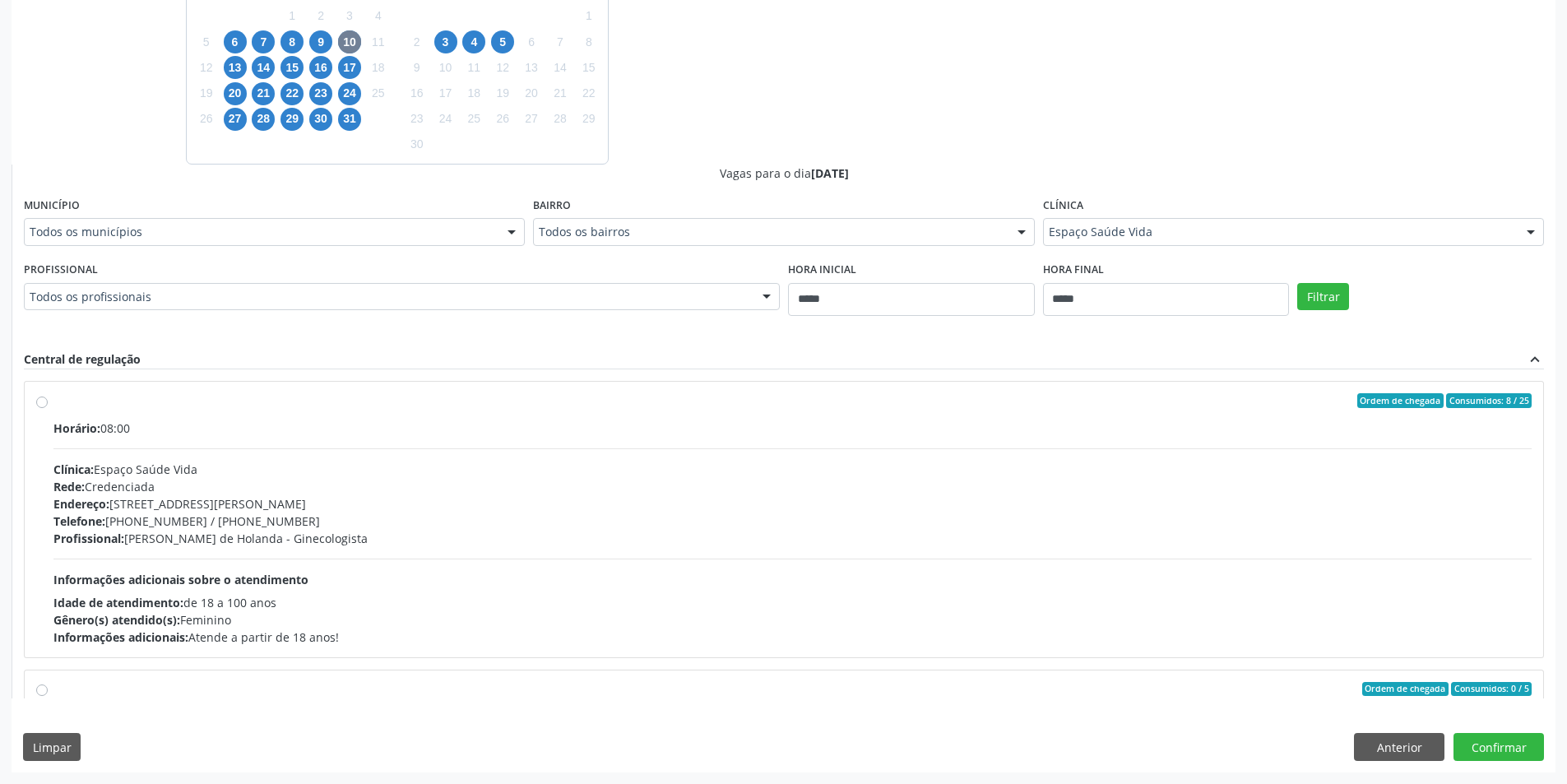
click at [1237, 252] on fieldset "Clínica Espaço Saúde Vida Todos as clínicas Agencia Serra Talhada Clinica Nossa…" at bounding box center [1294, 225] width 501 height 64
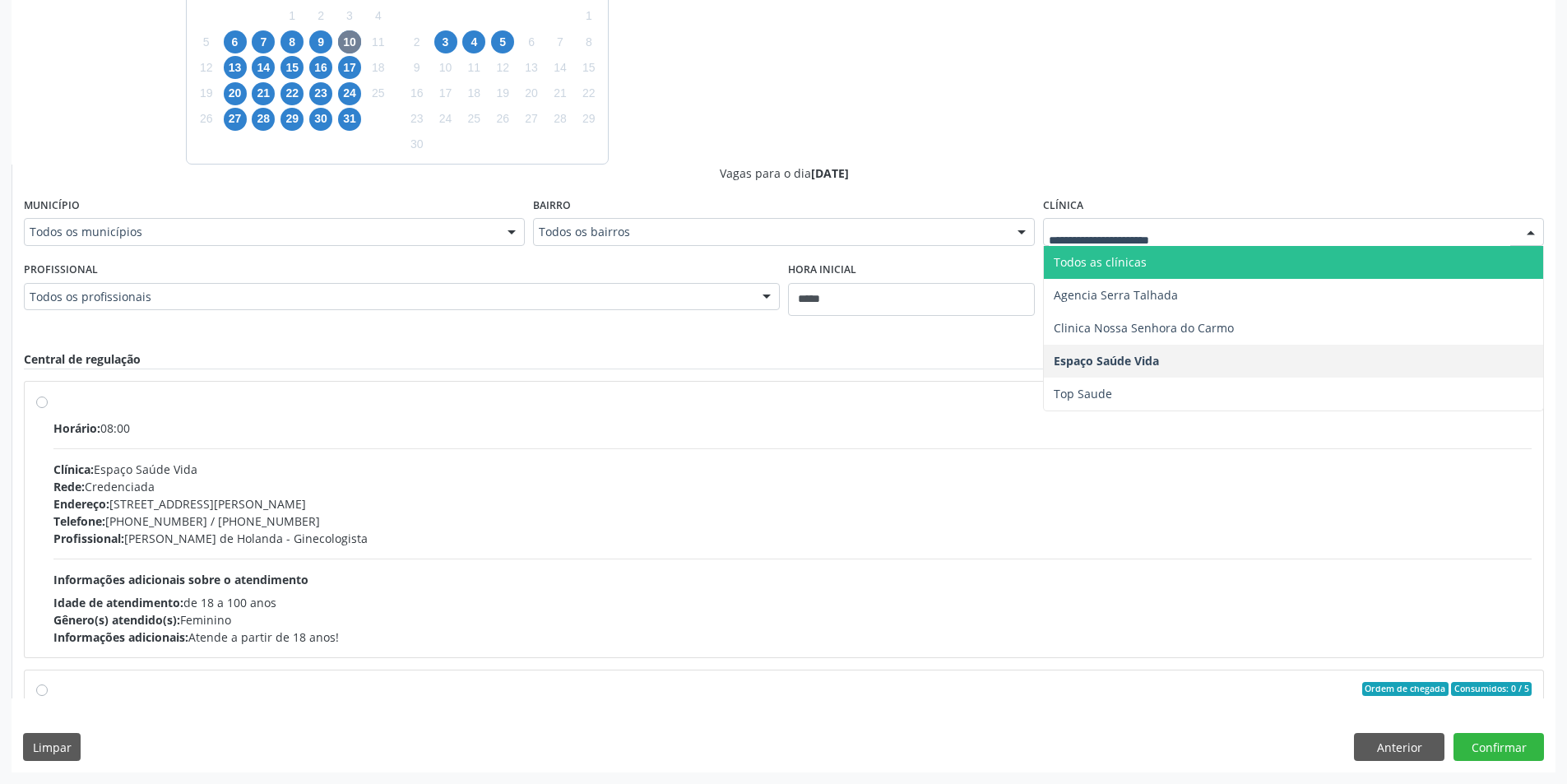
click at [1250, 124] on div "Dias com vagas disponíveis para: - Ginecologia outubro 2025 D S T Q Q S S 28 29…" at bounding box center [784, 298] width 1545 height 802
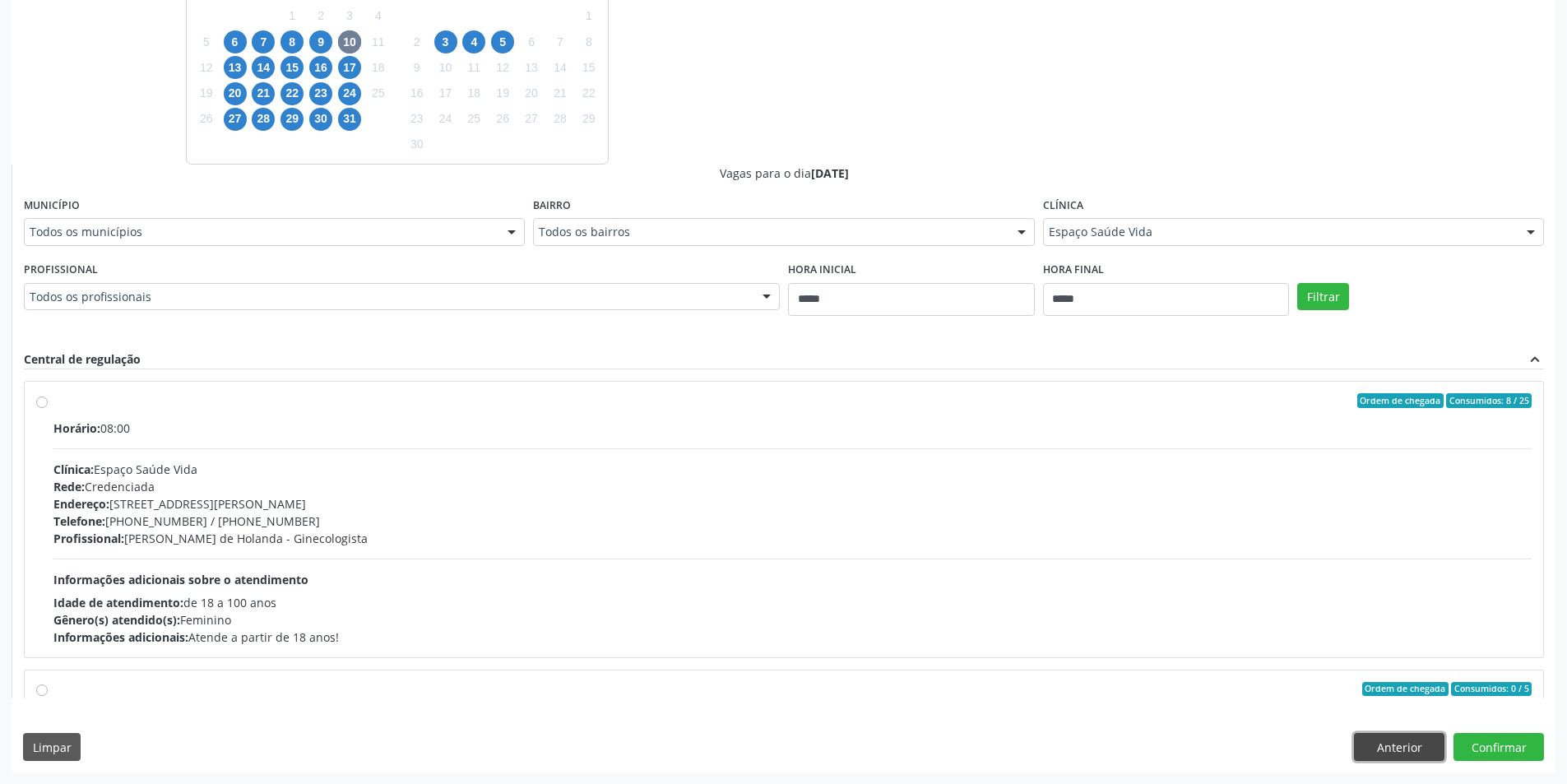
click at [1408, 743] on button "Anterior" at bounding box center [1399, 746] width 91 height 28
click at [1392, 743] on div "Acompanhamento Acompanhe a situação das marcações correntes e finalizadas Relat…" at bounding box center [784, 203] width 1567 height 1159
click at [1426, 750] on div "Acompanhamento Acompanhe a situação das marcações correntes e finalizadas Relat…" at bounding box center [784, 203] width 1567 height 1159
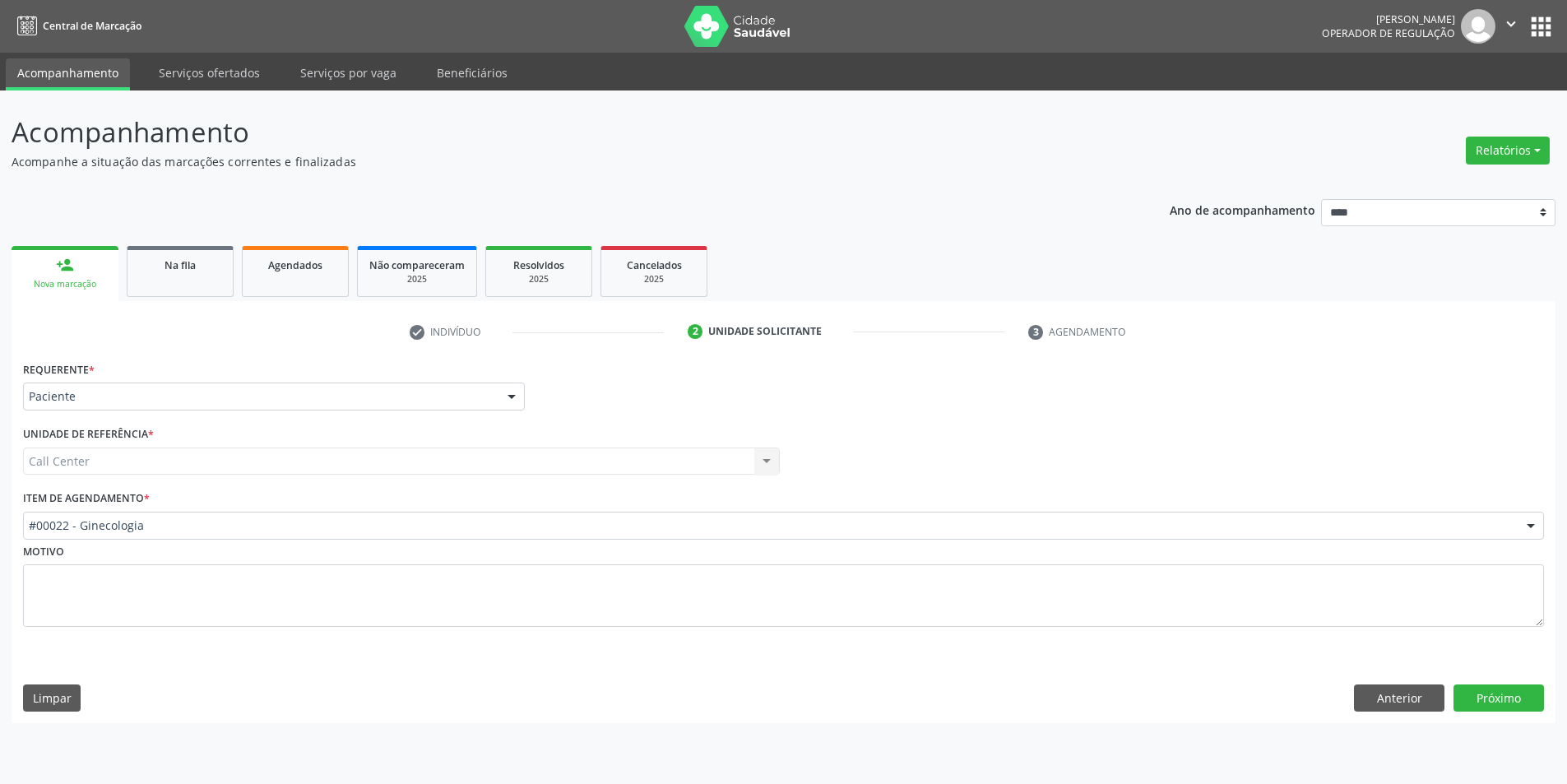
scroll to position [0, 0]
click at [1510, 703] on button "Próximo" at bounding box center [1511, 698] width 91 height 28
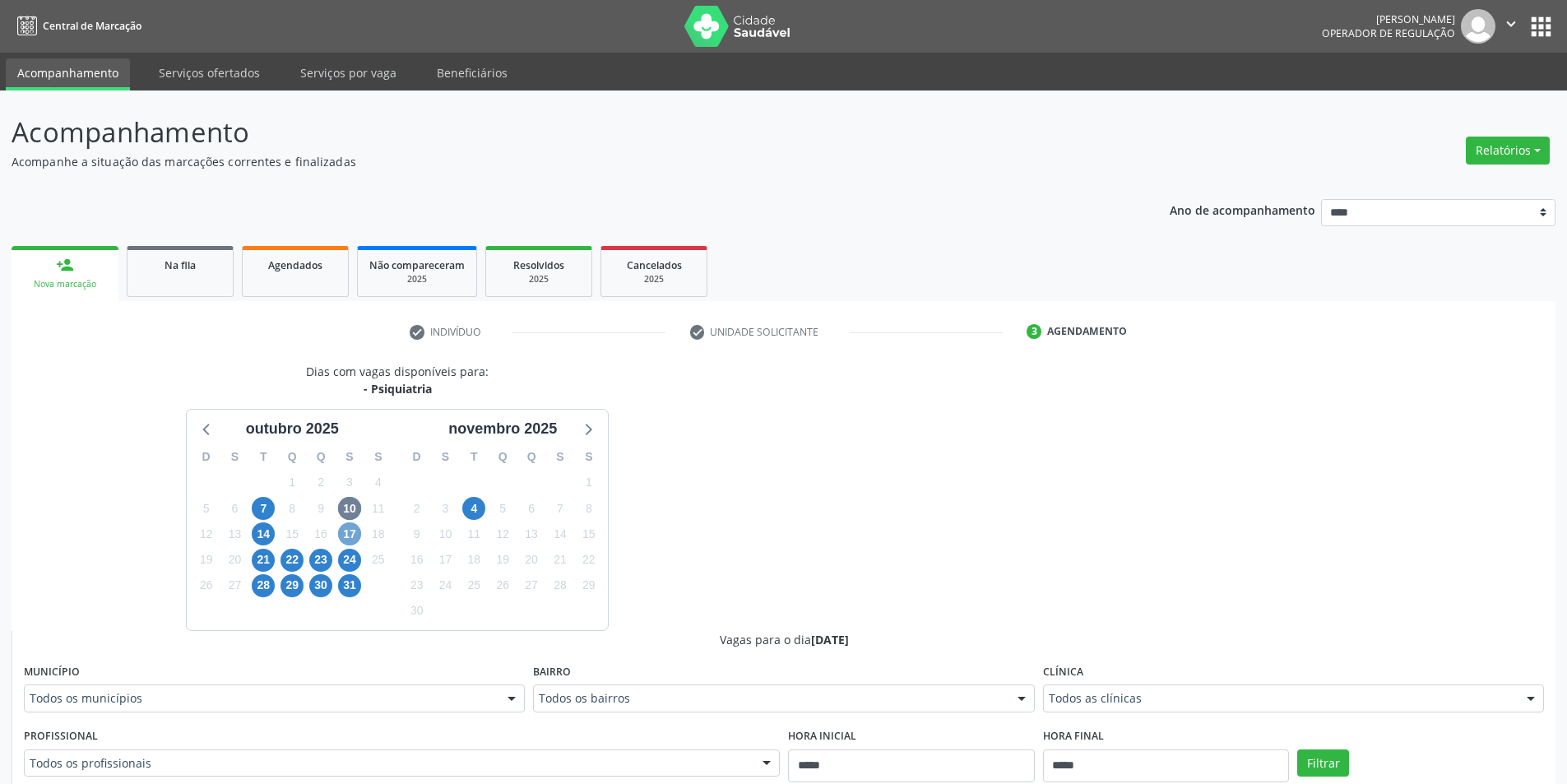
click at [342, 535] on span "17" at bounding box center [350, 534] width 23 height 23
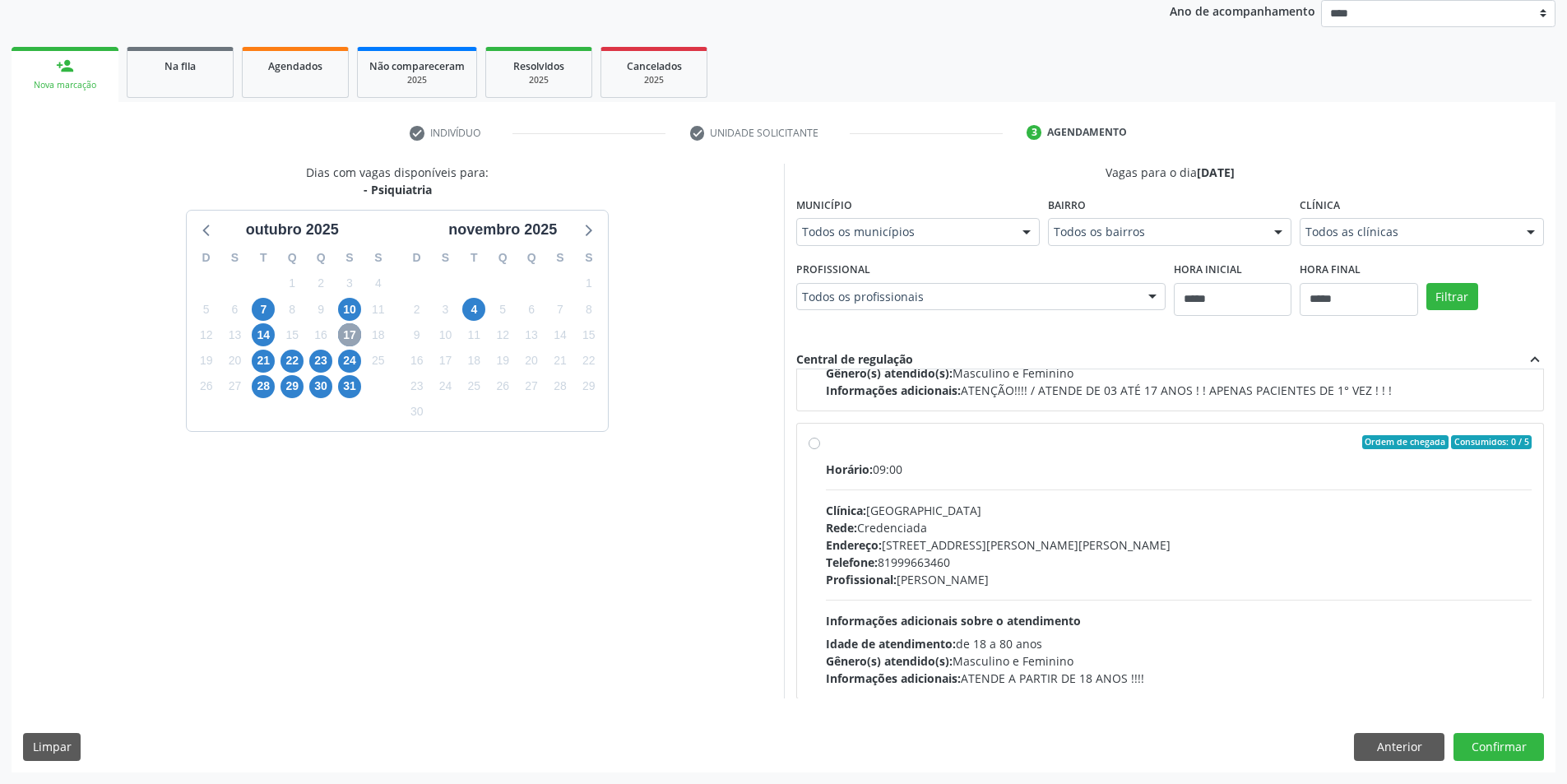
scroll to position [259, 0]
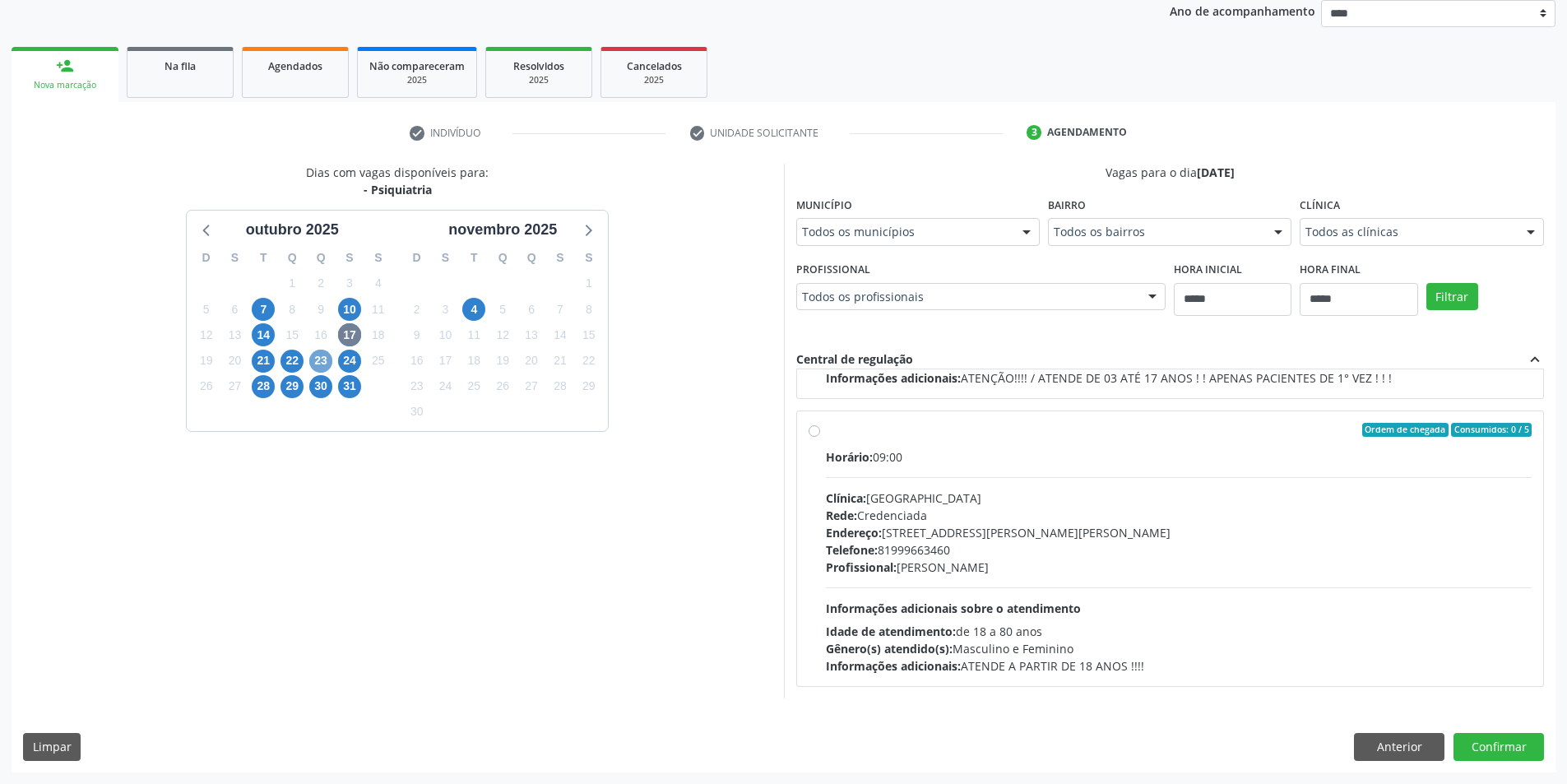
click at [321, 363] on span "23" at bounding box center [321, 361] width 23 height 23
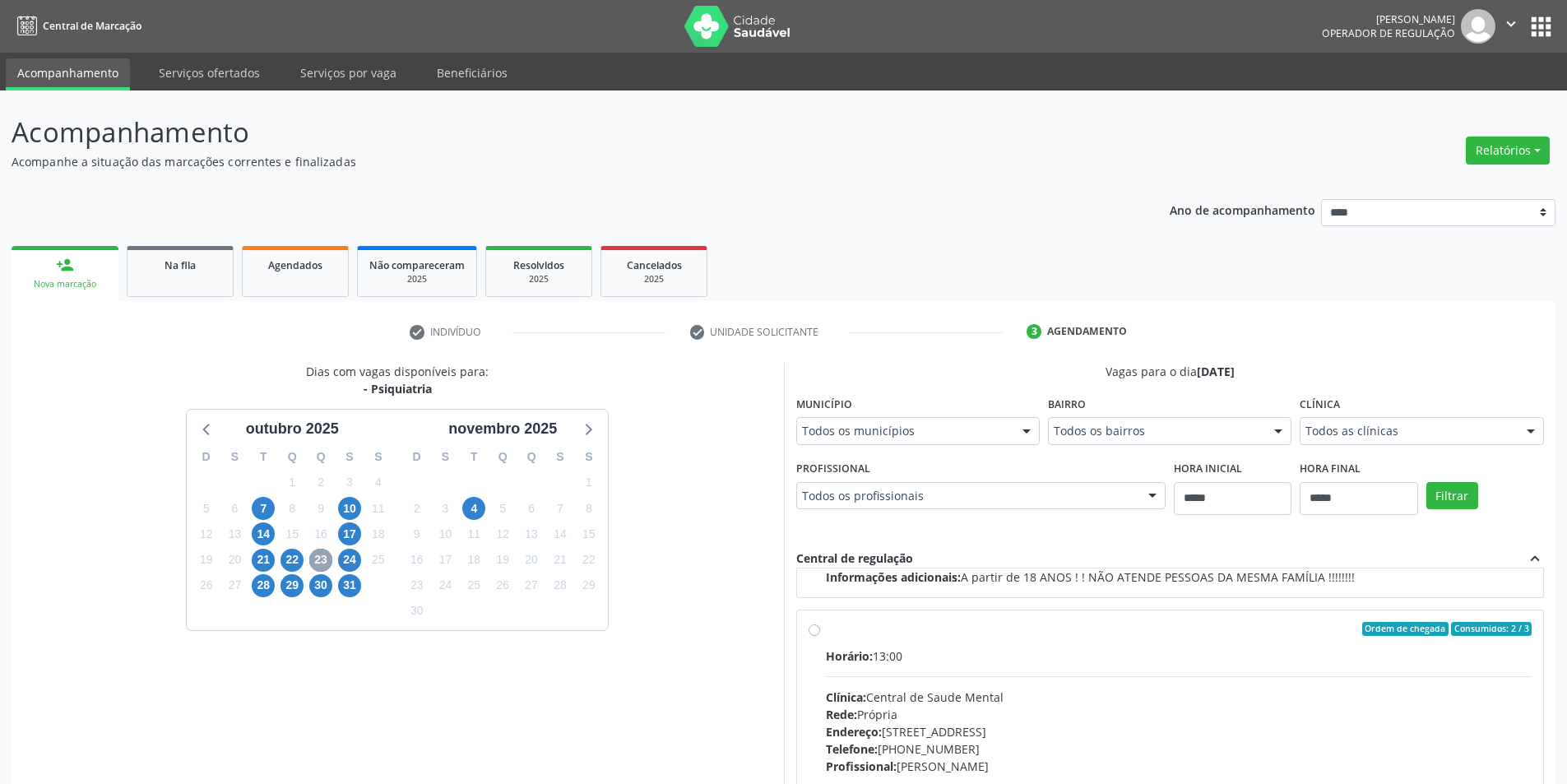
scroll to position [199, 0]
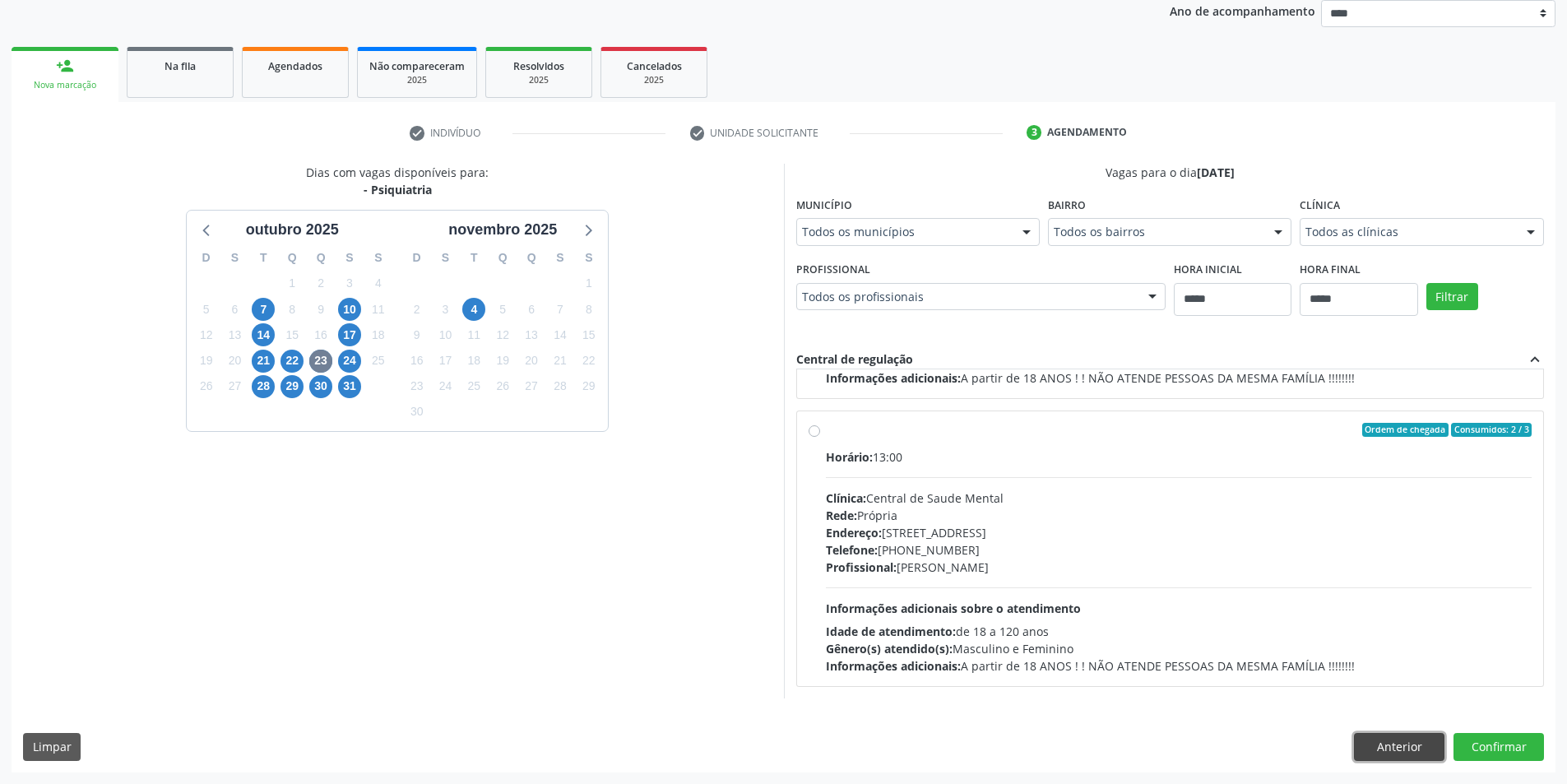
click at [1383, 740] on button "Anterior" at bounding box center [1399, 746] width 91 height 28
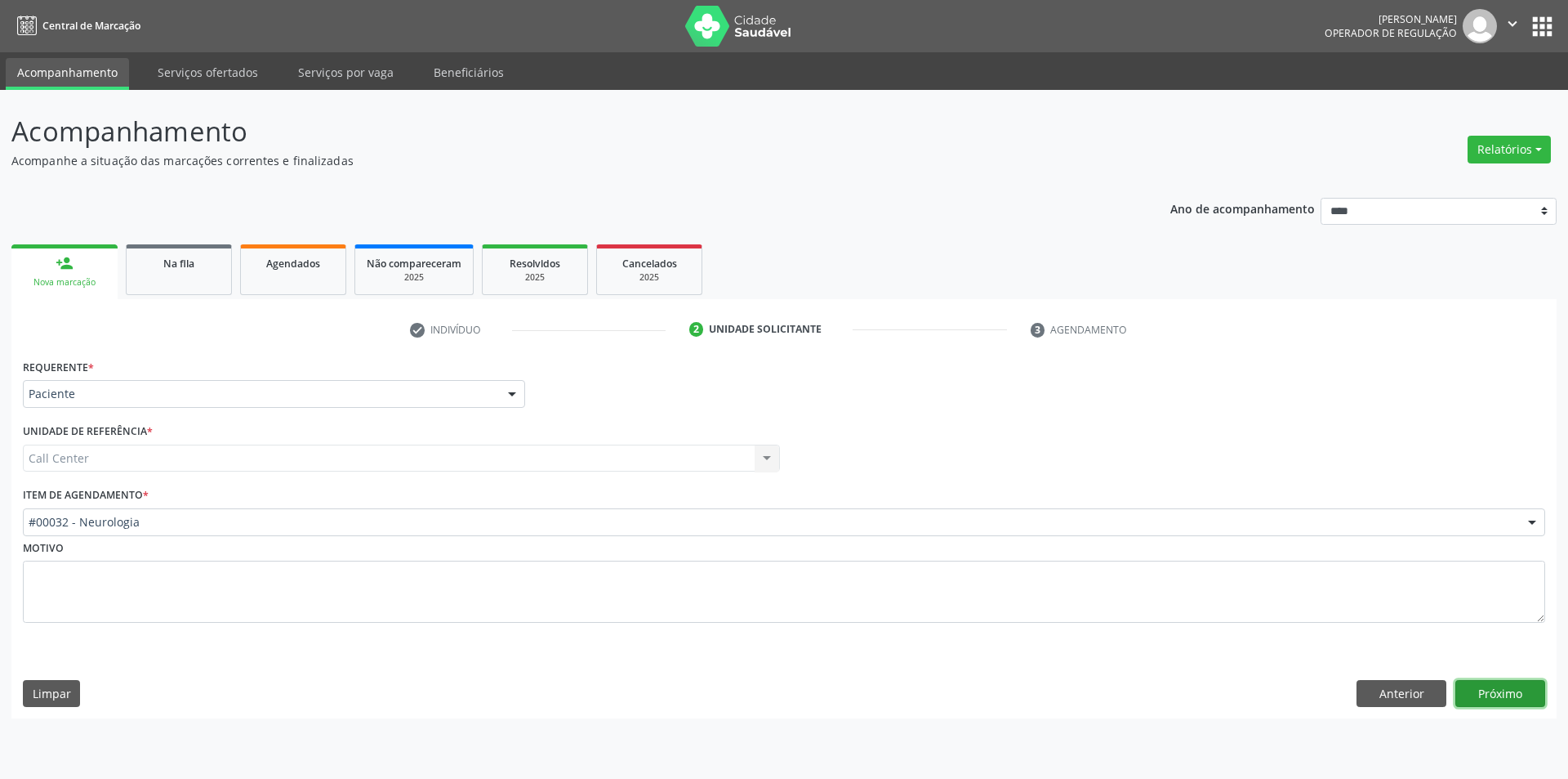
click at [1522, 692] on button "Próximo" at bounding box center [1500, 693] width 90 height 28
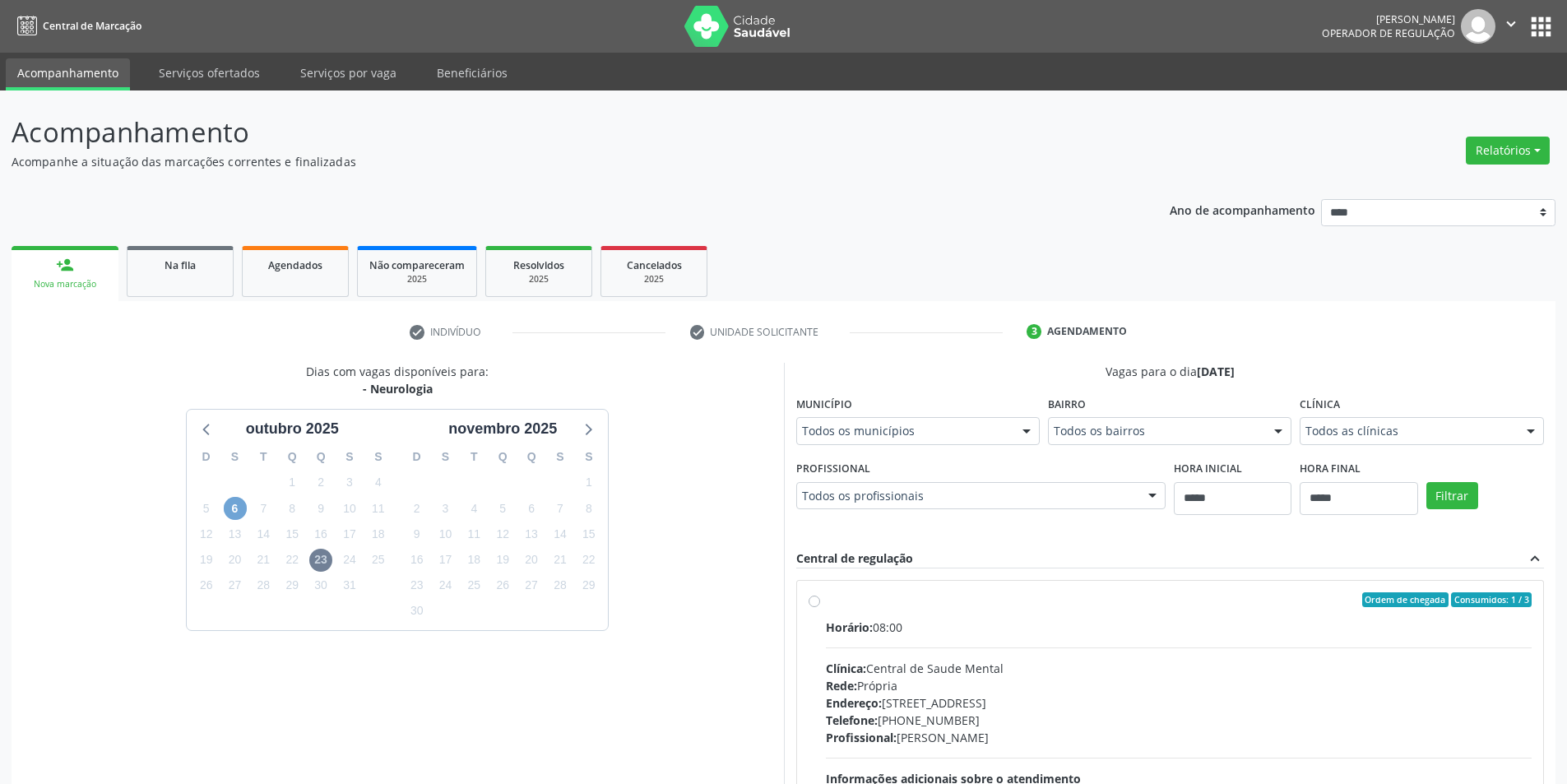
click at [230, 505] on span "6" at bounding box center [236, 508] width 23 height 23
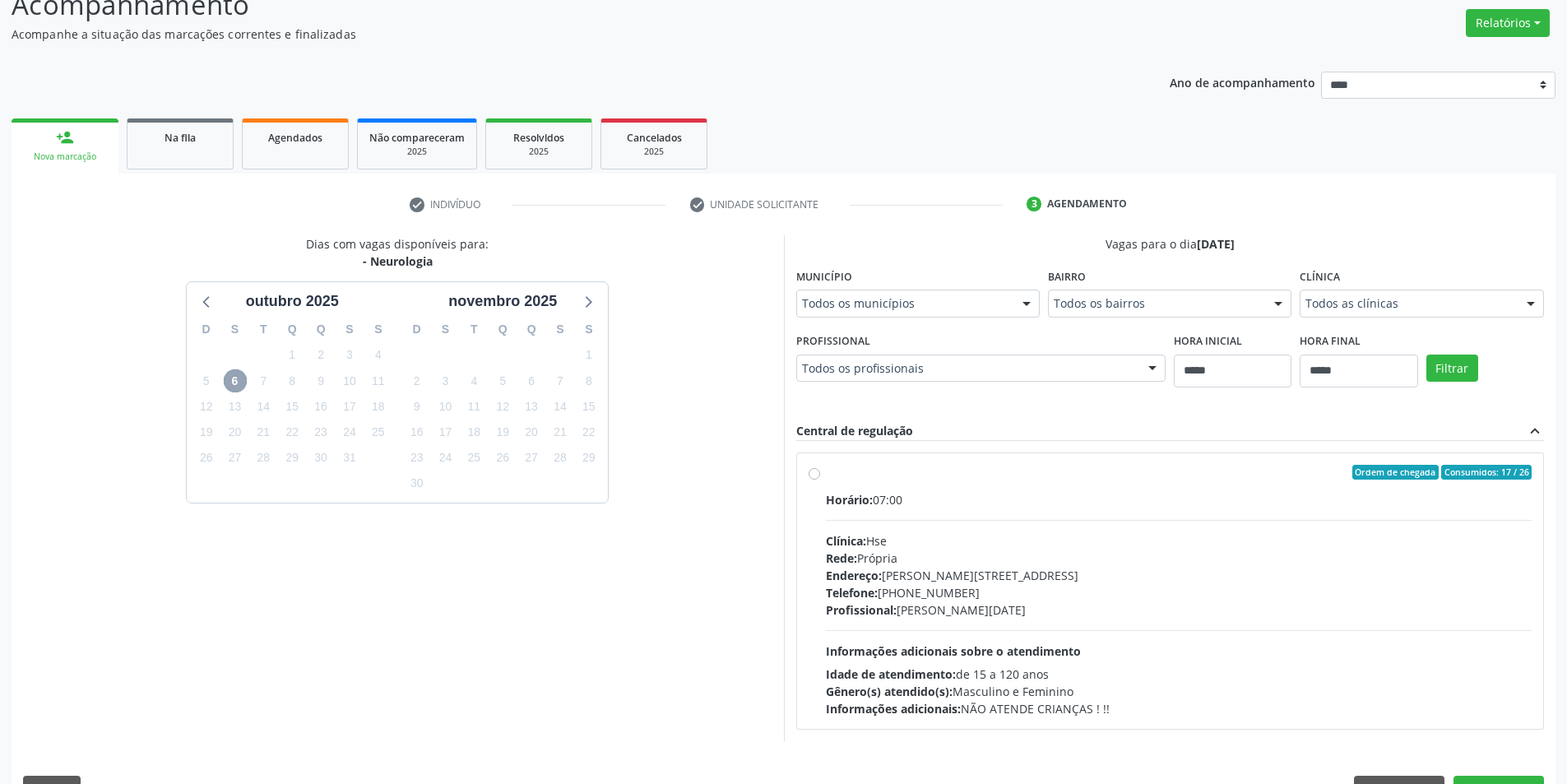
scroll to position [169, 0]
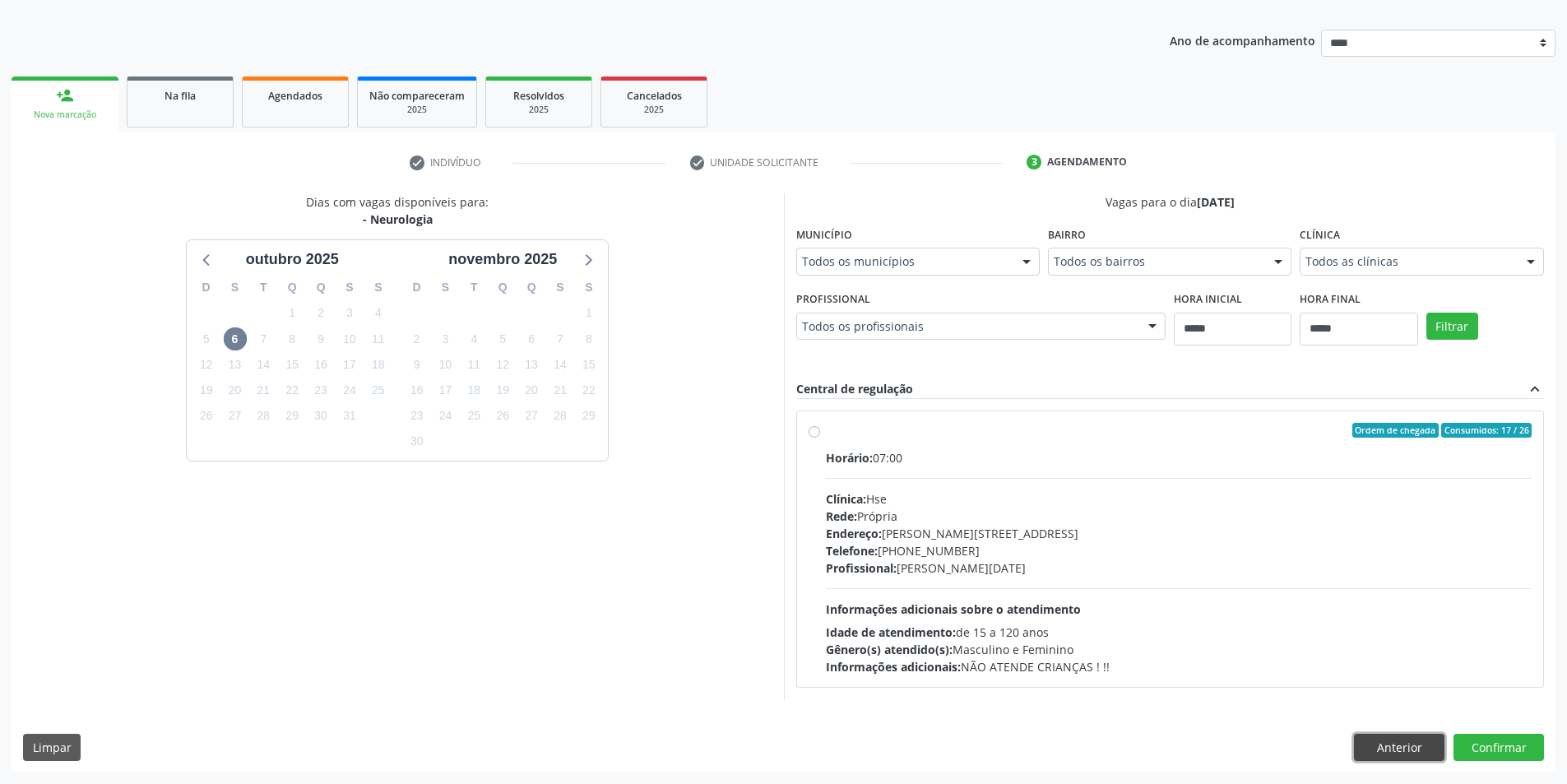
click at [1390, 752] on button "Anterior" at bounding box center [1399, 747] width 91 height 28
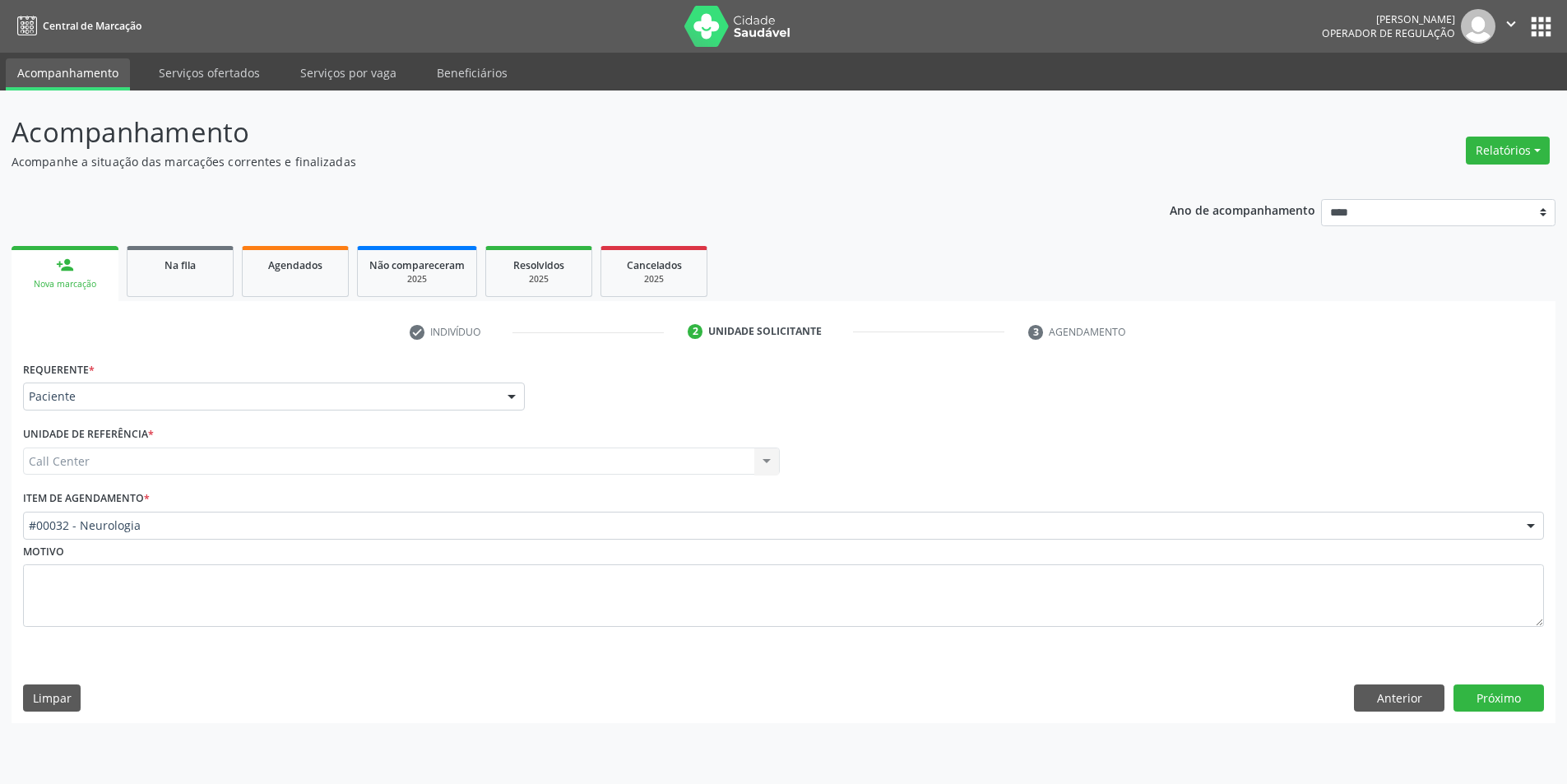
scroll to position [0, 0]
click at [1536, 698] on button "Próximo" at bounding box center [1511, 698] width 91 height 28
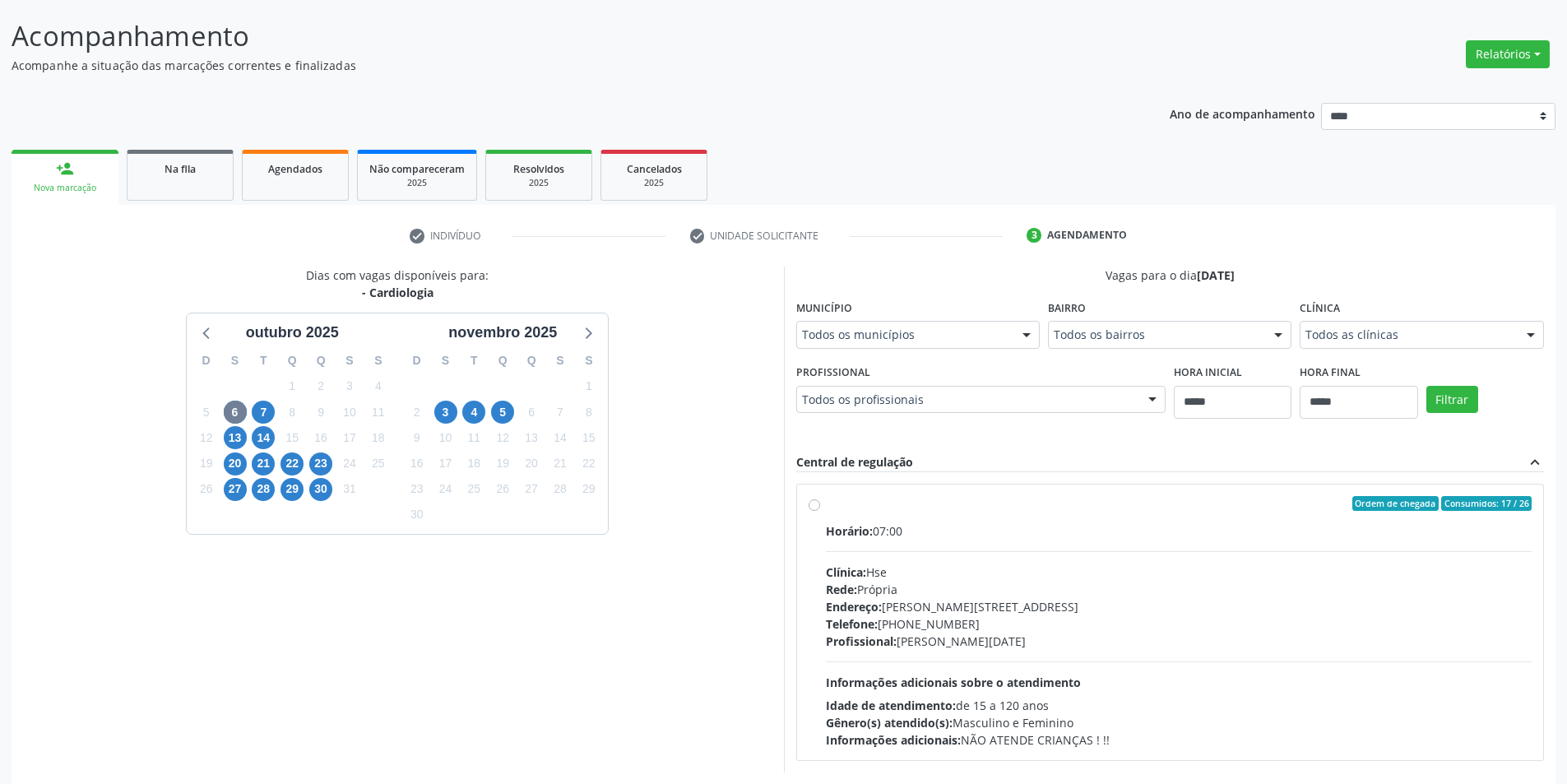
scroll to position [169, 0]
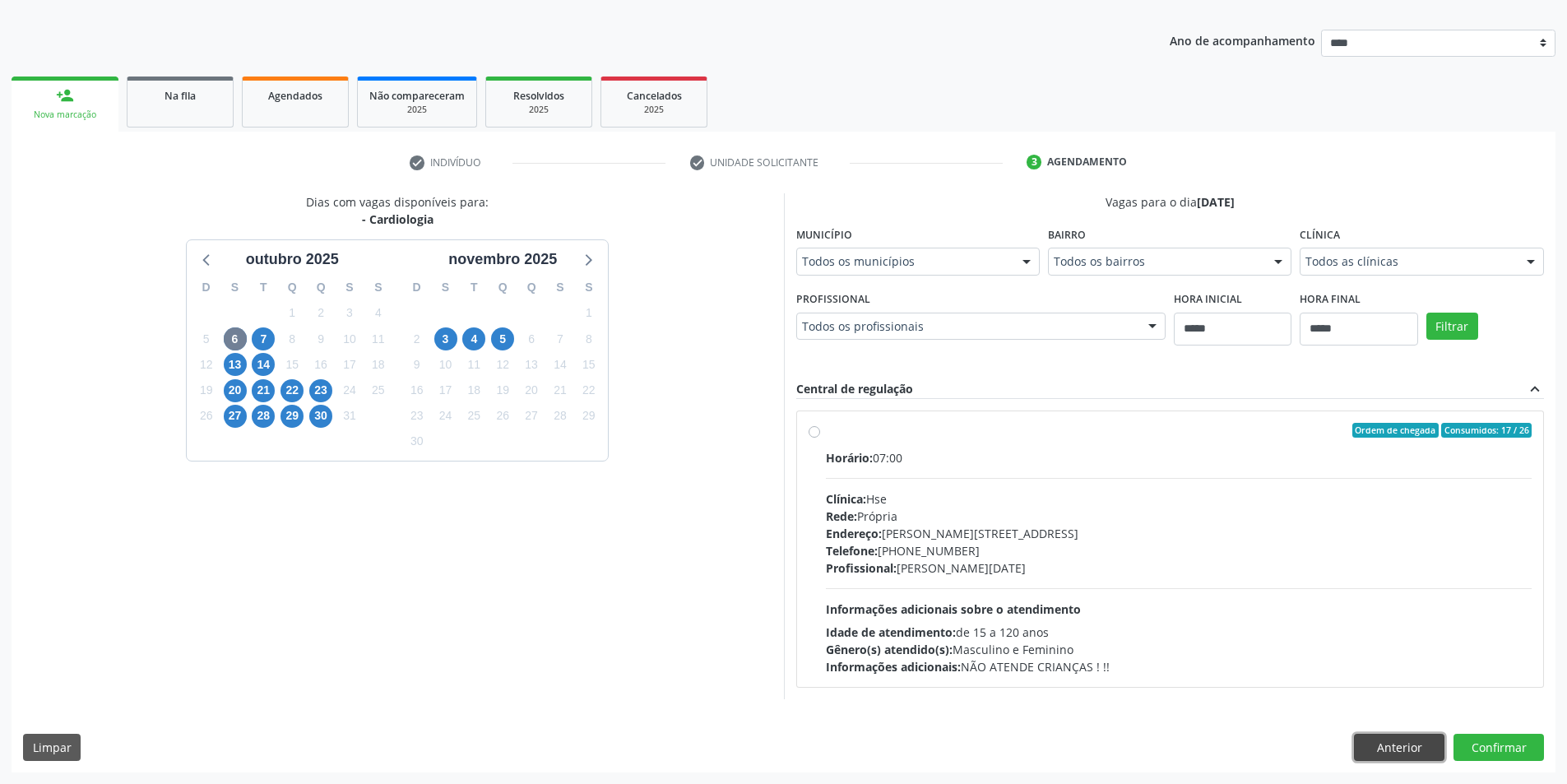
click at [1383, 752] on button "Anterior" at bounding box center [1399, 747] width 91 height 28
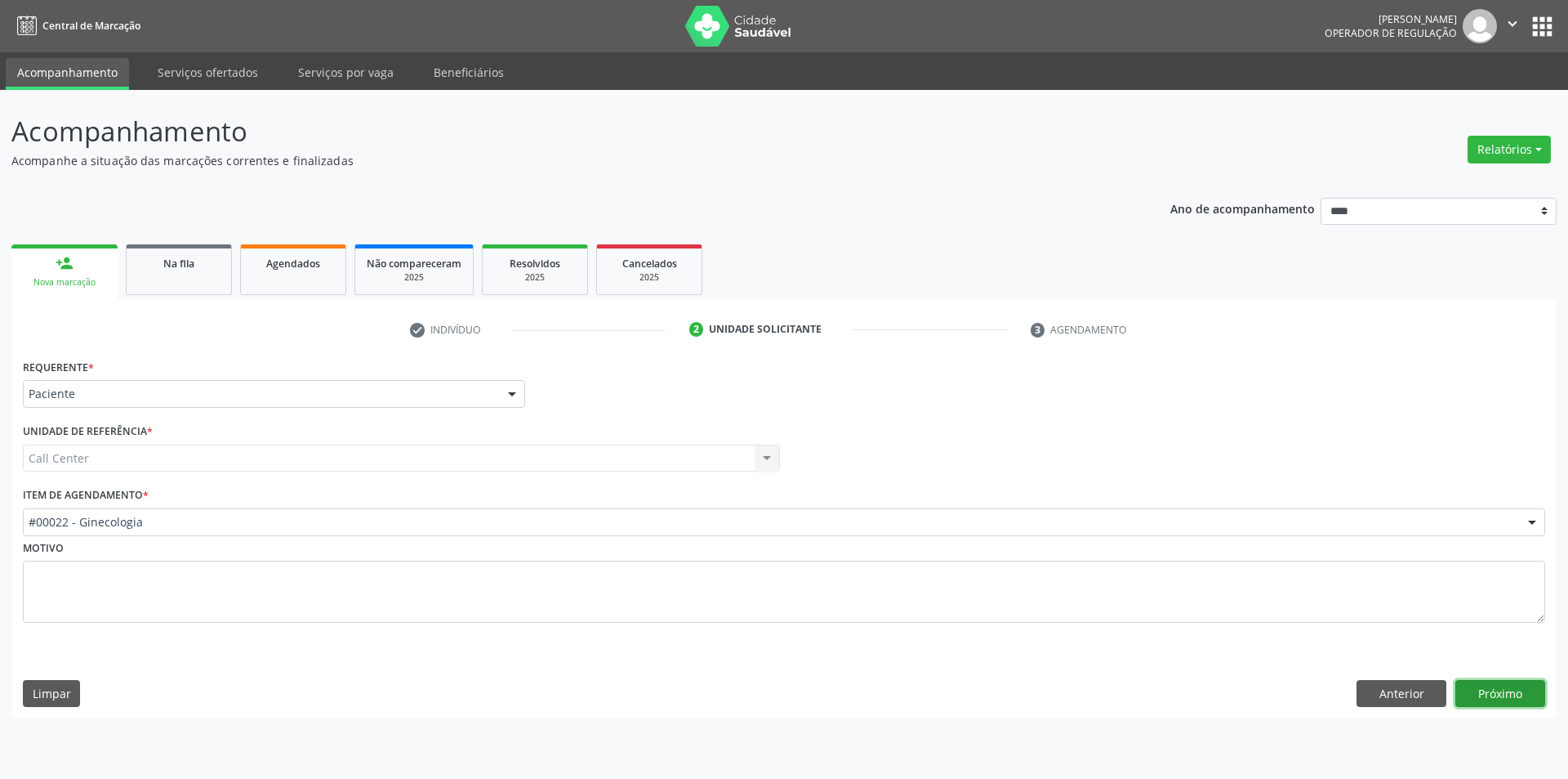
click at [1499, 694] on button "Próximo" at bounding box center [1500, 693] width 90 height 28
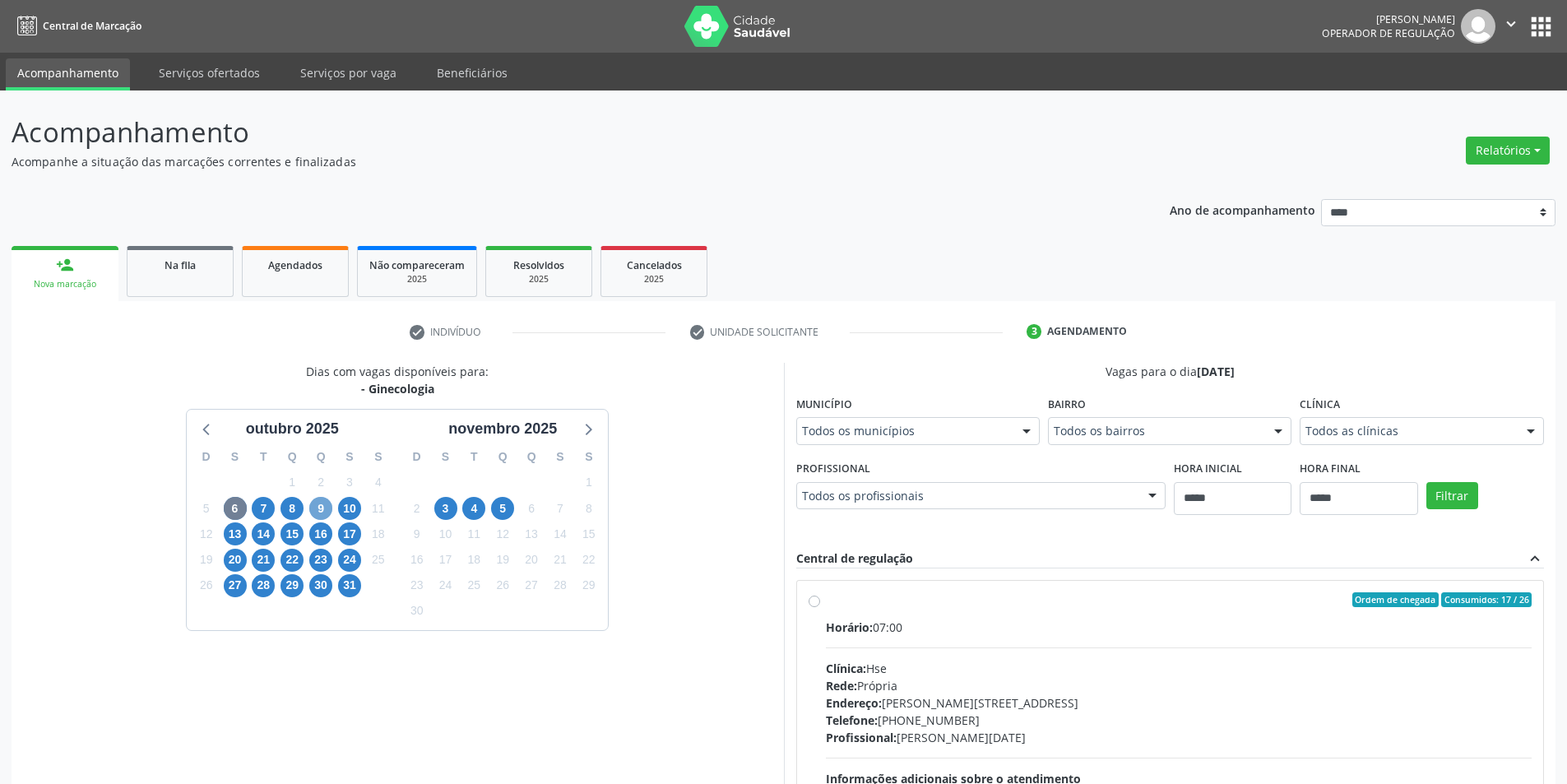
click at [314, 506] on span "9" at bounding box center [321, 508] width 23 height 23
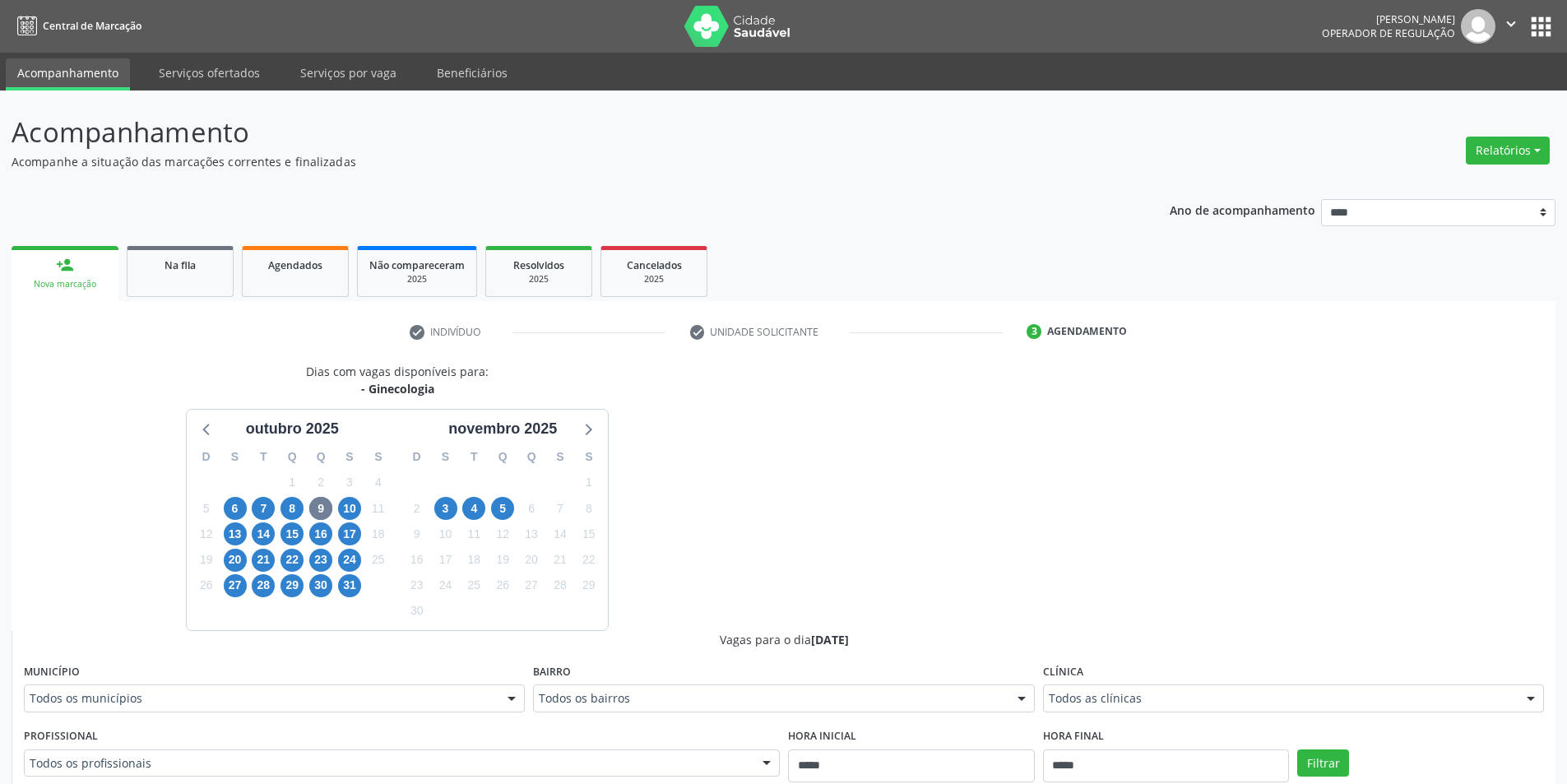
click at [340, 498] on div "10" at bounding box center [350, 508] width 23 height 25
click at [346, 503] on span "10" at bounding box center [350, 508] width 23 height 23
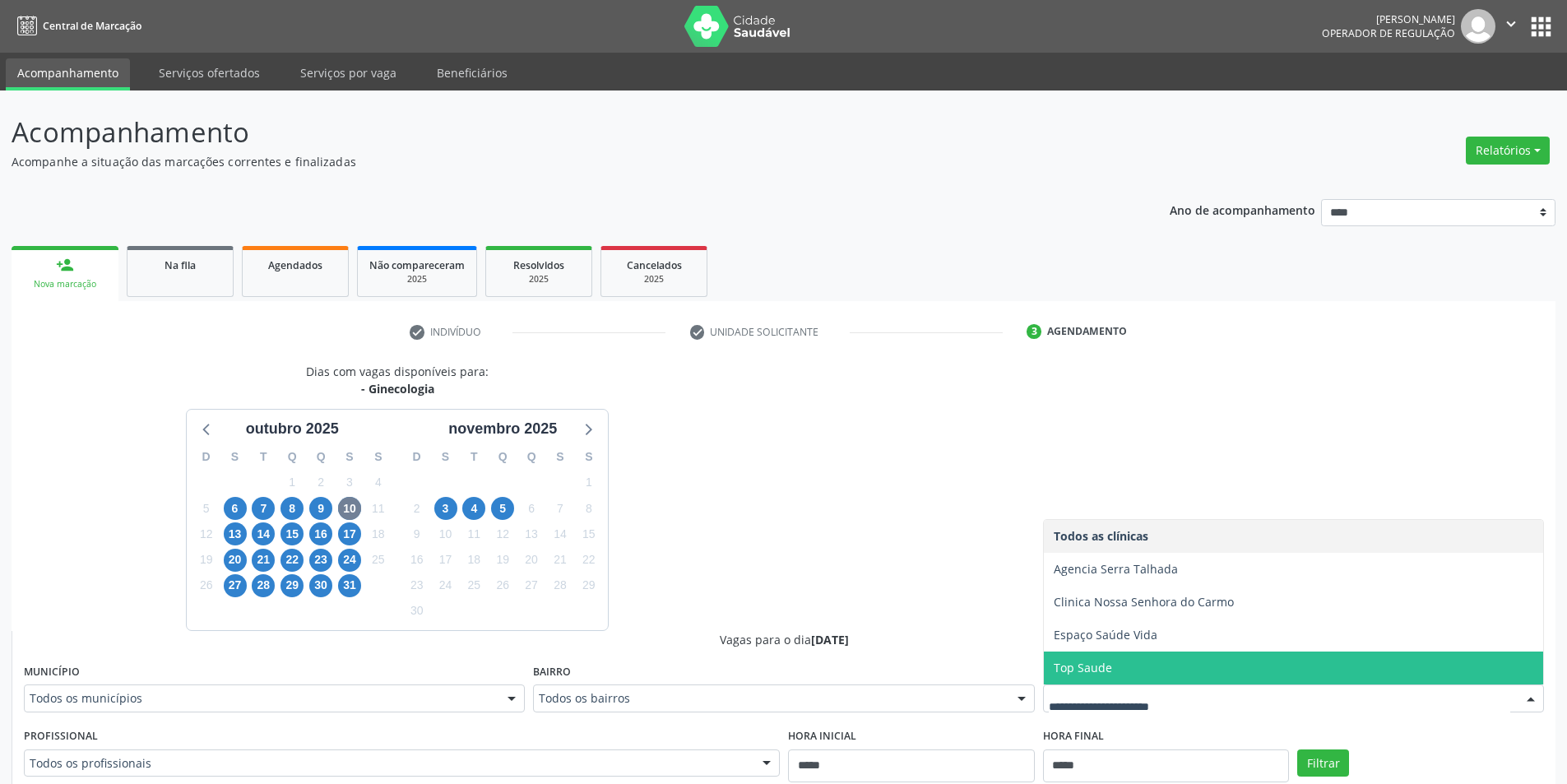
click at [1133, 662] on span "Top Saude" at bounding box center [1293, 667] width 499 height 33
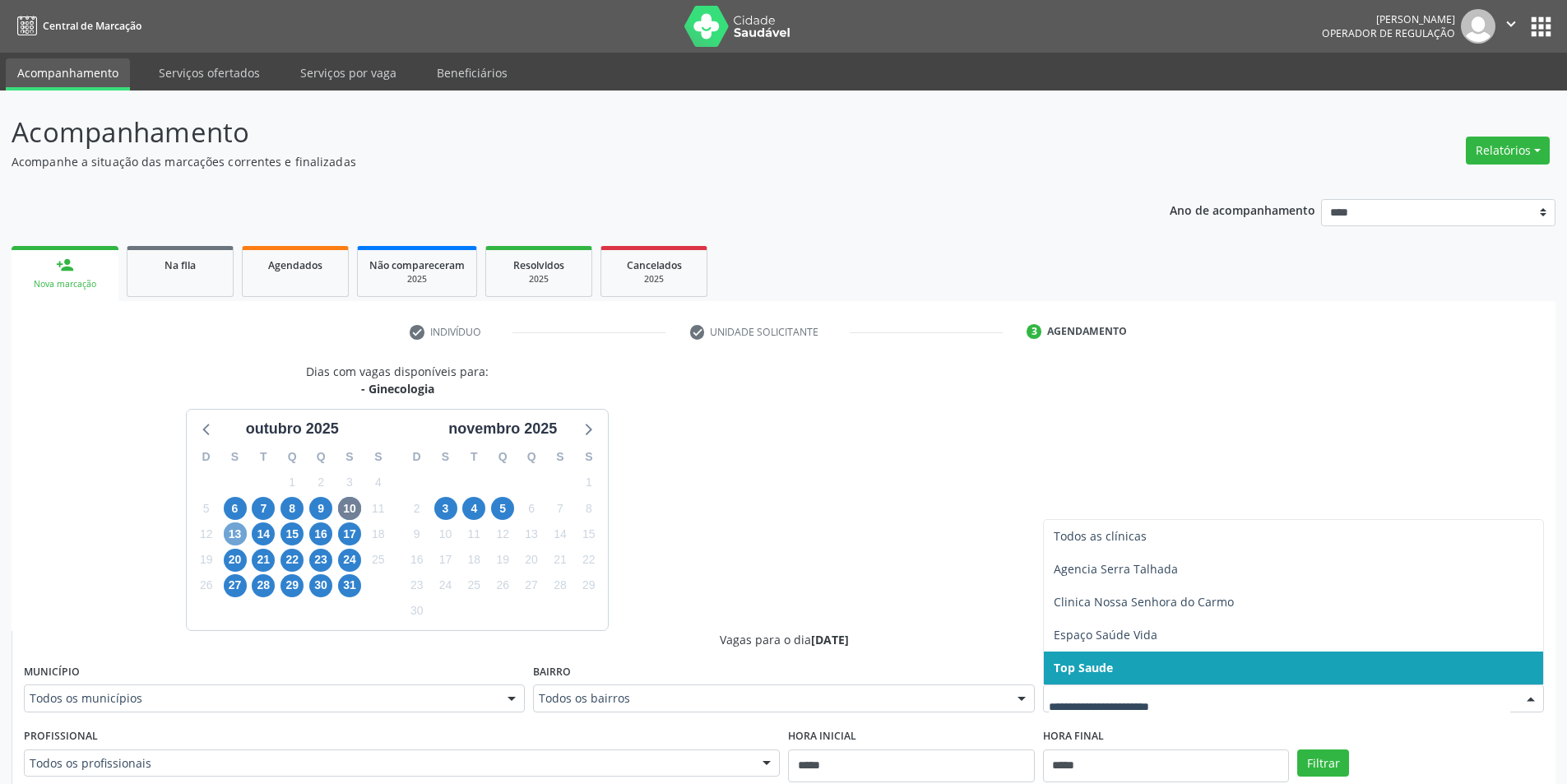
click at [227, 534] on span "13" at bounding box center [236, 534] width 23 height 23
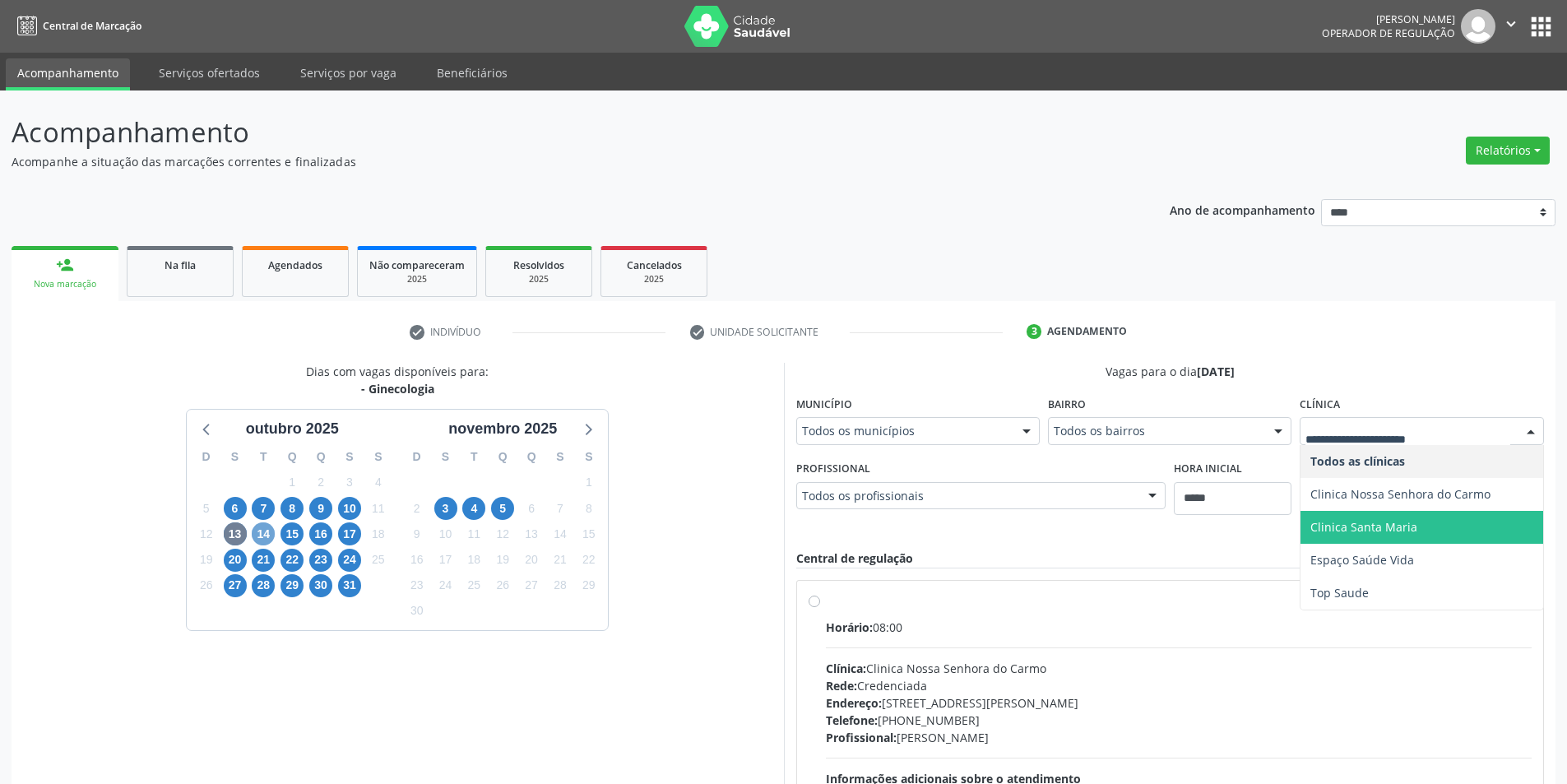
click at [264, 532] on span "14" at bounding box center [264, 534] width 23 height 23
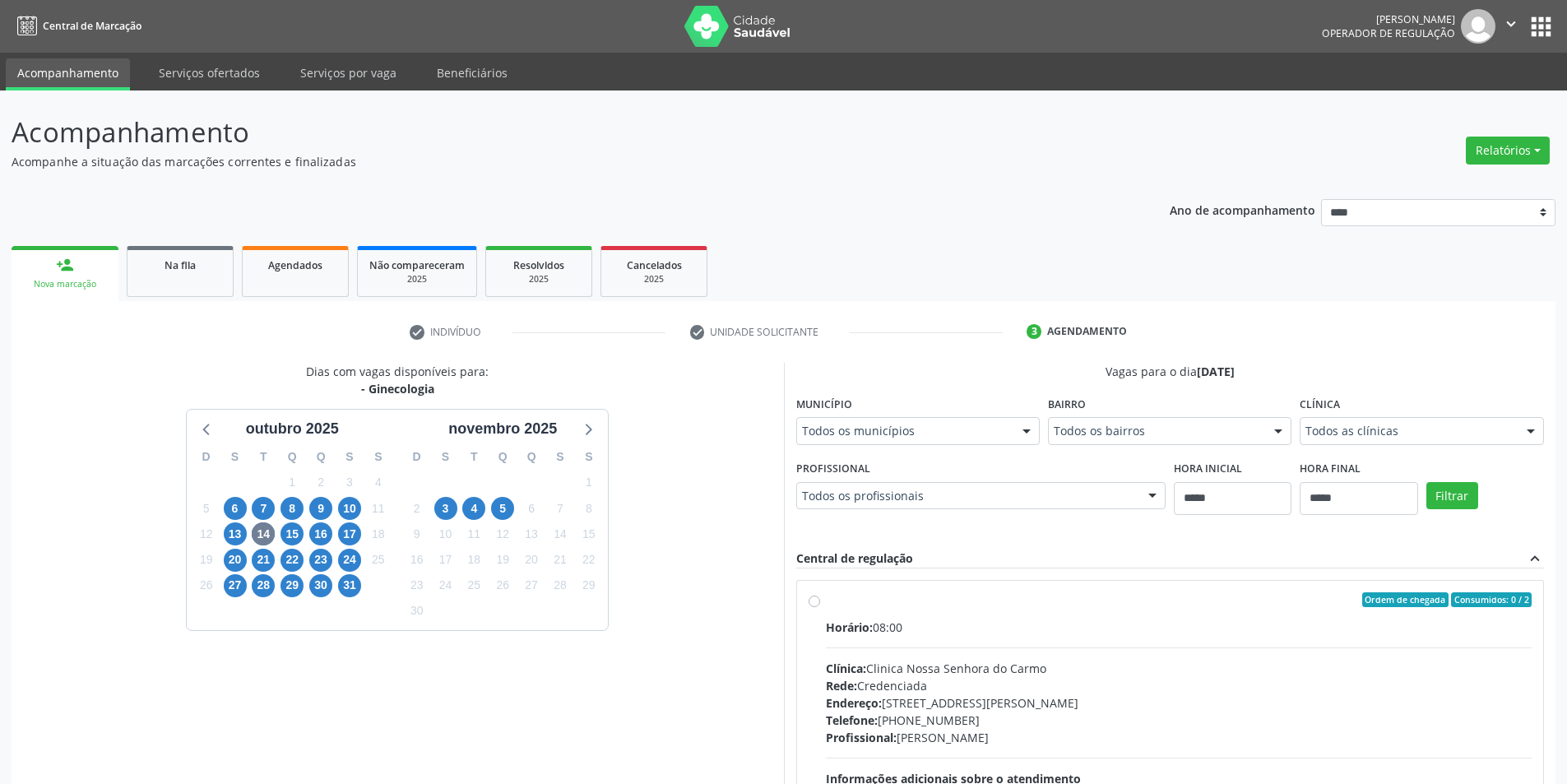
click at [1410, 408] on div "Clínica Todos as clínicas Todos as clínicas Clinica Nossa Senhora do Carmo Clin…" at bounding box center [1421, 417] width 244 height 53
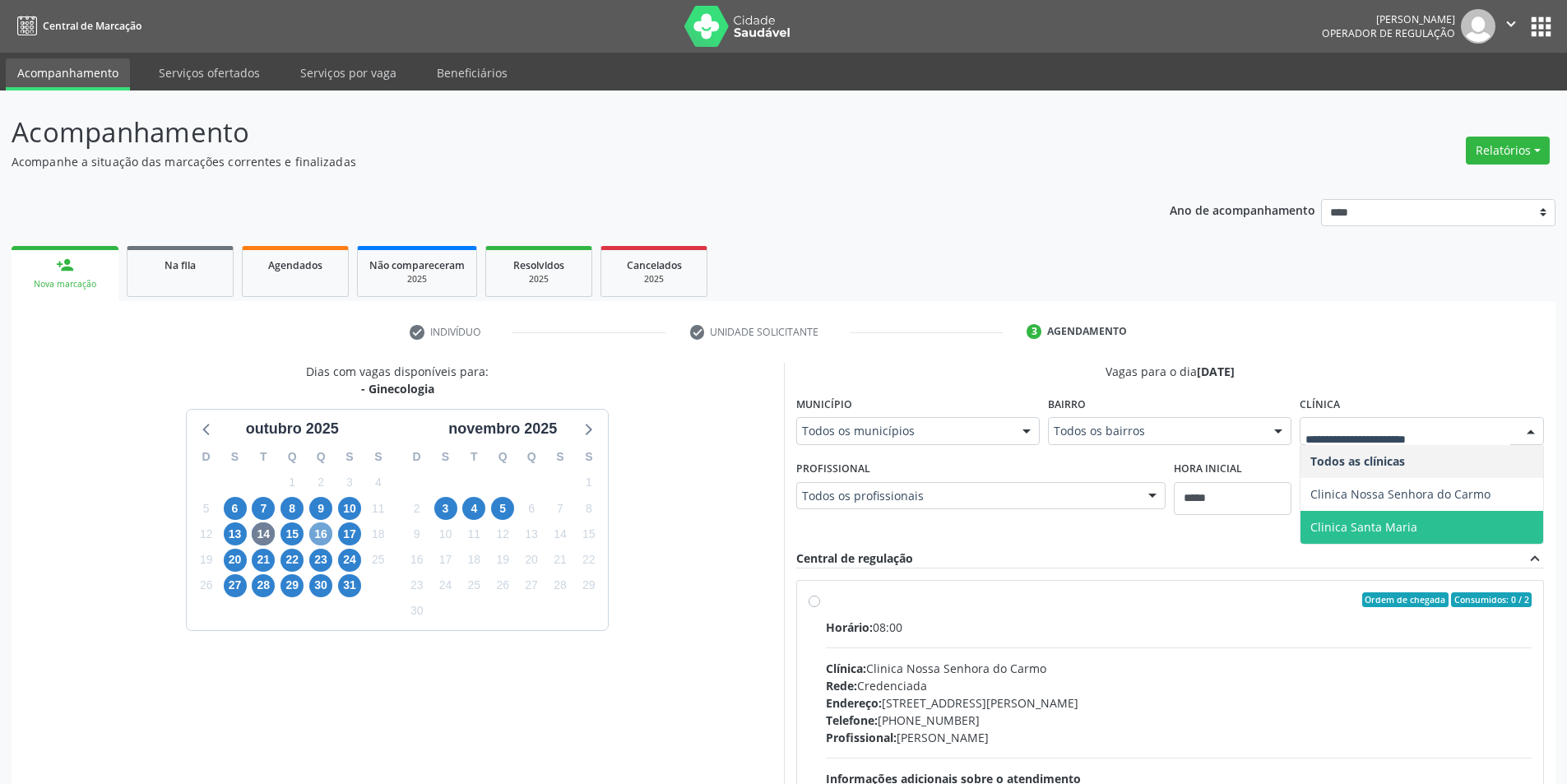
click at [313, 540] on span "16" at bounding box center [321, 534] width 23 height 23
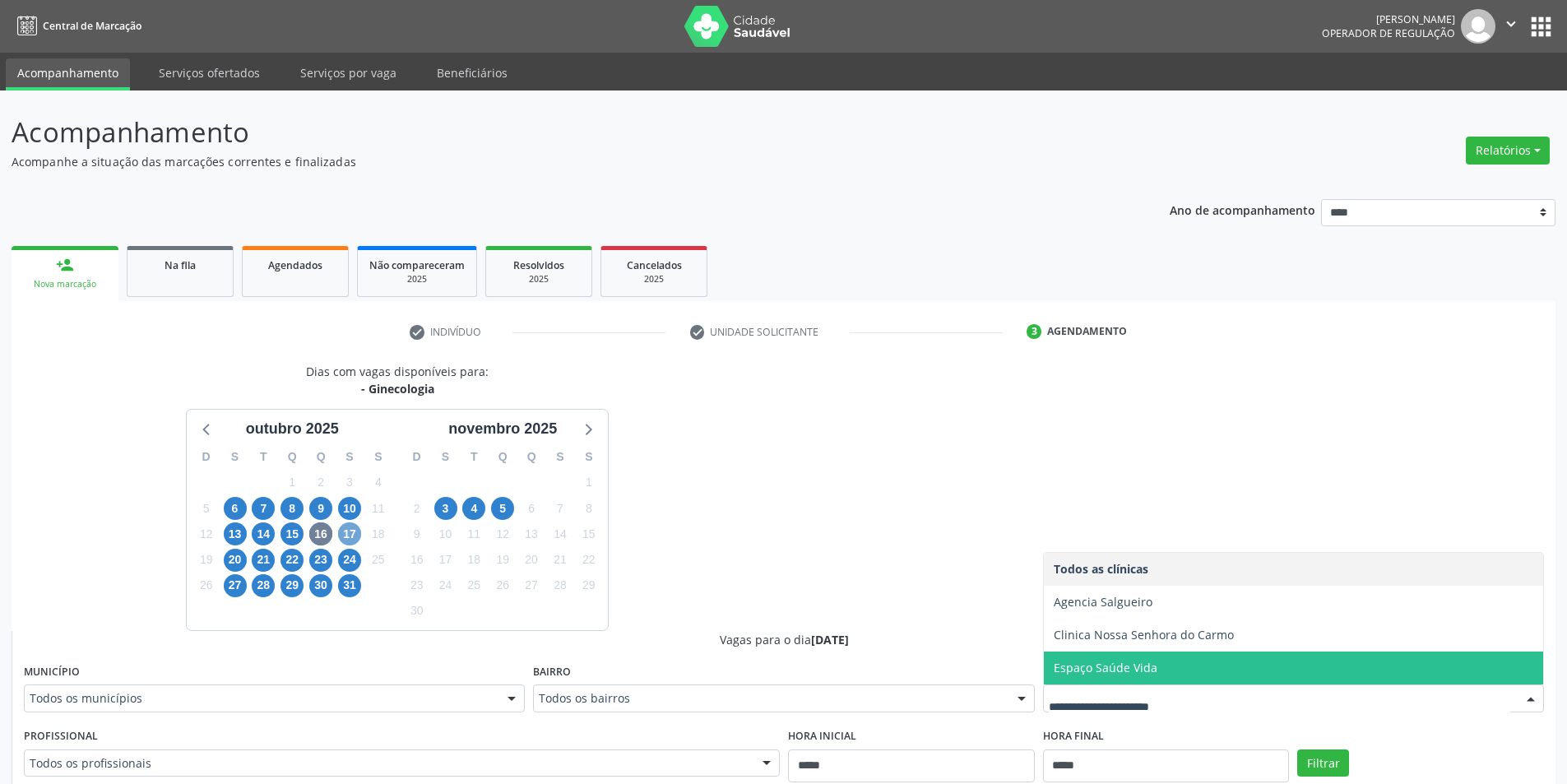
click at [342, 535] on span "17" at bounding box center [350, 534] width 23 height 23
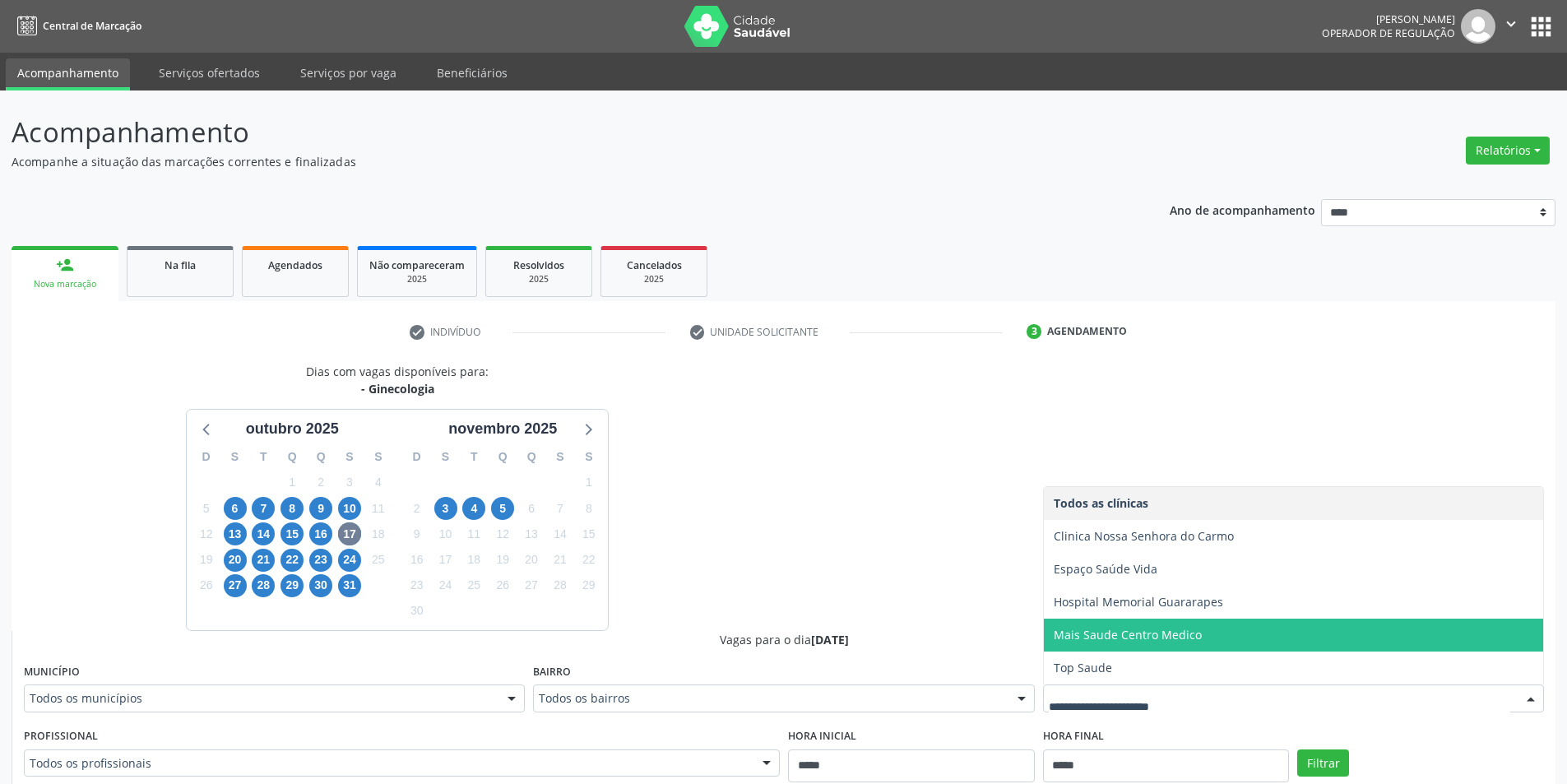
click at [1133, 622] on span "Mais Saude Centro Medico" at bounding box center [1293, 635] width 499 height 33
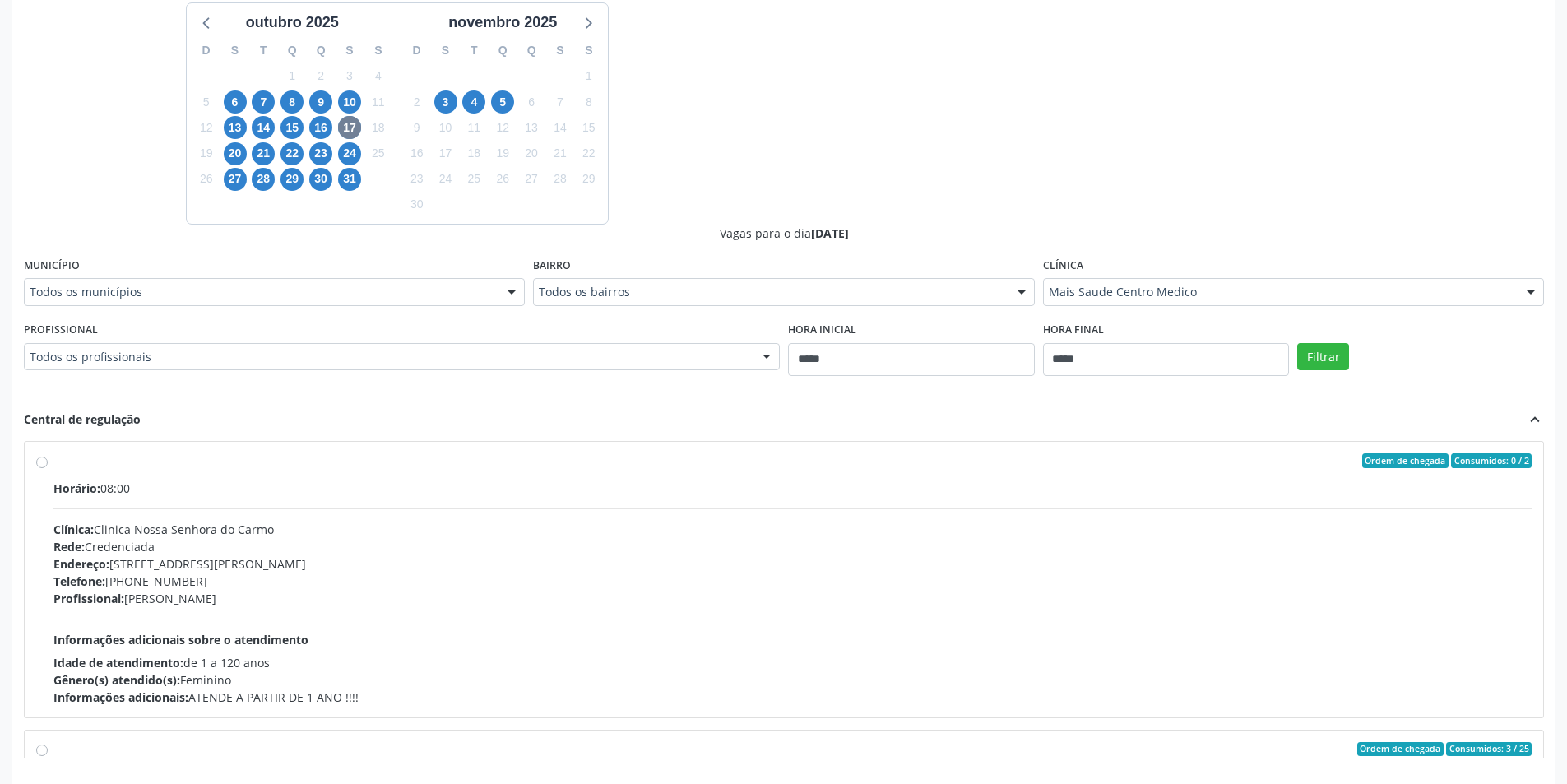
scroll to position [411, 0]
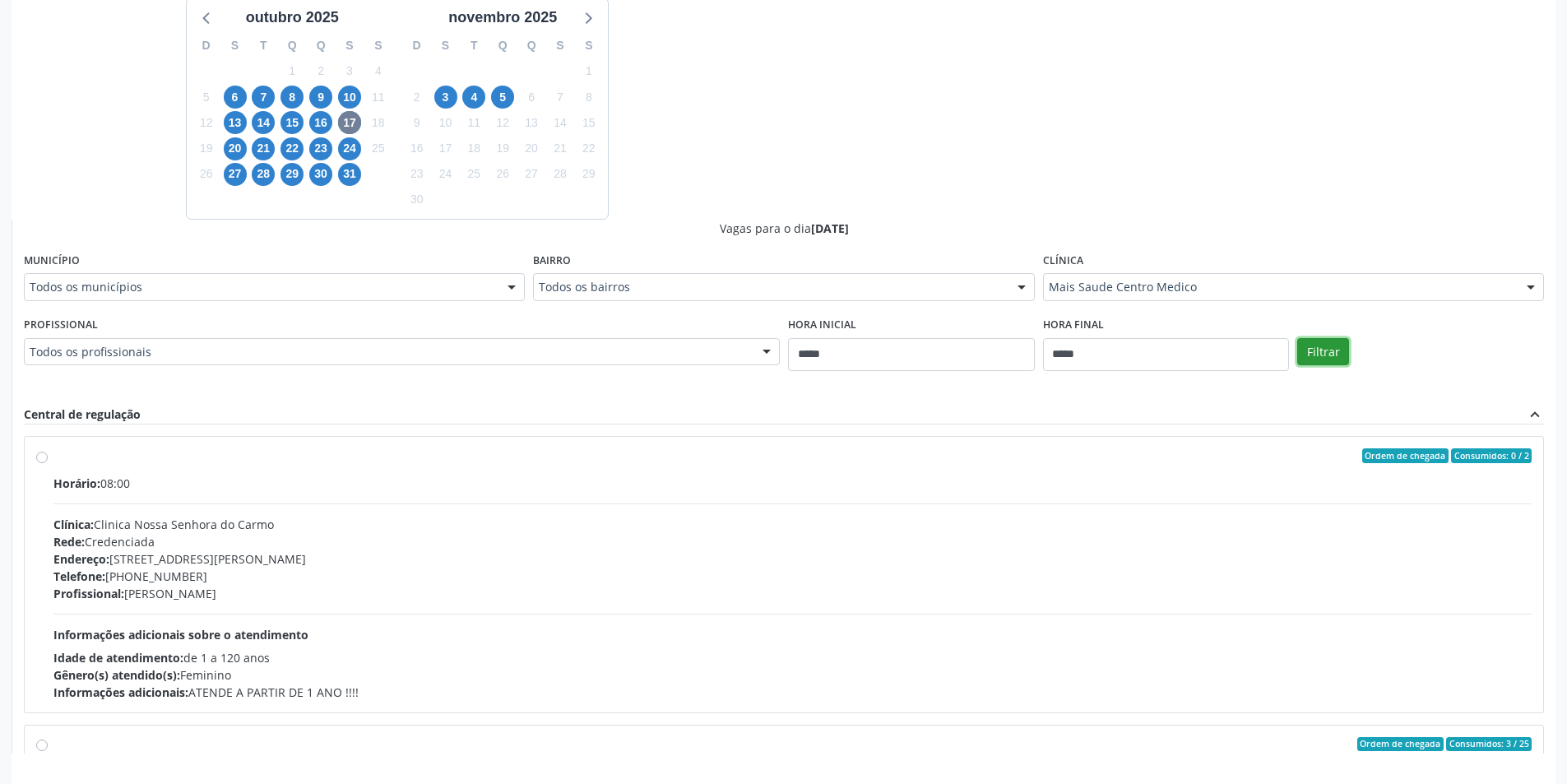
click at [1326, 362] on button "Filtrar" at bounding box center [1323, 352] width 52 height 28
click at [1321, 351] on button "Filtrar" at bounding box center [1323, 352] width 52 height 28
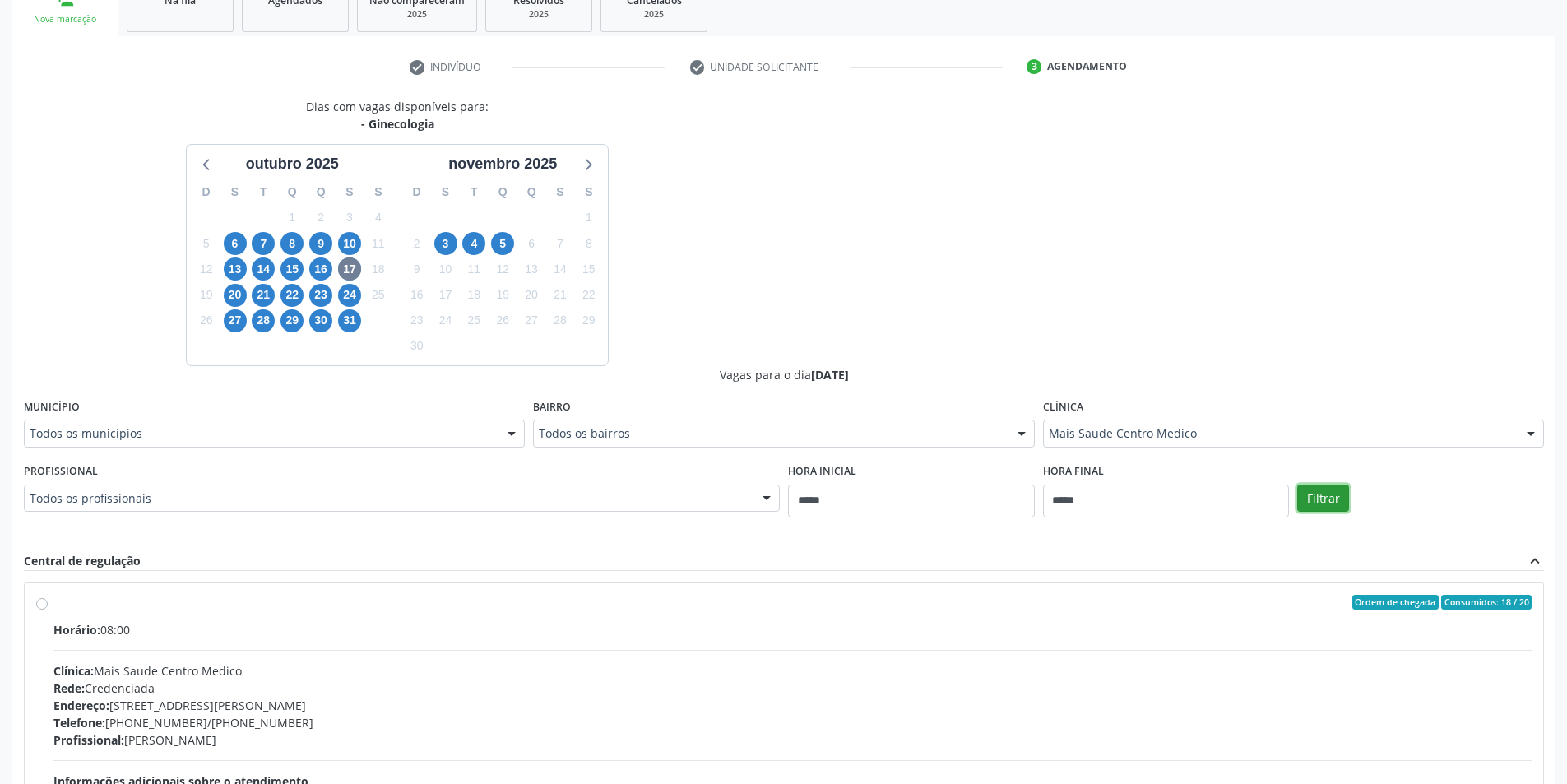
scroll to position [437, 0]
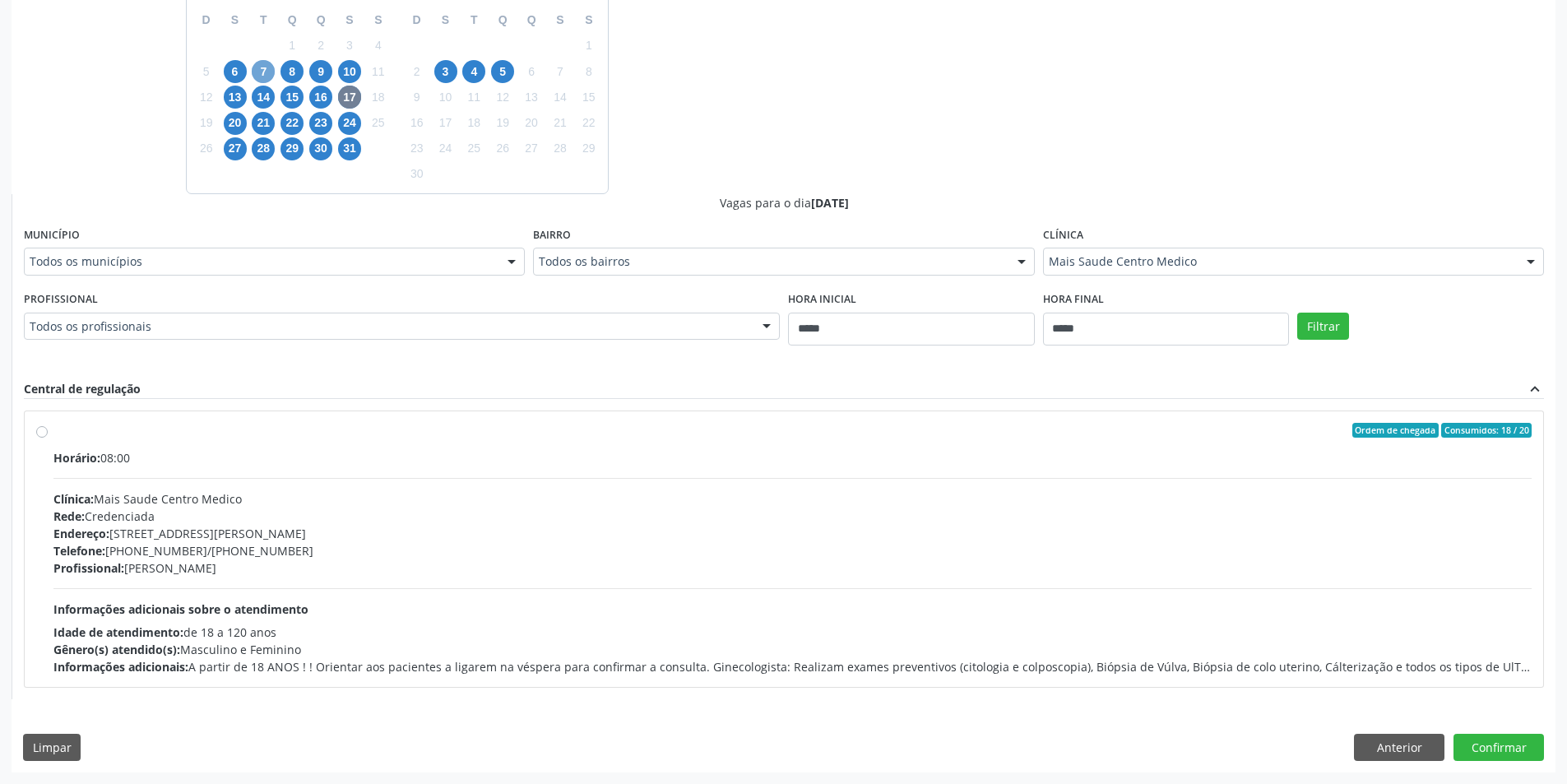
click at [260, 71] on span "7" at bounding box center [264, 72] width 23 height 23
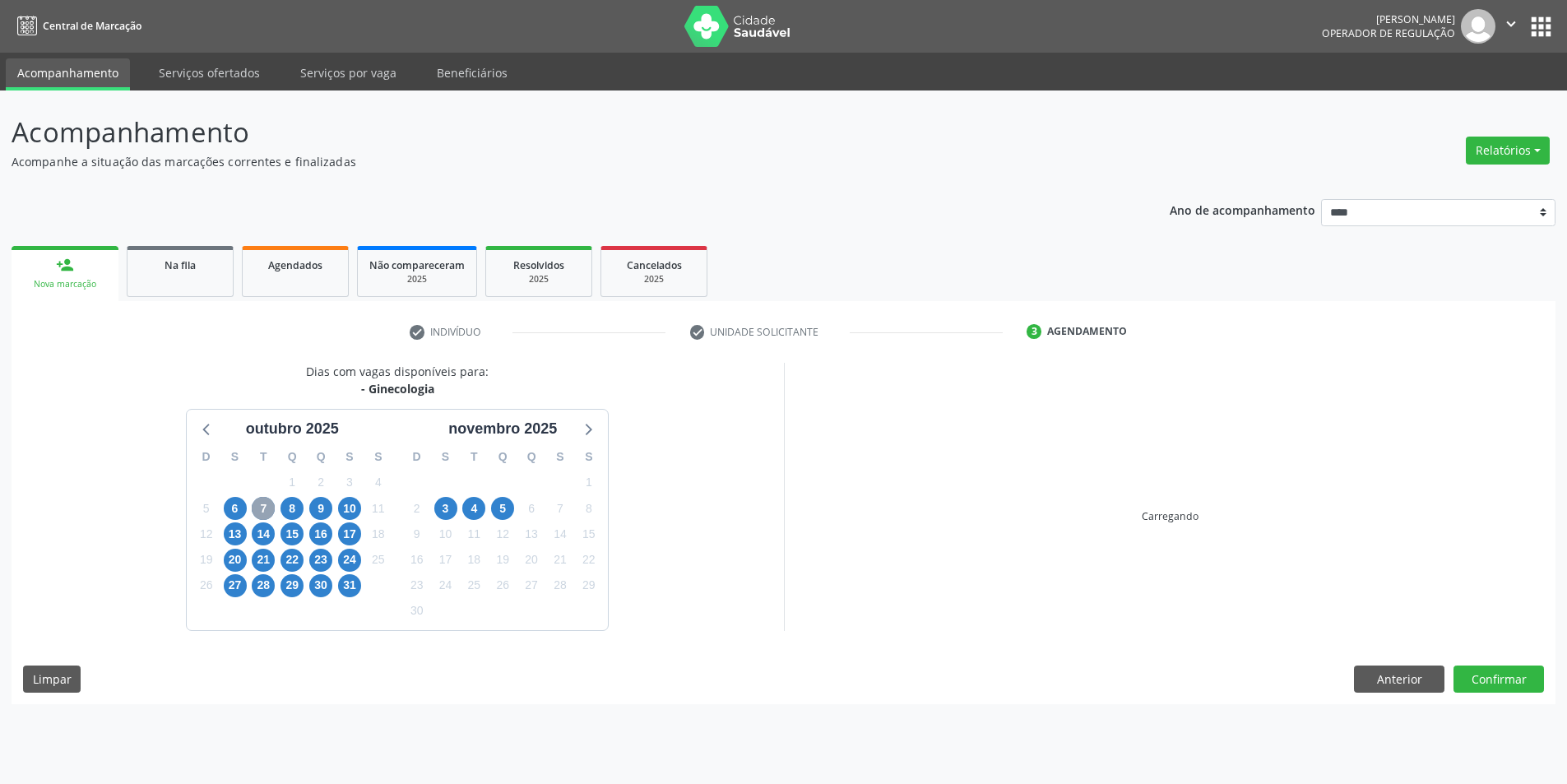
scroll to position [0, 0]
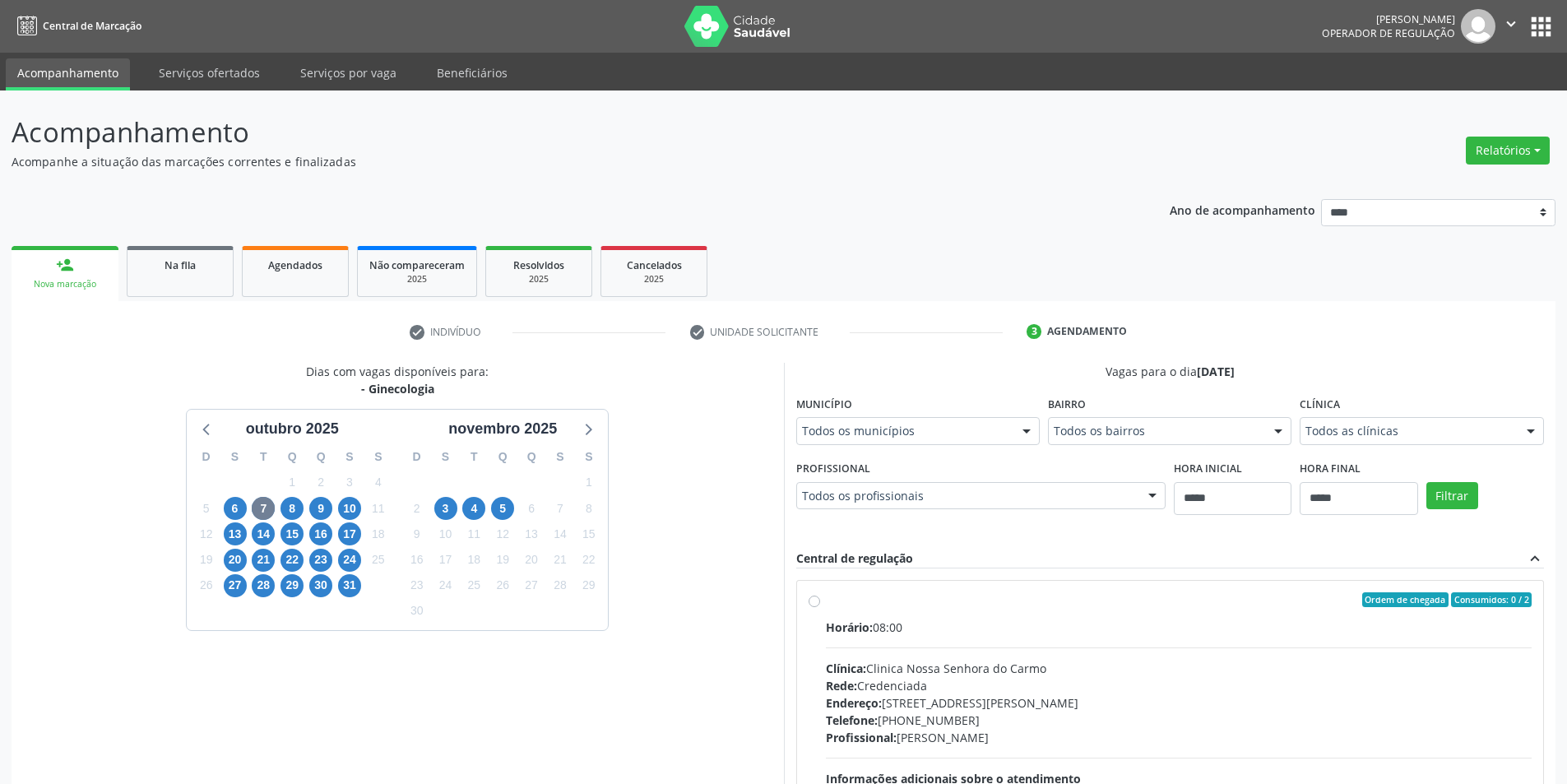
click at [1354, 449] on fieldset "Clínica Todos as clínicas Todos as clínicas Clinica Nossa Senhora do Carmo Clin…" at bounding box center [1421, 423] width 244 height 64
click at [1375, 443] on div "Todos as clínicas" at bounding box center [1421, 431] width 244 height 28
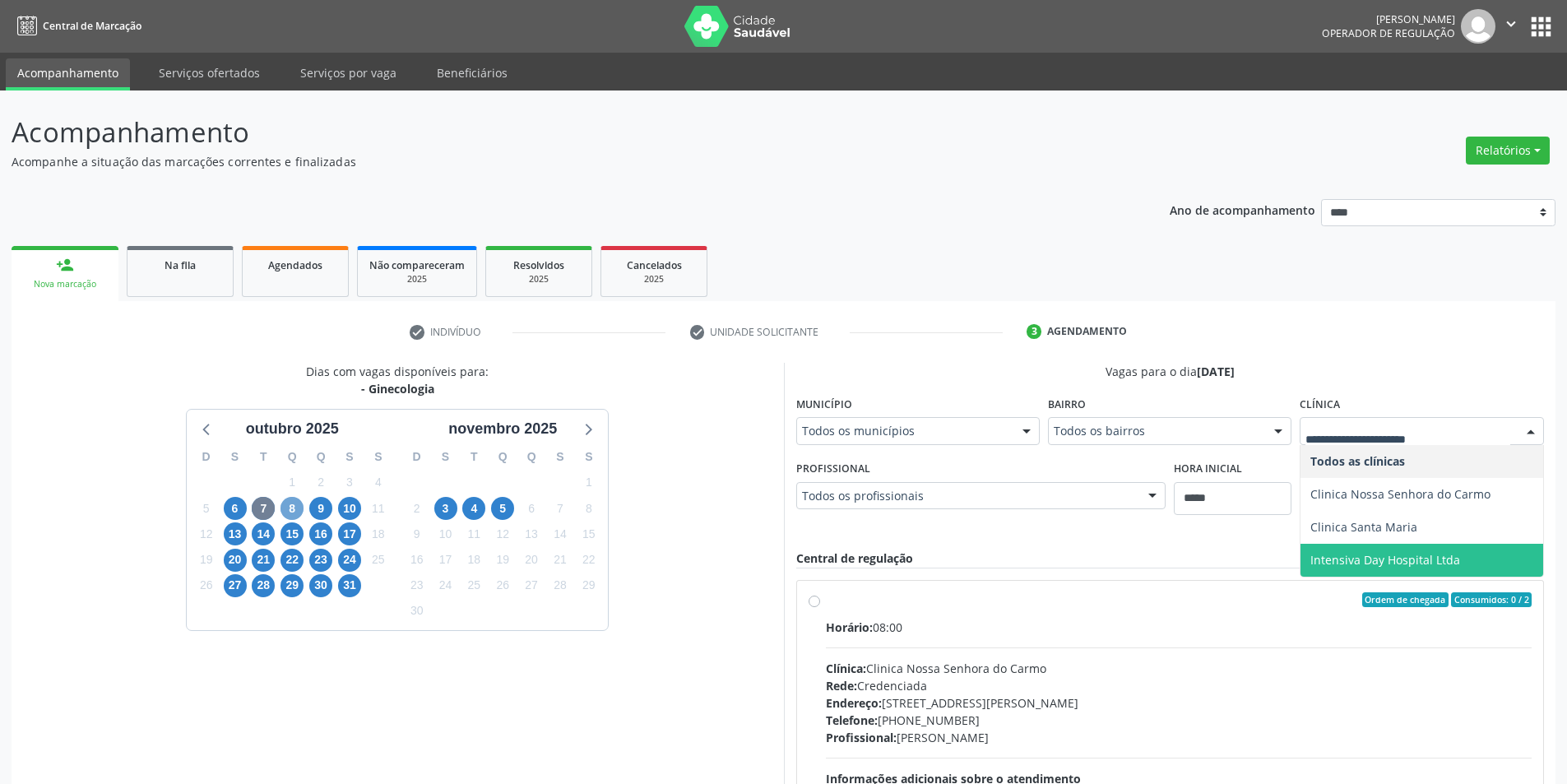
click at [293, 498] on span "8" at bounding box center [292, 508] width 23 height 23
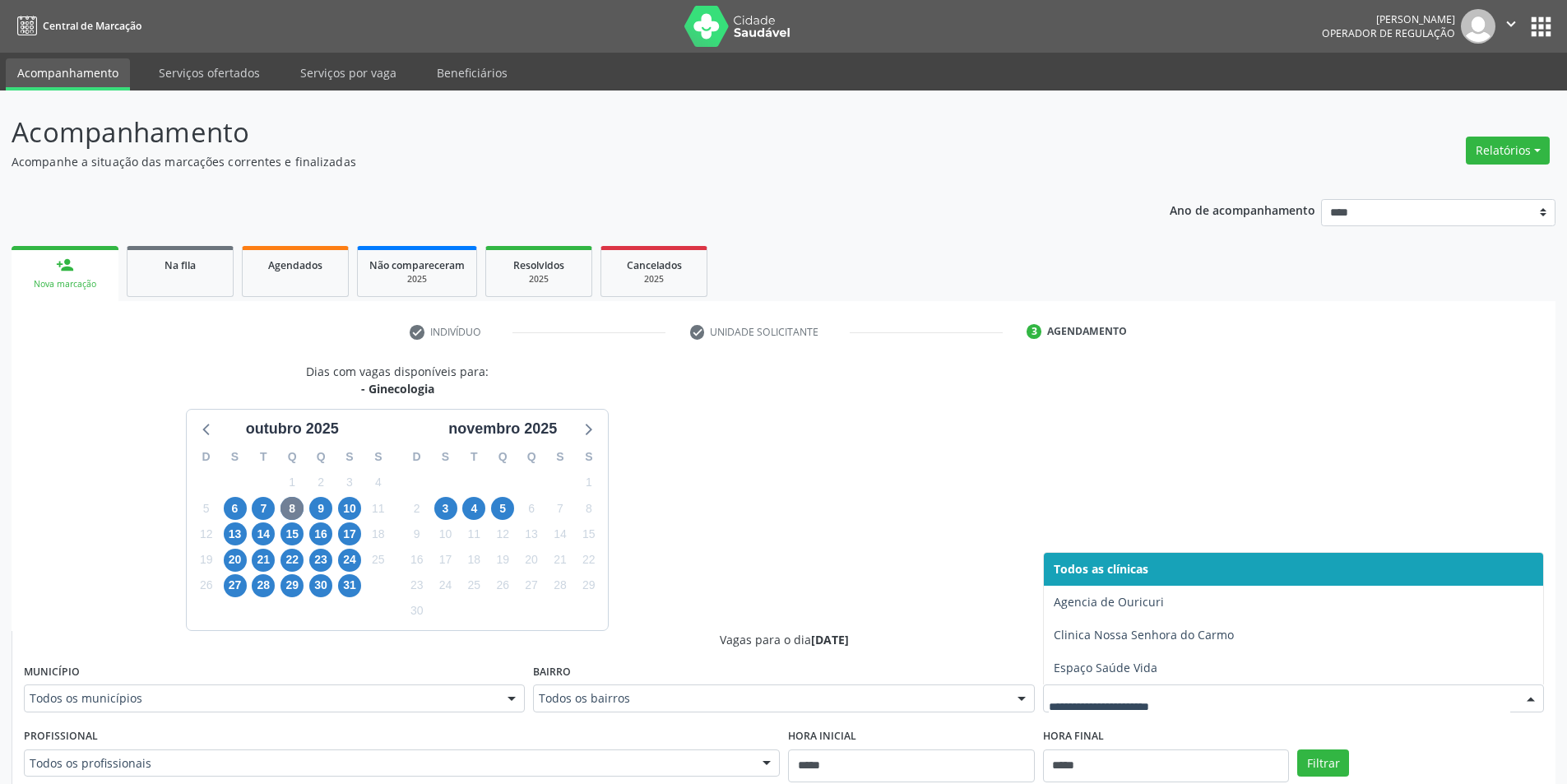
click at [1186, 699] on input "text" at bounding box center [1279, 706] width 461 height 33
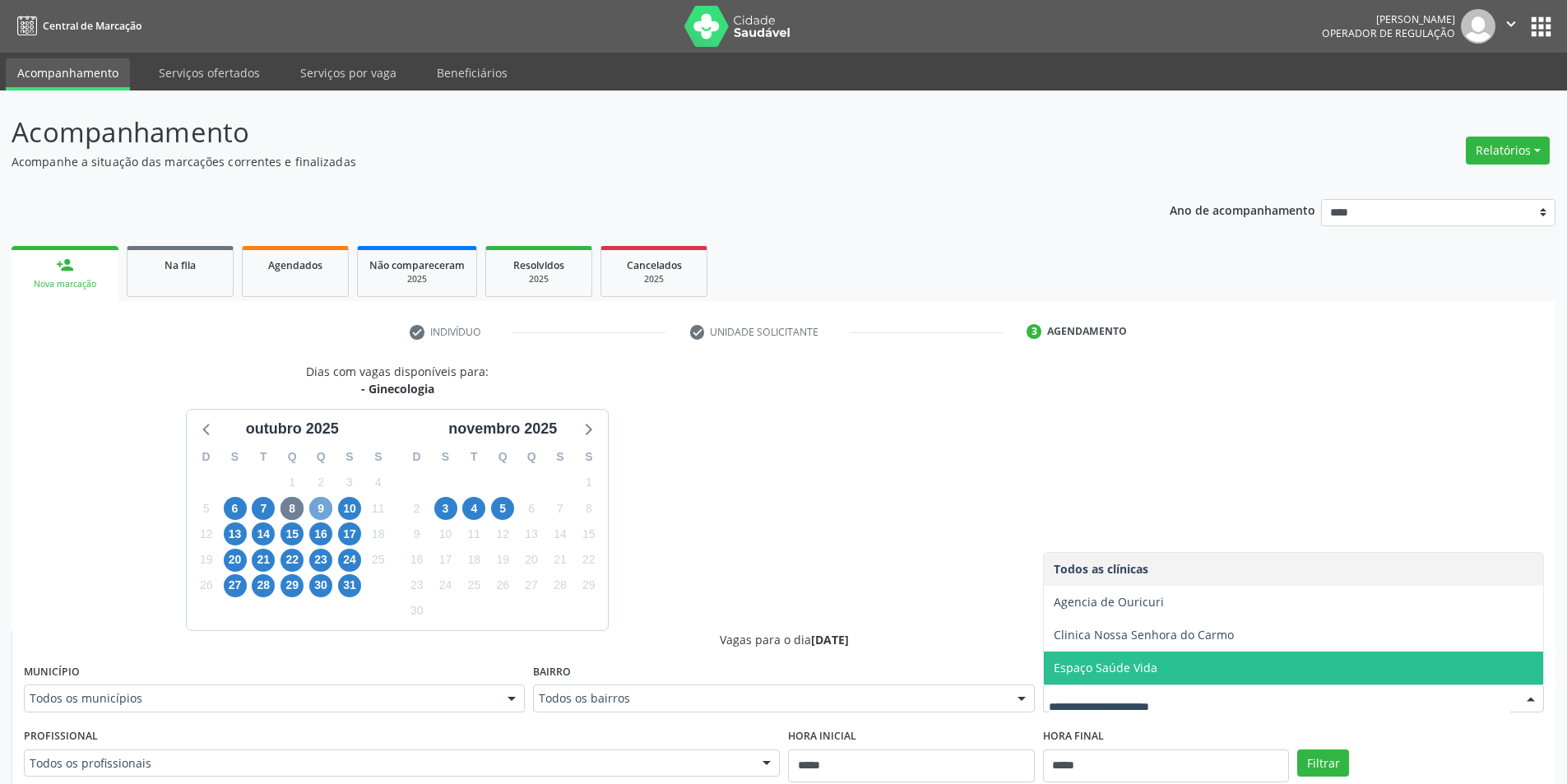
click at [317, 501] on span "9" at bounding box center [321, 508] width 23 height 23
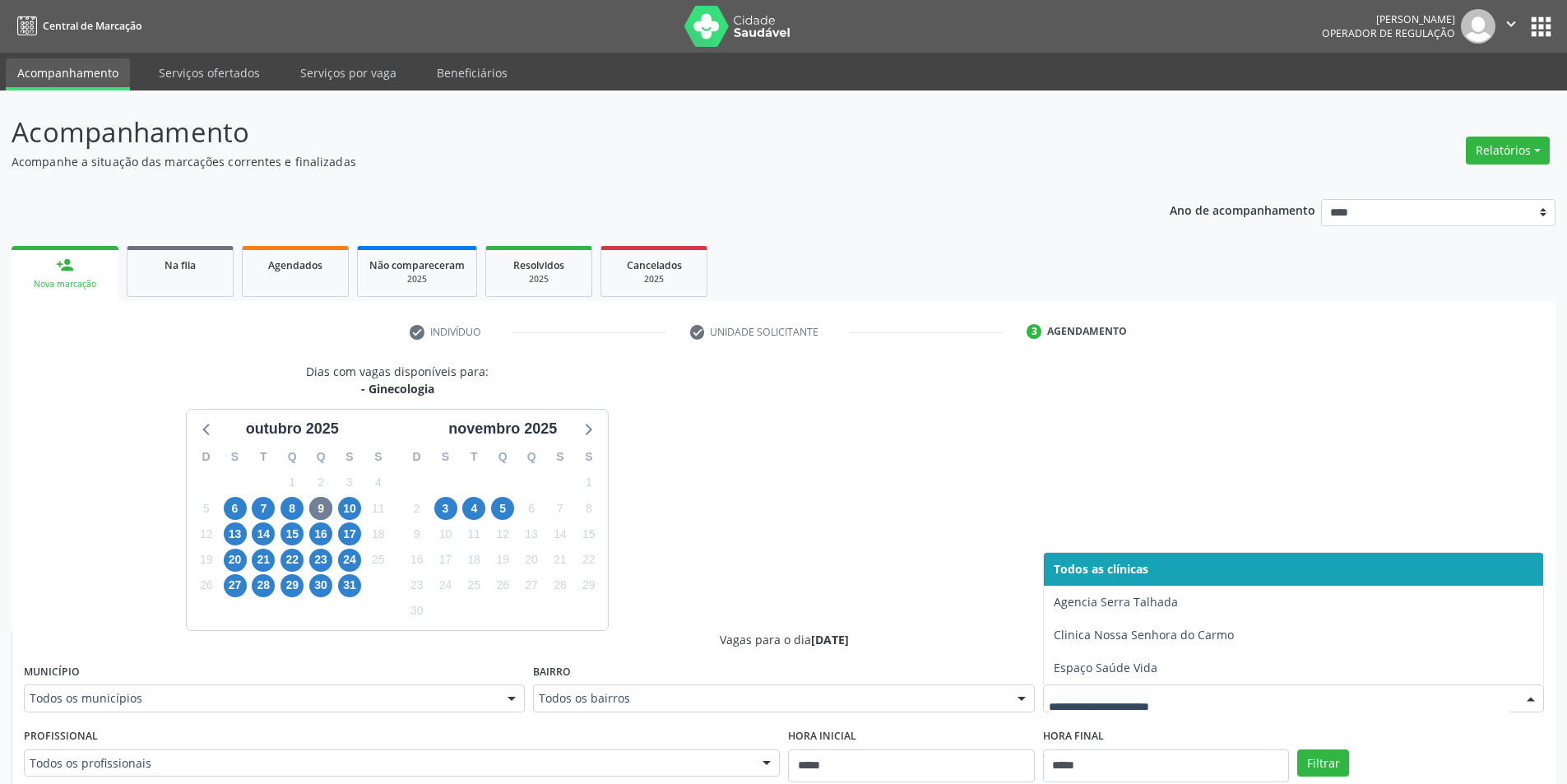
click at [1157, 486] on div "Dias com vagas disponíveis para: - Ginecologia outubro 2025 D S T Q Q S S 28 29…" at bounding box center [784, 763] width 1545 height 802
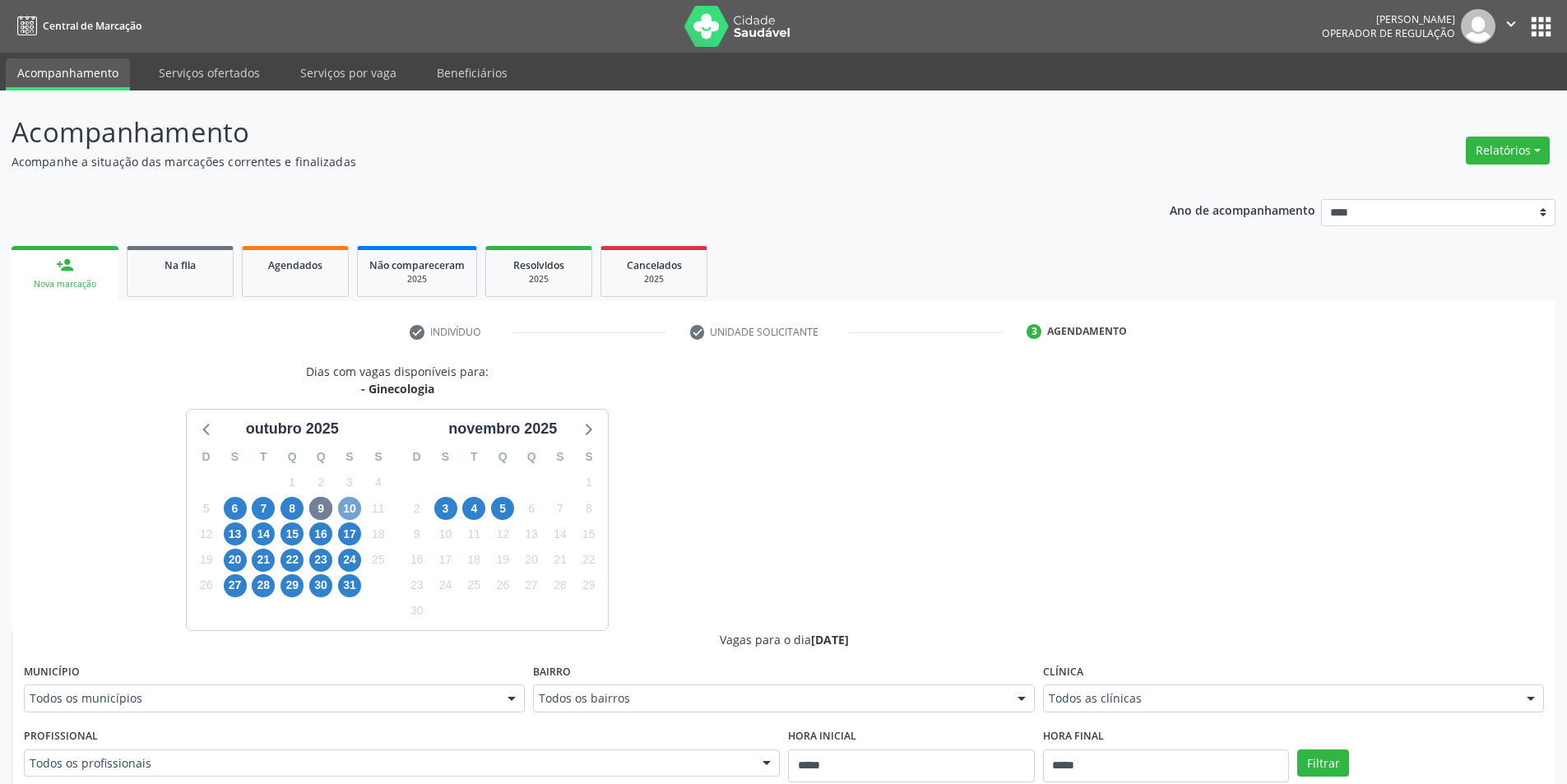
click at [351, 505] on span "10" at bounding box center [350, 508] width 23 height 23
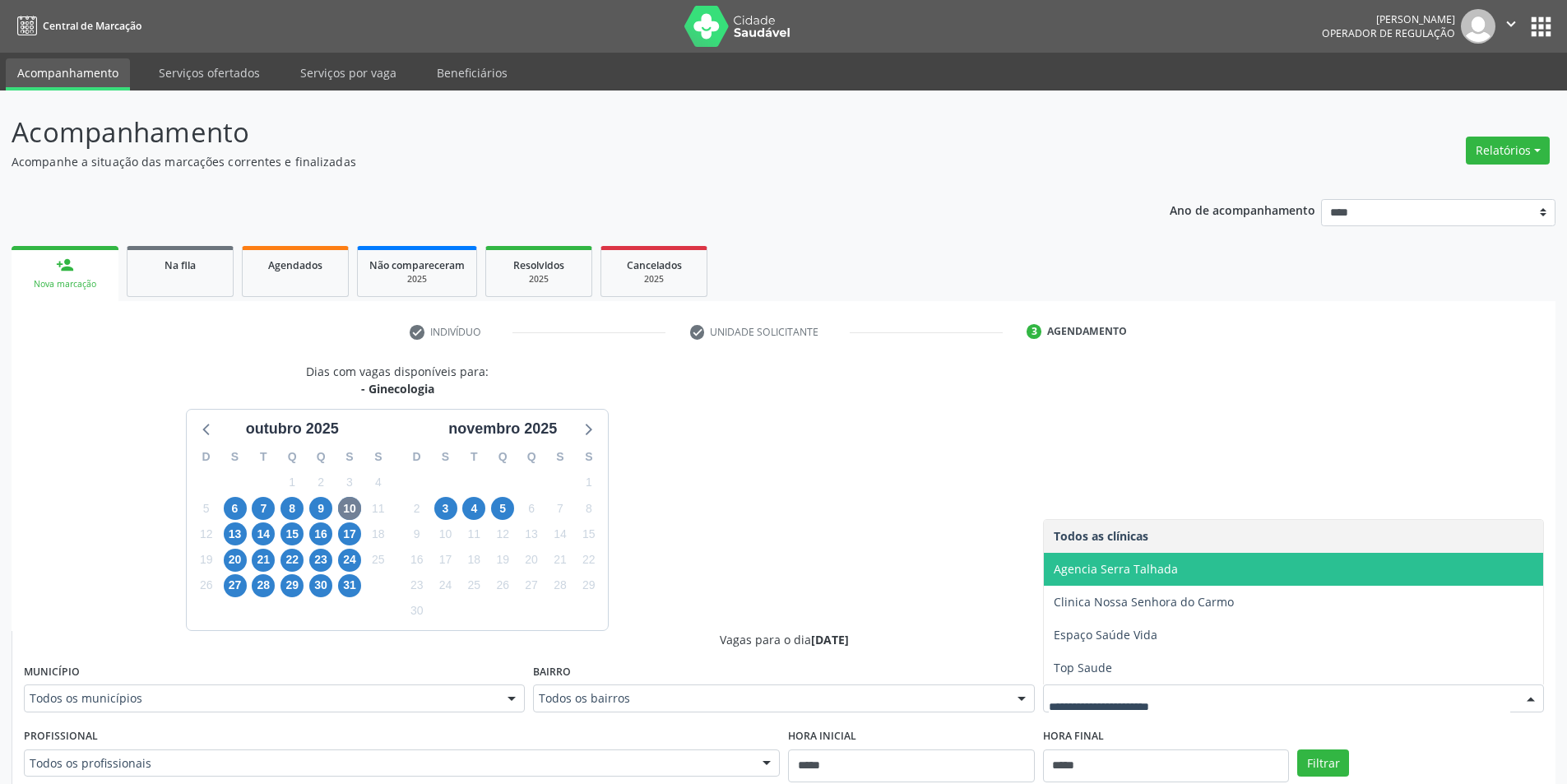
click at [954, 503] on div "Dias com vagas disponíveis para: - Ginecologia outubro 2025 D S T Q Q S S 28 29…" at bounding box center [784, 763] width 1545 height 802
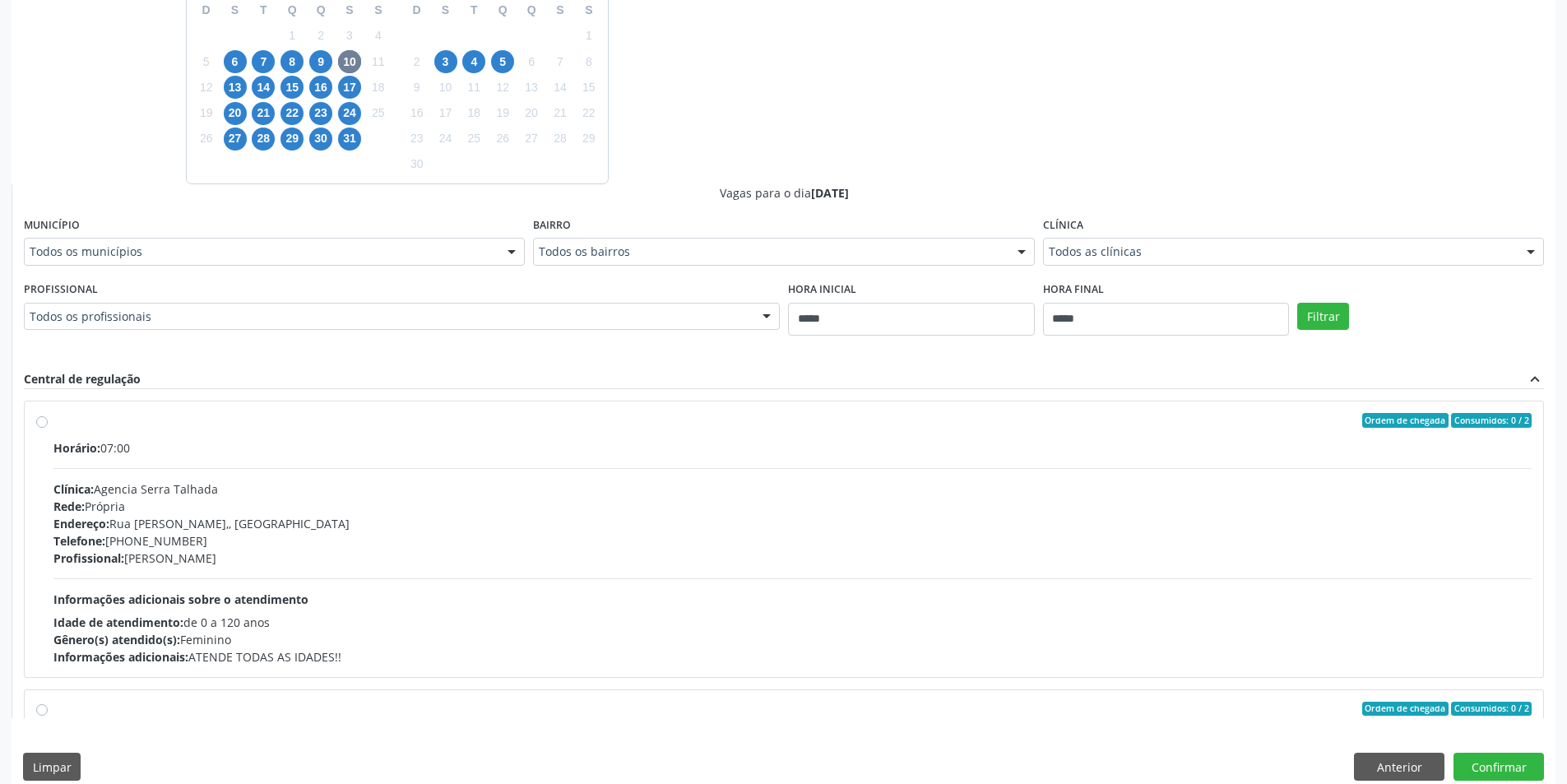
scroll to position [467, 0]
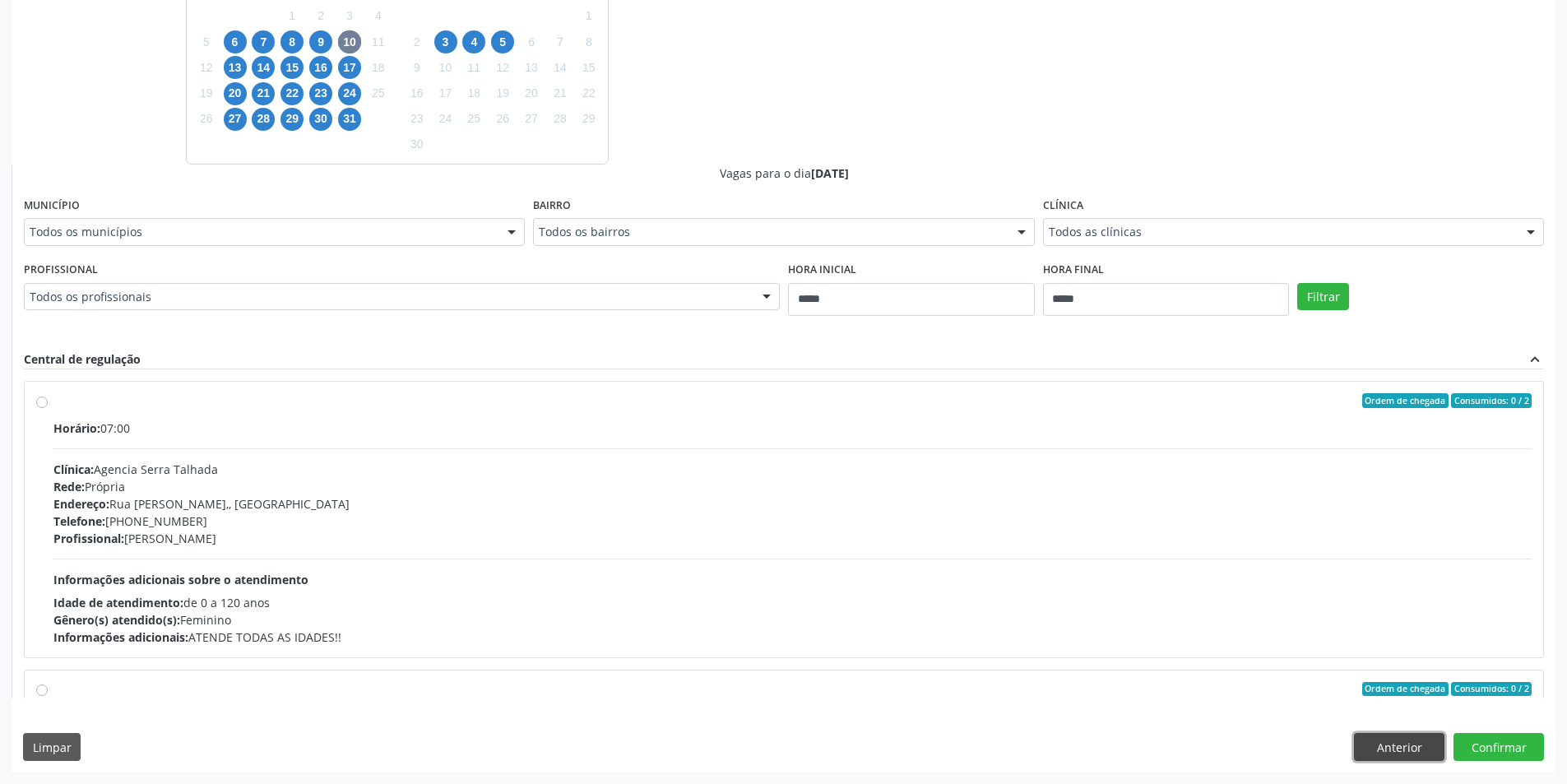
click at [1365, 752] on button "Anterior" at bounding box center [1399, 746] width 91 height 28
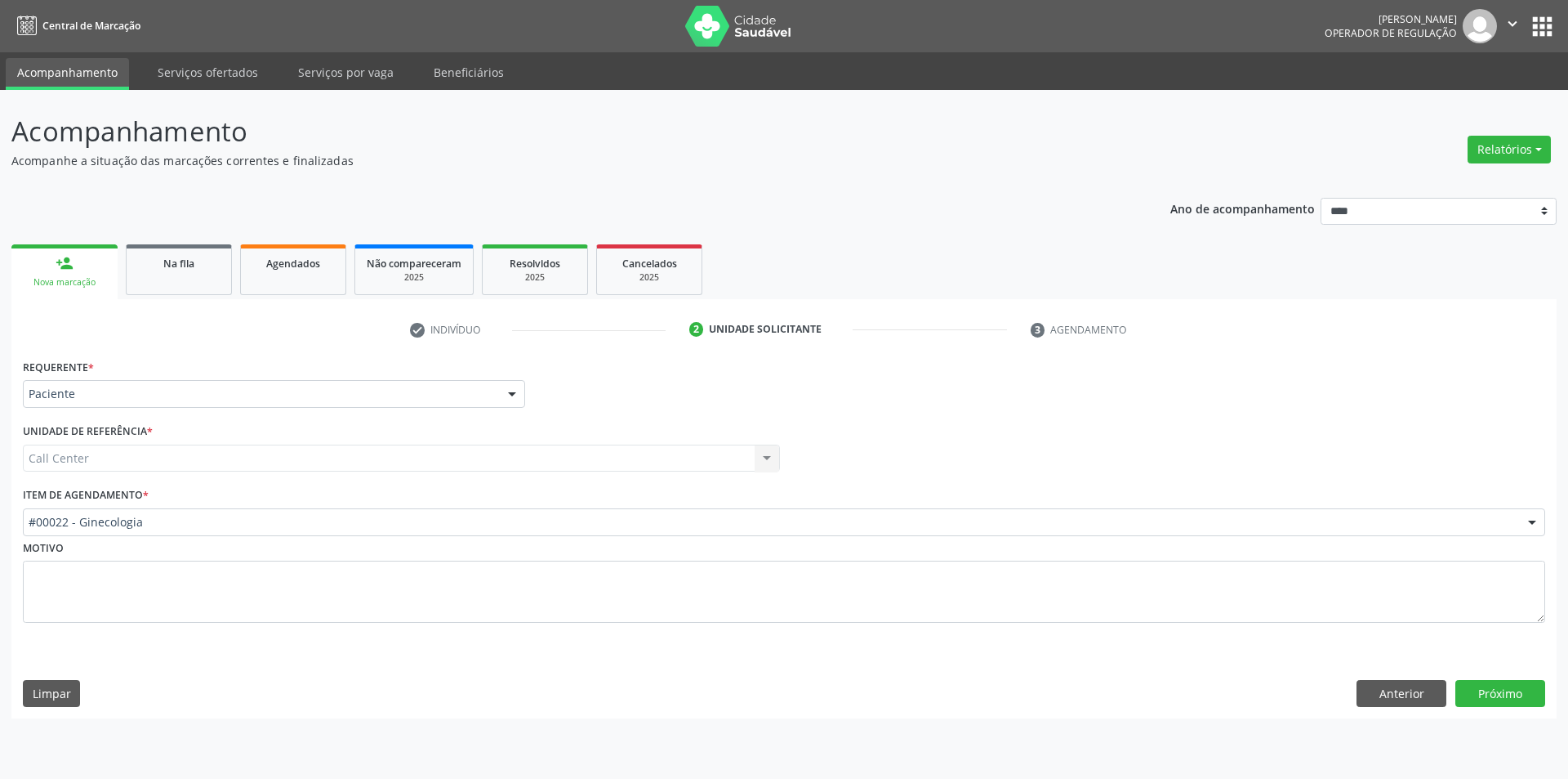
click at [215, 513] on div "#00022 - Ginecologia" at bounding box center [784, 522] width 1522 height 28
click at [1504, 692] on button "Próximo" at bounding box center [1500, 693] width 90 height 28
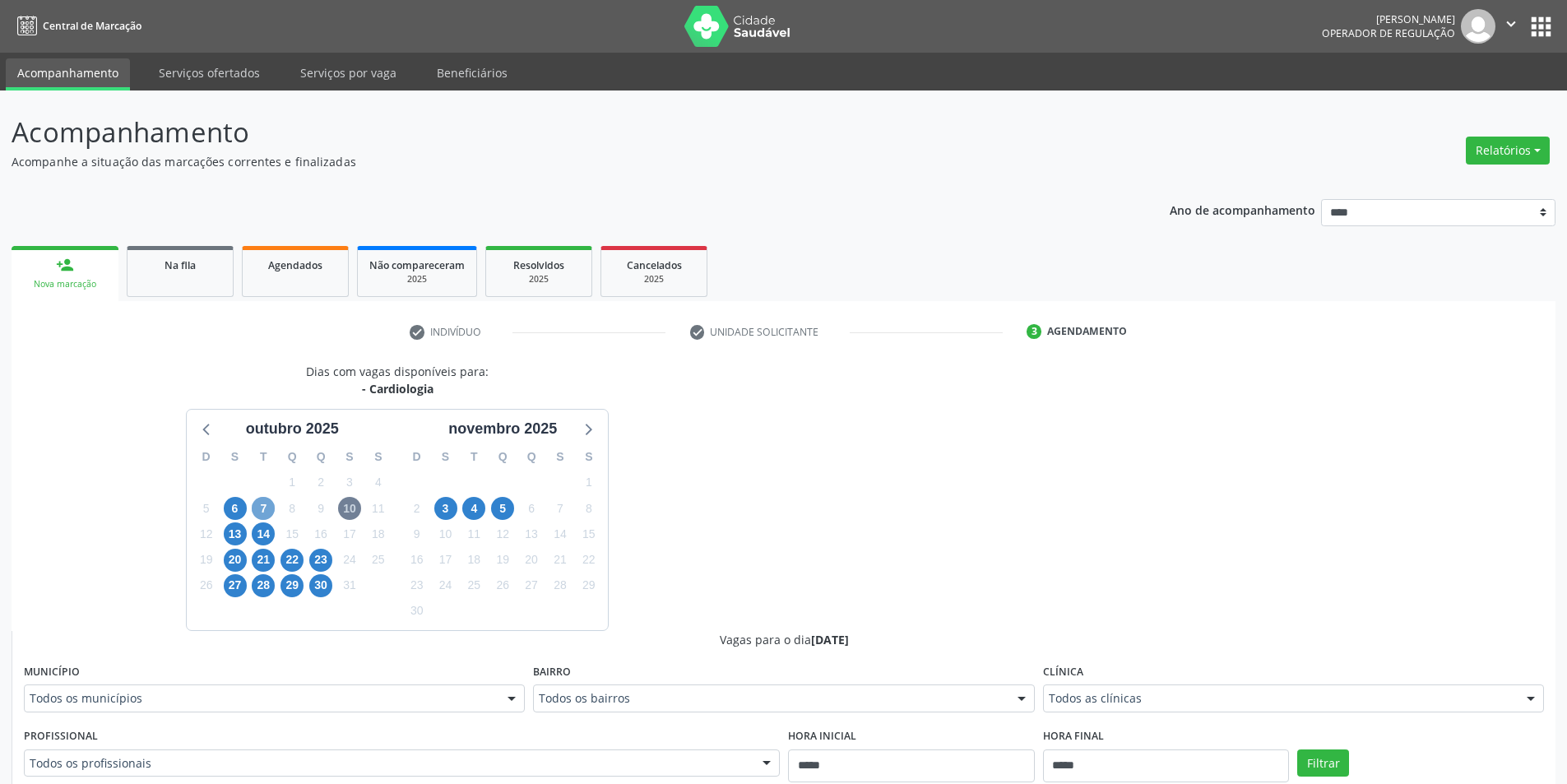
click at [262, 509] on span "7" at bounding box center [264, 508] width 23 height 23
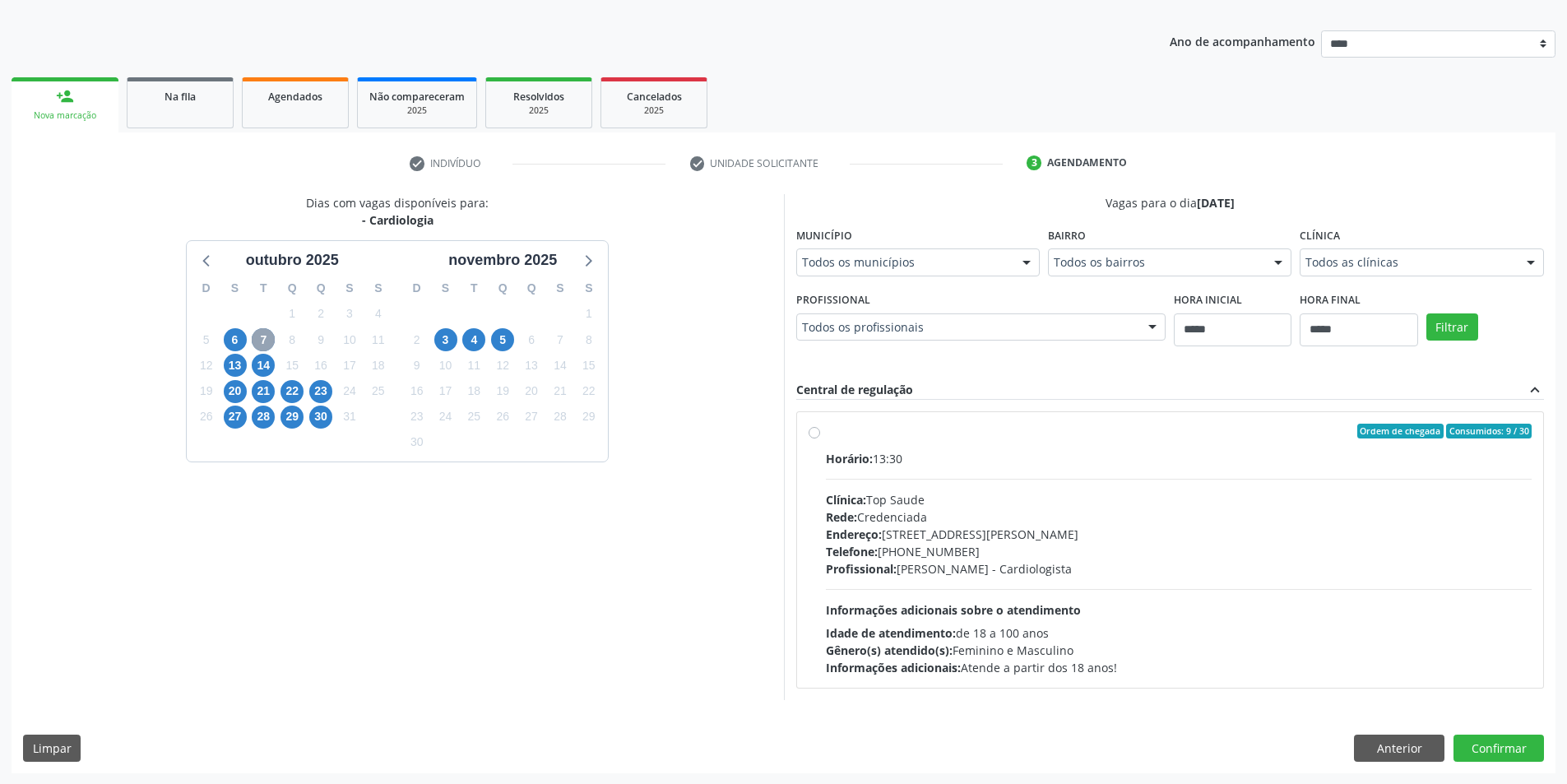
scroll to position [169, 0]
click at [479, 343] on span "4" at bounding box center [474, 339] width 23 height 23
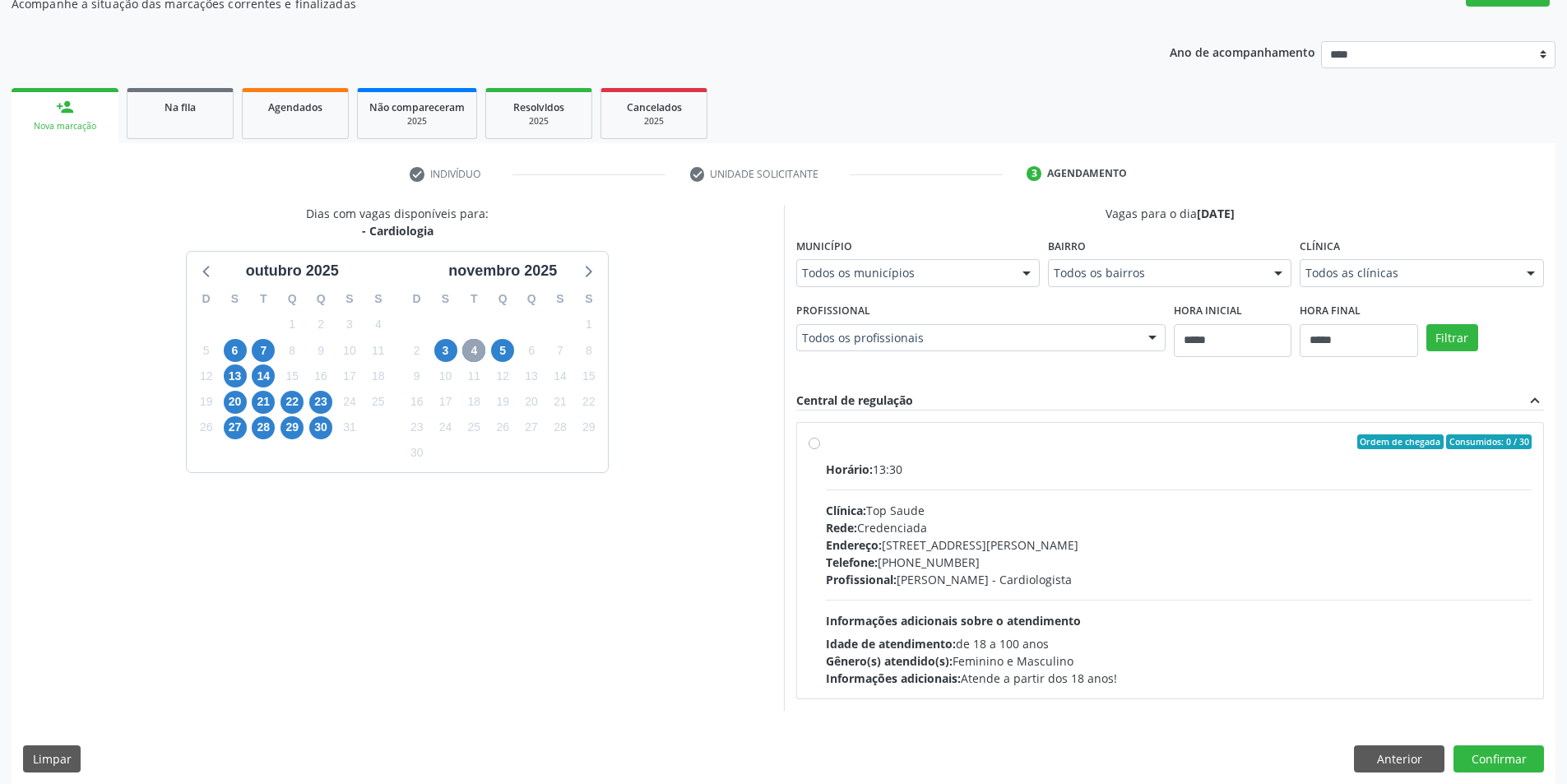
scroll to position [165, 0]
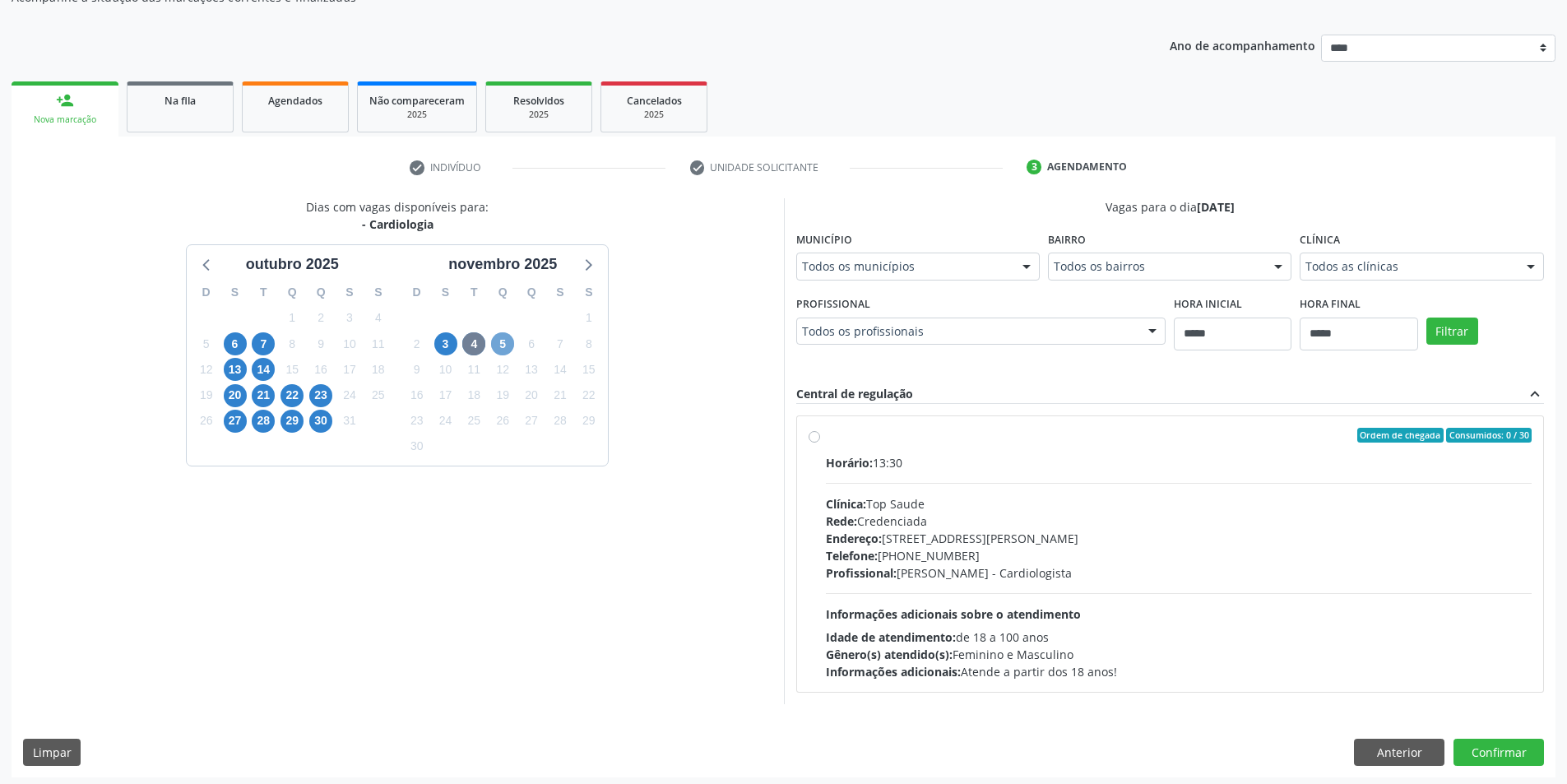
click at [506, 341] on span "5" at bounding box center [503, 343] width 23 height 23
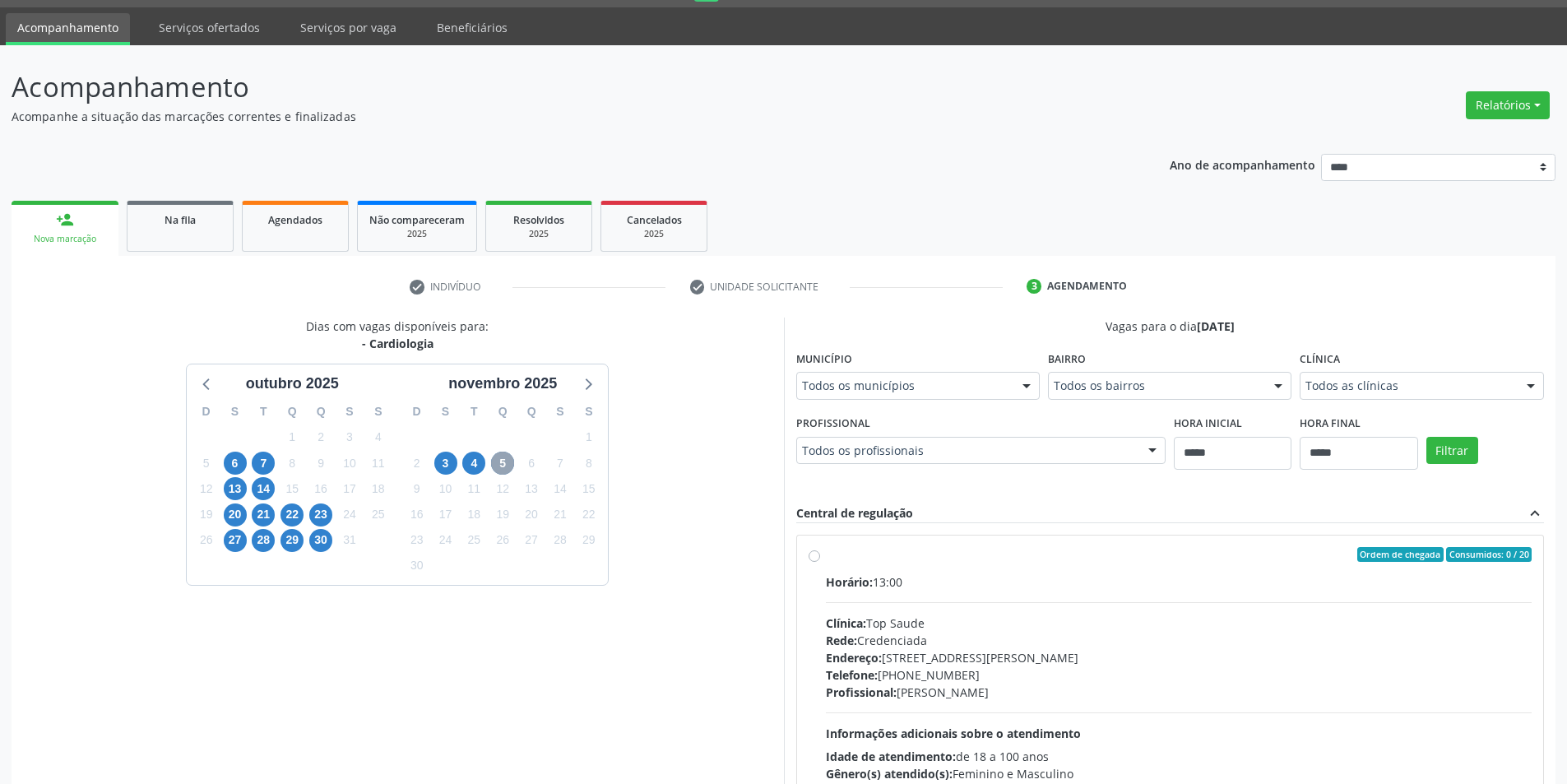
scroll to position [169, 0]
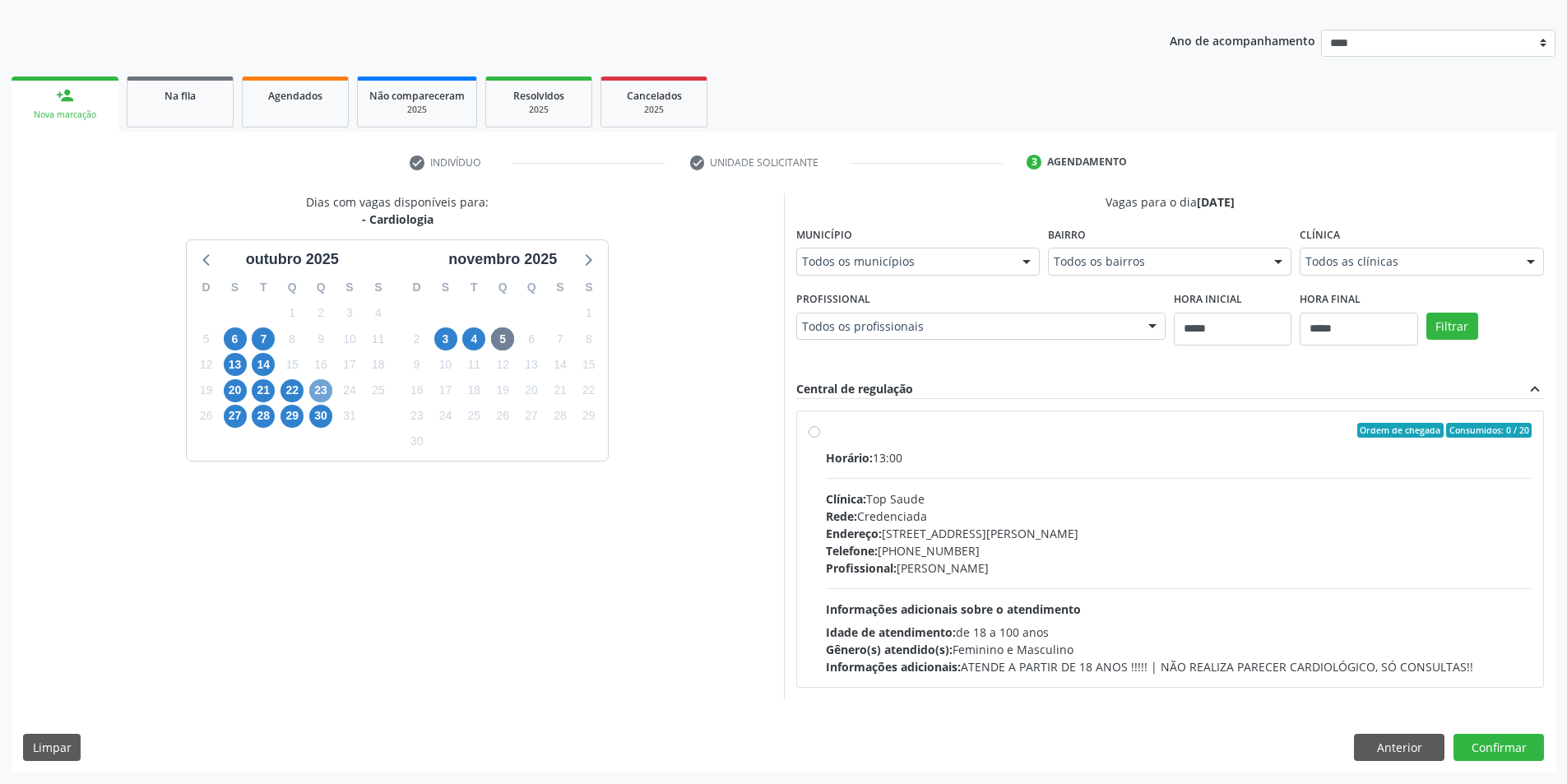
click at [324, 388] on span "23" at bounding box center [321, 391] width 23 height 23
click at [237, 416] on span "27" at bounding box center [236, 416] width 23 height 23
click at [261, 369] on span "14" at bounding box center [264, 364] width 23 height 23
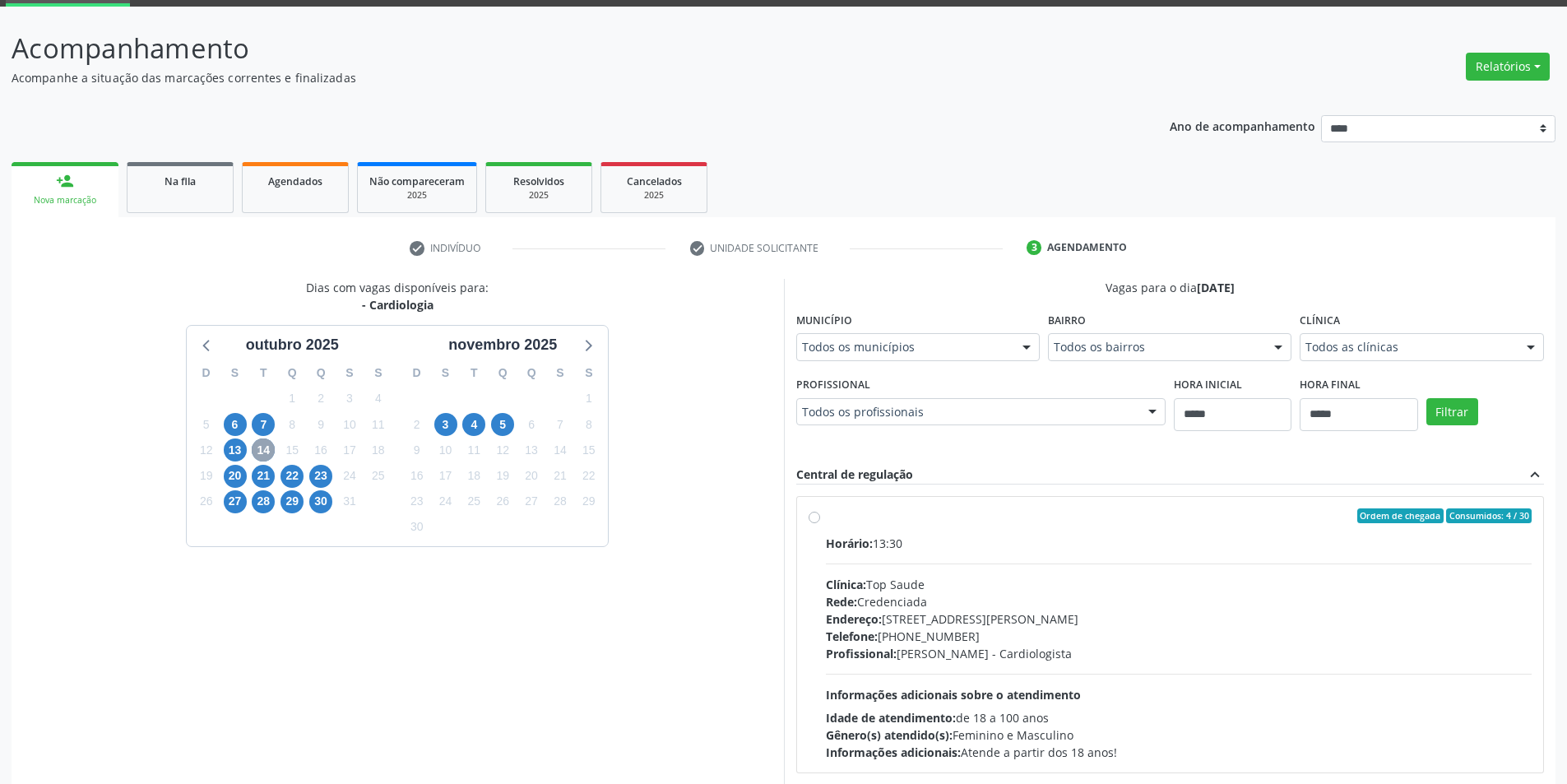
scroll to position [165, 0]
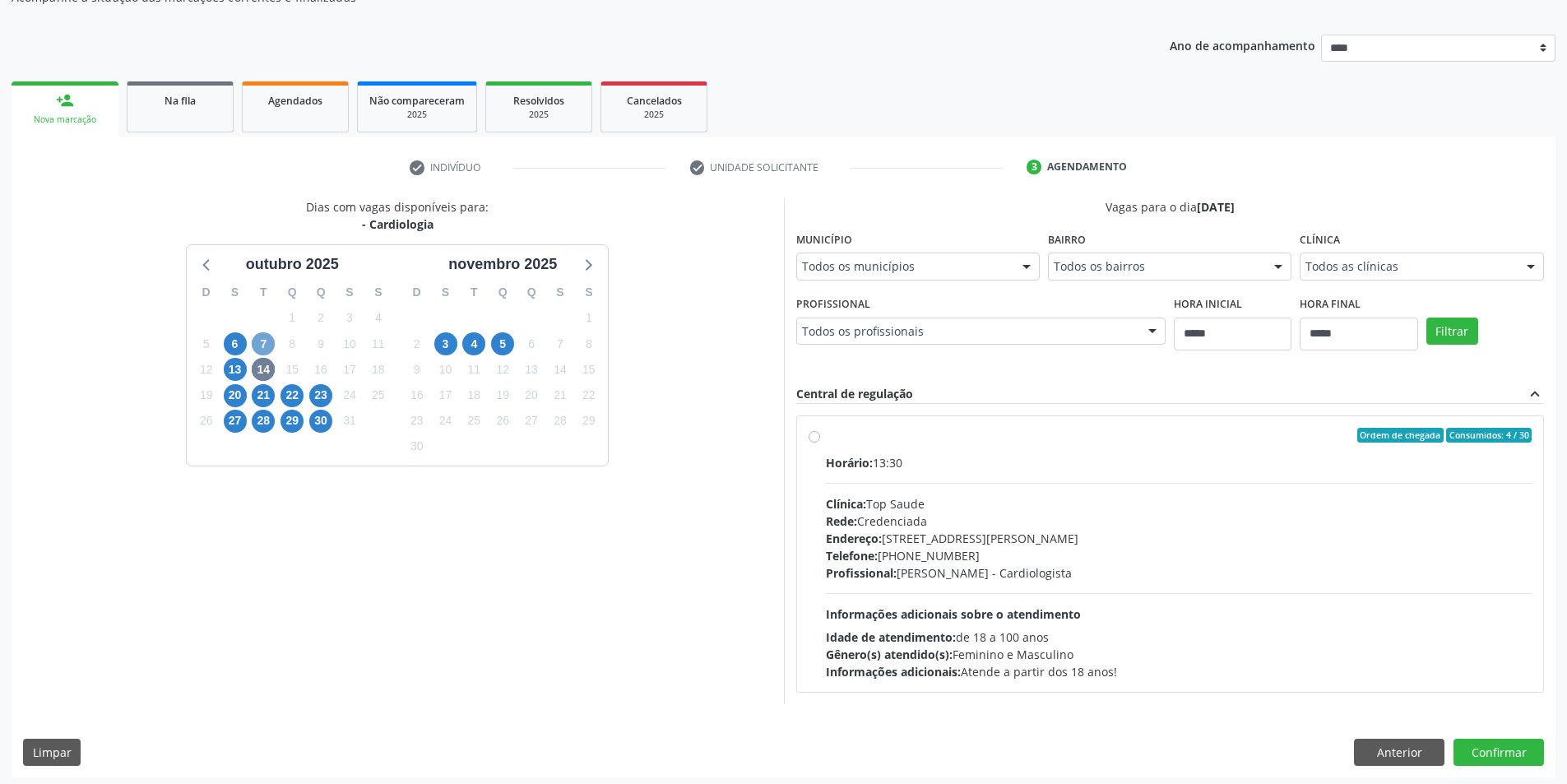
click at [263, 346] on span "7" at bounding box center [264, 343] width 23 height 23
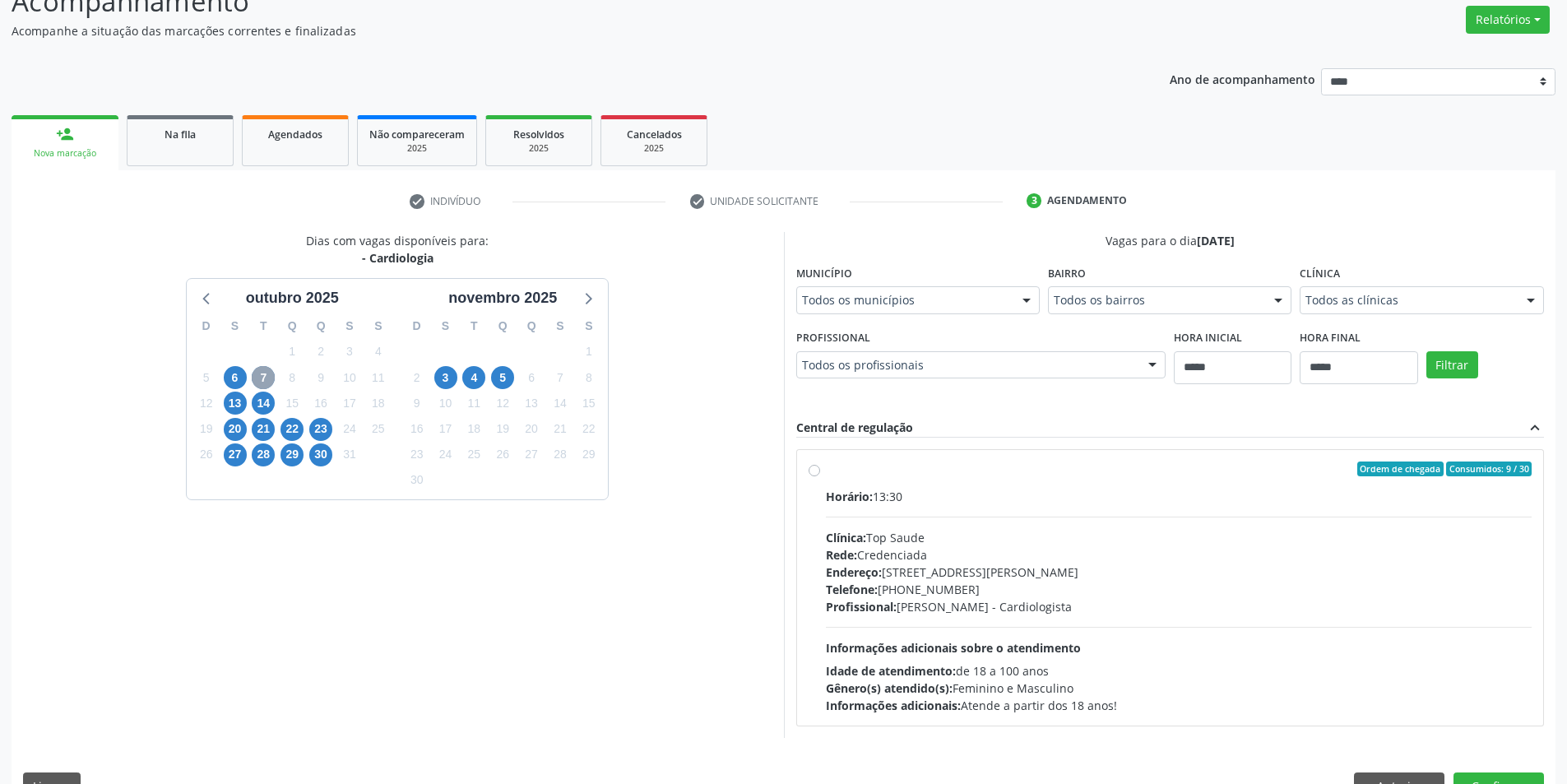
scroll to position [169, 0]
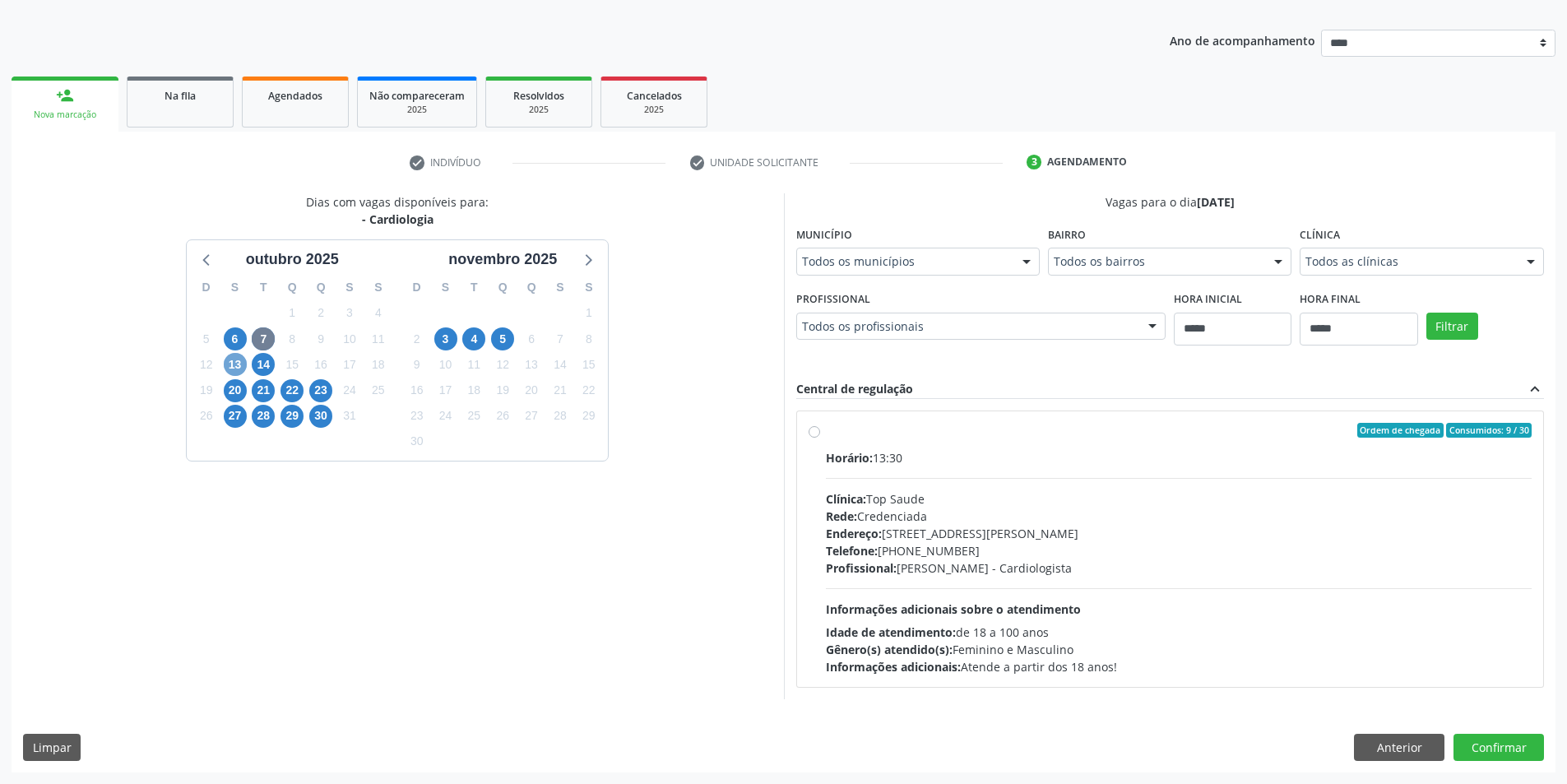
click at [235, 365] on span "13" at bounding box center [236, 364] width 23 height 23
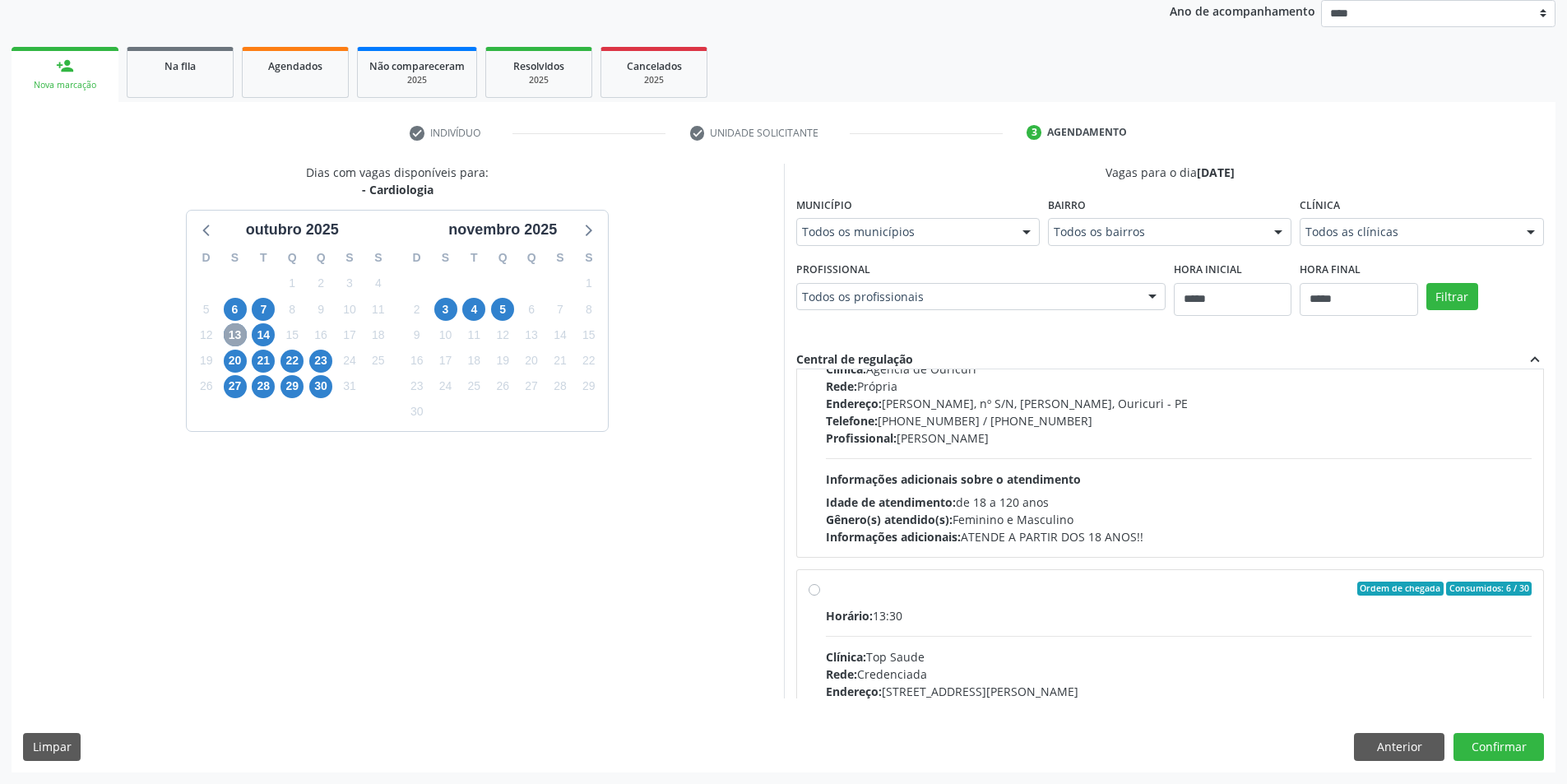
scroll to position [259, 0]
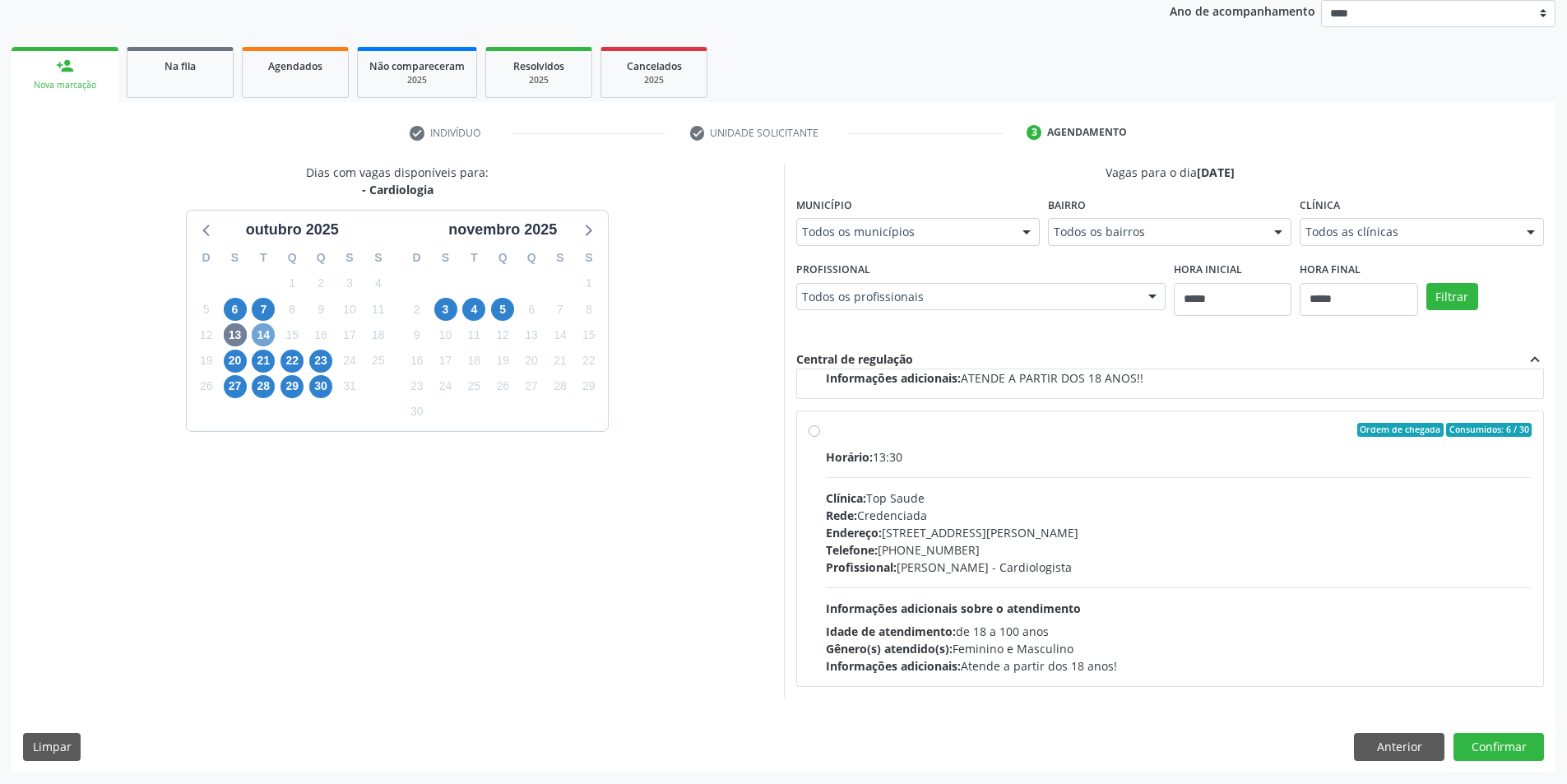
click at [274, 335] on span "14" at bounding box center [264, 334] width 23 height 23
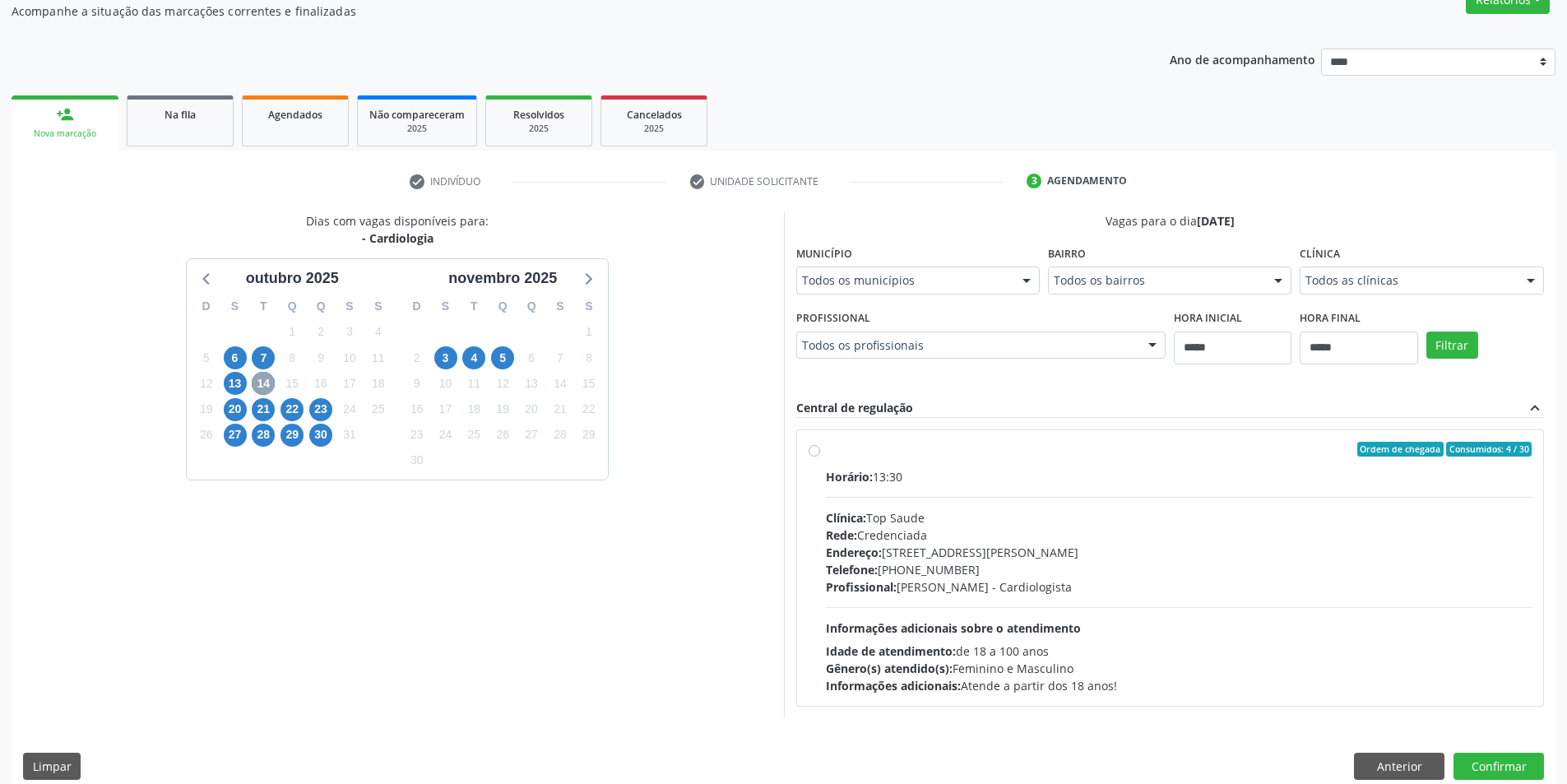
scroll to position [165, 0]
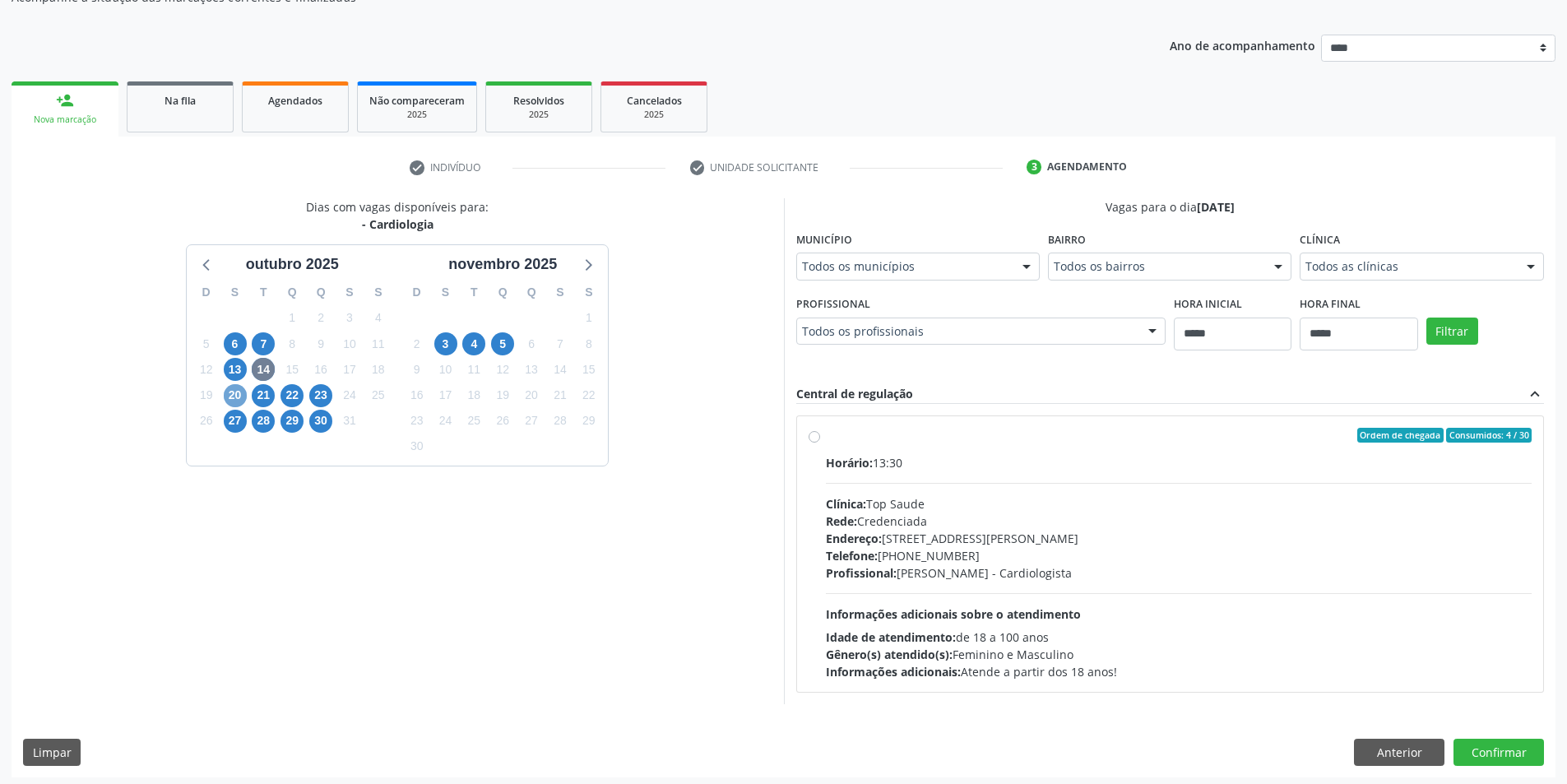
click at [236, 393] on span "20" at bounding box center [236, 396] width 23 height 23
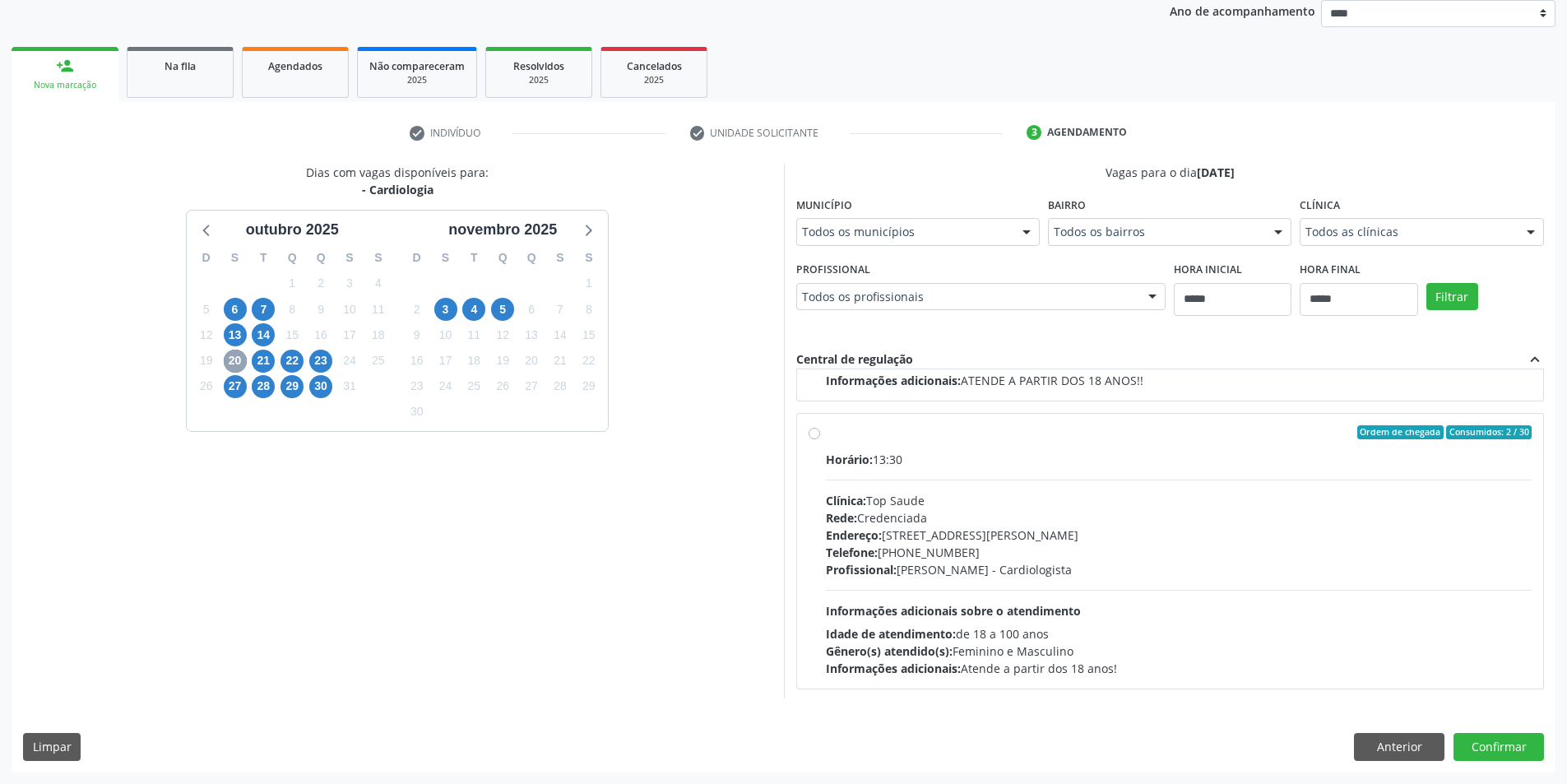
scroll to position [259, 0]
click at [268, 357] on span "21" at bounding box center [264, 361] width 23 height 23
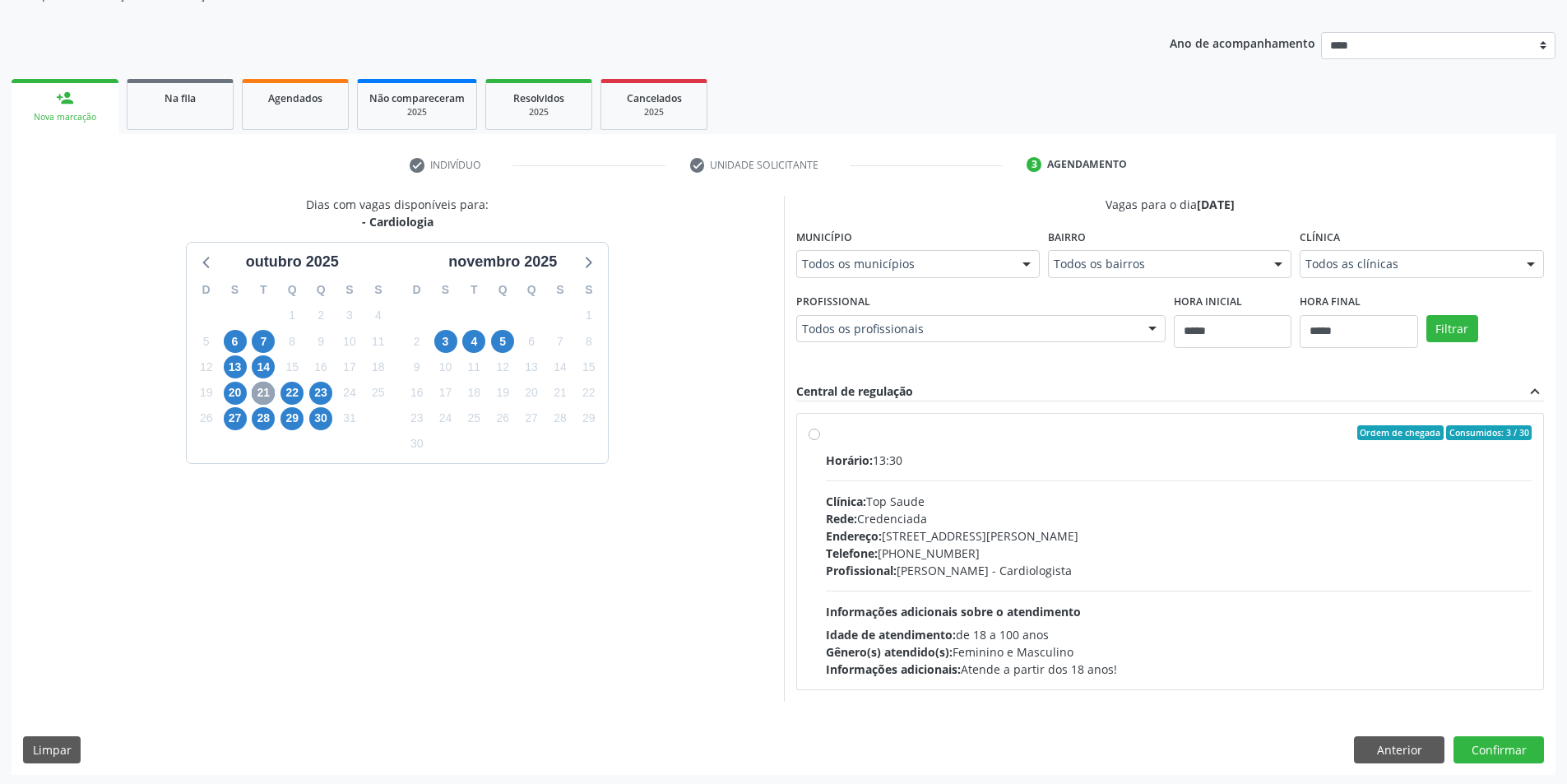
scroll to position [169, 0]
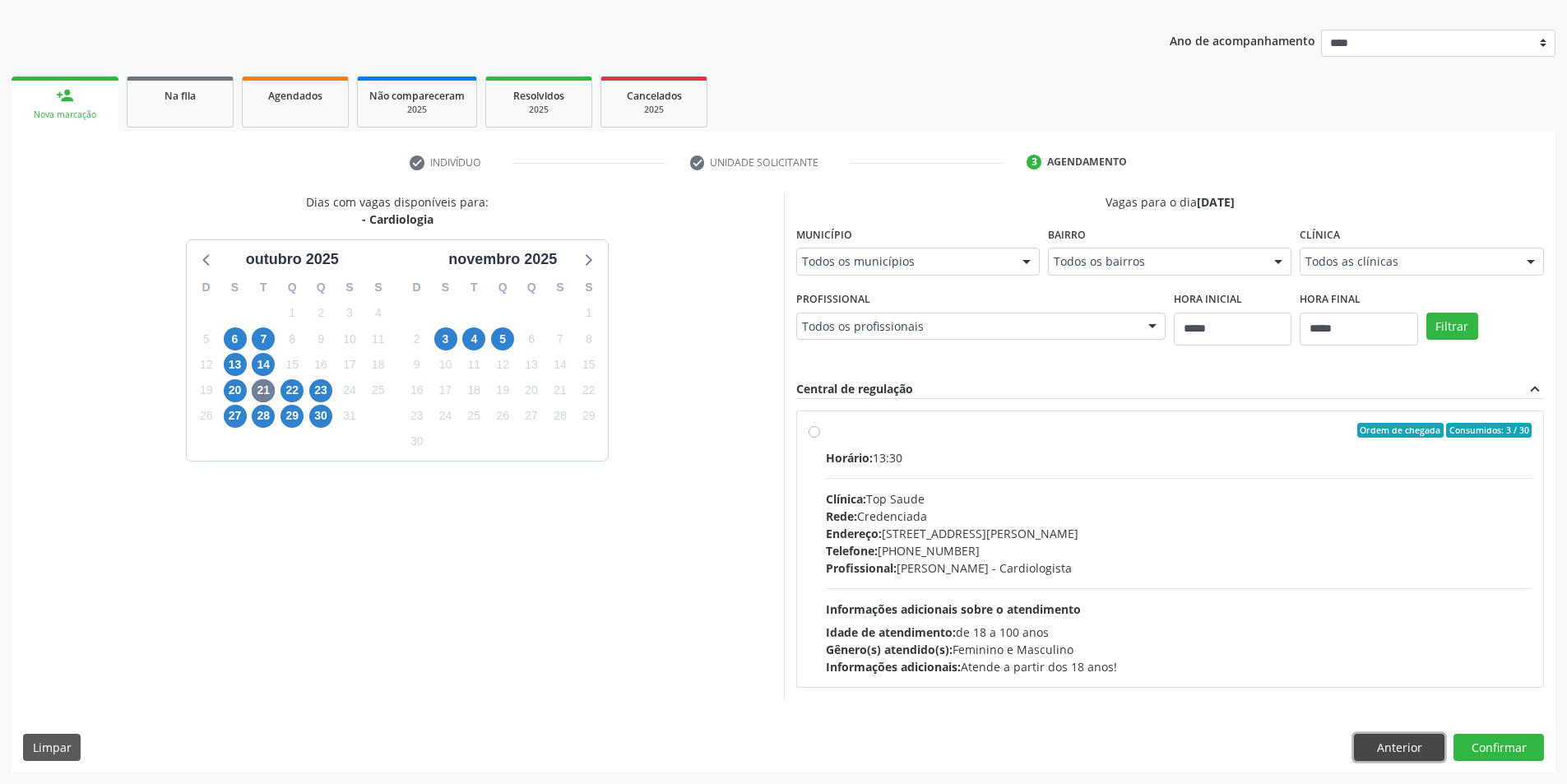
click at [1396, 741] on button "Anterior" at bounding box center [1399, 747] width 91 height 28
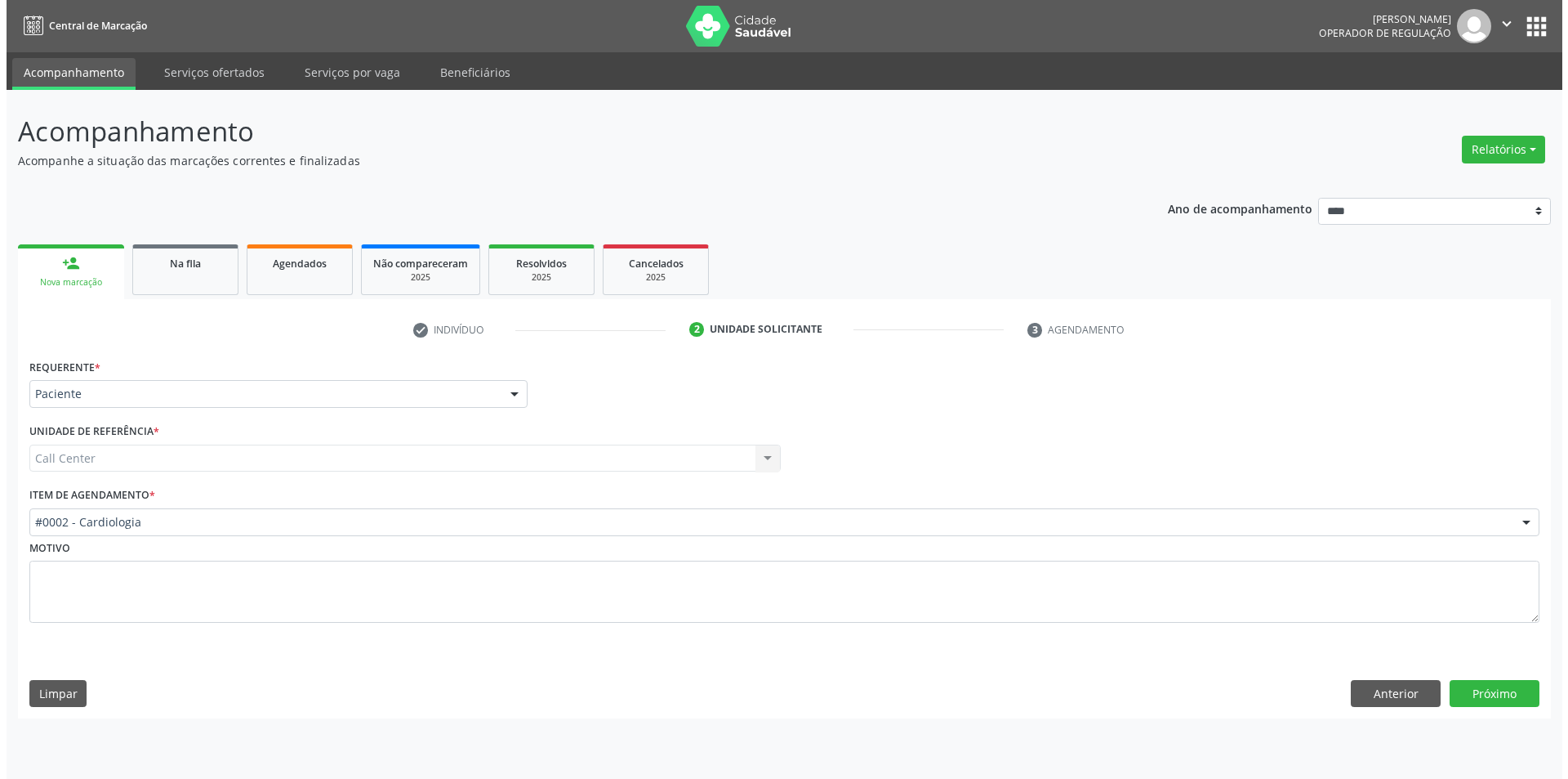
scroll to position [0, 0]
click at [29, 523] on input "text" at bounding box center [29, 530] width 0 height 33
click at [29, 517] on input "text" at bounding box center [29, 530] width 0 height 33
click at [29, 527] on input "text" at bounding box center [29, 530] width 0 height 33
click at [29, 529] on input "text" at bounding box center [29, 530] width 0 height 33
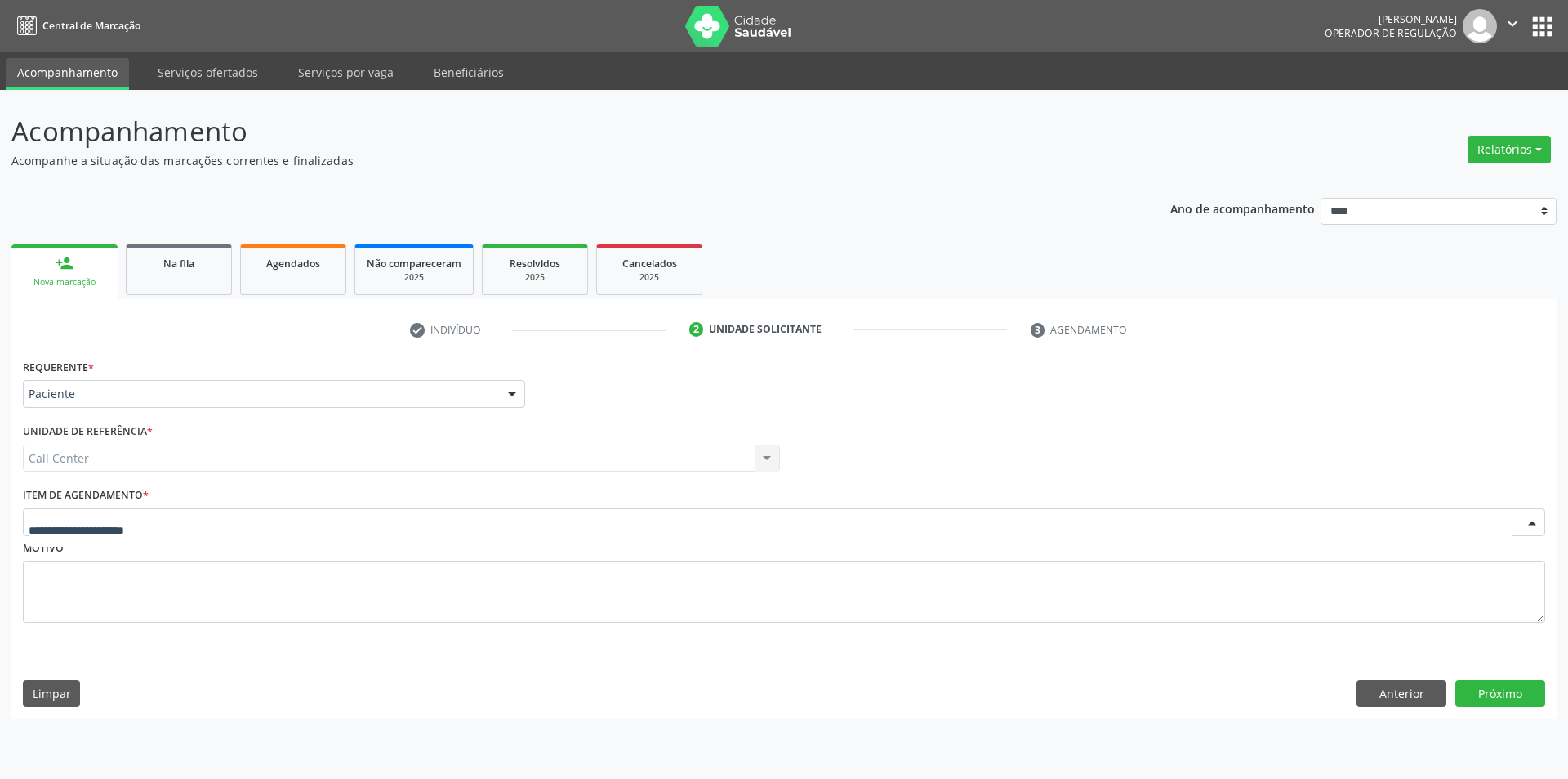
click at [184, 521] on input "text" at bounding box center [770, 530] width 1483 height 33
click at [282, 515] on input "text" at bounding box center [770, 530] width 1483 height 33
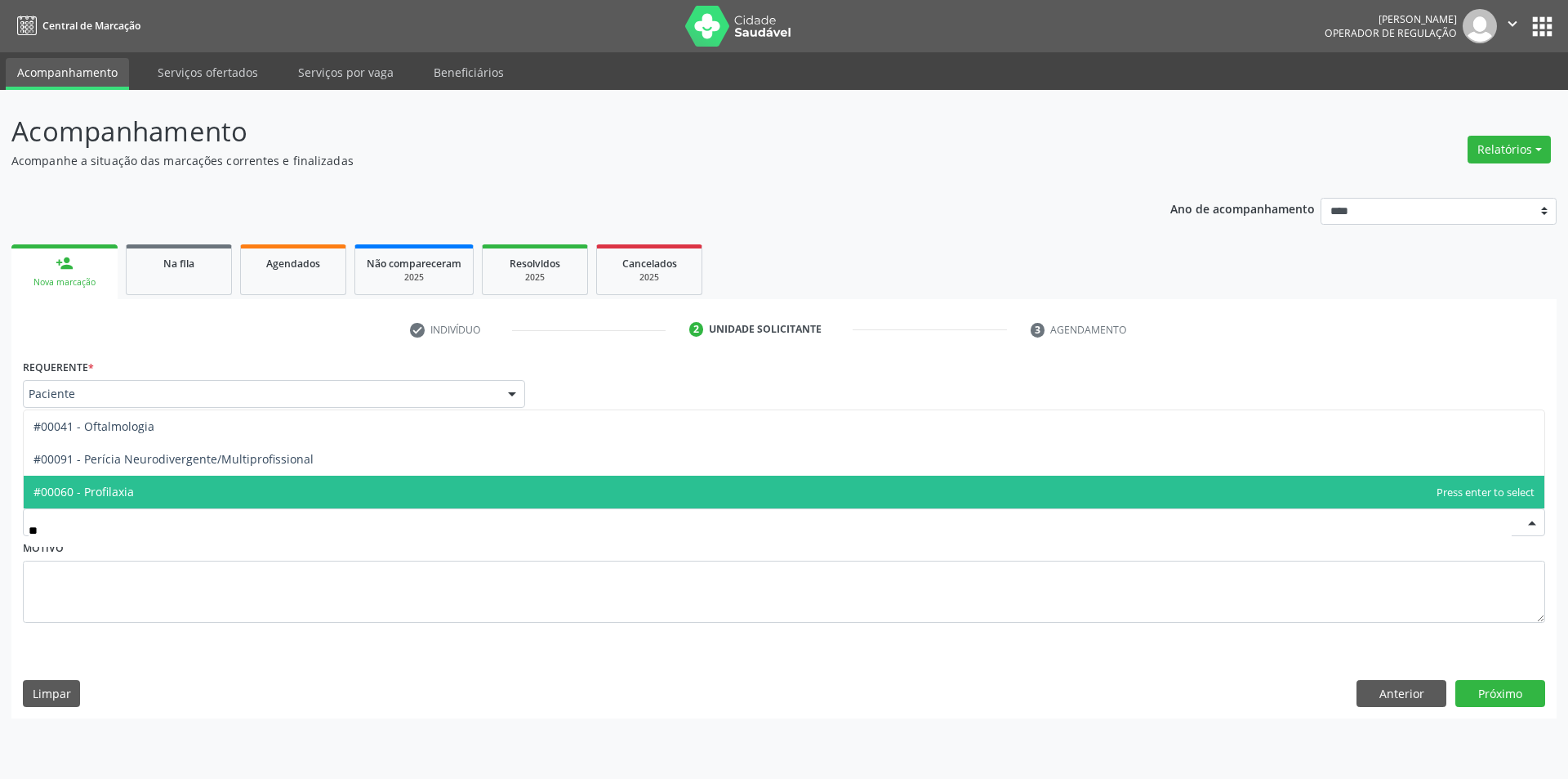
type input "***"
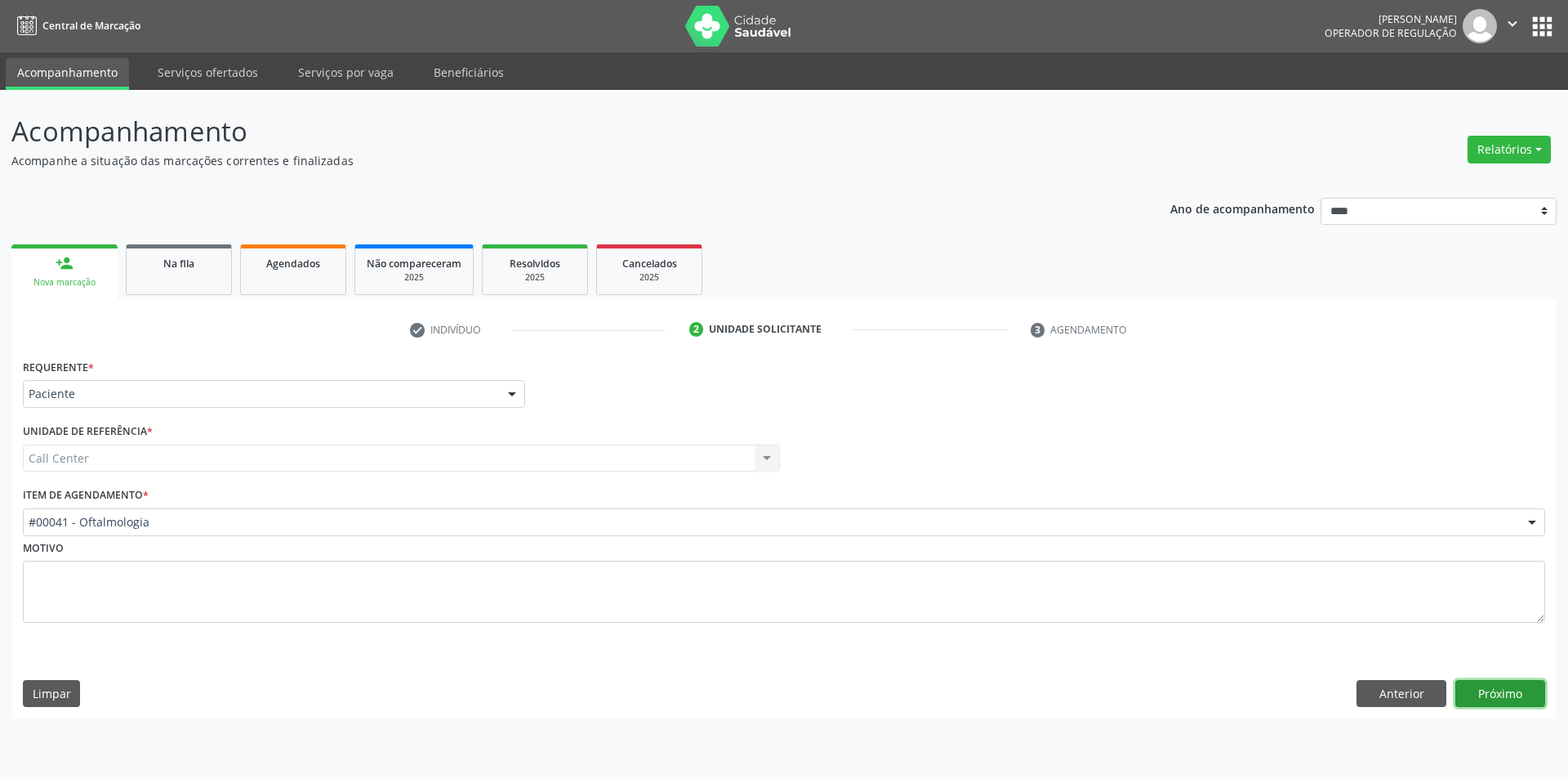
click at [1525, 699] on button "Próximo" at bounding box center [1500, 693] width 90 height 28
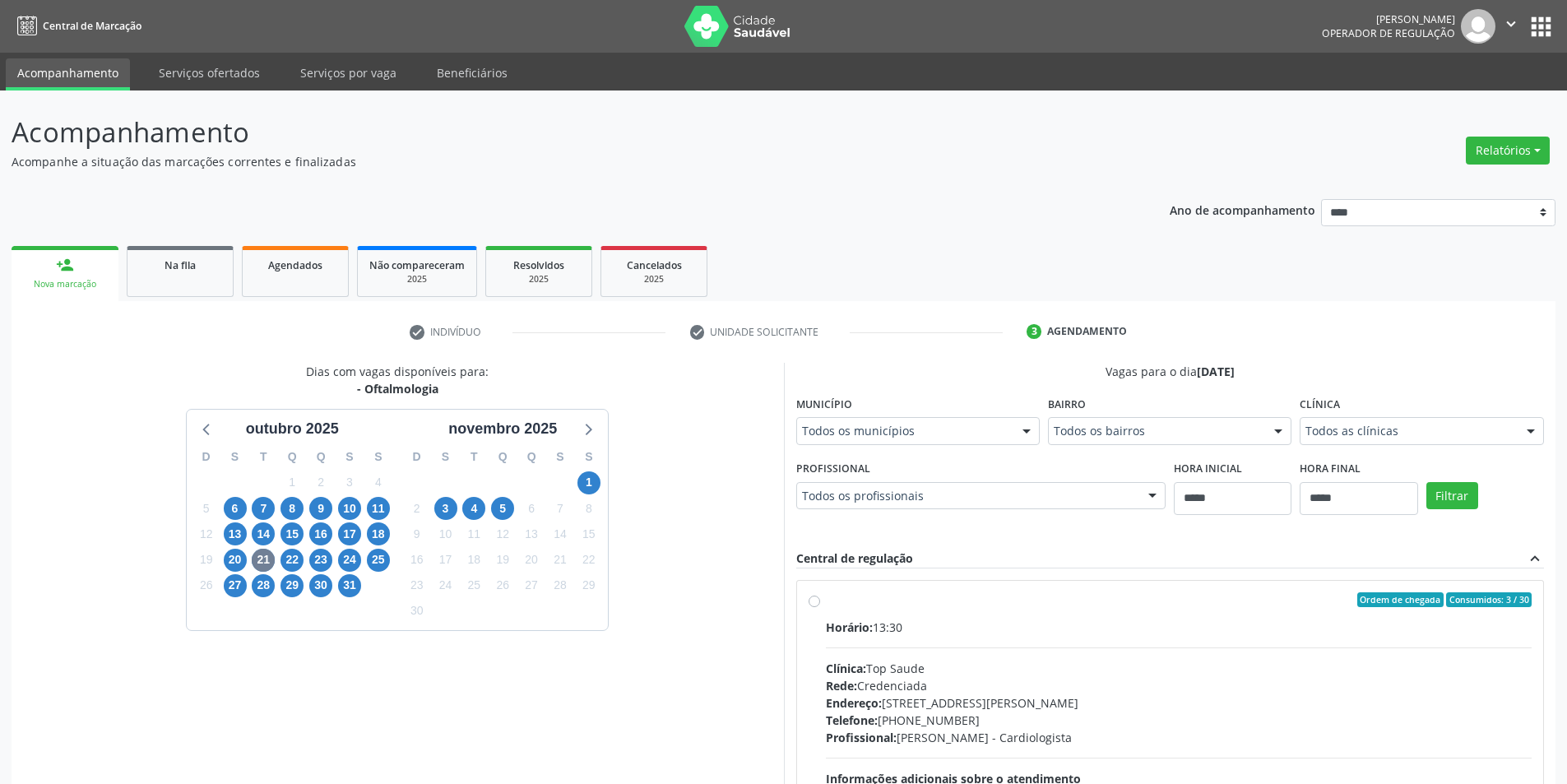
click at [309, 591] on div "30" at bounding box center [321, 584] width 23 height 25
click at [318, 588] on span "30" at bounding box center [321, 585] width 23 height 23
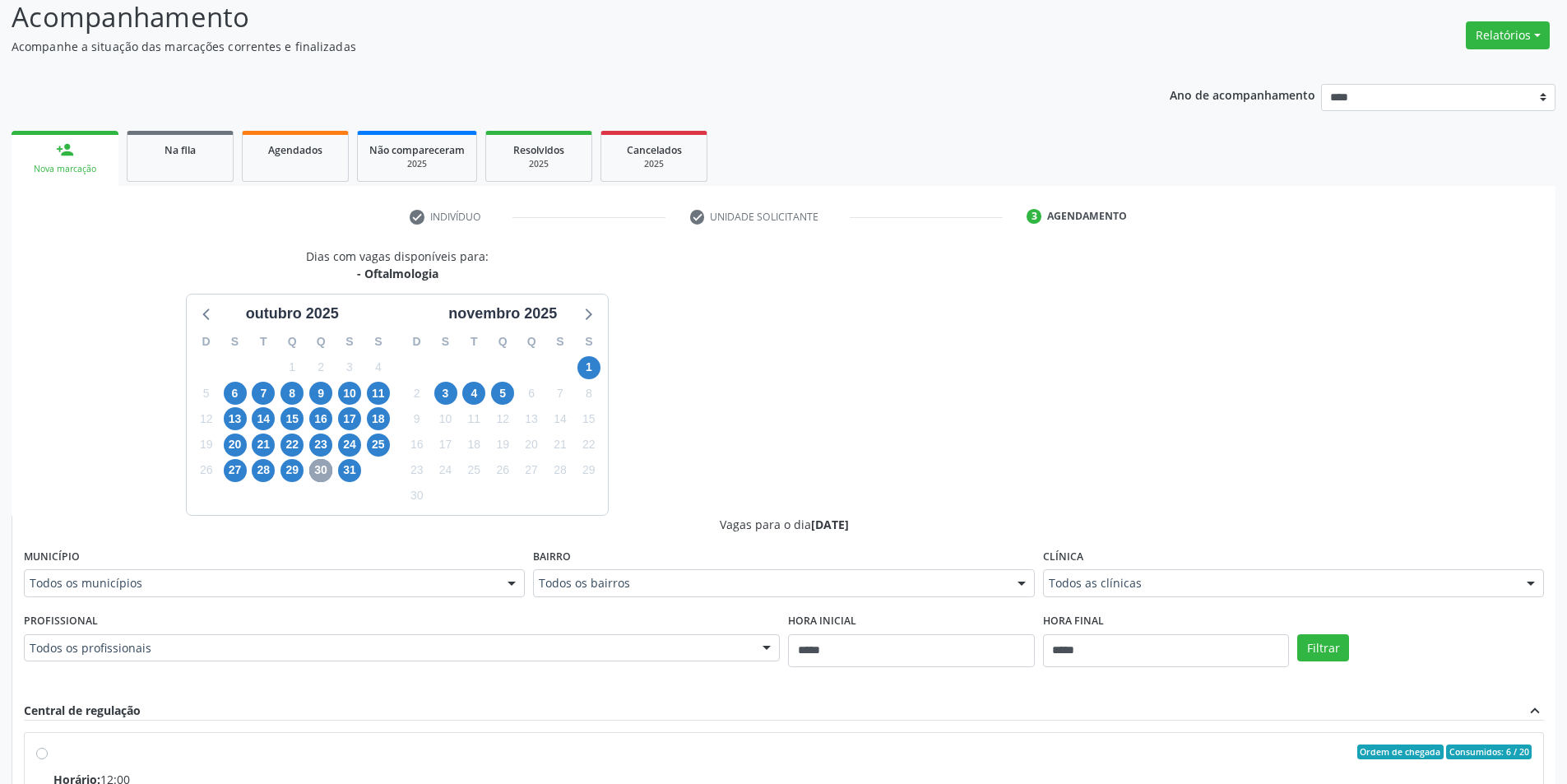
scroll to position [246, 0]
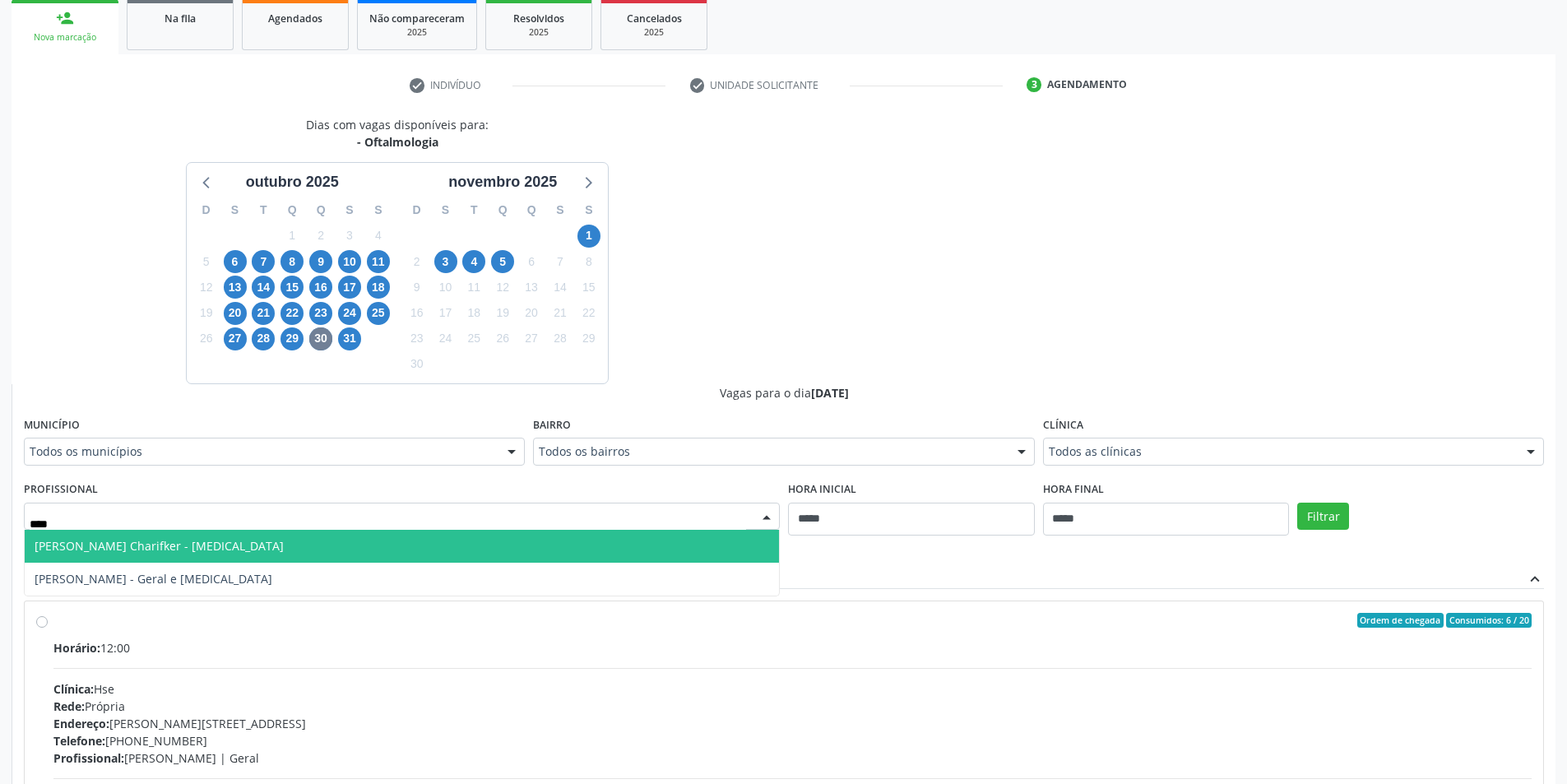
type input "*****"
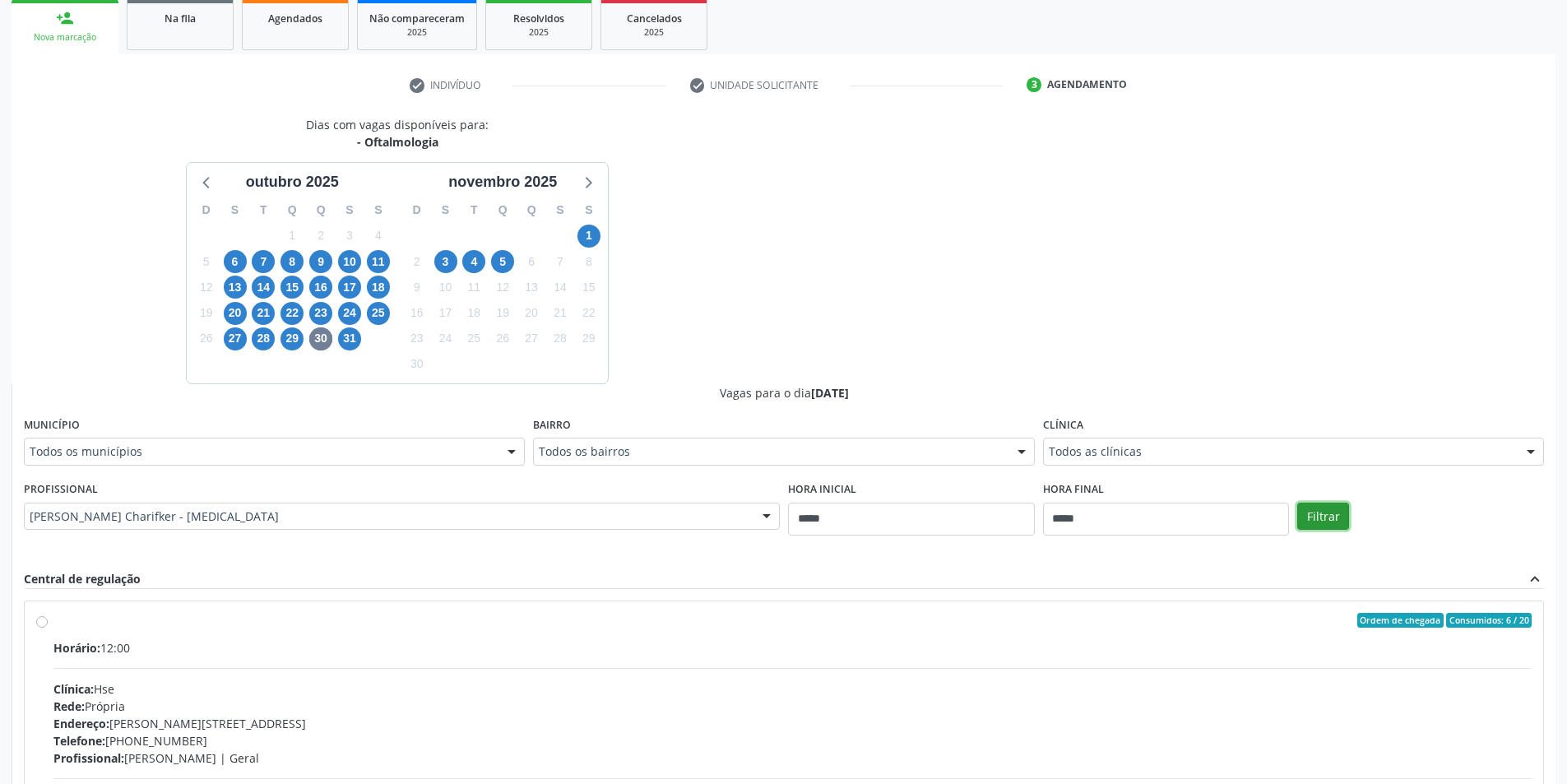
click at [1322, 503] on button "Filtrar" at bounding box center [1323, 516] width 52 height 28
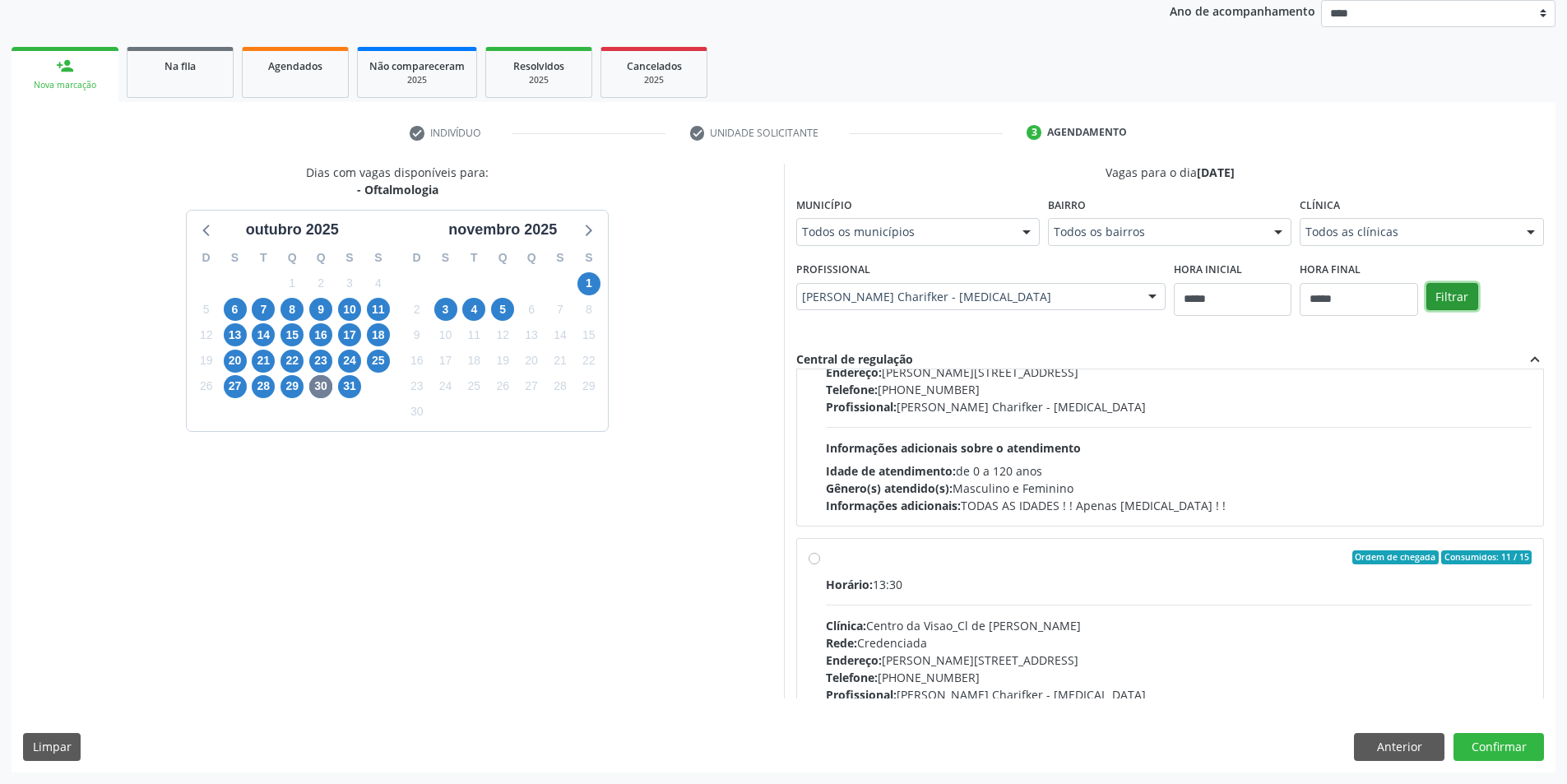
scroll to position [165, 0]
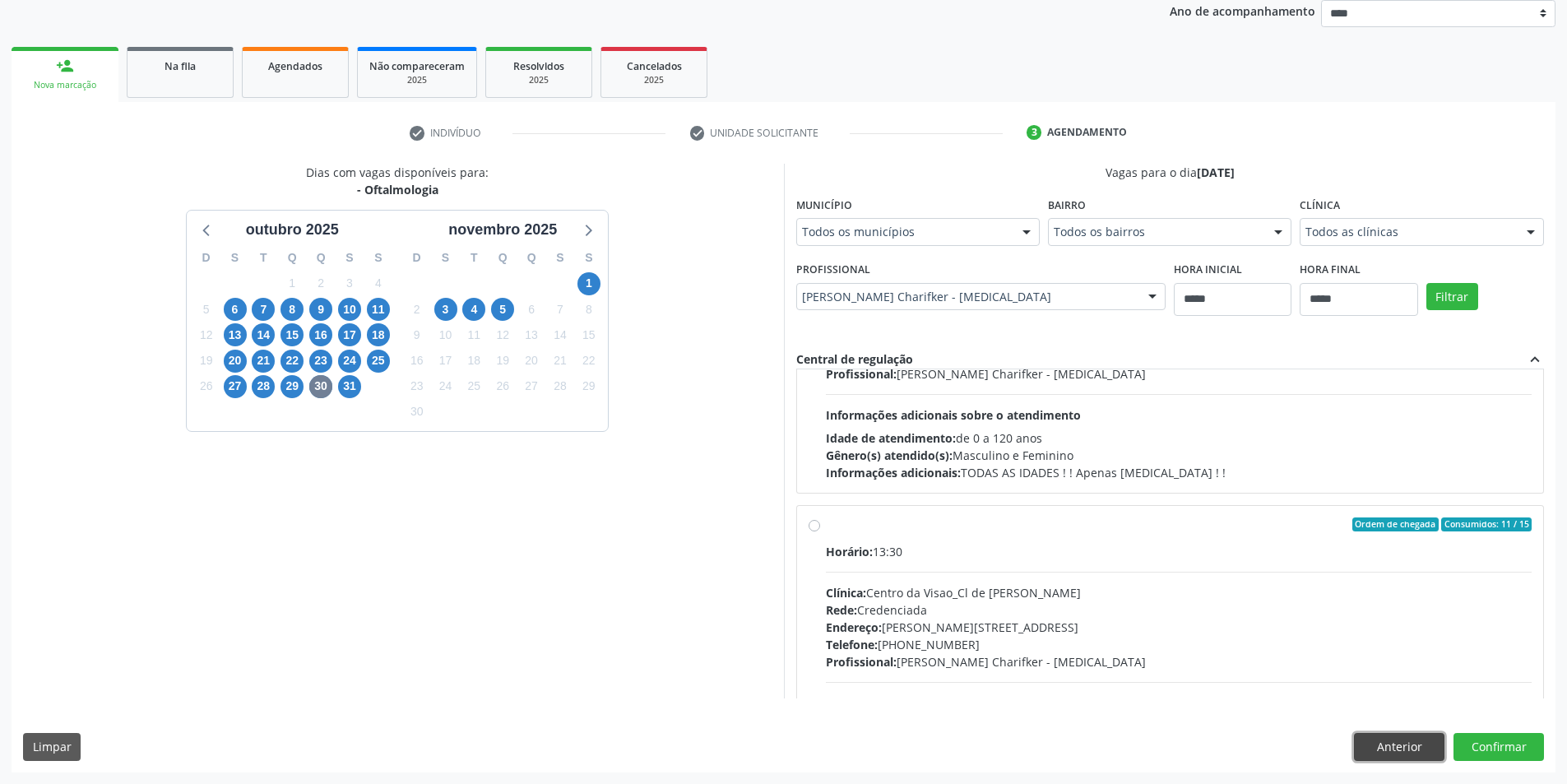
click at [1416, 741] on button "Anterior" at bounding box center [1399, 746] width 91 height 28
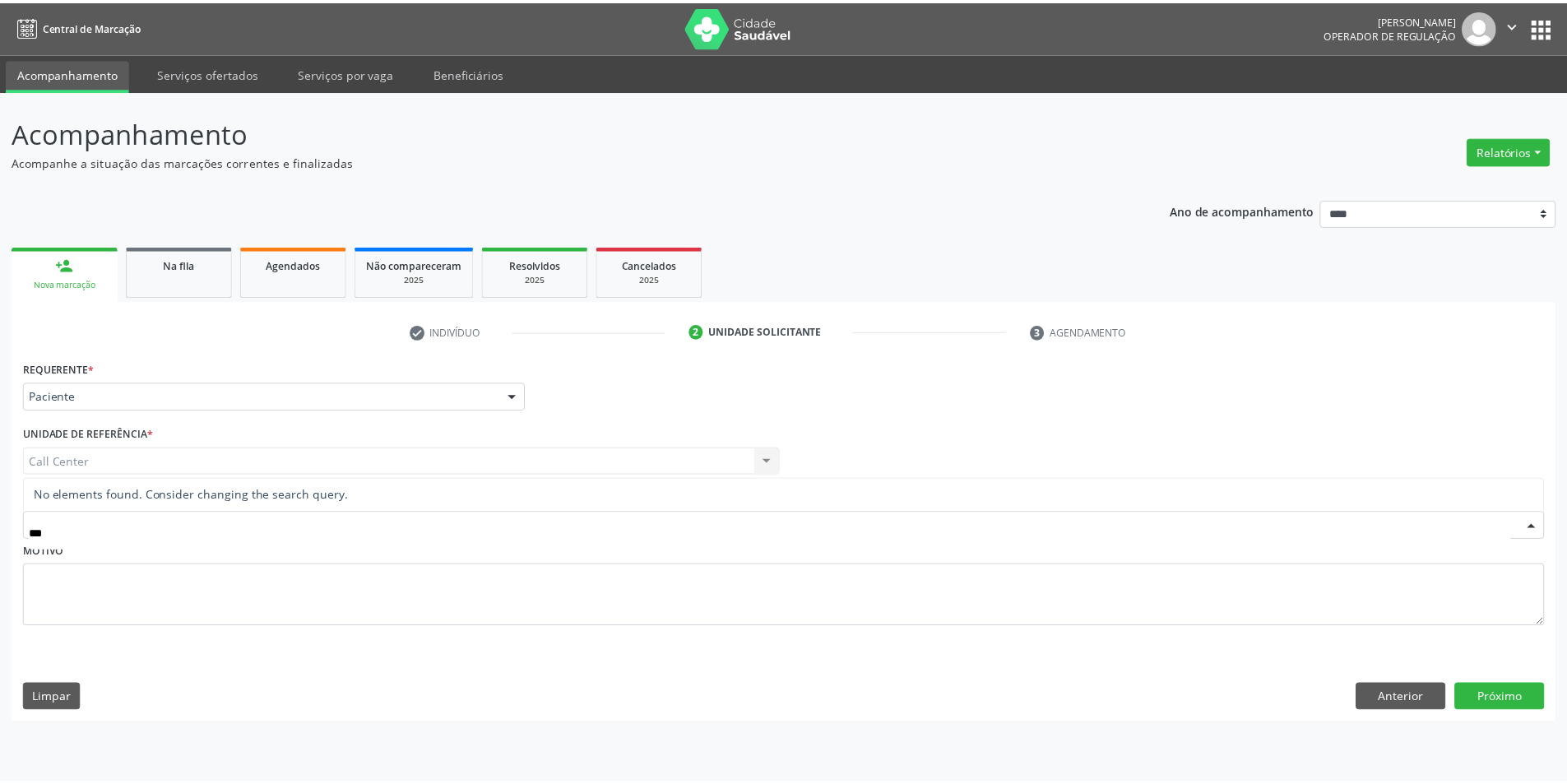
scroll to position [0, 0]
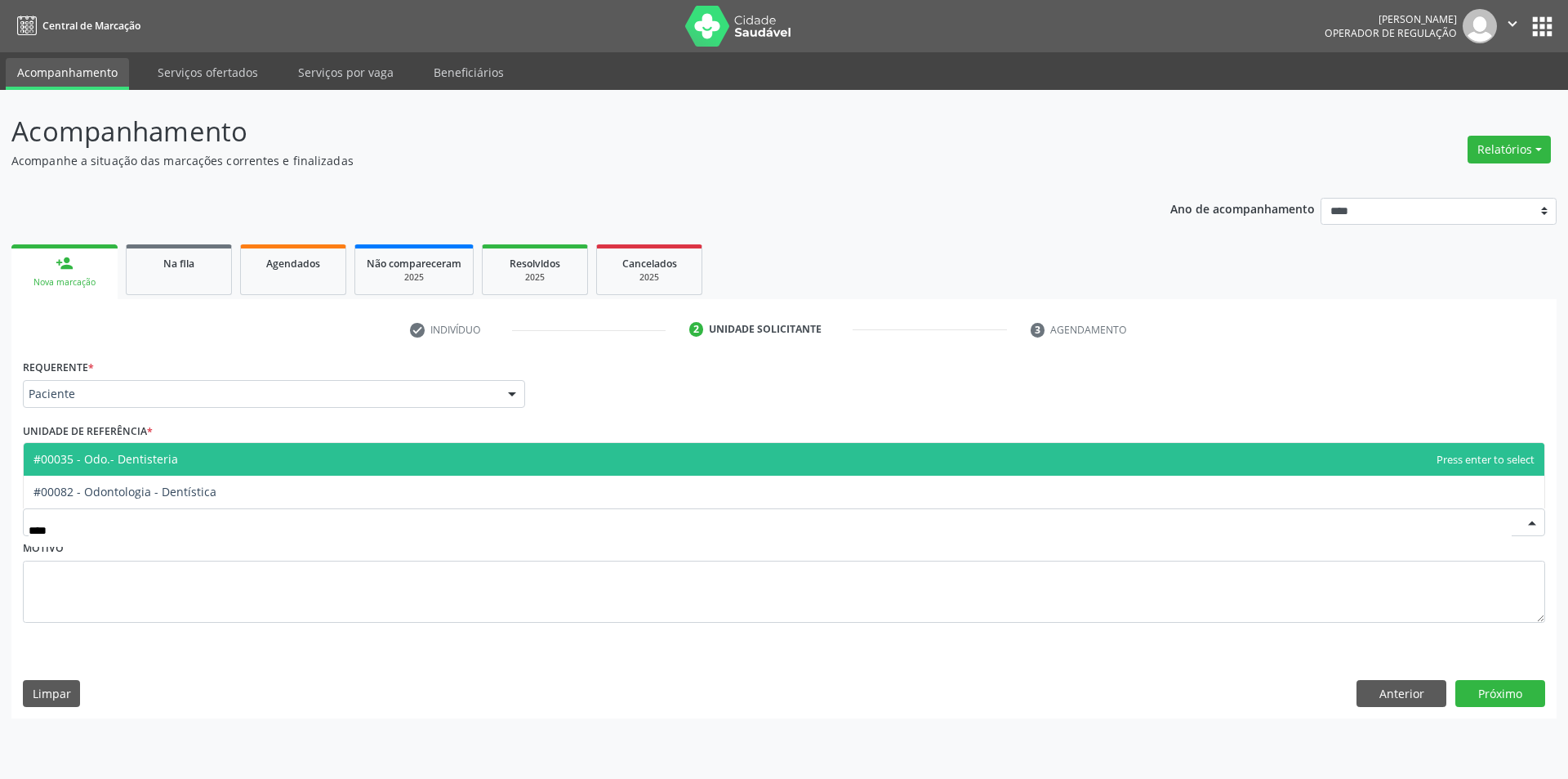
click at [304, 469] on span "#00035 - Odo.- Dentisteria" at bounding box center [784, 459] width 1521 height 33
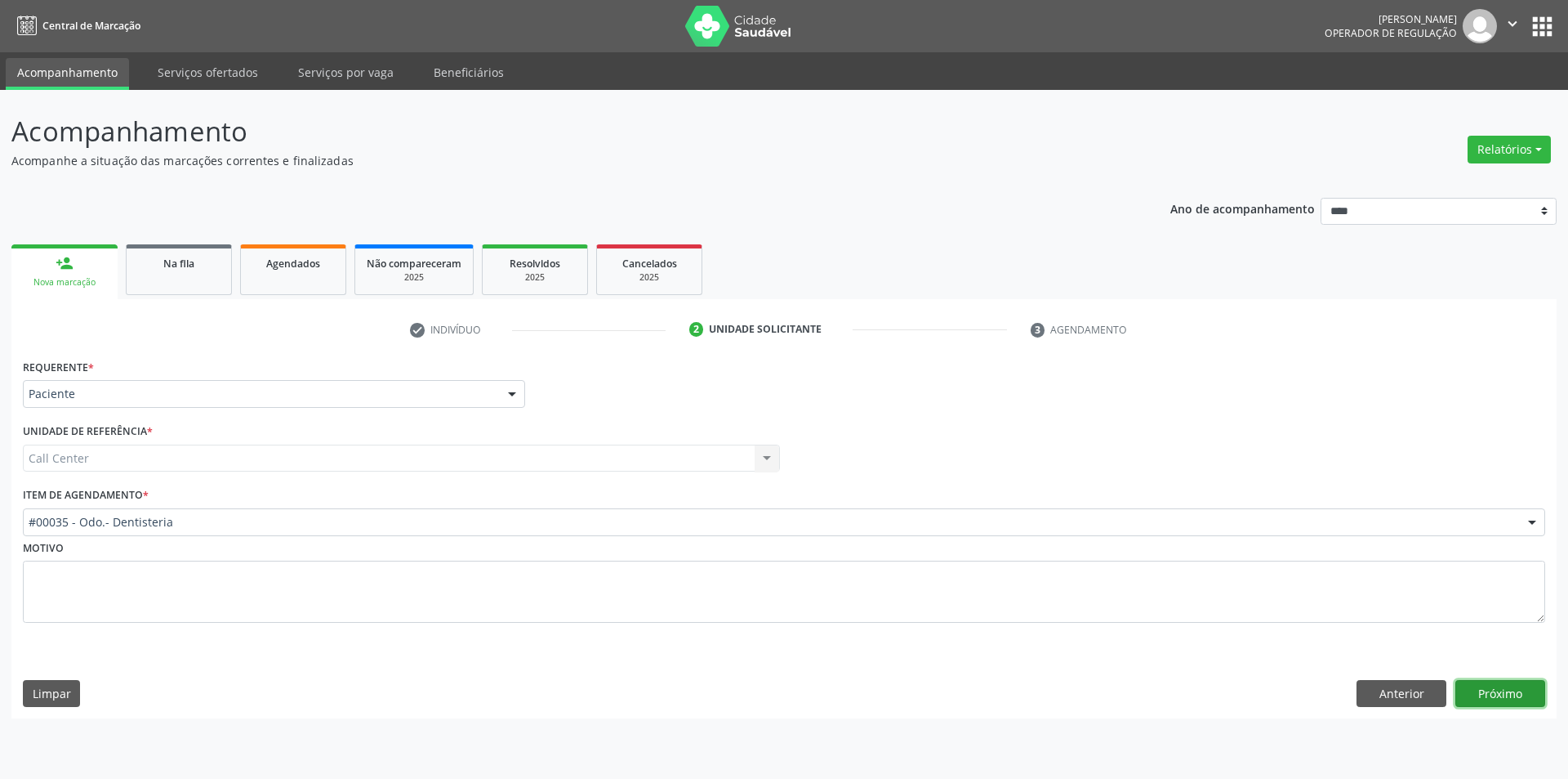
click at [1510, 683] on button "Próximo" at bounding box center [1500, 693] width 90 height 28
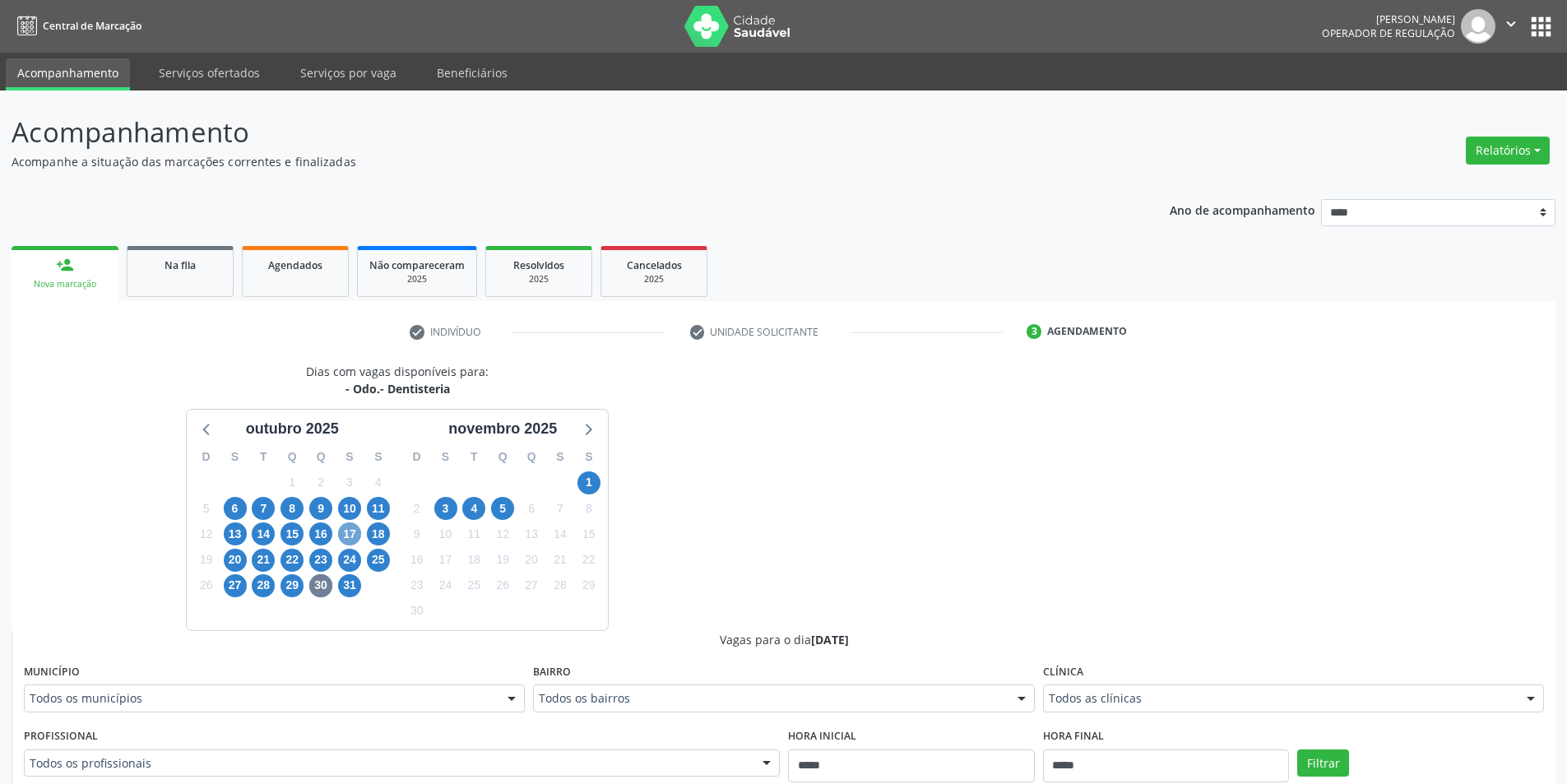
click at [346, 536] on span "17" at bounding box center [350, 534] width 23 height 23
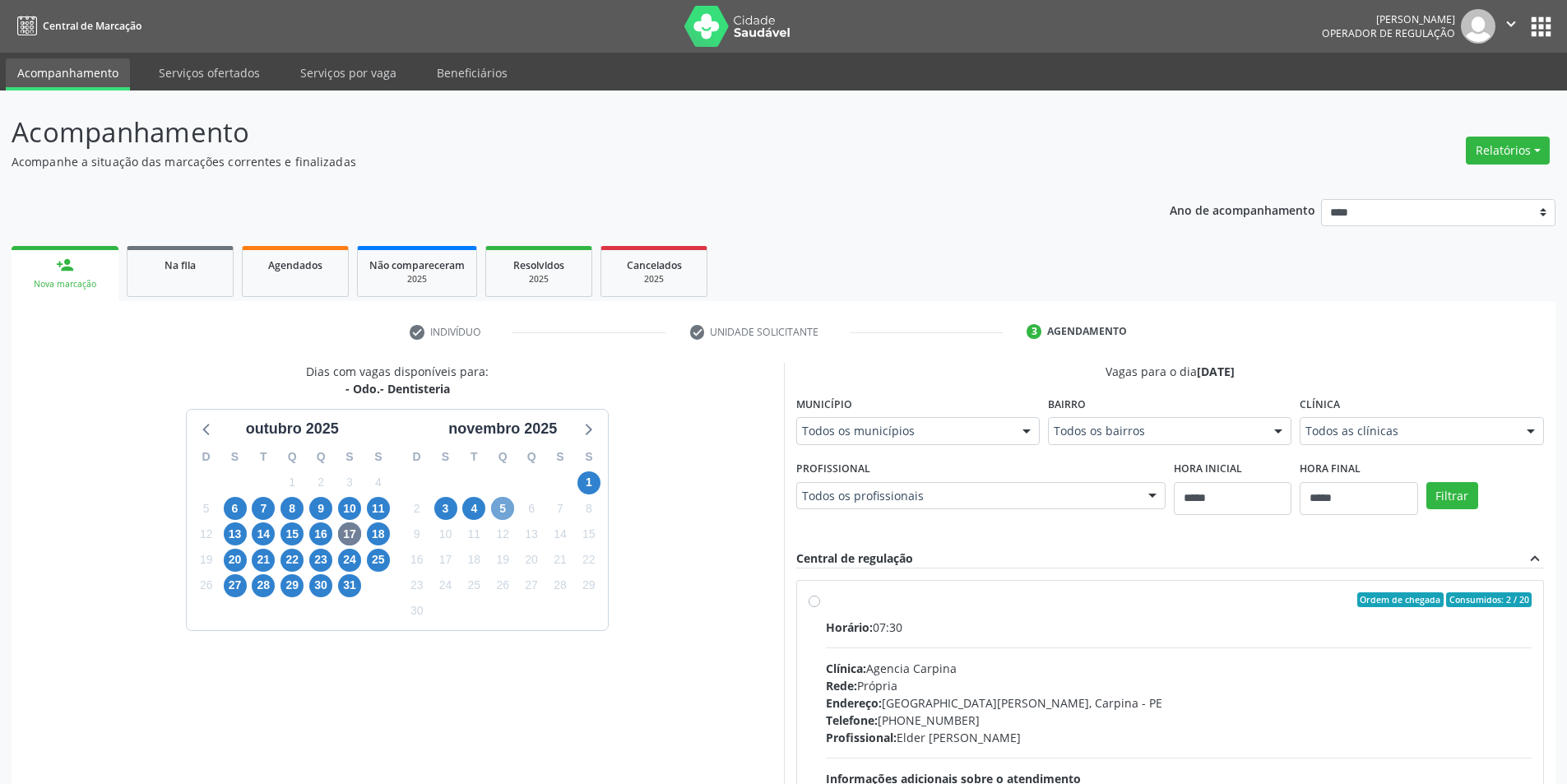
click at [506, 512] on span "5" at bounding box center [503, 508] width 23 height 23
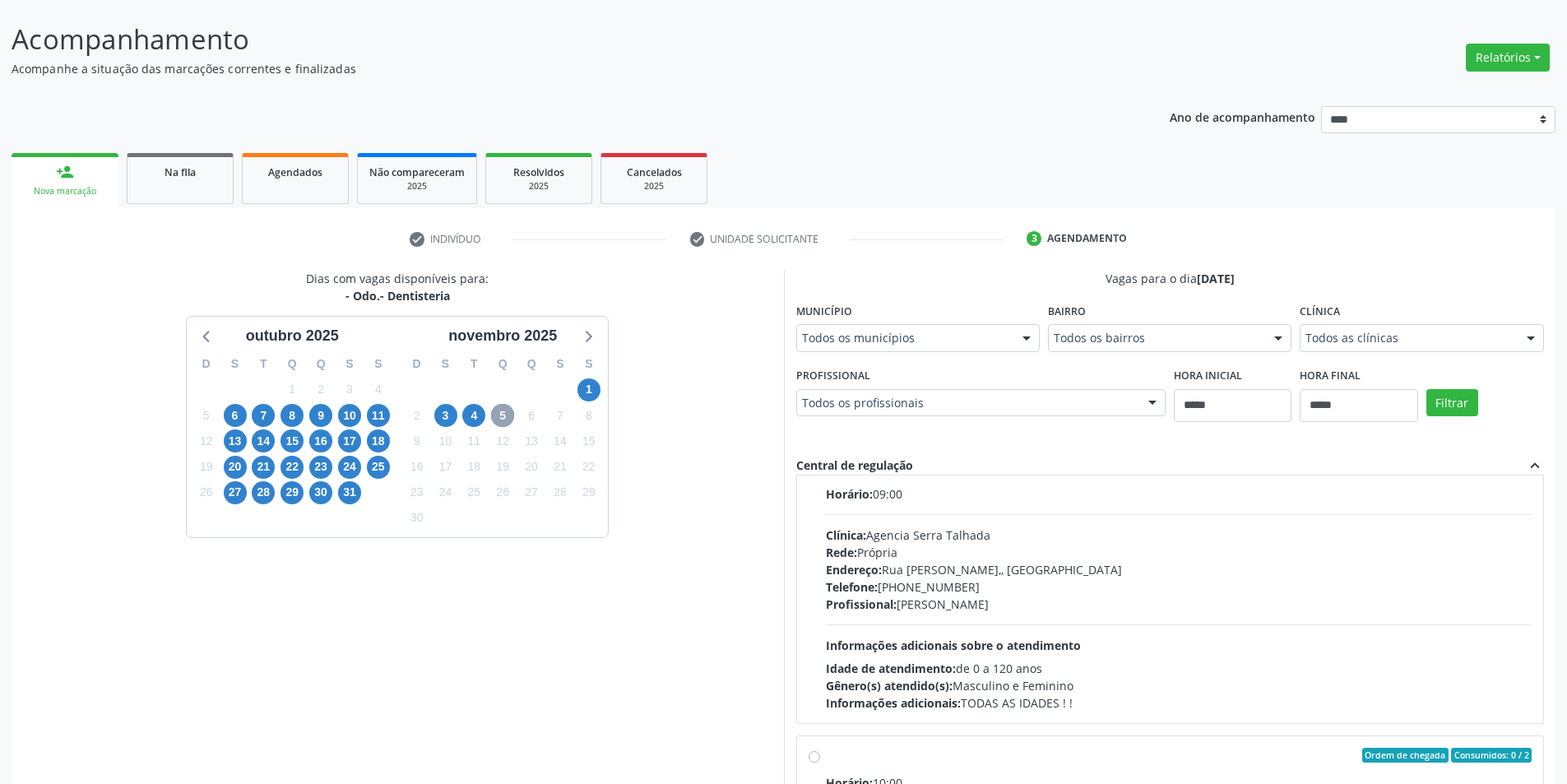
scroll to position [199, 0]
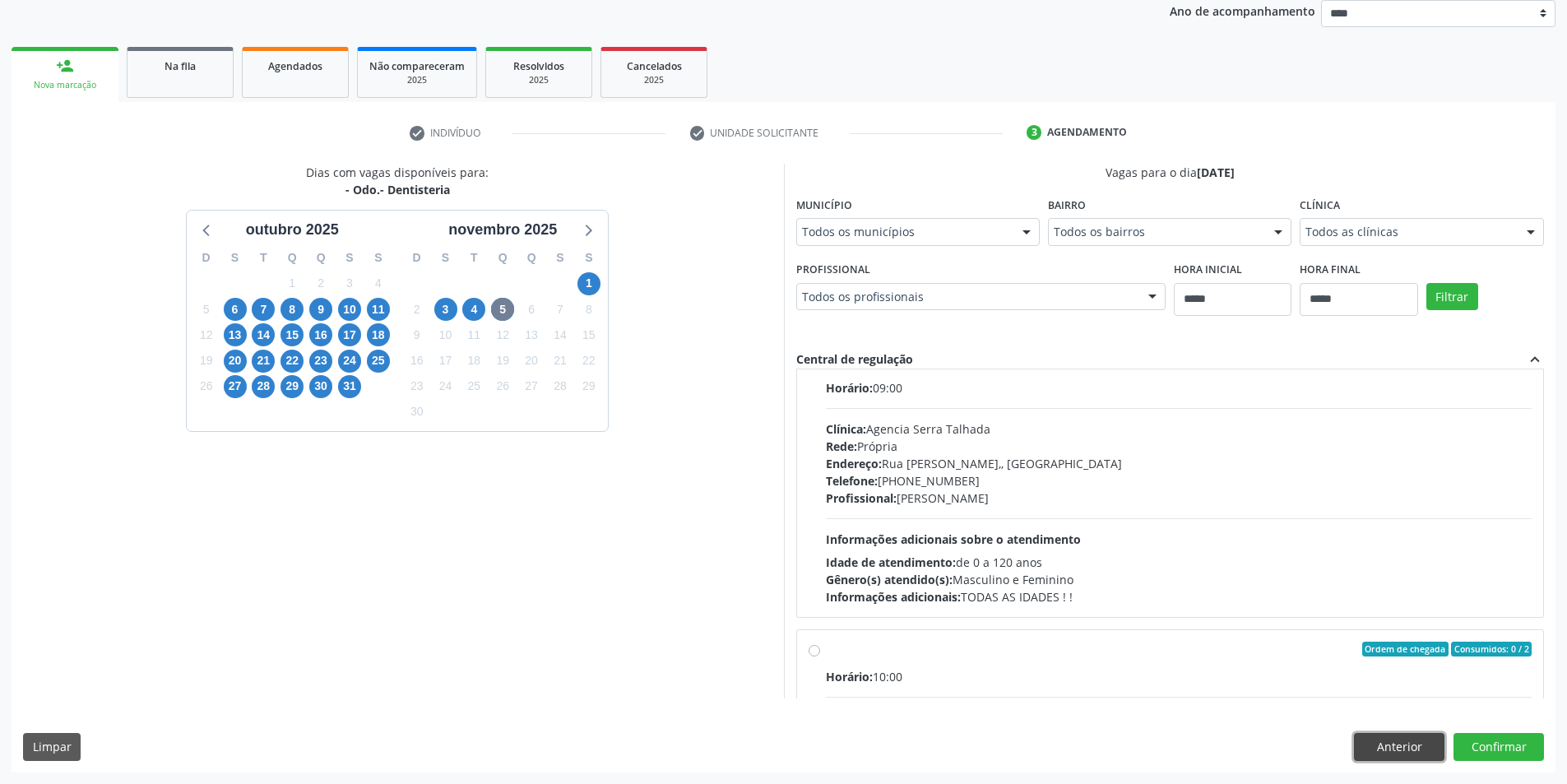
click at [1410, 743] on button "Anterior" at bounding box center [1399, 746] width 91 height 28
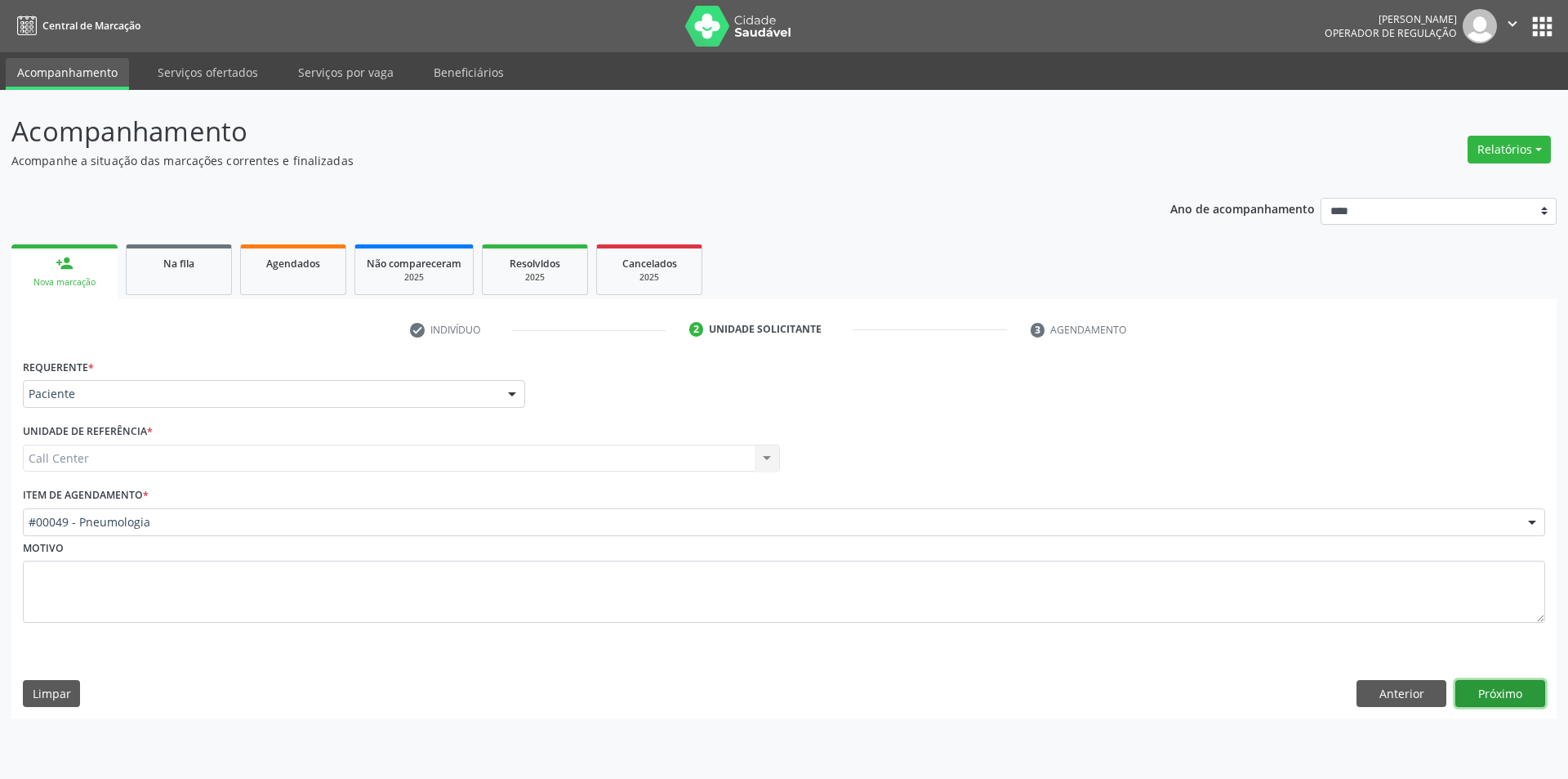
click at [1487, 683] on button "Próximo" at bounding box center [1500, 693] width 90 height 28
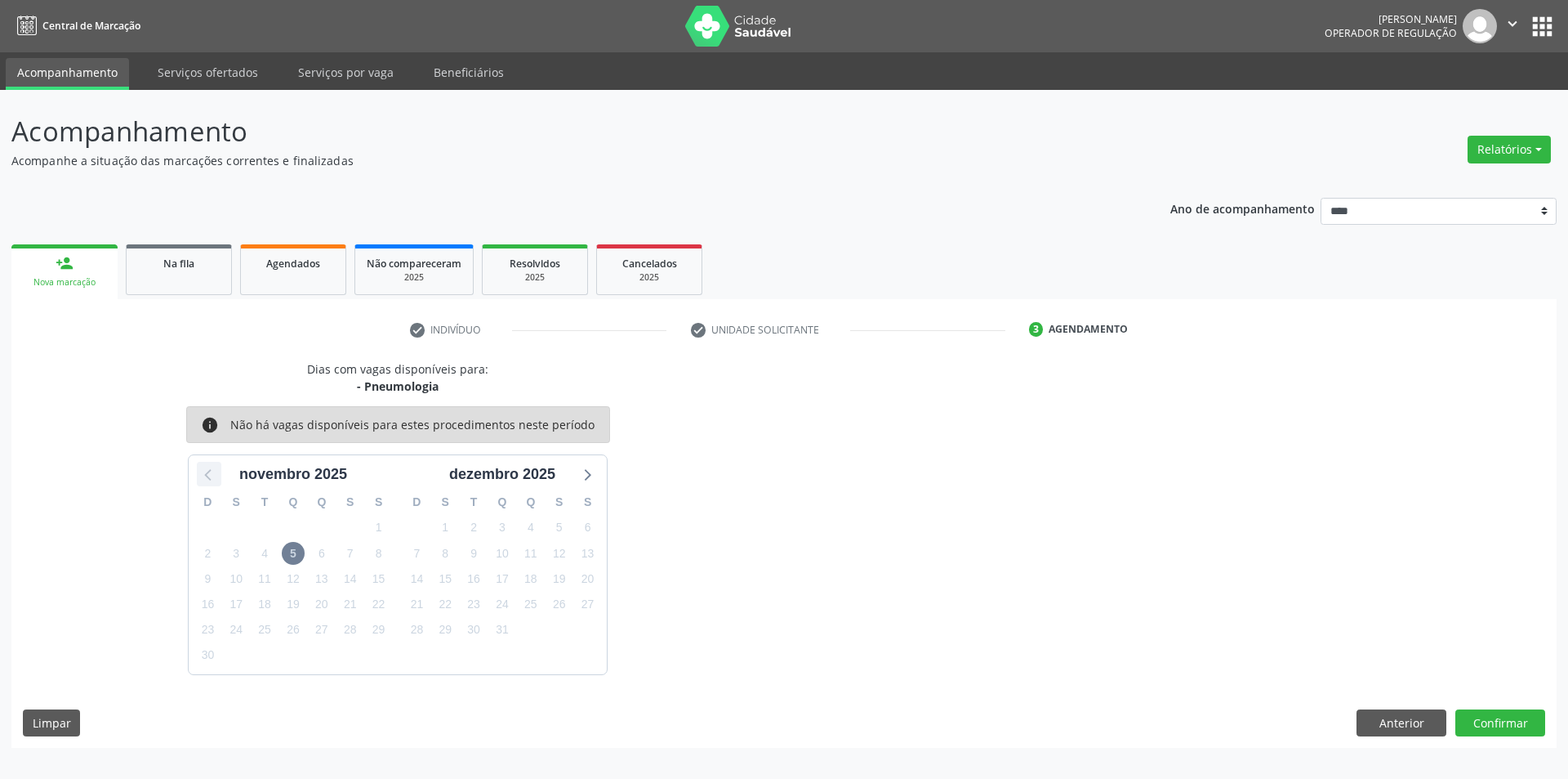
click at [215, 470] on icon at bounding box center [209, 474] width 21 height 21
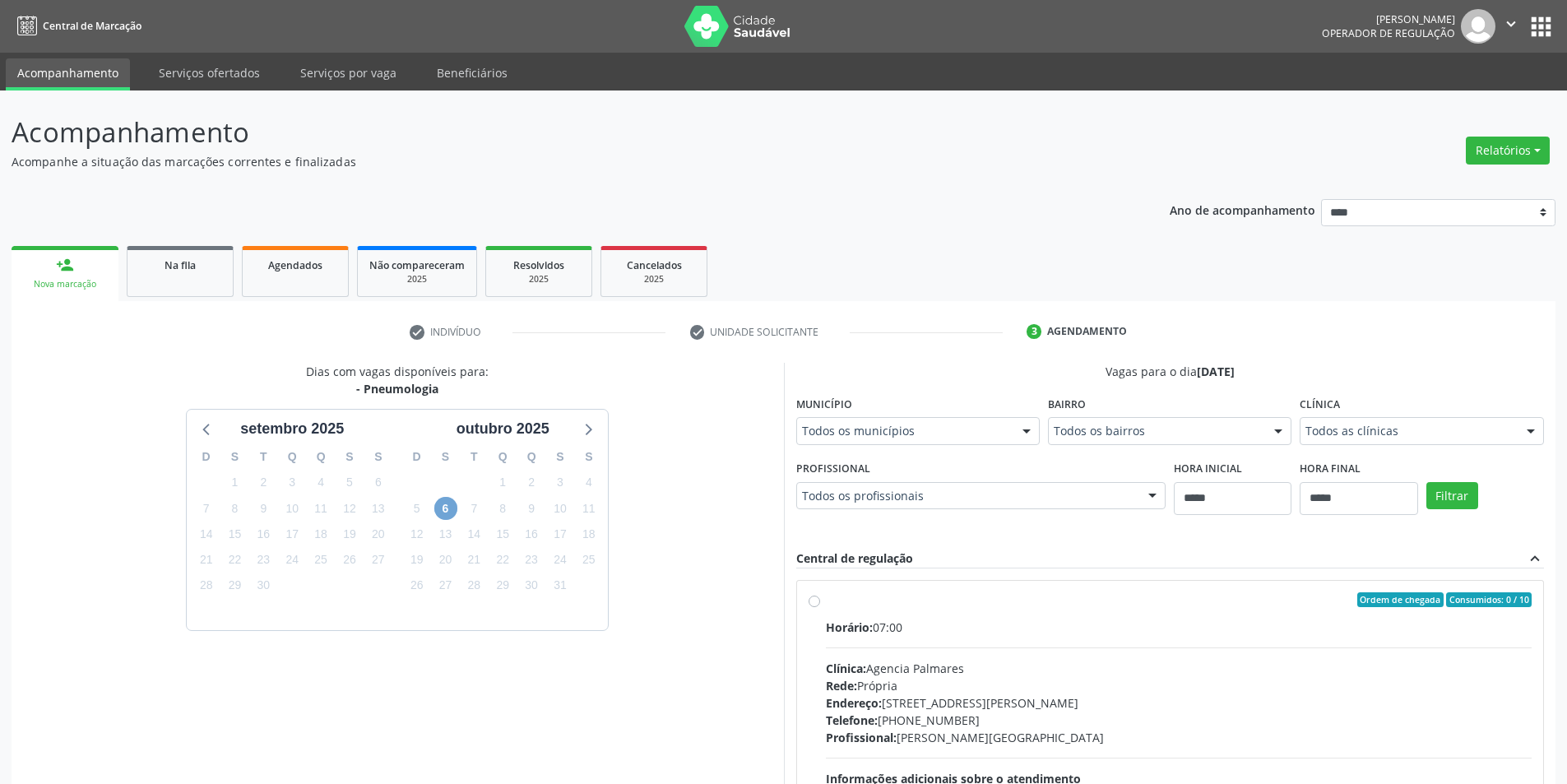
click at [444, 508] on span "6" at bounding box center [446, 508] width 23 height 23
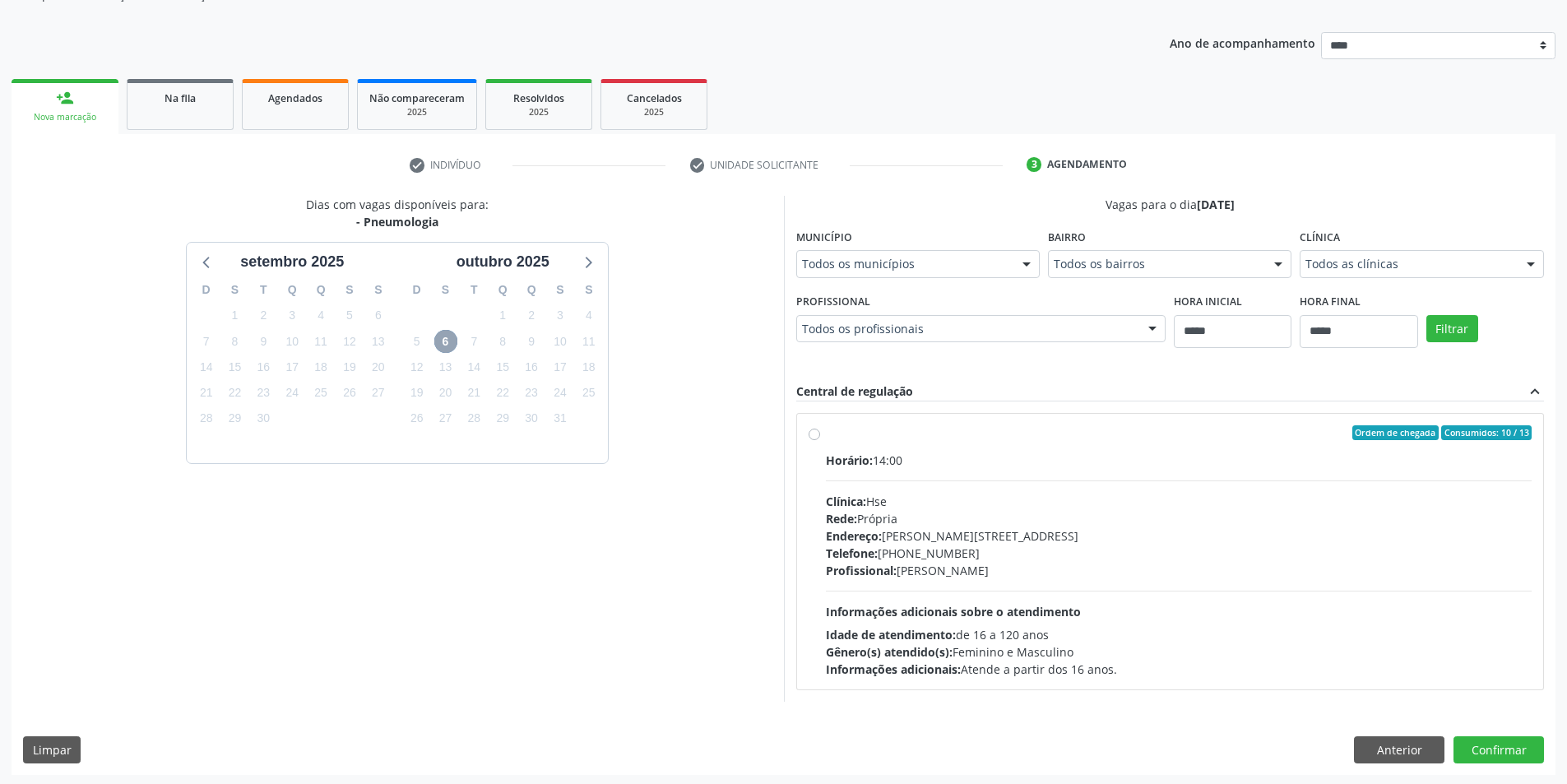
scroll to position [169, 0]
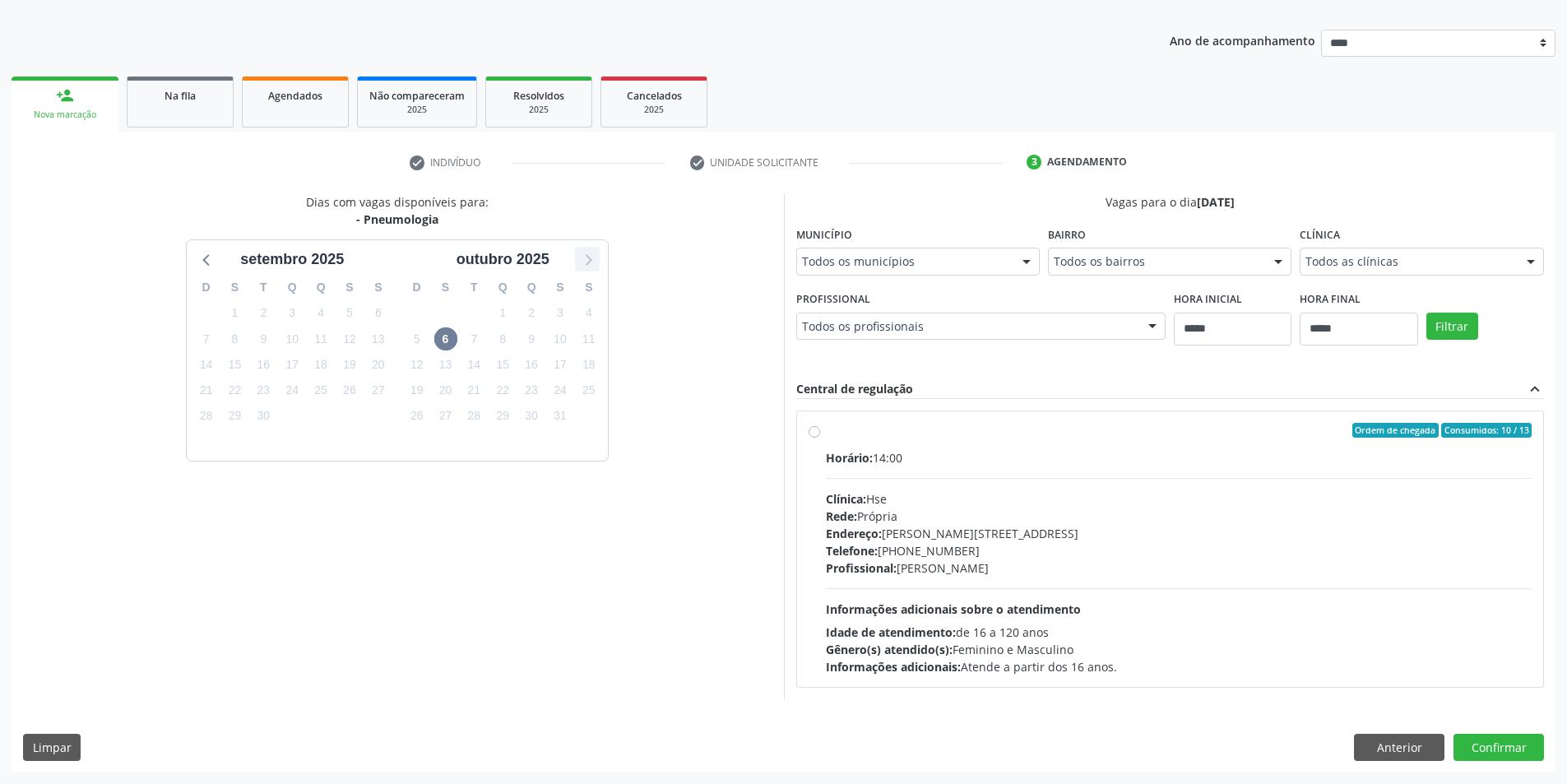
click at [582, 263] on icon at bounding box center [587, 259] width 22 height 22
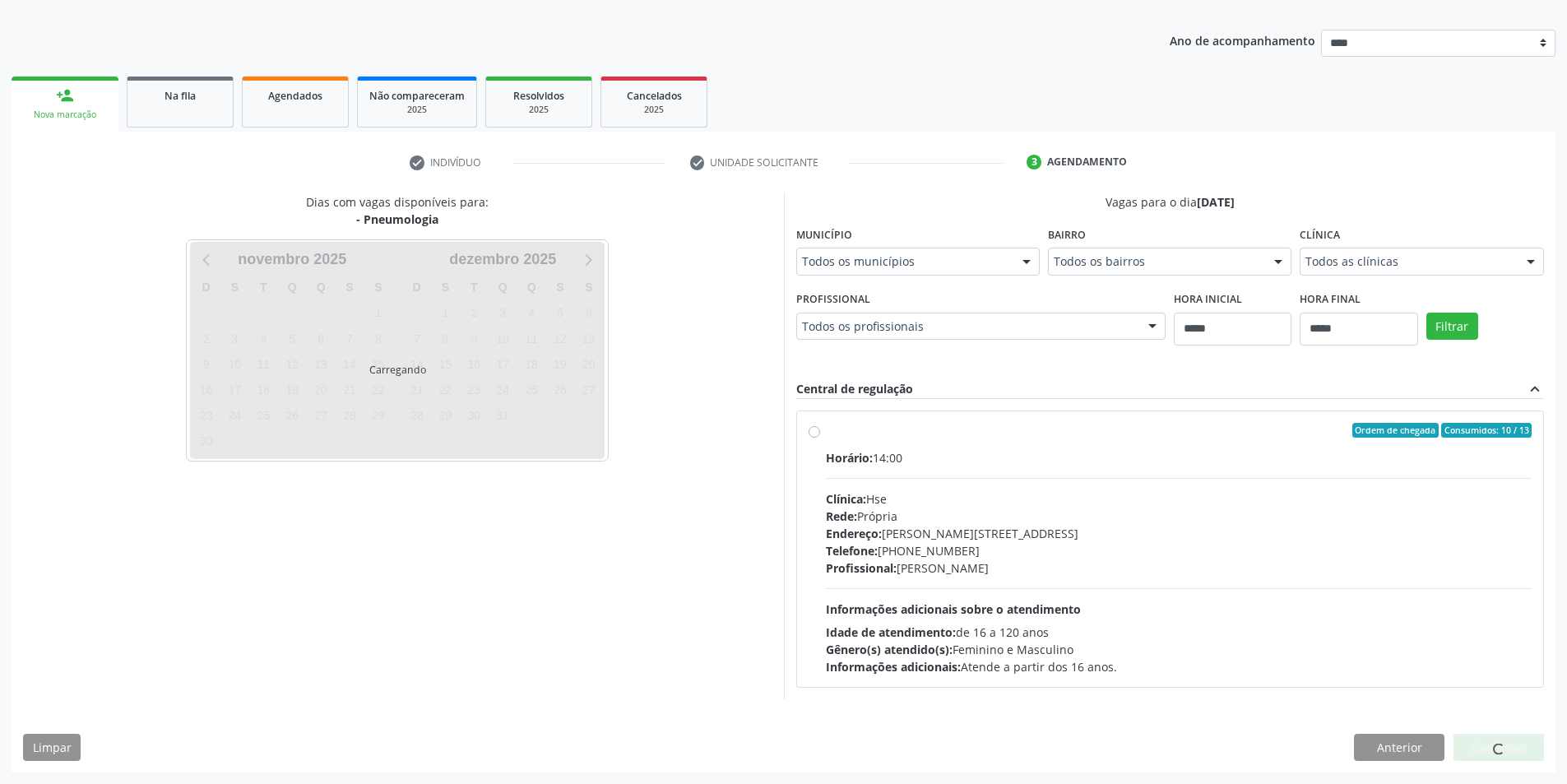
scroll to position [0, 0]
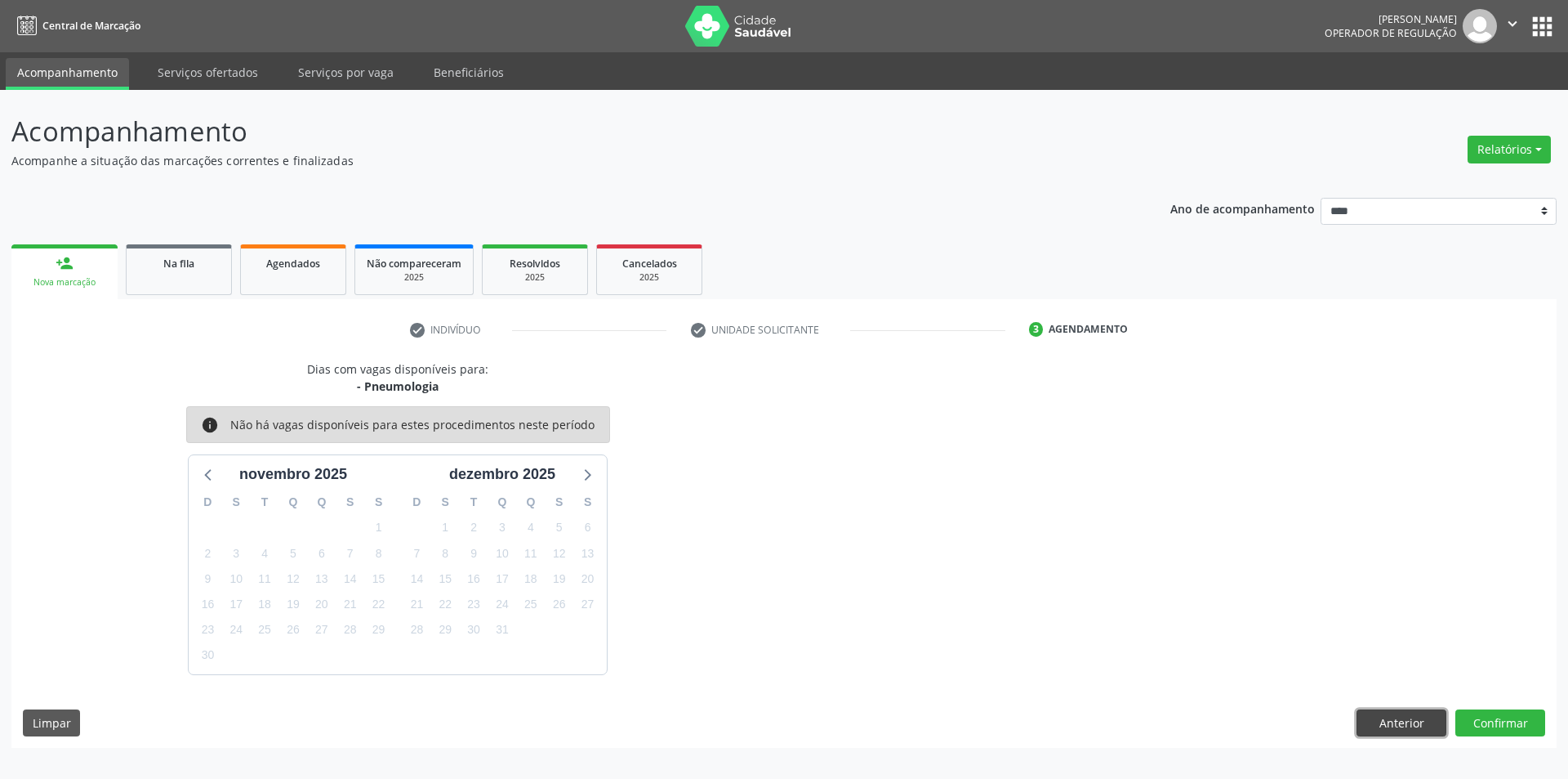
click at [1393, 722] on button "Anterior" at bounding box center [1401, 723] width 90 height 28
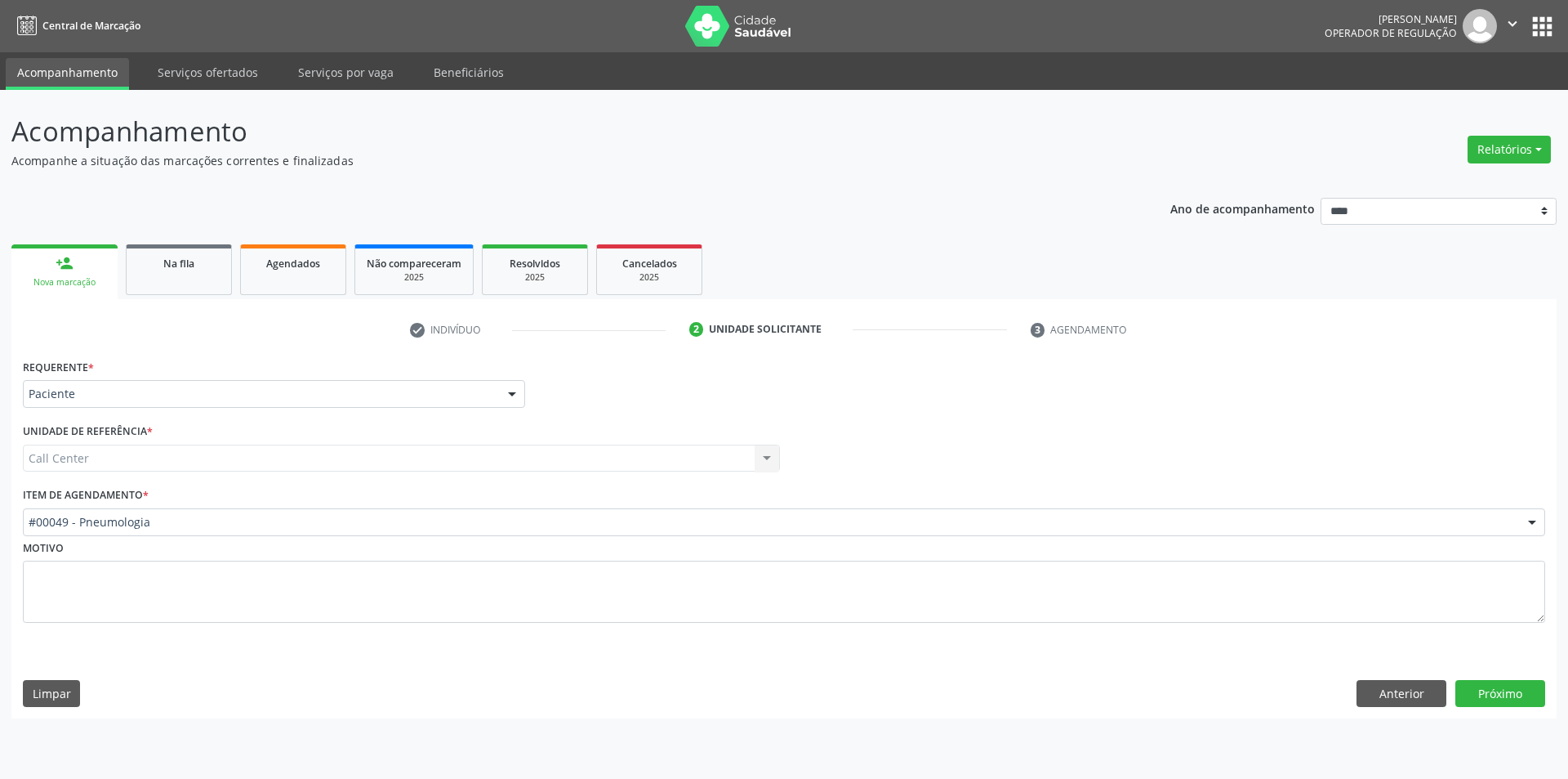
click at [311, 533] on div "#00049 - Pneumologia" at bounding box center [784, 522] width 1522 height 28
click at [1508, 687] on button "Próximo" at bounding box center [1500, 693] width 90 height 28
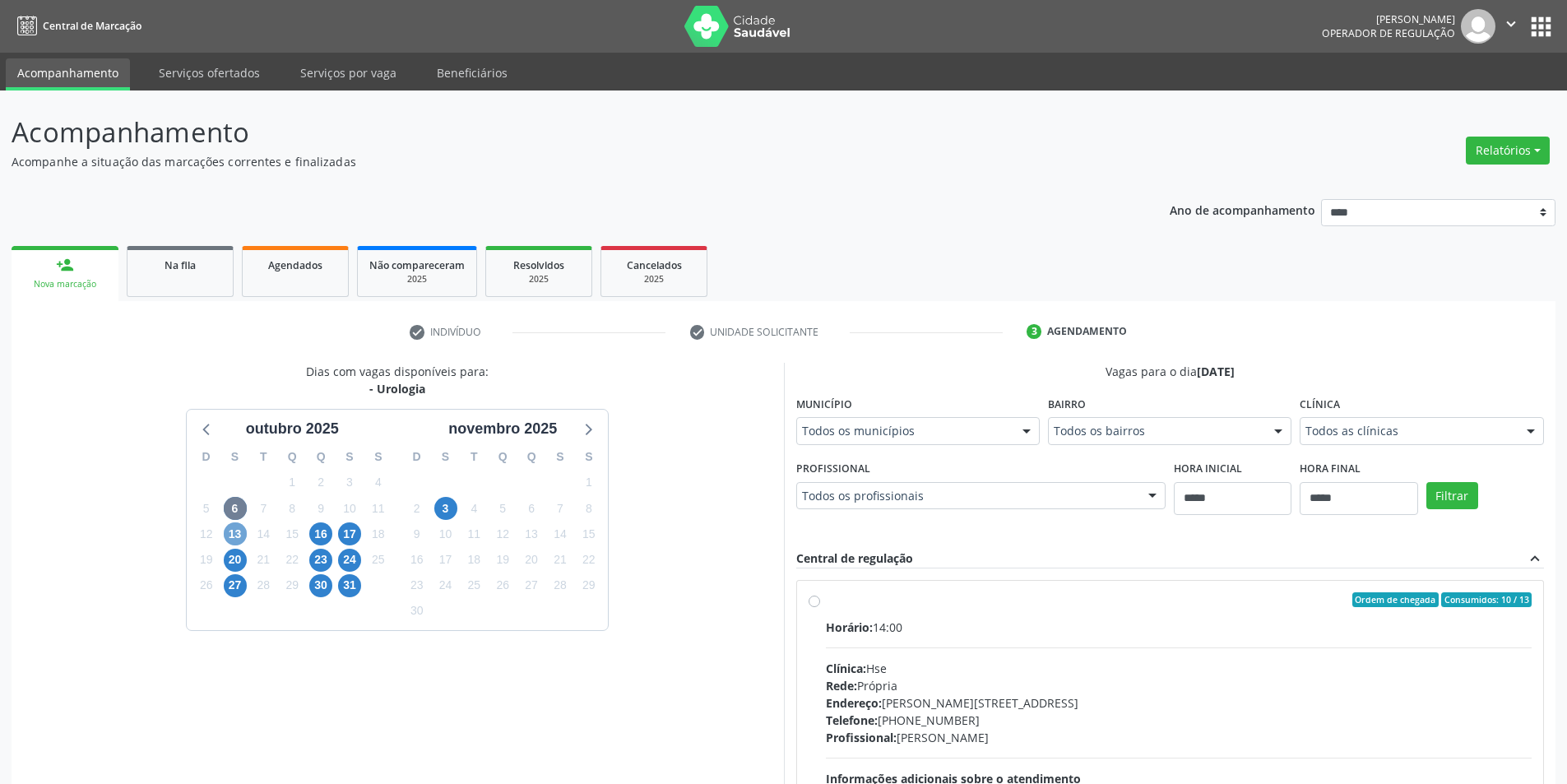
click at [237, 534] on span "13" at bounding box center [236, 534] width 23 height 23
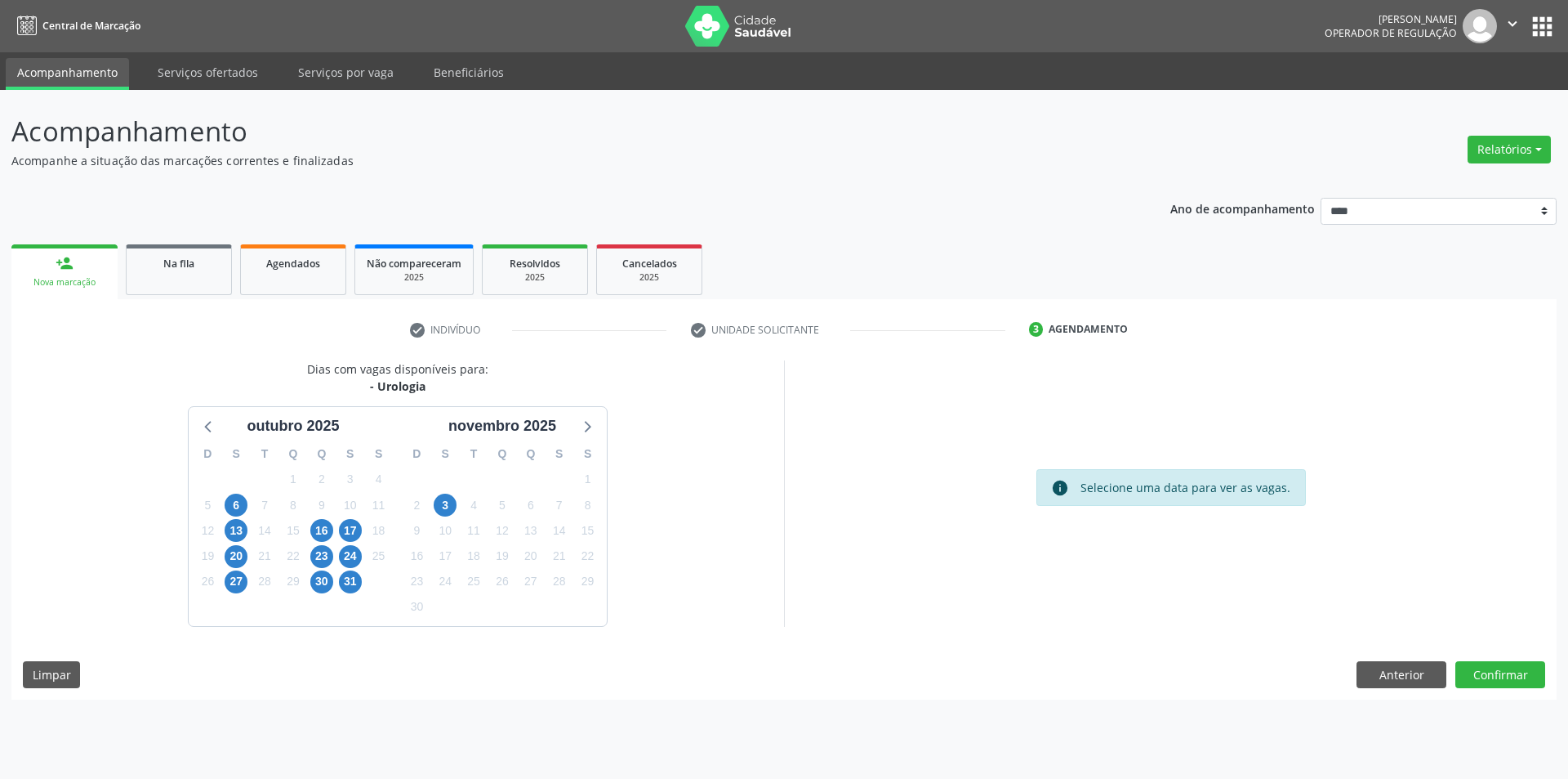
click at [251, 519] on div "14" at bounding box center [265, 531] width 29 height 25
click at [234, 531] on span "13" at bounding box center [236, 531] width 23 height 23
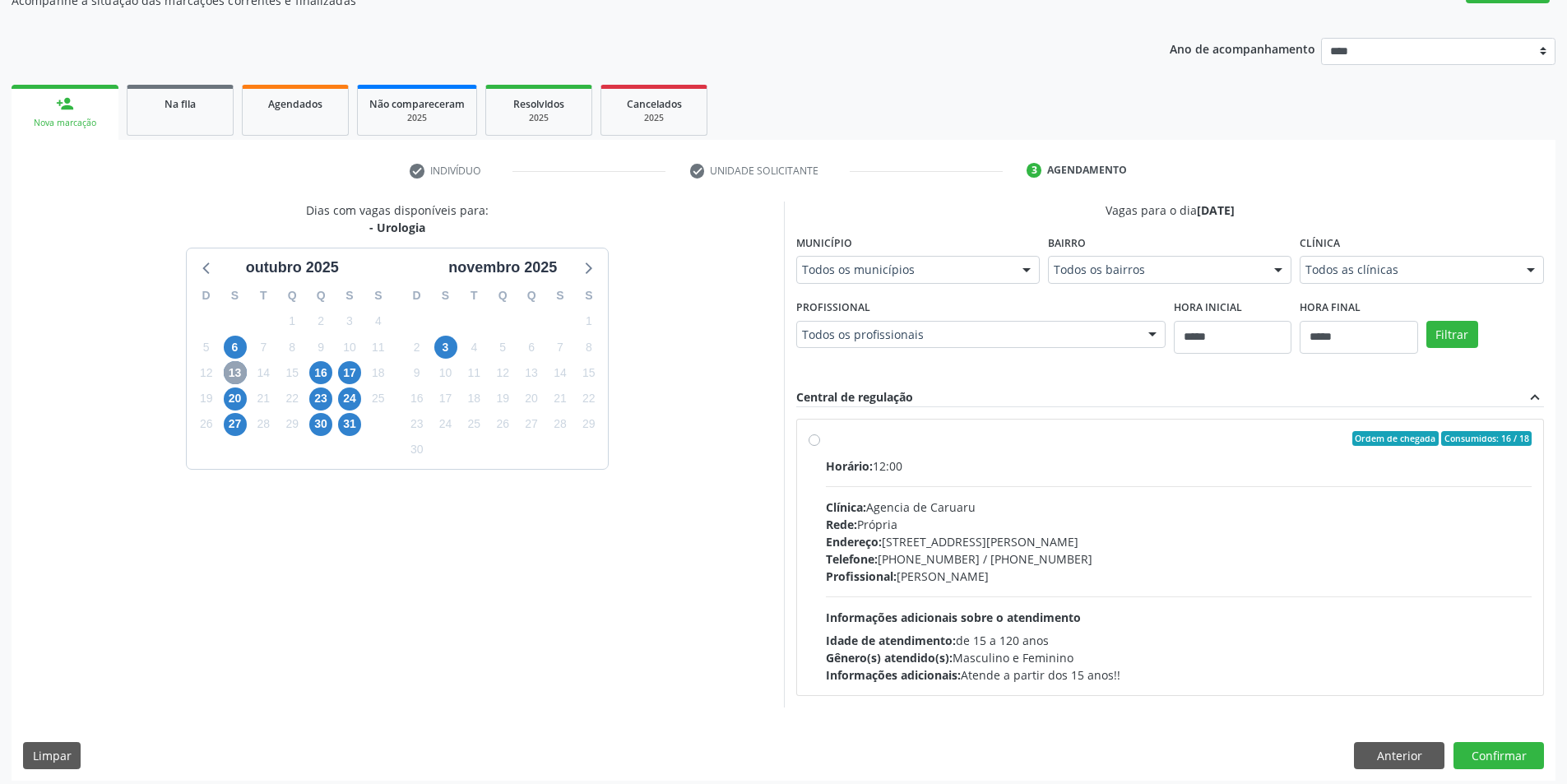
scroll to position [169, 0]
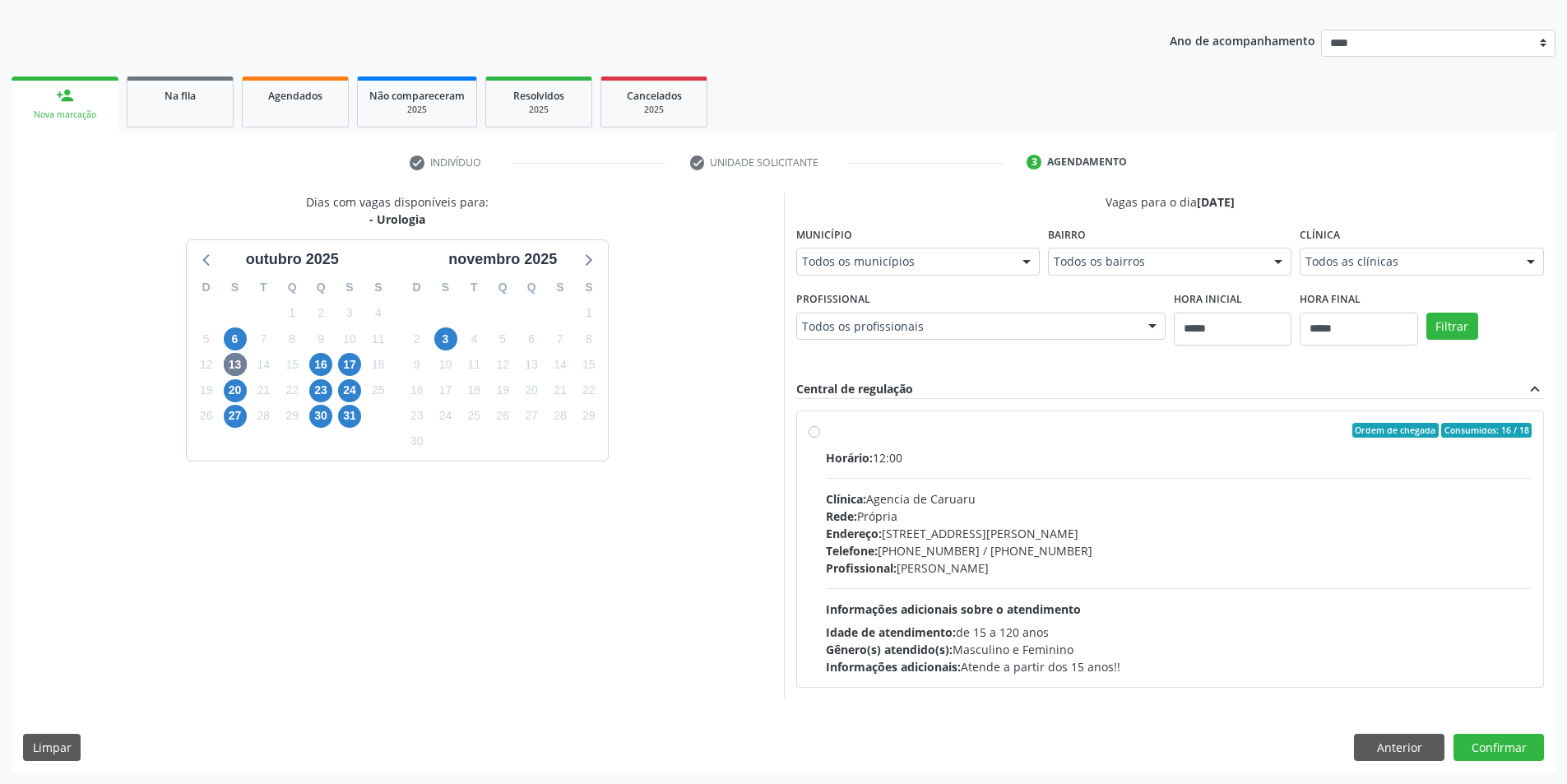
click at [353, 376] on div "17" at bounding box center [350, 364] width 23 height 25
click at [351, 385] on span "24" at bounding box center [350, 391] width 23 height 23
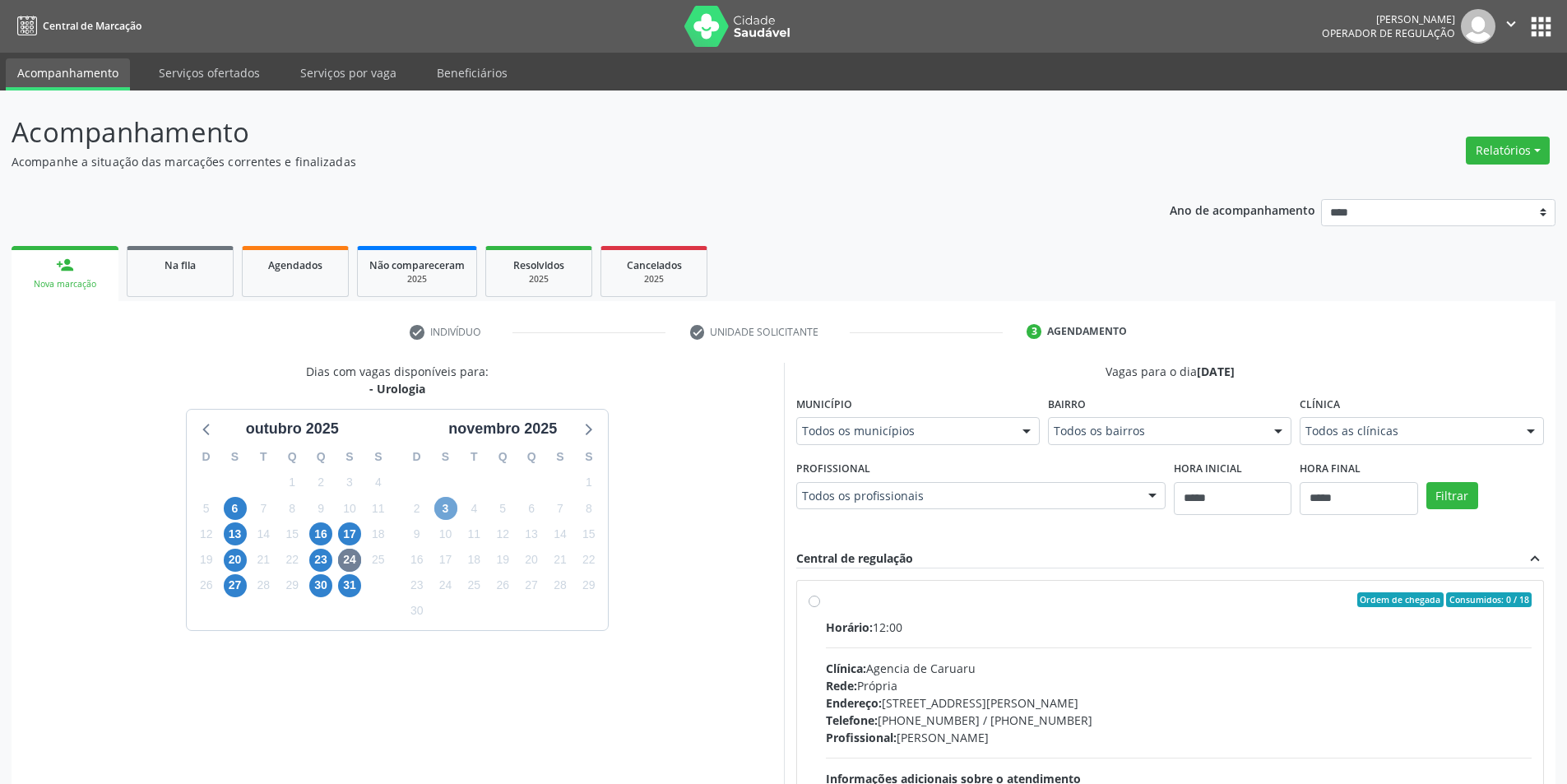
click at [454, 506] on span "3" at bounding box center [446, 508] width 23 height 23
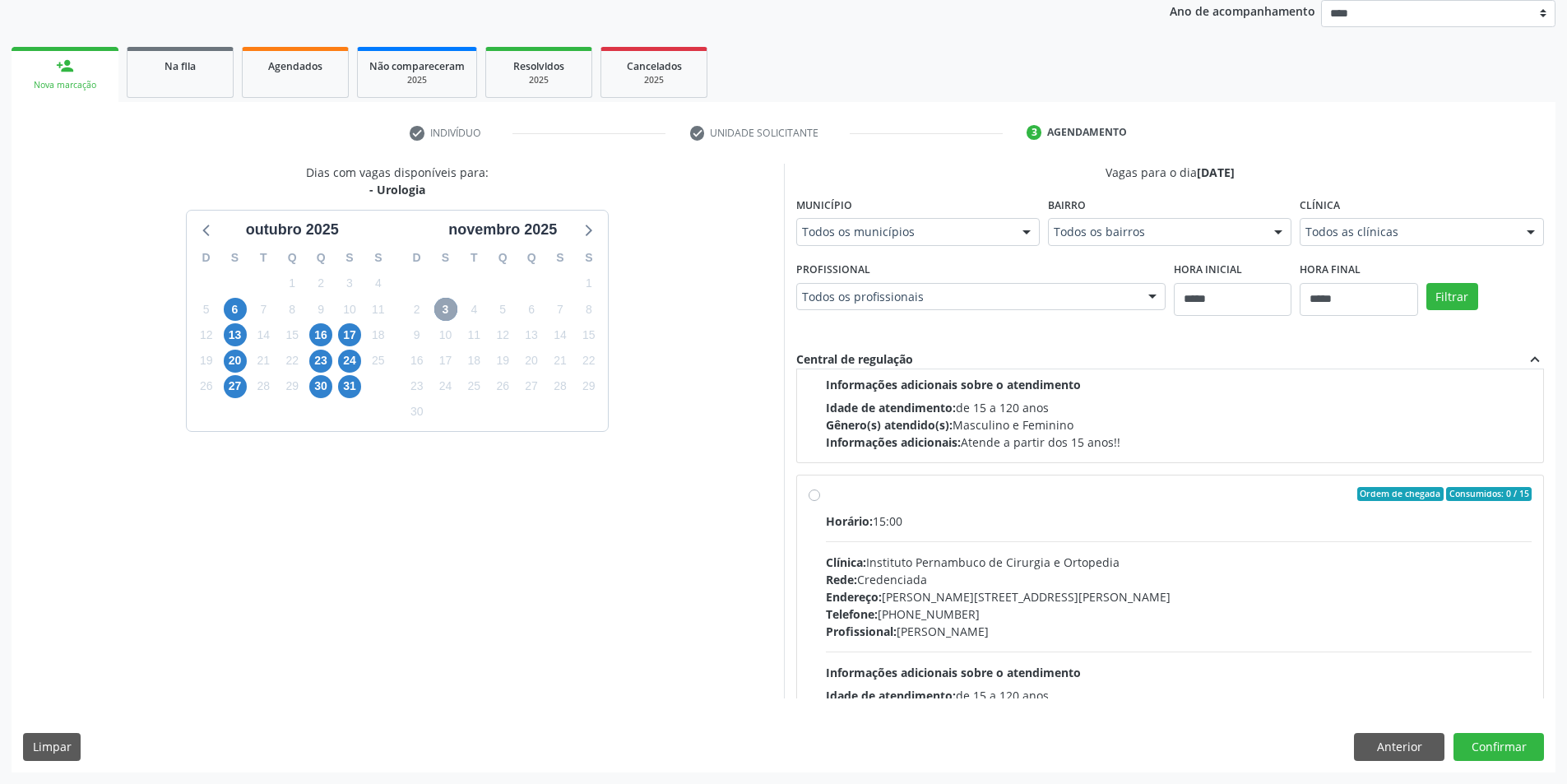
scroll to position [259, 0]
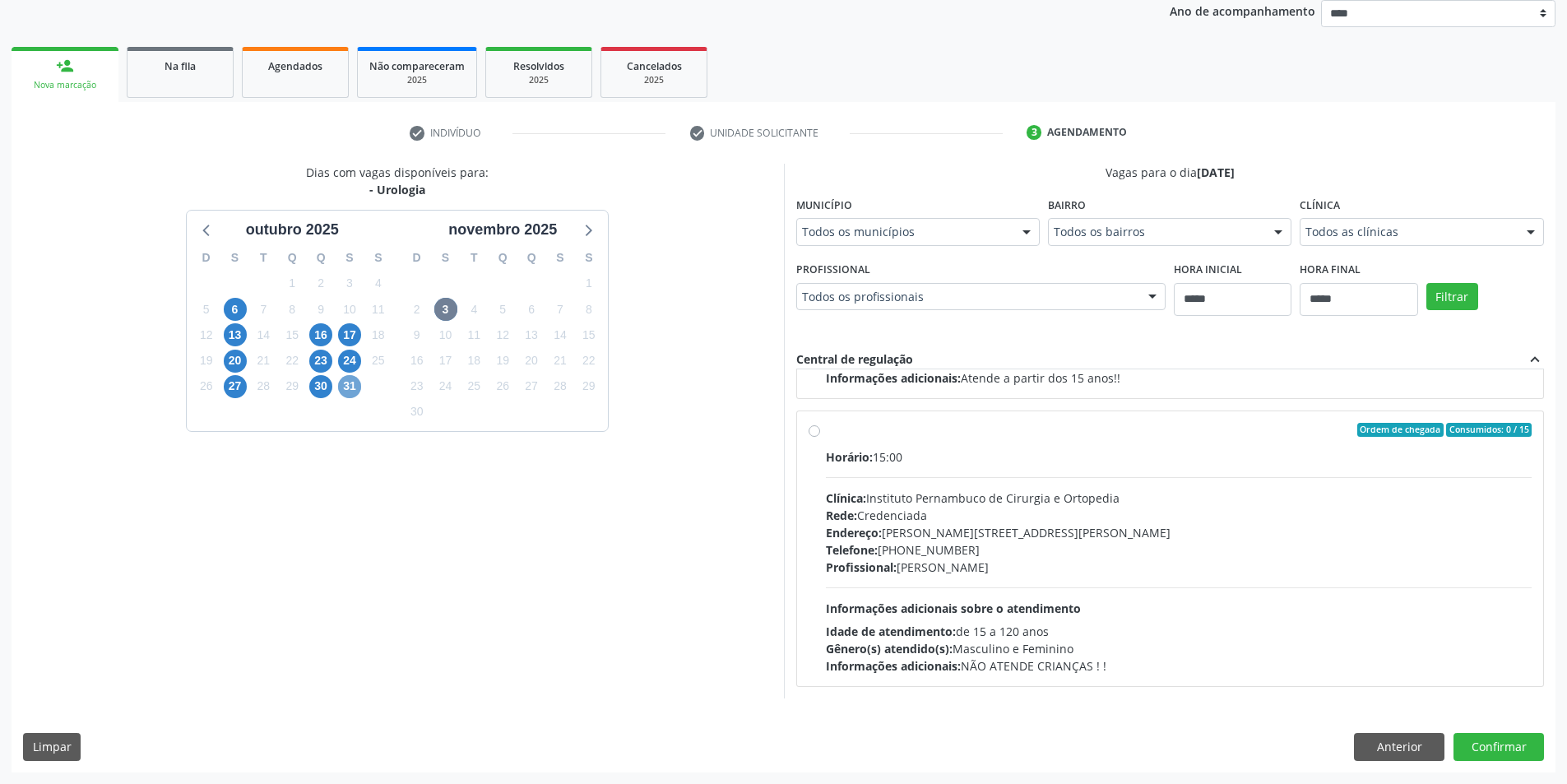
click at [356, 387] on span "31" at bounding box center [350, 387] width 23 height 23
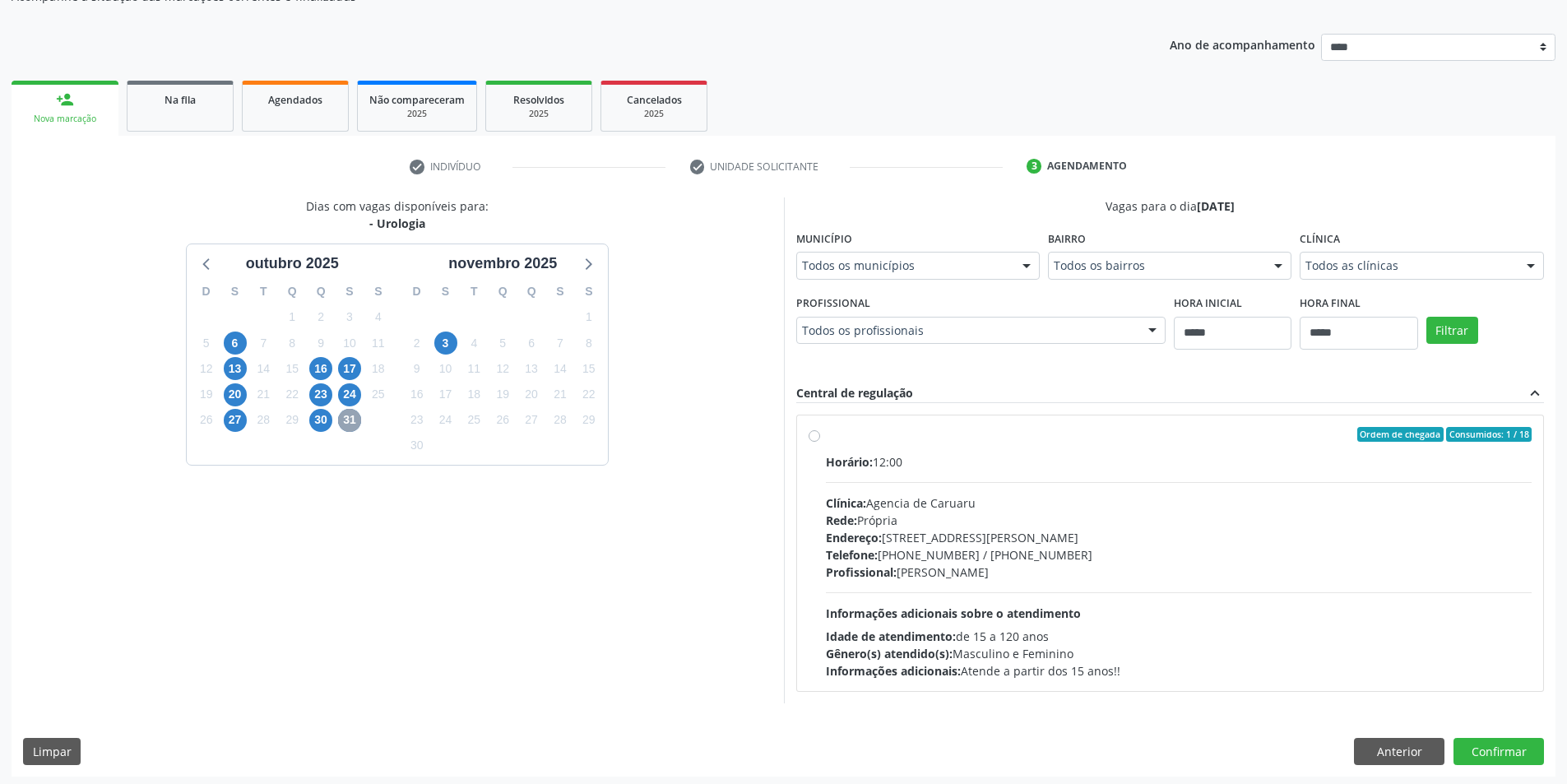
scroll to position [169, 0]
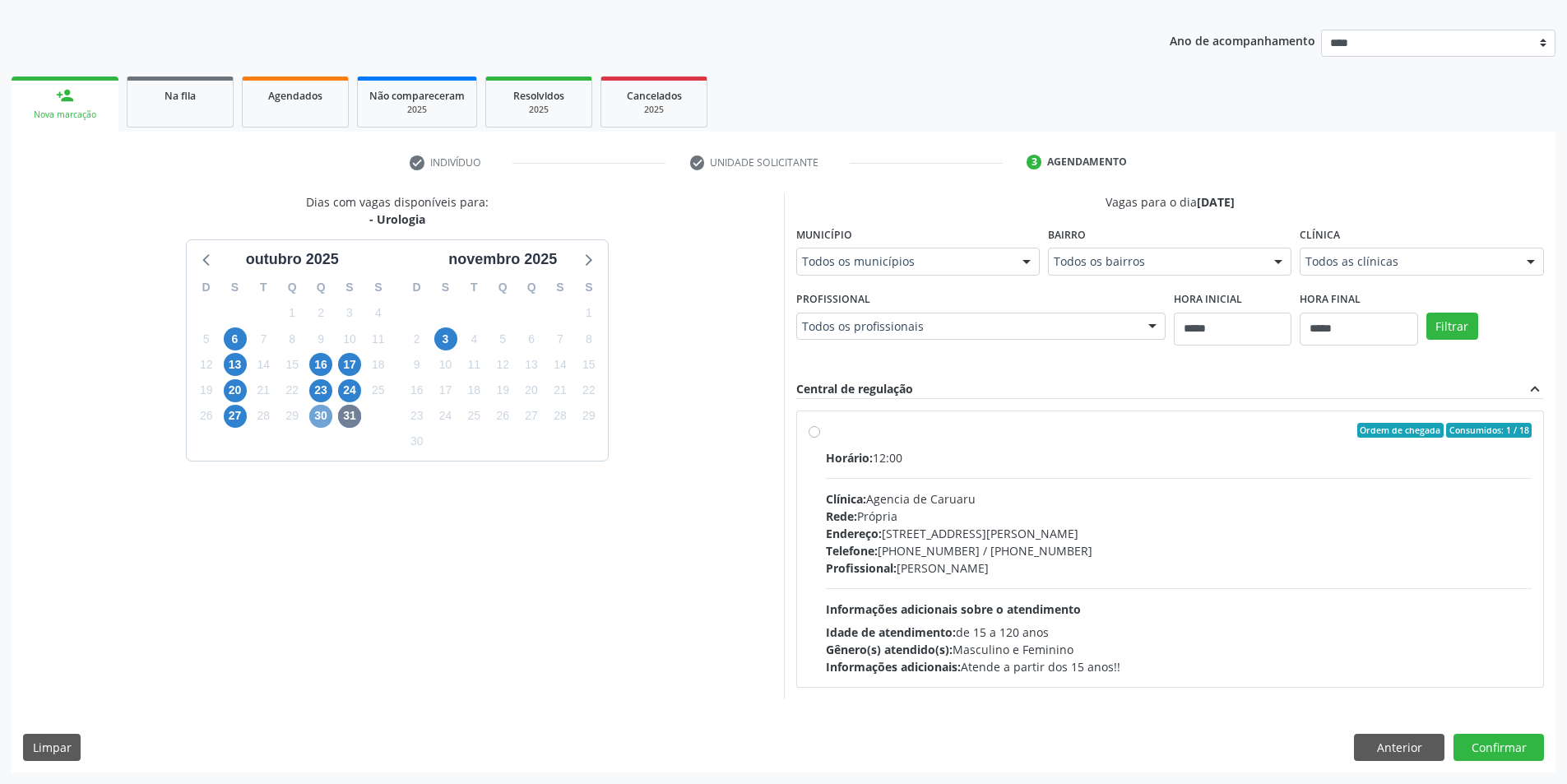
click at [322, 411] on span "30" at bounding box center [321, 416] width 23 height 23
click at [239, 423] on span "27" at bounding box center [236, 416] width 23 height 23
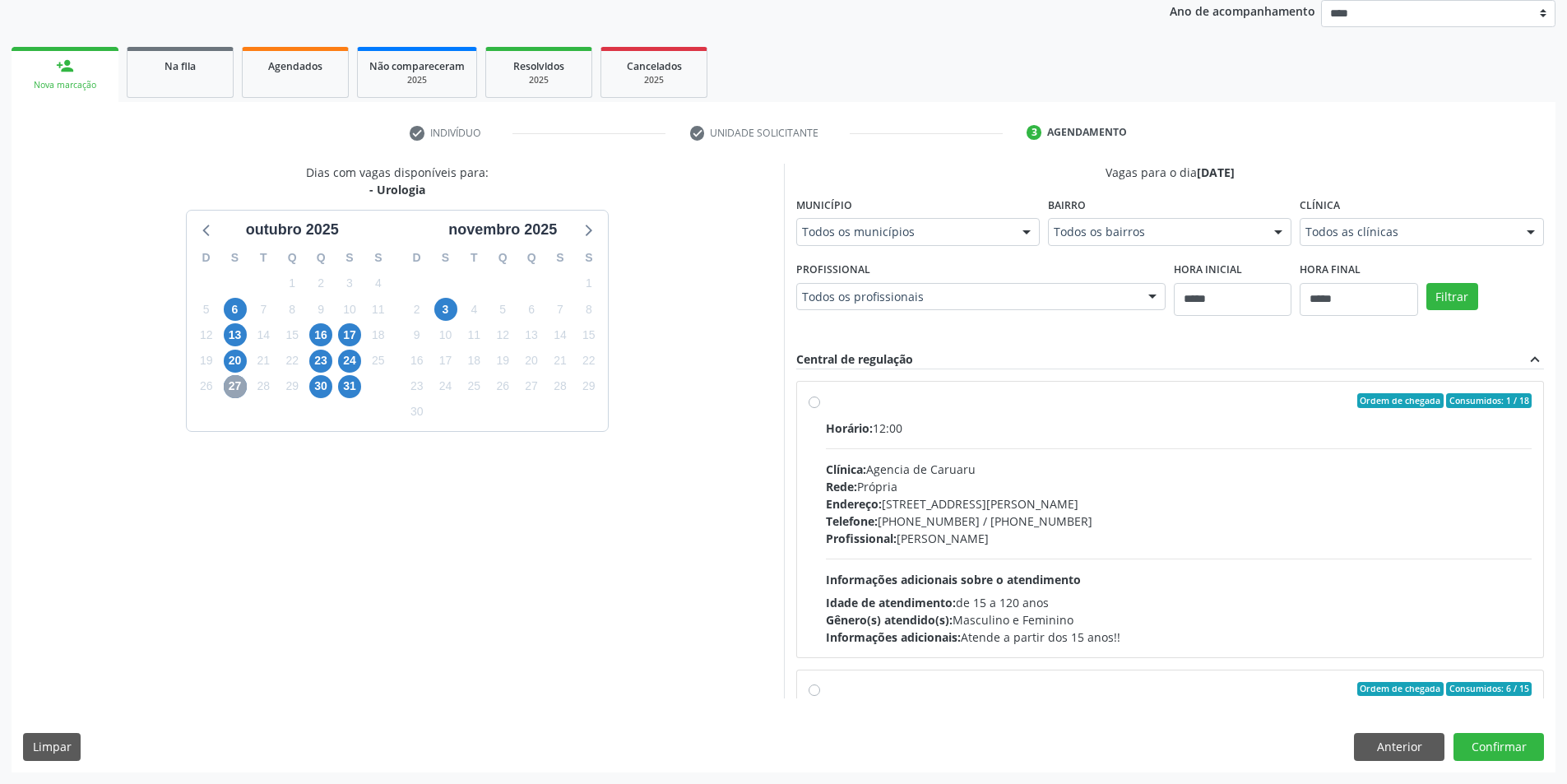
scroll to position [259, 0]
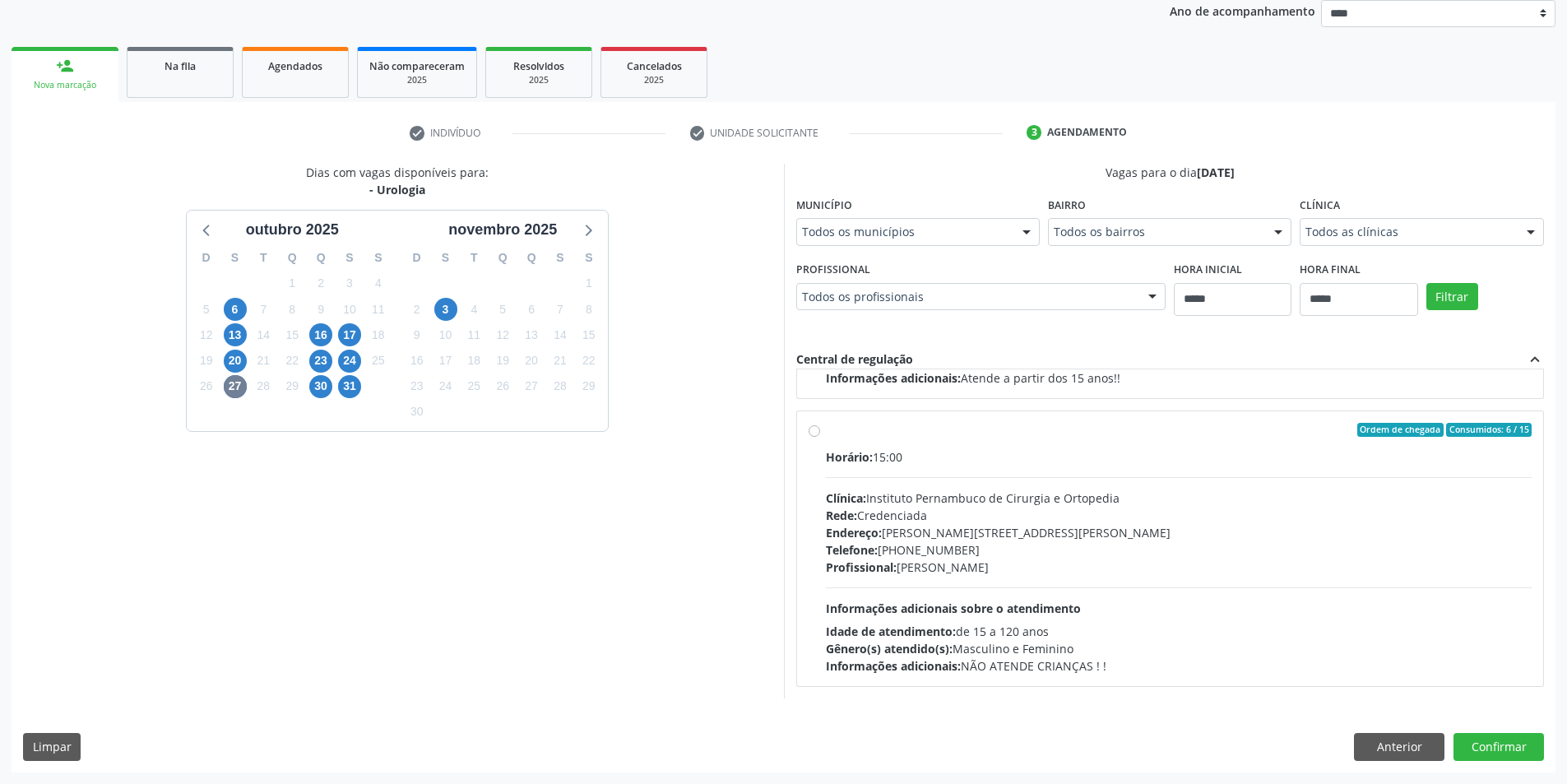
click at [247, 359] on div "20" at bounding box center [235, 361] width 29 height 25
click at [244, 361] on span "20" at bounding box center [236, 361] width 23 height 23
click at [343, 332] on span "17" at bounding box center [350, 334] width 23 height 23
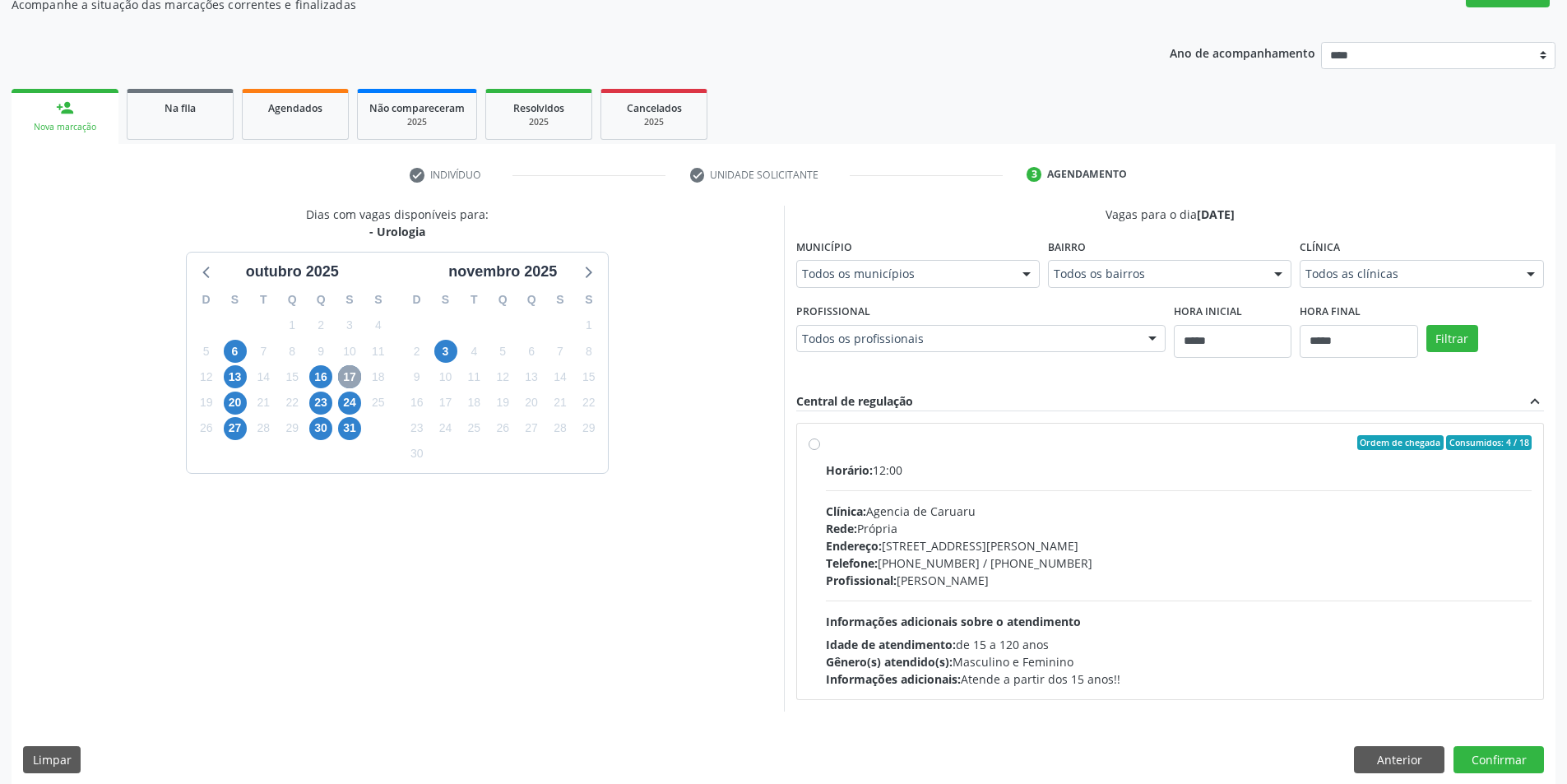
scroll to position [169, 0]
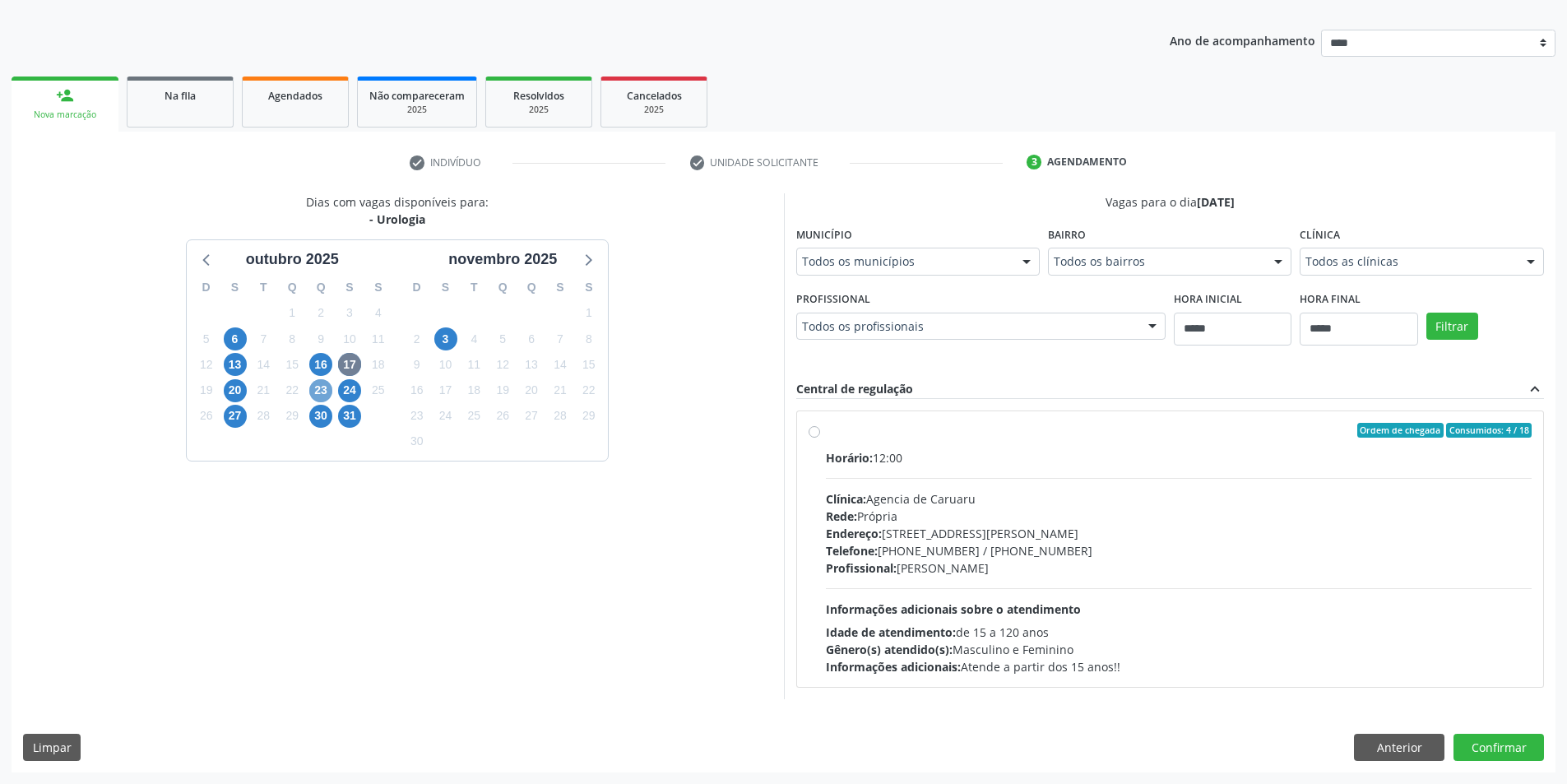
click at [322, 399] on span "23" at bounding box center [321, 391] width 23 height 23
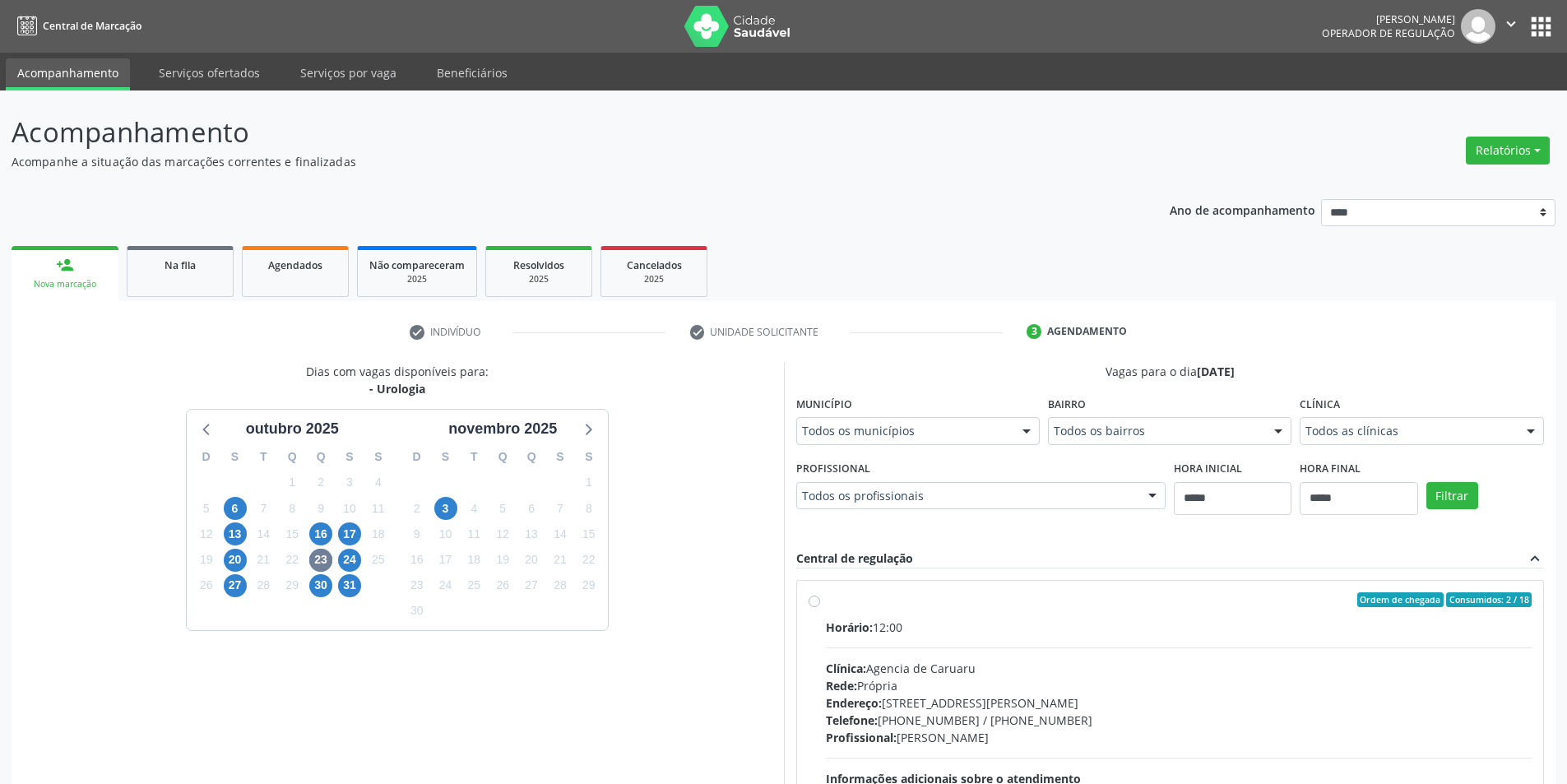
click at [1011, 441] on div "Todos os municípios" at bounding box center [918, 431] width 244 height 28
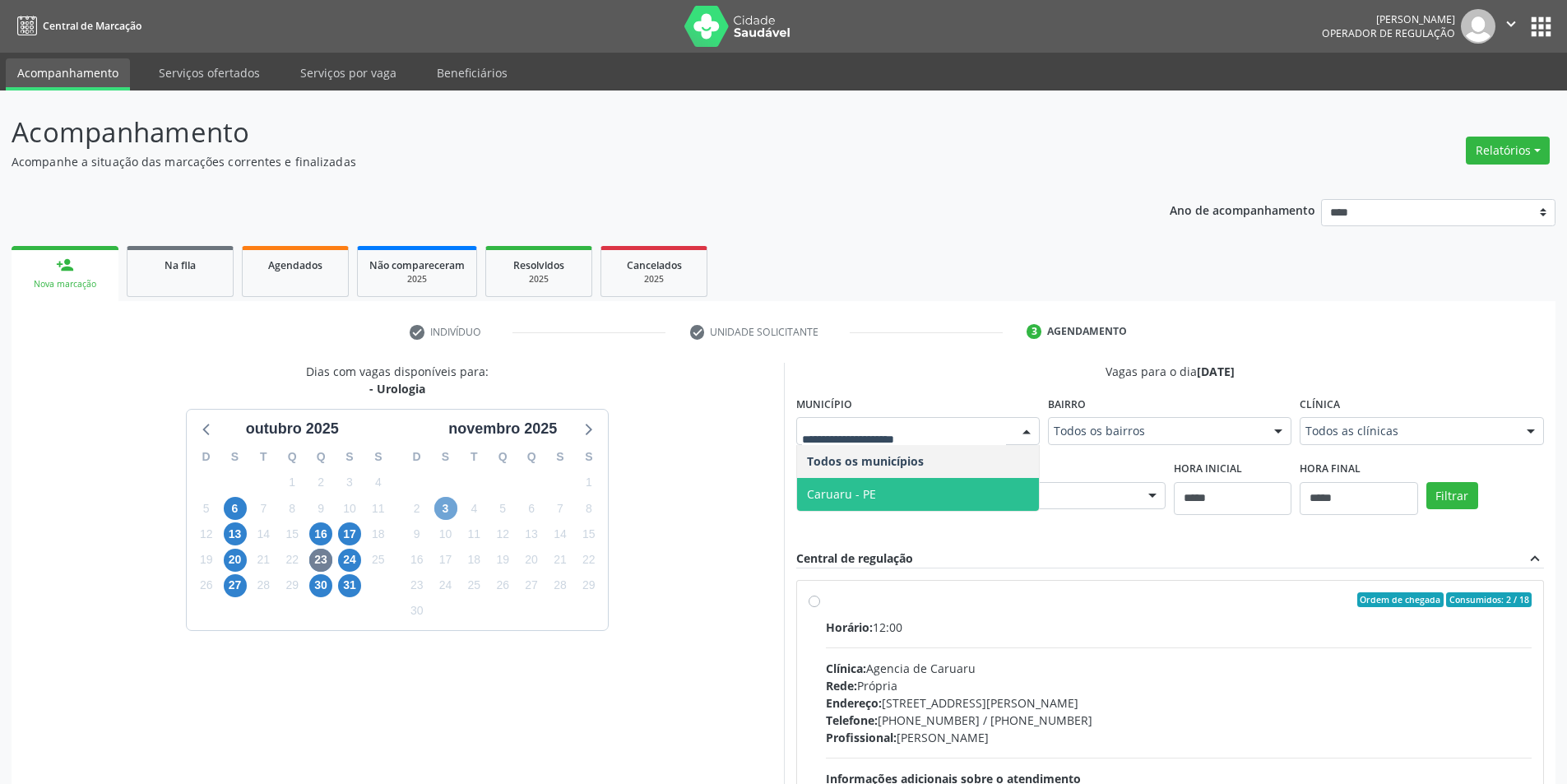
click at [445, 507] on span "3" at bounding box center [446, 508] width 23 height 23
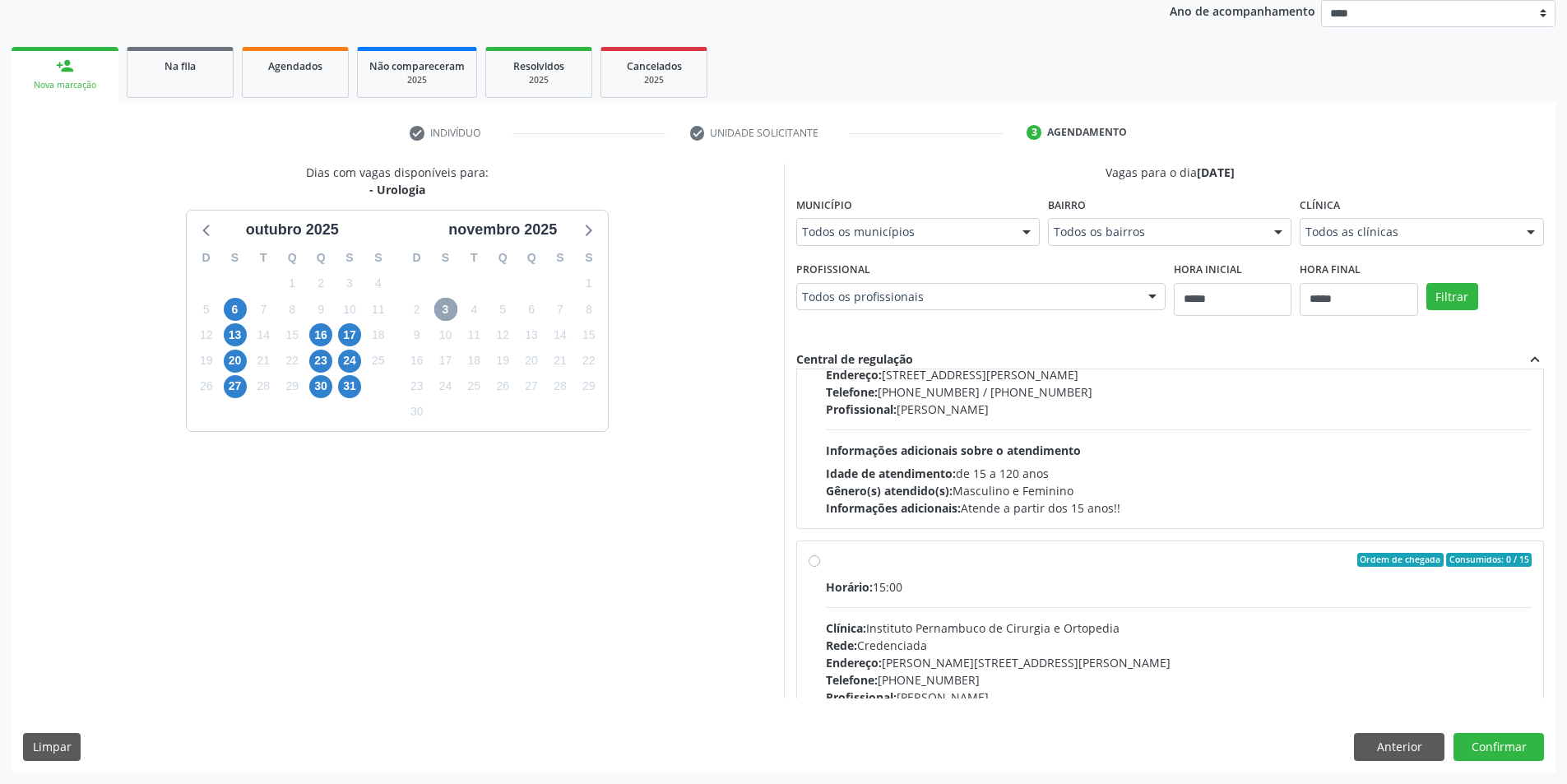
scroll to position [259, 0]
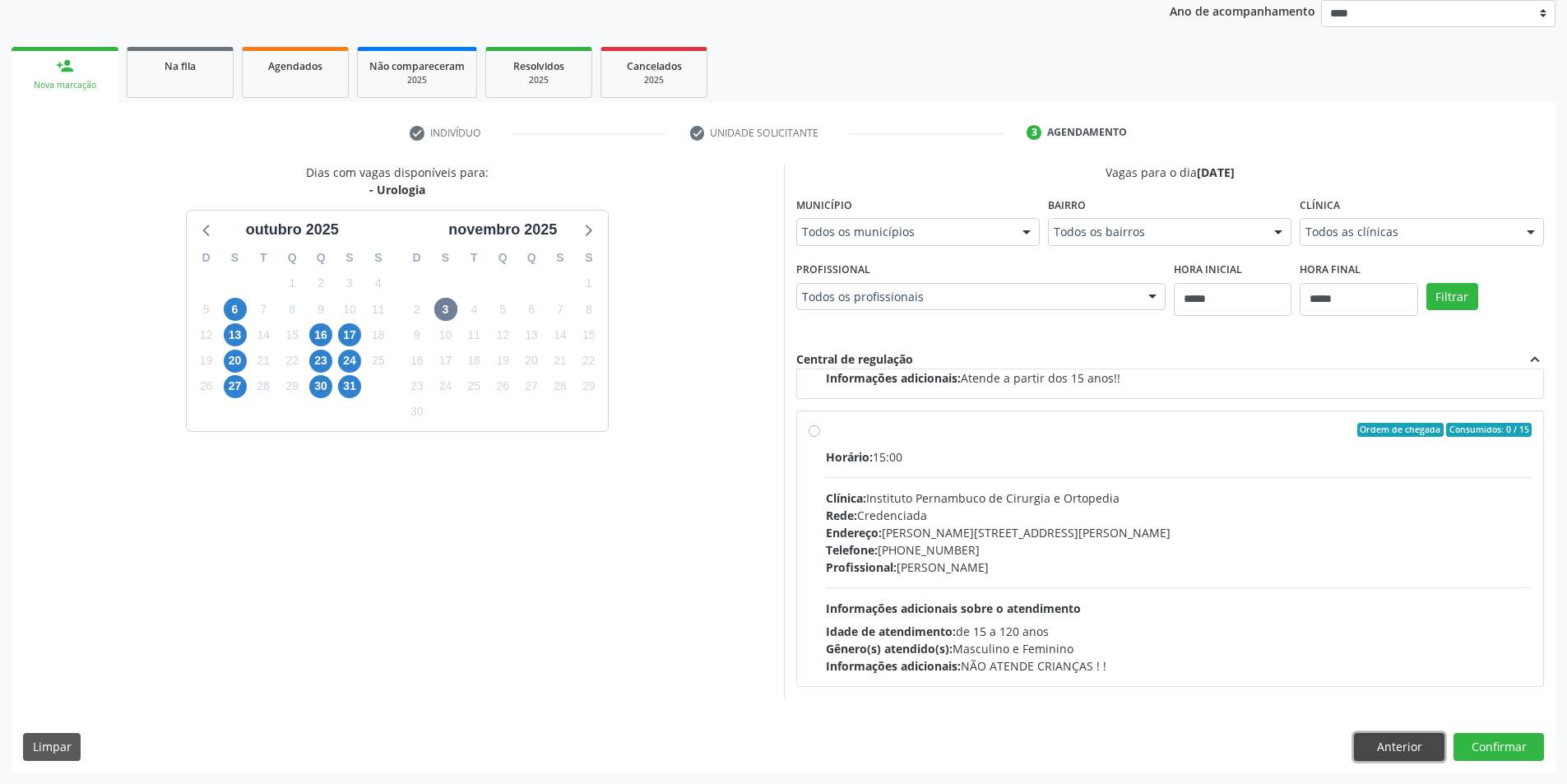
click at [1422, 743] on button "Anterior" at bounding box center [1399, 746] width 91 height 28
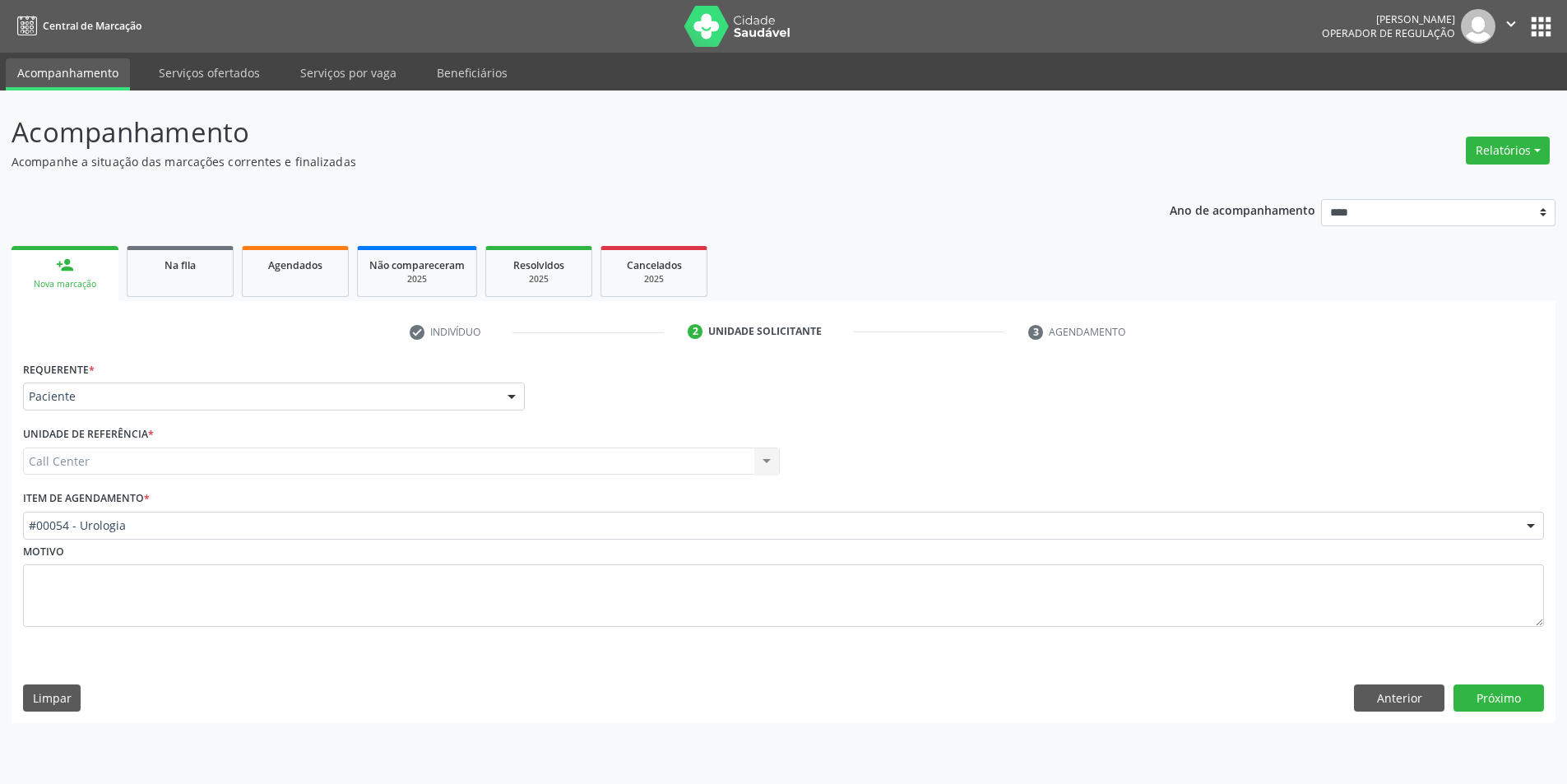
scroll to position [0, 0]
click at [1545, 697] on button "Próximo" at bounding box center [1511, 698] width 91 height 28
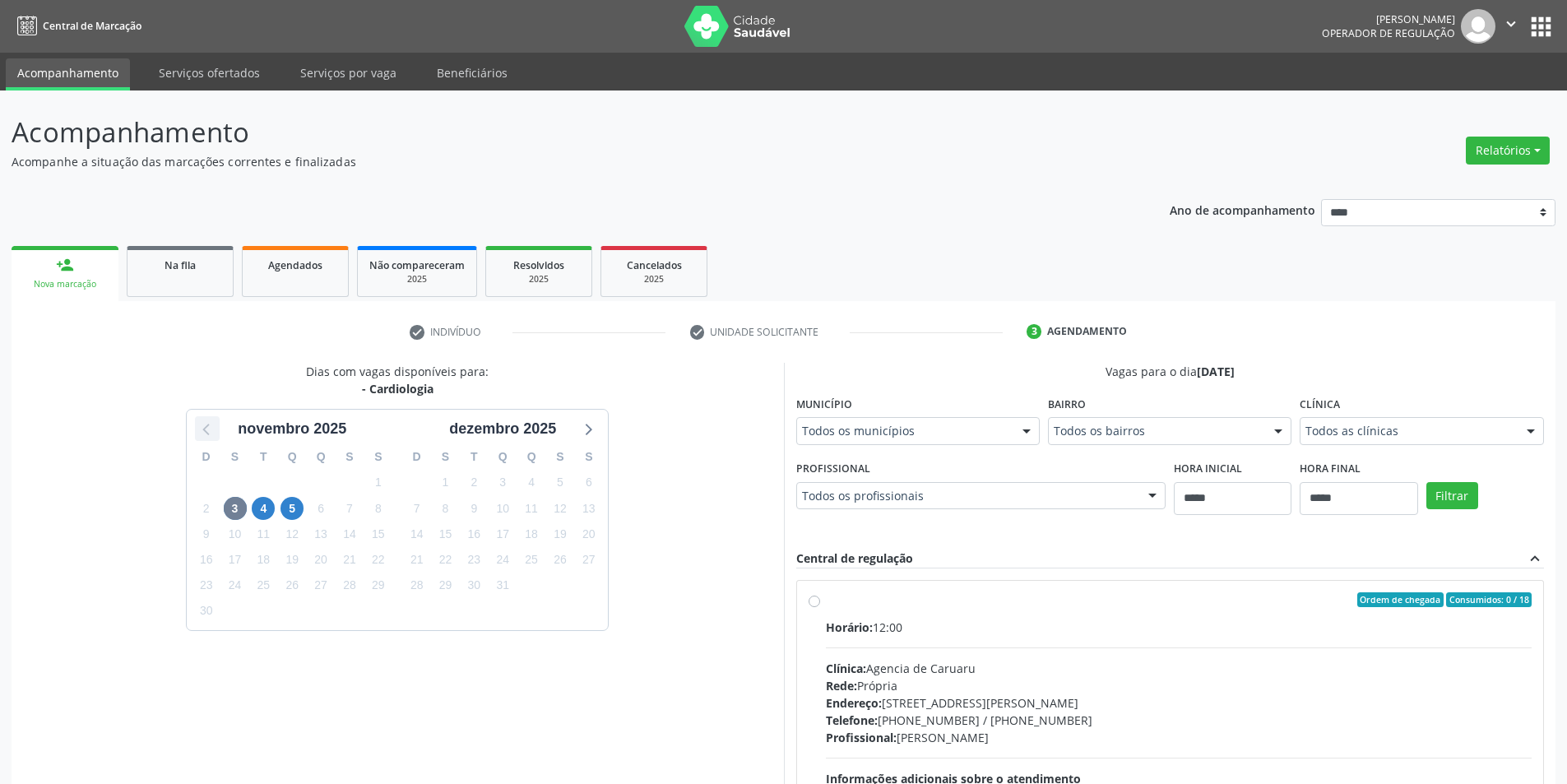
click at [197, 436] on icon at bounding box center [208, 429] width 22 height 22
click at [472, 508] on span "7" at bounding box center [474, 508] width 23 height 23
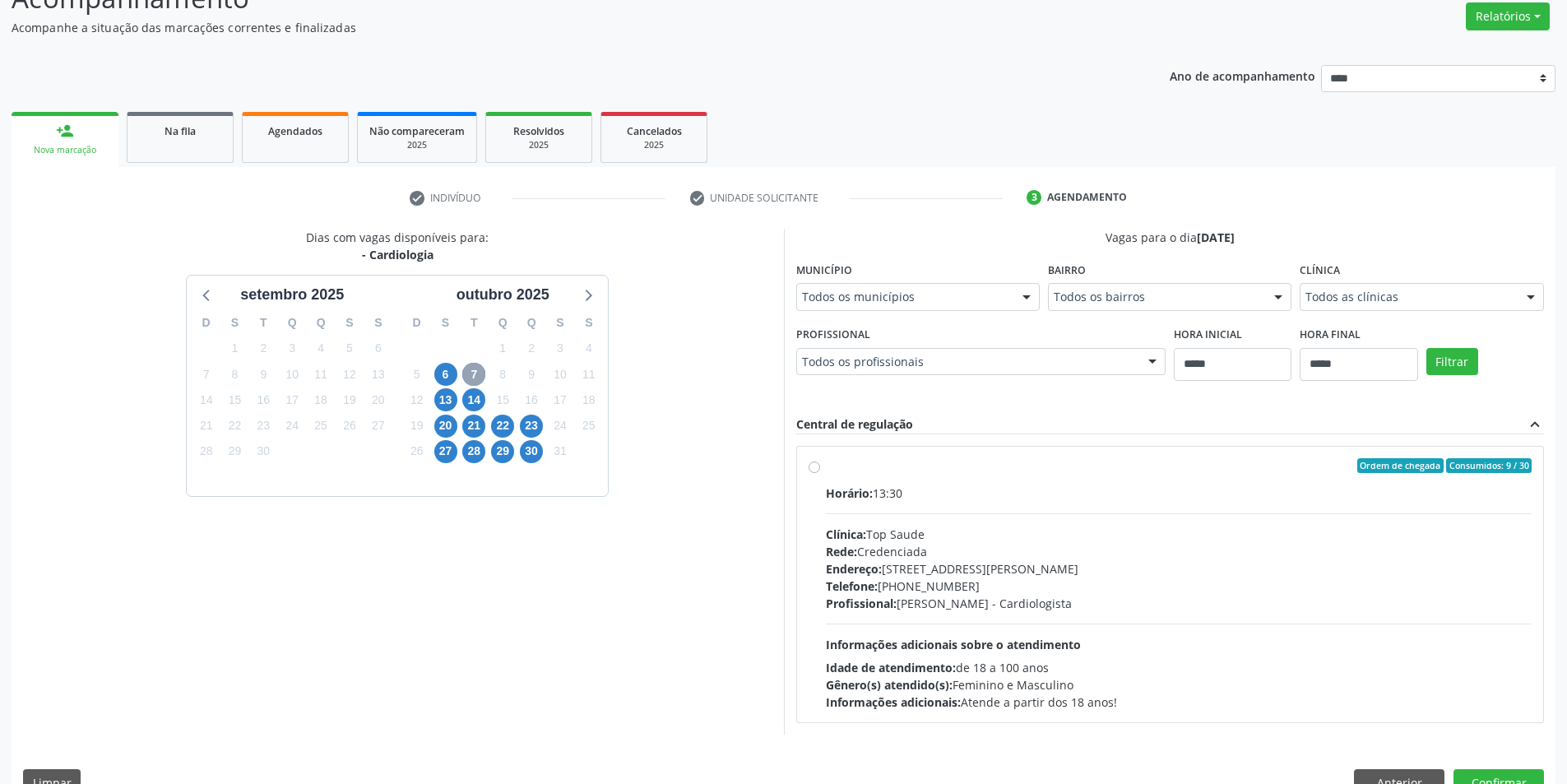
scroll to position [169, 0]
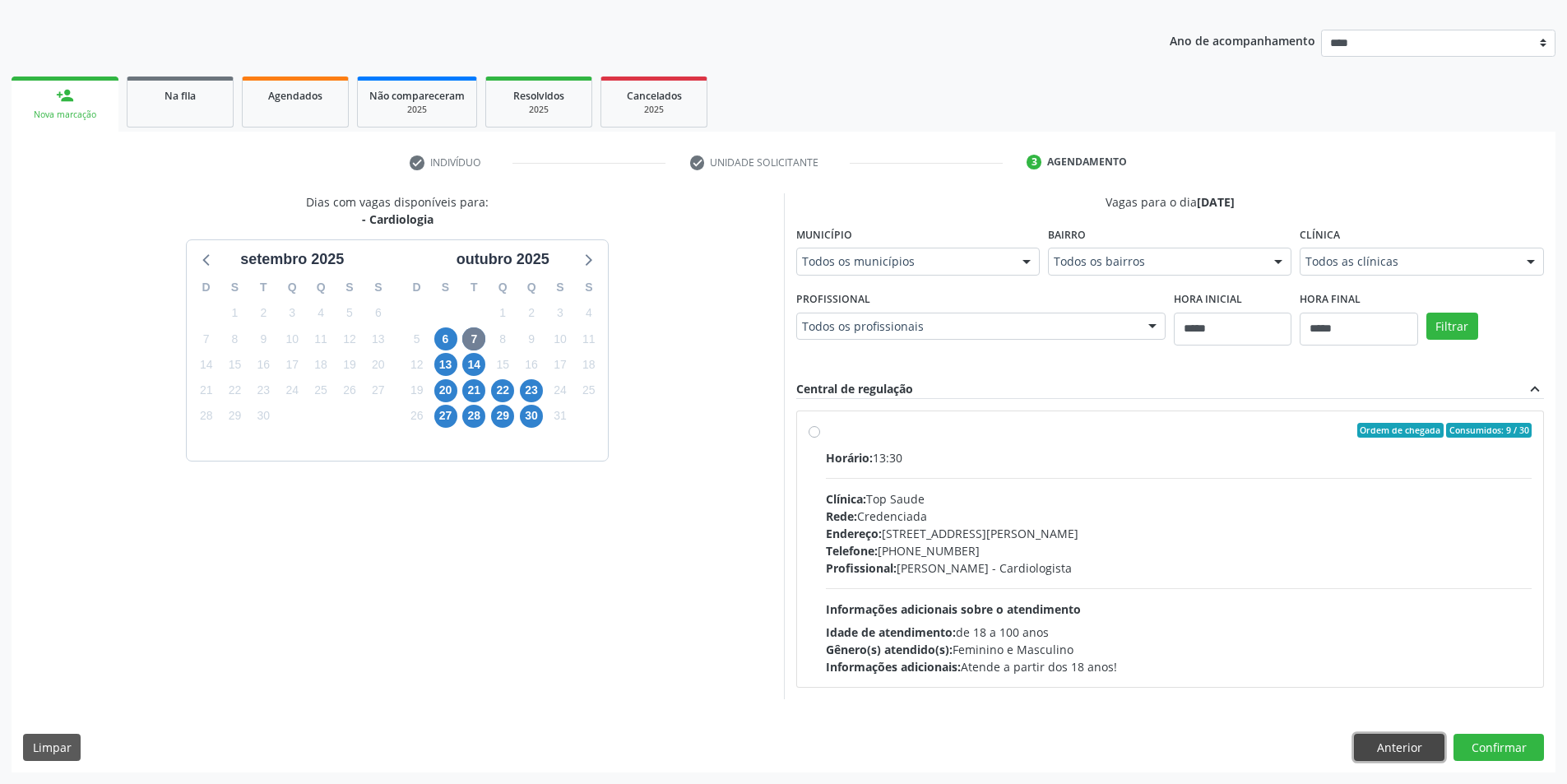
click at [1389, 736] on button "Anterior" at bounding box center [1399, 747] width 91 height 28
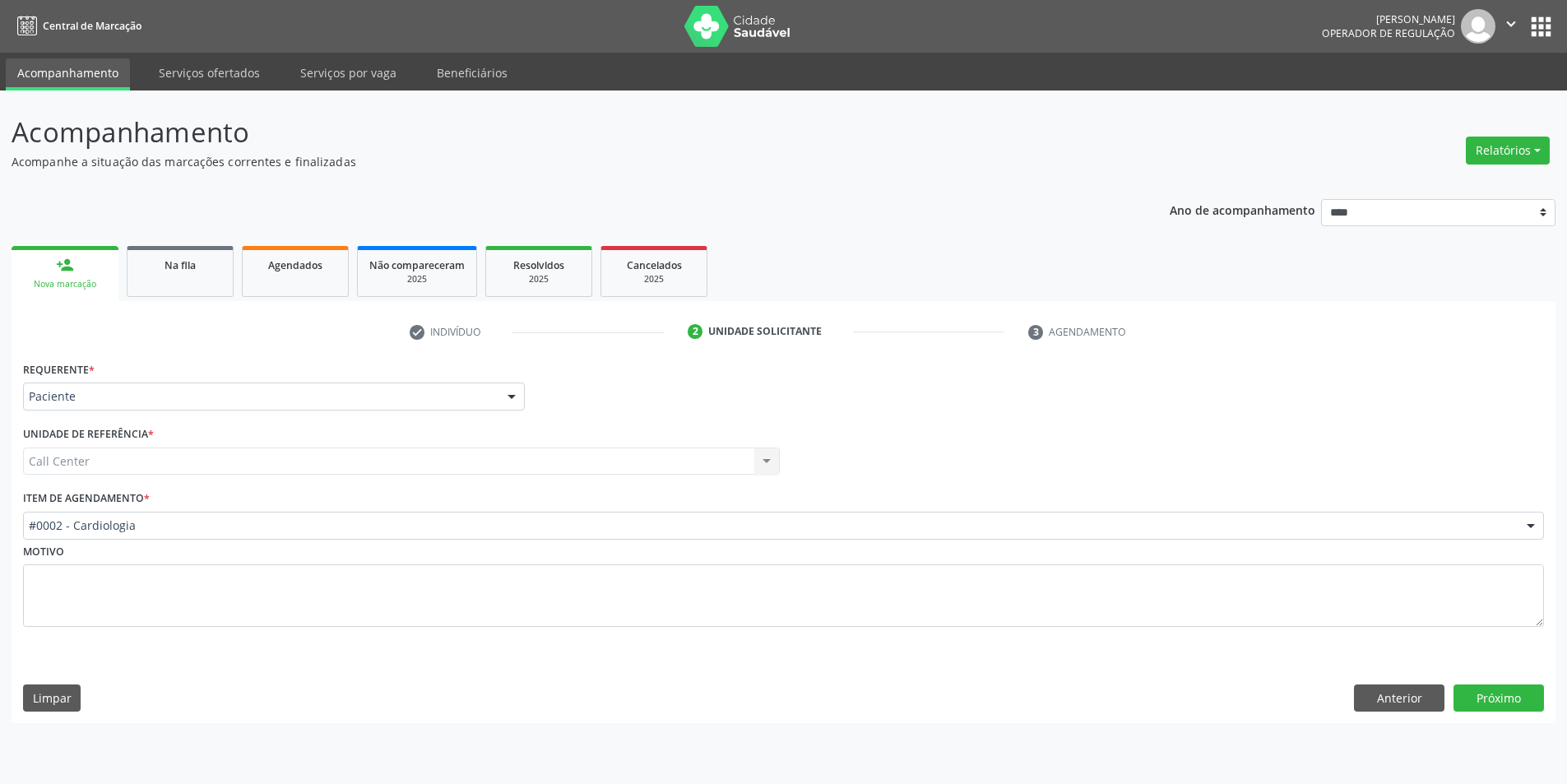
scroll to position [0, 0]
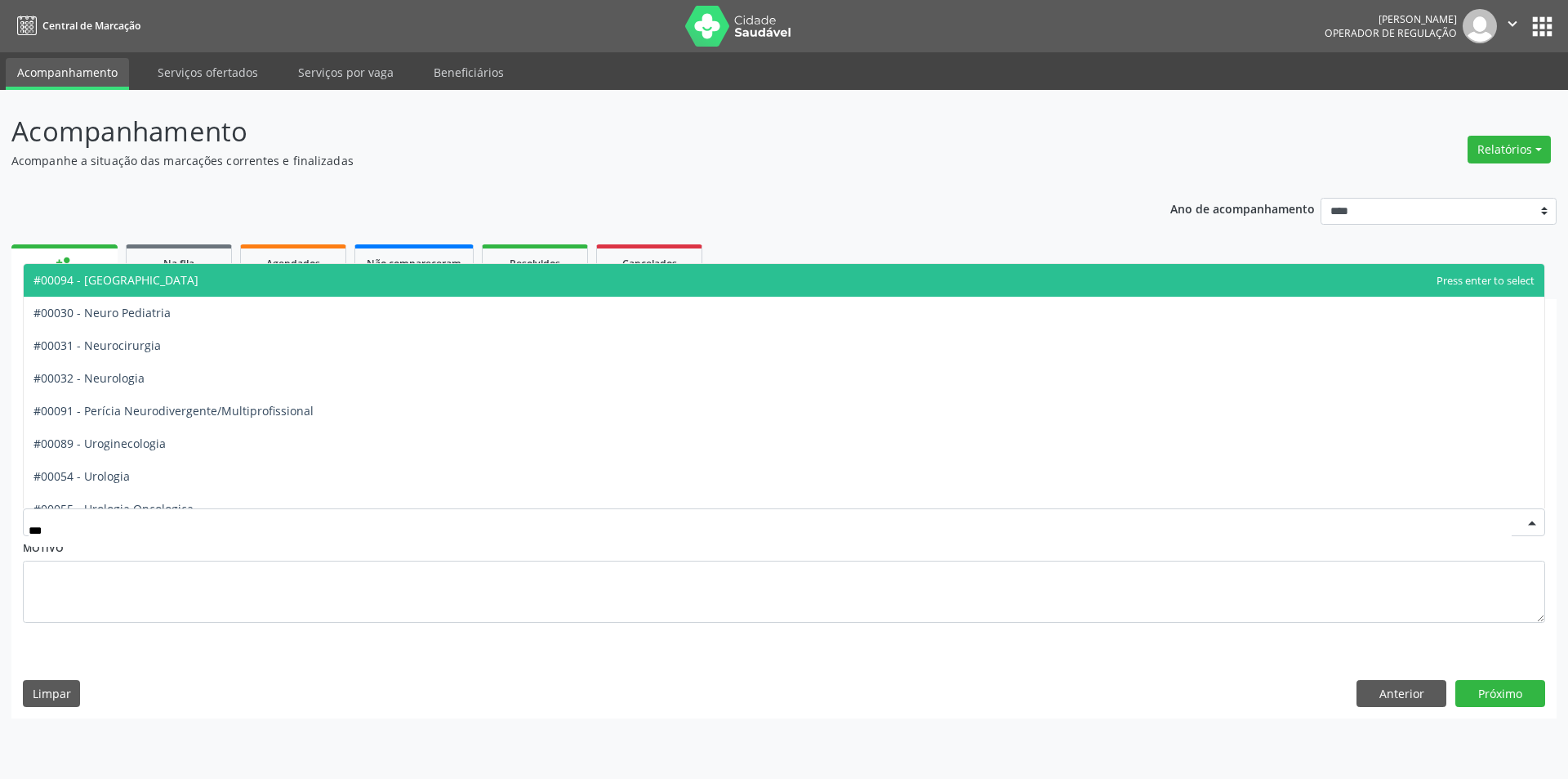
type input "****"
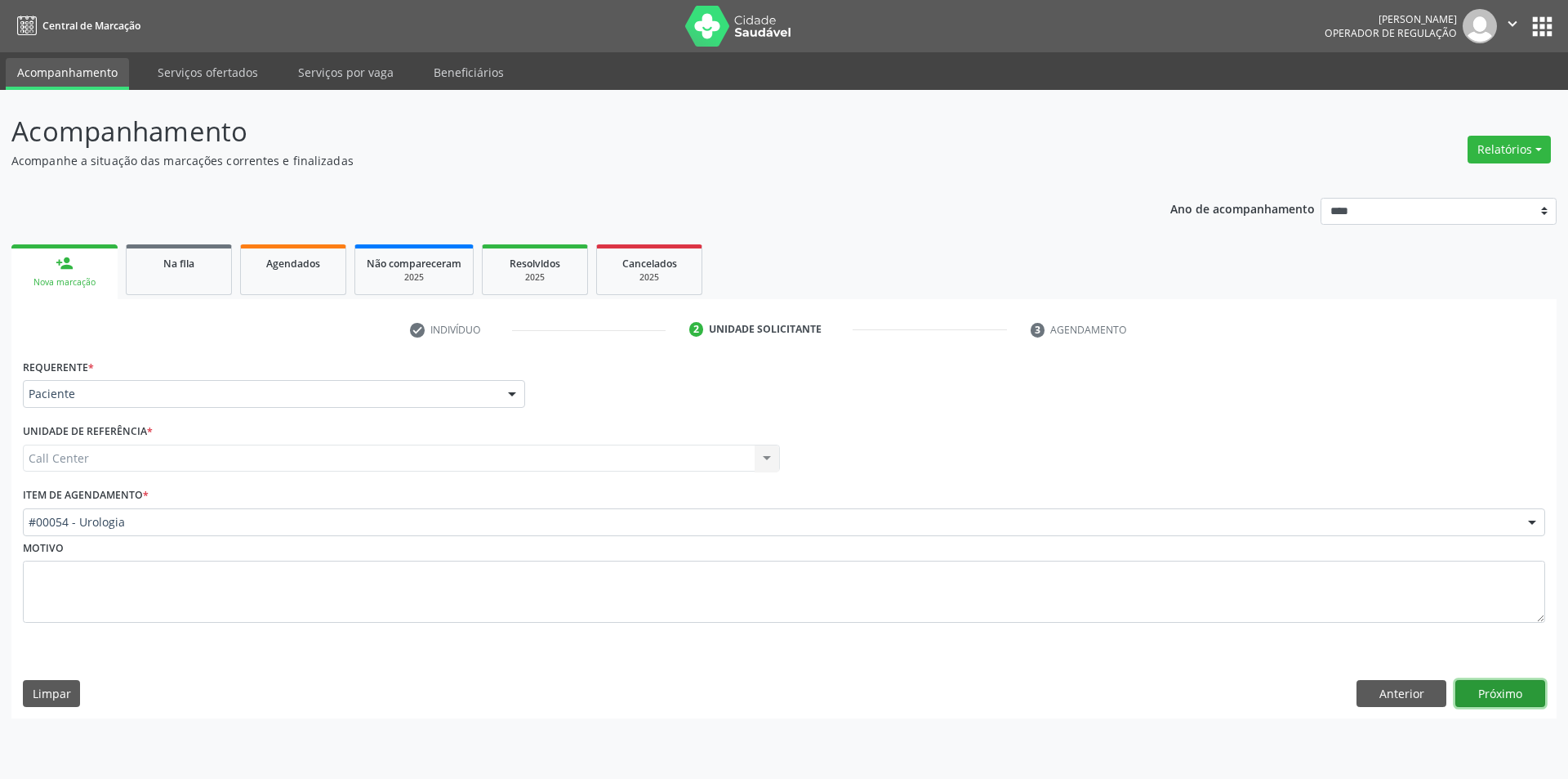
click at [1497, 694] on button "Próximo" at bounding box center [1500, 693] width 90 height 28
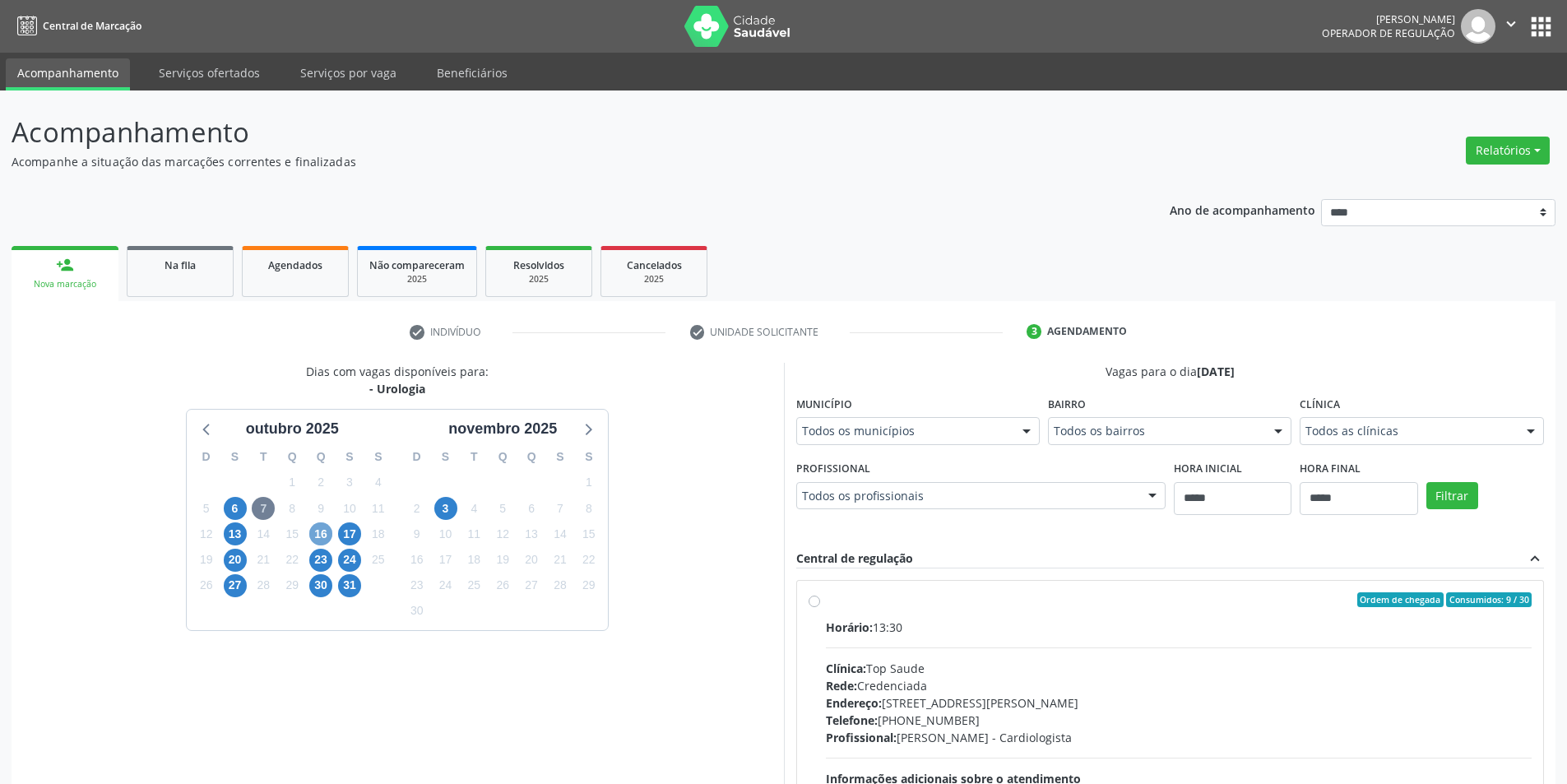
click at [321, 530] on span "16" at bounding box center [321, 534] width 23 height 23
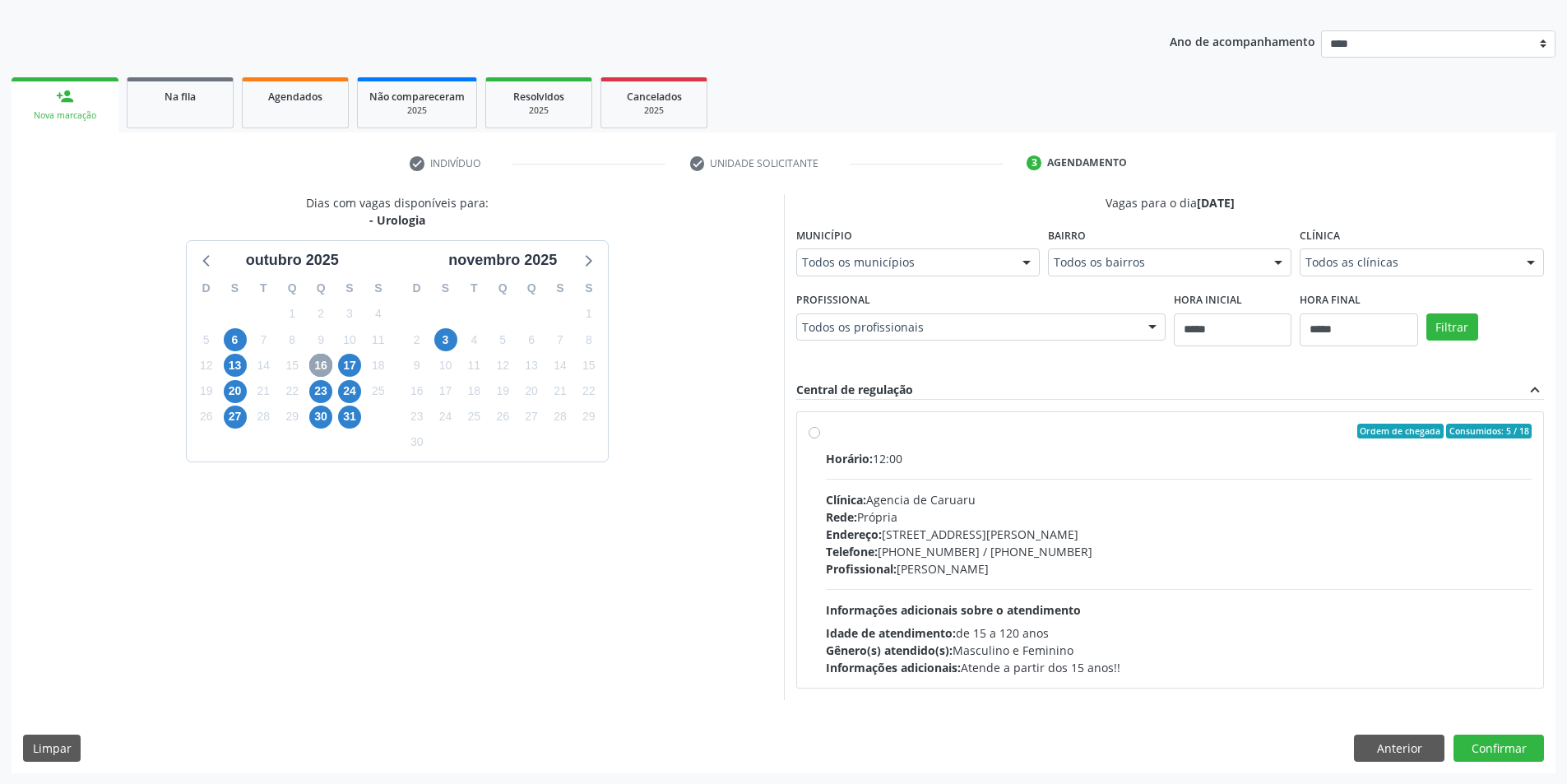
scroll to position [169, 0]
click at [455, 344] on span "3" at bounding box center [446, 339] width 23 height 23
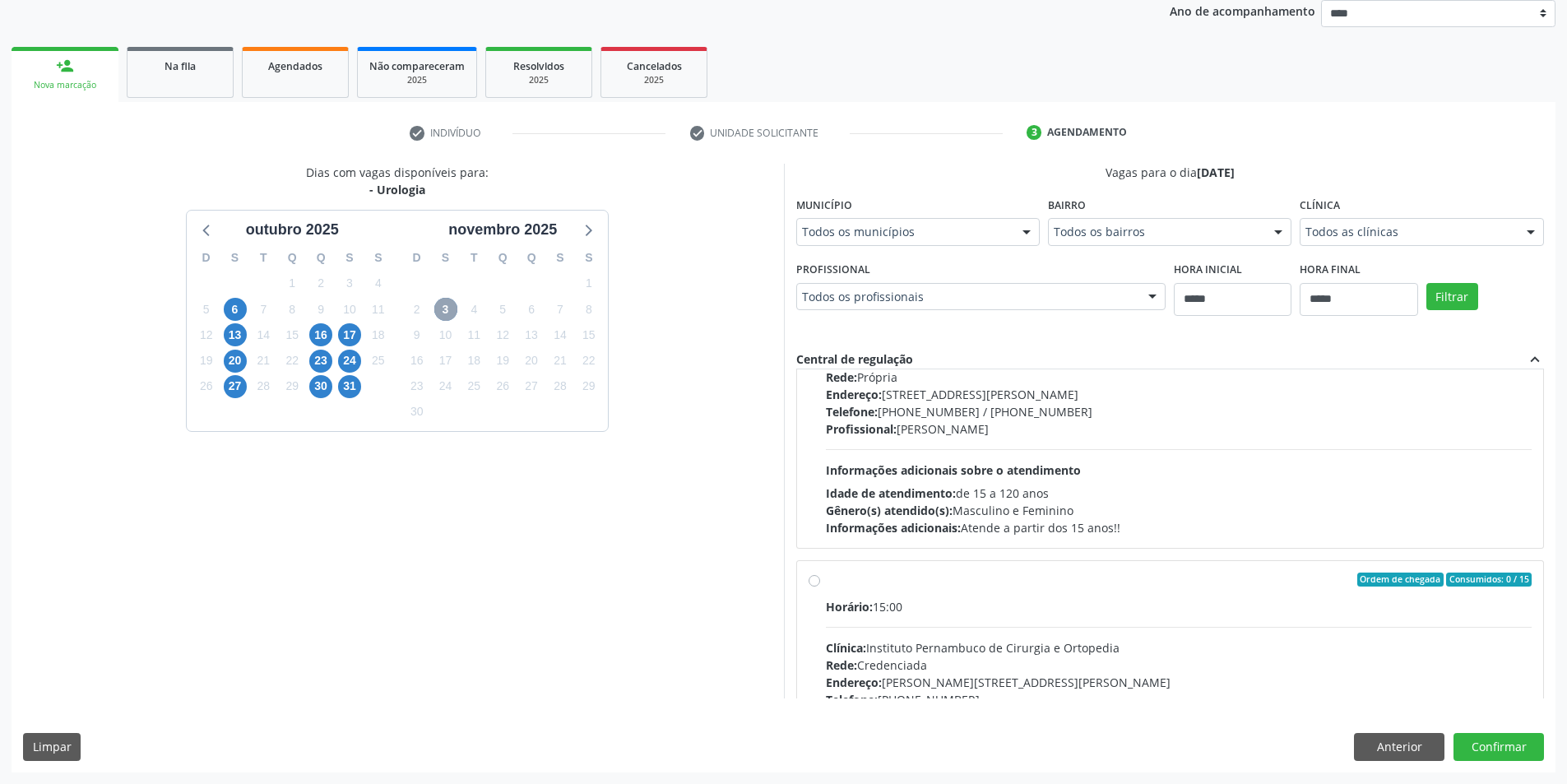
scroll to position [259, 0]
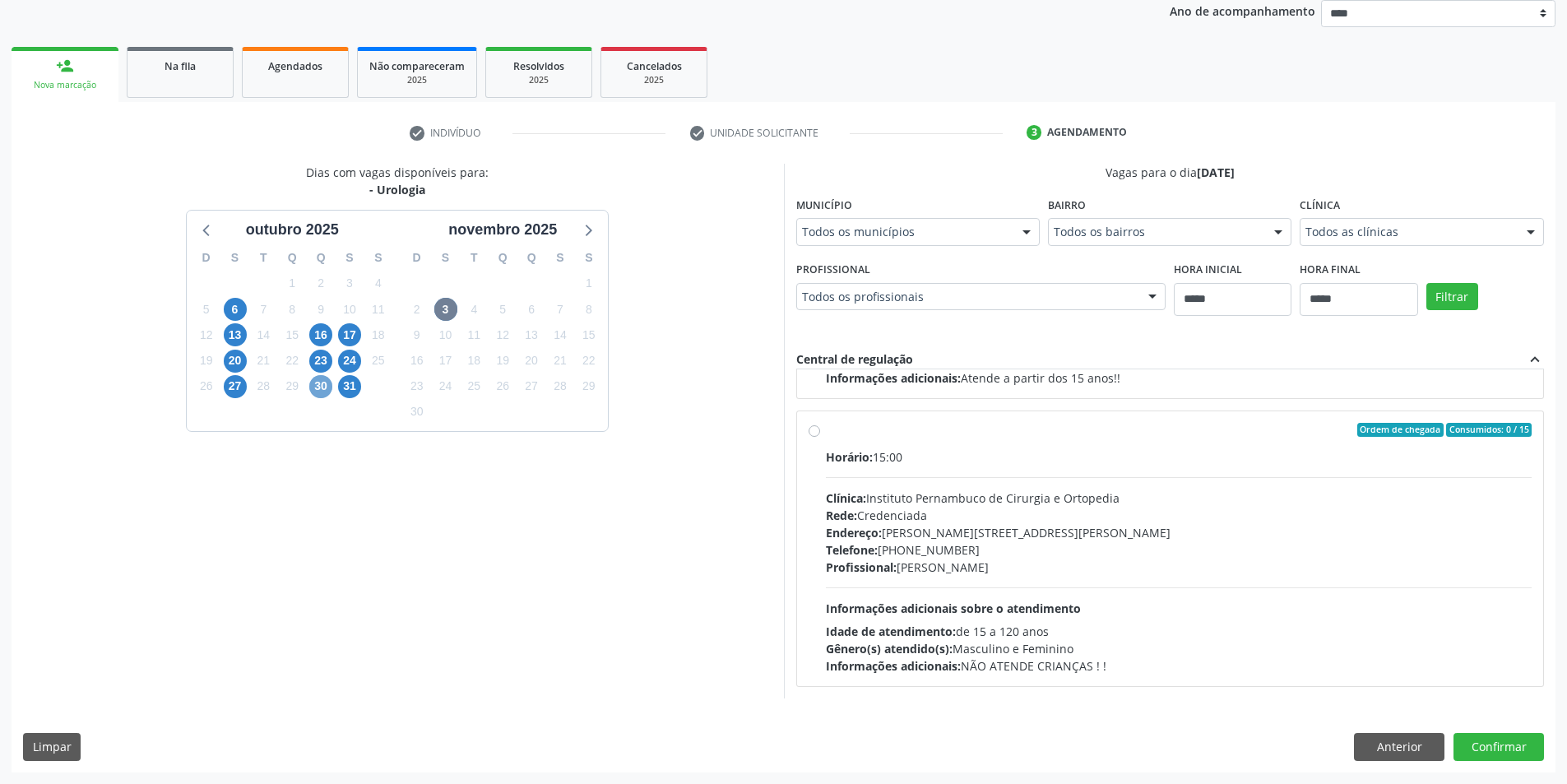
click at [322, 393] on span "30" at bounding box center [321, 387] width 23 height 23
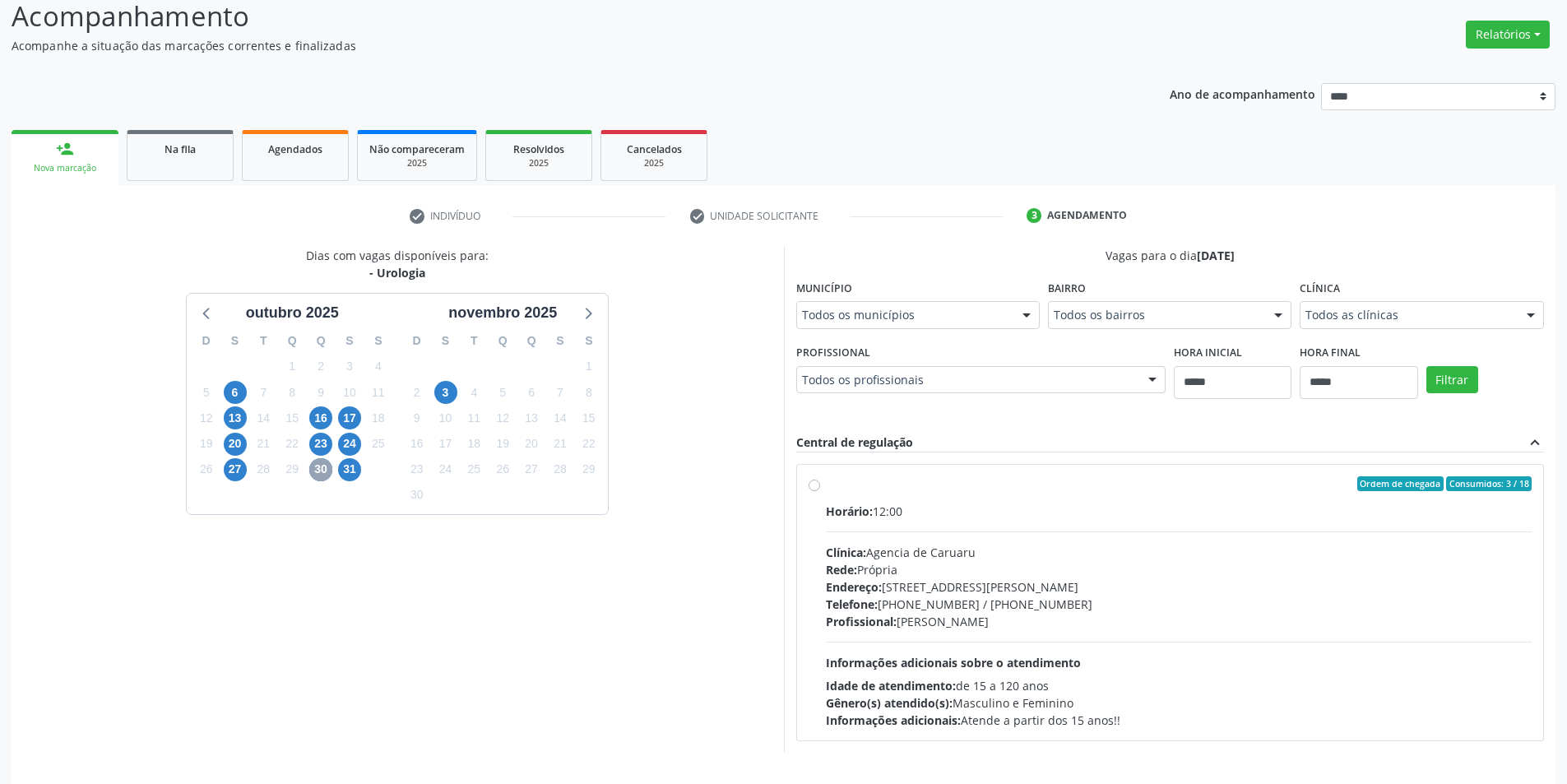
scroll to position [87, 0]
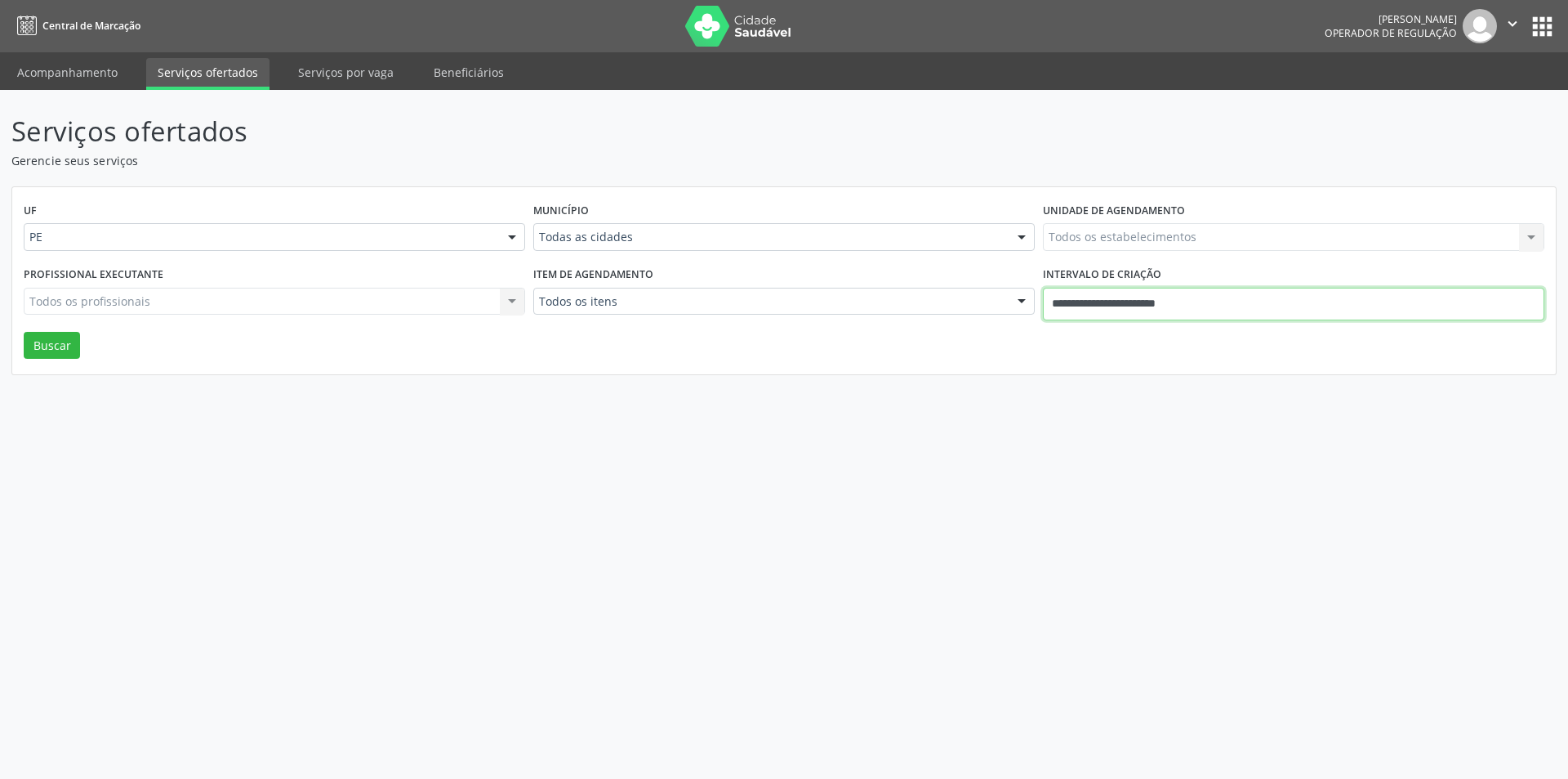
click at [1092, 303] on input "**********" at bounding box center [1294, 304] width 502 height 33
click at [740, 251] on div "Município Todas as cidades Todas as cidades Abreu e Lima Afogados da Ingazeira …" at bounding box center [784, 230] width 510 height 63
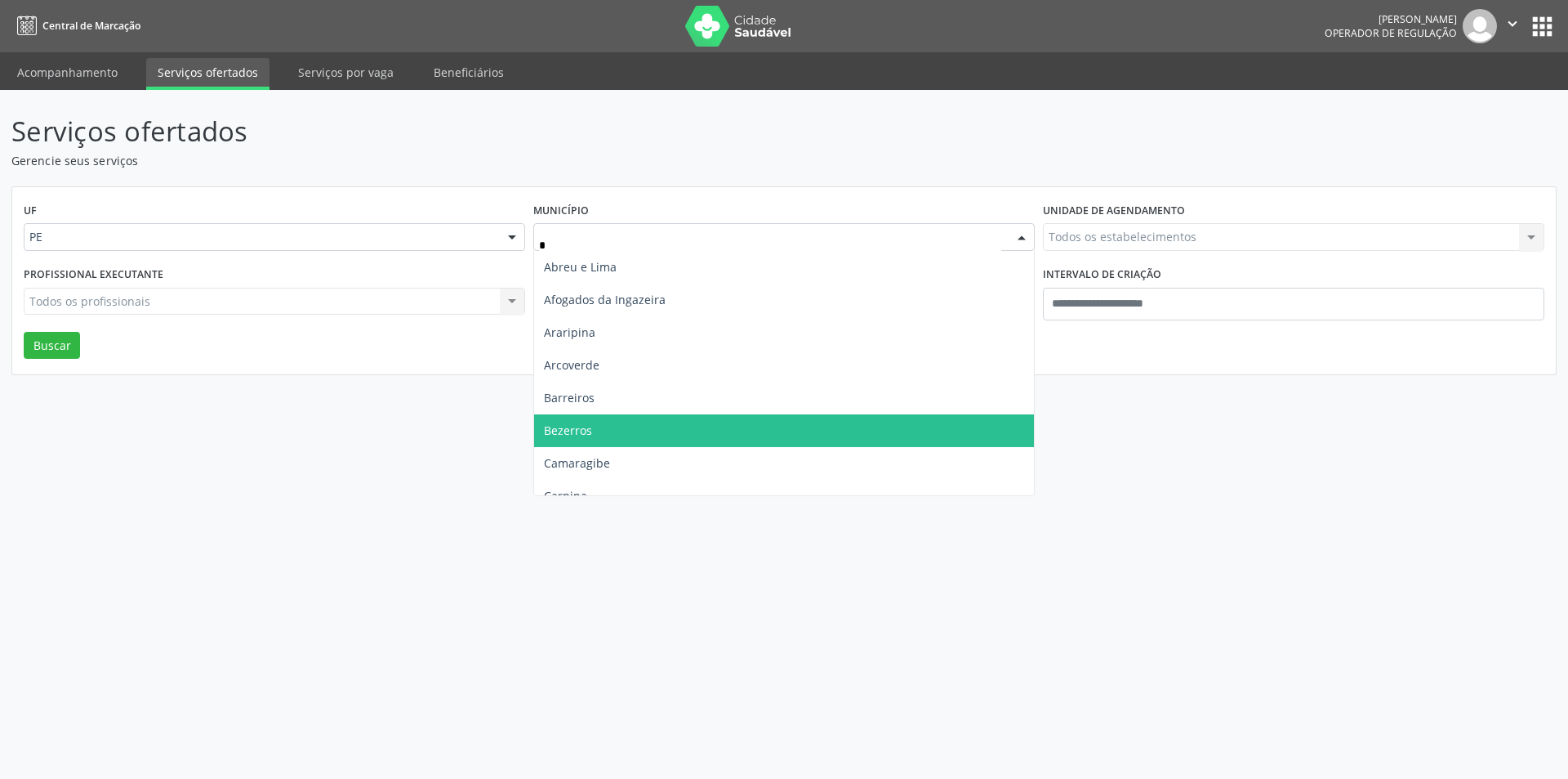
type input "**"
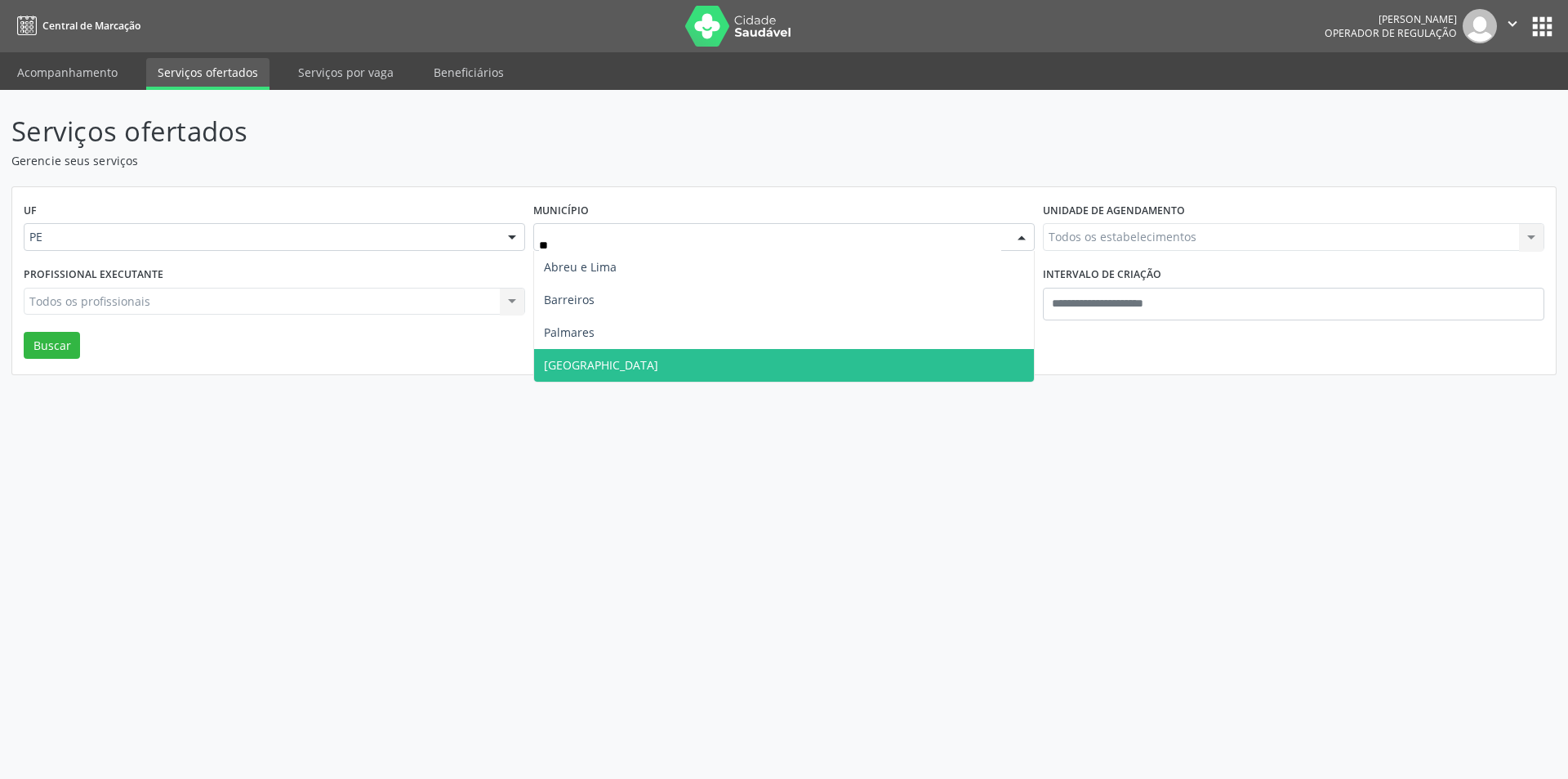
click at [609, 356] on span "Recife" at bounding box center [784, 364] width 500 height 33
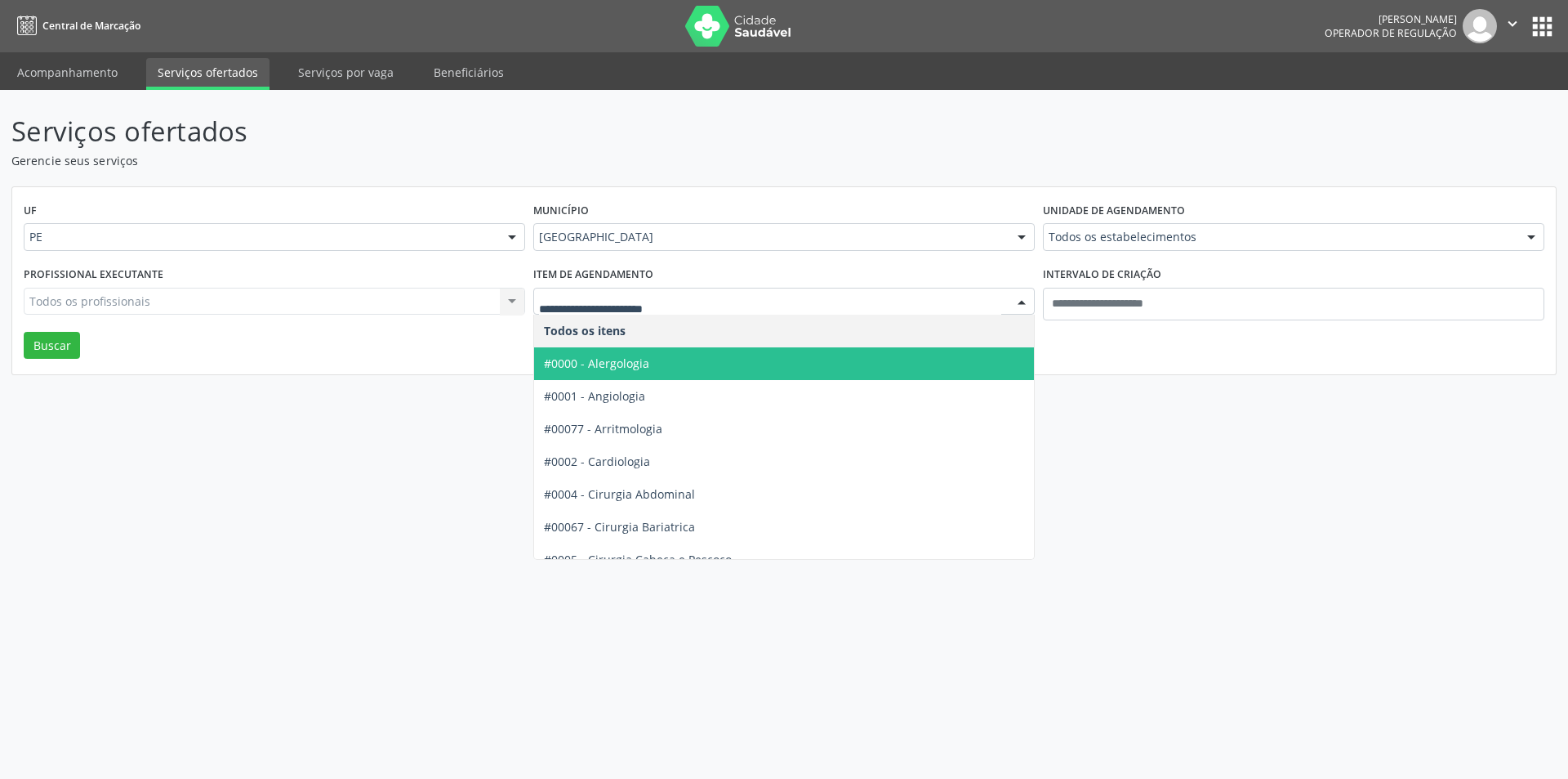
click at [655, 364] on span "#0000 - Alergologia" at bounding box center [784, 364] width 500 height 33
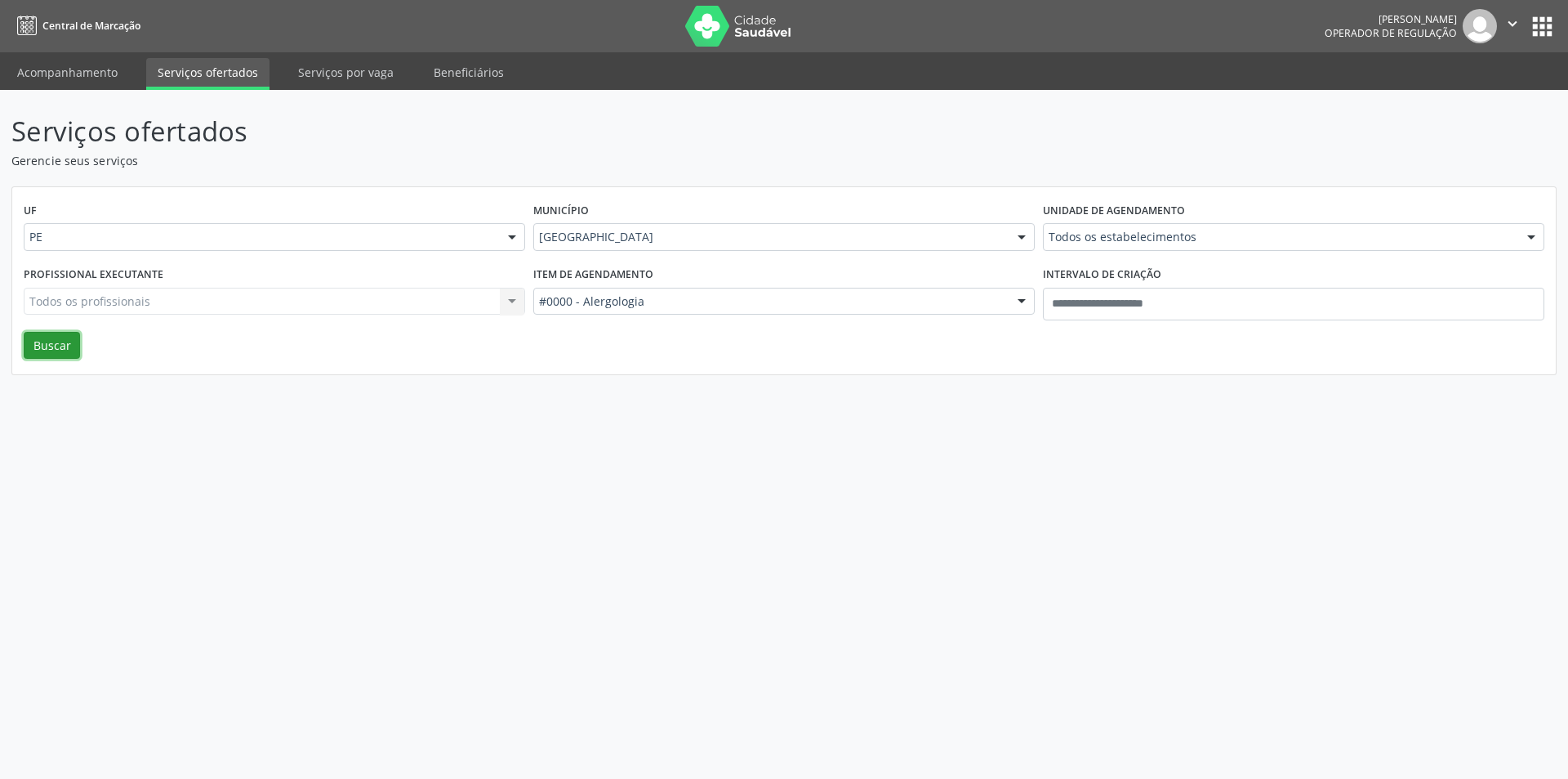
click at [58, 348] on button "Buscar" at bounding box center [52, 345] width 56 height 28
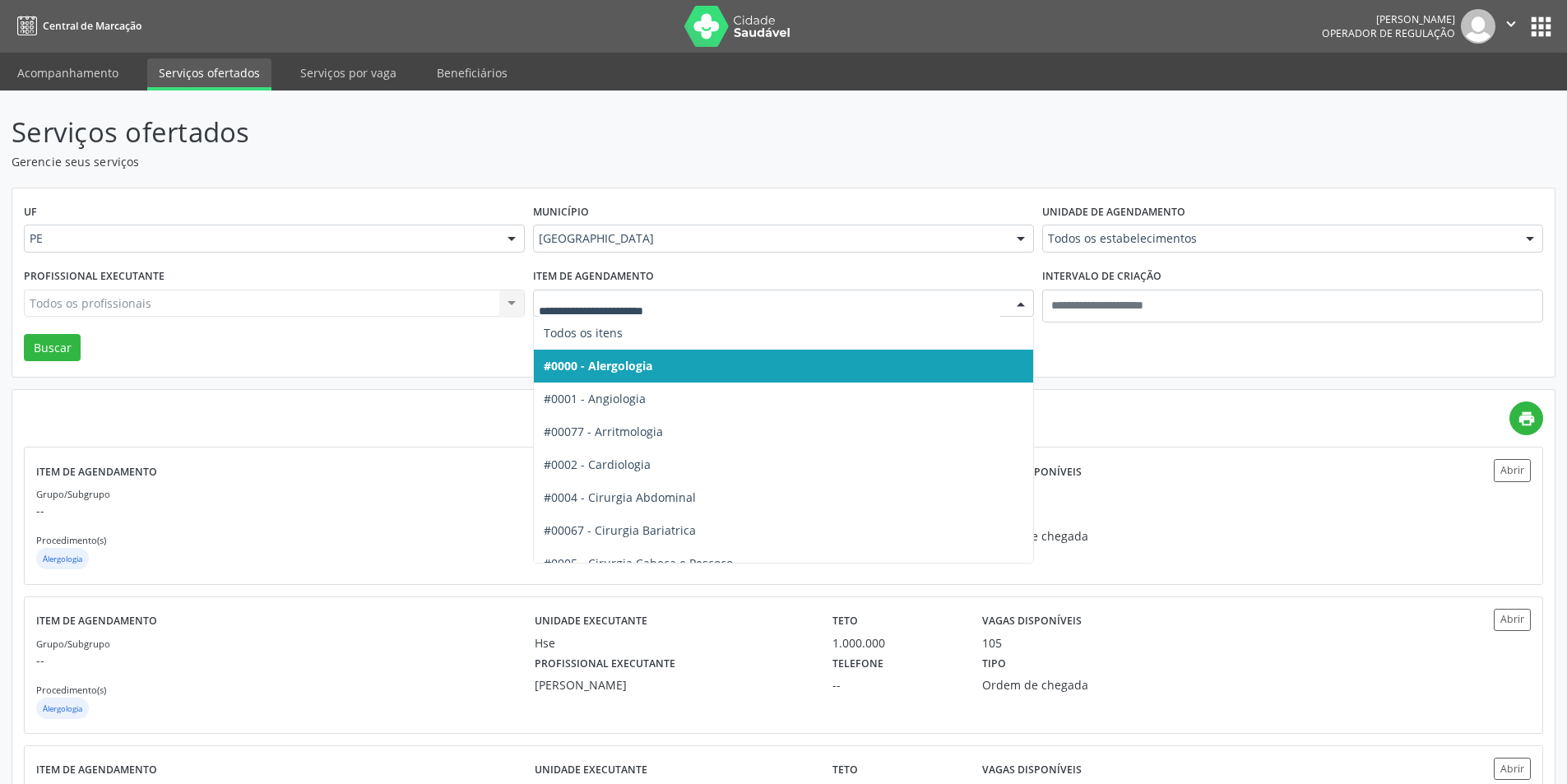
click at [557, 314] on div at bounding box center [784, 303] width 501 height 28
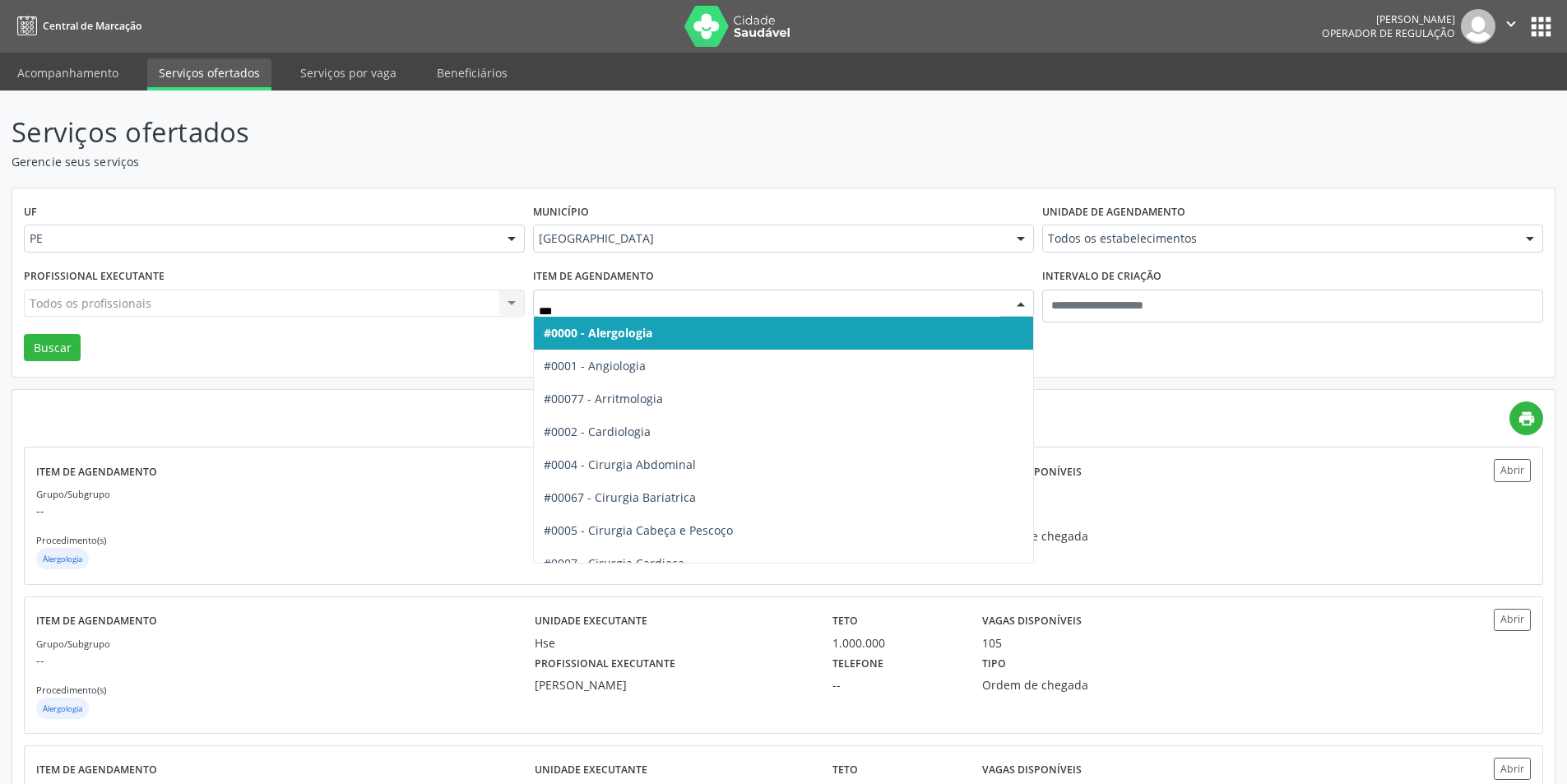
type input "****"
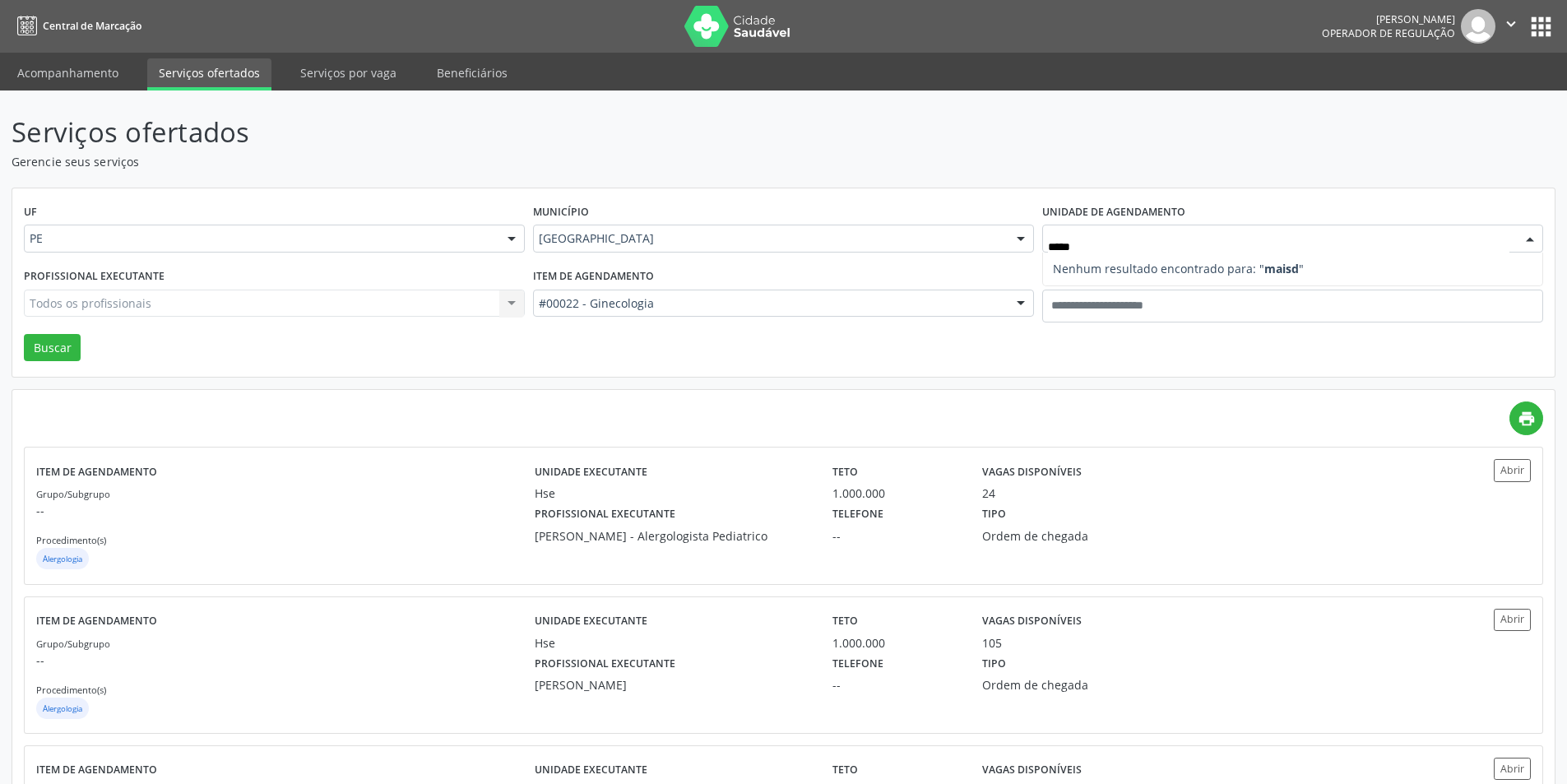
type input "****"
click at [215, 312] on div "Todos os profissionais" at bounding box center [274, 303] width 501 height 28
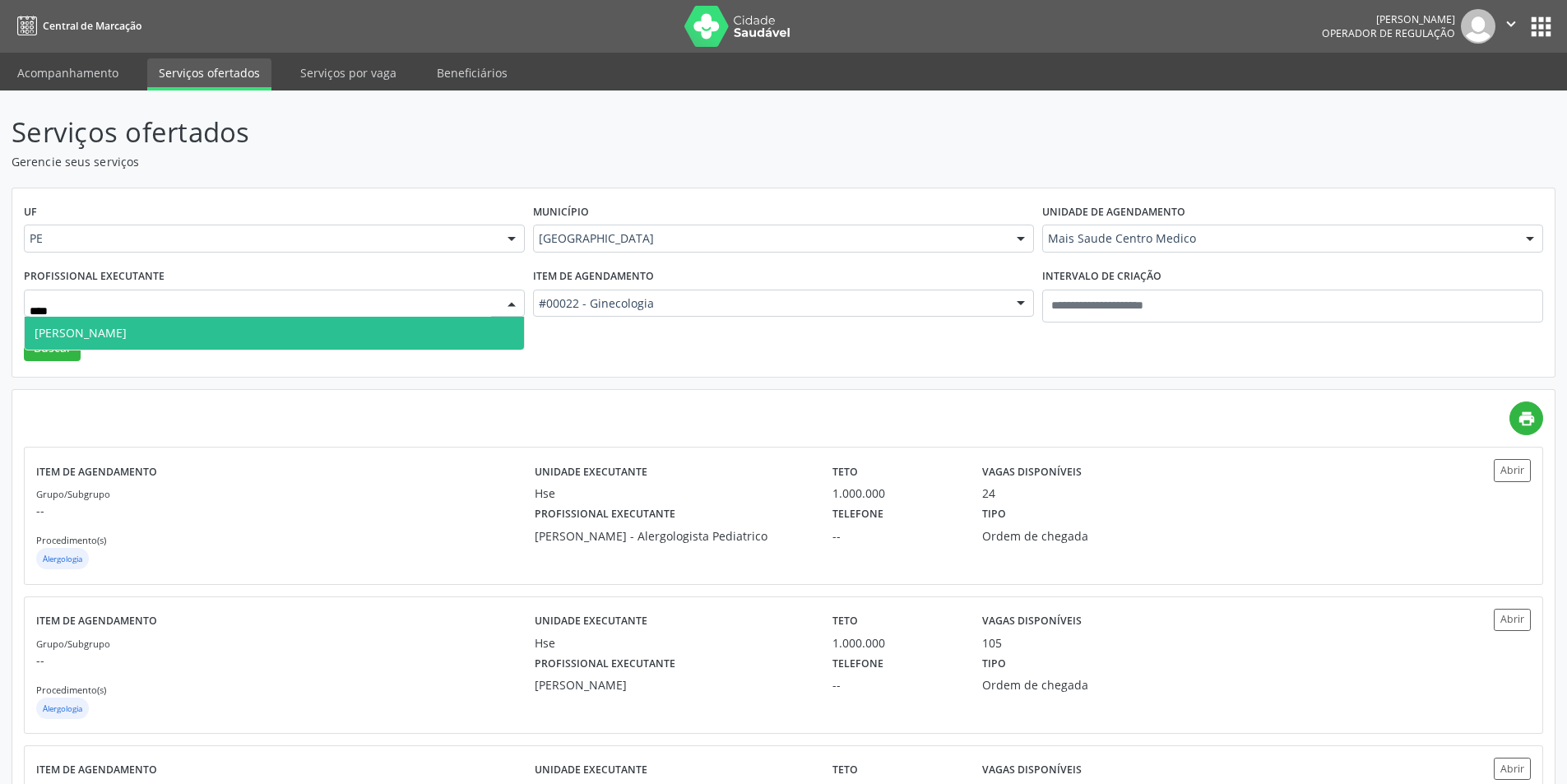
type input "*****"
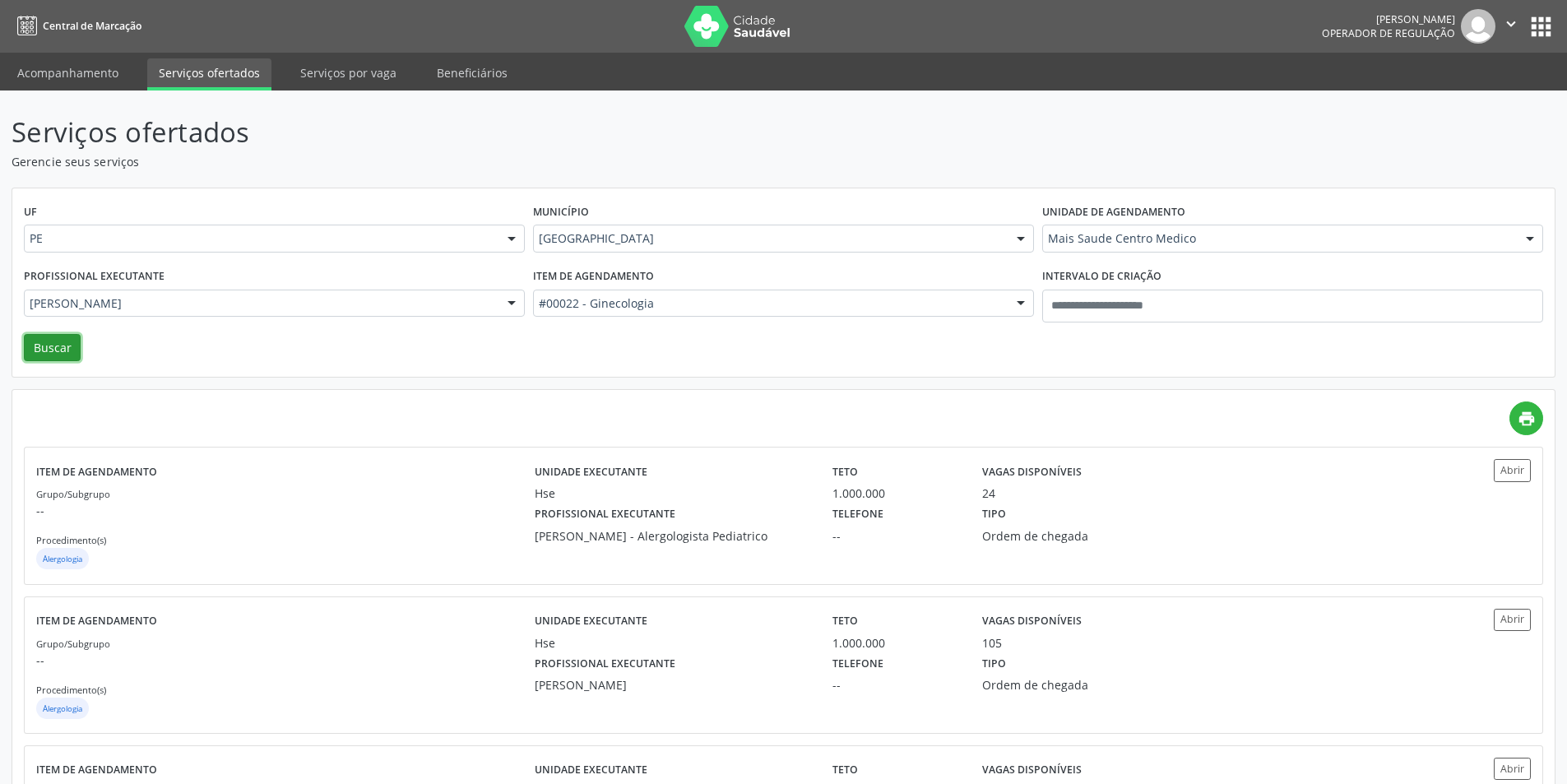
click at [39, 347] on button "Buscar" at bounding box center [52, 347] width 57 height 28
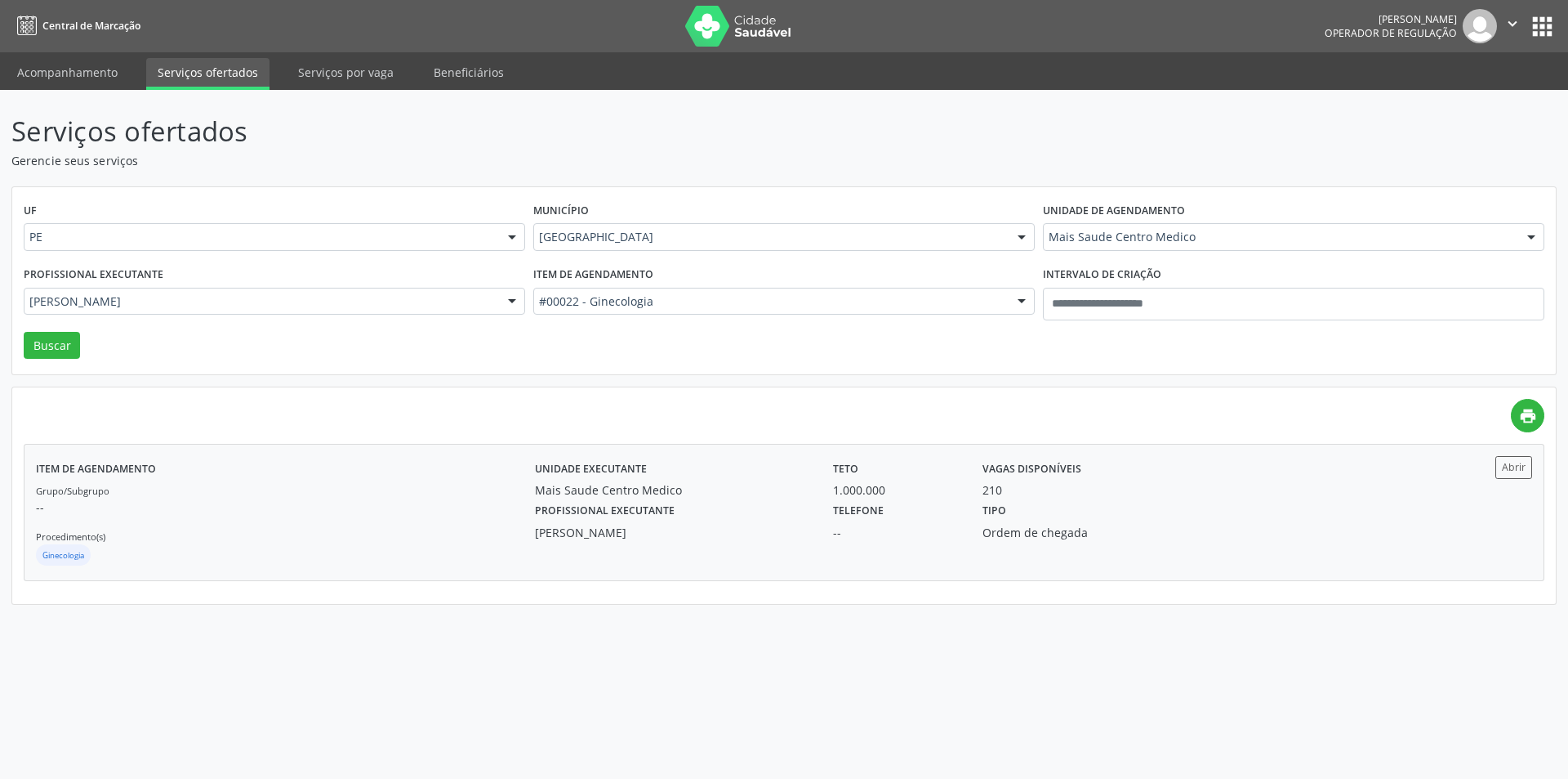
click at [1133, 485] on div "210" at bounding box center [1082, 490] width 201 height 17
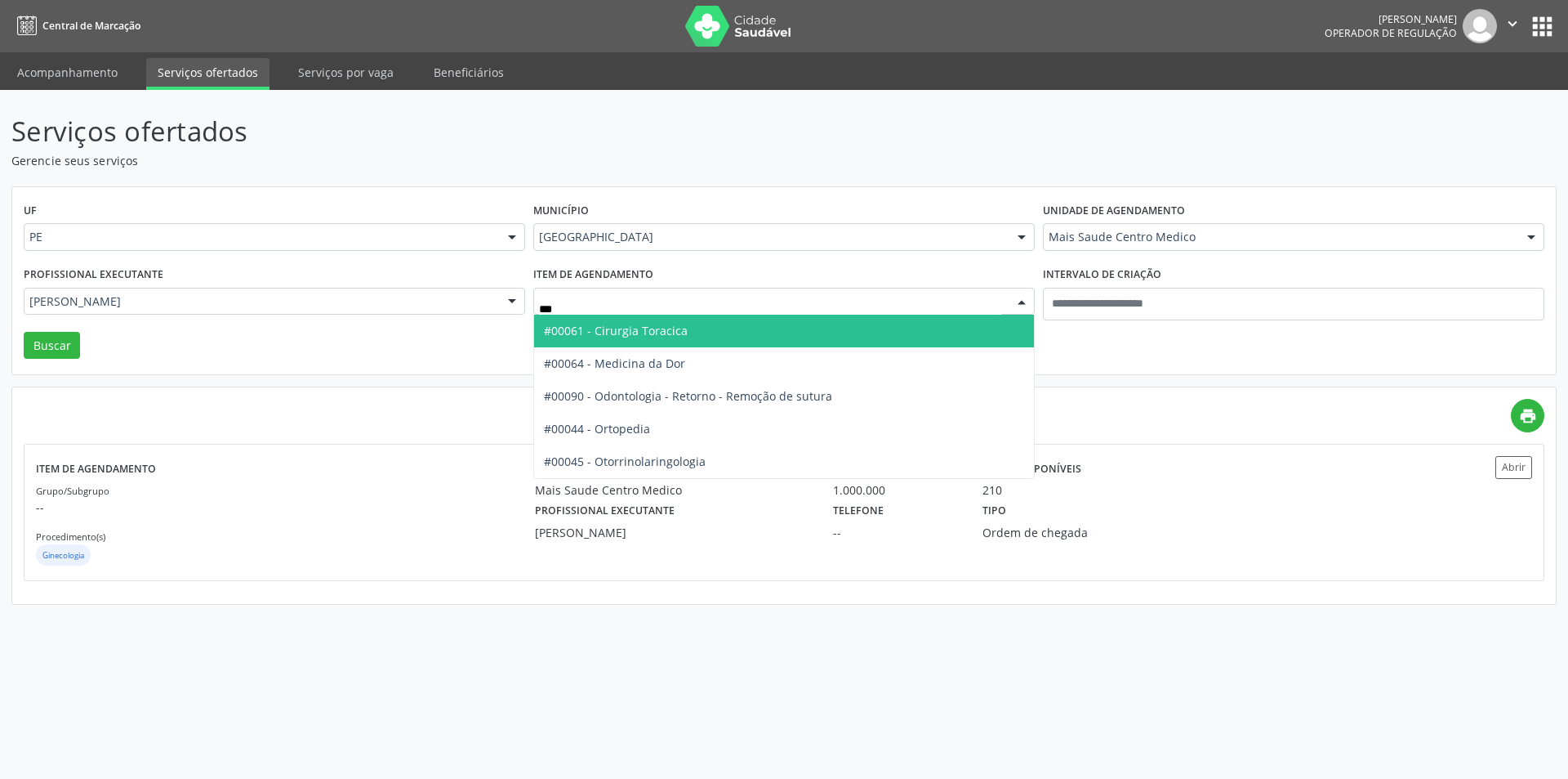
type input "****"
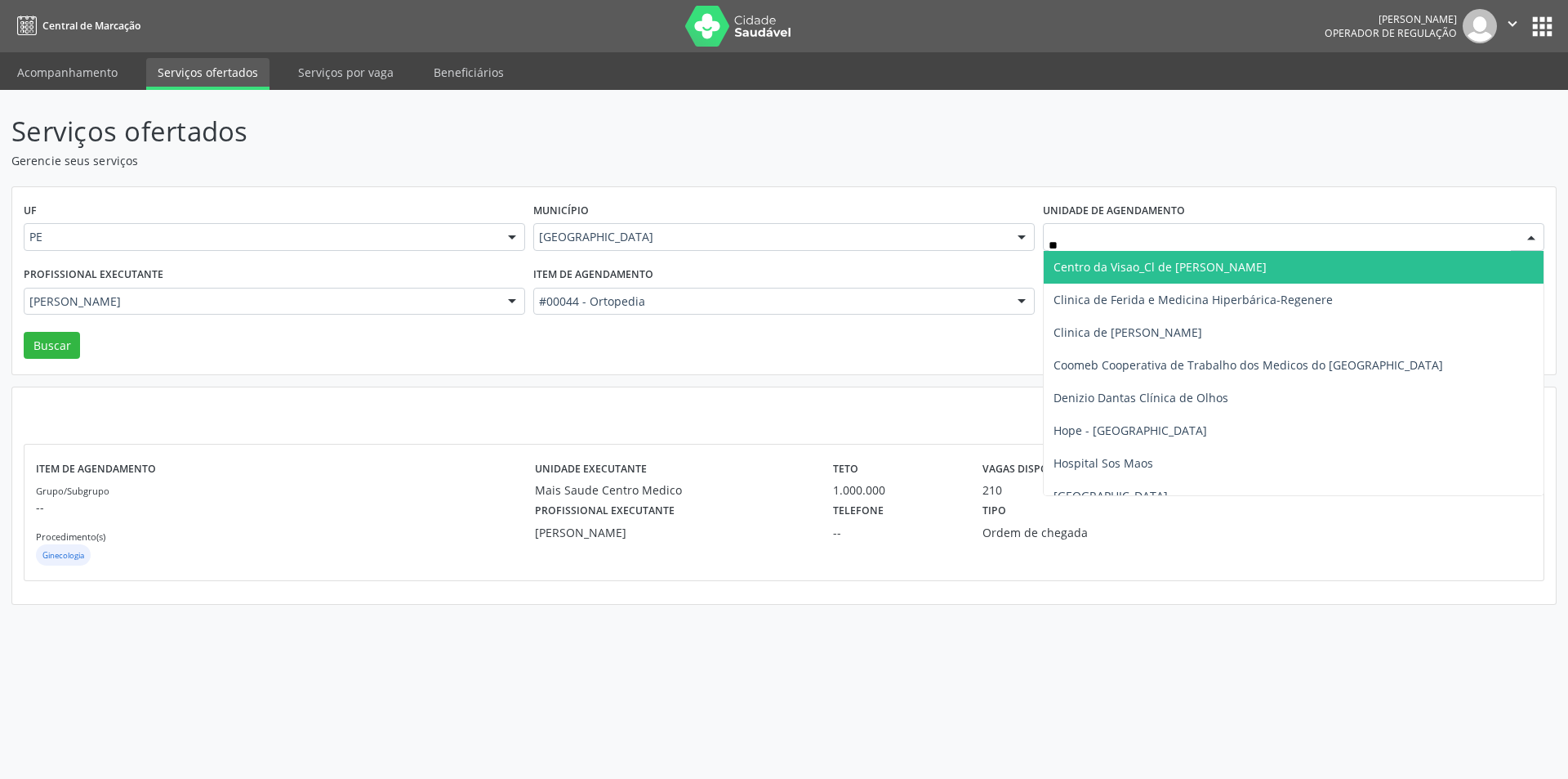
type input "***"
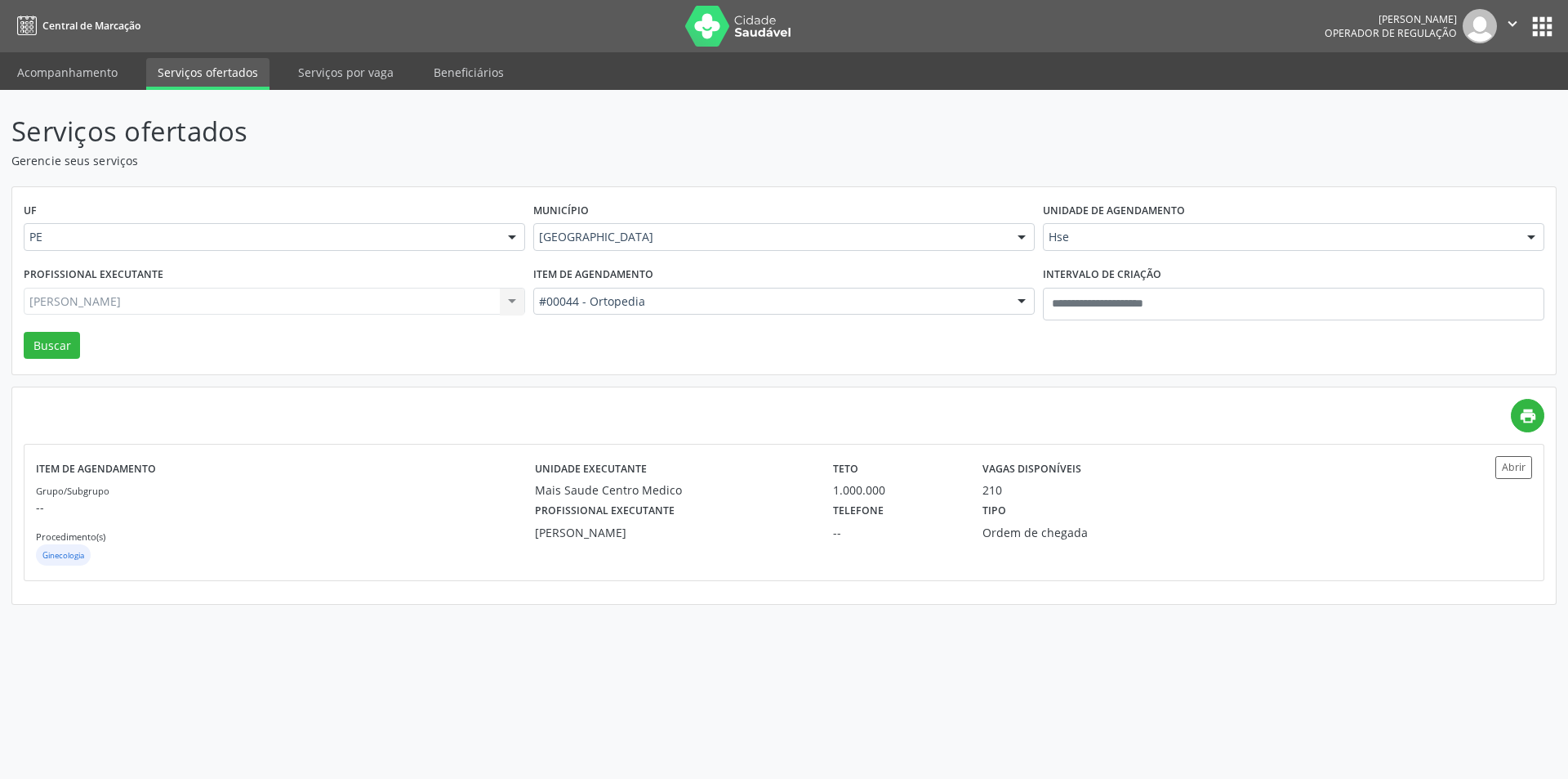
click at [370, 306] on div "Katia Rejane Almeida Todos os profissionais Alberto Fellipe Santana de Fárias A…" at bounding box center [275, 301] width 502 height 28
click at [253, 315] on div "Profissional executante Katia Rejane Almeida Todos os profissionais Alberto Fel…" at bounding box center [274, 297] width 510 height 70
click at [218, 313] on div "Todos os profissionais" at bounding box center [275, 301] width 502 height 28
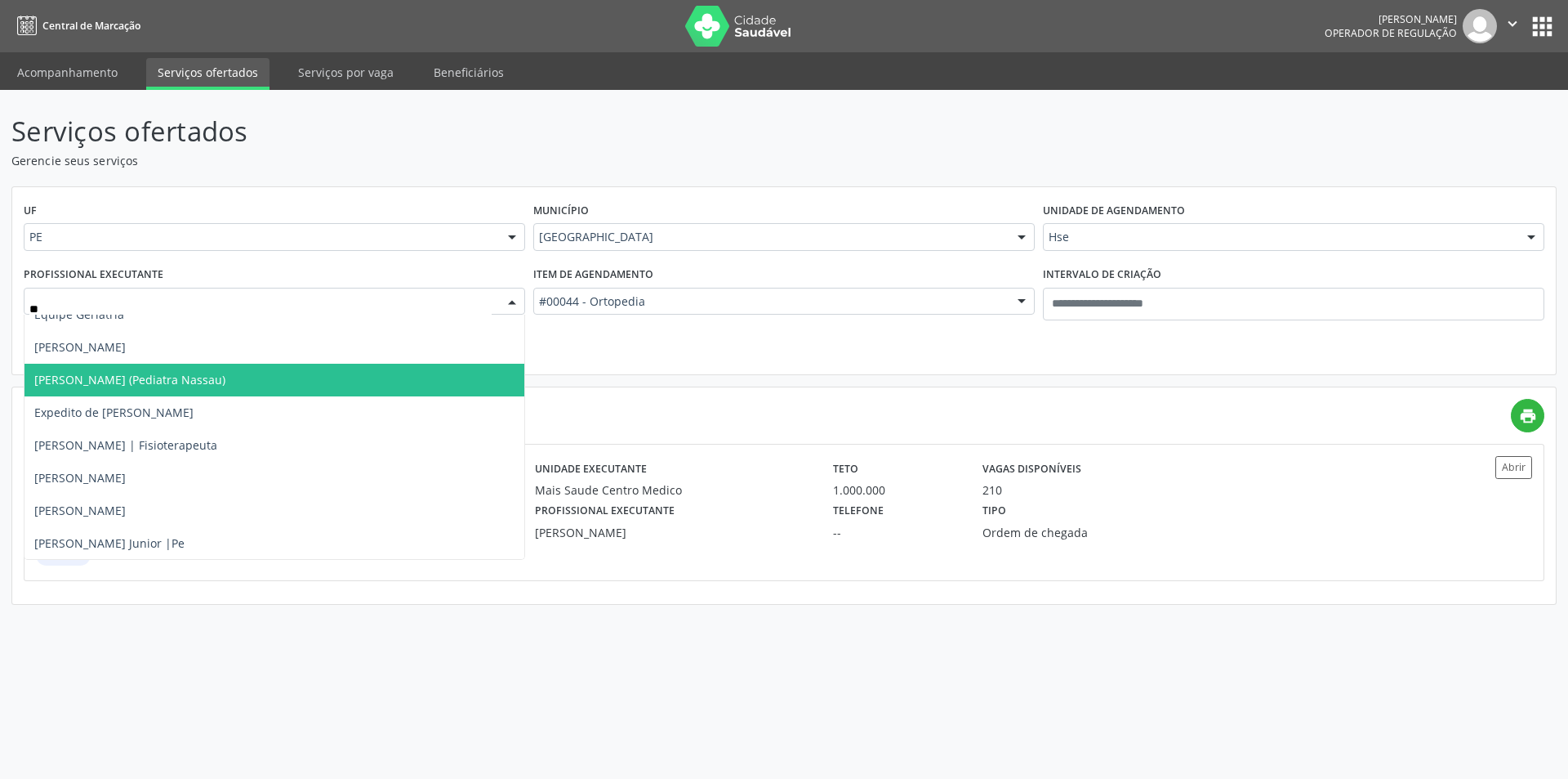
scroll to position [490, 0]
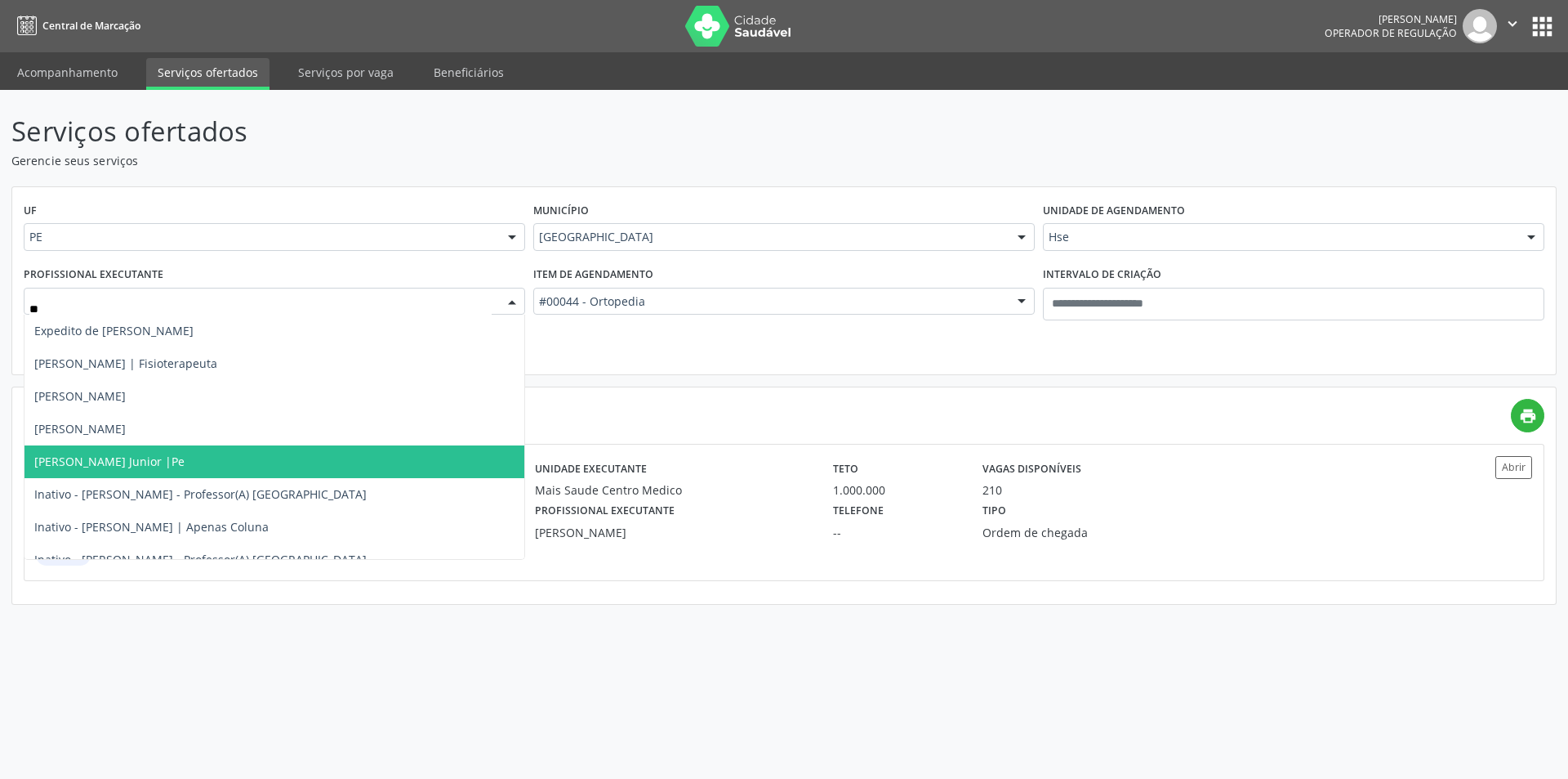
click at [234, 470] on span "Guilherme Marques Cerqueira Junior |Pe" at bounding box center [274, 461] width 500 height 33
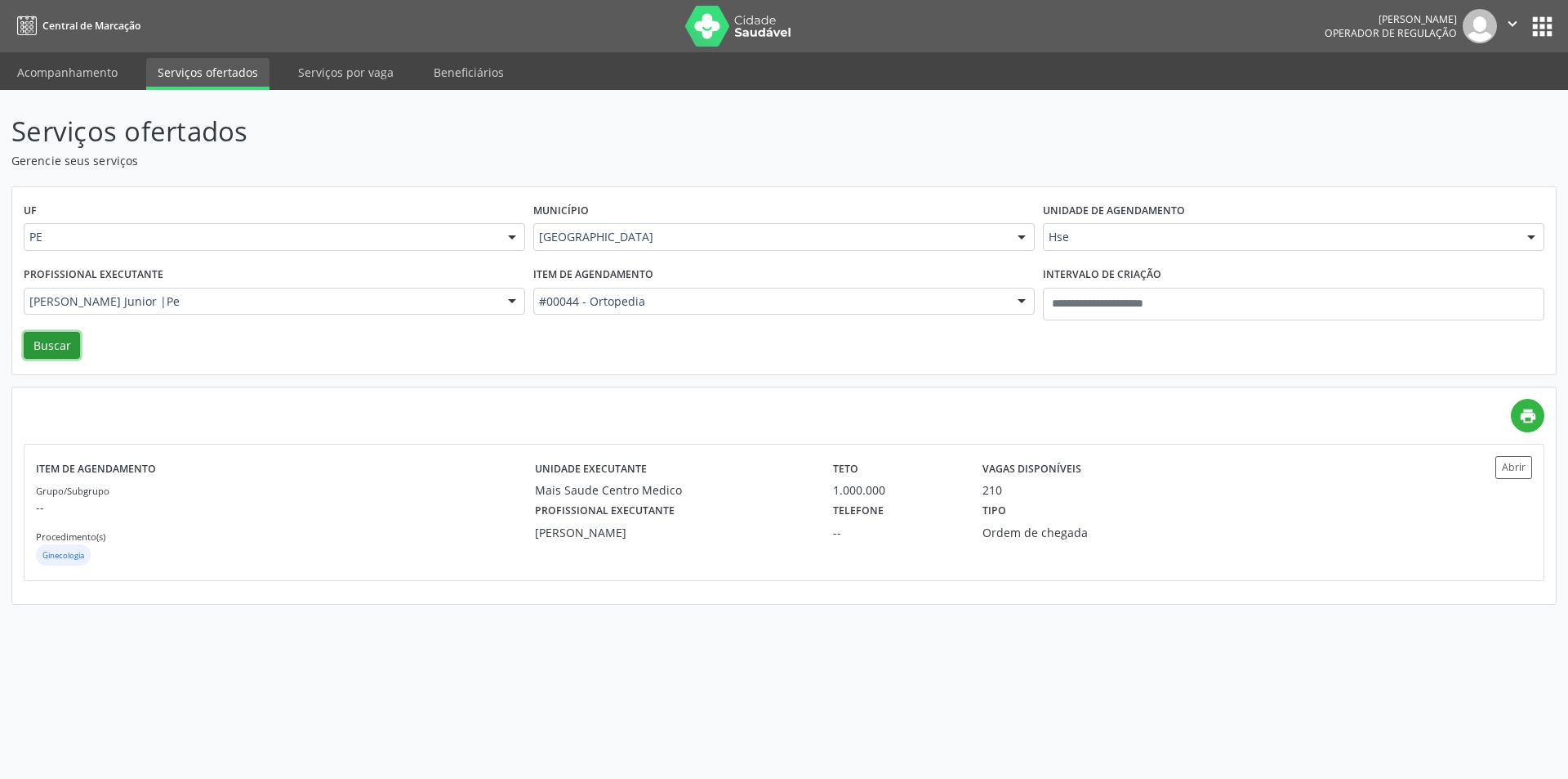
click at [57, 340] on button "Buscar" at bounding box center [52, 345] width 56 height 28
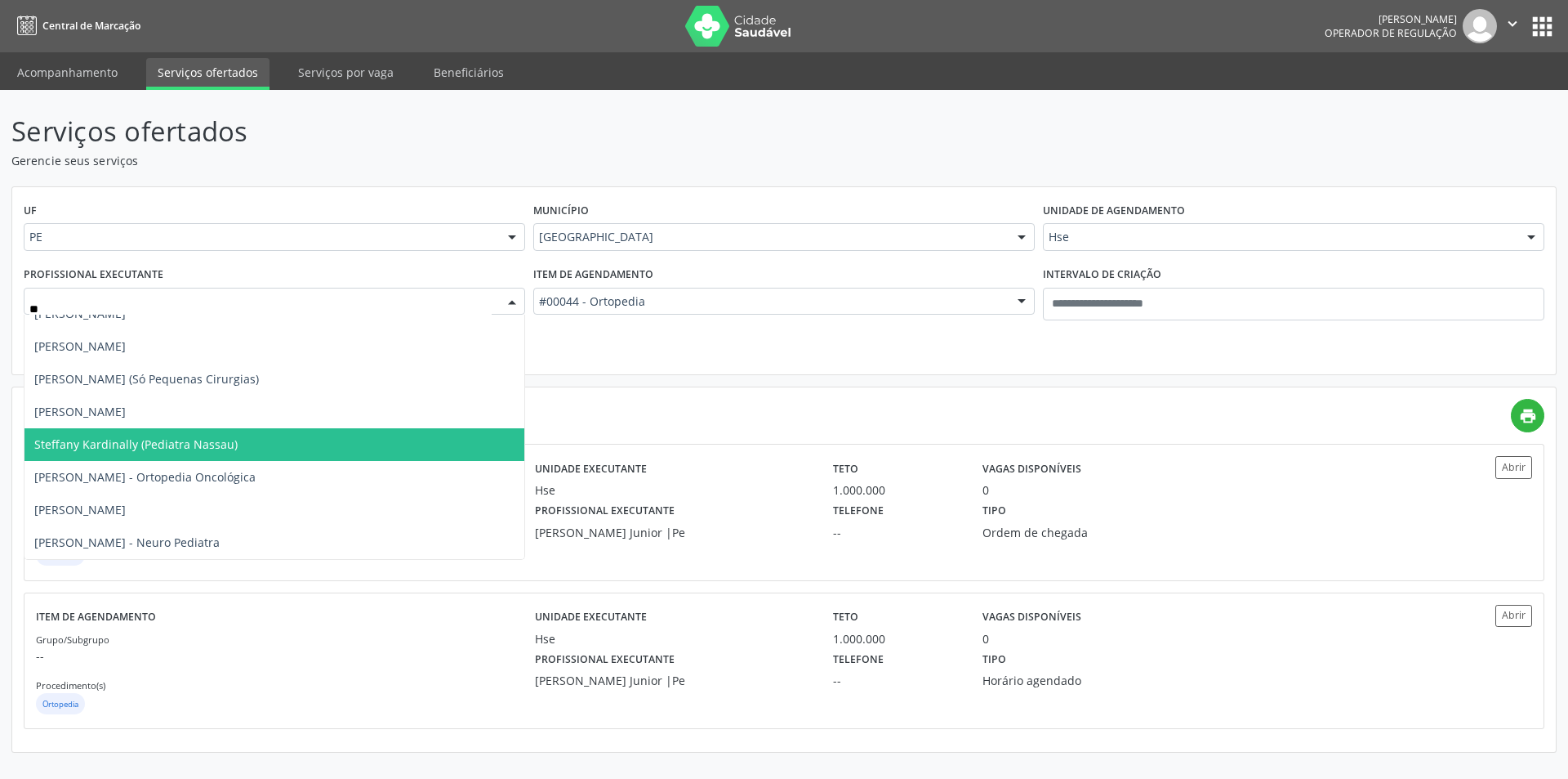
scroll to position [1112, 0]
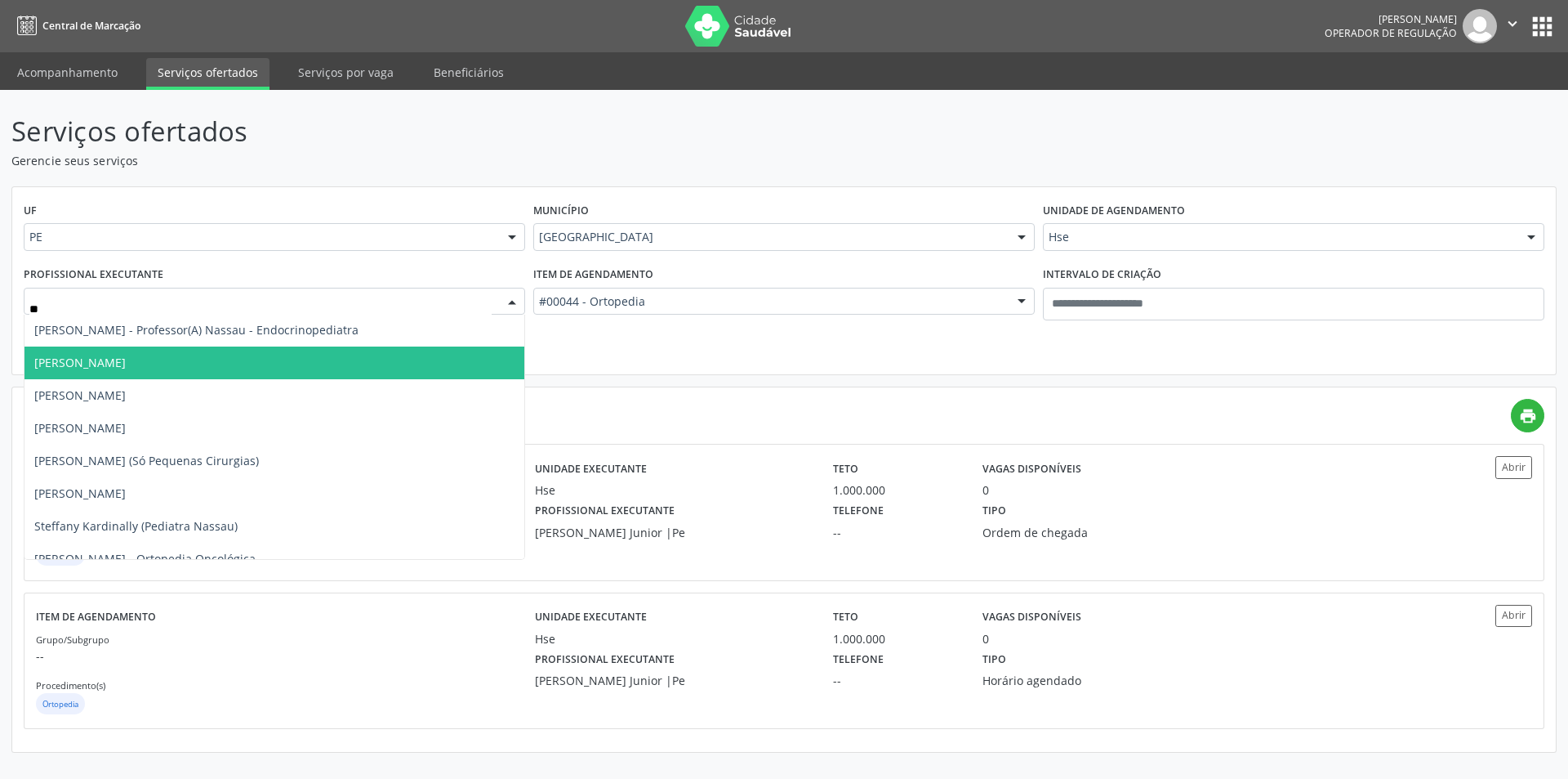
click at [588, 329] on div "Item de agendamento #00044 - Ortopedia Todos os itens #0000 - Alergologia #0001…" at bounding box center [784, 297] width 510 height 70
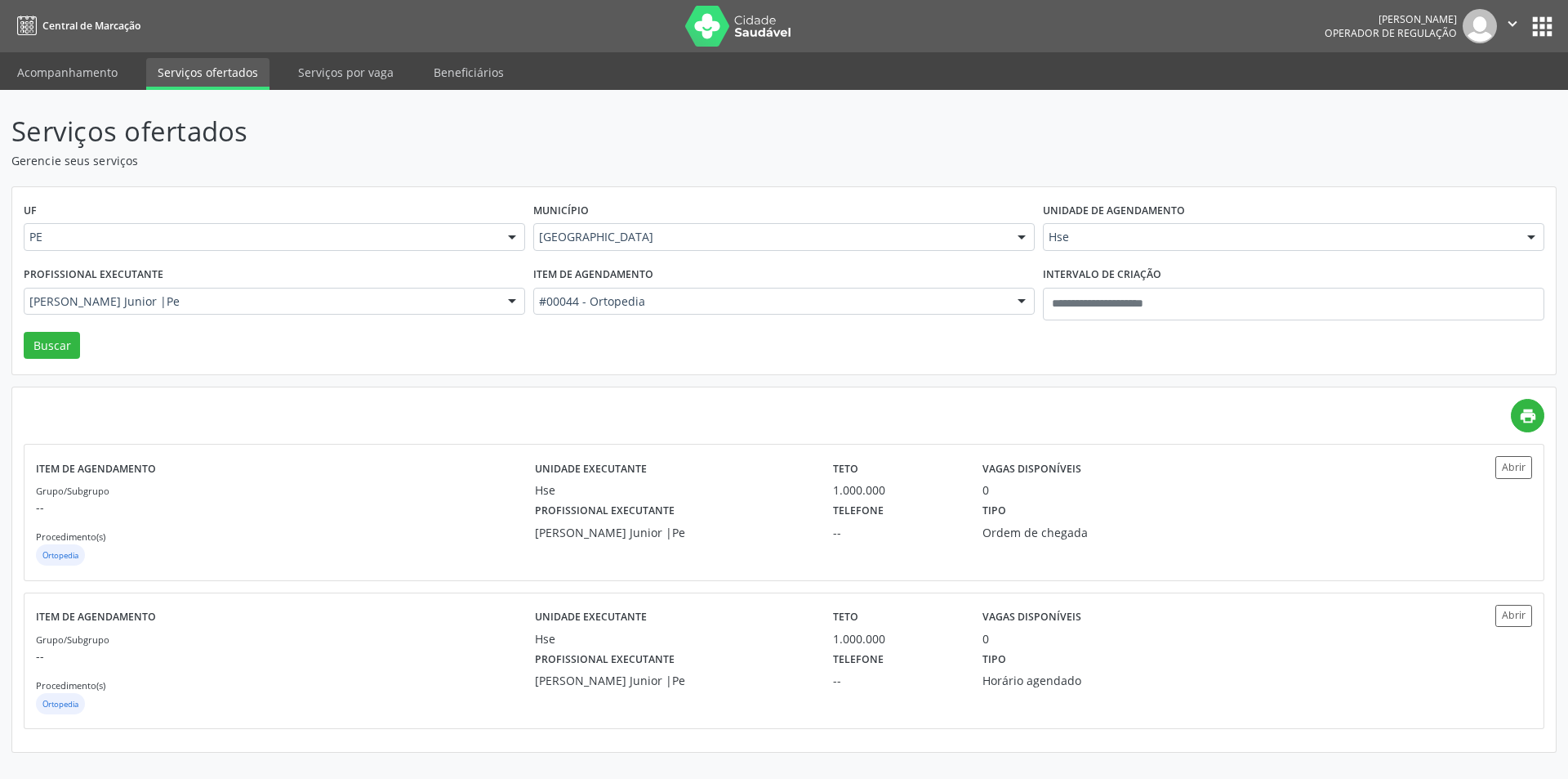
click at [360, 290] on div "Guilherme Marques Cerqueira Junior |Pe" at bounding box center [275, 301] width 502 height 28
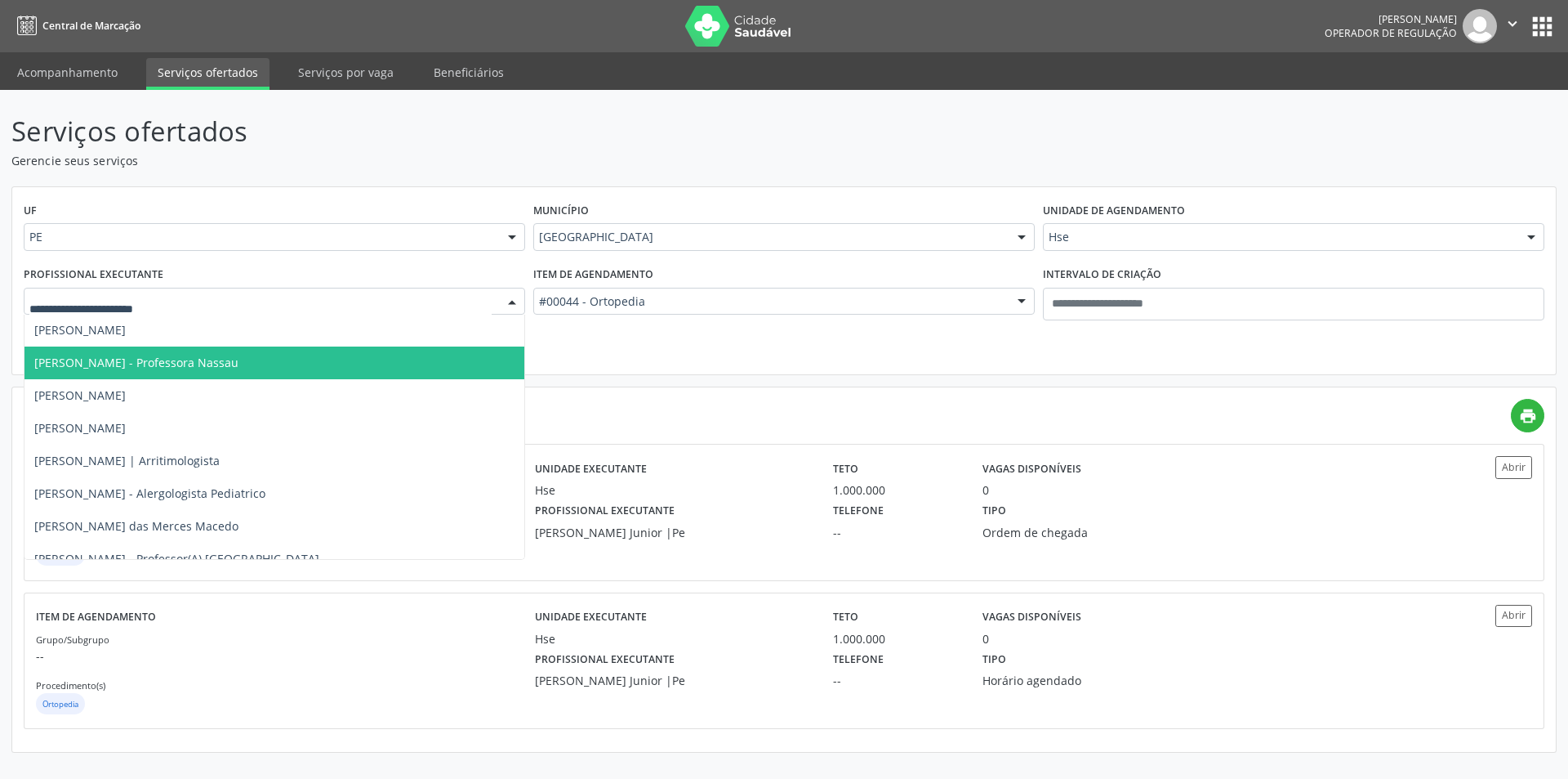
click at [677, 367] on div "UF PE PE Nenhum resultado encontrado para: " " Não há nenhuma opção para ser ex…" at bounding box center [784, 281] width 1543 height 188
type input "*"
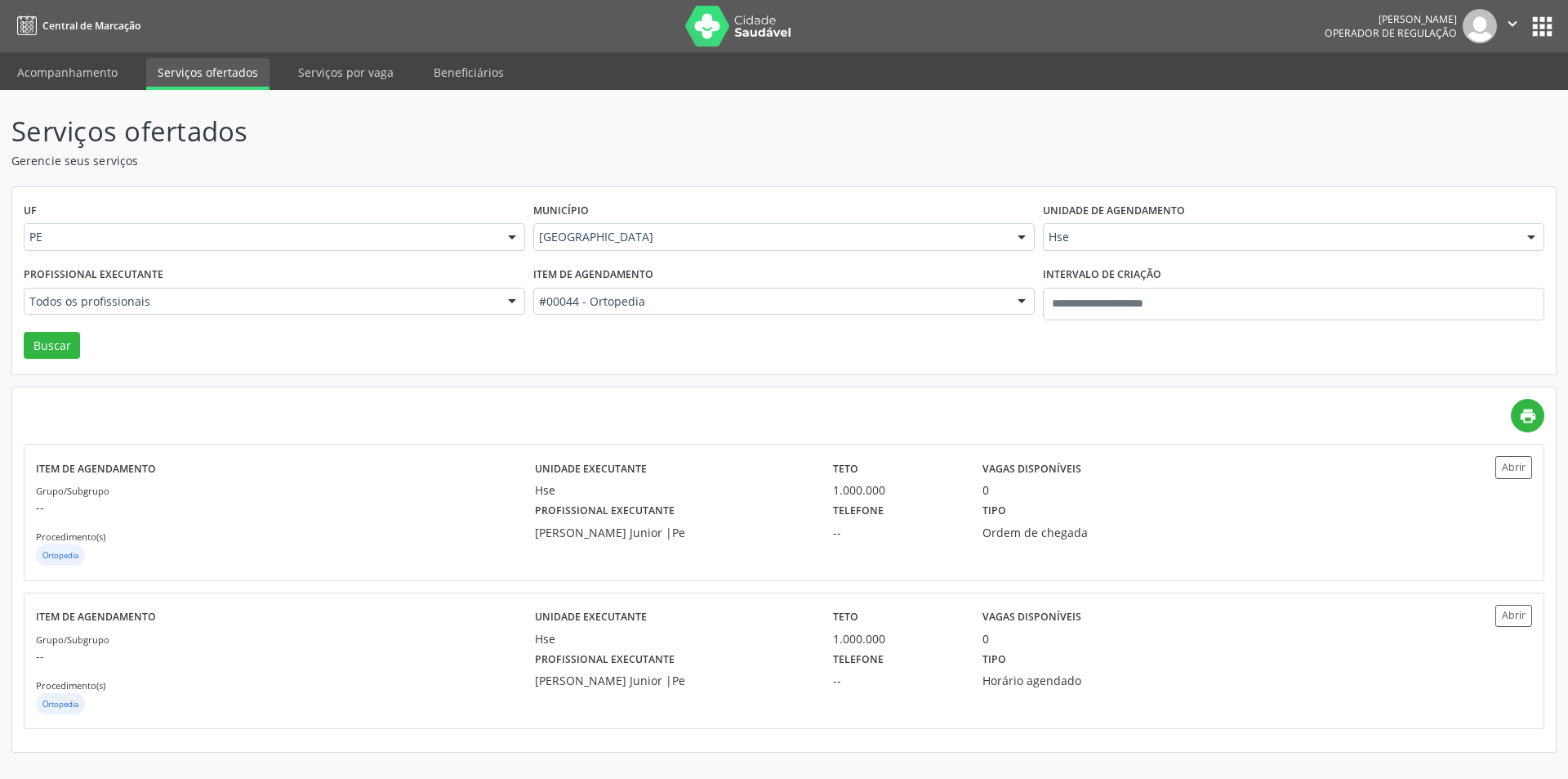
drag, startPoint x: 652, startPoint y: 327, endPoint x: 661, endPoint y: 319, distance: 12.0
click at [653, 328] on div "Item de agendamento #00044 - Ortopedia Todos os itens #0000 - Alergologia #0001…" at bounding box center [784, 297] width 510 height 70
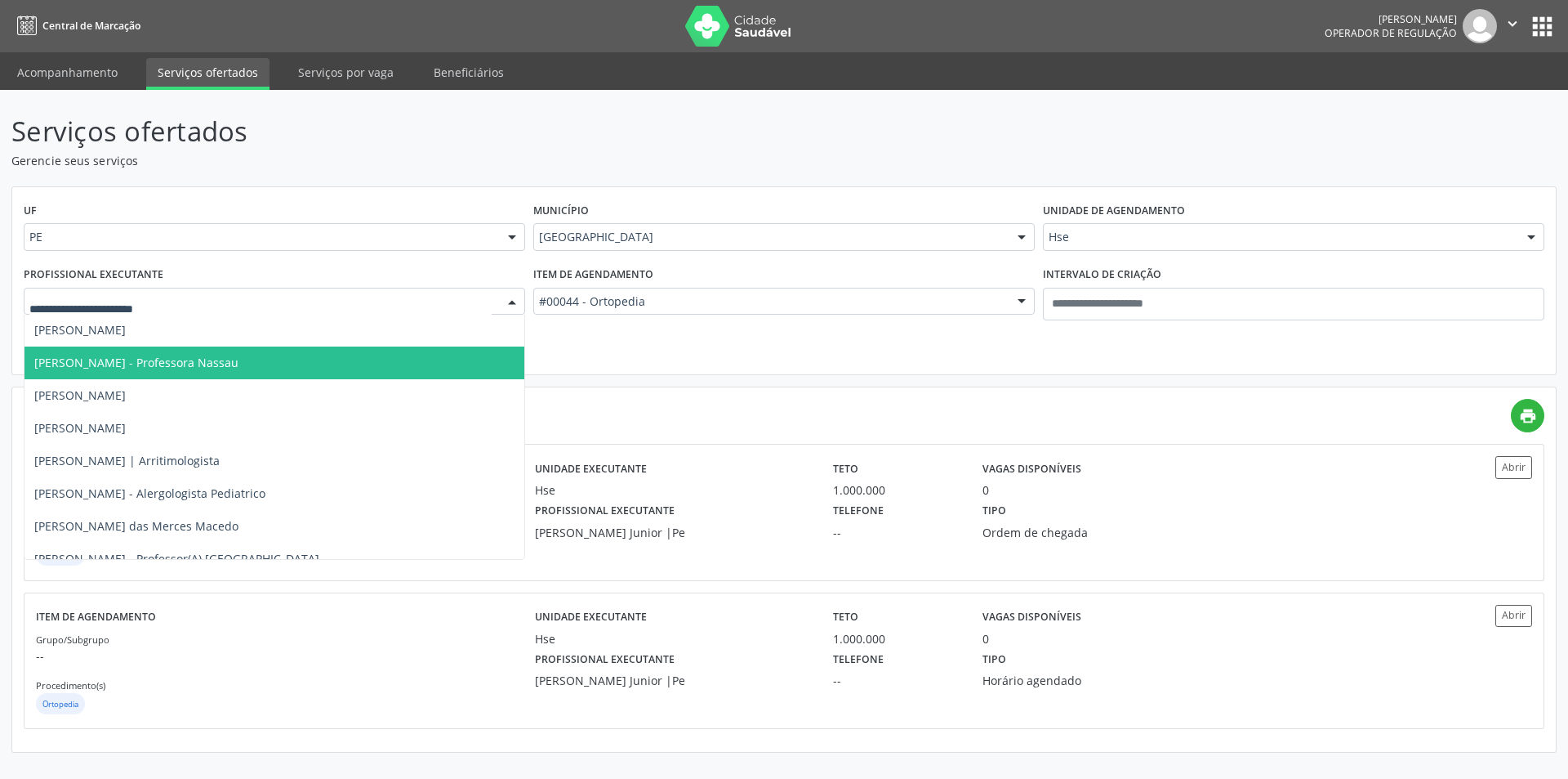
click at [505, 302] on div at bounding box center [512, 302] width 24 height 28
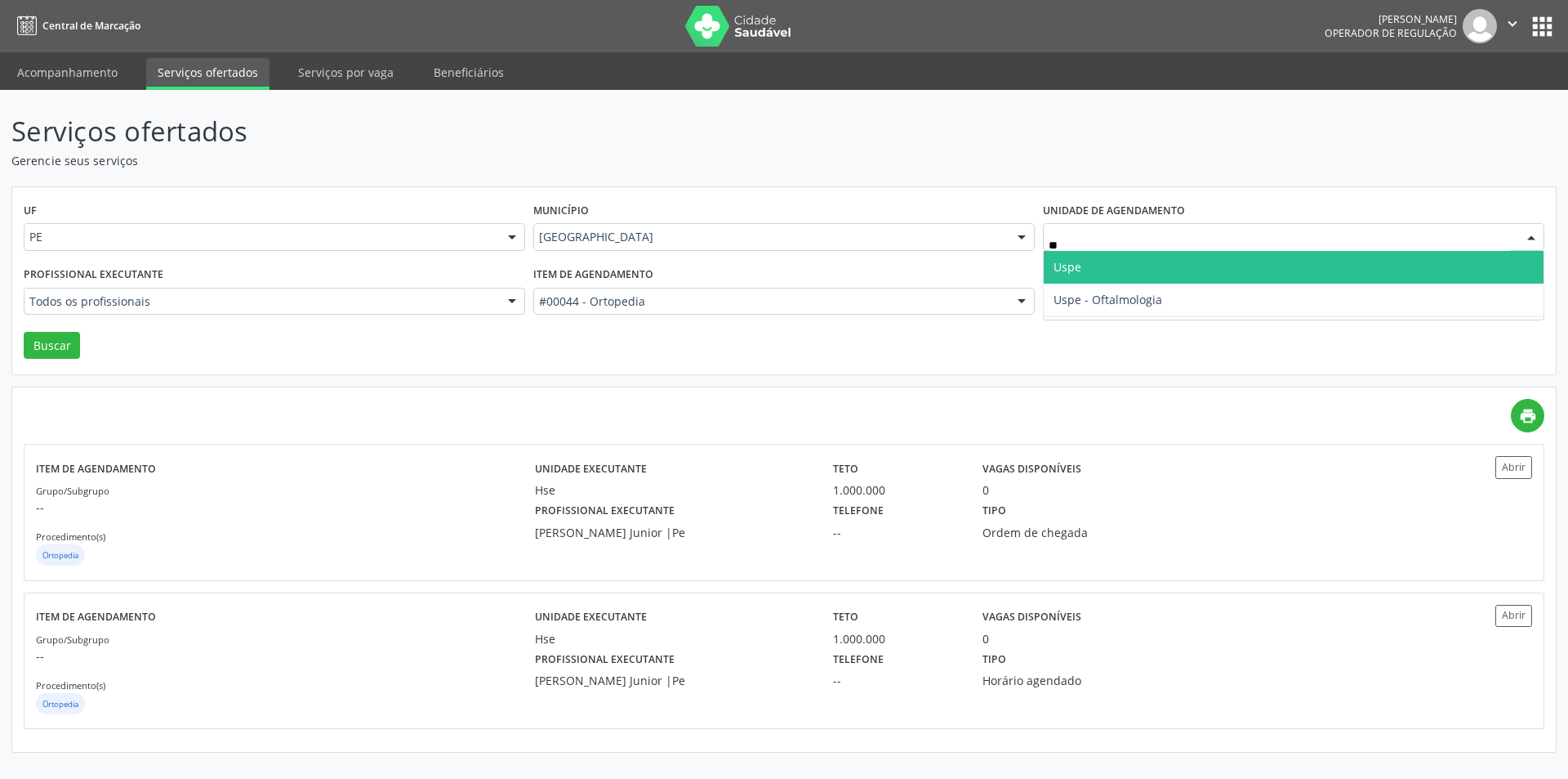
type input "***"
click at [1088, 261] on span "Uspe" at bounding box center [1294, 267] width 500 height 33
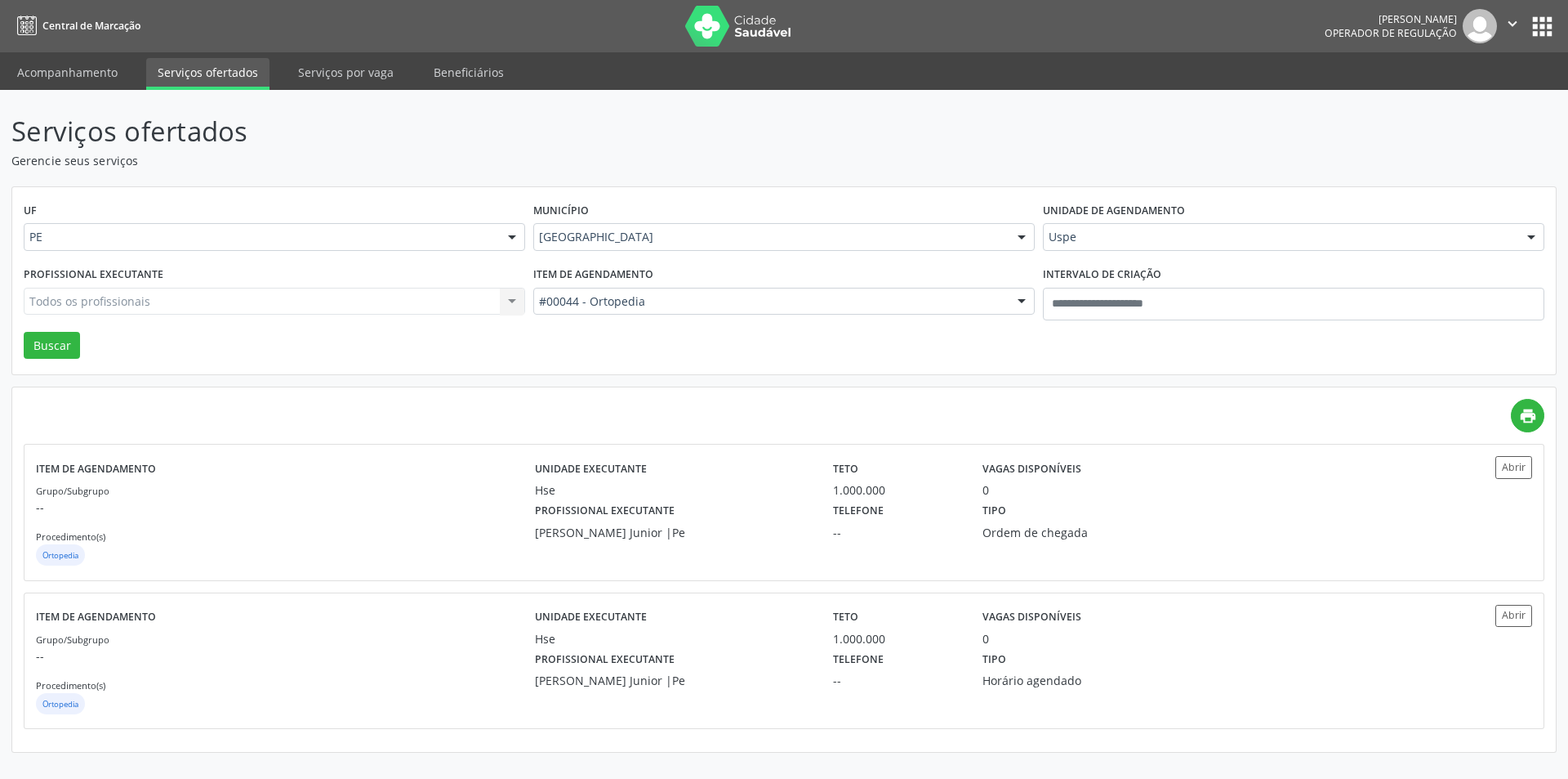
click at [365, 300] on div "Todos os profissionais Todos os profissionais Adalberto Aguiar Interaminense Ju…" at bounding box center [275, 301] width 502 height 28
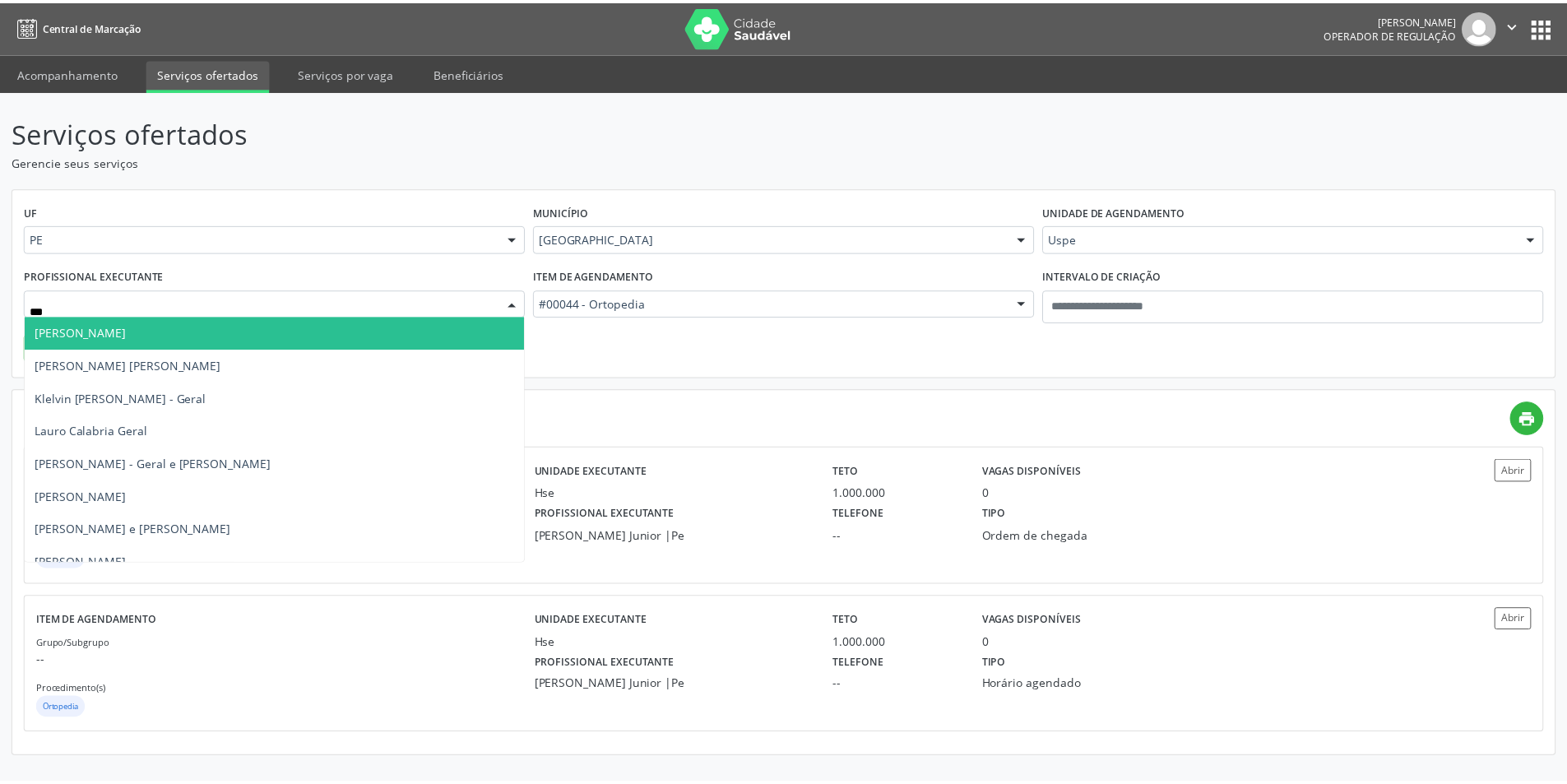
scroll to position [0, 0]
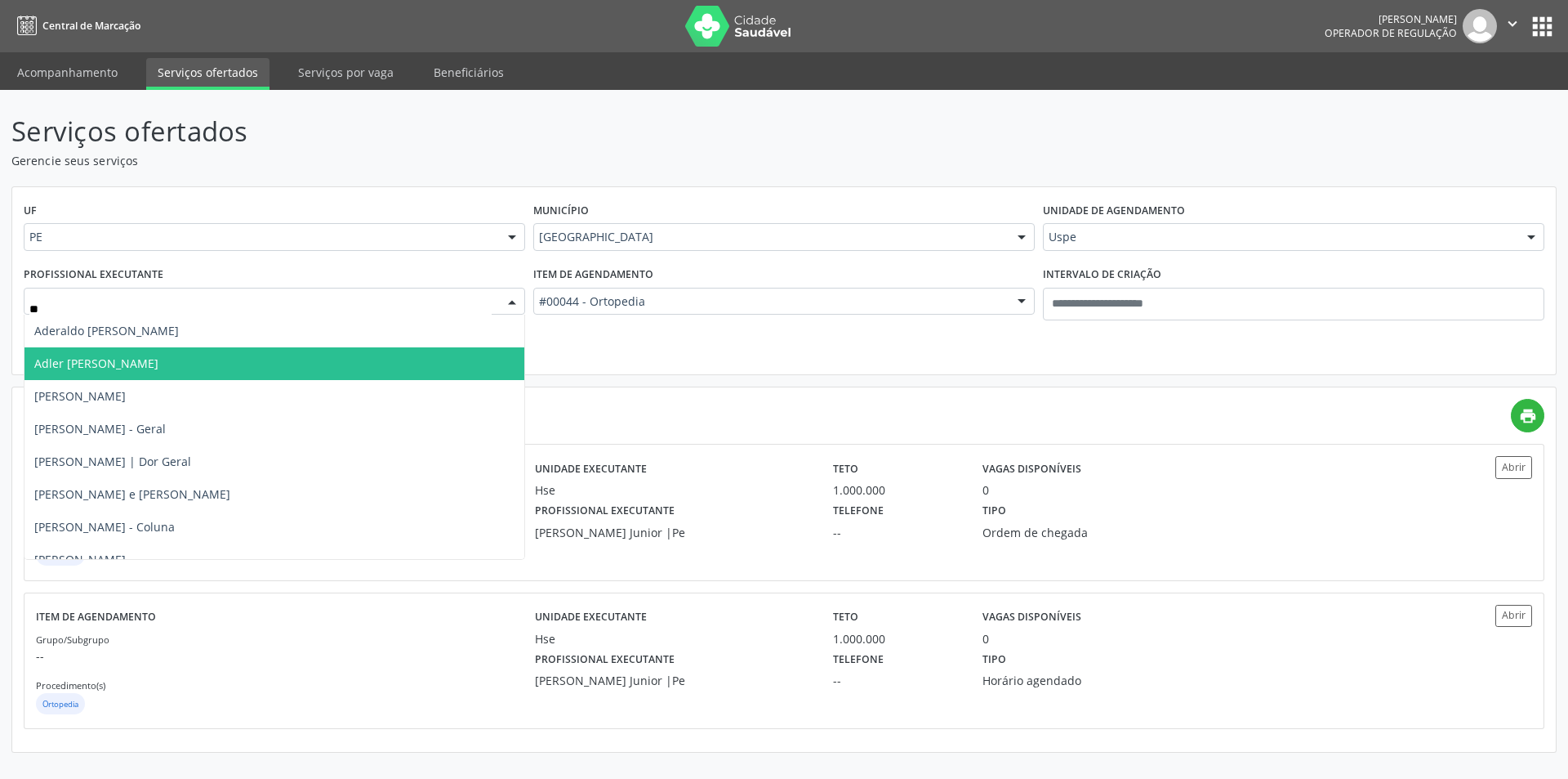
type input "*"
type input "*****"
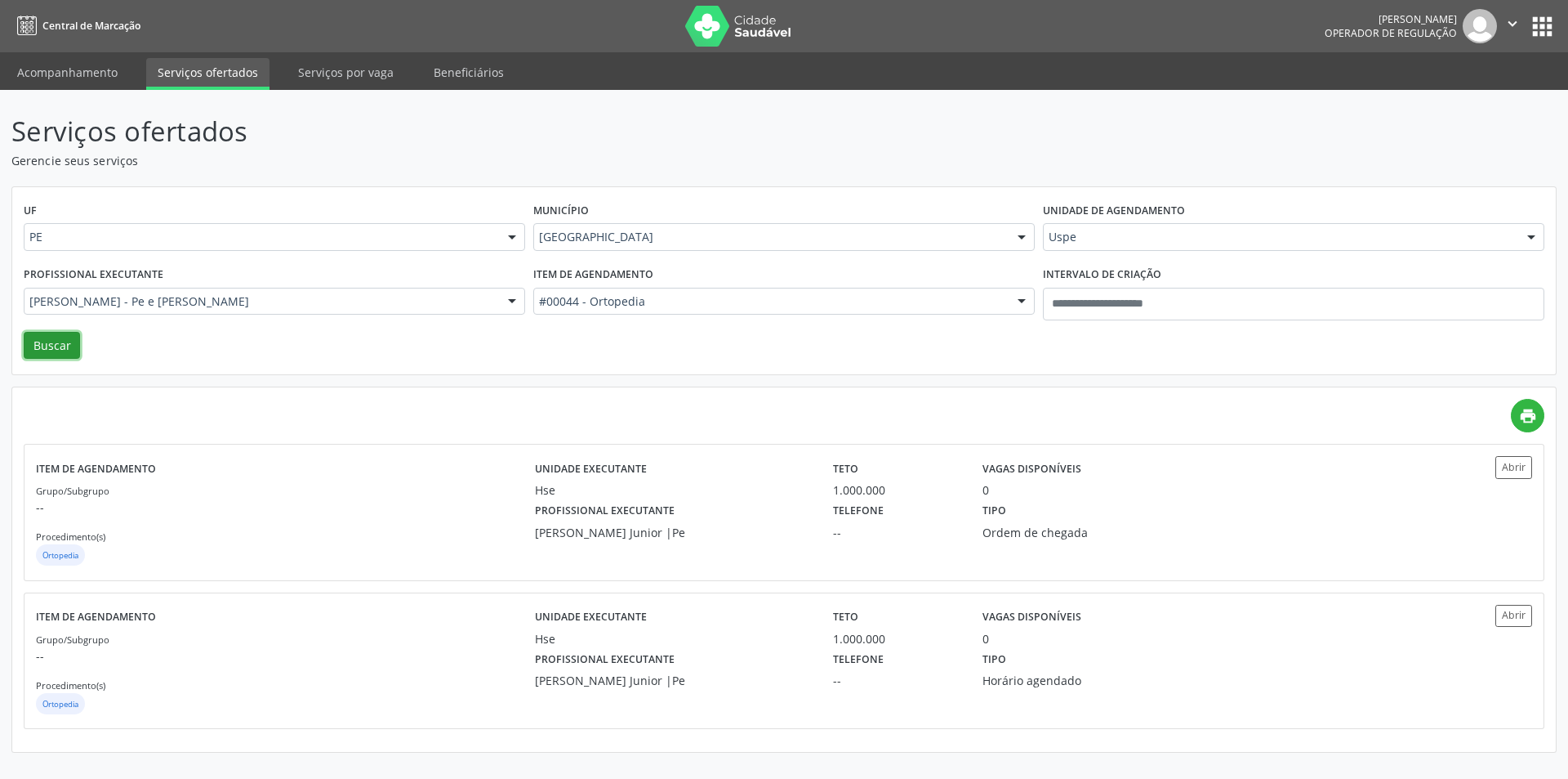
click at [53, 344] on button "Buscar" at bounding box center [52, 345] width 56 height 28
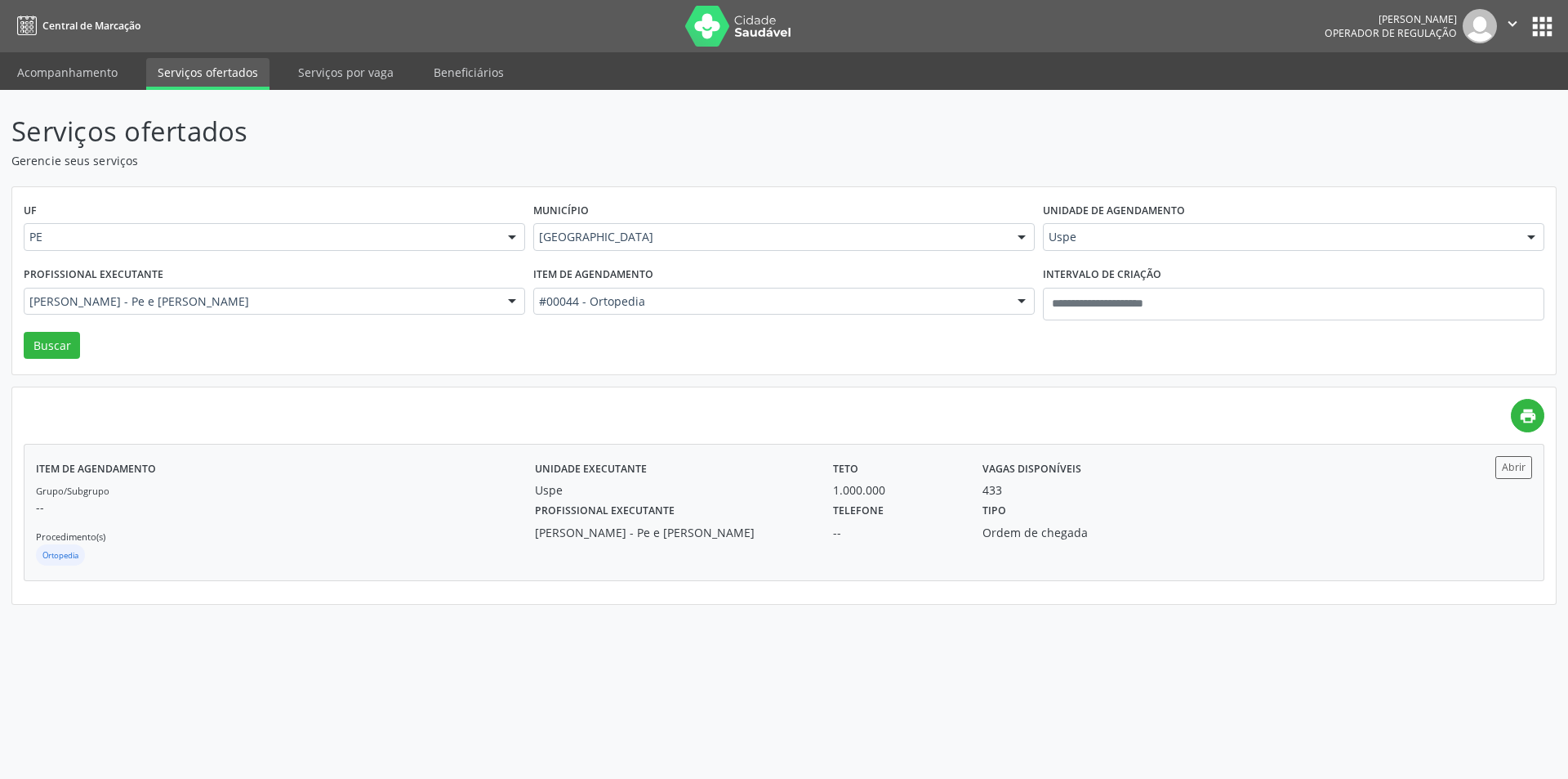
click at [1167, 482] on div "433" at bounding box center [1082, 490] width 201 height 17
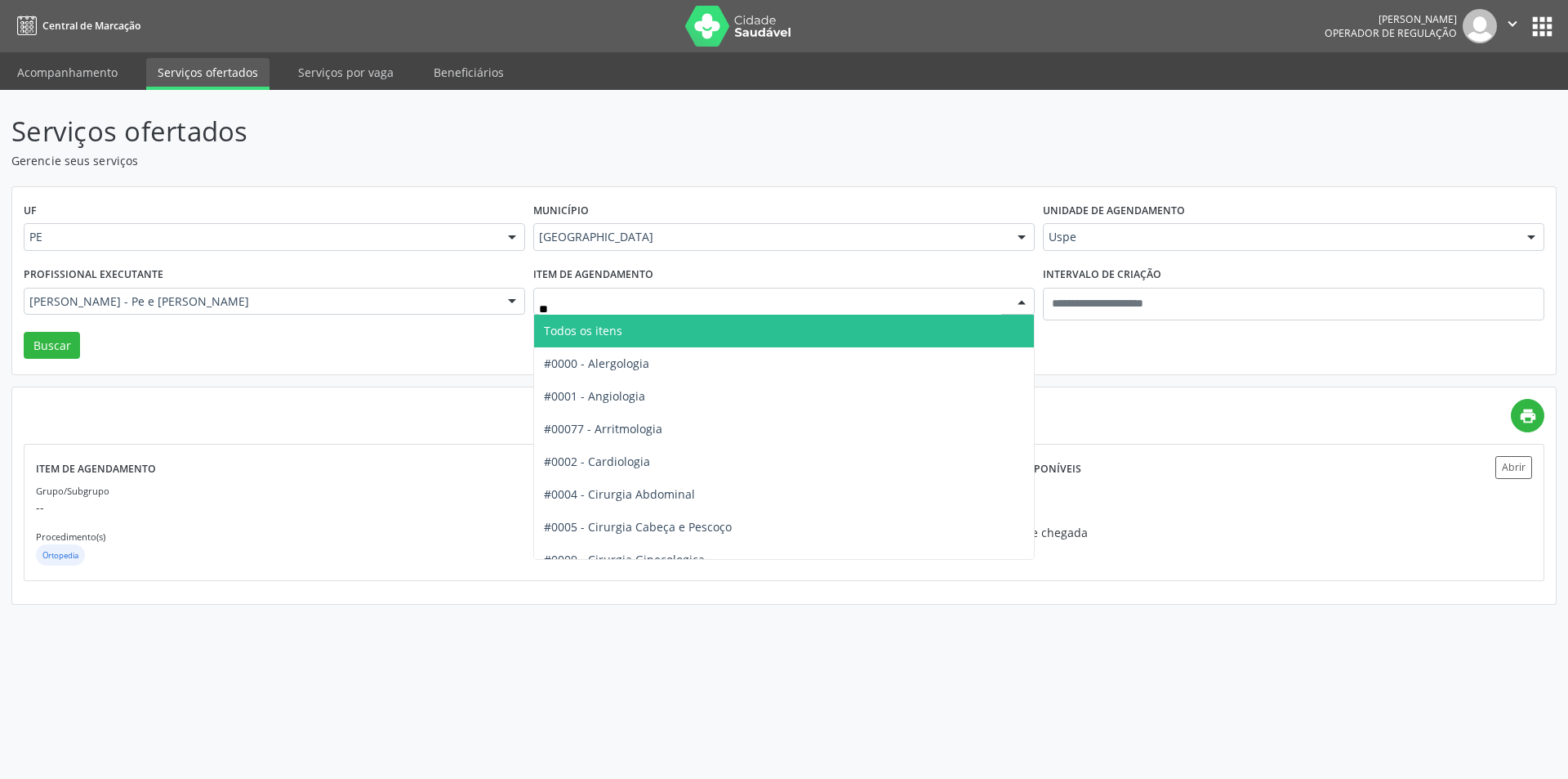
type input "***"
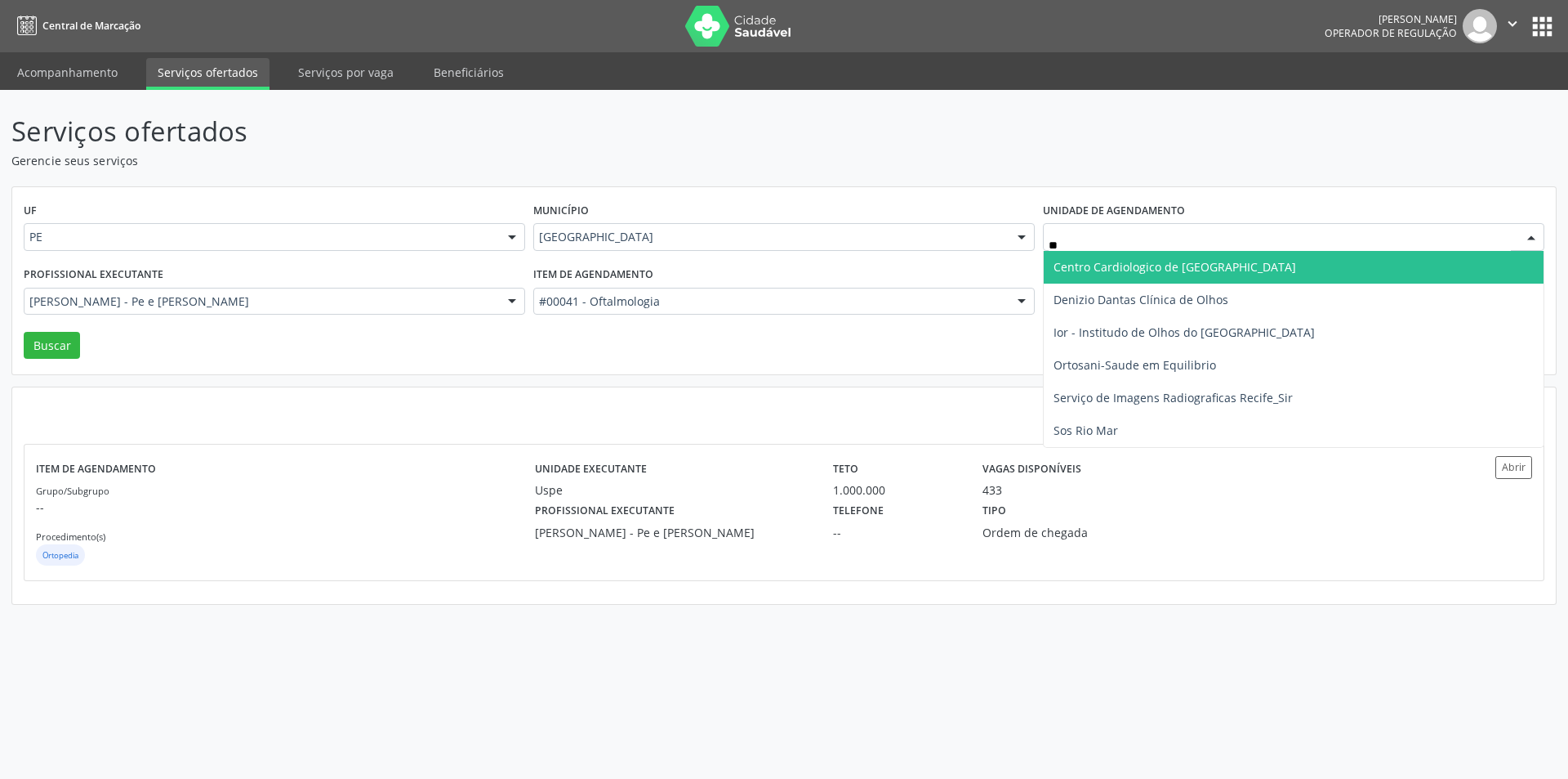
type input "***"
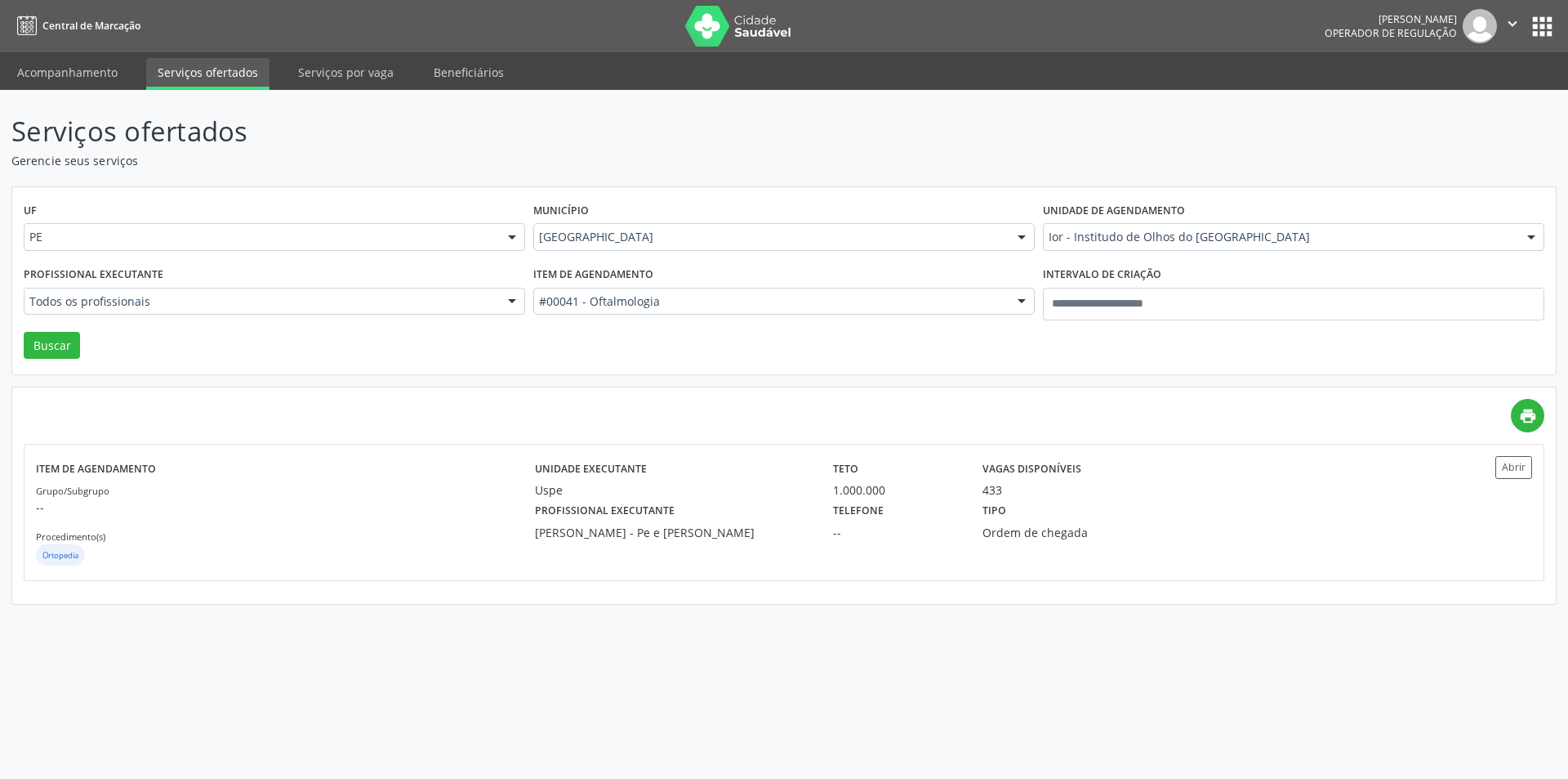
click at [342, 315] on div "Profissional executante Todos os profissionais Todos os profissionais Adriana M…" at bounding box center [274, 297] width 510 height 70
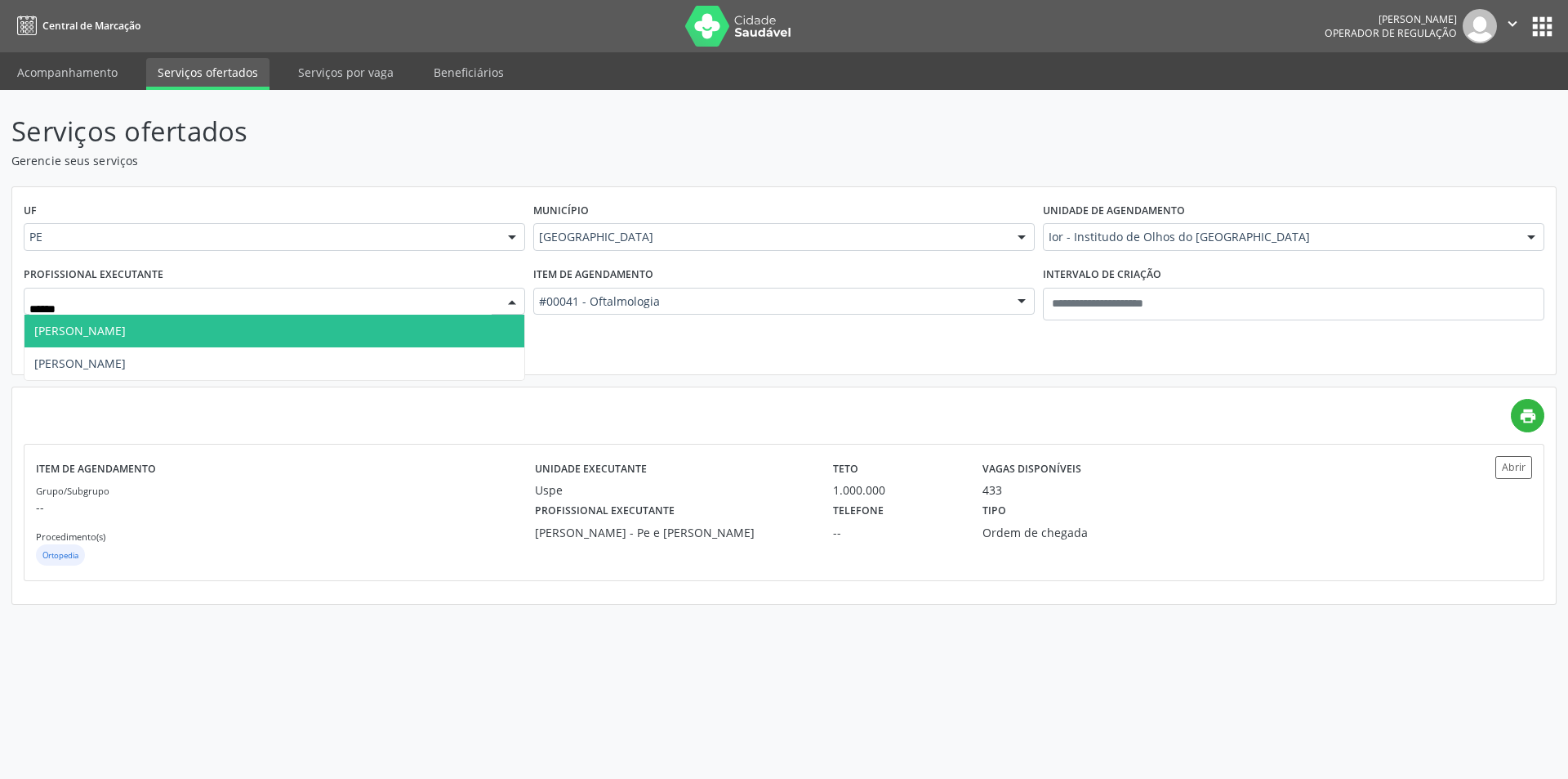
type input "*******"
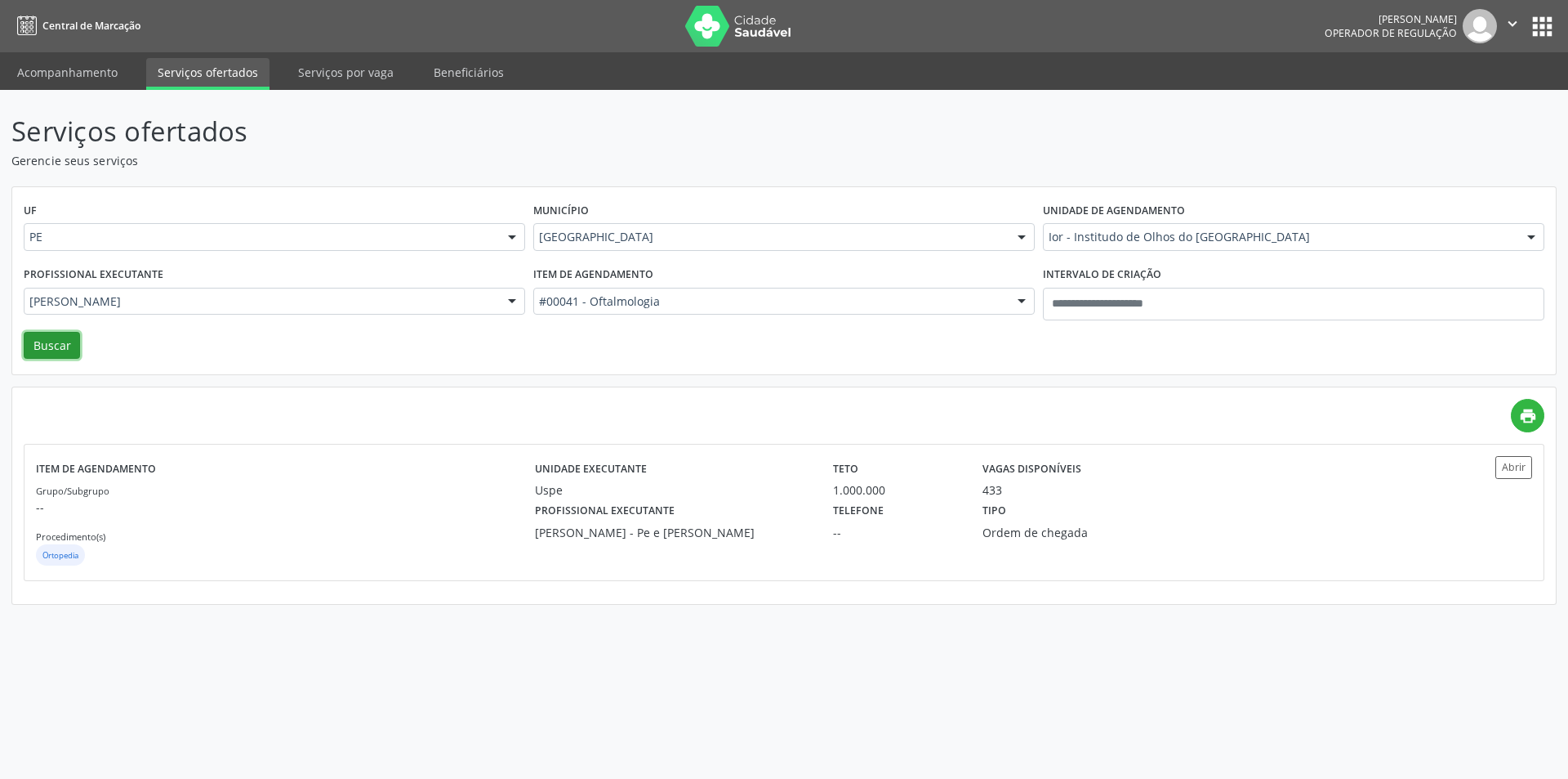
click at [45, 339] on button "Buscar" at bounding box center [52, 345] width 56 height 28
click at [1094, 509] on div "Tipo Horário agendado" at bounding box center [1082, 520] width 224 height 43
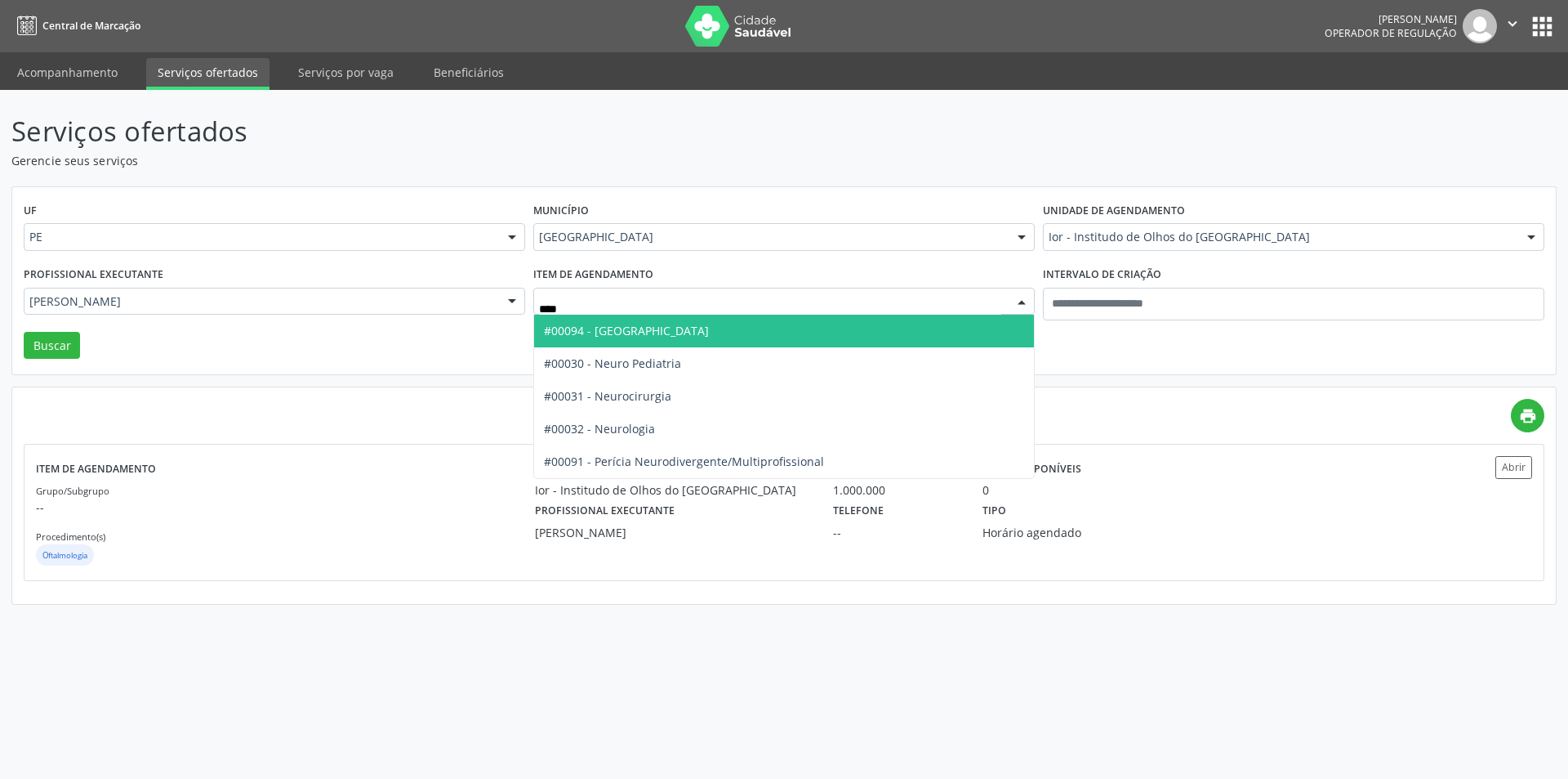
type input "*****"
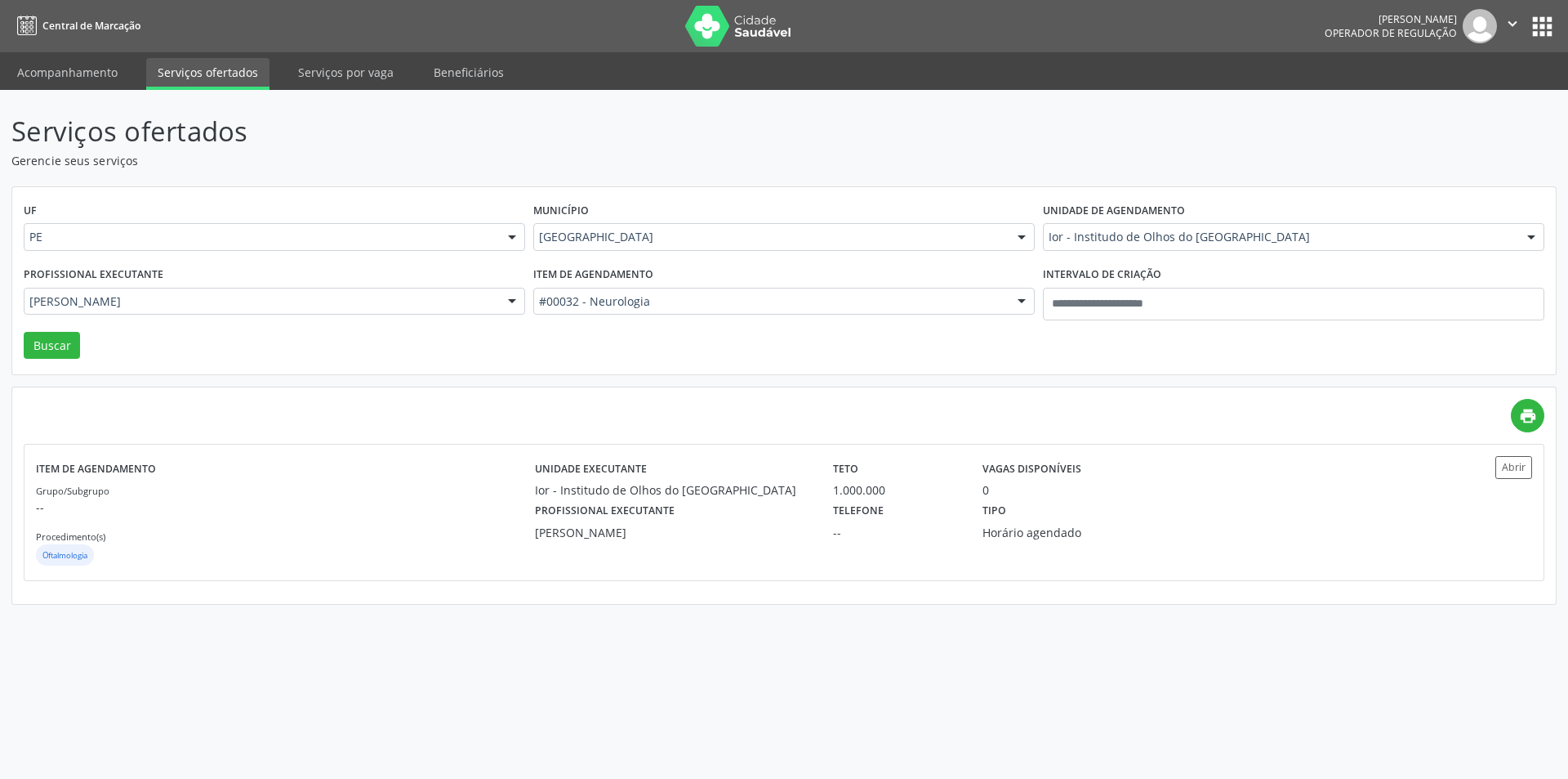
click at [1110, 223] on div "Ior - Institudo de Olhos do [GEOGRAPHIC_DATA]" at bounding box center [1294, 237] width 502 height 28
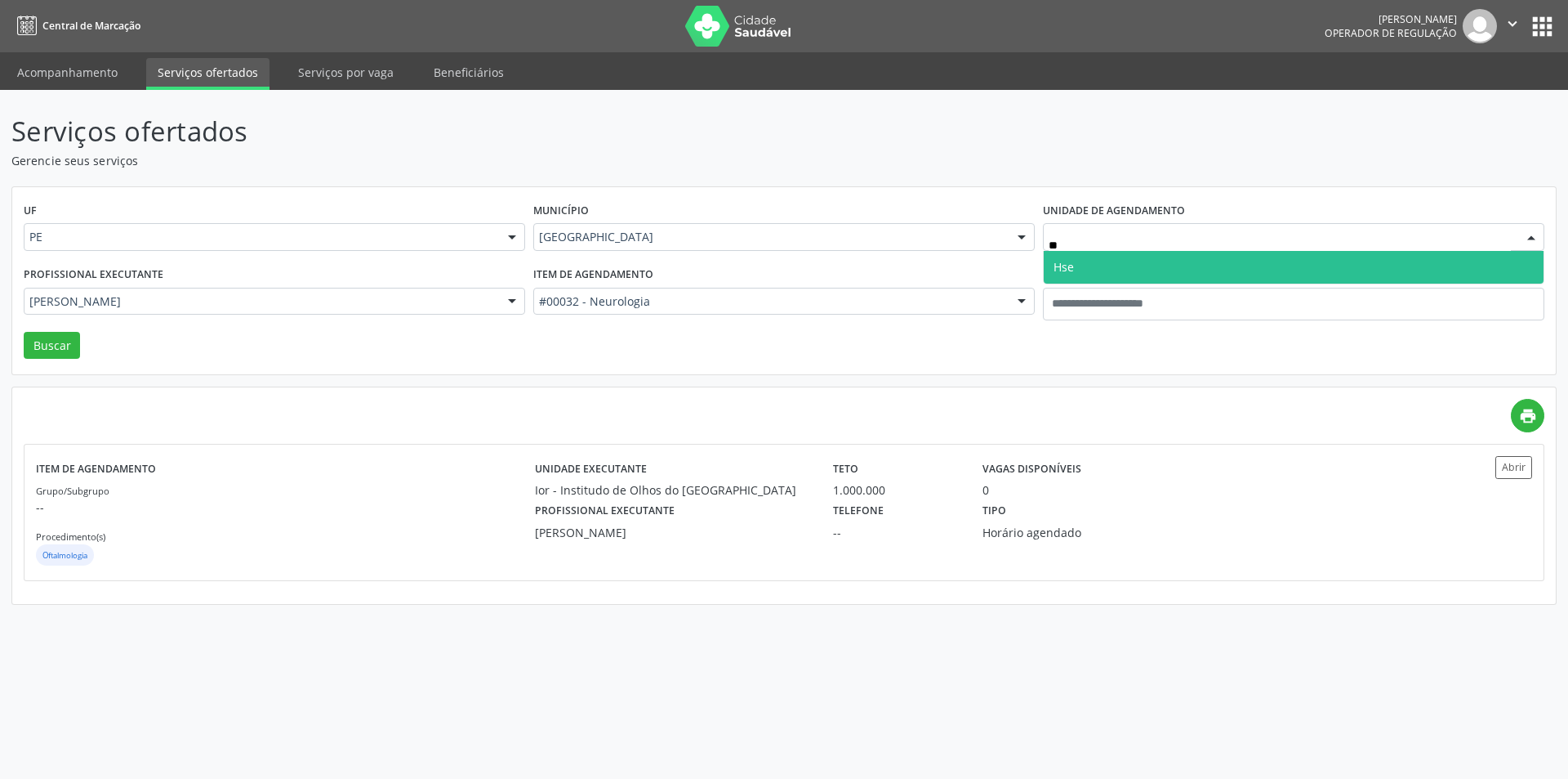
type input "***"
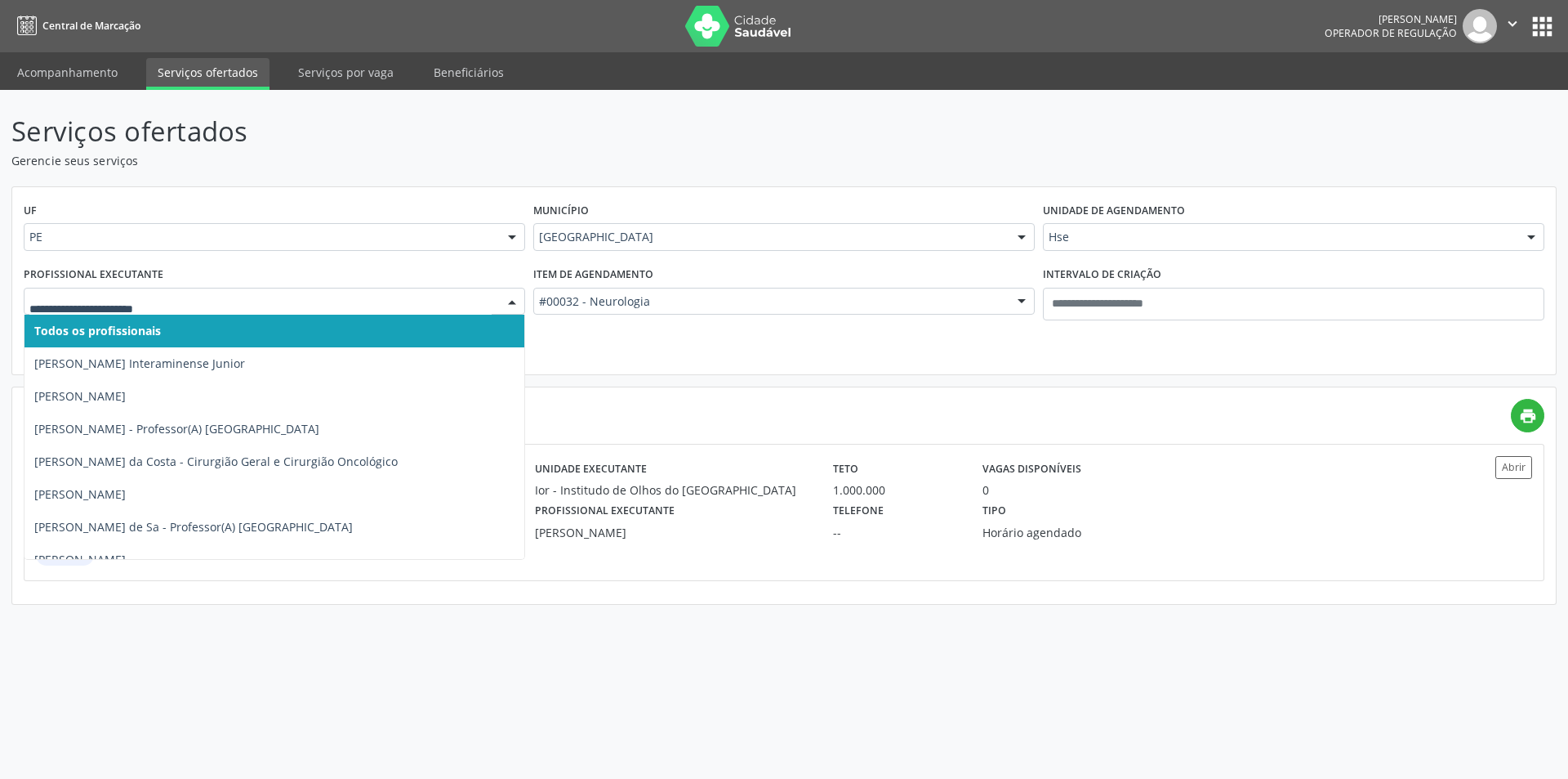
click at [568, 347] on div "UF PE PE Nenhum resultado encontrado para: " " Não há nenhuma opção para ser ex…" at bounding box center [784, 281] width 1543 height 188
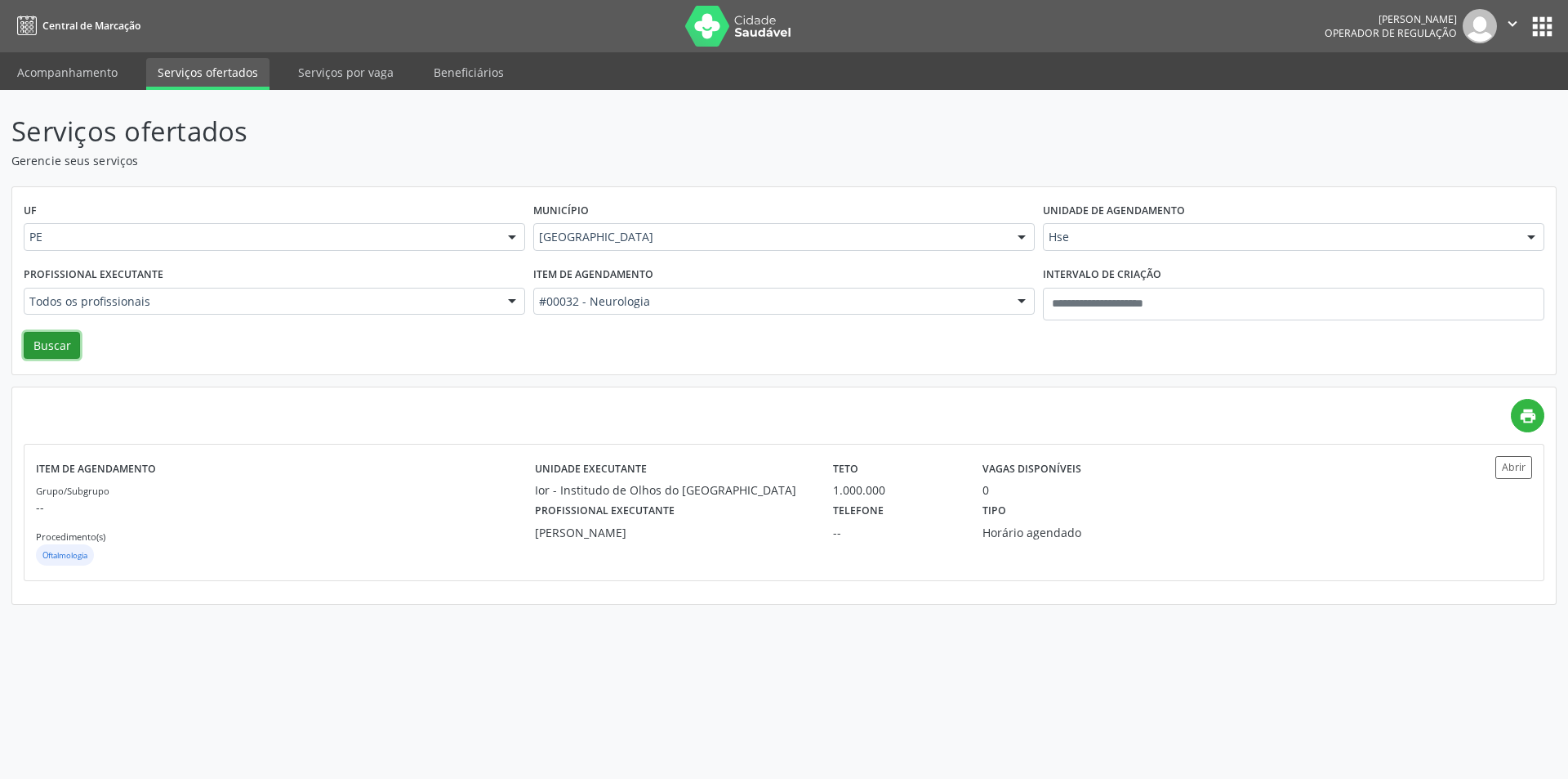
click at [45, 347] on button "Buscar" at bounding box center [52, 345] width 56 height 28
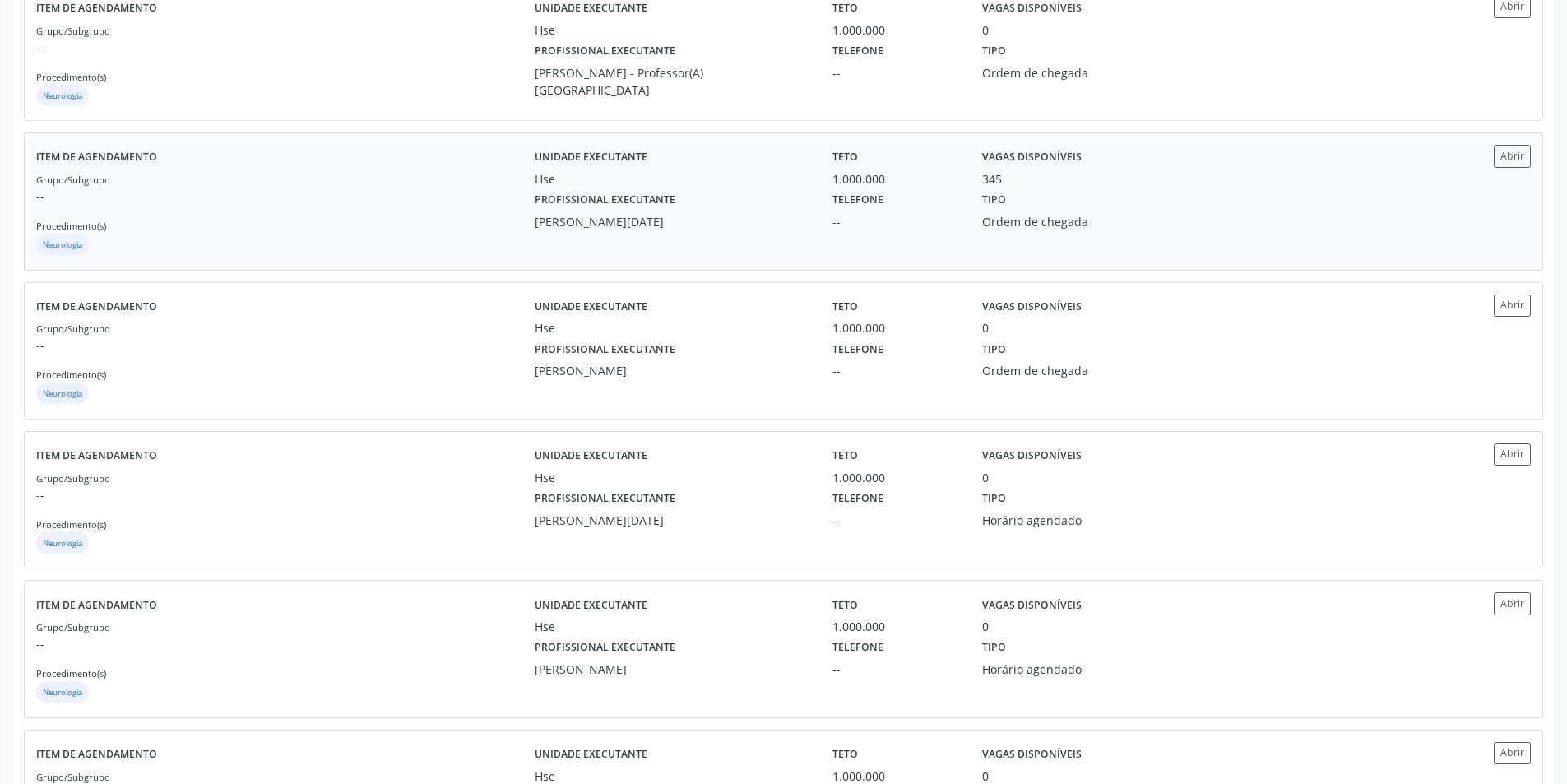
scroll to position [1151, 0]
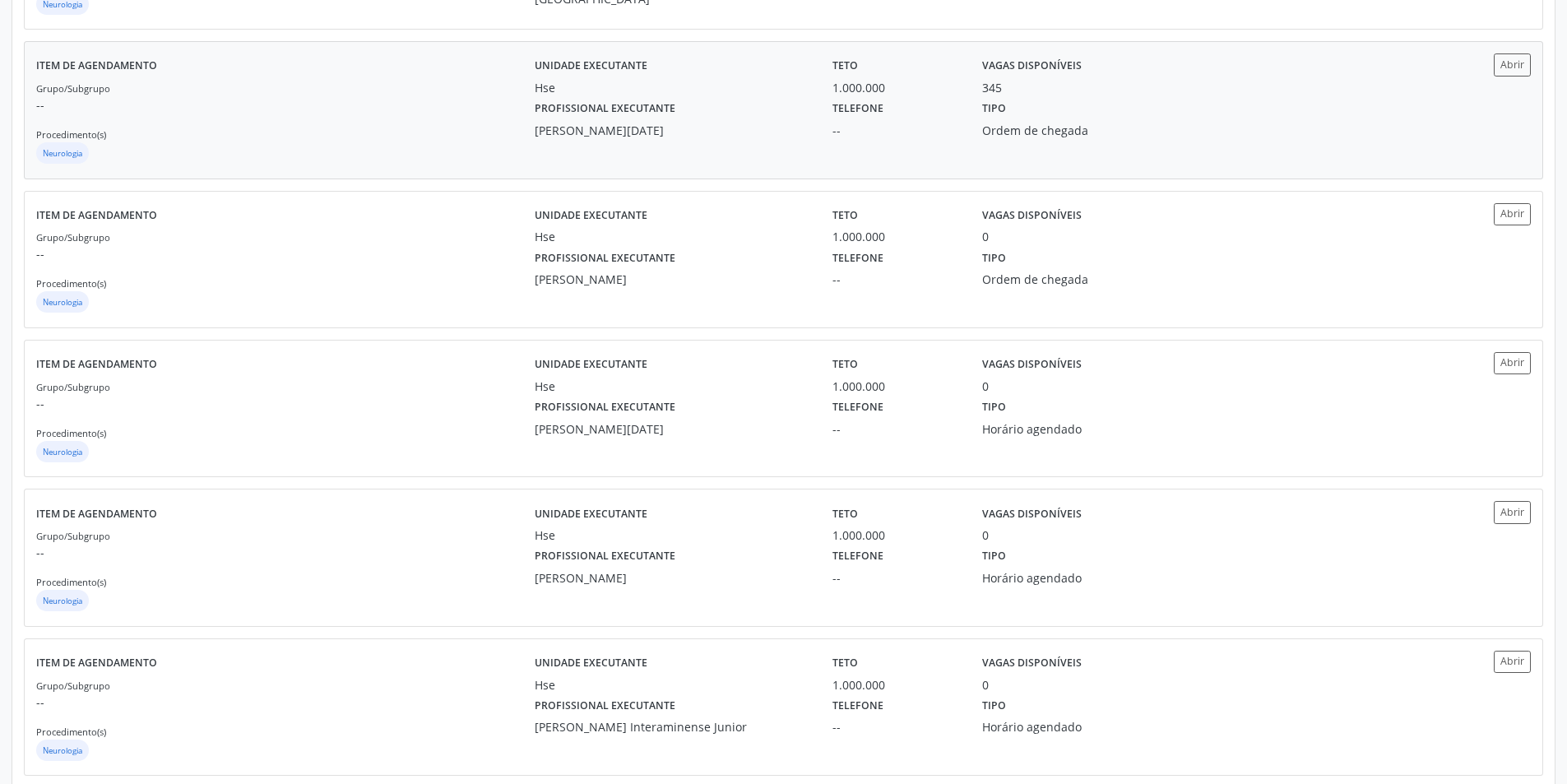
click at [1095, 121] on div "Ordem de chegada" at bounding box center [1082, 129] width 201 height 17
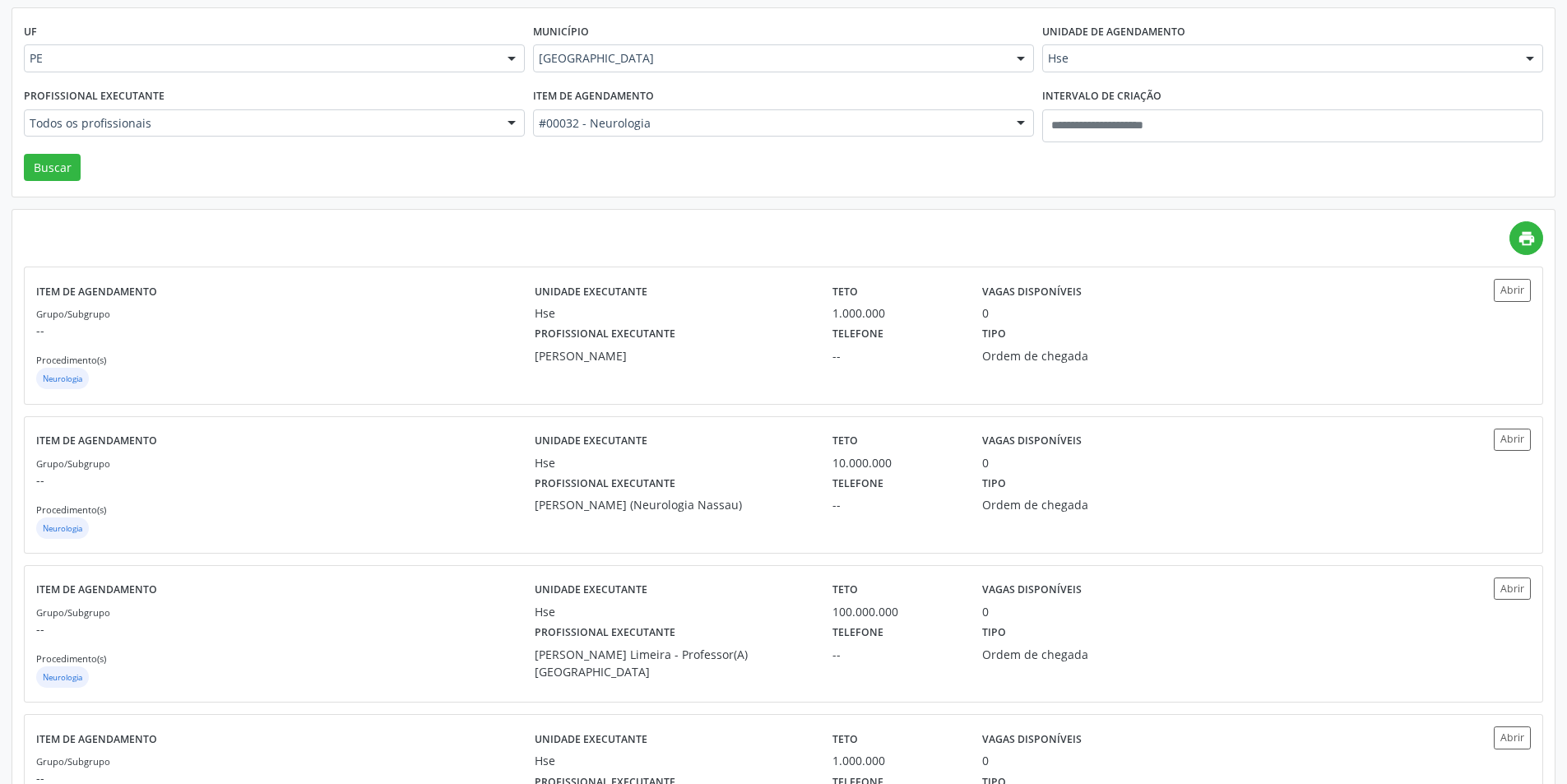
scroll to position [0, 0]
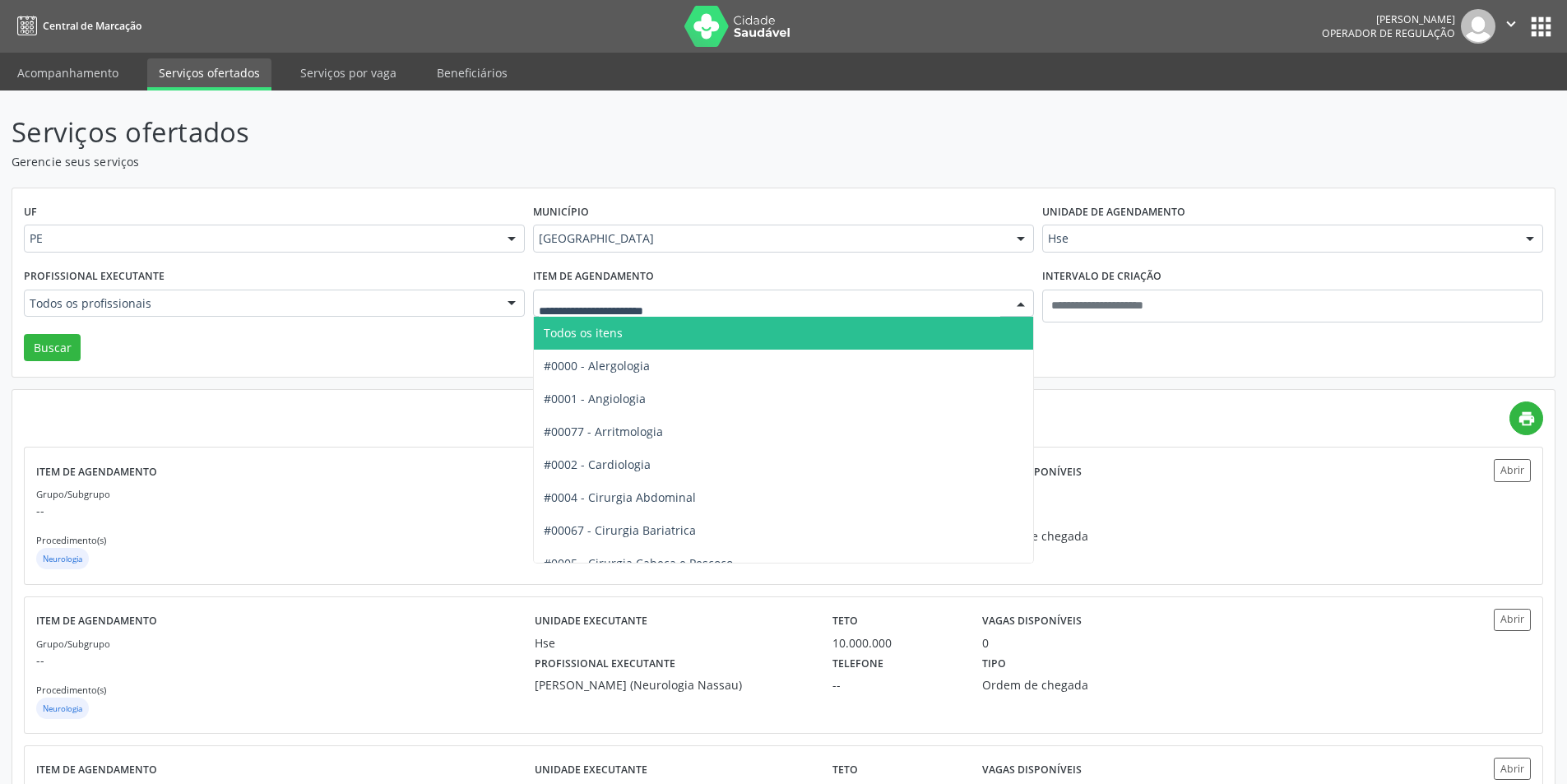
click at [647, 210] on div "Município Recife Todas as cidades Abreu e Lima Afogados da Ingazeira Araripina …" at bounding box center [784, 231] width 509 height 64
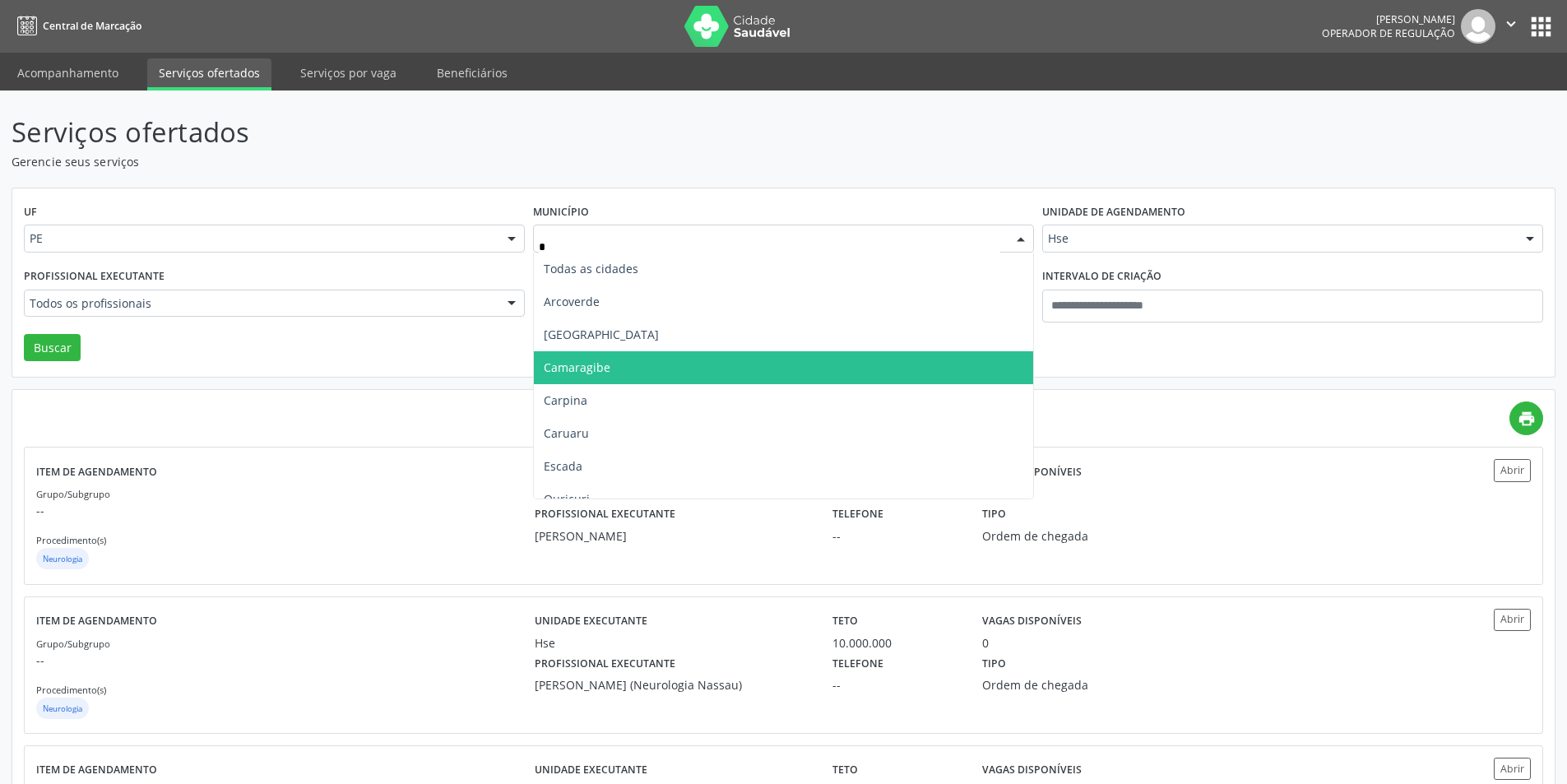
type input "**"
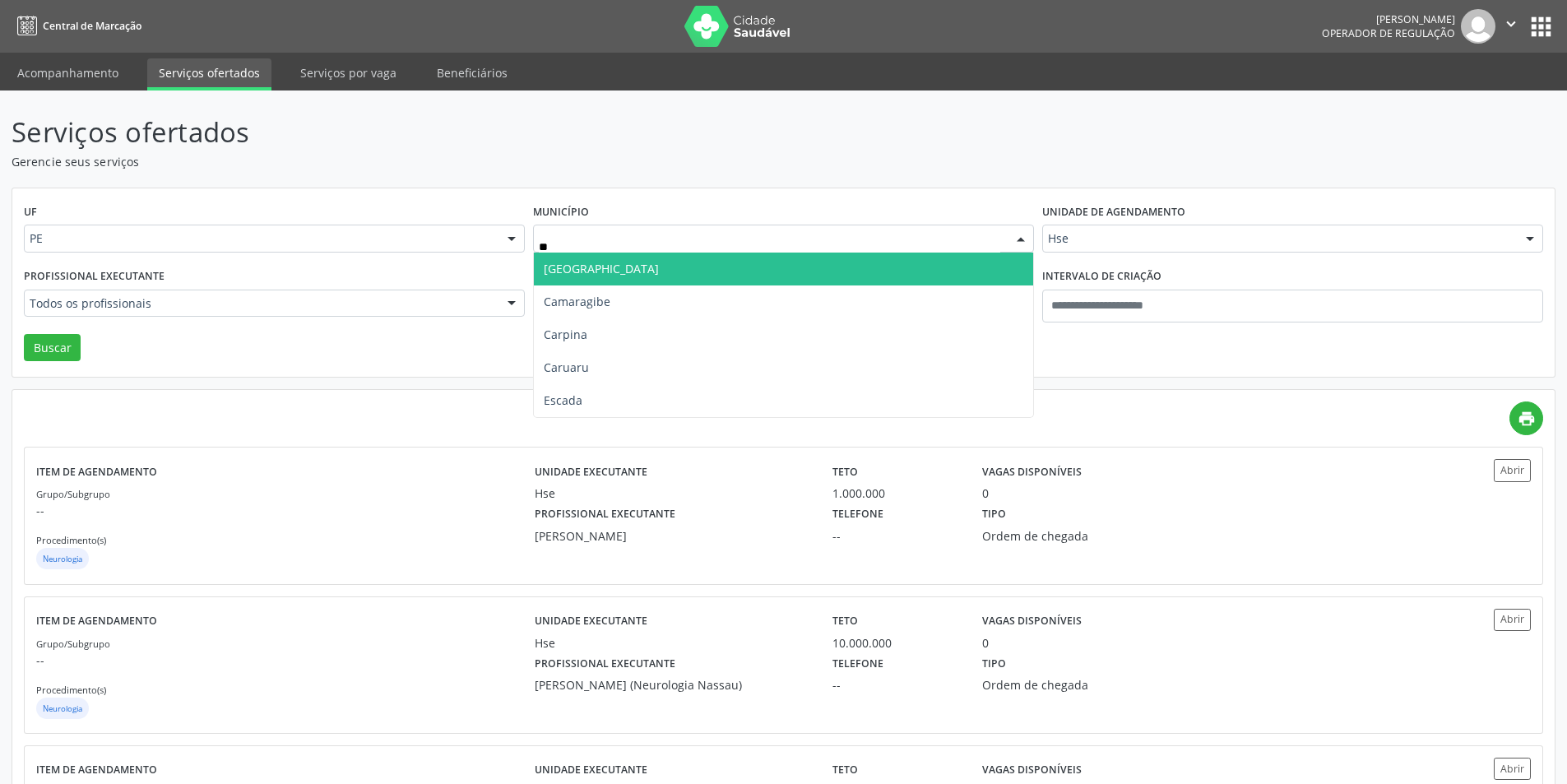
click at [632, 278] on span "Cabo de Santo Agostinho" at bounding box center [784, 269] width 499 height 33
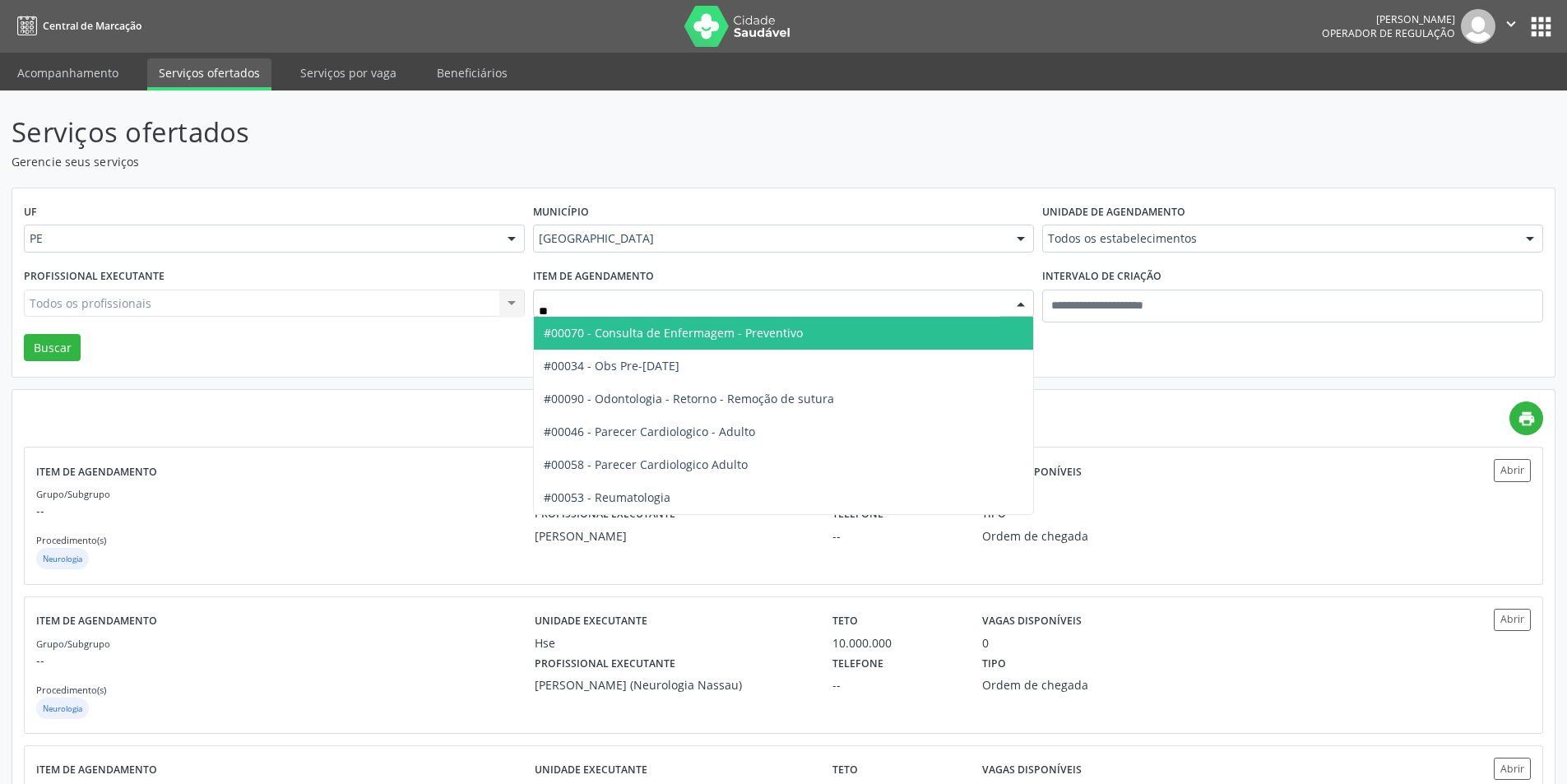
type input "***"
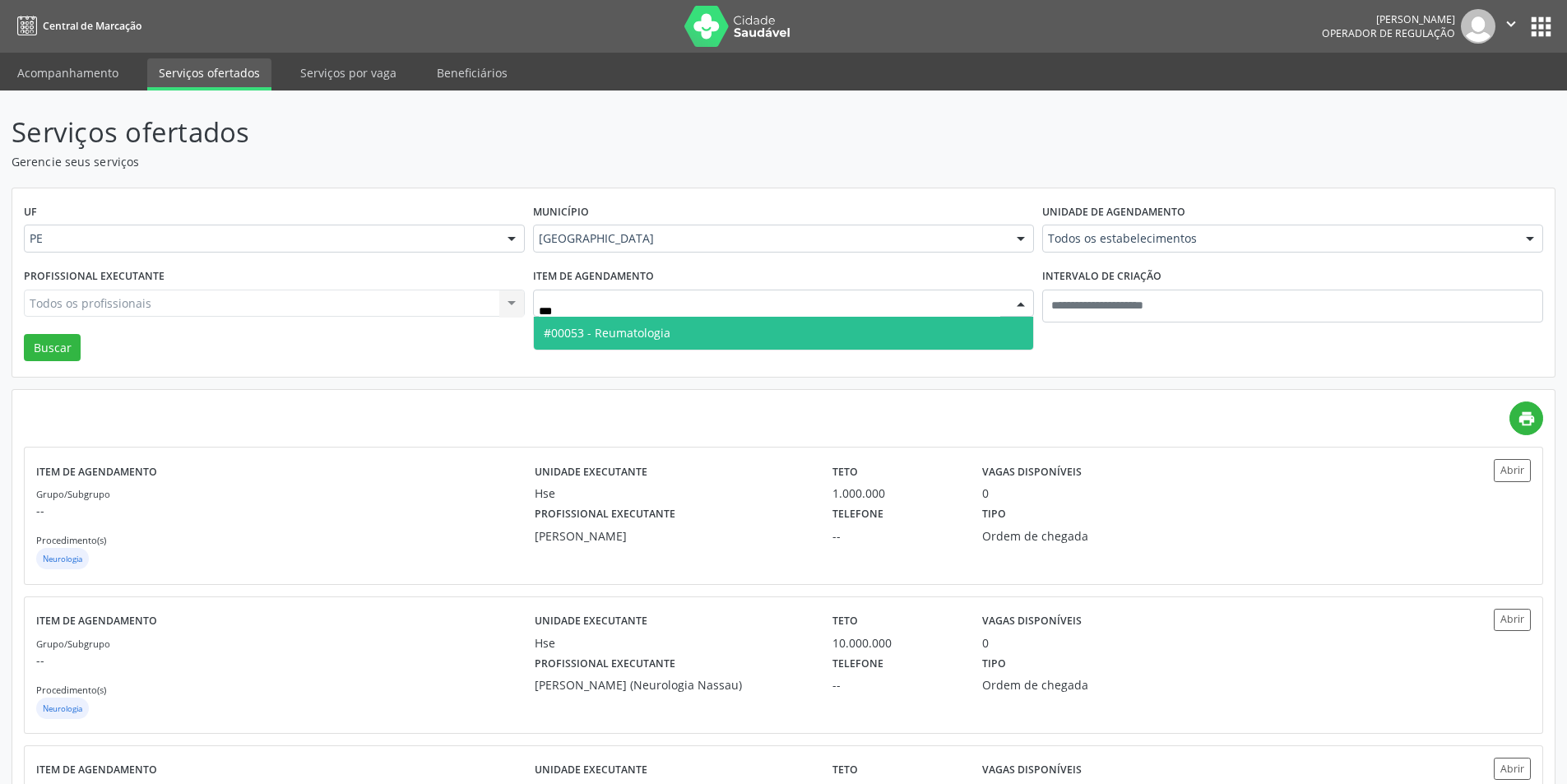
click at [639, 325] on span "#00053 - Reumatologia" at bounding box center [606, 332] width 127 height 15
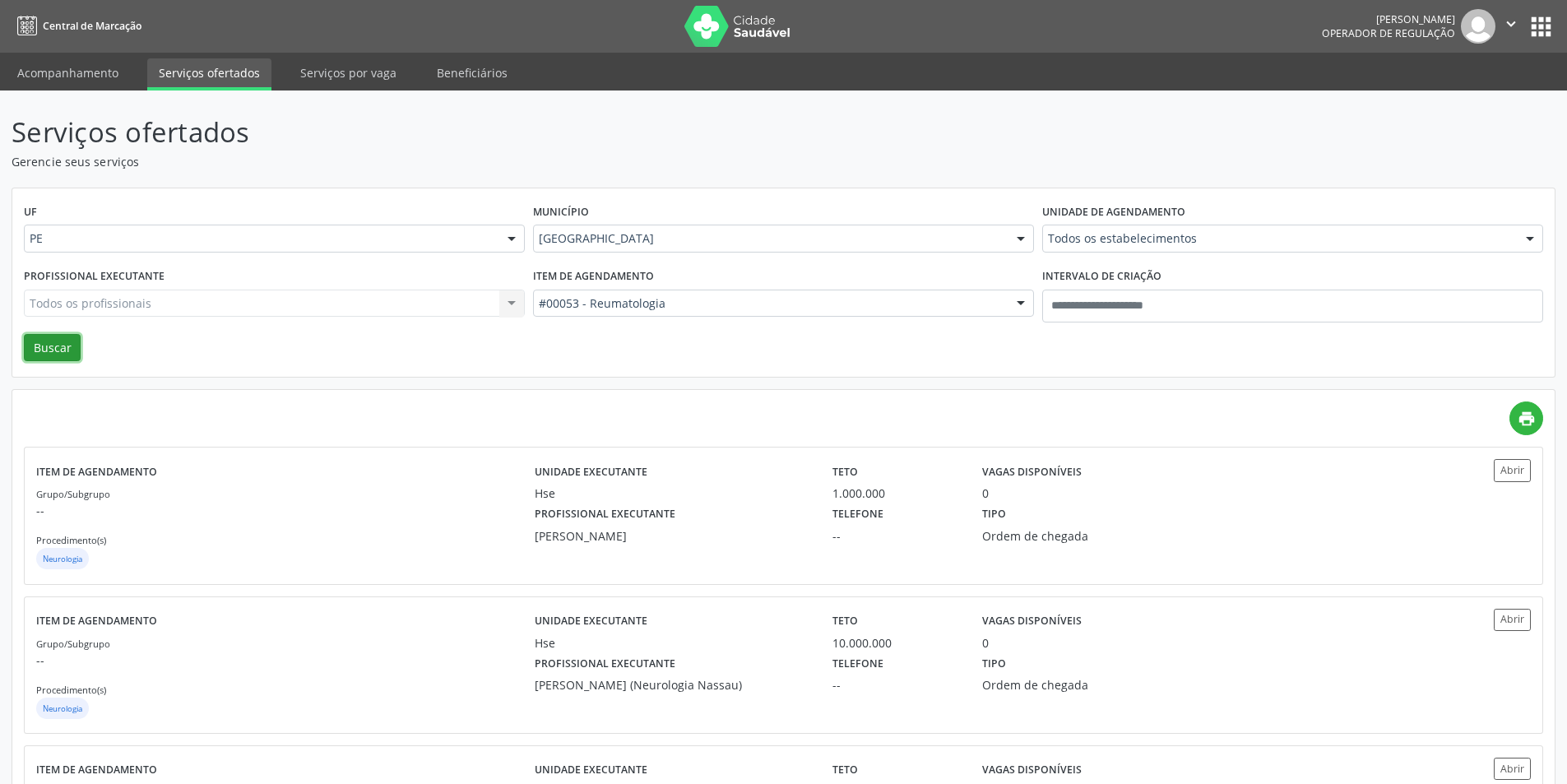
click at [66, 352] on button "Buscar" at bounding box center [52, 347] width 57 height 28
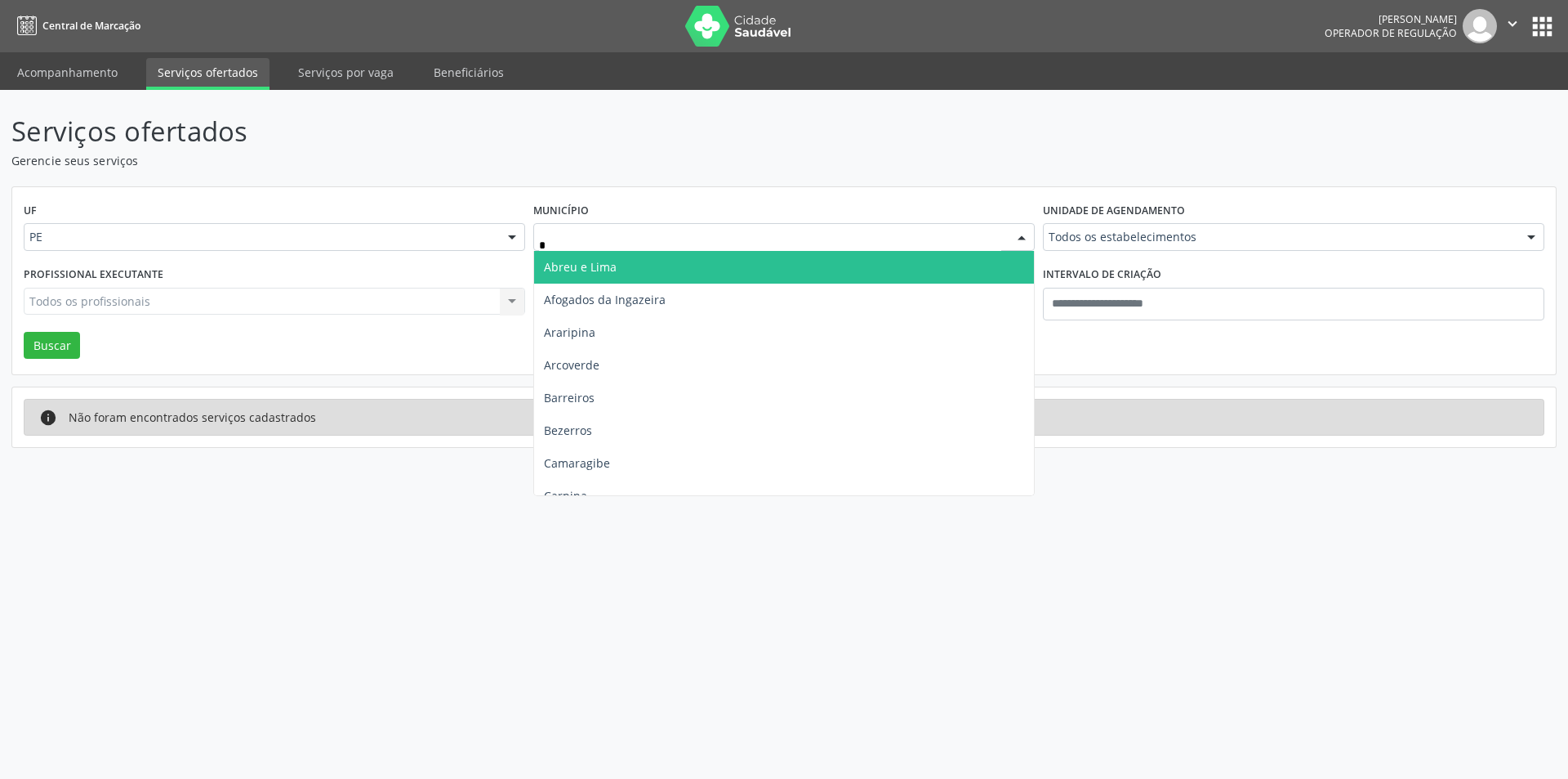
type input "**"
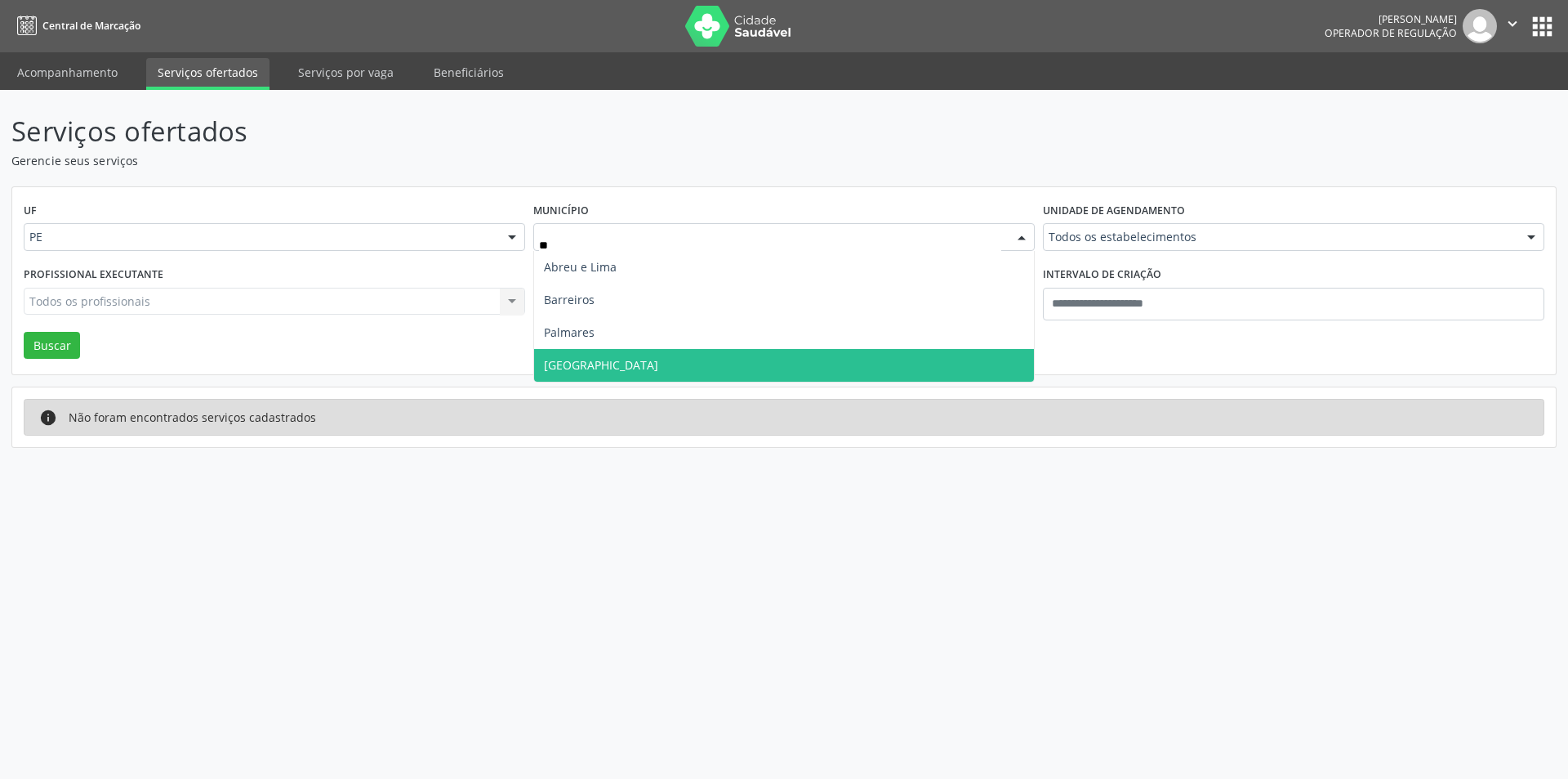
click at [613, 371] on span "Recife" at bounding box center [784, 364] width 500 height 33
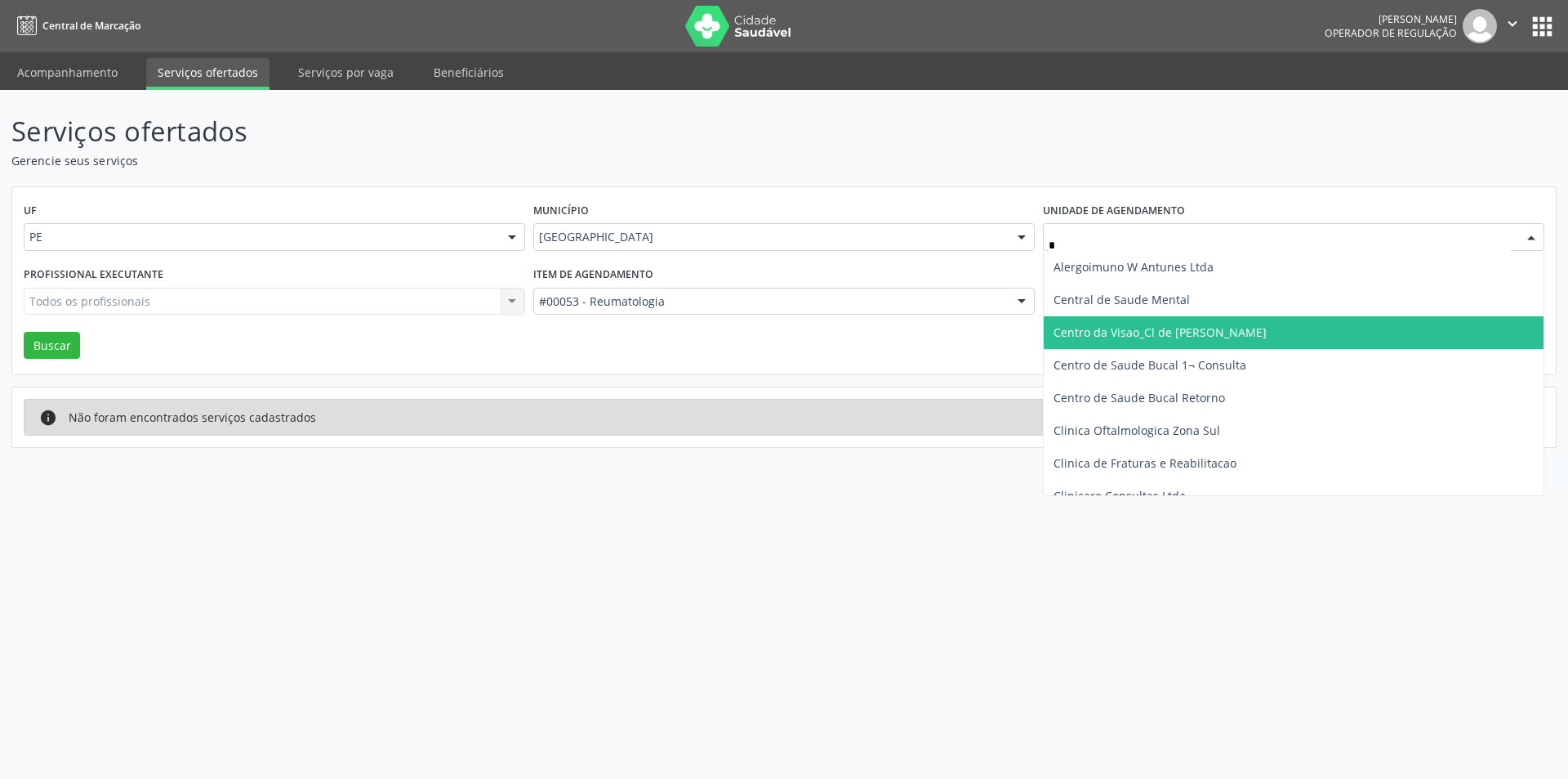
type input "**"
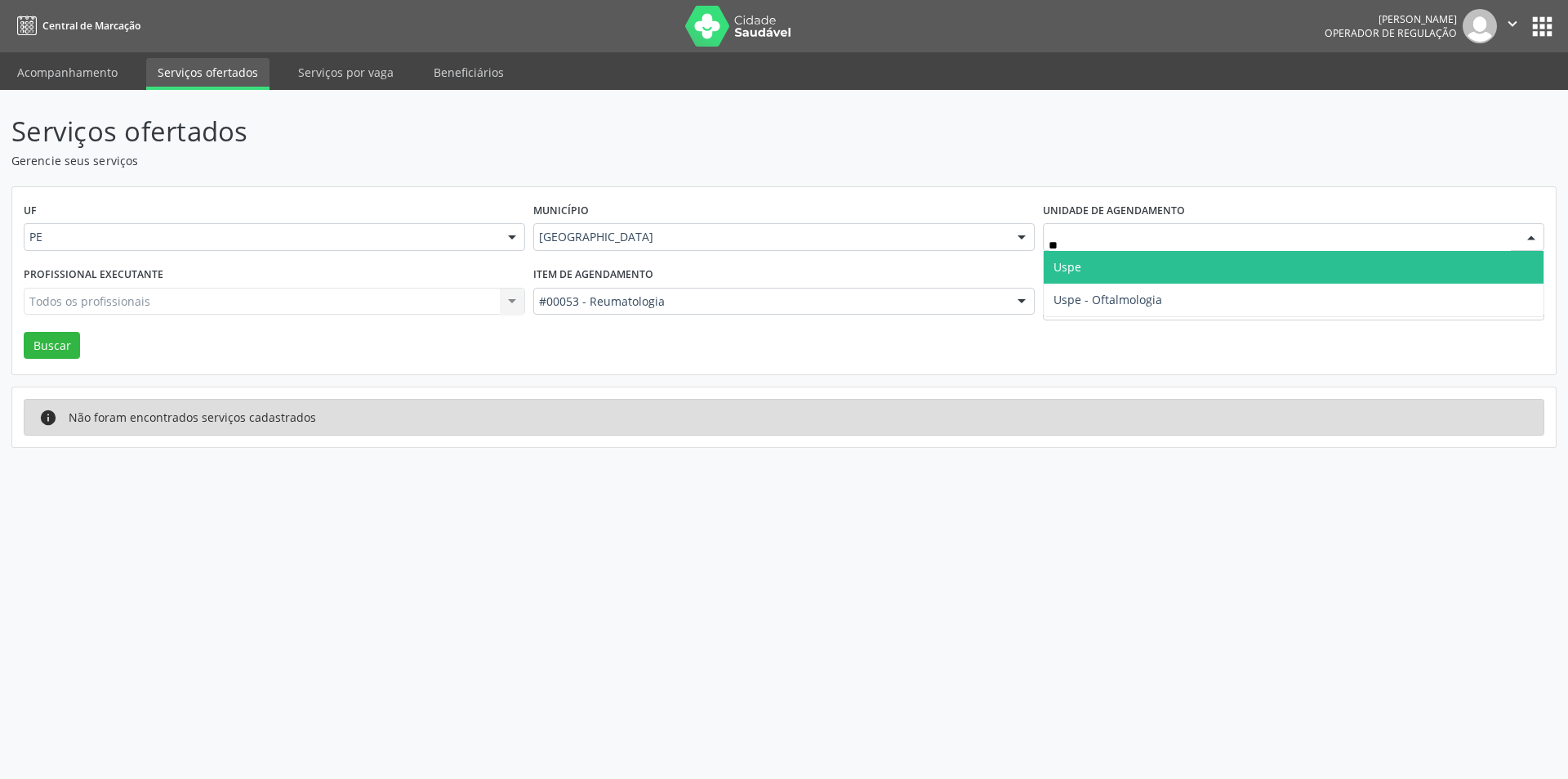
click at [1144, 279] on span "Uspe" at bounding box center [1294, 267] width 500 height 33
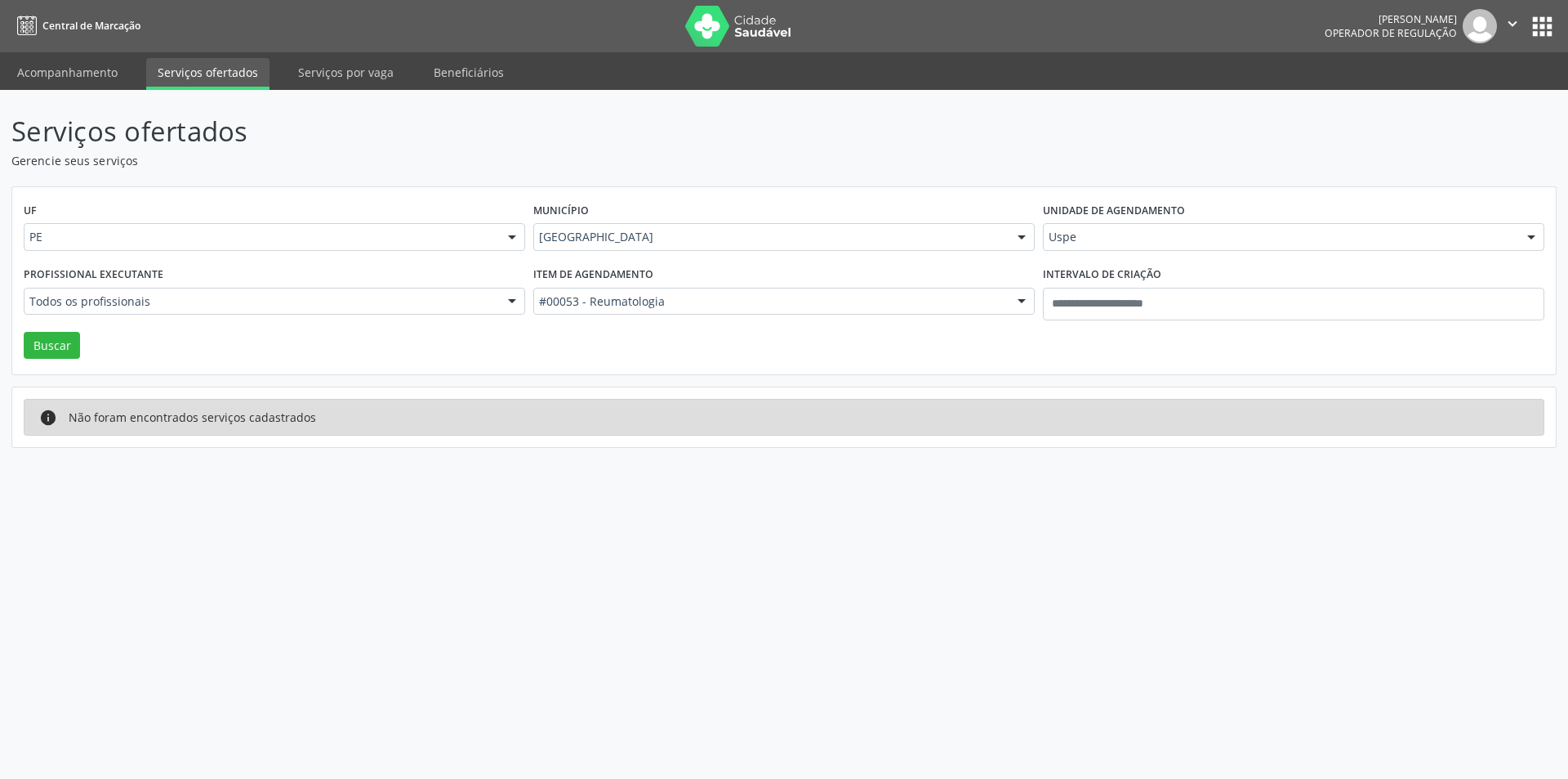
click at [53, 330] on div "Profissional executante Todos os profissionais Todos os profissionais Aderaldo …" at bounding box center [274, 297] width 510 height 70
click at [60, 339] on button "Buscar" at bounding box center [52, 345] width 56 height 28
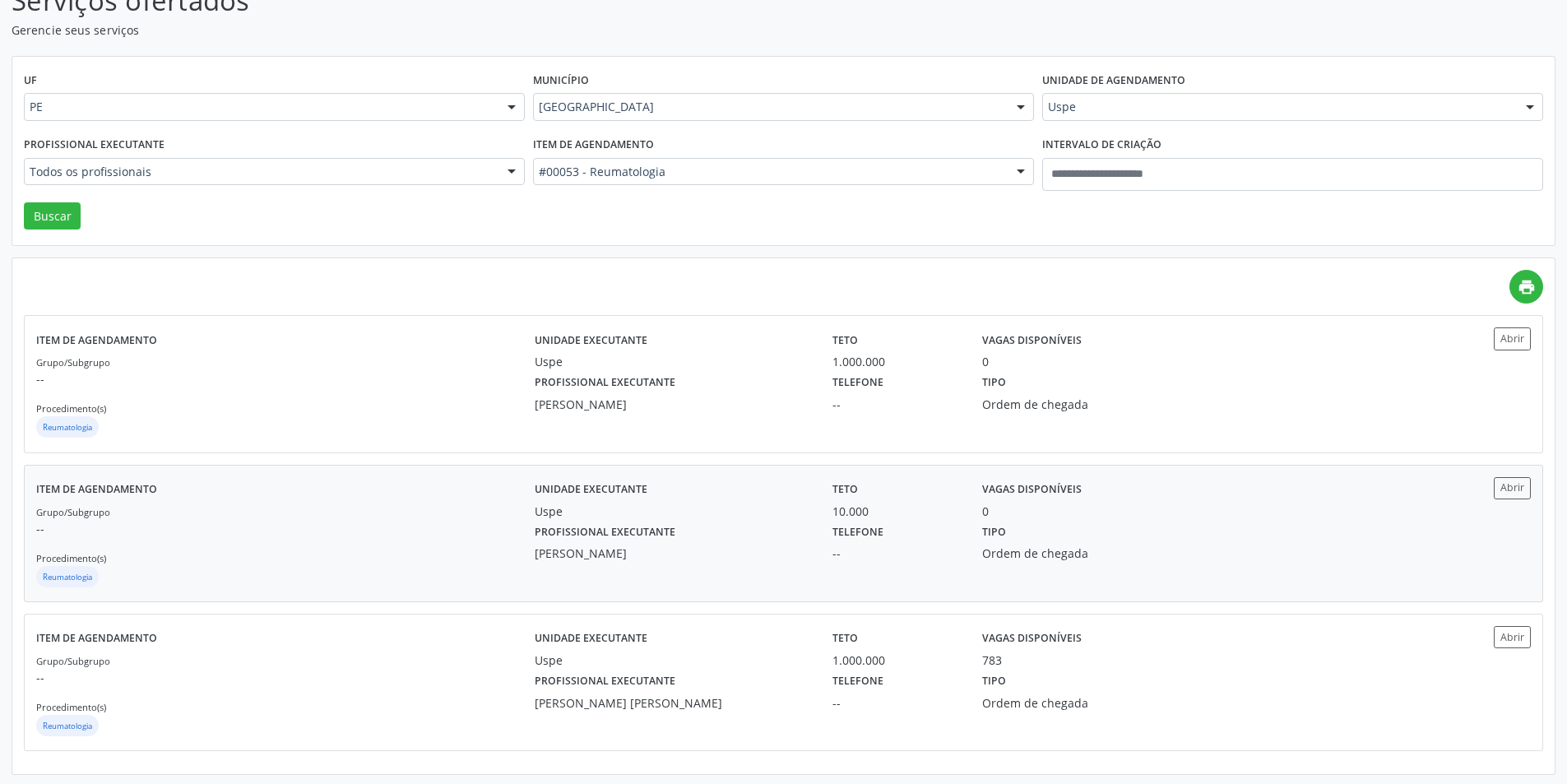
scroll to position [134, 0]
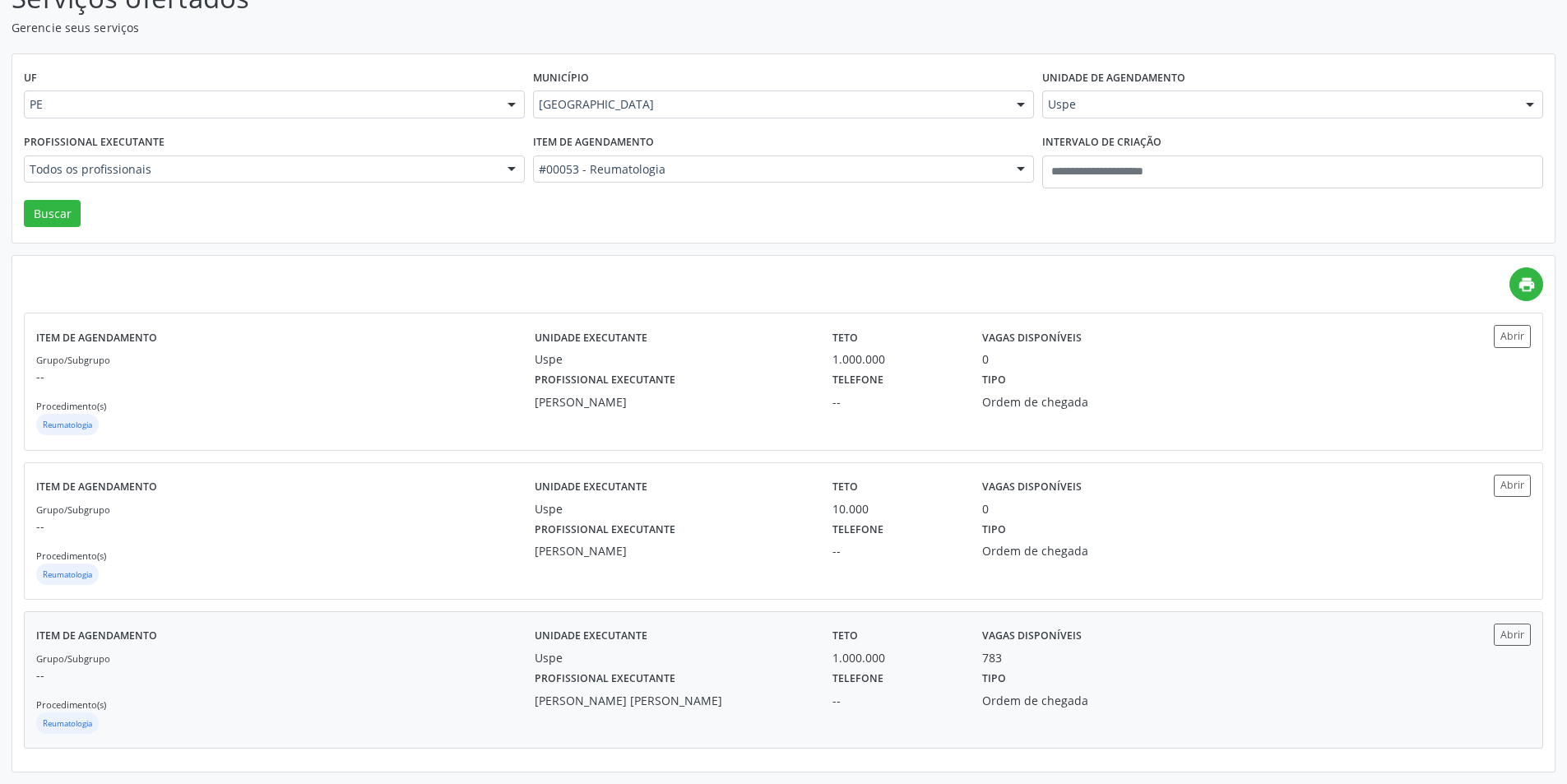
click at [1107, 661] on div "783" at bounding box center [1082, 657] width 201 height 17
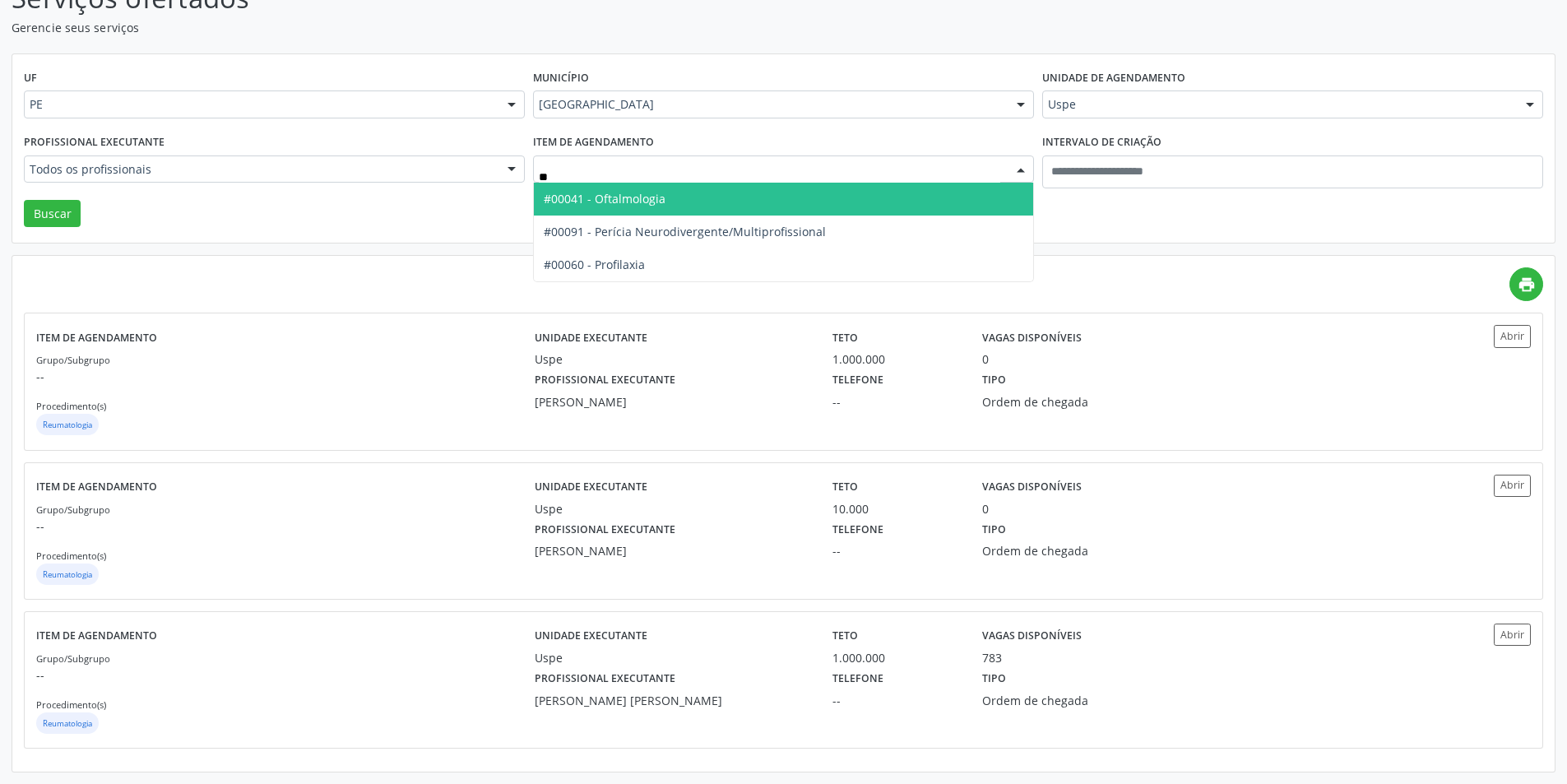
type input "***"
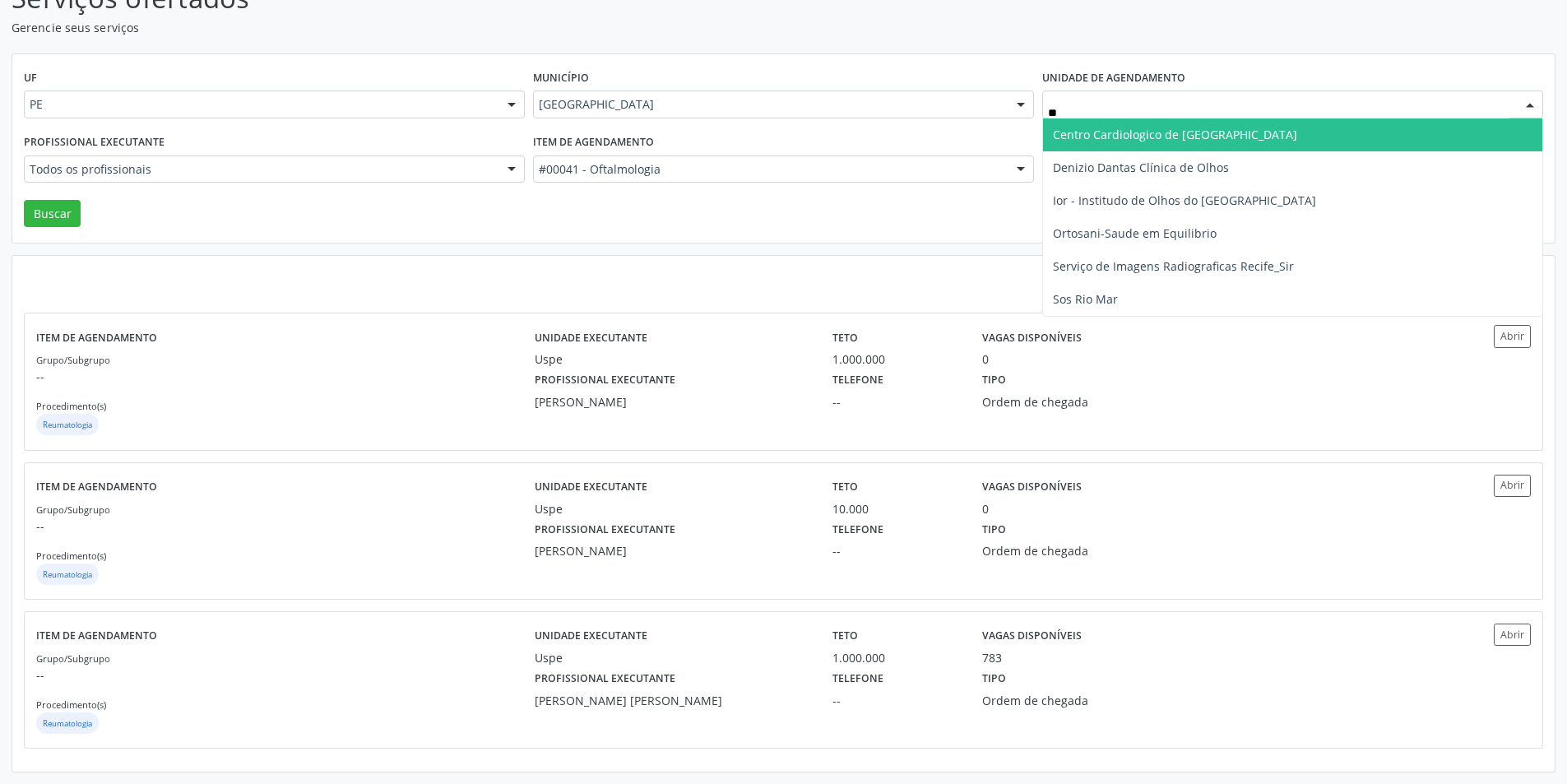
type input "***"
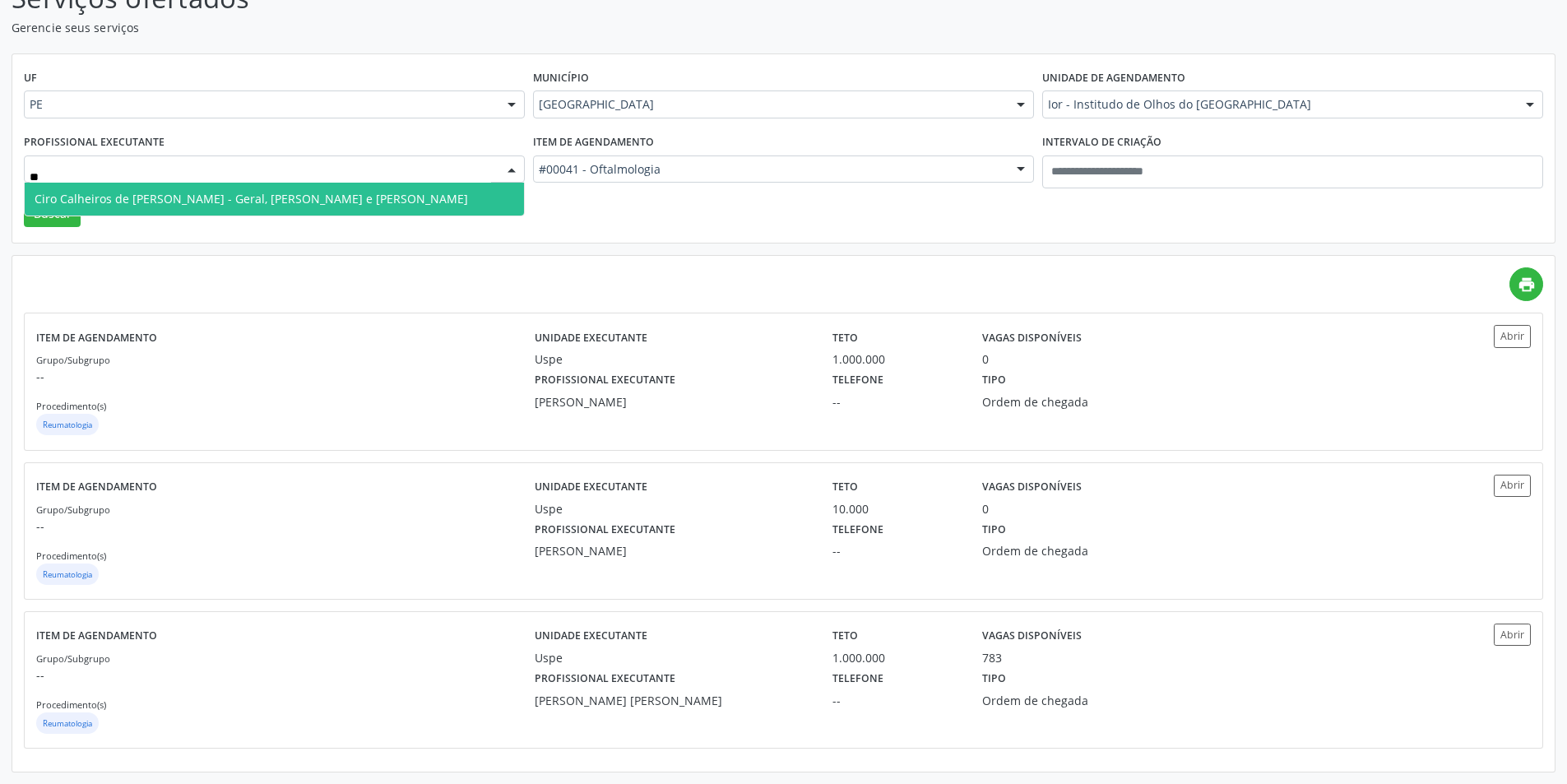
type input "*"
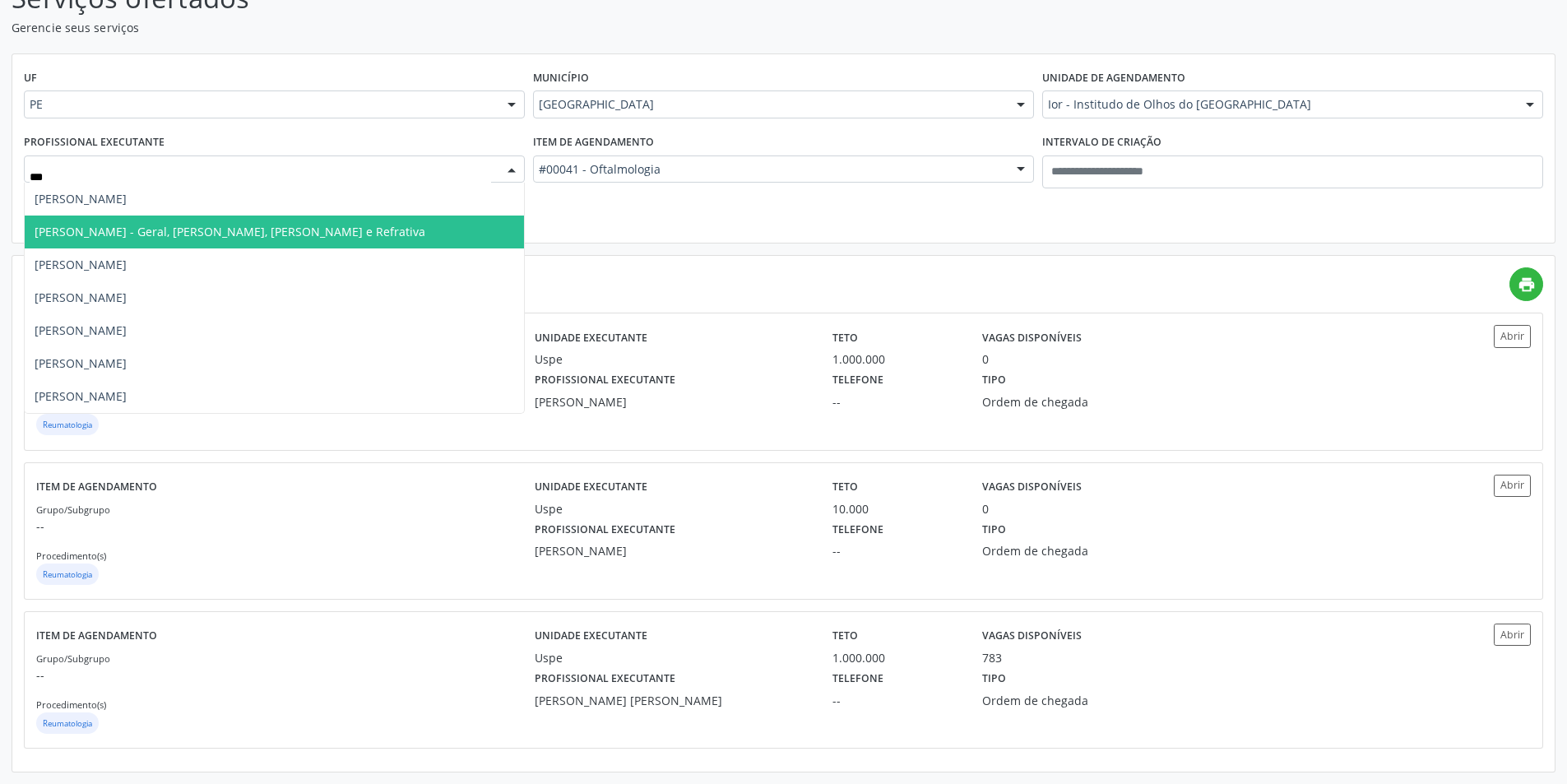
type input "****"
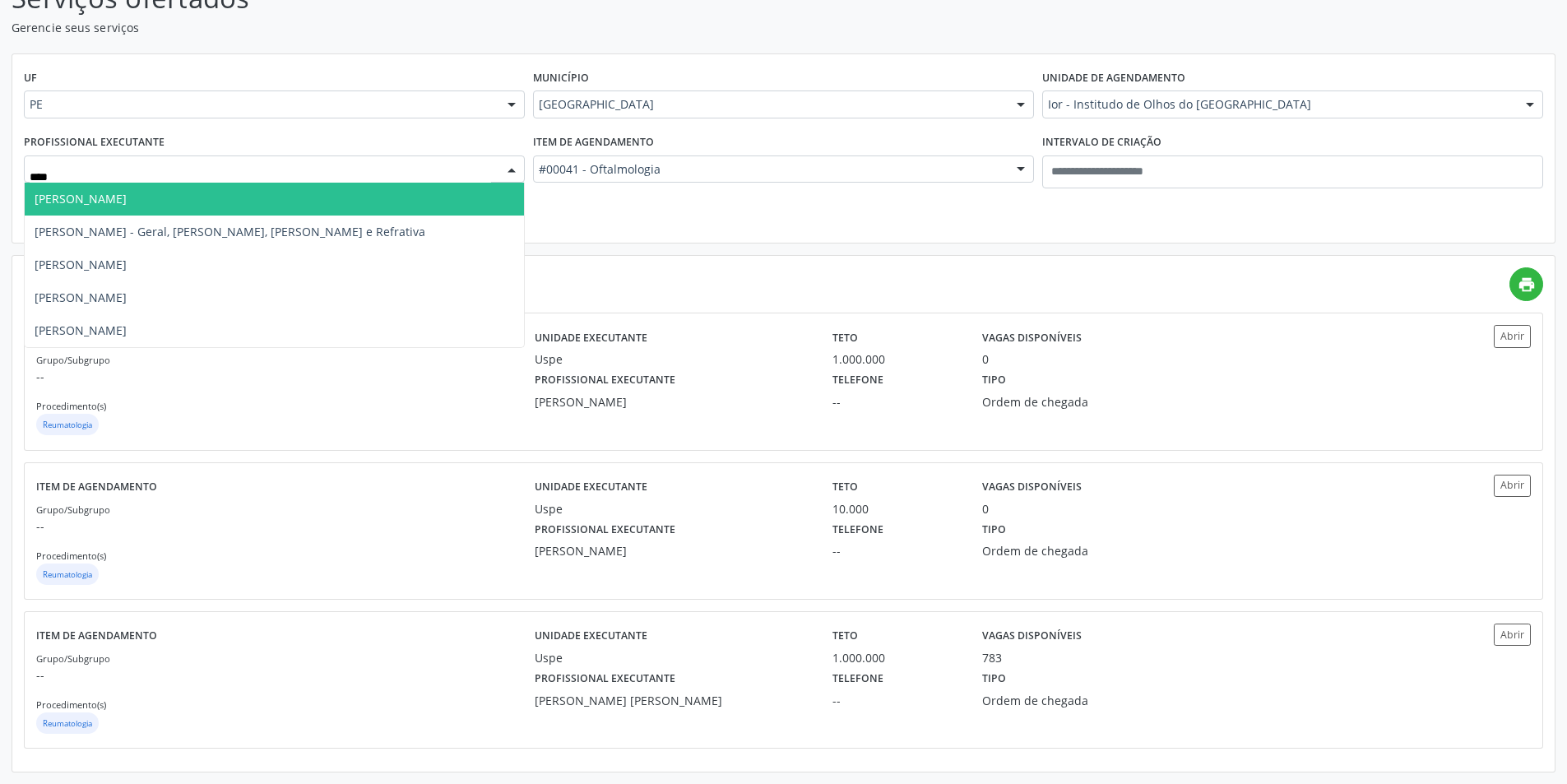
click at [293, 193] on span "Adriana Maia Valenca" at bounding box center [273, 199] width 499 height 33
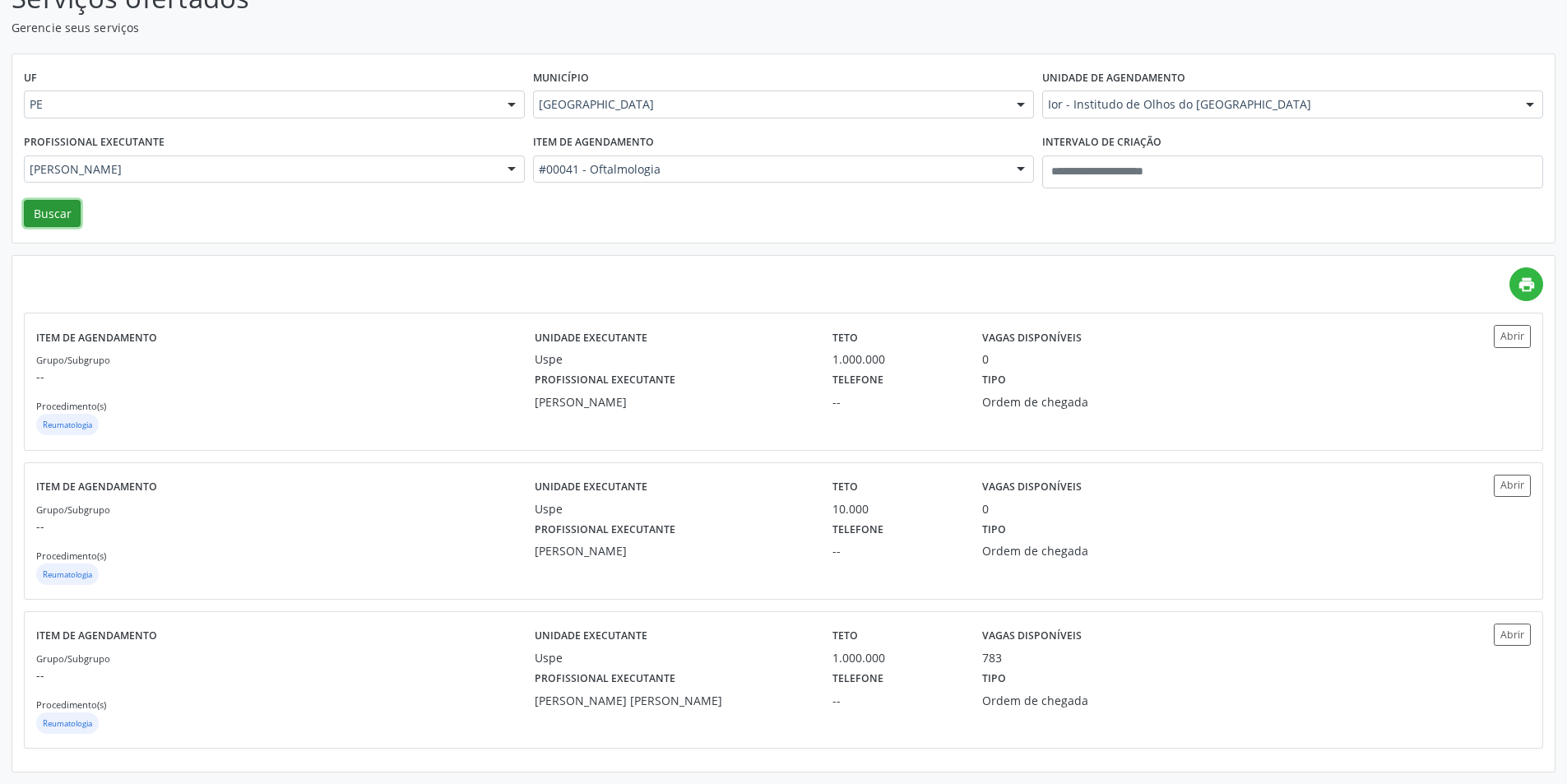
click at [58, 210] on button "Buscar" at bounding box center [52, 213] width 57 height 28
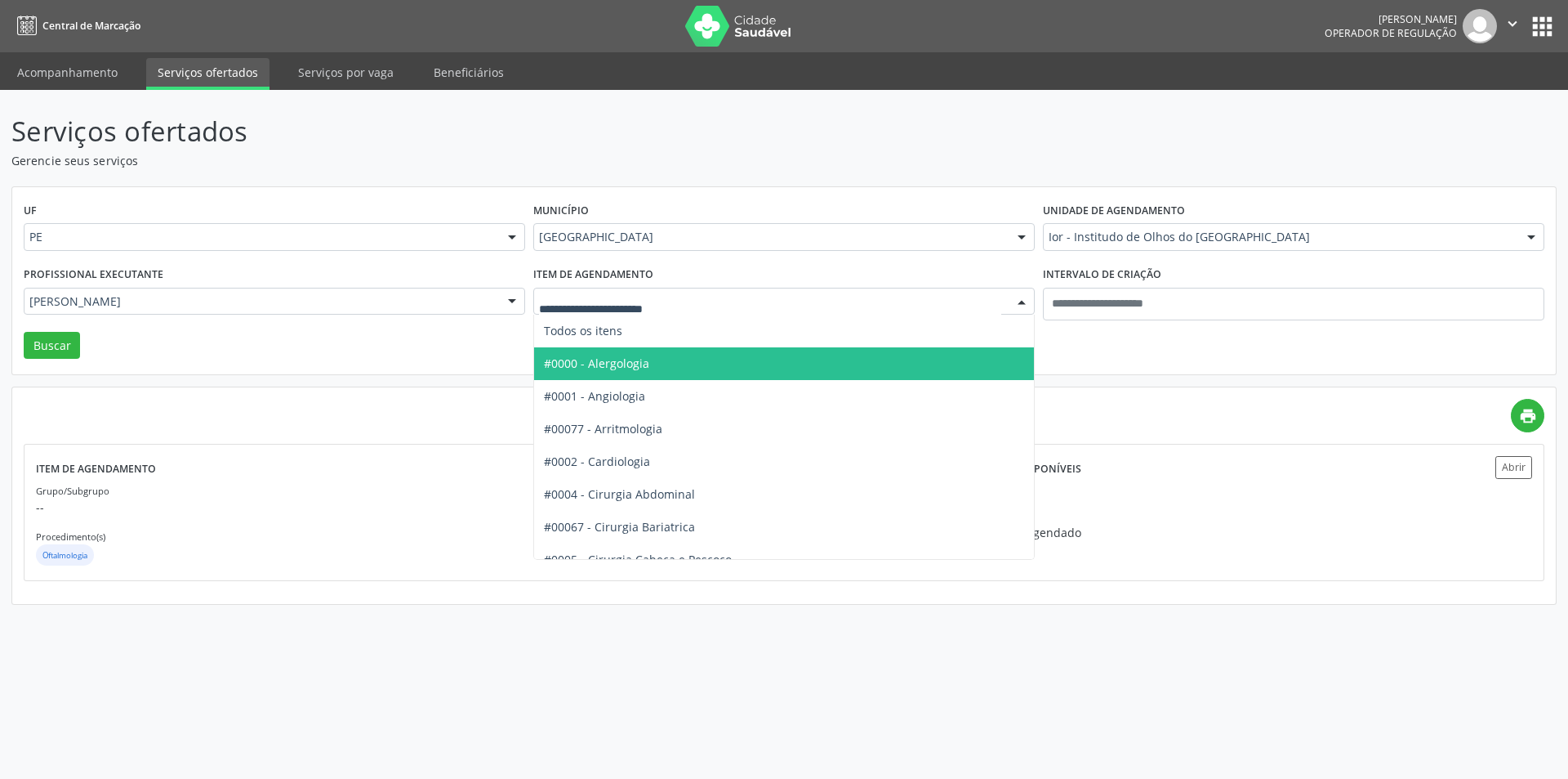
type input "*"
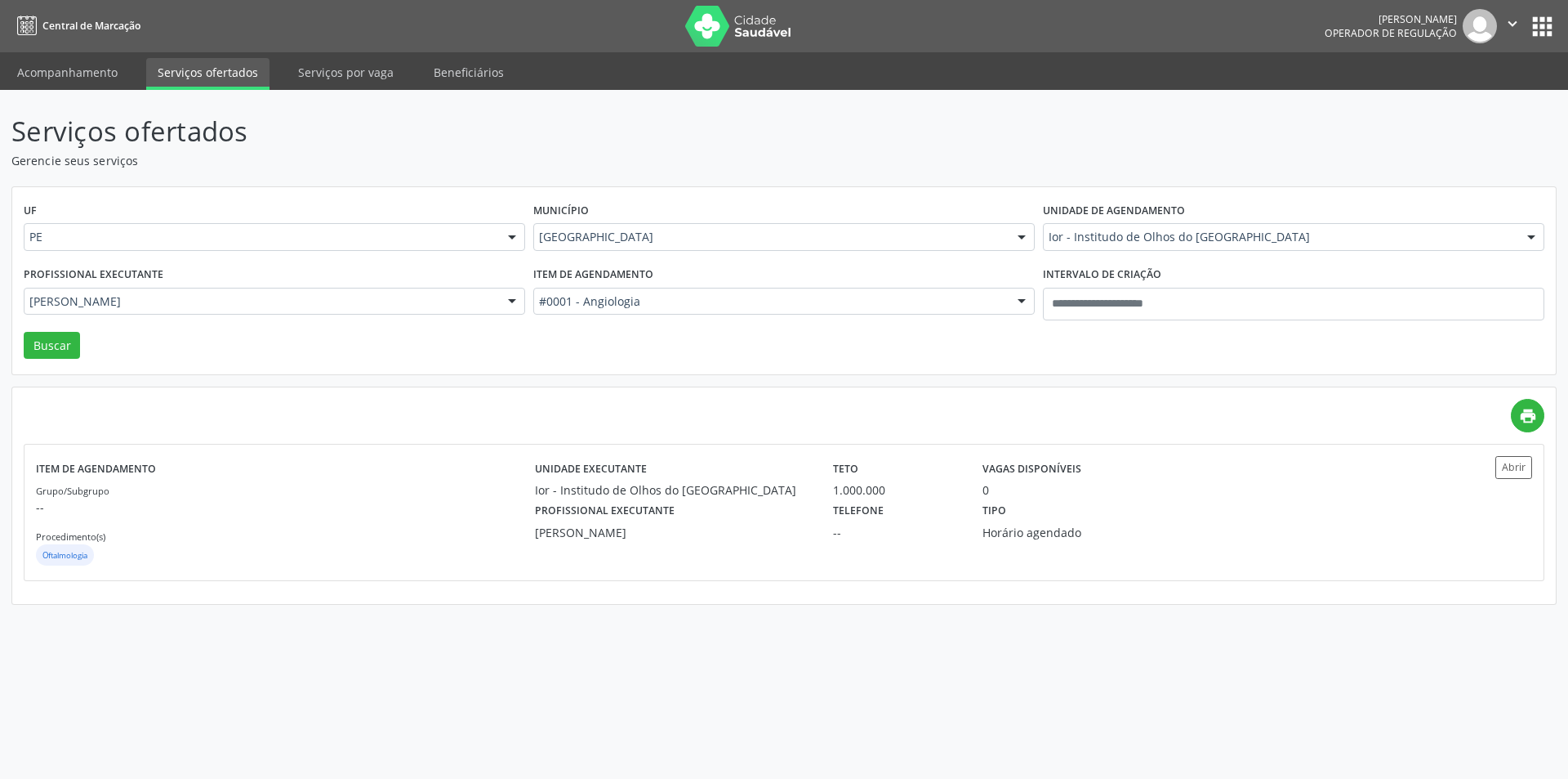
click at [1055, 222] on label "Unidade de agendamento" at bounding box center [1113, 211] width 142 height 25
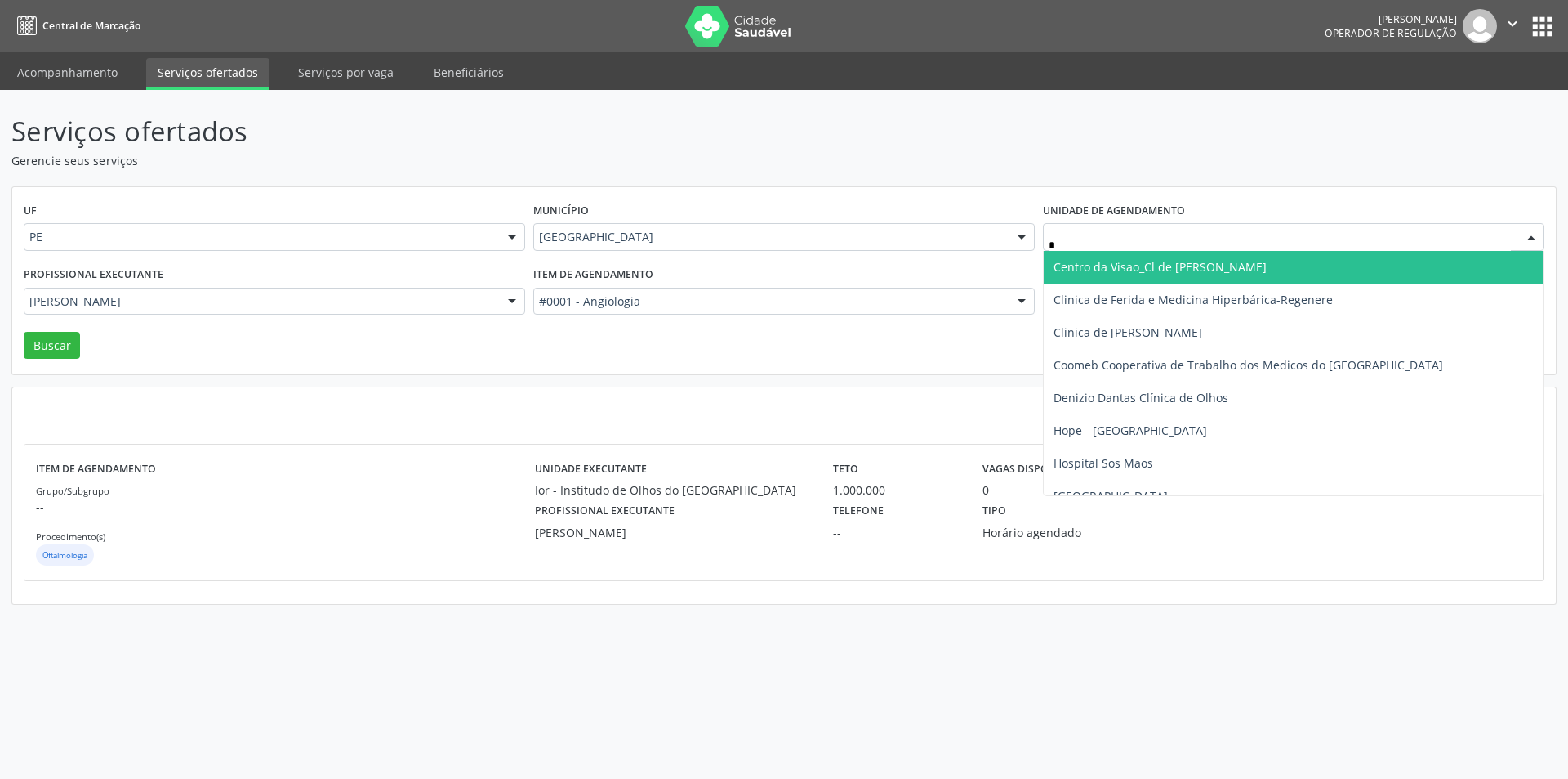
type input "**"
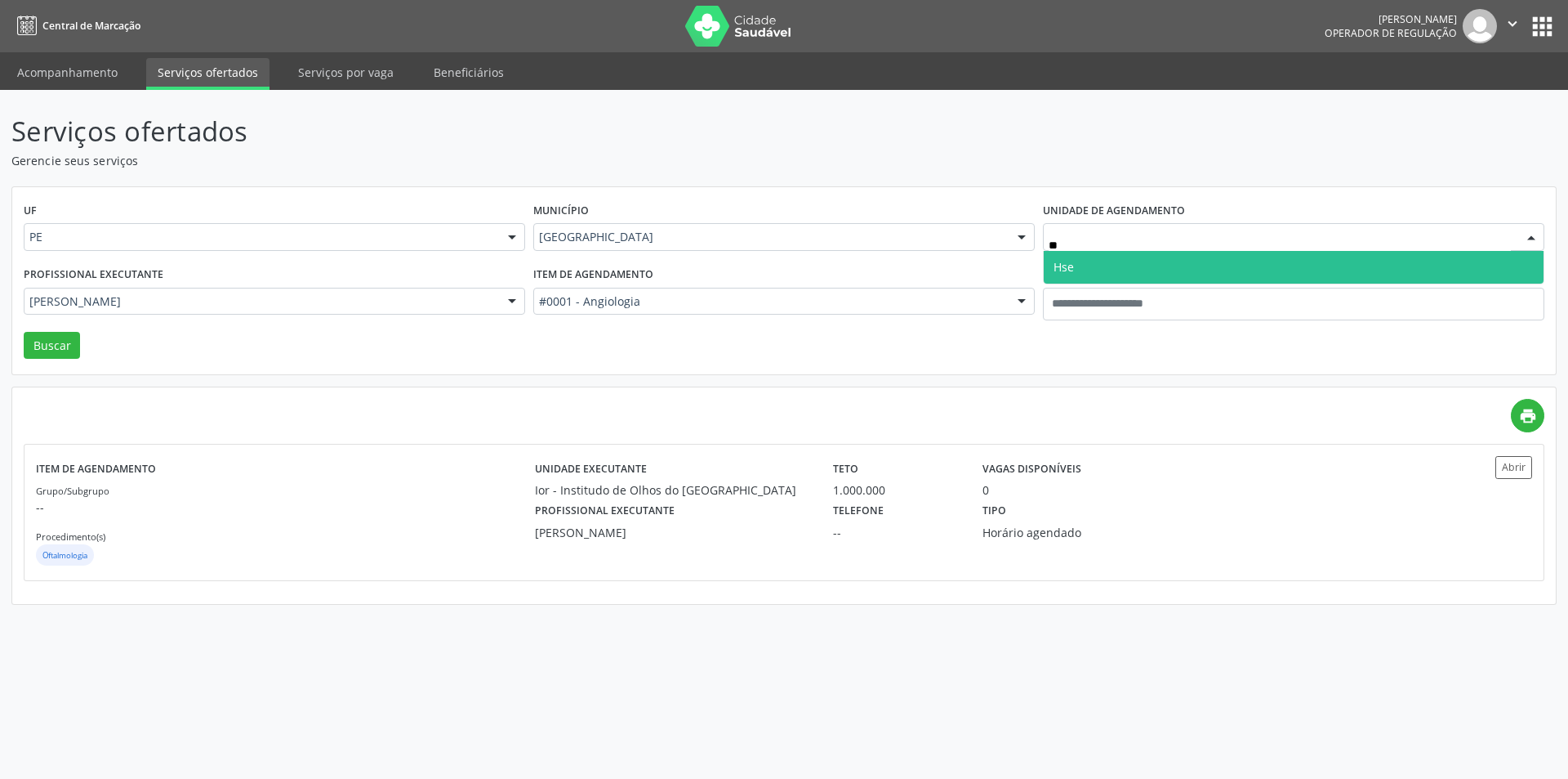
click at [1087, 263] on span "Hse" at bounding box center [1294, 267] width 500 height 33
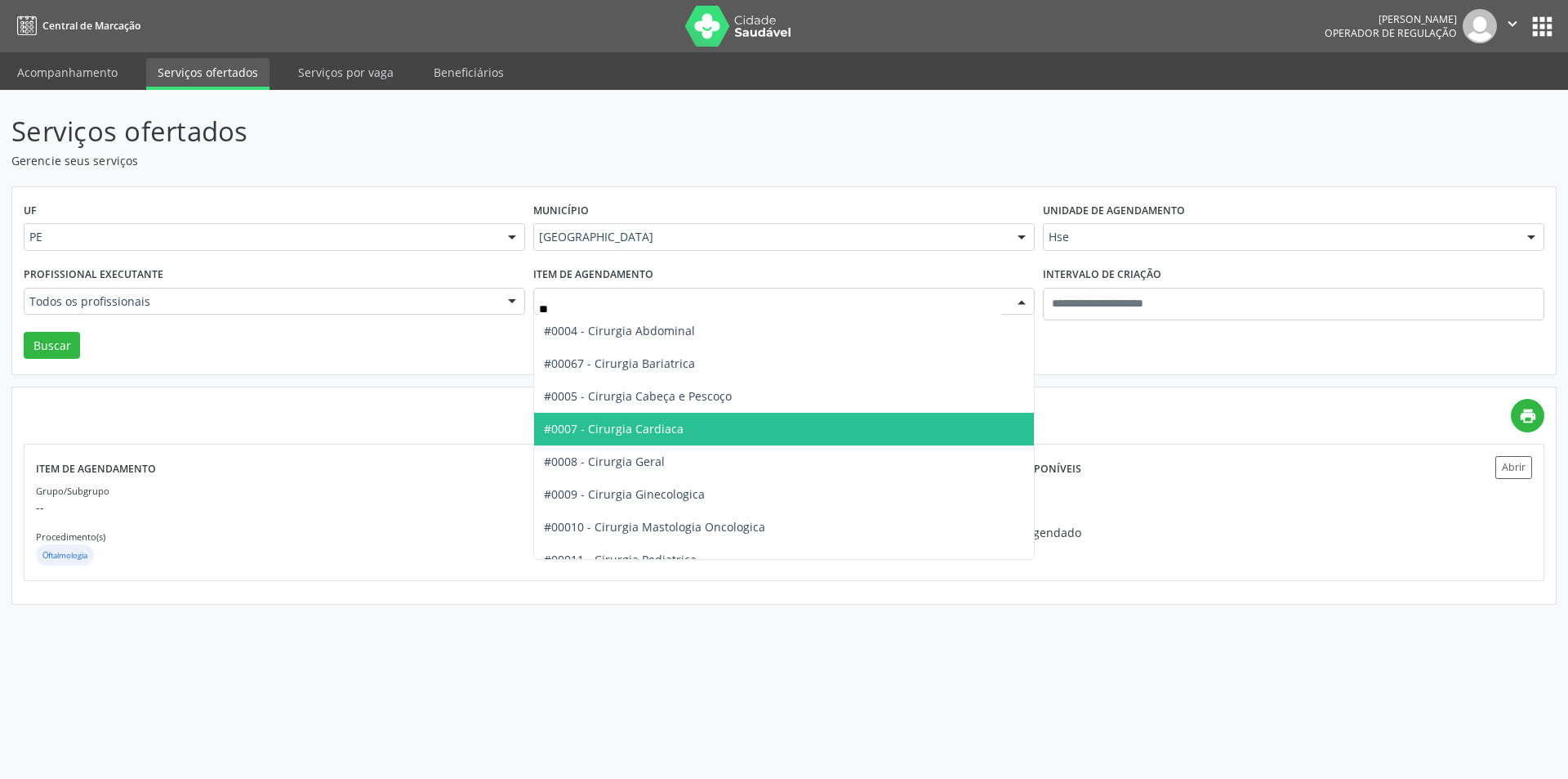
type input "***"
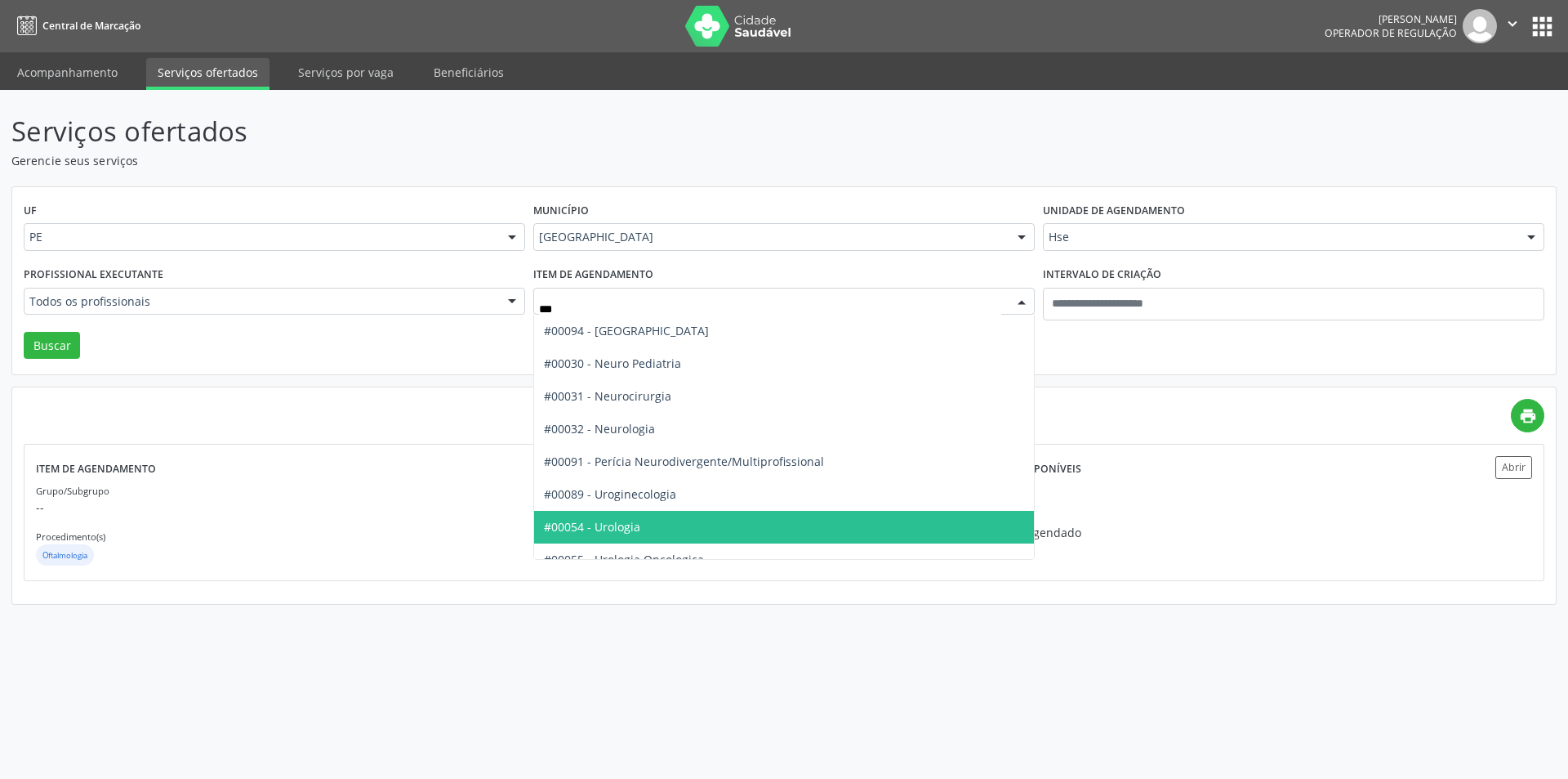
click at [630, 520] on span "#00054 - Urologia" at bounding box center [592, 526] width 96 height 15
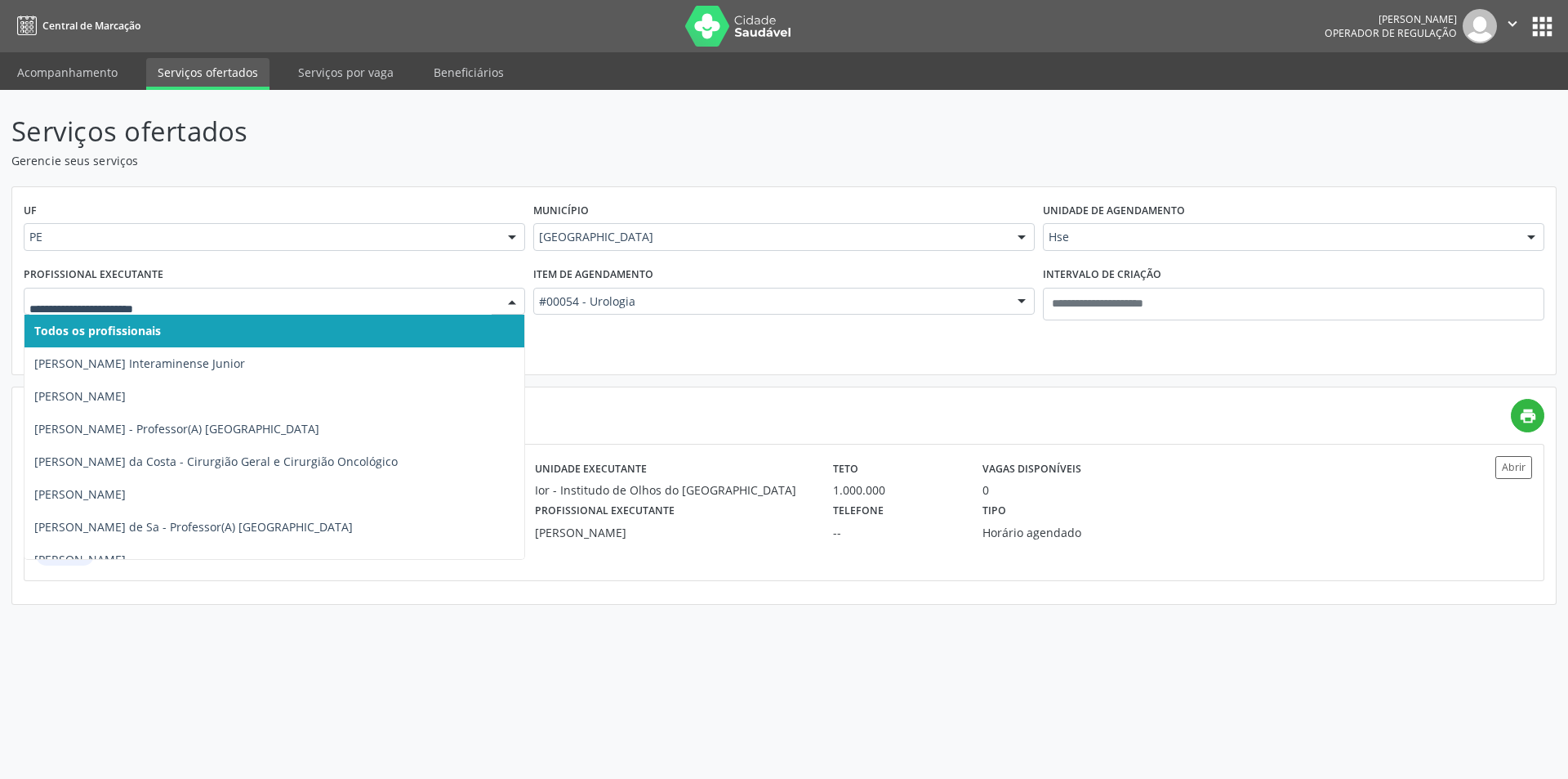
click at [312, 289] on div at bounding box center [275, 301] width 502 height 28
click at [309, 299] on input "text" at bounding box center [261, 309] width 463 height 33
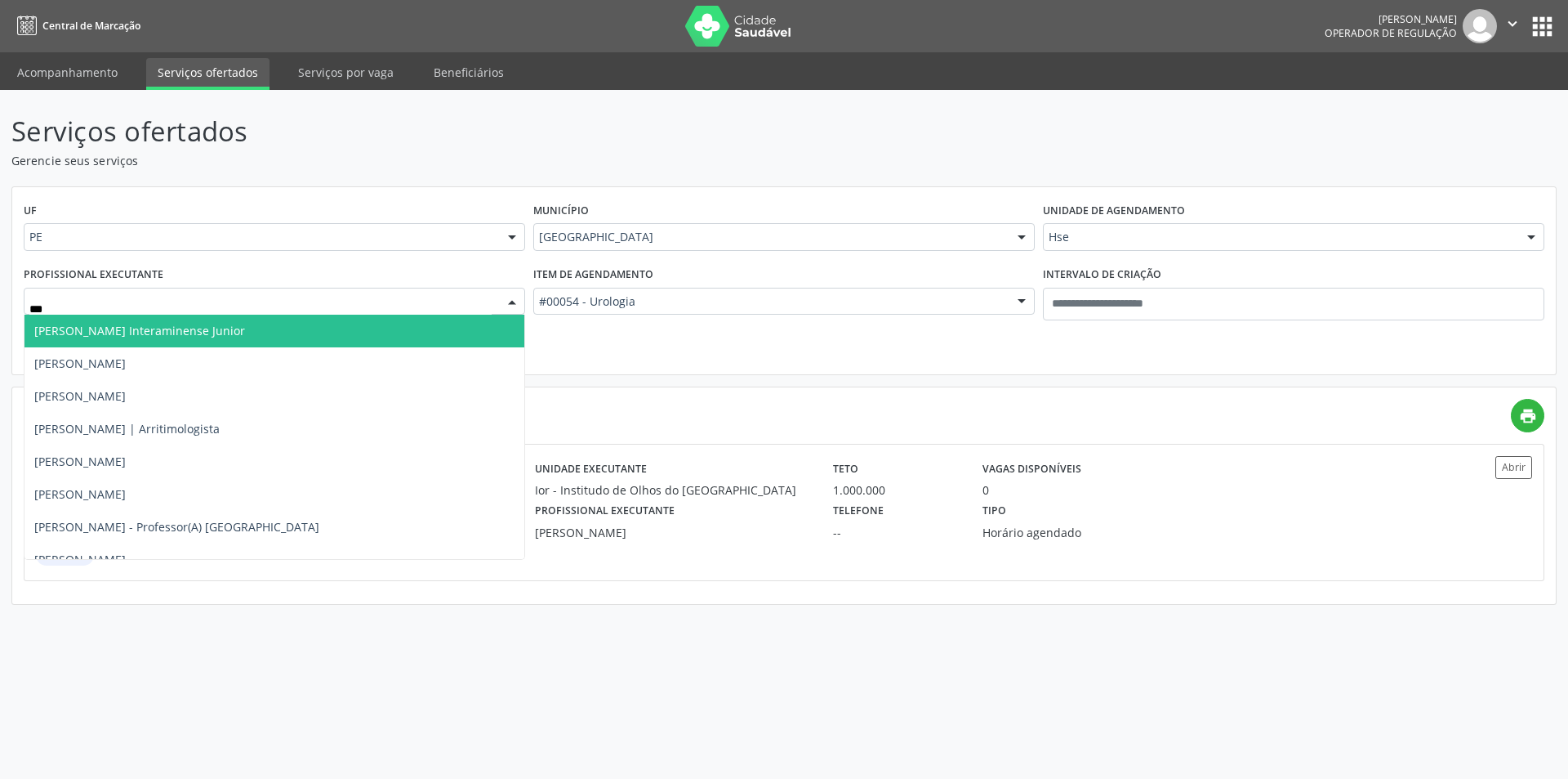
type input "****"
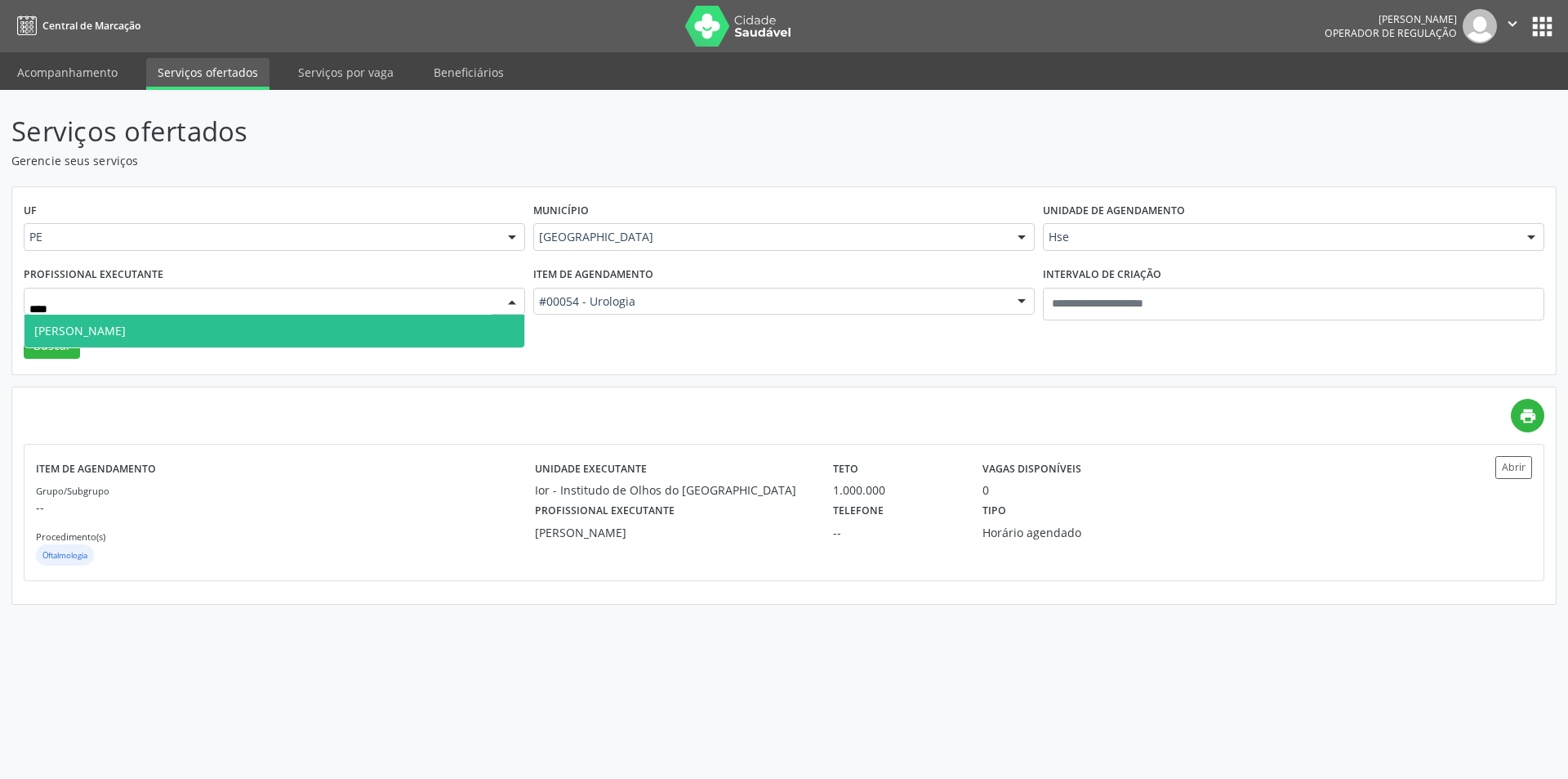
click at [283, 339] on span "Marcos Berenguer Junior" at bounding box center [274, 331] width 500 height 33
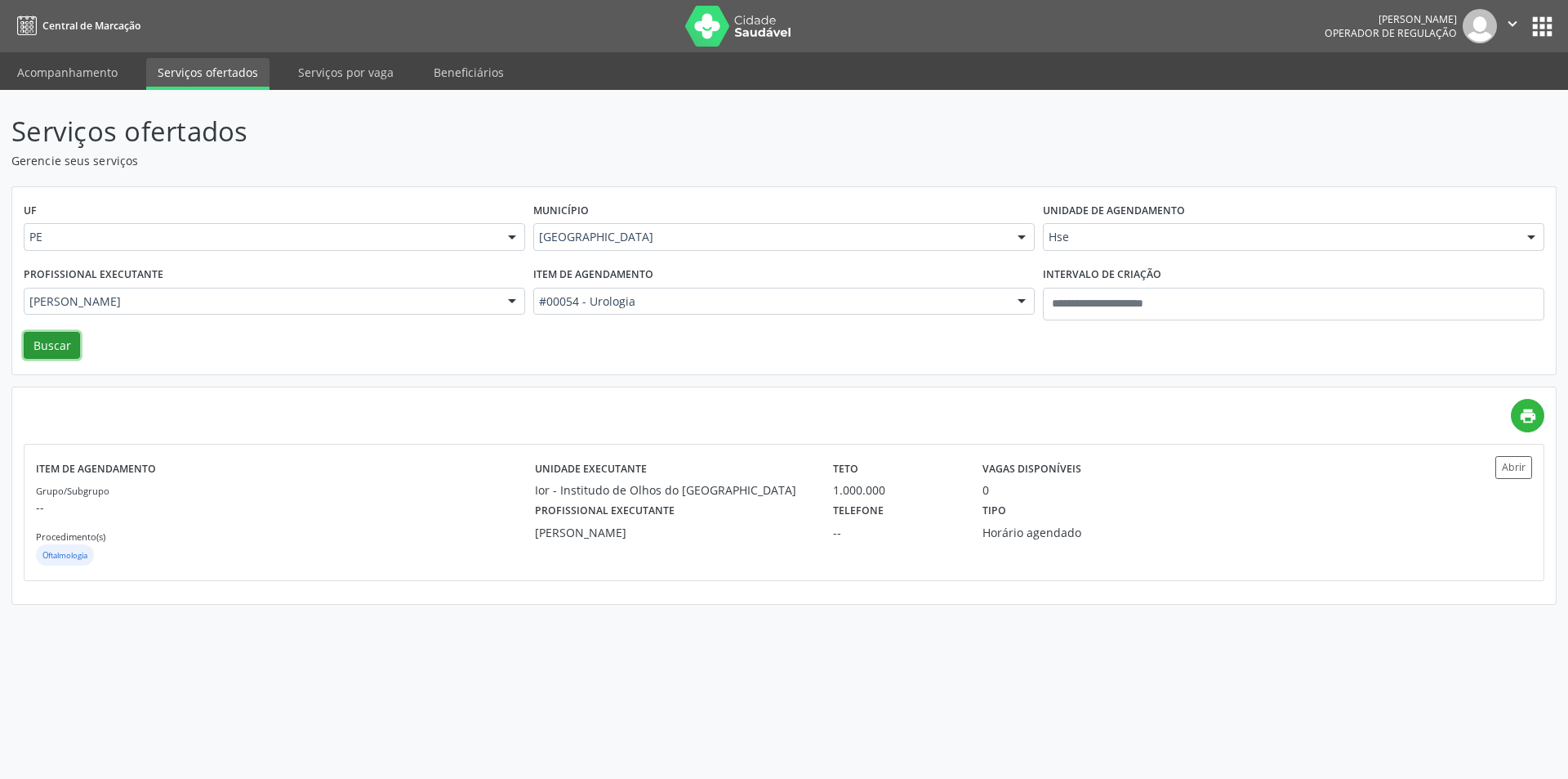
click at [54, 348] on button "Buscar" at bounding box center [52, 345] width 56 height 28
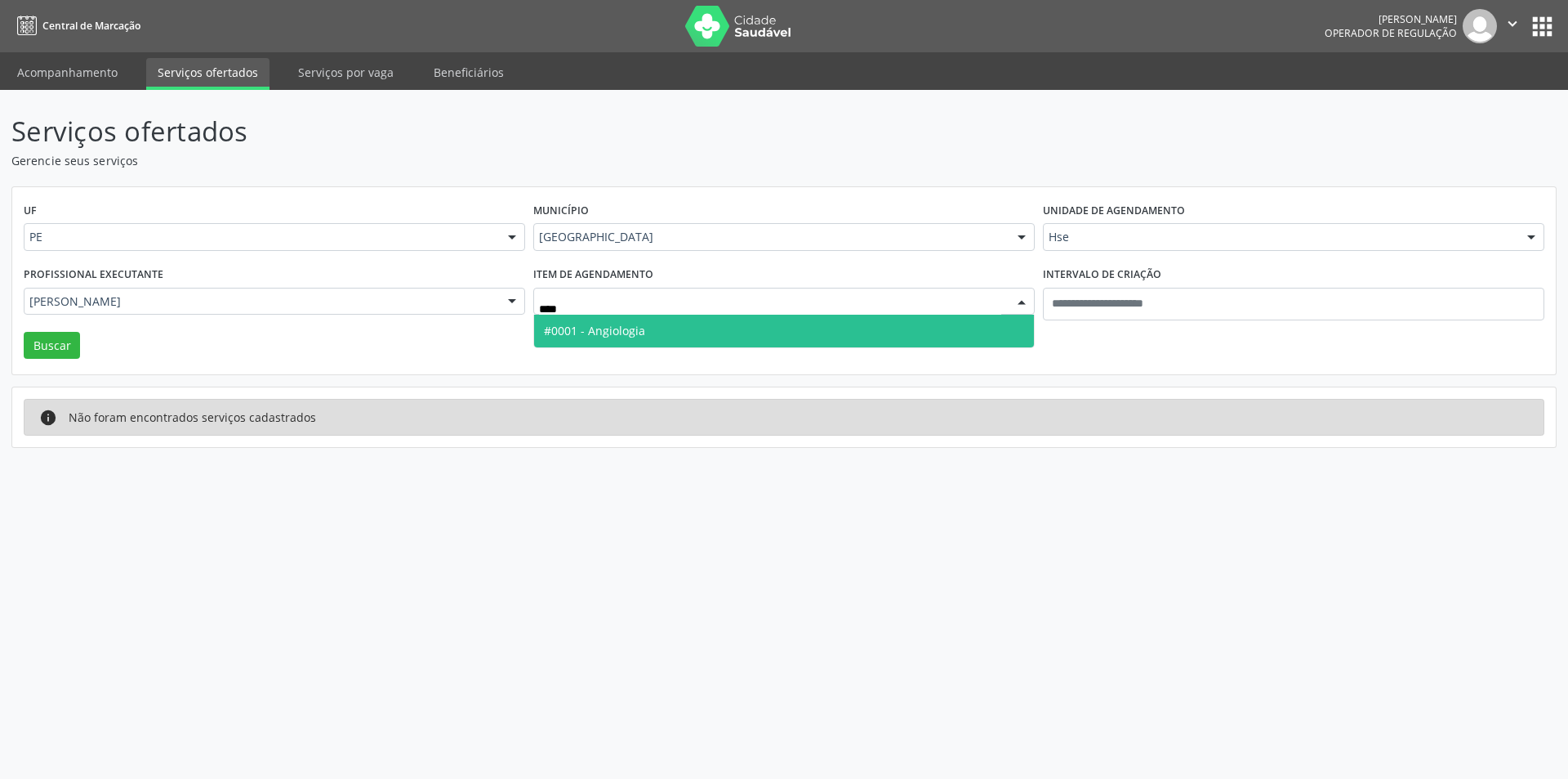
click at [663, 332] on span "#0001 - Angiologia" at bounding box center [784, 331] width 500 height 33
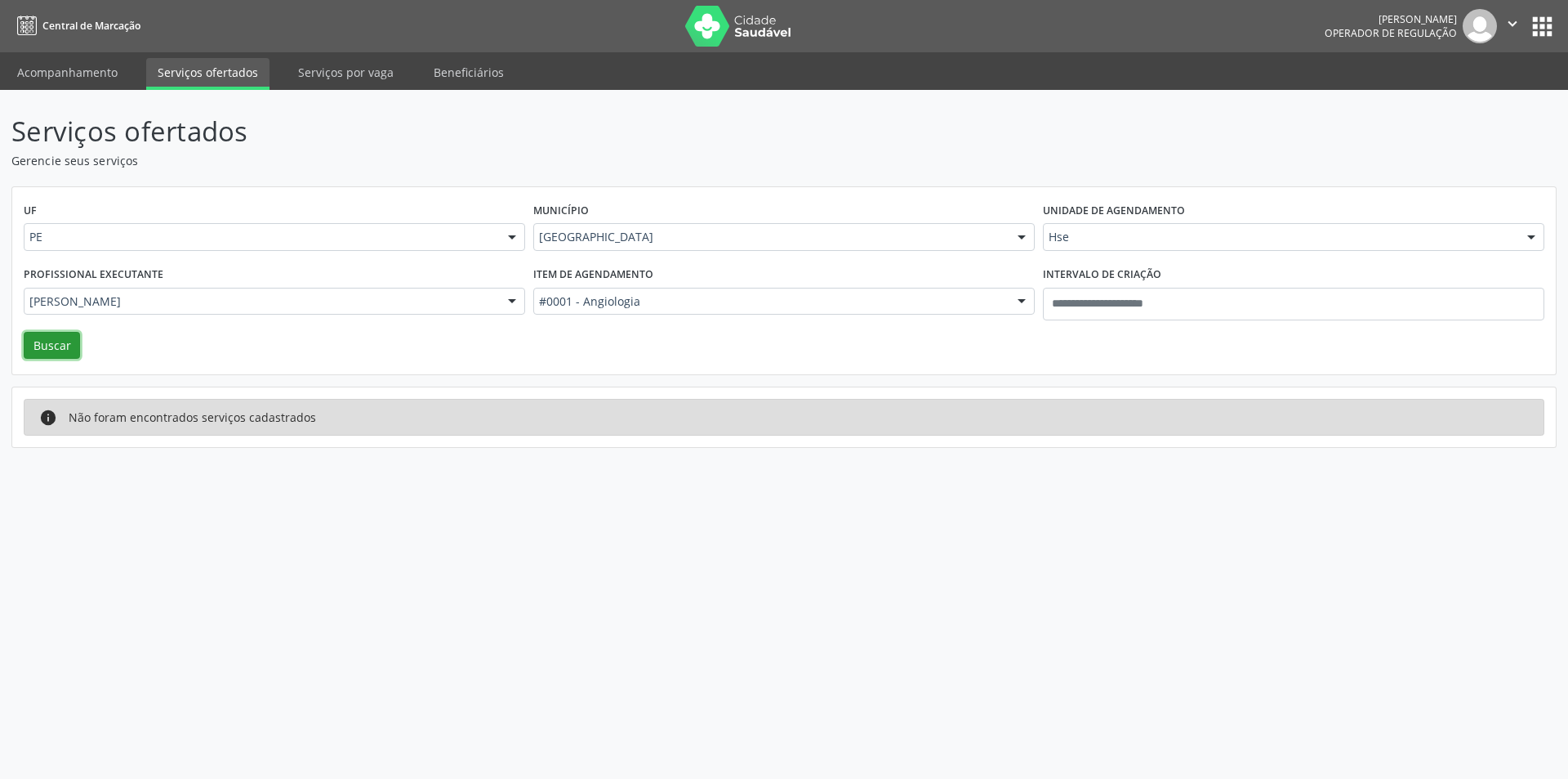
click at [62, 339] on button "Buscar" at bounding box center [52, 345] width 56 height 28
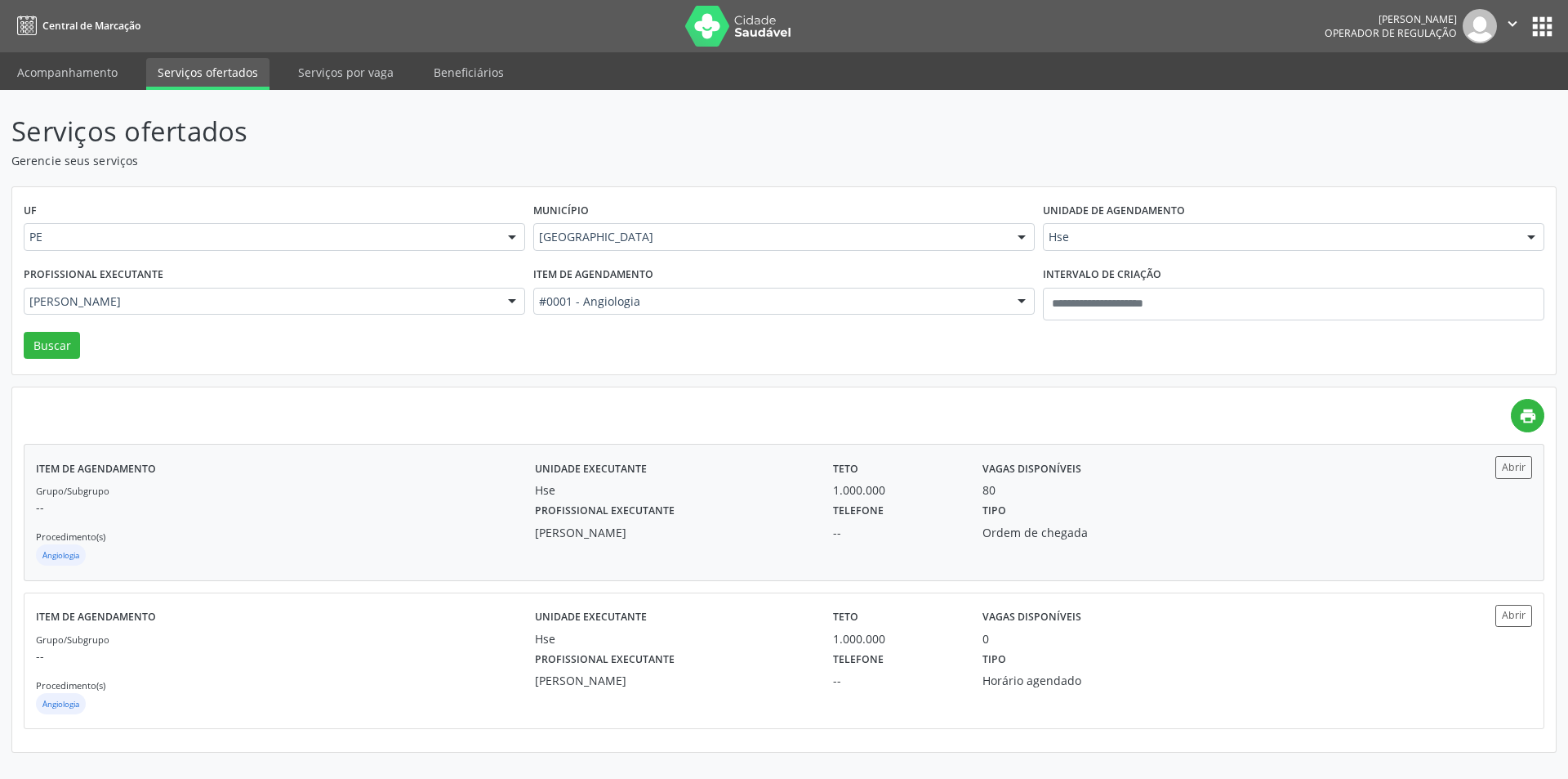
click at [1112, 492] on div "80" at bounding box center [1082, 490] width 201 height 17
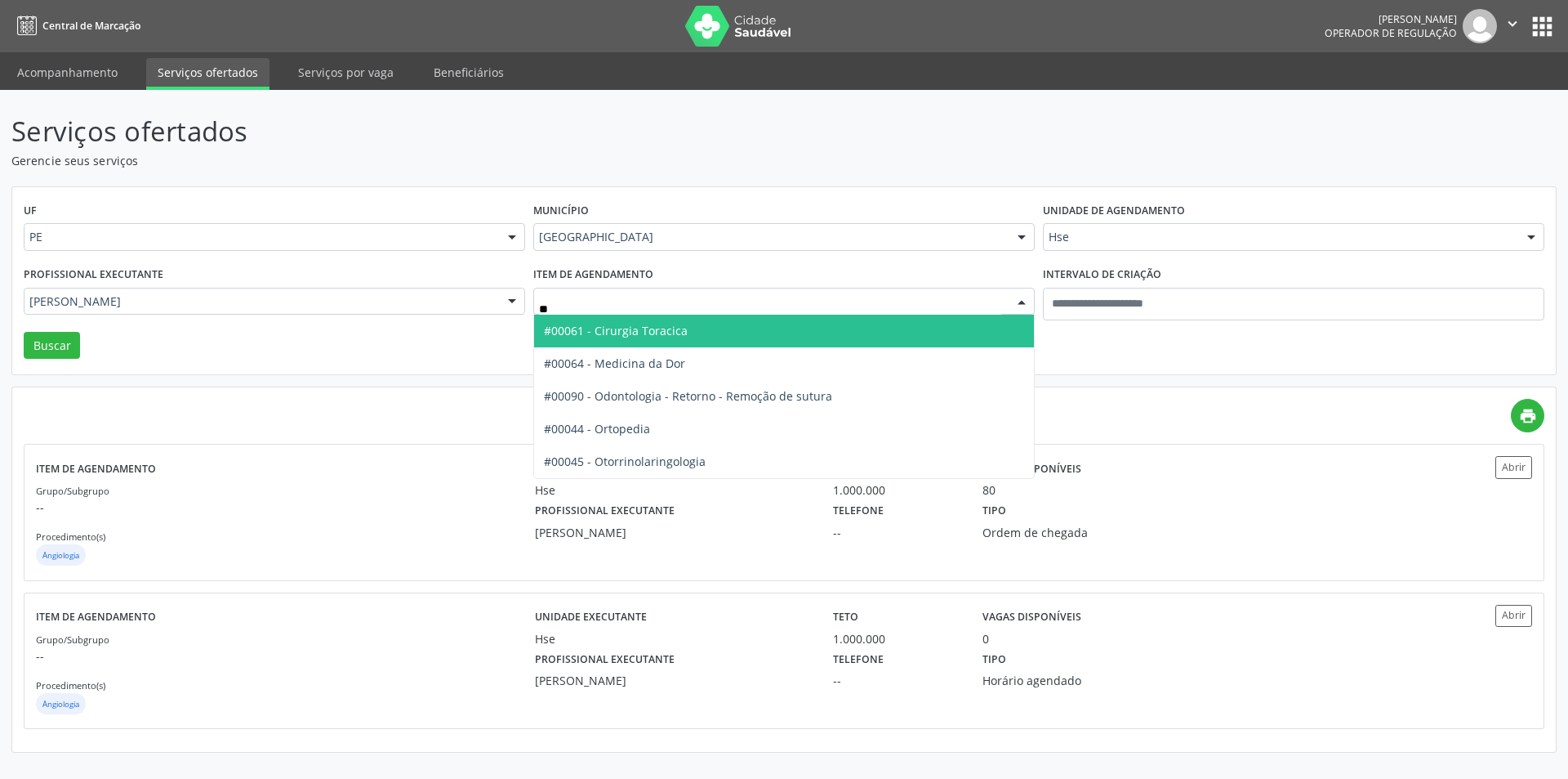
type input "***"
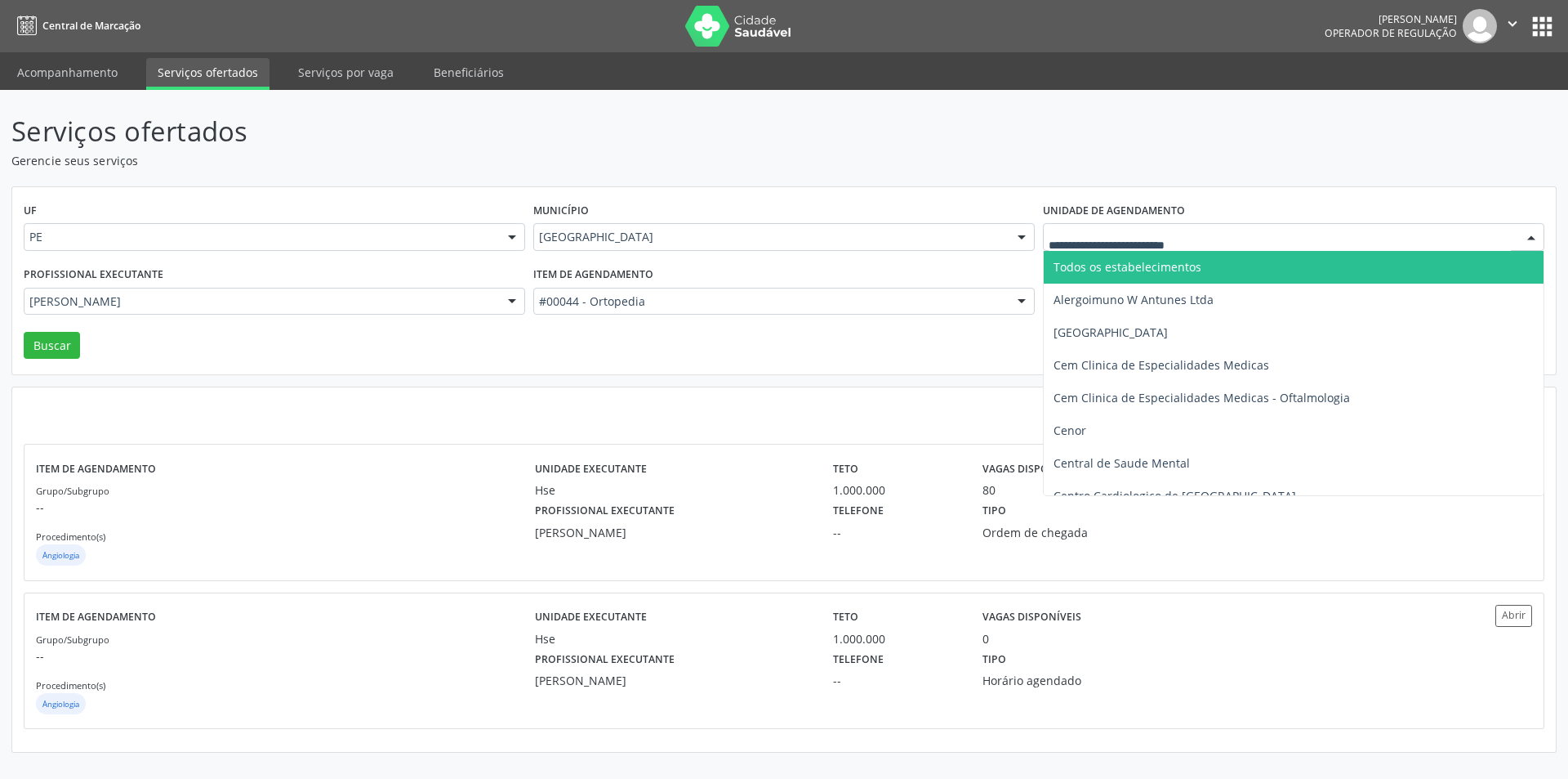
click at [1102, 224] on div at bounding box center [1294, 237] width 502 height 28
type input "**"
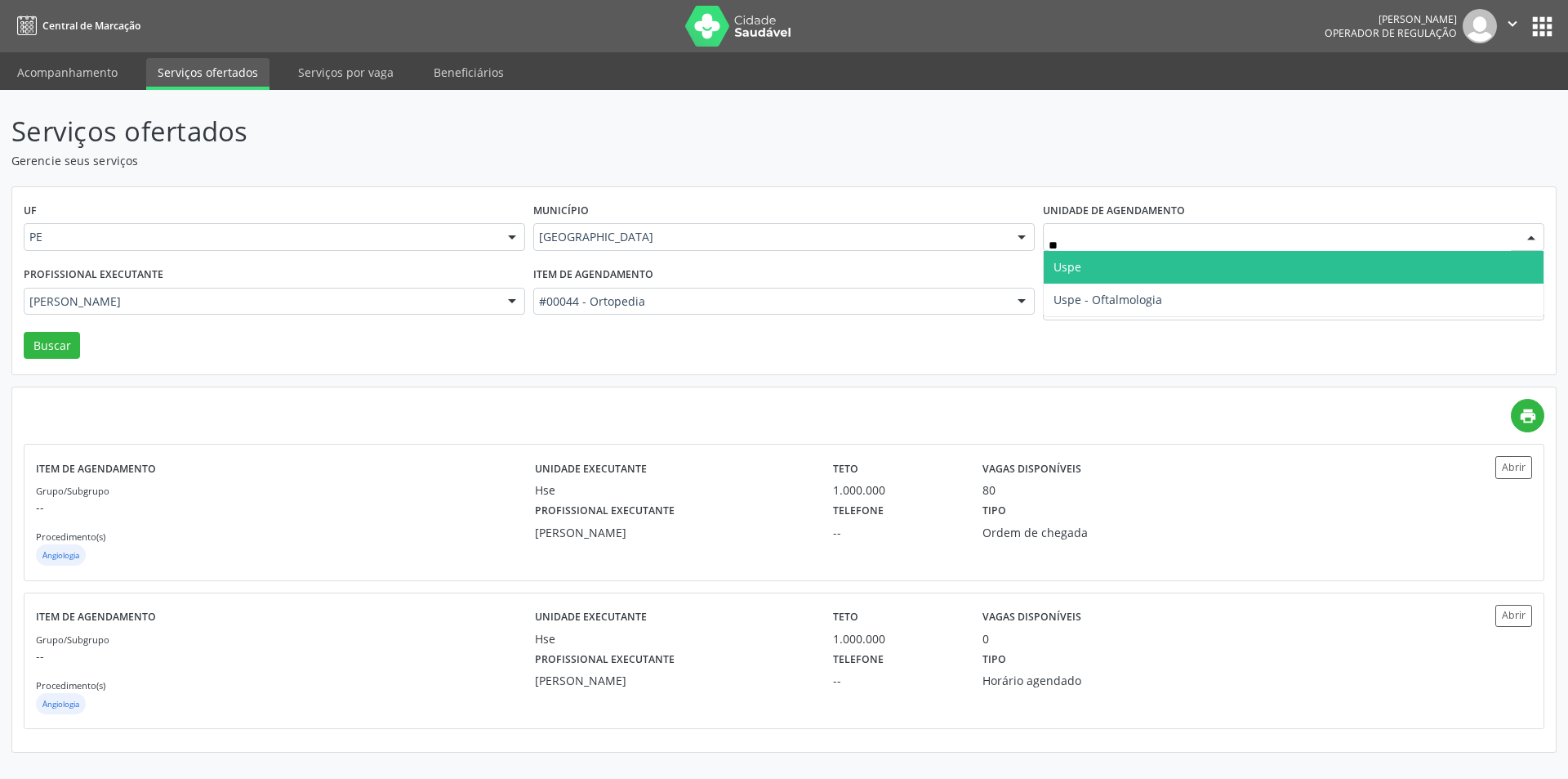
click at [1098, 257] on span "Uspe" at bounding box center [1294, 267] width 500 height 33
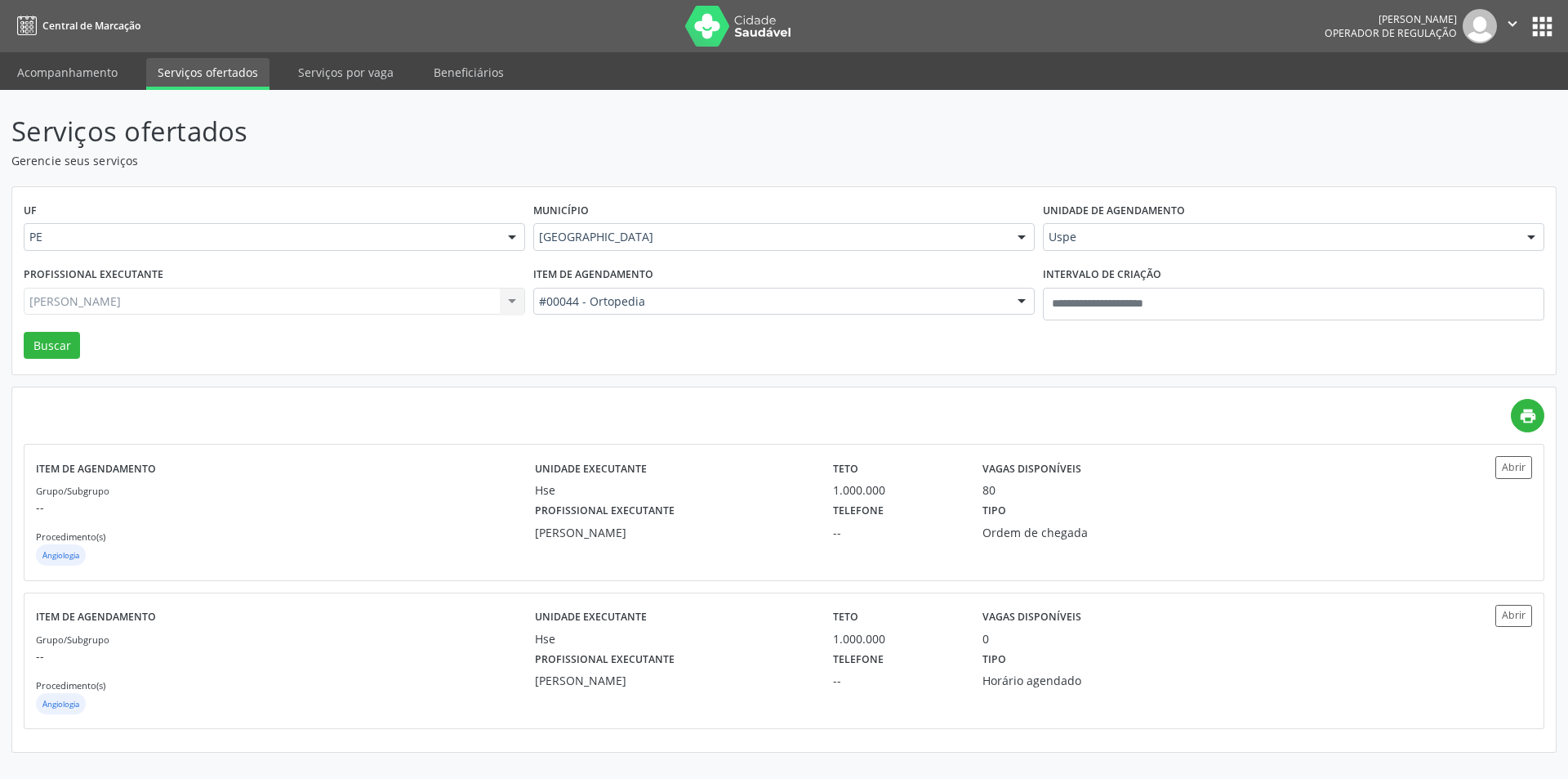
click at [224, 304] on div "Marcos Berenguer Junior Todos os profissionais Adalberto Aguiar Interaminense J…" at bounding box center [275, 301] width 502 height 28
click at [132, 311] on div "Marcos Berenguer Junior Todos os profissionais Adalberto Aguiar Interaminense J…" at bounding box center [275, 301] width 502 height 28
click at [155, 292] on div "Marcos Berenguer Junior Todos os profissionais Adalberto Aguiar Interaminense J…" at bounding box center [275, 301] width 502 height 28
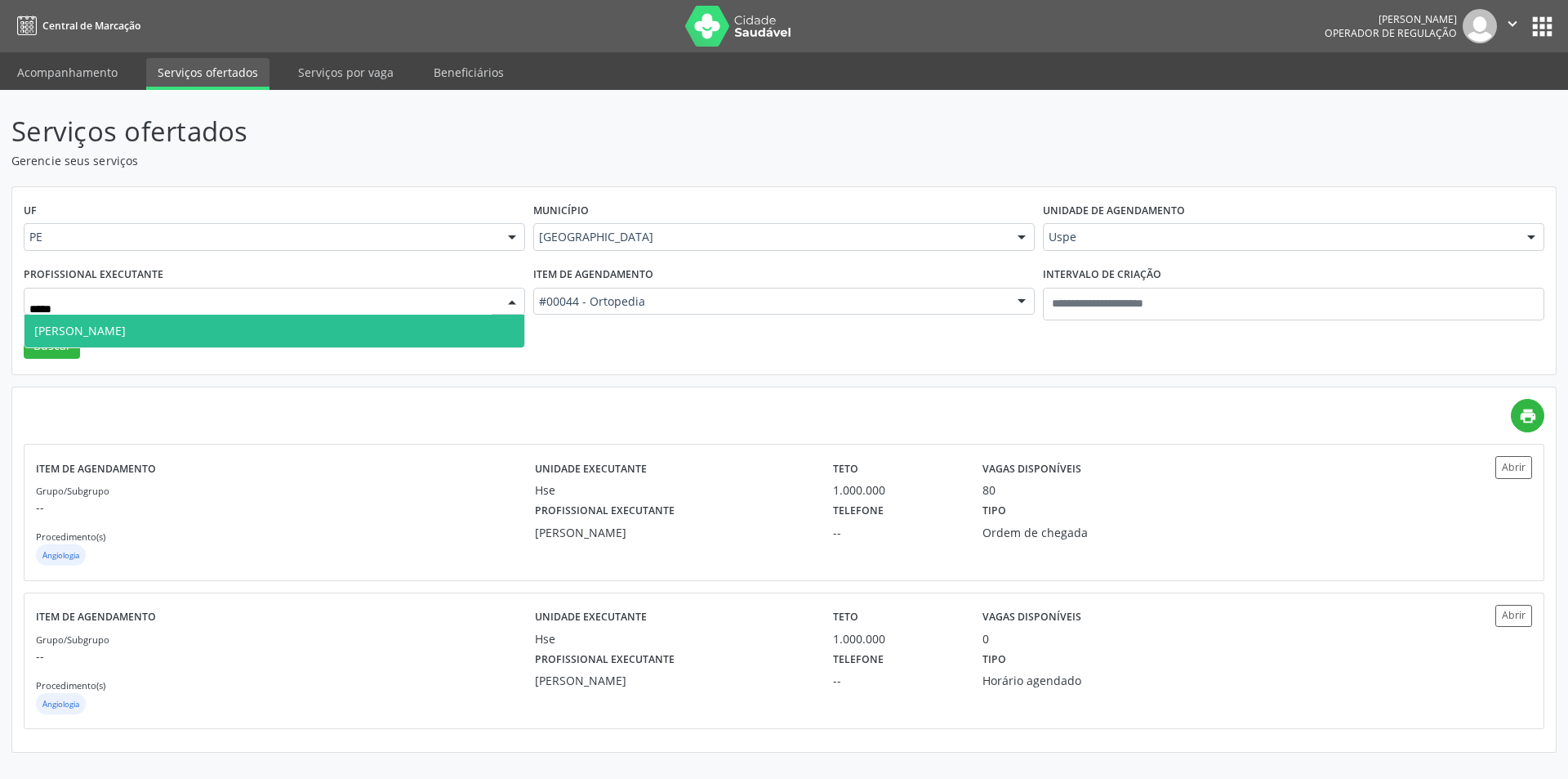
click at [120, 331] on span "Roberta Godoy" at bounding box center [274, 331] width 500 height 33
type input "*****"
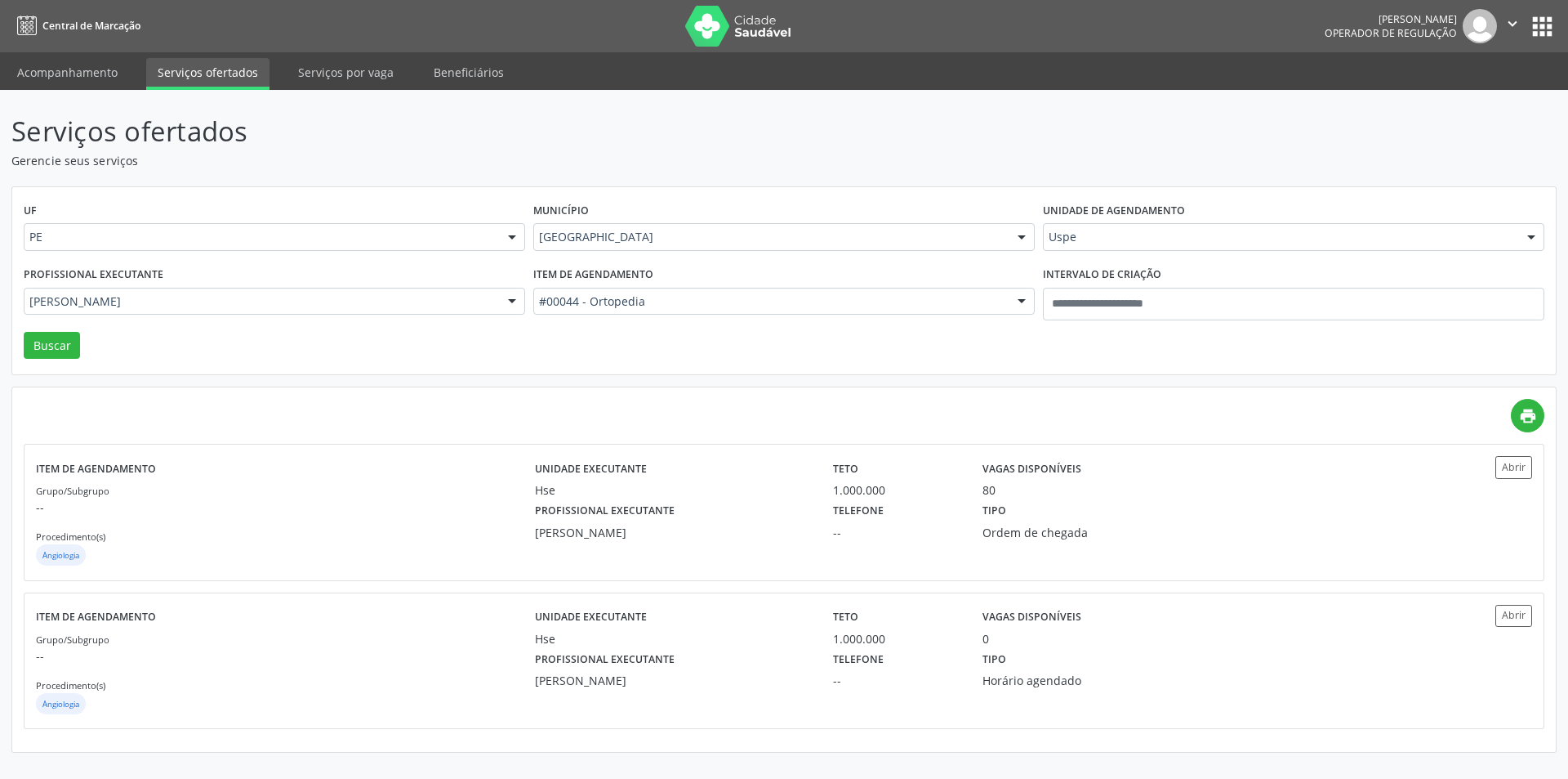
click at [339, 310] on div "Roberta Godoy" at bounding box center [275, 301] width 502 height 28
click at [344, 298] on input "*******" at bounding box center [261, 309] width 463 height 33
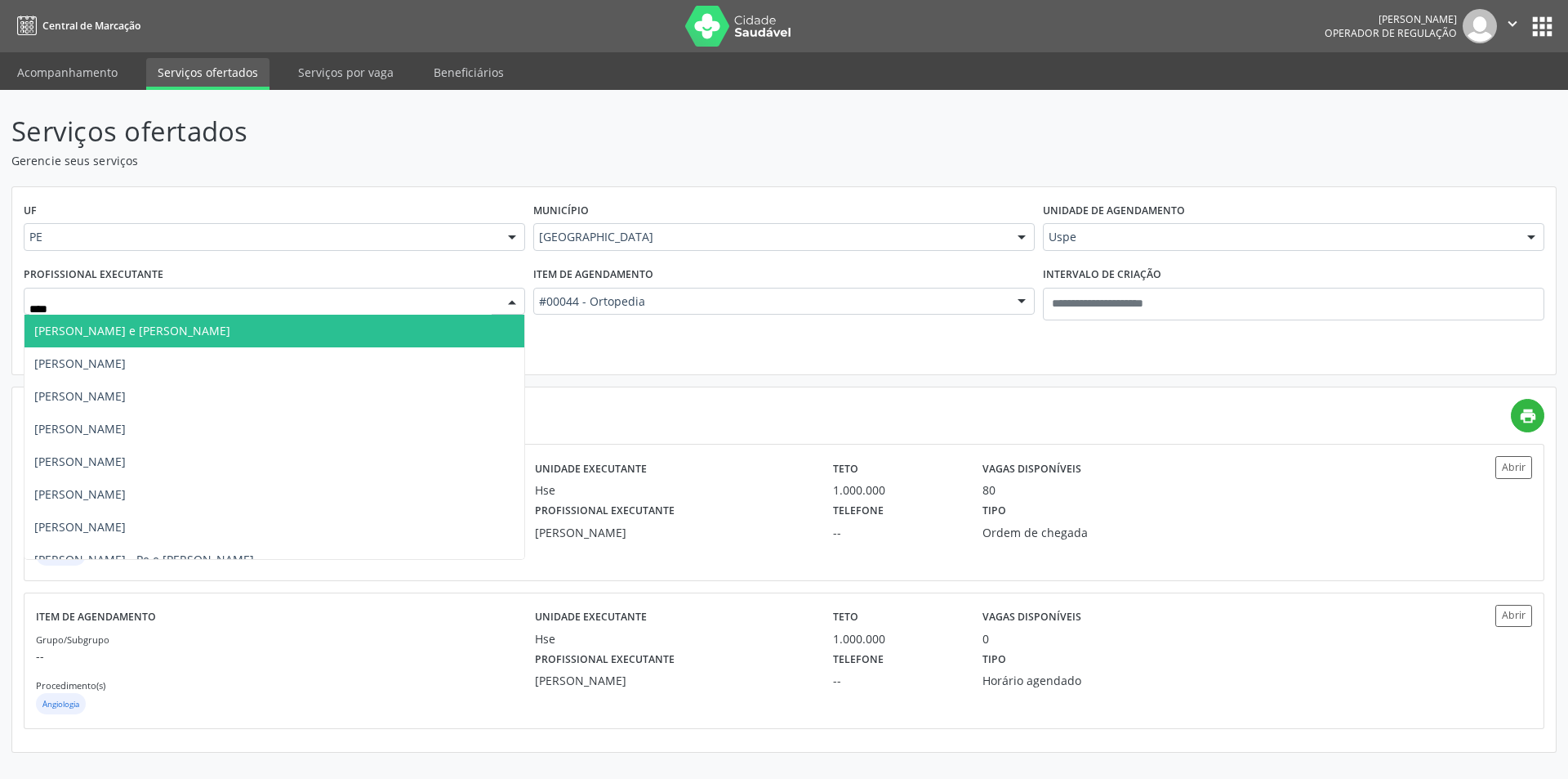
type input "*****"
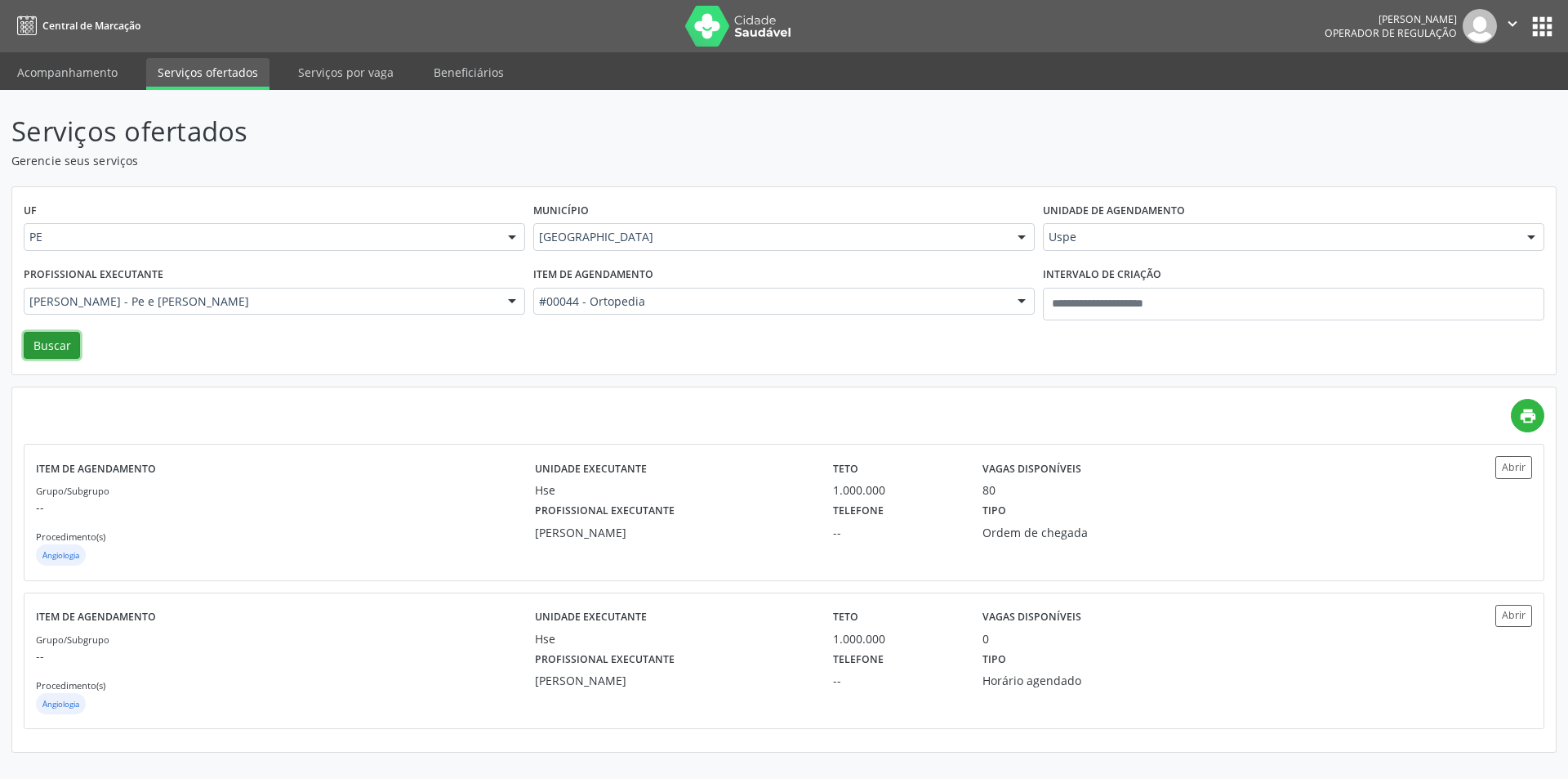
click at [46, 348] on button "Buscar" at bounding box center [52, 345] width 56 height 28
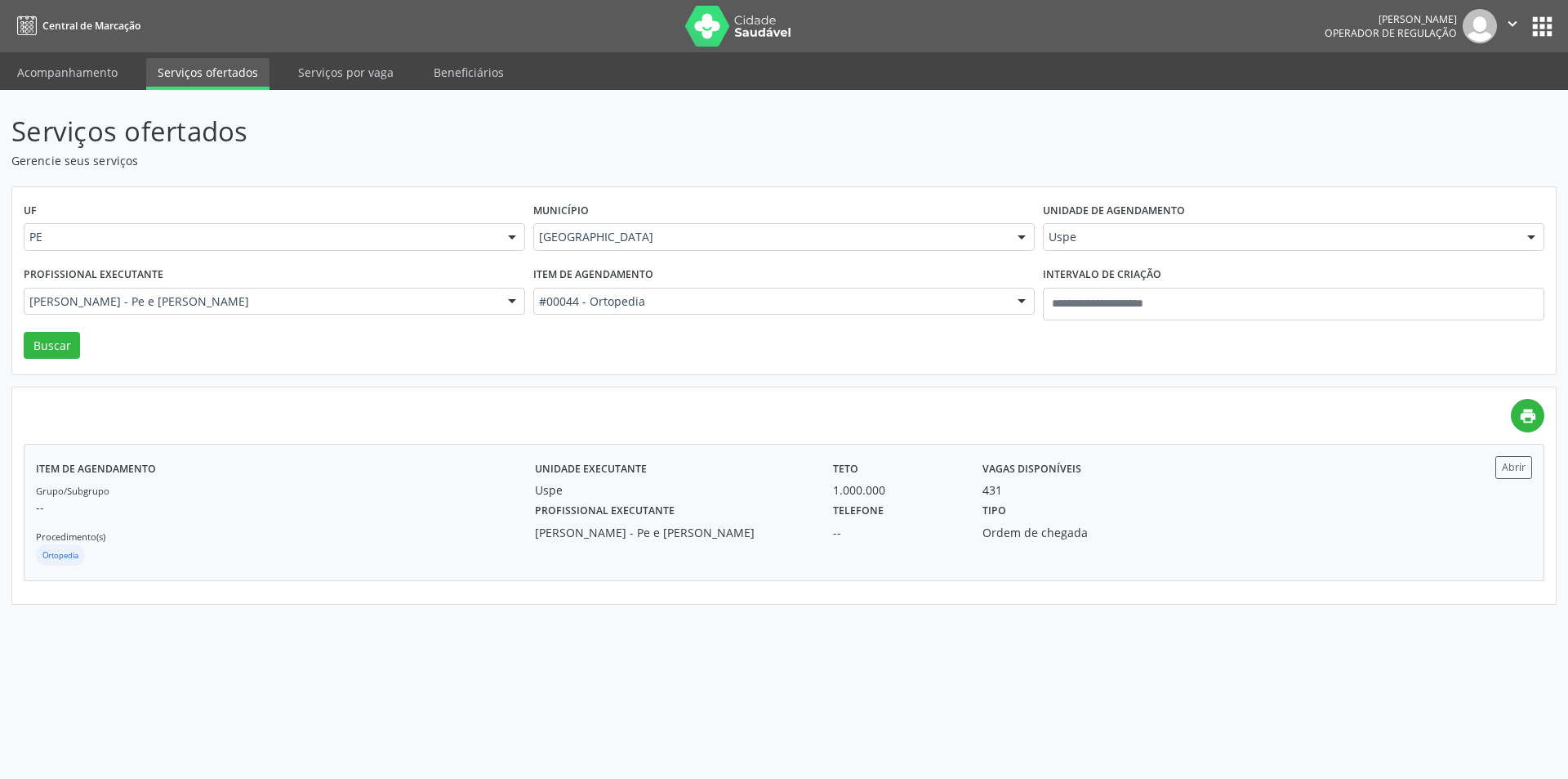
click at [1072, 490] on div "431" at bounding box center [1082, 490] width 201 height 17
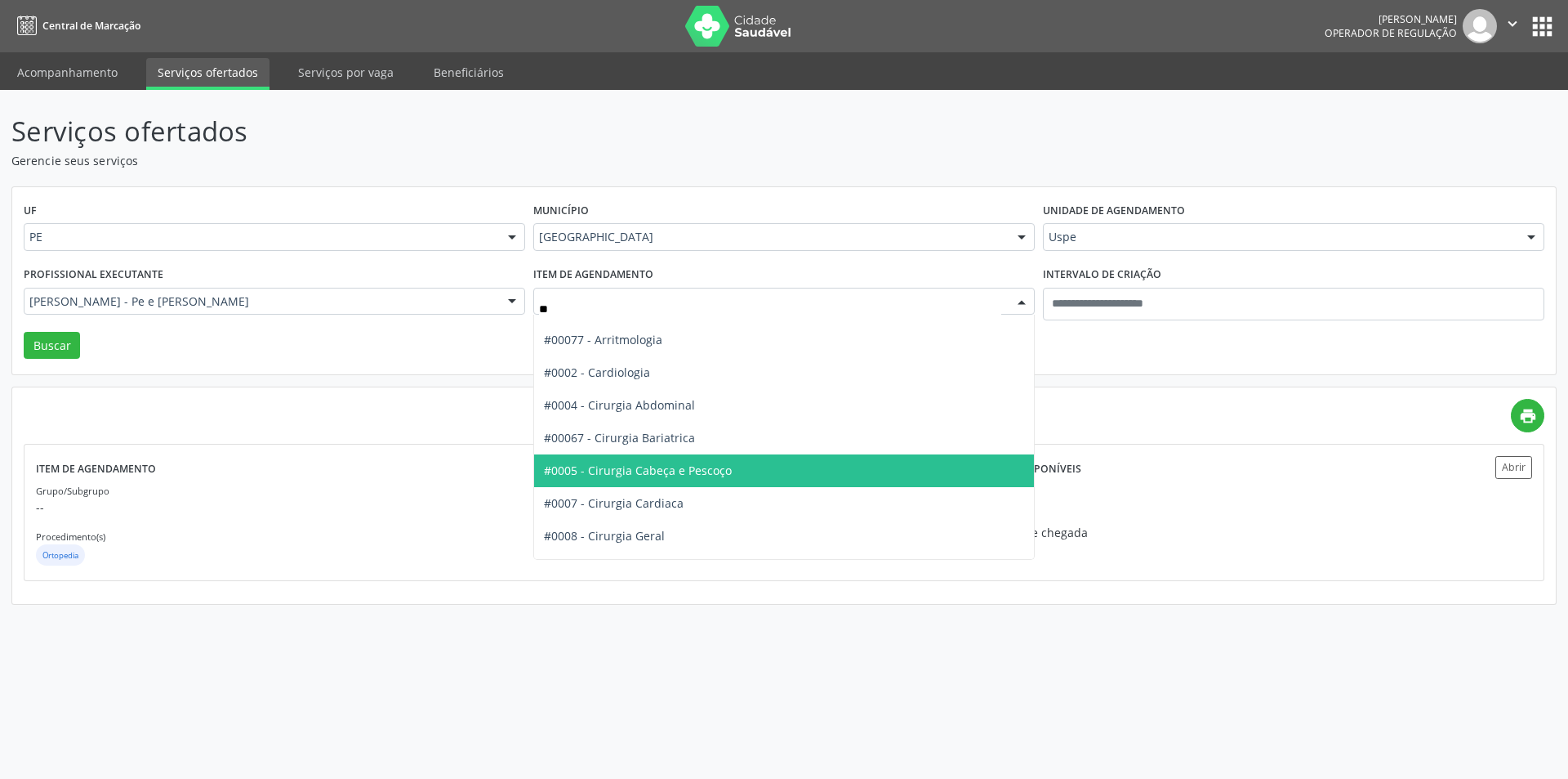
scroll to position [81, 0]
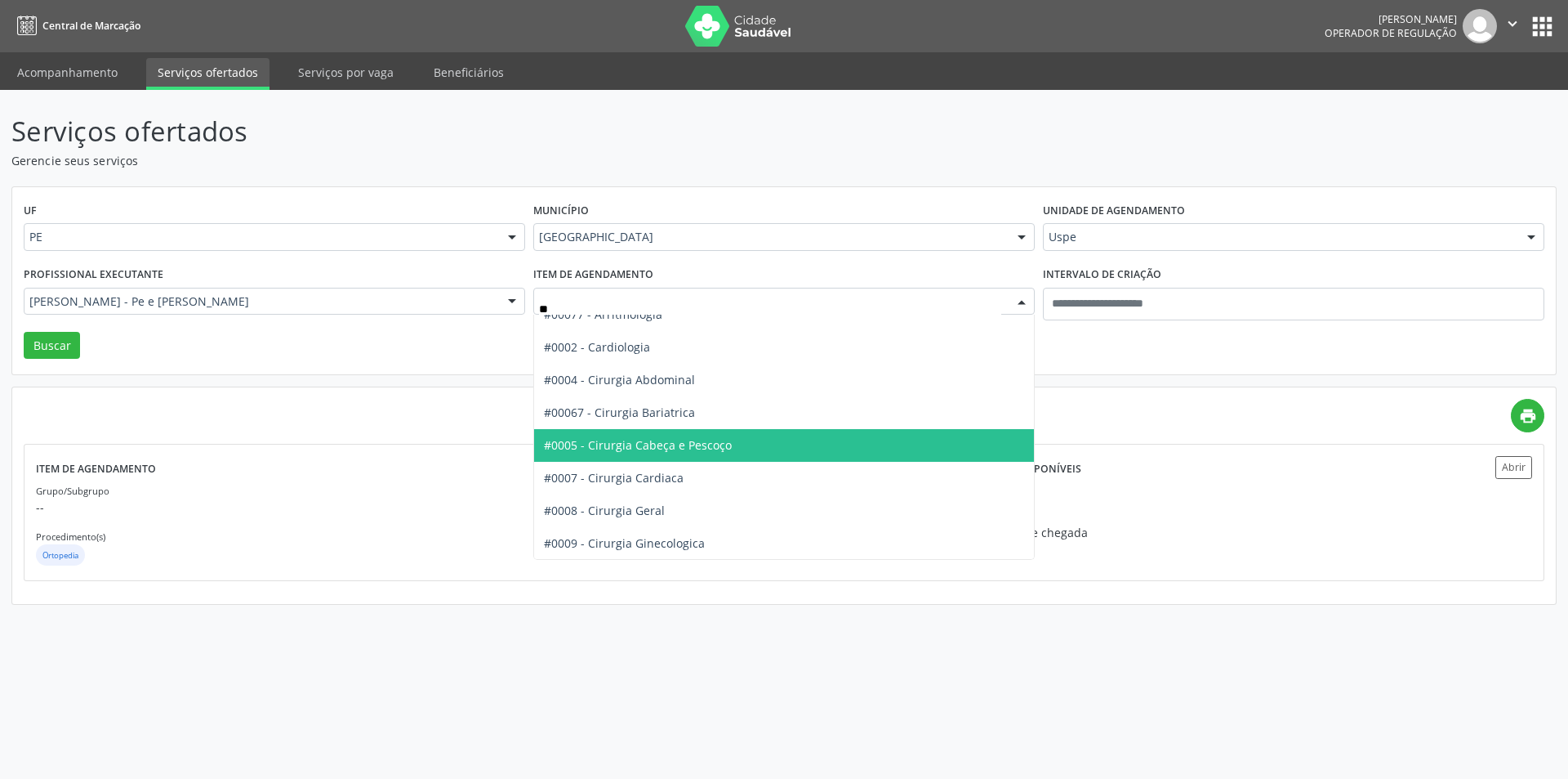
type input "***"
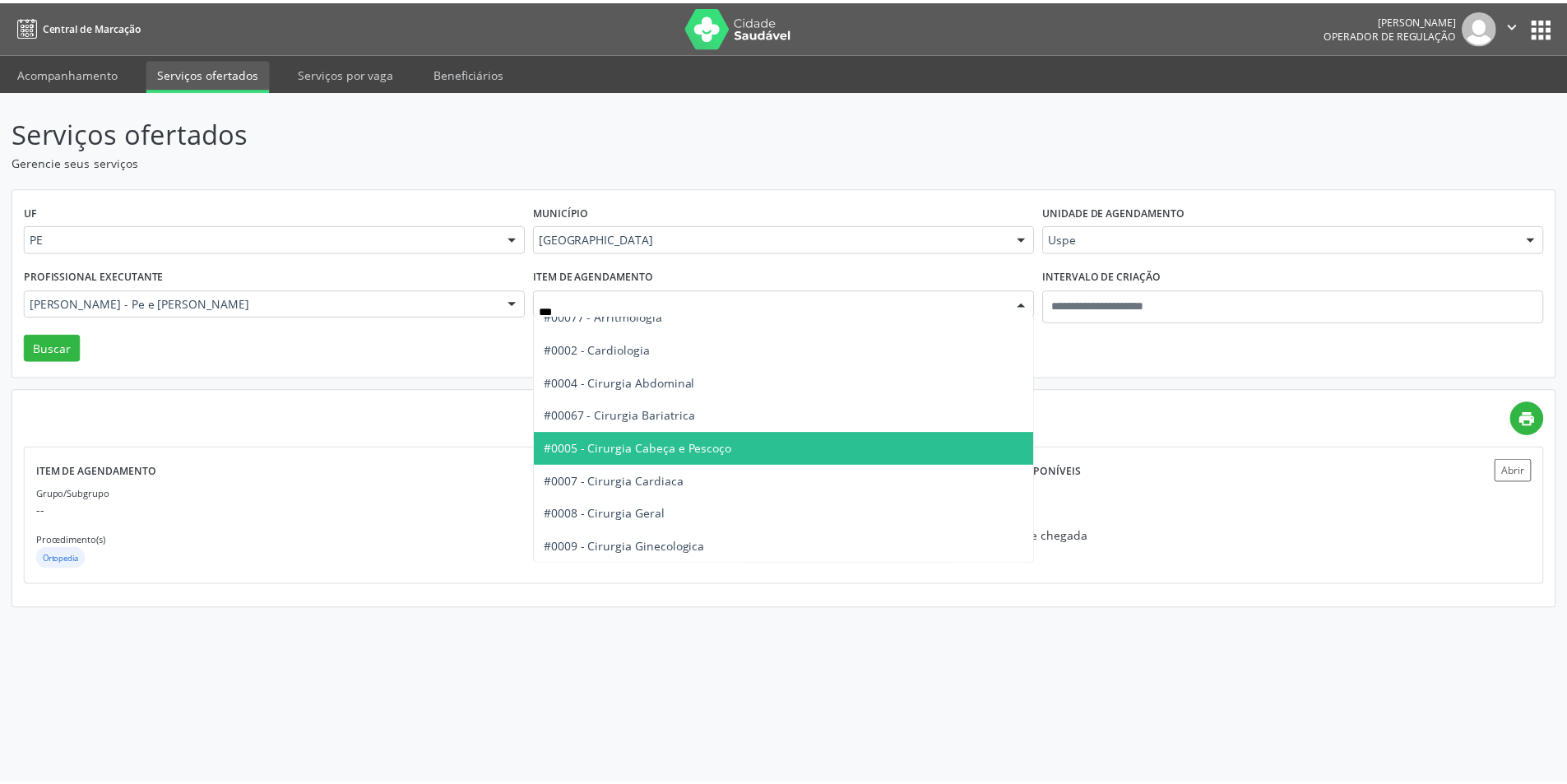
scroll to position [0, 0]
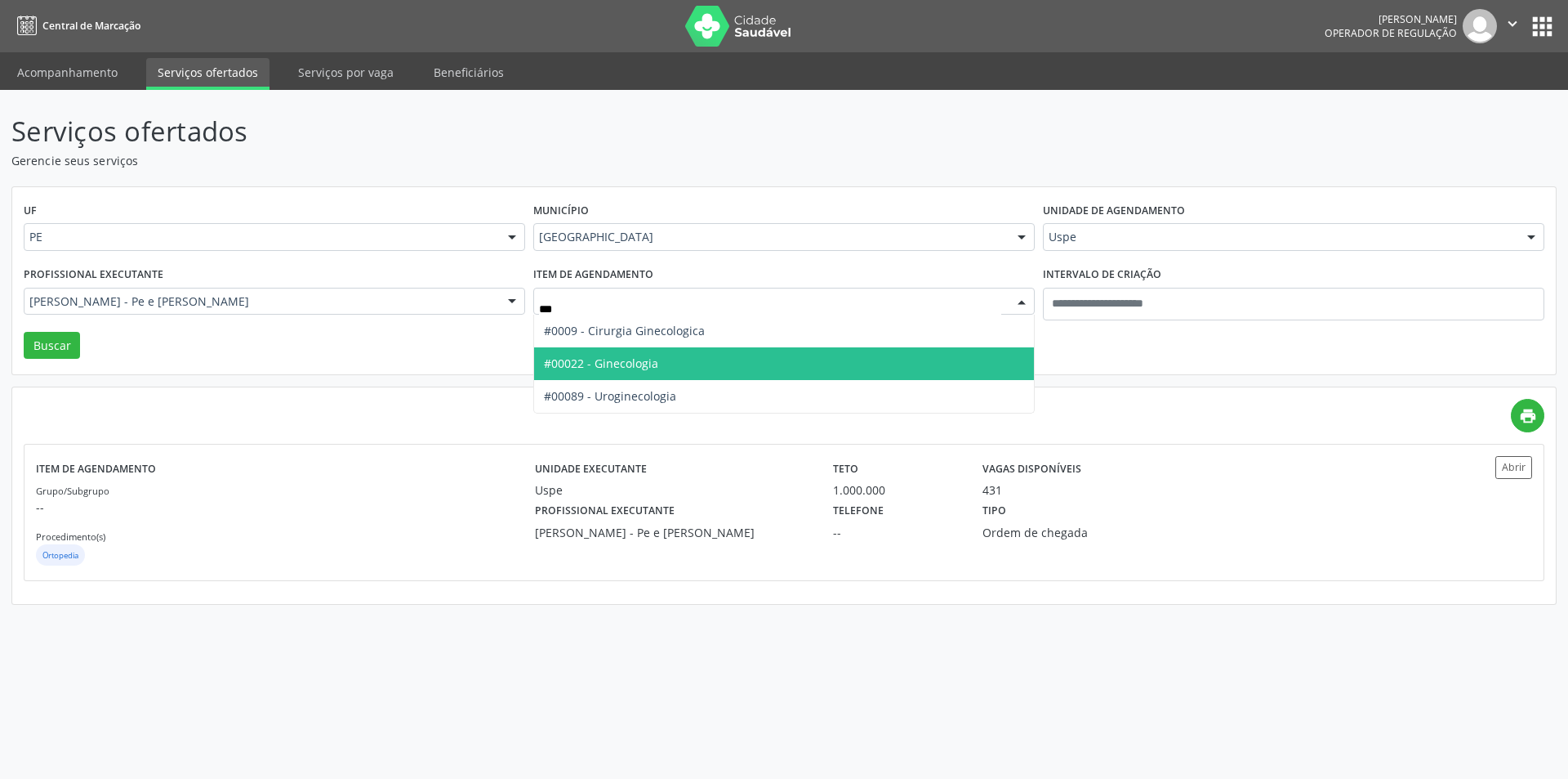
click at [693, 362] on span "#00022 - Ginecologia" at bounding box center [784, 364] width 500 height 33
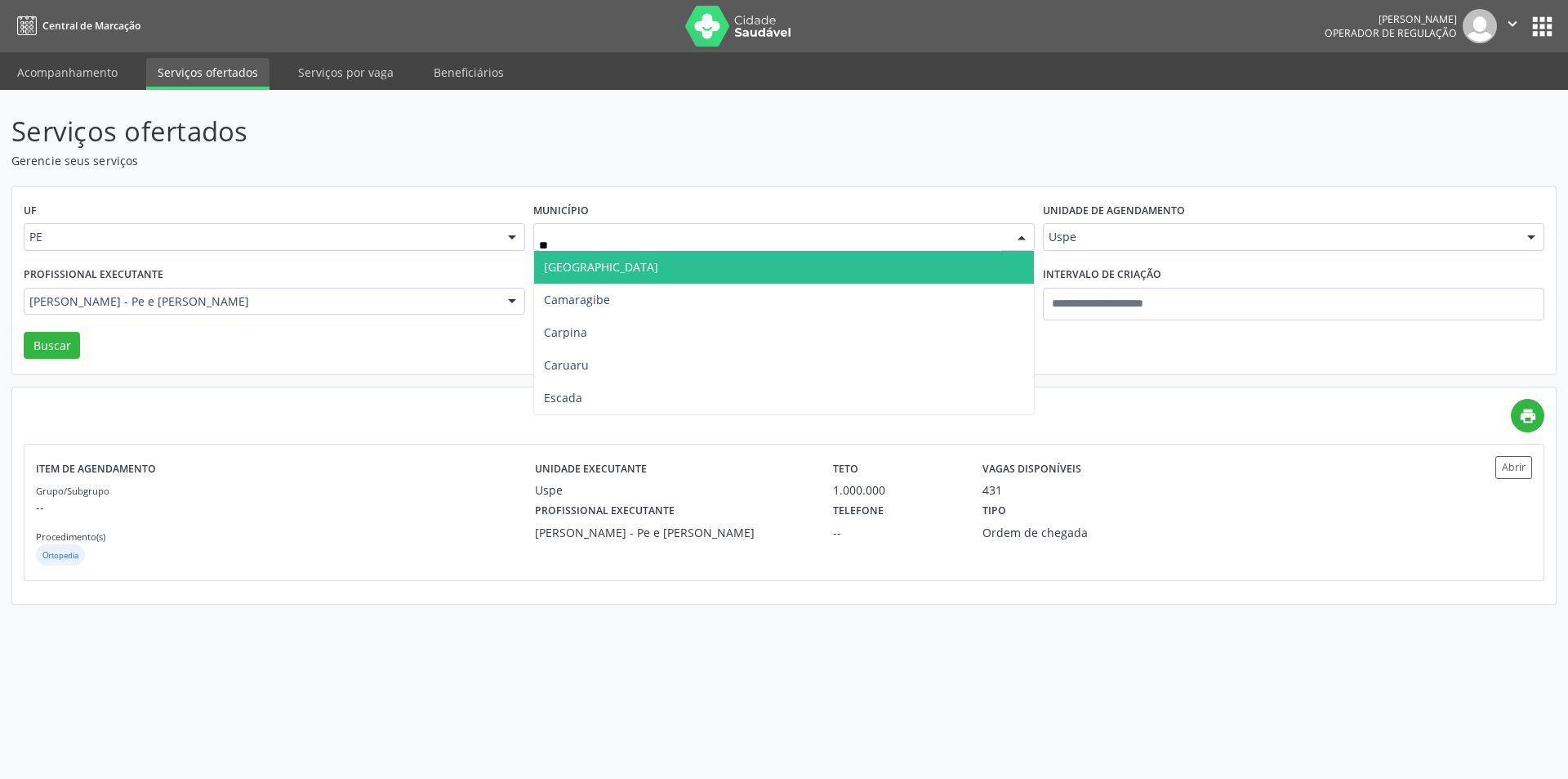
click at [625, 269] on span "Cabo de Santo Agostinho" at bounding box center [601, 266] width 114 height 15
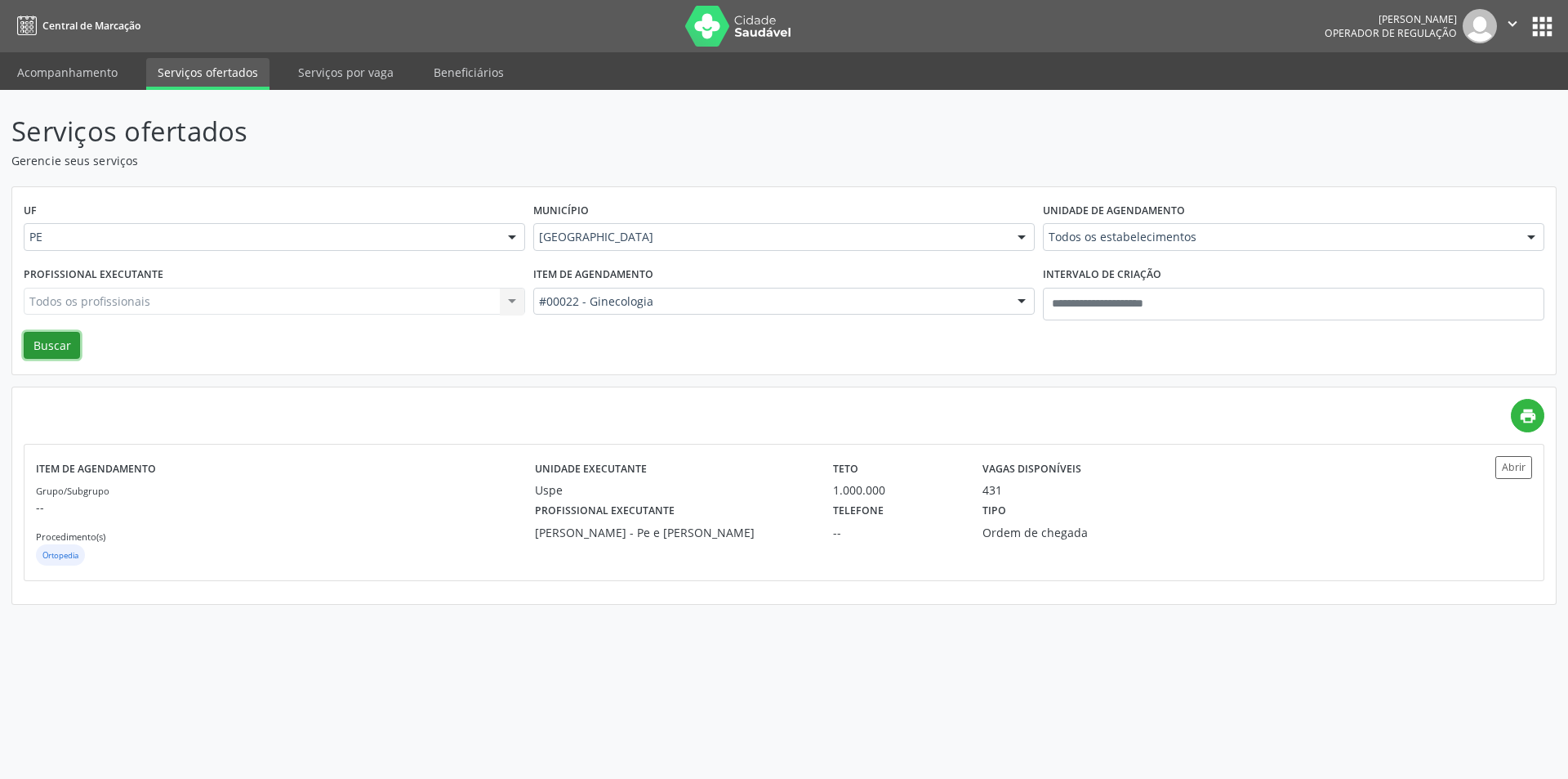
click at [42, 340] on button "Buscar" at bounding box center [52, 345] width 56 height 28
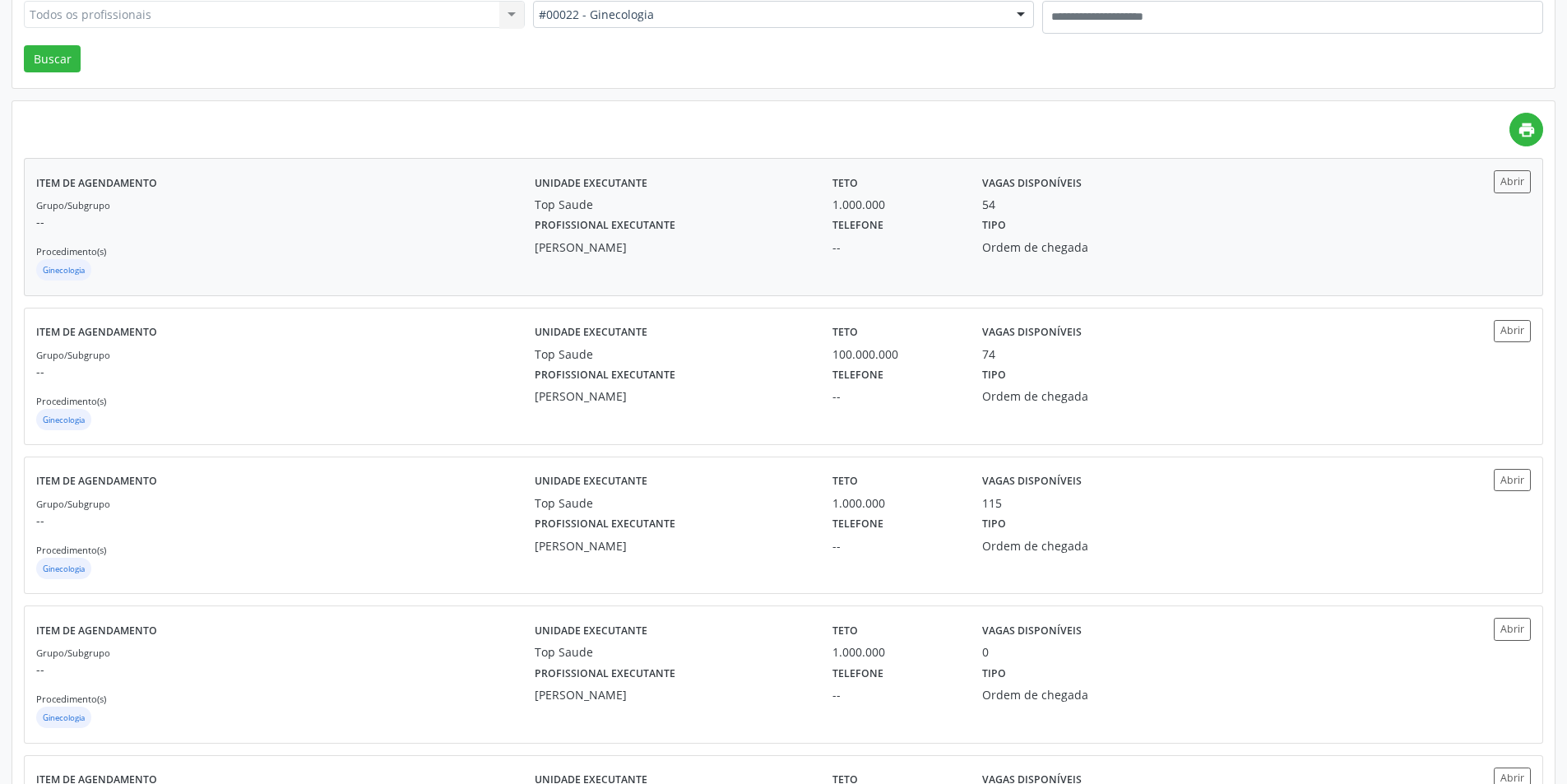
scroll to position [329, 0]
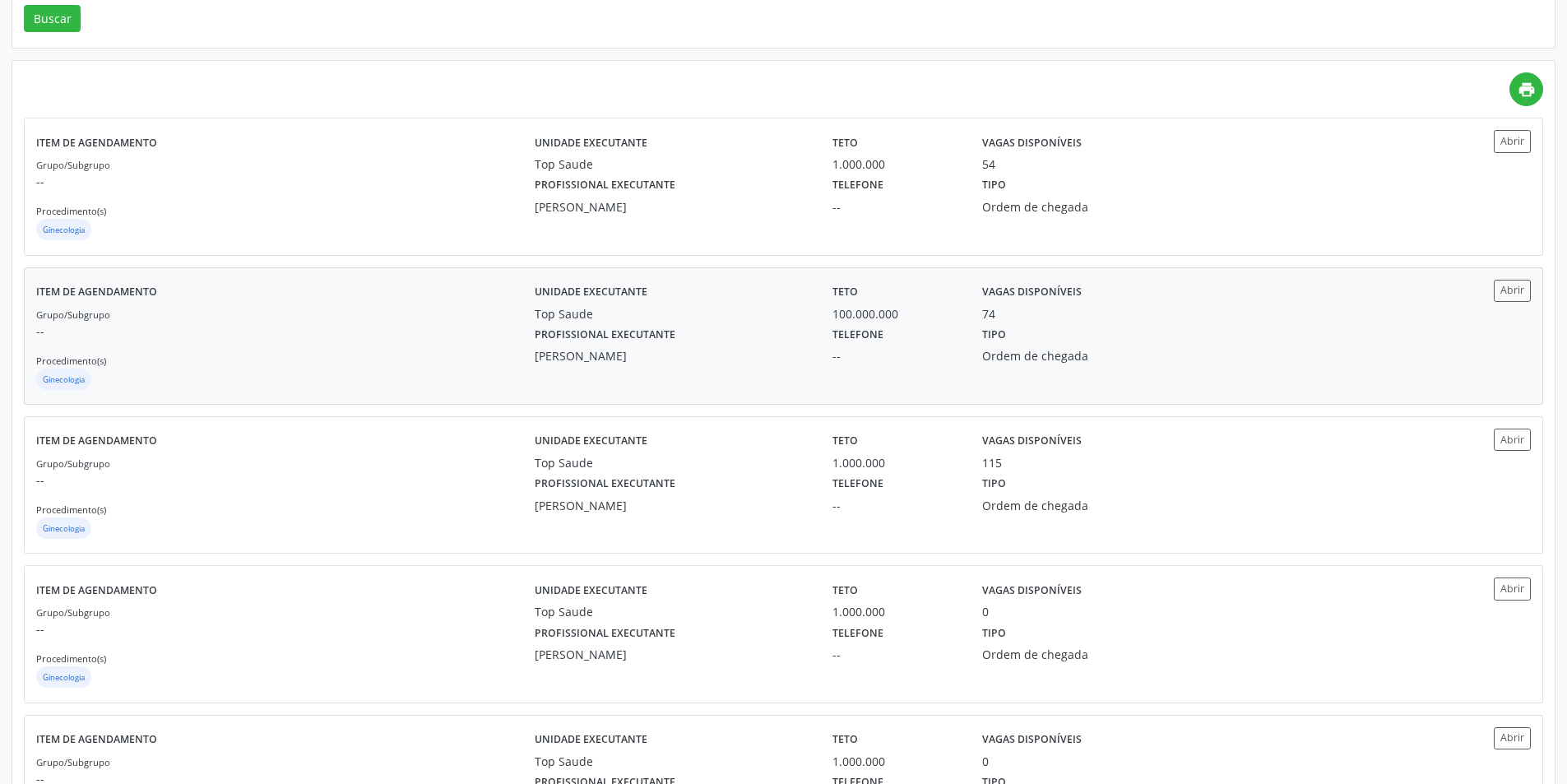
click at [1084, 342] on div "Tipo Ordem de chegada" at bounding box center [1082, 343] width 224 height 43
click at [1018, 202] on div "Ordem de chegada" at bounding box center [1082, 206] width 201 height 17
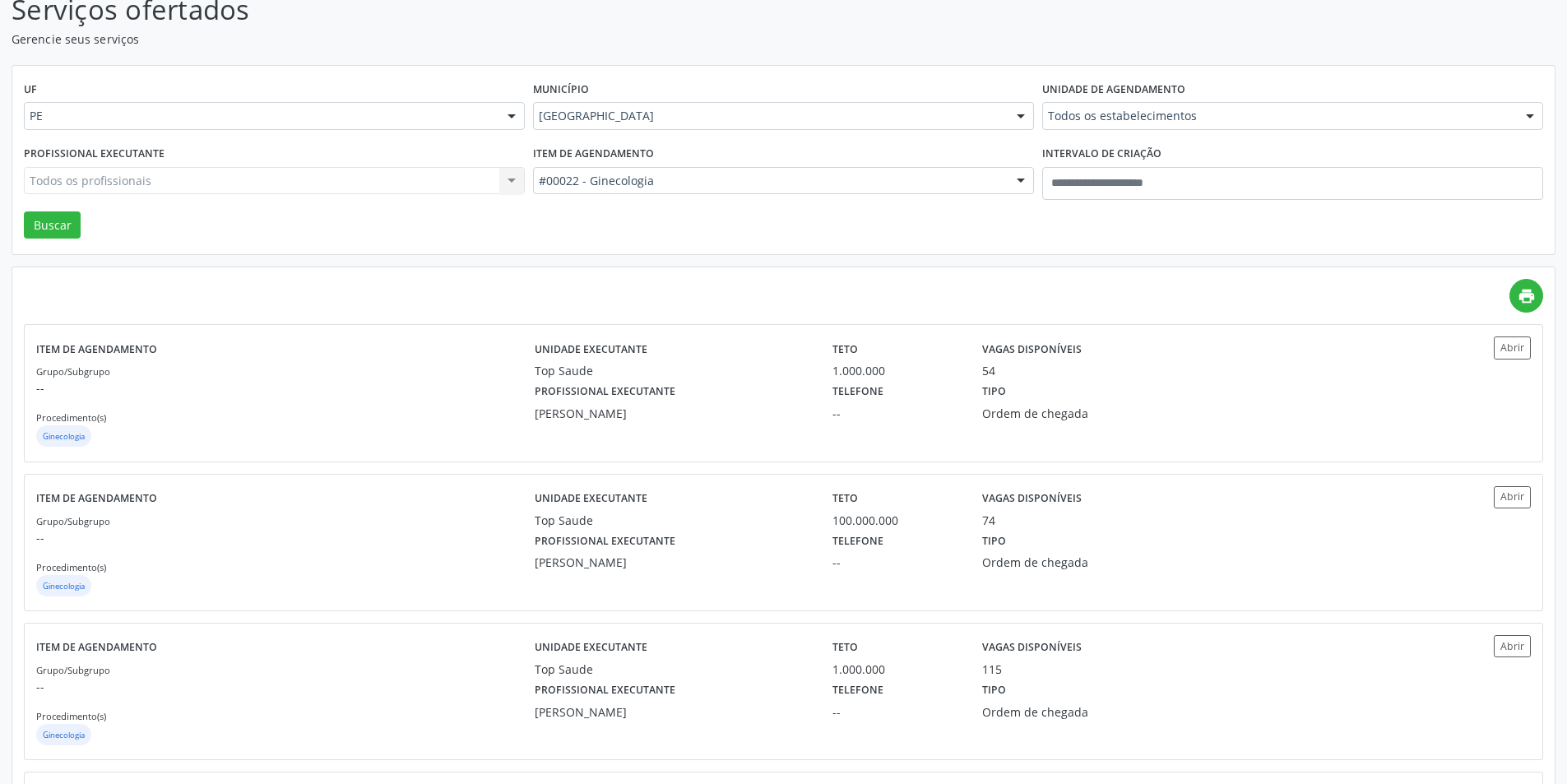
scroll to position [0, 0]
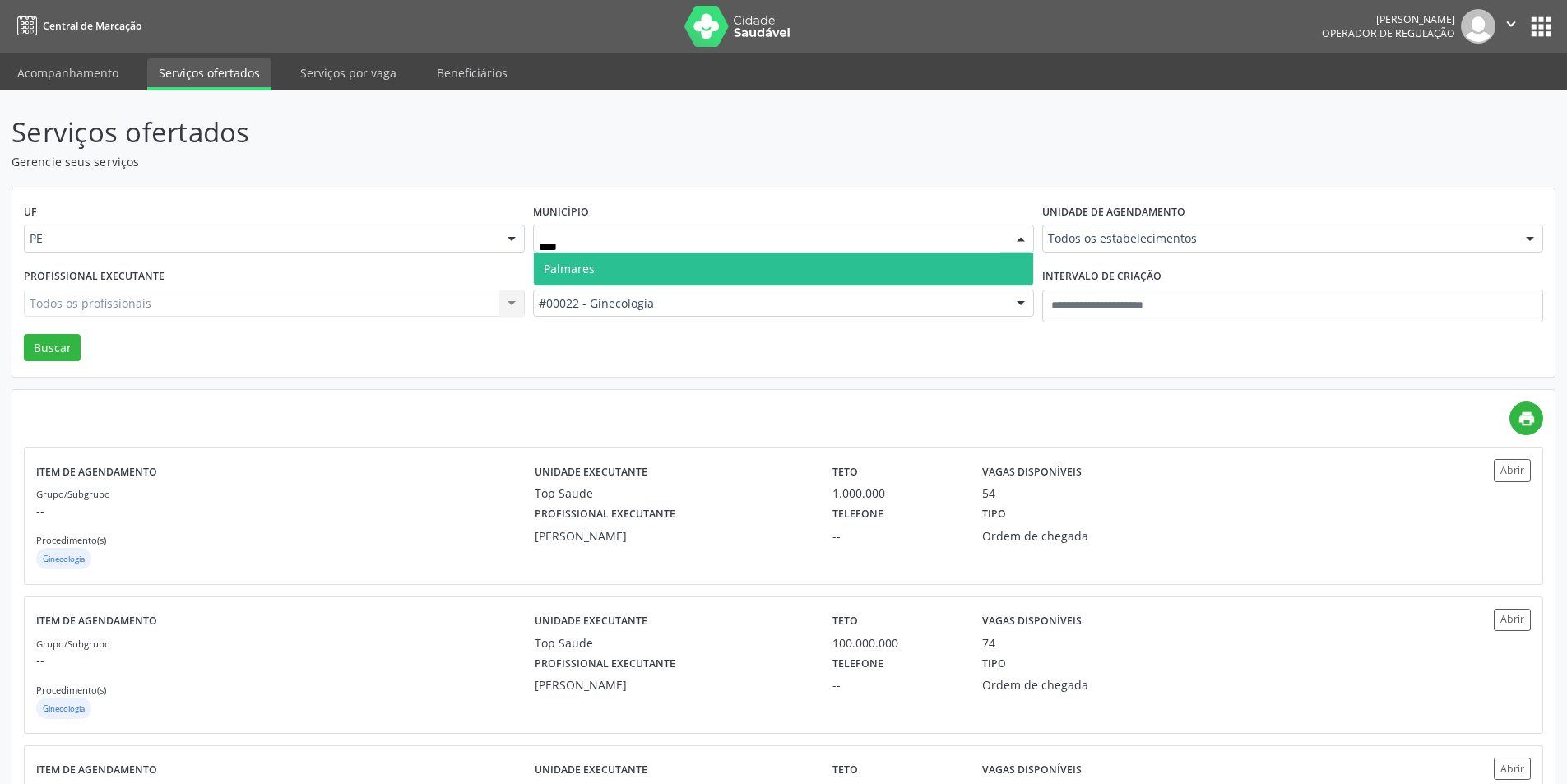
click at [630, 274] on span "Palmares" at bounding box center [784, 269] width 499 height 33
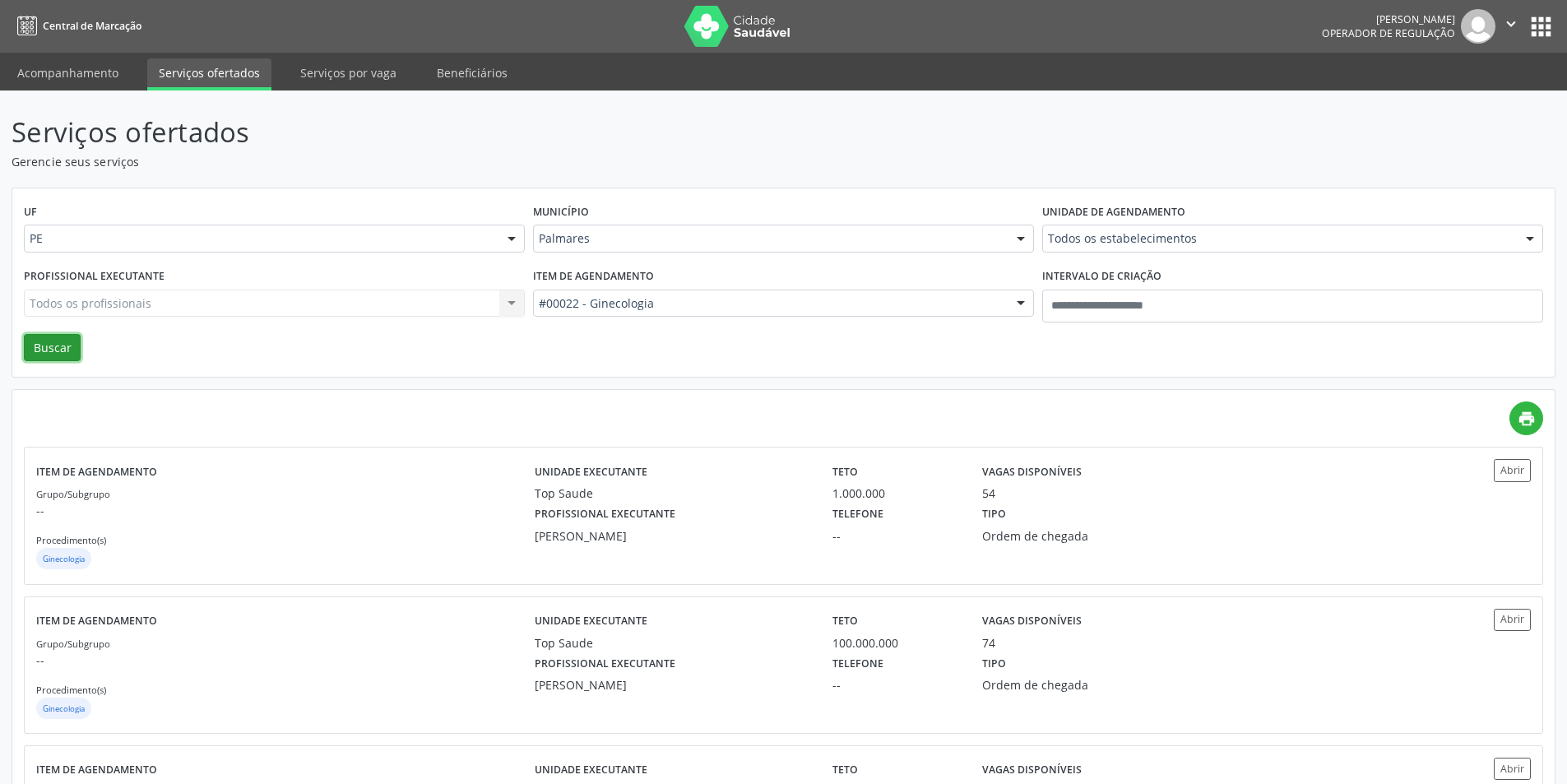
click at [32, 353] on button "Buscar" at bounding box center [52, 347] width 57 height 28
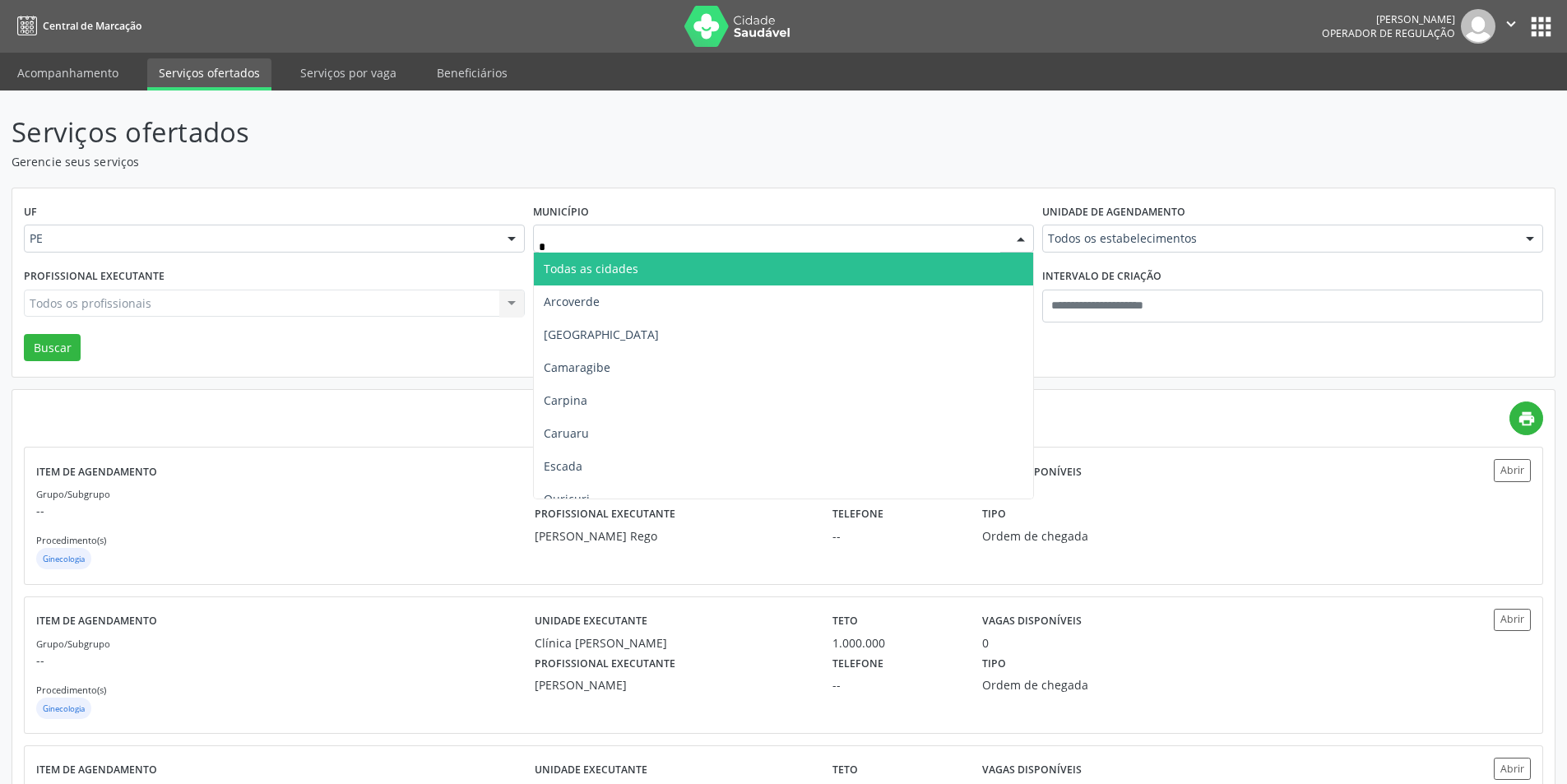
type input "**"
click at [658, 259] on span "Cabo de Santo Agostinho" at bounding box center [784, 269] width 499 height 33
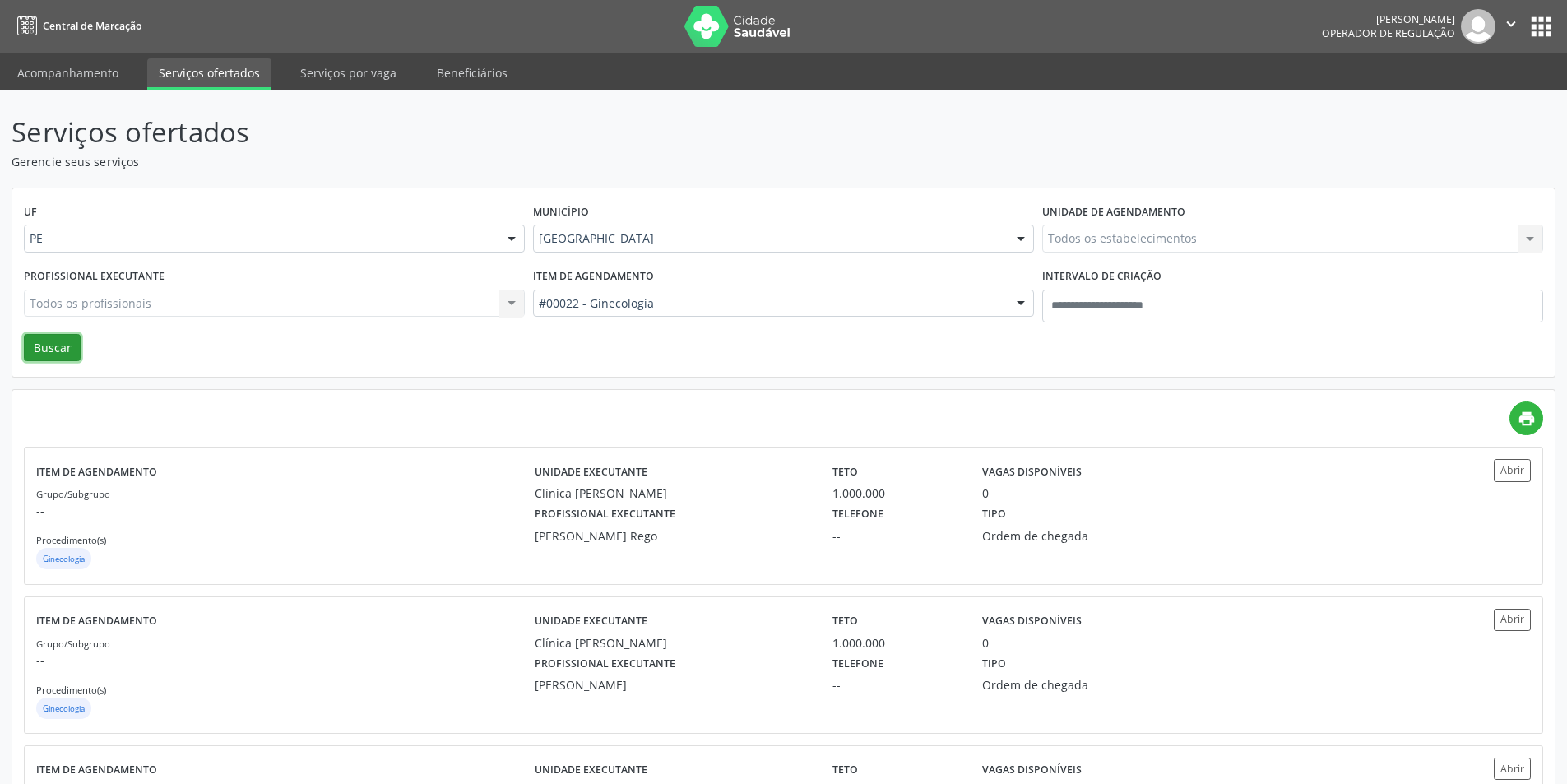
click at [62, 349] on button "Buscar" at bounding box center [52, 347] width 57 height 28
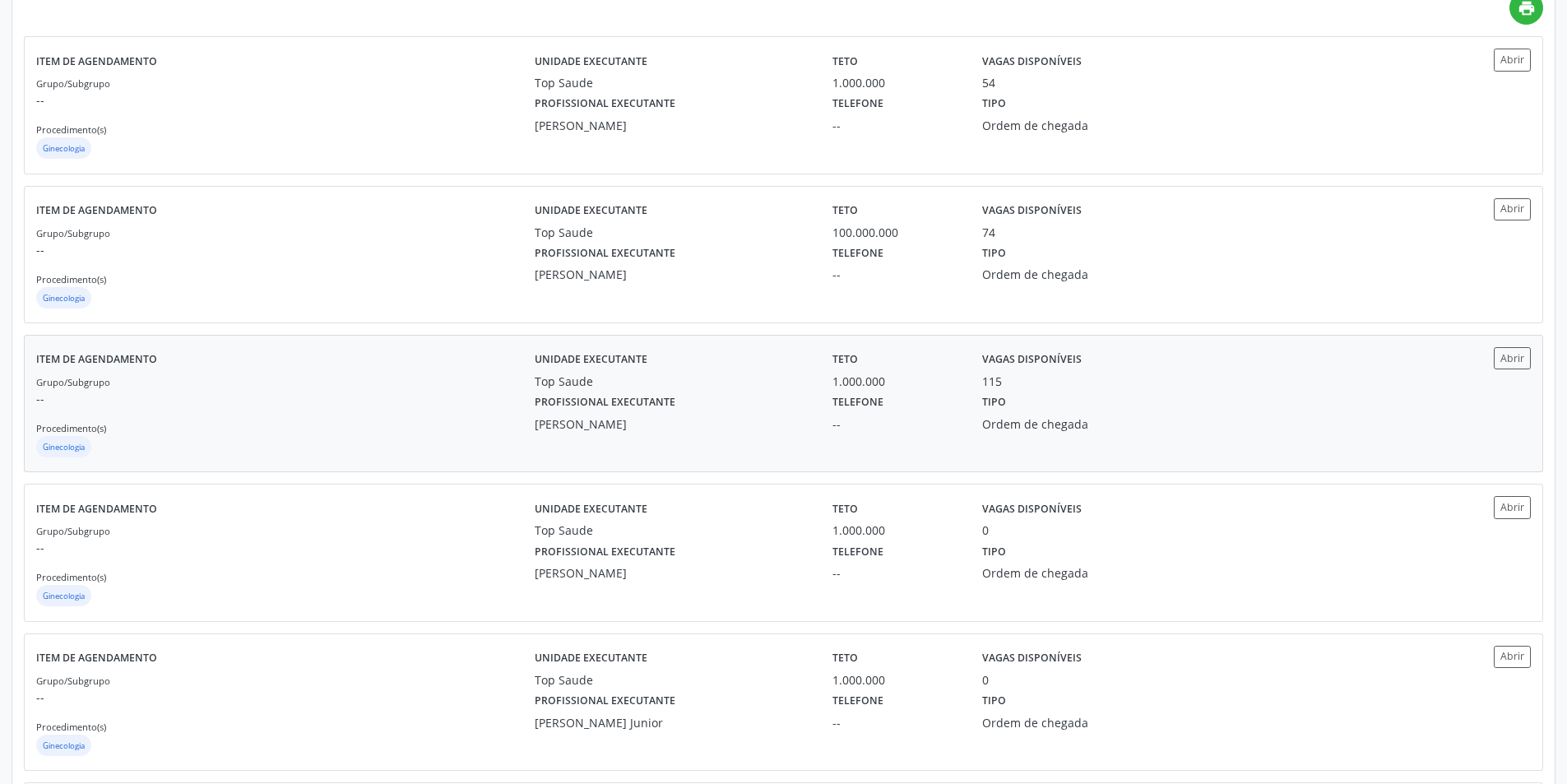
scroll to position [411, 0]
click at [1082, 374] on div "115" at bounding box center [1082, 379] width 201 height 17
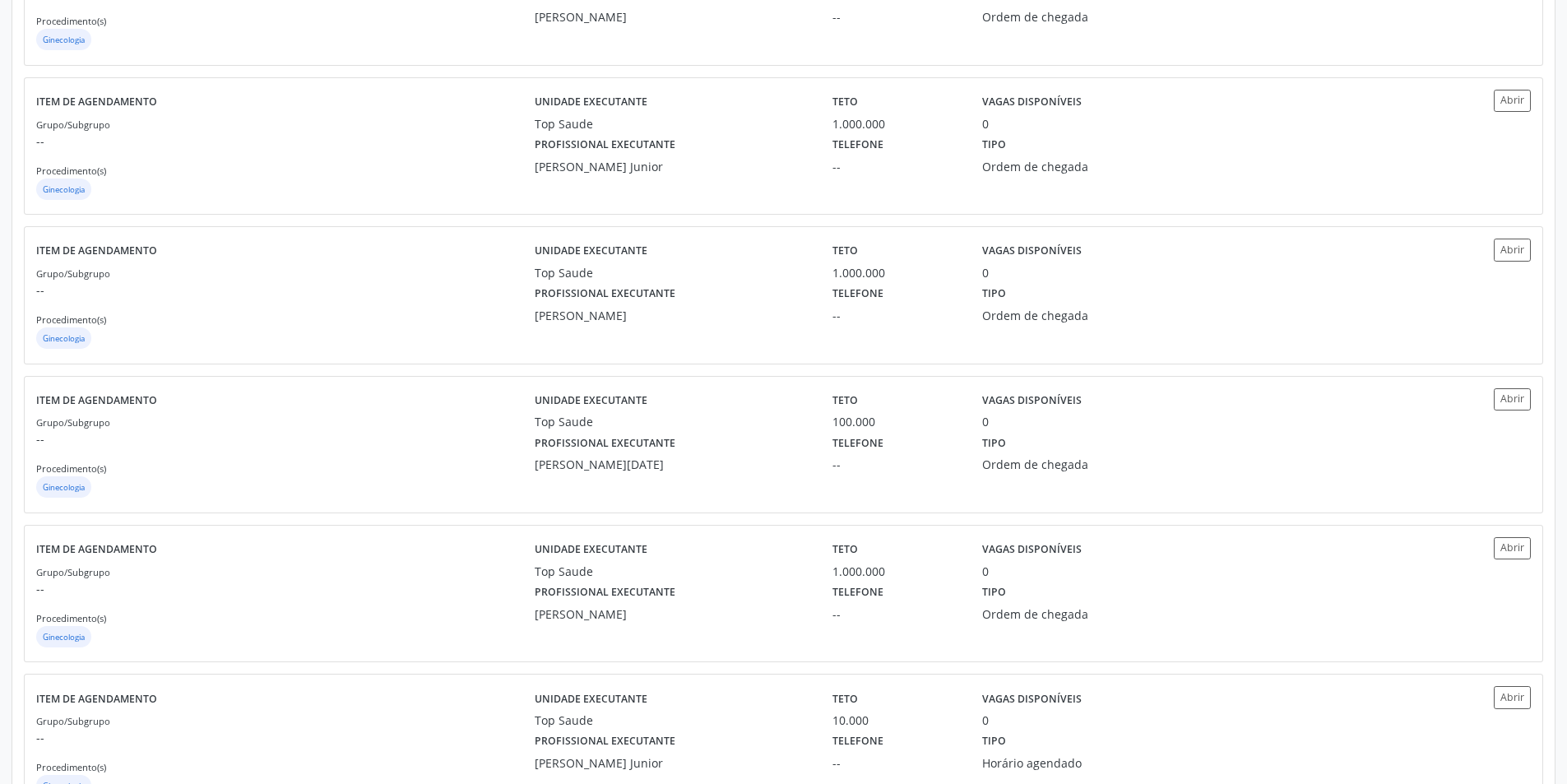
scroll to position [1315, 0]
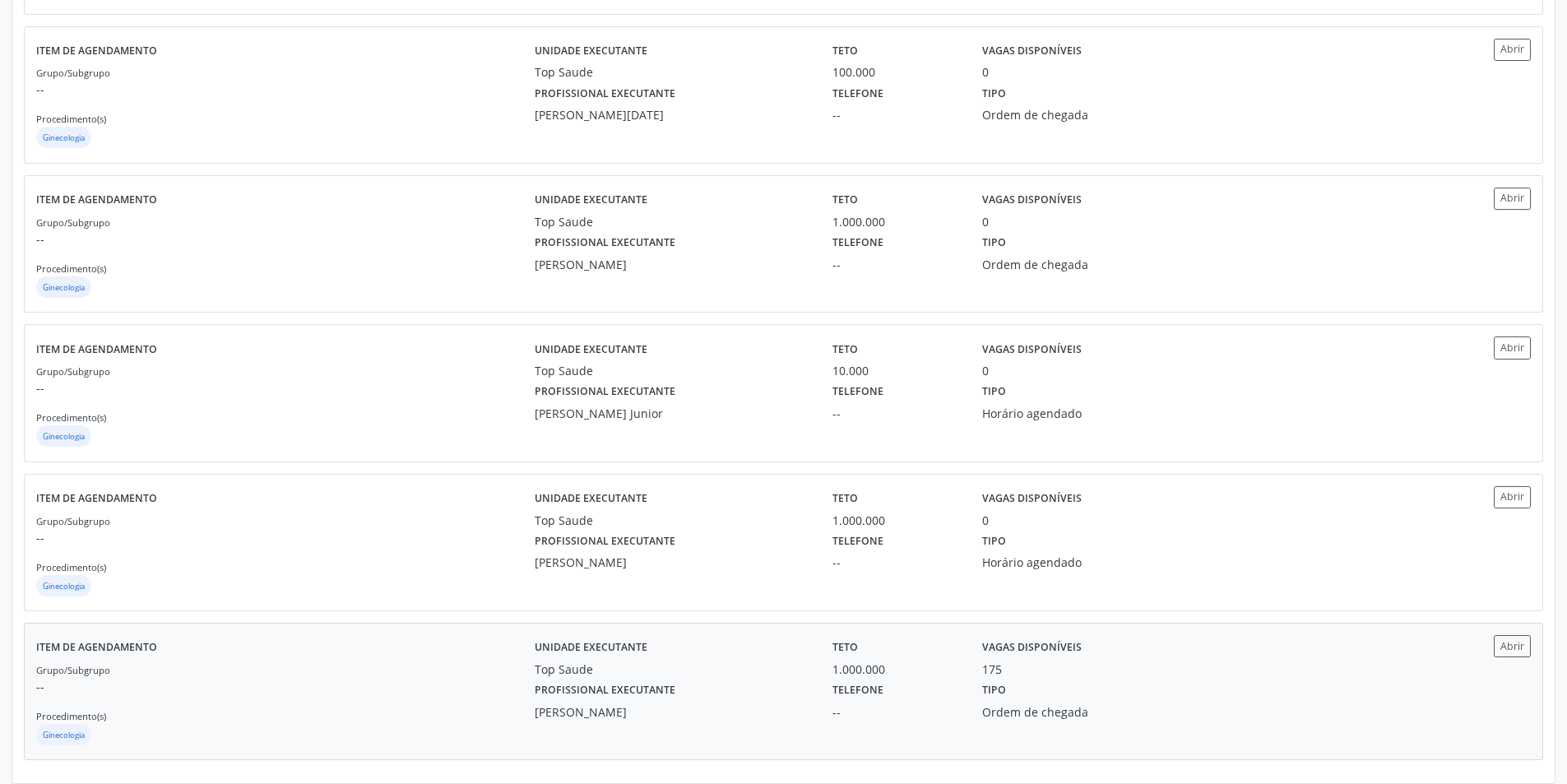
click at [1015, 659] on label "Vagas disponíveis" at bounding box center [1032, 647] width 100 height 25
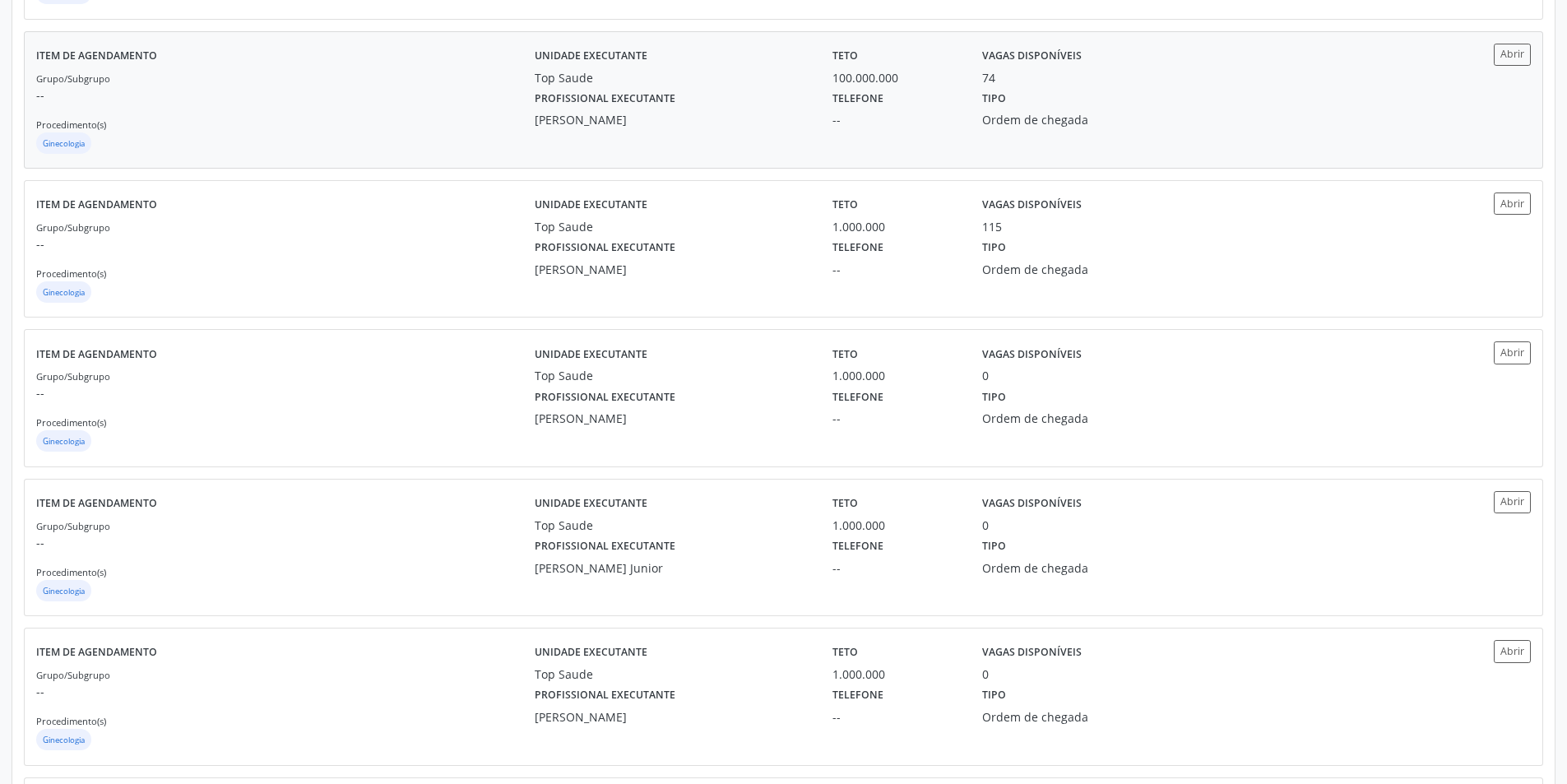
scroll to position [329, 0]
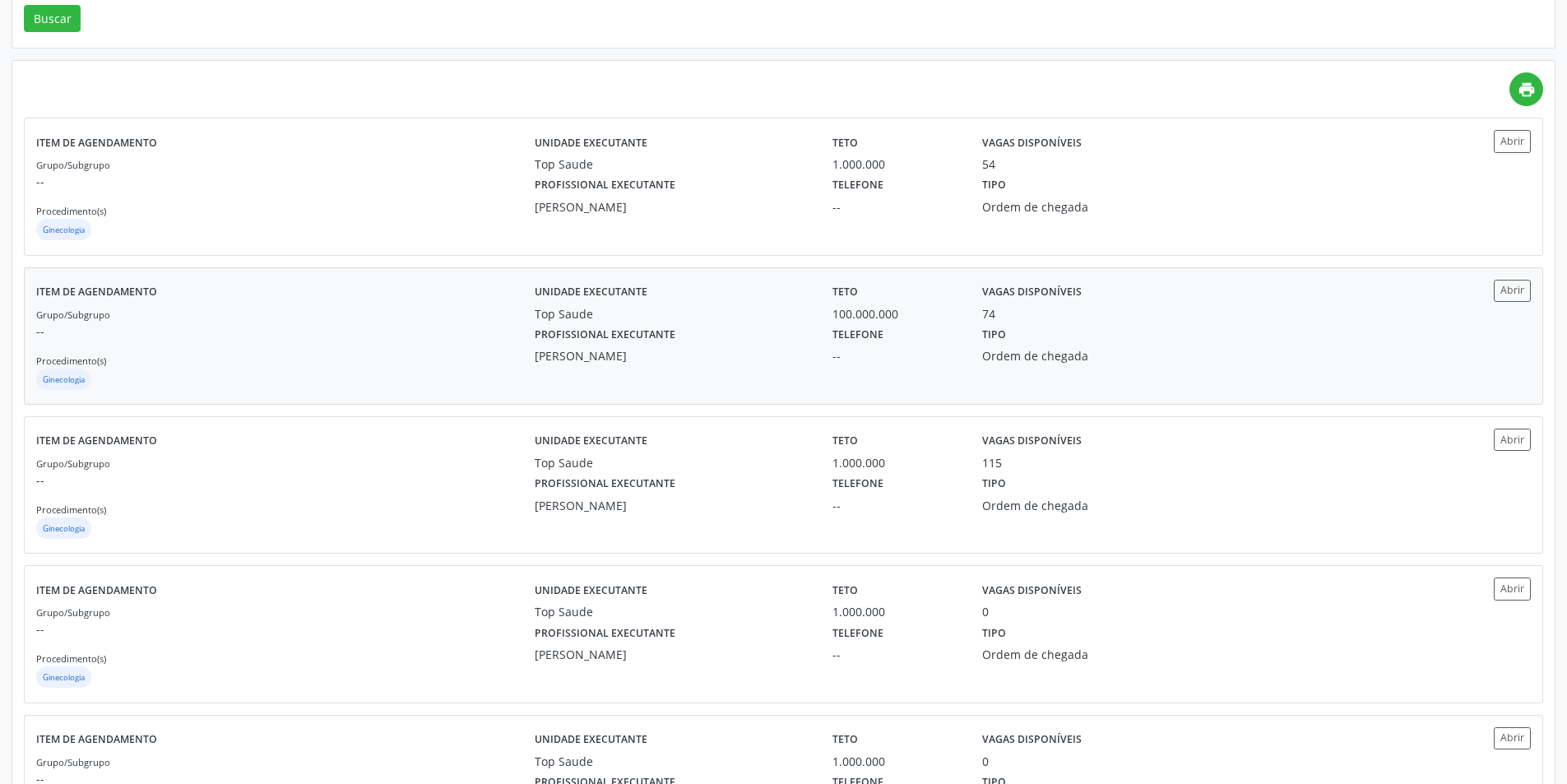
click at [1136, 339] on div "Tipo Ordem de chegada" at bounding box center [1082, 343] width 224 height 43
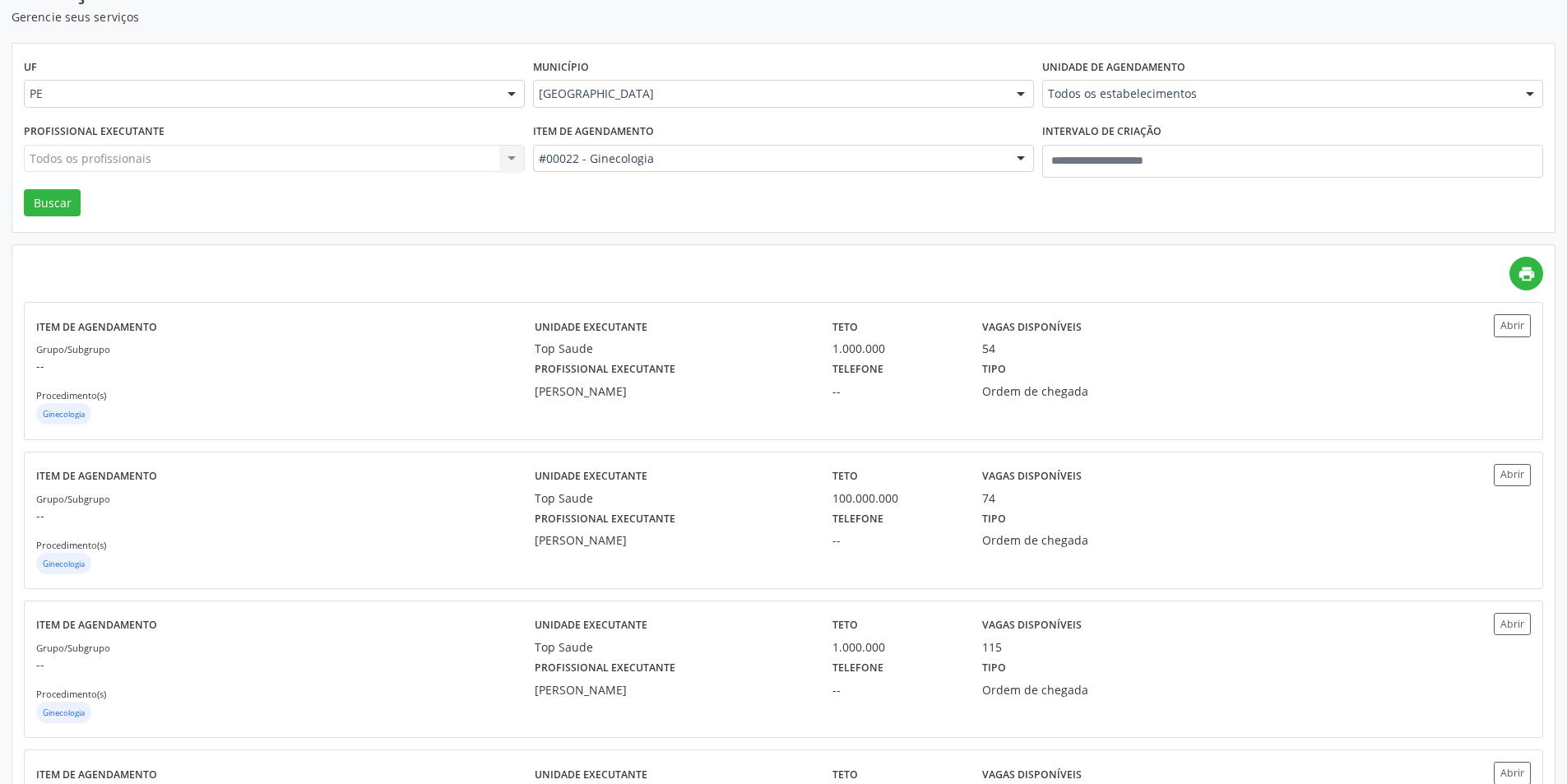
scroll to position [0, 0]
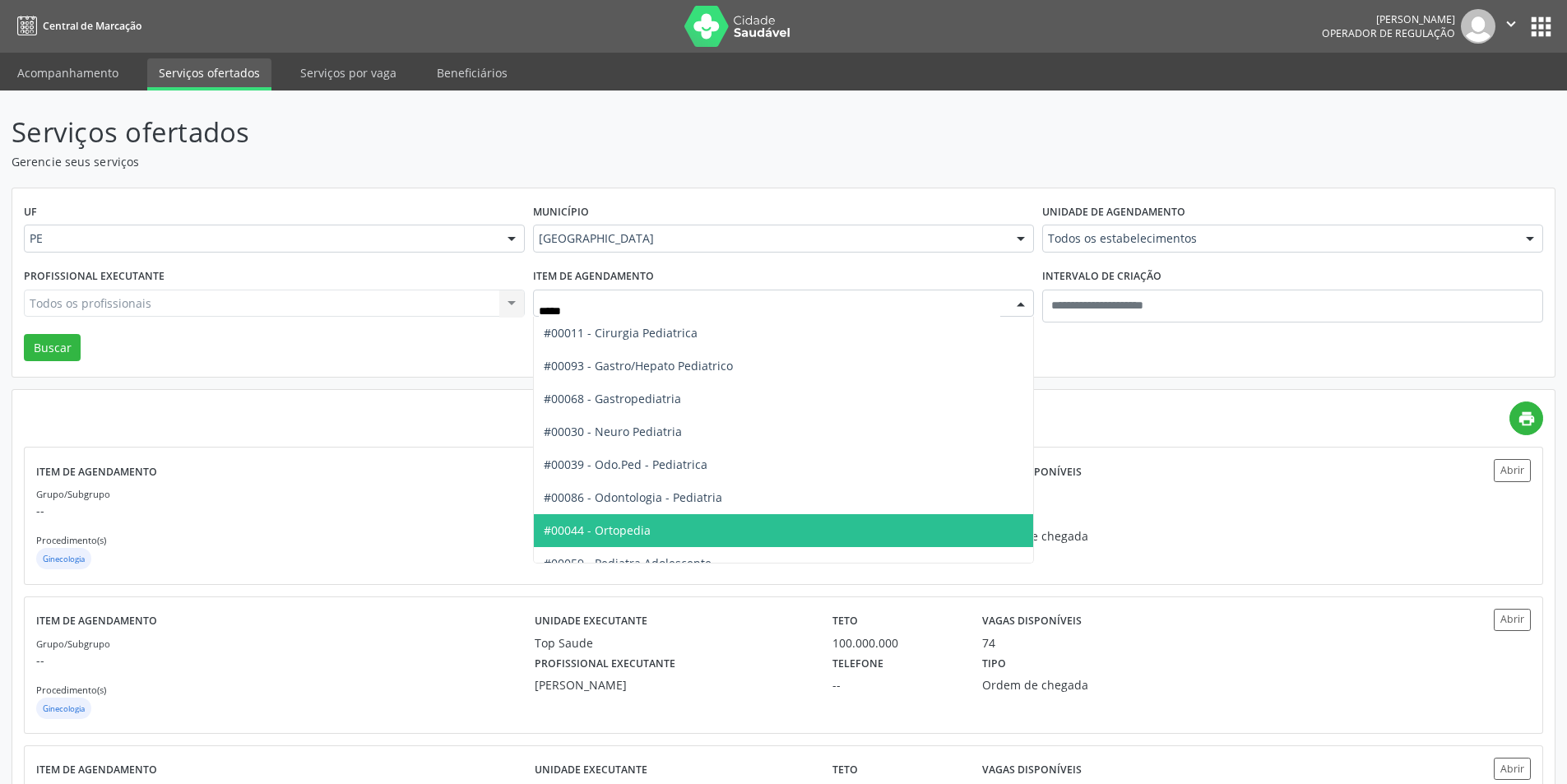
type input "******"
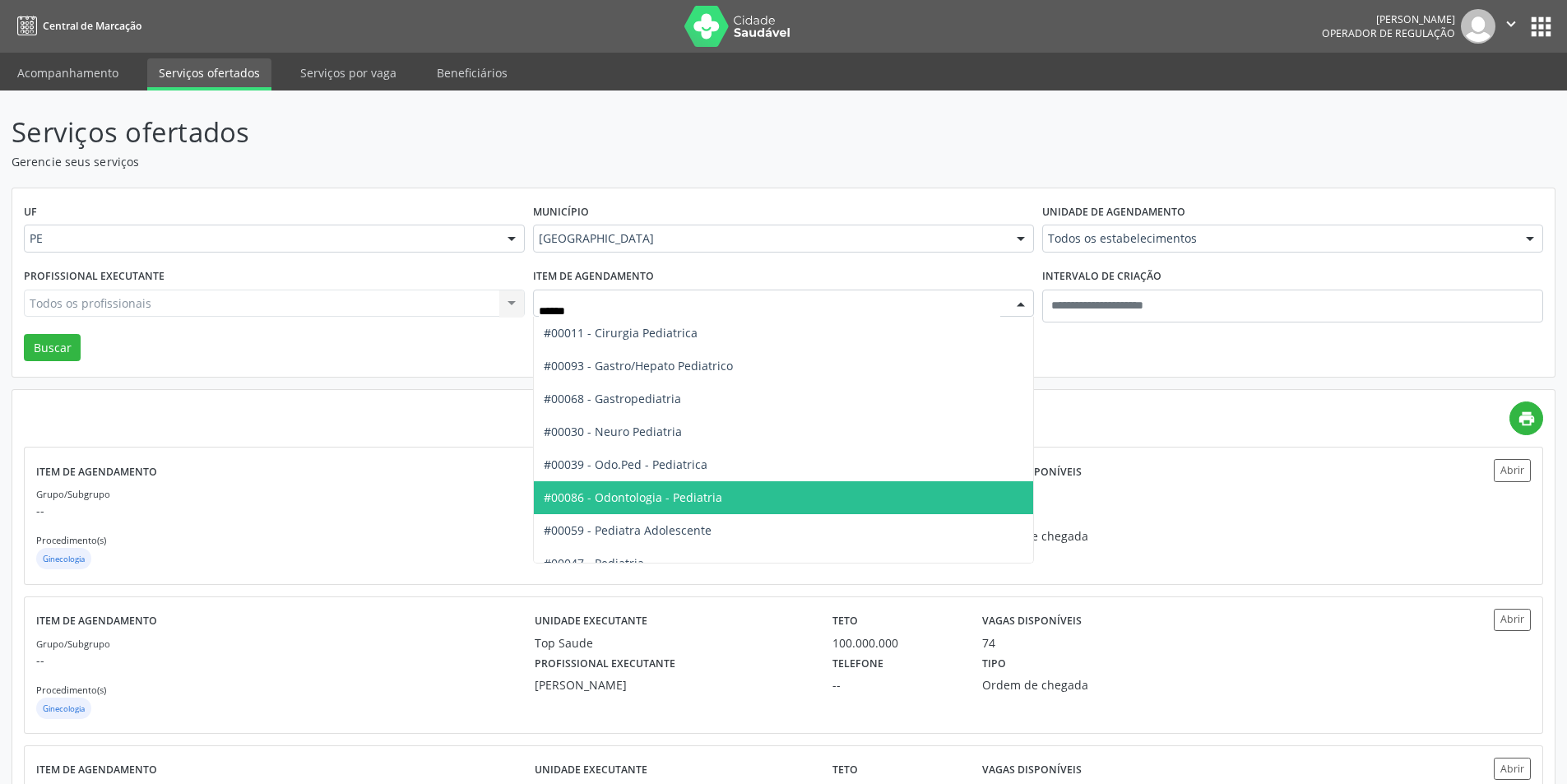
scroll to position [50, 0]
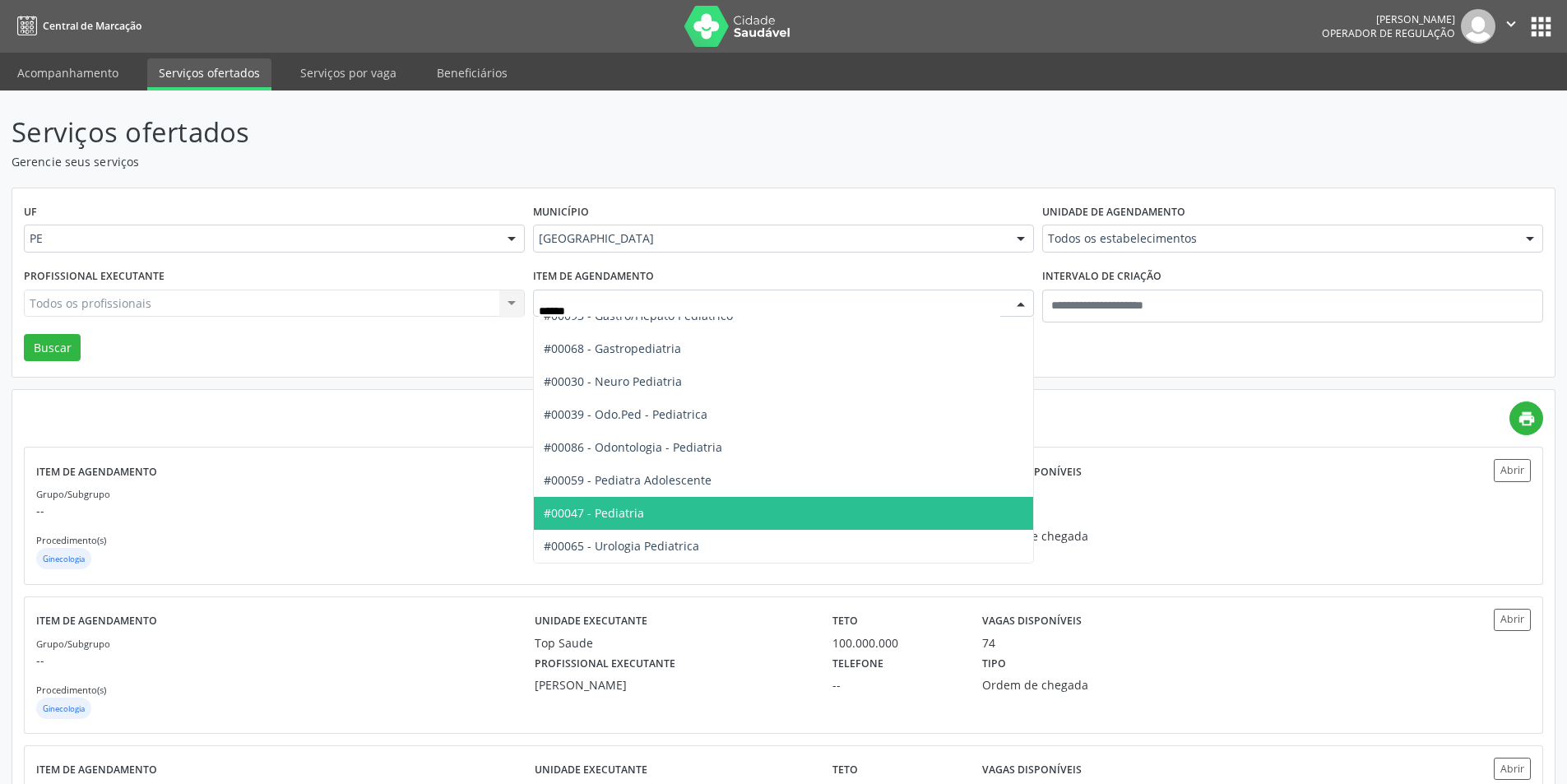
click at [656, 512] on span "#00047 - Pediatria" at bounding box center [784, 512] width 499 height 33
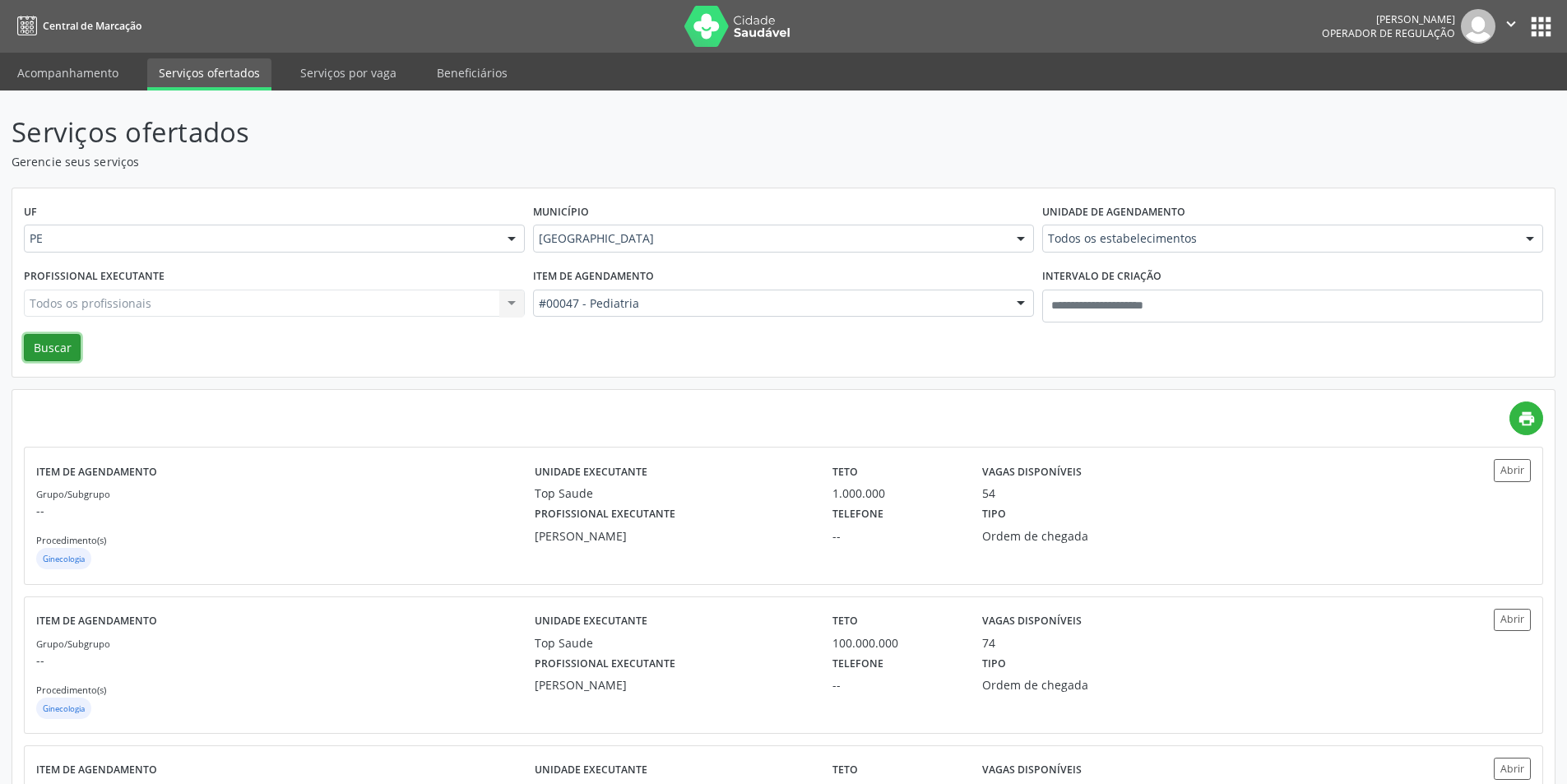
click at [69, 342] on button "Buscar" at bounding box center [52, 347] width 57 height 28
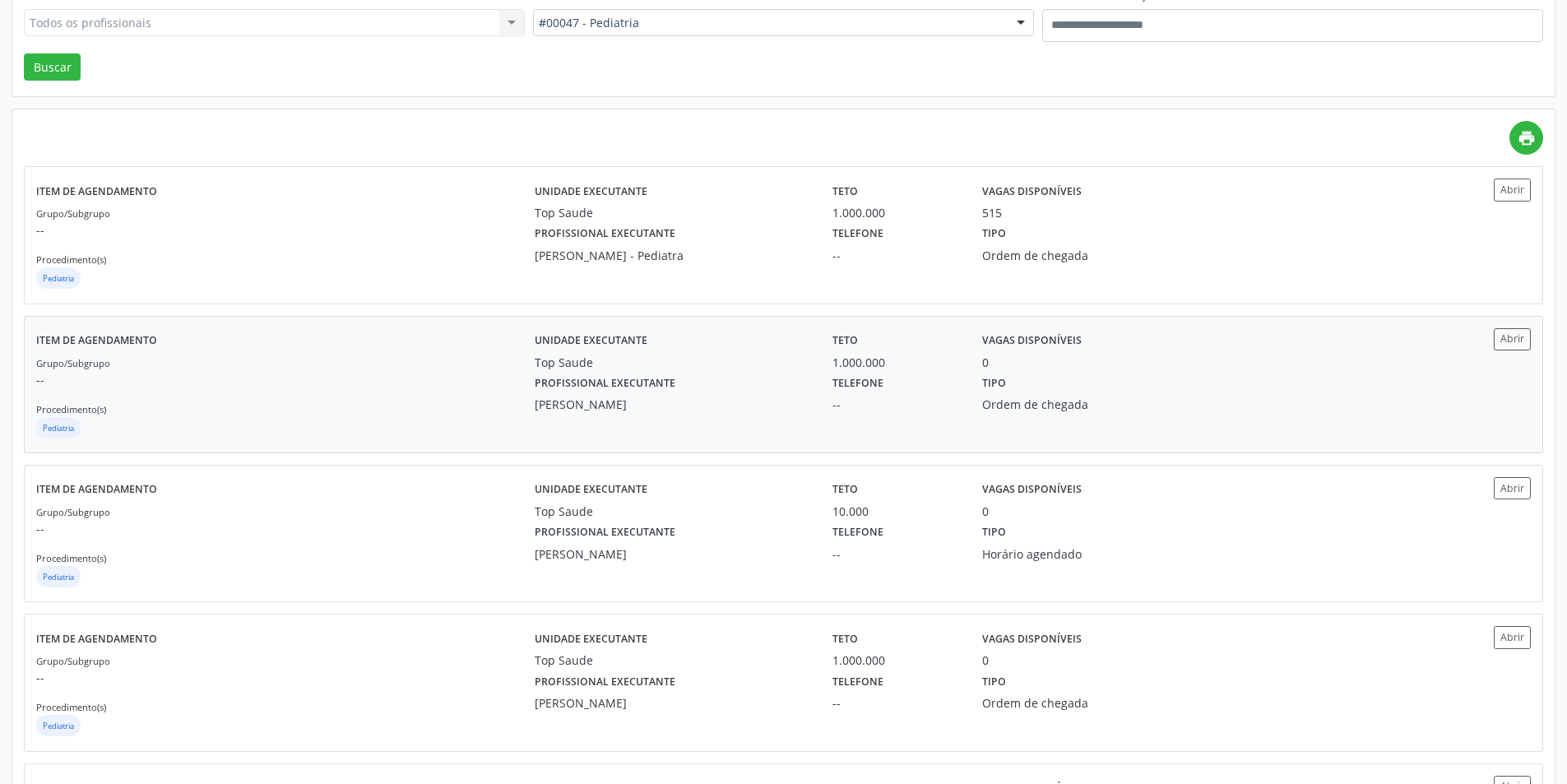
scroll to position [329, 0]
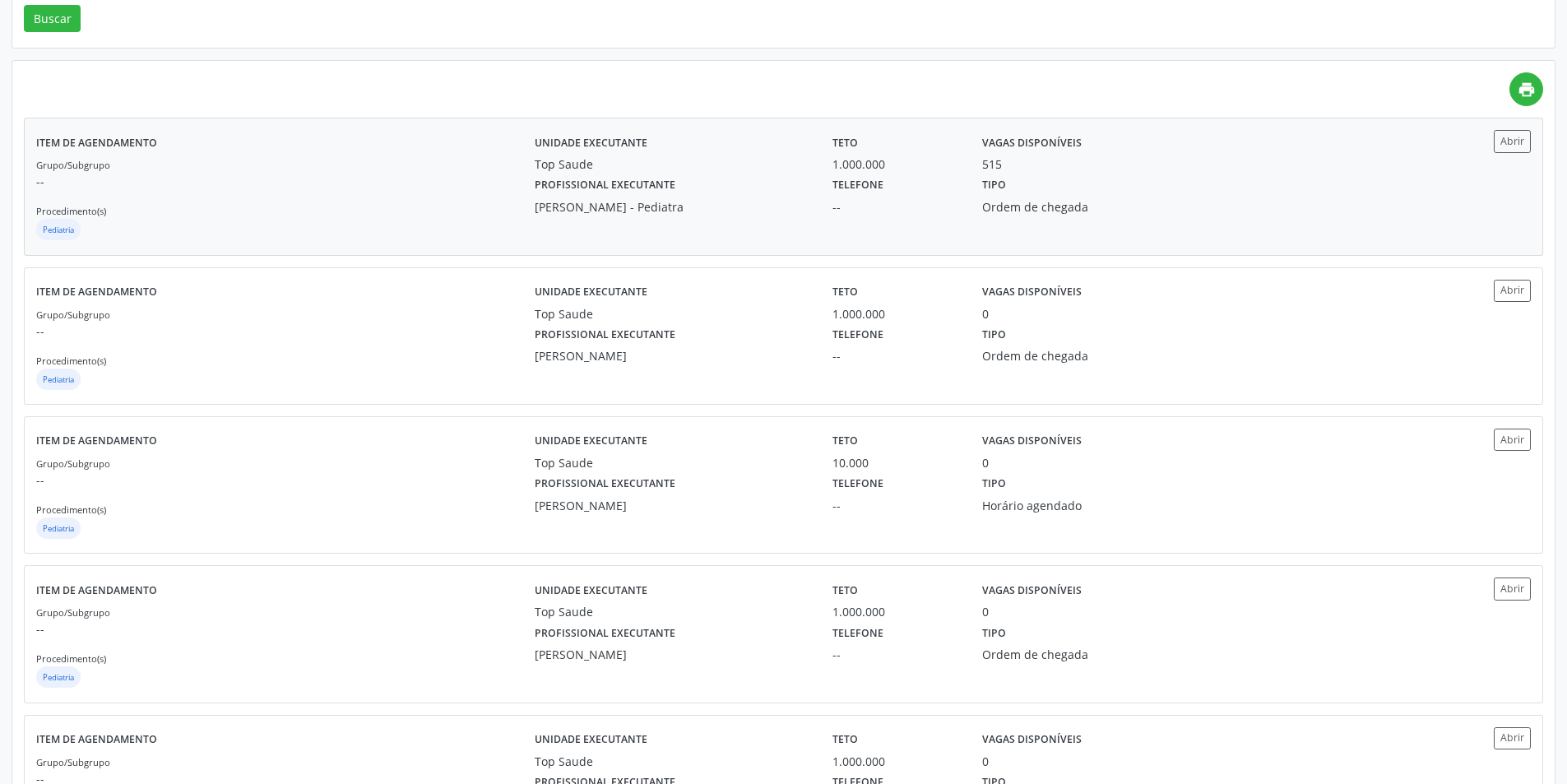
click at [1024, 183] on div "Tipo Ordem de chegada" at bounding box center [1082, 194] width 224 height 43
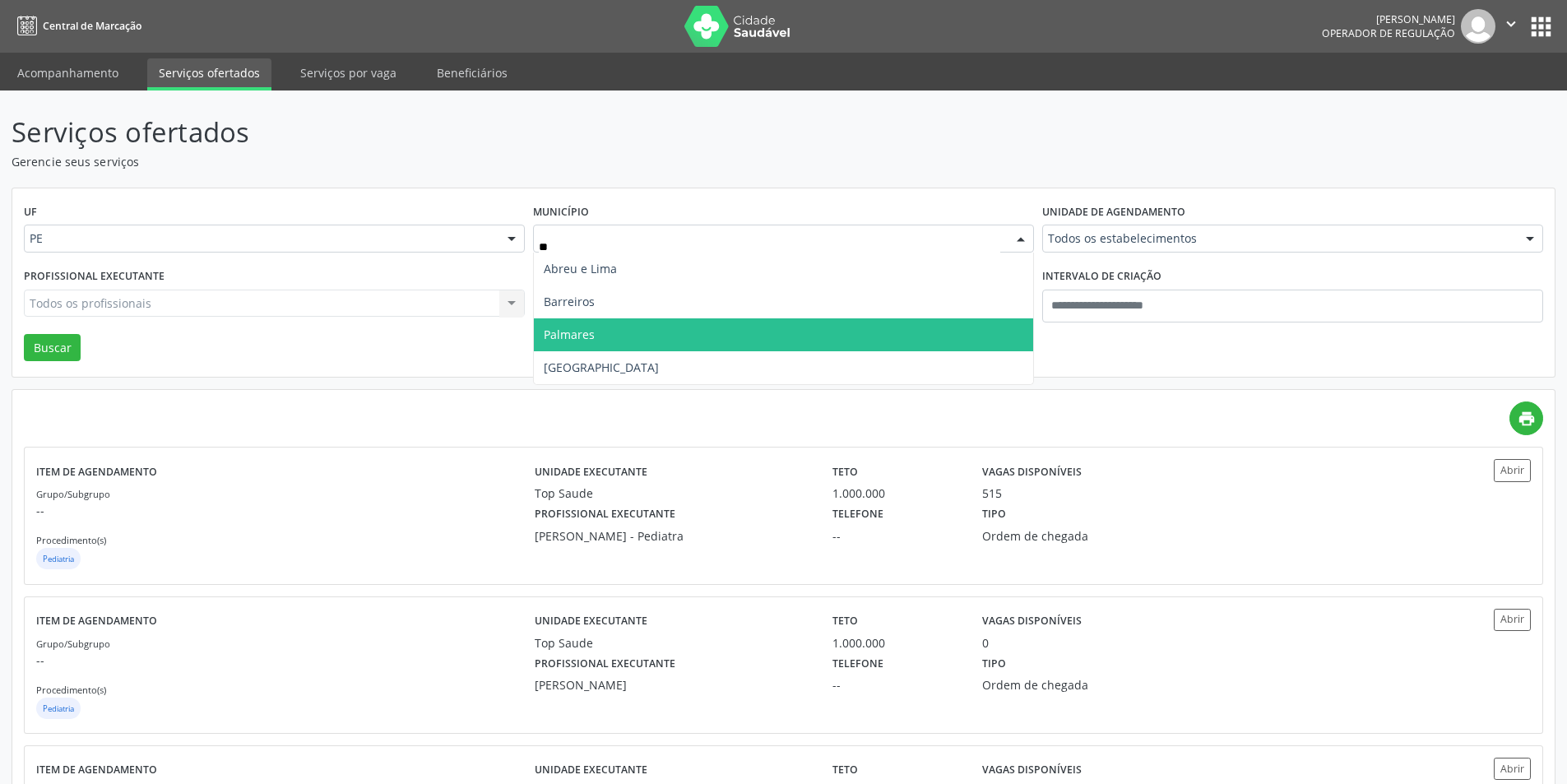
type input "***"
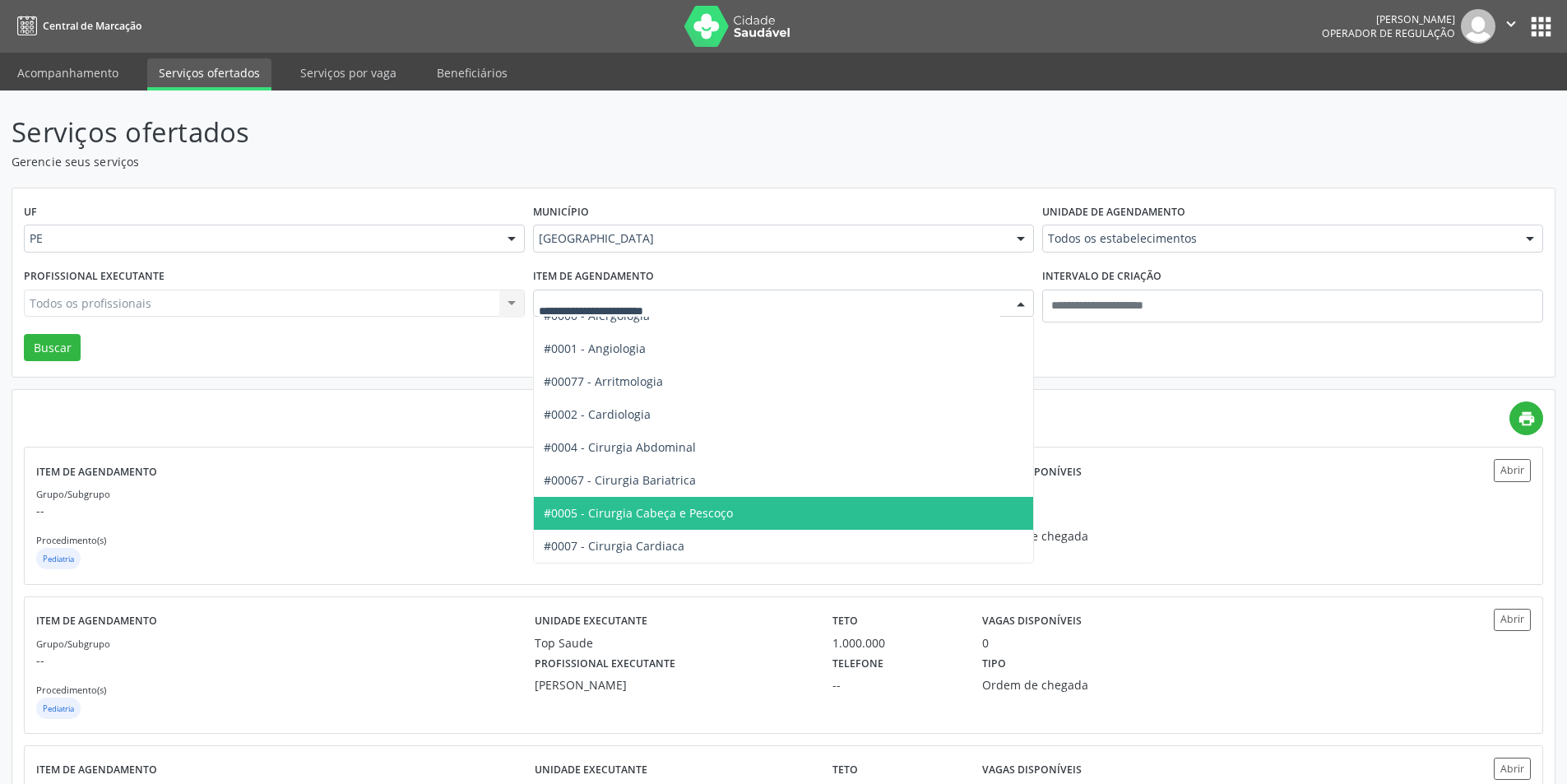
type input "*"
type input "***"
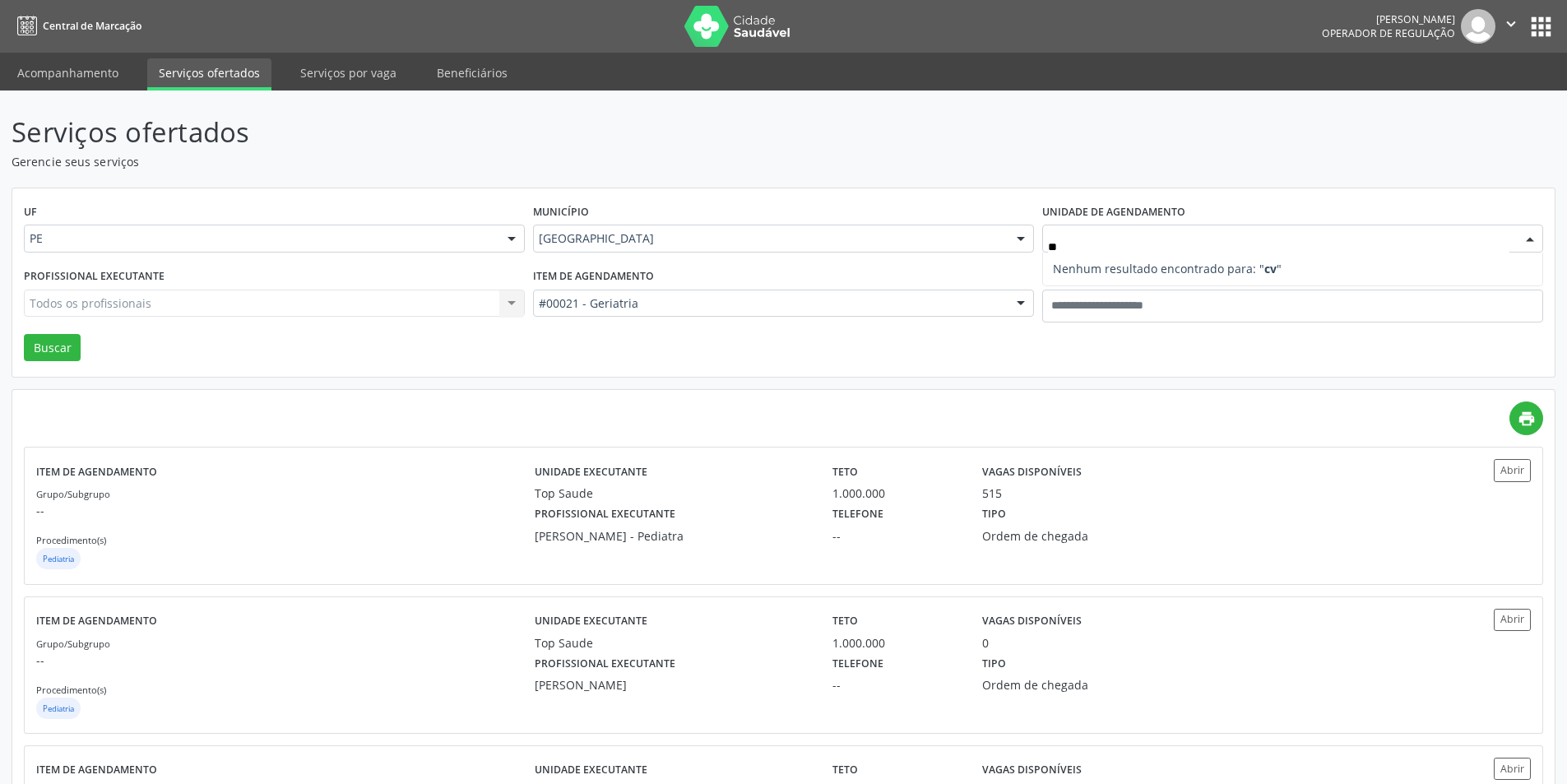
type input "*"
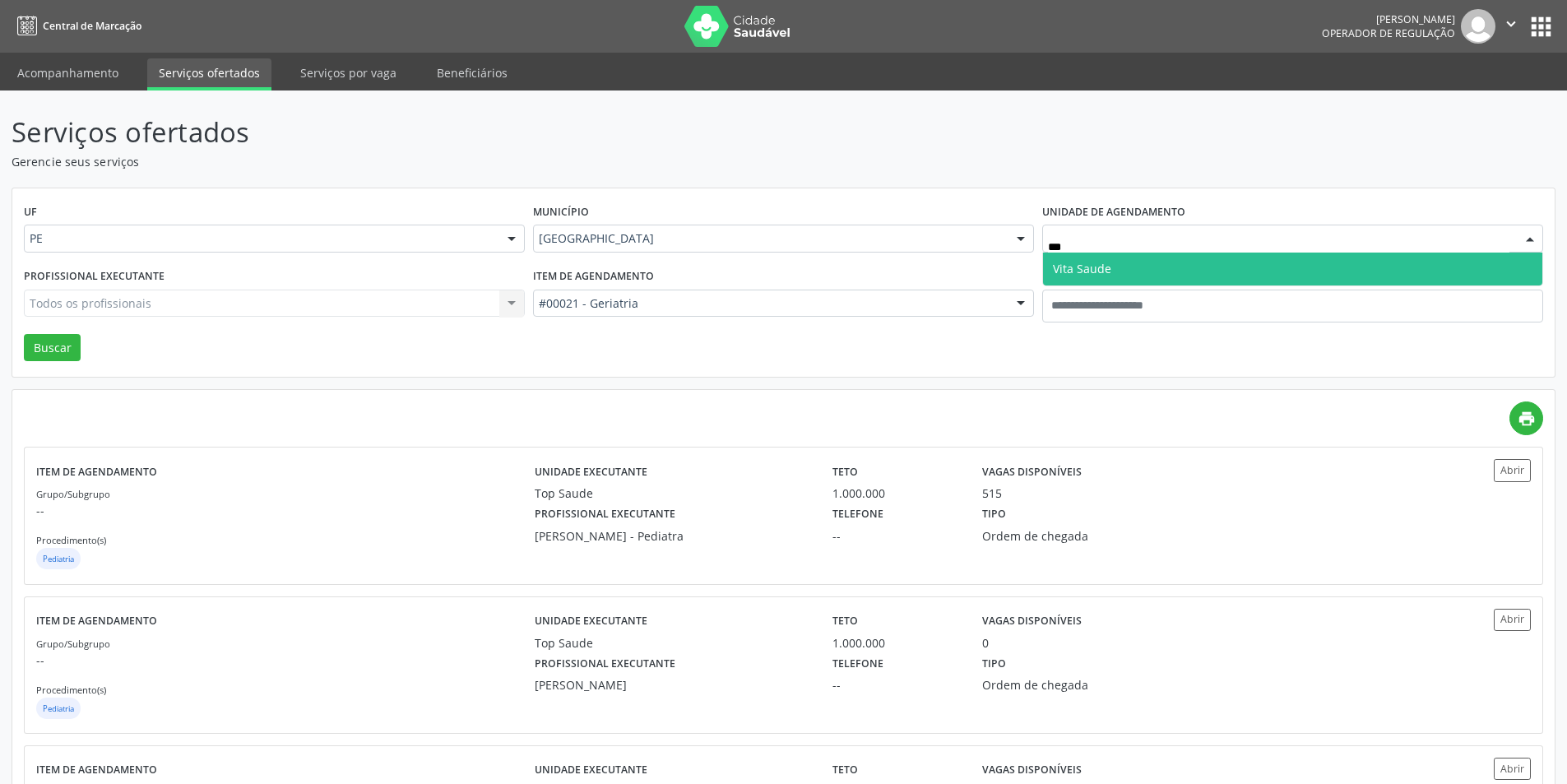
type input "****"
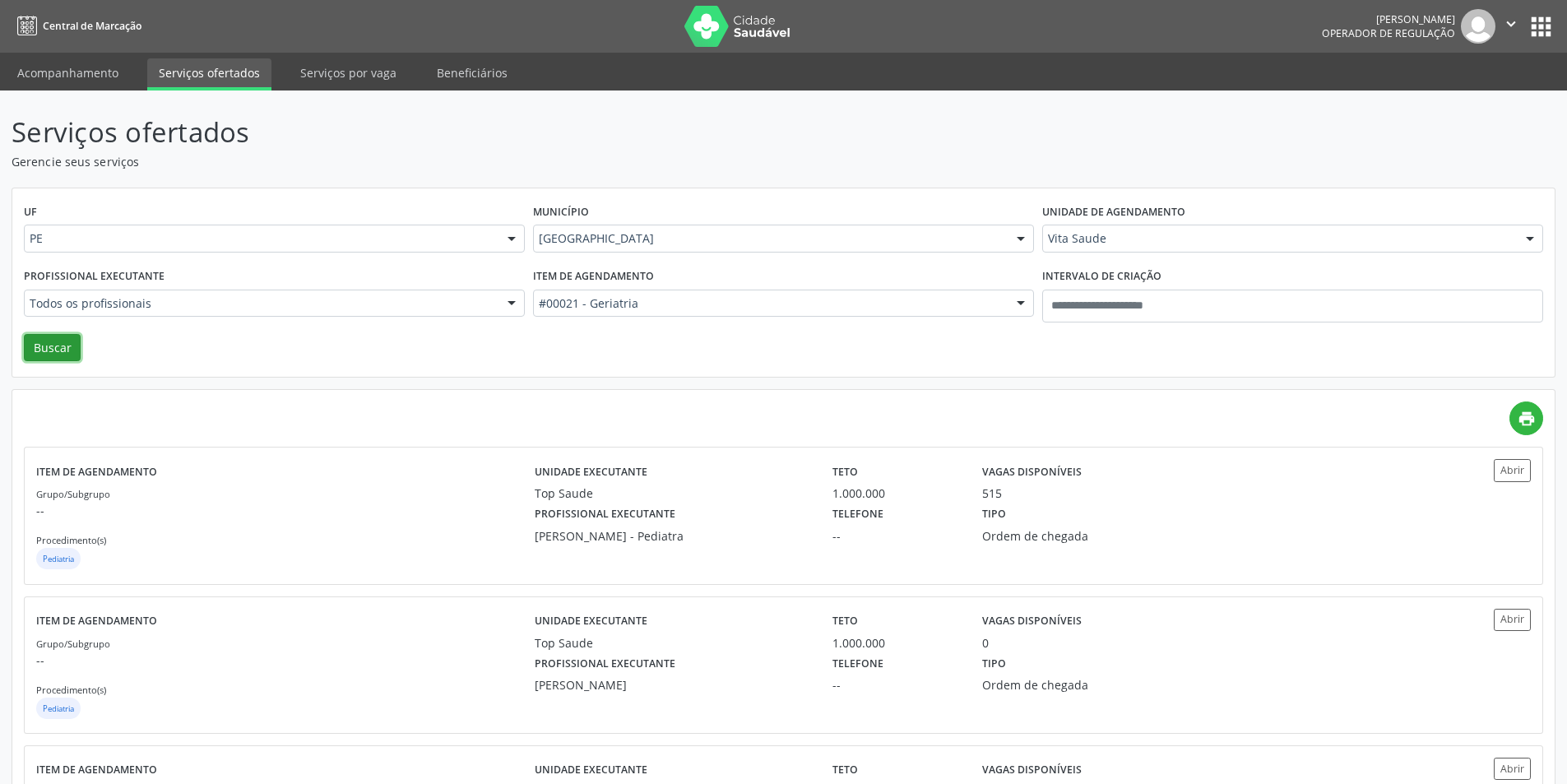
click at [74, 349] on button "Buscar" at bounding box center [52, 347] width 57 height 28
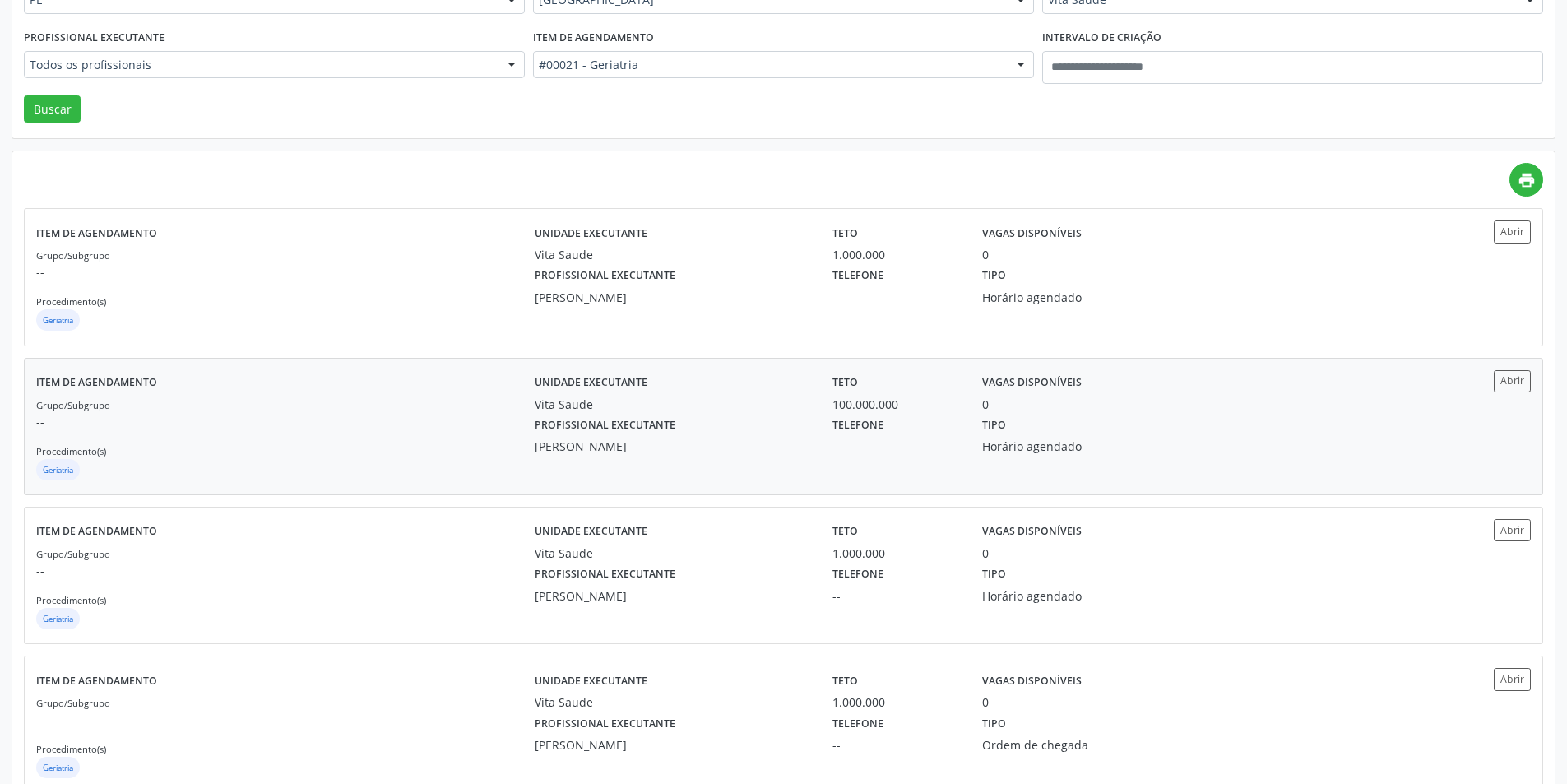
scroll to position [227, 0]
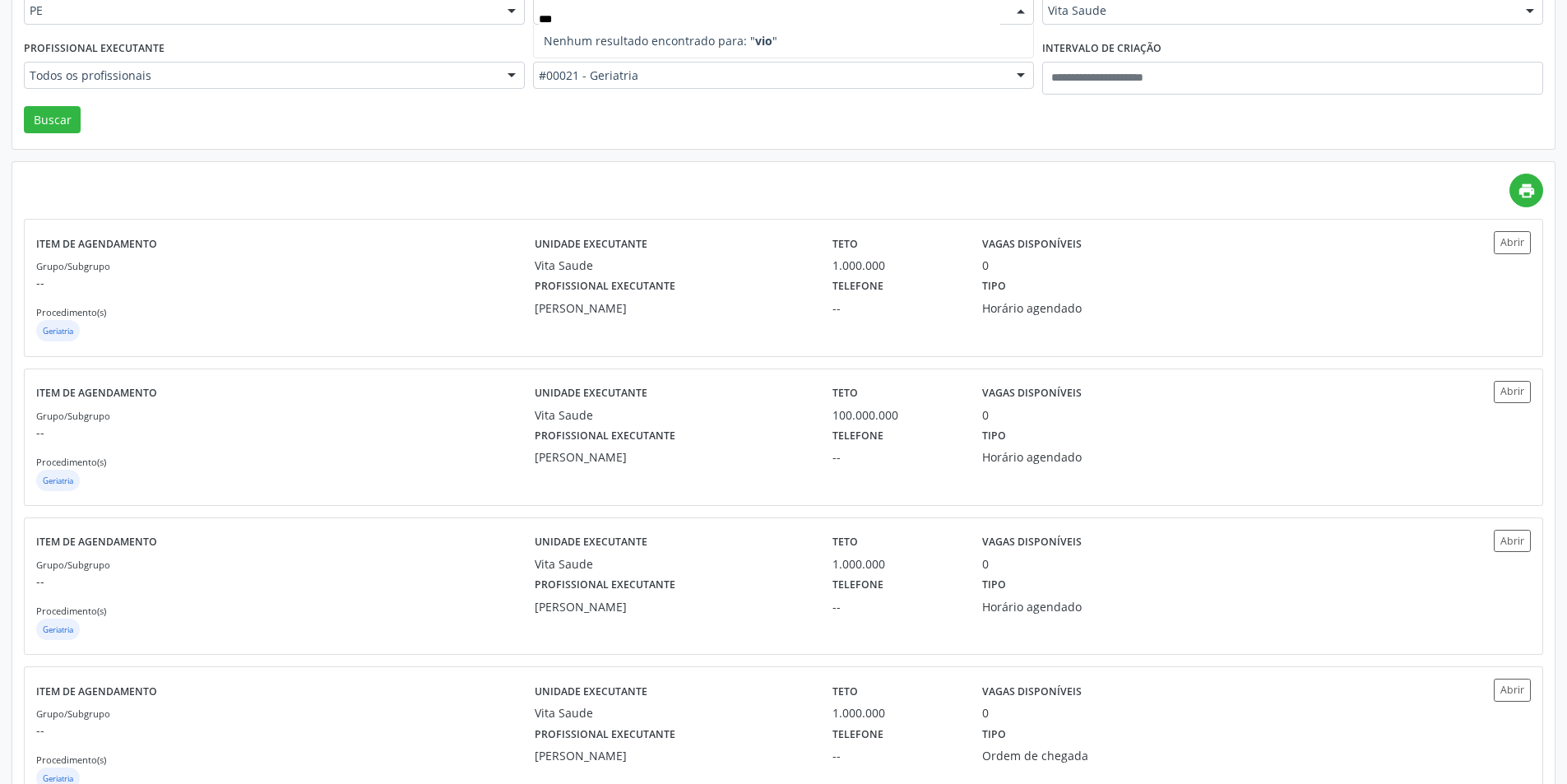
type input "**"
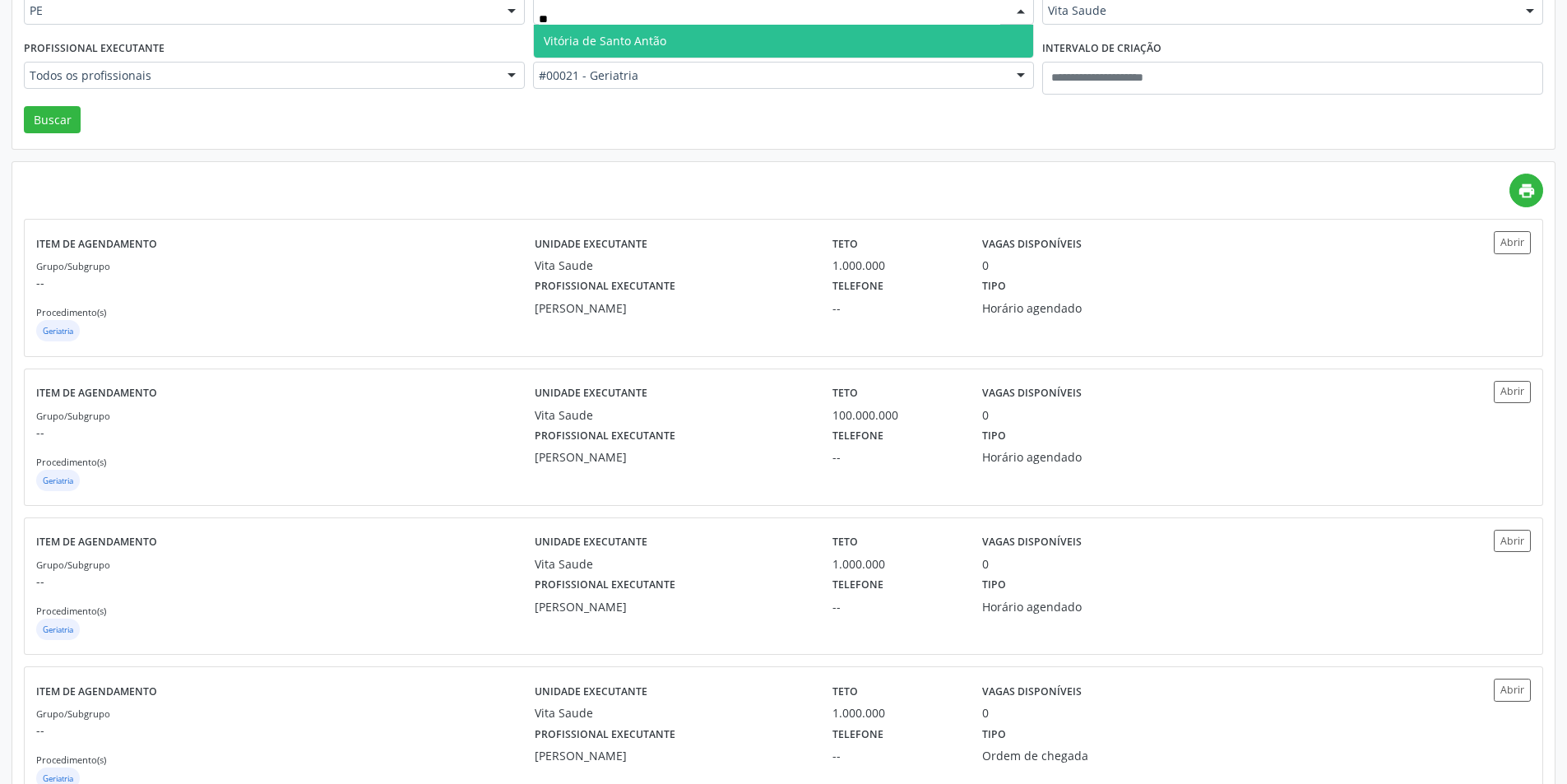
click at [675, 34] on span "Vitória de Santo Antão" at bounding box center [784, 40] width 499 height 33
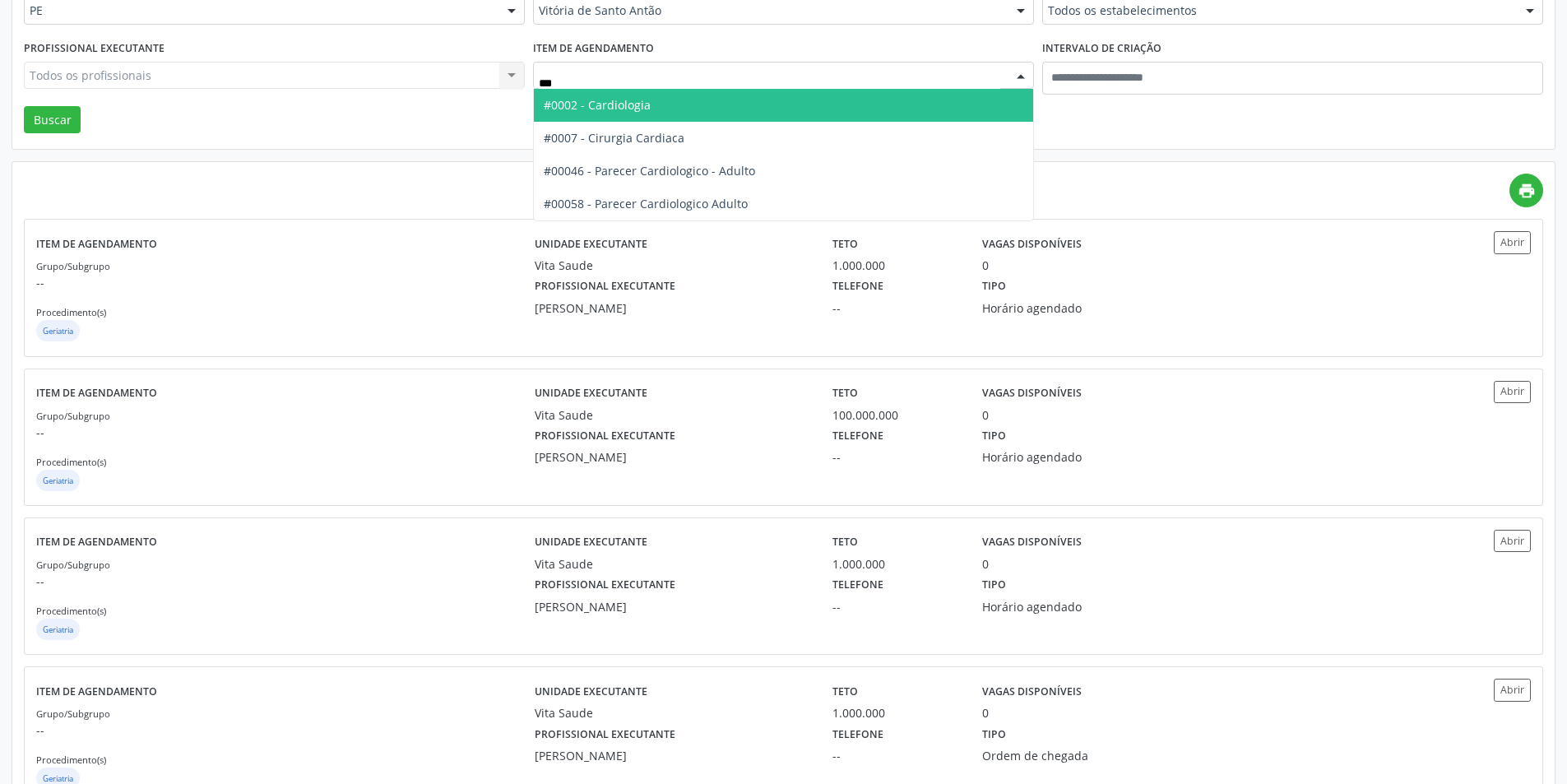
type input "****"
click at [633, 98] on span "#0002 - Cardiologia" at bounding box center [596, 104] width 107 height 15
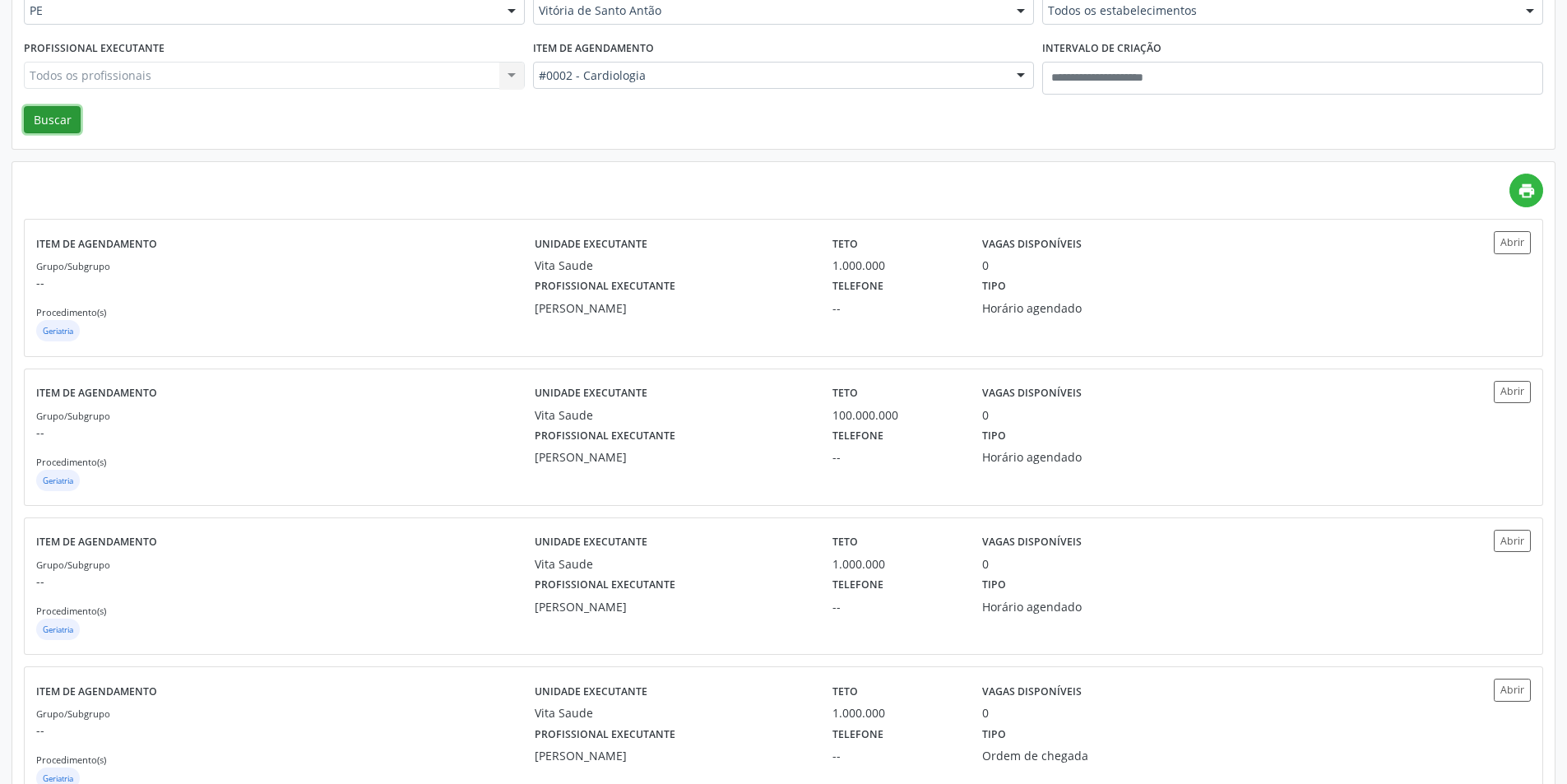
click at [53, 120] on button "Buscar" at bounding box center [52, 120] width 57 height 28
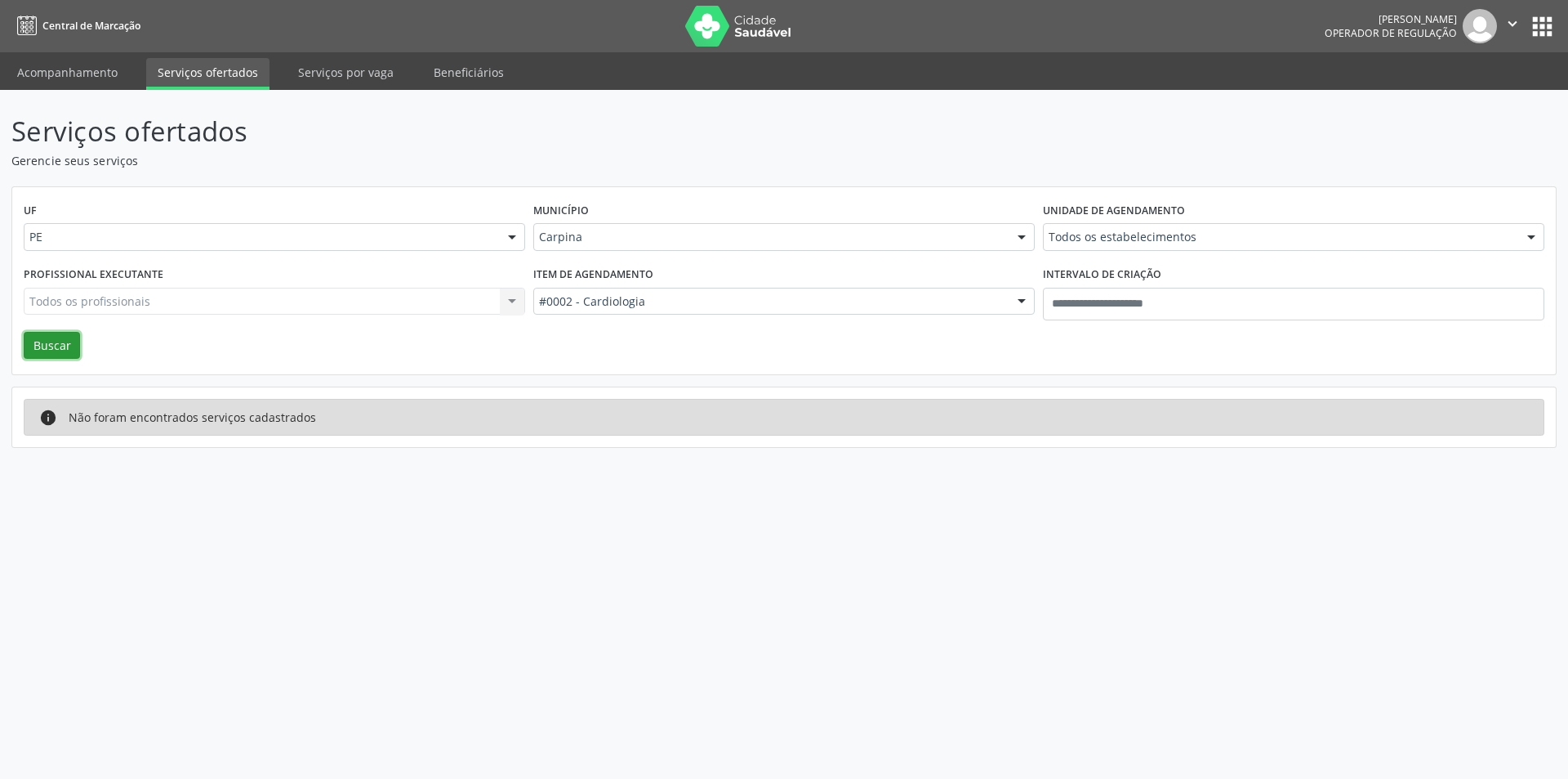
click at [47, 349] on button "Buscar" at bounding box center [52, 345] width 56 height 28
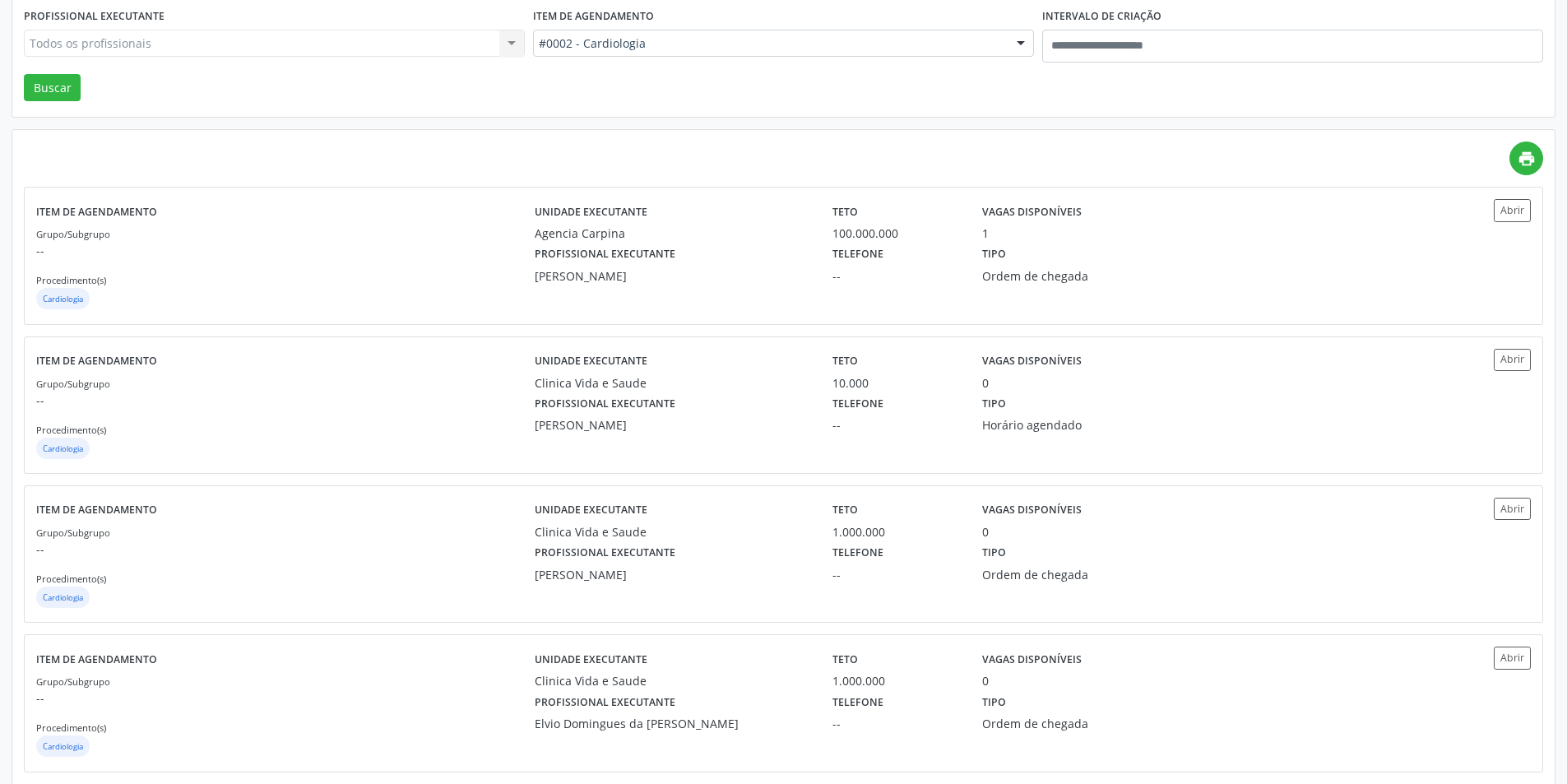
scroll to position [237, 0]
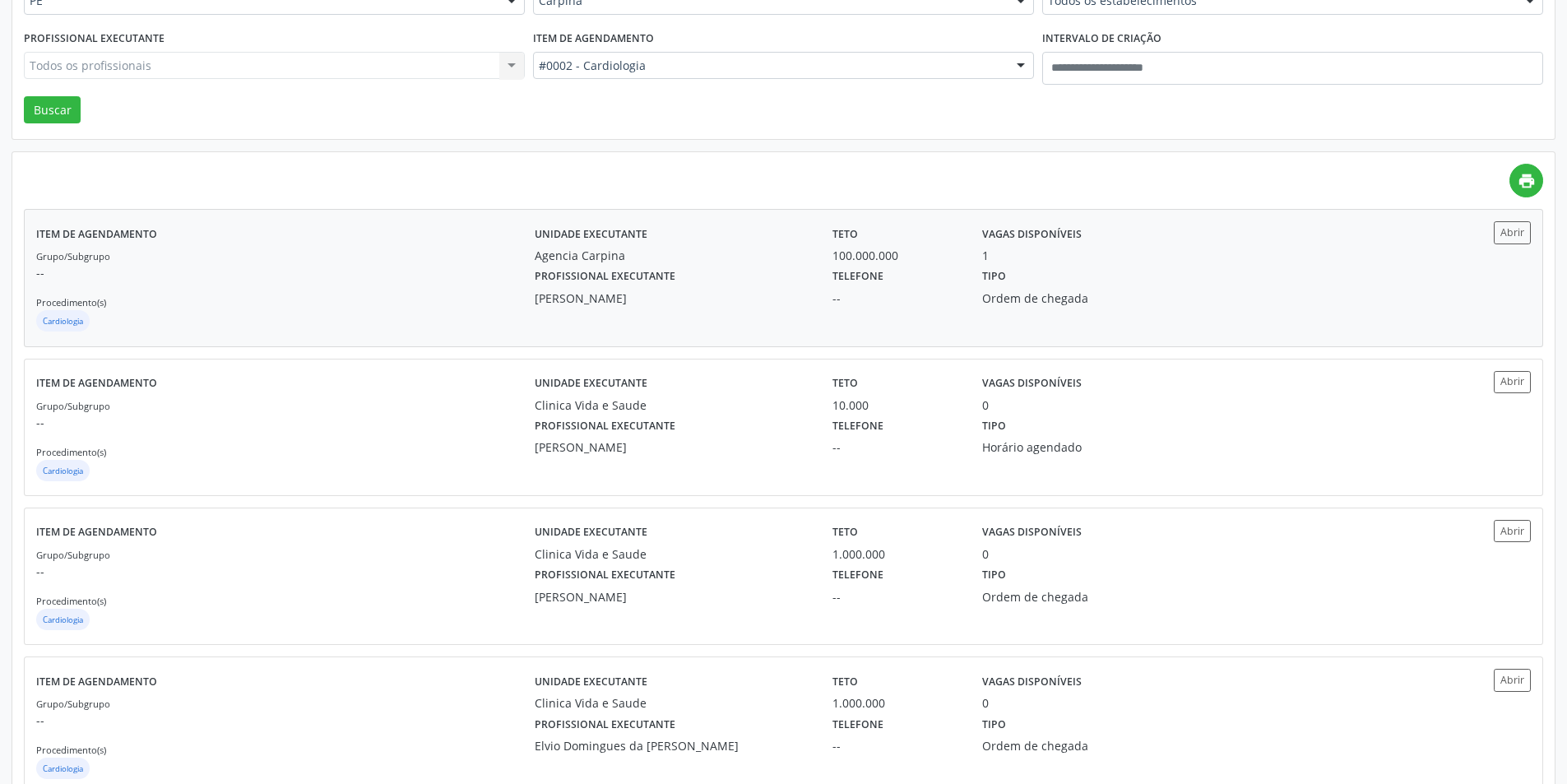
click at [1031, 298] on div "Ordem de chegada" at bounding box center [1082, 298] width 201 height 17
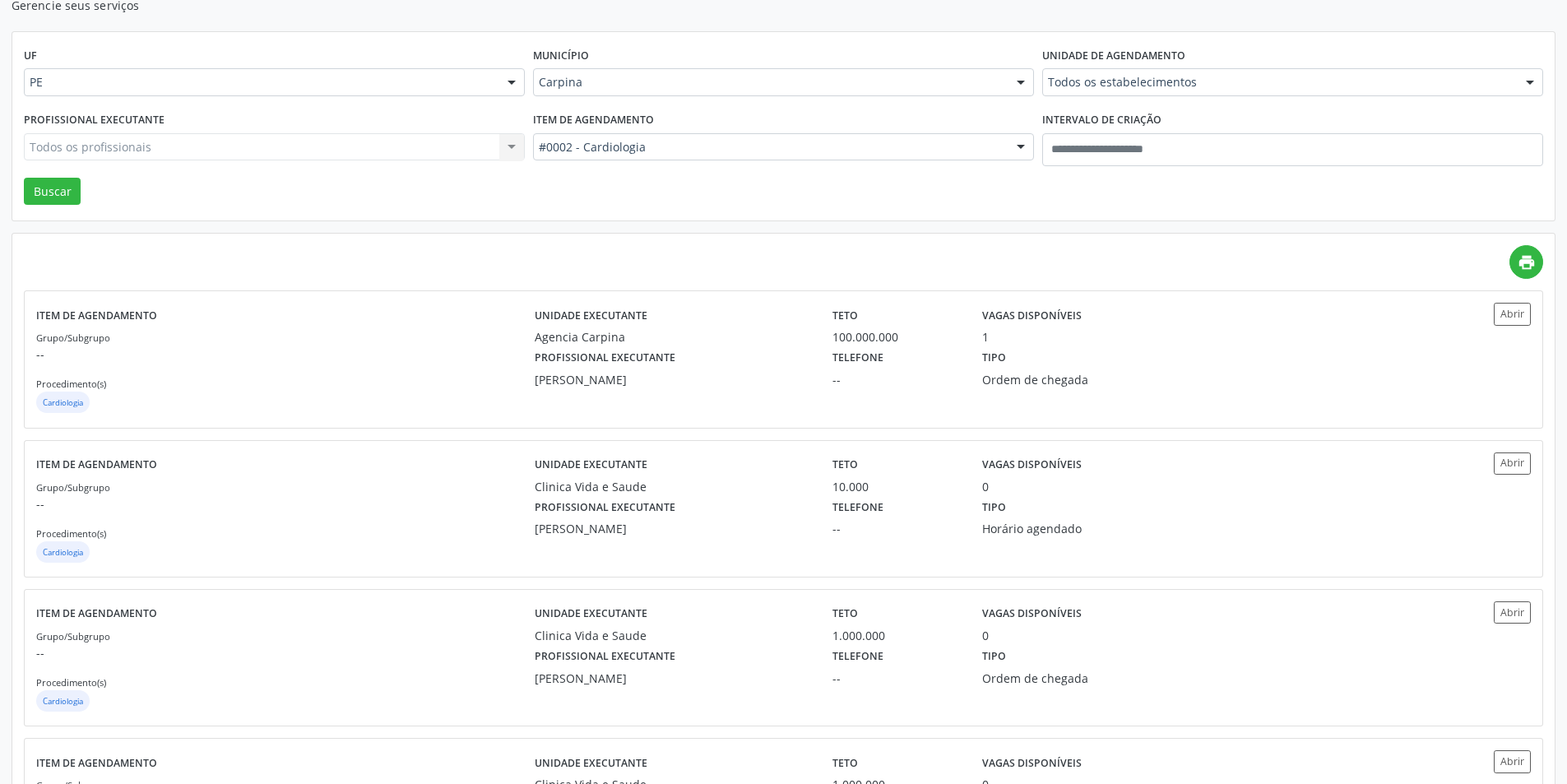
scroll to position [0, 0]
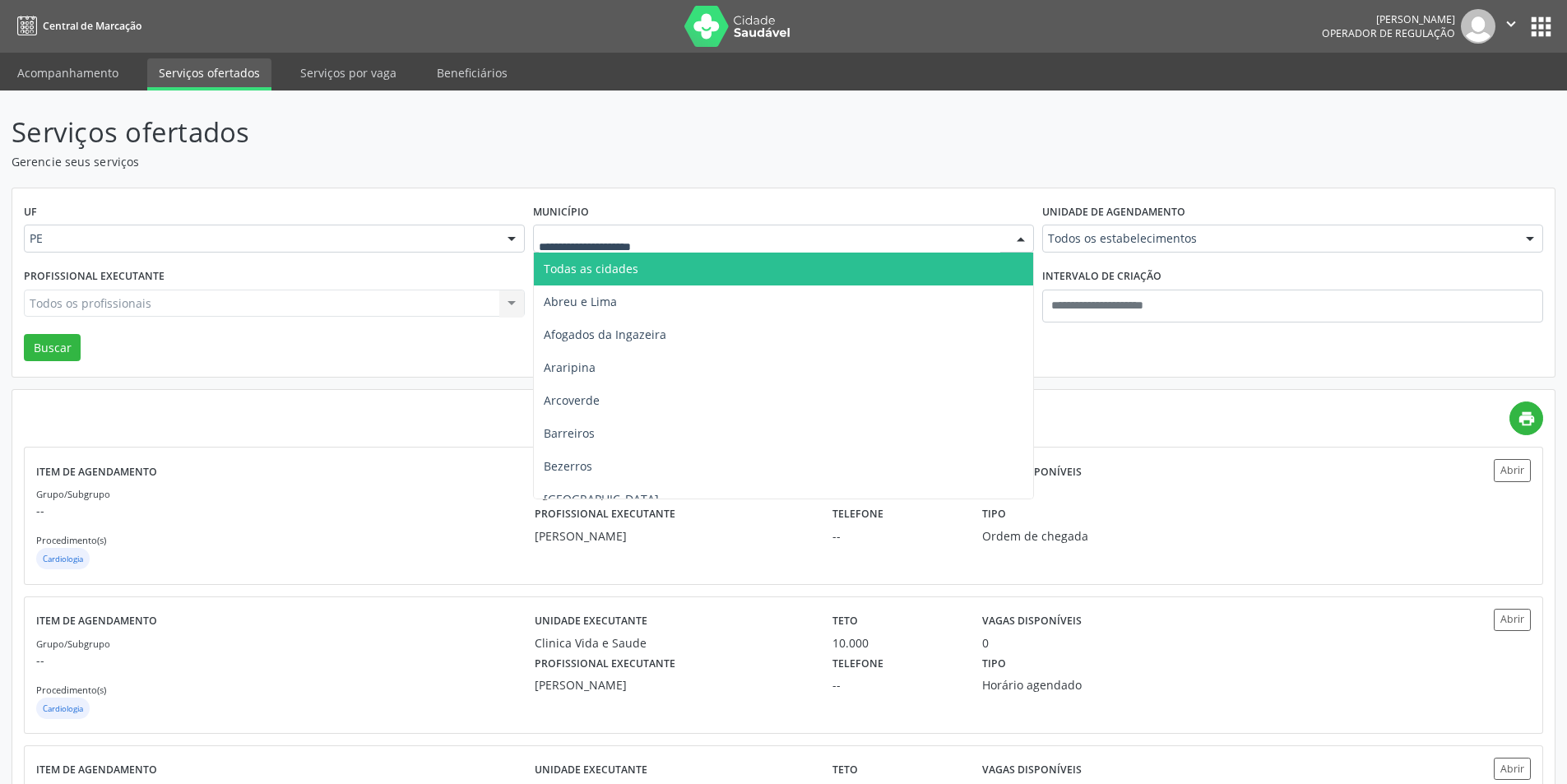
drag, startPoint x: 631, startPoint y: 229, endPoint x: 640, endPoint y: 240, distance: 14.2
click at [638, 234] on div at bounding box center [784, 238] width 501 height 28
type input "***"
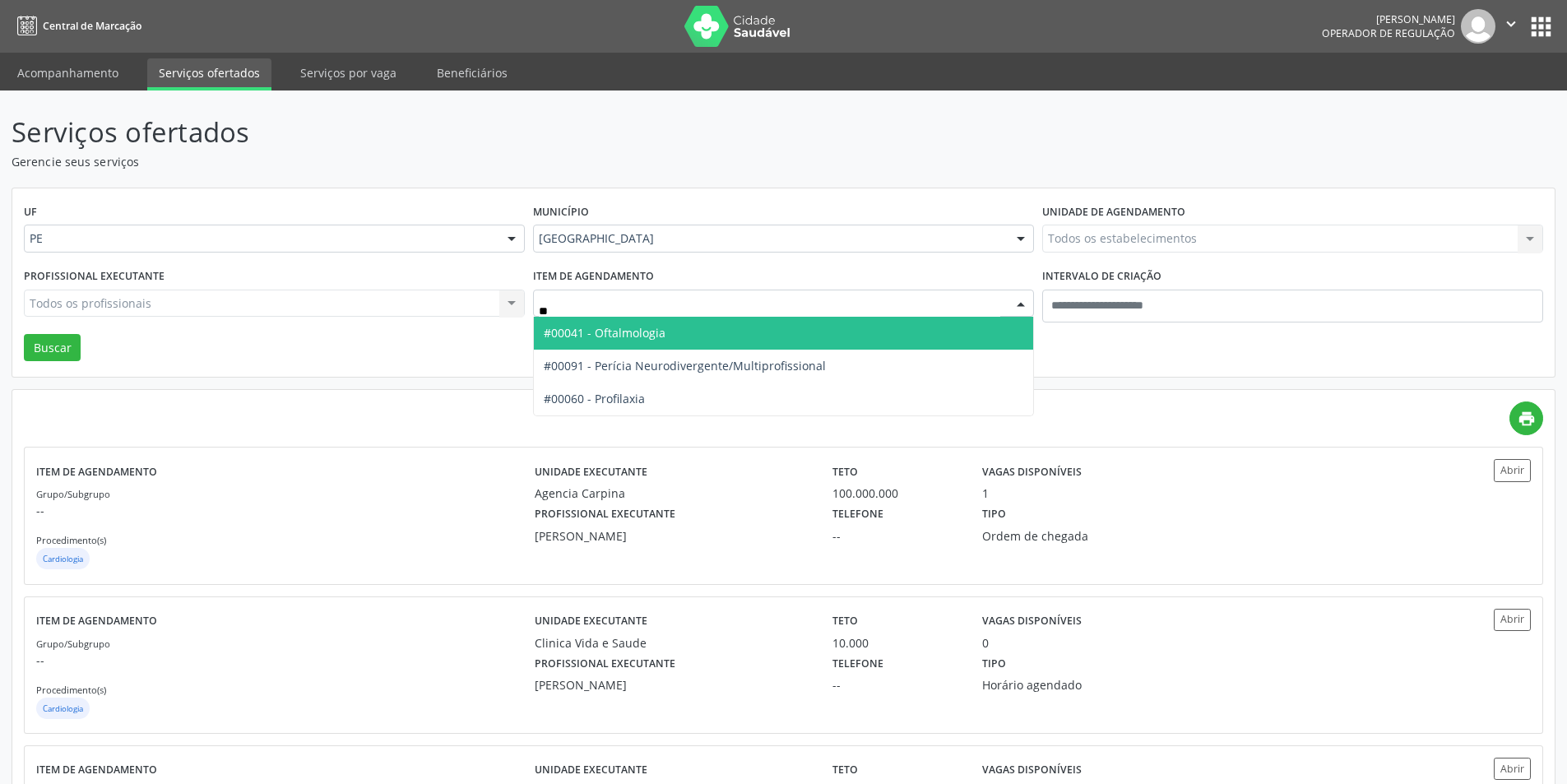
type input "***"
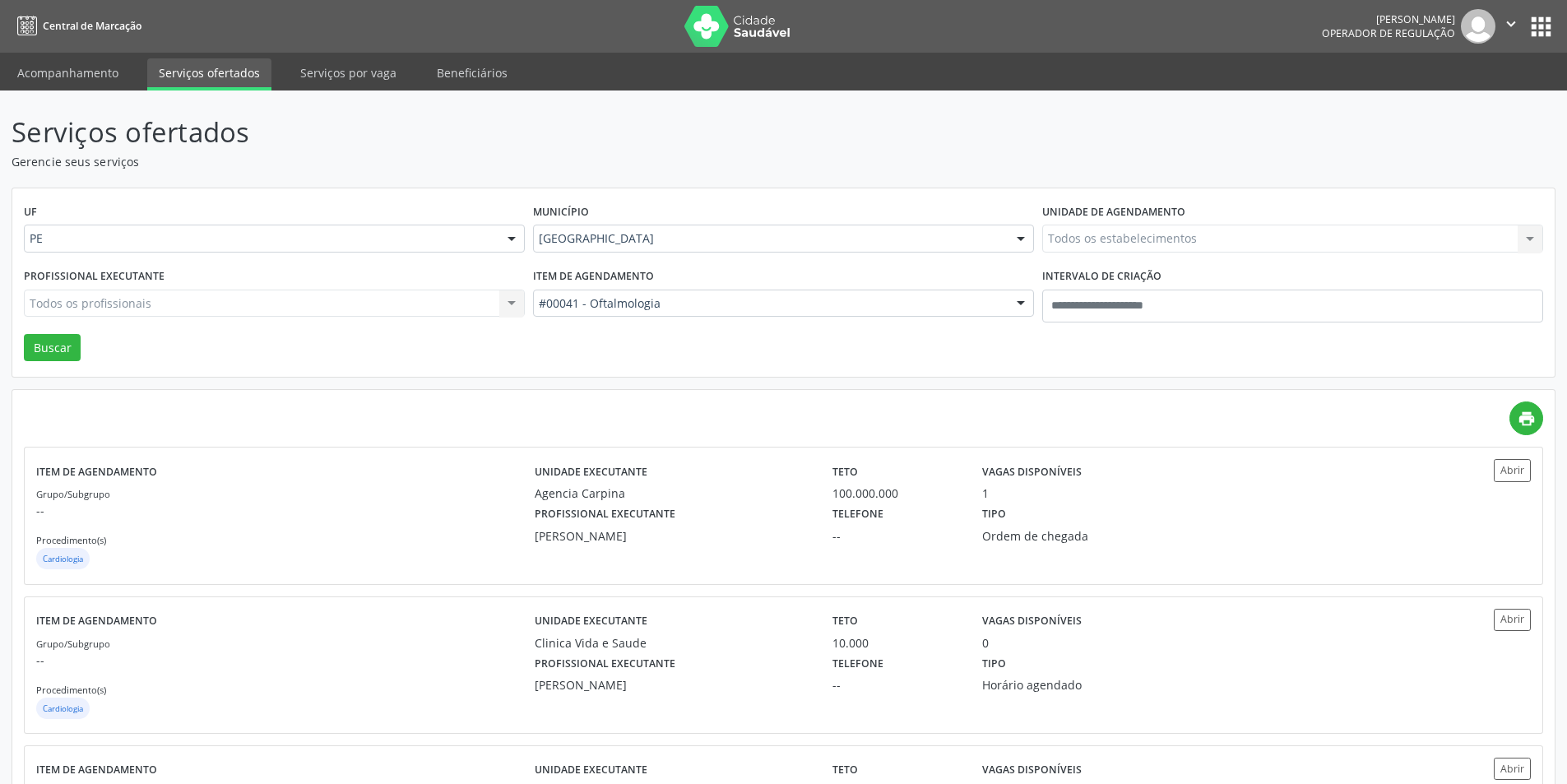
click at [1149, 235] on div "Todos os estabelecimentos Todos os estabelecimentos Agencia Carpina C e K Odont…" at bounding box center [1293, 238] width 501 height 28
click at [1146, 227] on div "Todos os estabelecimentos Todos os estabelecimentos Agencia Carpina C e K Odont…" at bounding box center [1293, 238] width 501 height 28
click at [1097, 246] on div "Todos os estabelecimentos Todos os estabelecimentos Agencia Carpina C e K Odont…" at bounding box center [1293, 238] width 501 height 28
click at [1105, 239] on div "Todos os estabelecimentos Todos os estabelecimentos Agencia Carpina C e K Odont…" at bounding box center [1293, 238] width 501 height 28
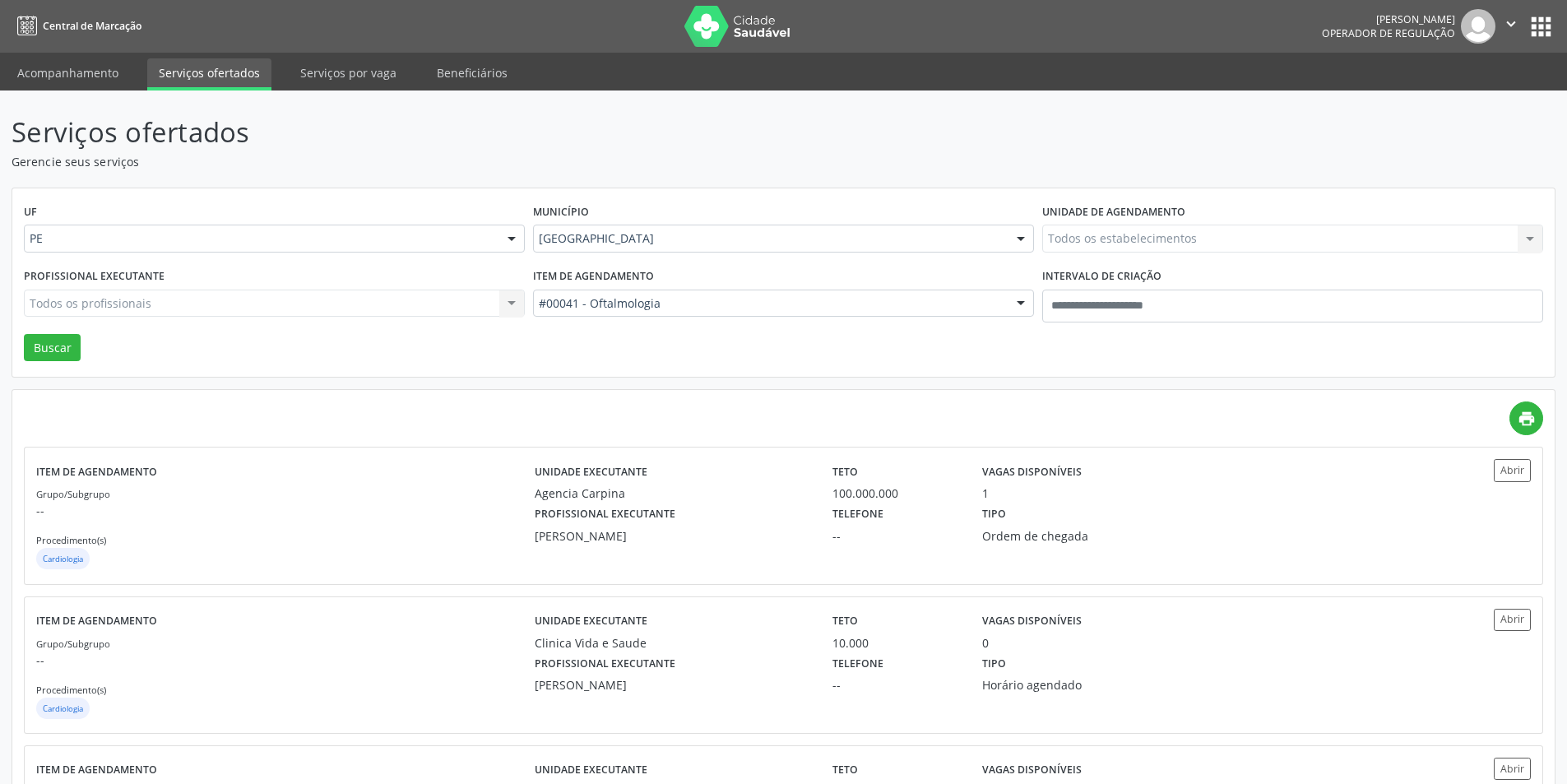
click at [1109, 236] on div "Todos os estabelecimentos Todos os estabelecimentos Agencia Carpina C e K Odont…" at bounding box center [1293, 238] width 501 height 28
drag, startPoint x: 1061, startPoint y: 258, endPoint x: 963, endPoint y: 324, distance: 118.2
click at [1061, 259] on div "Unidade de agendamento Todos os estabelecimentos Todos os estabelecimentos Agen…" at bounding box center [1293, 231] width 509 height 64
click at [995, 343] on div "UF PE PE Nenhum resultado encontrado para: " " Não há nenhuma opção para ser ex…" at bounding box center [784, 282] width 1543 height 189
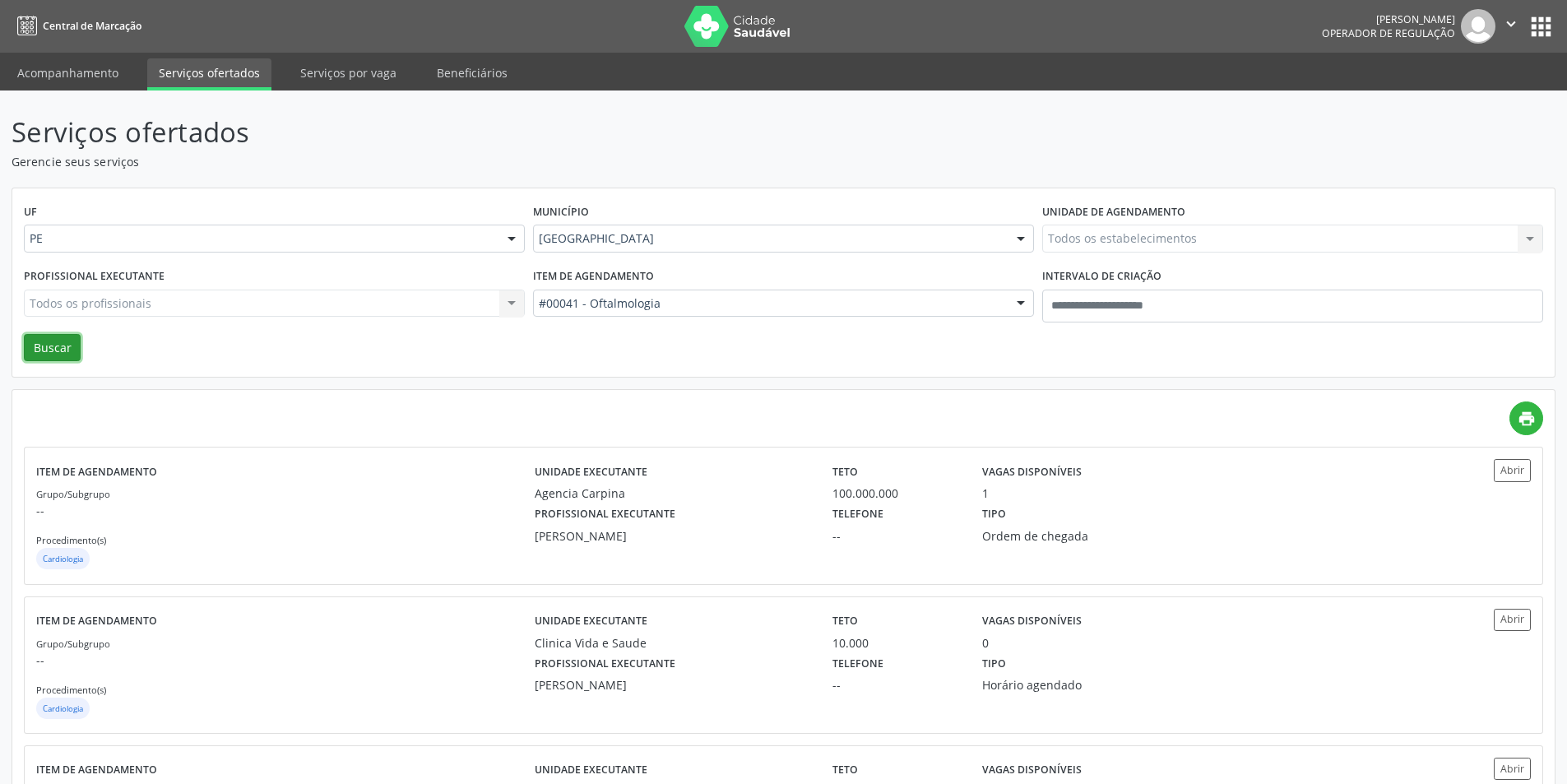
click at [57, 348] on button "Buscar" at bounding box center [52, 347] width 57 height 28
click at [1115, 238] on div "Todos os estabelecimentos Todos os estabelecimentos Agencia Carpina C e K Odont…" at bounding box center [1293, 238] width 501 height 28
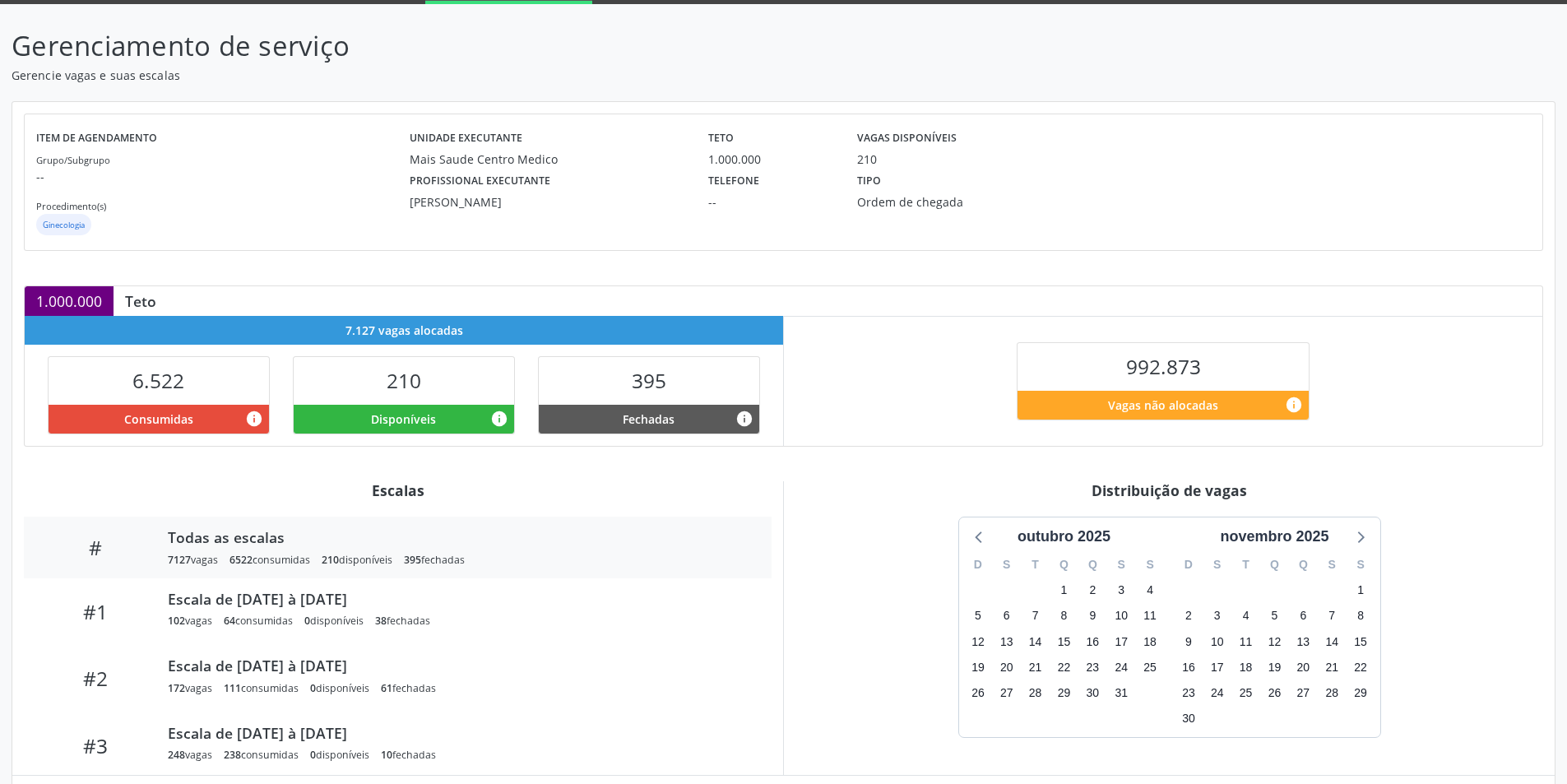
scroll to position [258, 0]
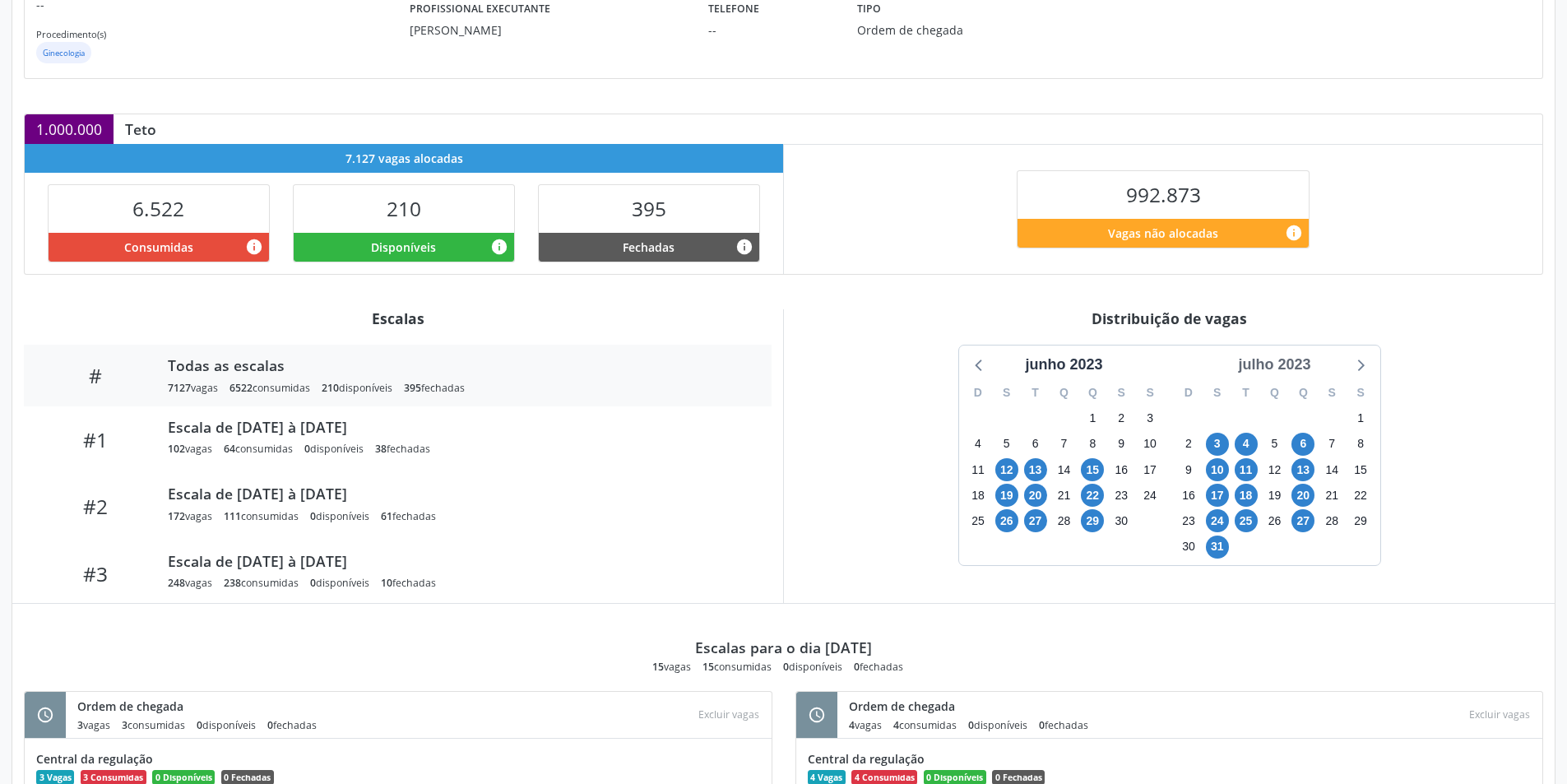
click at [1299, 364] on div "julho 2023" at bounding box center [1274, 364] width 85 height 22
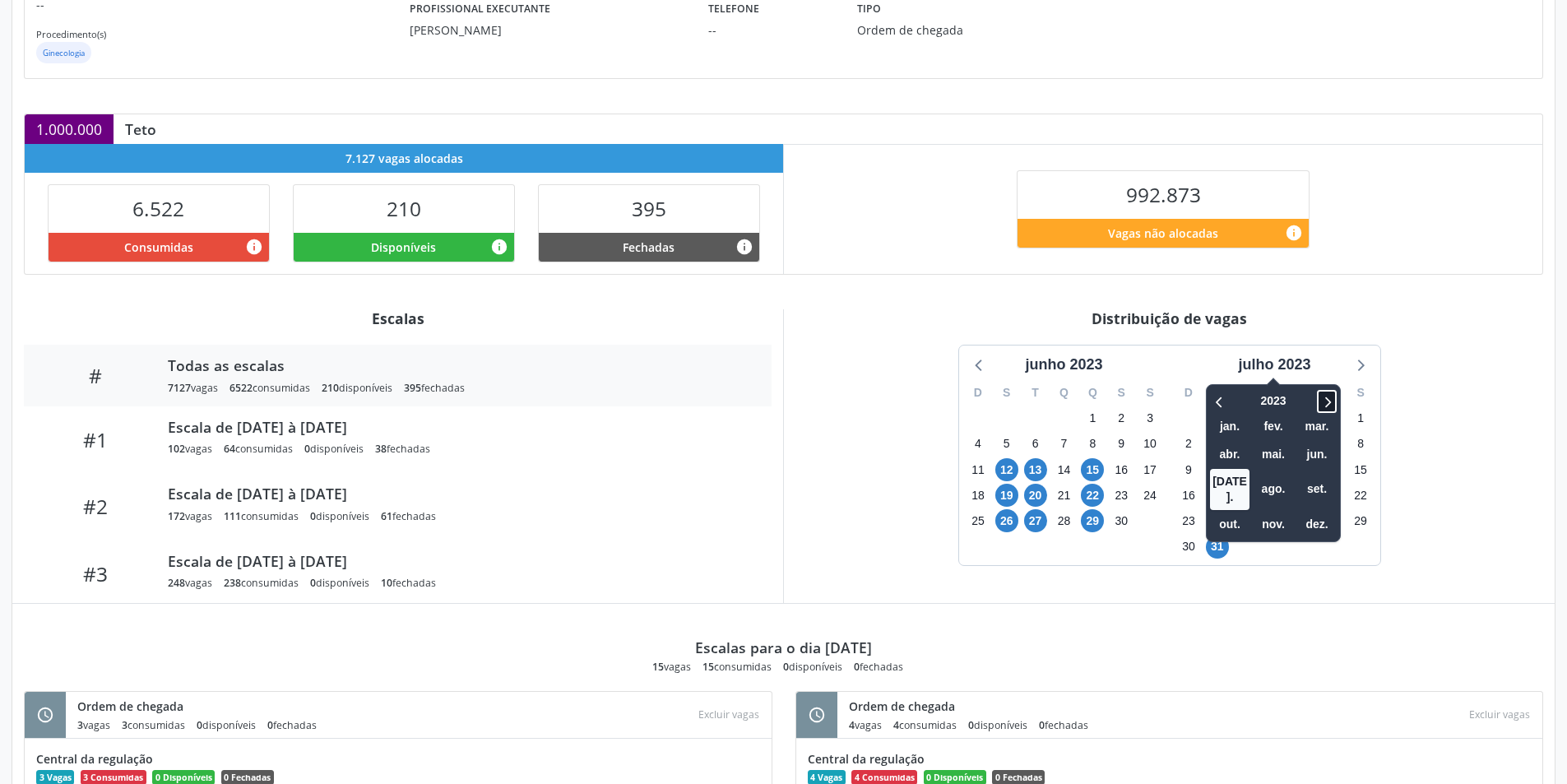
click at [1322, 401] on icon at bounding box center [1327, 401] width 16 height 20
click at [1221, 396] on icon at bounding box center [1220, 401] width 16 height 20
click at [1286, 512] on span "nov." at bounding box center [1274, 524] width 40 height 25
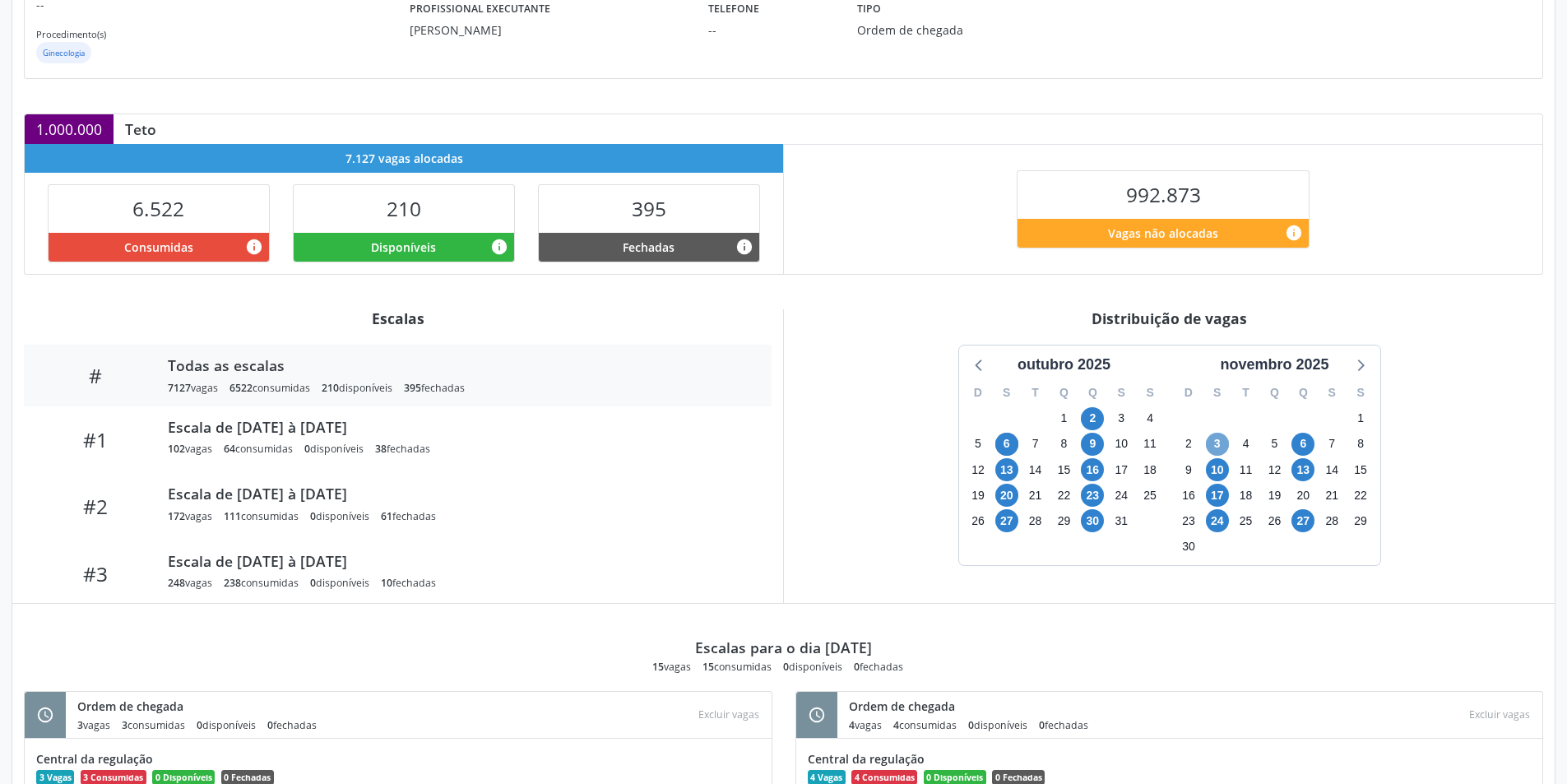
click at [1215, 436] on span "3" at bounding box center [1218, 444] width 23 height 23
click at [1303, 472] on span "13" at bounding box center [1303, 469] width 23 height 23
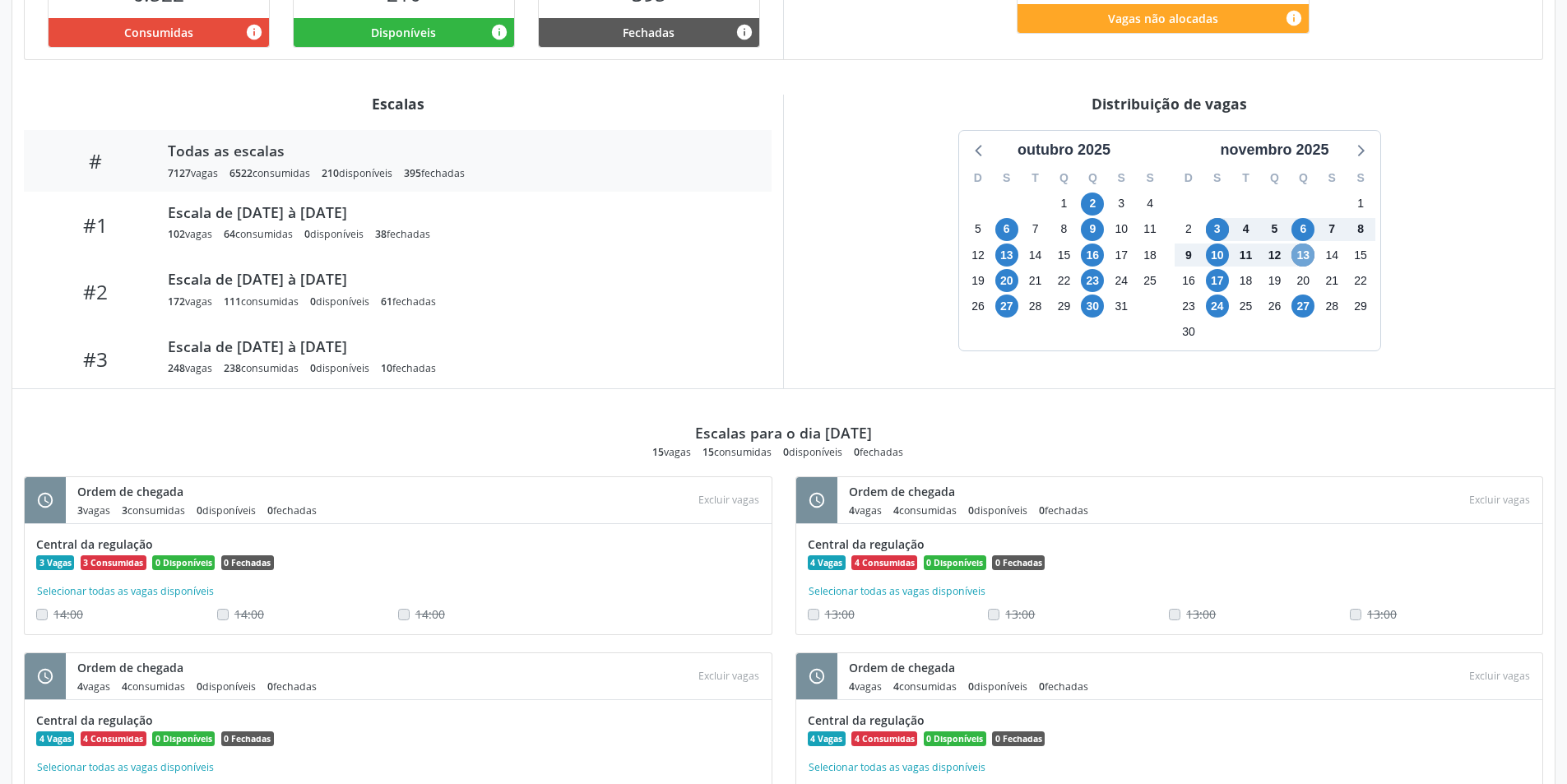
scroll to position [0, 0]
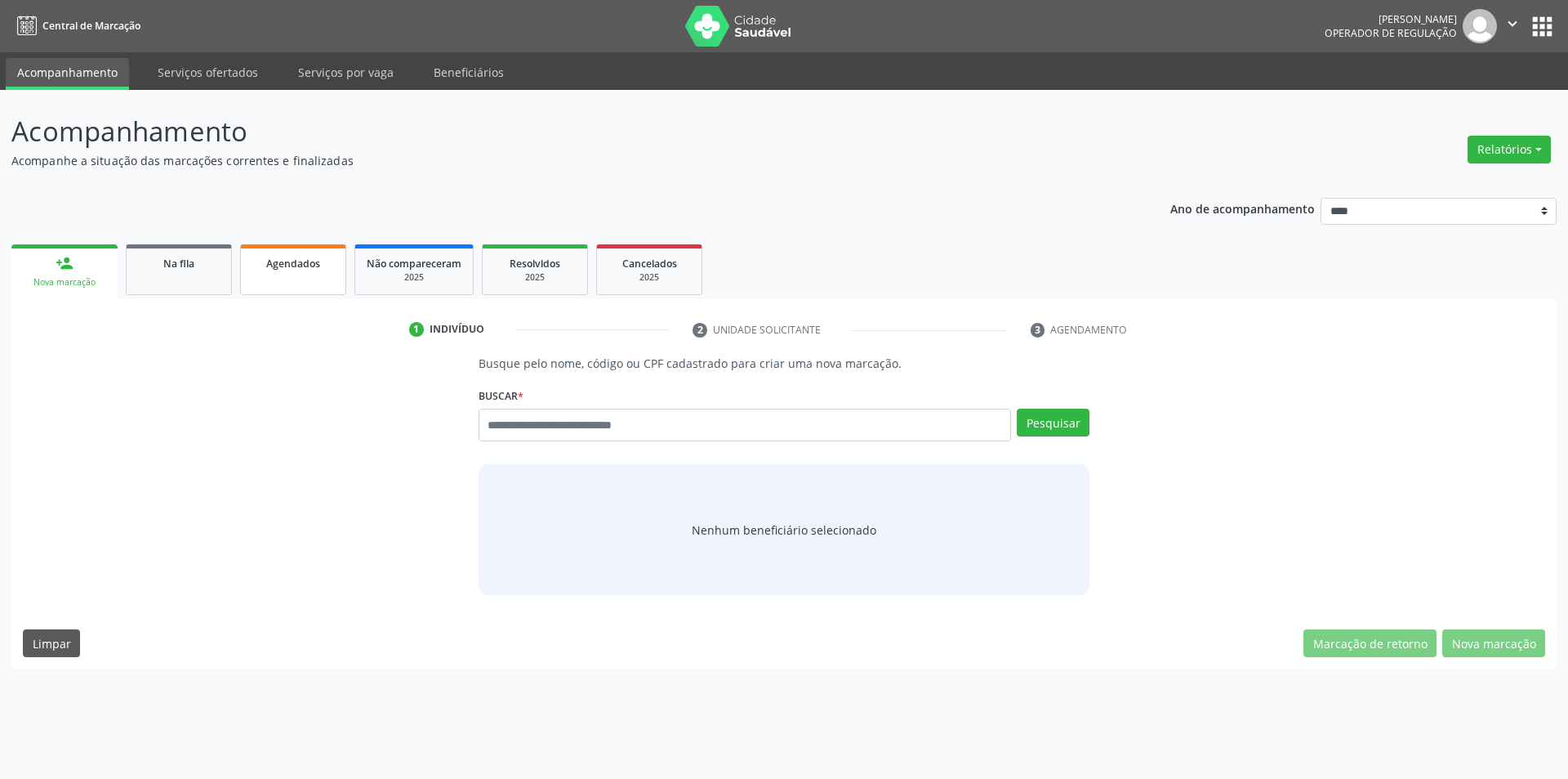
click at [321, 271] on div "Agendados" at bounding box center [293, 262] width 81 height 17
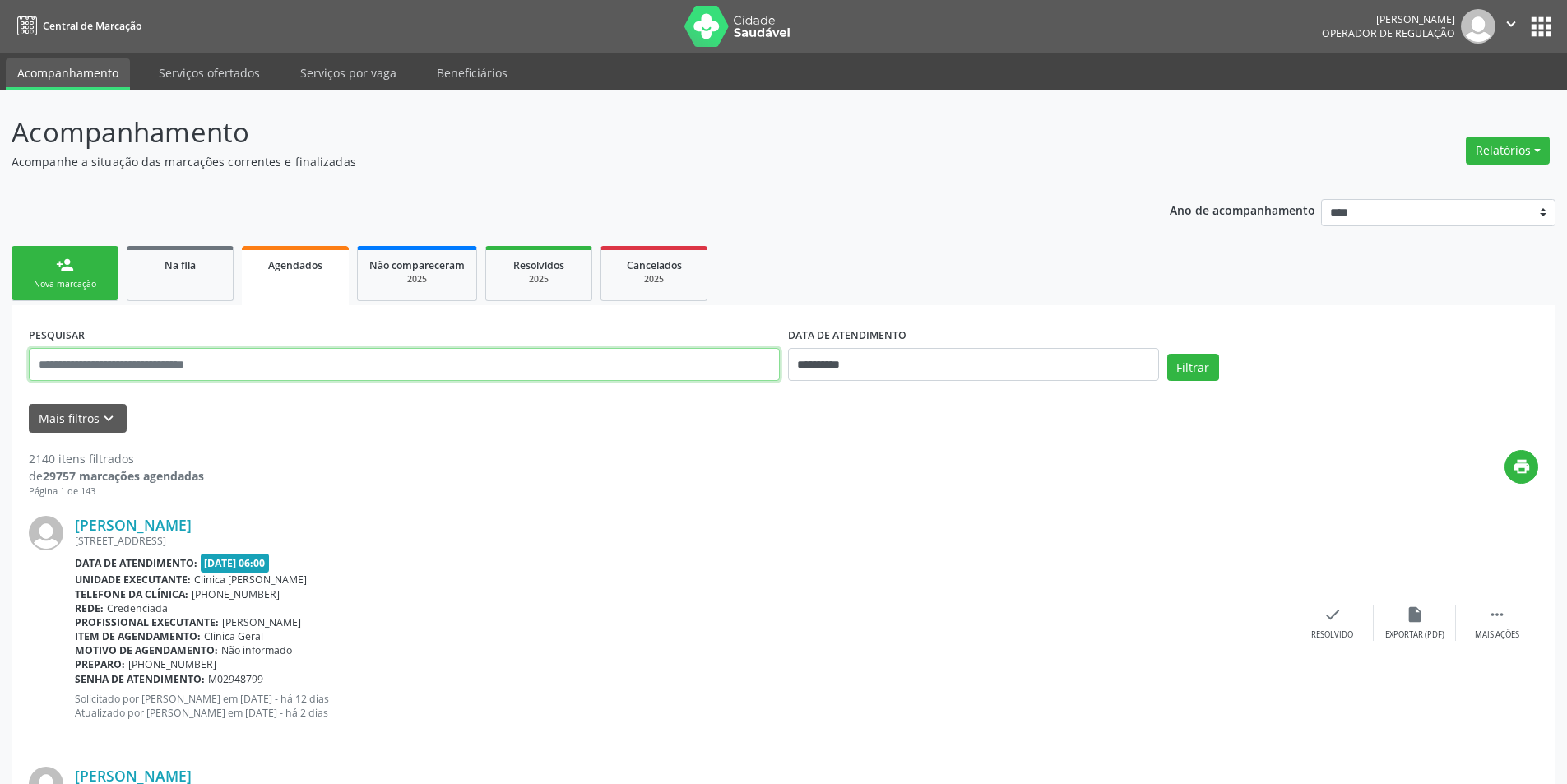
click at [521, 371] on input "text" at bounding box center [404, 364] width 751 height 33
paste input "**********"
type input "**********"
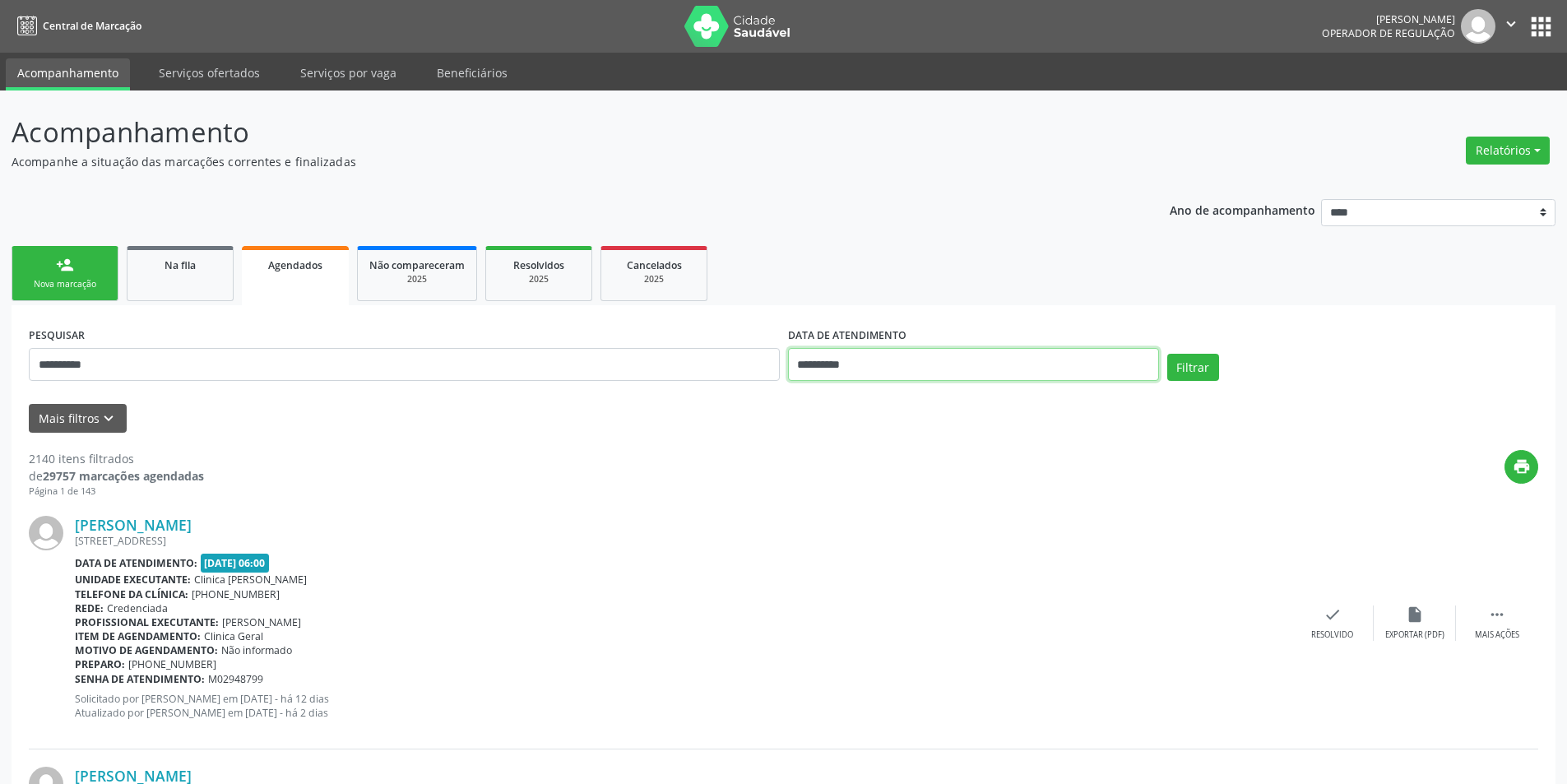
click at [964, 349] on input "**********" at bounding box center [973, 364] width 371 height 33
click at [873, 547] on span "21" at bounding box center [878, 549] width 32 height 32
type input "**********"
click at [873, 547] on span "21" at bounding box center [878, 549] width 32 height 32
click at [1188, 373] on button "Filtrar" at bounding box center [1194, 367] width 52 height 28
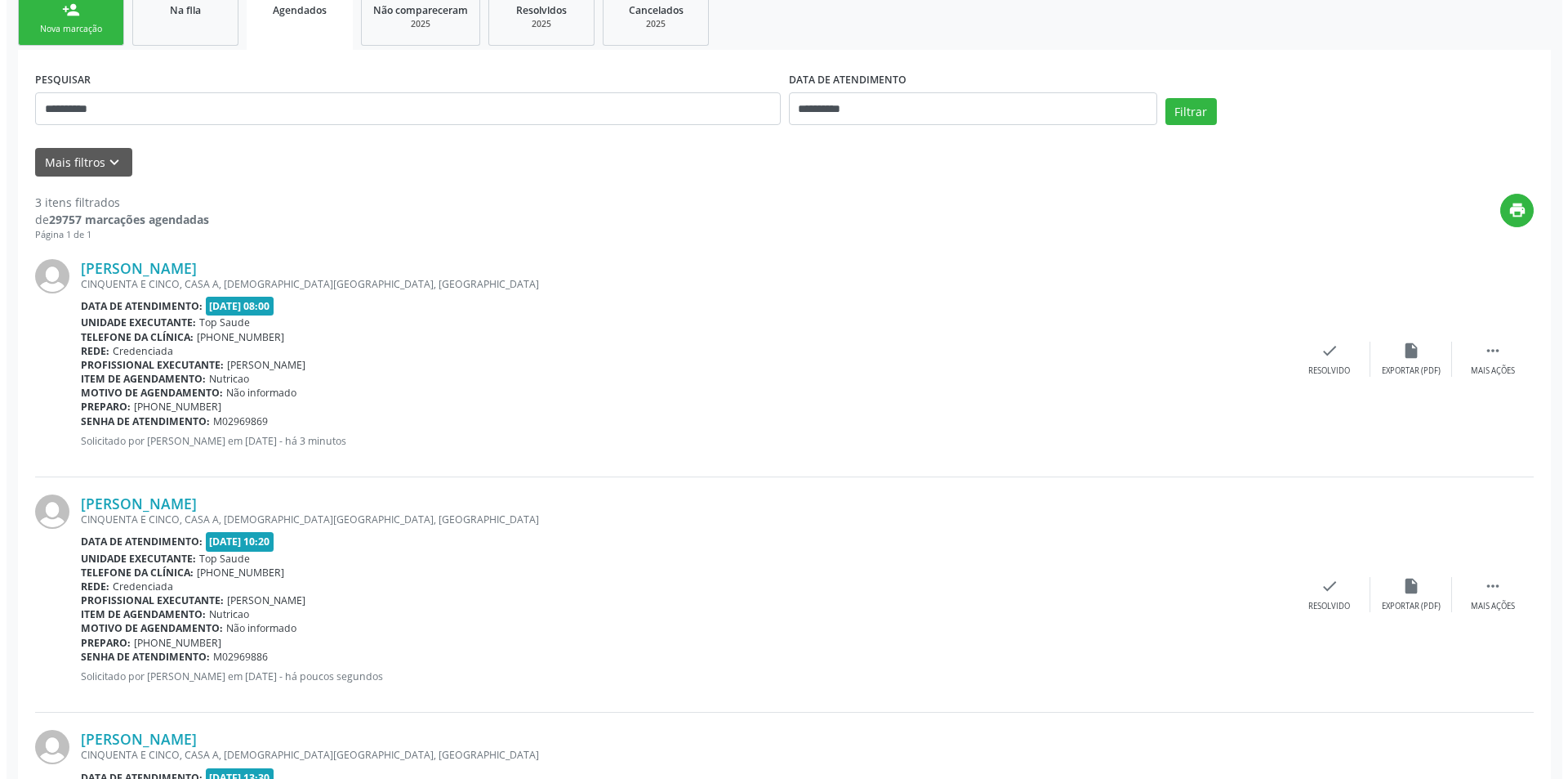
scroll to position [327, 0]
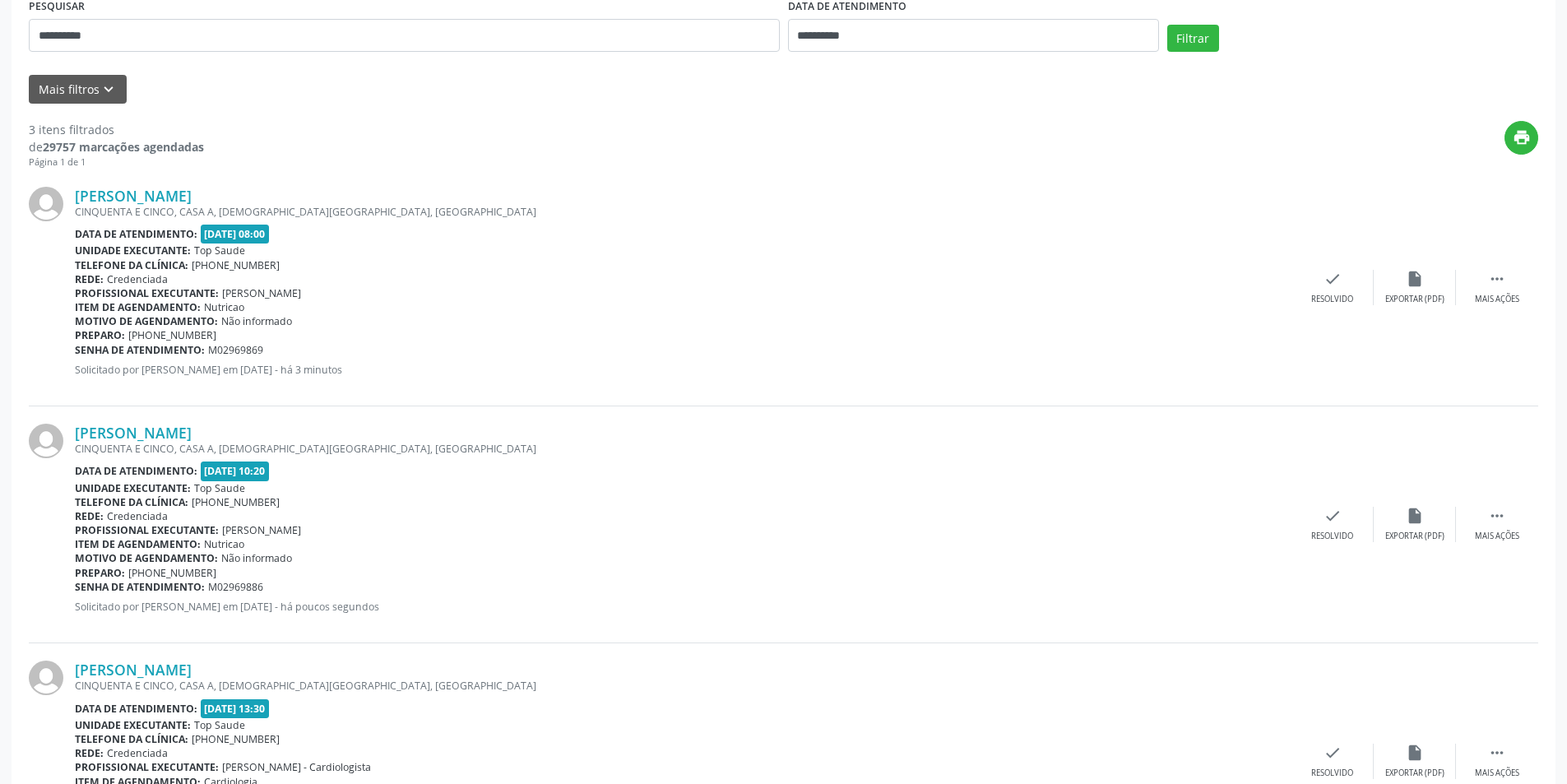
click at [1539, 291] on div "**********" at bounding box center [784, 435] width 1545 height 920
click at [1505, 291] on div " Mais ações" at bounding box center [1497, 287] width 82 height 35
click at [1251, 290] on div "cancel Cancelar" at bounding box center [1249, 287] width 82 height 35
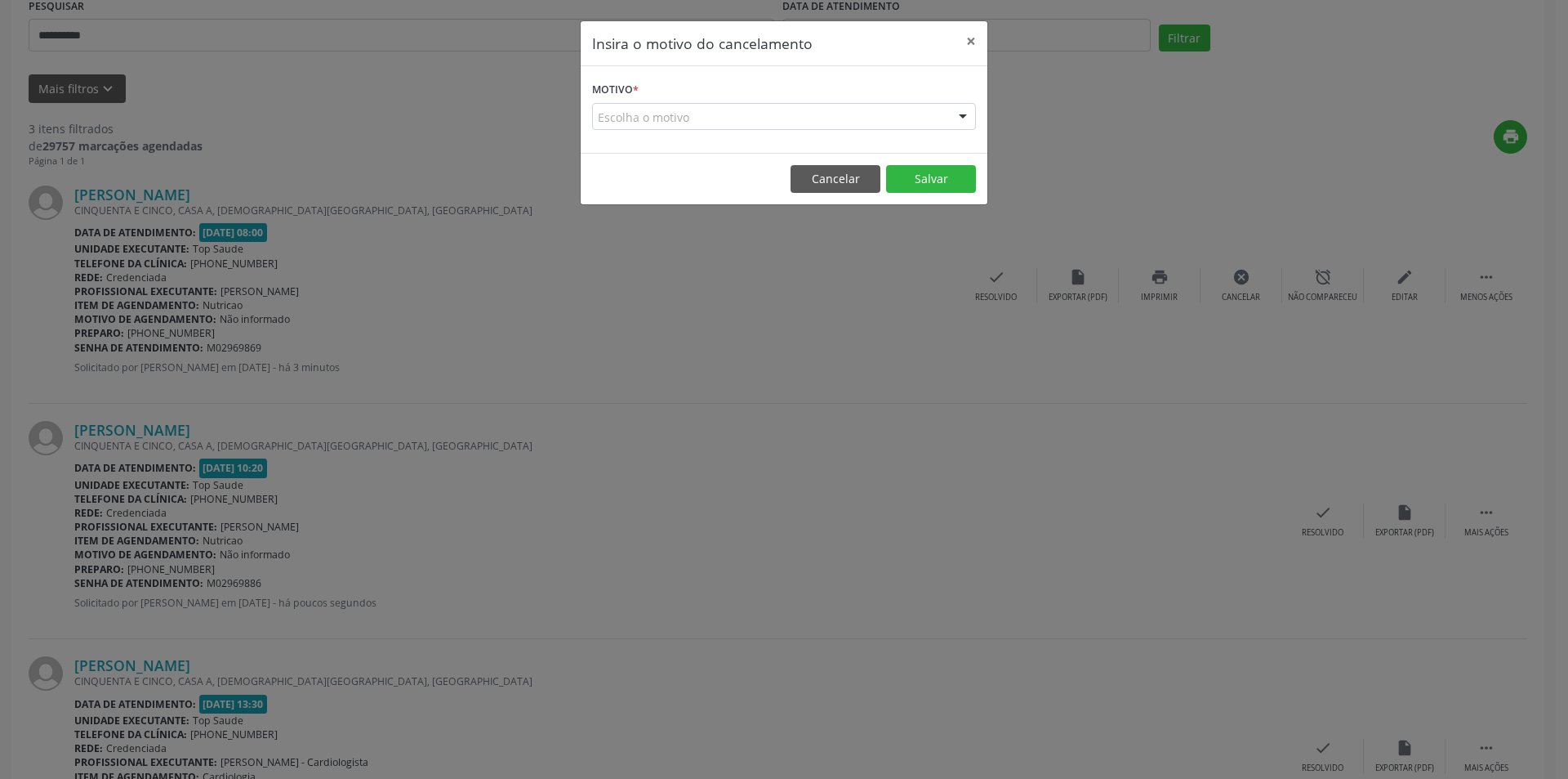
click at [906, 113] on div "Escolha o motivo" at bounding box center [784, 116] width 384 height 28
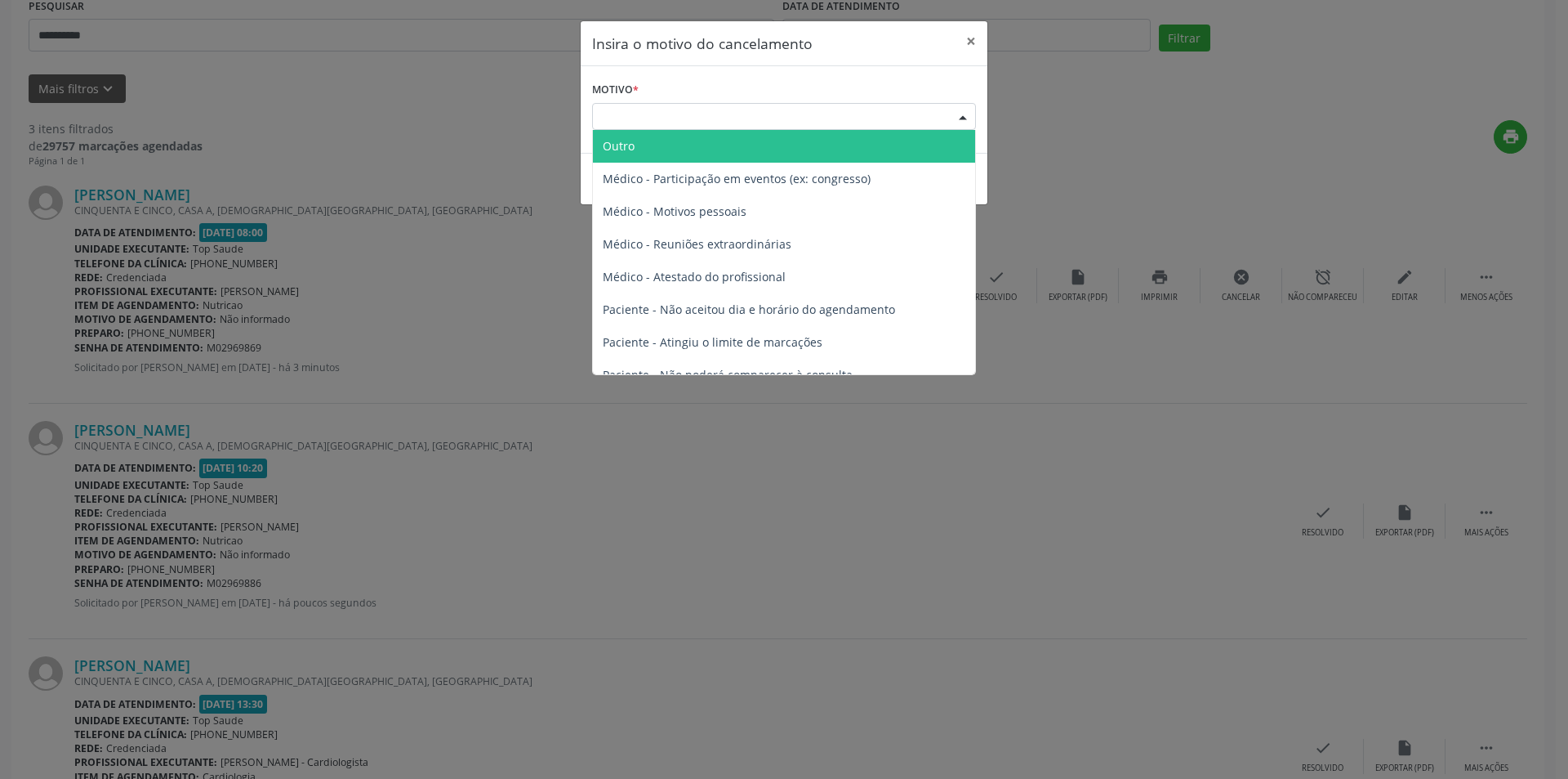
click at [722, 152] on span "Outro" at bounding box center [784, 146] width 382 height 33
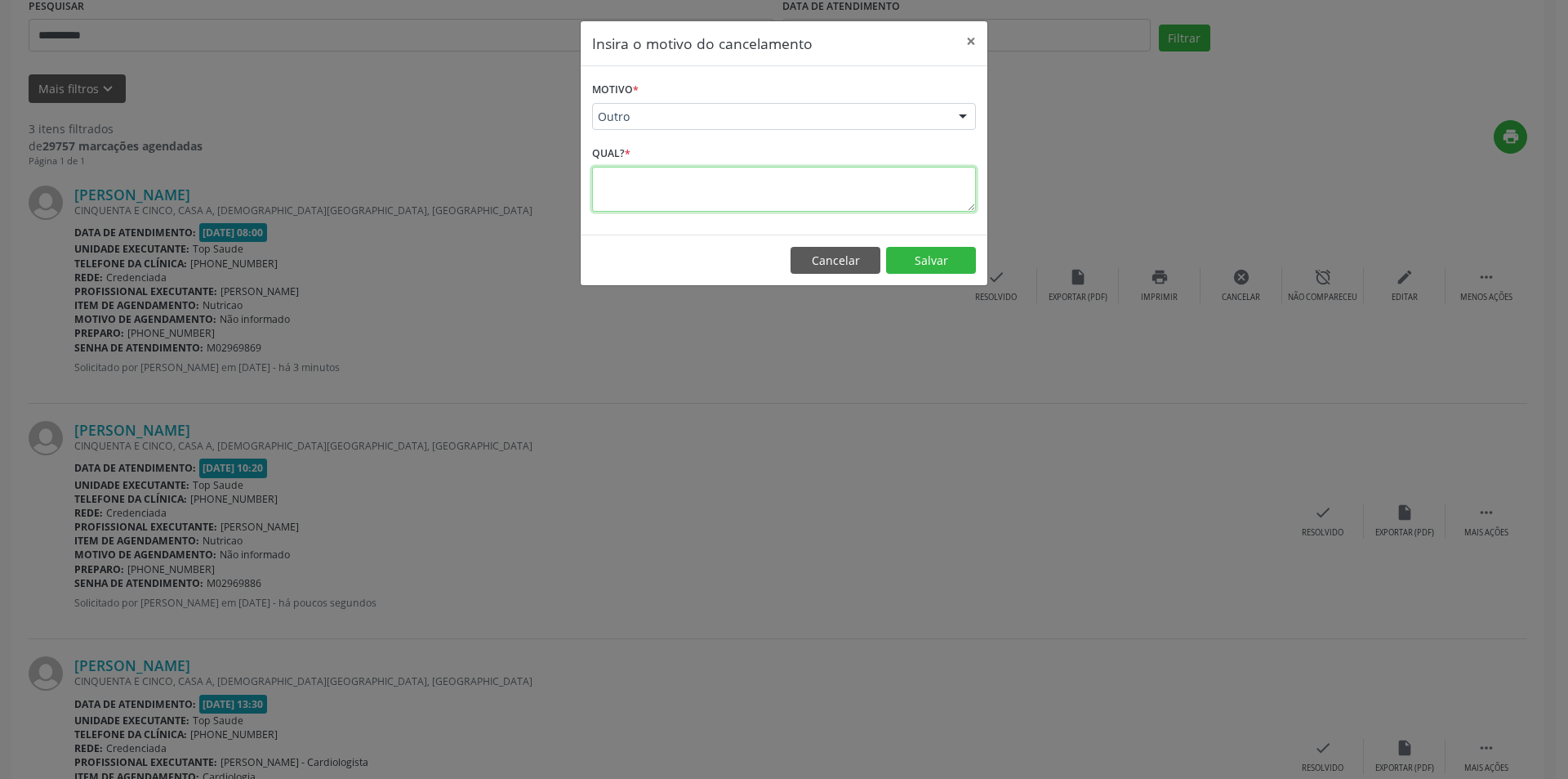
click at [669, 202] on textarea at bounding box center [784, 189] width 384 height 45
paste textarea "**********"
type textarea "**********"
click at [930, 255] on button "Salvar" at bounding box center [930, 260] width 90 height 28
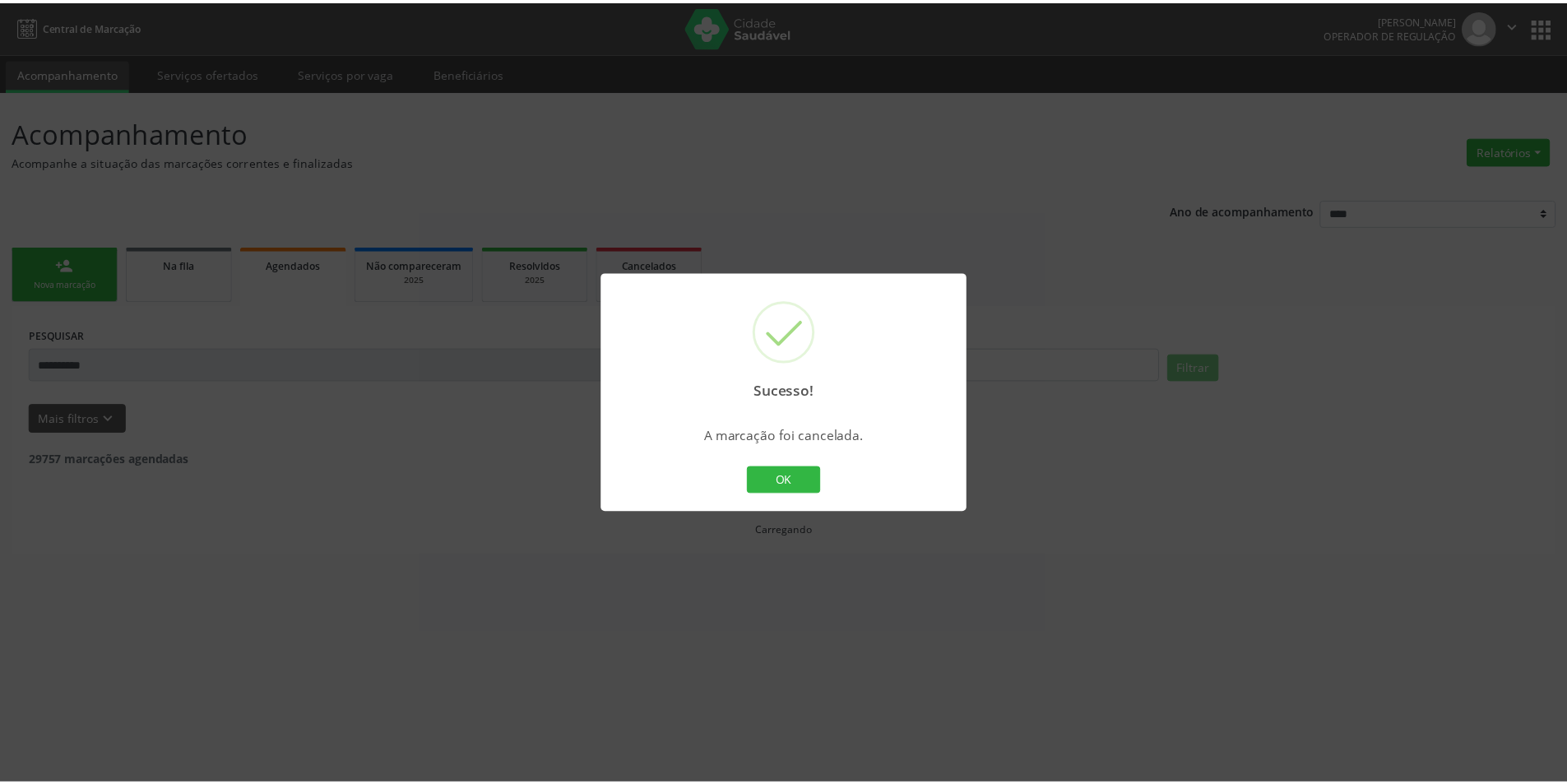
scroll to position [0, 0]
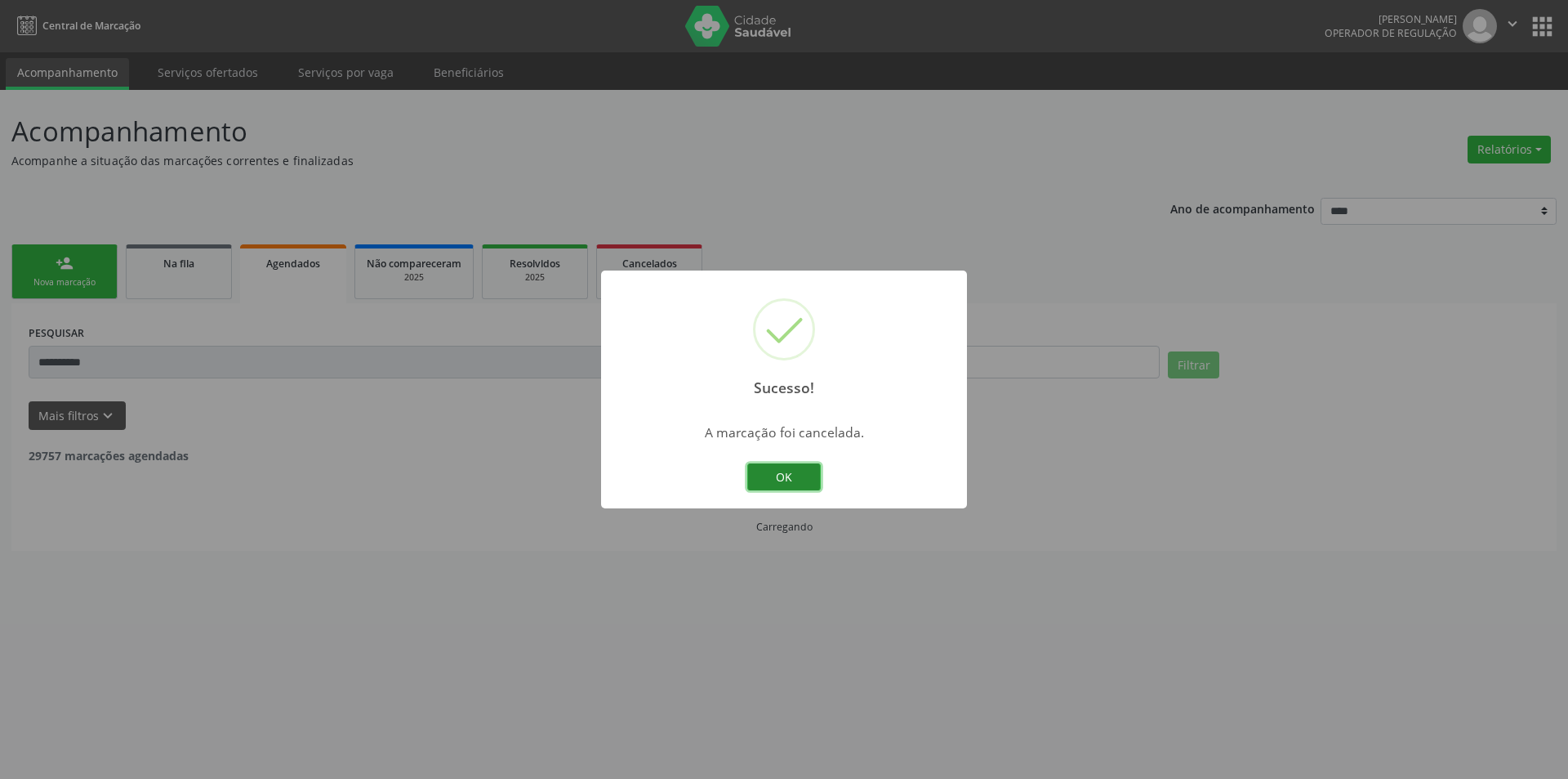
click at [805, 469] on button "OK" at bounding box center [784, 477] width 73 height 28
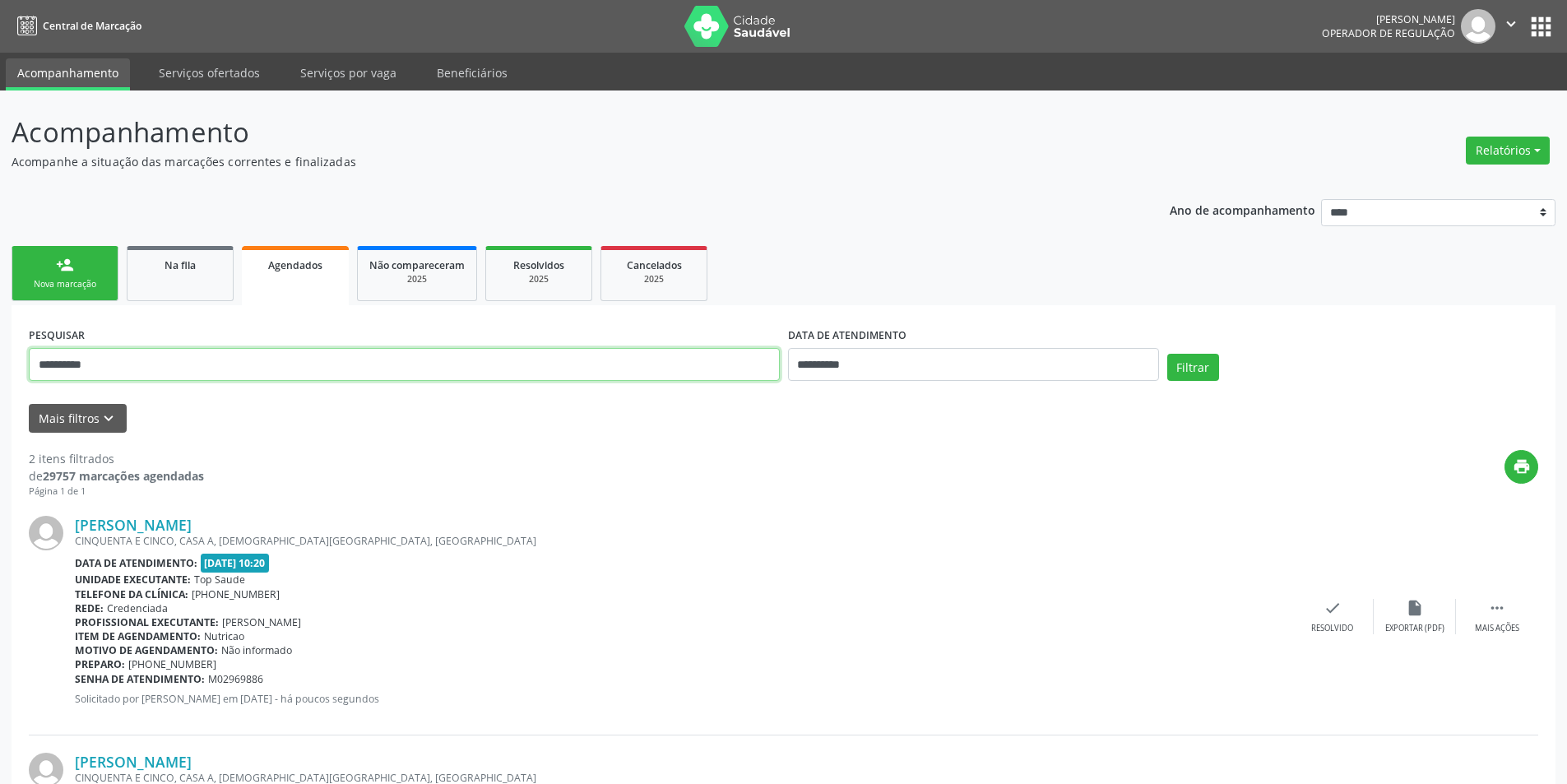
click at [406, 365] on input "**********" at bounding box center [404, 364] width 751 height 33
paste input "text"
type input "**********"
click at [864, 370] on input "**********" at bounding box center [973, 364] width 371 height 33
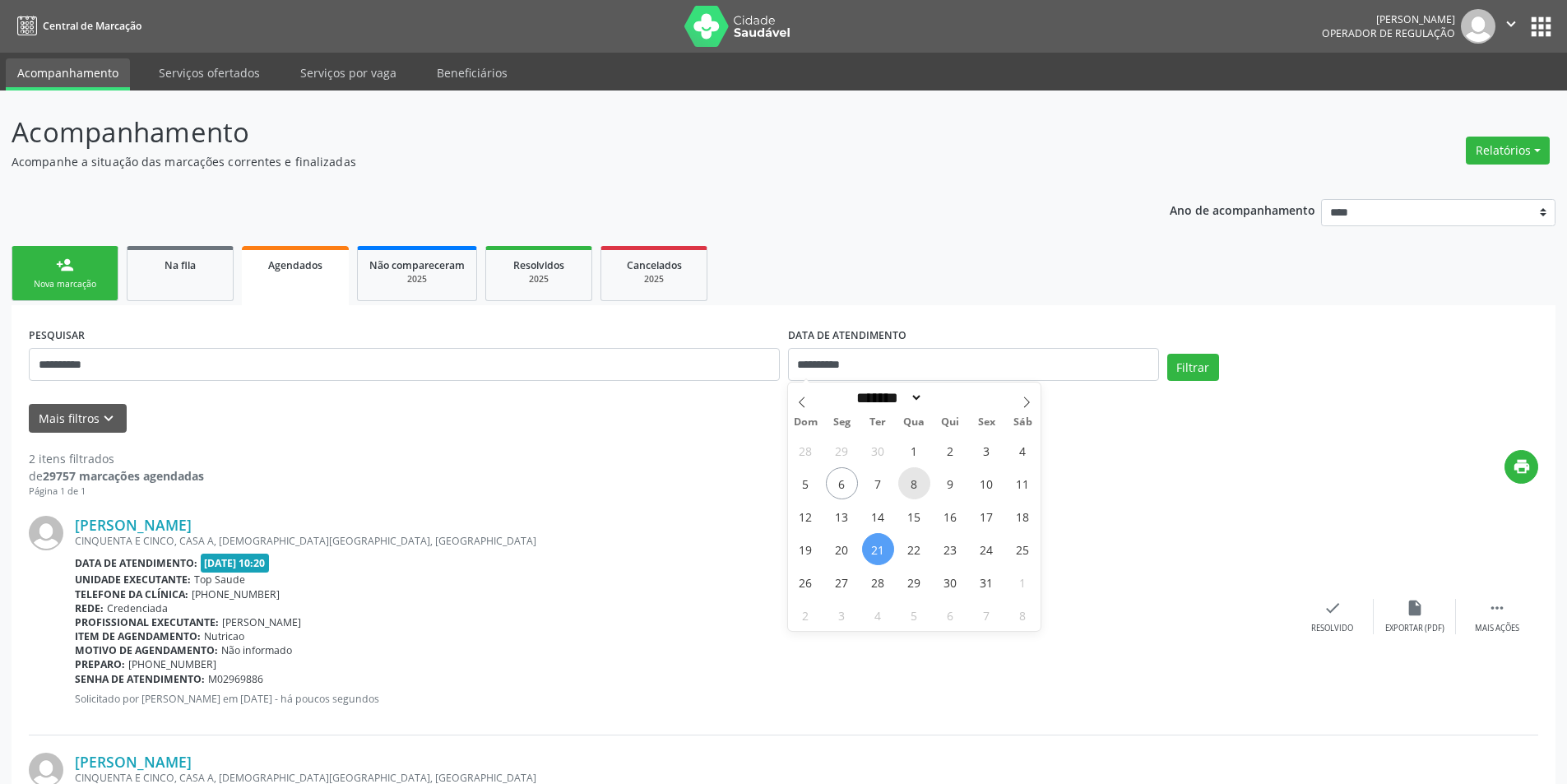
click at [918, 483] on span "8" at bounding box center [915, 483] width 32 height 32
type input "**********"
click at [808, 398] on span at bounding box center [801, 396] width 28 height 28
select select "*"
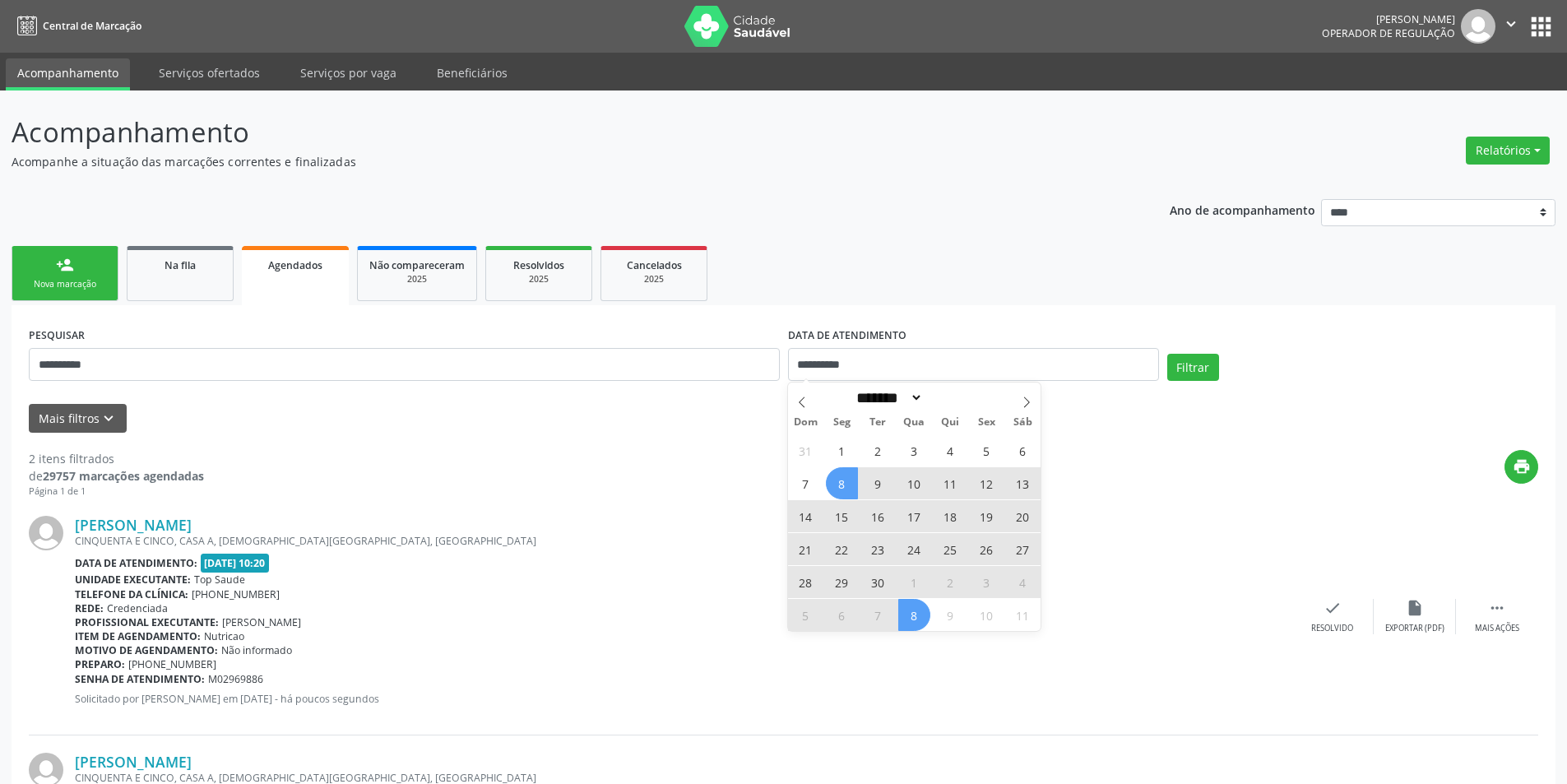
click at [841, 485] on span "8" at bounding box center [842, 483] width 32 height 32
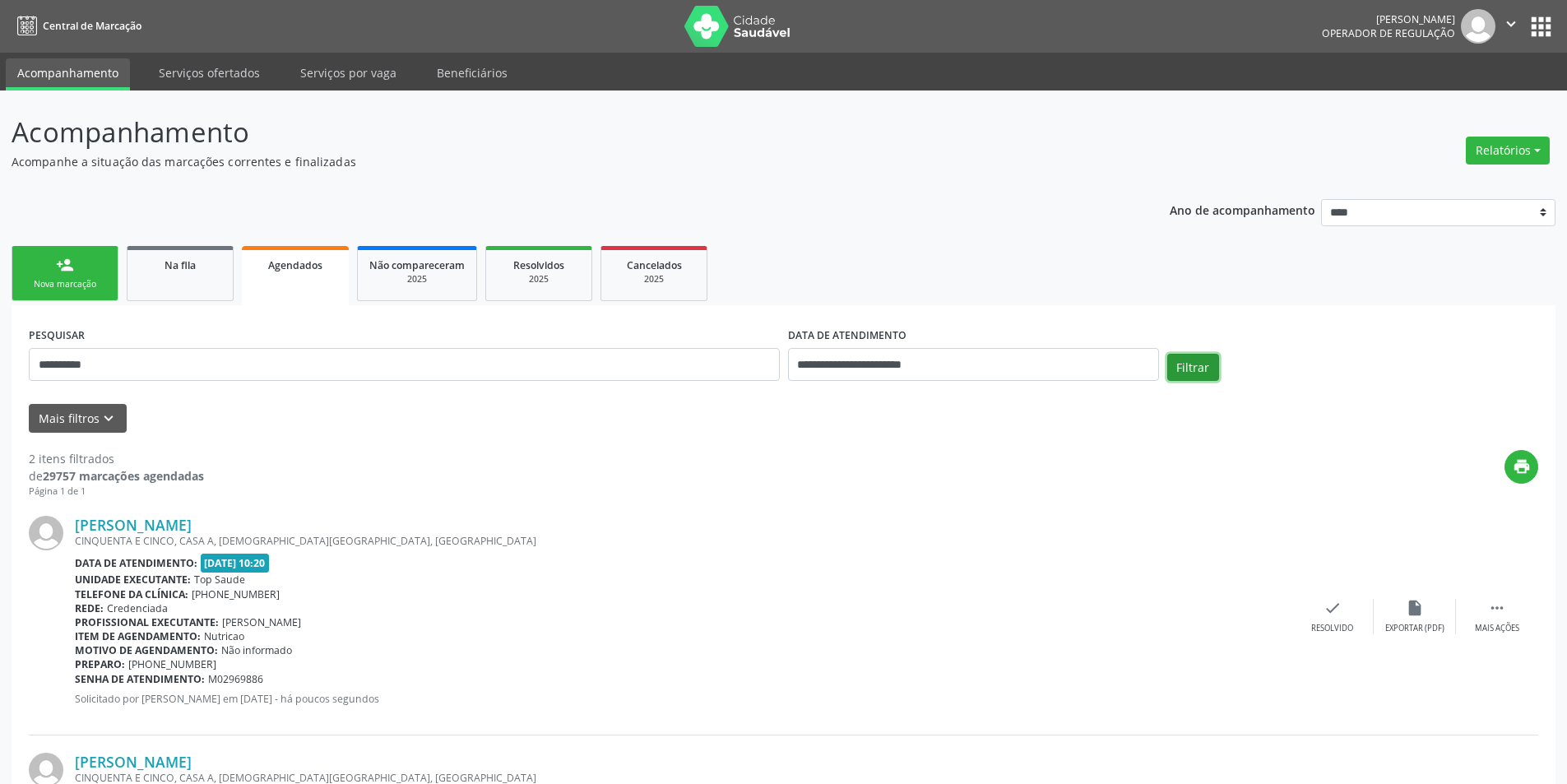
click at [1188, 362] on button "Filtrar" at bounding box center [1194, 367] width 52 height 28
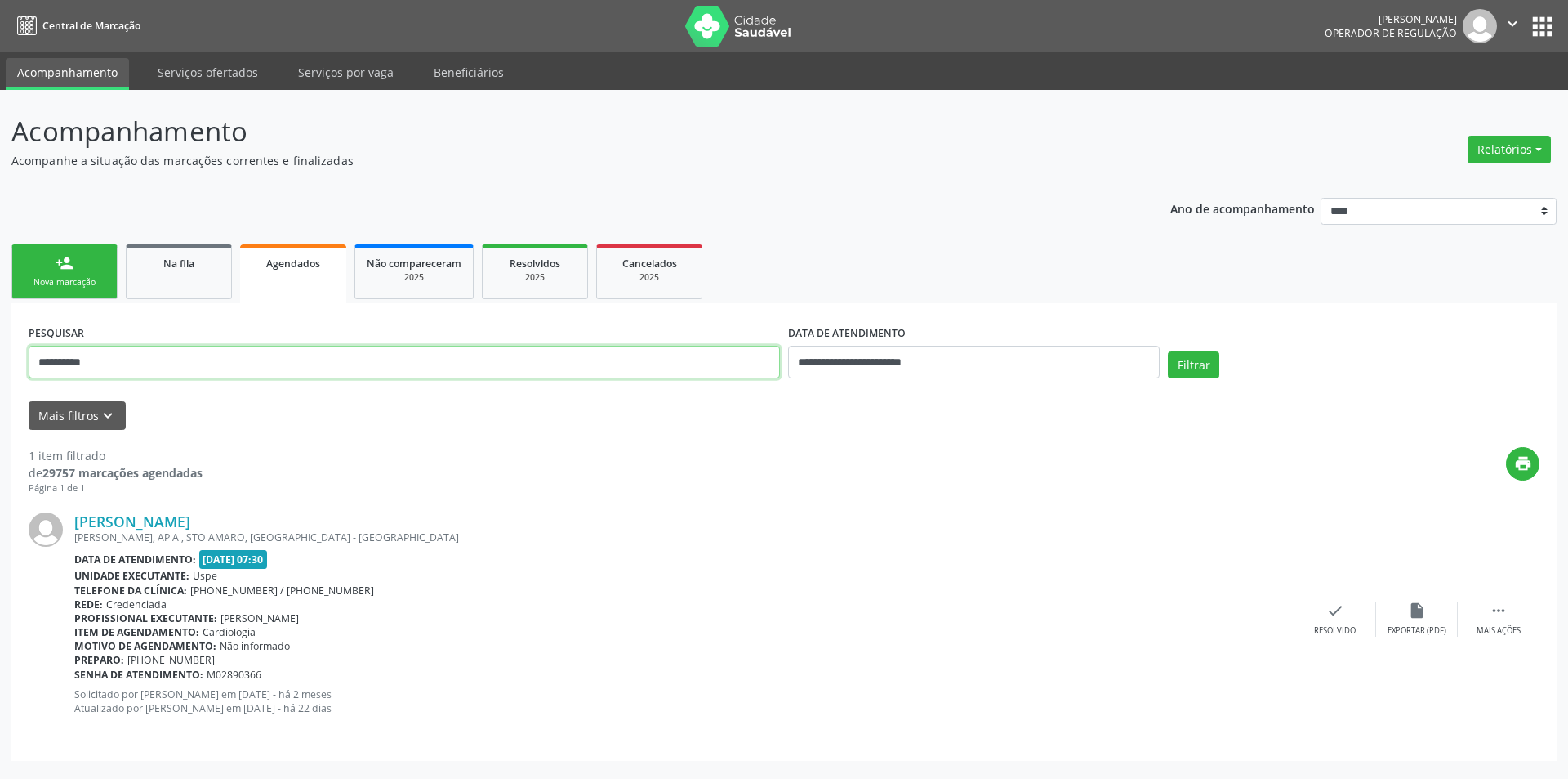
click at [738, 364] on input "**********" at bounding box center [404, 362] width 751 height 33
click at [530, 260] on span "Resolvidos" at bounding box center [535, 264] width 51 height 14
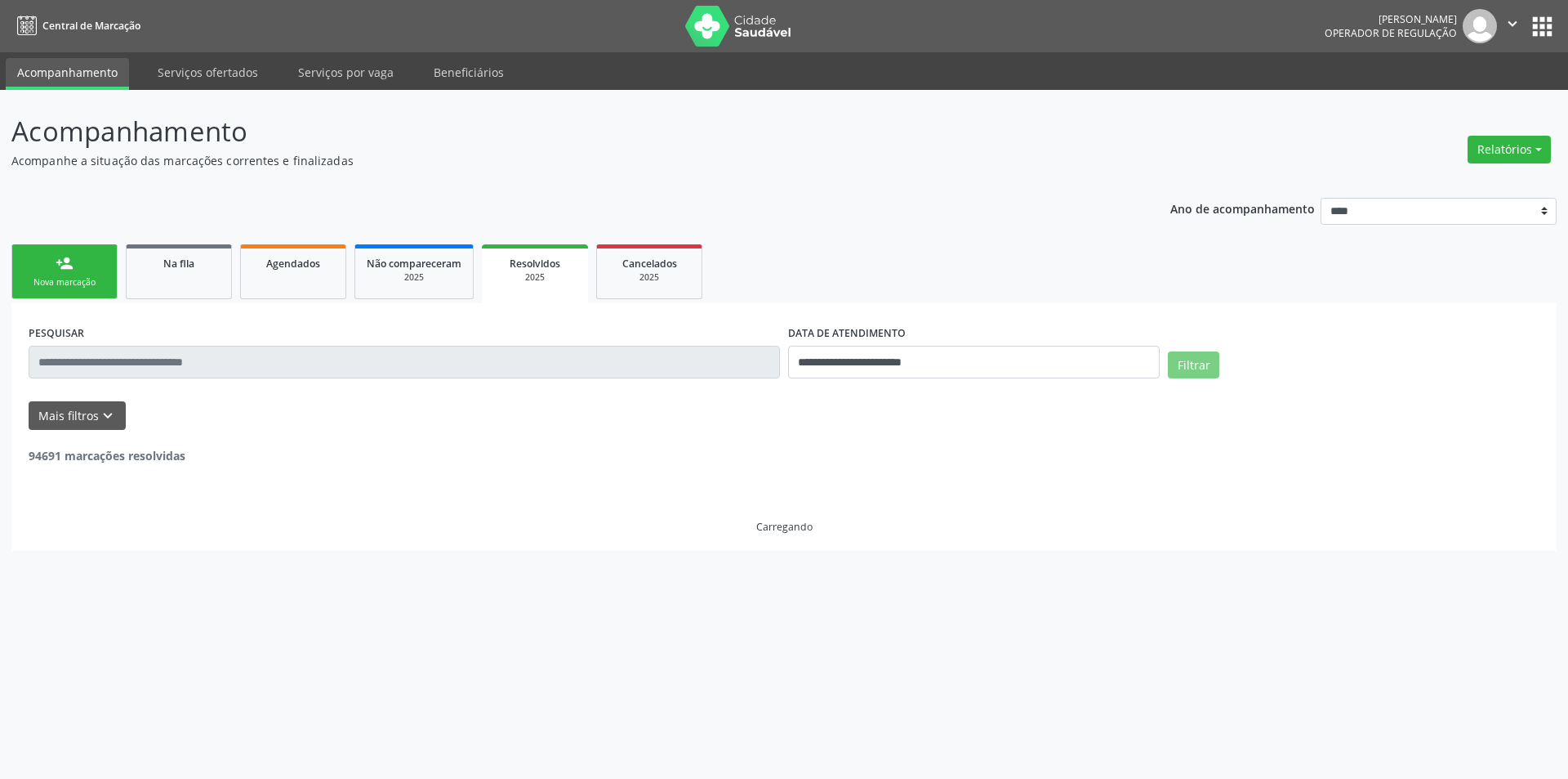
click at [348, 380] on div "PESQUISAR" at bounding box center [404, 355] width 759 height 70
click at [299, 380] on div "PESQUISAR" at bounding box center [404, 355] width 759 height 70
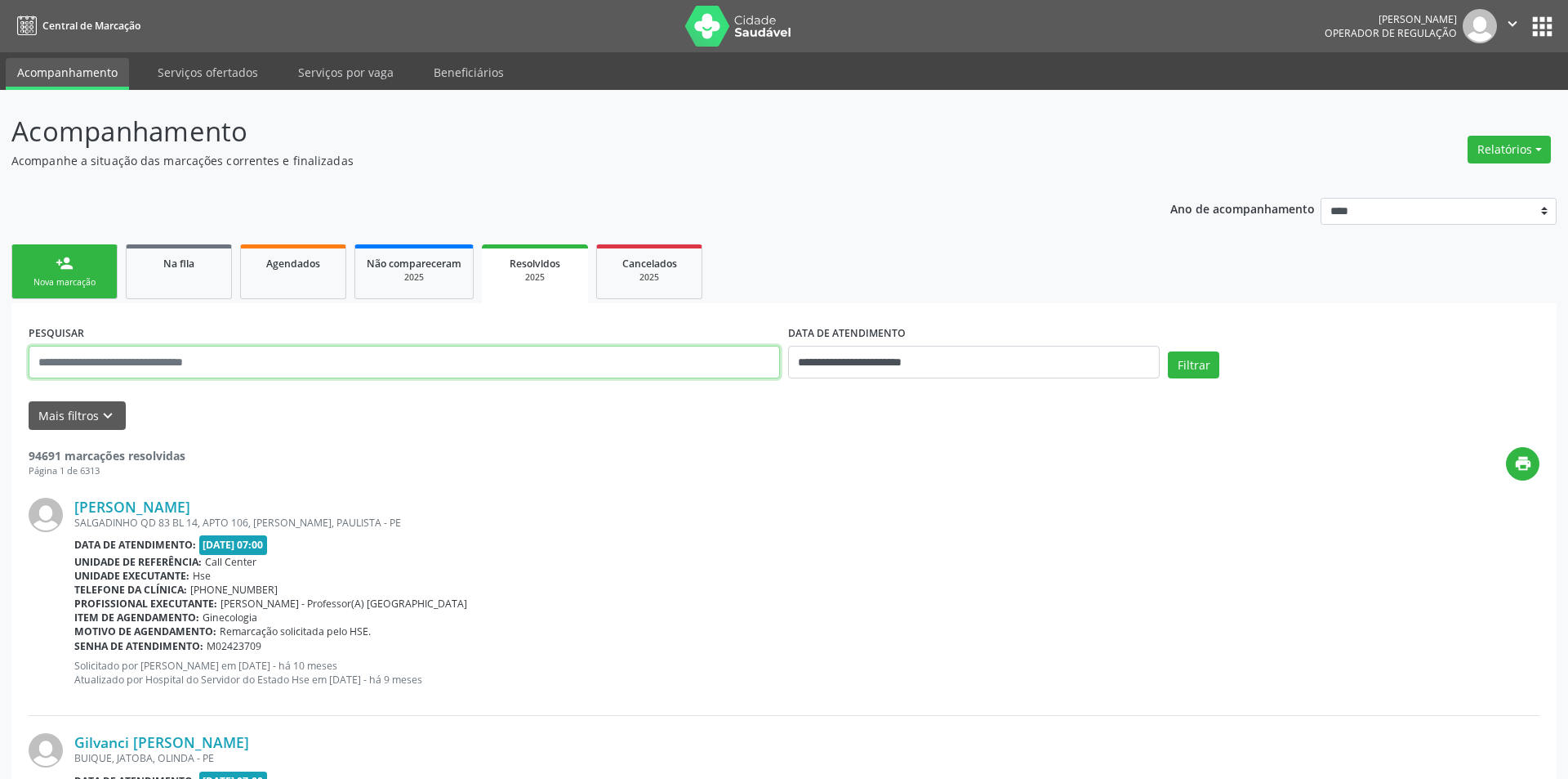
click at [354, 363] on input "text" at bounding box center [404, 362] width 751 height 33
click at [414, 361] on input "text" at bounding box center [401, 362] width 746 height 33
paste input "**********"
type input "**********"
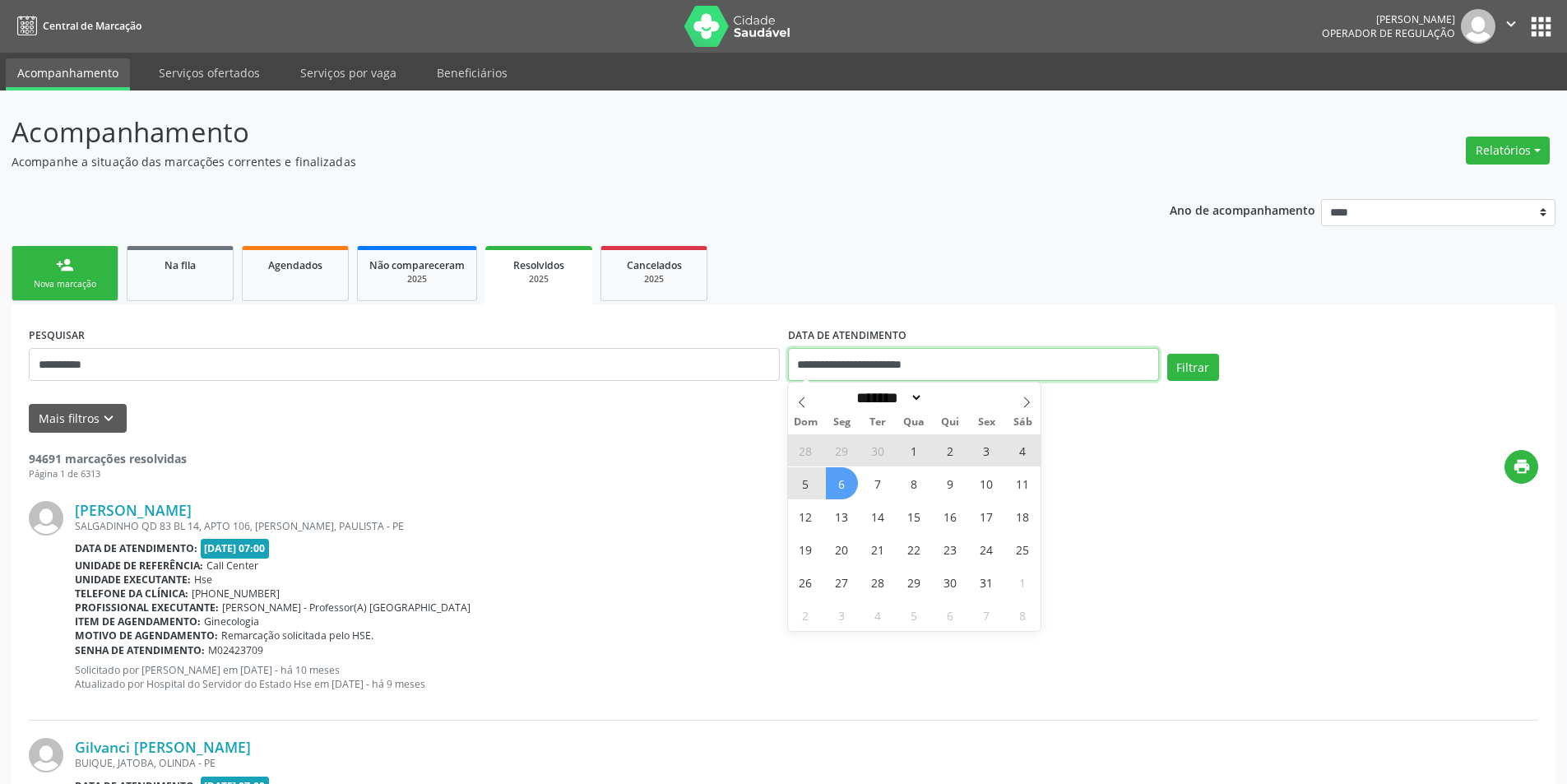
click at [846, 352] on input "**********" at bounding box center [973, 364] width 371 height 33
select select "*"
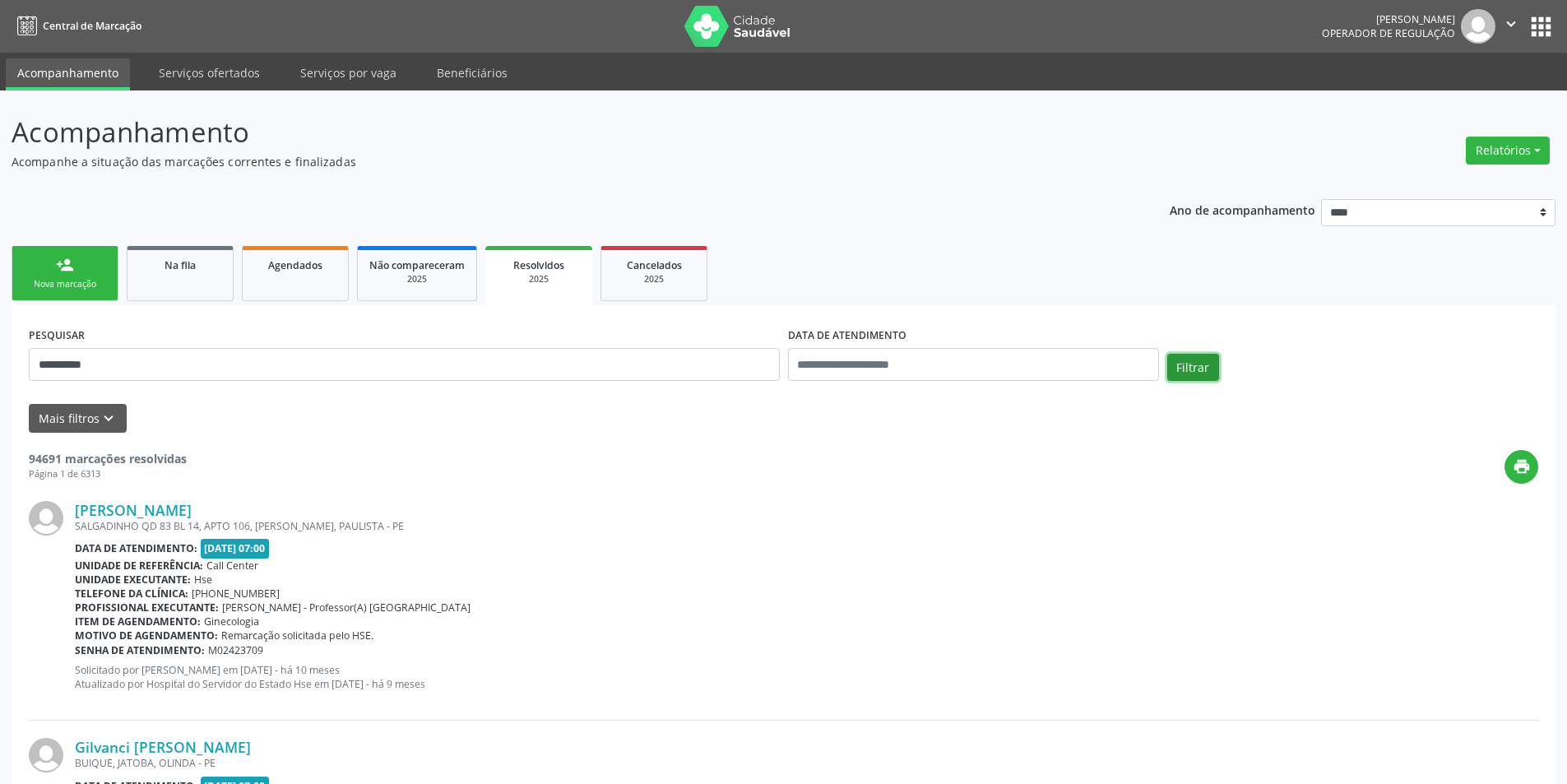
click at [1184, 364] on button "Filtrar" at bounding box center [1194, 367] width 52 height 28
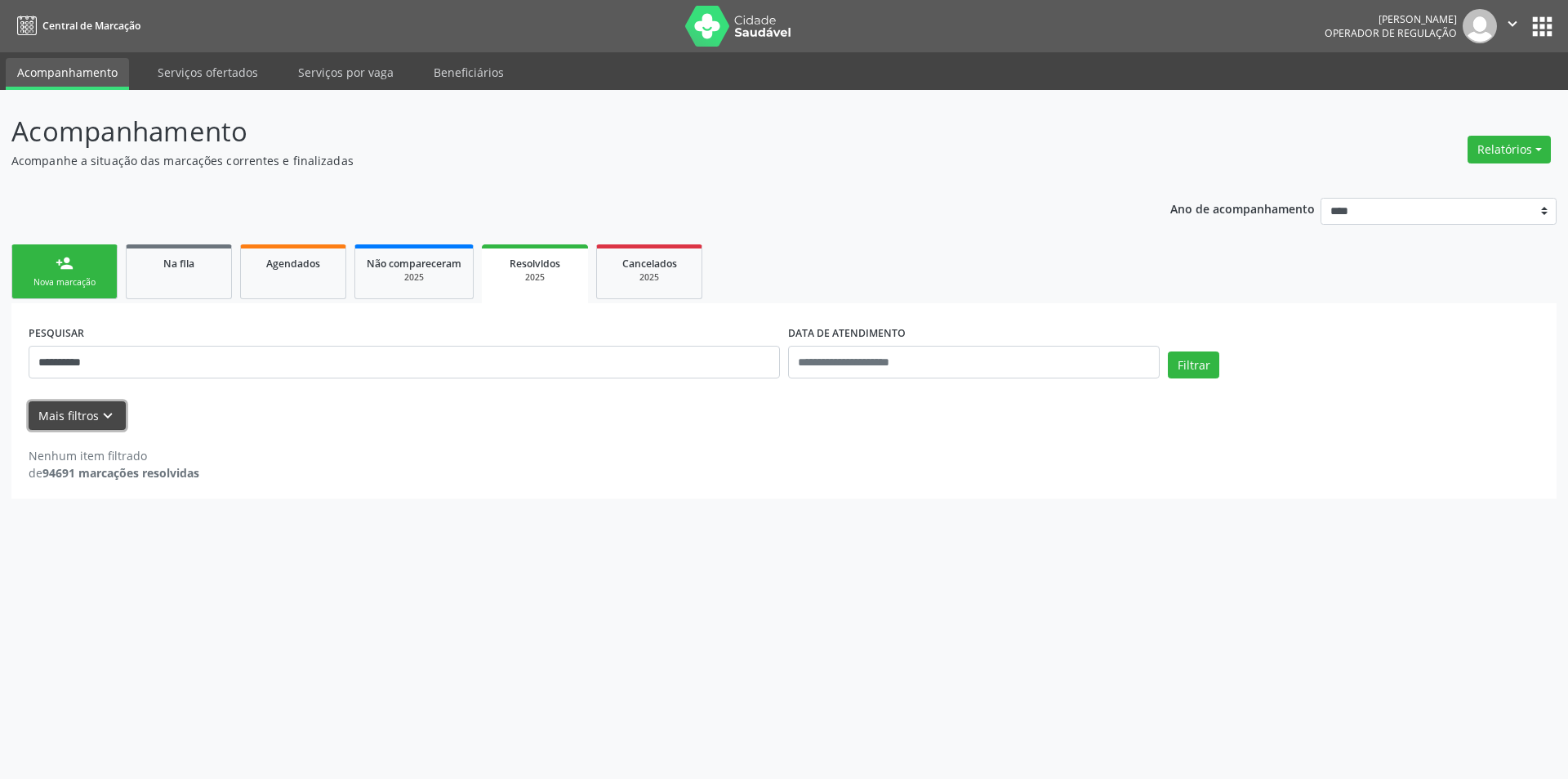
click at [95, 408] on button "Mais filtros keyboard_arrow_down" at bounding box center [77, 415] width 97 height 29
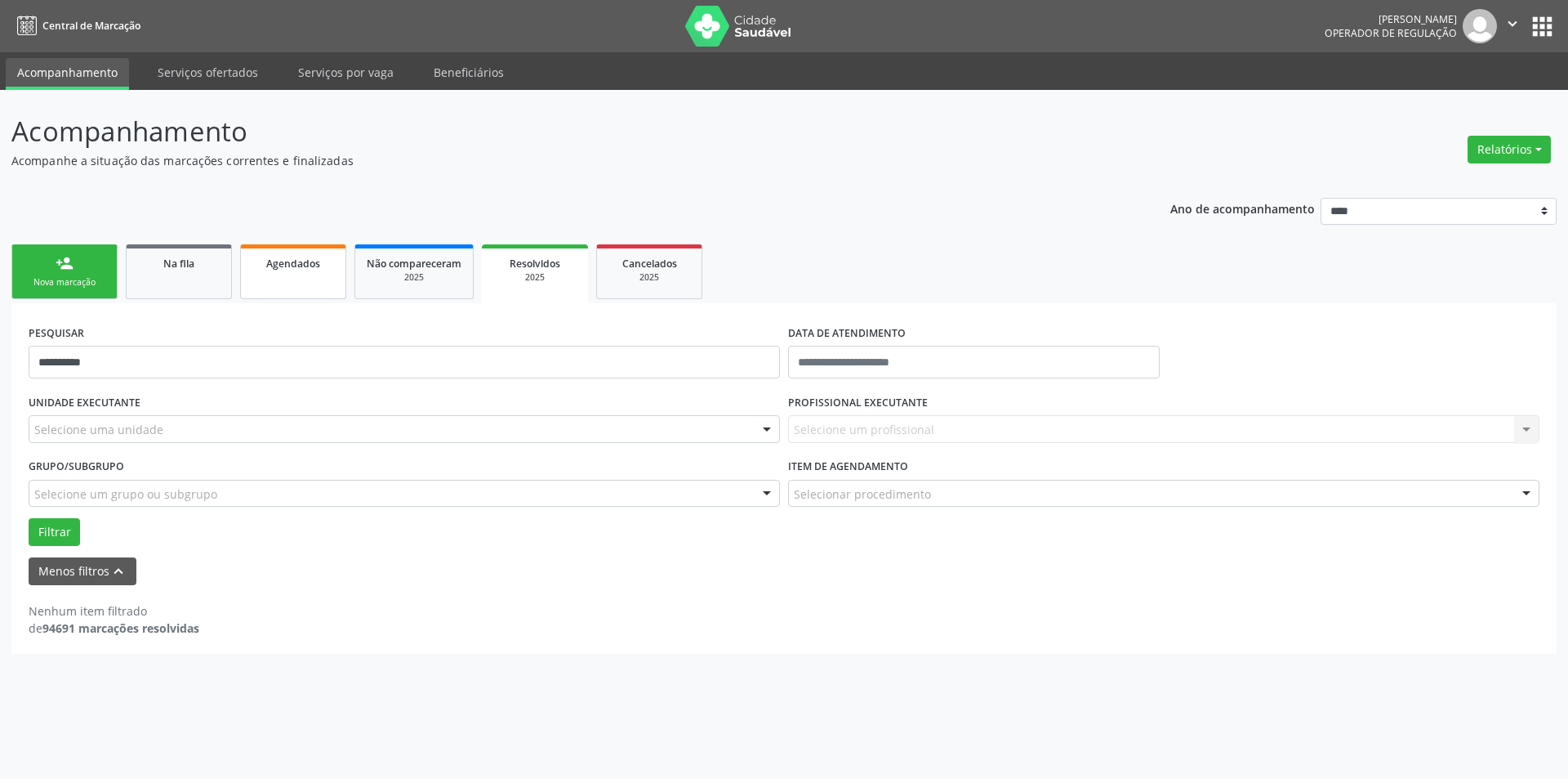
click at [296, 265] on span "Agendados" at bounding box center [293, 264] width 54 height 14
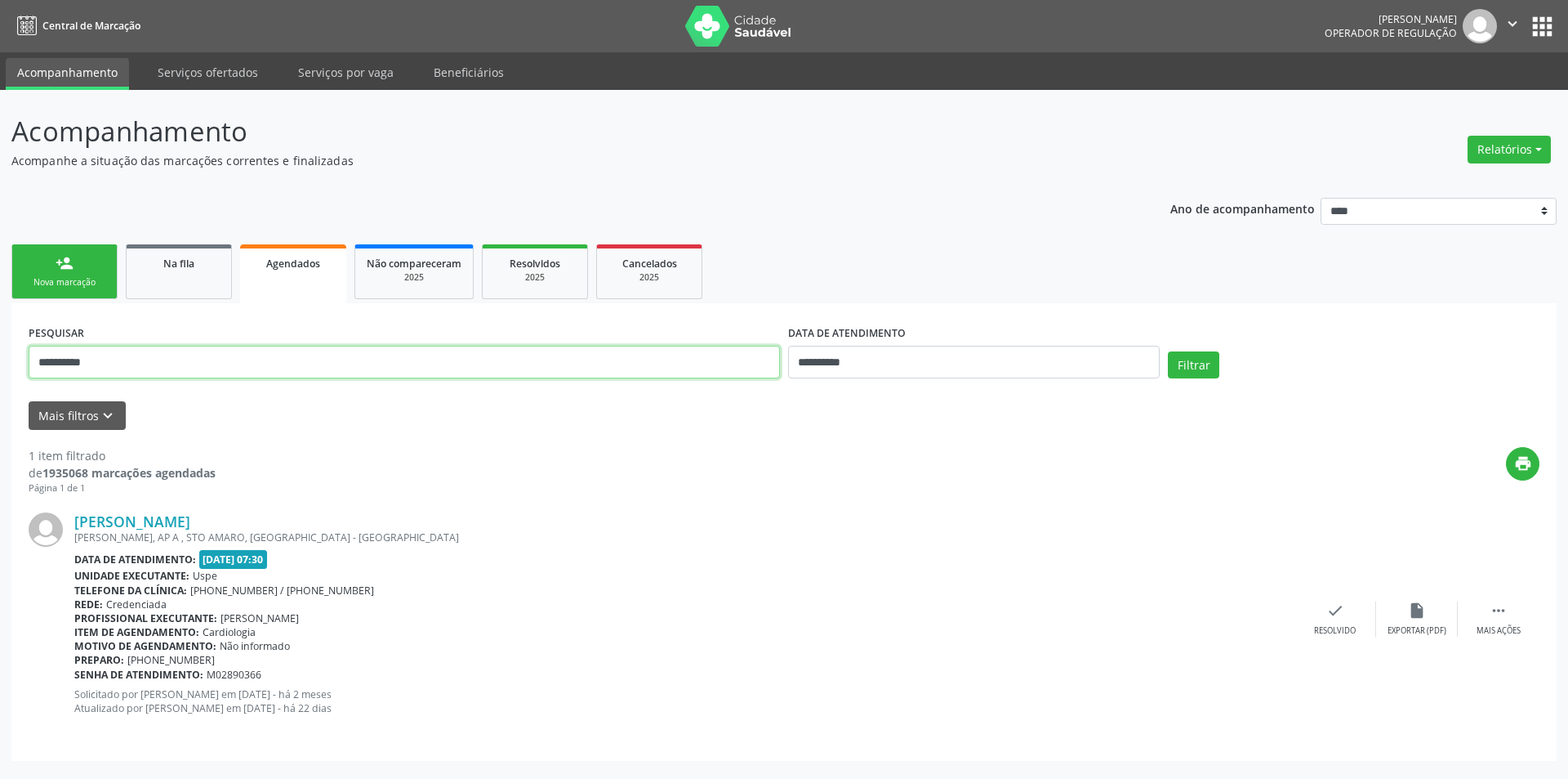
click at [167, 364] on input "**********" at bounding box center [404, 362] width 751 height 33
click at [104, 403] on button "Mais filtros keyboard_arrow_down" at bounding box center [77, 415] width 97 height 29
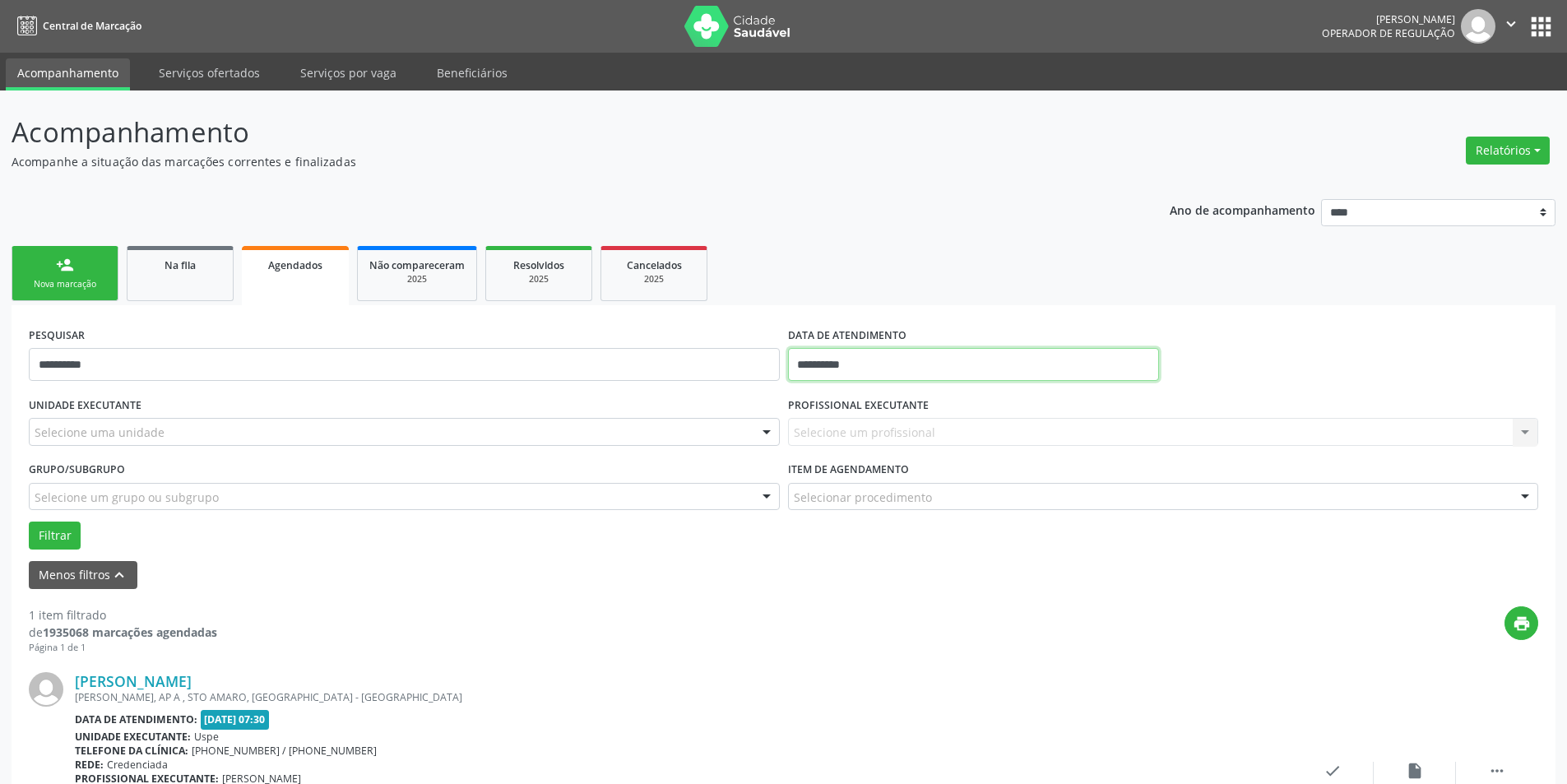
click at [855, 361] on input "**********" at bounding box center [973, 364] width 371 height 33
click at [1173, 503] on div "Selecionar procedimento" at bounding box center [1163, 496] width 751 height 28
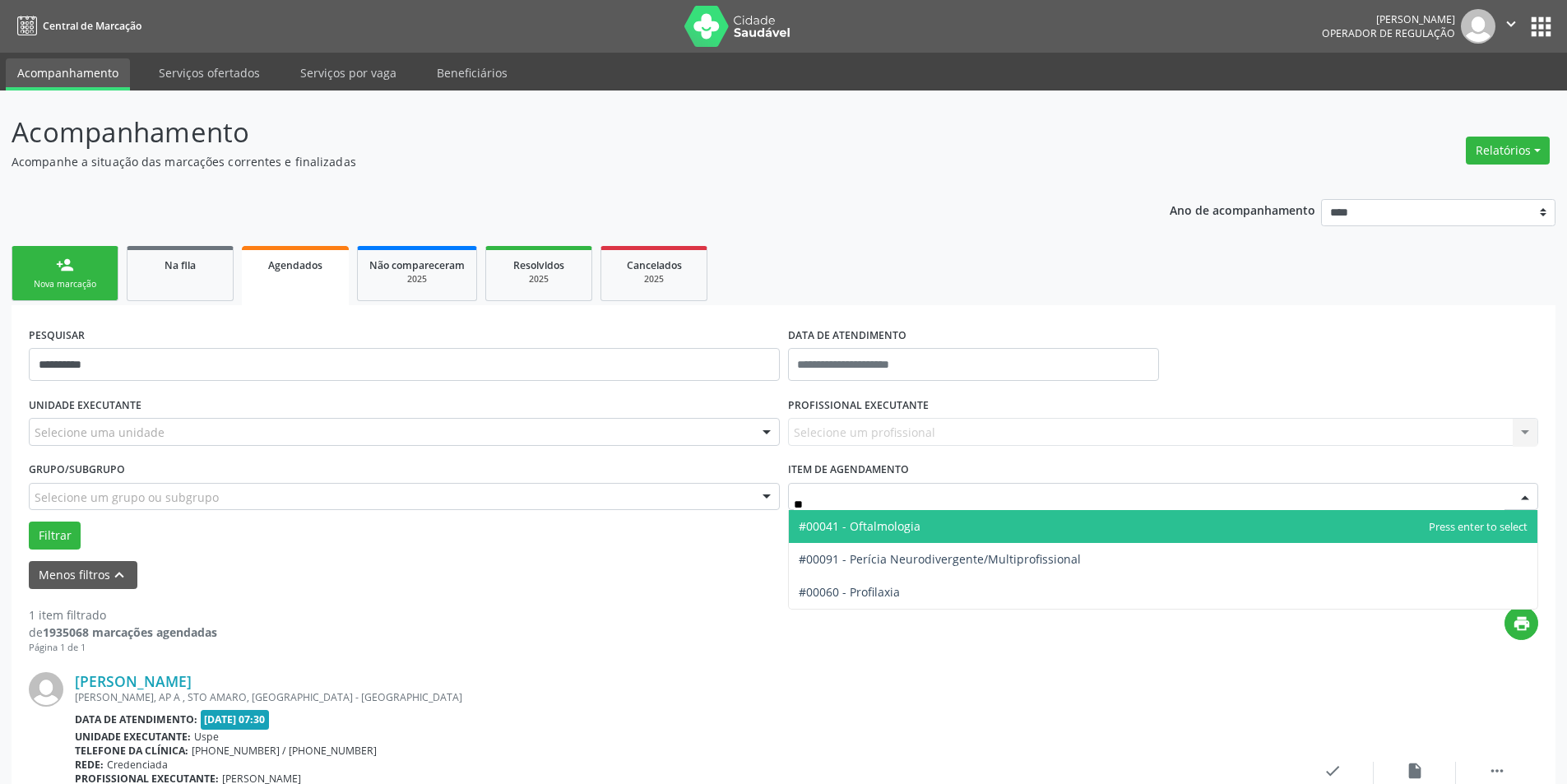
type input "***"
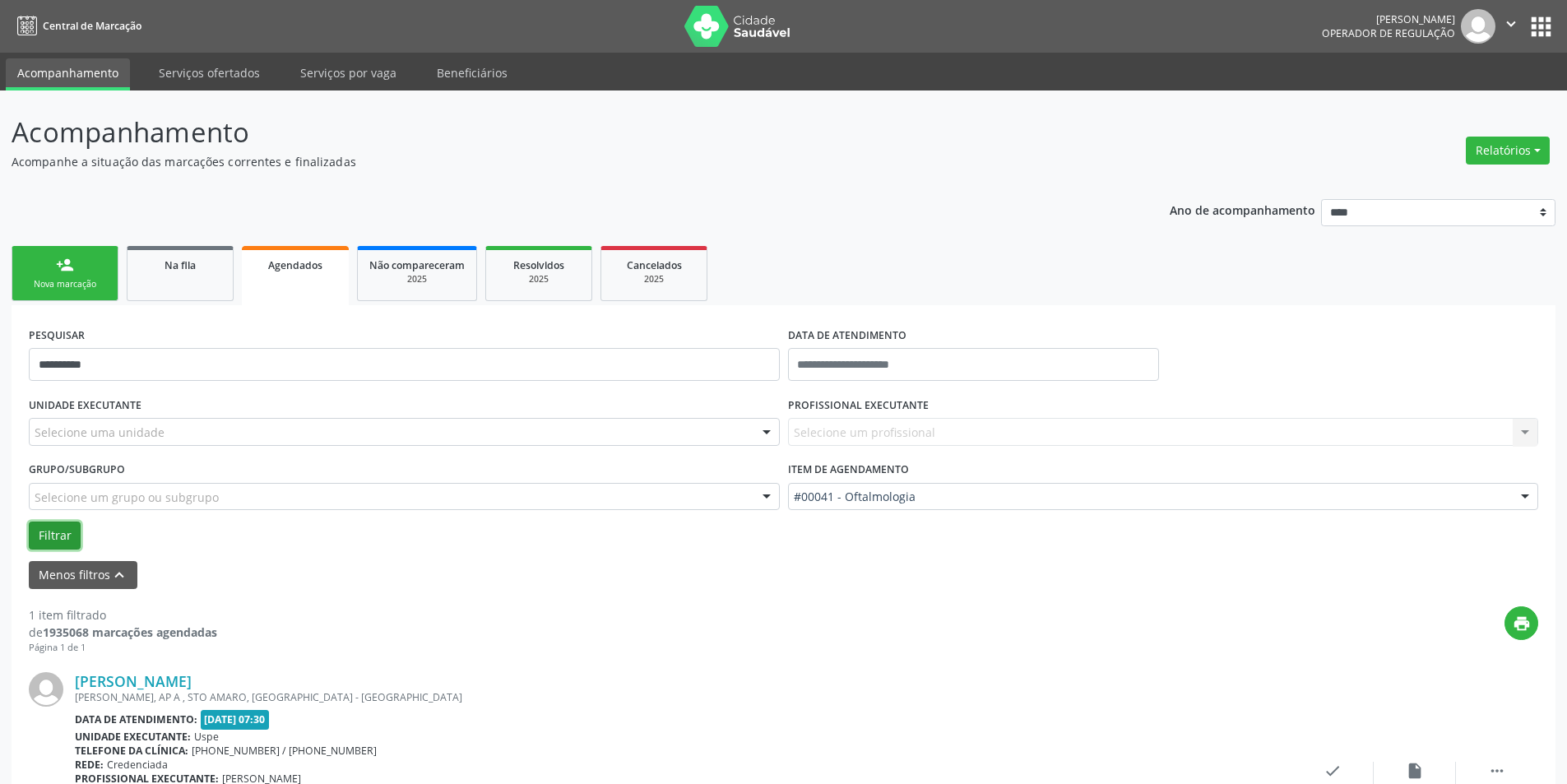
click at [40, 539] on button "Filtrar" at bounding box center [55, 535] width 52 height 28
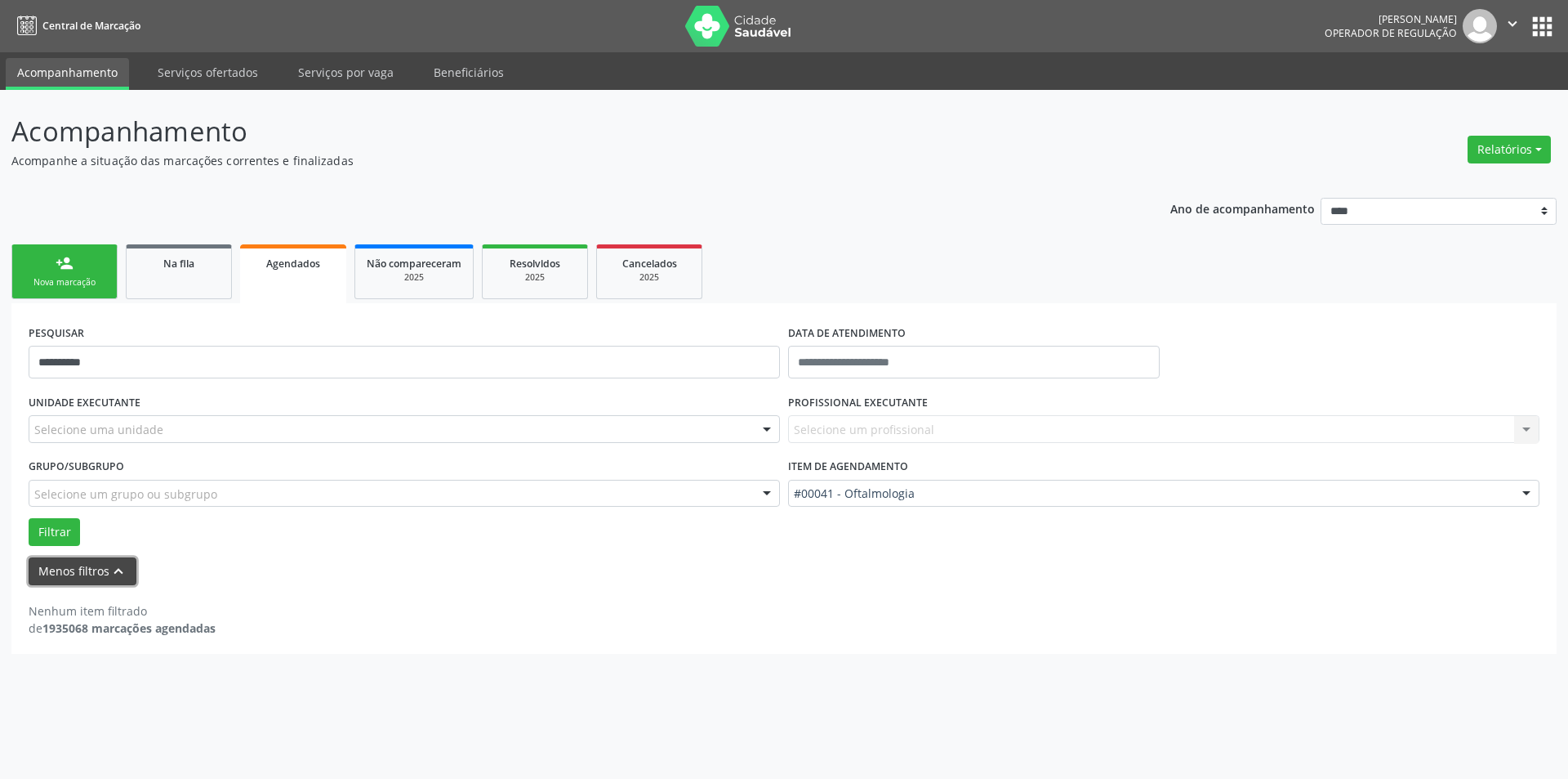
click at [116, 568] on icon "keyboard_arrow_up" at bounding box center [119, 571] width 18 height 18
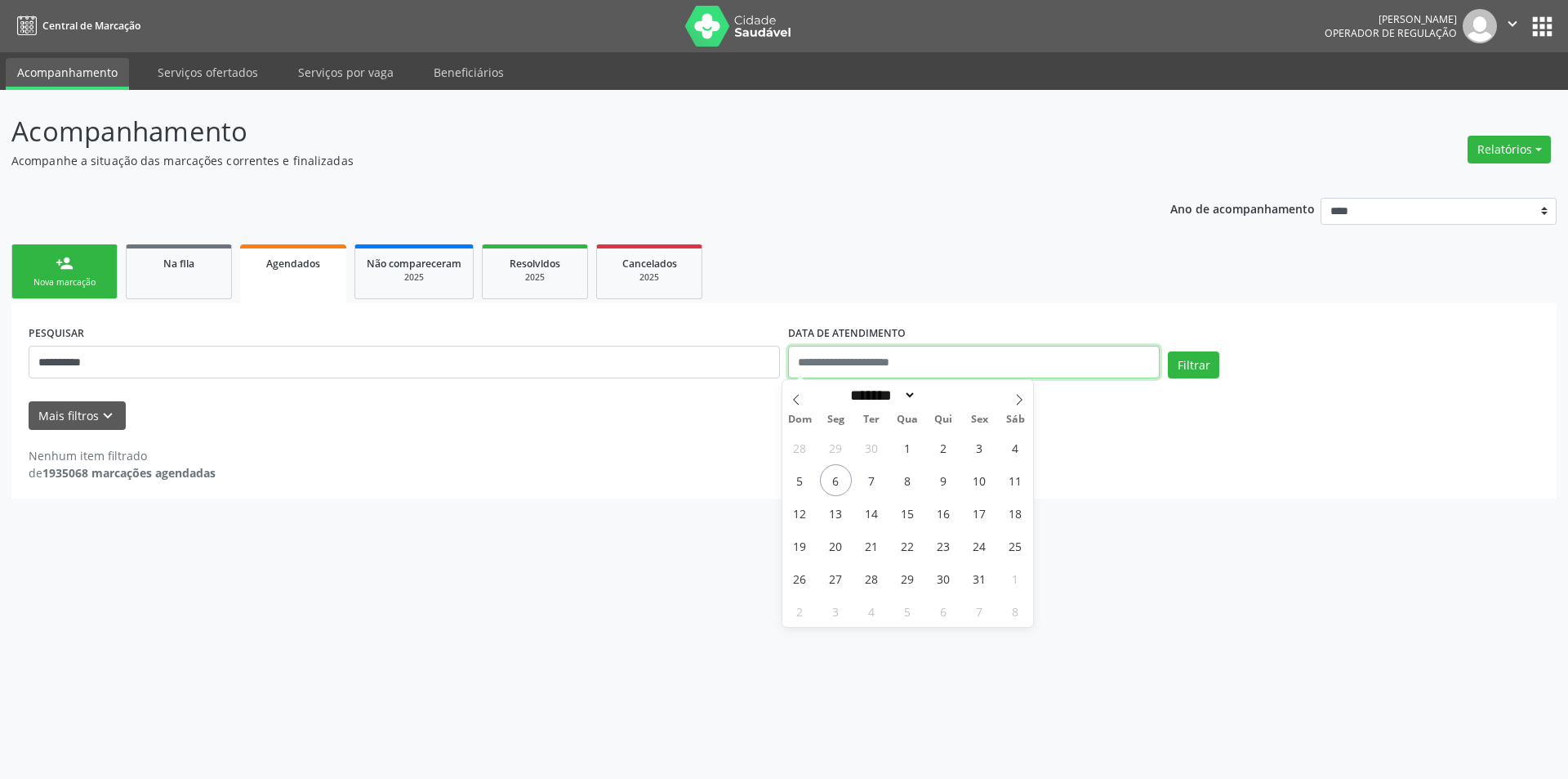
click at [850, 371] on input "text" at bounding box center [973, 362] width 371 height 33
click at [838, 512] on span "13" at bounding box center [836, 513] width 32 height 32
type input "**********"
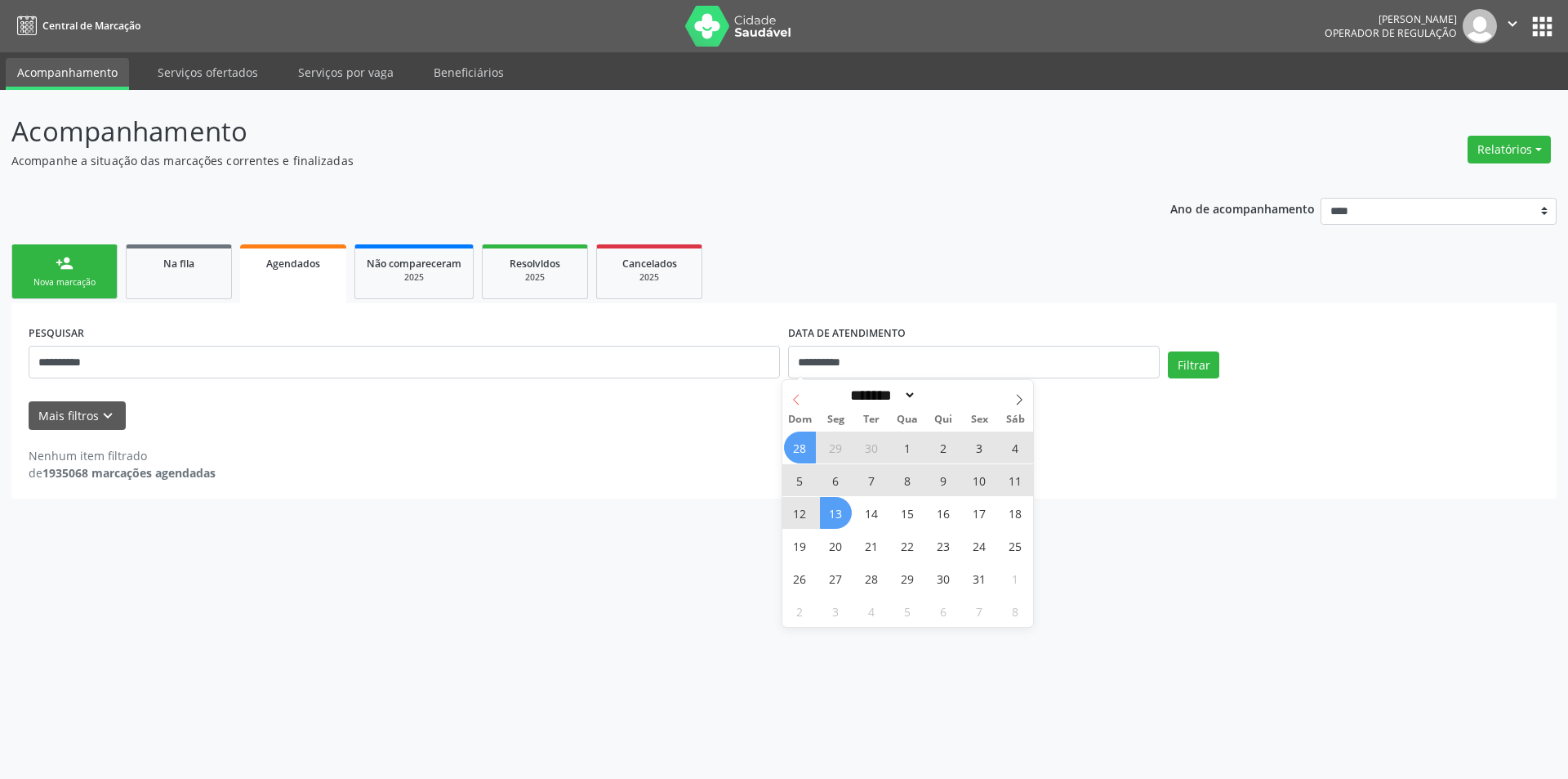
click at [797, 399] on icon at bounding box center [796, 399] width 12 height 12
select select "*"
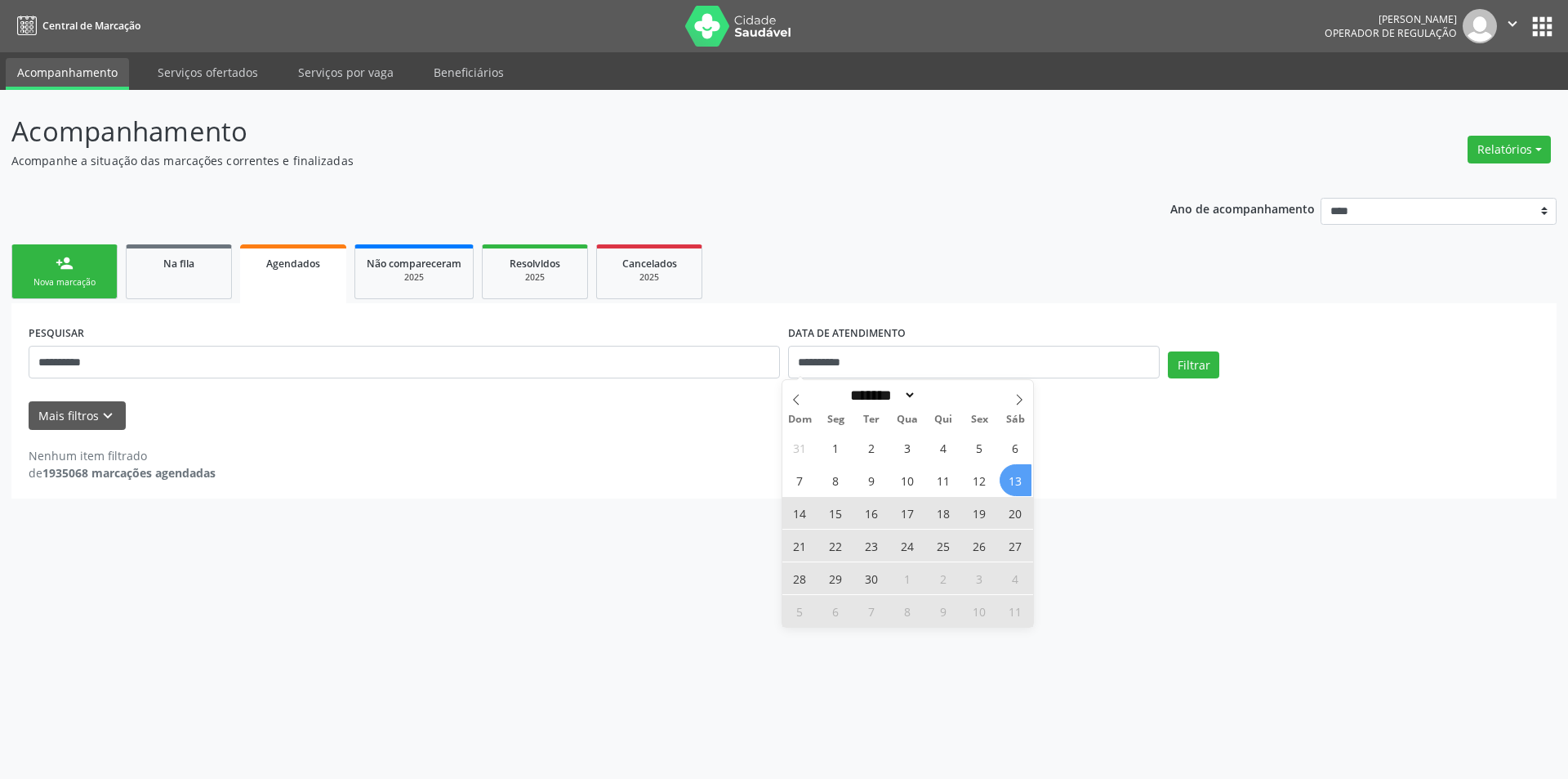
click at [1017, 482] on span "13" at bounding box center [1015, 480] width 32 height 32
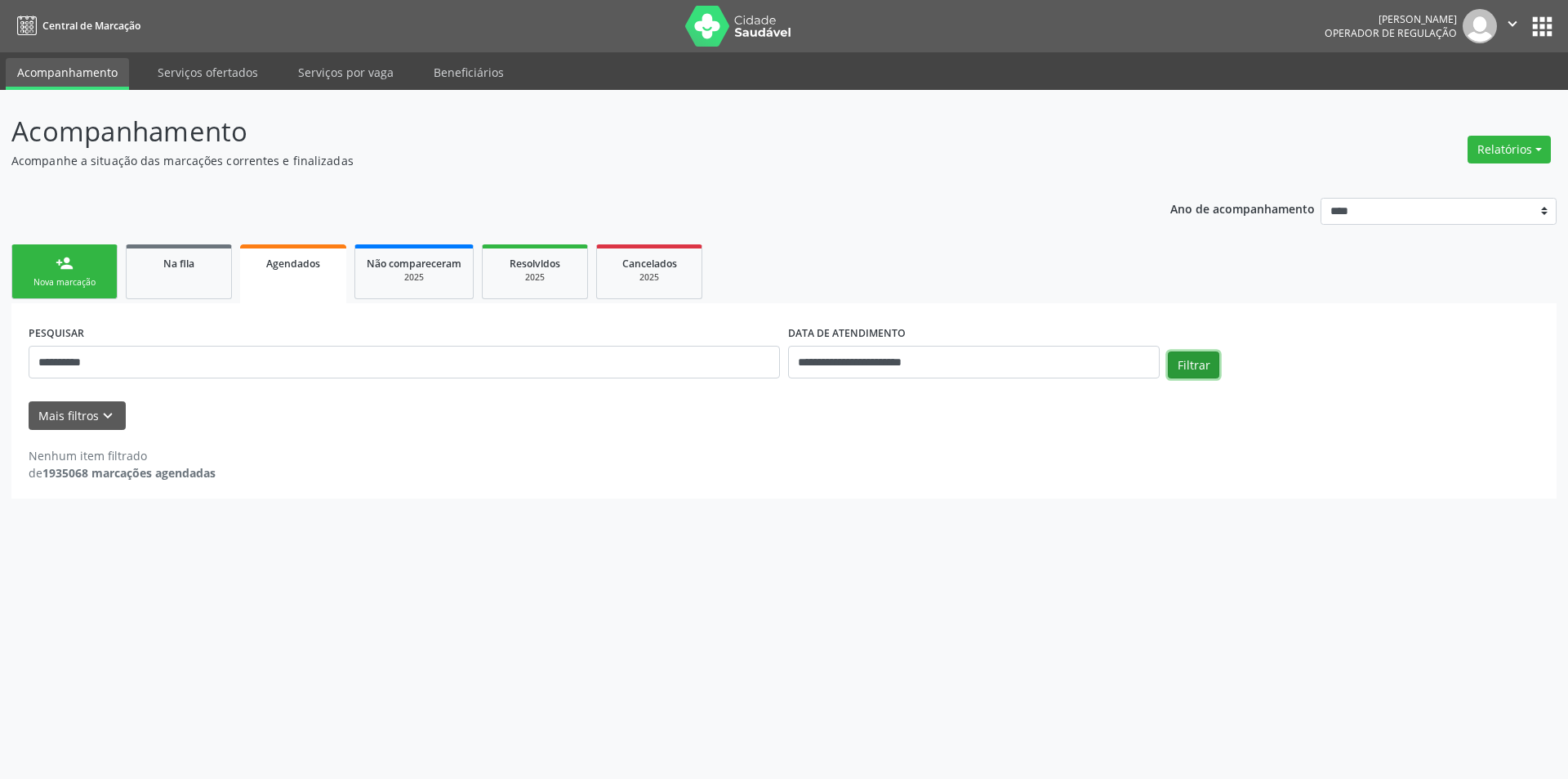
click at [1176, 357] on button "Filtrar" at bounding box center [1194, 364] width 52 height 28
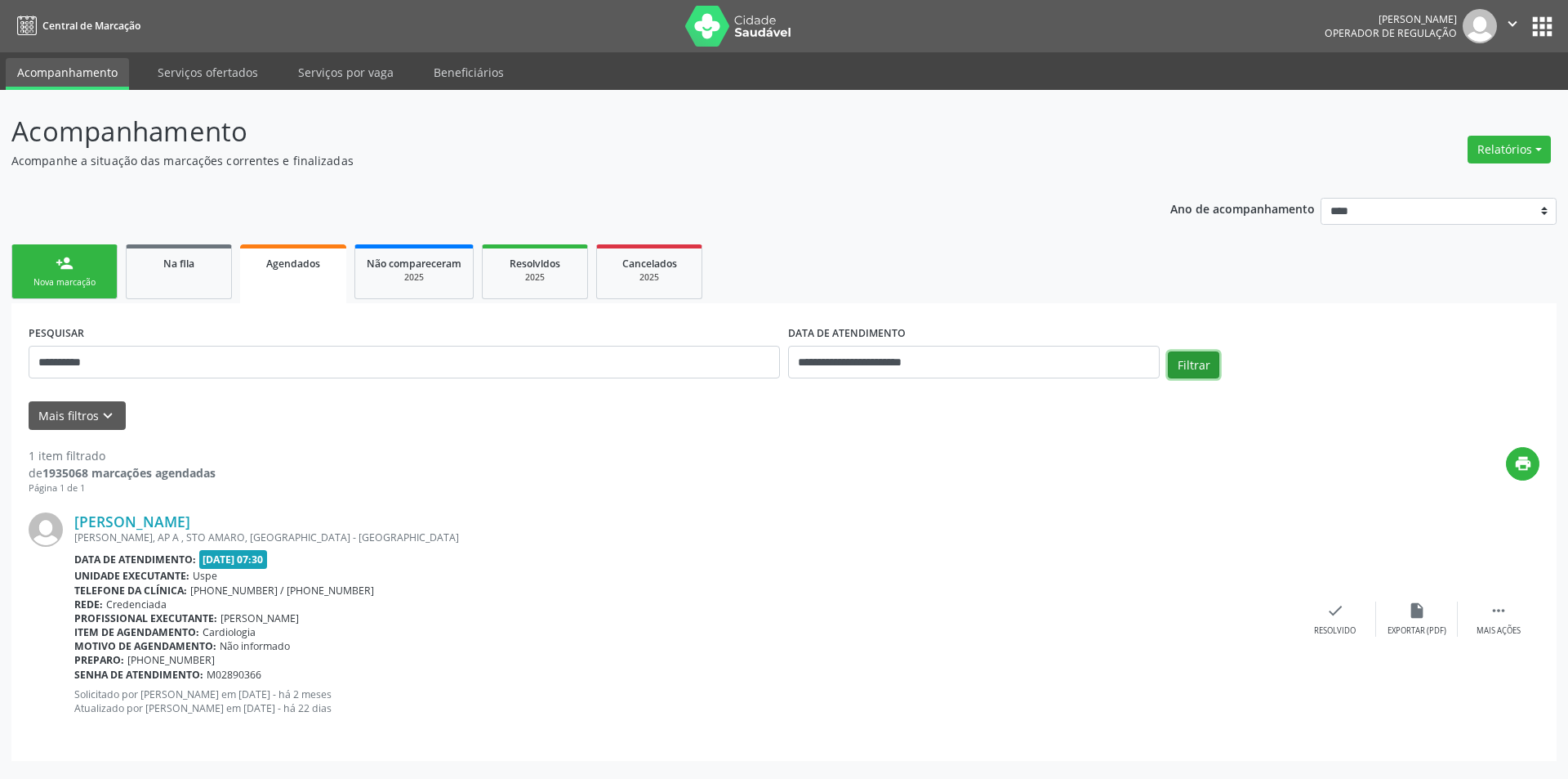
click at [1178, 367] on button "Filtrar" at bounding box center [1194, 364] width 52 height 28
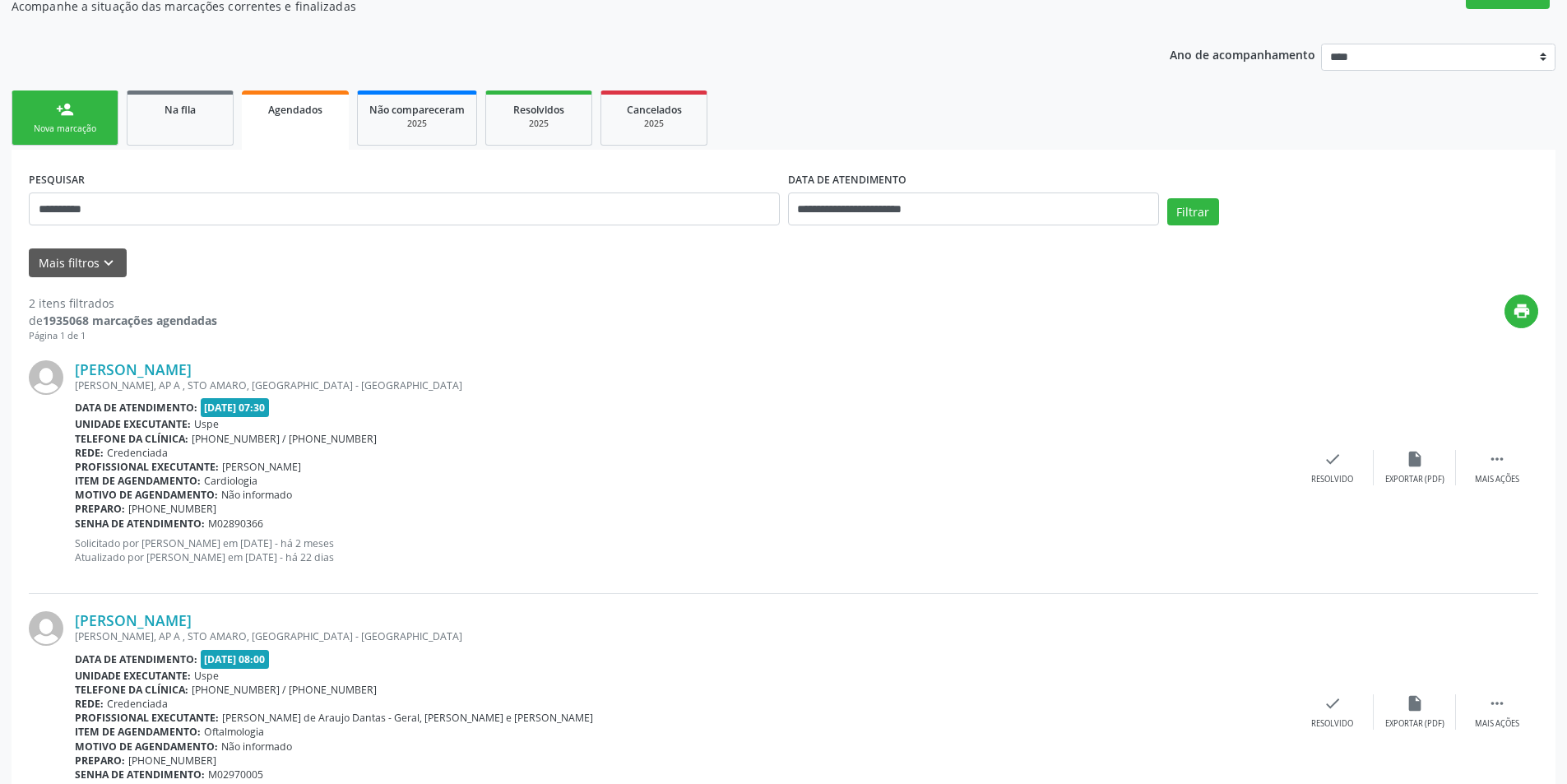
scroll to position [230, 0]
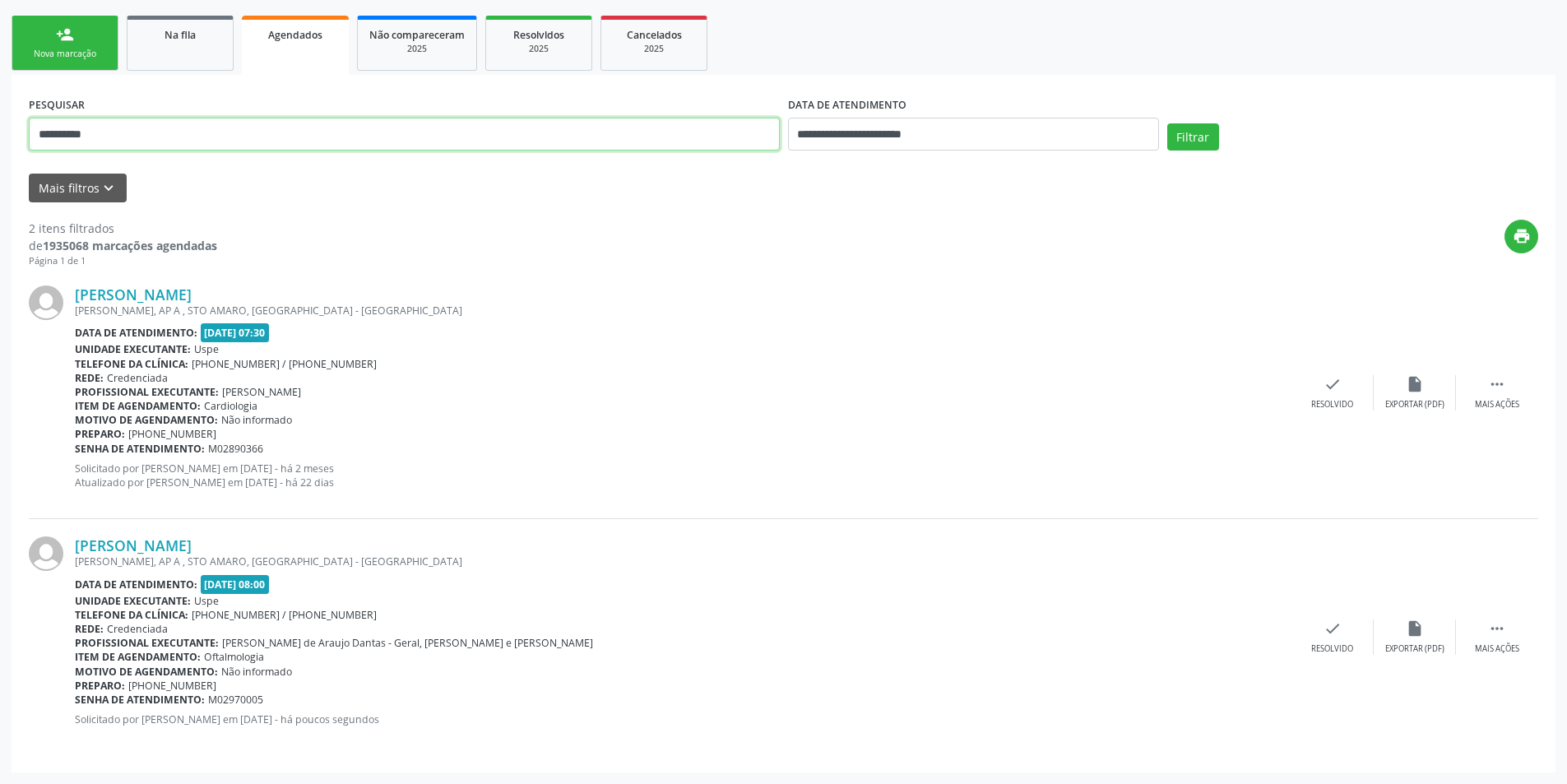
click at [505, 135] on input "**********" at bounding box center [404, 134] width 751 height 33
click at [479, 135] on input "text" at bounding box center [404, 134] width 751 height 33
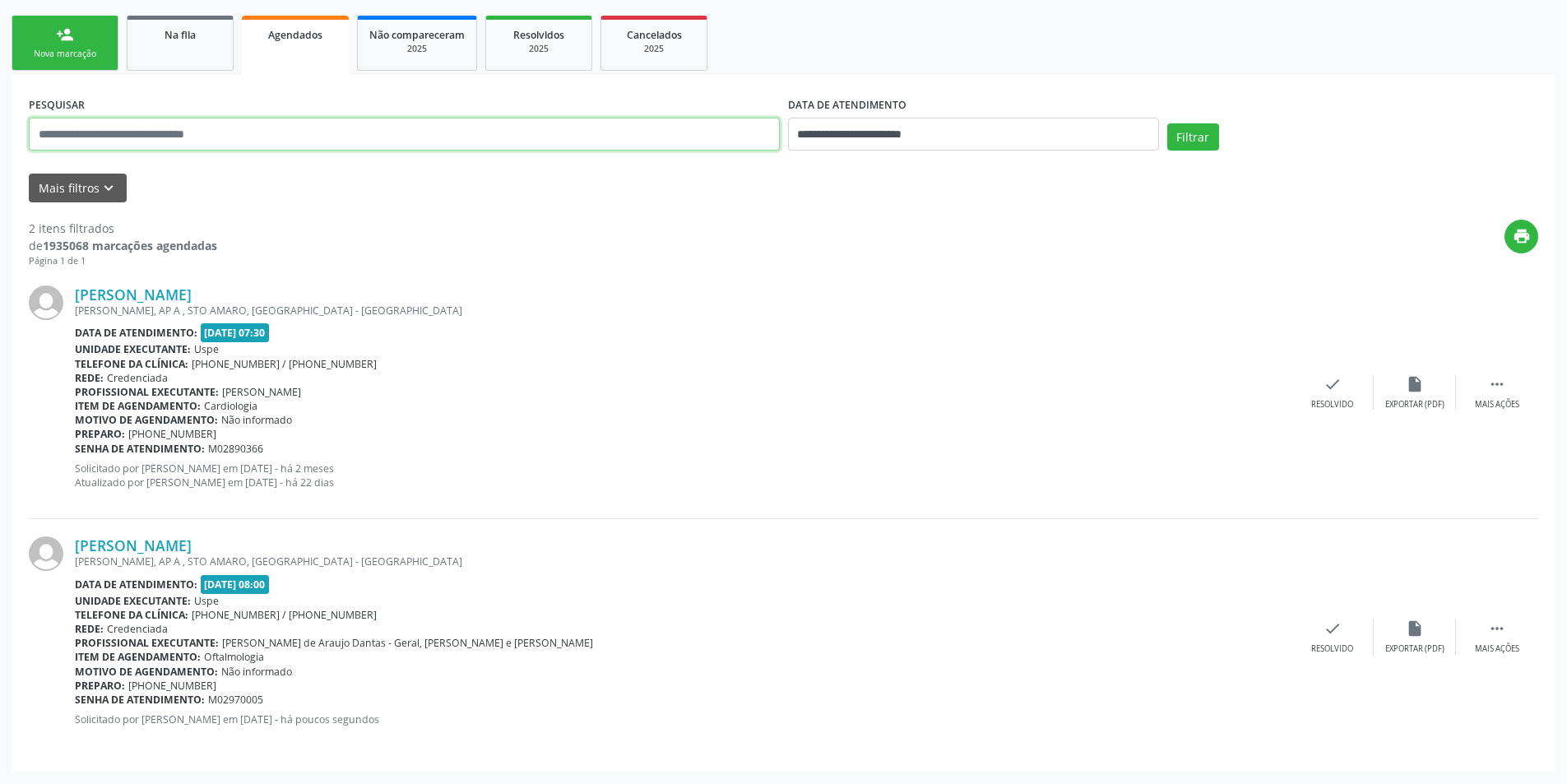
click at [327, 137] on input "text" at bounding box center [404, 134] width 751 height 33
paste input "**********"
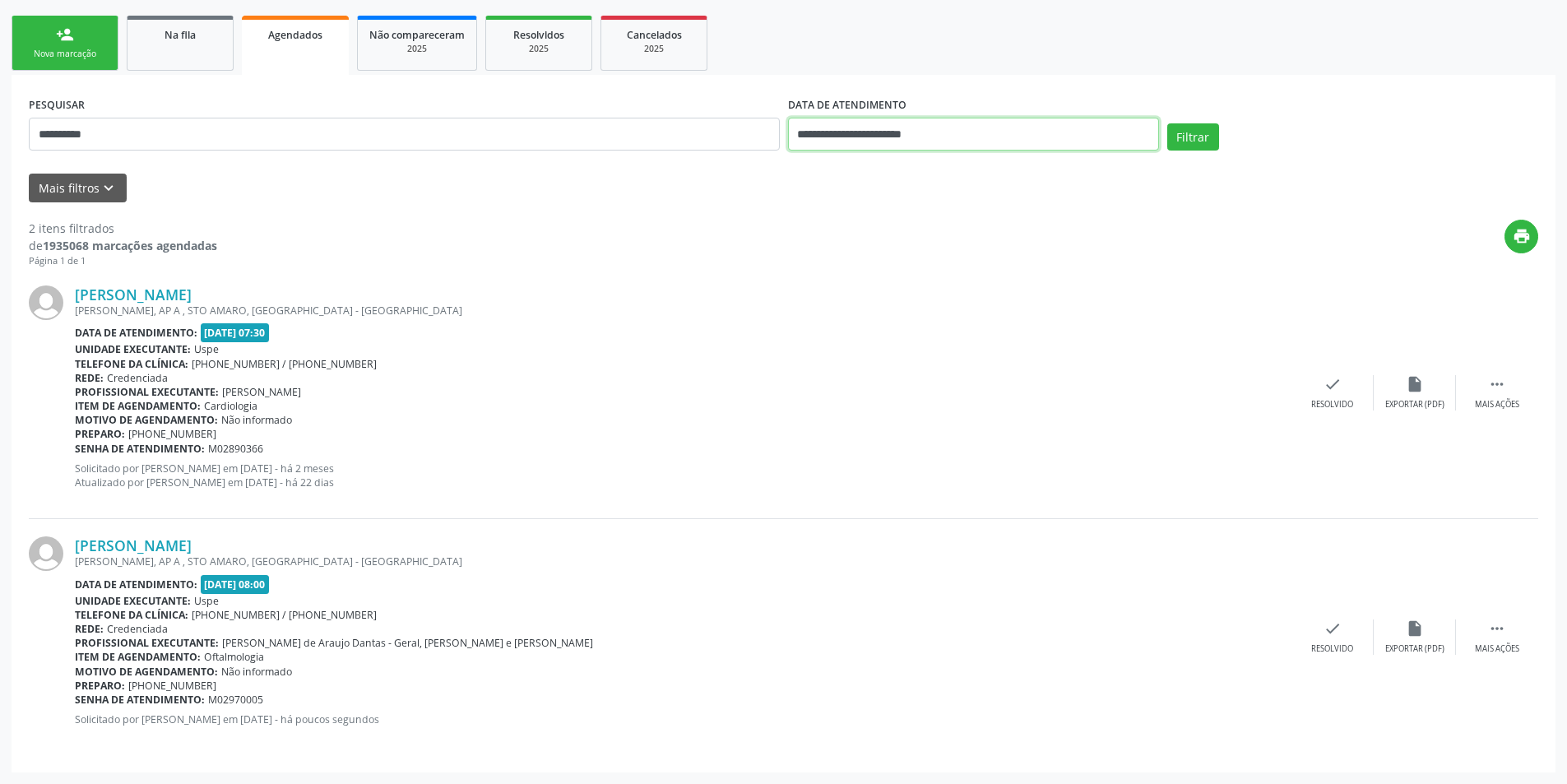
click at [871, 120] on input "**********" at bounding box center [973, 134] width 371 height 33
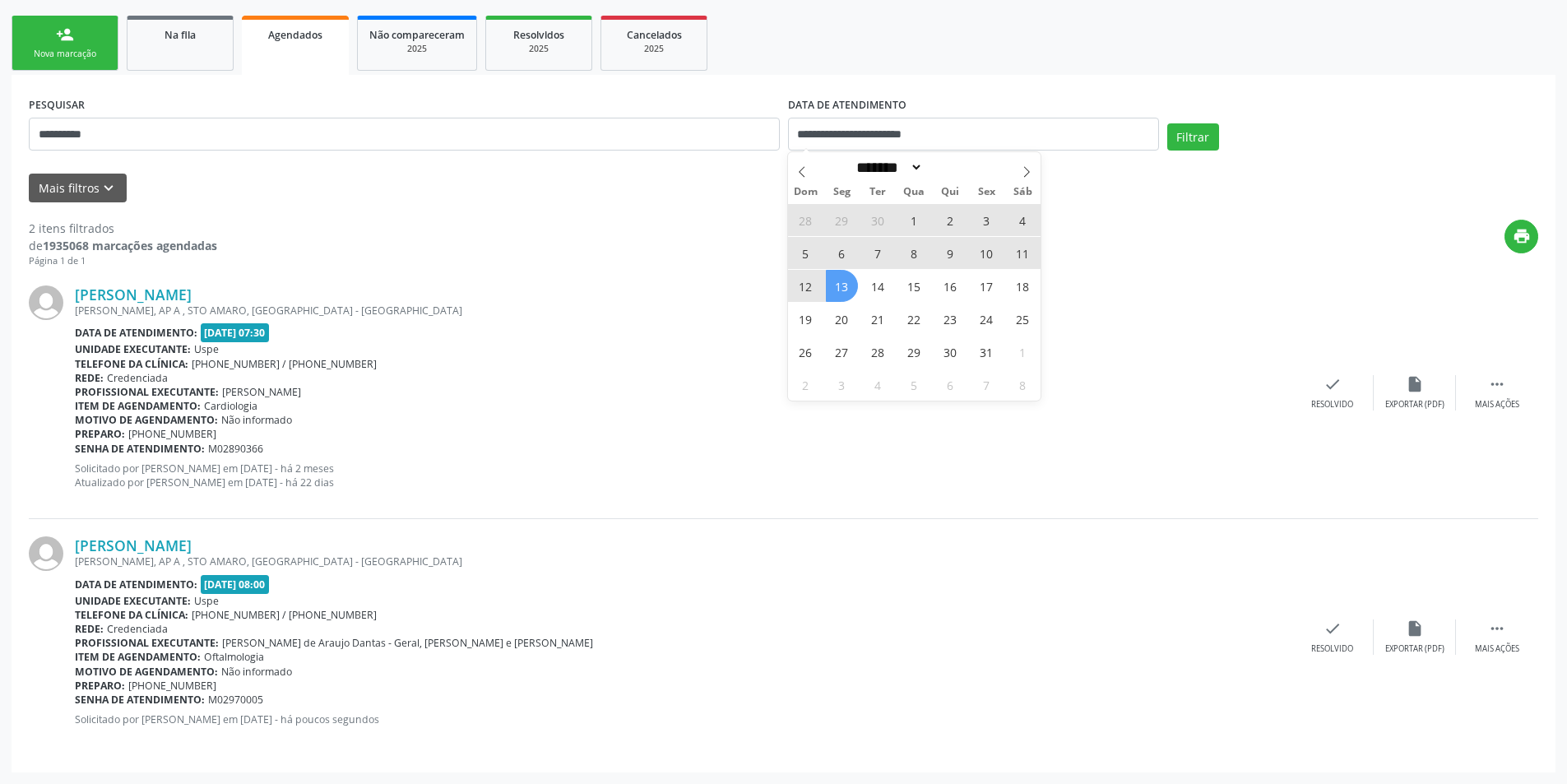
click at [909, 217] on span "1" at bounding box center [915, 220] width 32 height 32
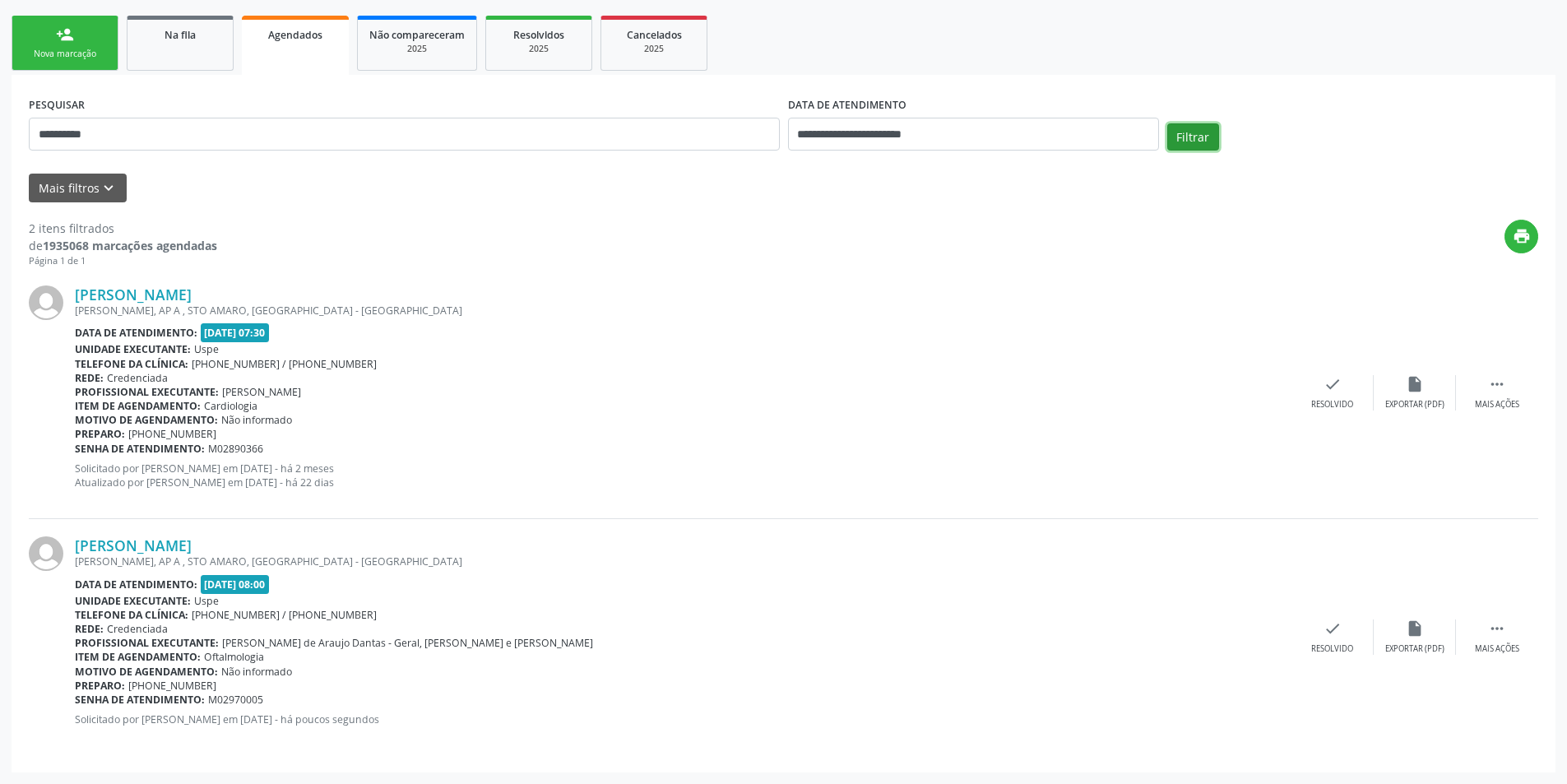
click at [1204, 136] on button "Filtrar" at bounding box center [1194, 137] width 52 height 28
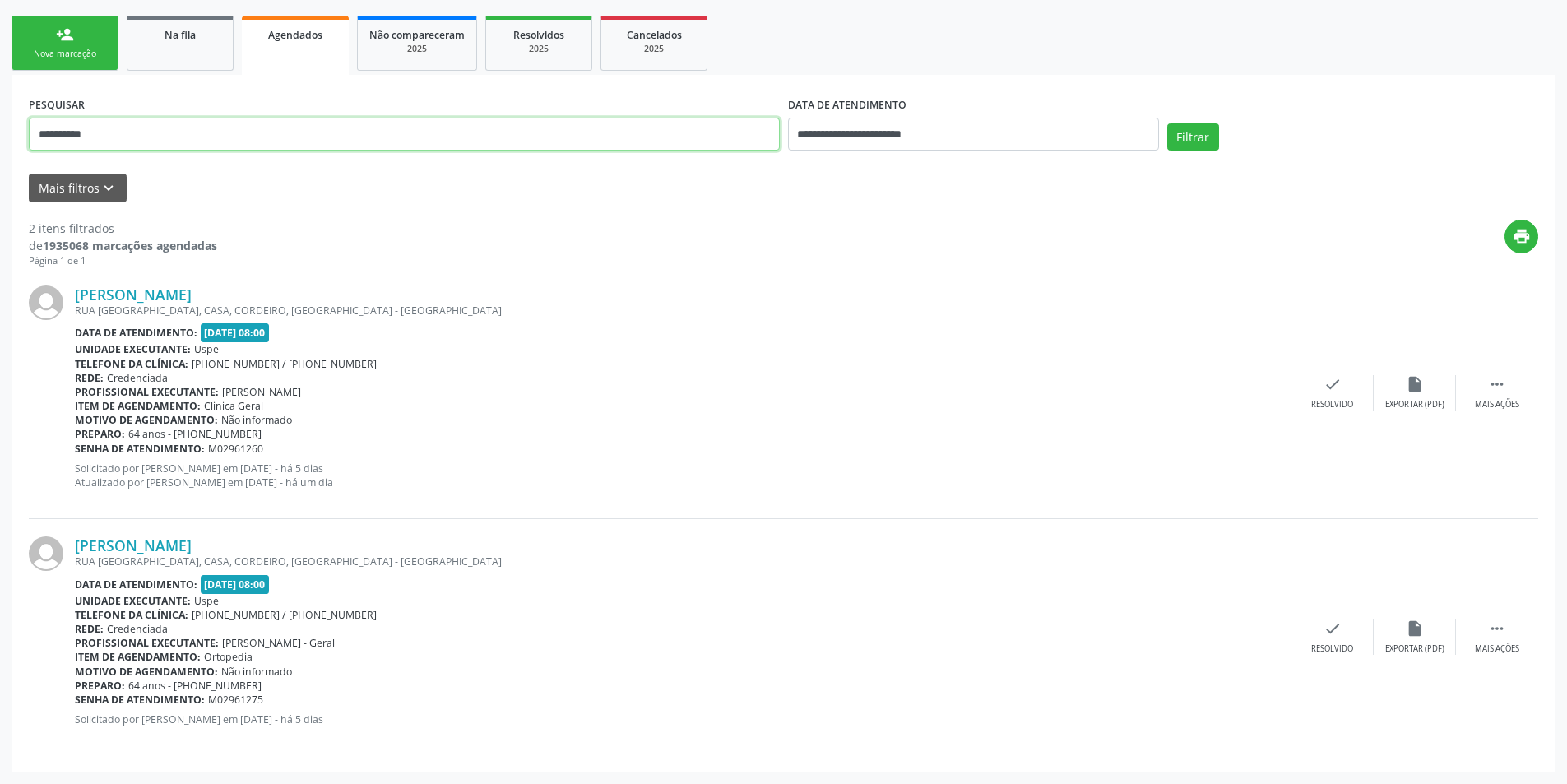
click at [371, 143] on input "**********" at bounding box center [404, 134] width 751 height 33
click at [219, 138] on input "**********" at bounding box center [404, 134] width 751 height 33
click at [138, 137] on input "**********" at bounding box center [404, 134] width 751 height 33
click at [97, 136] on input "**********" at bounding box center [404, 134] width 751 height 33
click at [112, 128] on input "**********" at bounding box center [404, 134] width 751 height 33
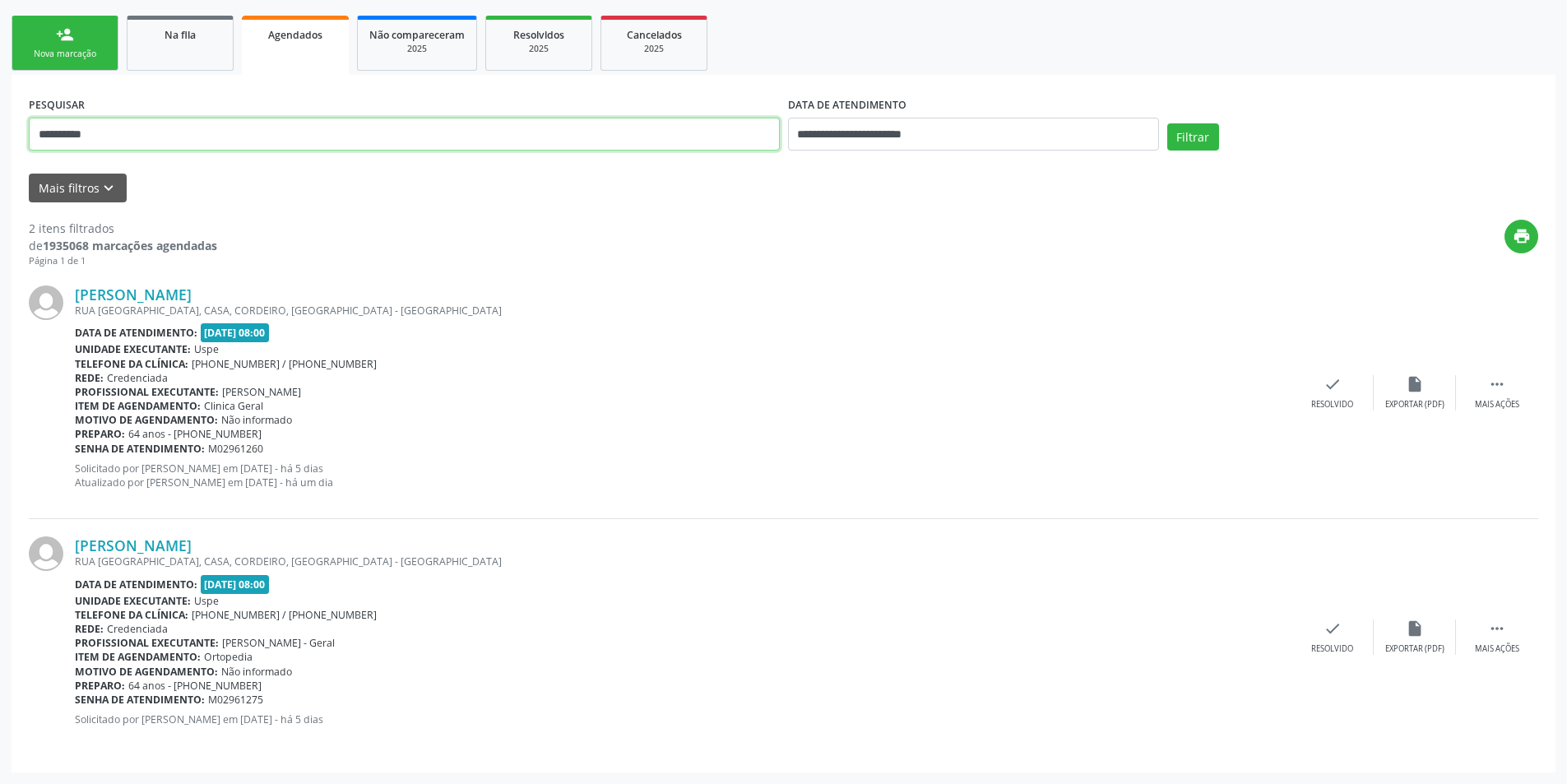
click at [122, 137] on input "**********" at bounding box center [404, 134] width 751 height 33
click at [152, 133] on input "**********" at bounding box center [404, 134] width 751 height 33
type input "*"
click at [363, 118] on input "text" at bounding box center [404, 134] width 751 height 33
click at [361, 129] on input "text" at bounding box center [404, 134] width 751 height 33
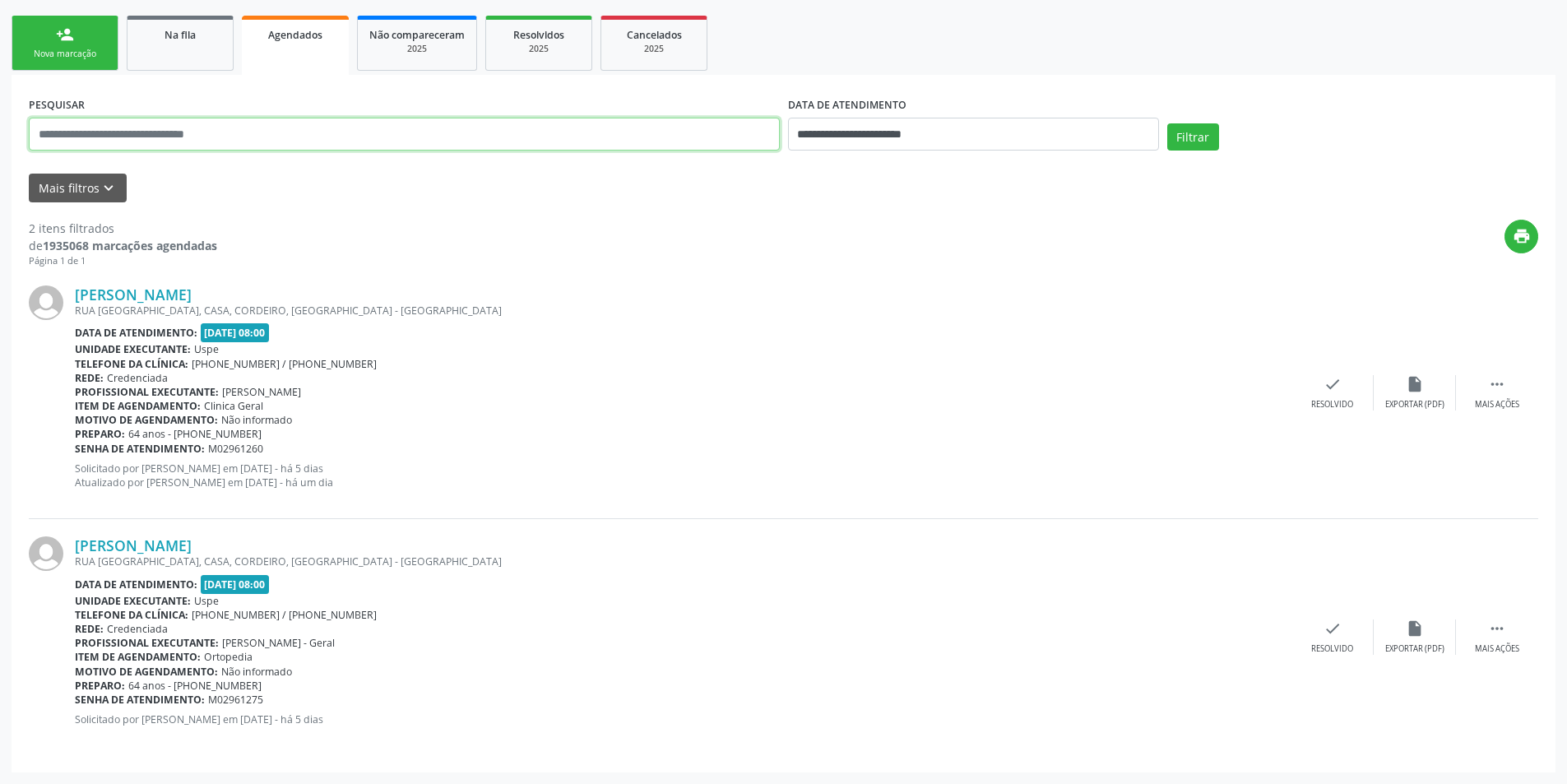
paste input "**********"
type input "**********"
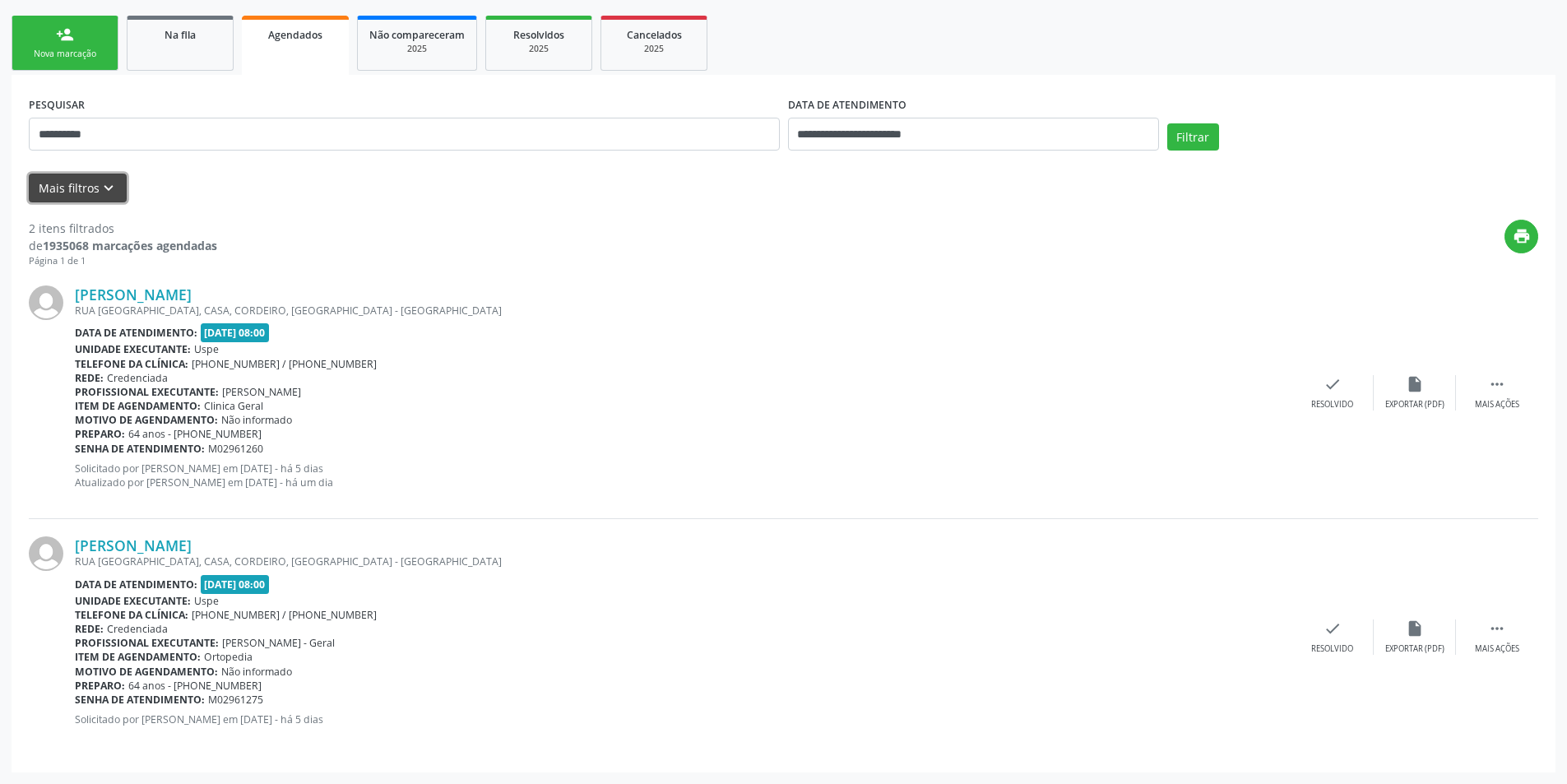
click at [92, 200] on button "Mais filtros keyboard_arrow_down" at bounding box center [77, 188] width 98 height 29
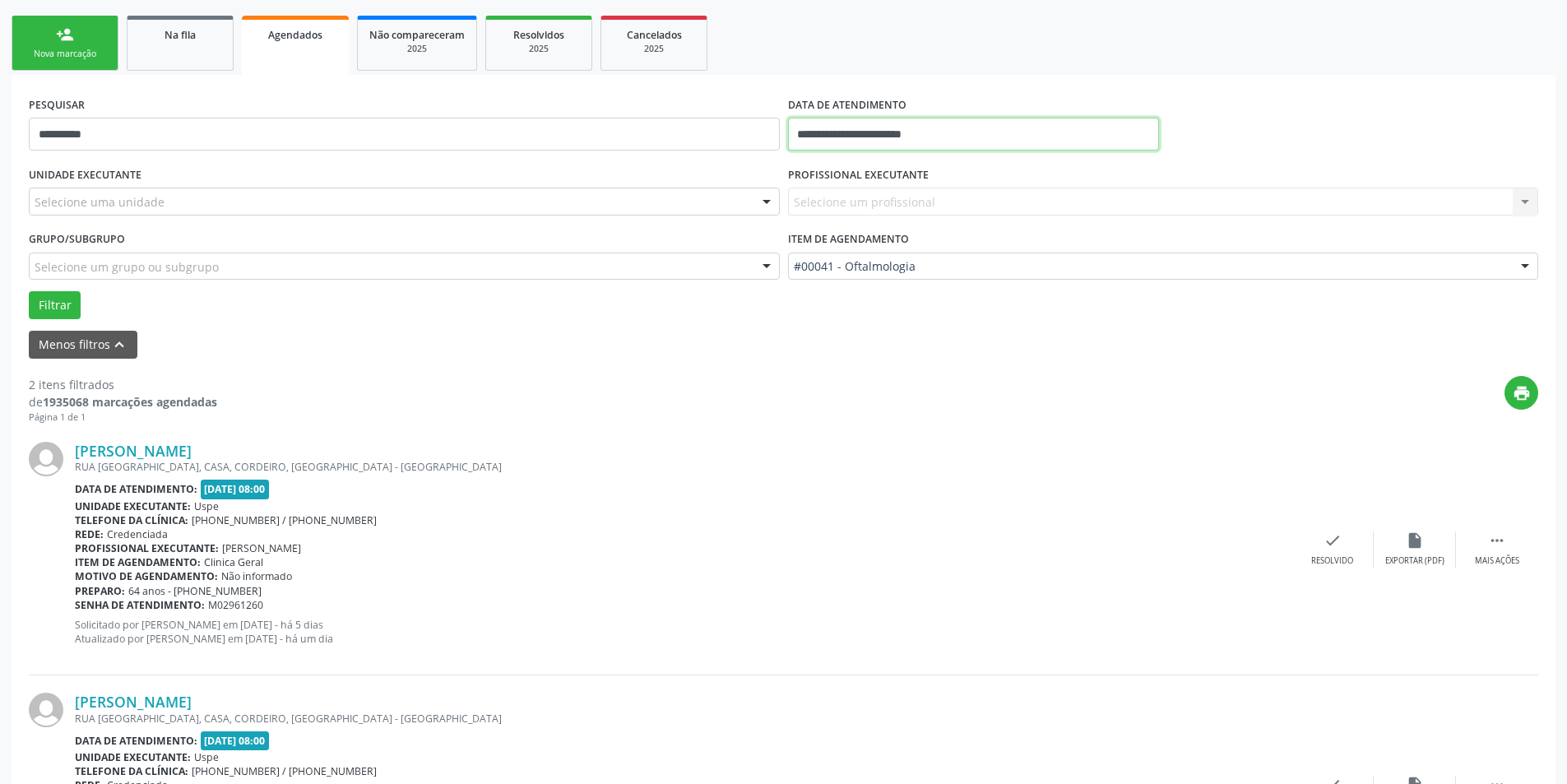
click at [801, 132] on input "**********" at bounding box center [973, 134] width 371 height 33
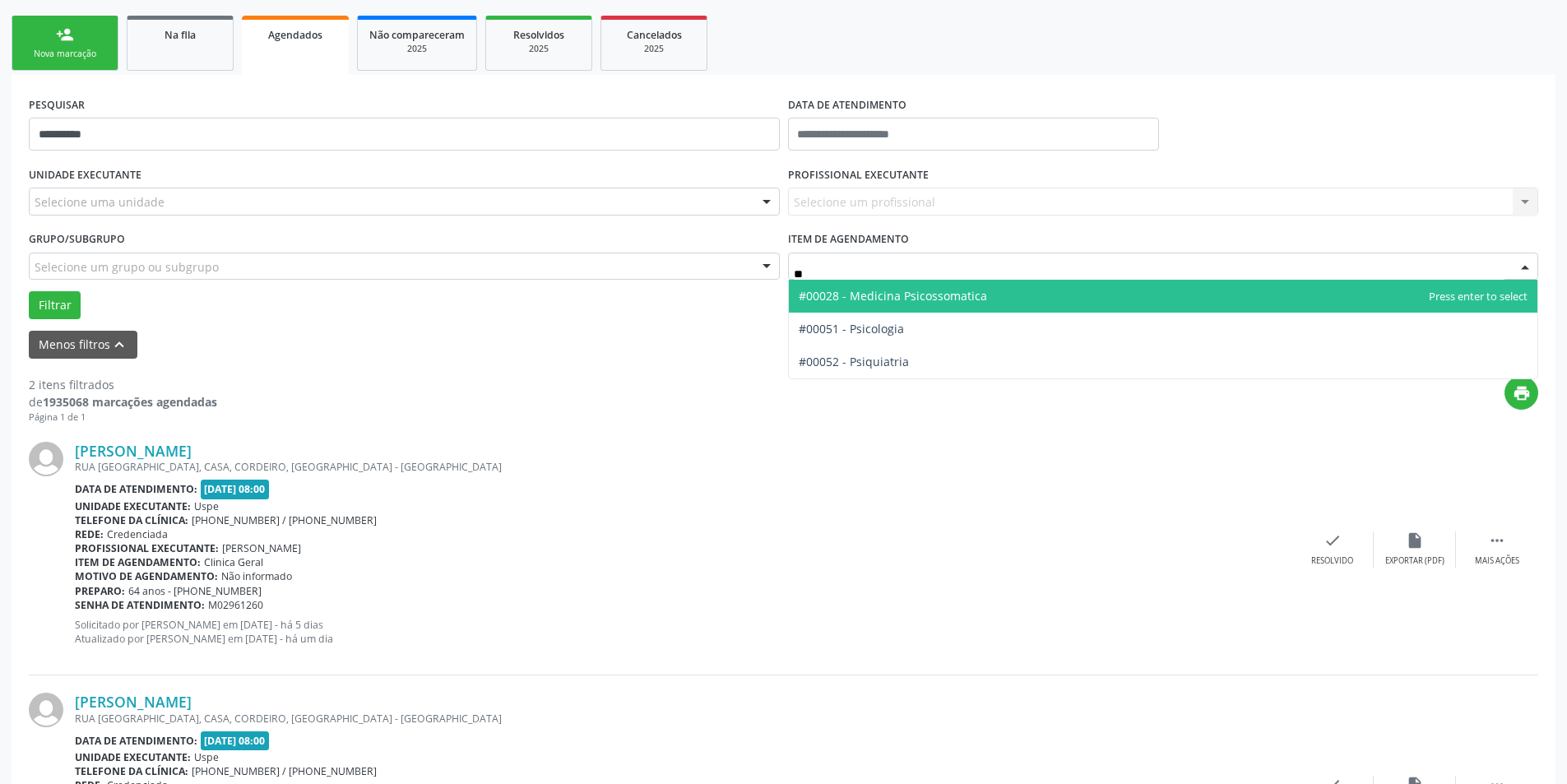
type input "***"
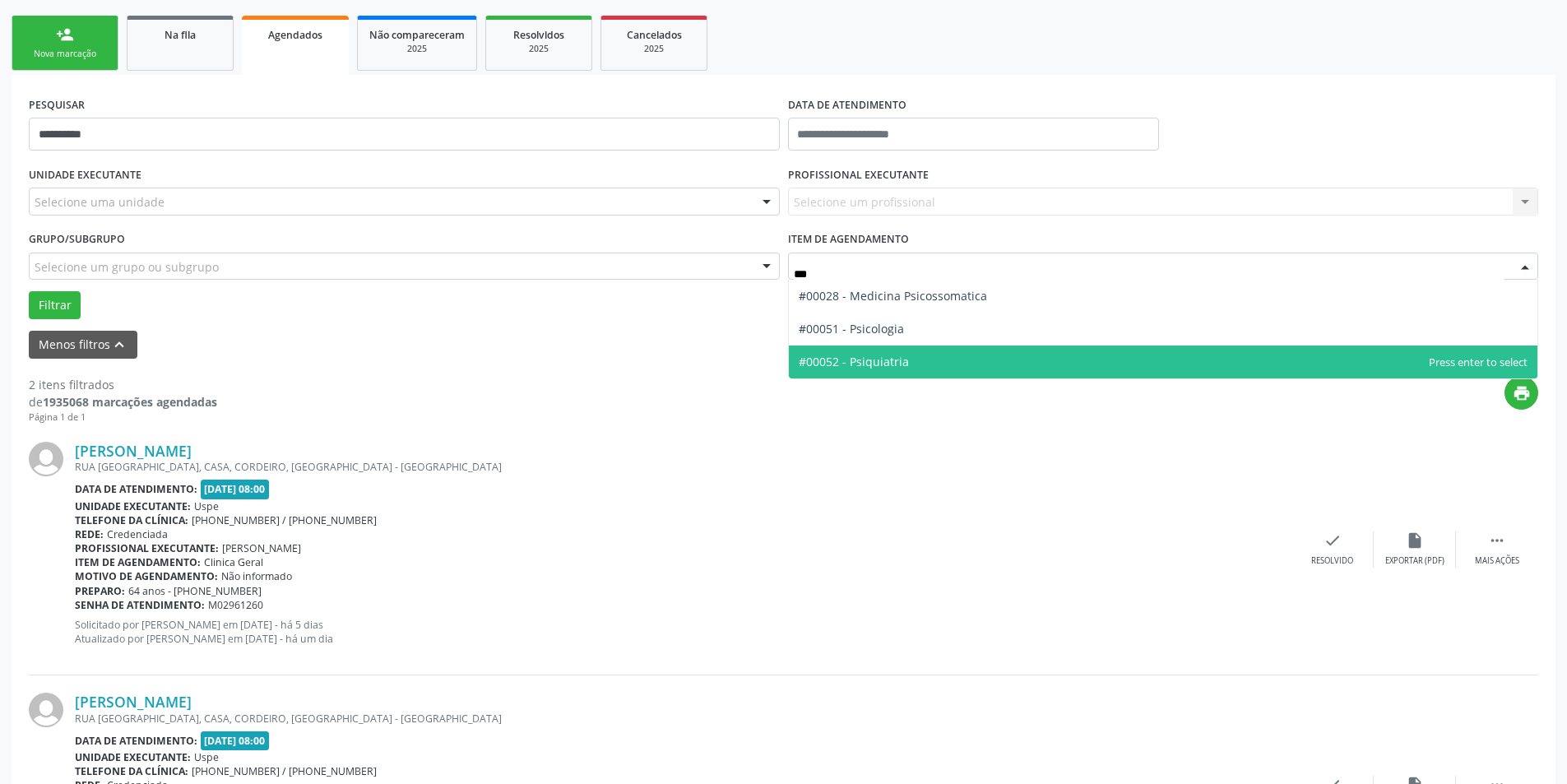
click at [931, 361] on span "#00052 - Psiquiatria" at bounding box center [1163, 361] width 749 height 33
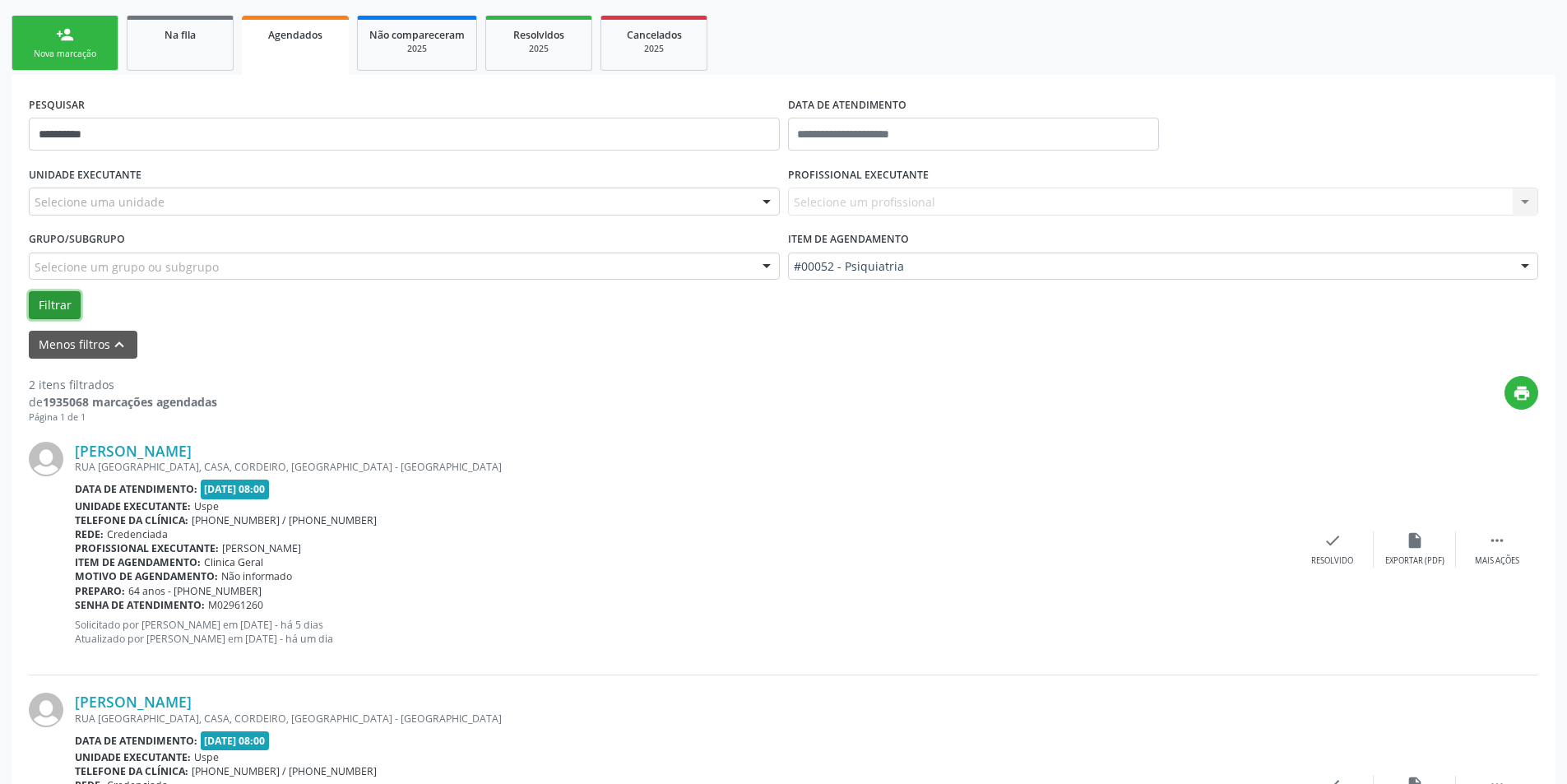
click at [47, 318] on button "Filtrar" at bounding box center [55, 305] width 52 height 28
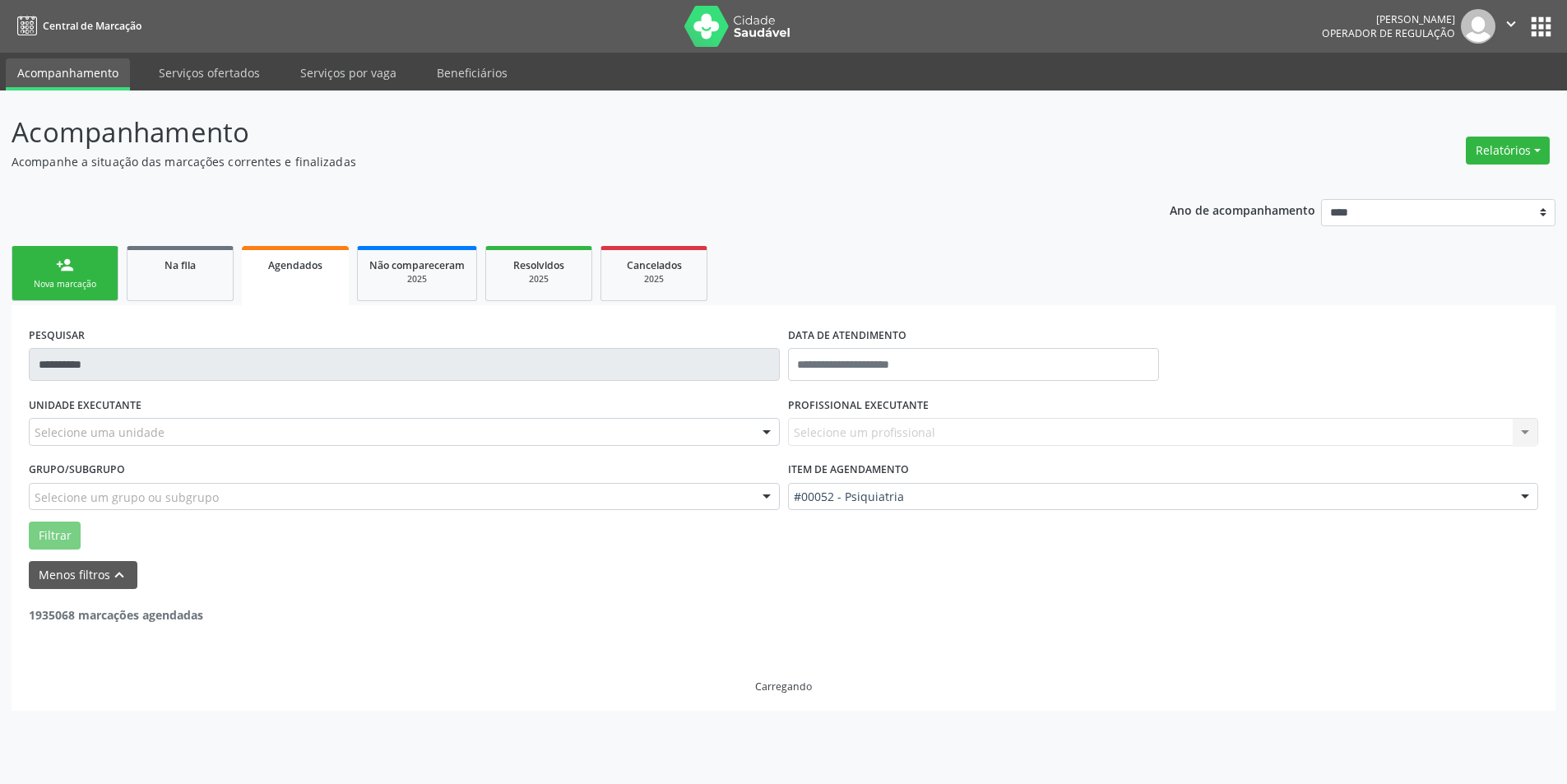
scroll to position [0, 0]
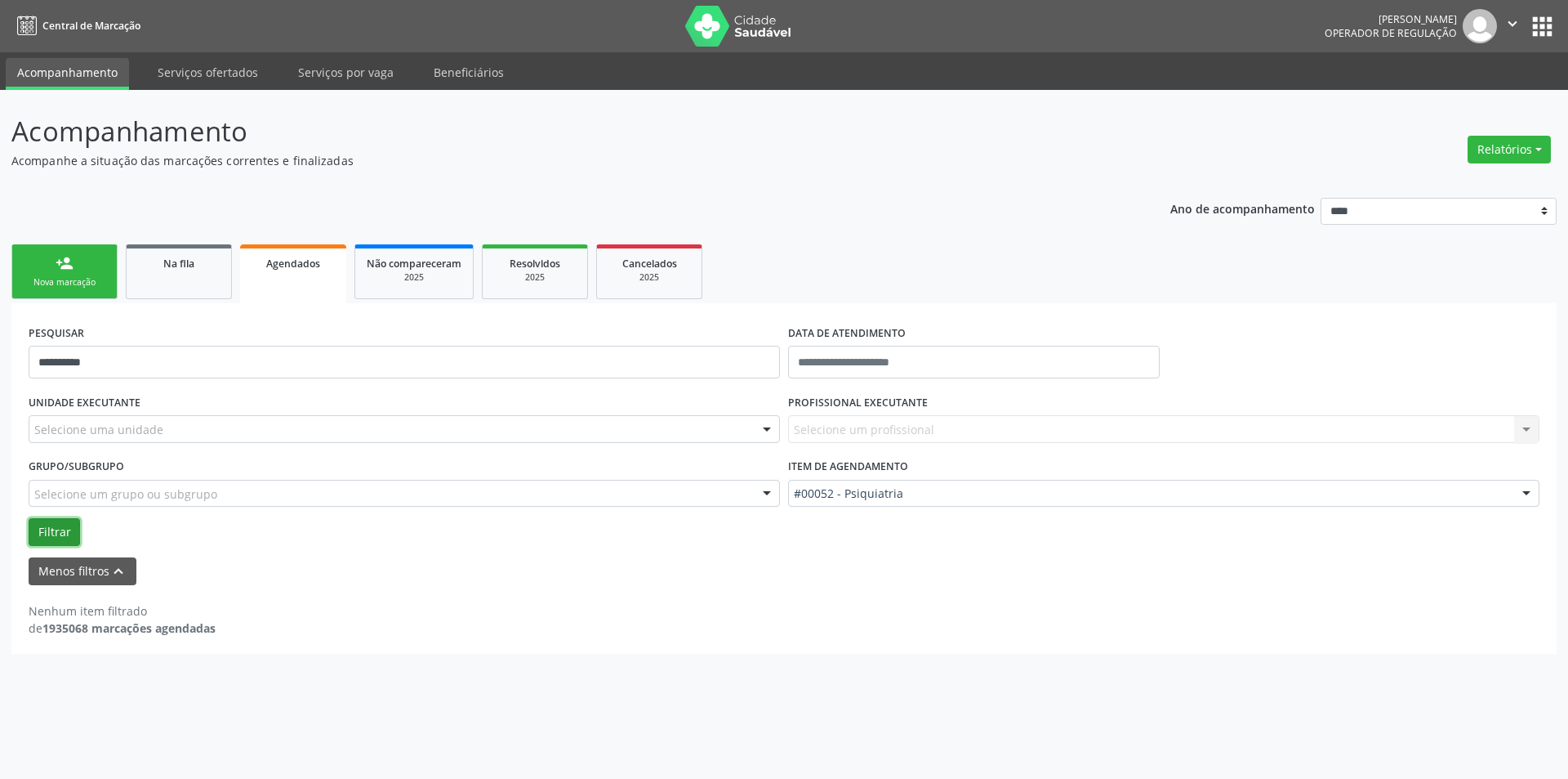
click at [67, 530] on button "Filtrar" at bounding box center [54, 532] width 52 height 28
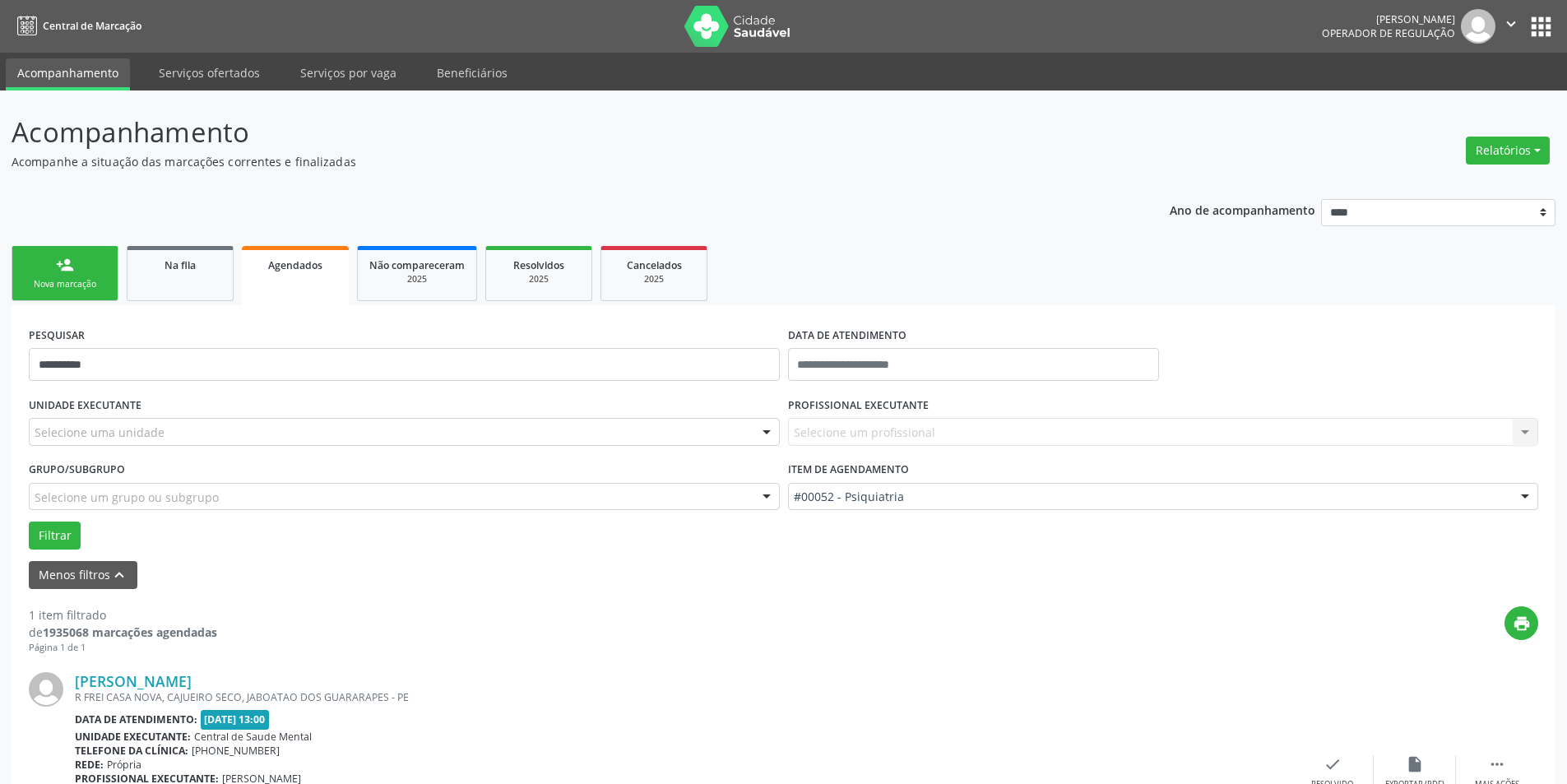
scroll to position [136, 0]
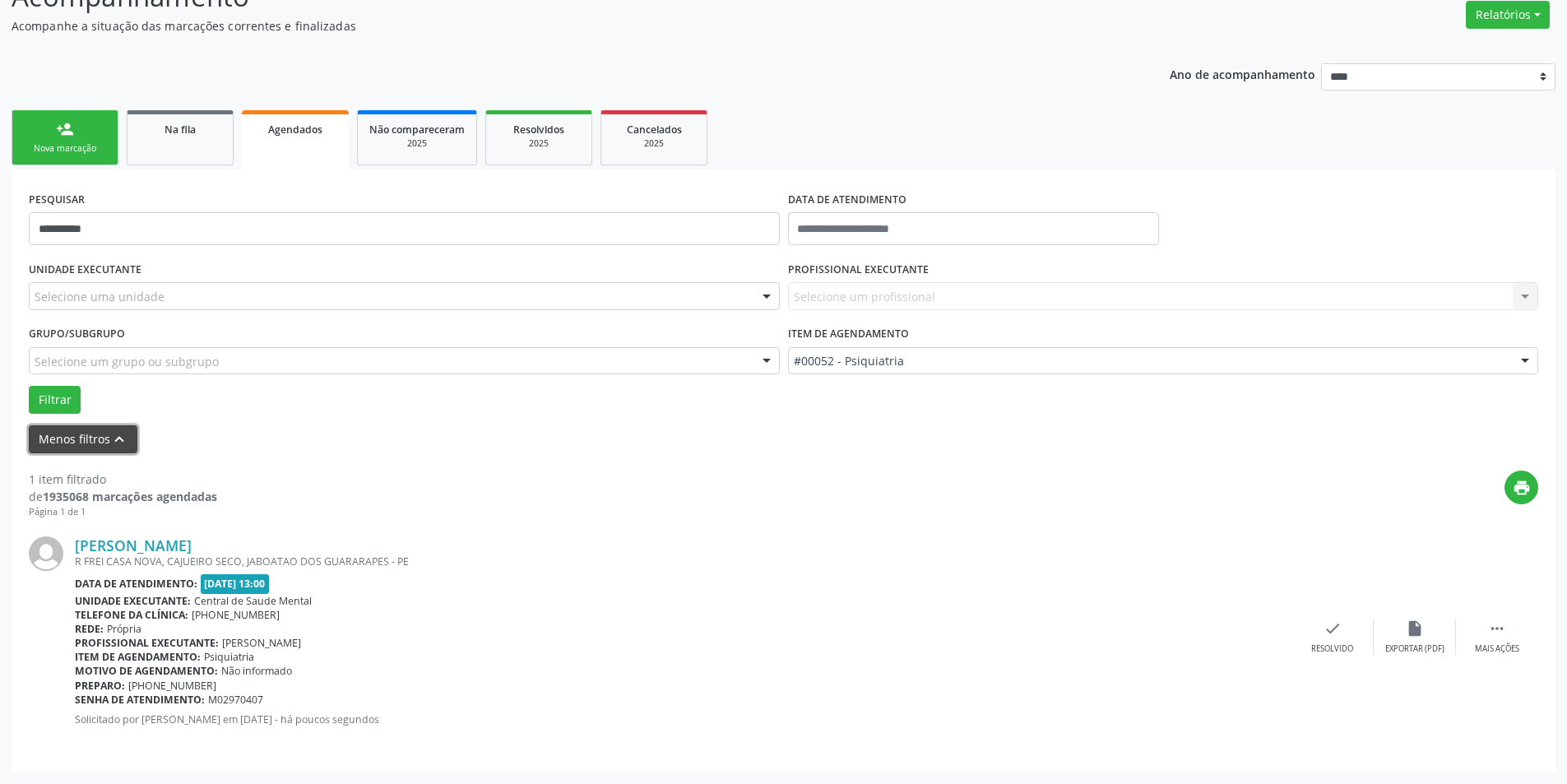
click at [118, 442] on icon "keyboard_arrow_up" at bounding box center [120, 439] width 18 height 18
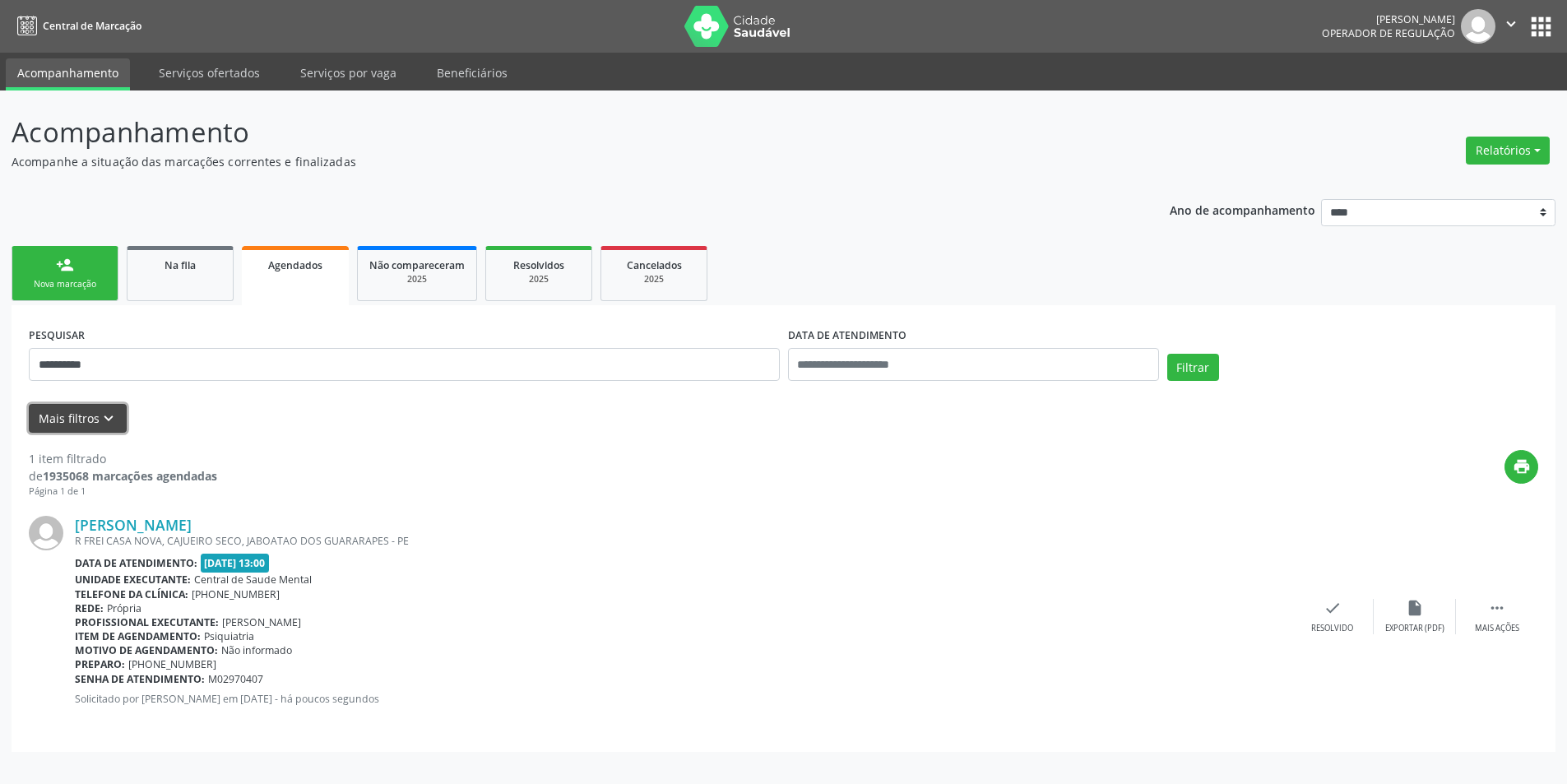
scroll to position [0, 0]
click at [411, 347] on div "**********" at bounding box center [407, 357] width 765 height 70
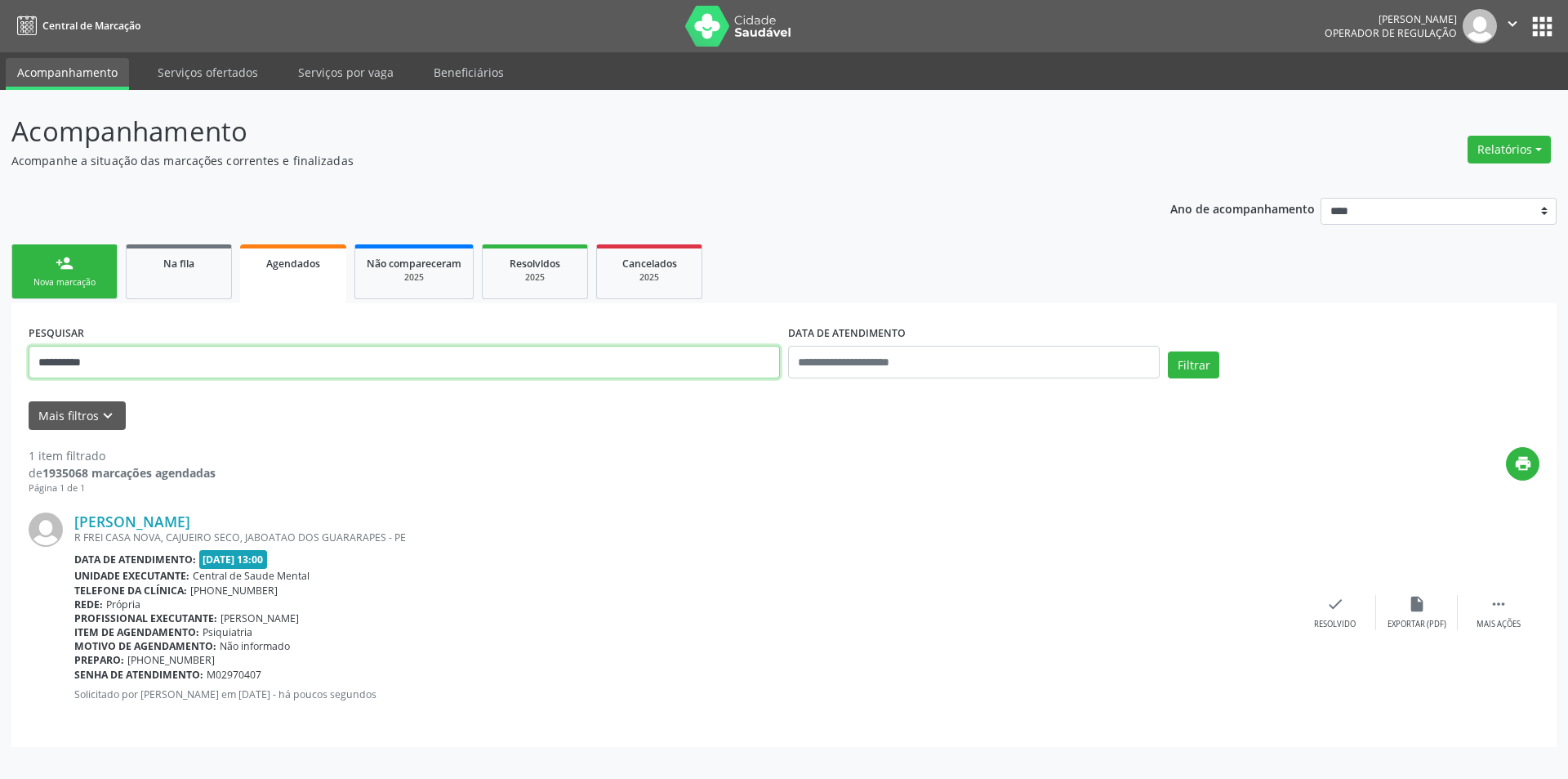
click at [397, 361] on input "**********" at bounding box center [404, 362] width 751 height 33
paste input "text"
type input "**********"
click at [933, 366] on input "text" at bounding box center [973, 362] width 371 height 33
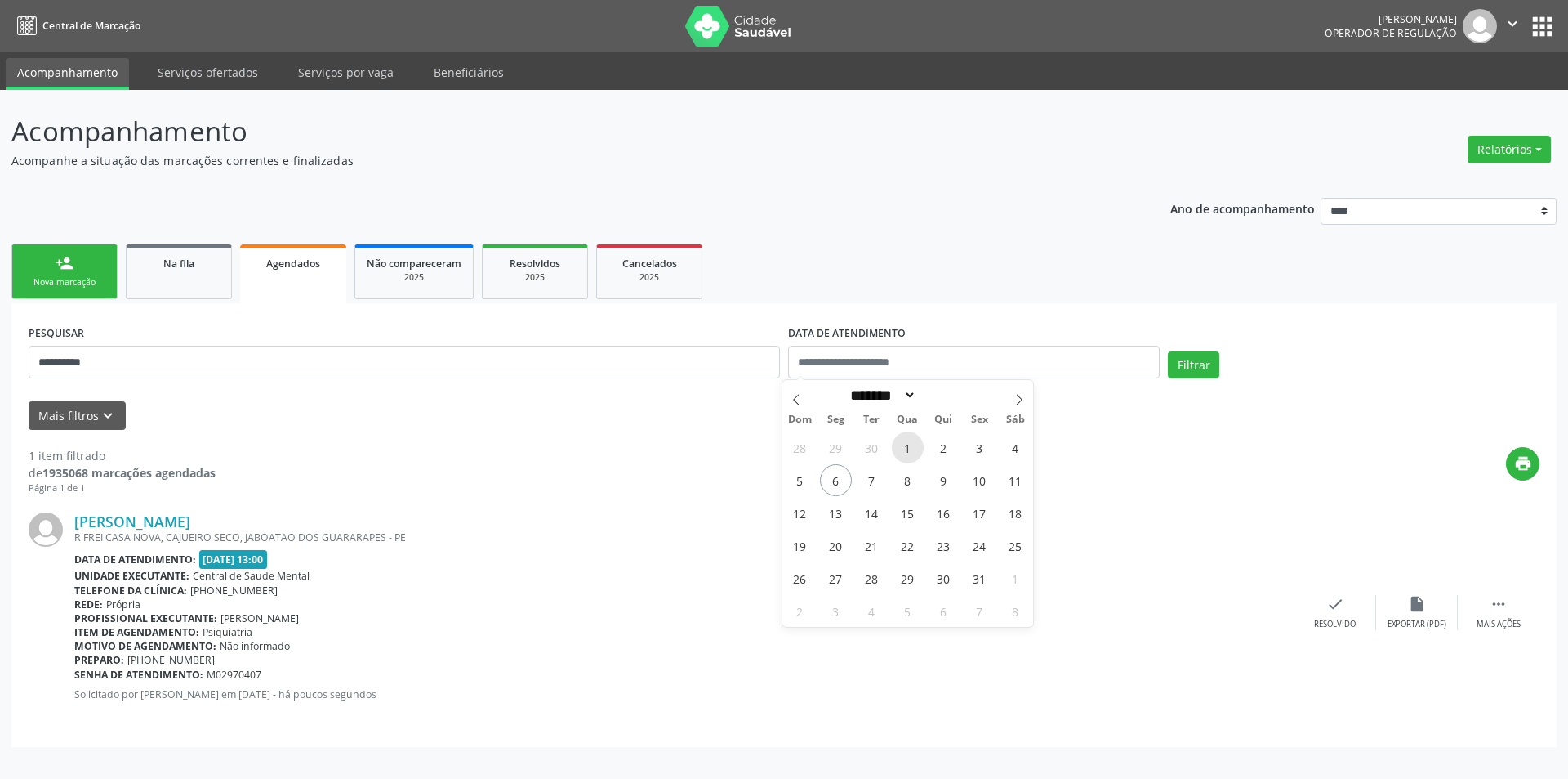
click at [913, 448] on span "1" at bounding box center [908, 448] width 32 height 32
type input "**********"
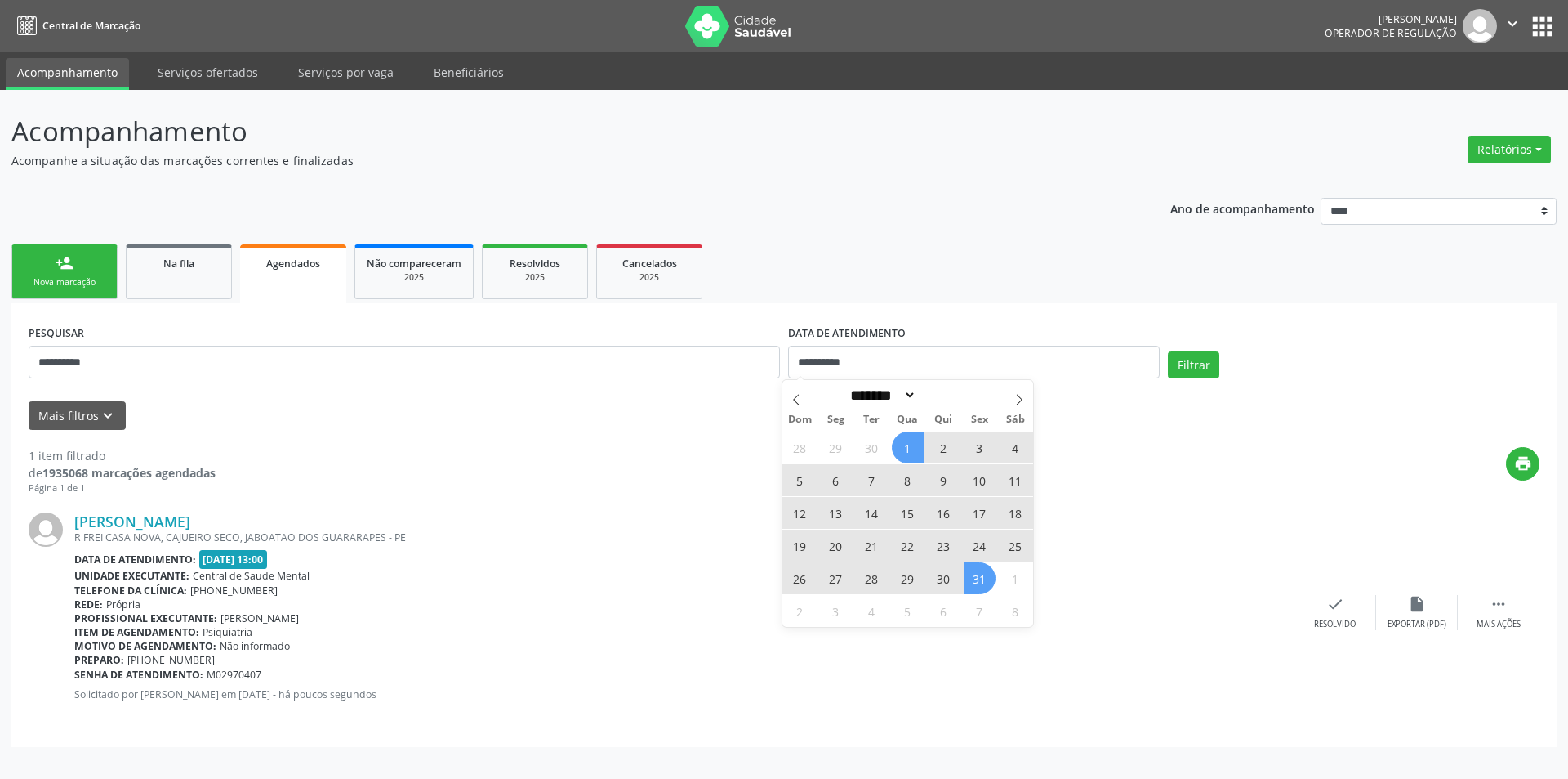
click at [986, 582] on span "31" at bounding box center [980, 578] width 32 height 32
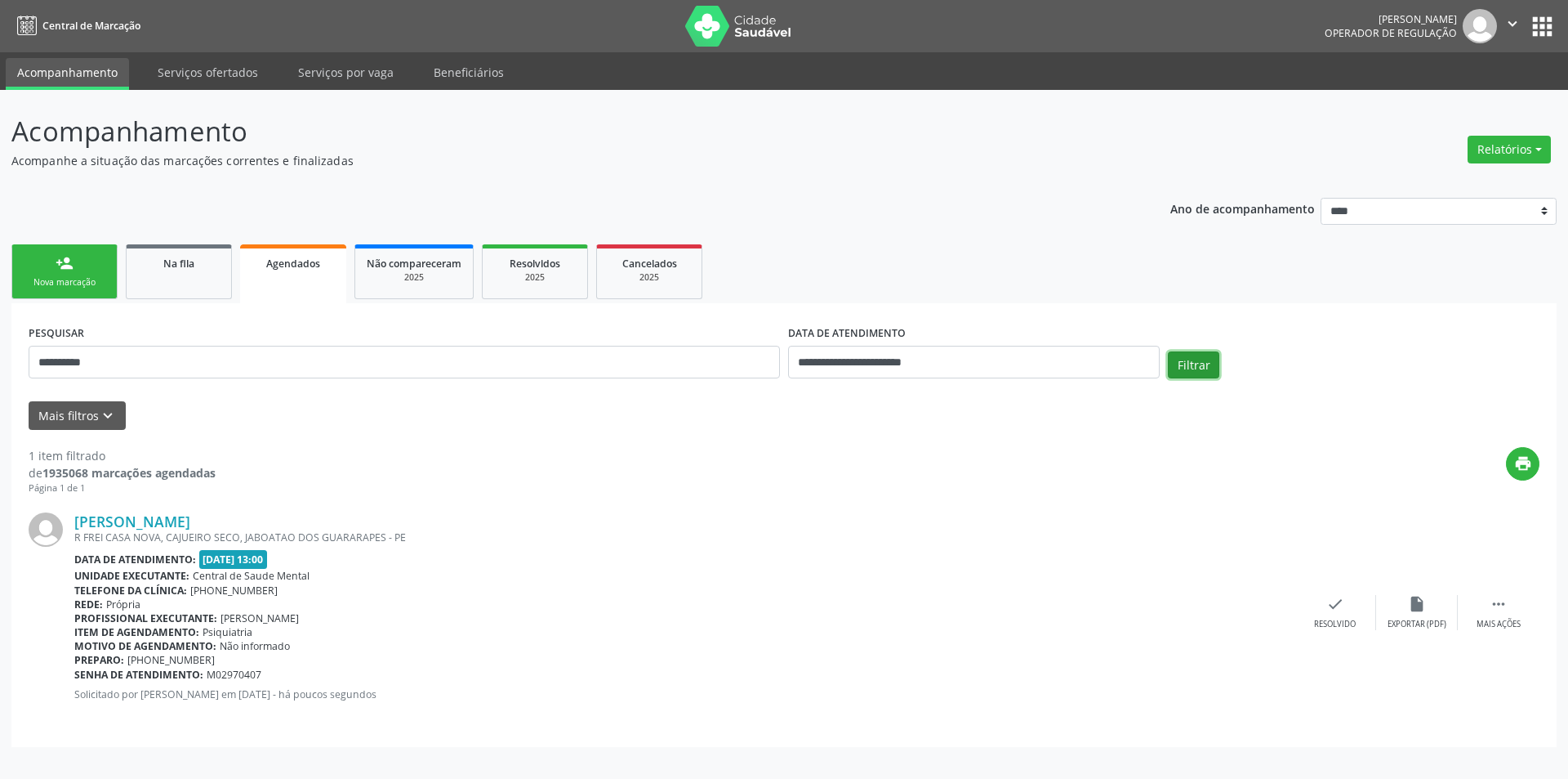
click at [1193, 362] on button "Filtrar" at bounding box center [1194, 364] width 52 height 28
click at [1220, 375] on div "Filtrar" at bounding box center [1353, 371] width 379 height 39
click at [1191, 373] on button "Filtrar" at bounding box center [1194, 364] width 52 height 28
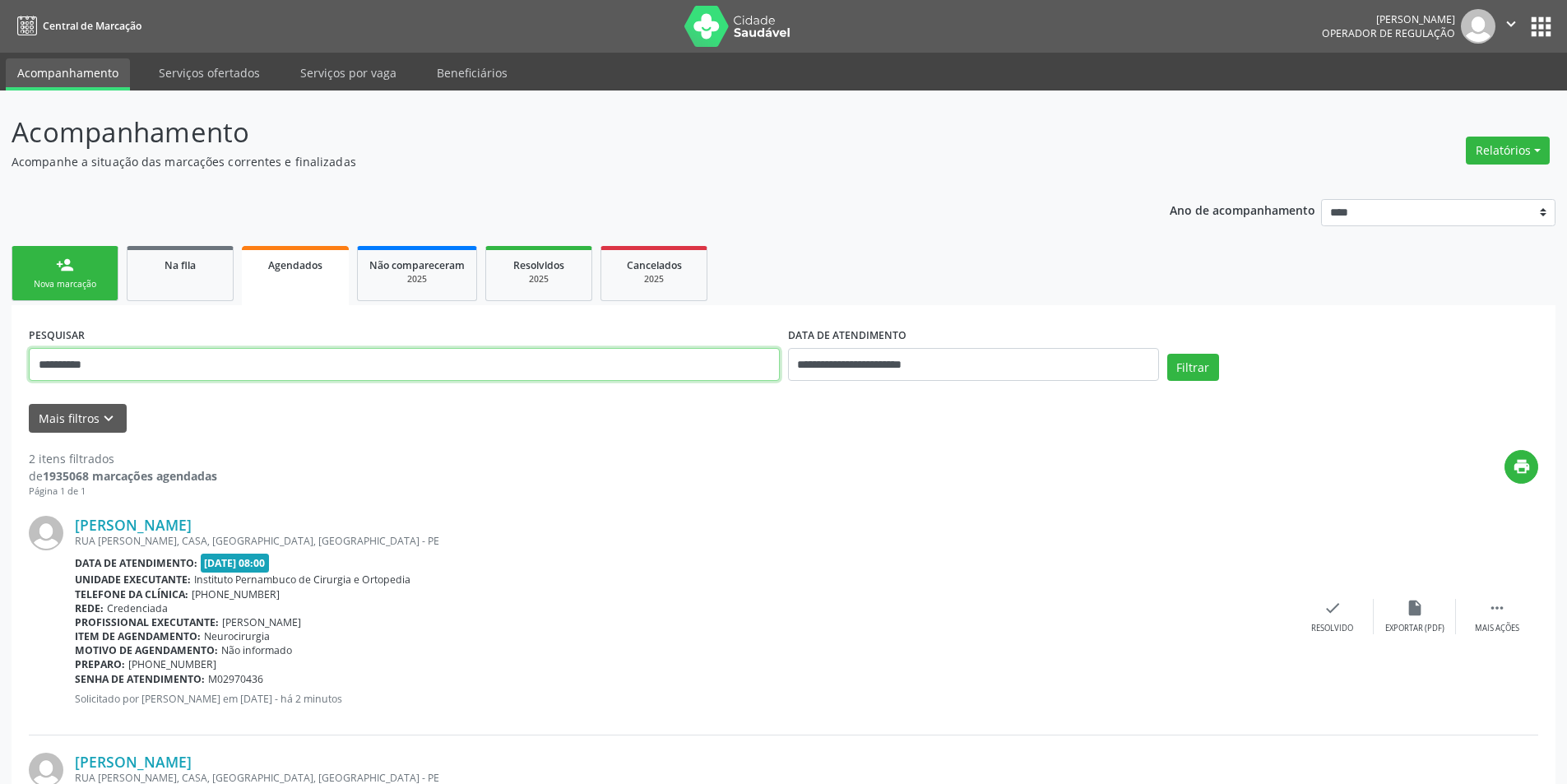
click at [468, 377] on input "**********" at bounding box center [404, 364] width 751 height 33
click at [472, 364] on input "**********" at bounding box center [404, 364] width 751 height 33
paste input "**********"
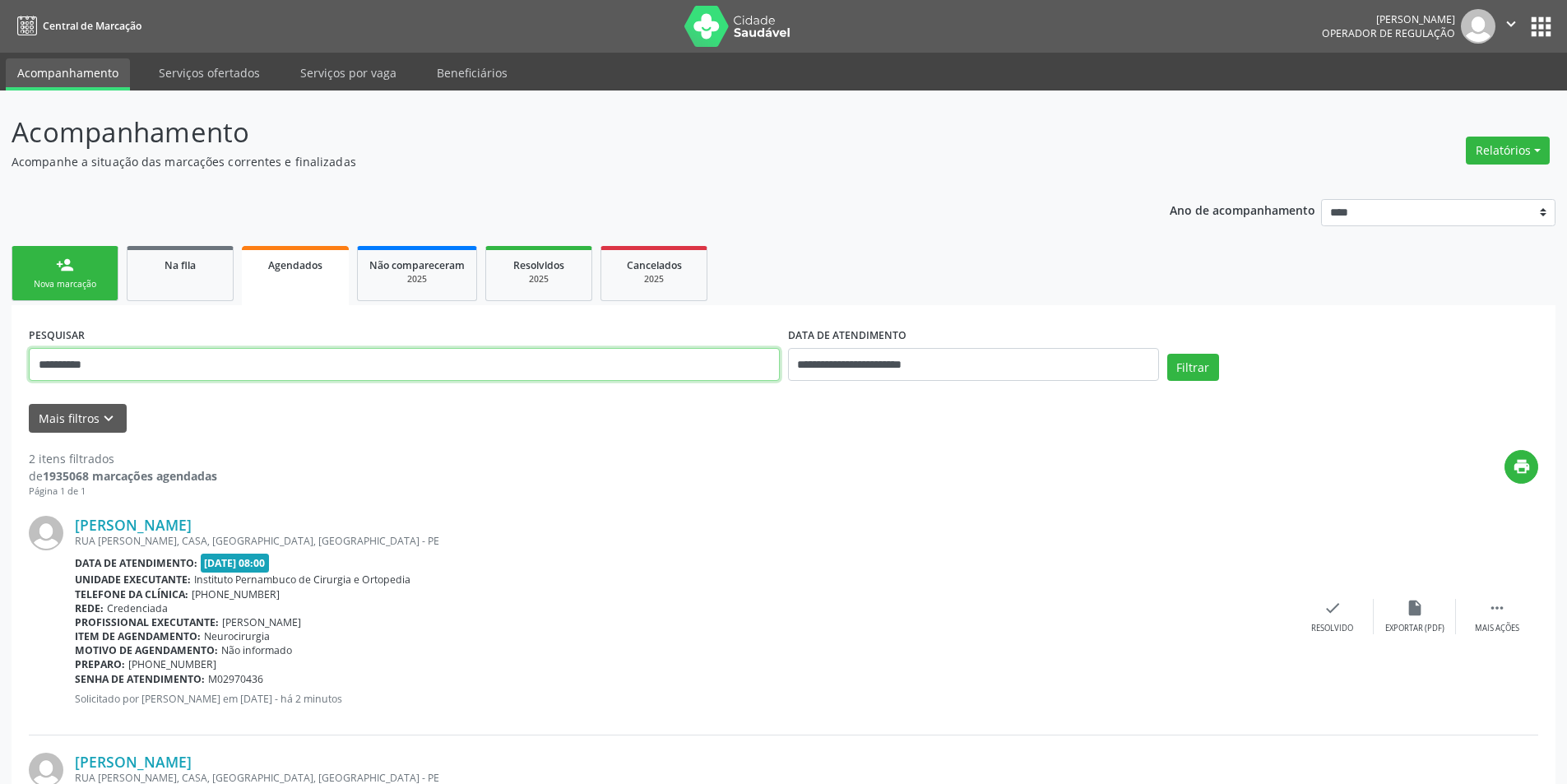
type input "**********"
click at [891, 361] on input "**********" at bounding box center [973, 364] width 371 height 33
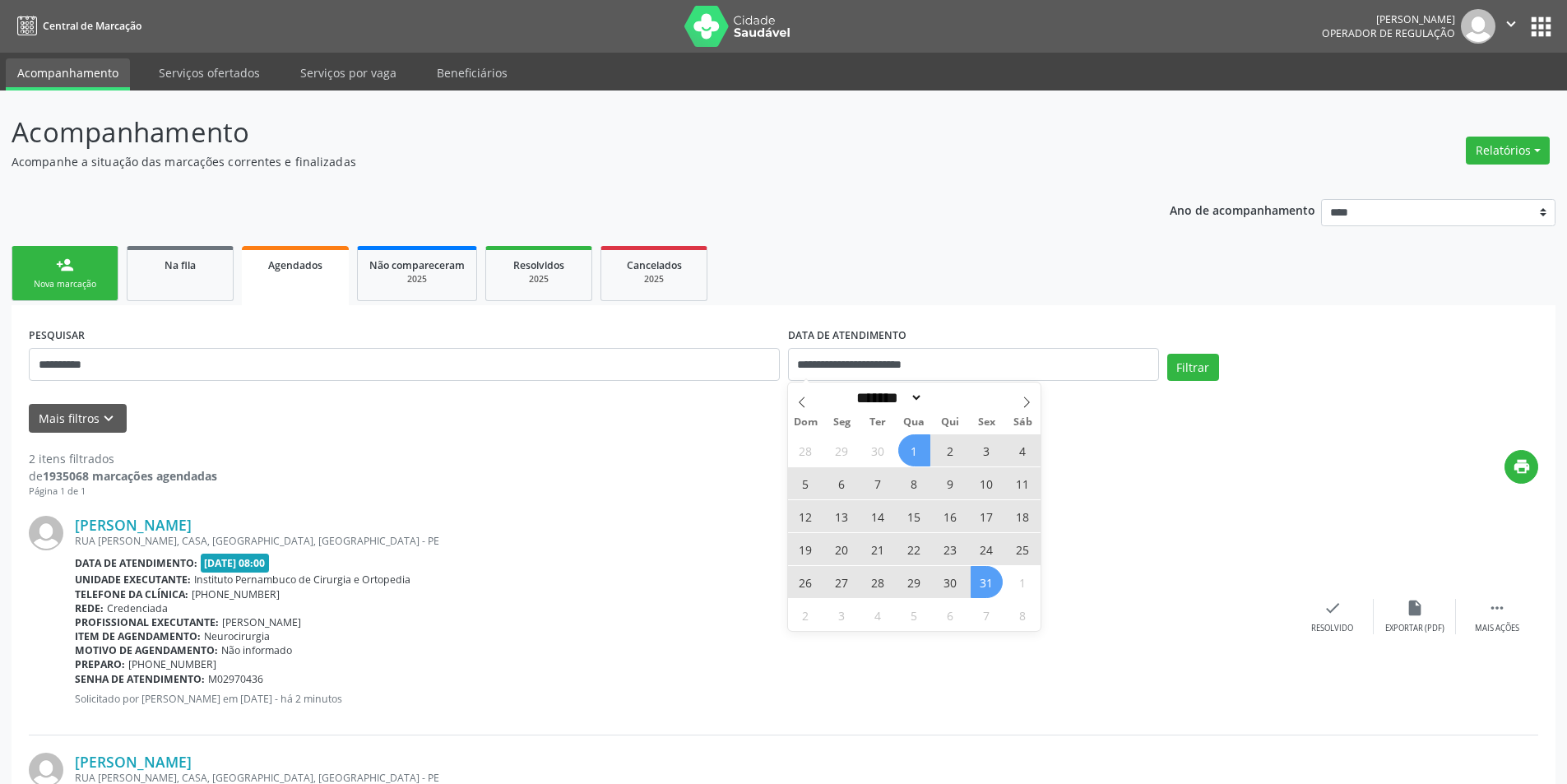
click at [918, 487] on span "8" at bounding box center [915, 483] width 32 height 32
type input "**********"
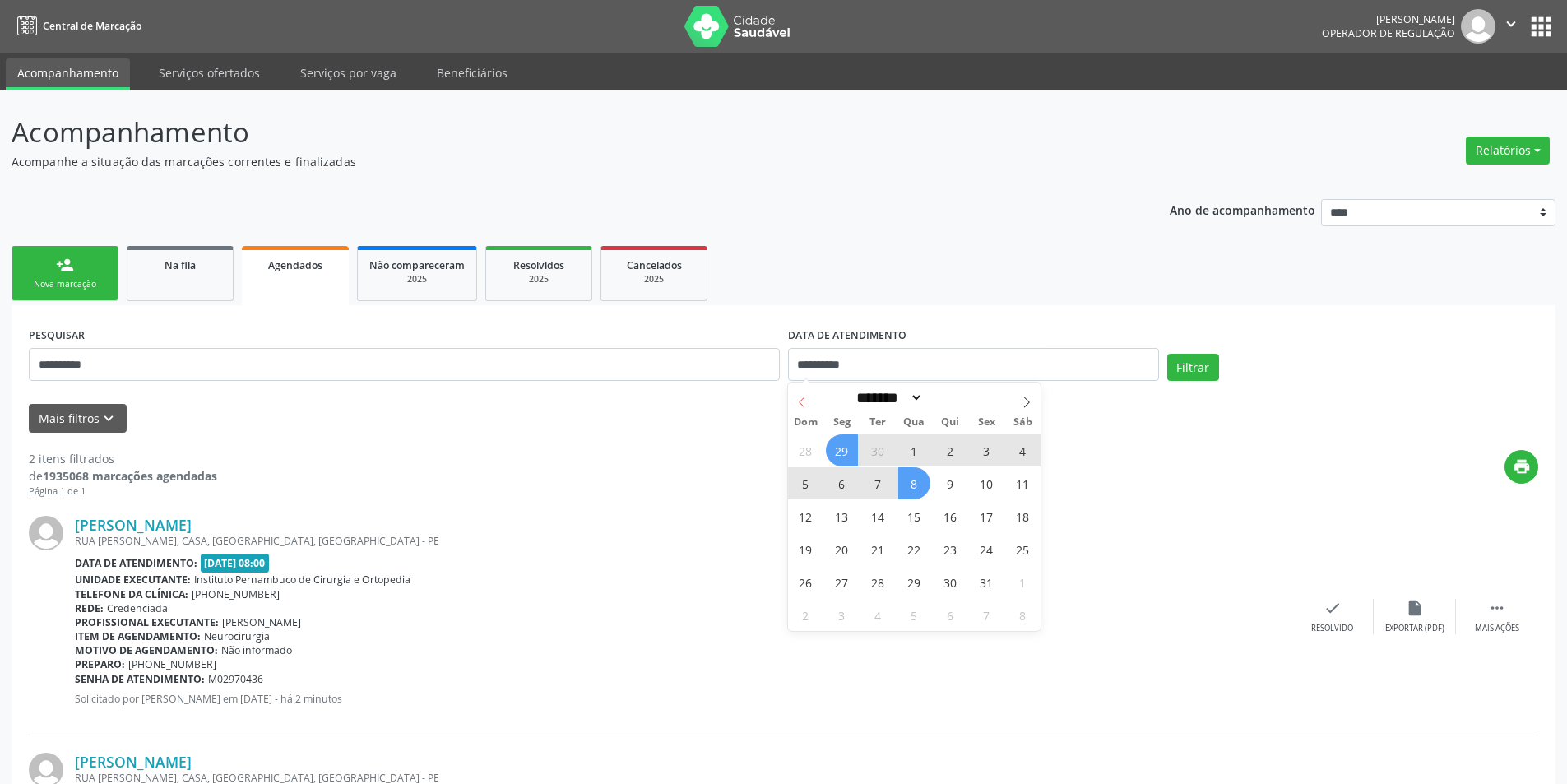
click at [803, 404] on icon at bounding box center [801, 402] width 12 height 12
select select "*"
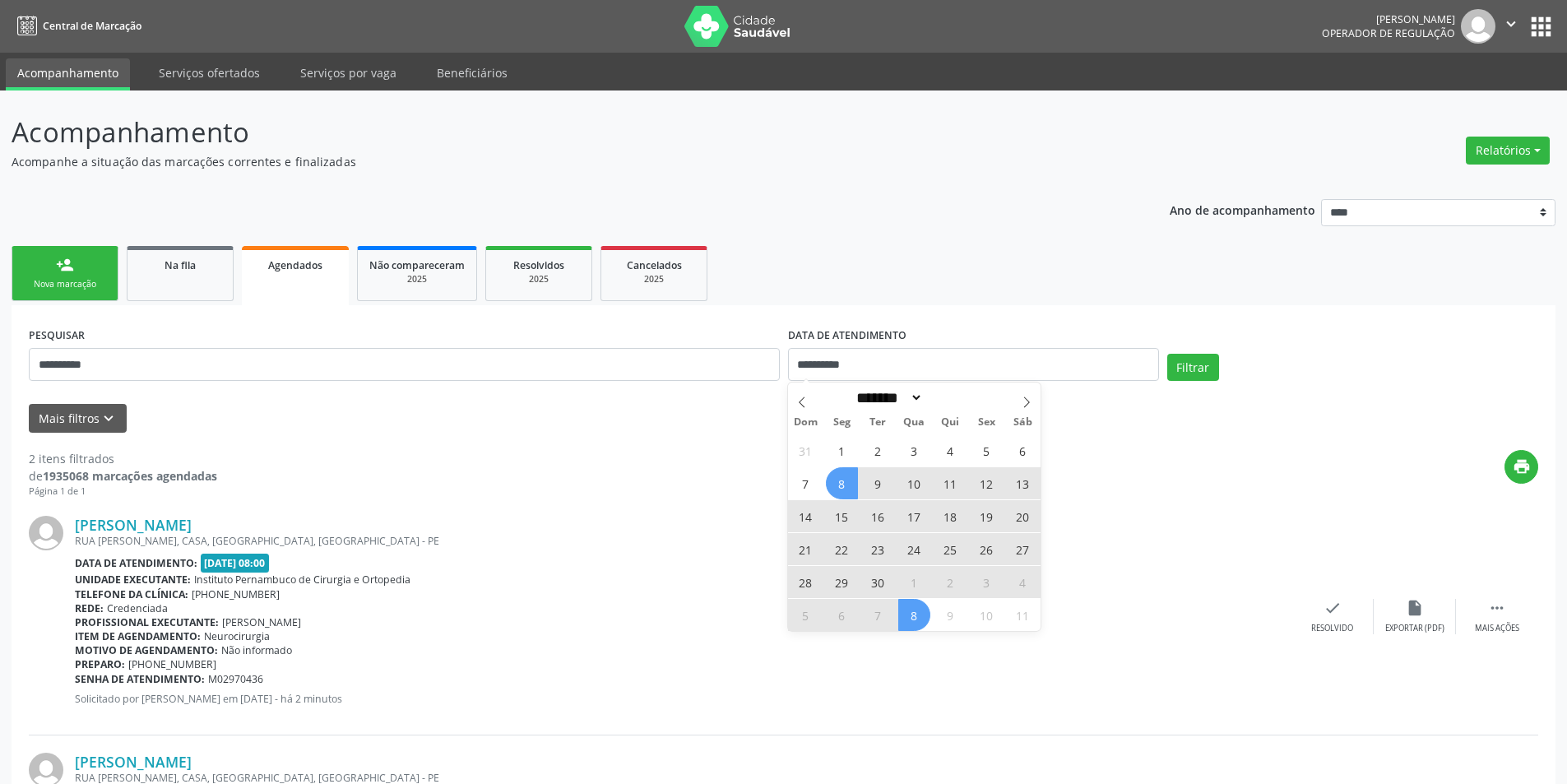
click at [839, 478] on span "8" at bounding box center [842, 483] width 32 height 32
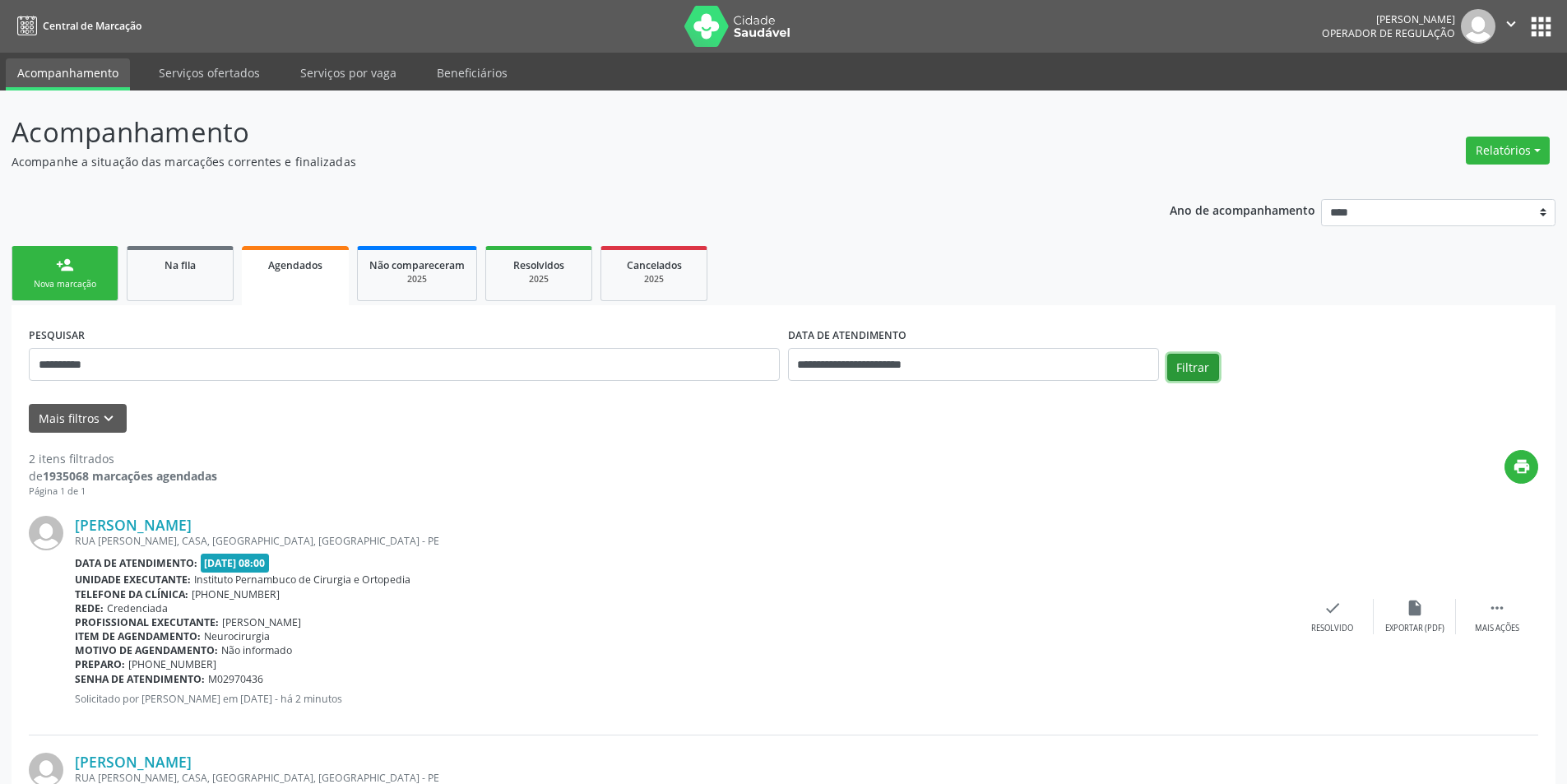
click at [1178, 375] on button "Filtrar" at bounding box center [1194, 367] width 52 height 28
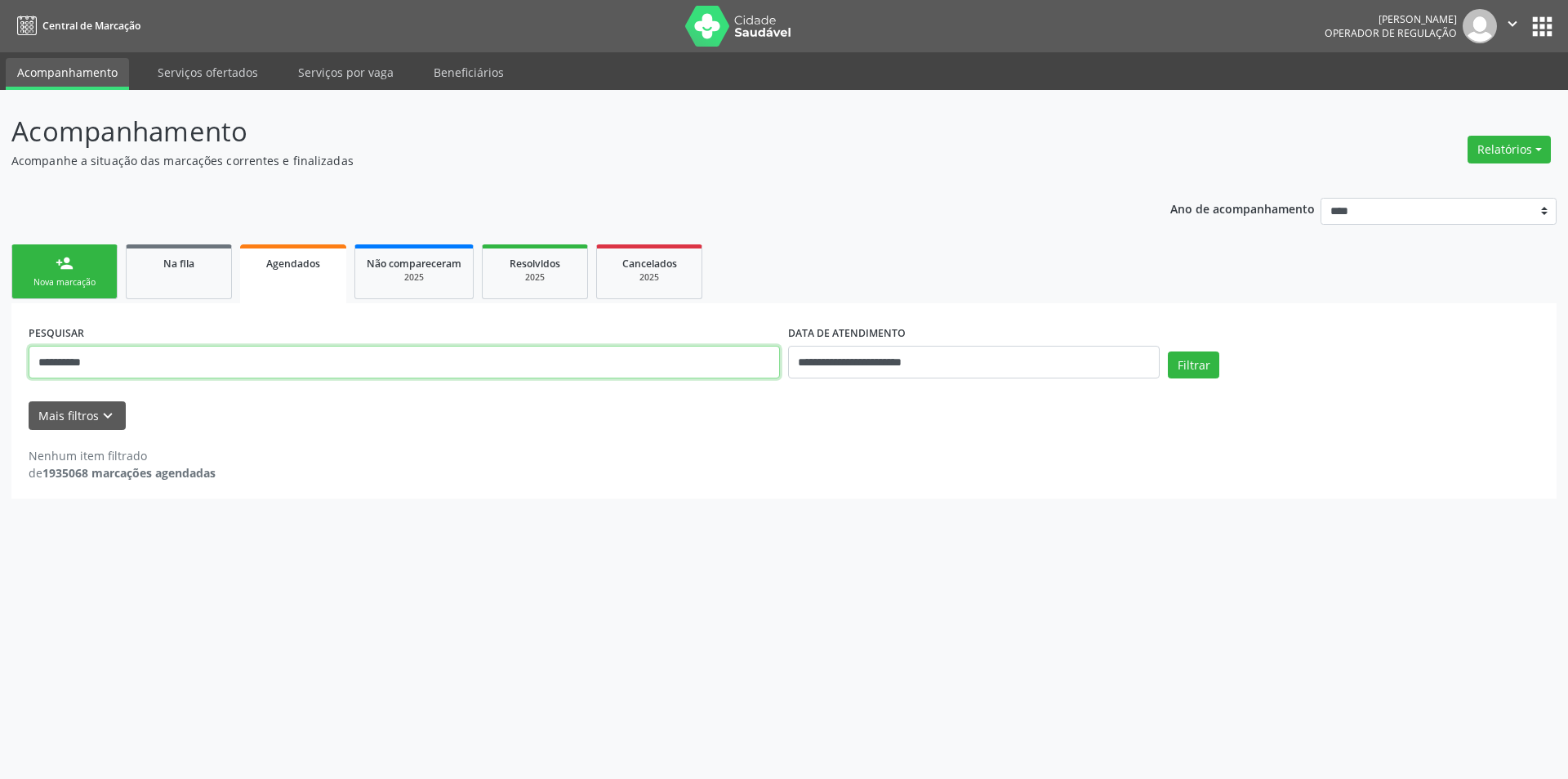
click at [209, 364] on input "**********" at bounding box center [404, 362] width 751 height 33
click at [538, 258] on span "Resolvidos" at bounding box center [535, 264] width 51 height 14
click at [154, 360] on input "**********" at bounding box center [404, 362] width 751 height 33
click at [154, 360] on input "**********" at bounding box center [404, 362] width 751 height 33
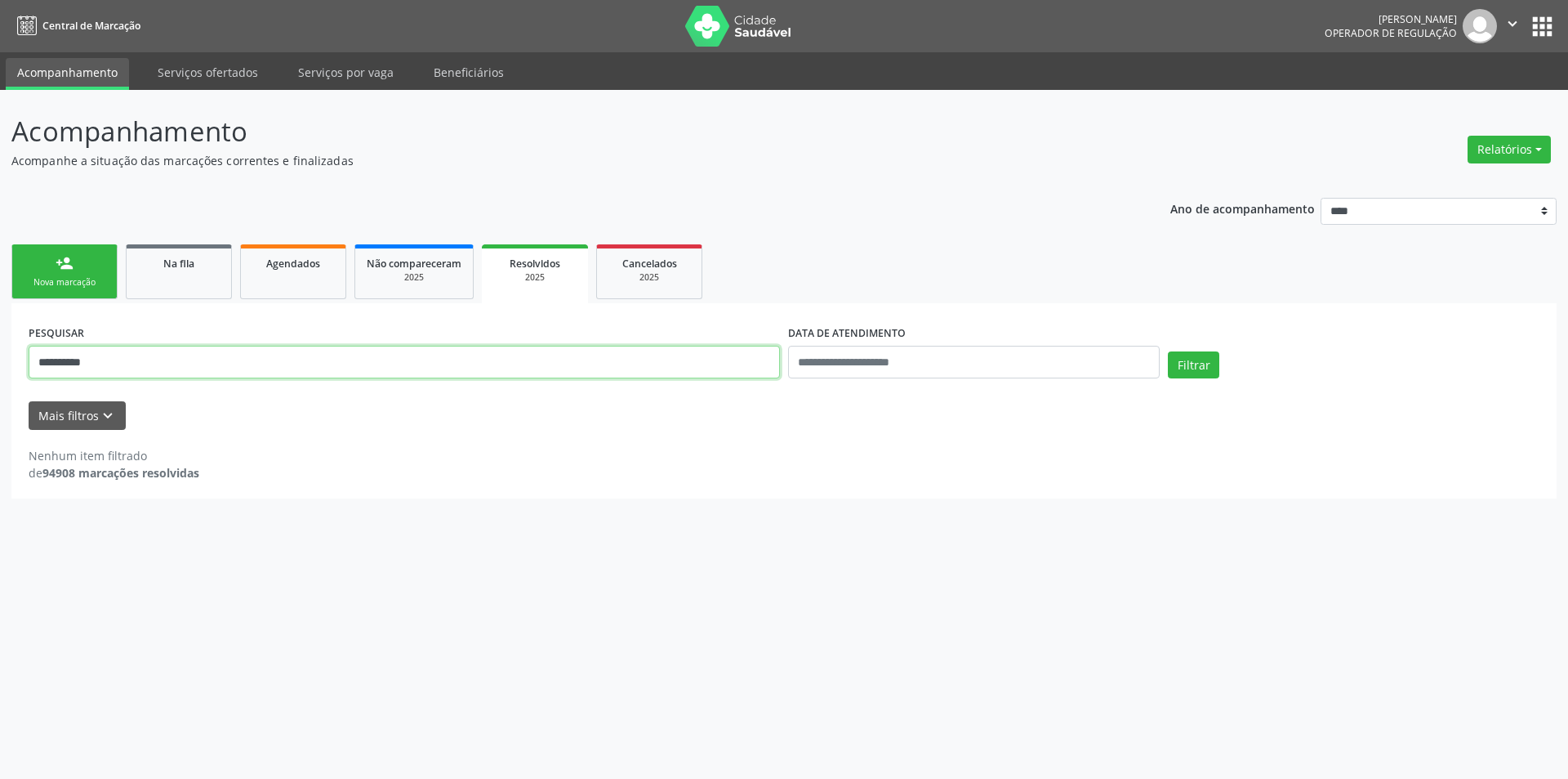
paste input "text"
type input "**********"
click at [1193, 369] on button "Filtrar" at bounding box center [1194, 364] width 52 height 28
click at [264, 266] on div "Agendados" at bounding box center [293, 262] width 81 height 17
click at [183, 371] on input "**********" at bounding box center [404, 362] width 751 height 33
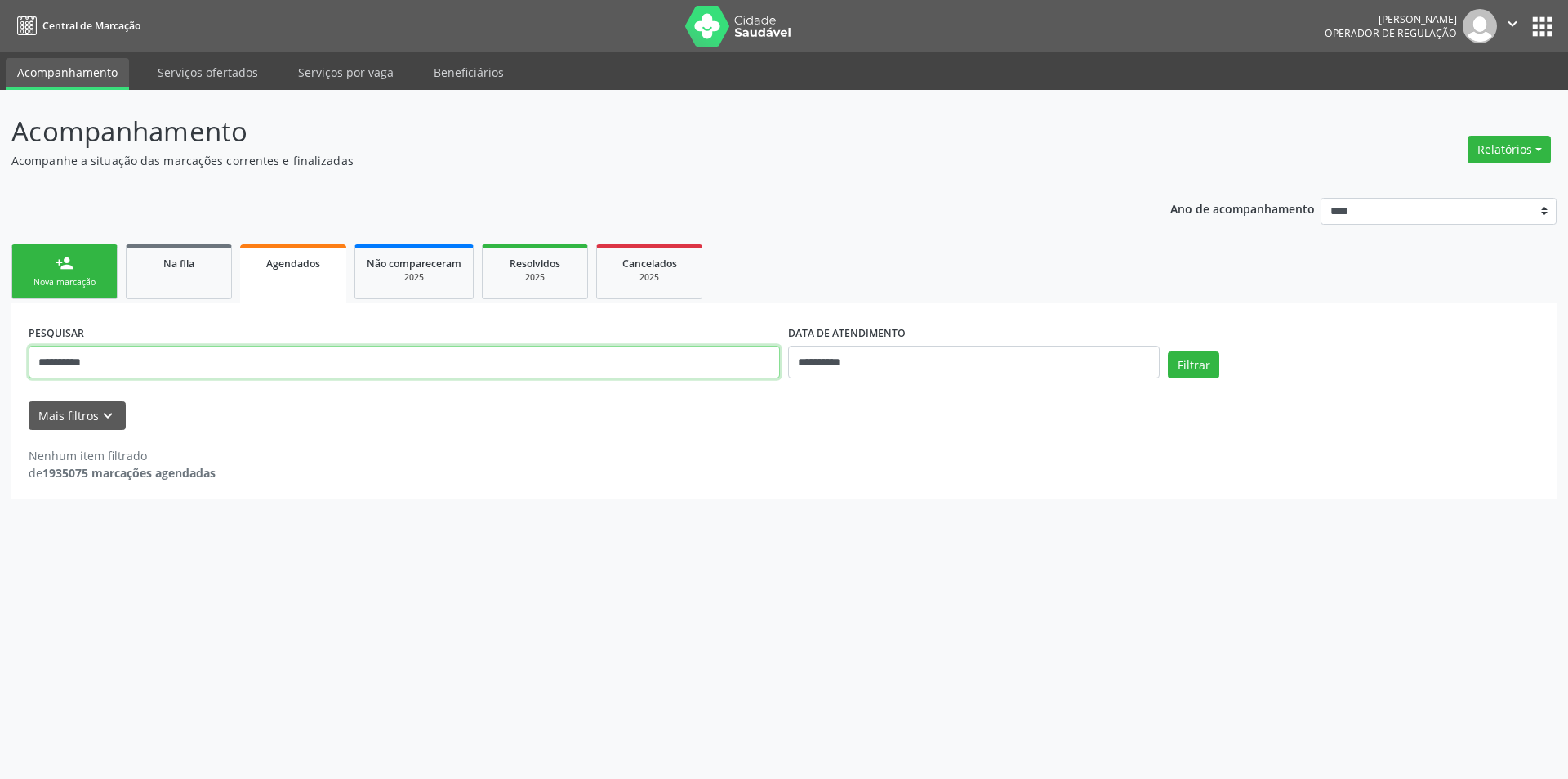
click at [183, 371] on input "**********" at bounding box center [404, 362] width 751 height 33
paste input "**********"
type input "**********"
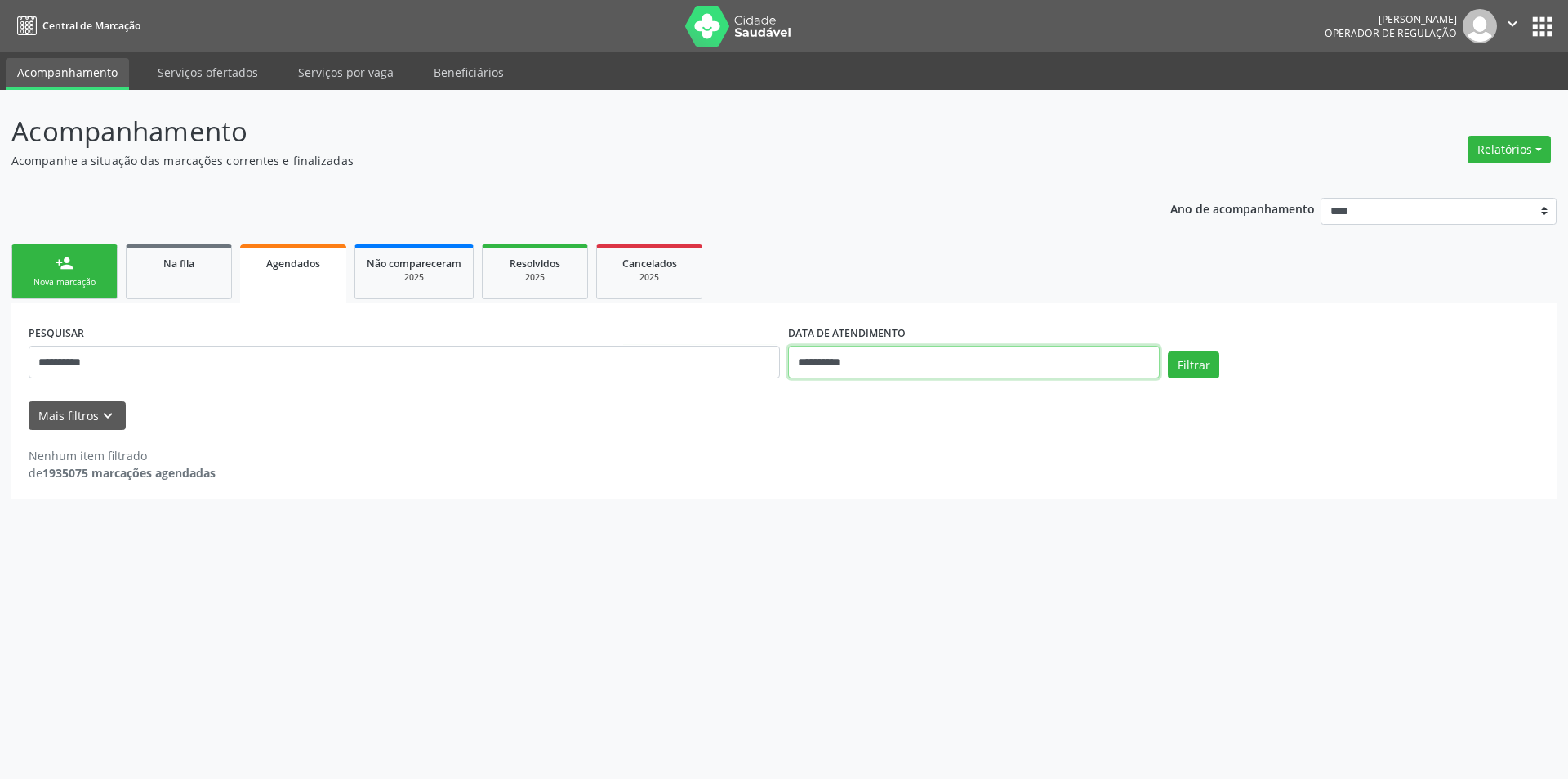
click at [925, 362] on input "**********" at bounding box center [973, 362] width 371 height 33
click at [915, 481] on span "8" at bounding box center [908, 480] width 32 height 32
type input "**********"
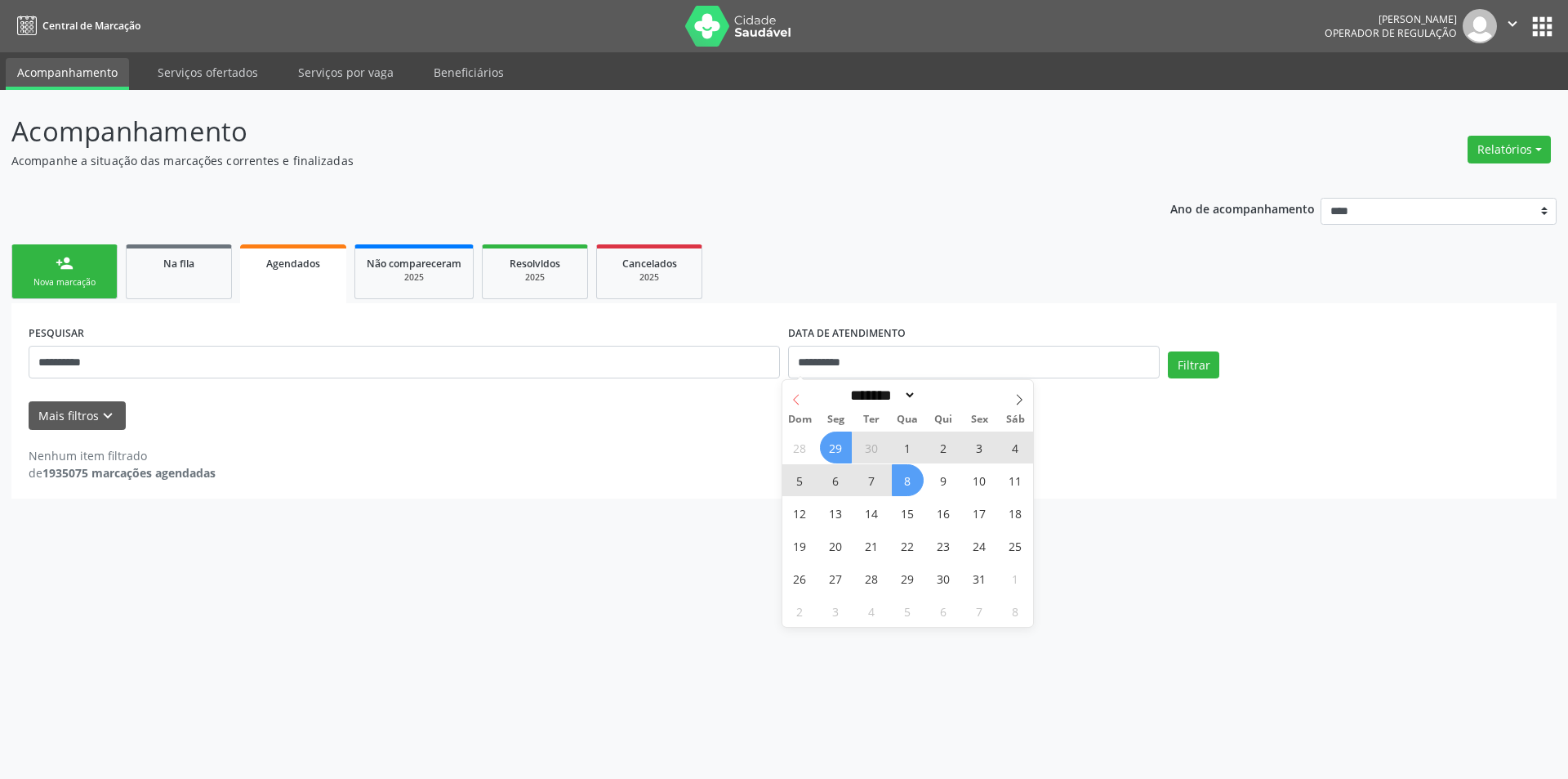
click at [805, 405] on span at bounding box center [796, 393] width 28 height 28
select select "*"
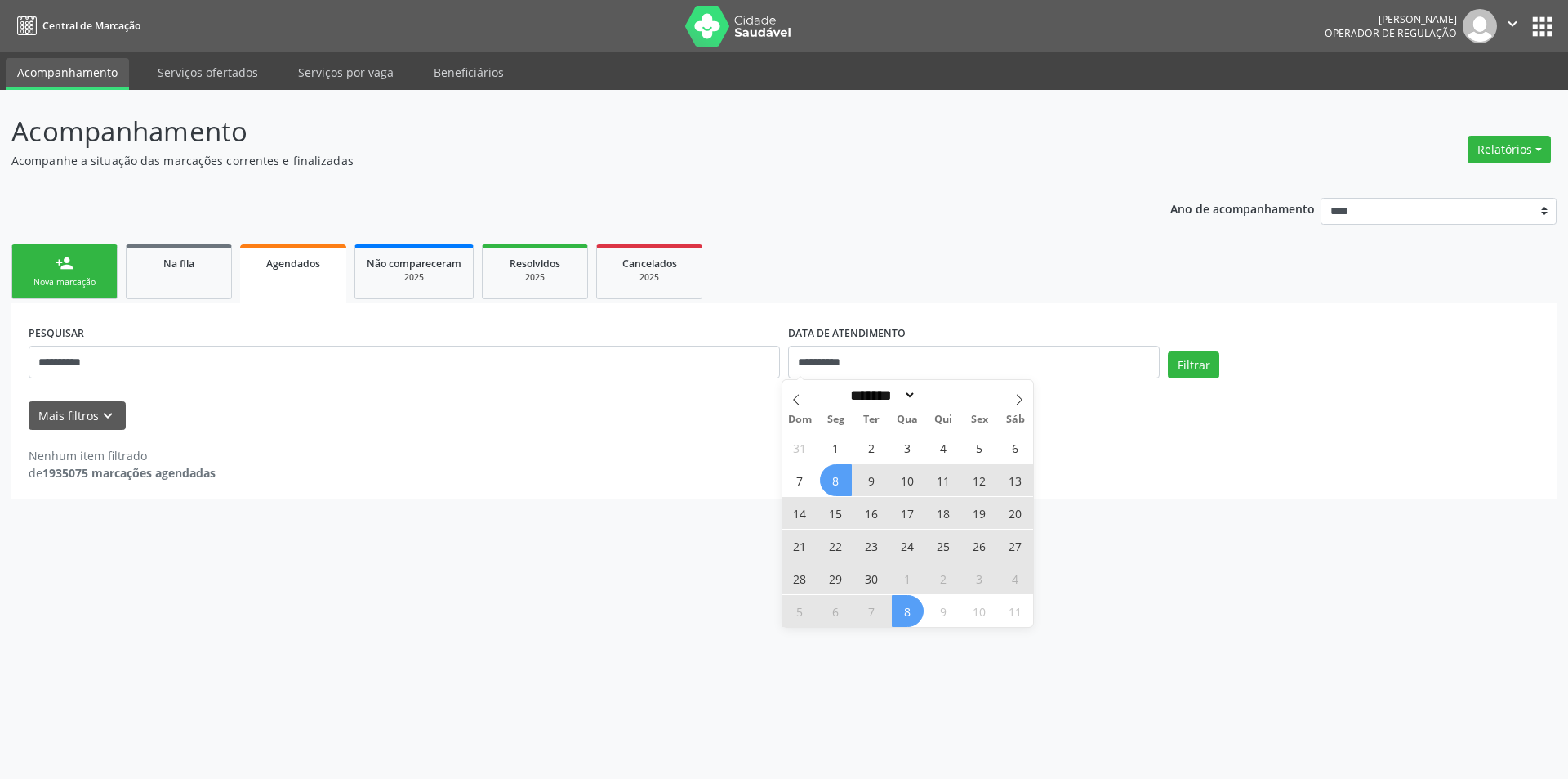
click at [836, 482] on span "8" at bounding box center [836, 480] width 32 height 32
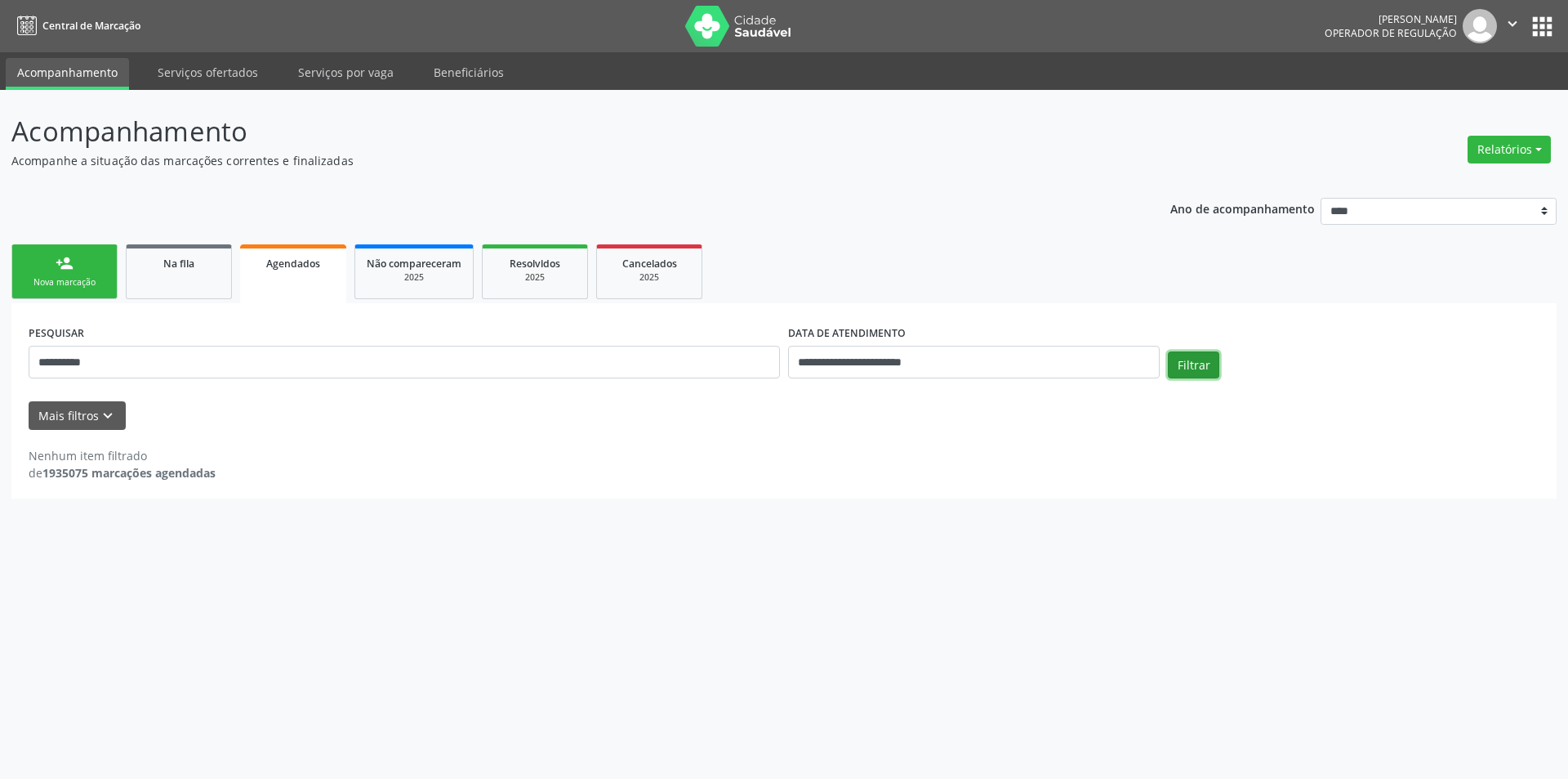
click at [1199, 361] on button "Filtrar" at bounding box center [1194, 364] width 52 height 28
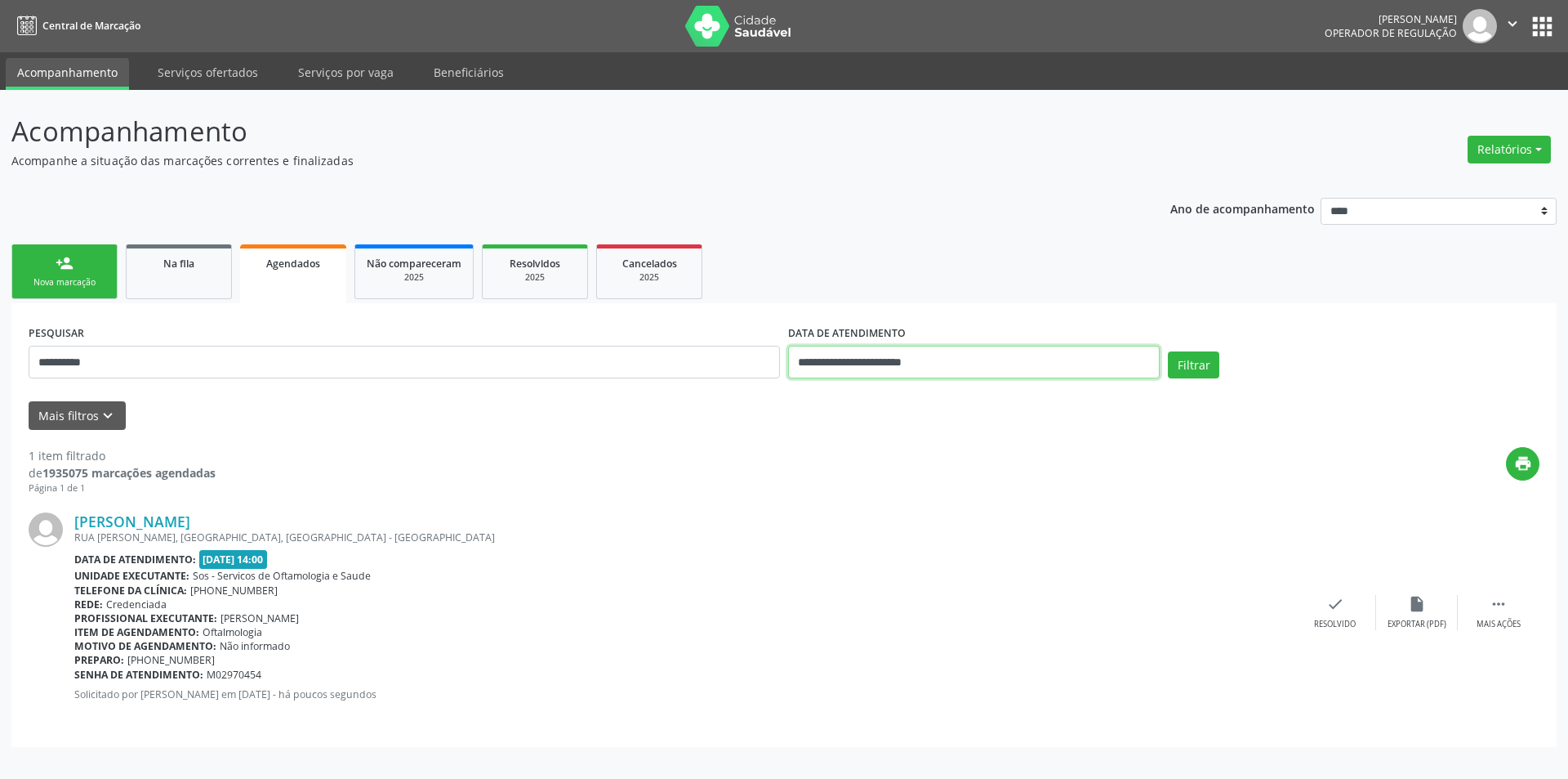
click at [912, 368] on input "**********" at bounding box center [973, 362] width 371 height 33
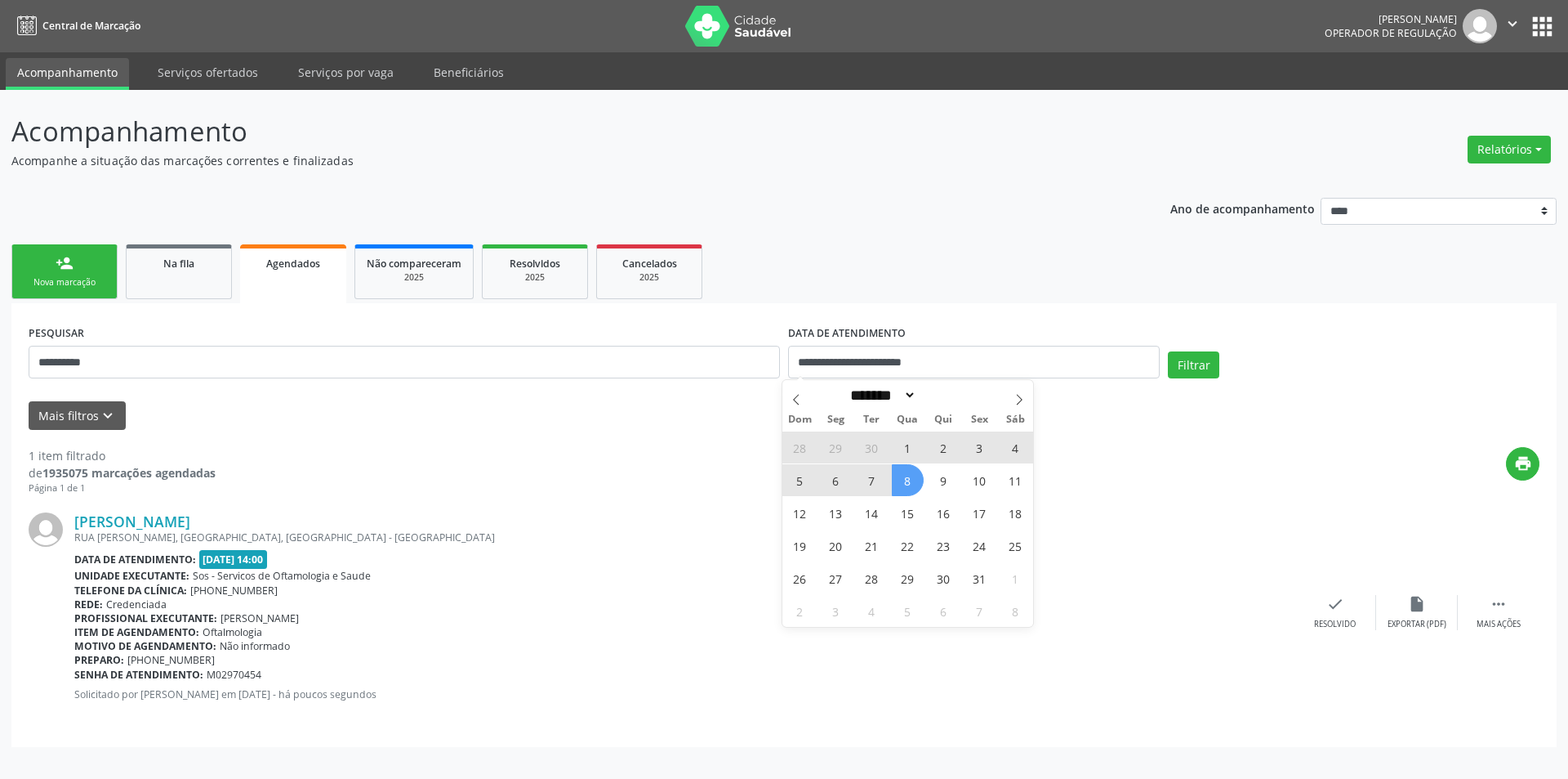
click at [906, 443] on span "1" at bounding box center [908, 448] width 32 height 32
type input "**********"
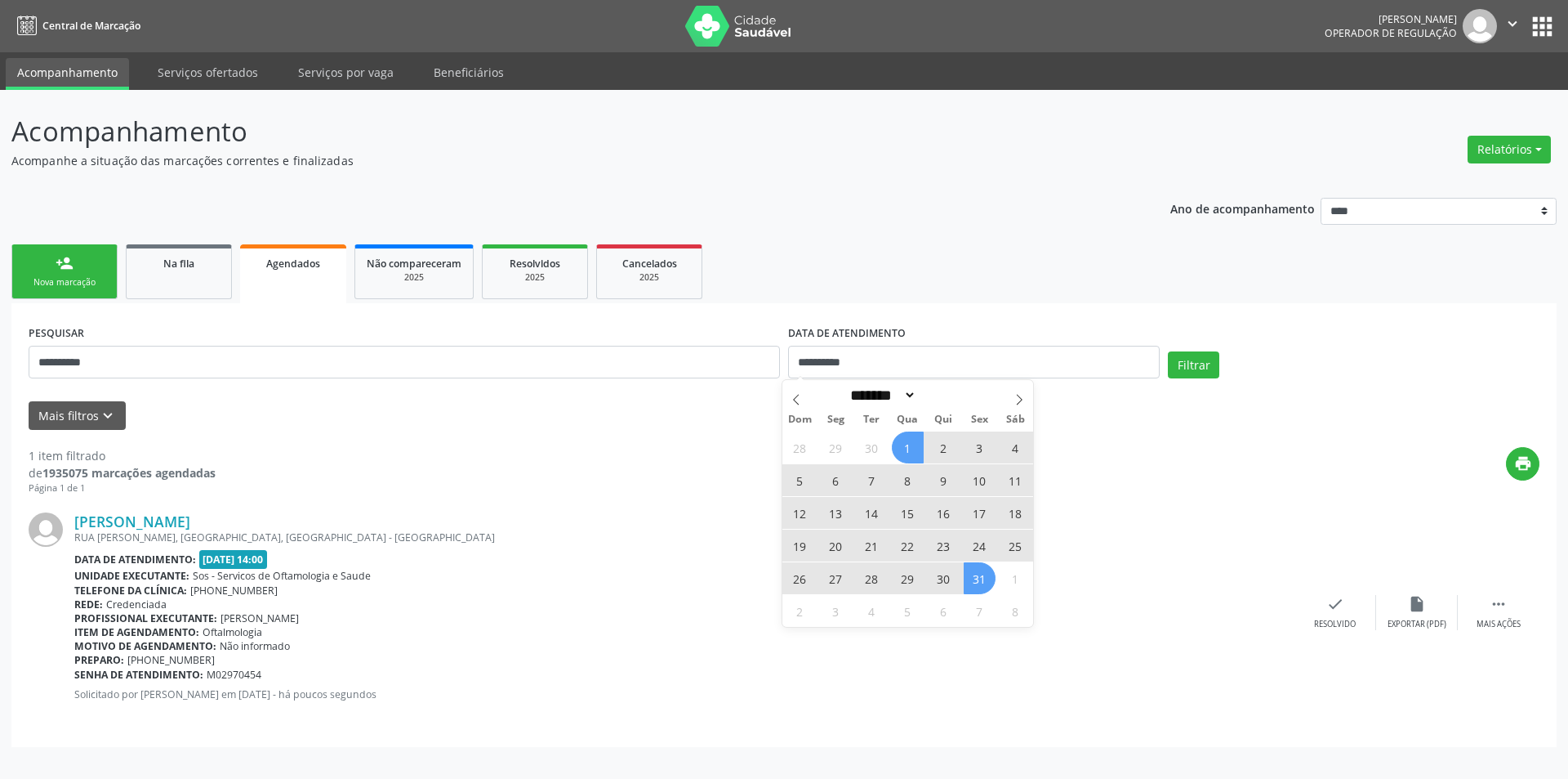
click at [970, 565] on span "31" at bounding box center [980, 578] width 32 height 32
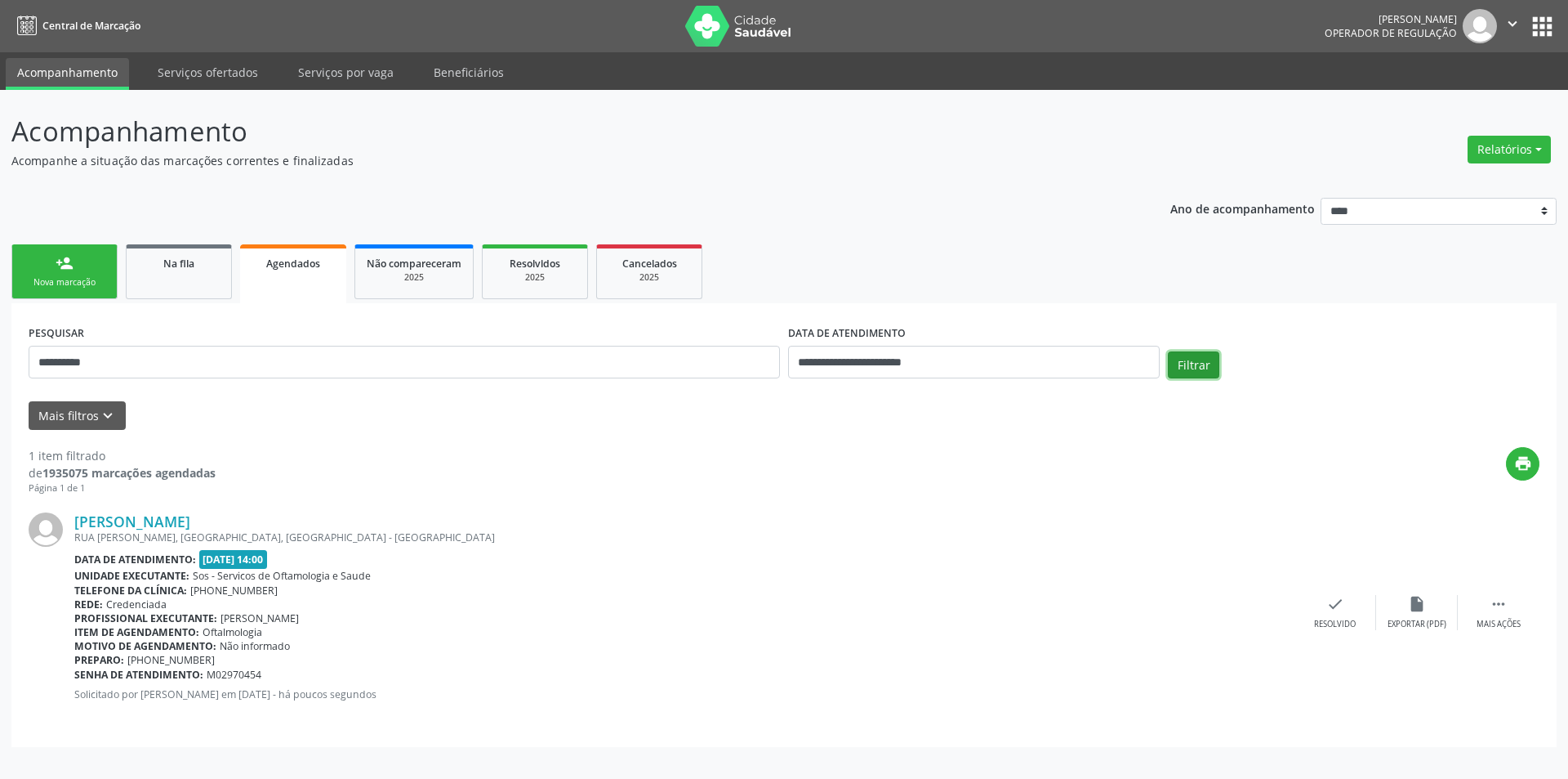
click at [1200, 370] on button "Filtrar" at bounding box center [1194, 364] width 52 height 28
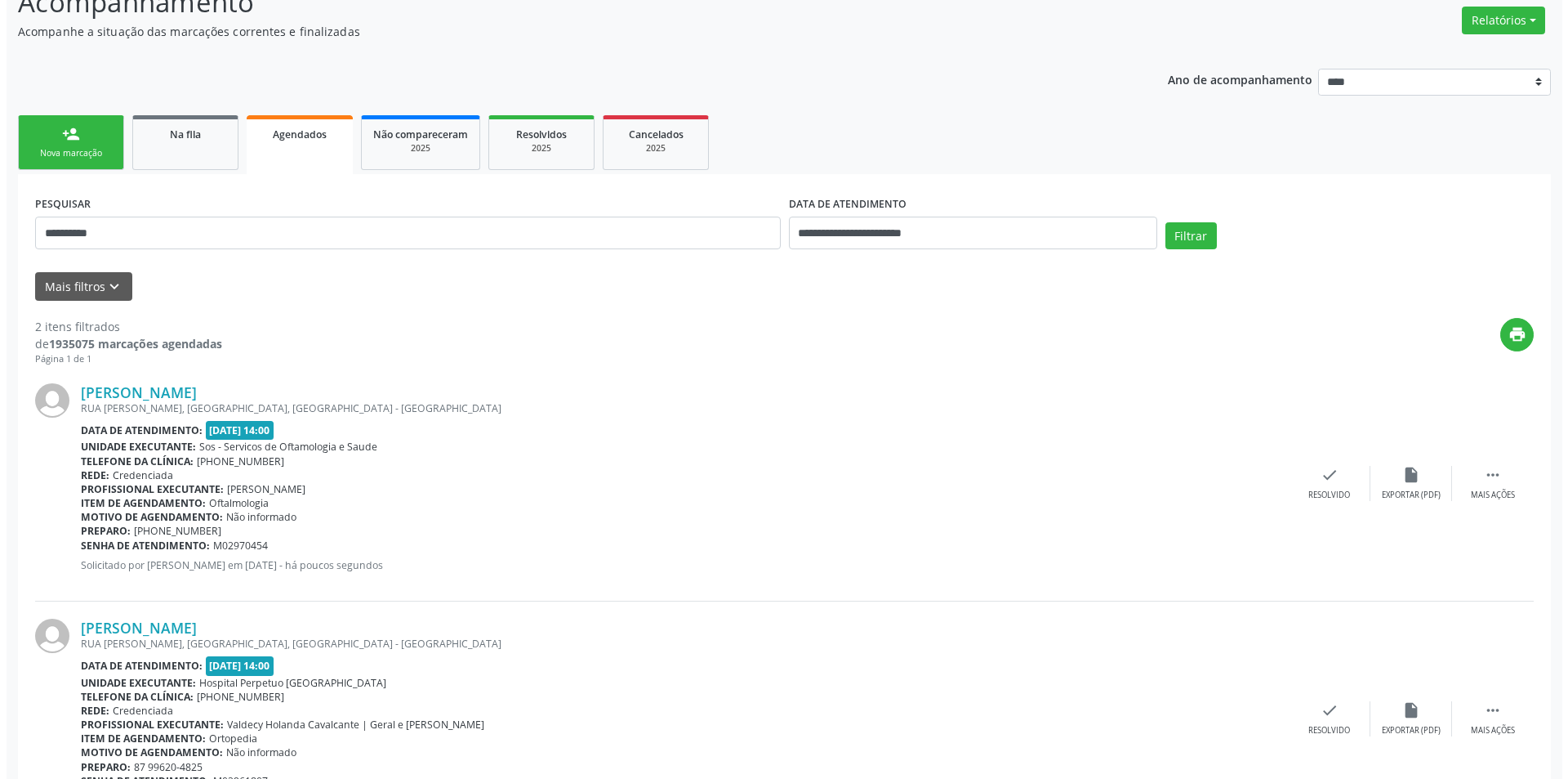
scroll to position [215, 0]
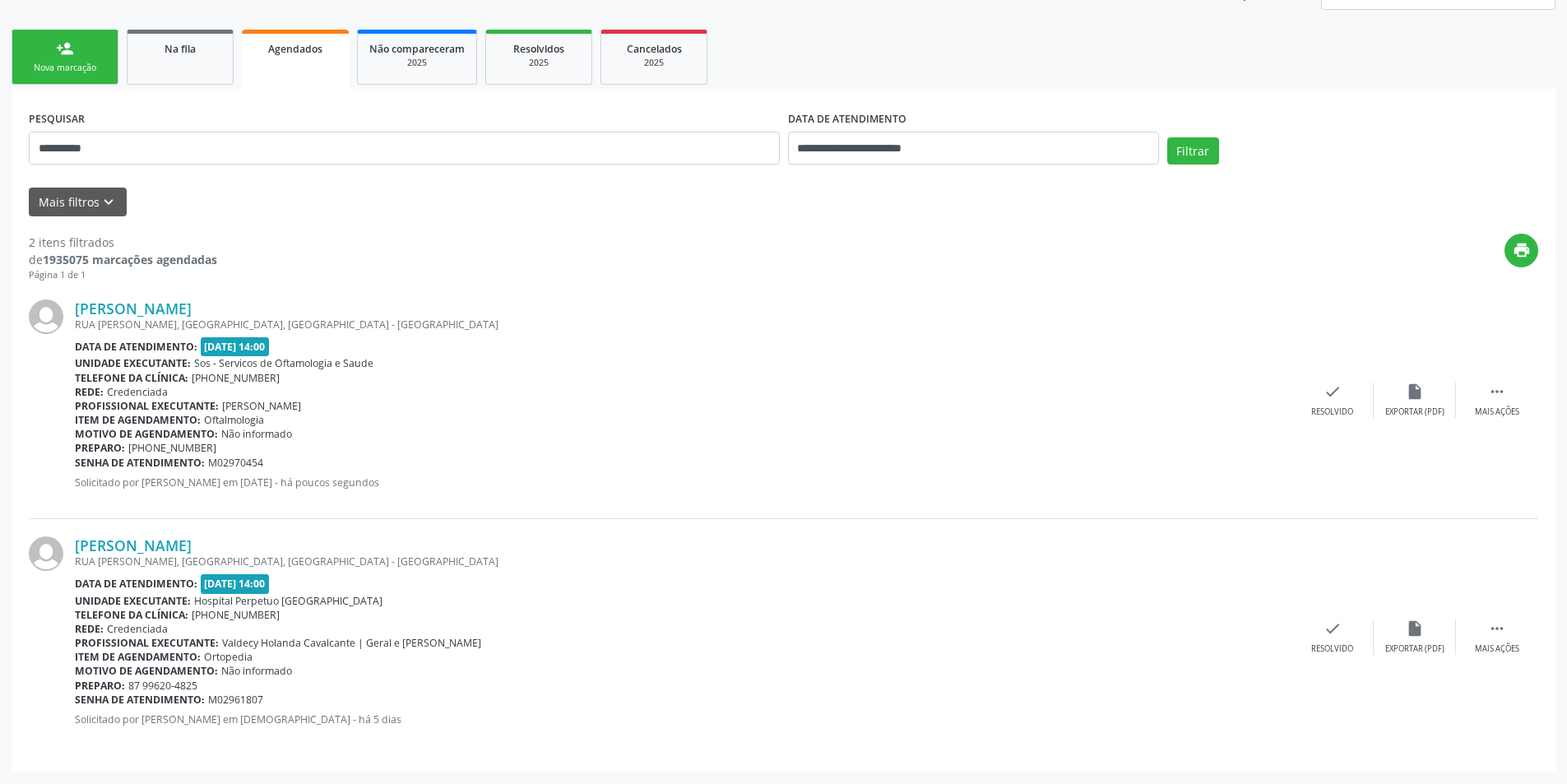
click at [1485, 612] on div "Maria Jose Pena Cerqueira Frias RUA JOSE DE ALENCAR, HELIOPOLIS, GARANHUNS - PE…" at bounding box center [784, 637] width 1509 height 236
click at [1488, 649] on div "Mais ações" at bounding box center [1497, 648] width 44 height 12
click at [1250, 630] on icon "cancel" at bounding box center [1250, 628] width 18 height 18
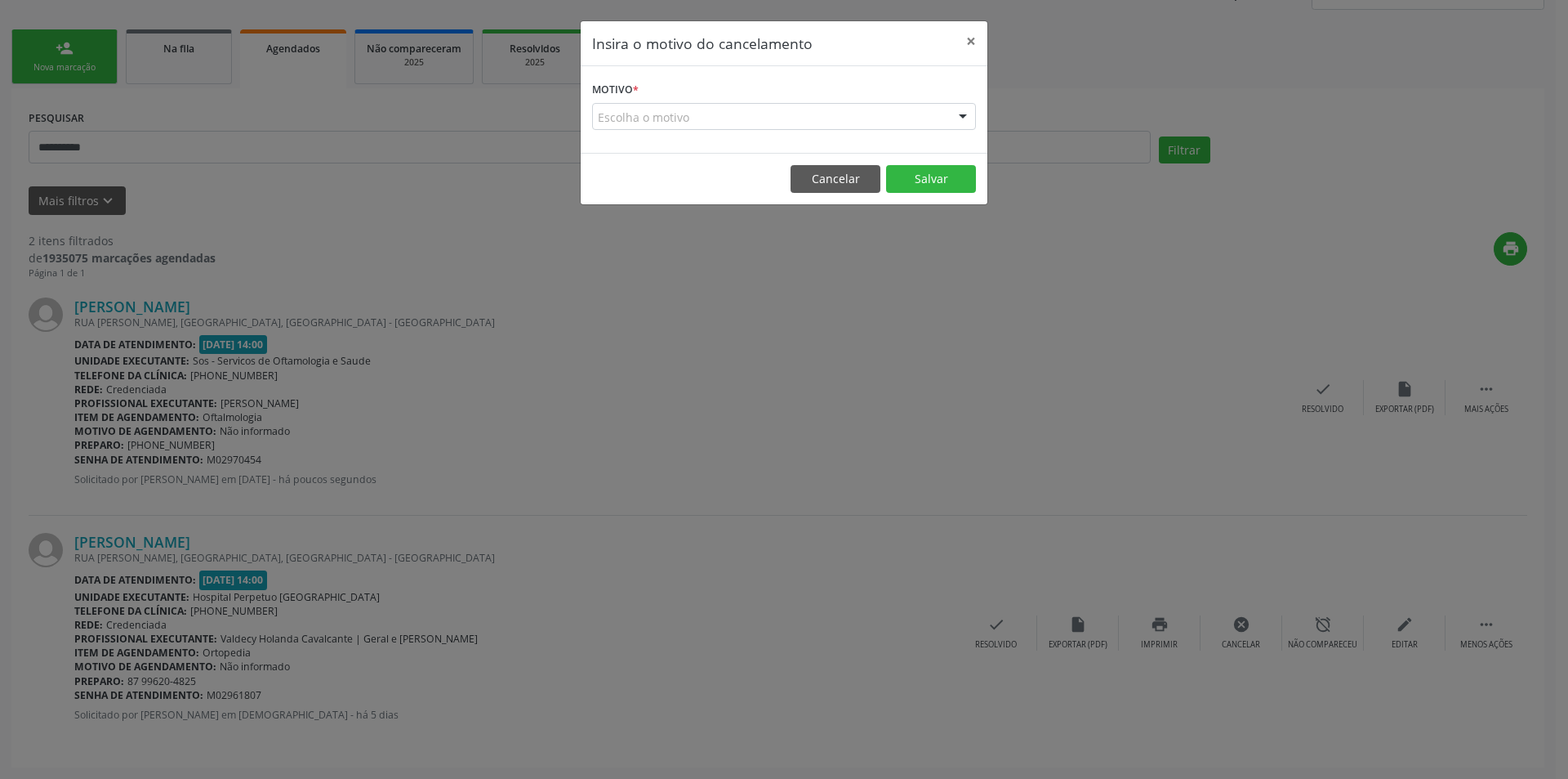
click at [740, 129] on div "Escolha o motivo" at bounding box center [784, 116] width 384 height 28
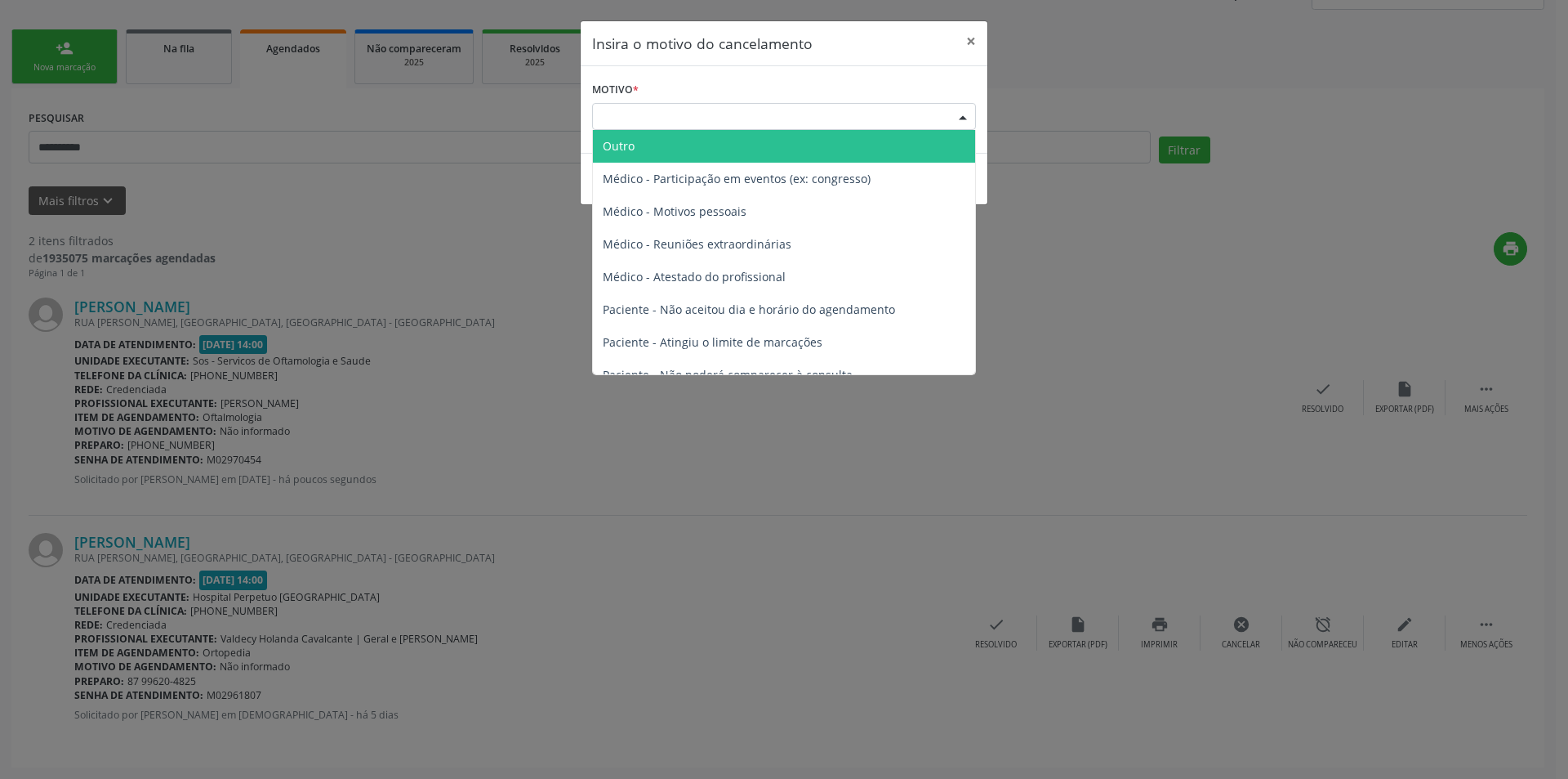
click at [632, 130] on span "Outro" at bounding box center [784, 146] width 382 height 33
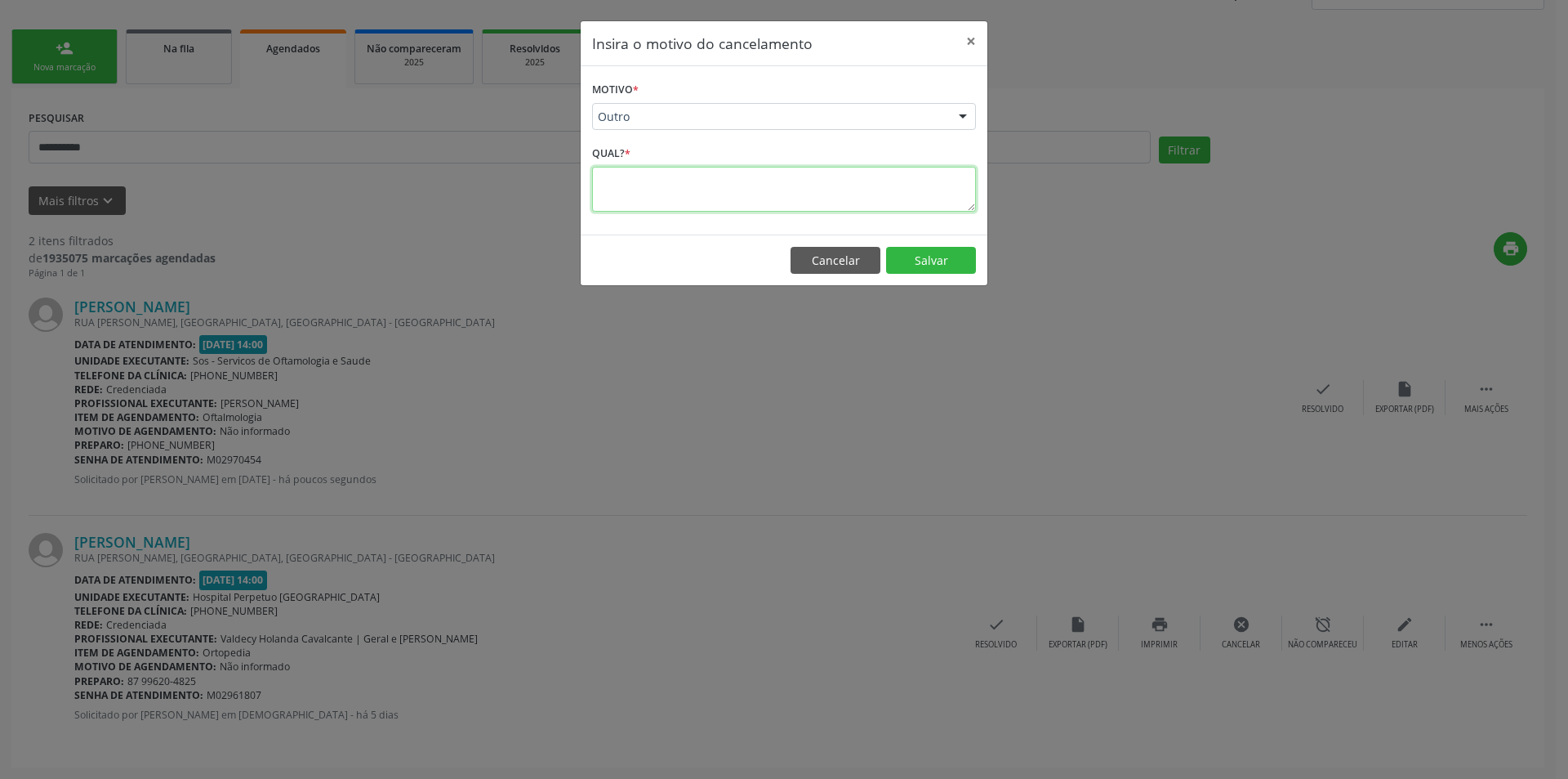
click at [626, 169] on textarea at bounding box center [784, 189] width 384 height 45
paste textarea "**********"
type textarea "**********"
click at [912, 254] on button "Salvar" at bounding box center [930, 260] width 90 height 28
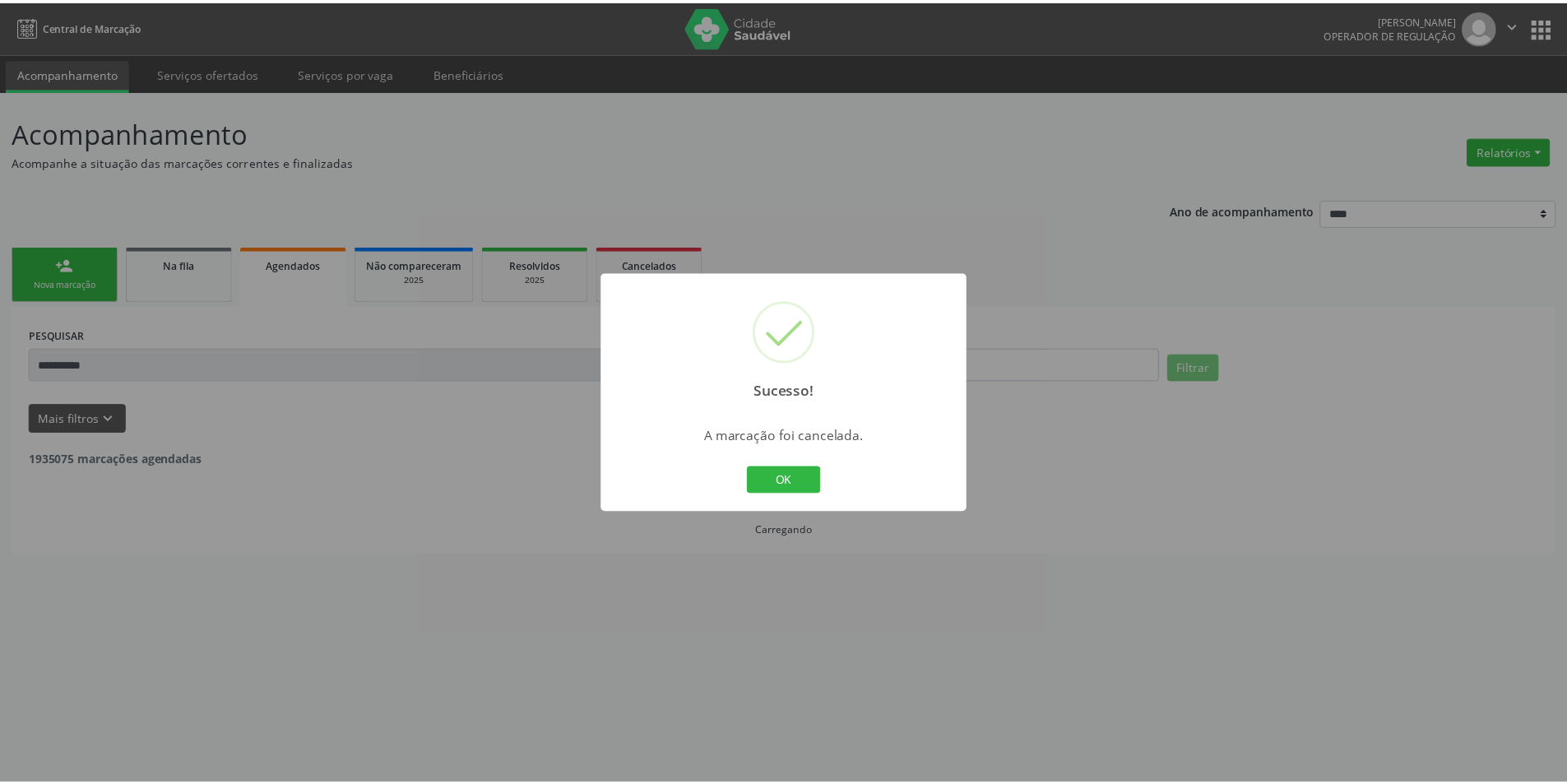
scroll to position [0, 0]
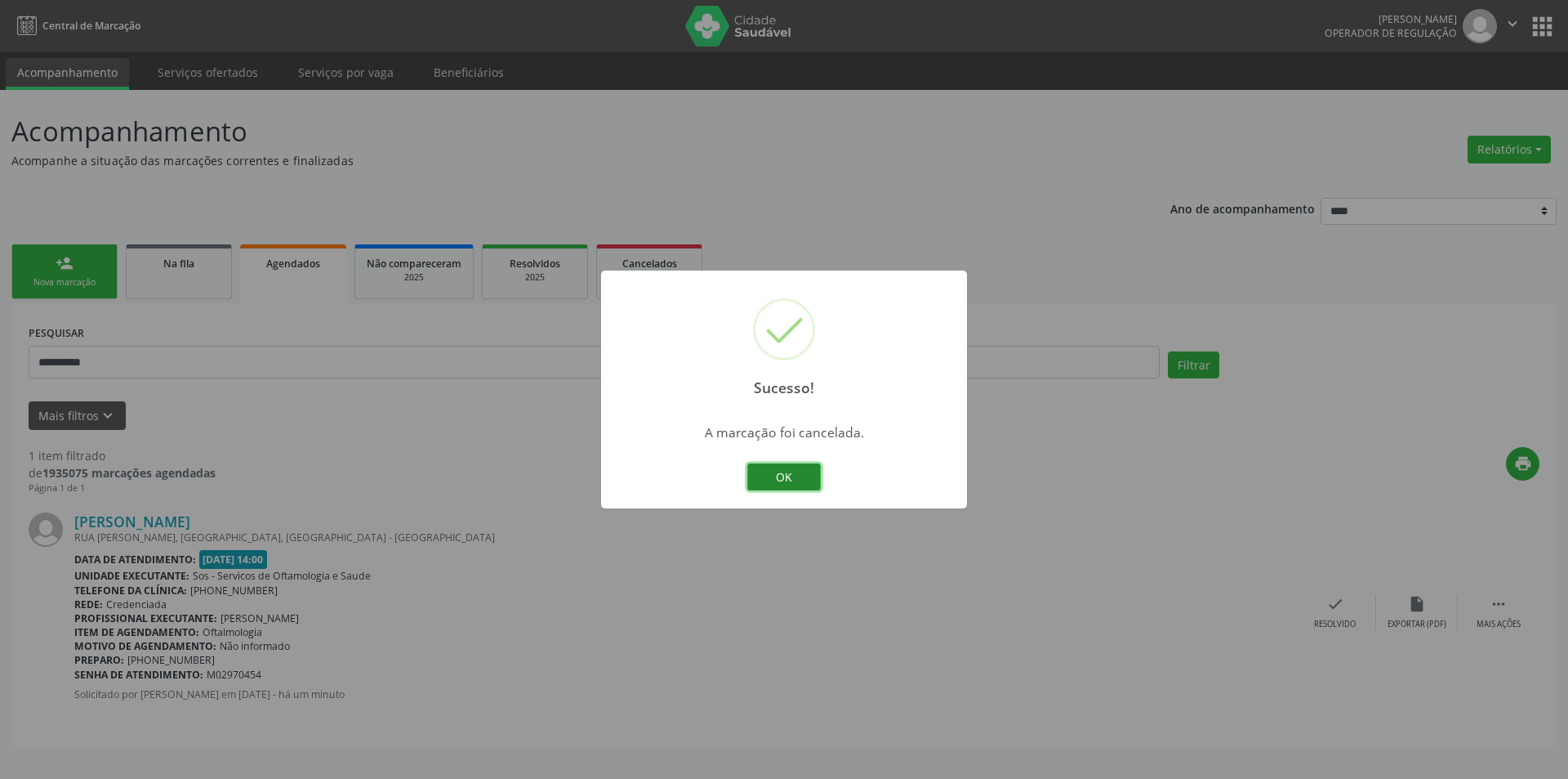
click at [782, 482] on button "OK" at bounding box center [784, 477] width 73 height 28
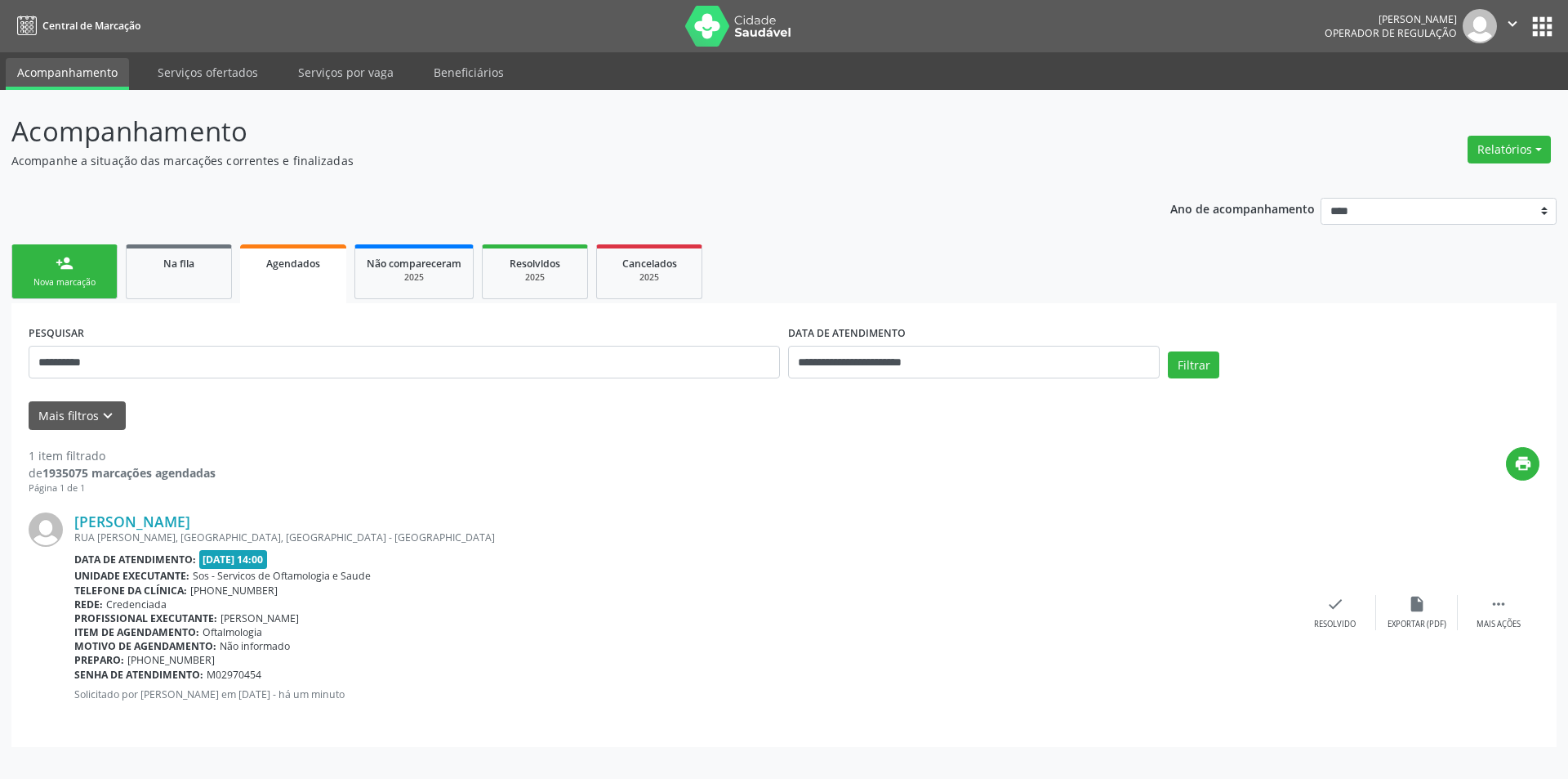
click at [97, 272] on link "person_add Nova marcação" at bounding box center [64, 271] width 106 height 54
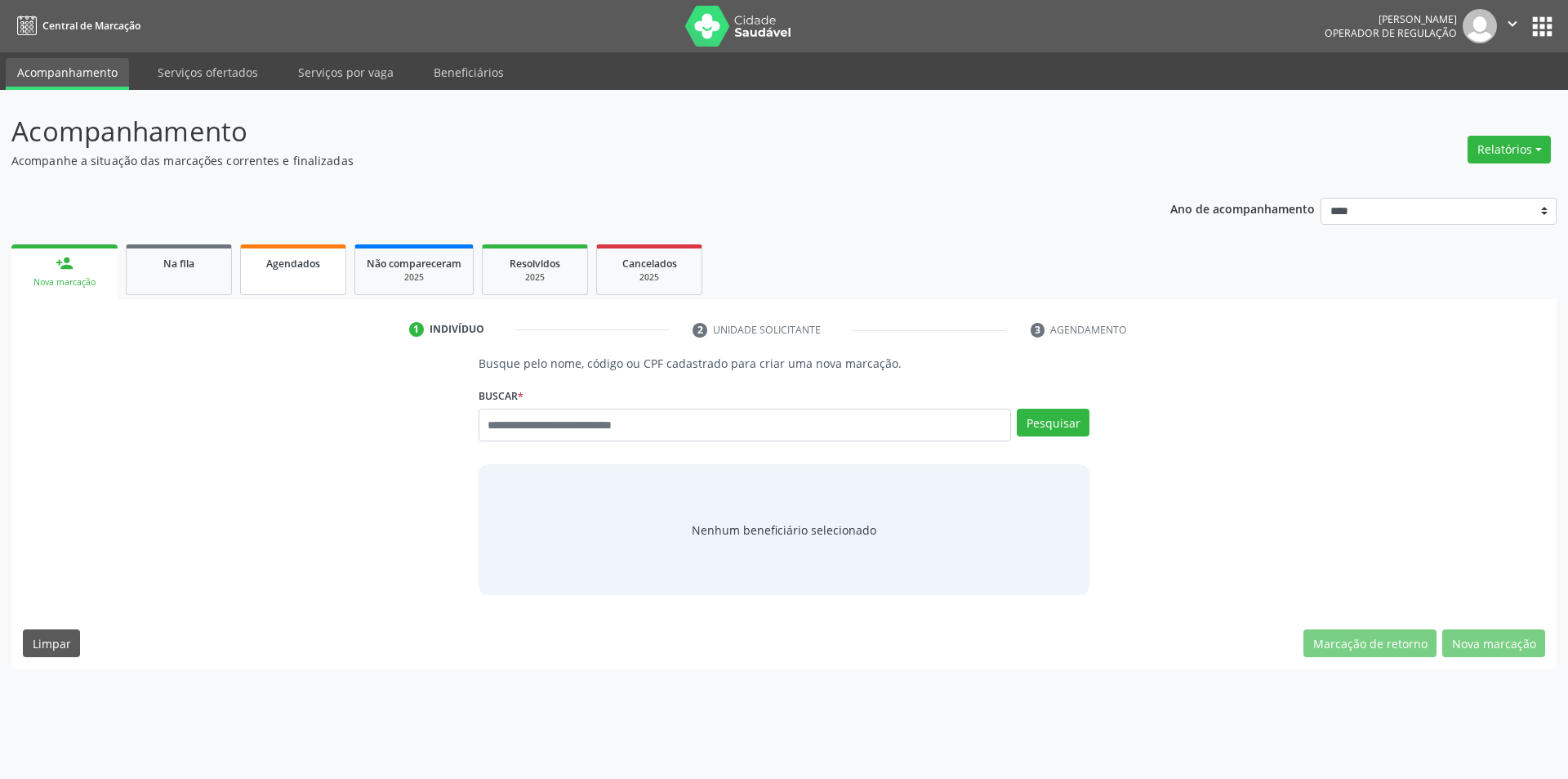
click at [333, 255] on div "Agendados" at bounding box center [293, 262] width 81 height 17
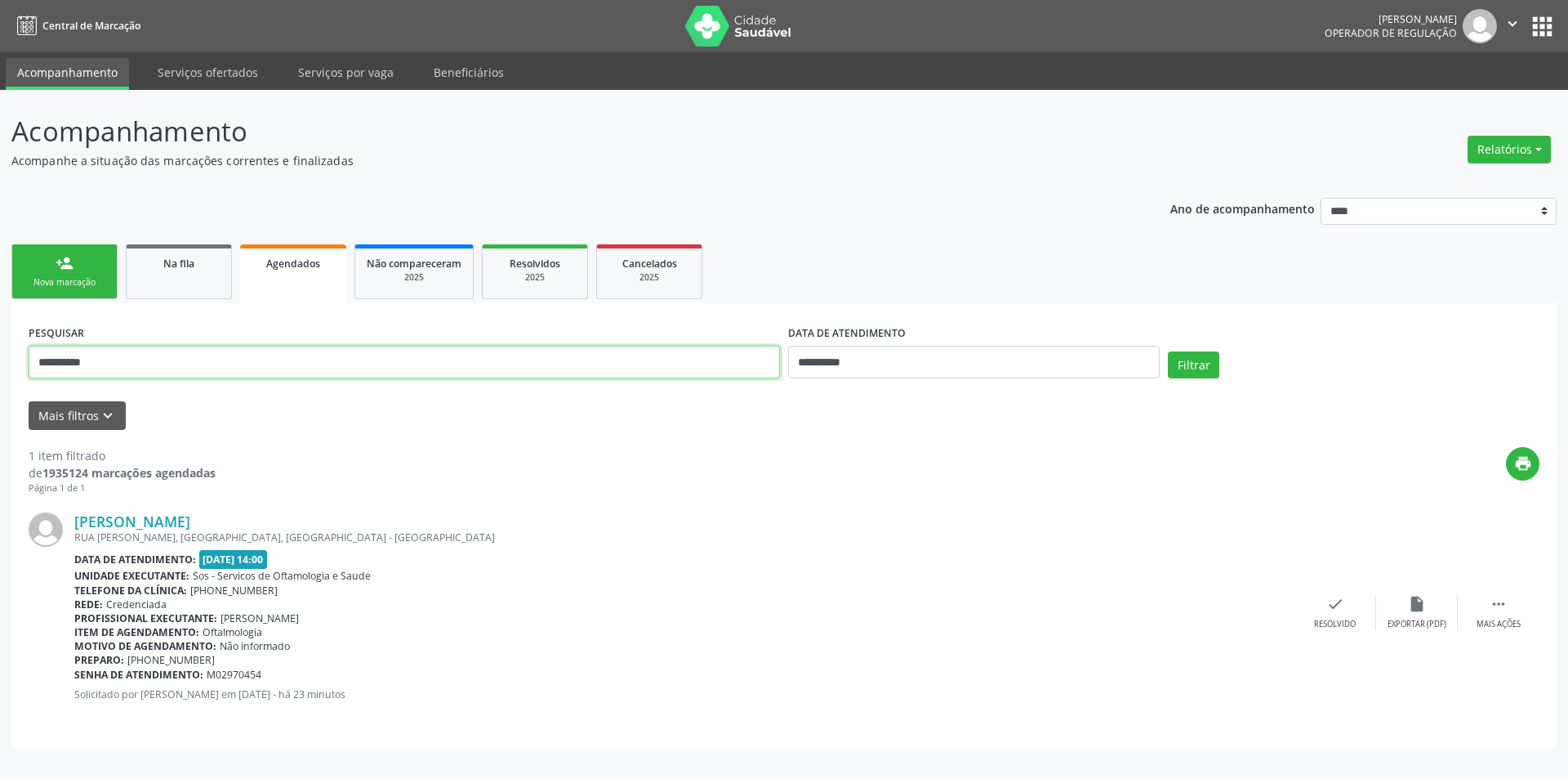
click at [361, 349] on input "**********" at bounding box center [404, 362] width 751 height 33
paste input "text"
type input "**********"
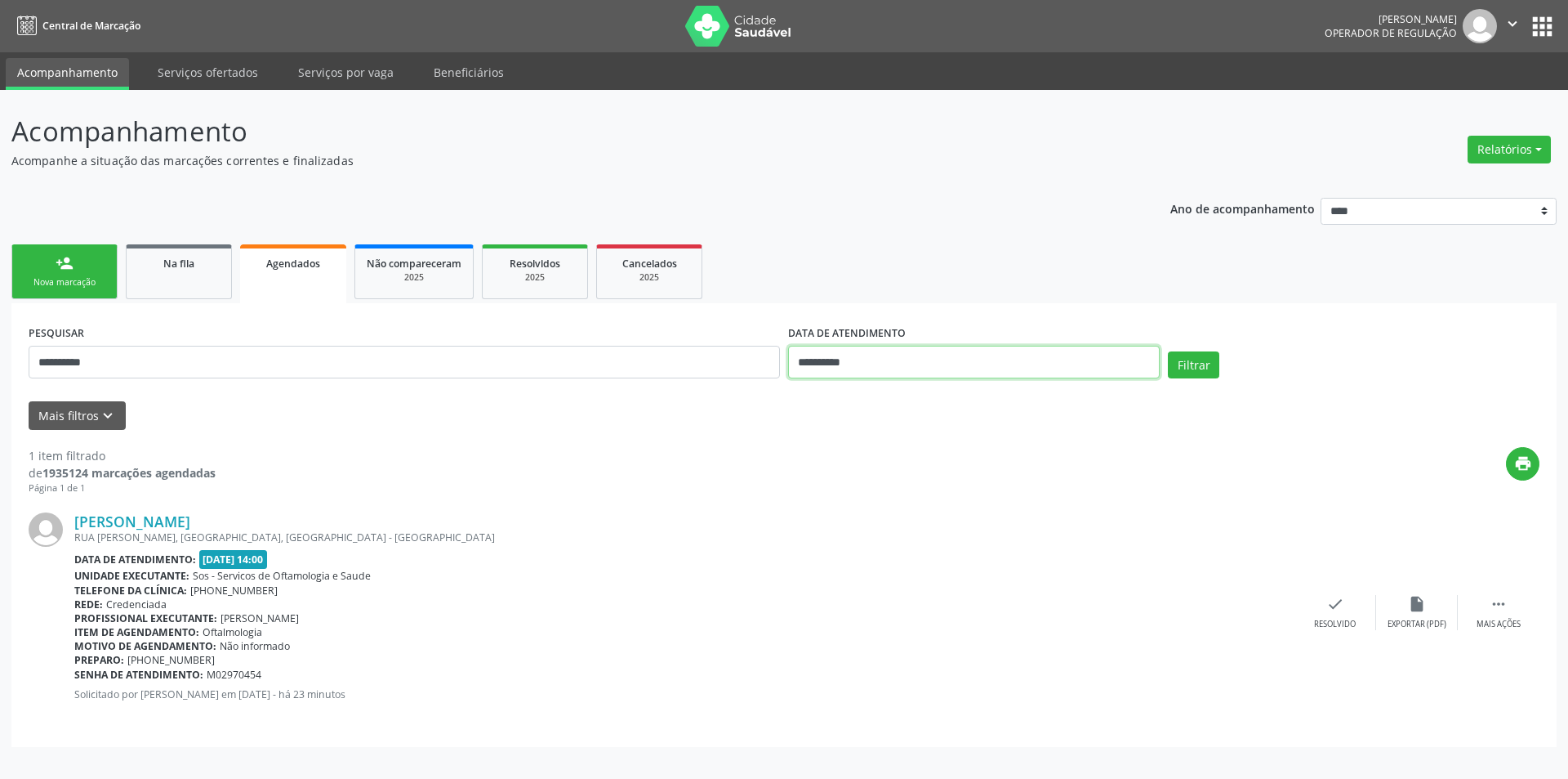
click at [899, 370] on body "**********" at bounding box center [784, 390] width 1568 height 779
click at [943, 579] on span "30" at bounding box center [944, 578] width 32 height 32
type input "**********"
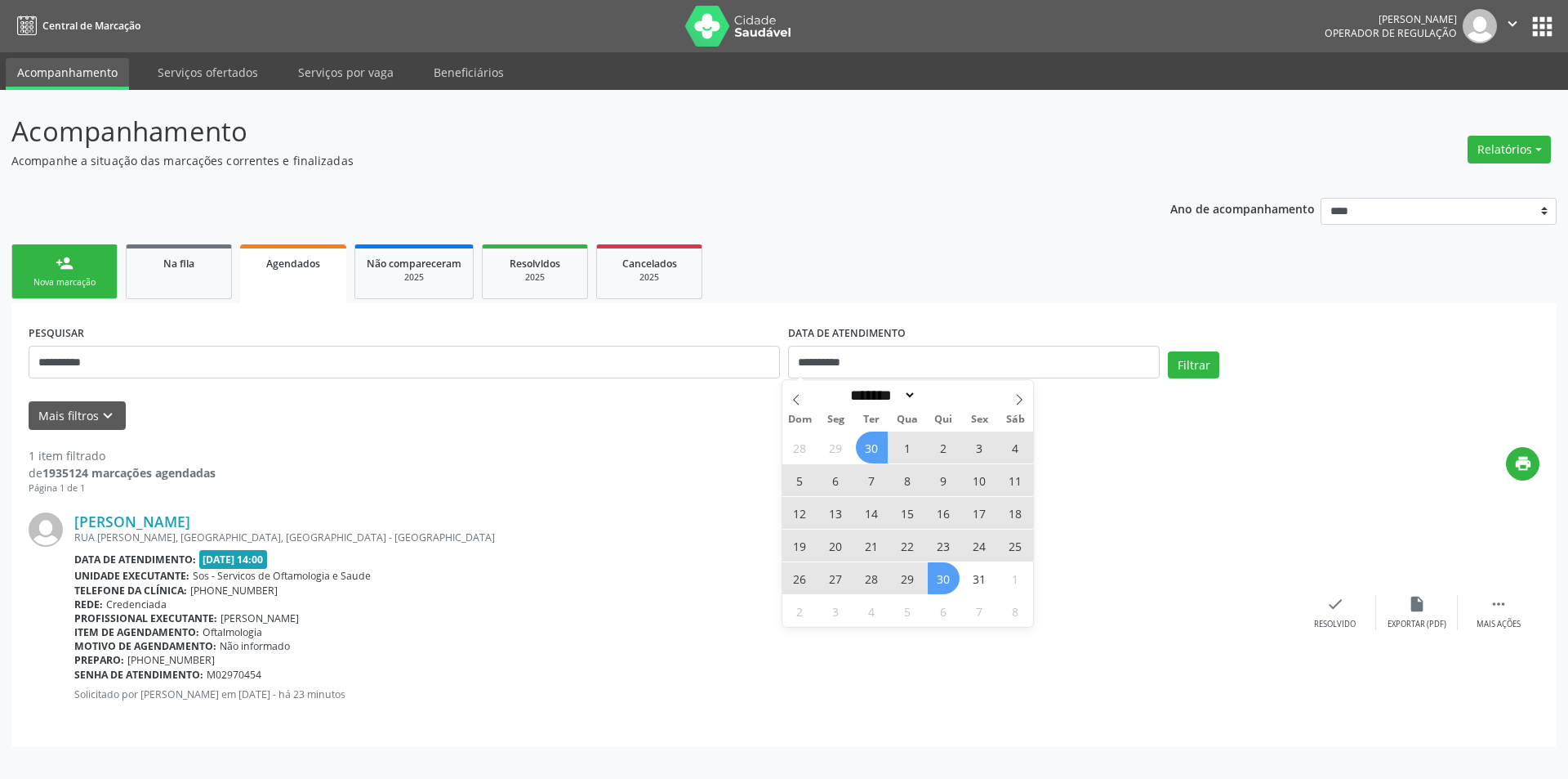
click at [873, 454] on span "30" at bounding box center [872, 448] width 32 height 32
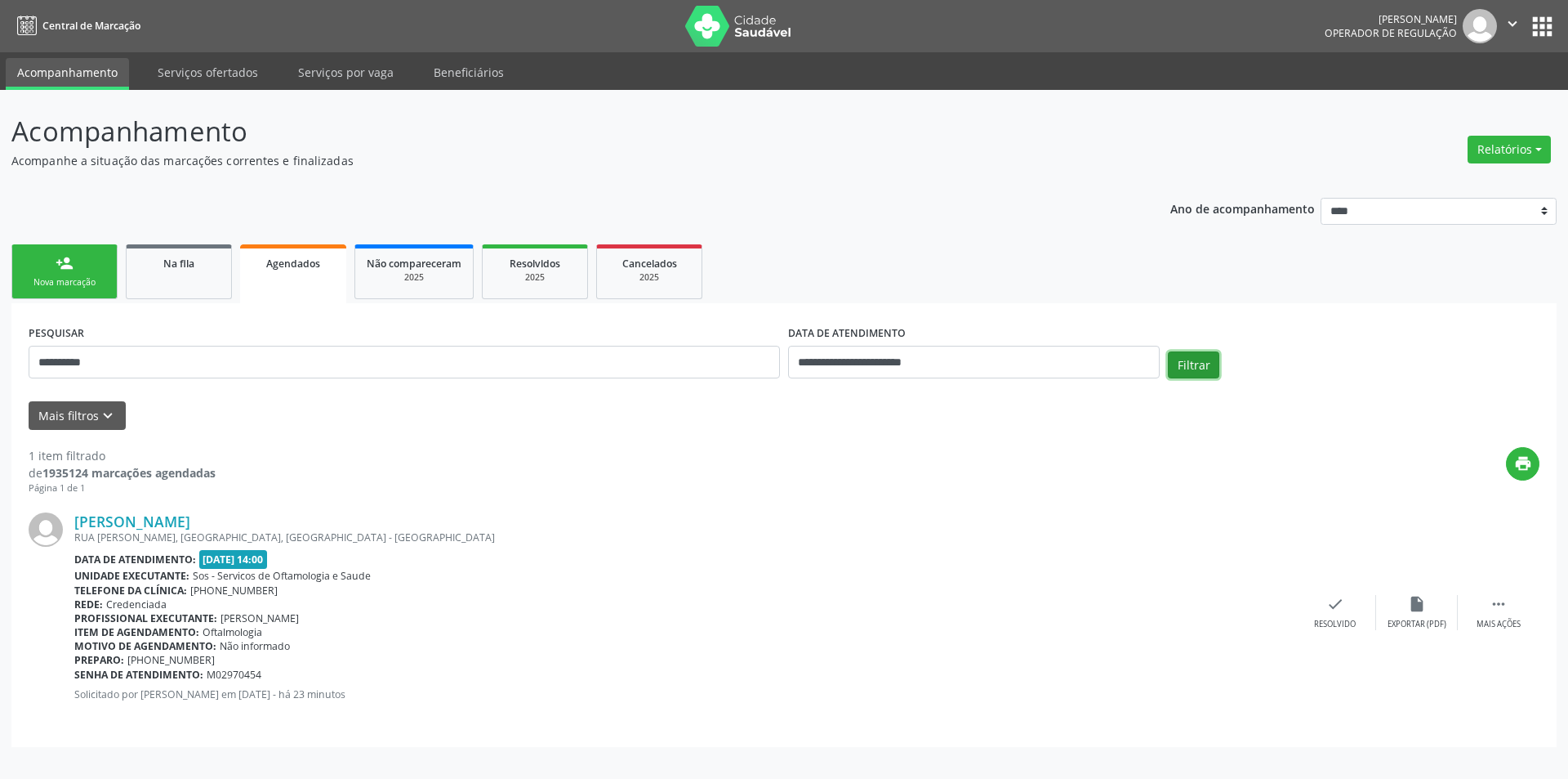
click at [1206, 363] on button "Filtrar" at bounding box center [1194, 364] width 52 height 28
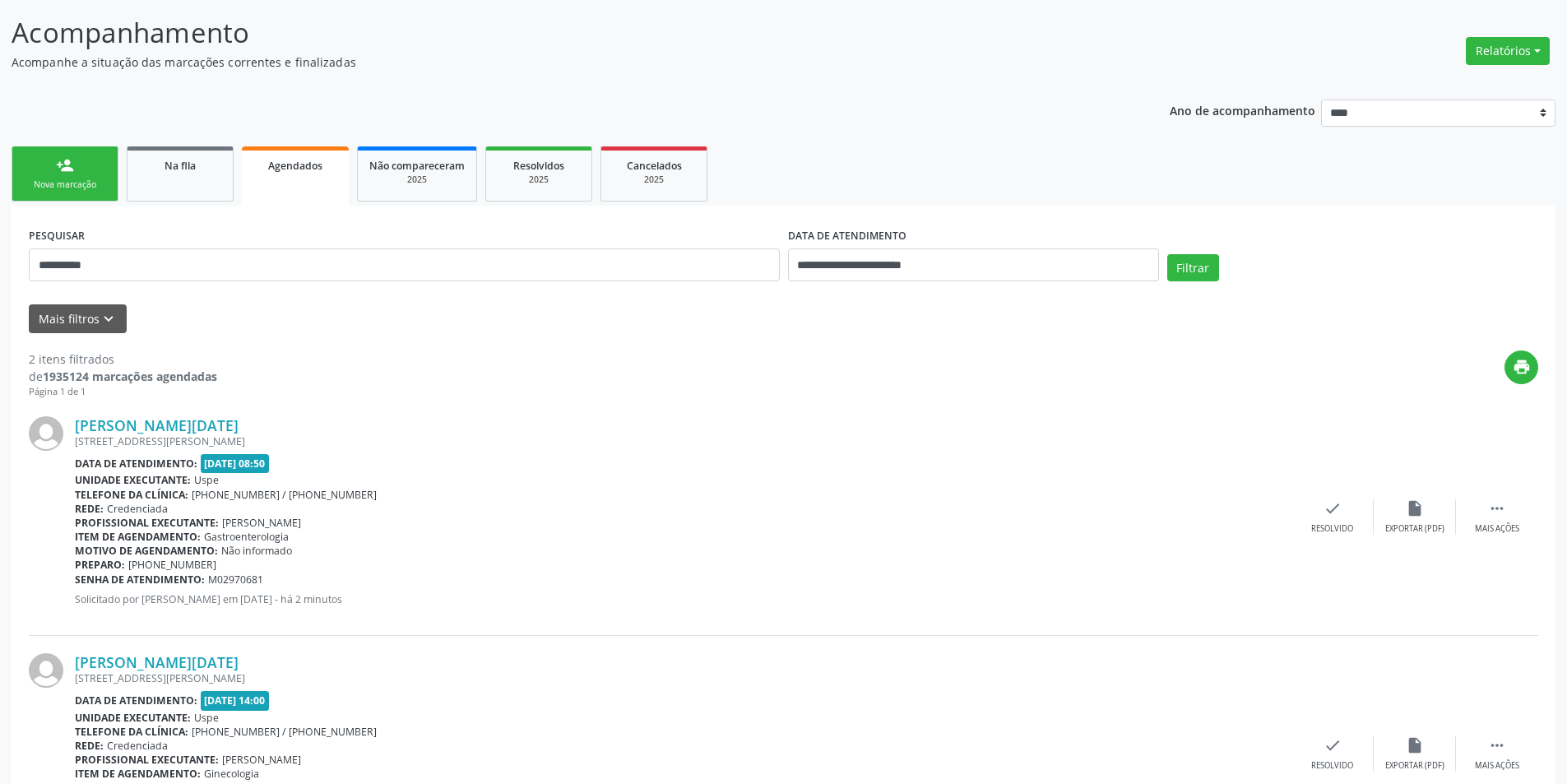
scroll to position [217, 0]
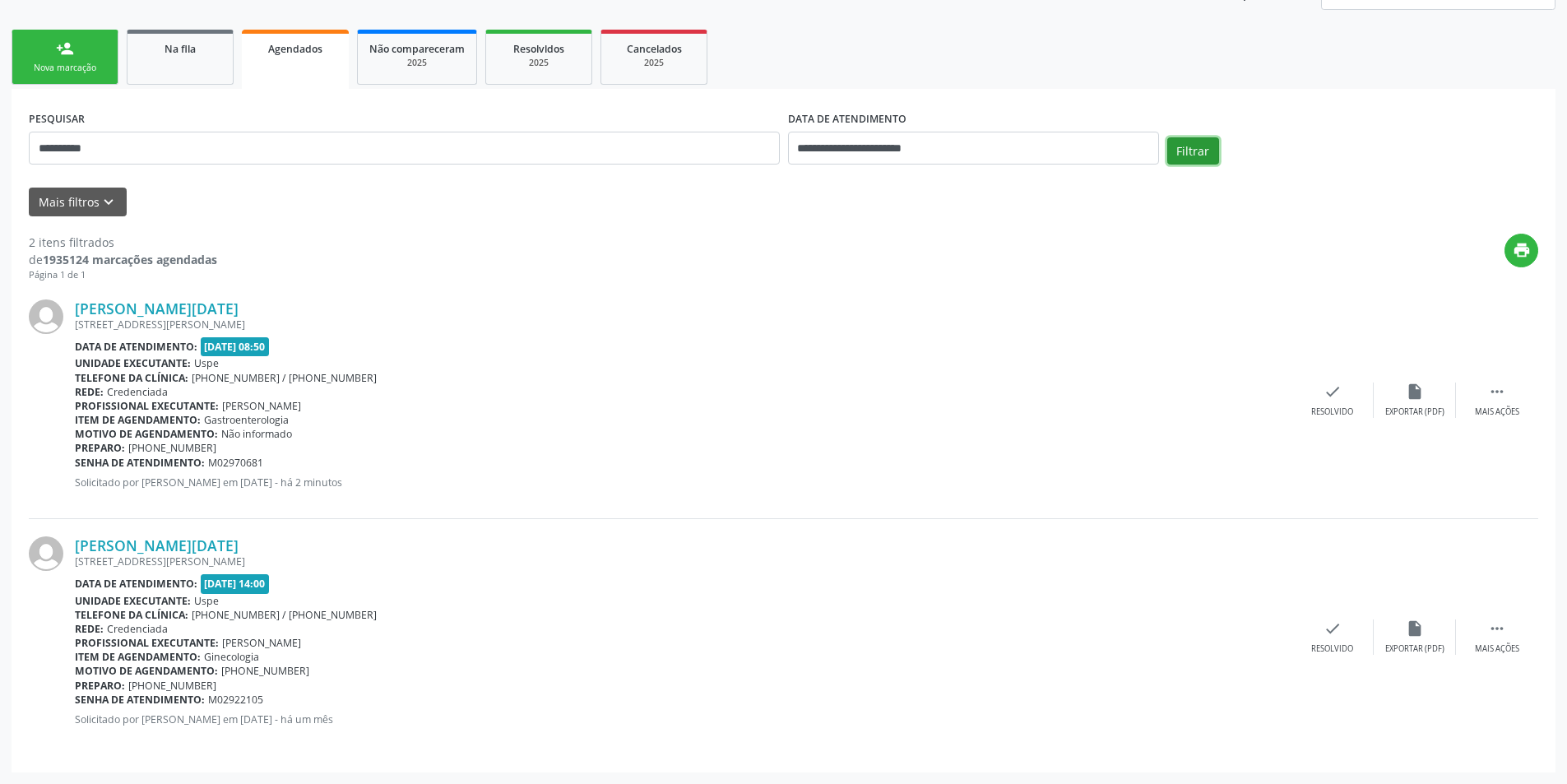
click at [1198, 158] on button "Filtrar" at bounding box center [1194, 151] width 52 height 28
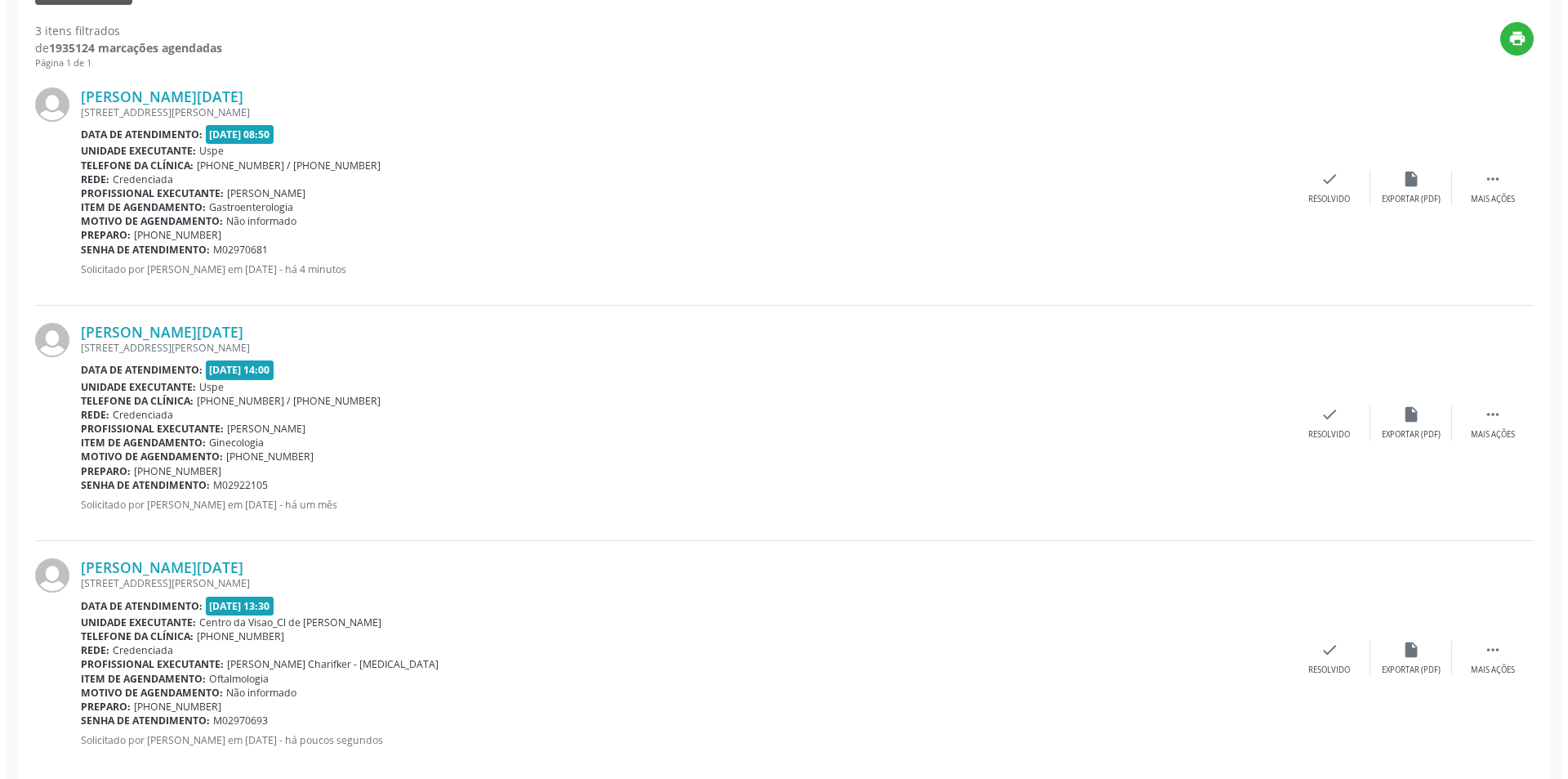
scroll to position [450, 0]
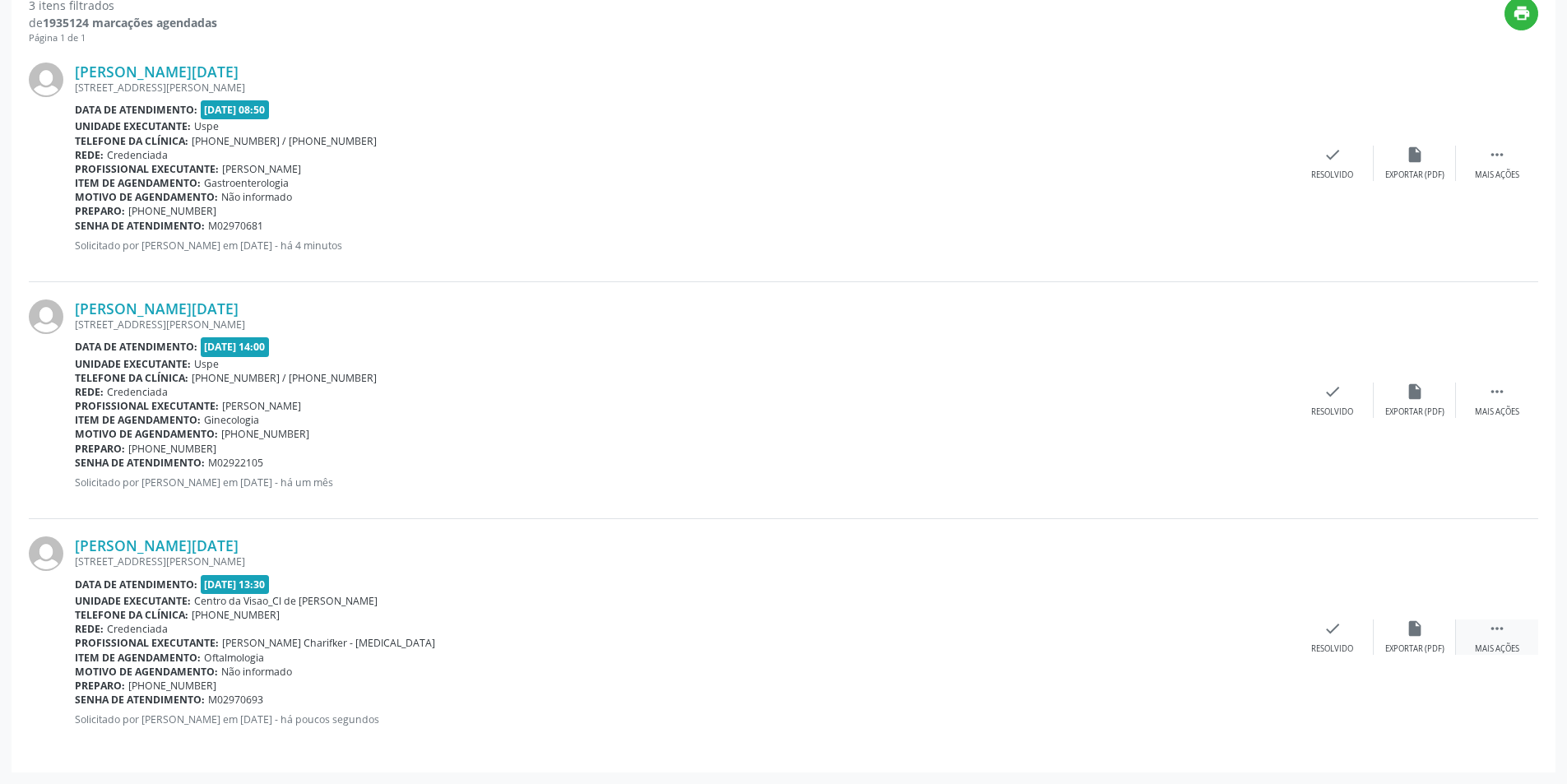
click at [1497, 632] on icon "" at bounding box center [1497, 628] width 18 height 18
click at [1250, 625] on icon "cancel" at bounding box center [1250, 628] width 18 height 18
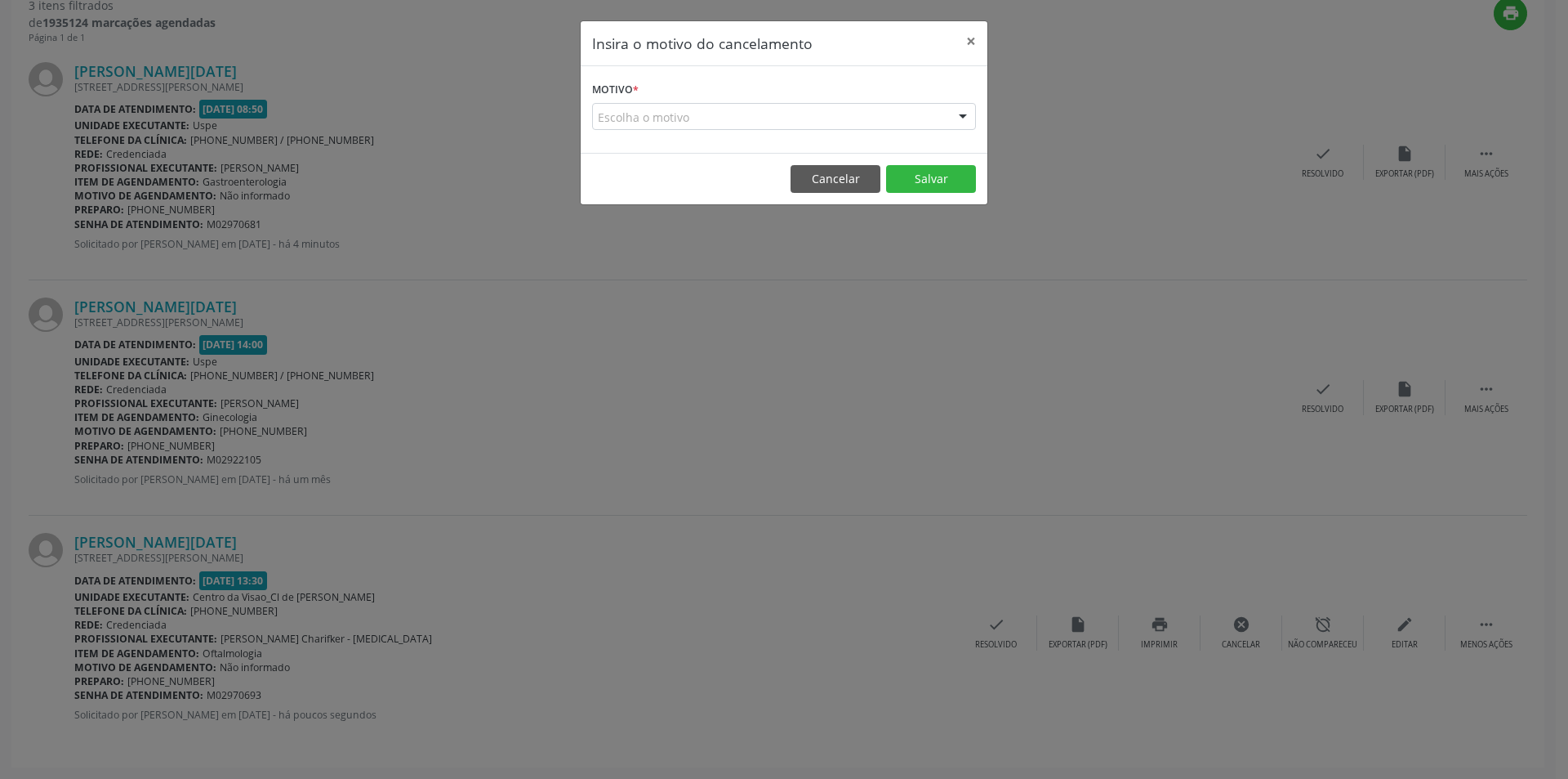
click at [781, 110] on div "Escolha o motivo" at bounding box center [784, 116] width 384 height 28
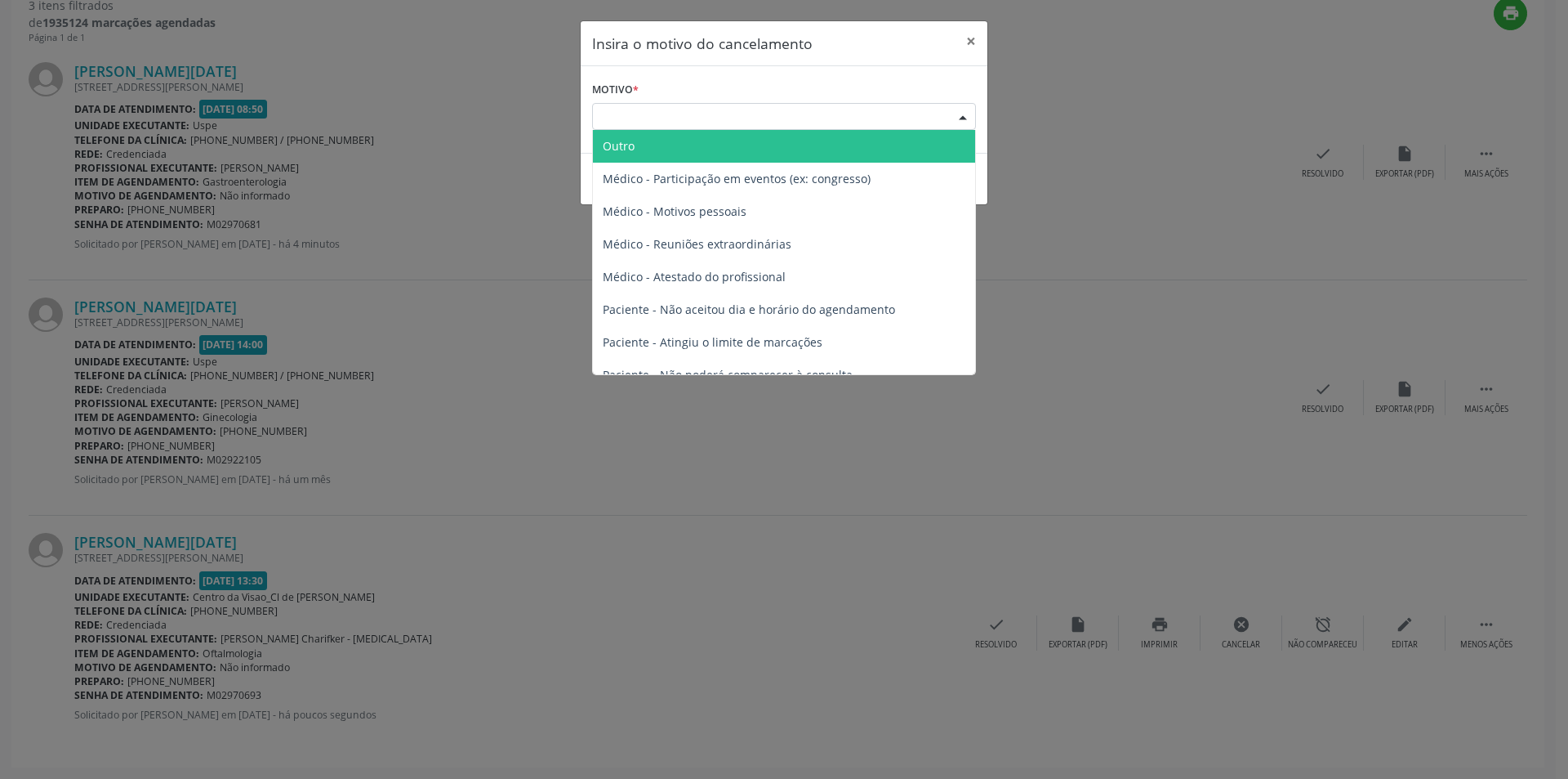
click at [637, 151] on span "Outro" at bounding box center [784, 146] width 382 height 33
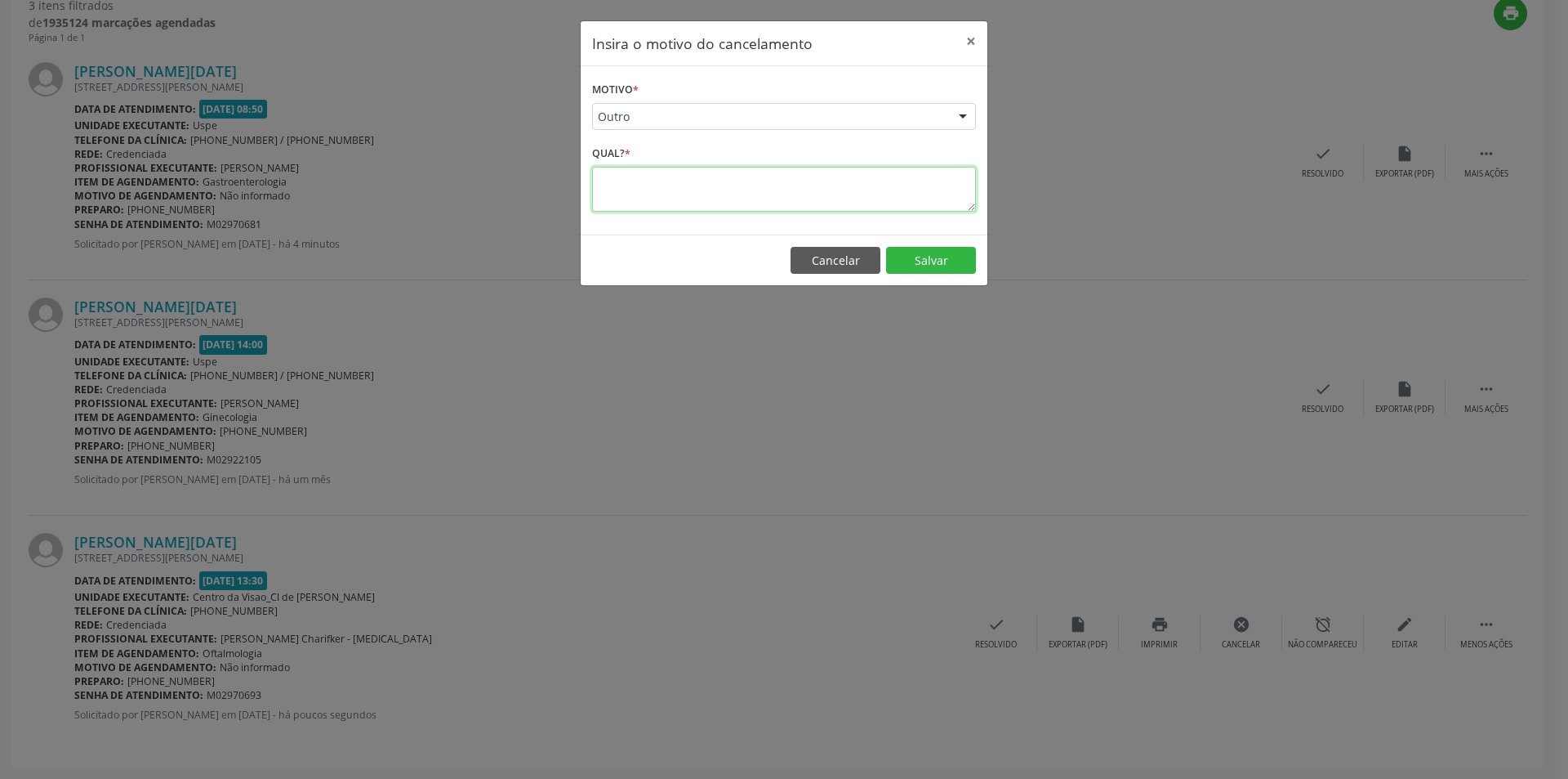
click at [613, 195] on textarea at bounding box center [784, 189] width 384 height 45
click at [632, 180] on textarea "**********" at bounding box center [784, 189] width 384 height 45
type textarea "**********"
click at [921, 249] on button "Salvar" at bounding box center [930, 260] width 90 height 28
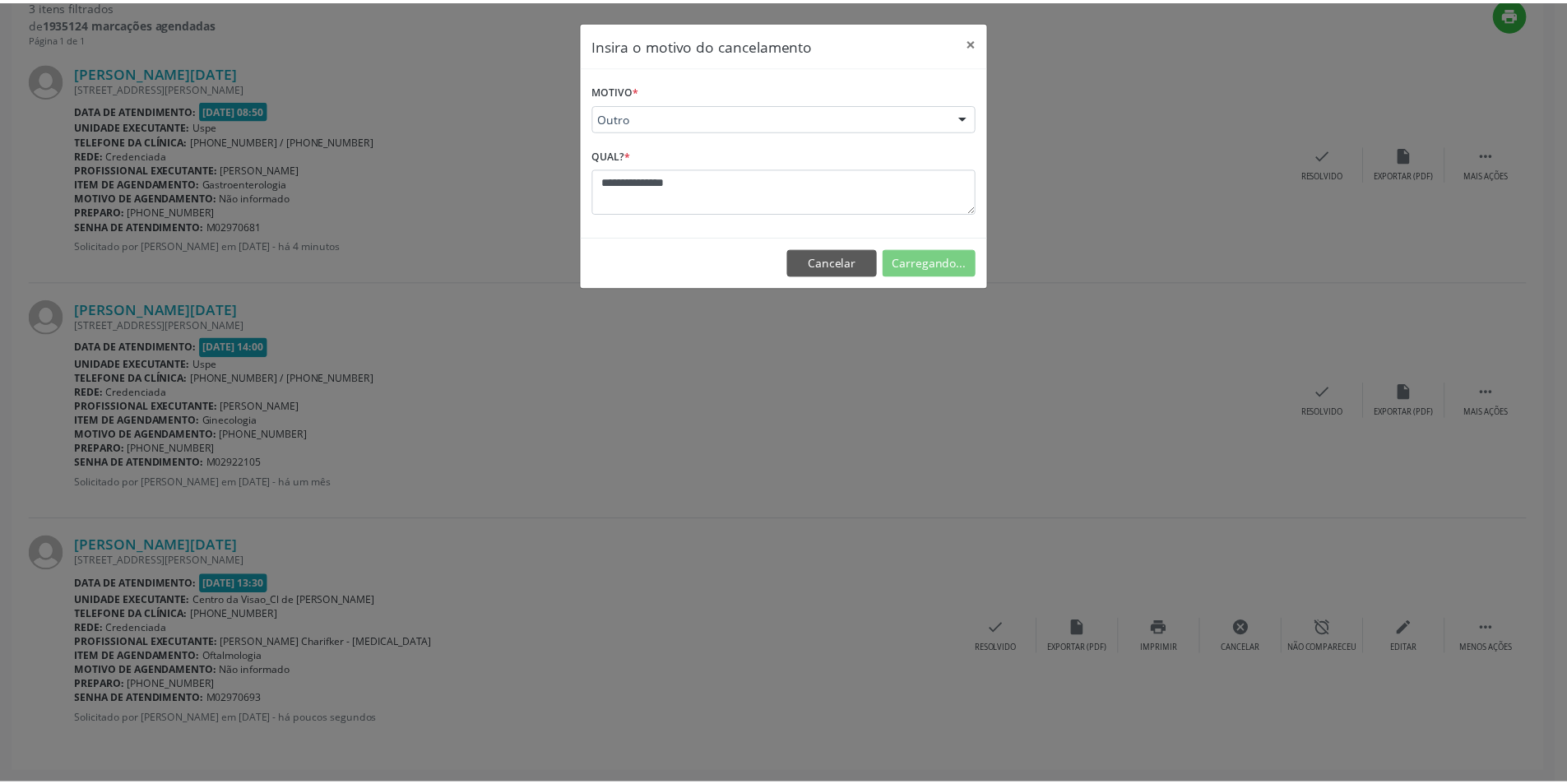
scroll to position [0, 0]
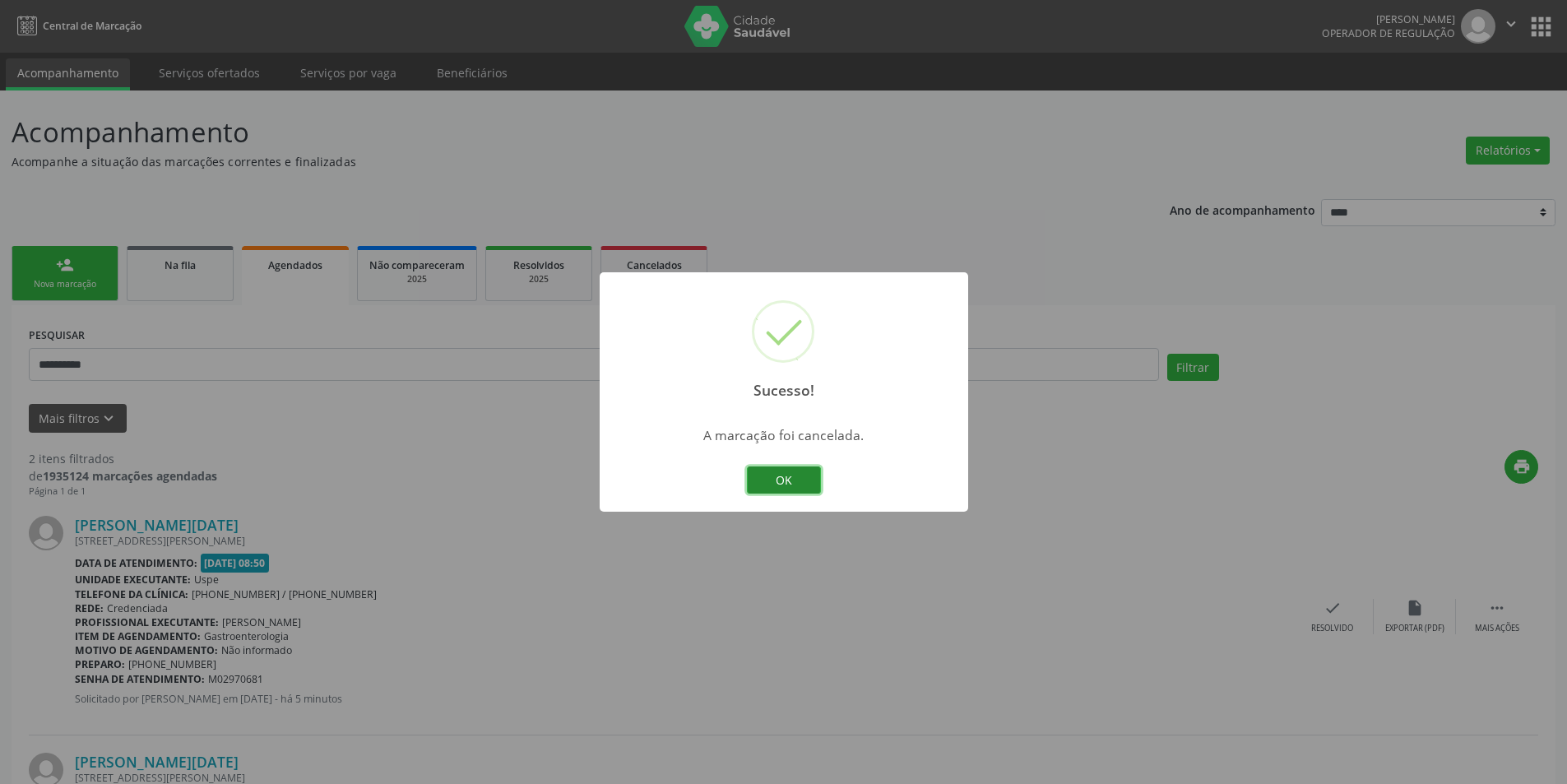
click at [775, 468] on button "OK" at bounding box center [784, 480] width 74 height 28
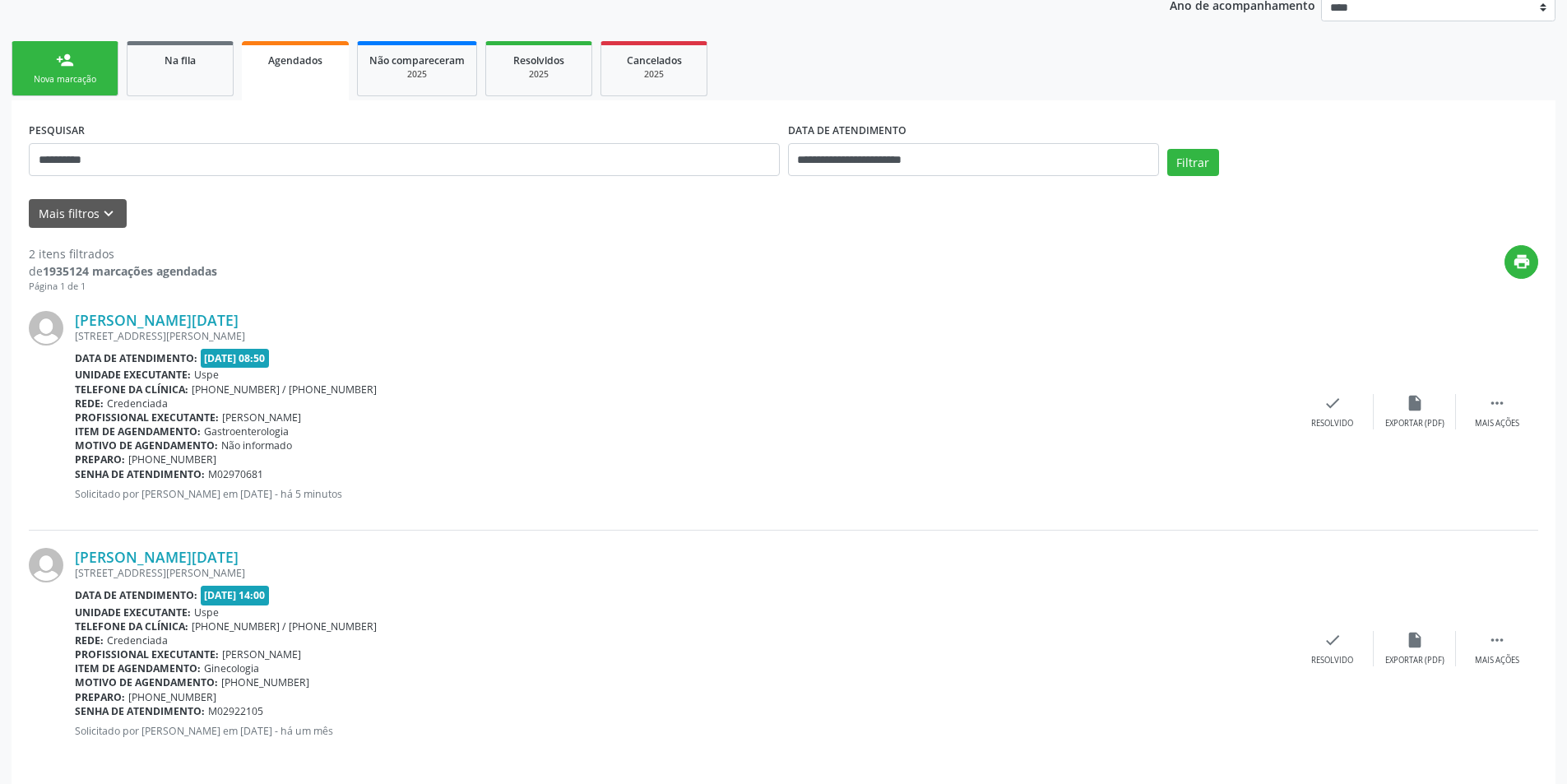
scroll to position [217, 0]
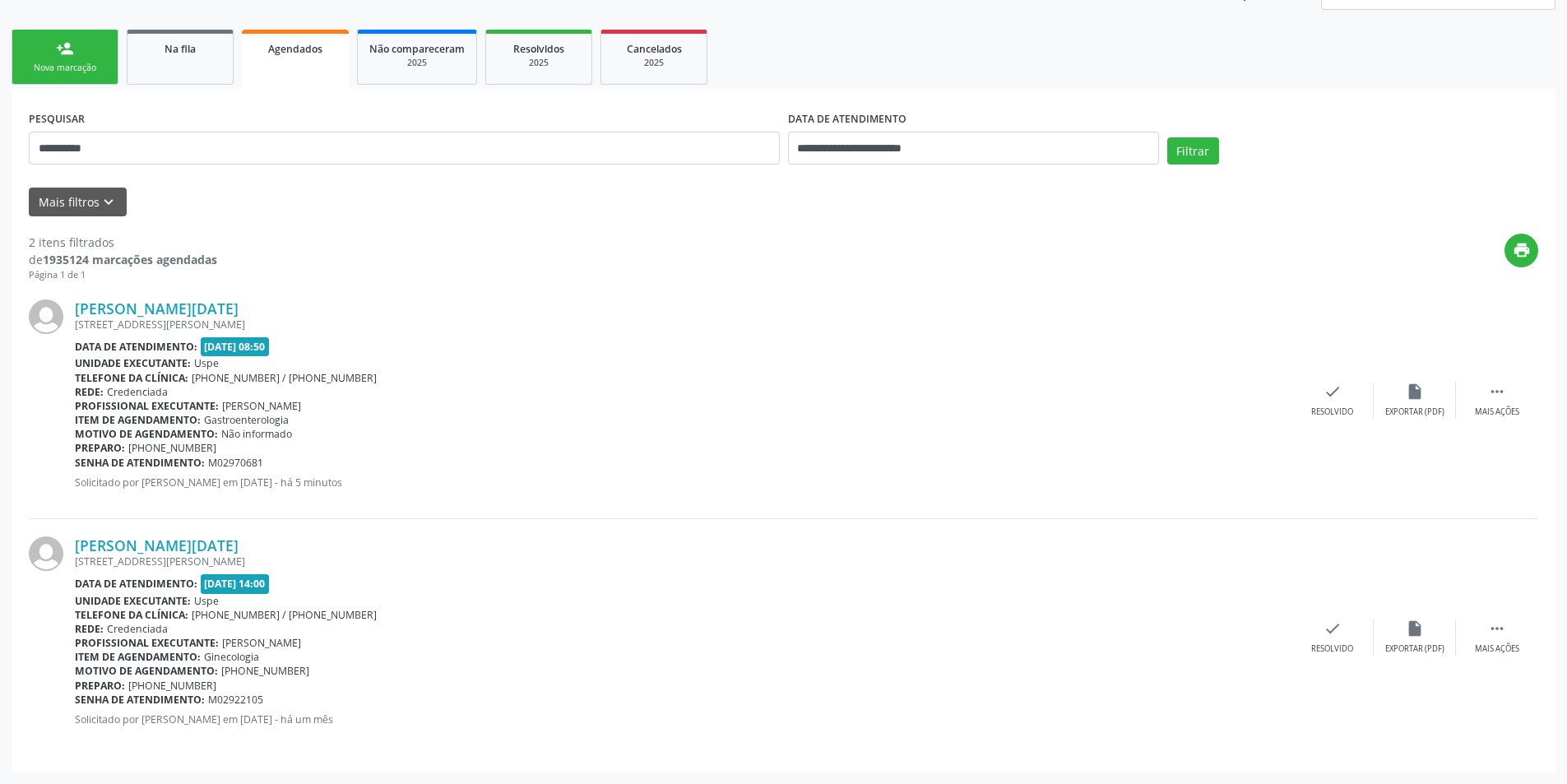
click at [1043, 613] on div "Telefone da clínica: (81) 3221-8850 / 3035-7616" at bounding box center [683, 615] width 1217 height 14
click at [1184, 147] on button "Filtrar" at bounding box center [1194, 151] width 52 height 28
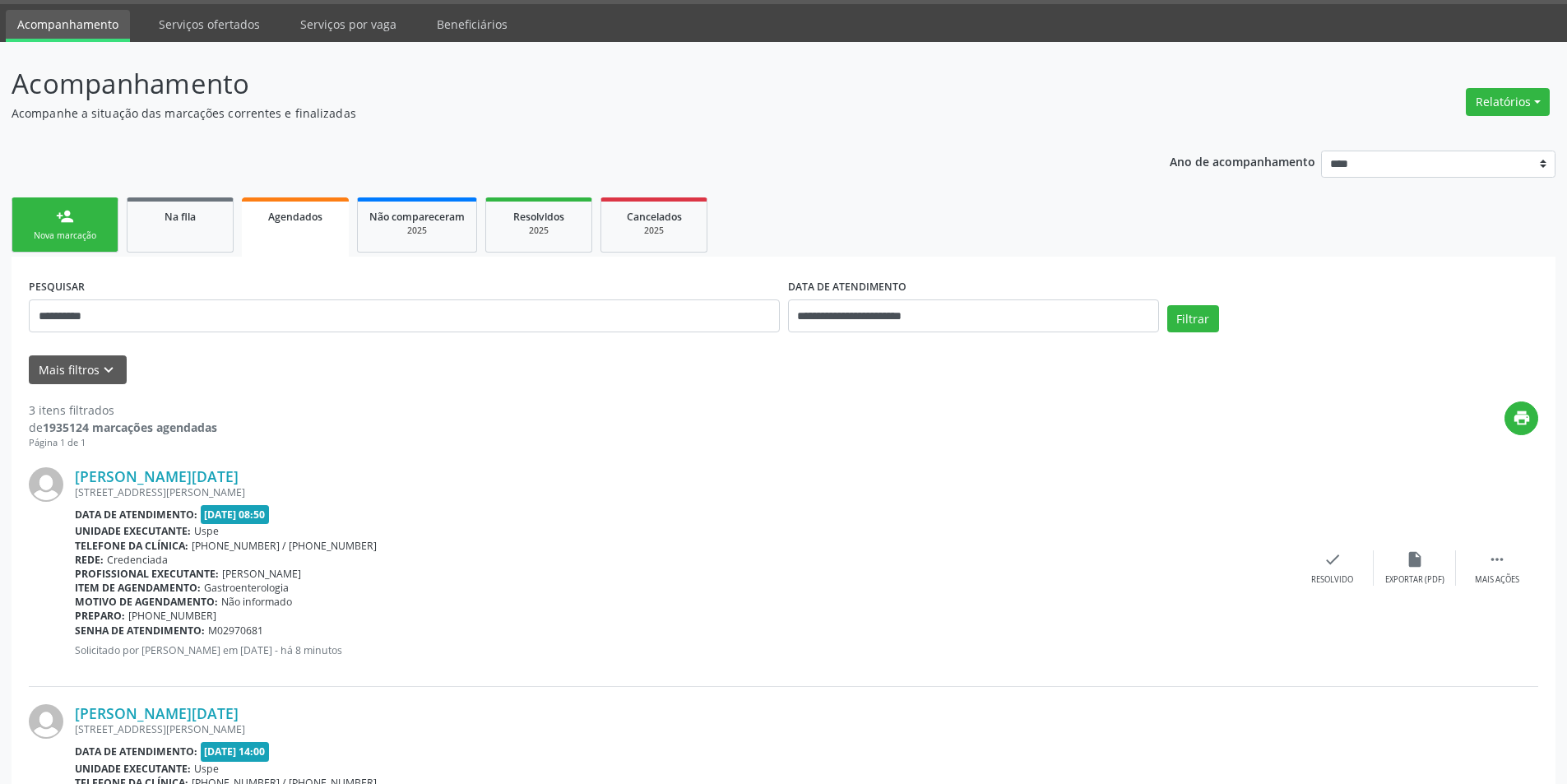
scroll to position [0, 0]
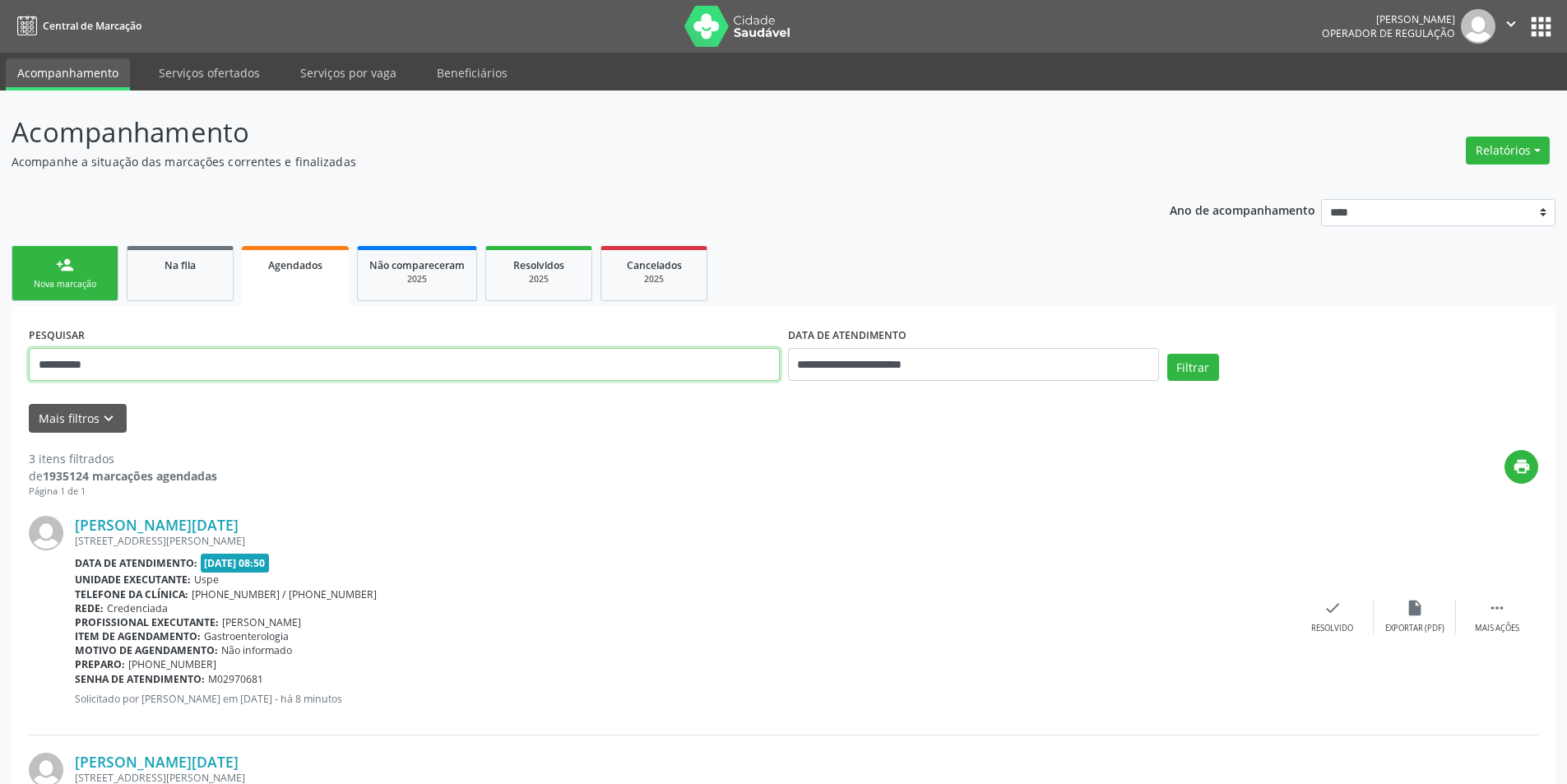
click at [332, 376] on input "**********" at bounding box center [404, 364] width 751 height 33
paste input "**********"
click at [1183, 360] on button "Filtrar" at bounding box center [1194, 367] width 52 height 28
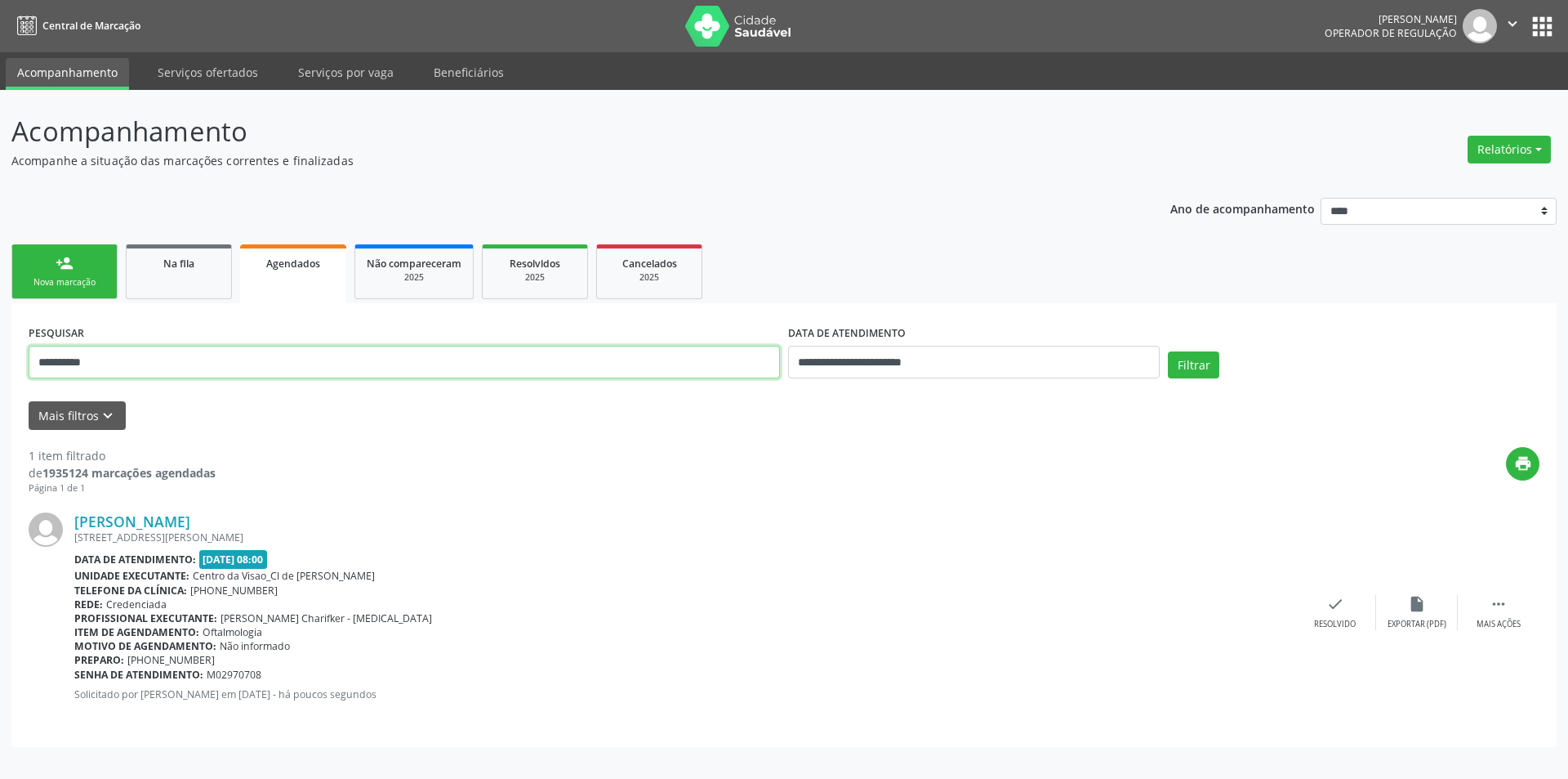
click at [395, 356] on input "**********" at bounding box center [404, 362] width 751 height 33
paste input "text"
type input "**********"
click at [1189, 366] on button "Filtrar" at bounding box center [1194, 364] width 52 height 28
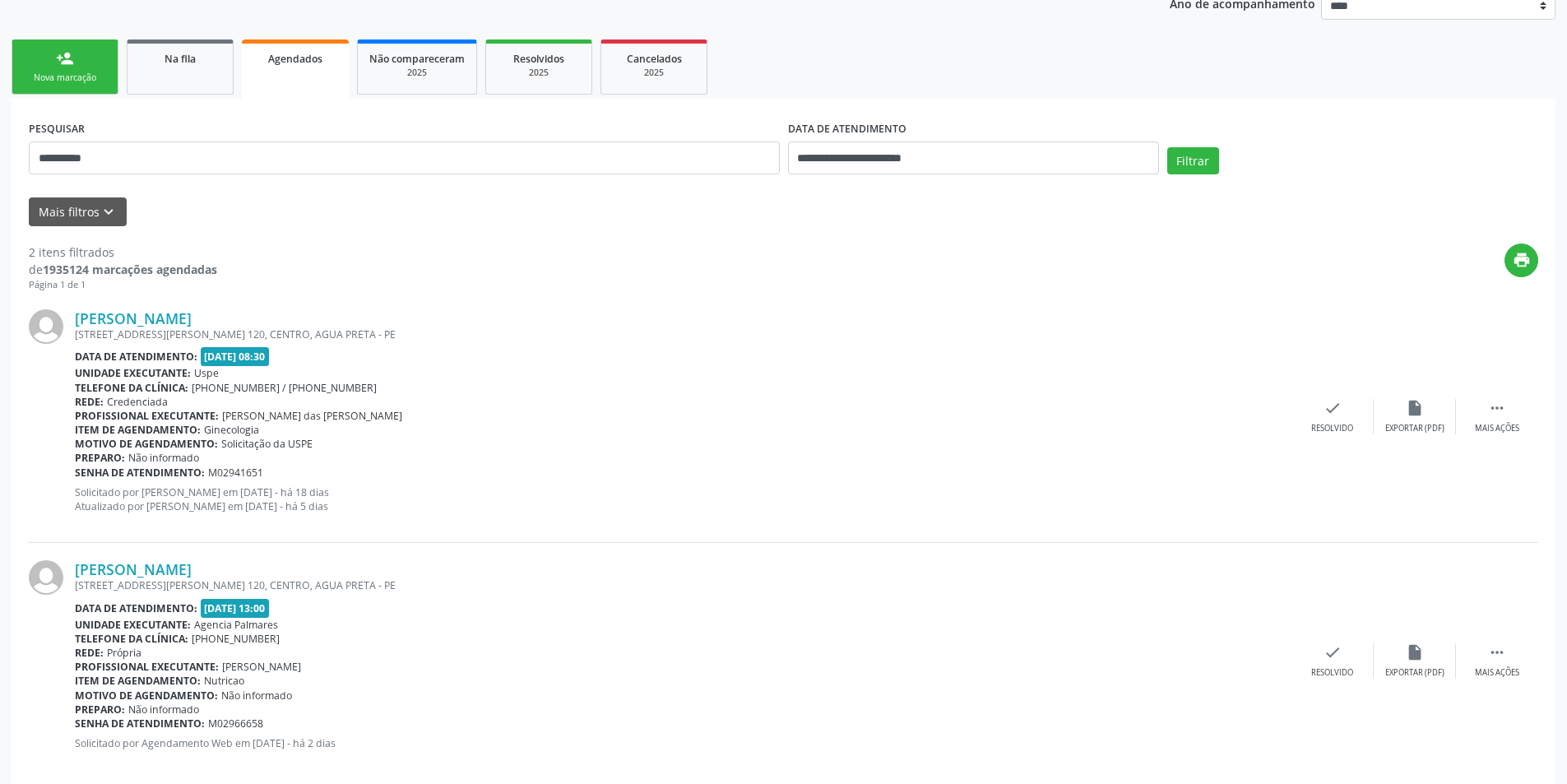
scroll to position [230, 0]
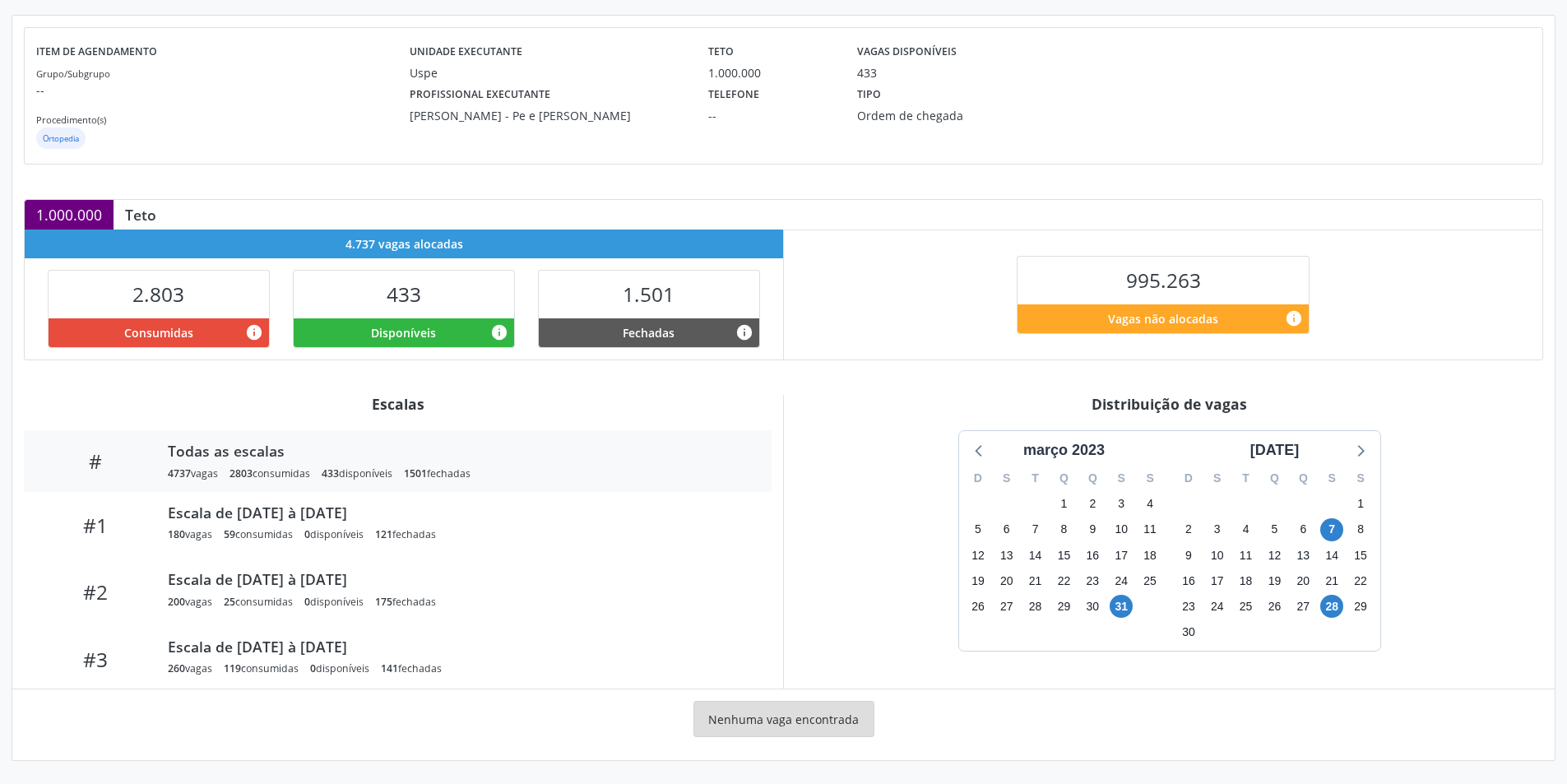
scroll to position [173, 0]
click at [1352, 438] on div at bounding box center [1359, 450] width 24 height 24
click at [1303, 448] on div "[DATE]" at bounding box center [1276, 450] width 63 height 22
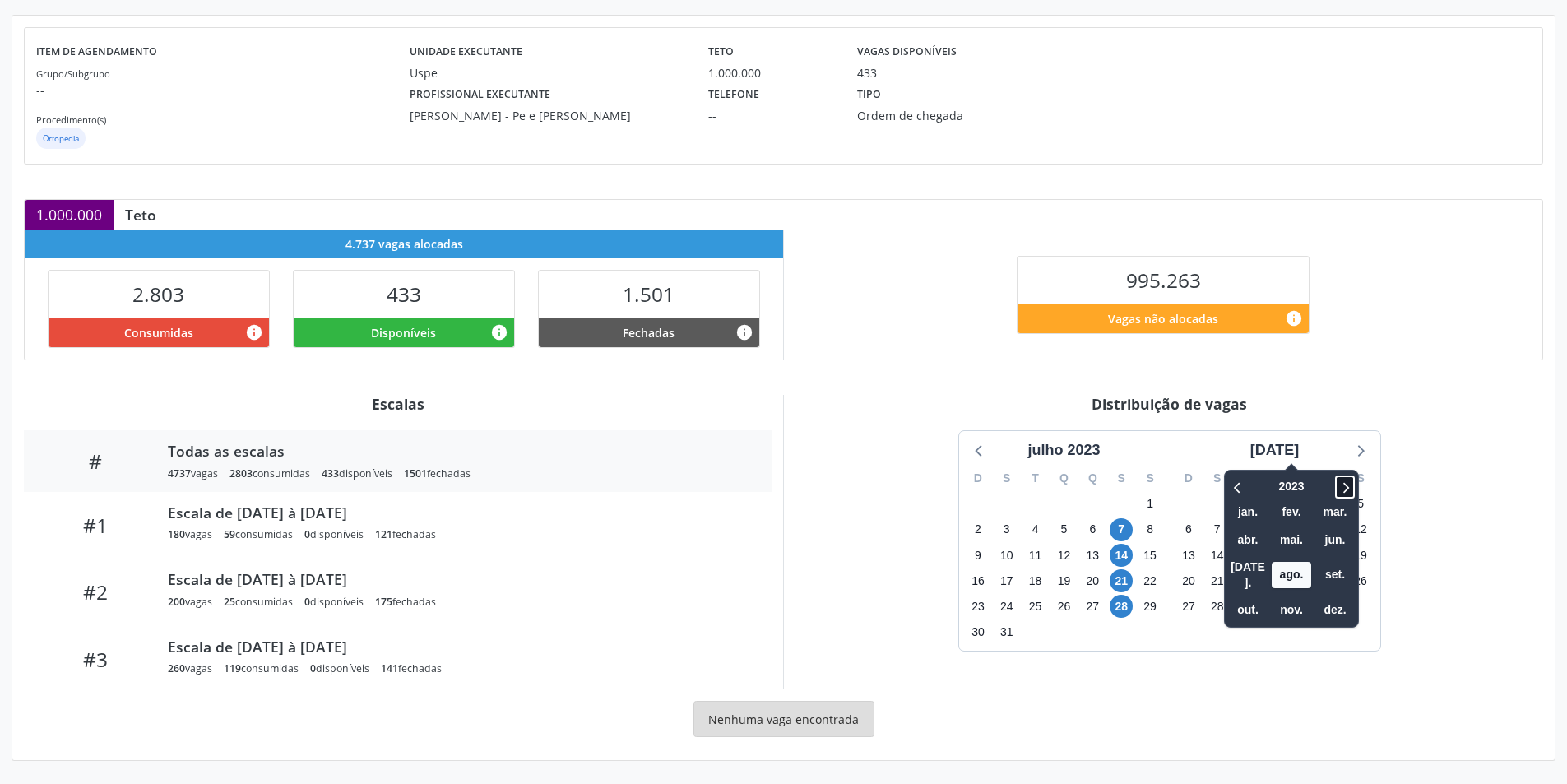
click at [1337, 478] on icon at bounding box center [1345, 486] width 16 height 20
click at [1274, 605] on span "nov." at bounding box center [1292, 610] width 40 height 25
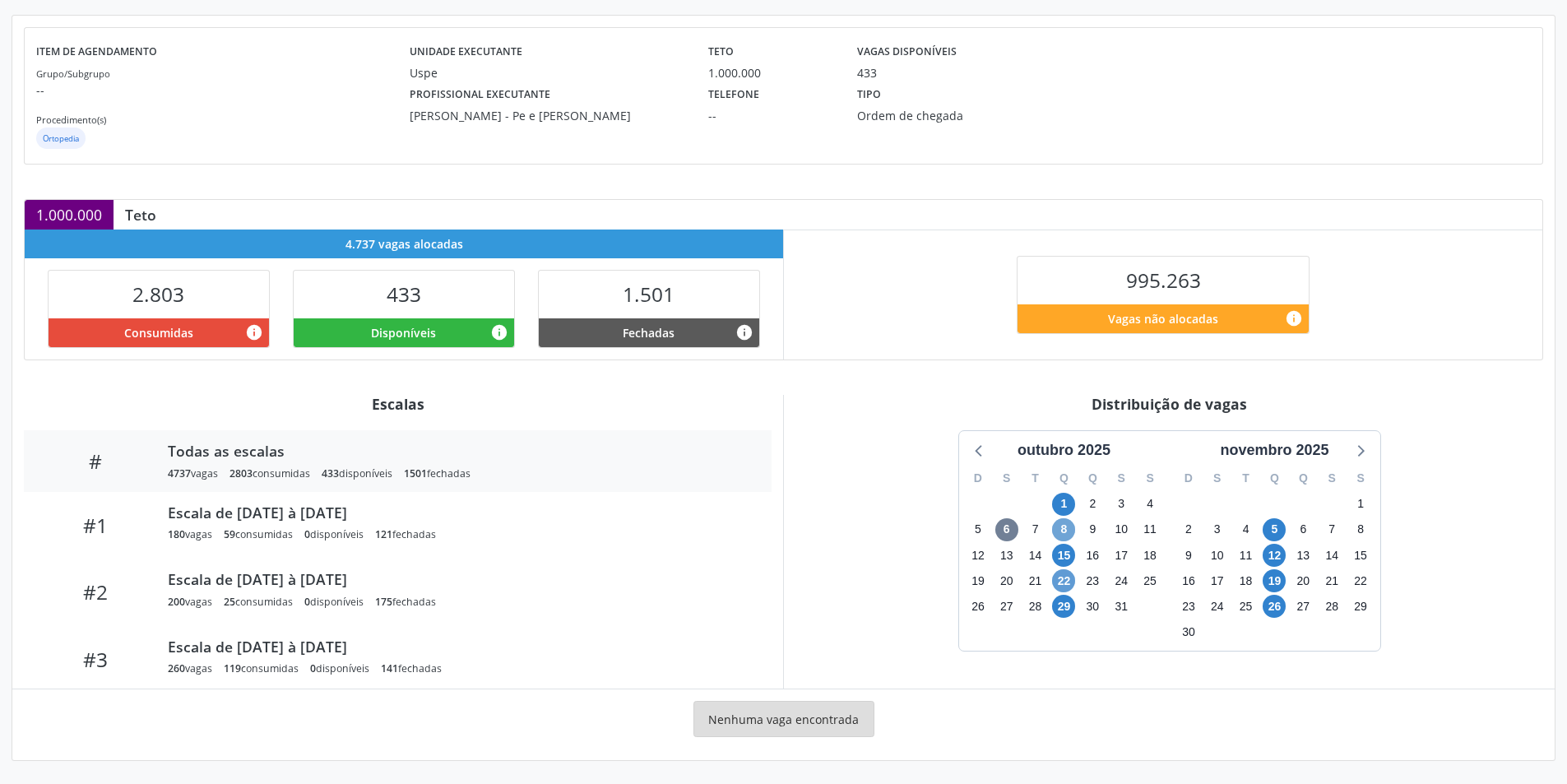
drag, startPoint x: 1061, startPoint y: 530, endPoint x: 1066, endPoint y: 576, distance: 46.3
click at [1061, 530] on span "8" at bounding box center [1064, 530] width 23 height 23
click at [1072, 602] on span "29" at bounding box center [1064, 606] width 23 height 23
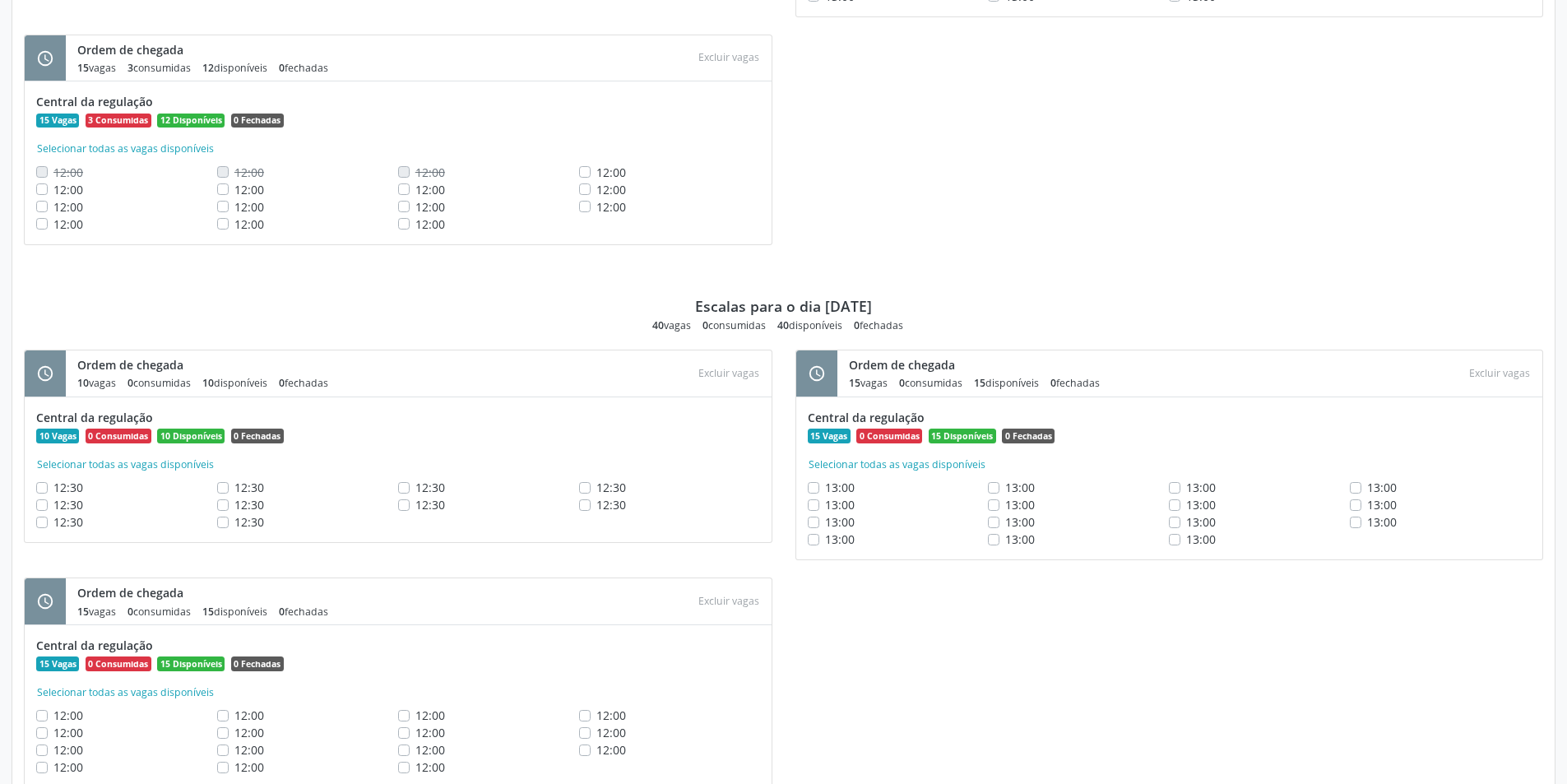
scroll to position [2285, 0]
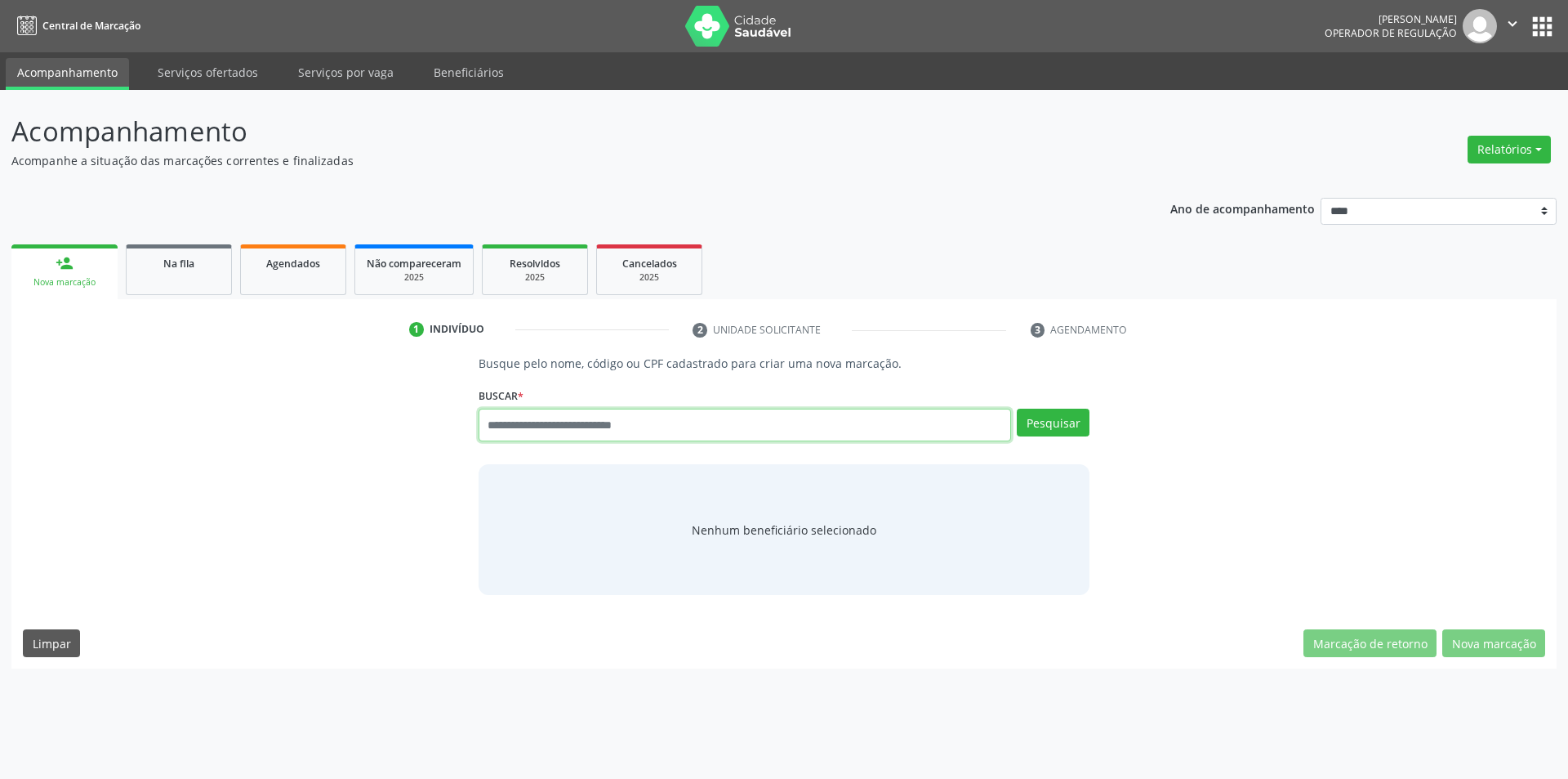
click at [525, 422] on input "text" at bounding box center [745, 424] width 533 height 33
paste input "**********"
type input "**********"
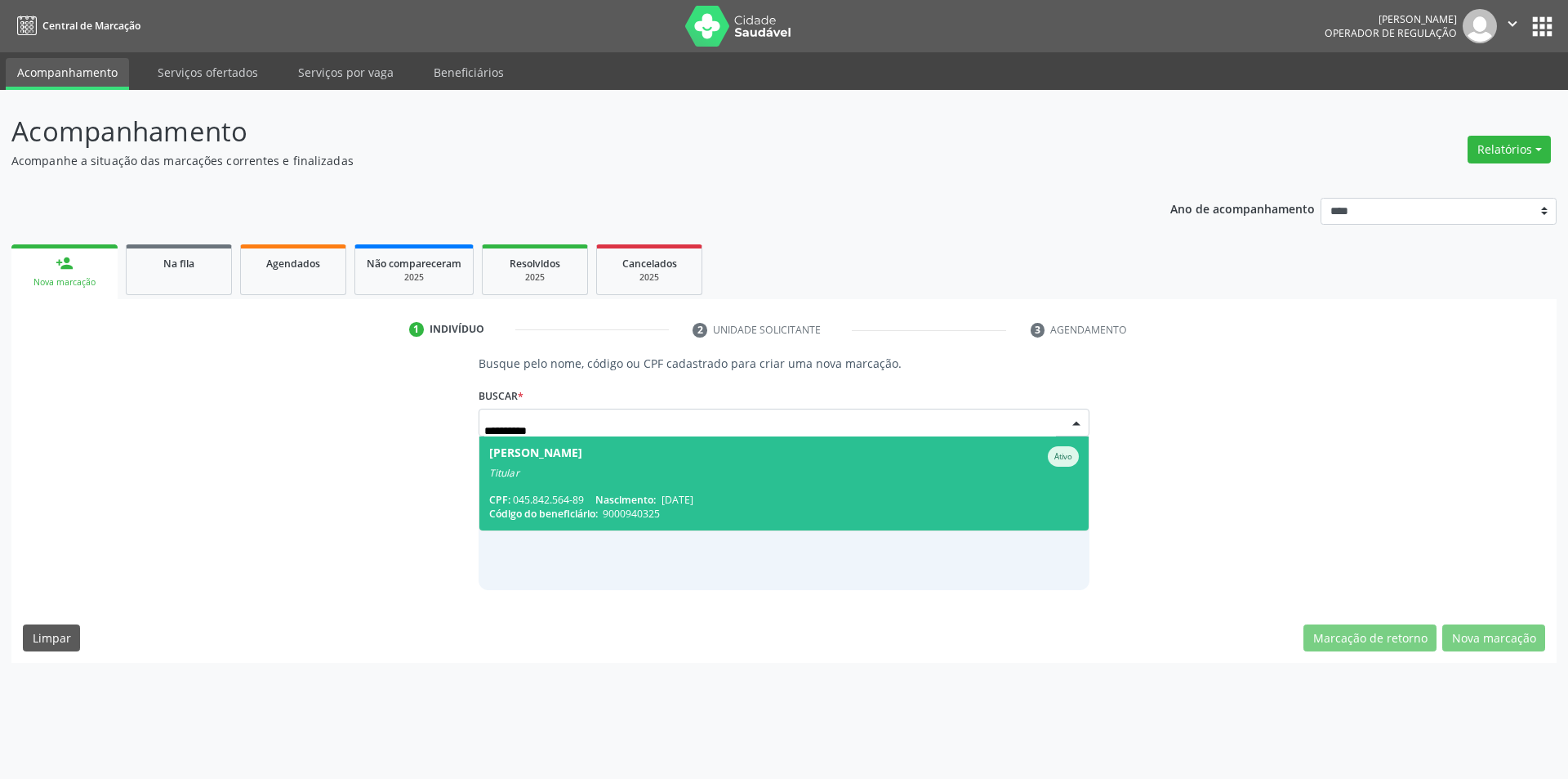
click at [611, 496] on span "Nascimento:" at bounding box center [626, 499] width 61 height 14
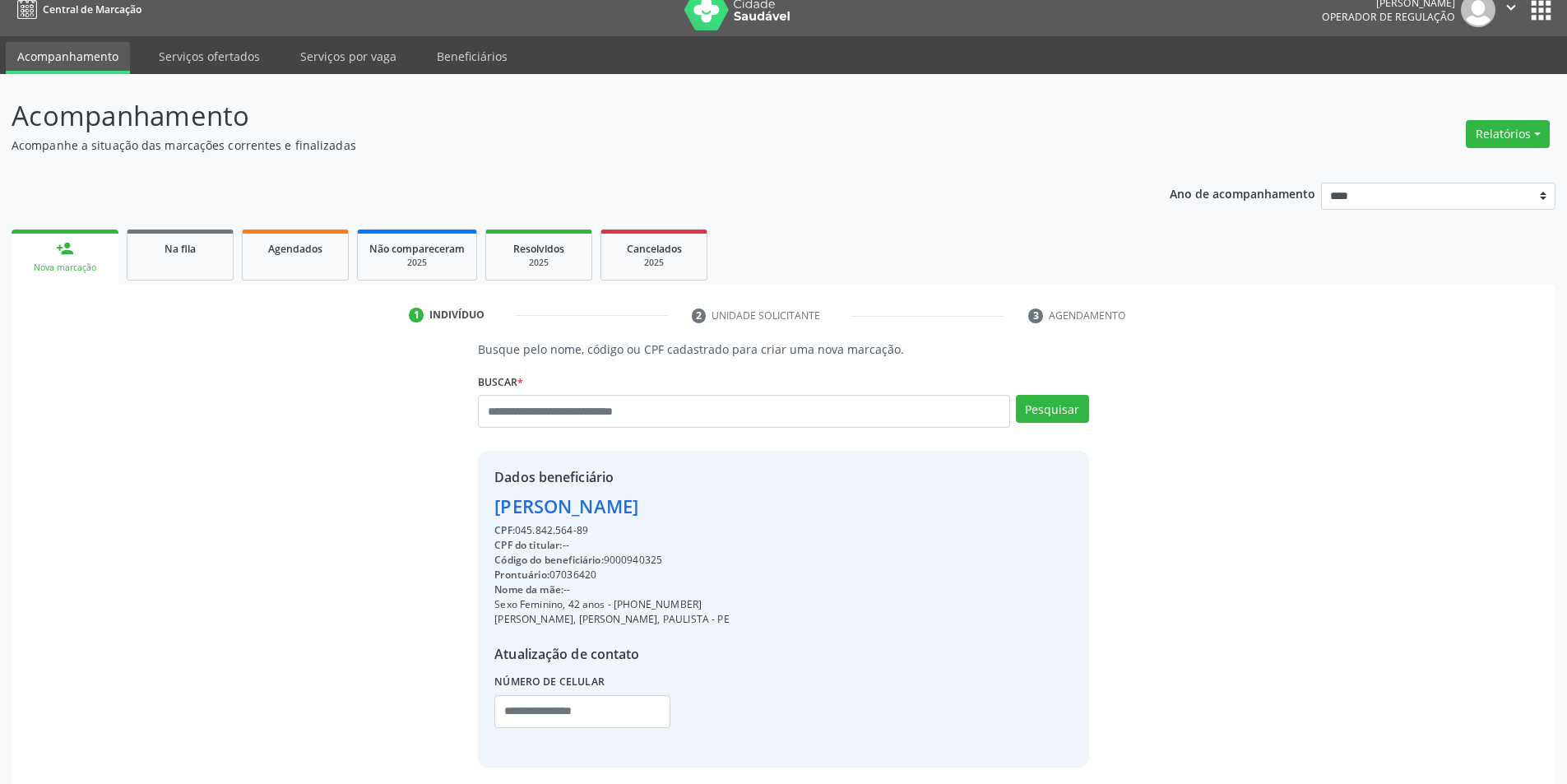
scroll to position [85, 0]
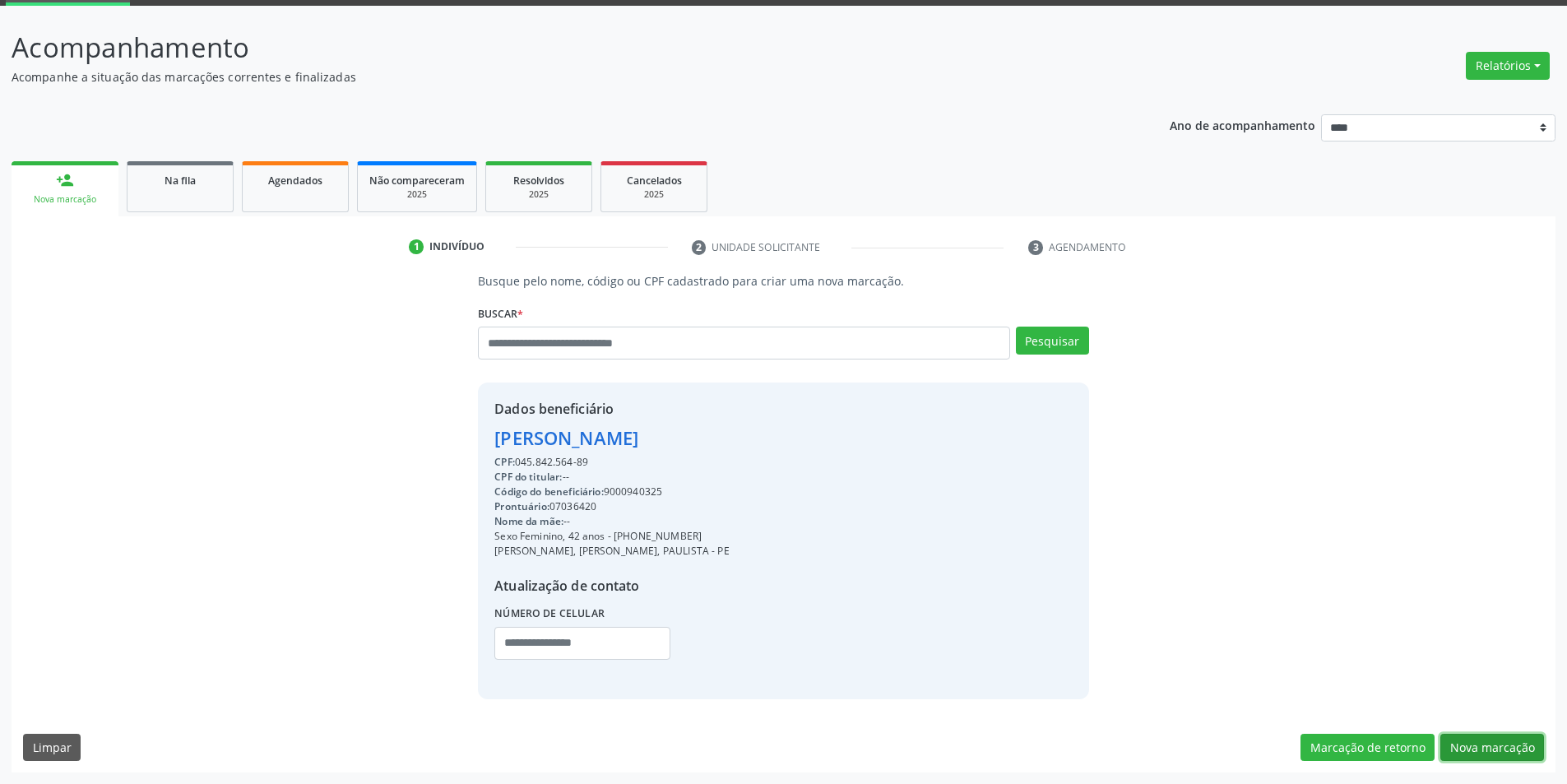
click at [1504, 750] on button "Nova marcação" at bounding box center [1491, 747] width 103 height 28
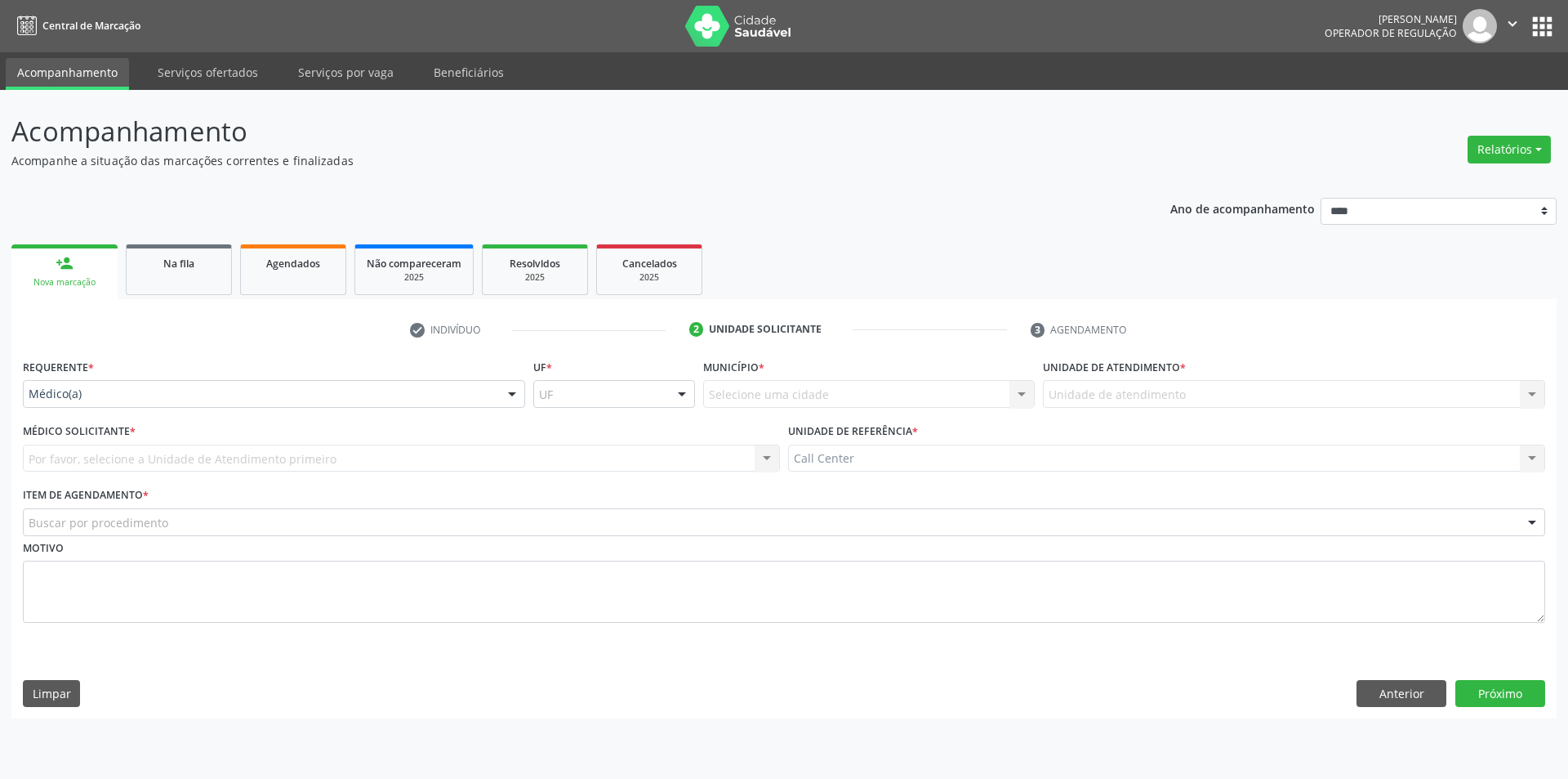
click at [128, 406] on div "Médico(a) Médico(a) Enfermeiro(a) Paciente Nenhum resultado encontrado para: " …" at bounding box center [274, 393] width 502 height 28
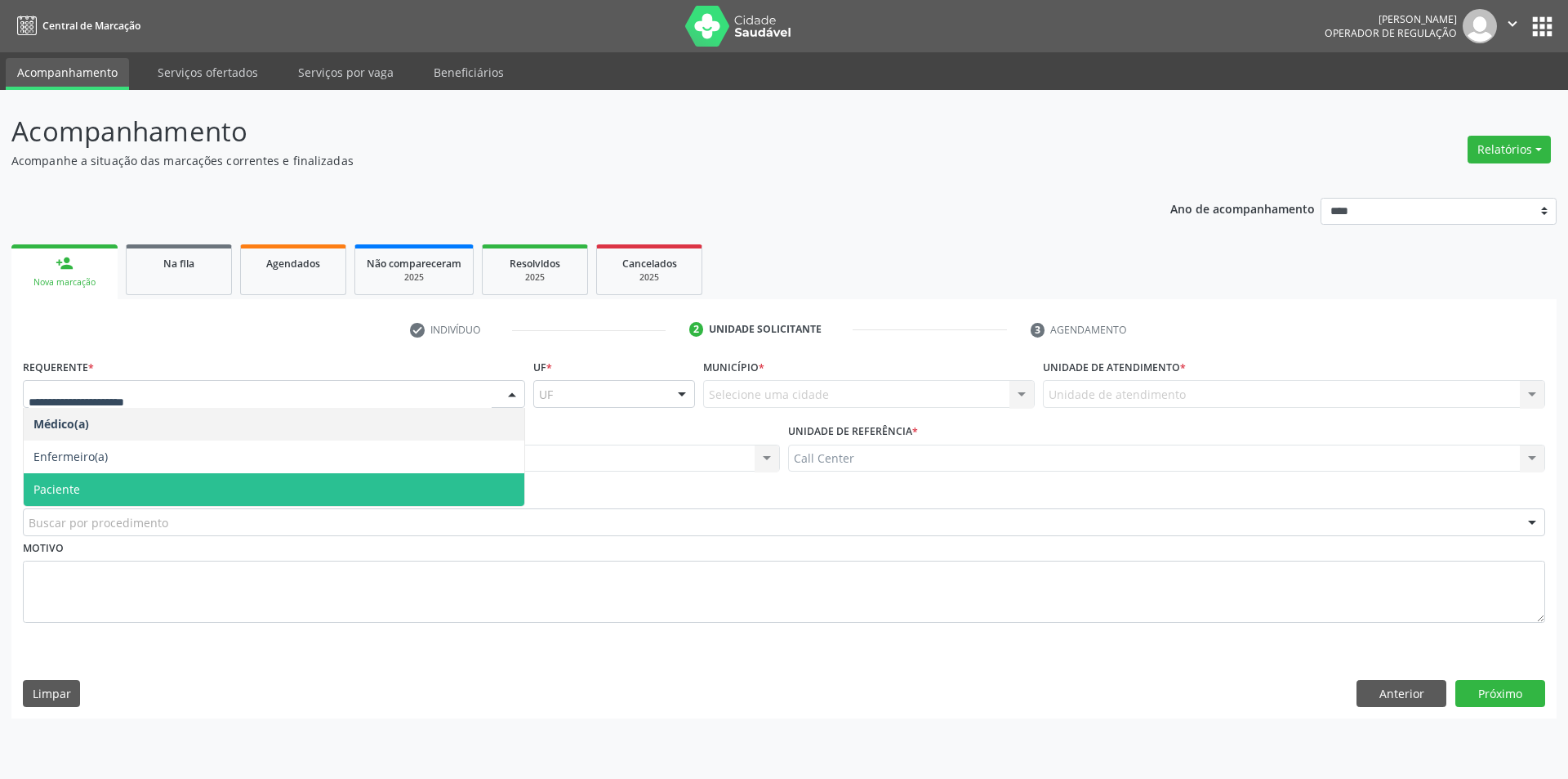
click at [111, 490] on span "Paciente" at bounding box center [274, 489] width 501 height 33
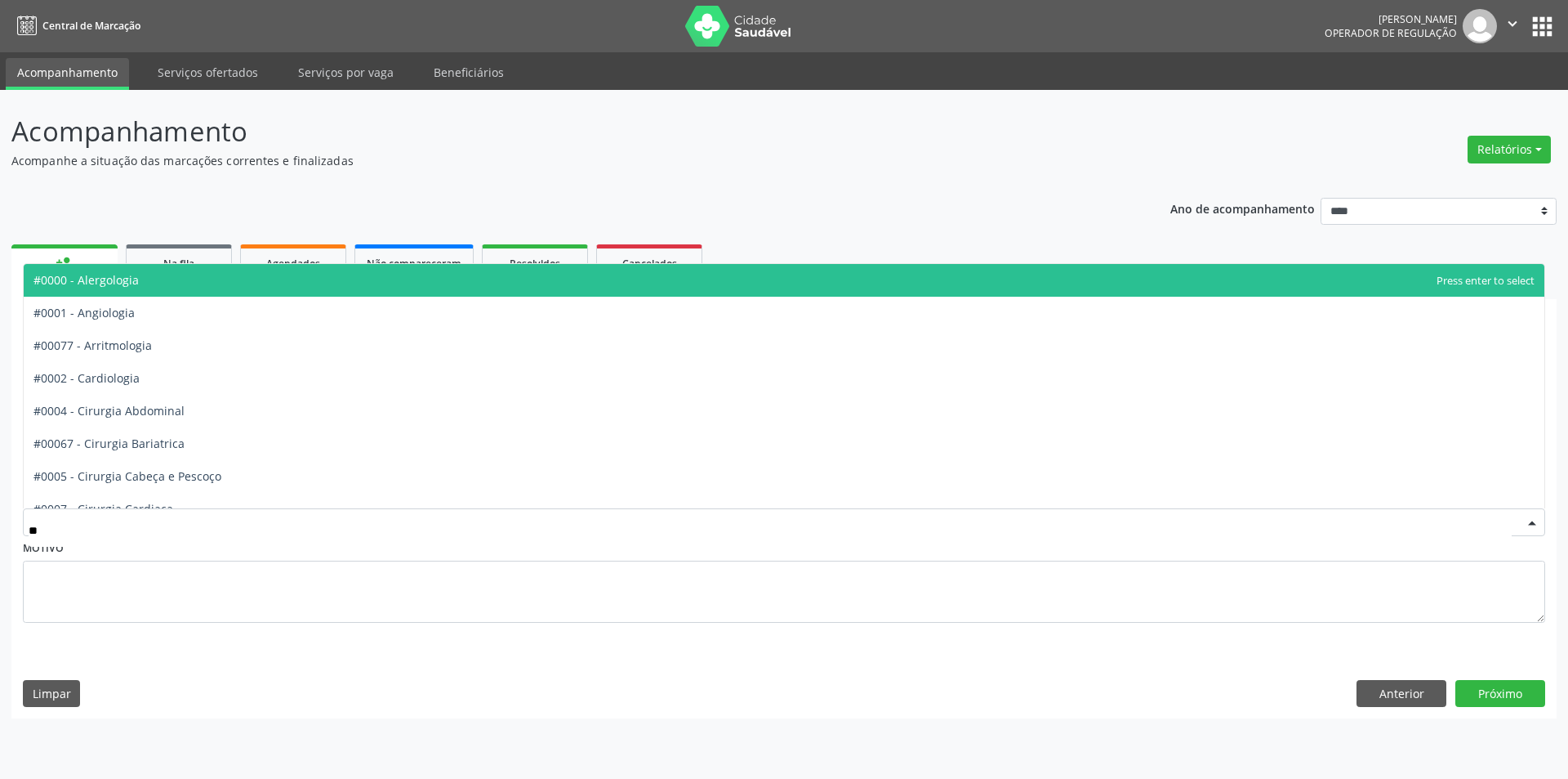
type input "***"
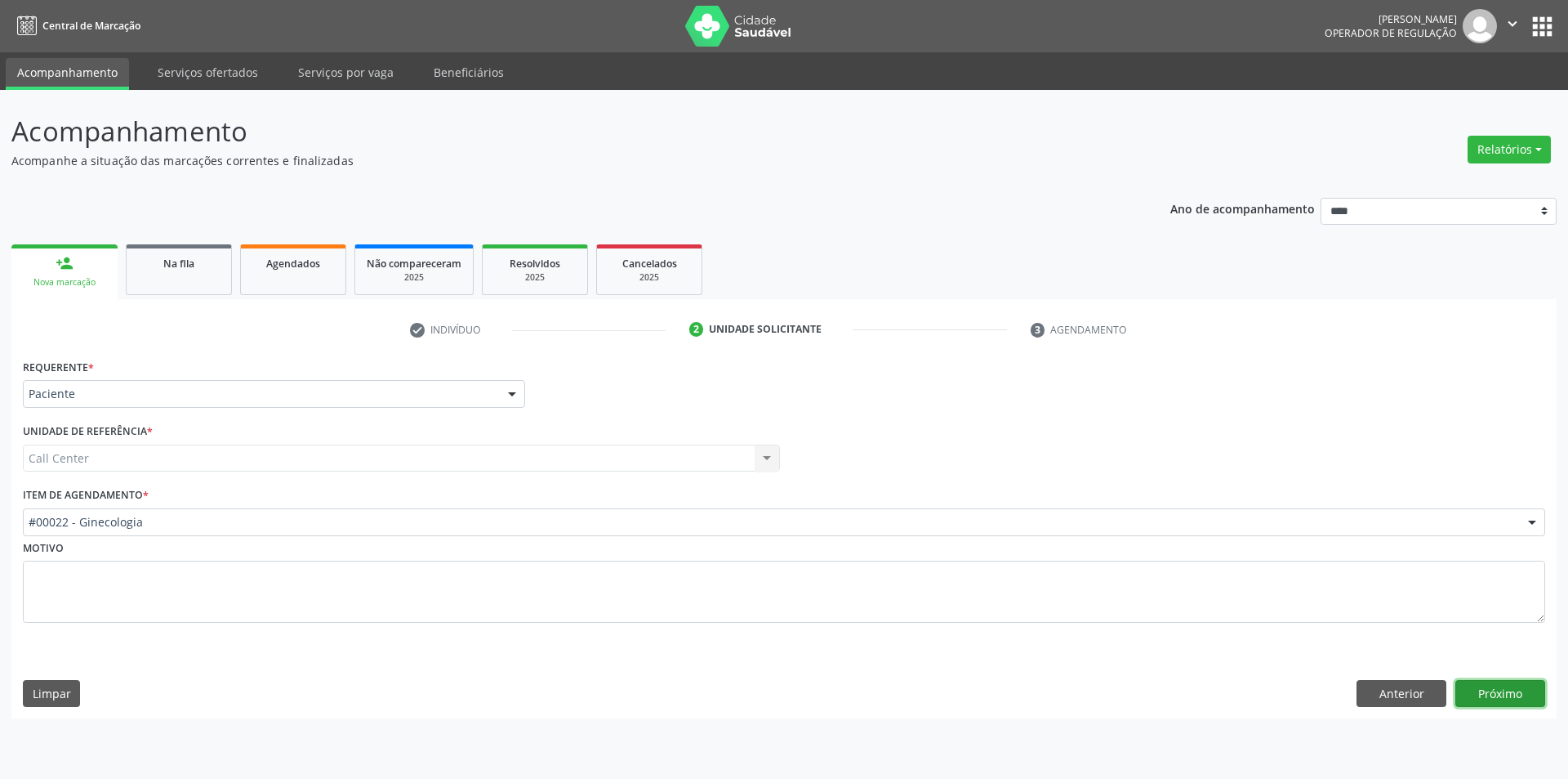
click at [1502, 684] on button "Próximo" at bounding box center [1500, 693] width 90 height 28
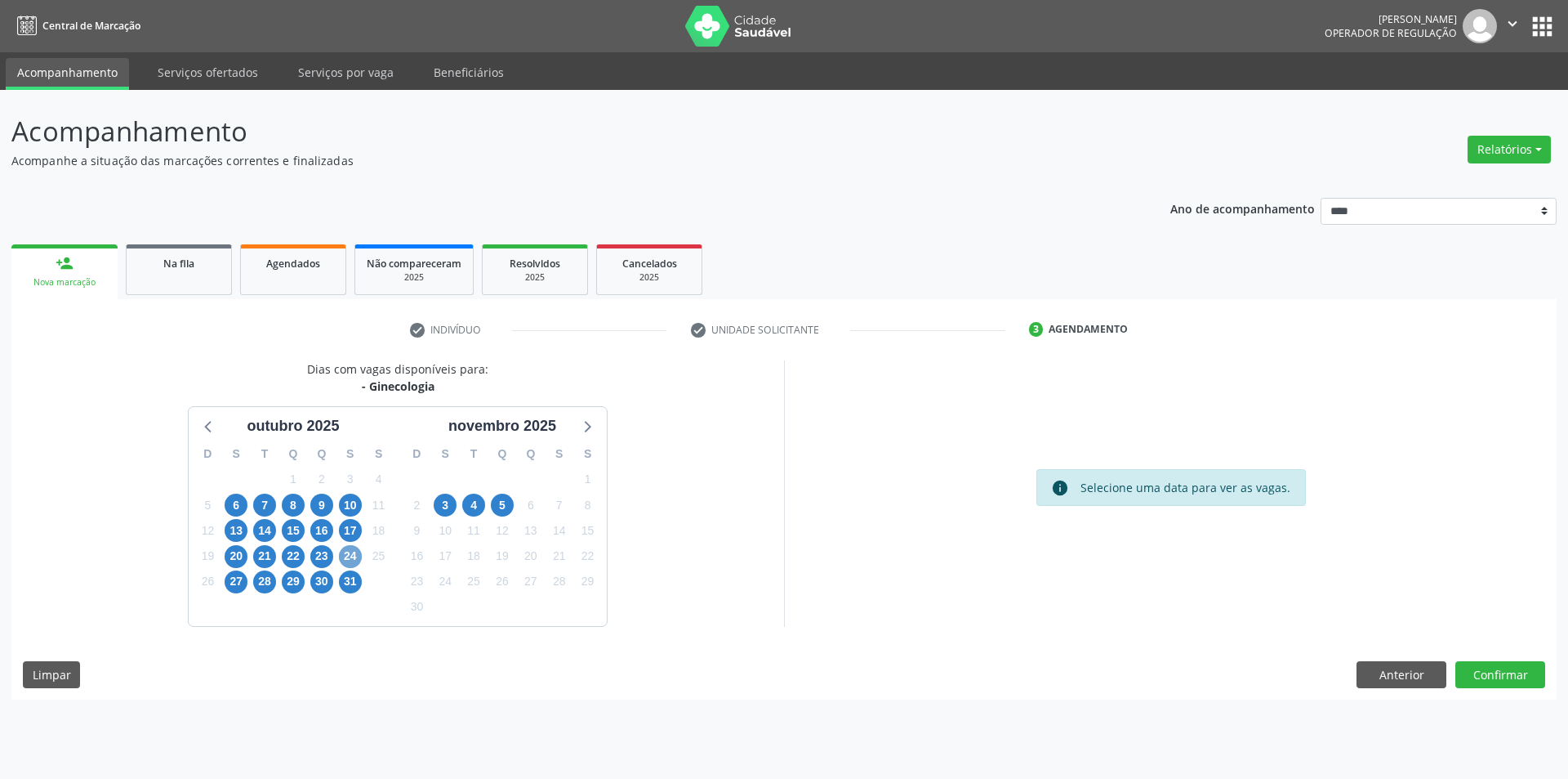
click at [350, 556] on span "24" at bounding box center [351, 557] width 23 height 23
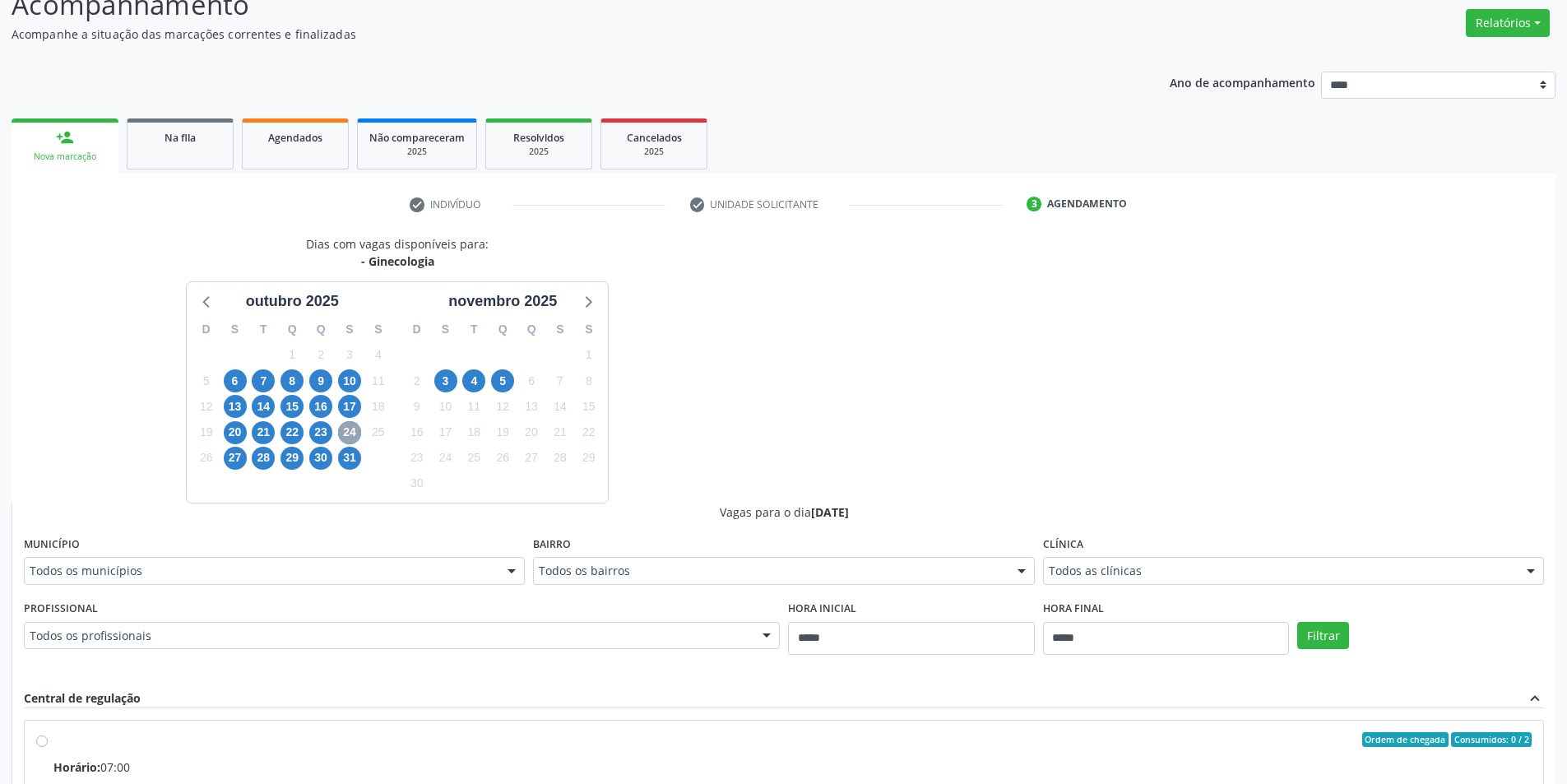
scroll to position [246, 0]
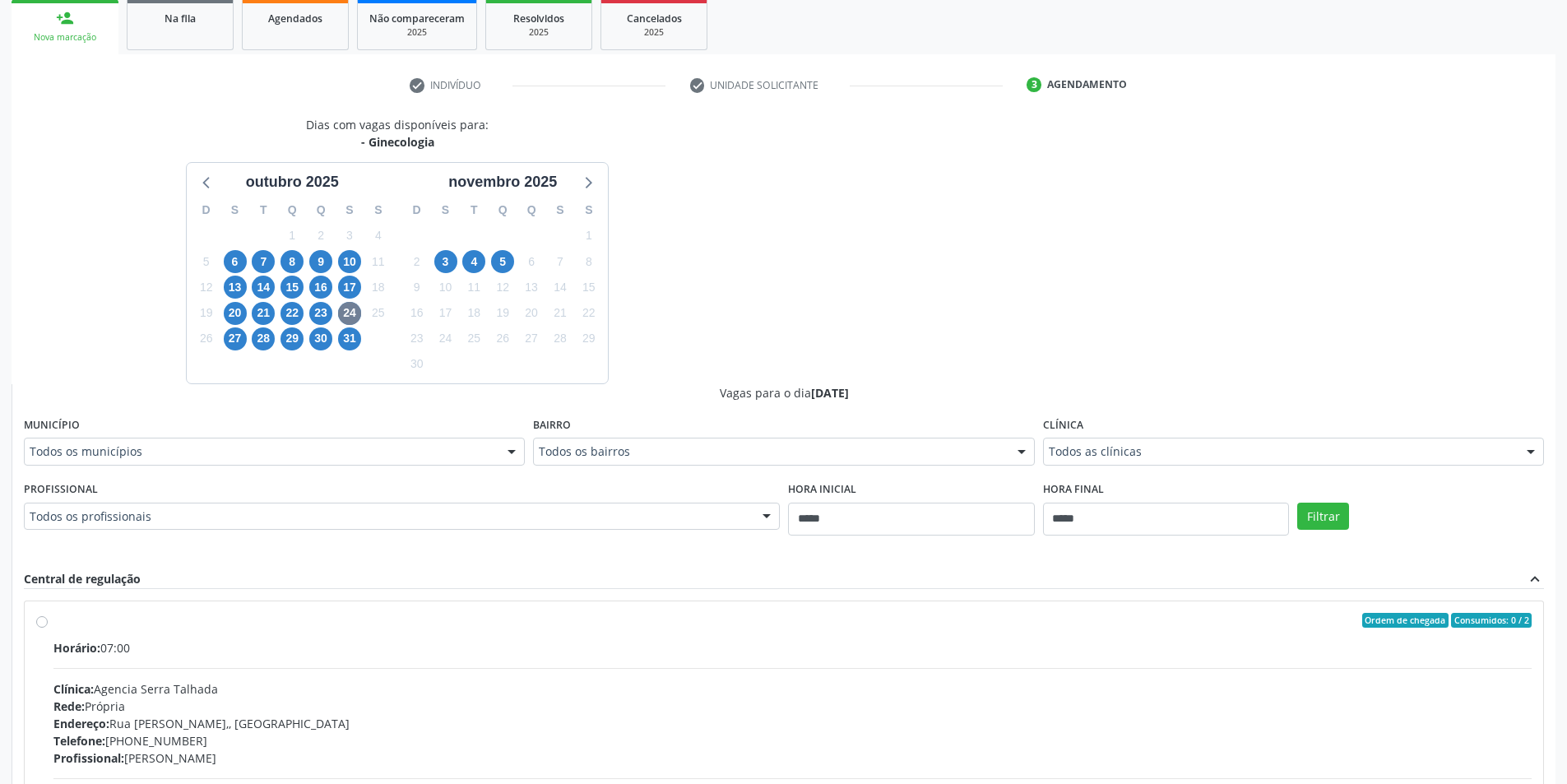
click at [1218, 431] on div "Clínica Todos as clínicas Todos as clínicas Agencia [GEOGRAPHIC_DATA] [GEOGRAPH…" at bounding box center [1294, 439] width 501 height 53
click at [1214, 438] on div "Todos as clínicas" at bounding box center [1294, 451] width 501 height 28
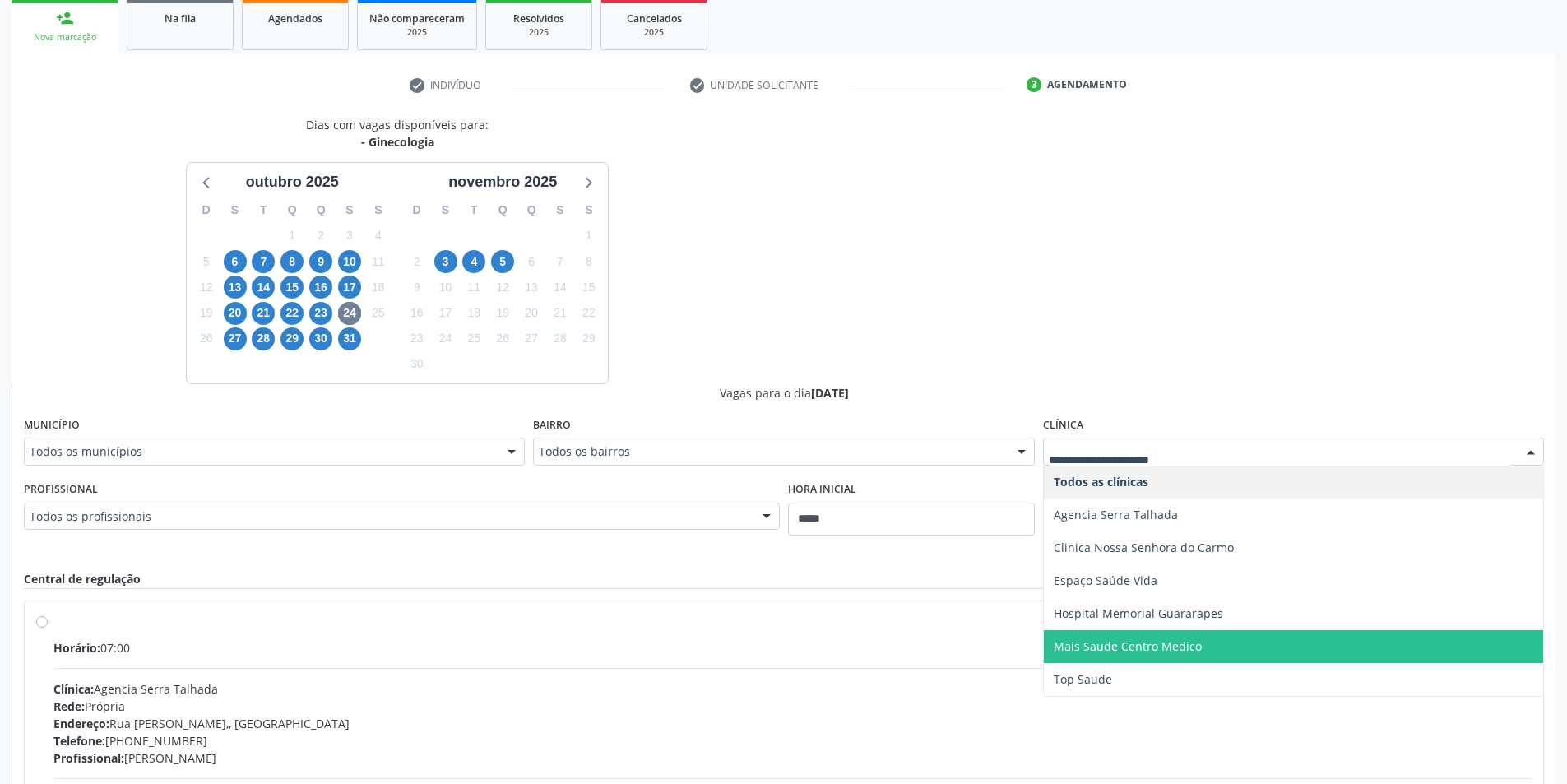
click at [1140, 650] on span "Mais Saude Centro Medico" at bounding box center [1127, 646] width 148 height 15
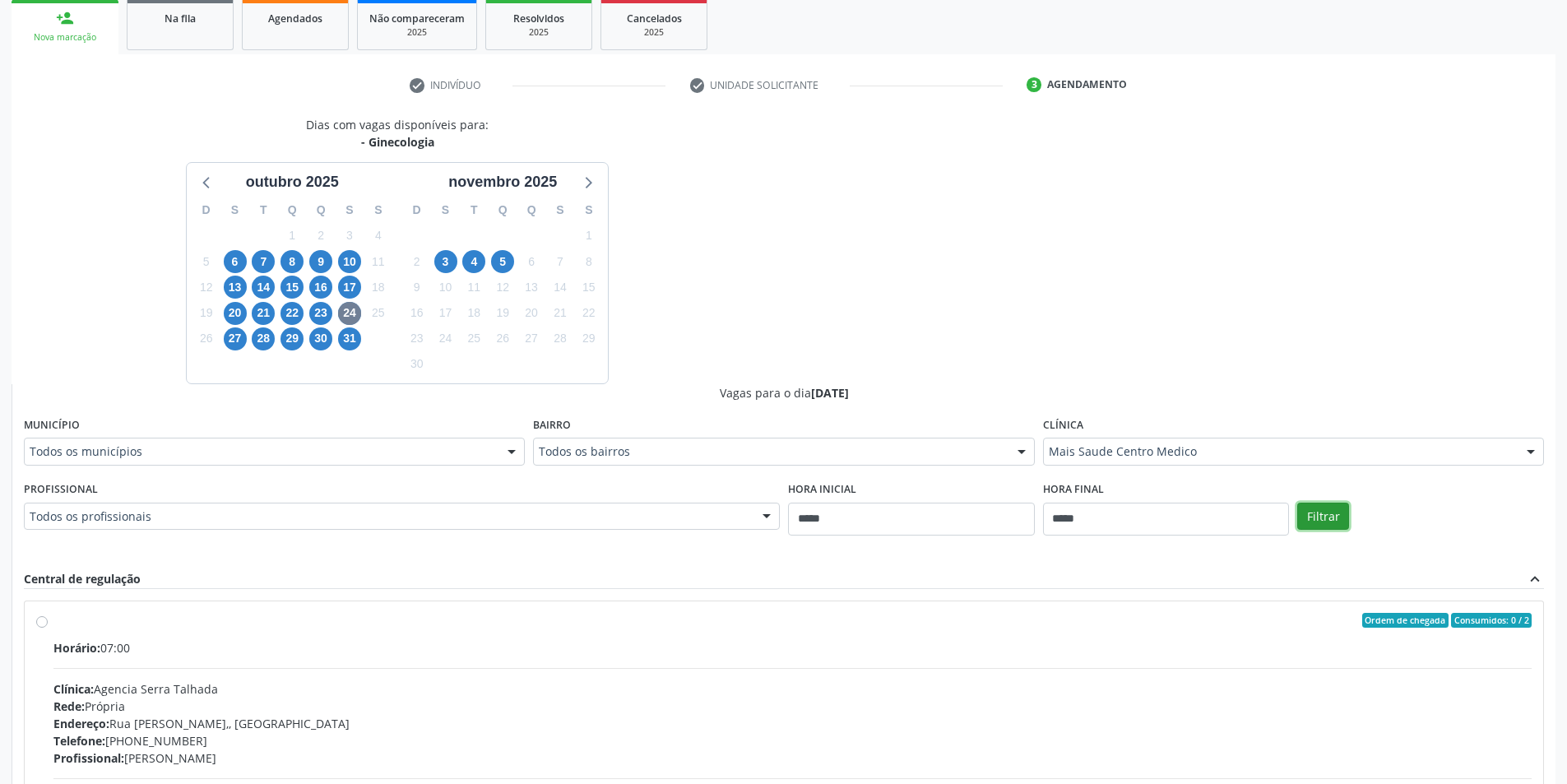
click at [1303, 509] on button "Filtrar" at bounding box center [1323, 516] width 52 height 28
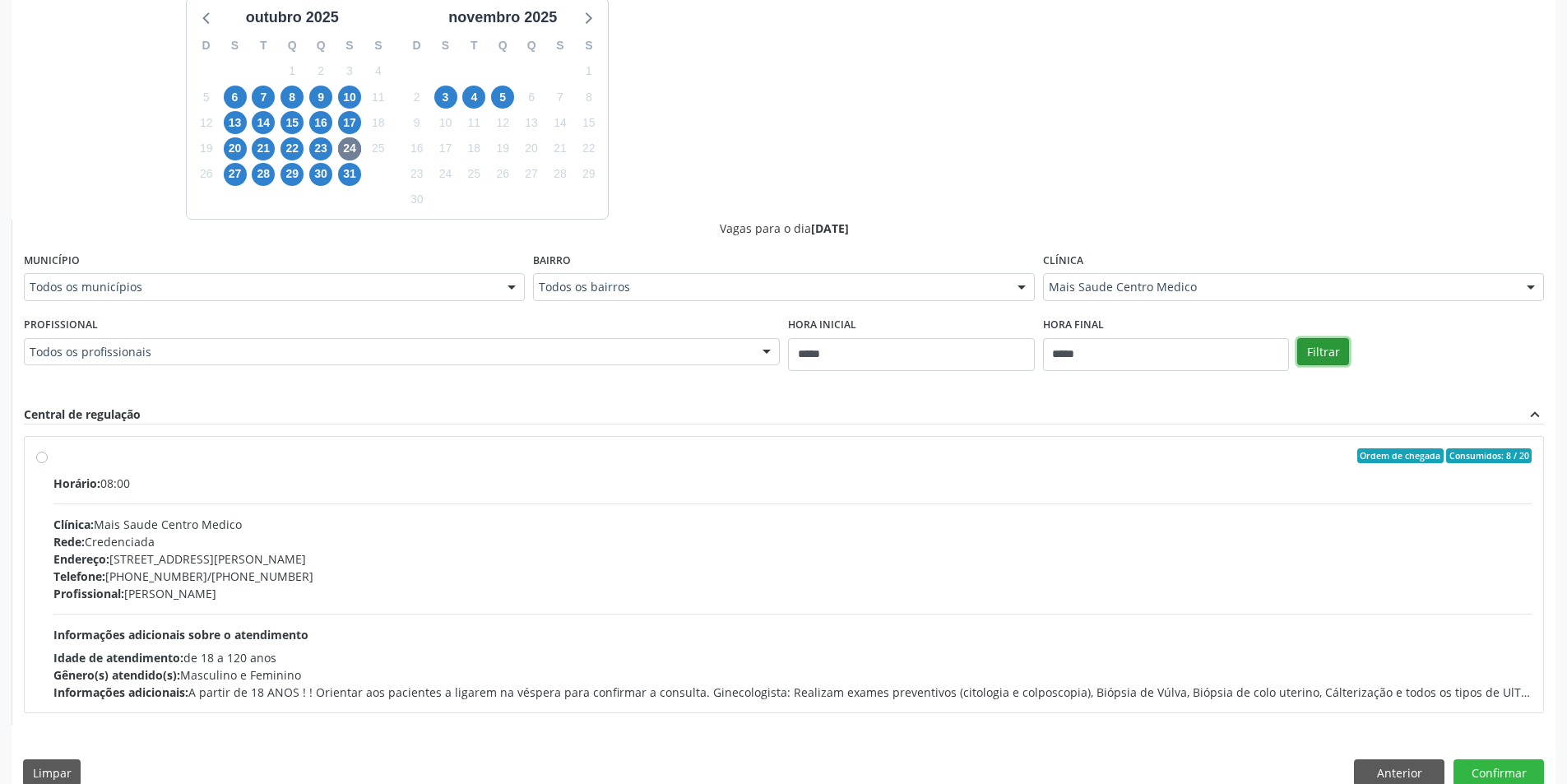
click at [1330, 346] on button "Filtrar" at bounding box center [1323, 352] width 52 height 28
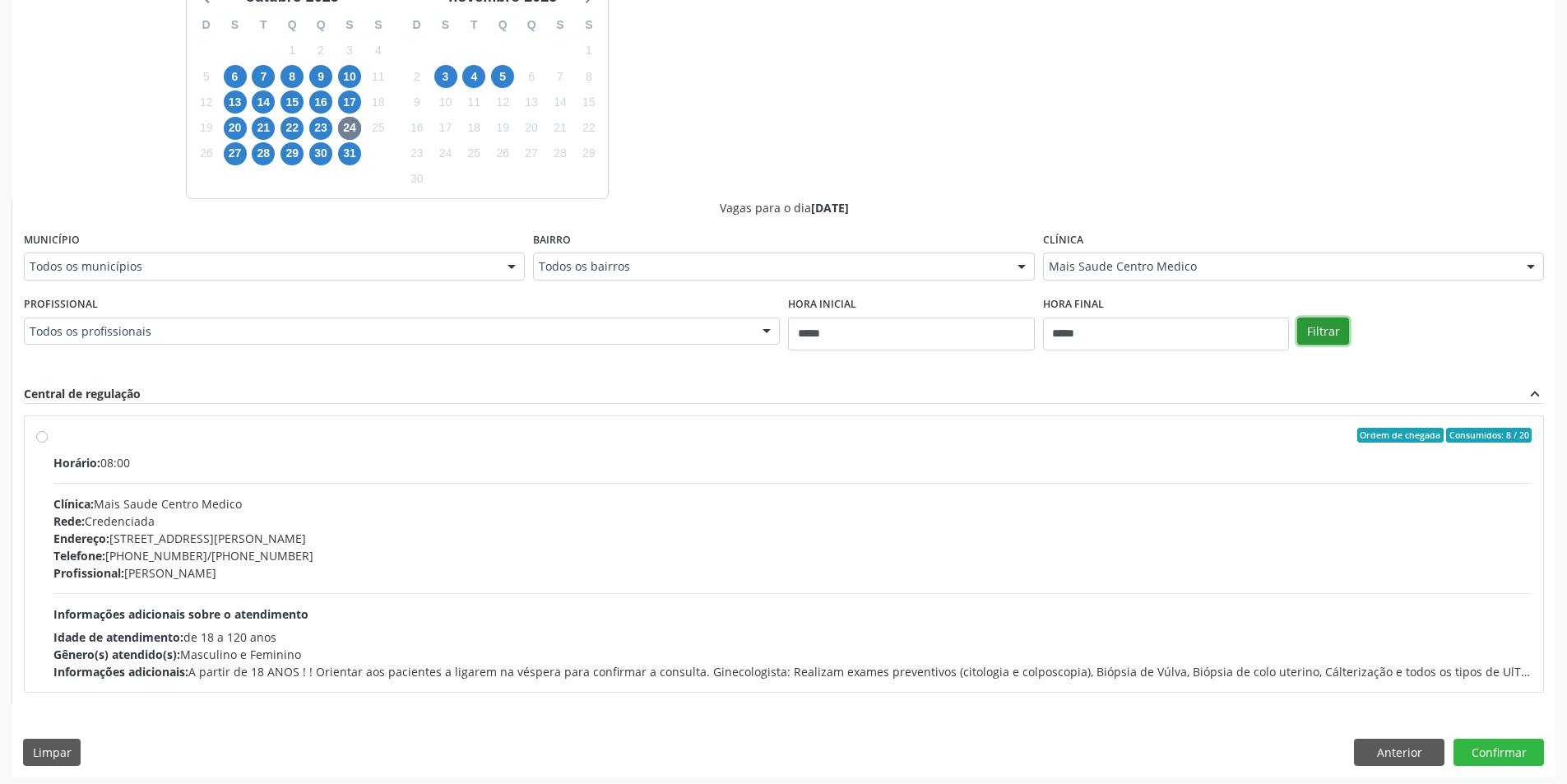
scroll to position [437, 0]
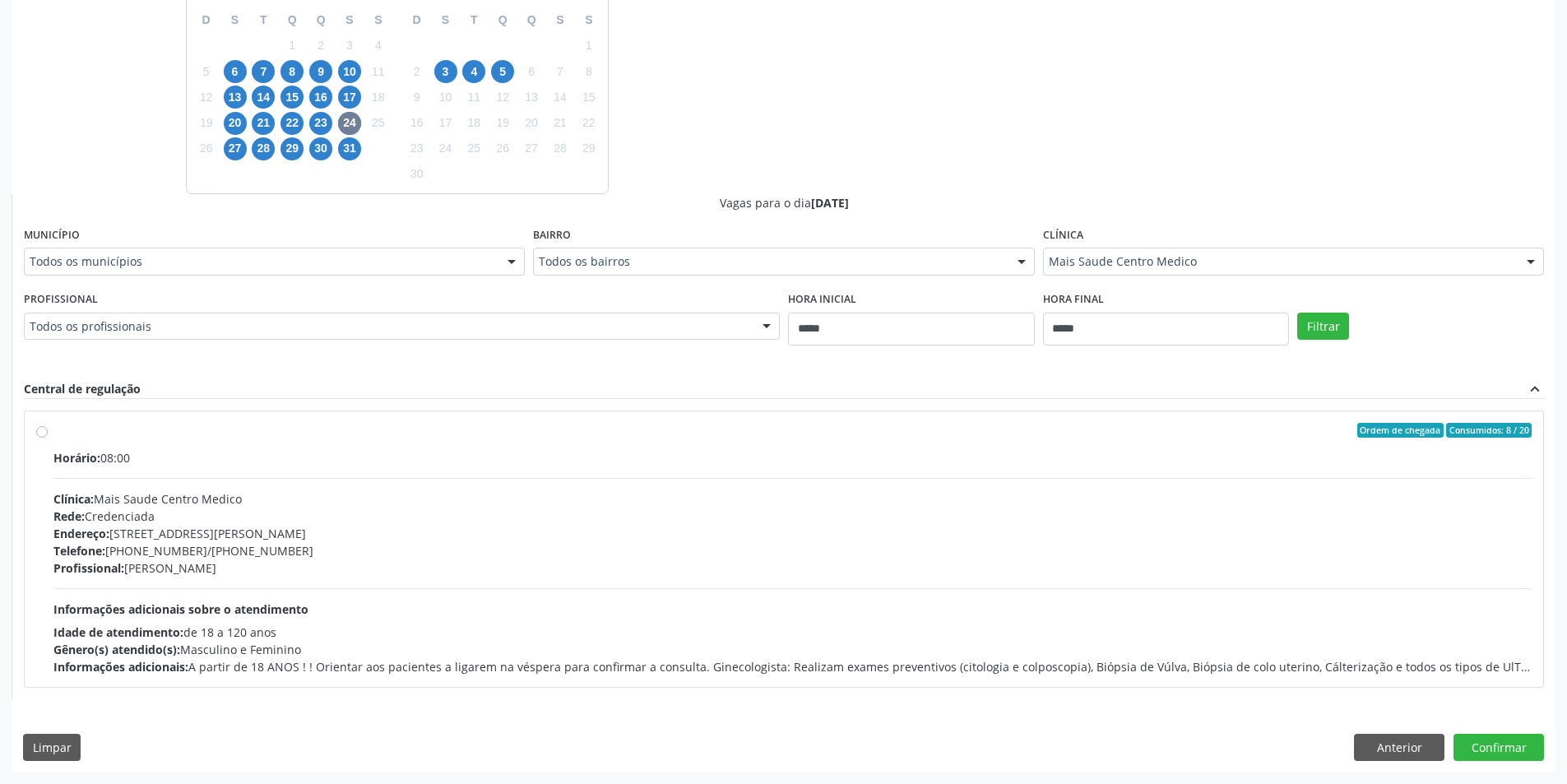
click at [101, 467] on div "Horário: 08:00 Clínica: Mais Saude Centro Medico Rede: Credenciada Endereço: [S…" at bounding box center [792, 561] width 1478 height 226
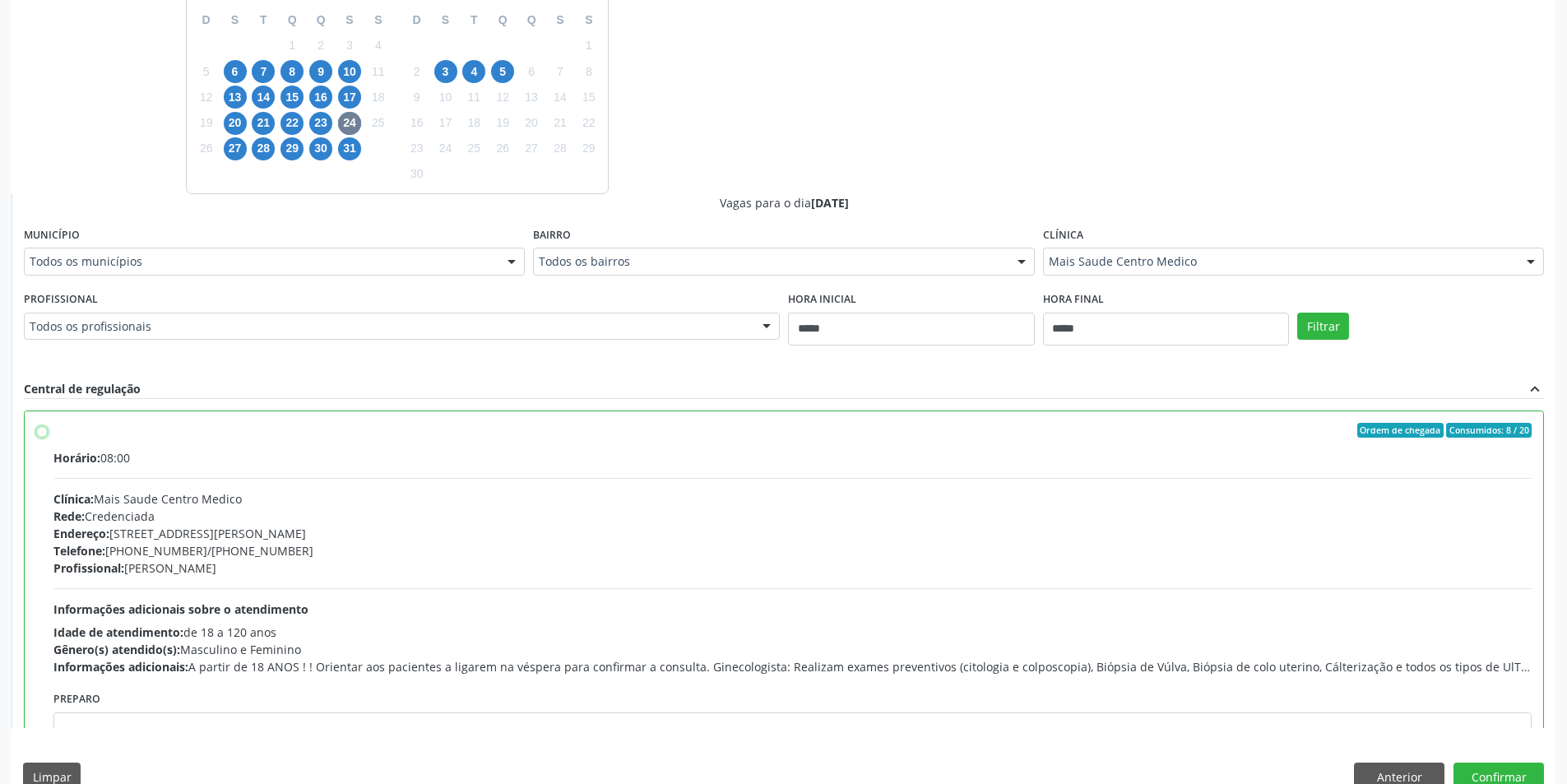
scroll to position [82, 0]
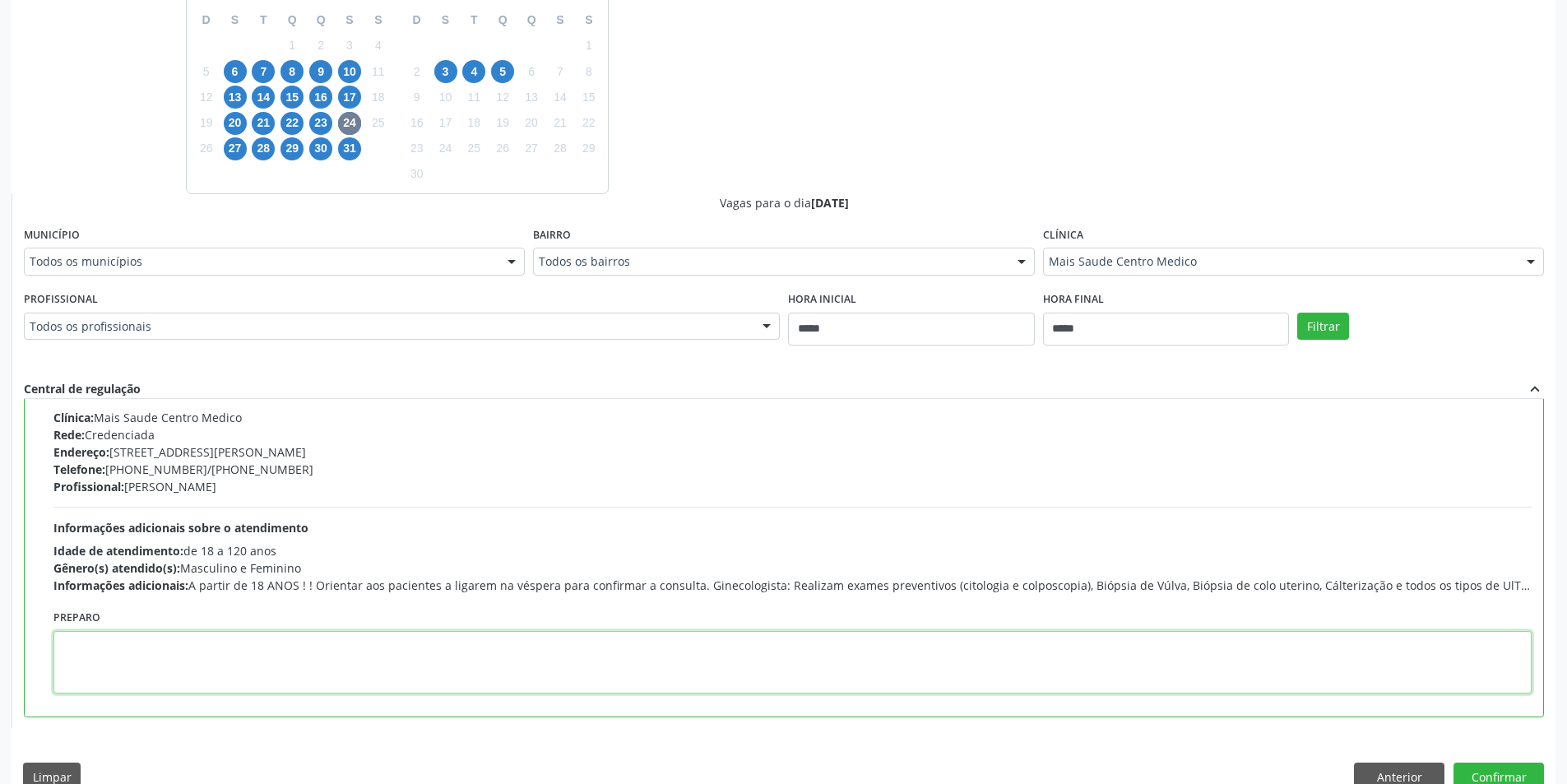
click at [269, 647] on textarea at bounding box center [792, 662] width 1478 height 63
paste textarea "**********"
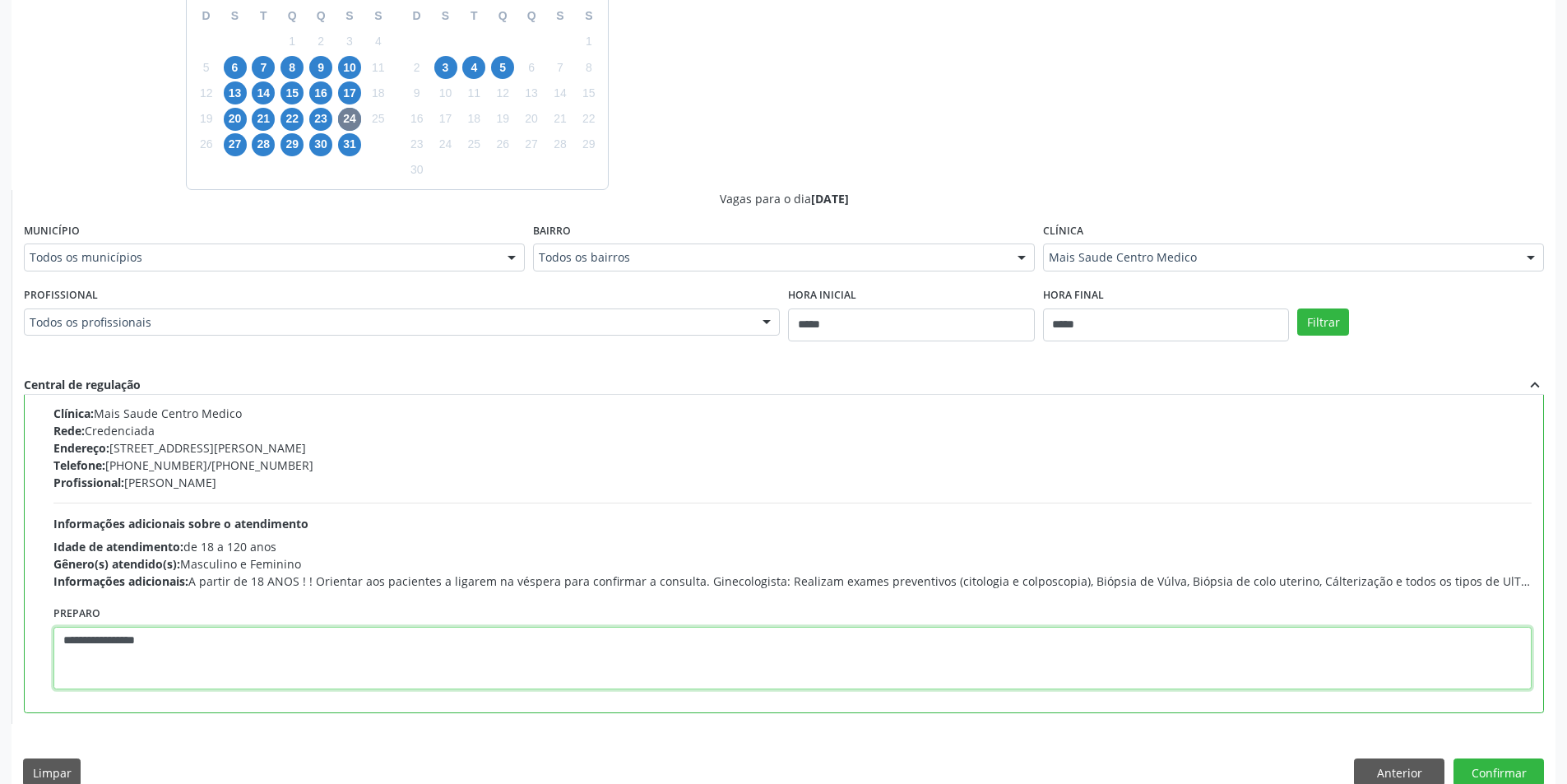
scroll to position [467, 0]
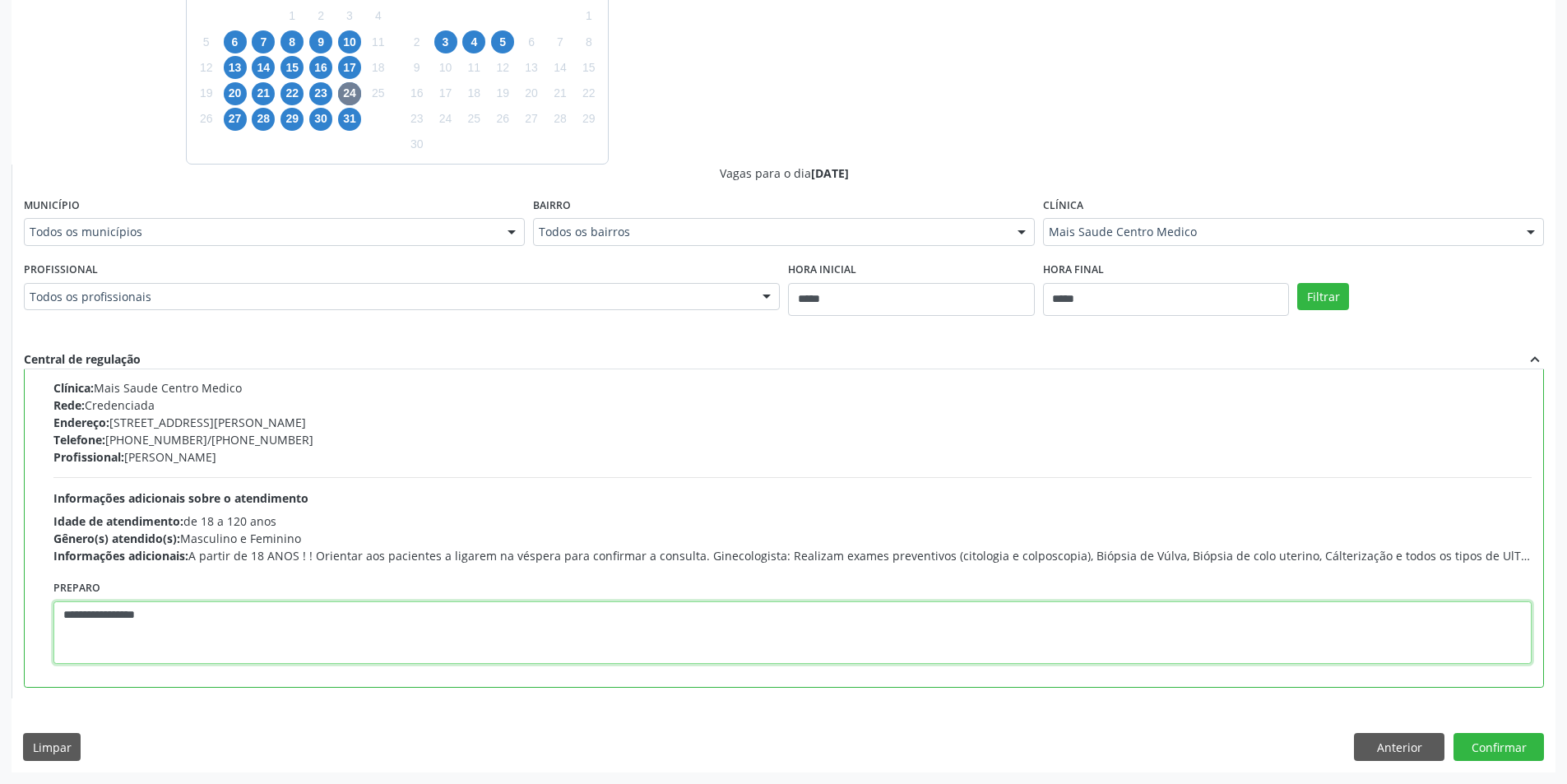
type textarea "**********"
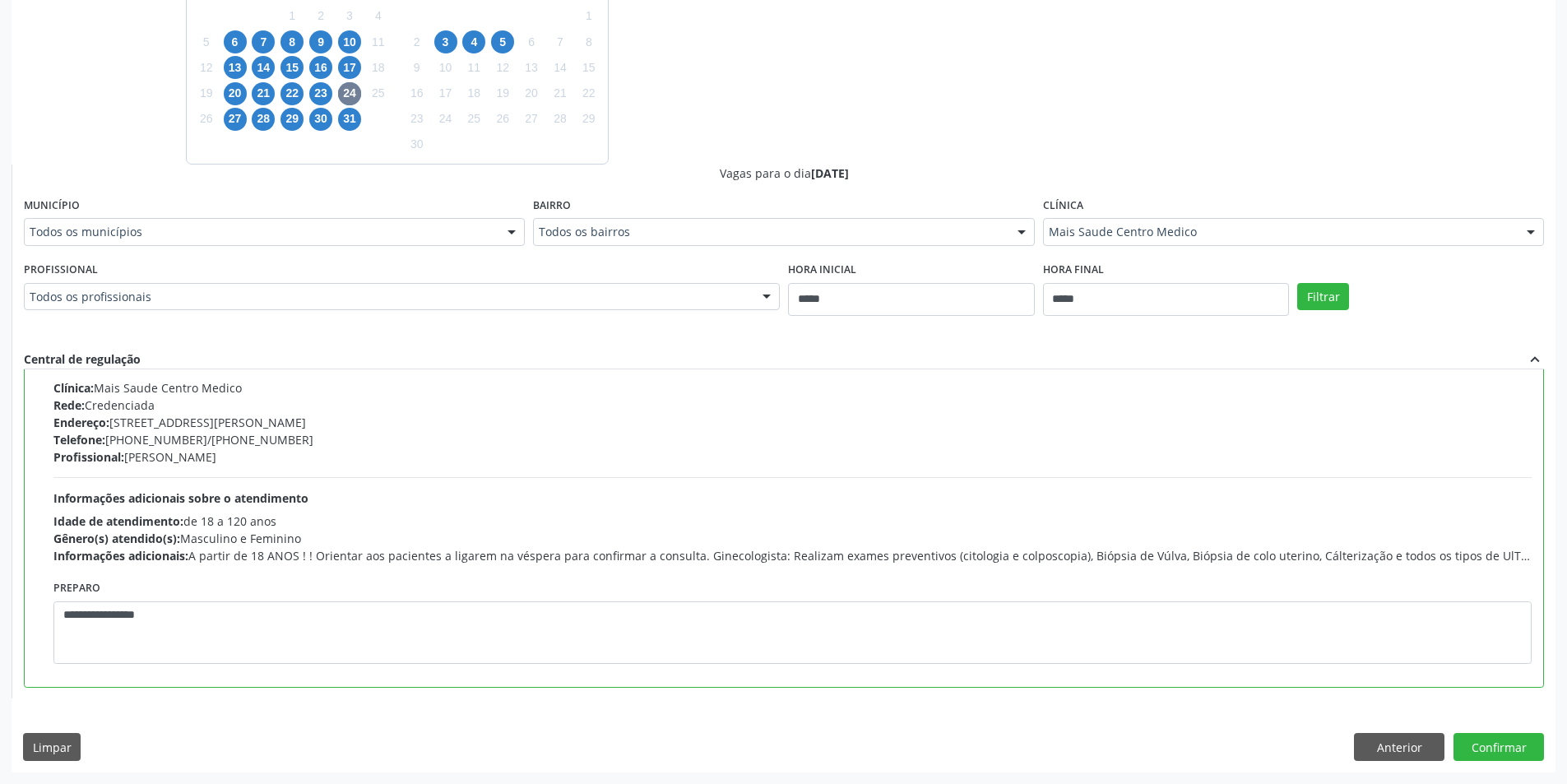
click at [1500, 728] on div "Dias com vagas disponíveis para: - Ginecologia [DATE] D S T Q Q S S 28 29 30 1 …" at bounding box center [784, 334] width 1545 height 875
click at [1500, 745] on button "Confirmar" at bounding box center [1499, 746] width 91 height 28
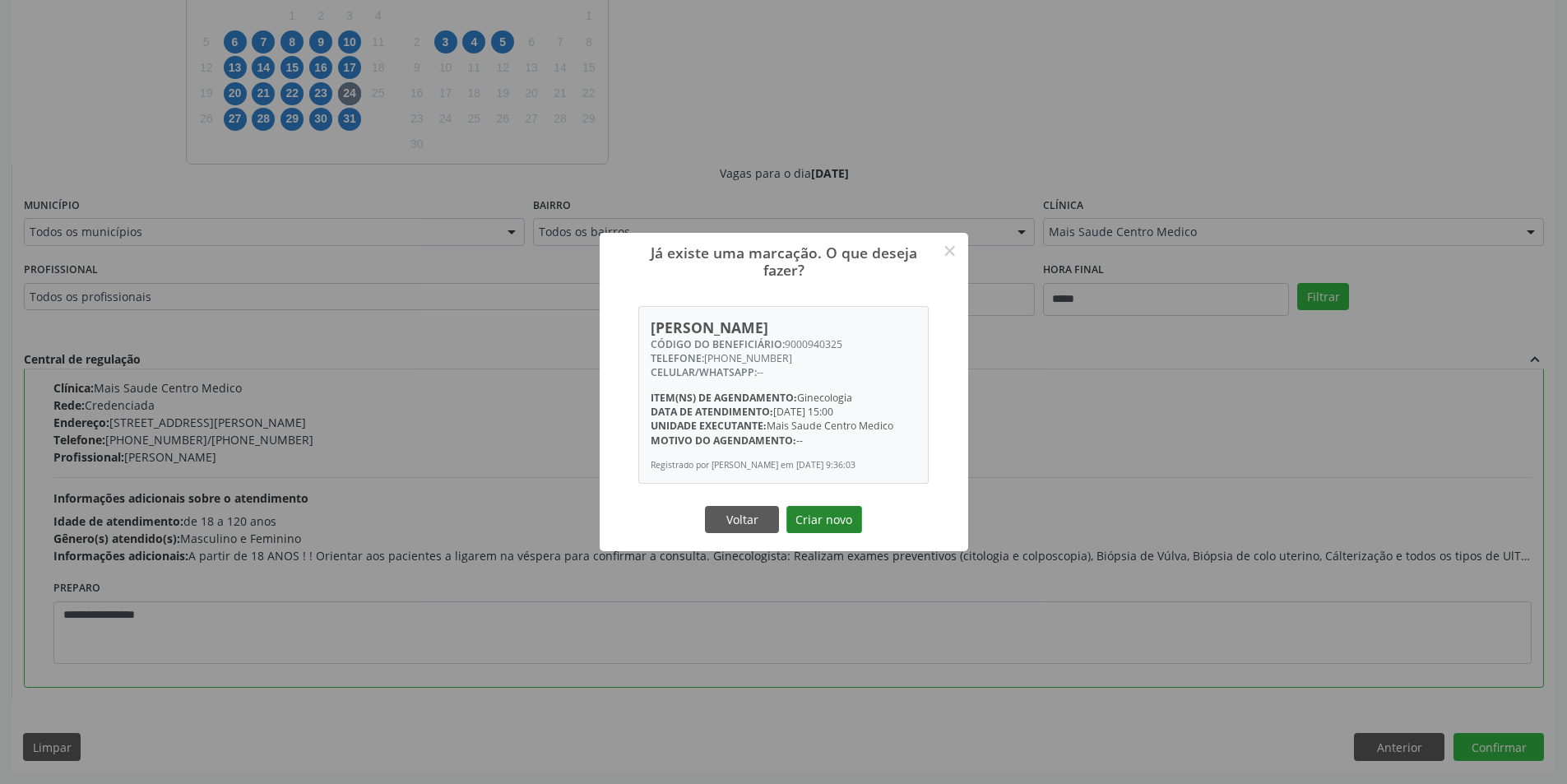
click at [837, 518] on button "Criar novo" at bounding box center [824, 519] width 76 height 28
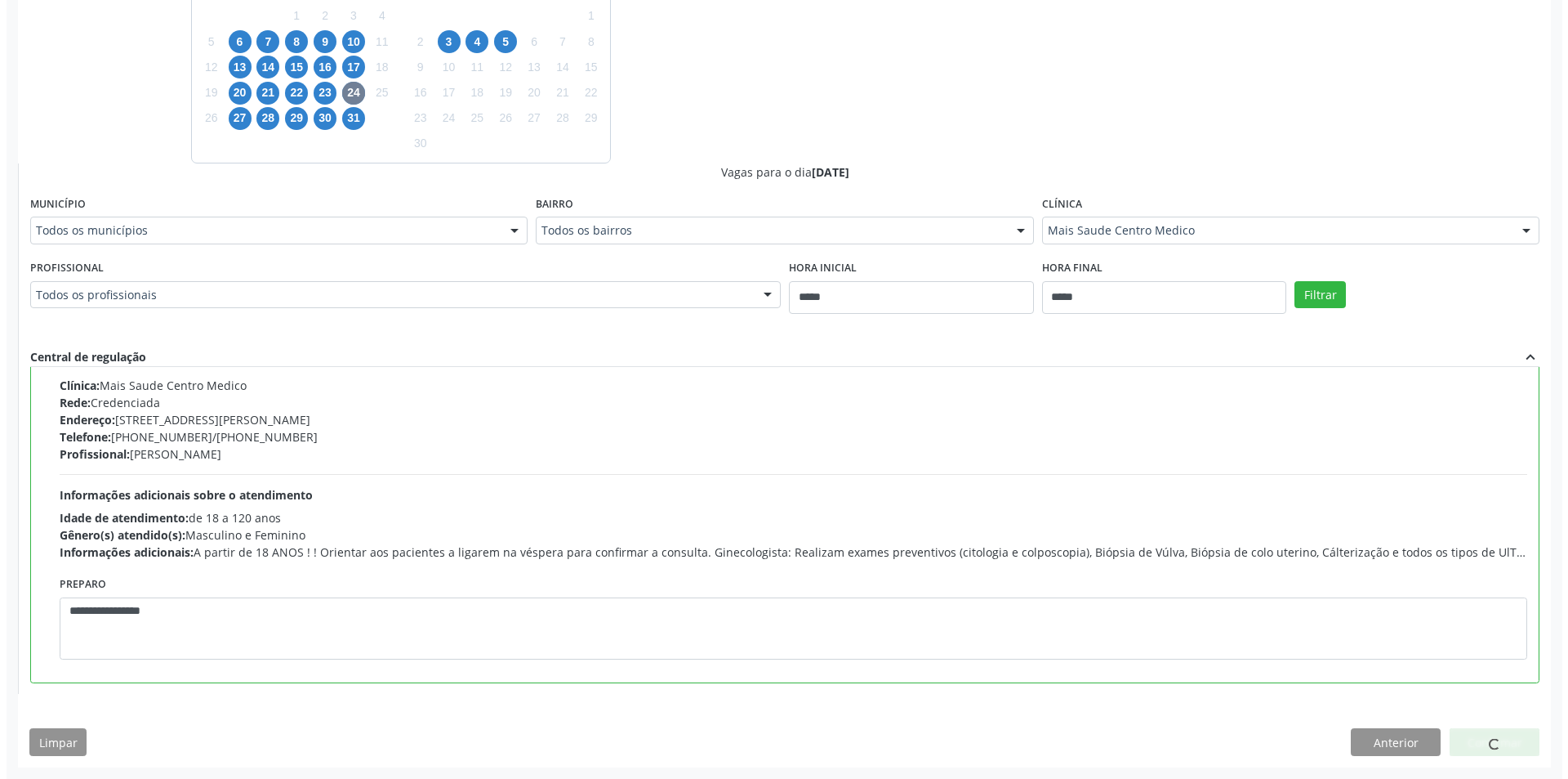
scroll to position [0, 0]
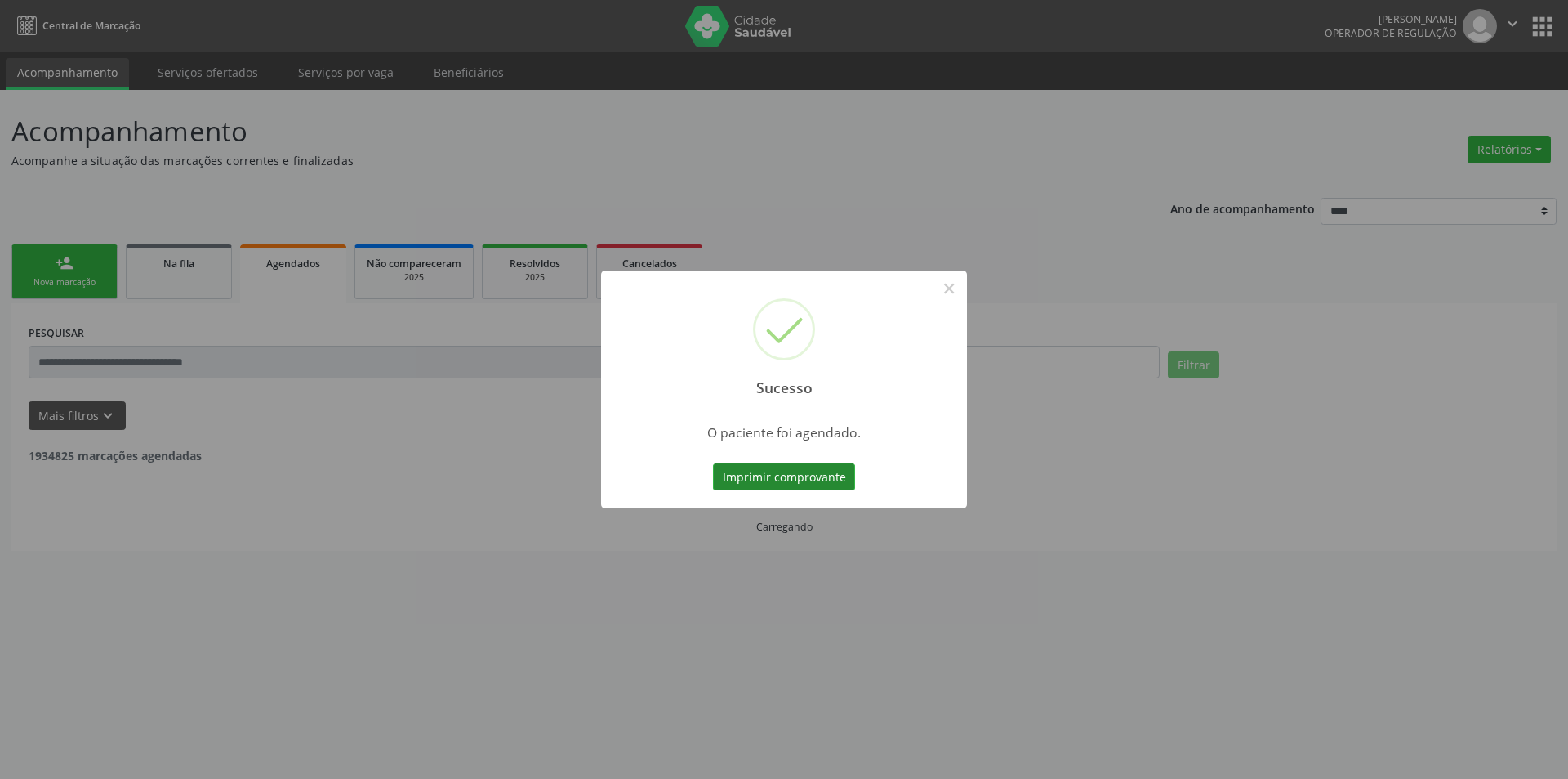
click at [806, 475] on button "Imprimir comprovante" at bounding box center [783, 477] width 142 height 28
